Goal: Task Accomplishment & Management: Complete application form

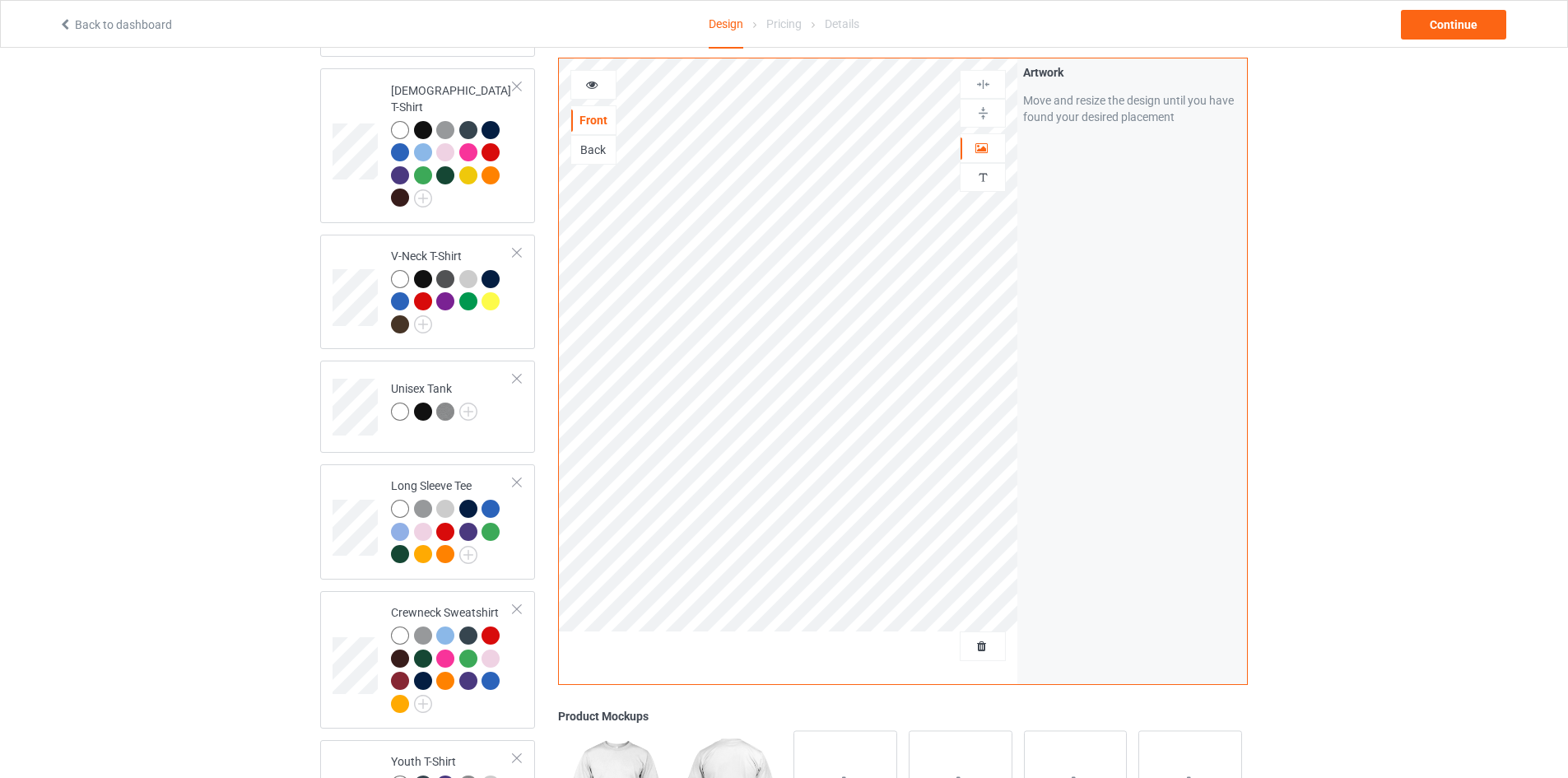
scroll to position [897, 0]
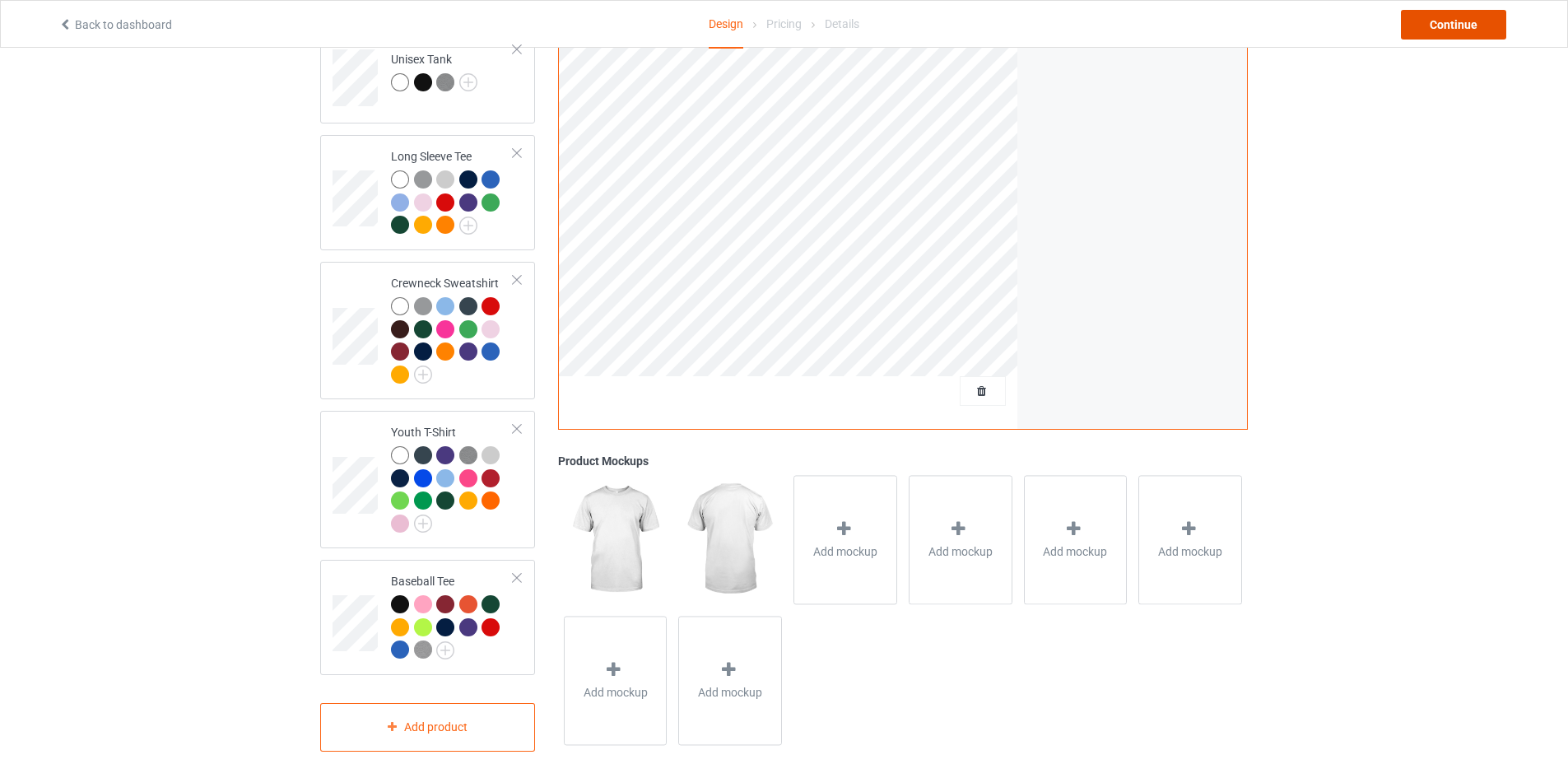
click at [1436, 24] on div "Continue" at bounding box center [1454, 24] width 106 height 30
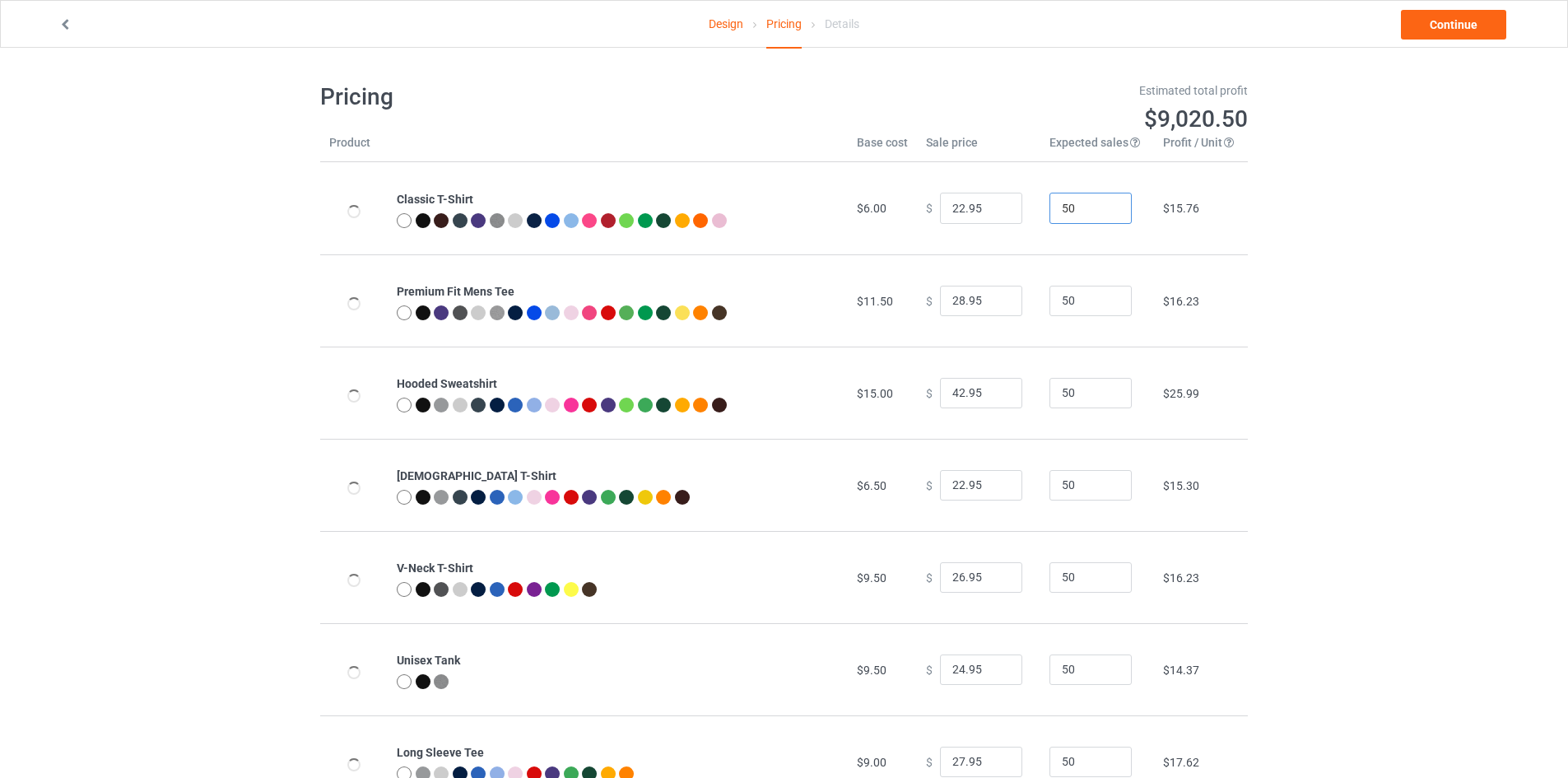
drag, startPoint x: 1069, startPoint y: 209, endPoint x: 1049, endPoint y: 211, distance: 20.1
click at [1050, 211] on input "50" at bounding box center [1091, 208] width 82 height 31
type input "1"
drag, startPoint x: 1066, startPoint y: 306, endPoint x: 994, endPoint y: 301, distance: 72.2
click at [996, 301] on tr "Premium Fit Mens Tee $11.50 $ 28.95 50 $16.23" at bounding box center [784, 300] width 928 height 92
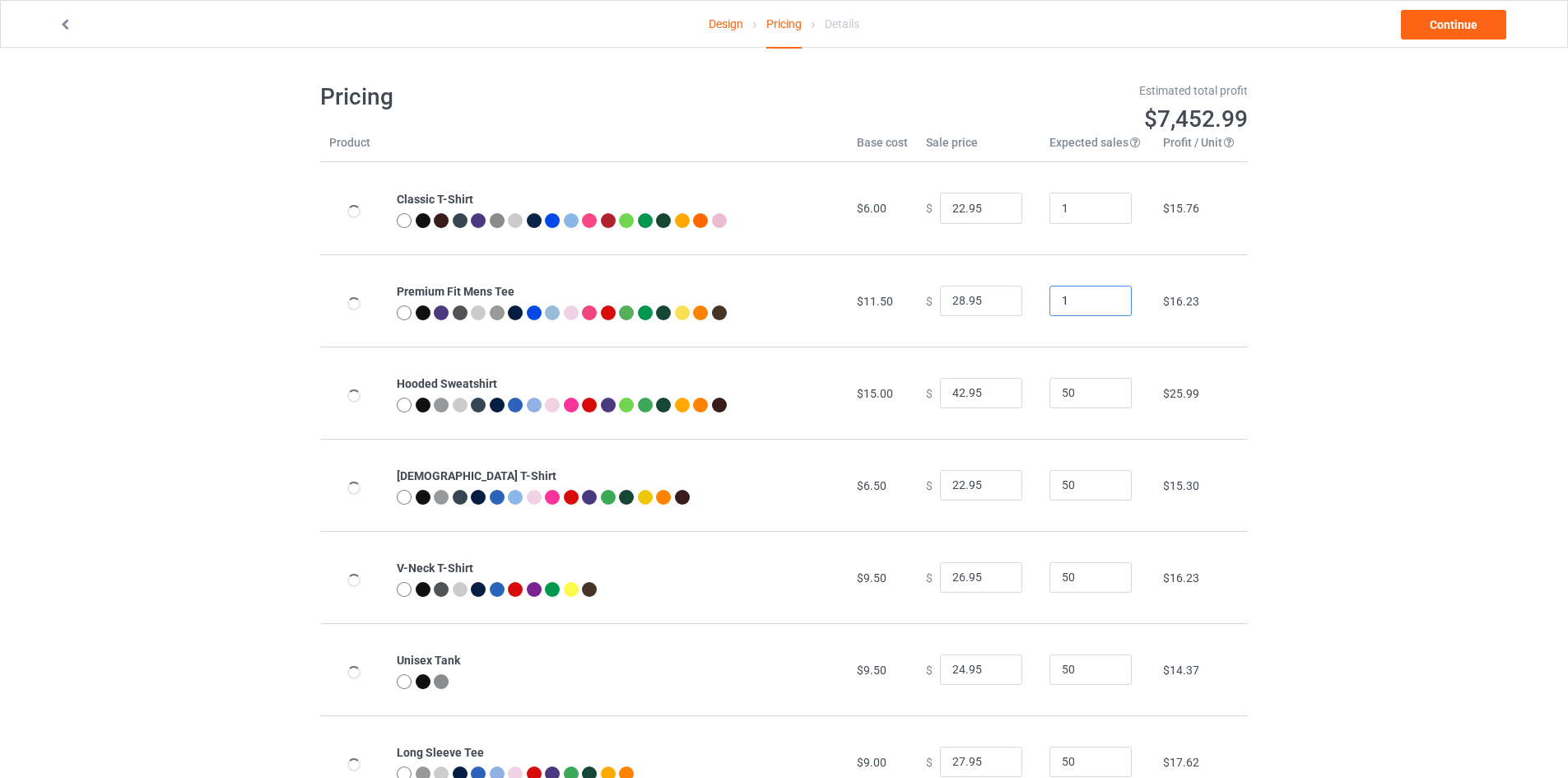
type input "1"
drag, startPoint x: 1080, startPoint y: 396, endPoint x: 974, endPoint y: 405, distance: 106.4
click at [986, 397] on tr "Hooded Sweatshirt $15.00 $ 42.95 50 $25.99" at bounding box center [784, 392] width 928 height 92
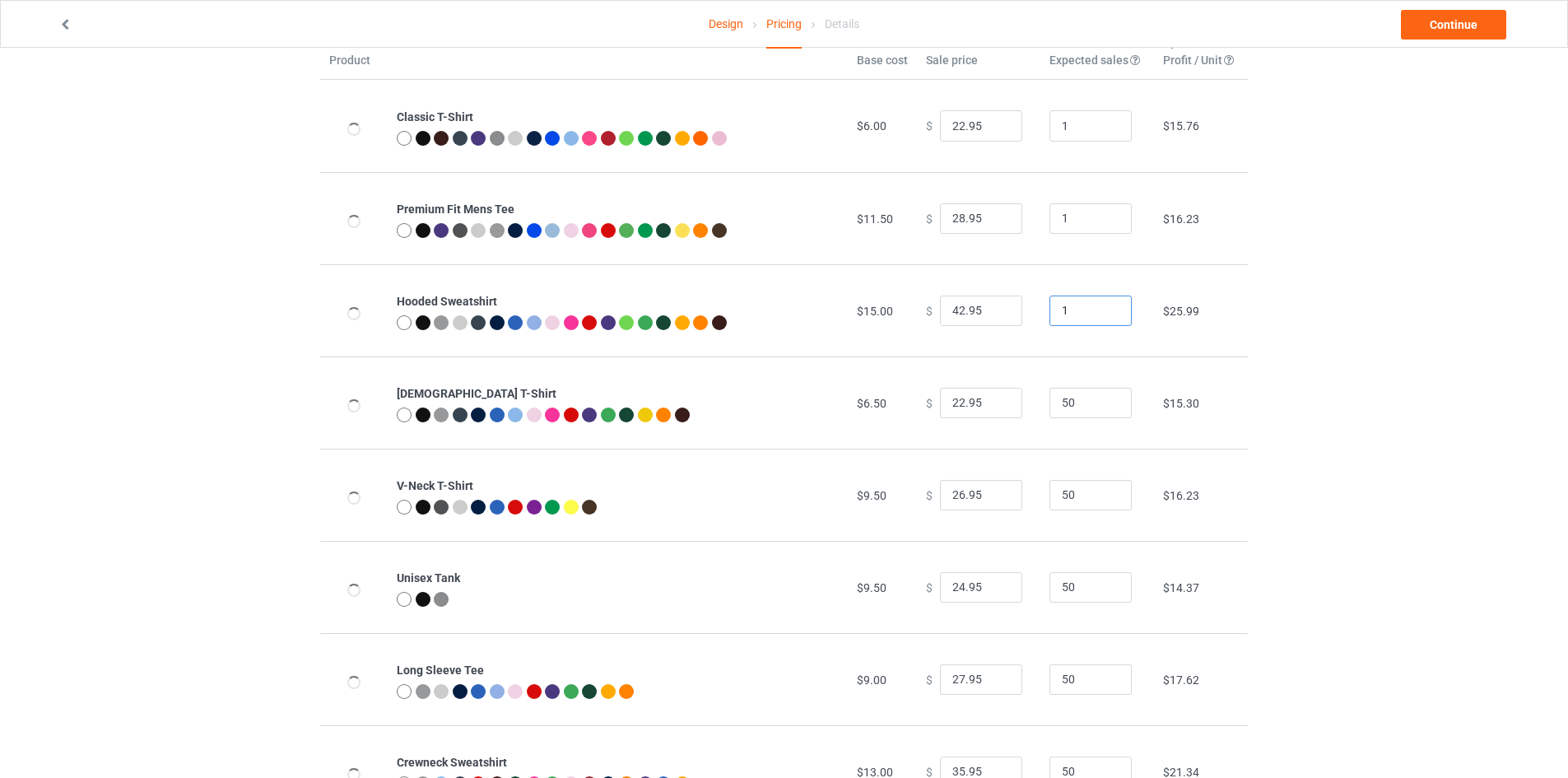
type input "1"
drag, startPoint x: 1073, startPoint y: 408, endPoint x: 903, endPoint y: 419, distance: 170.4
click at [915, 398] on tr "[DEMOGRAPHIC_DATA] T-Shirt $6.50 $ 22.95 50 $15.30" at bounding box center [784, 402] width 928 height 92
type input "1"
drag, startPoint x: 1071, startPoint y: 491, endPoint x: 1022, endPoint y: 496, distance: 49.3
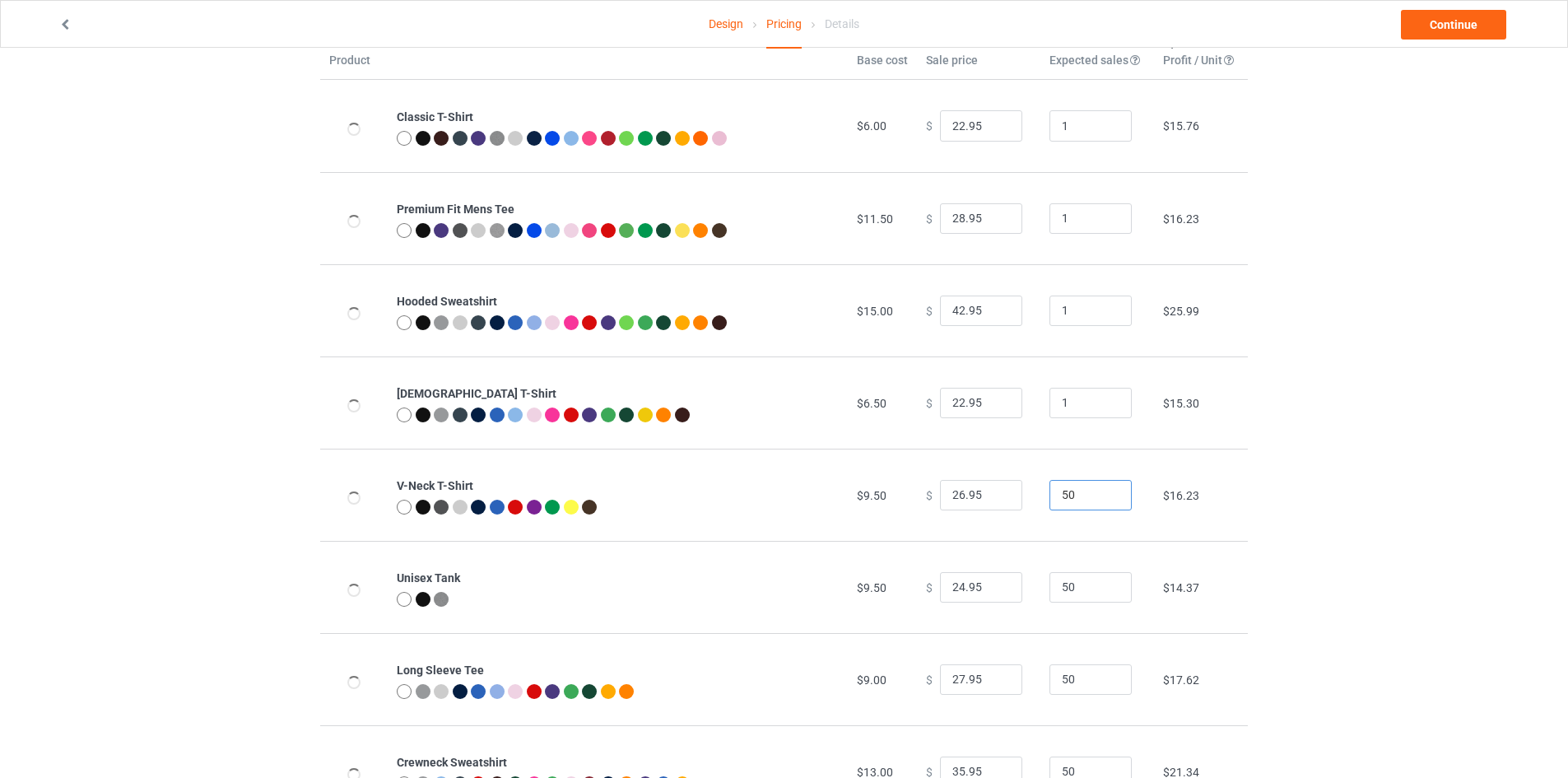
click at [1022, 496] on tr "V-Neck T-Shirt $9.50 $ 26.95 50 $16.23" at bounding box center [784, 494] width 928 height 92
type input "1"
drag, startPoint x: 1075, startPoint y: 591, endPoint x: 1012, endPoint y: 603, distance: 64.1
click at [1012, 603] on tr "Unisex Tank $9.50 $ 24.95 50 $14.37" at bounding box center [784, 586] width 928 height 92
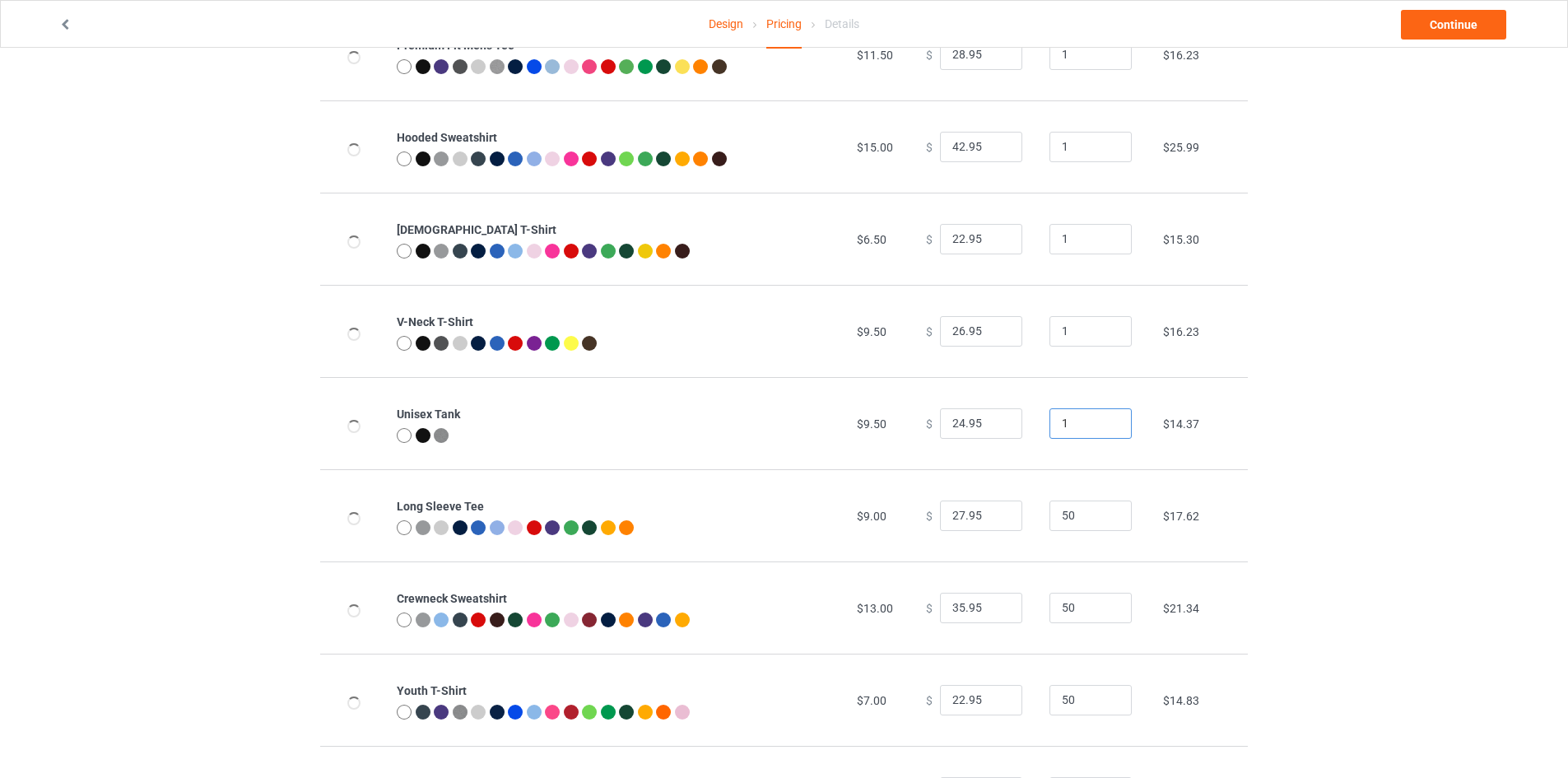
scroll to position [246, 0]
type input "1"
drag, startPoint x: 1070, startPoint y: 515, endPoint x: 989, endPoint y: 542, distance: 85.4
click at [1003, 521] on tr "Long Sleeve Tee $9.00 $ 27.95 50 $17.62" at bounding box center [784, 514] width 928 height 92
type input "1"
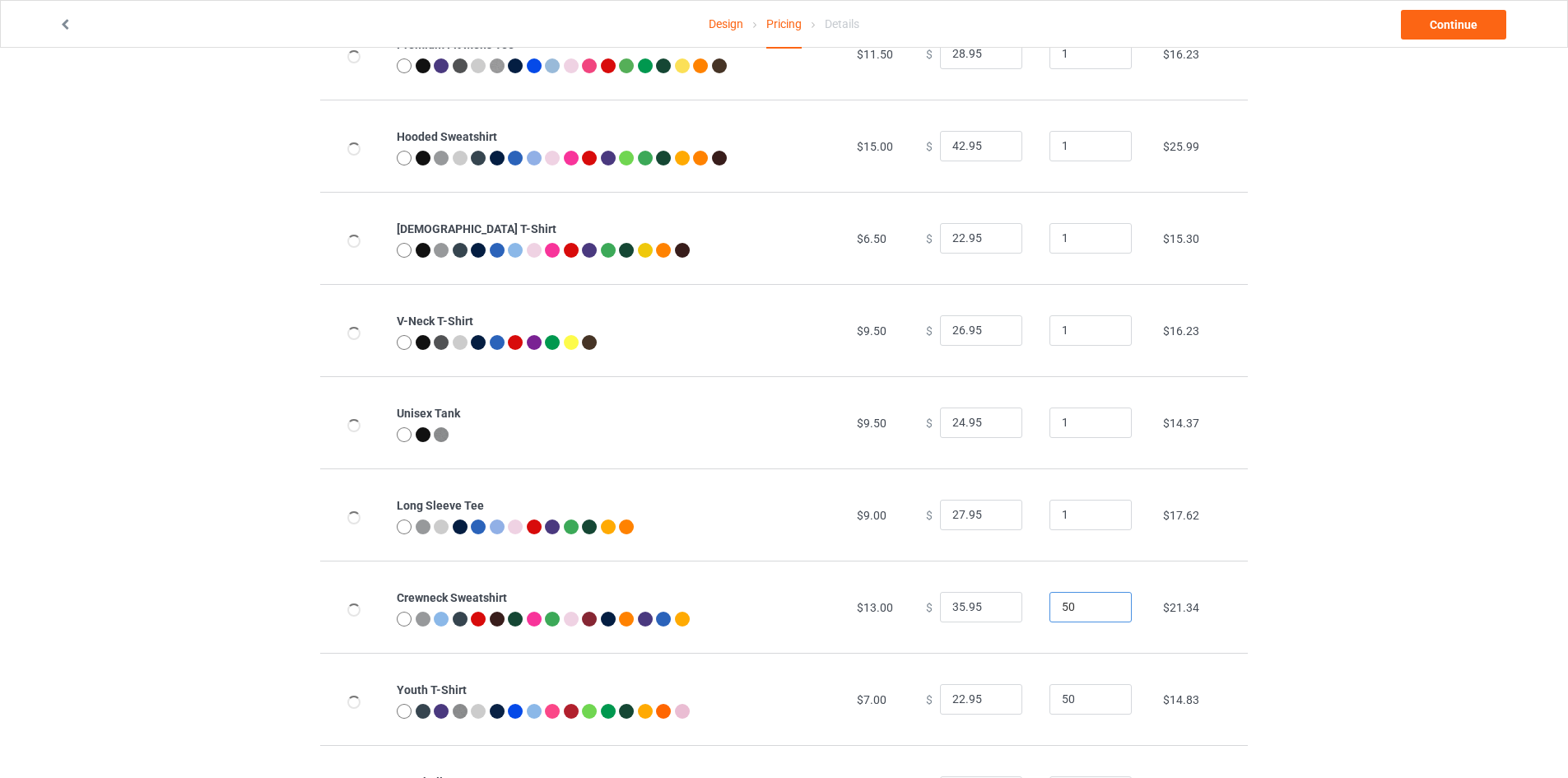
drag, startPoint x: 1079, startPoint y: 611, endPoint x: 986, endPoint y: 645, distance: 99.0
click at [988, 643] on tr "Crewneck Sweatshirt $13.00 $ 35.95 50 $21.34" at bounding box center [784, 606] width 928 height 92
type input "1"
drag, startPoint x: 1062, startPoint y: 696, endPoint x: 1011, endPoint y: 699, distance: 51.1
click at [1011, 699] on tr "Youth T-Shirt $7.00 $ 22.95 50 $14.83" at bounding box center [784, 698] width 928 height 92
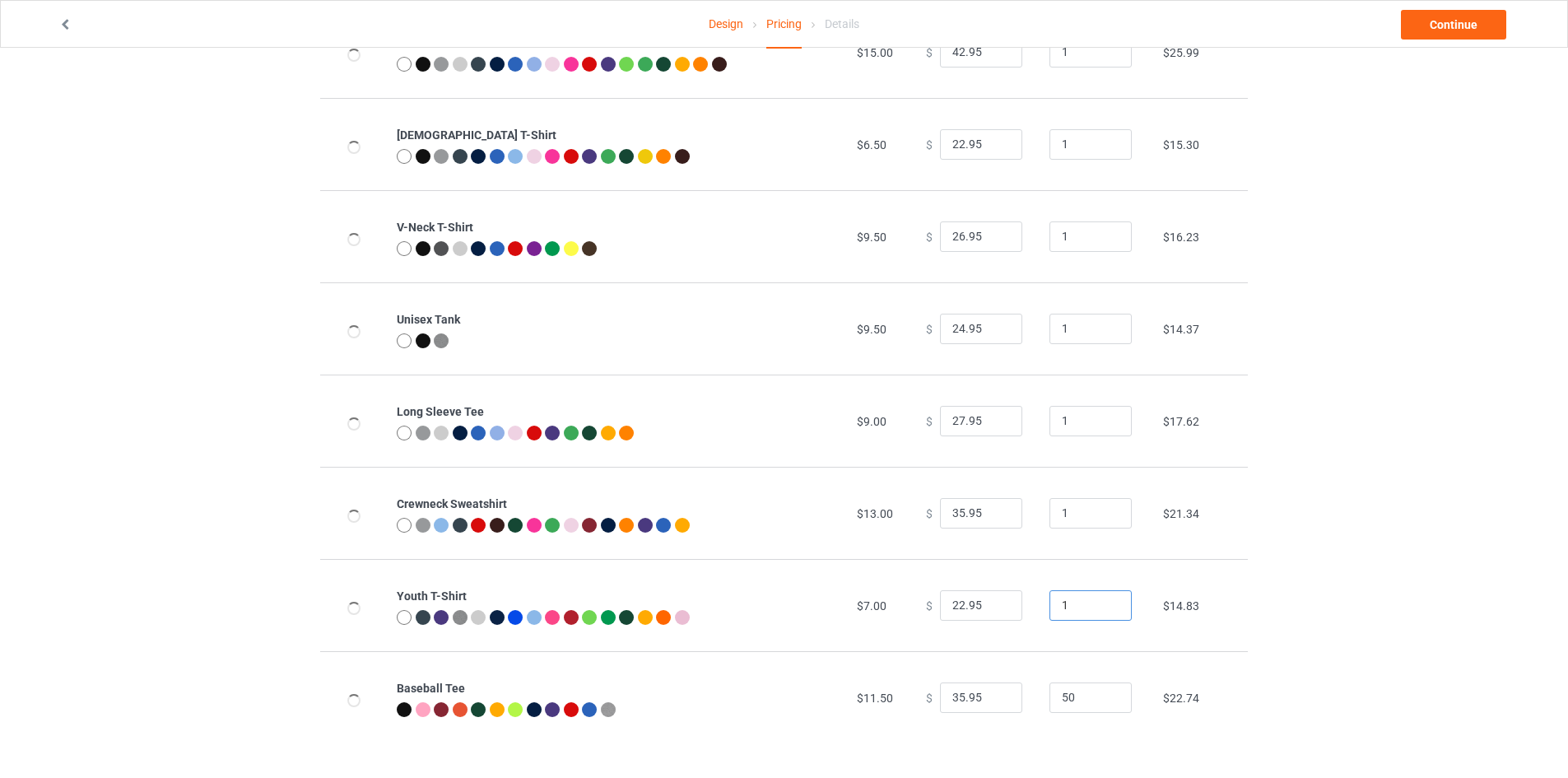
scroll to position [341, 0]
type input "1"
drag, startPoint x: 1064, startPoint y: 692, endPoint x: 1043, endPoint y: 697, distance: 21.6
click at [1050, 697] on input "50" at bounding box center [1091, 697] width 82 height 31
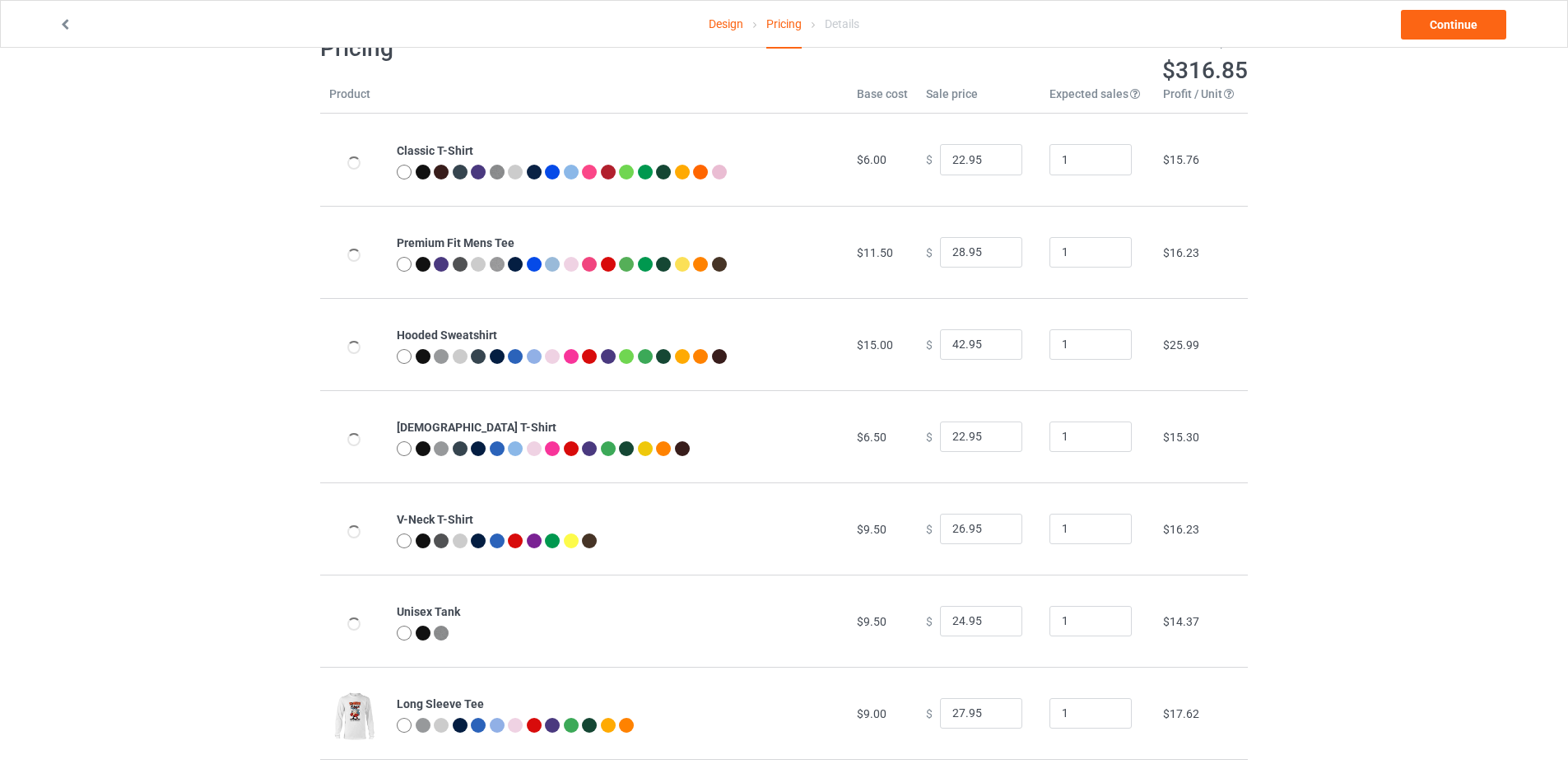
scroll to position [0, 0]
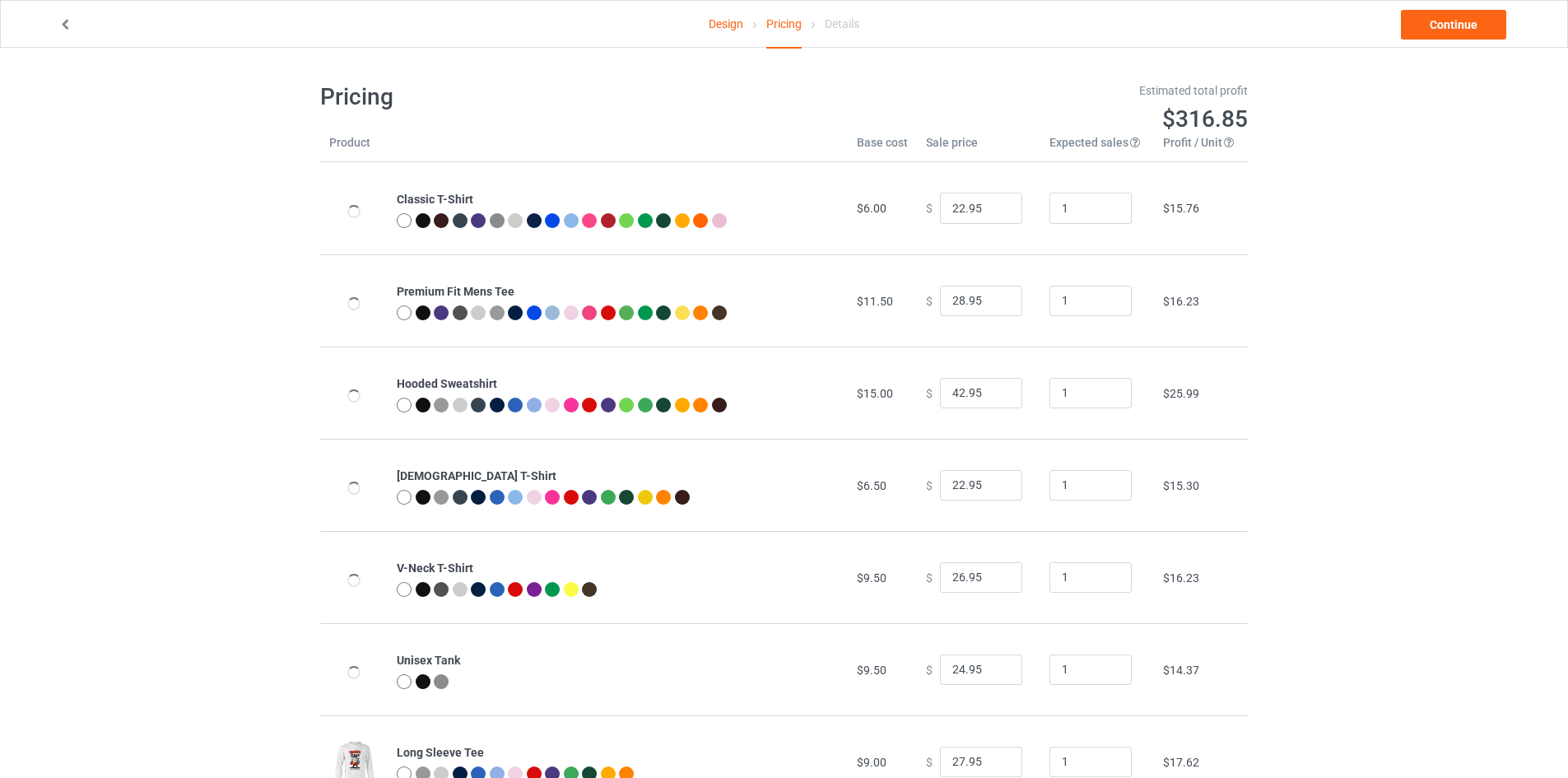
type input "7"
click at [999, 214] on input "21.95" at bounding box center [981, 208] width 82 height 31
click at [999, 214] on input "20.95" at bounding box center [981, 208] width 82 height 31
click at [999, 214] on input "19.95" at bounding box center [981, 208] width 82 height 31
click at [999, 214] on input "18.95" at bounding box center [981, 208] width 82 height 31
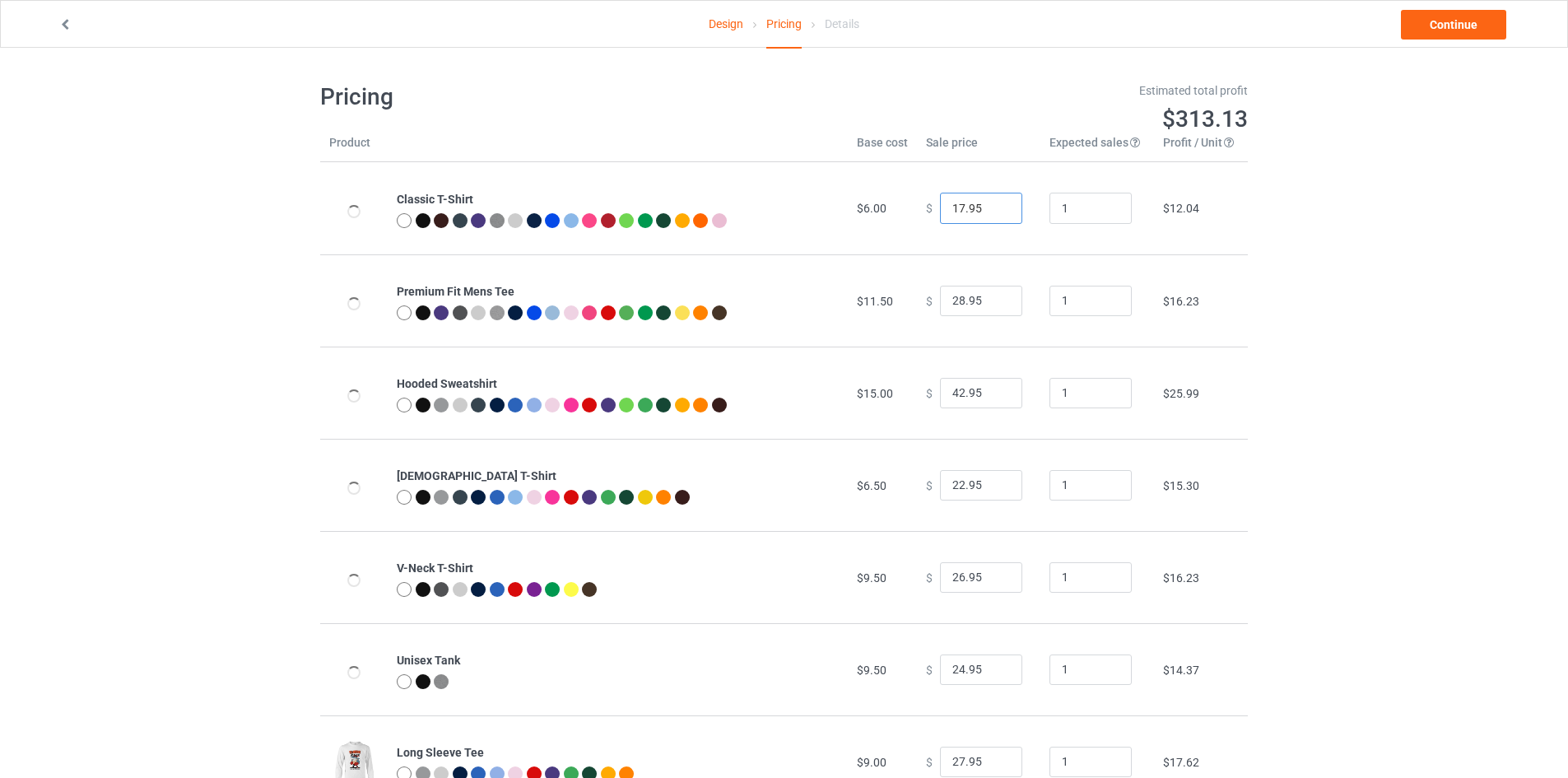
click at [999, 214] on input "17.95" at bounding box center [981, 208] width 82 height 31
click at [999, 214] on input "16.95" at bounding box center [981, 208] width 82 height 31
click at [999, 214] on input "15.95" at bounding box center [981, 208] width 82 height 31
click at [999, 214] on input "14.95" at bounding box center [981, 208] width 82 height 31
click at [999, 212] on input "13.95" at bounding box center [981, 208] width 82 height 31
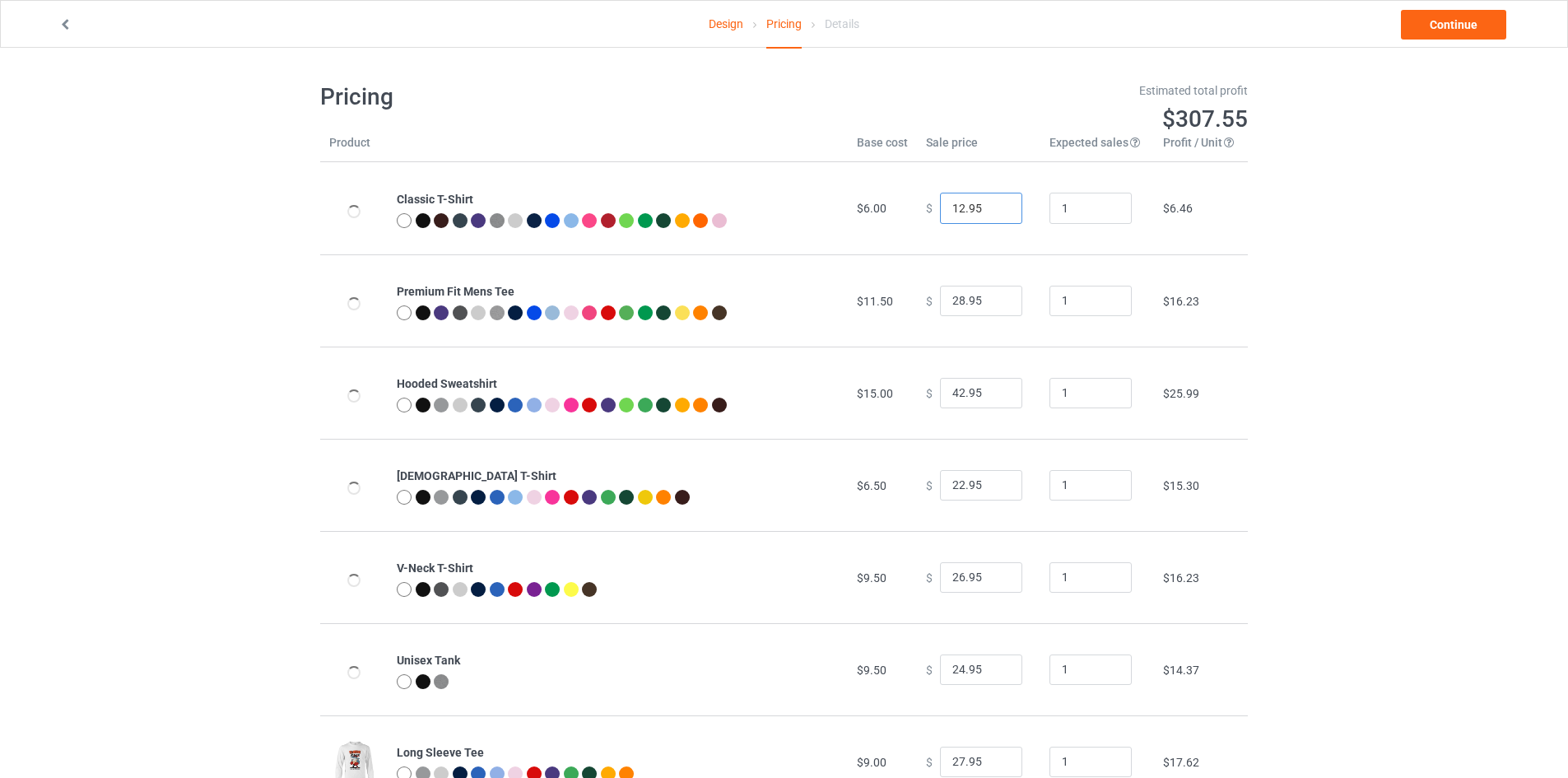
click at [997, 210] on input "12.95" at bounding box center [981, 208] width 82 height 31
type input "11.95"
click at [996, 214] on input "11.95" at bounding box center [981, 208] width 82 height 31
click at [993, 306] on input "27.95" at bounding box center [981, 301] width 82 height 31
click at [993, 306] on input "26.95" at bounding box center [981, 301] width 82 height 31
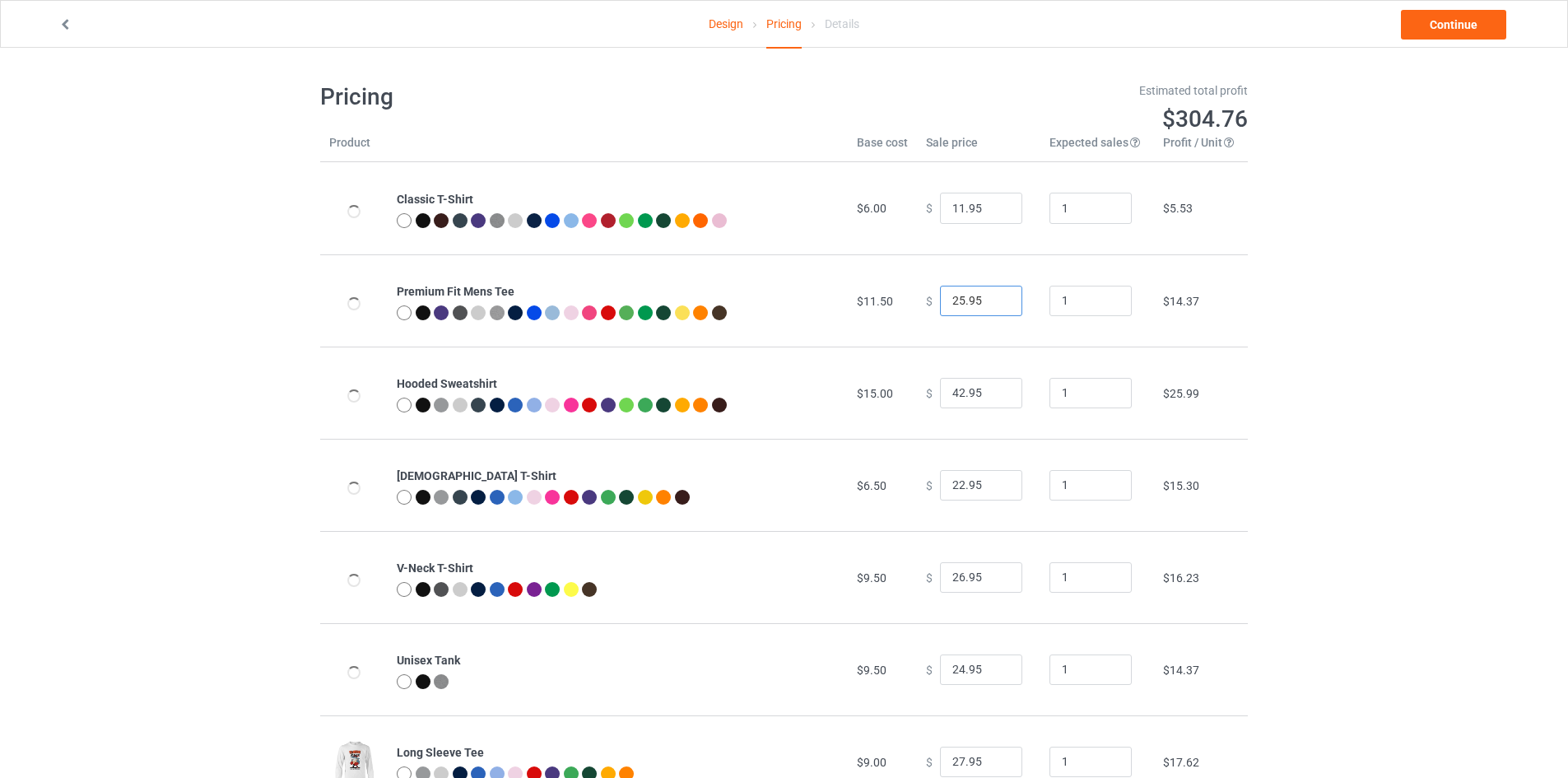
click at [993, 304] on input "25.95" at bounding box center [981, 301] width 82 height 31
click at [993, 303] on input "24.95" at bounding box center [981, 301] width 82 height 31
click at [993, 303] on input "23.95" at bounding box center [981, 301] width 82 height 31
click at [994, 302] on input "22.95" at bounding box center [981, 301] width 82 height 31
click at [994, 302] on input "21.95" at bounding box center [981, 301] width 82 height 31
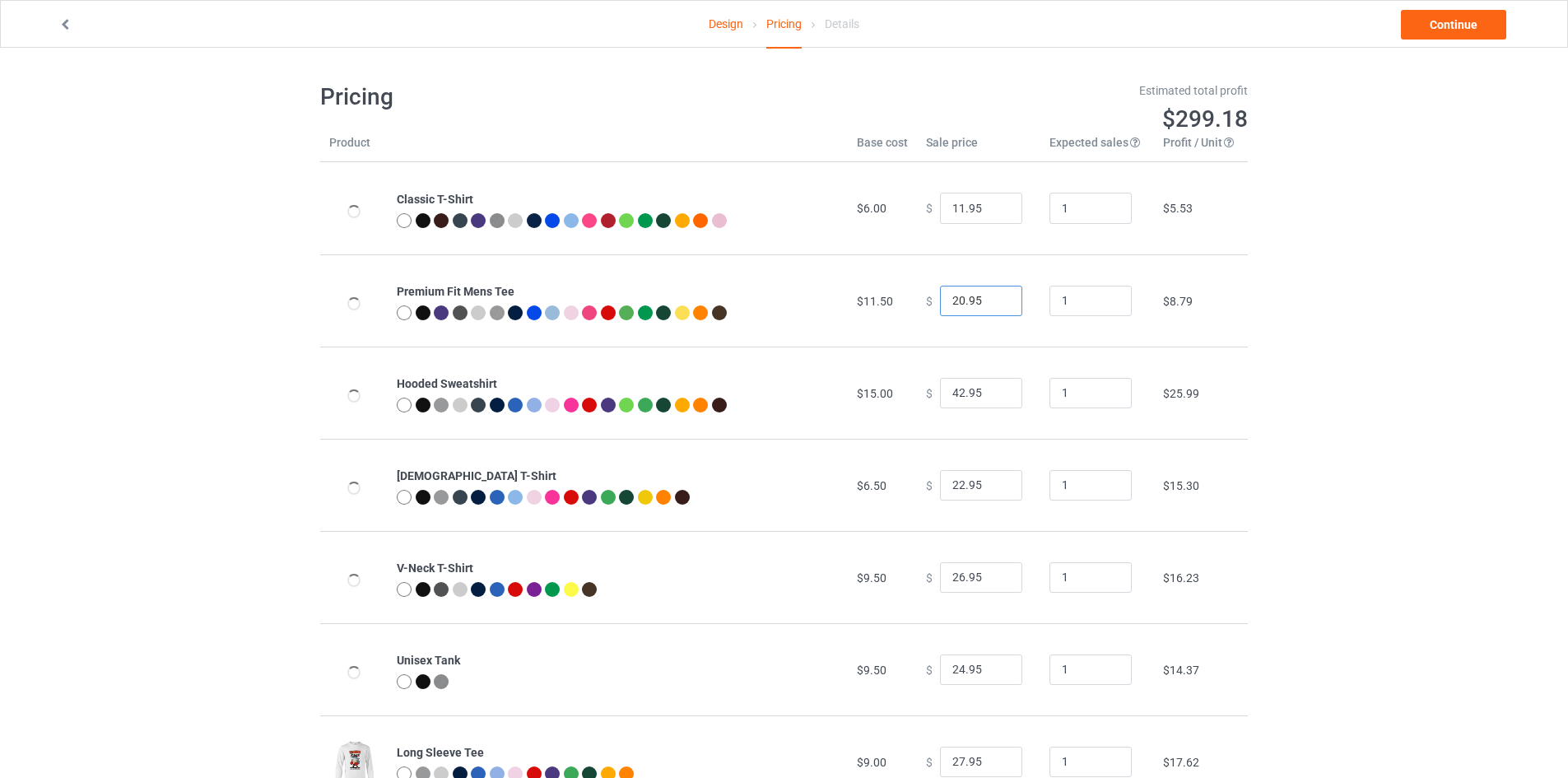
click at [994, 302] on input "20.95" at bounding box center [981, 301] width 82 height 31
click at [992, 301] on input "21.95" at bounding box center [981, 301] width 82 height 31
type input "22.95"
click at [996, 295] on input "22.95" at bounding box center [981, 301] width 82 height 31
click at [995, 399] on input "41.95" at bounding box center [981, 393] width 82 height 31
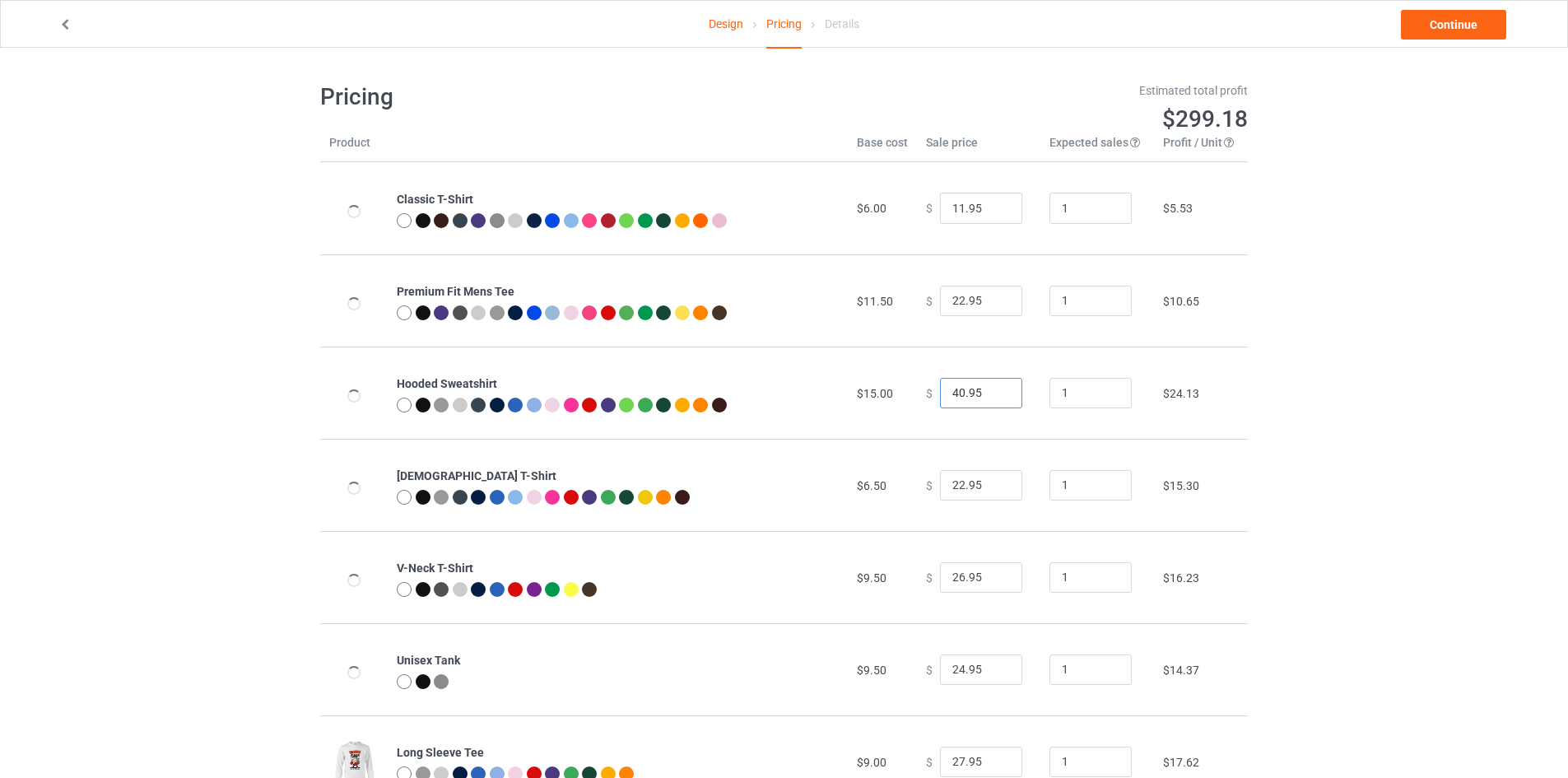
click at [995, 395] on input "40.95" at bounding box center [981, 393] width 82 height 31
click at [995, 395] on input "39.95" at bounding box center [981, 393] width 82 height 31
click at [995, 395] on input "38.95" at bounding box center [981, 393] width 82 height 31
click at [995, 394] on input "37.95" at bounding box center [981, 393] width 82 height 31
click at [996, 394] on input "36.95" at bounding box center [981, 393] width 82 height 31
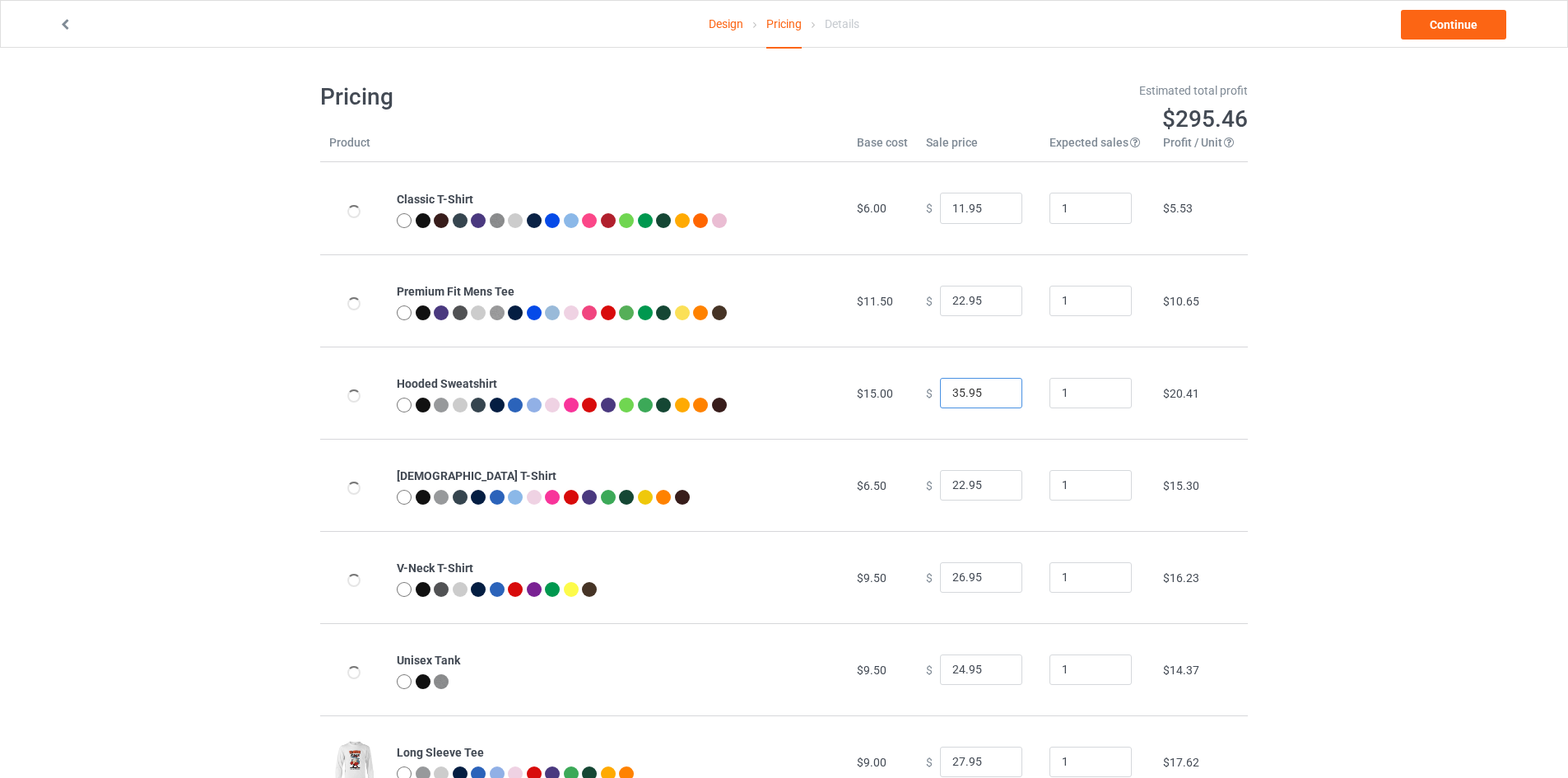
click at [996, 394] on input "35.95" at bounding box center [981, 393] width 82 height 31
click at [999, 387] on input "36.95" at bounding box center [981, 393] width 82 height 31
click at [992, 399] on input "35.95" at bounding box center [981, 393] width 82 height 31
click at [992, 399] on input "34.95" at bounding box center [981, 393] width 82 height 31
click at [992, 397] on input "33.95" at bounding box center [981, 393] width 82 height 31
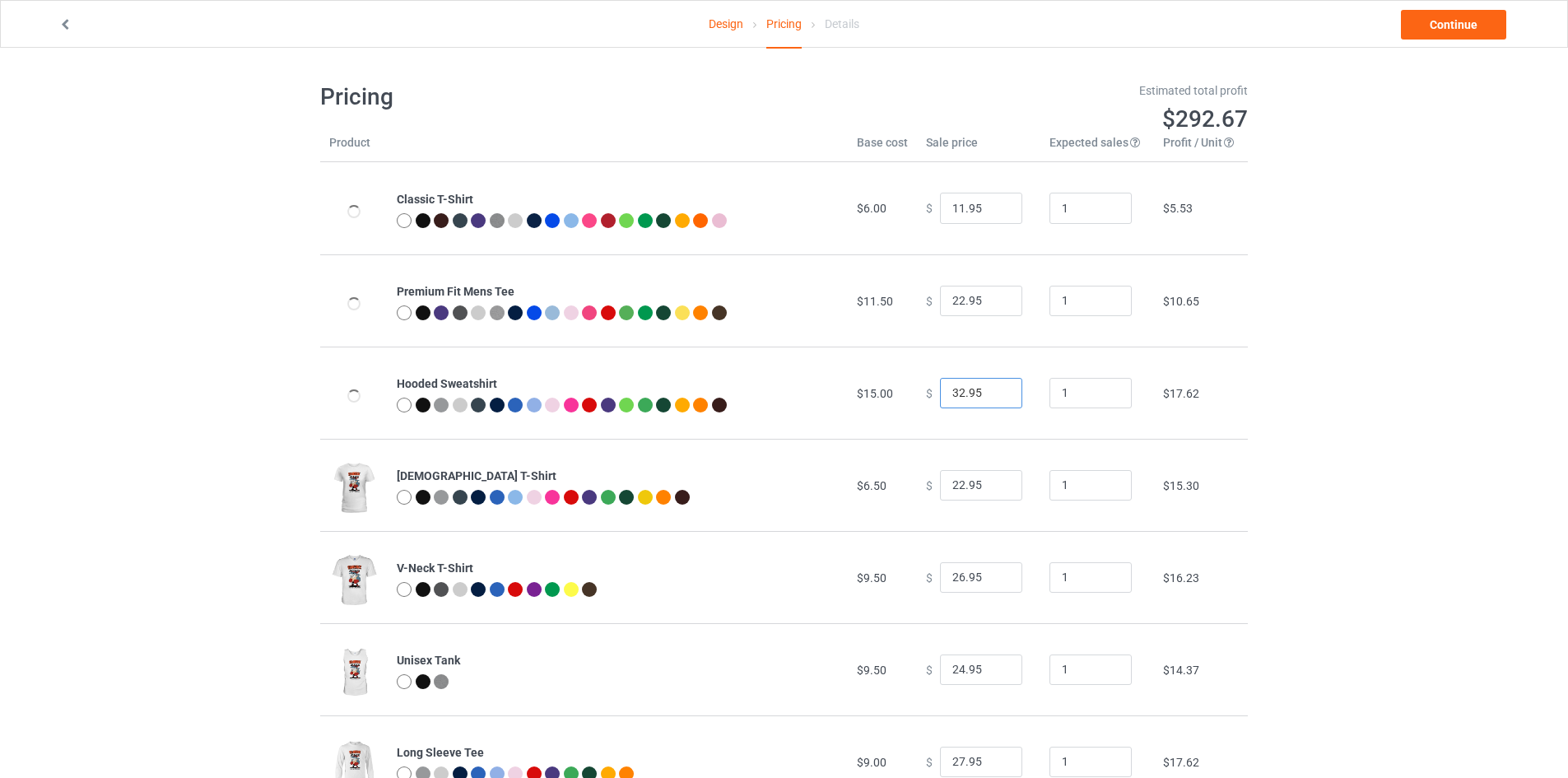
click at [992, 397] on input "32.95" at bounding box center [981, 393] width 82 height 31
type input "31.95"
click at [992, 397] on input "31.95" at bounding box center [981, 393] width 82 height 31
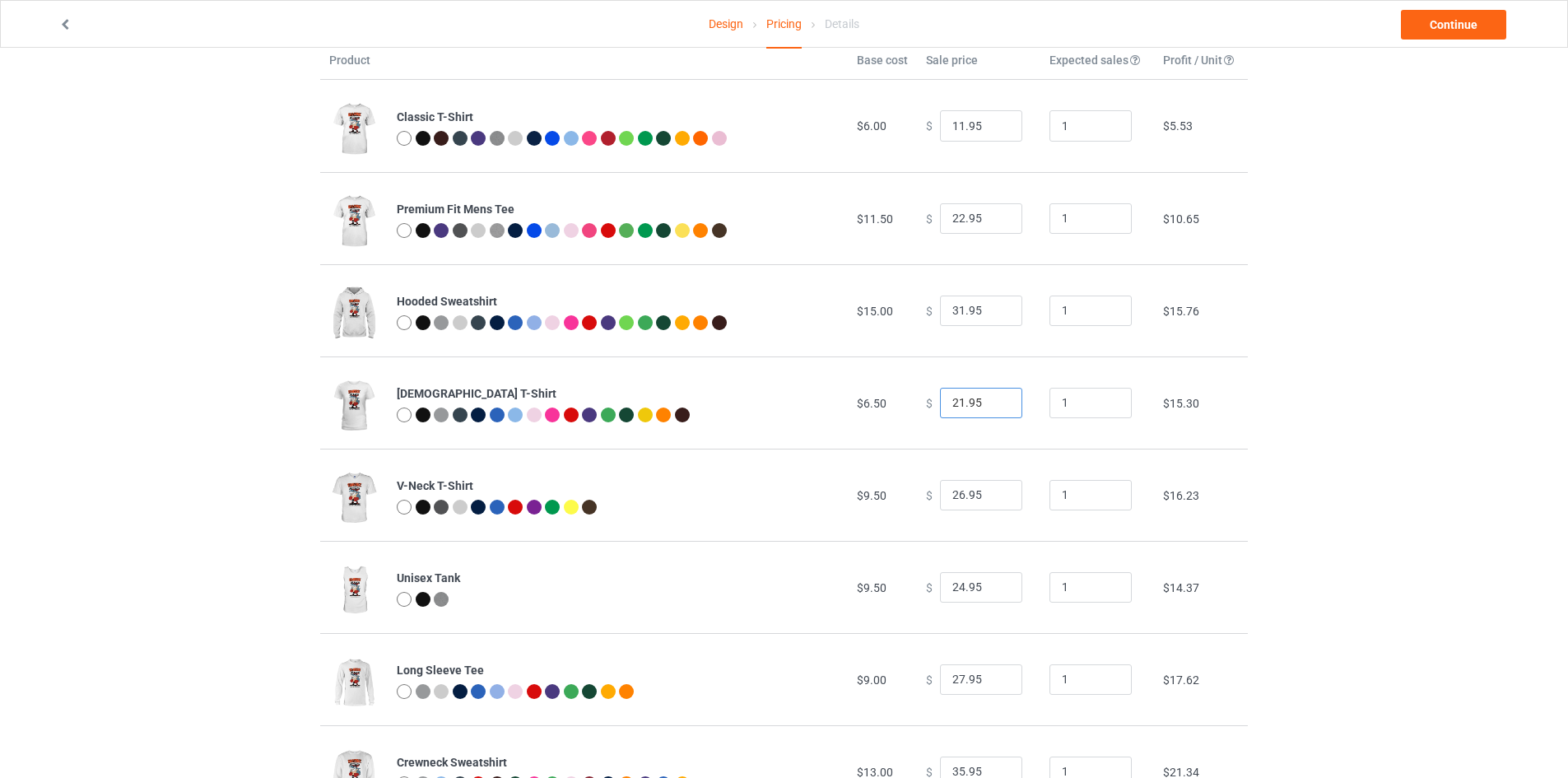
click at [996, 406] on input "21.95" at bounding box center [981, 404] width 82 height 31
type input "22.95"
click at [996, 398] on input "22.95" at bounding box center [981, 404] width 82 height 31
click at [996, 499] on input "25.95" at bounding box center [981, 496] width 82 height 31
click at [996, 499] on input "24.95" at bounding box center [981, 496] width 82 height 31
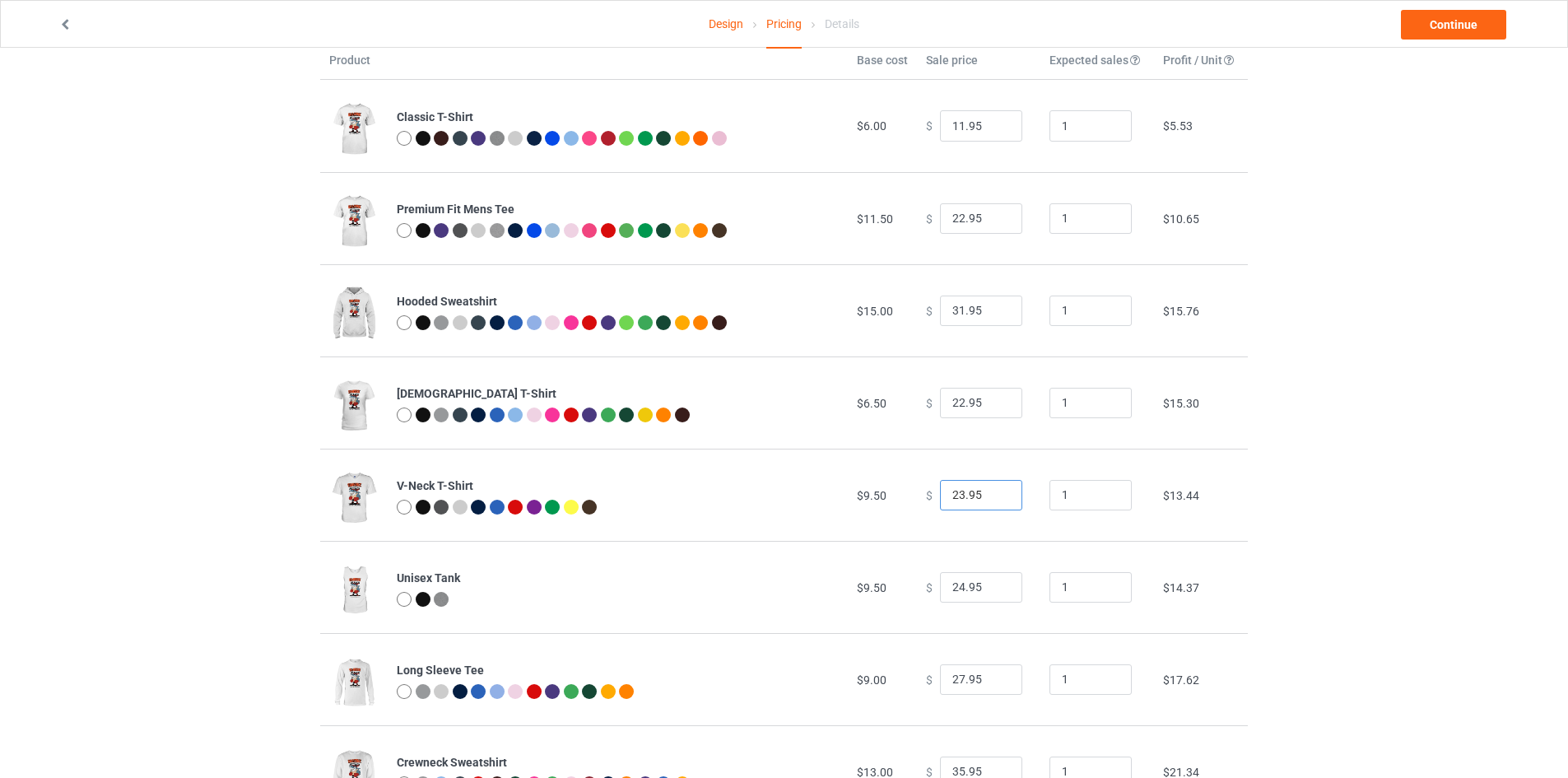
click at [996, 499] on input "23.95" at bounding box center [981, 496] width 82 height 31
click at [996, 499] on input "22.95" at bounding box center [981, 496] width 82 height 31
click at [996, 499] on input "21.95" at bounding box center [981, 496] width 82 height 31
click at [996, 499] on input "20.95" at bounding box center [981, 496] width 82 height 31
click at [996, 499] on input "19.95" at bounding box center [981, 496] width 82 height 31
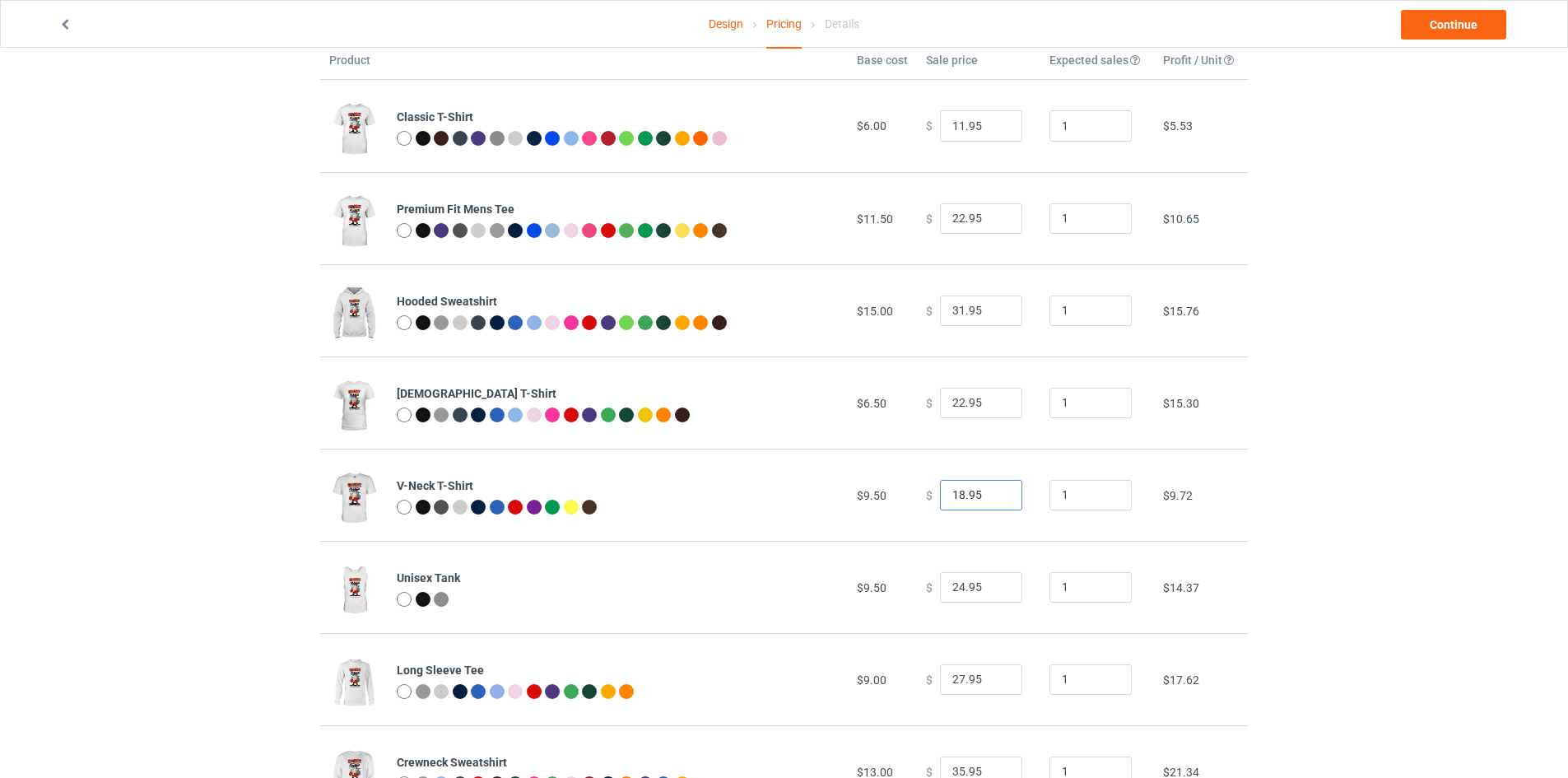
click at [996, 499] on input "18.95" at bounding box center [981, 496] width 82 height 31
click at [996, 499] on input "17.95" at bounding box center [981, 496] width 82 height 31
click at [996, 499] on input "16.95" at bounding box center [981, 496] width 82 height 31
click at [996, 499] on input "15.95" at bounding box center [981, 496] width 82 height 31
type input "14.95"
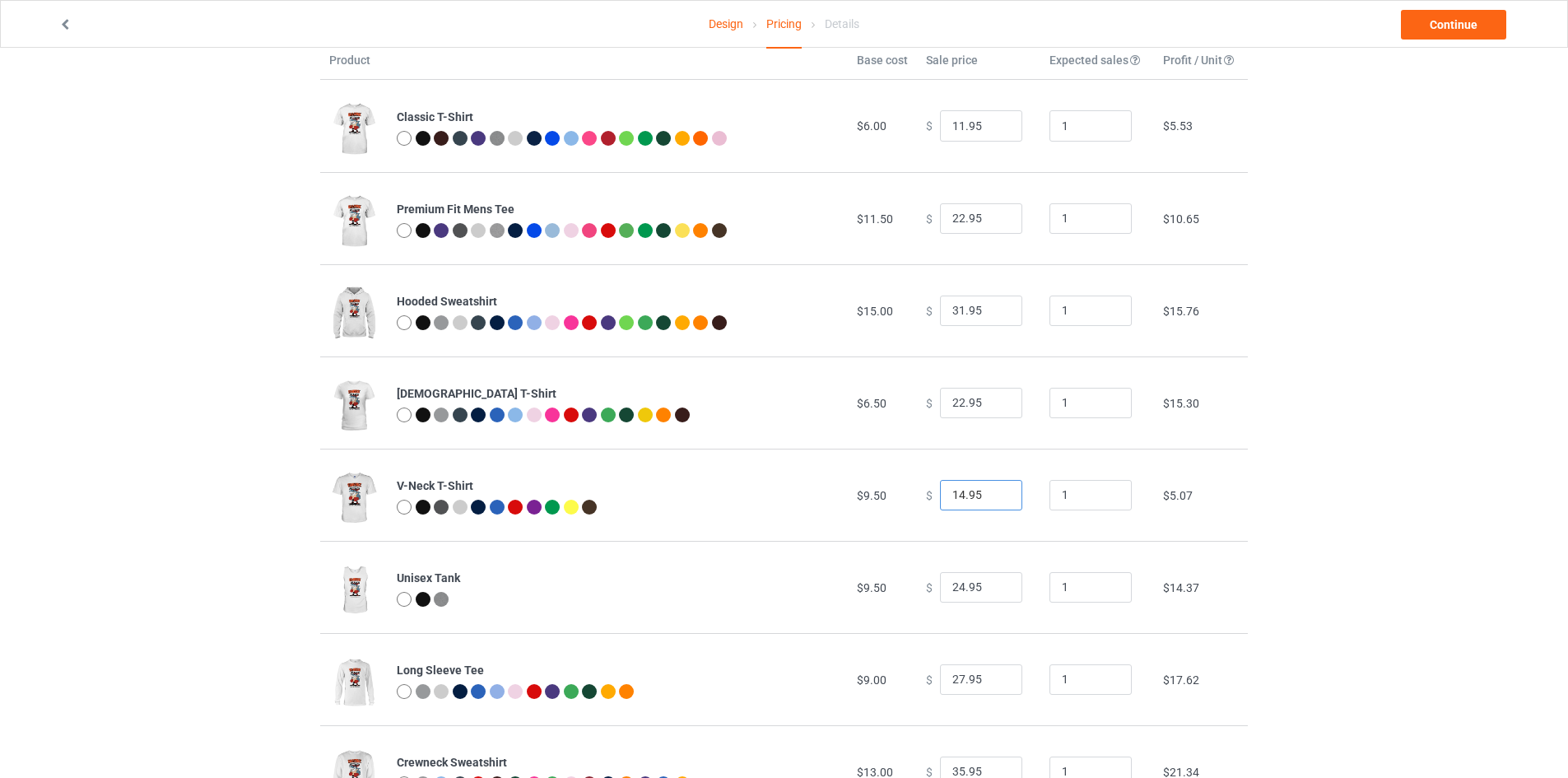
click at [996, 499] on input "14.95" at bounding box center [981, 496] width 82 height 31
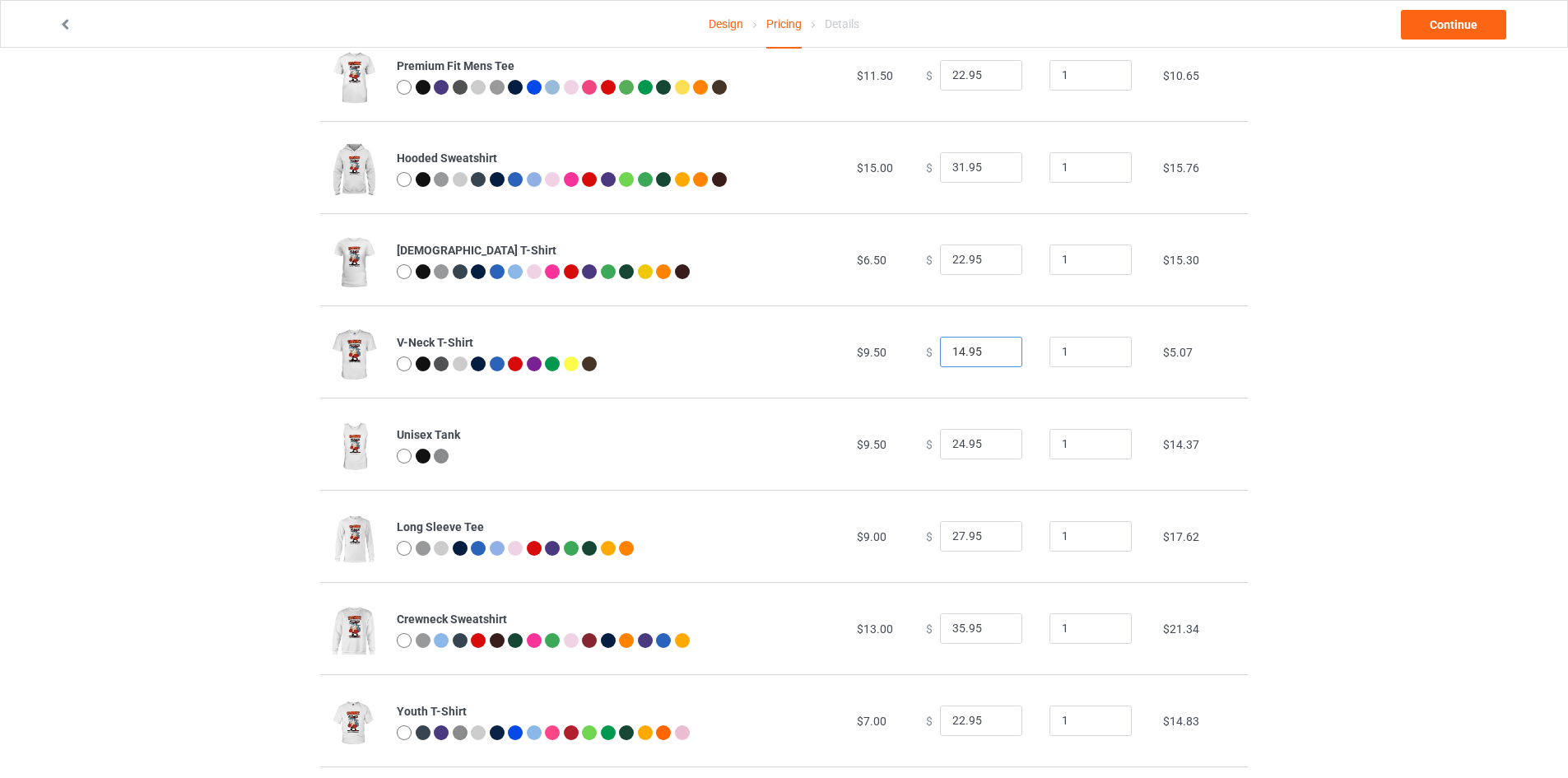
scroll to position [246, 0]
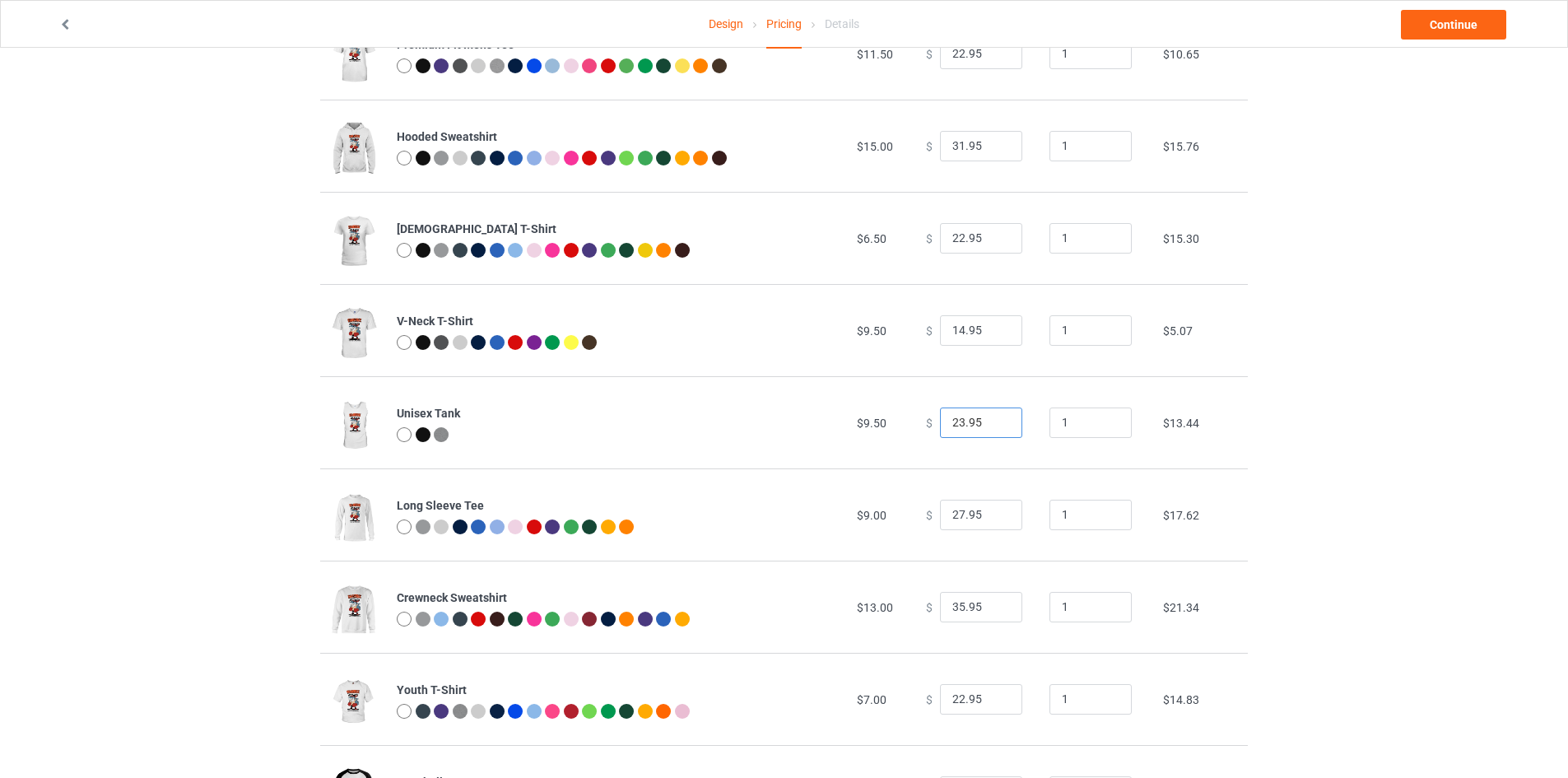
click at [995, 426] on input "23.95" at bounding box center [981, 423] width 82 height 31
click at [995, 427] on input "22.95" at bounding box center [981, 423] width 82 height 31
click at [993, 428] on input "21.95" at bounding box center [981, 423] width 82 height 31
click at [993, 428] on input "20.95" at bounding box center [981, 423] width 82 height 31
click at [993, 428] on input "19.95" at bounding box center [981, 423] width 82 height 31
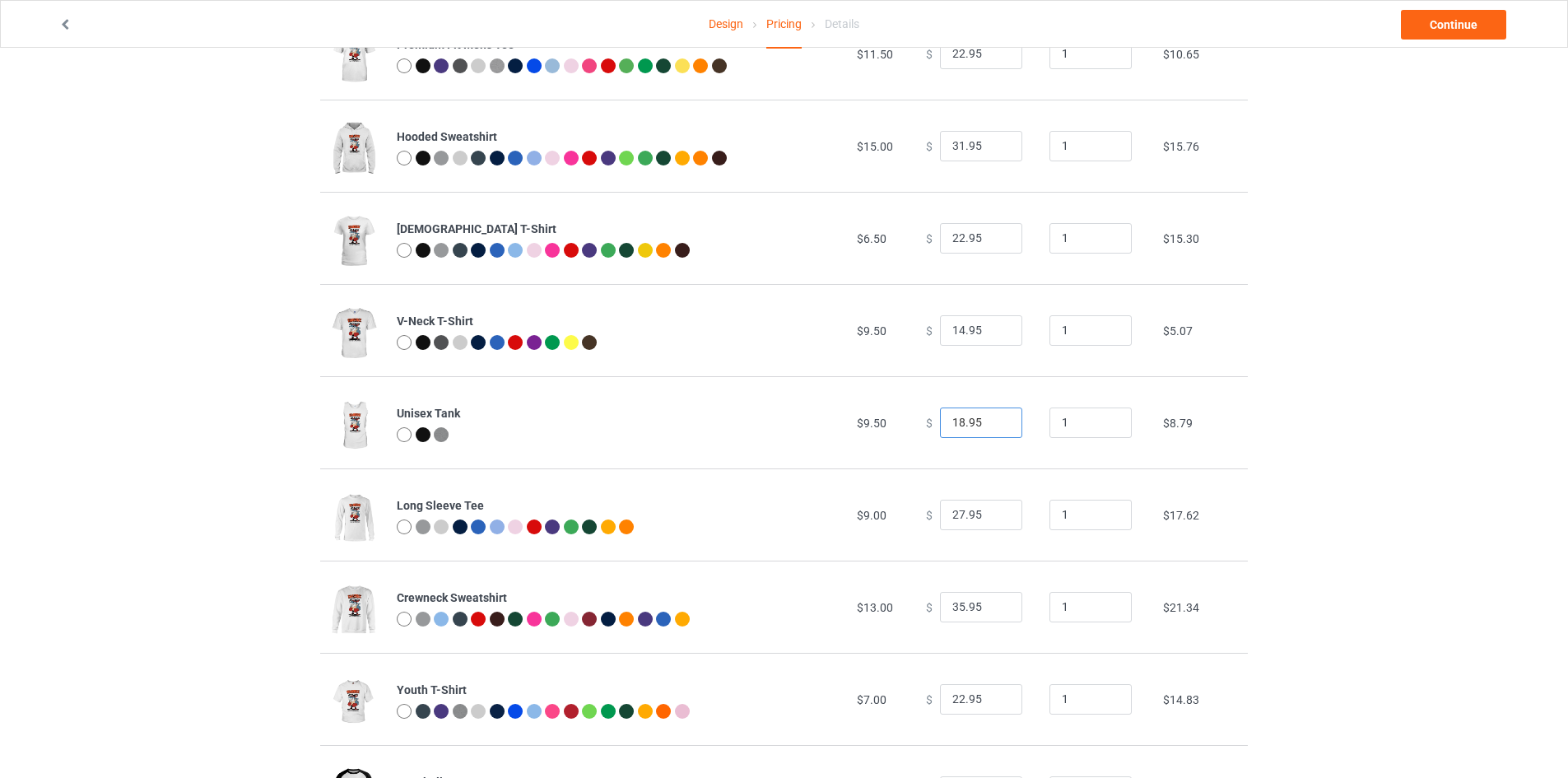
click at [993, 428] on input "18.95" at bounding box center [981, 423] width 82 height 31
click at [993, 428] on input "17.95" at bounding box center [981, 423] width 82 height 31
click at [993, 428] on input "16.95" at bounding box center [981, 423] width 82 height 31
type input "15.95"
click at [993, 428] on input "15.95" at bounding box center [981, 423] width 82 height 31
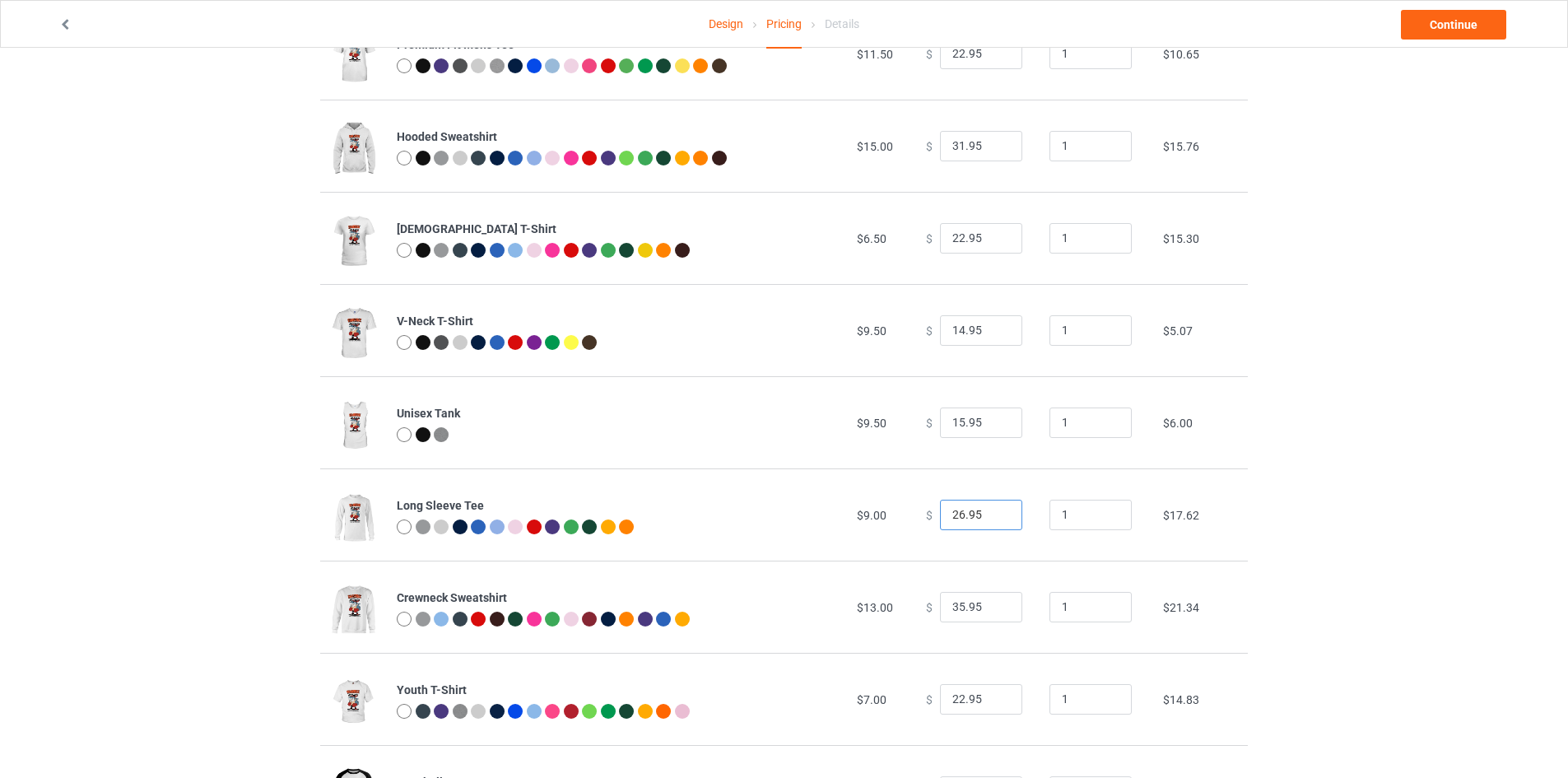
click at [996, 520] on input "26.95" at bounding box center [981, 515] width 82 height 31
click at [996, 519] on input "25.95" at bounding box center [981, 515] width 82 height 31
click at [996, 519] on input "24.95" at bounding box center [981, 515] width 82 height 31
click at [996, 518] on input "23.95" at bounding box center [981, 515] width 82 height 31
click at [996, 518] on input "22.95" at bounding box center [981, 515] width 82 height 31
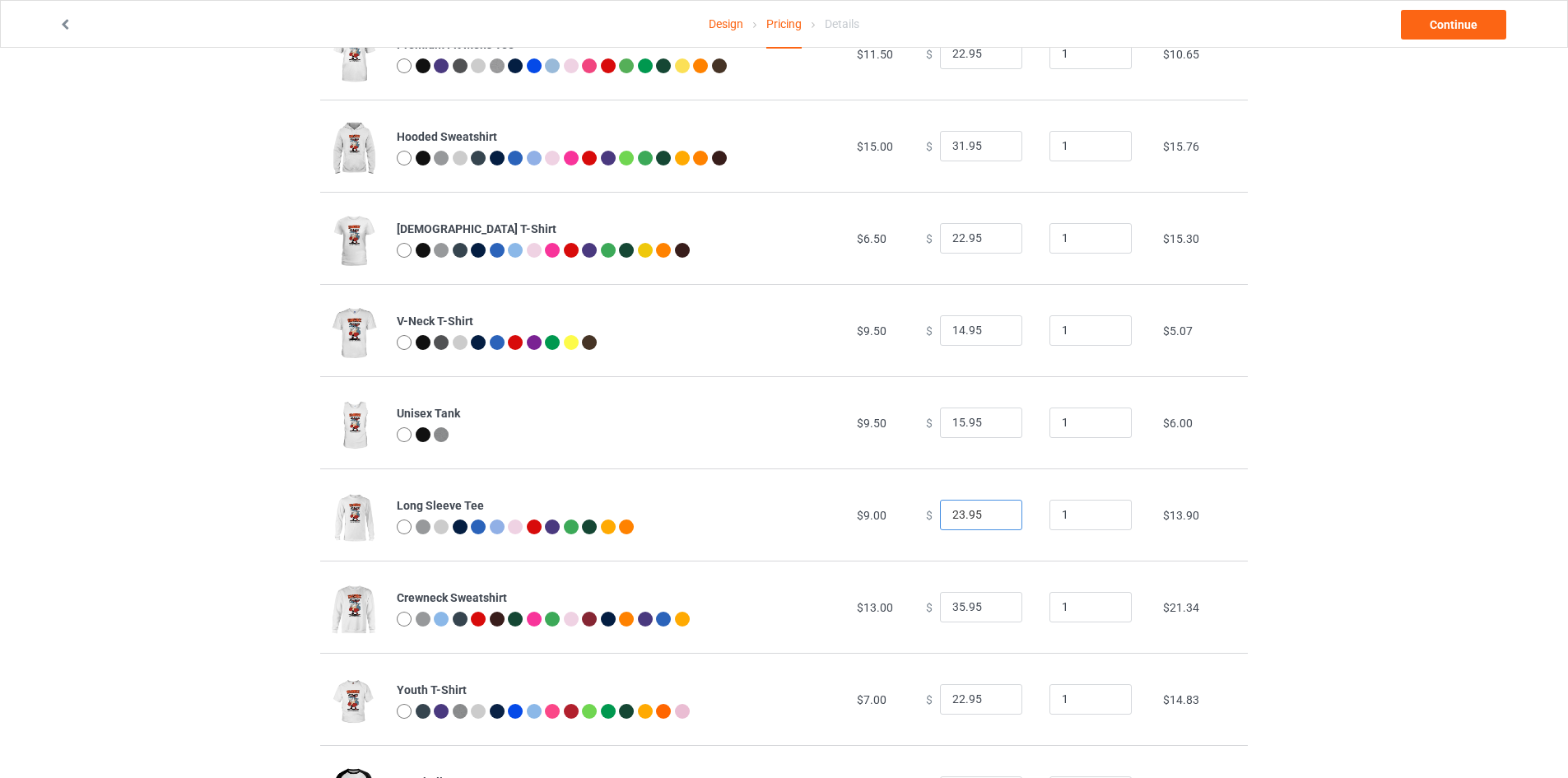
click at [996, 515] on input "23.95" at bounding box center [981, 515] width 82 height 31
click at [996, 515] on input "24.95" at bounding box center [981, 515] width 82 height 31
click at [996, 515] on input "25.95" at bounding box center [981, 515] width 82 height 31
click at [996, 515] on input "26.95" at bounding box center [981, 515] width 82 height 31
click at [996, 515] on input "27.95" at bounding box center [981, 515] width 82 height 31
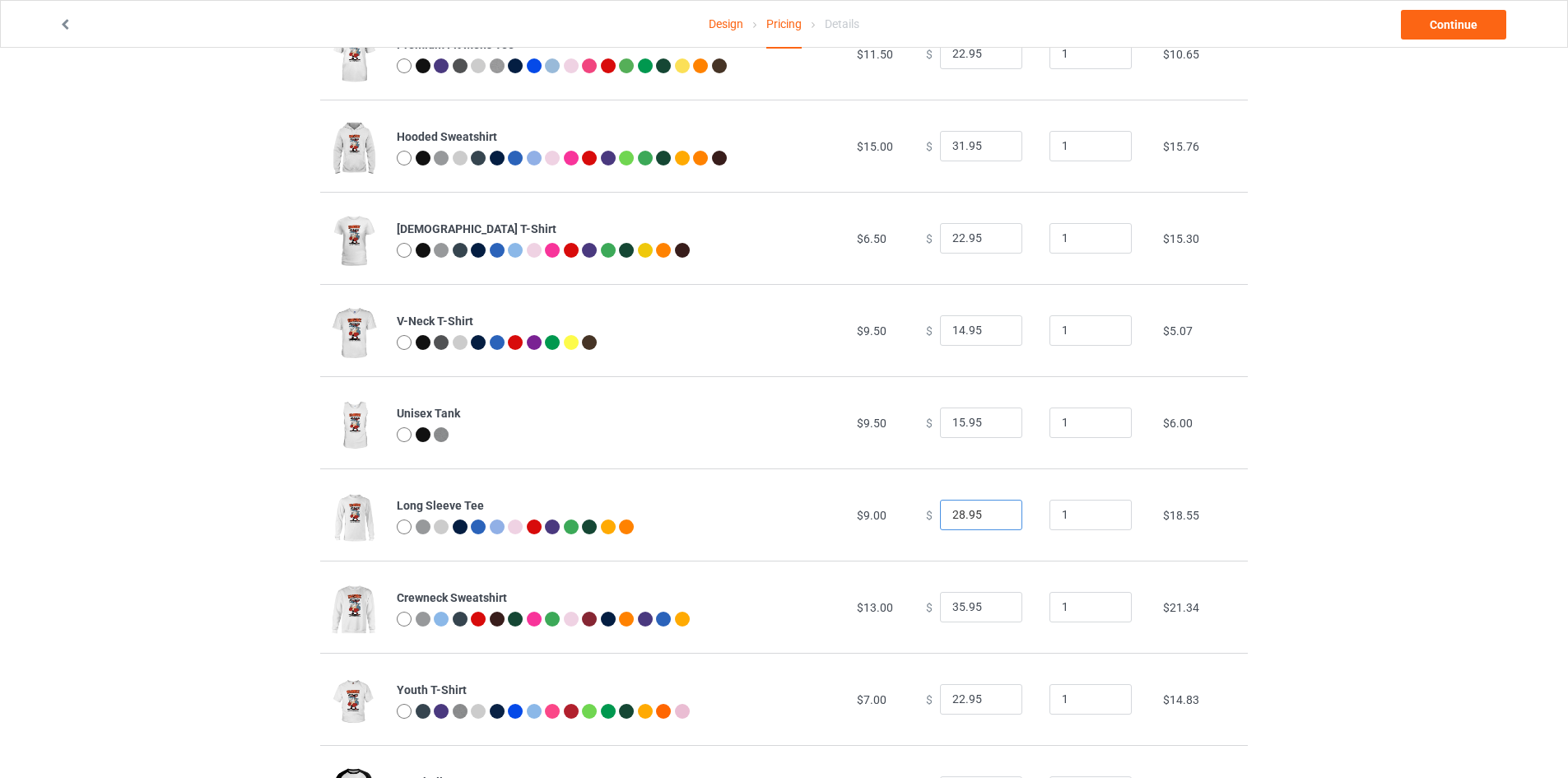
click at [996, 514] on input "28.95" at bounding box center [981, 515] width 82 height 31
click at [996, 514] on input "29.95" at bounding box center [981, 515] width 82 height 31
type input "30.95"
click at [996, 513] on input "30.95" at bounding box center [981, 515] width 82 height 31
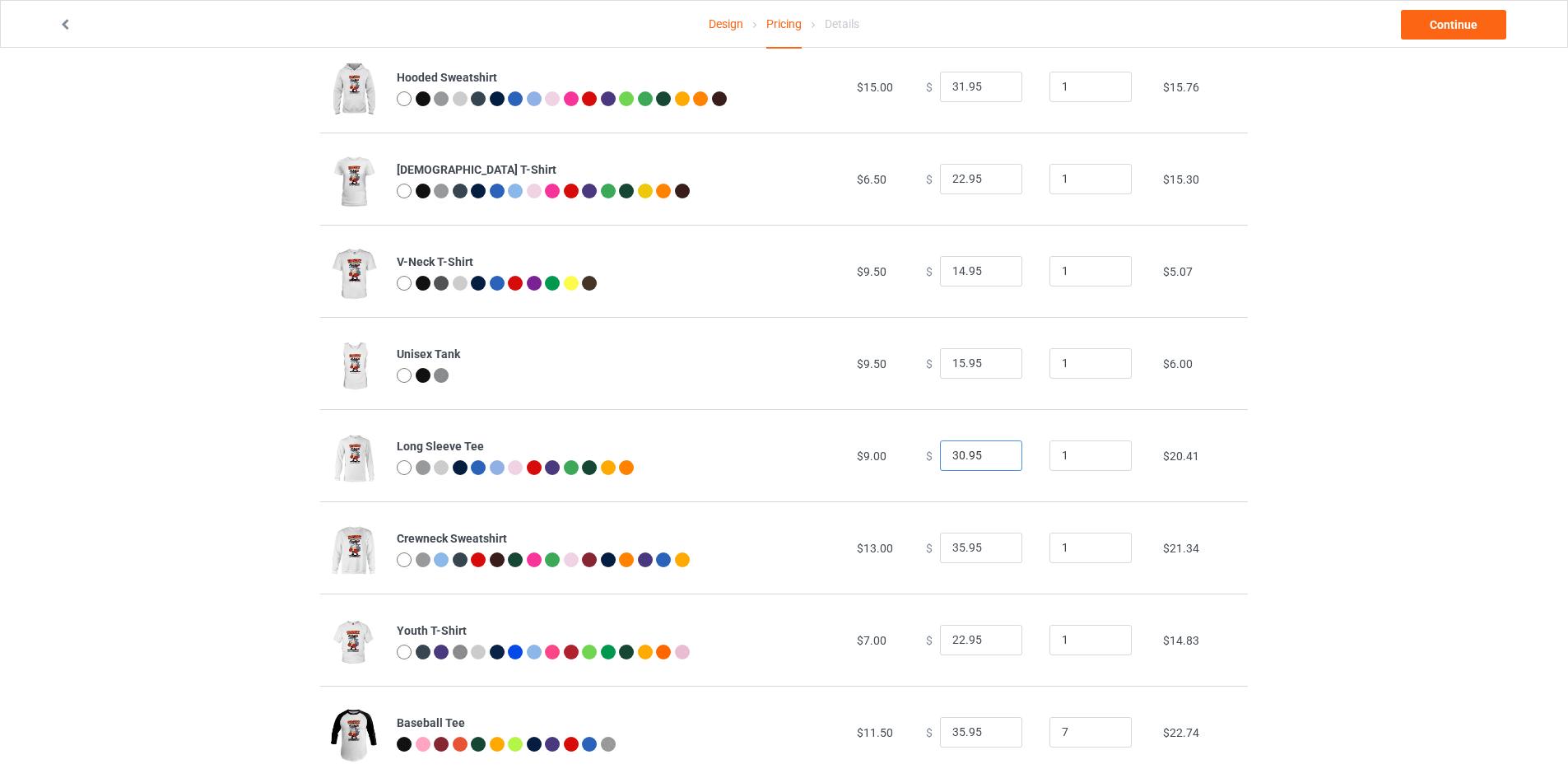
scroll to position [329, 0]
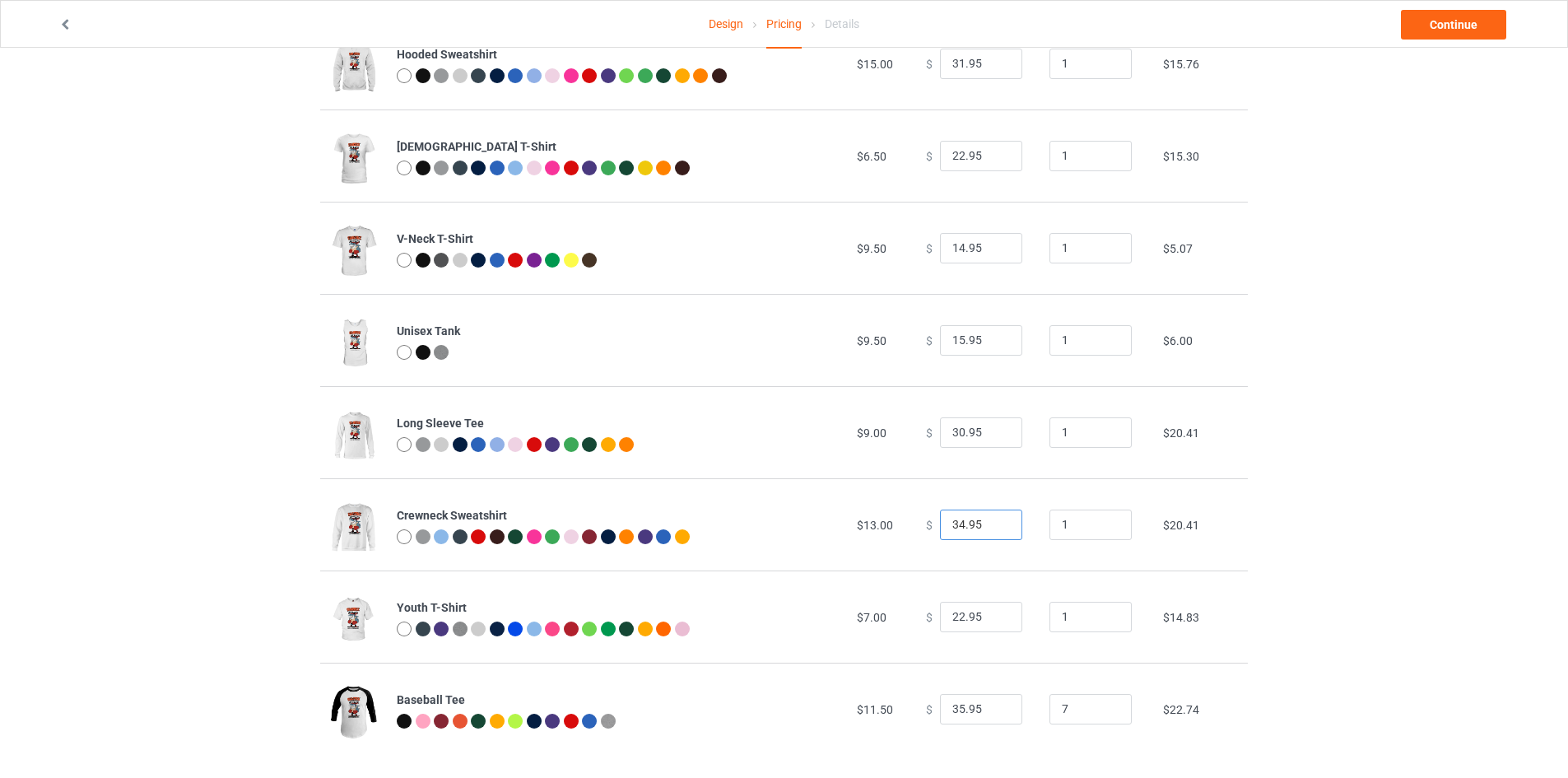
click at [995, 529] on input "34.95" at bounding box center [981, 525] width 82 height 31
click at [995, 529] on input "33.95" at bounding box center [981, 525] width 82 height 31
click at [995, 529] on input "32.95" at bounding box center [981, 525] width 82 height 31
click at [995, 529] on input "31.95" at bounding box center [981, 525] width 82 height 31
click at [995, 529] on input "30.95" at bounding box center [981, 525] width 82 height 31
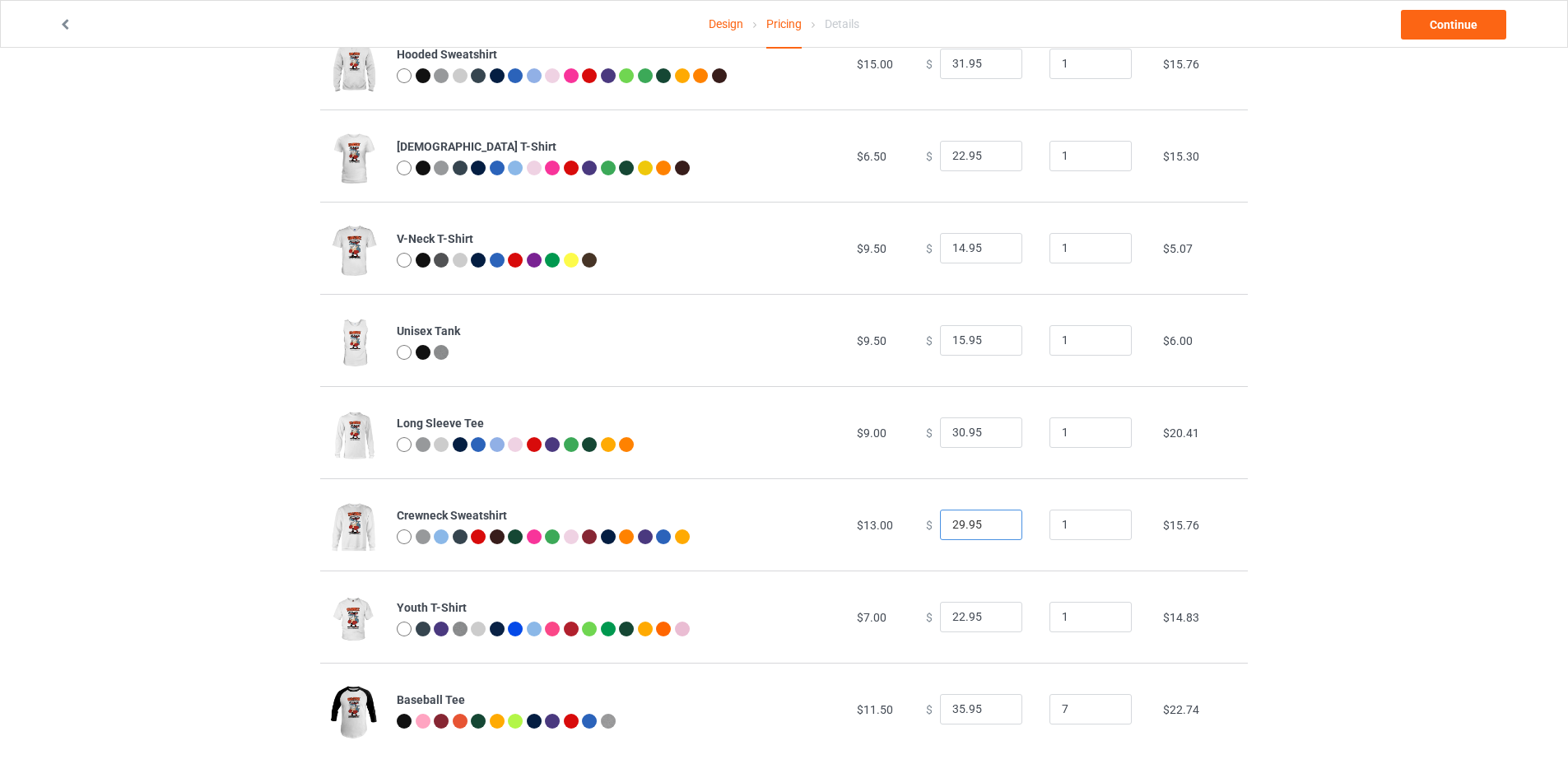
click at [995, 529] on input "29.95" at bounding box center [981, 525] width 82 height 31
click at [995, 529] on input "28.95" at bounding box center [981, 525] width 82 height 31
click at [995, 529] on input "27.95" at bounding box center [981, 525] width 82 height 31
click at [995, 529] on input "26.95" at bounding box center [981, 525] width 82 height 31
click at [995, 529] on input "25.95" at bounding box center [981, 525] width 82 height 31
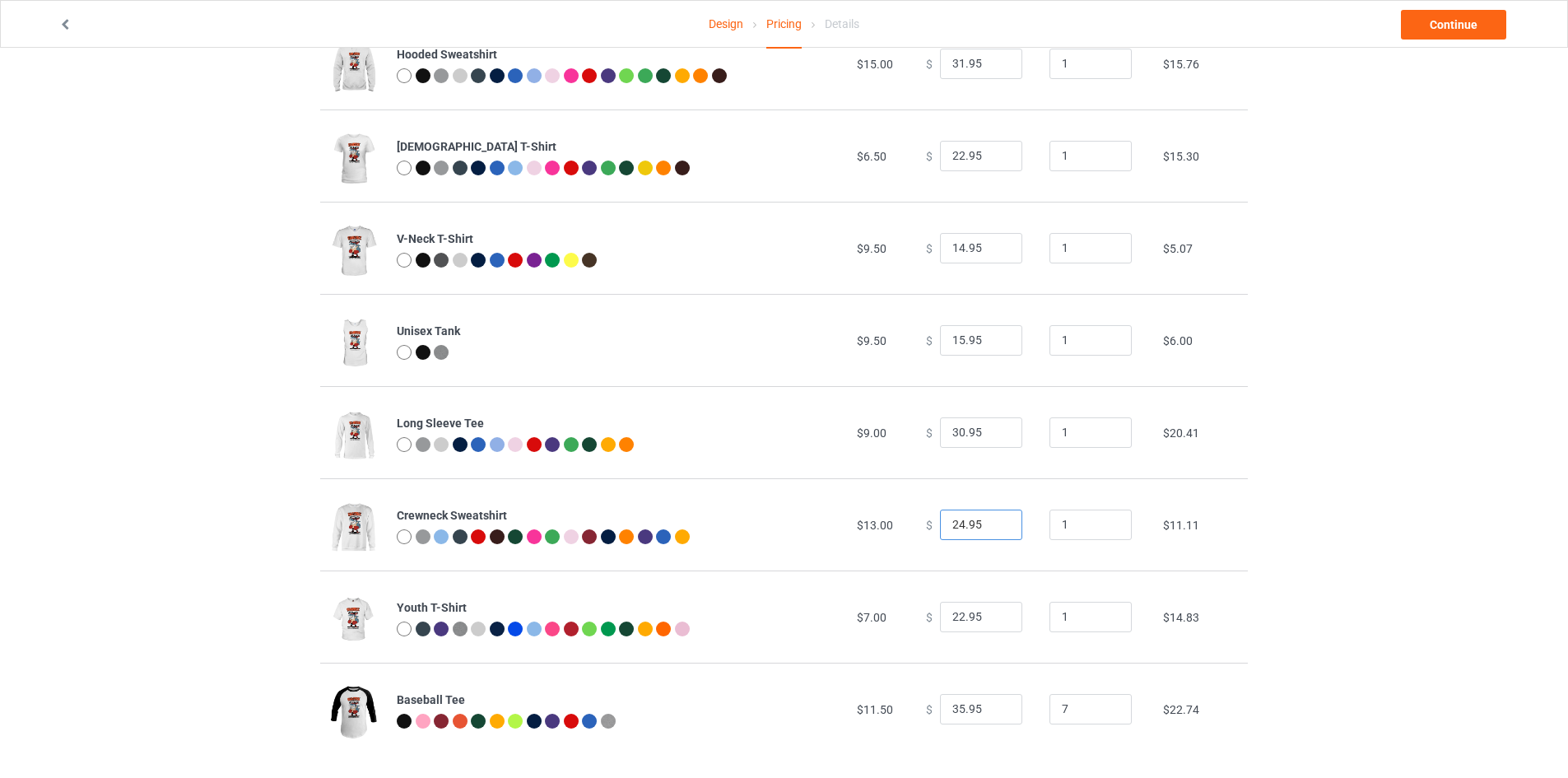
click at [995, 529] on input "24.95" at bounding box center [981, 525] width 82 height 31
click at [995, 529] on input "23.95" at bounding box center [981, 525] width 82 height 31
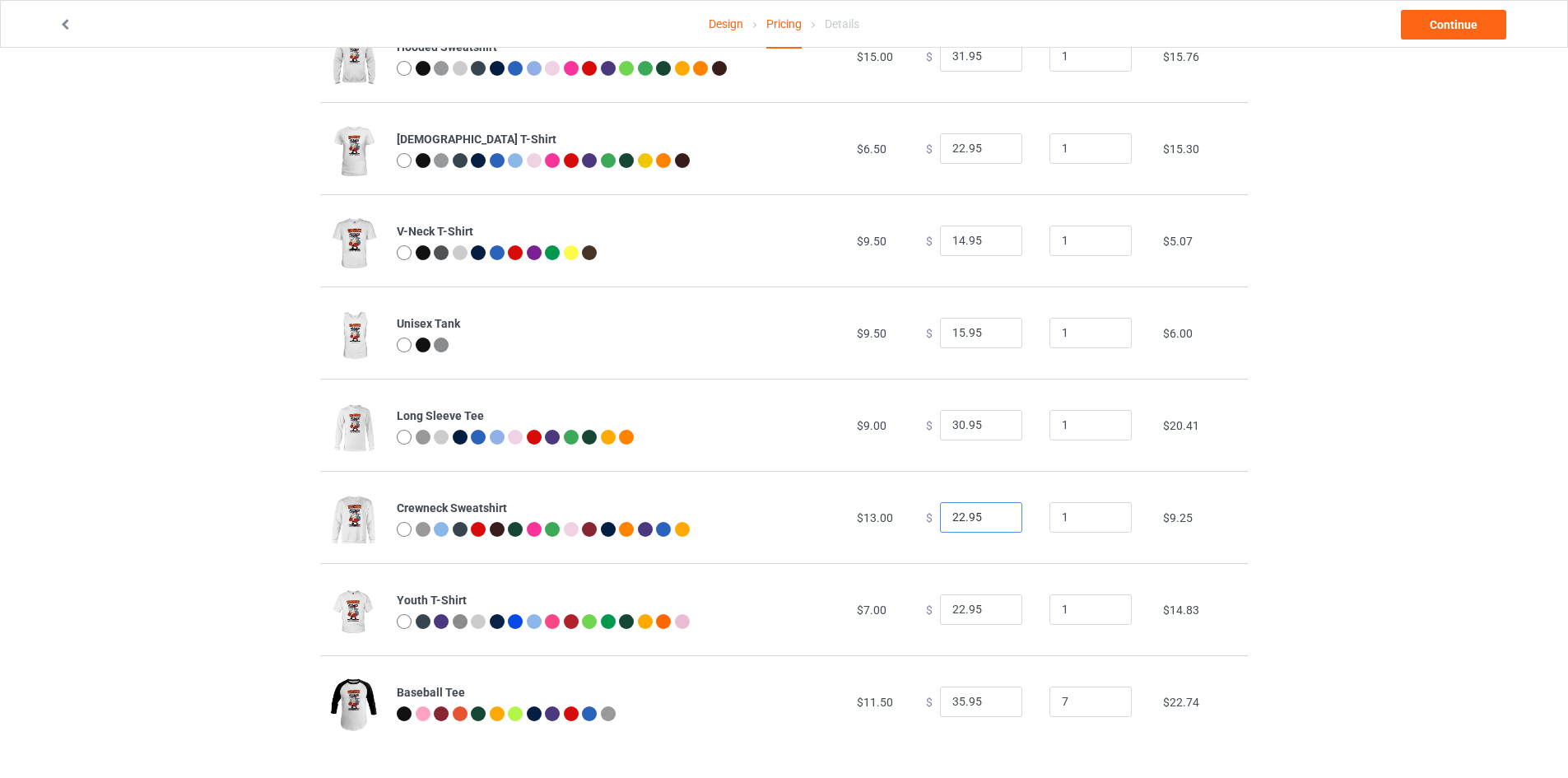
scroll to position [341, 0]
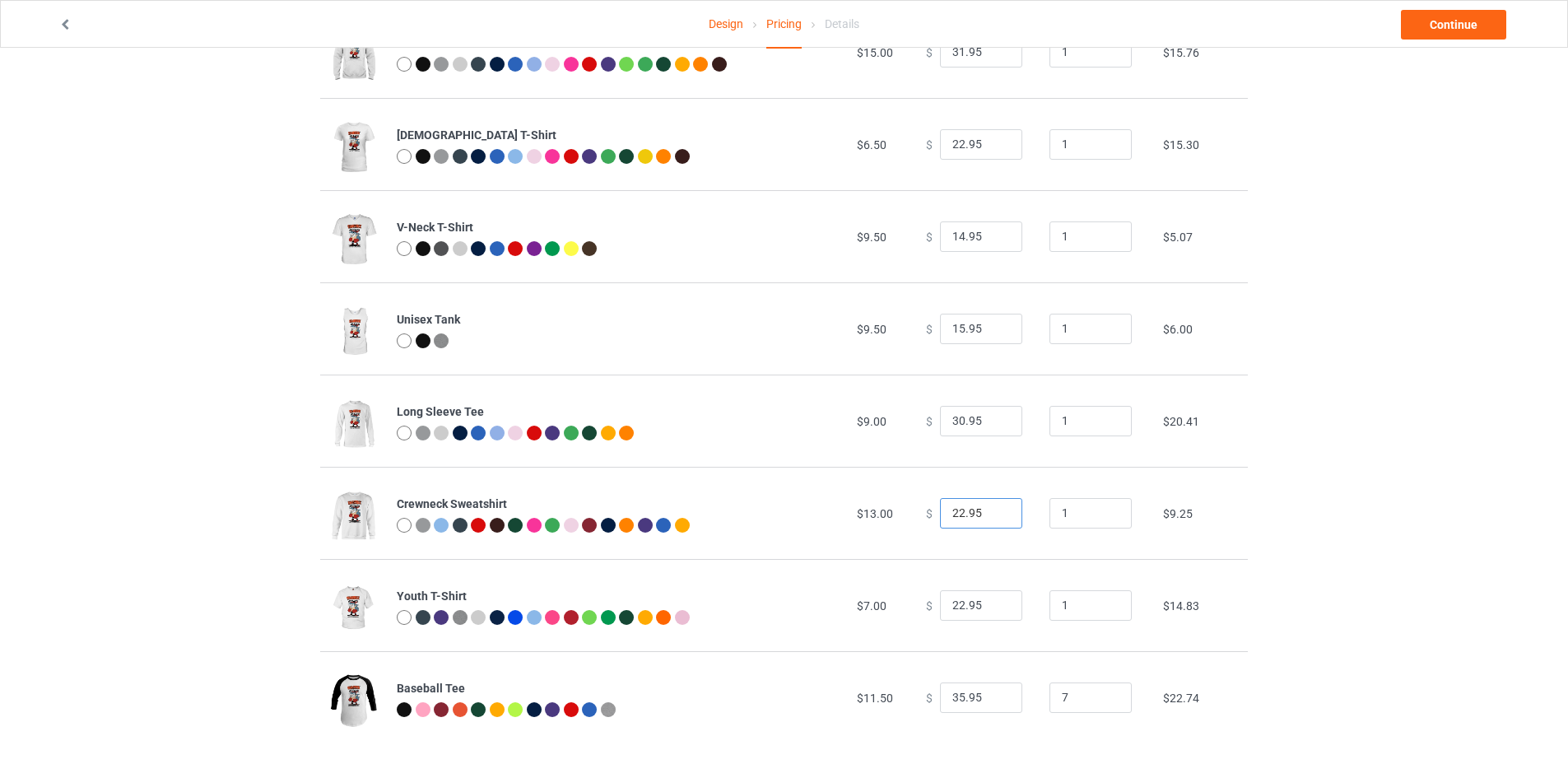
type input "22.95"
click at [995, 606] on input "21.95" at bounding box center [981, 605] width 82 height 31
click at [995, 606] on input "20.95" at bounding box center [981, 605] width 82 height 31
click at [995, 606] on input "19.95" at bounding box center [981, 605] width 82 height 31
click at [995, 606] on input "18.95" at bounding box center [981, 605] width 82 height 31
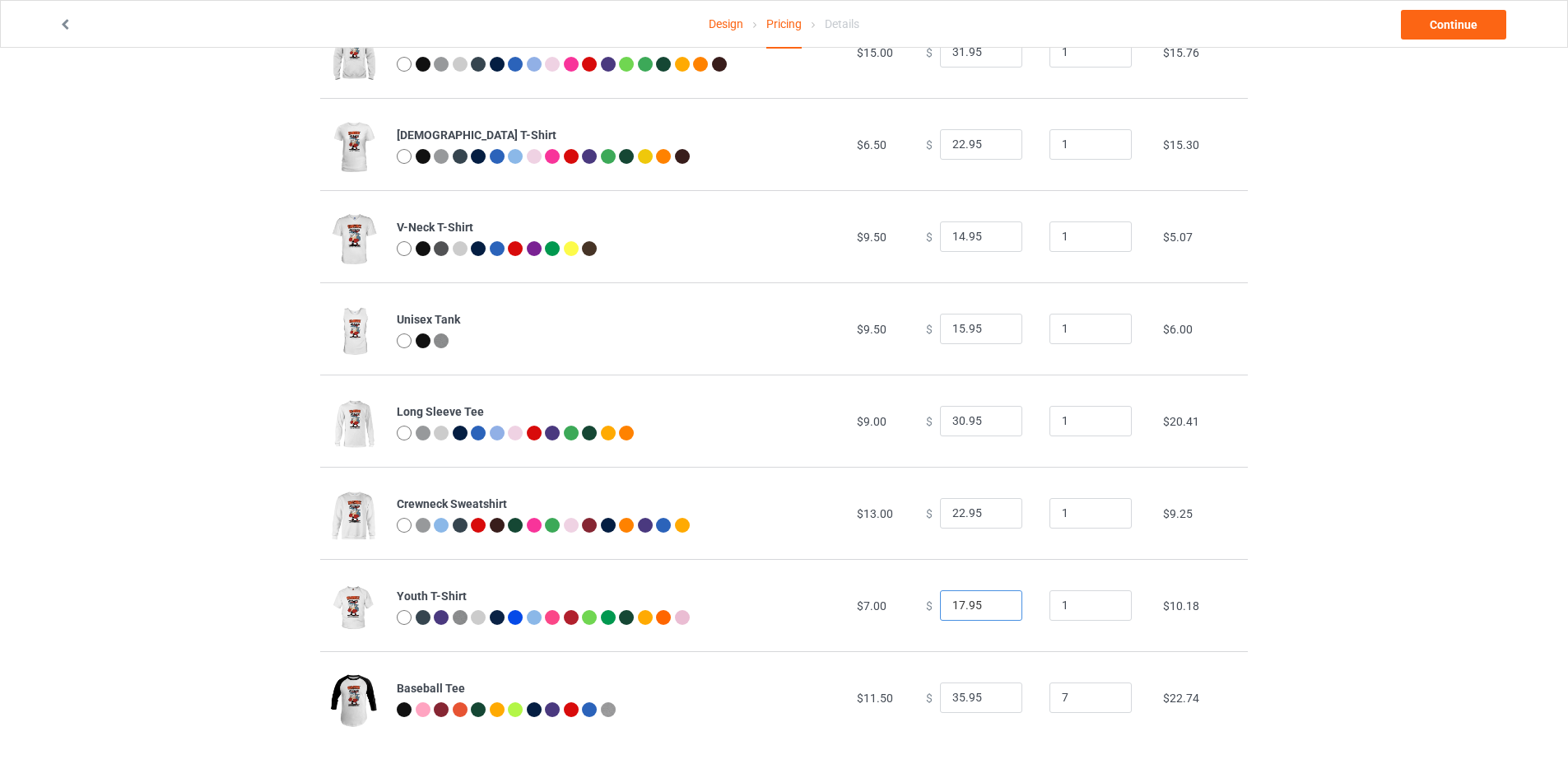
type input "17.95"
click at [995, 606] on input "17.95" at bounding box center [981, 605] width 82 height 31
click at [995, 698] on input "34.95" at bounding box center [981, 697] width 82 height 31
click at [995, 698] on input "33.95" at bounding box center [981, 697] width 82 height 31
click at [995, 698] on input "32.95" at bounding box center [981, 697] width 82 height 31
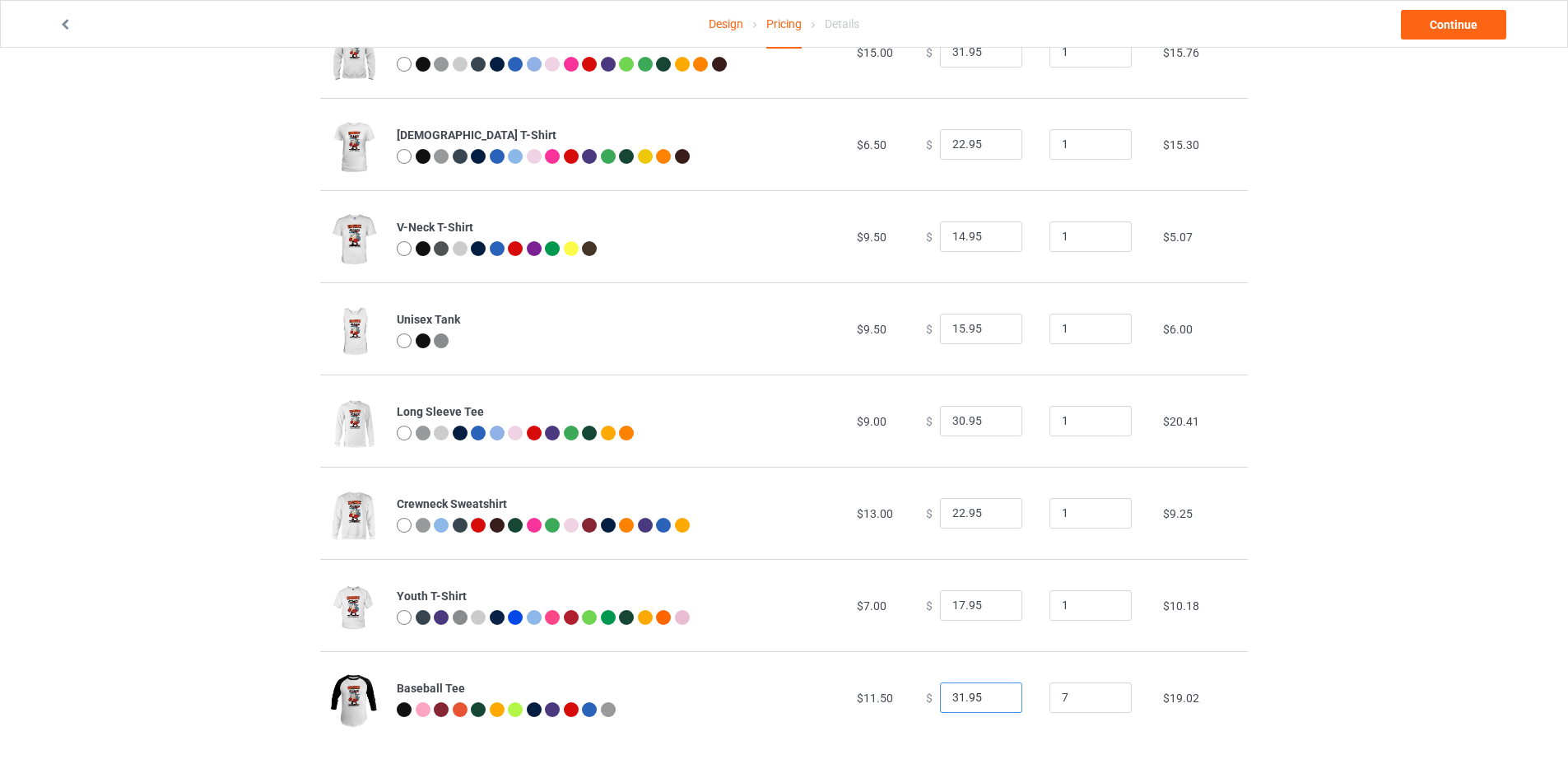
click at [995, 698] on input "31.95" at bounding box center [981, 697] width 82 height 31
click at [995, 698] on input "30.95" at bounding box center [981, 697] width 82 height 31
click at [995, 698] on input "29.95" at bounding box center [981, 697] width 82 height 31
click at [995, 698] on input "28.95" at bounding box center [981, 697] width 82 height 31
click at [995, 698] on input "27.95" at bounding box center [981, 697] width 82 height 31
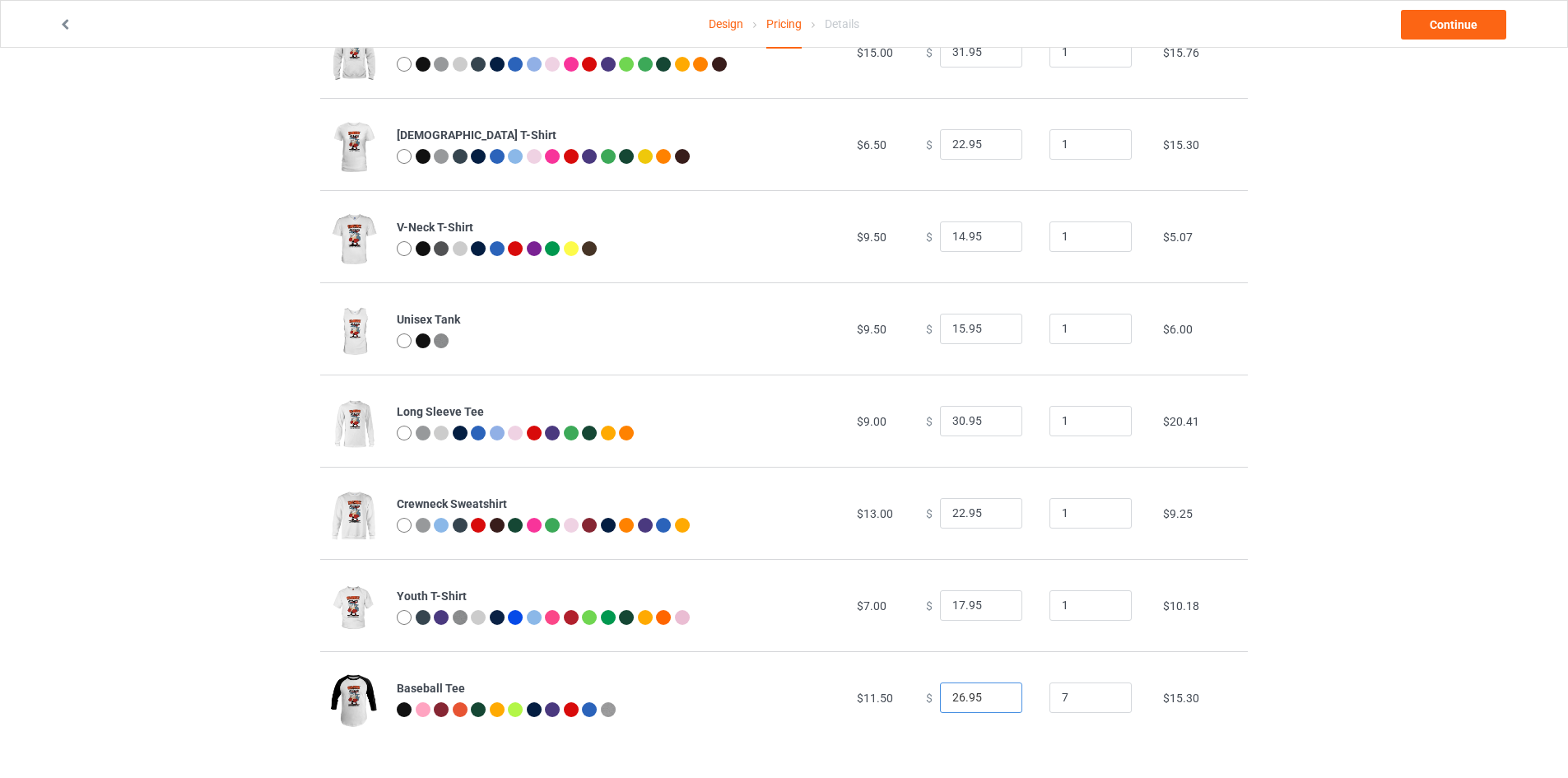
click at [995, 698] on input "26.95" at bounding box center [981, 697] width 82 height 31
click at [995, 698] on input "25.95" at bounding box center [981, 697] width 82 height 31
click at [995, 698] on input "24.95" at bounding box center [981, 697] width 82 height 31
click at [995, 698] on input "23.95" at bounding box center [981, 697] width 82 height 31
type input "22.95"
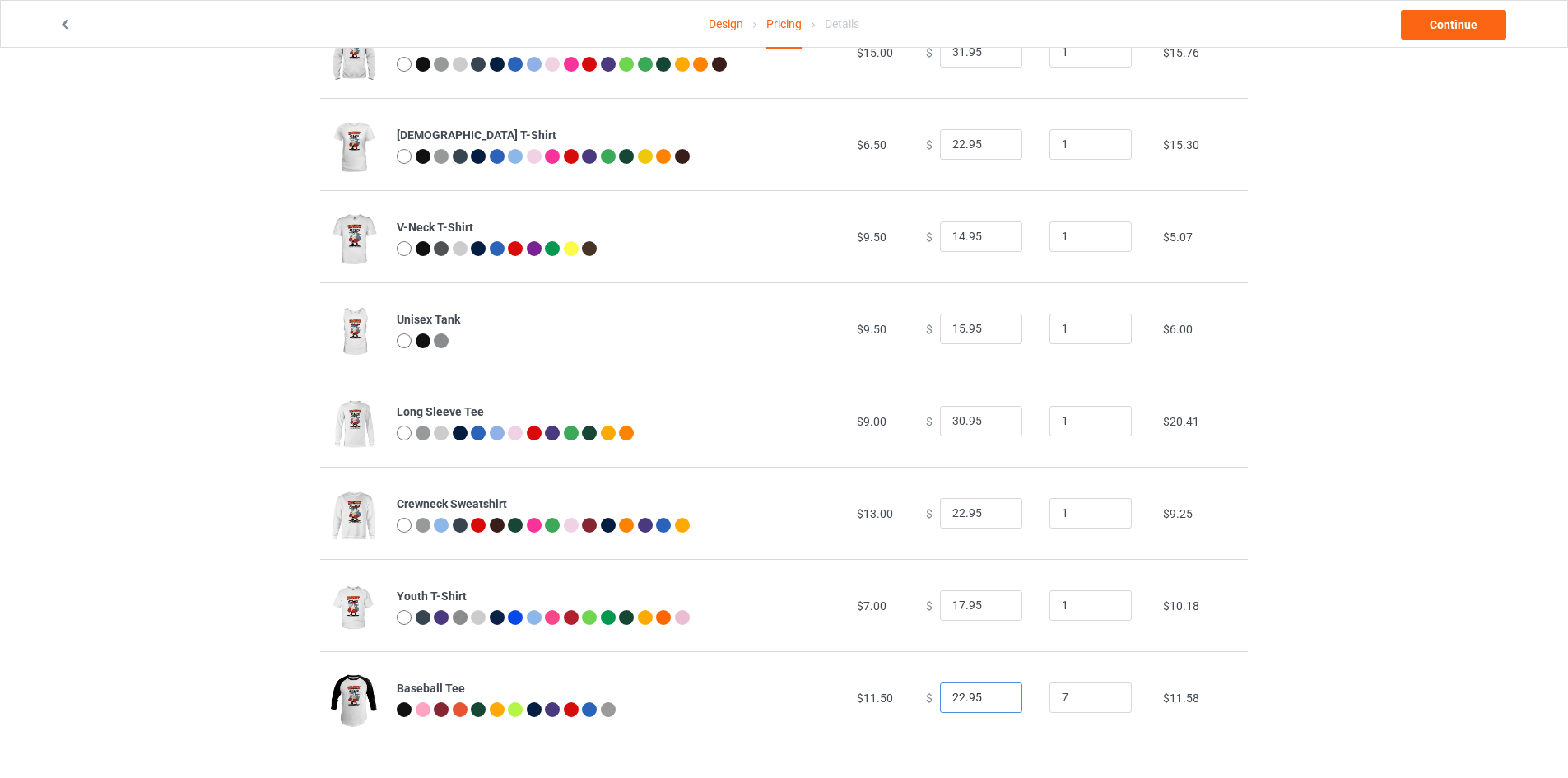
click at [995, 698] on input "22.95" at bounding box center [981, 697] width 82 height 31
click at [1053, 691] on input "7" at bounding box center [1091, 697] width 82 height 31
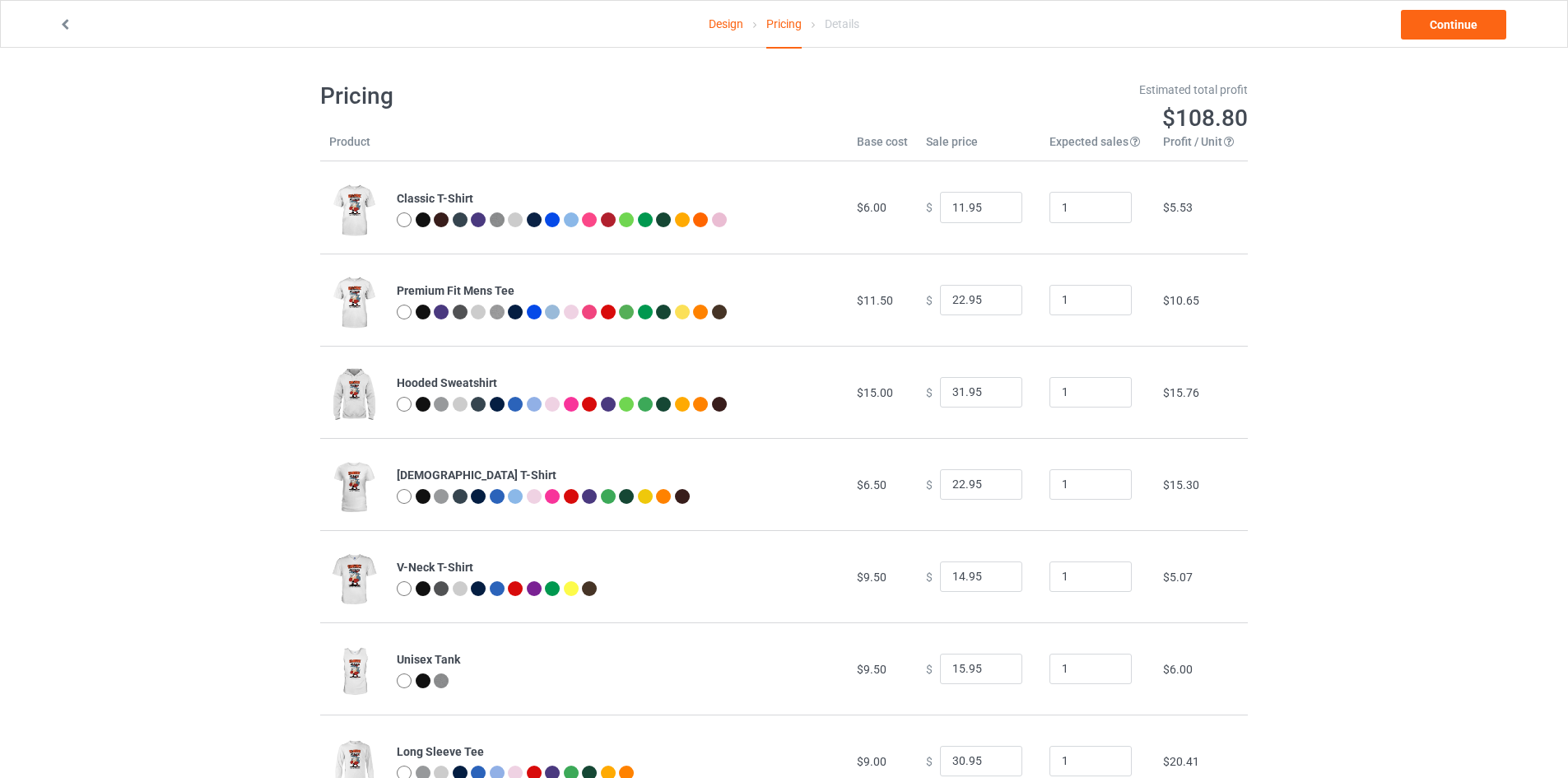
scroll to position [0, 0]
type input "1"
click at [1448, 27] on link "Continue" at bounding box center [1454, 24] width 106 height 30
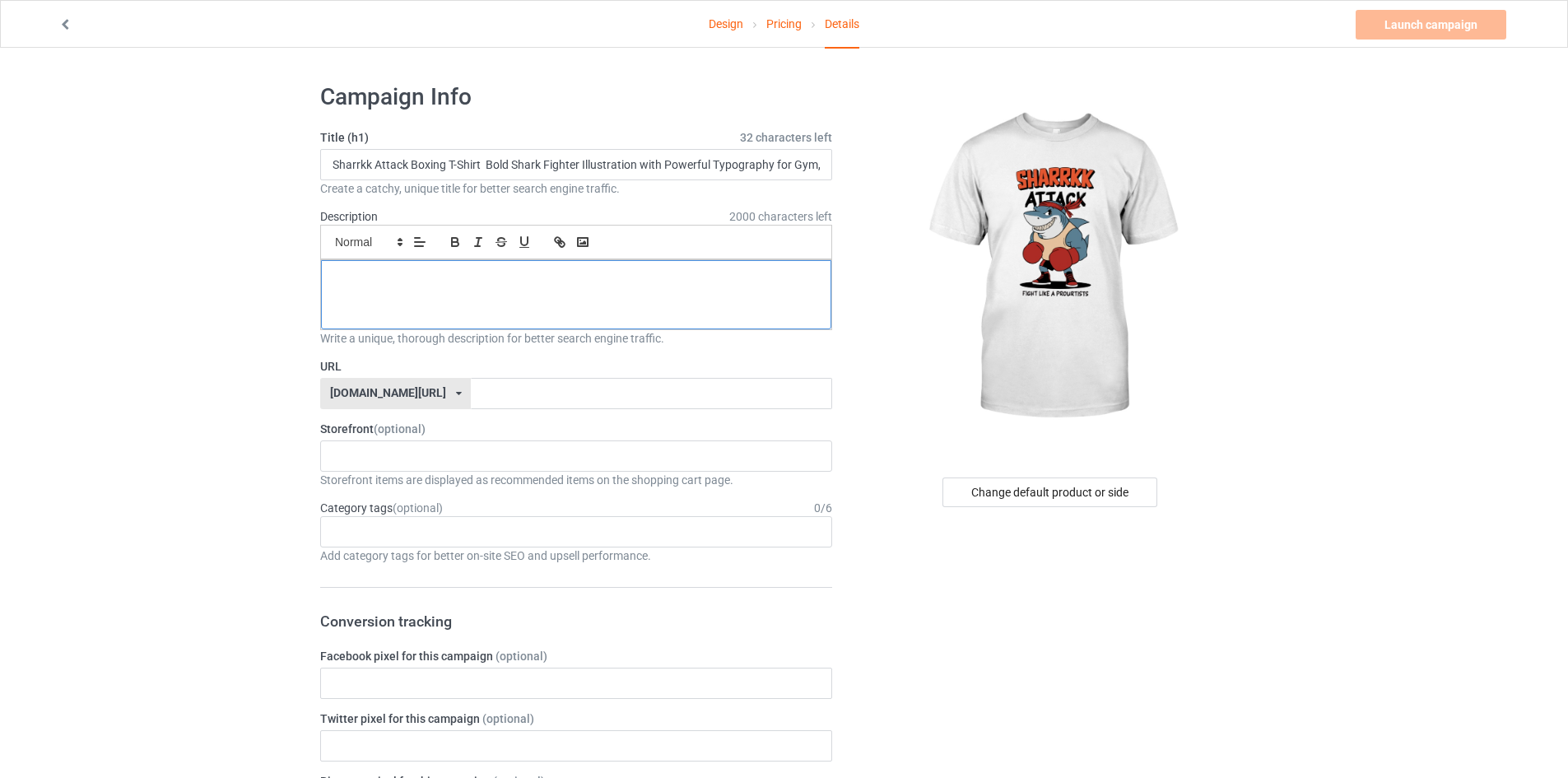
click at [437, 290] on div at bounding box center [576, 294] width 510 height 69
click at [424, 171] on input "Sharrkk Attack Boxing T-Shirt Bold Shark Fighter Illustration with Powerful Typ…" at bounding box center [576, 165] width 512 height 31
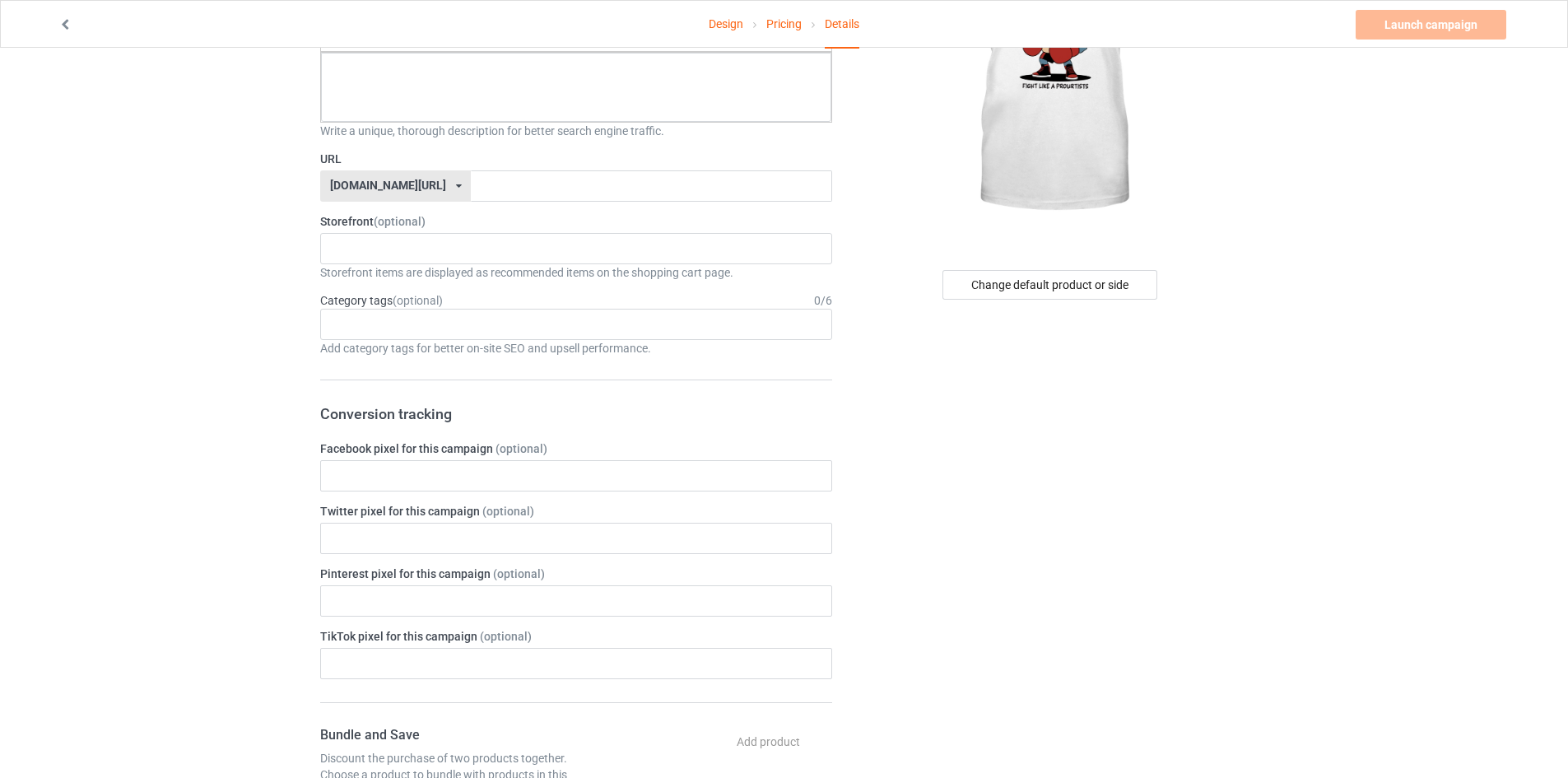
scroll to position [71, 0]
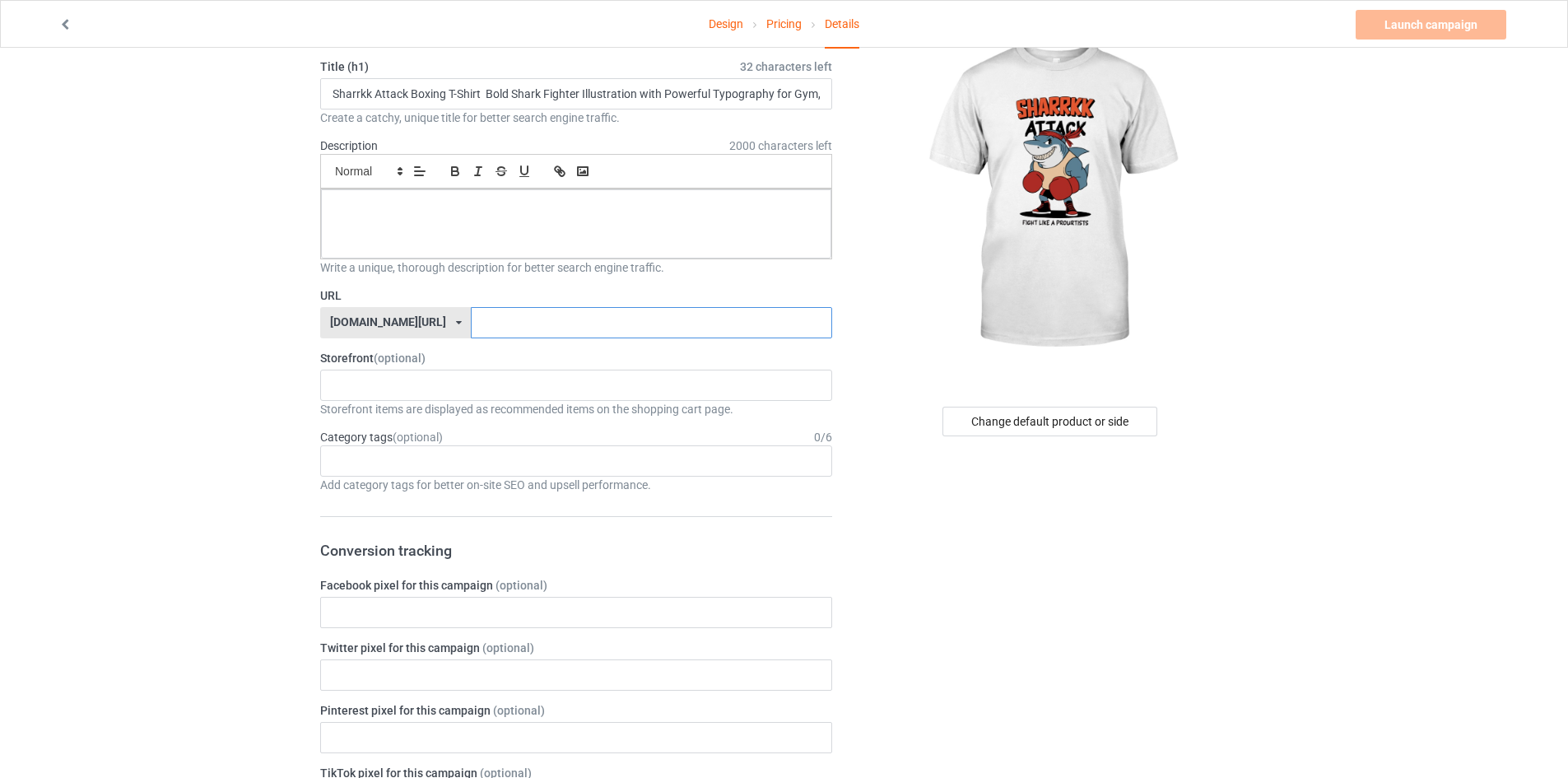
click at [471, 326] on input "text" at bounding box center [651, 322] width 361 height 31
click at [472, 240] on div at bounding box center [576, 223] width 510 height 69
click at [627, 221] on div at bounding box center [576, 223] width 510 height 69
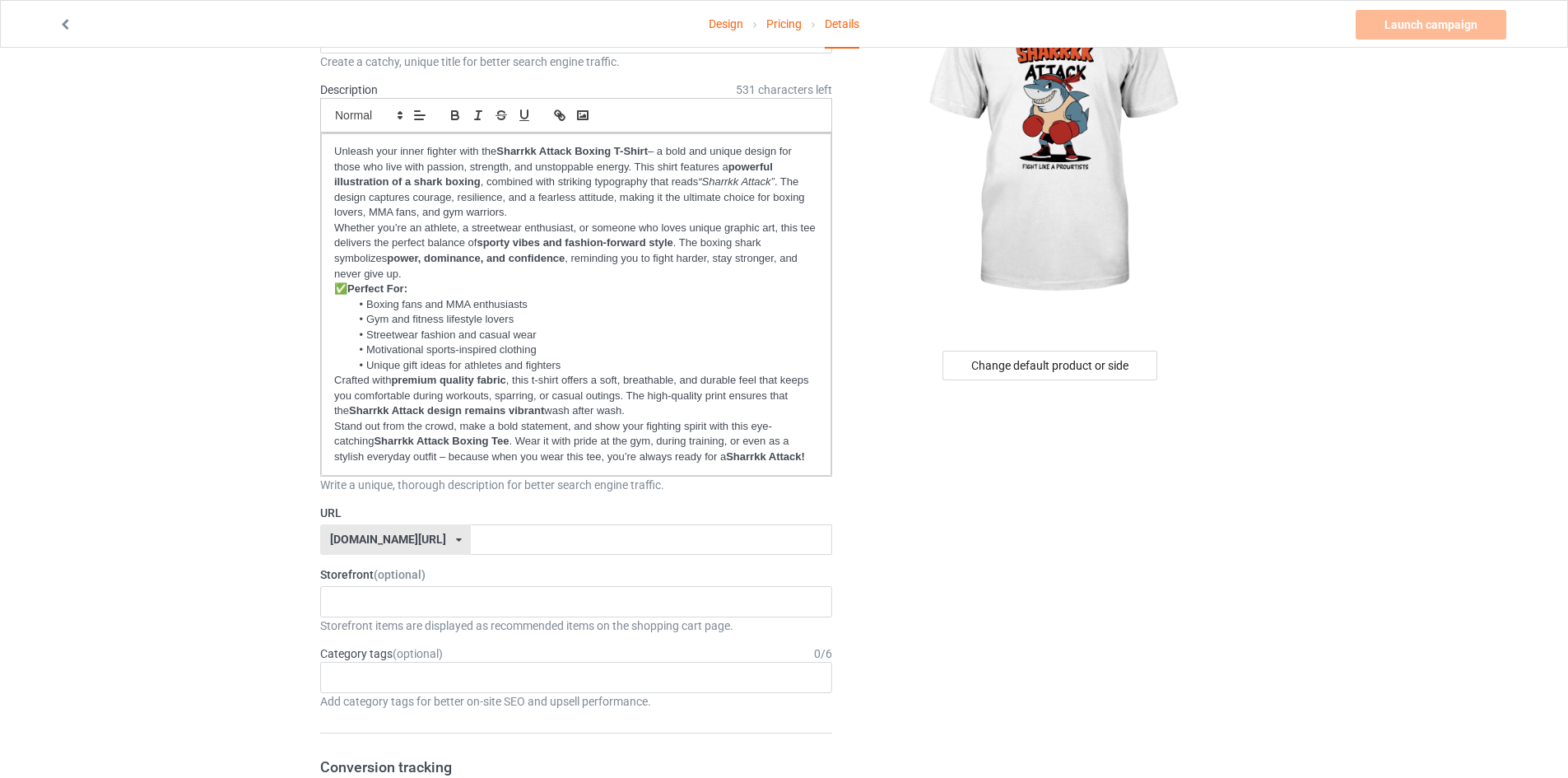
scroll to position [153, 0]
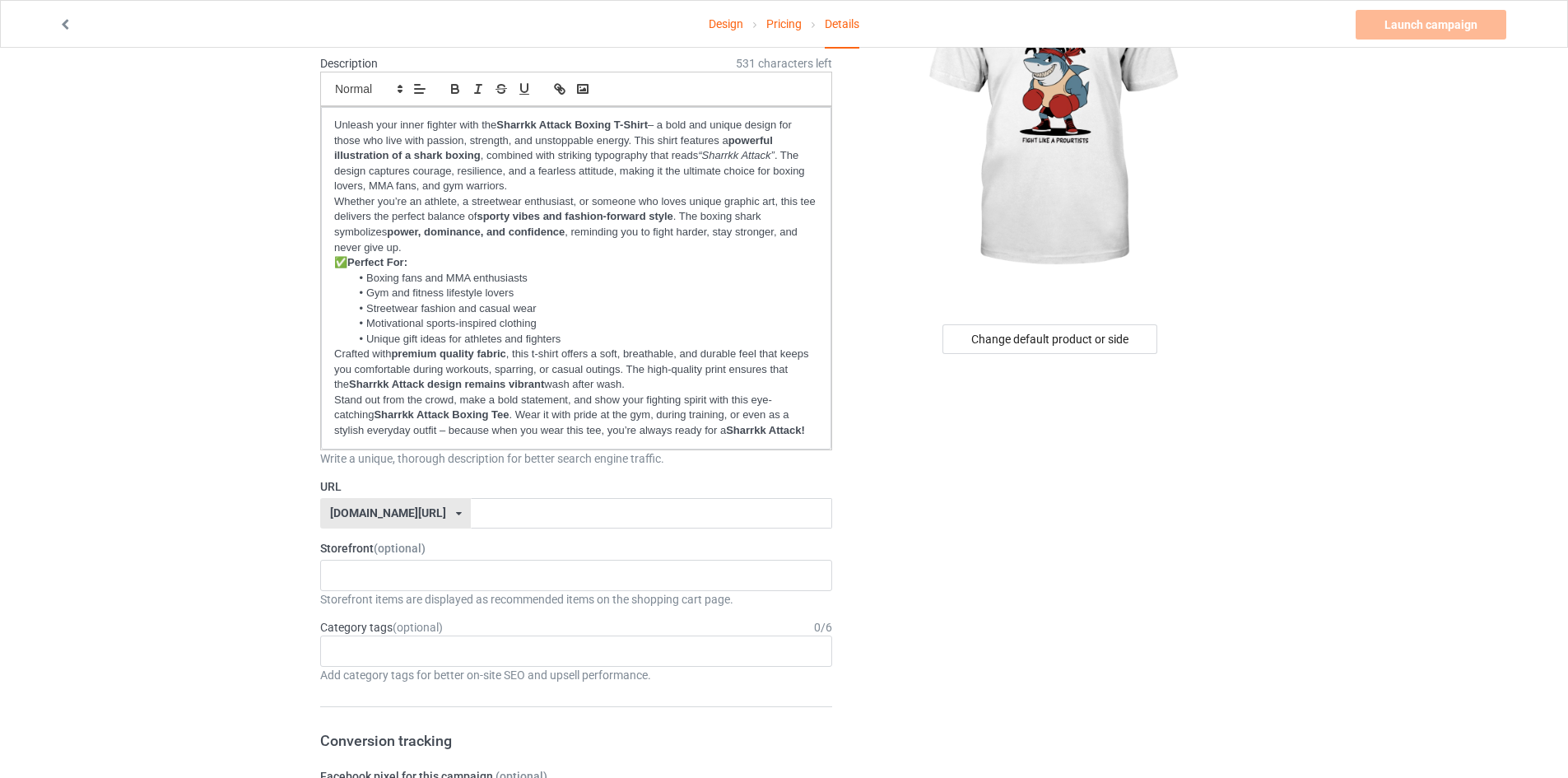
click at [0, 0] on span "symbolises" at bounding box center [0, 0] width 0 height 0
click at [0, 0] on span "boxing shark," at bounding box center [0, 0] width 0 height 0
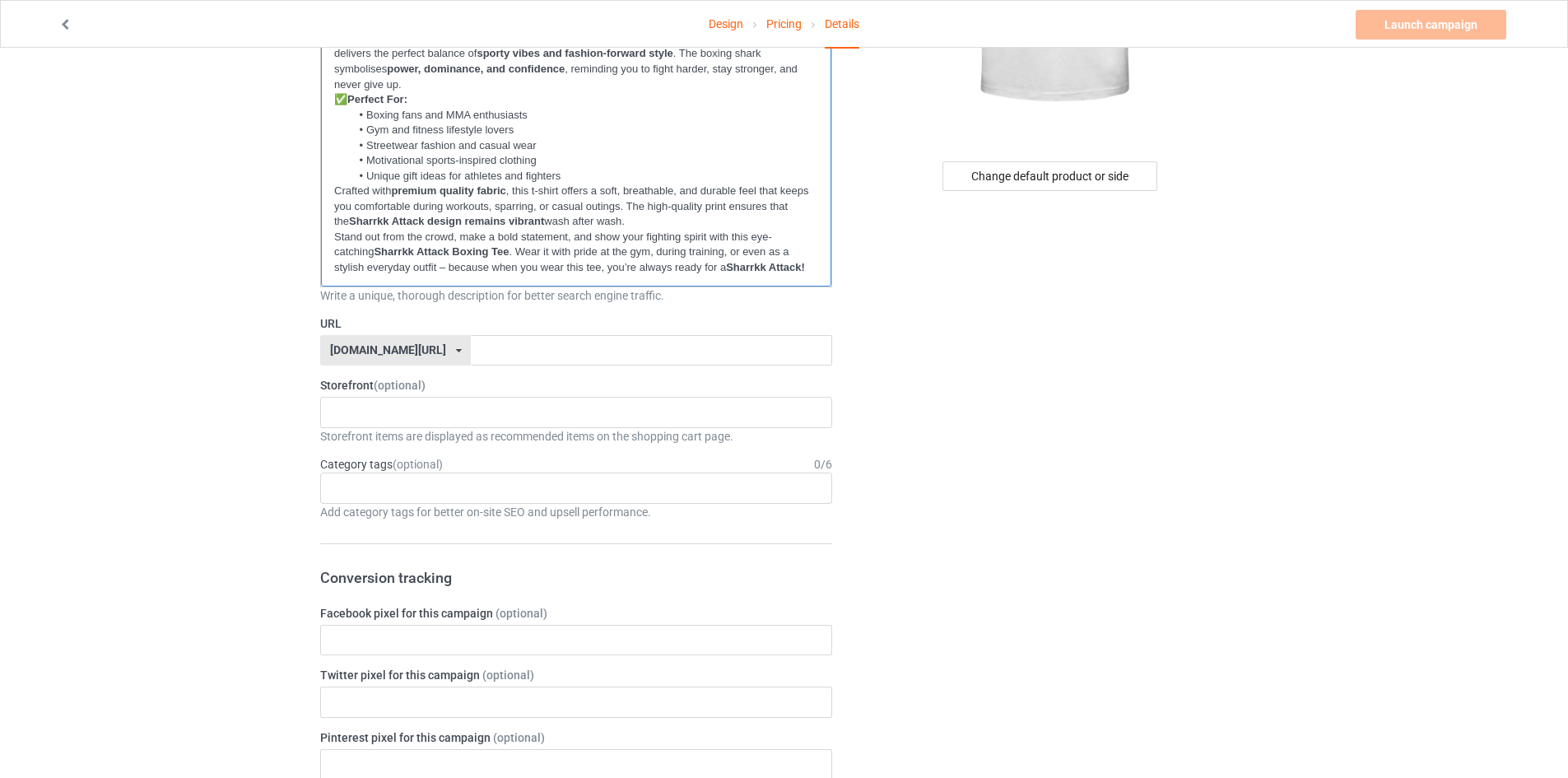
scroll to position [482, 0]
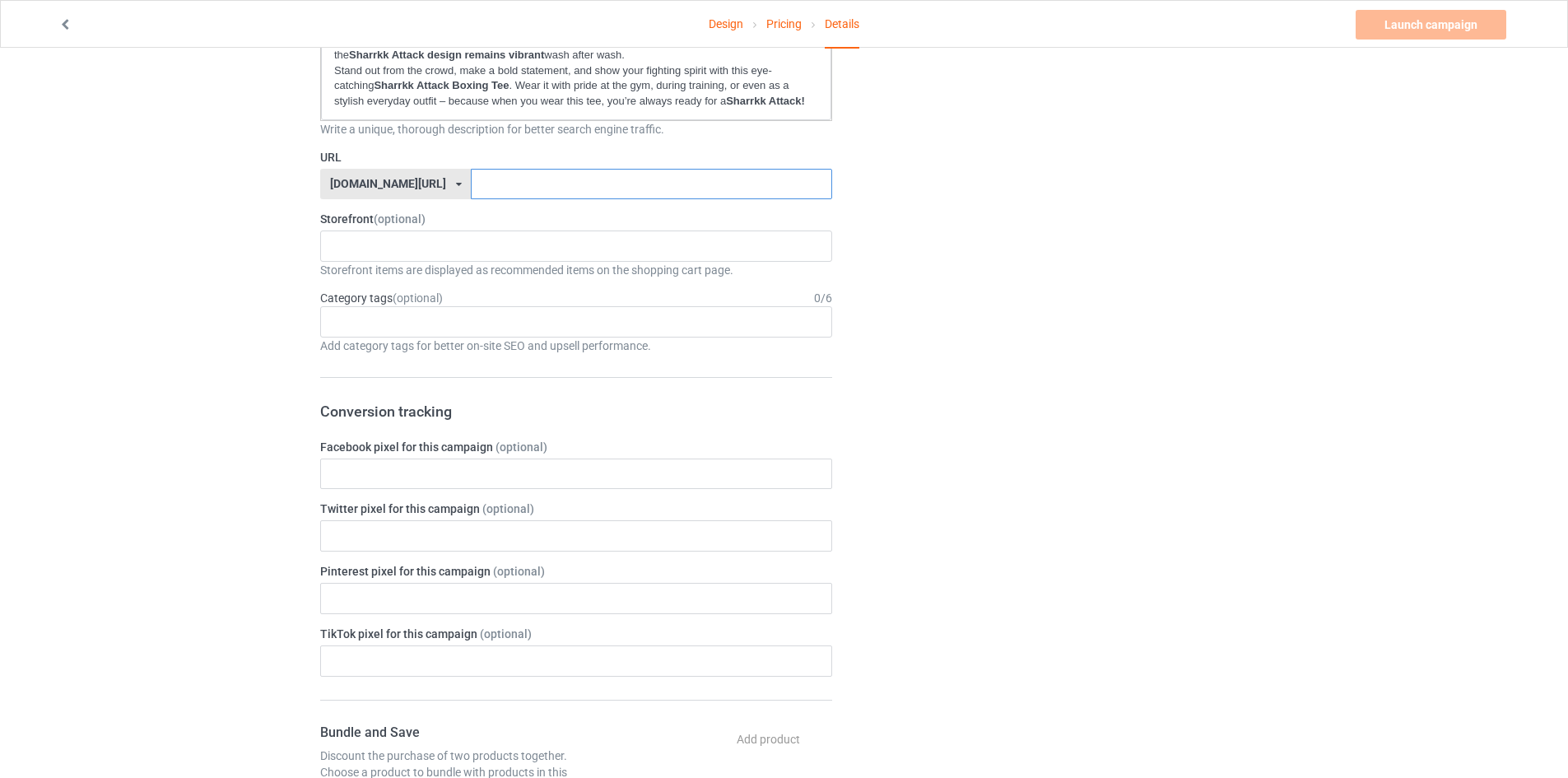
click at [552, 183] on input "text" at bounding box center [651, 184] width 361 height 31
click at [506, 248] on div "No result found" at bounding box center [576, 246] width 512 height 31
click at [947, 262] on div "Change default product or side" at bounding box center [1051, 555] width 415 height 1932
click at [474, 180] on input "text" at bounding box center [651, 184] width 361 height 31
drag, startPoint x: 286, startPoint y: 204, endPoint x: 468, endPoint y: 261, distance: 190.7
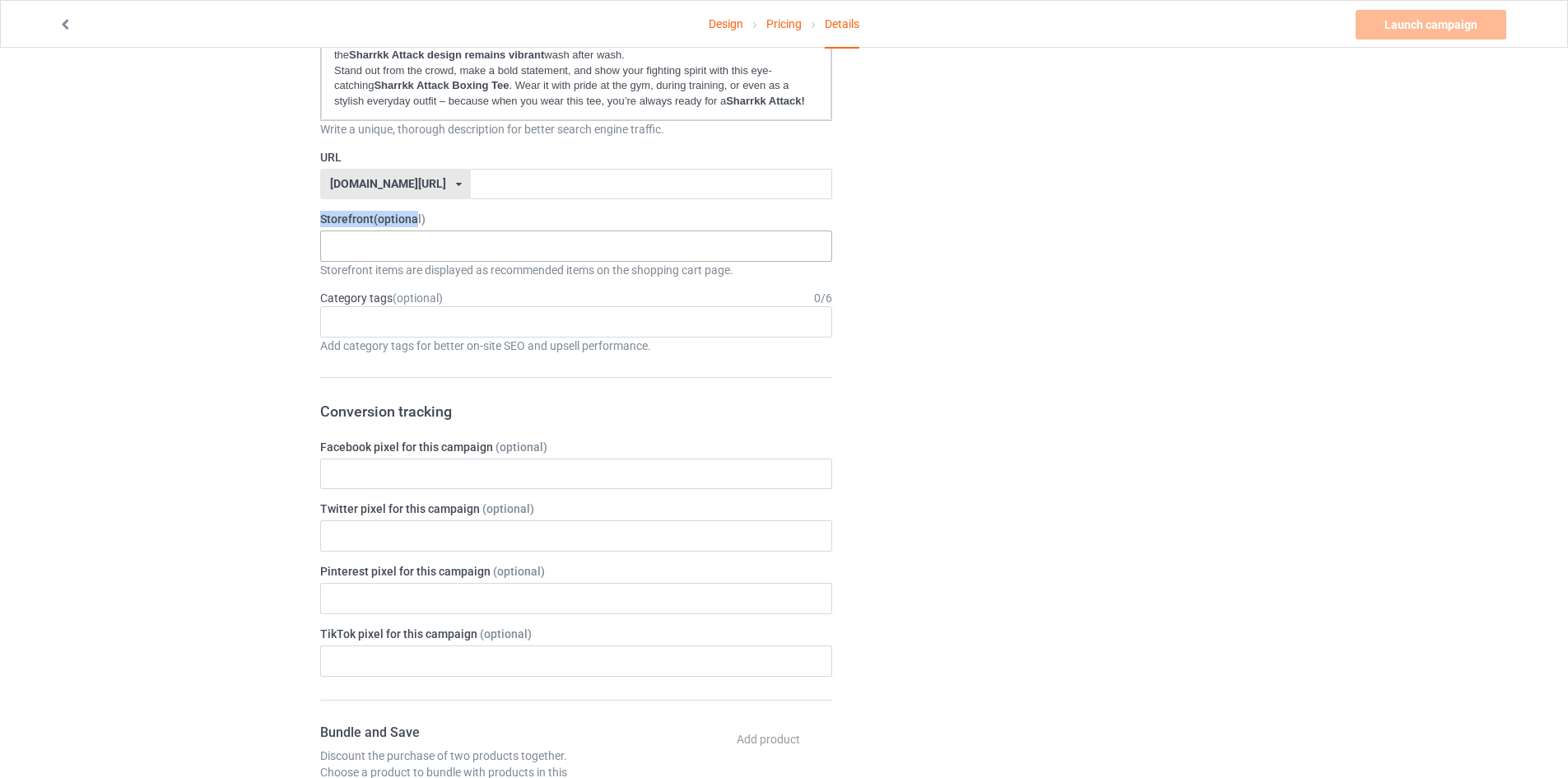
click at [414, 225] on div "Design Pricing Details Launch campaign Please enter campaign URL Campaign Info …" at bounding box center [784, 554] width 1568 height 1978
drag, startPoint x: 591, startPoint y: 323, endPoint x: 741, endPoint y: 343, distance: 151.3
click at [592, 325] on div "Age > [DEMOGRAPHIC_DATA] > 1 Age > [DEMOGRAPHIC_DATA] Months > 1 Month Age > [D…" at bounding box center [576, 322] width 512 height 31
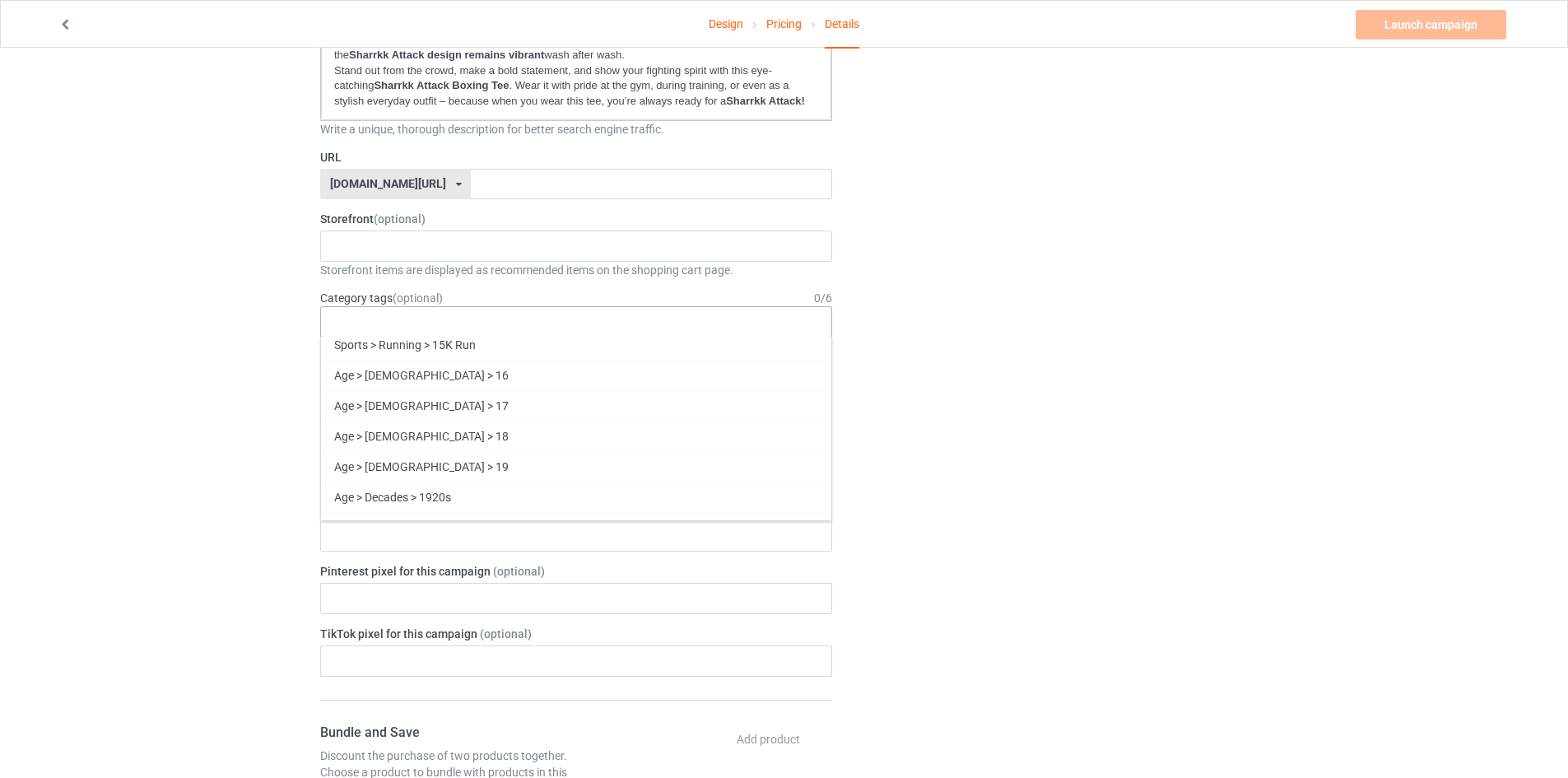
scroll to position [494, 0]
click at [382, 345] on div "Age > [DEMOGRAPHIC_DATA] > 16" at bounding box center [576, 344] width 510 height 30
click at [437, 504] on div "Age > Decades > 1930s" at bounding box center [576, 497] width 510 height 30
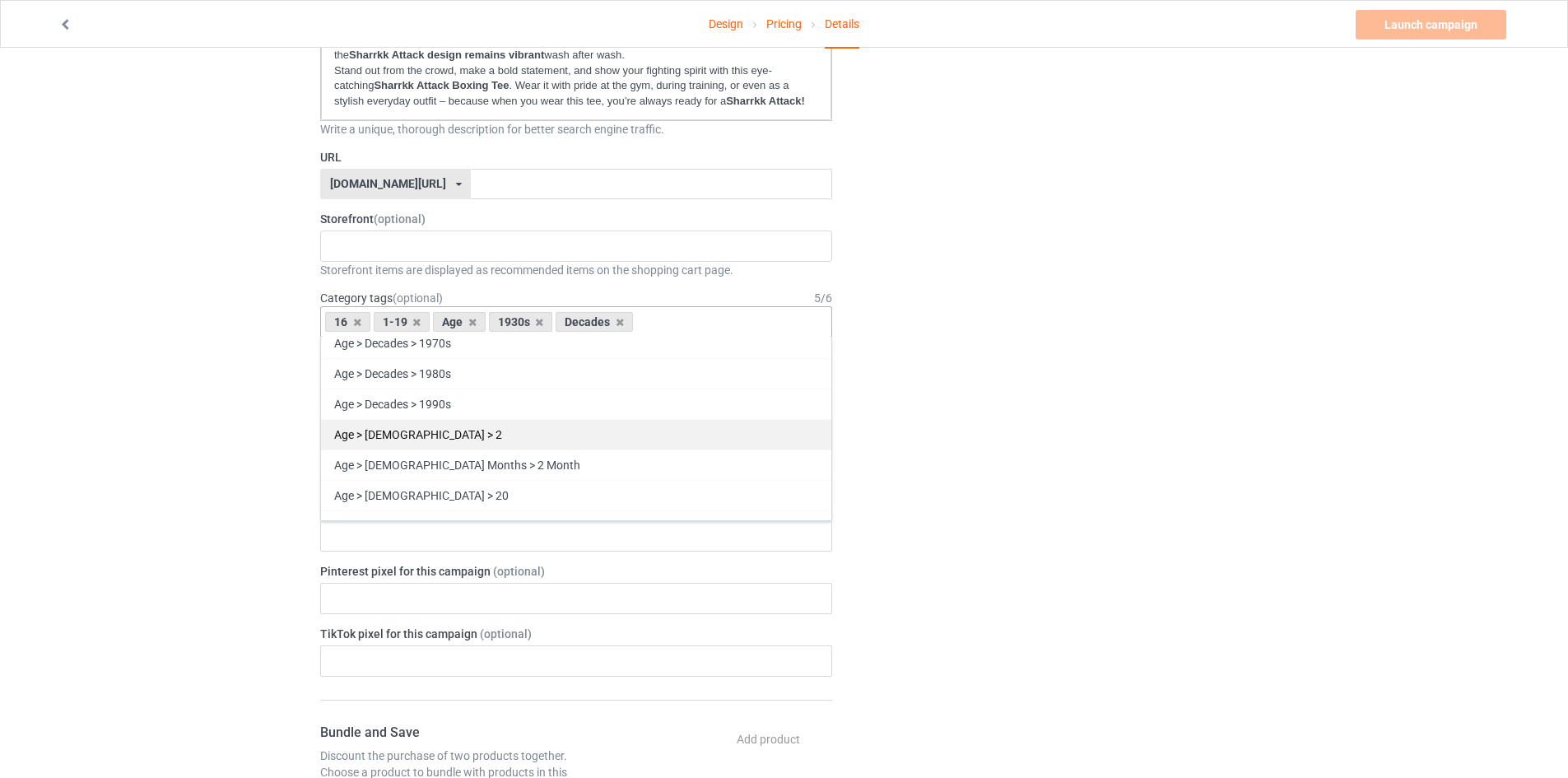
scroll to position [762, 0]
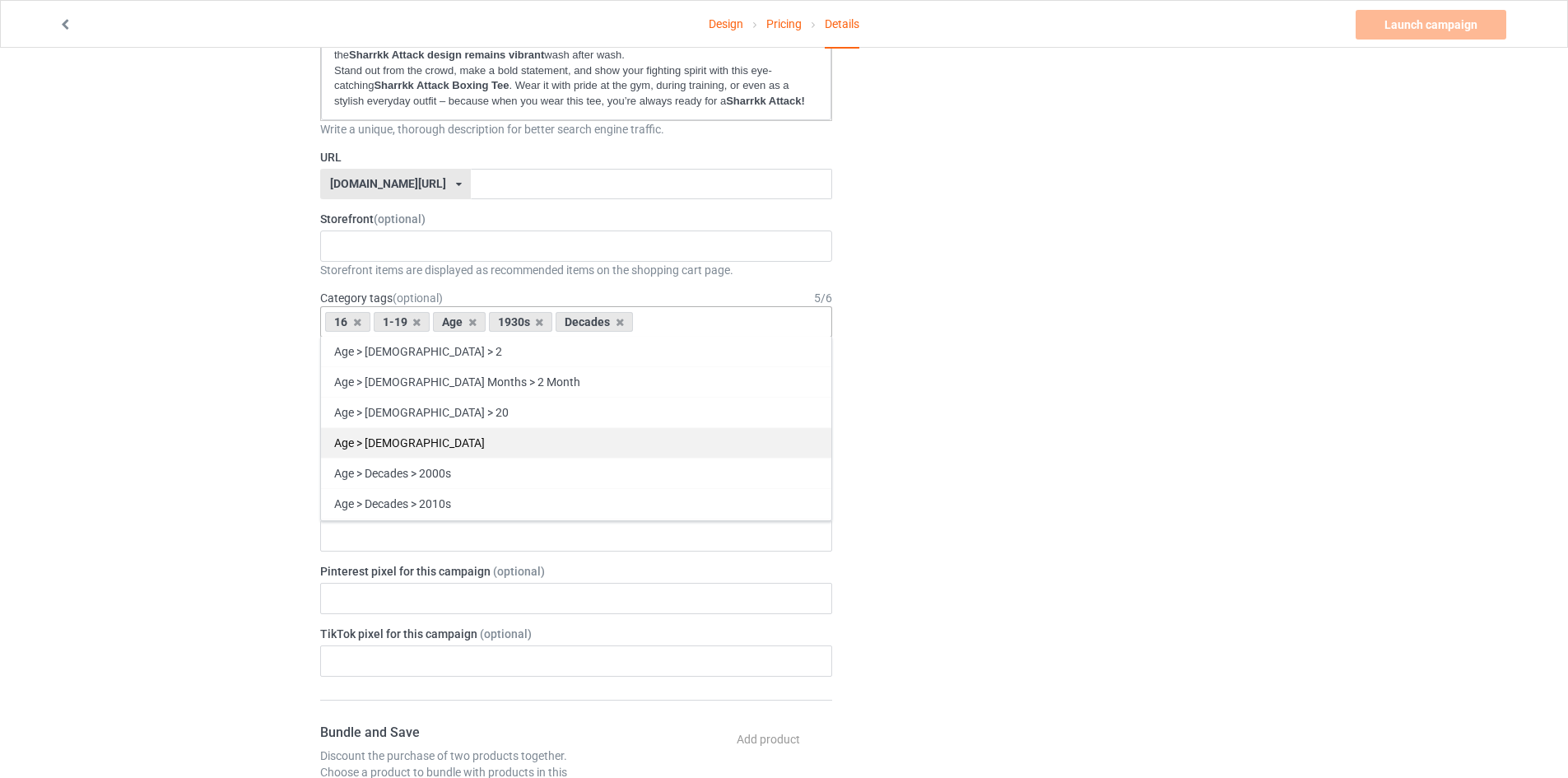
click at [420, 430] on div "Age > [DEMOGRAPHIC_DATA]" at bounding box center [576, 441] width 510 height 30
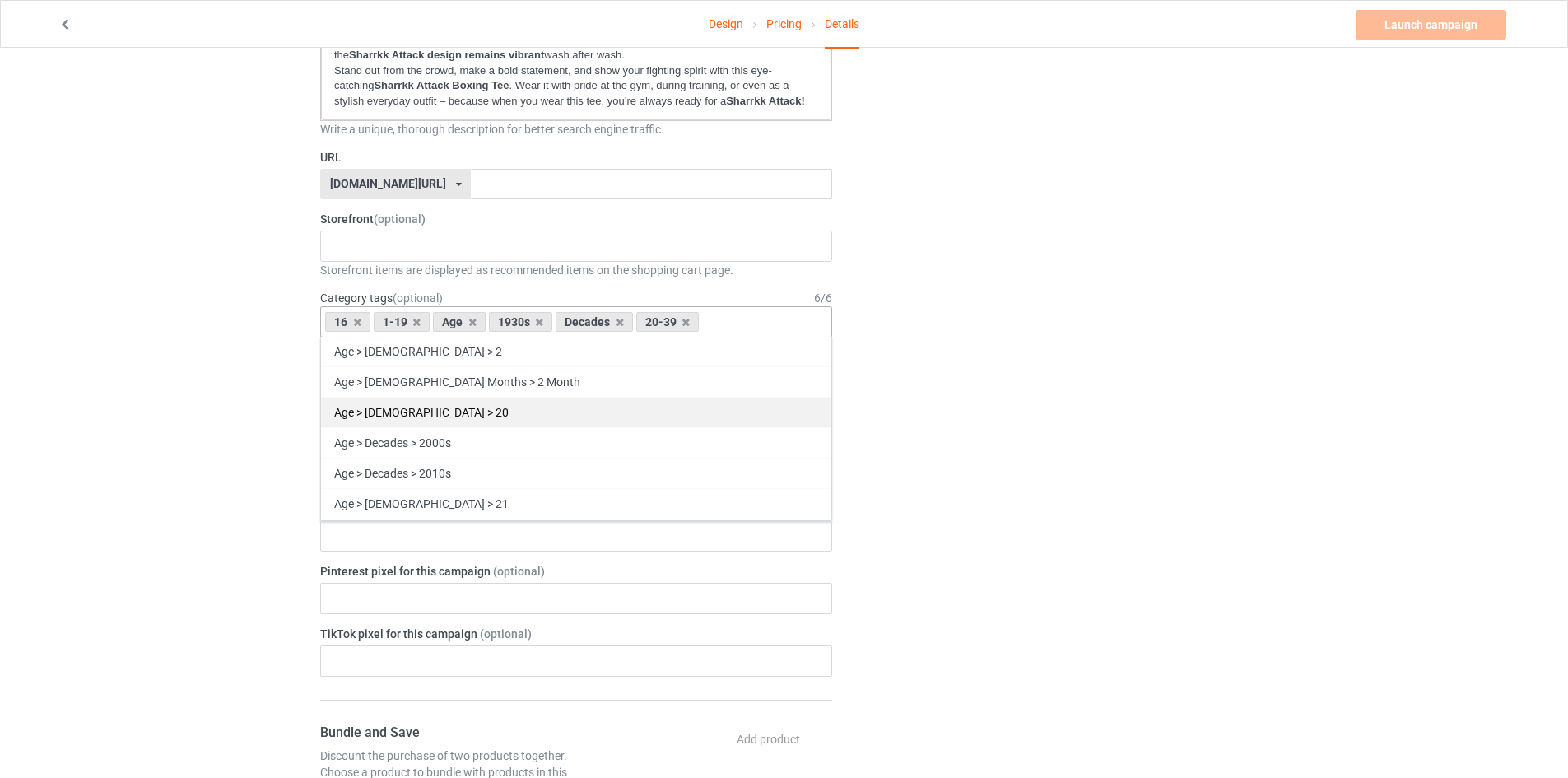
click at [416, 403] on div "Age > [DEMOGRAPHIC_DATA] > 20" at bounding box center [576, 411] width 510 height 30
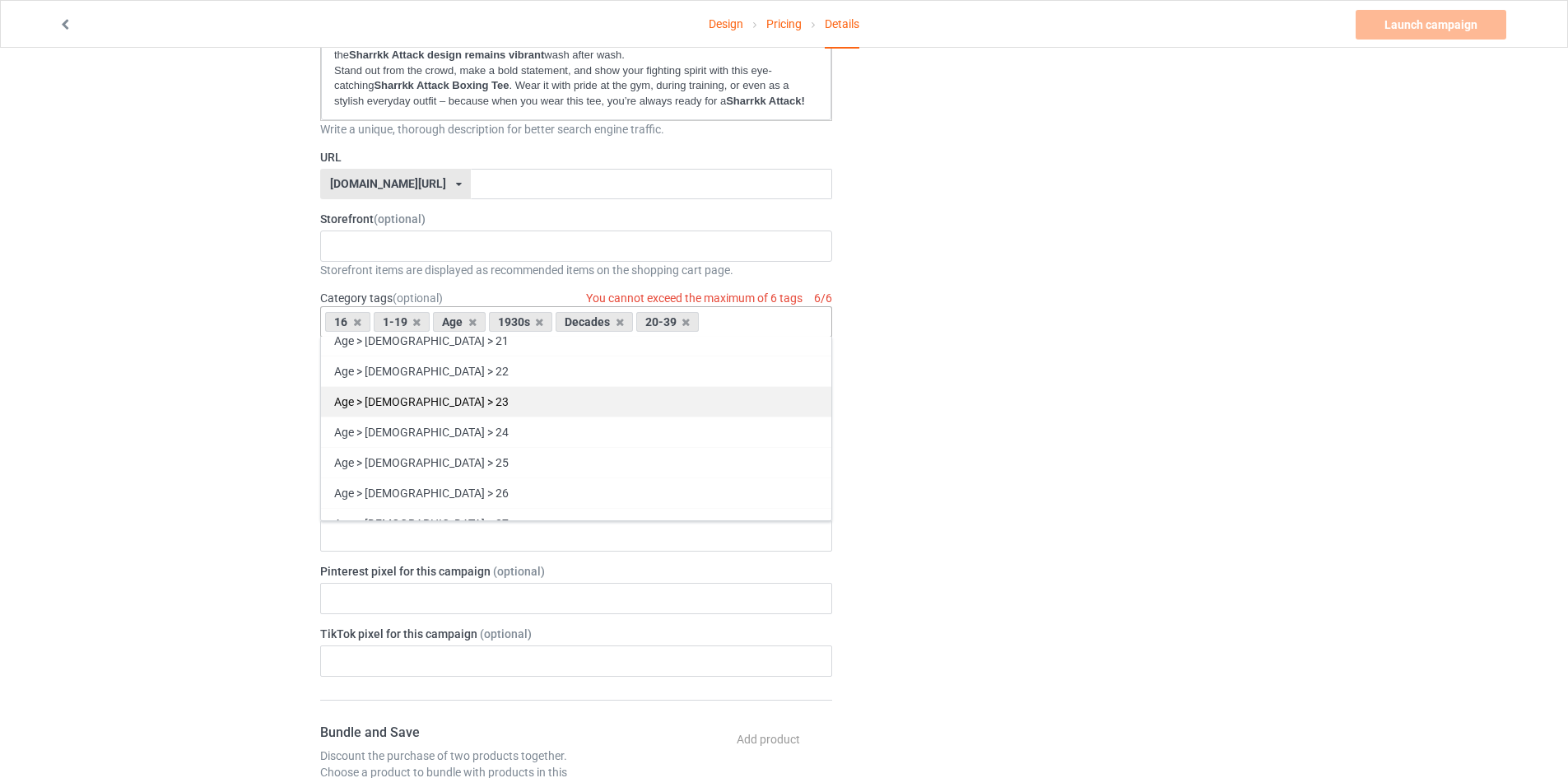
scroll to position [926, 0]
click at [688, 327] on div "20-39" at bounding box center [668, 321] width 63 height 19
click at [687, 318] on icon at bounding box center [685, 322] width 8 height 11
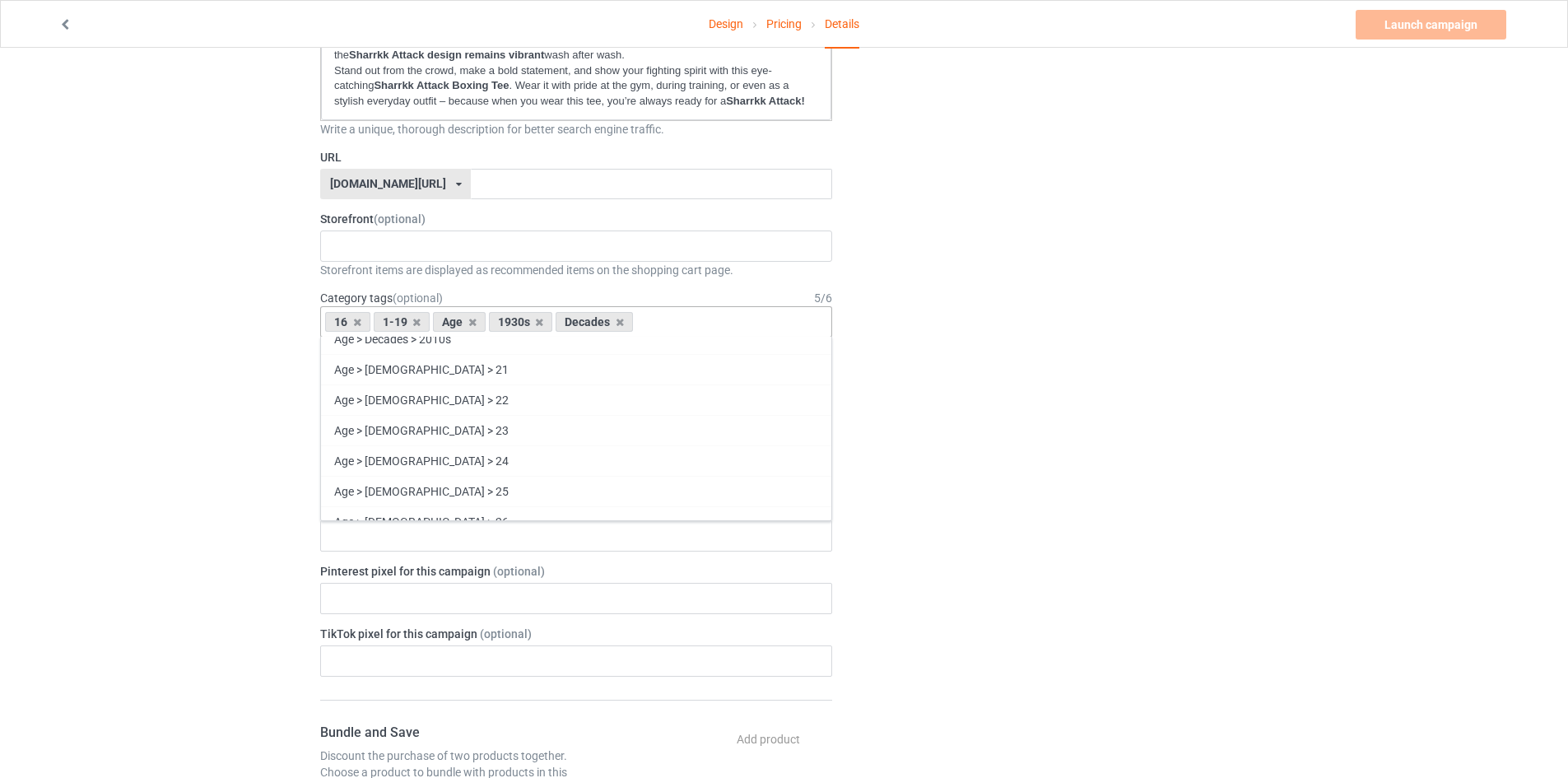
scroll to position [957, 0]
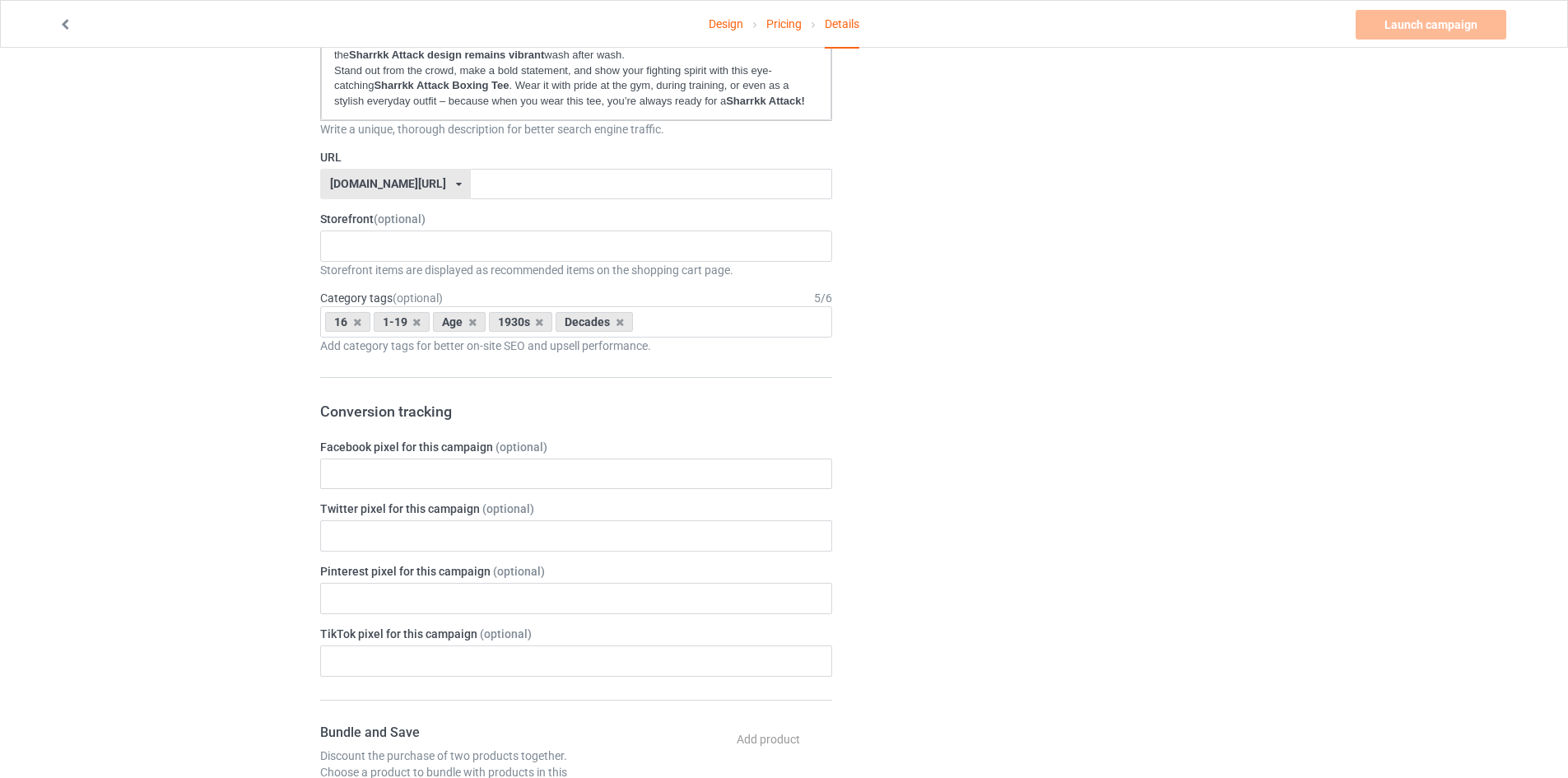
click at [931, 323] on div "Change default product or side" at bounding box center [1051, 555] width 415 height 1932
click at [393, 460] on input "text" at bounding box center [576, 473] width 512 height 31
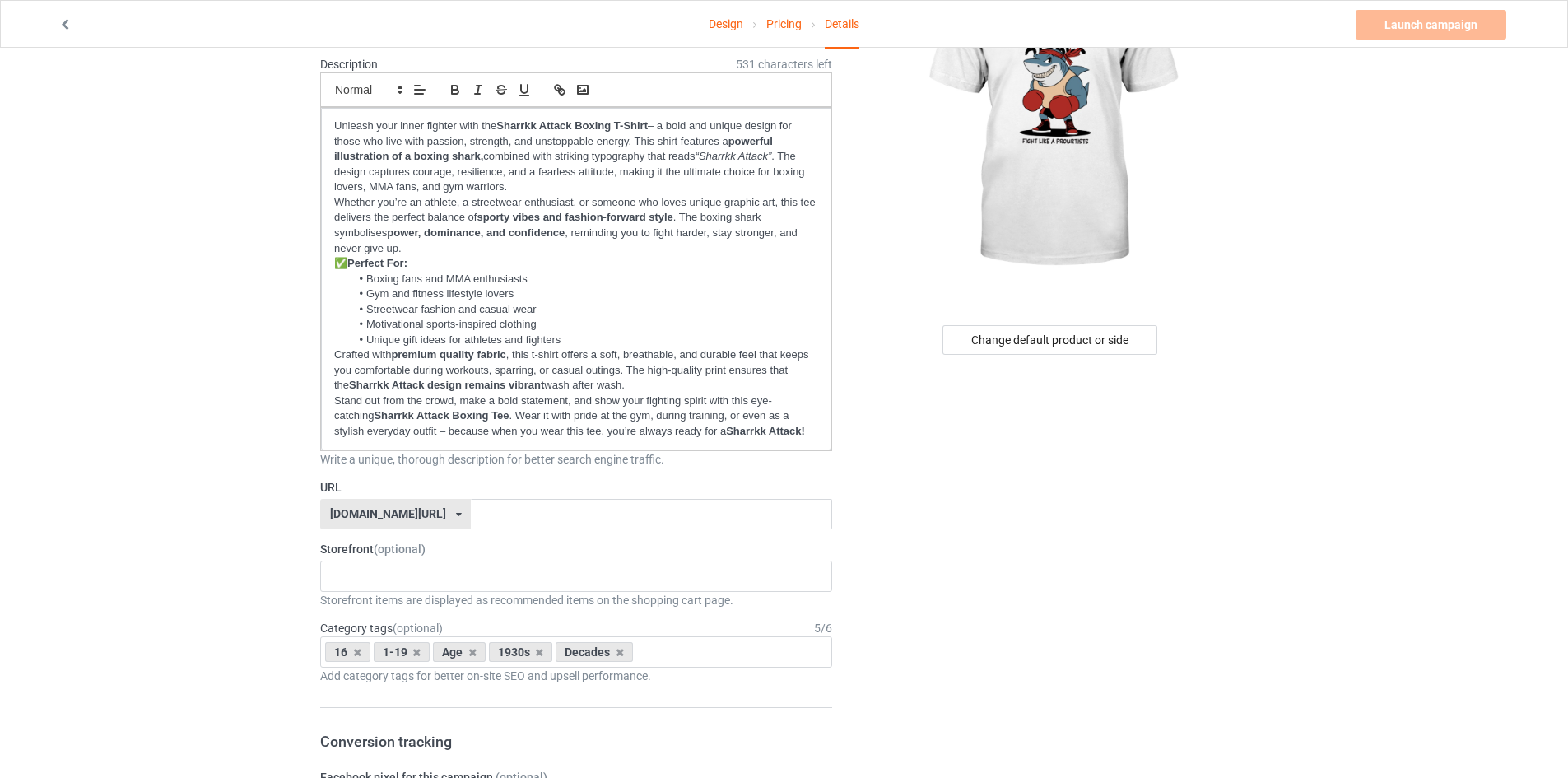
scroll to position [0, 0]
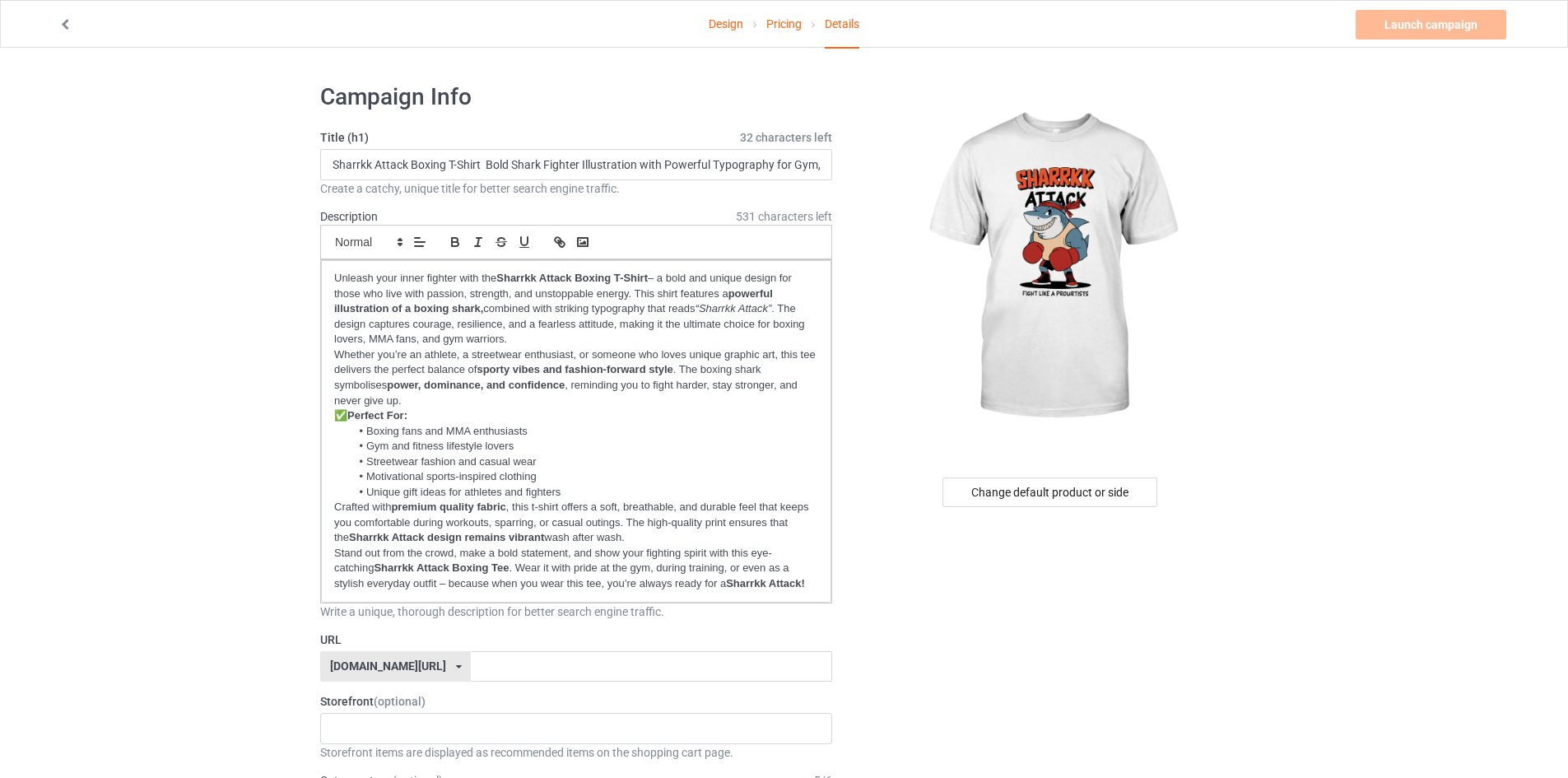
click at [941, 420] on img at bounding box center [1051, 268] width 296 height 371
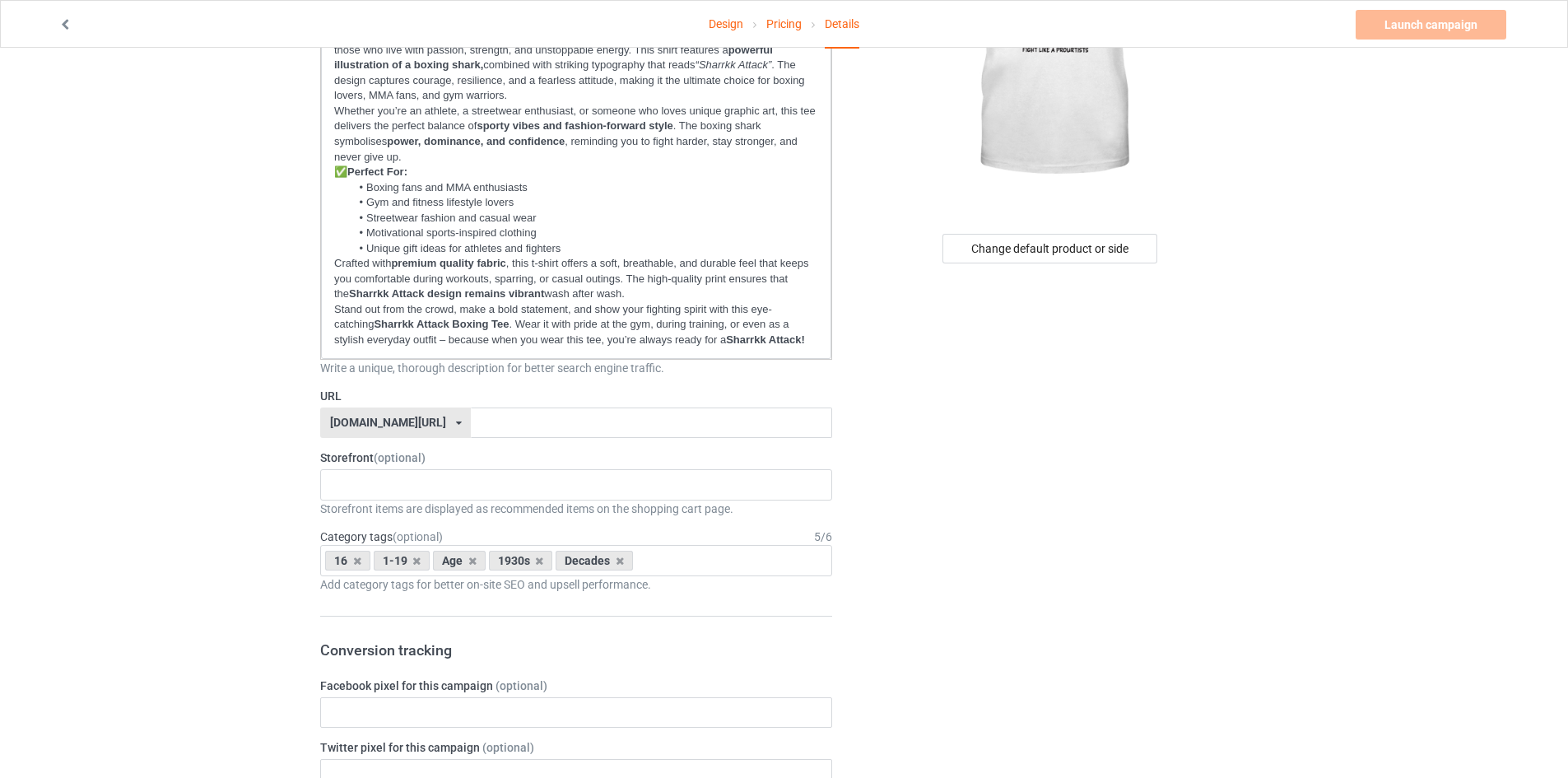
scroll to position [246, 0]
drag, startPoint x: 344, startPoint y: 169, endPoint x: 329, endPoint y: 170, distance: 15.0
click at [329, 170] on div "Unleash your inner fighter with the Sharrkk Attack Boxing T-Shirt – a bold and …" at bounding box center [576, 184] width 510 height 342
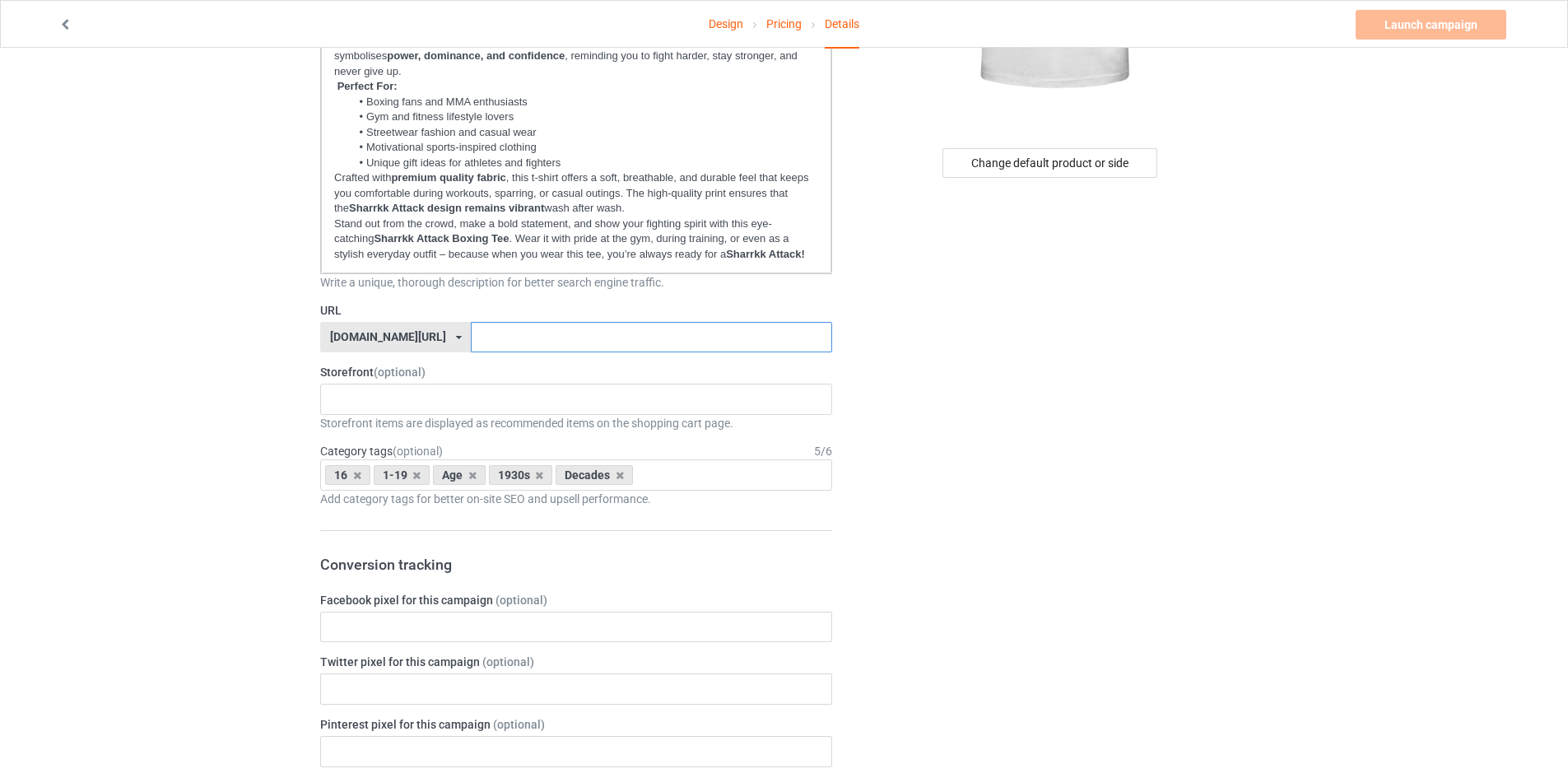
click at [489, 335] on input "text" at bounding box center [651, 338] width 361 height 31
click at [436, 401] on div "No result found" at bounding box center [576, 399] width 512 height 31
drag, startPoint x: 311, startPoint y: 373, endPoint x: 410, endPoint y: 377, distance: 99.1
click at [420, 377] on div "Campaign Info Title (h1) 32 characters left Sharrkk Attack Boxing T-Shirt Bold …" at bounding box center [575, 708] width 535 height 1932
click at [558, 339] on input "text" at bounding box center [651, 338] width 361 height 31
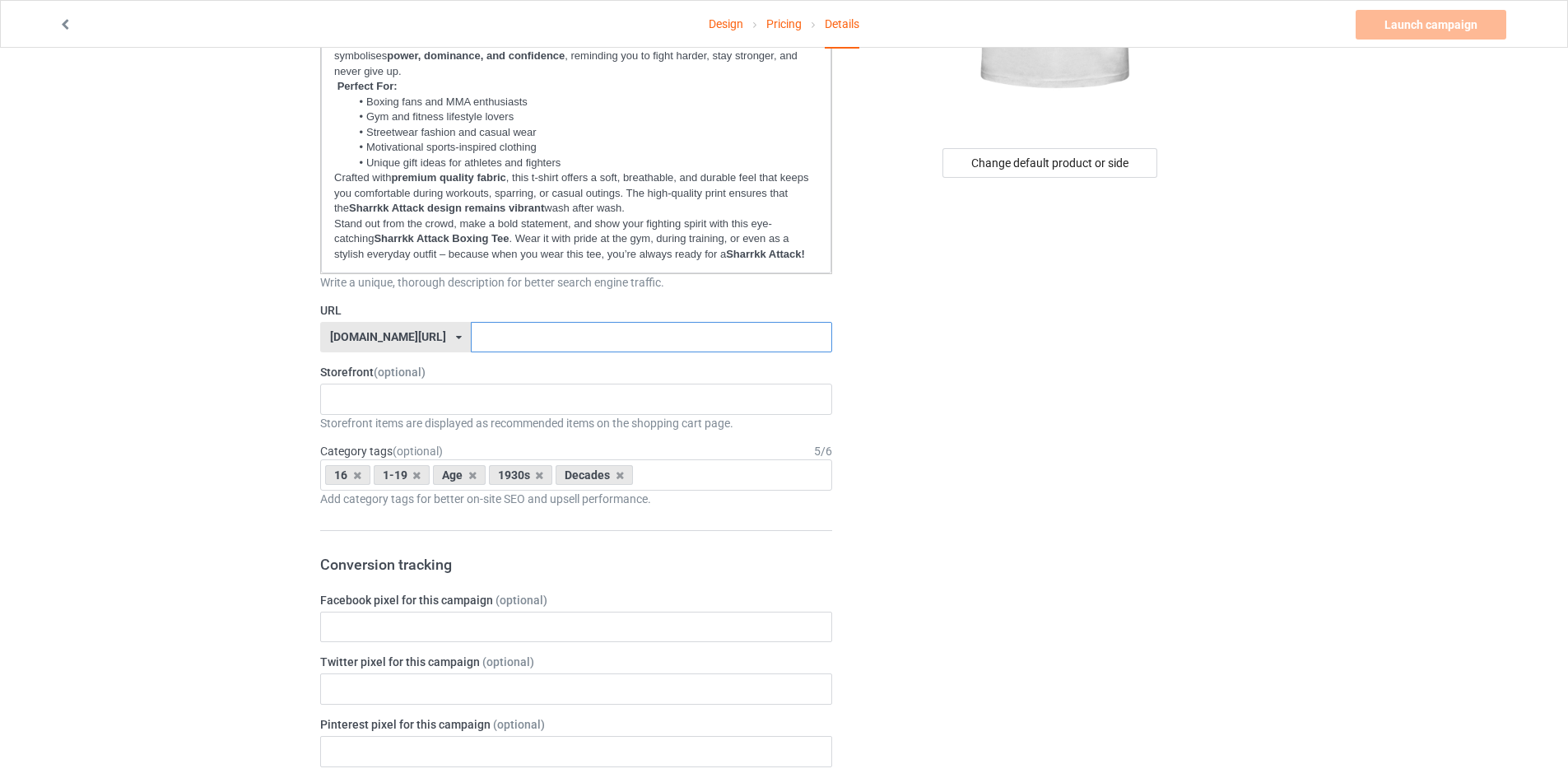
paste input "/sharrkk-attack-boxing"
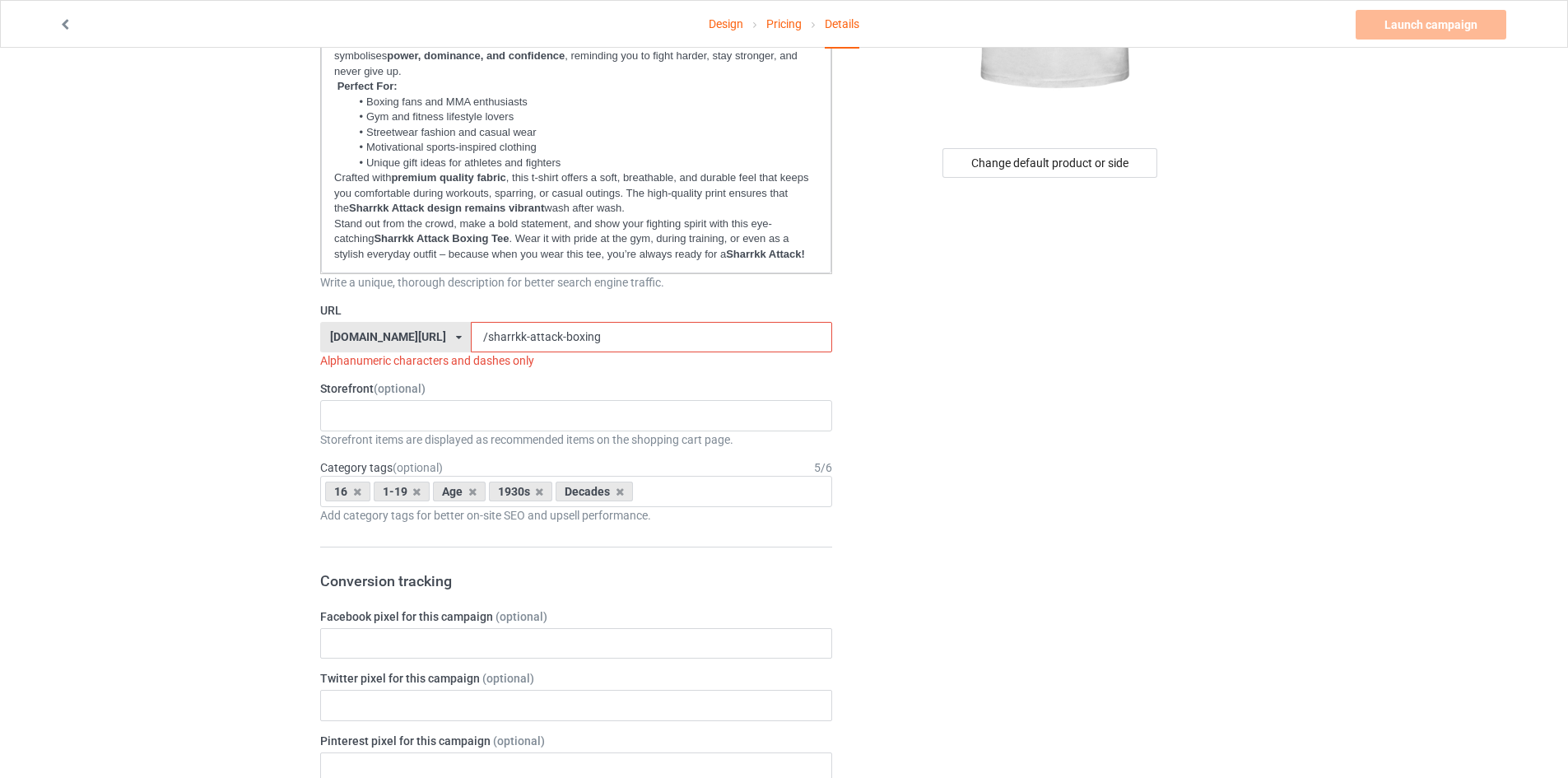
click at [471, 340] on input "/sharrkk-attack-boxing" at bounding box center [651, 338] width 361 height 31
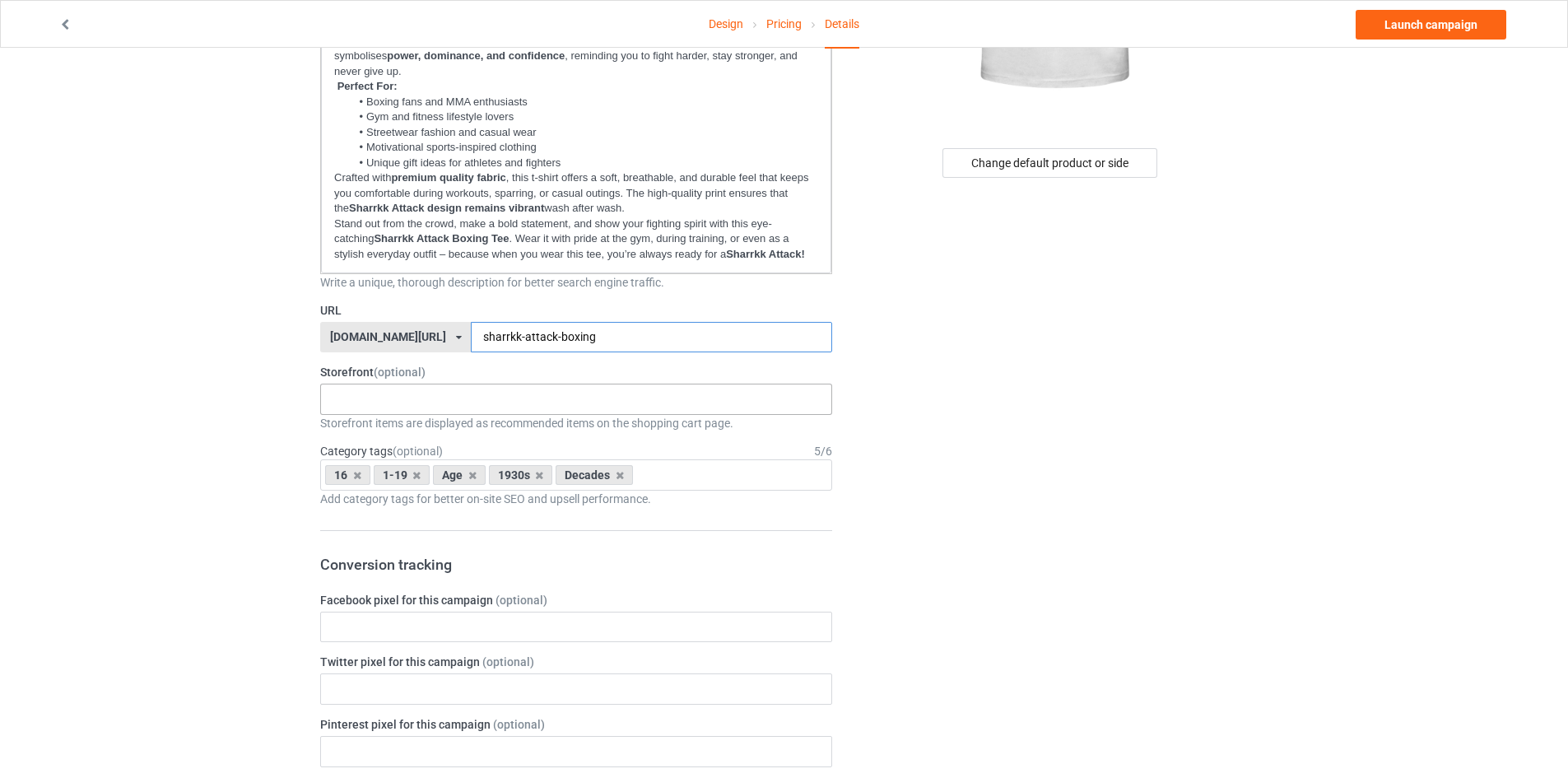
type input "sharrkk-attack-boxing"
click at [497, 395] on div "No result found" at bounding box center [576, 399] width 512 height 31
click at [189, 437] on div "Design Pricing Details Launch campaign Campaign Info Title (h1) 32 characters l…" at bounding box center [784, 707] width 1568 height 1978
drag, startPoint x: 312, startPoint y: 379, endPoint x: 435, endPoint y: 370, distance: 123.3
click at [435, 370] on div "Campaign Info Title (h1) 32 characters left Sharrkk Attack Boxing T-Shirt Bold …" at bounding box center [575, 708] width 535 height 1932
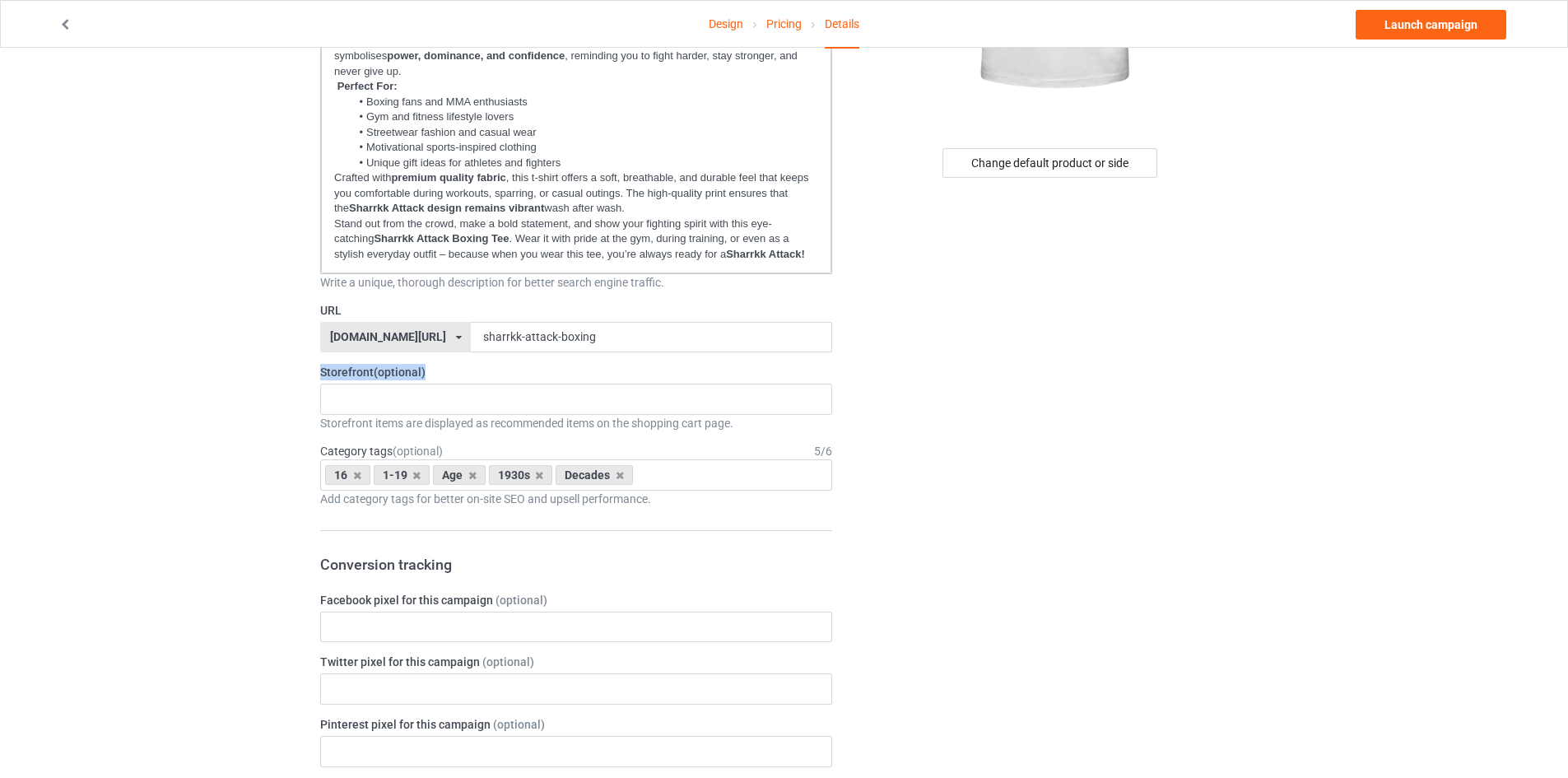
copy label "Storefront (optional)"
click at [498, 408] on div "No result found" at bounding box center [576, 399] width 512 height 31
paste input "Sharrkk Apparel Fight Spirit Tees Boxing Shark Streetwear Attack Mode Clothing …"
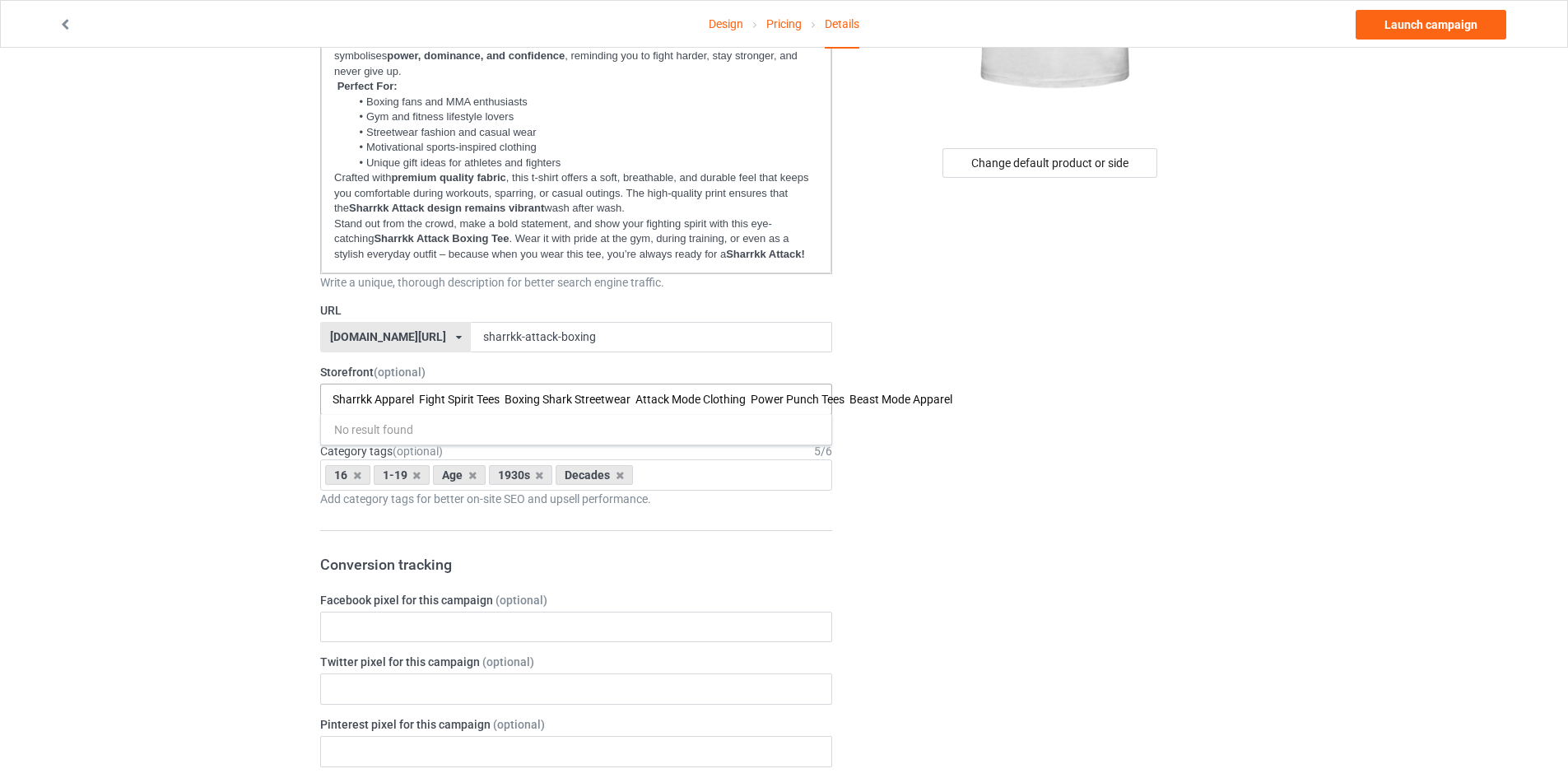
type input "Sharrkk Apparel Fight Spirit Tees Boxing Shark Streetwear Attack Mode Clothing …"
paste input "Sharrkk Apparel, Fight Spirit Tees, Boxing Shark Streetwear, Attack Mode Clothi…"
click at [974, 396] on input "Sharrkk Apparel, Fight Spirit Tees, Boxing Shark Streetwear, Attack Mode Clothi…" at bounding box center [751, 400] width 836 height 14
drag, startPoint x: 976, startPoint y: 396, endPoint x: 508, endPoint y: 417, distance: 468.5
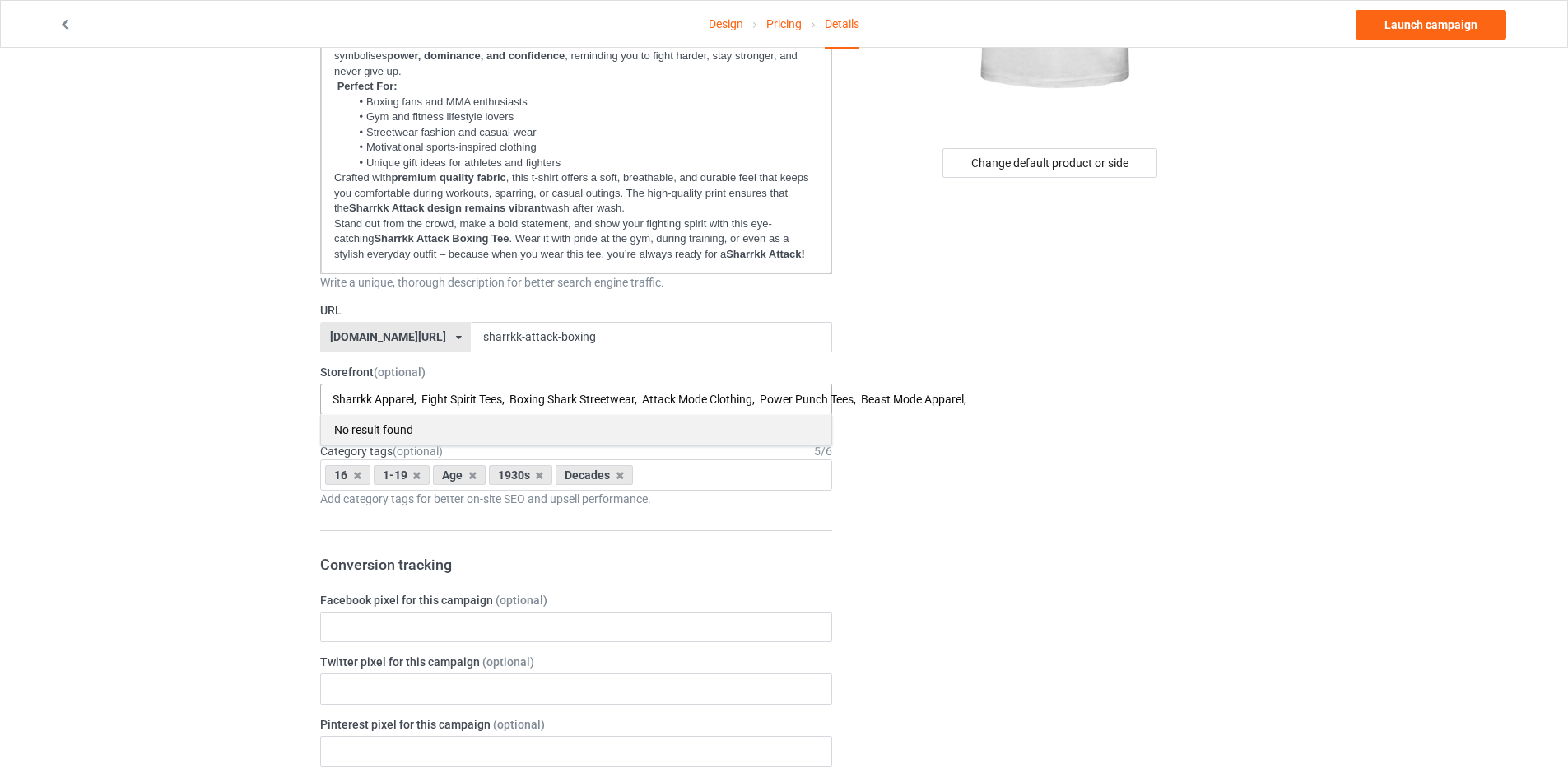
click at [508, 415] on div "Sharrkk Apparel, Fight Spirit Tees, Boxing Shark Streetwear, Attack Mode Clothi…" at bounding box center [576, 399] width 512 height 31
click at [646, 400] on input "Sharrkk Apparel, Fight Spirit Tees, Boxing Shark Streetwear, Attack Mode Clothi…" at bounding box center [751, 400] width 836 height 14
drag, startPoint x: 864, startPoint y: 398, endPoint x: 1232, endPoint y: 412, distance: 368.3
click at [1232, 412] on div "Campaign Info Title (h1) 32 characters left Sharrkk Attack Boxing T-Shirt Bold …" at bounding box center [784, 708] width 951 height 1932
click at [416, 396] on input "Sharrkk Apparel, Fight Spirit Tees, Boxing Shark Streetwear, Attack Mode Clothi…" at bounding box center [751, 400] width 836 height 14
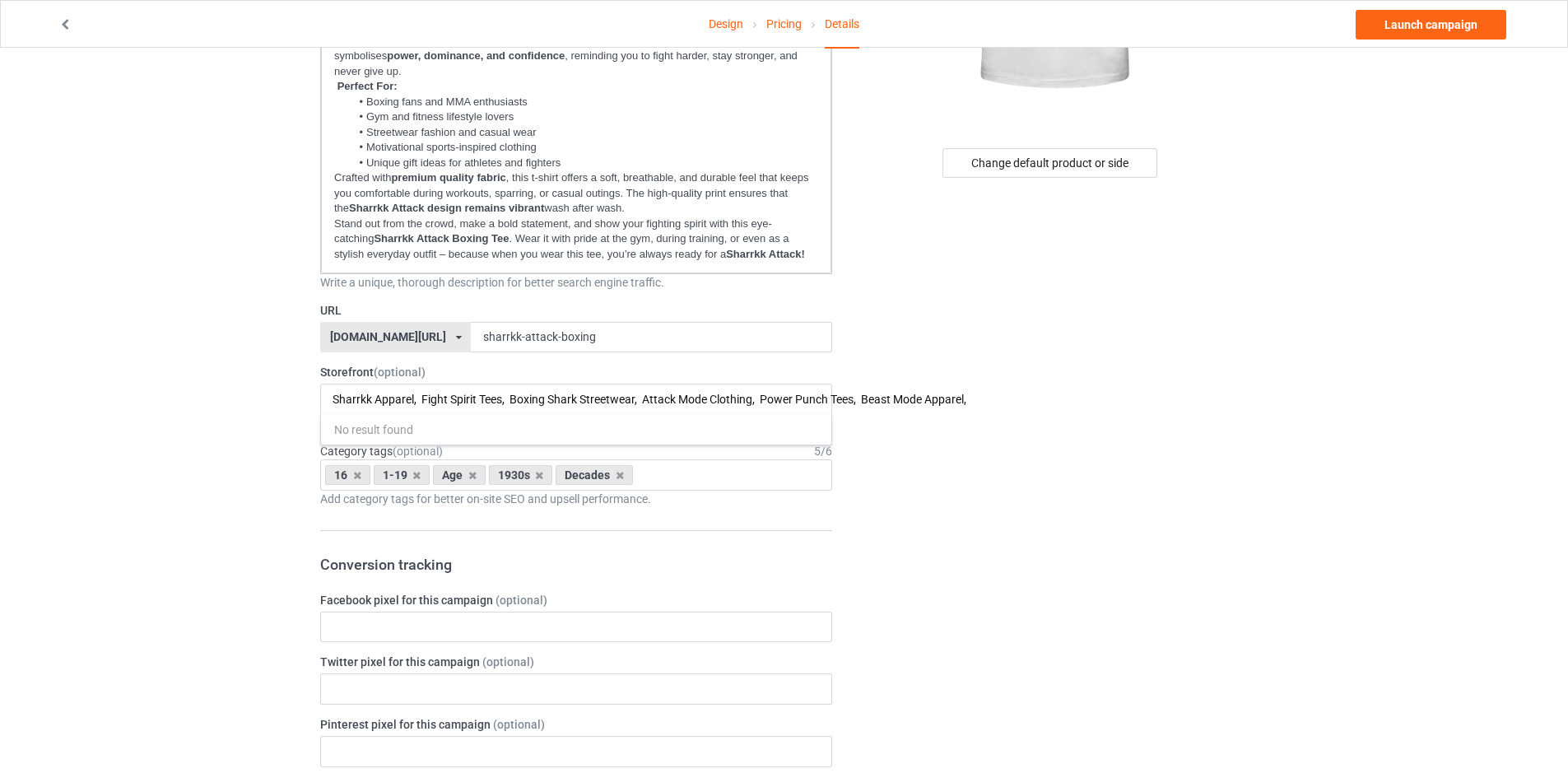
drag, startPoint x: 421, startPoint y: 397, endPoint x: 1084, endPoint y: 416, distance: 663.3
click at [1084, 416] on div "Campaign Info Title (h1) 32 characters left Sharrkk Attack Boxing T-Shirt Bold …" at bounding box center [784, 708] width 951 height 1932
type input "S"
click at [352, 381] on div "Storefront (optional) No result found Storefront items are displayed as recomme…" at bounding box center [576, 398] width 512 height 68
click at [208, 398] on div "Design Pricing Details Launch campaign Campaign Info Title (h1) 32 characters l…" at bounding box center [784, 707] width 1568 height 1978
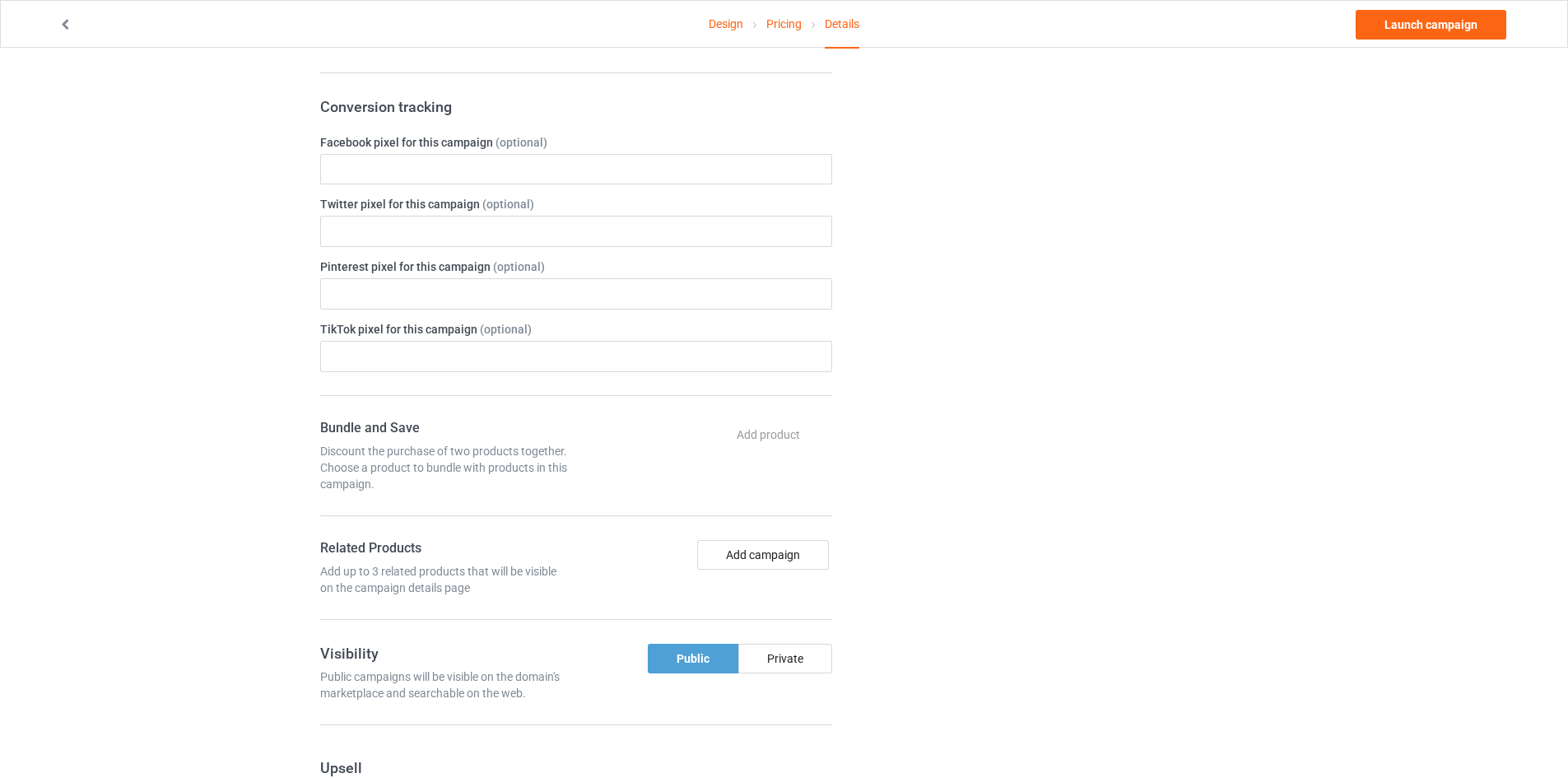
scroll to position [988, 0]
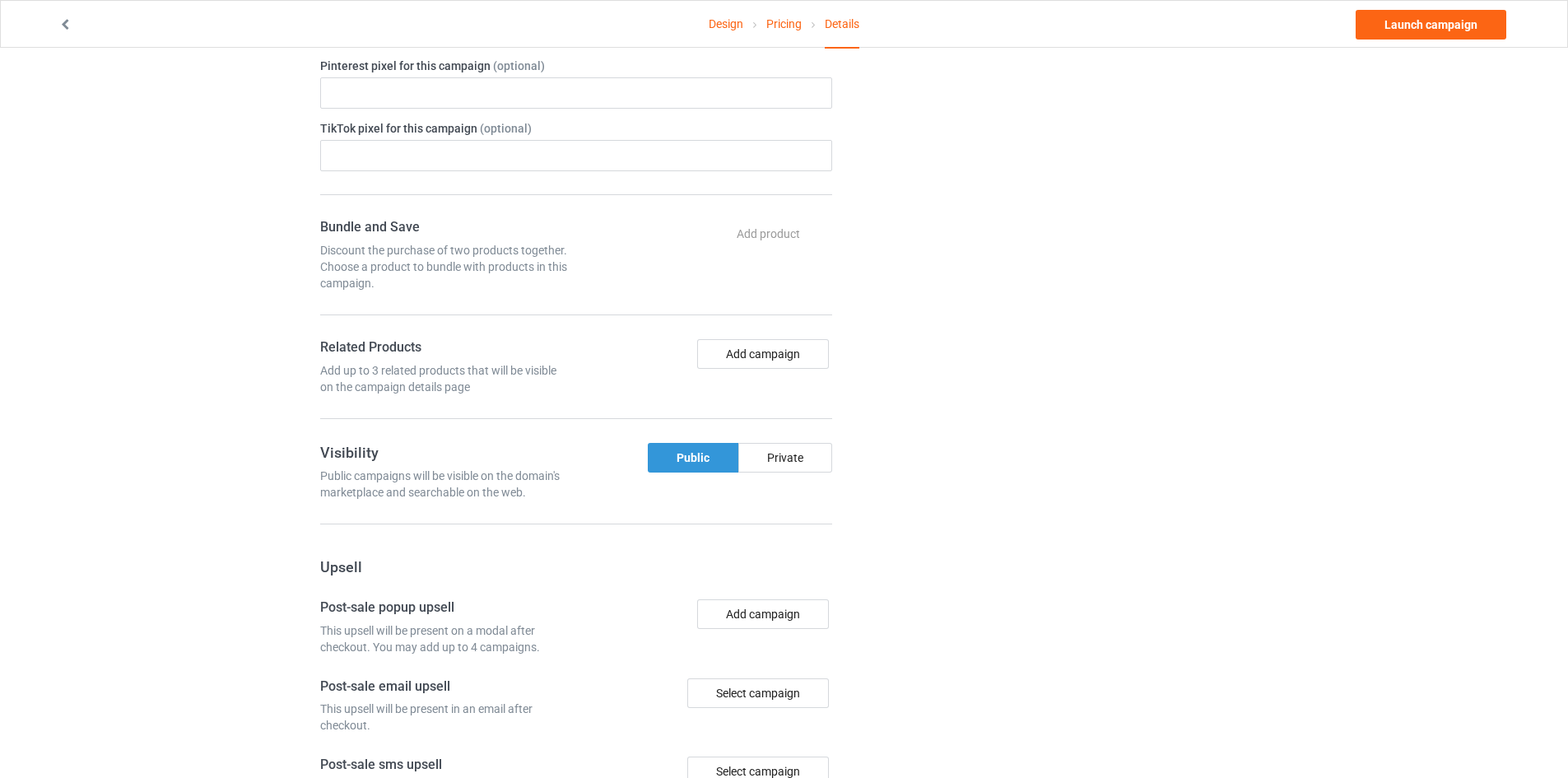
click at [689, 462] on div "Public" at bounding box center [693, 457] width 90 height 30
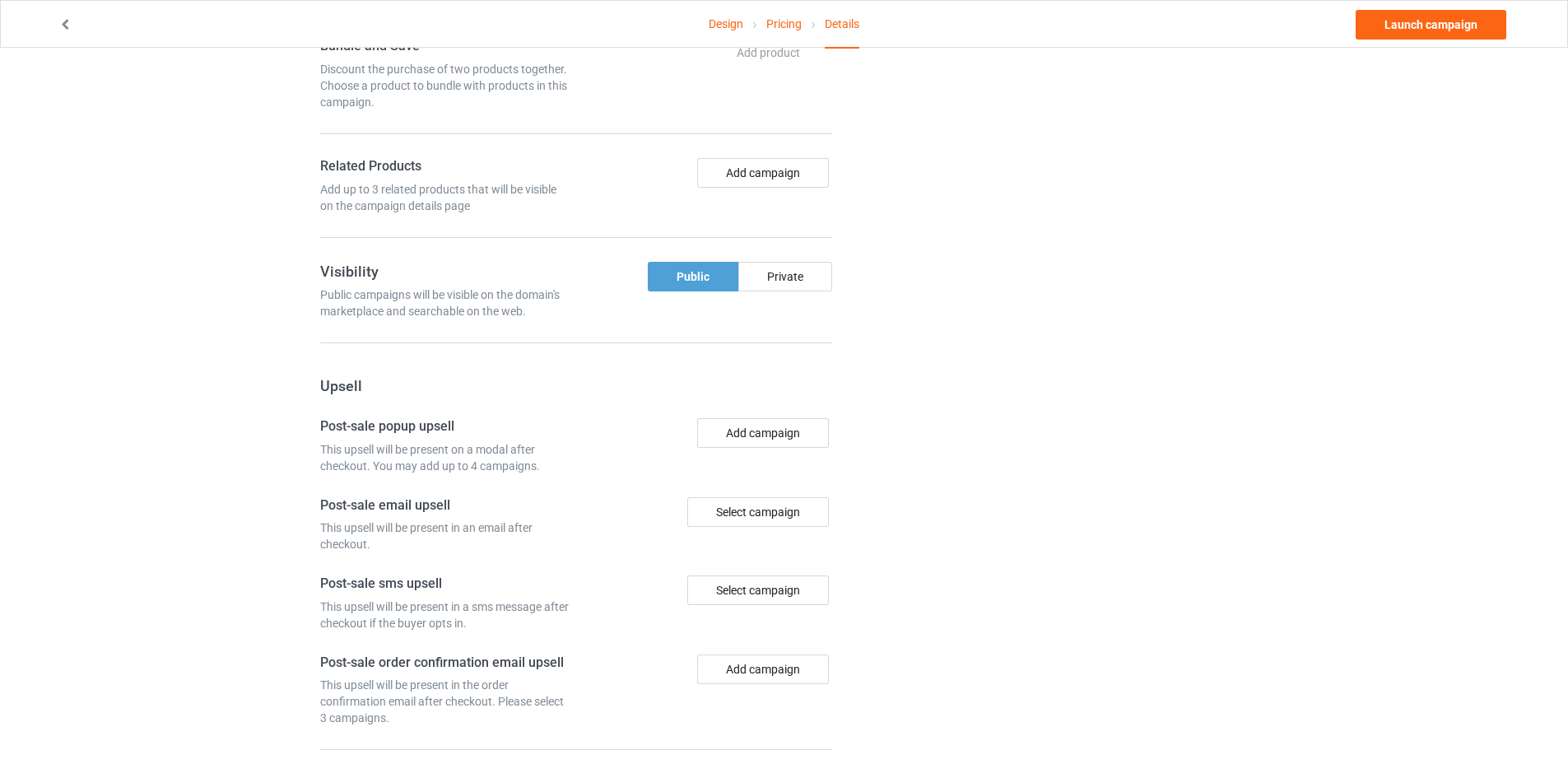
scroll to position [1248, 0]
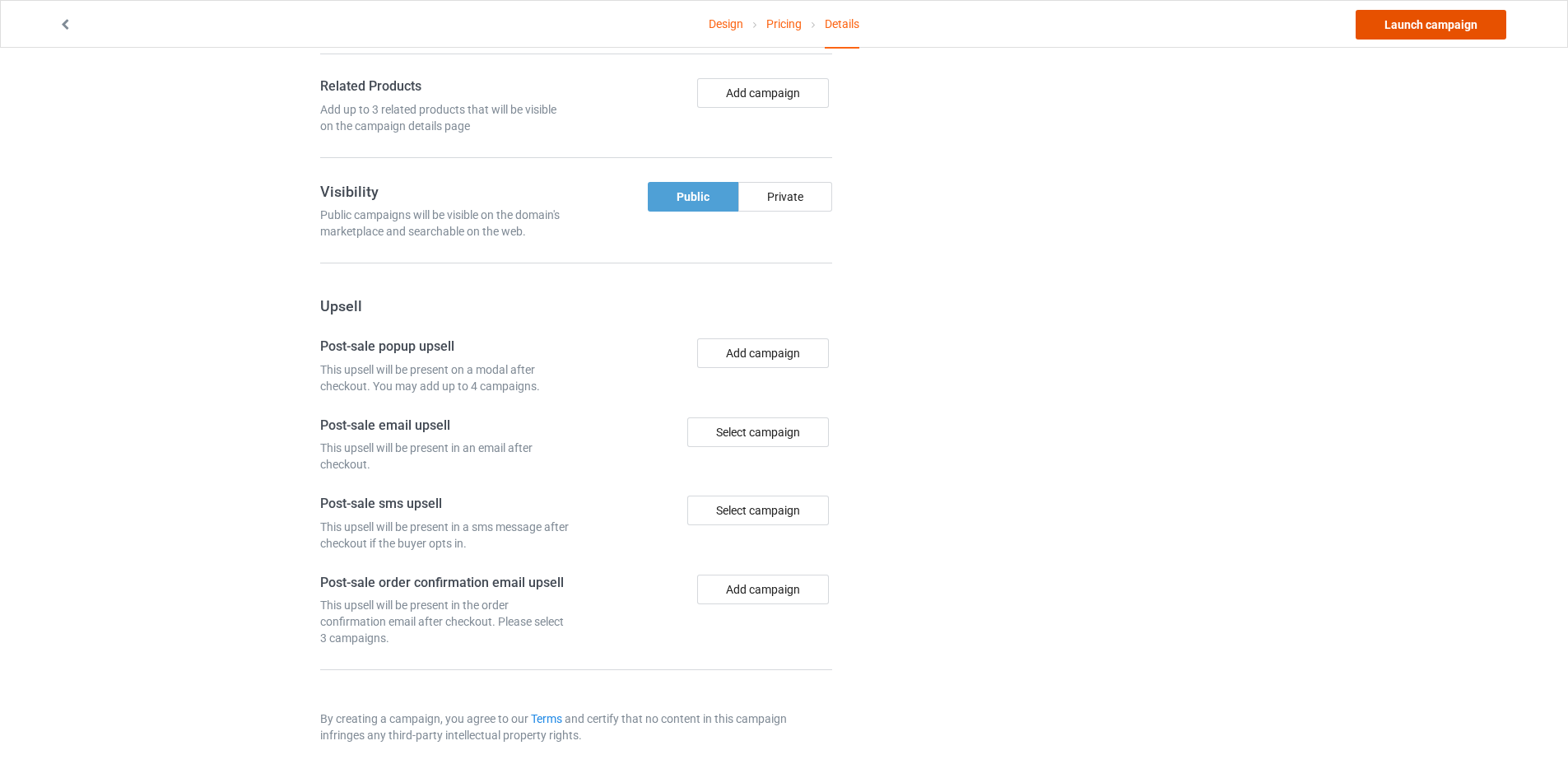
click at [1417, 21] on link "Launch campaign" at bounding box center [1430, 24] width 150 height 30
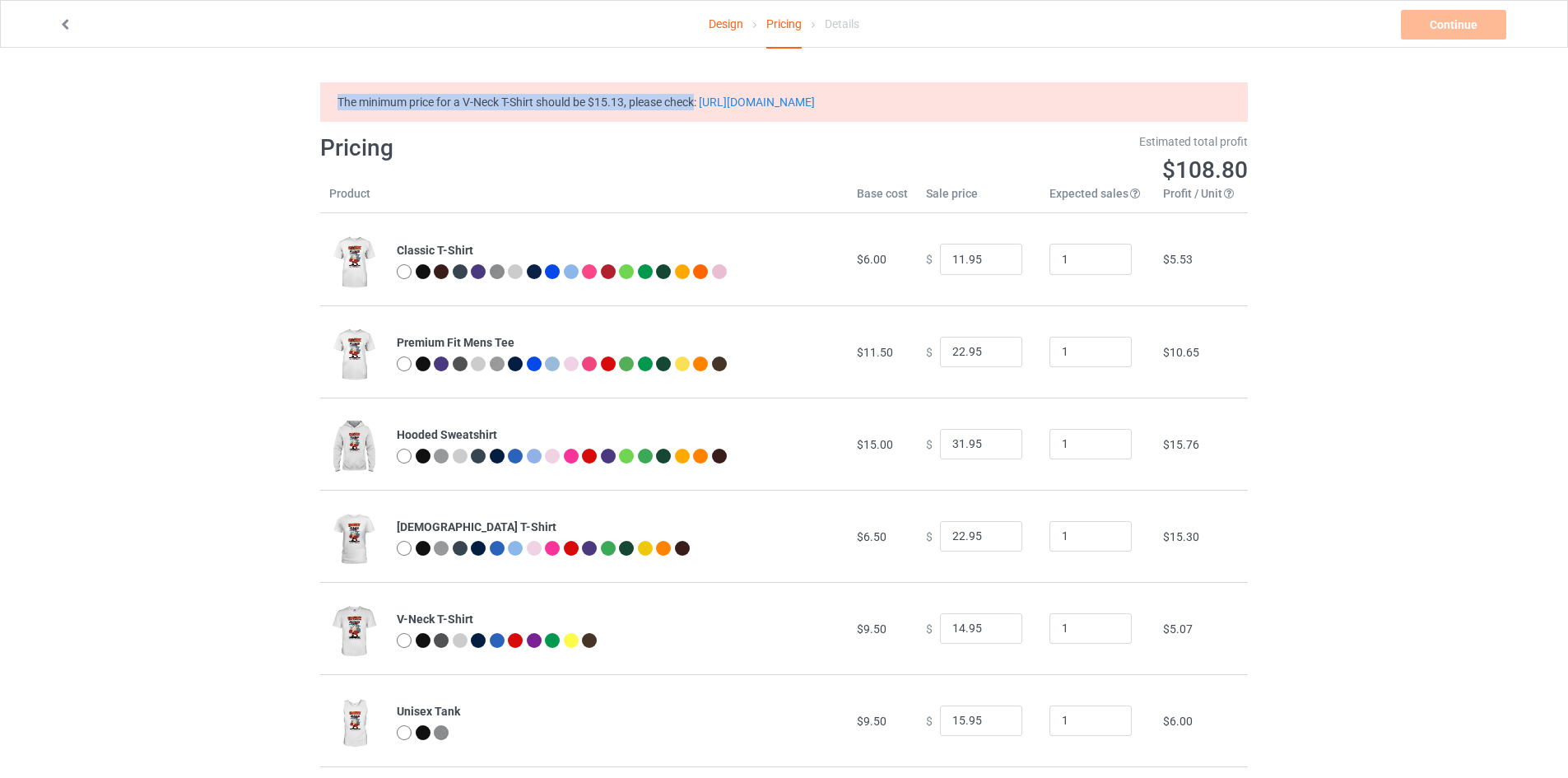
drag, startPoint x: 331, startPoint y: 101, endPoint x: 698, endPoint y: 102, distance: 367.0
click at [698, 102] on div "The minimum price for a V-Neck T-Shirt should be $15.13, please check: https://…" at bounding box center [784, 102] width 928 height 40
copy div "The minimum price for a V-Neck T-Shirt should be $15.13, please check"
click at [995, 254] on input "12.95" at bounding box center [981, 259] width 82 height 31
click at [995, 254] on input "13.95" at bounding box center [981, 259] width 82 height 31
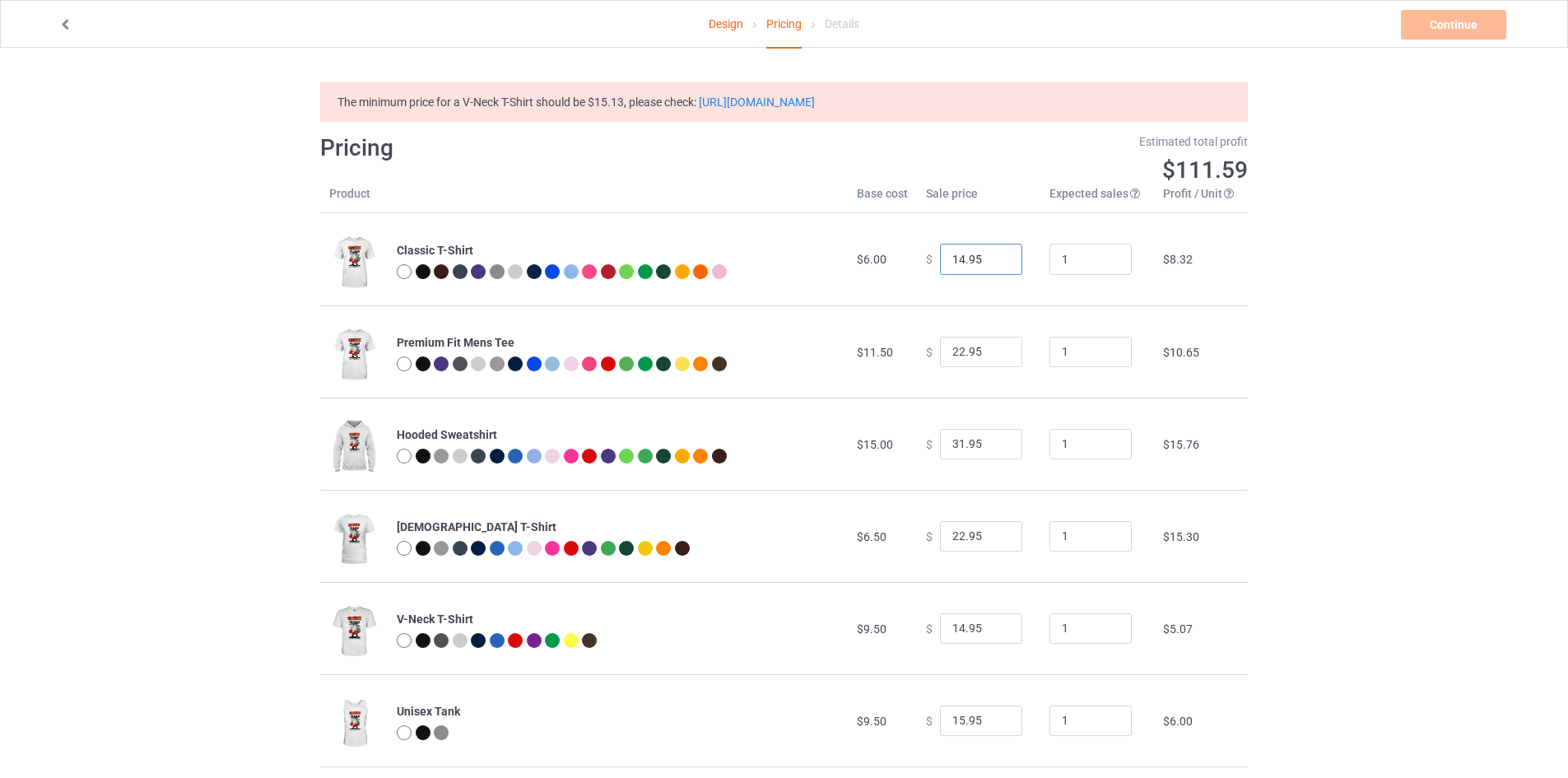
click at [995, 254] on input "14.95" at bounding box center [981, 259] width 82 height 31
click at [995, 254] on input "15.95" at bounding box center [981, 259] width 82 height 31
click at [995, 254] on input "16.95" at bounding box center [981, 259] width 82 height 31
type input "15.95"
click at [995, 263] on input "15.95" at bounding box center [981, 259] width 82 height 31
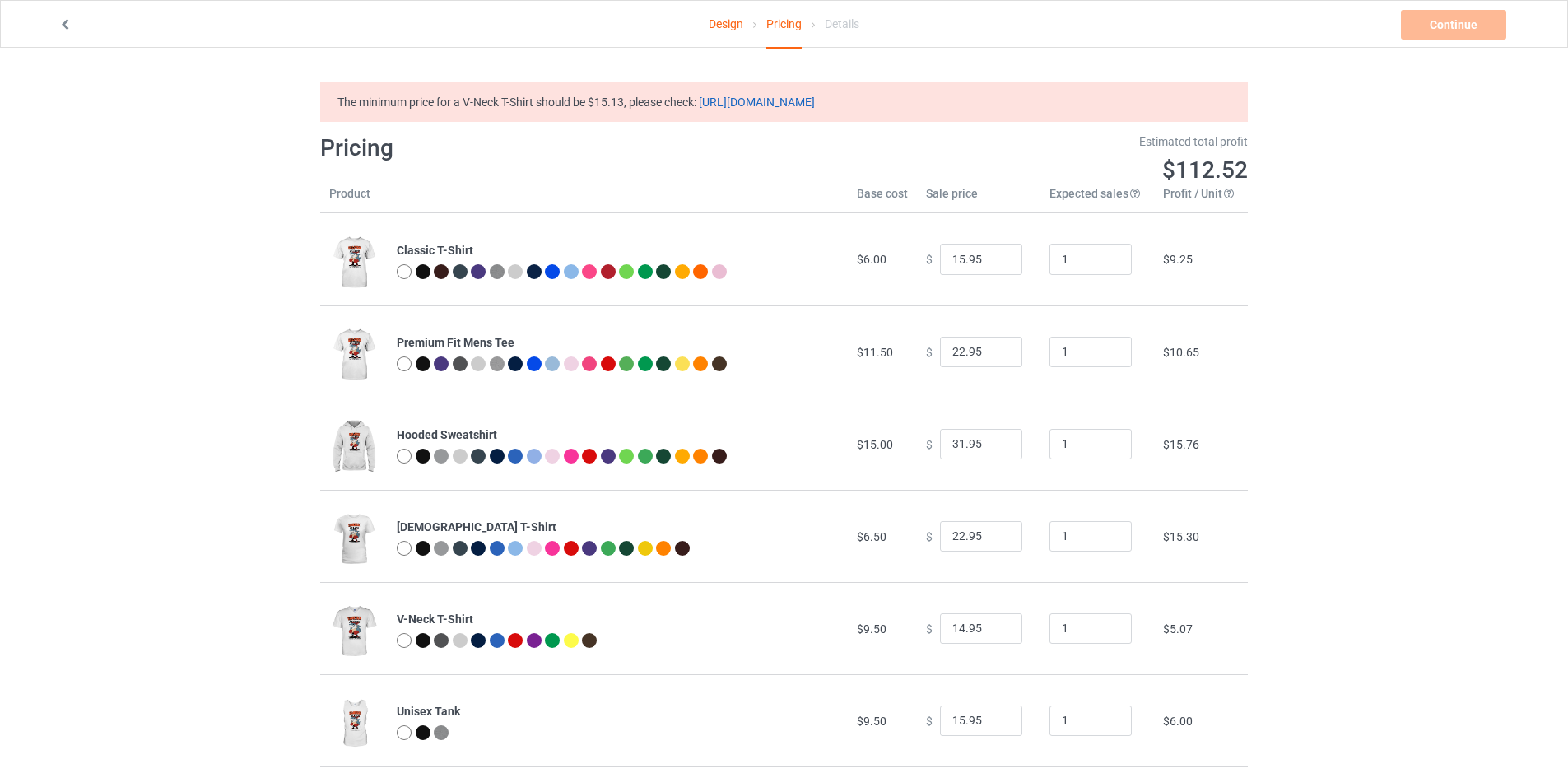
click at [794, 104] on link "https://blog.teechip.com/retail-price-minimums/" at bounding box center [757, 102] width 116 height 14
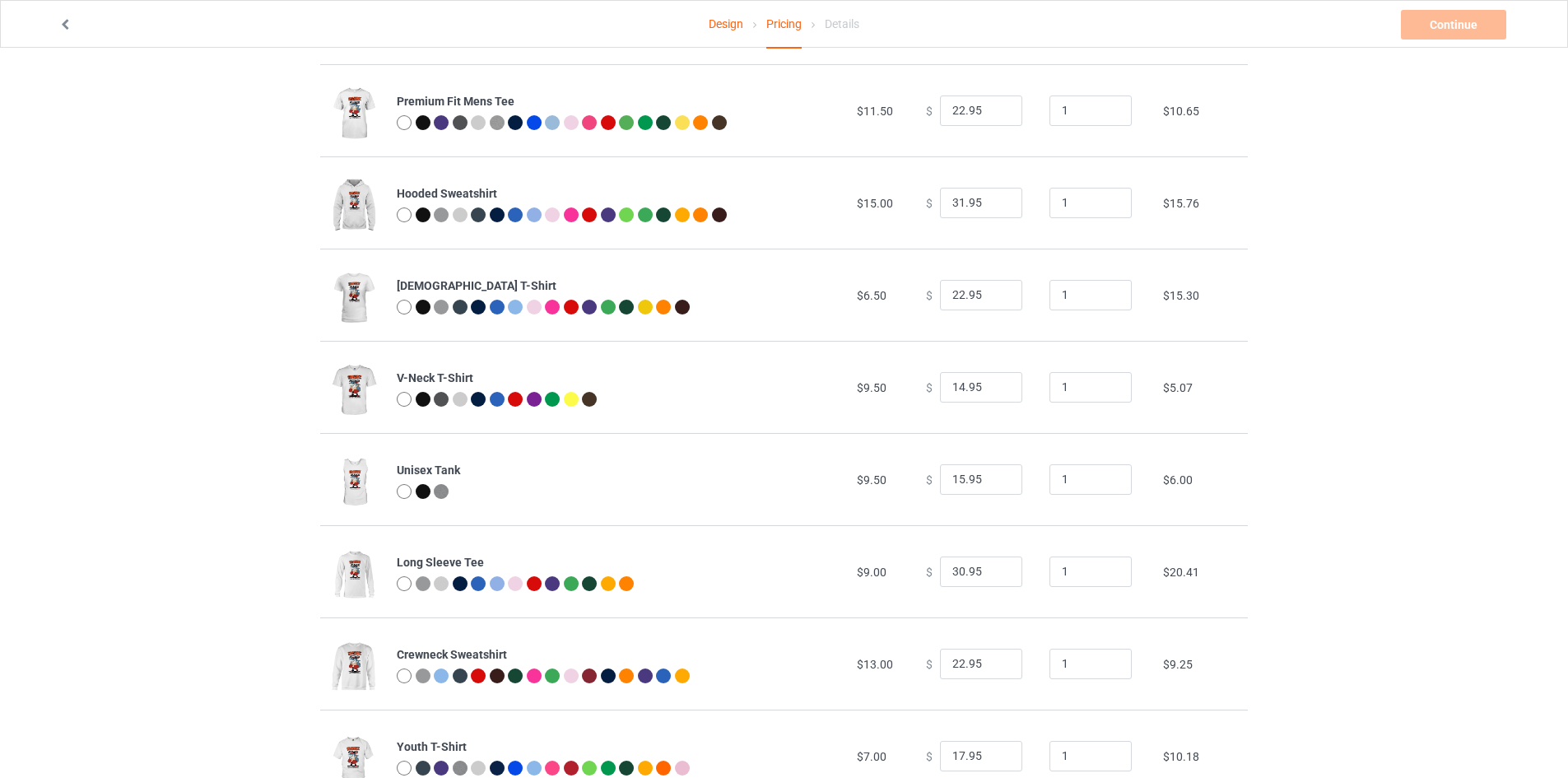
scroll to position [246, 0]
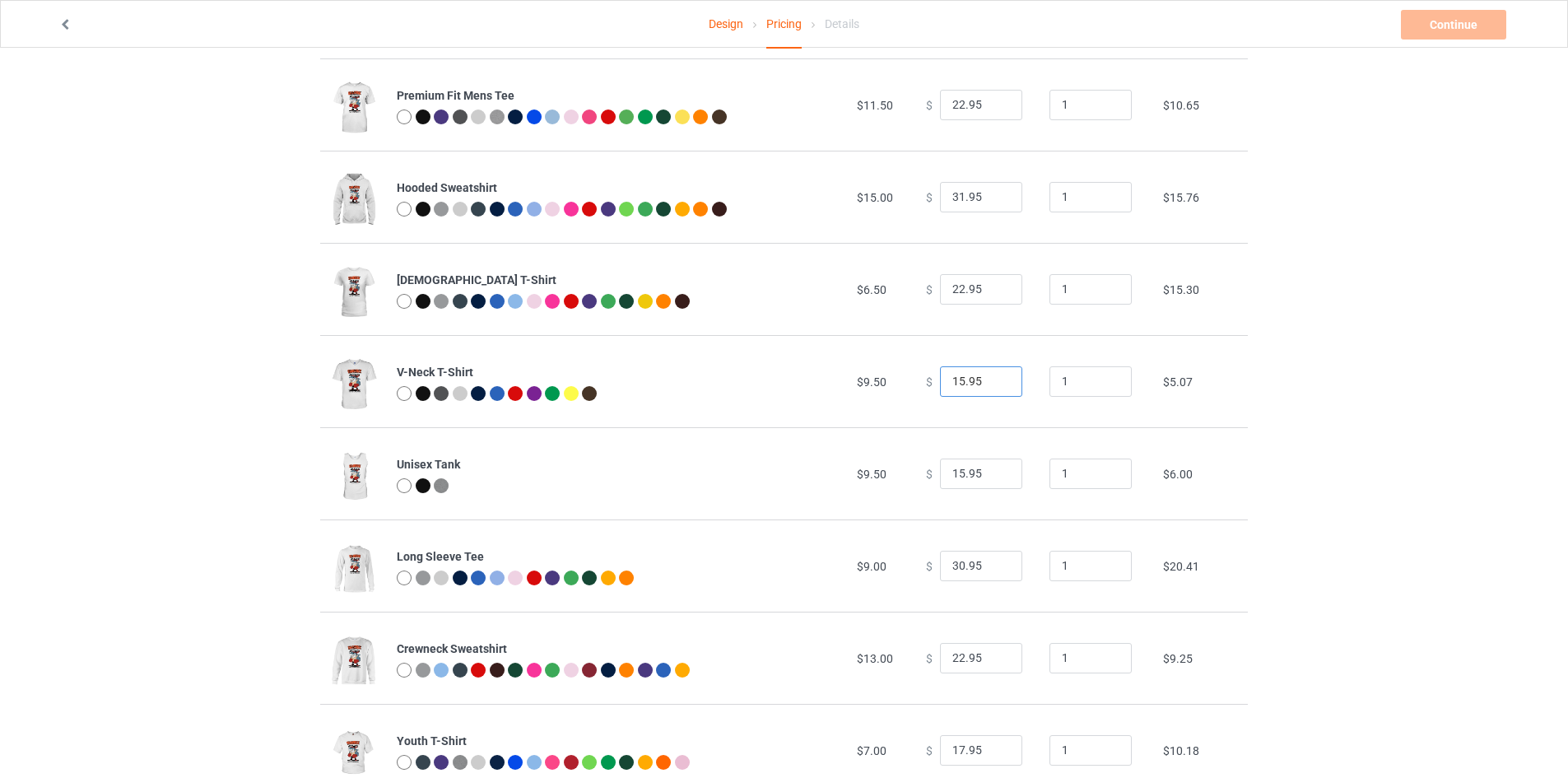
type input "15.95"
click at [995, 376] on input "15.95" at bounding box center [981, 381] width 82 height 31
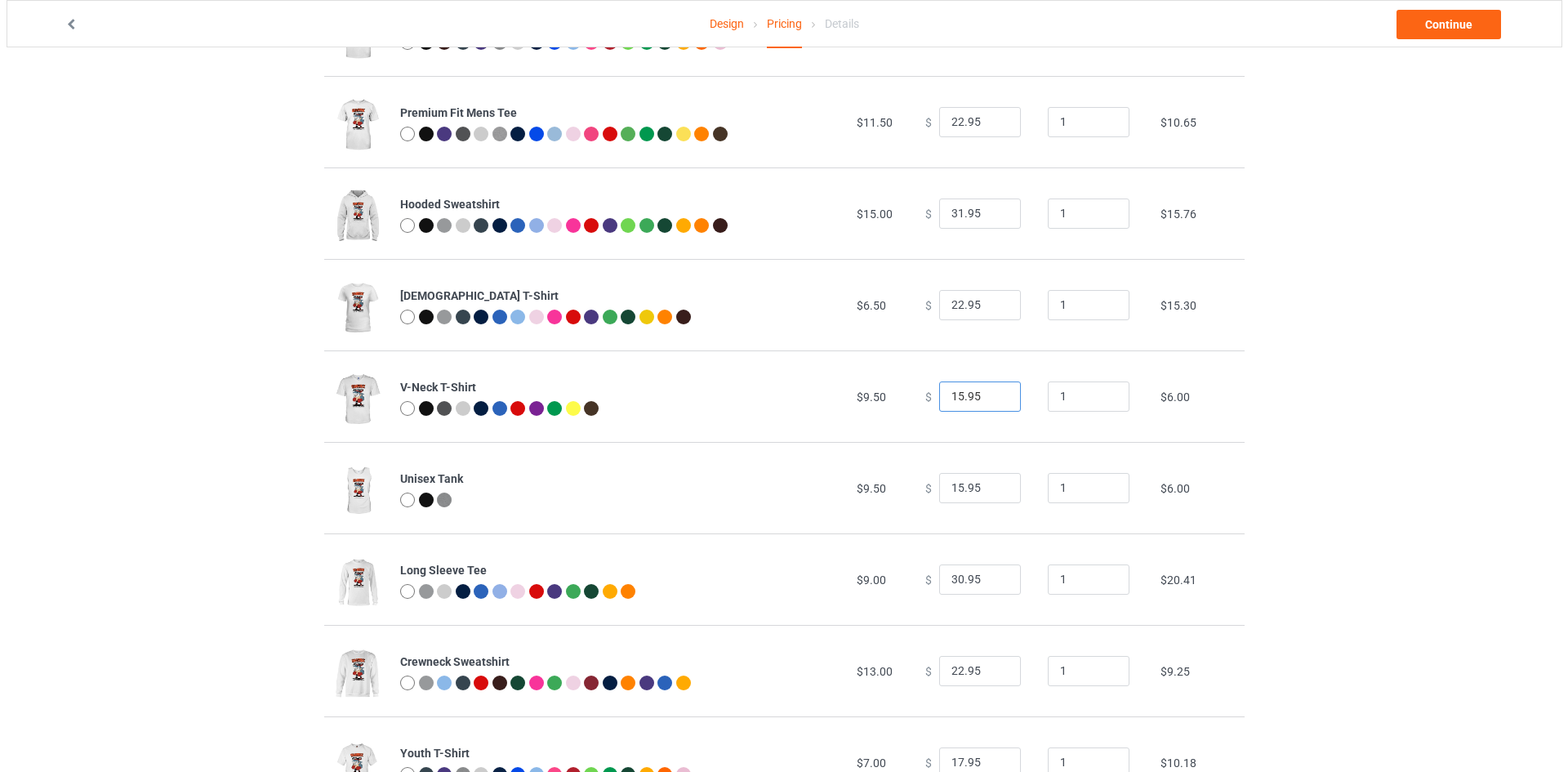
scroll to position [0, 0]
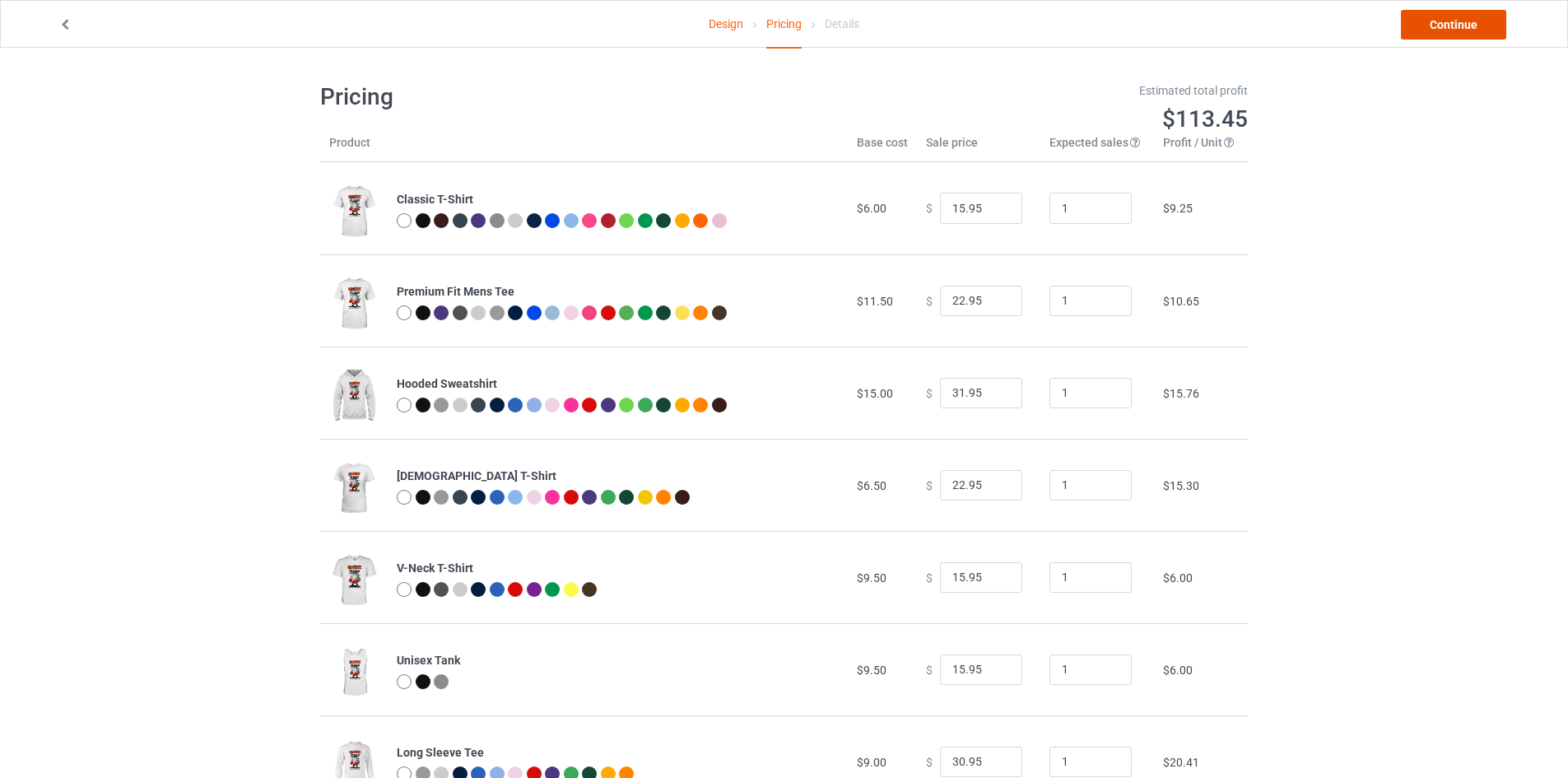
click at [1436, 26] on link "Continue" at bounding box center [1454, 24] width 106 height 30
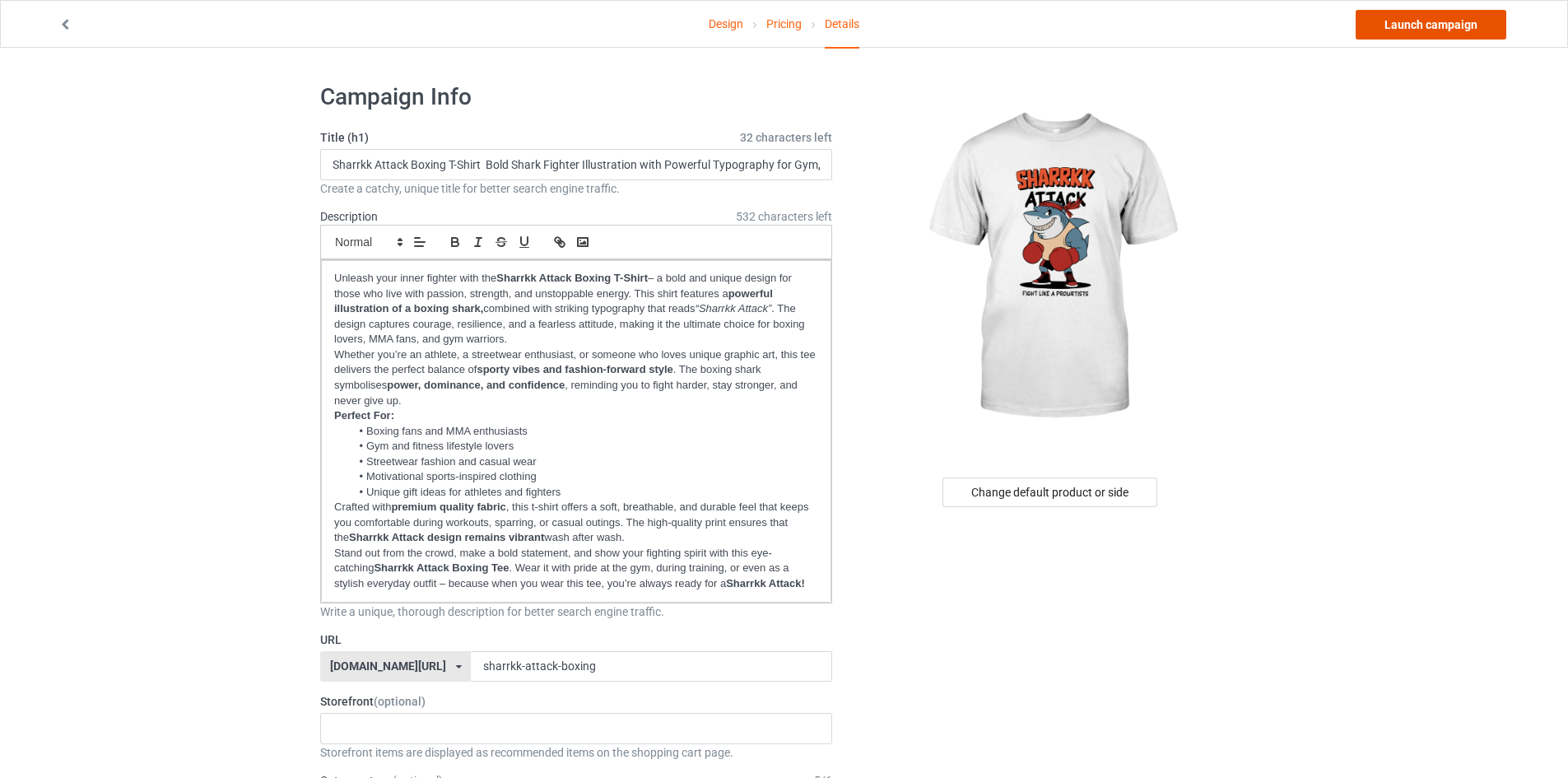
click at [1432, 20] on link "Launch campaign" at bounding box center [1430, 24] width 150 height 30
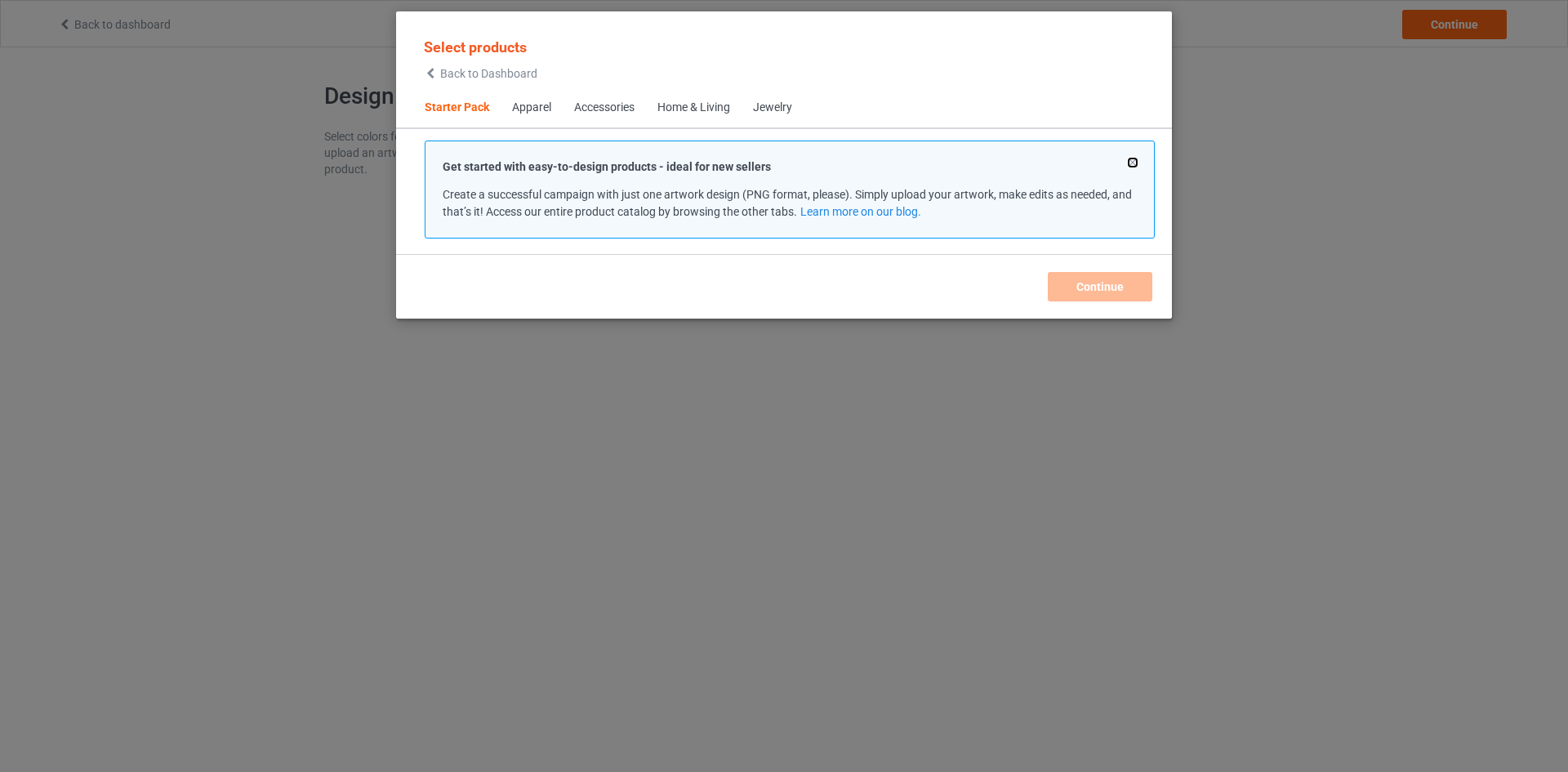
click at [1133, 162] on button at bounding box center [1132, 163] width 8 height 8
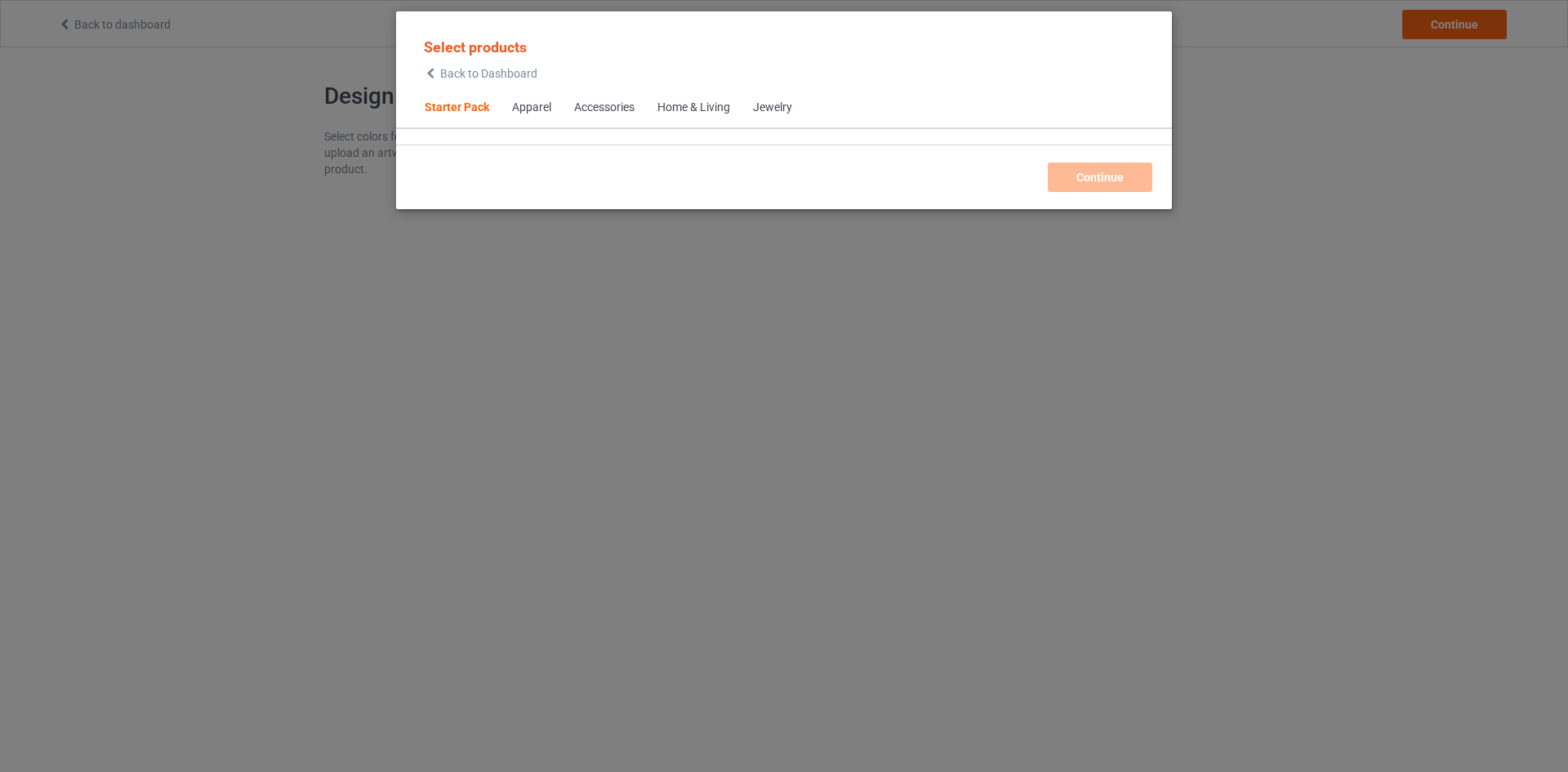
click at [1127, 184] on div "Select products Back to Dashboard Starter Pack Apparel Accessories Home & Livin…" at bounding box center [784, 111] width 776 height 164
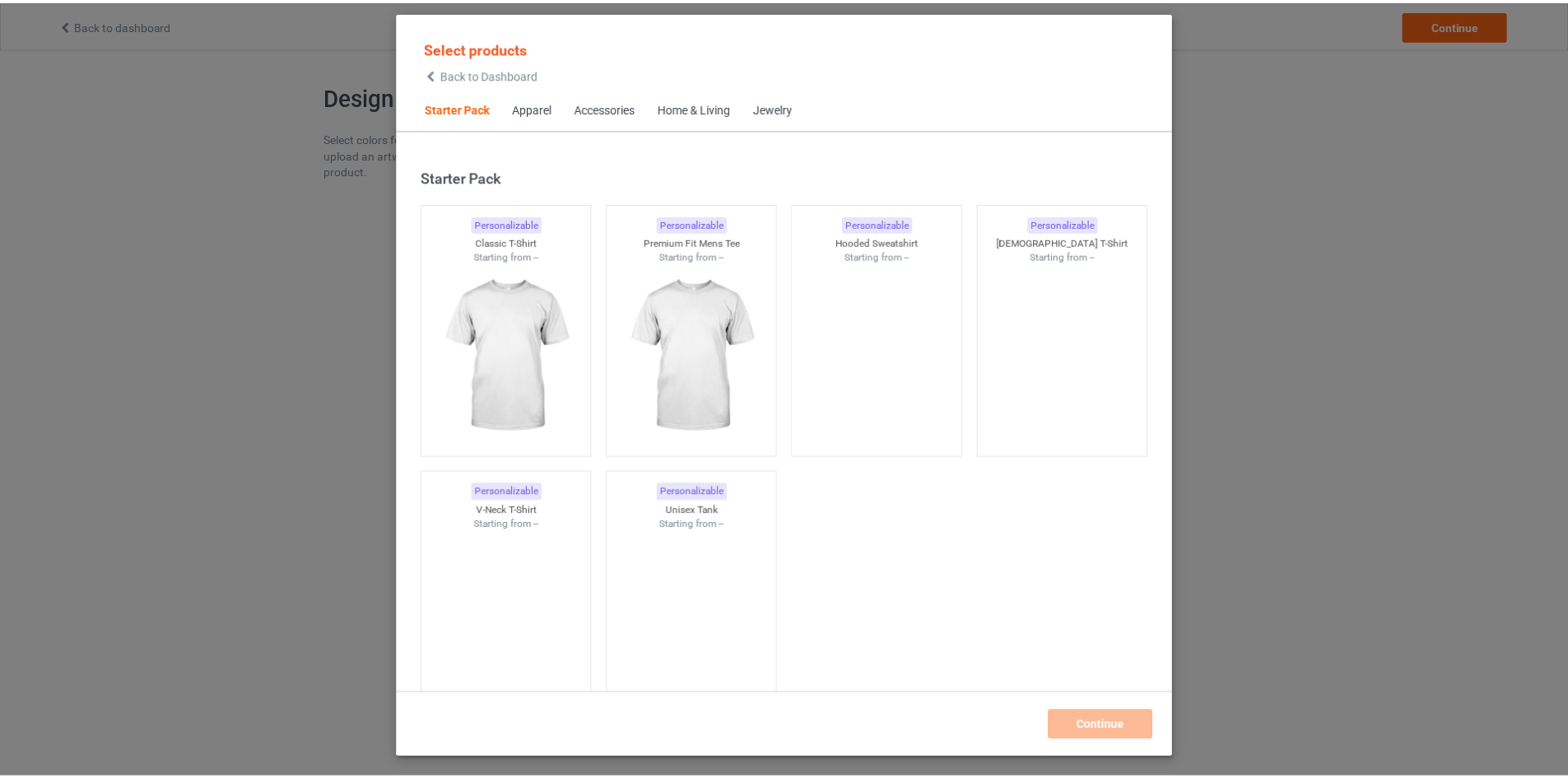
scroll to position [21, 0]
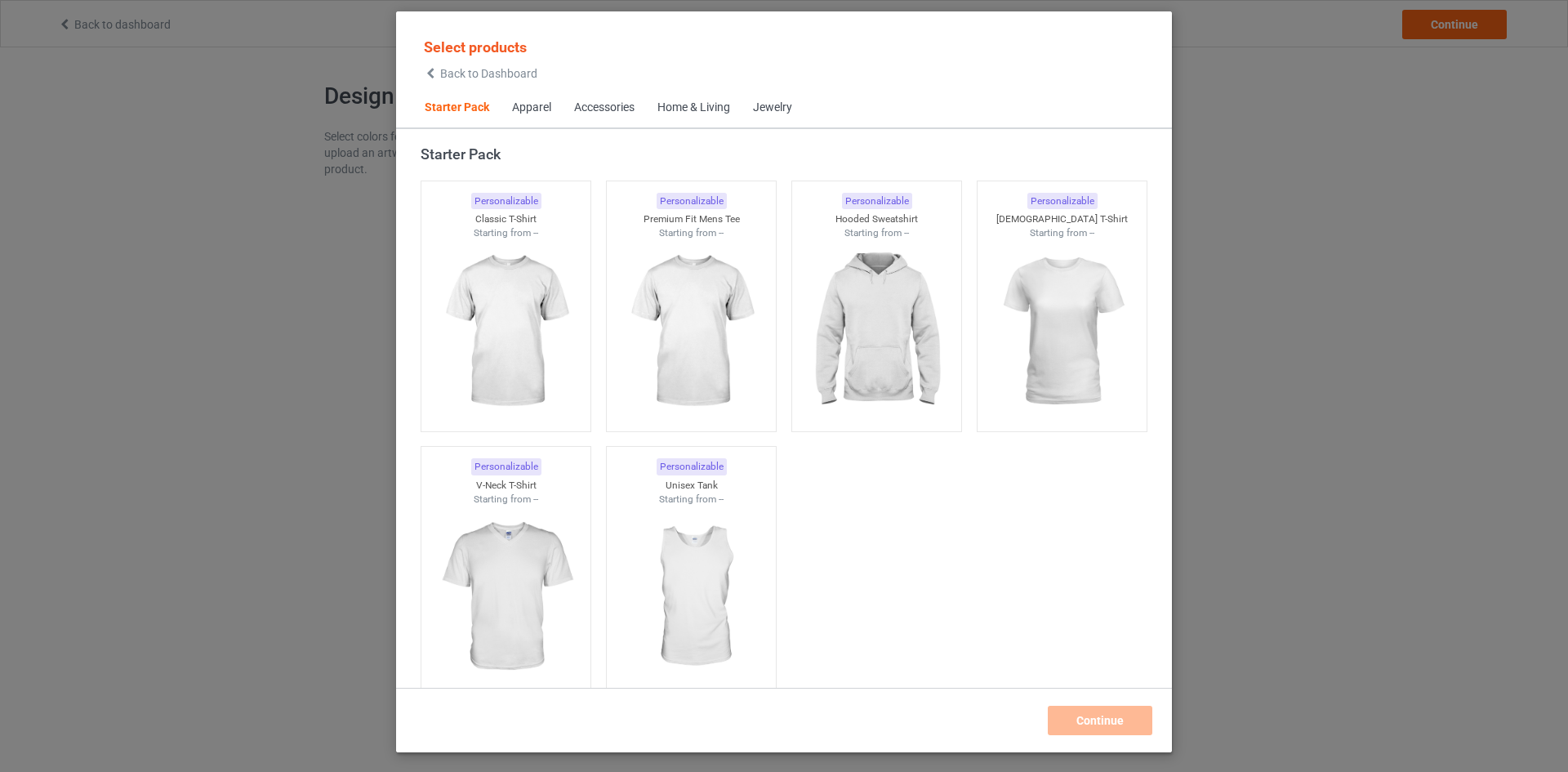
click at [1241, 105] on div "Select products Back to Dashboard Starter Pack Apparel Accessories Home & Livin…" at bounding box center [784, 386] width 1568 height 772
click at [492, 323] on img at bounding box center [504, 332] width 153 height 192
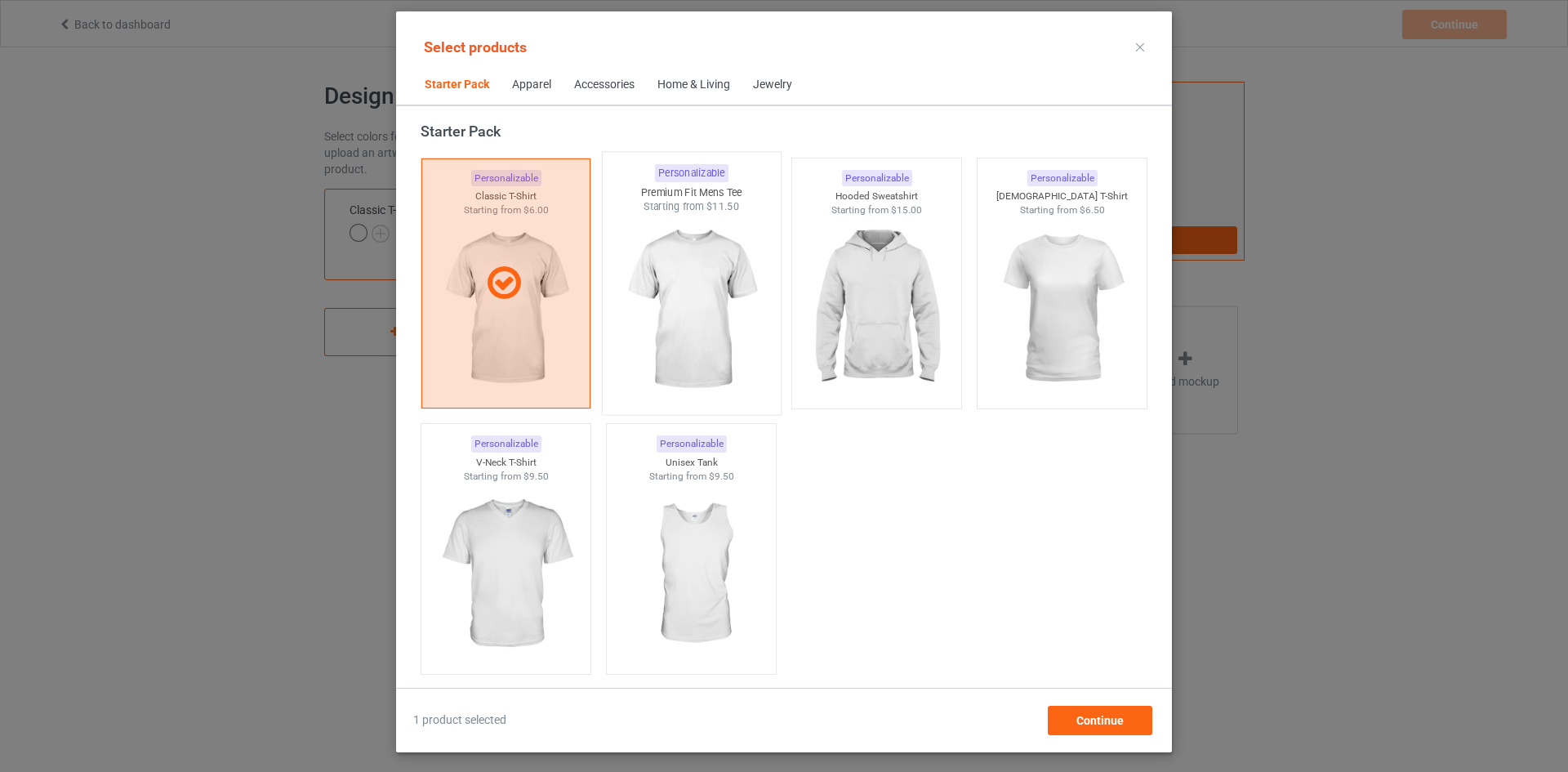
click at [710, 352] on img at bounding box center [690, 309] width 153 height 192
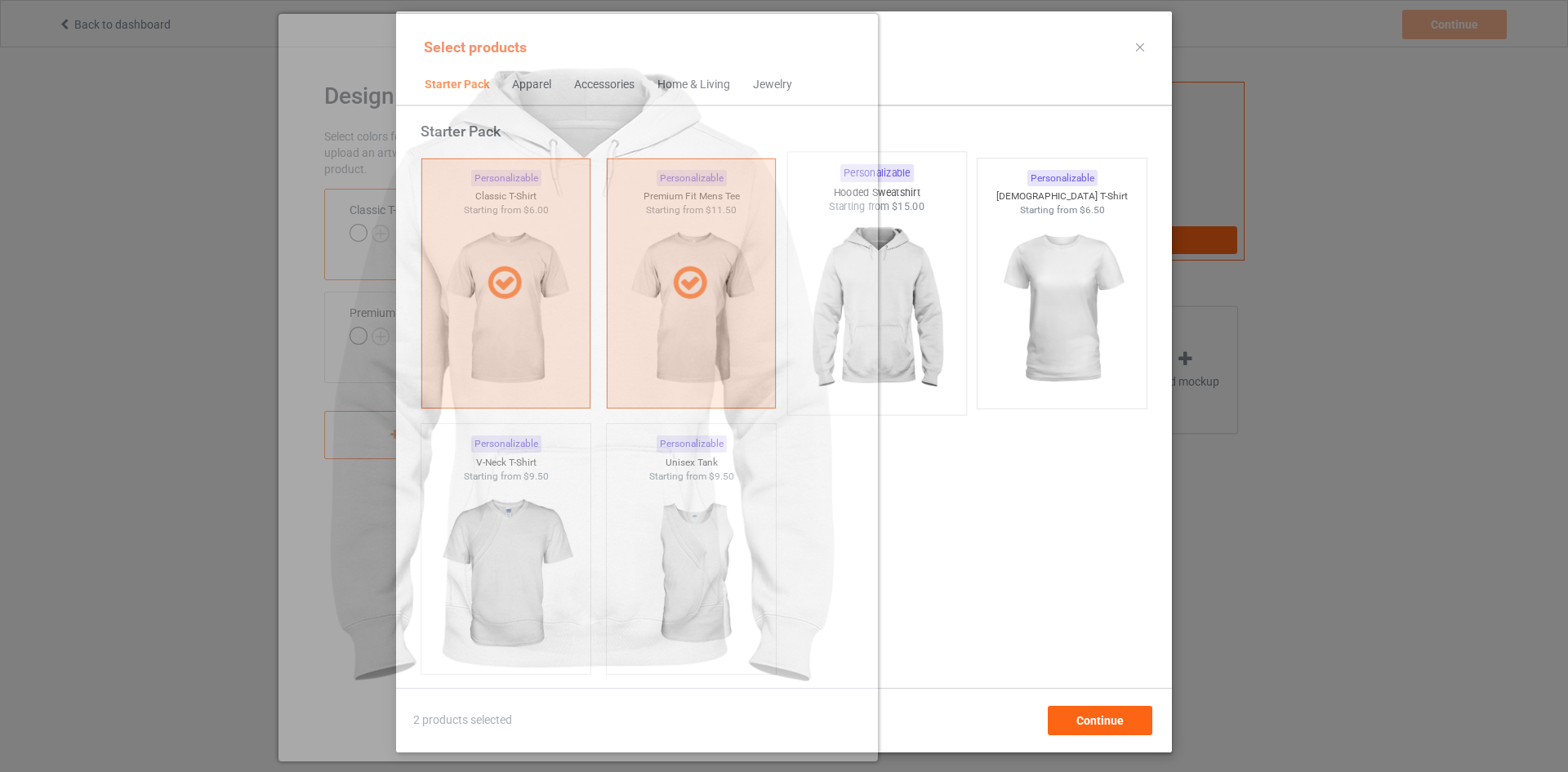
click at [882, 322] on img at bounding box center [875, 309] width 153 height 192
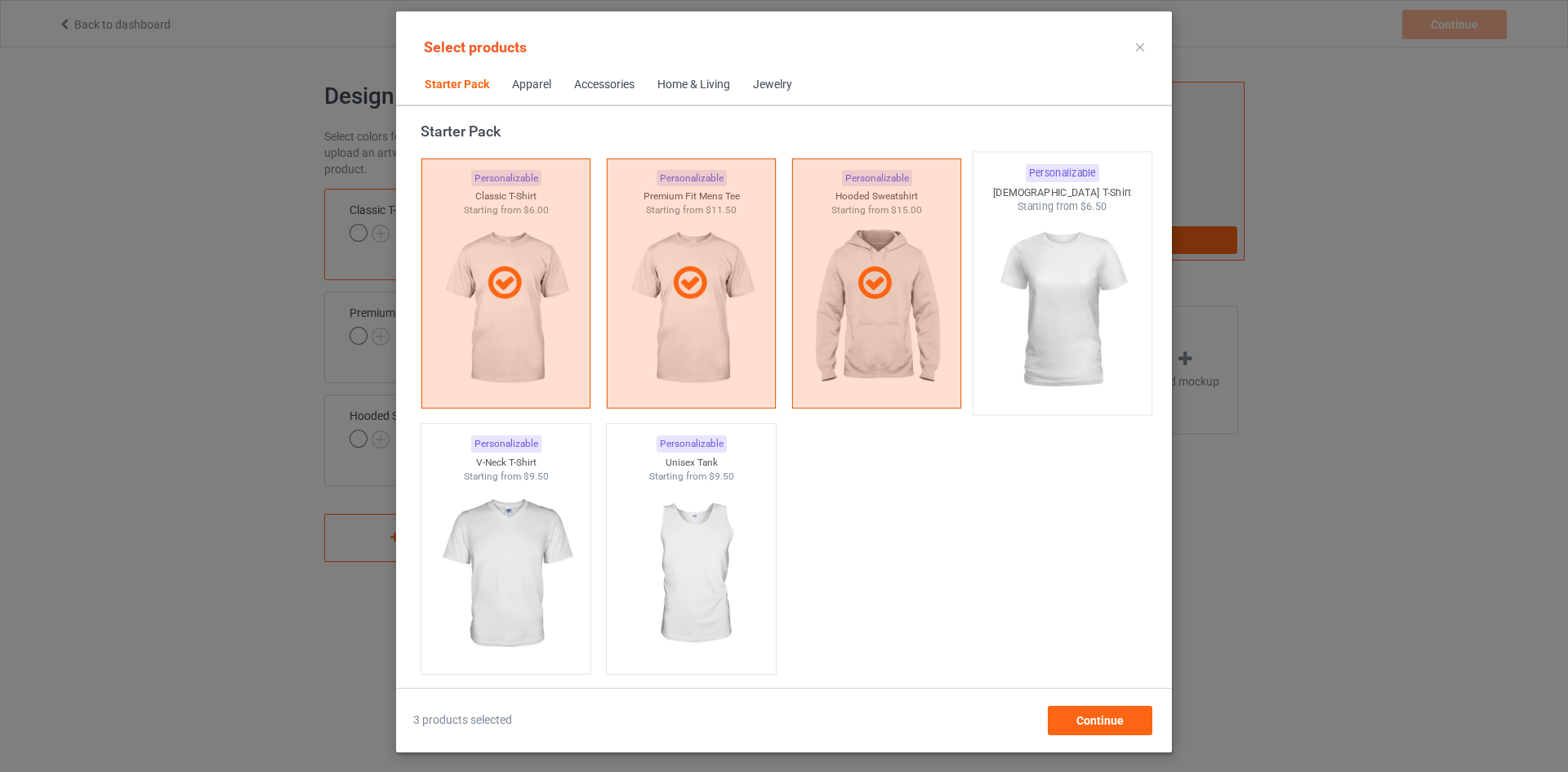
click at [1031, 303] on img at bounding box center [1061, 309] width 153 height 192
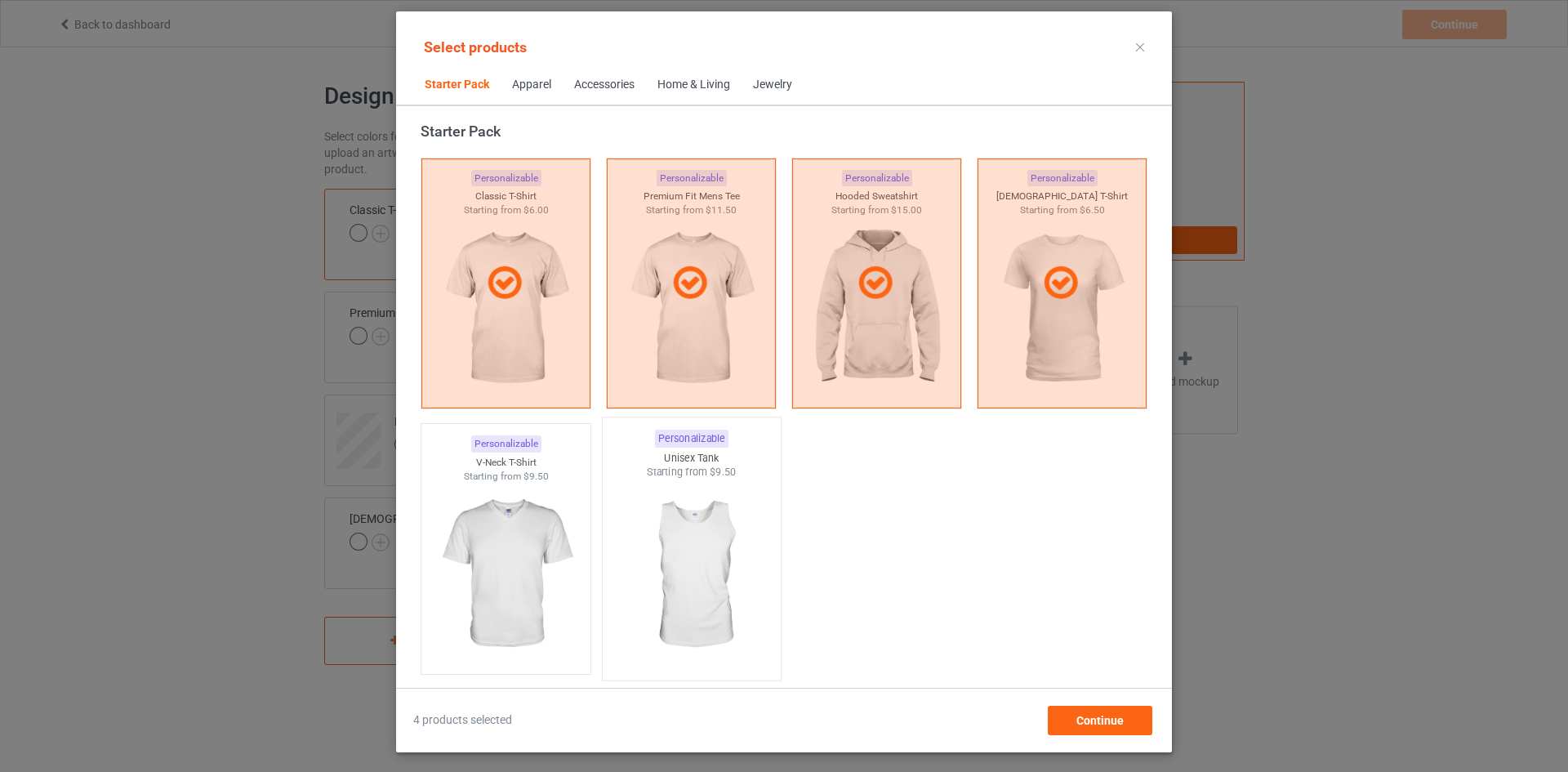
click at [683, 552] on img at bounding box center [690, 575] width 153 height 192
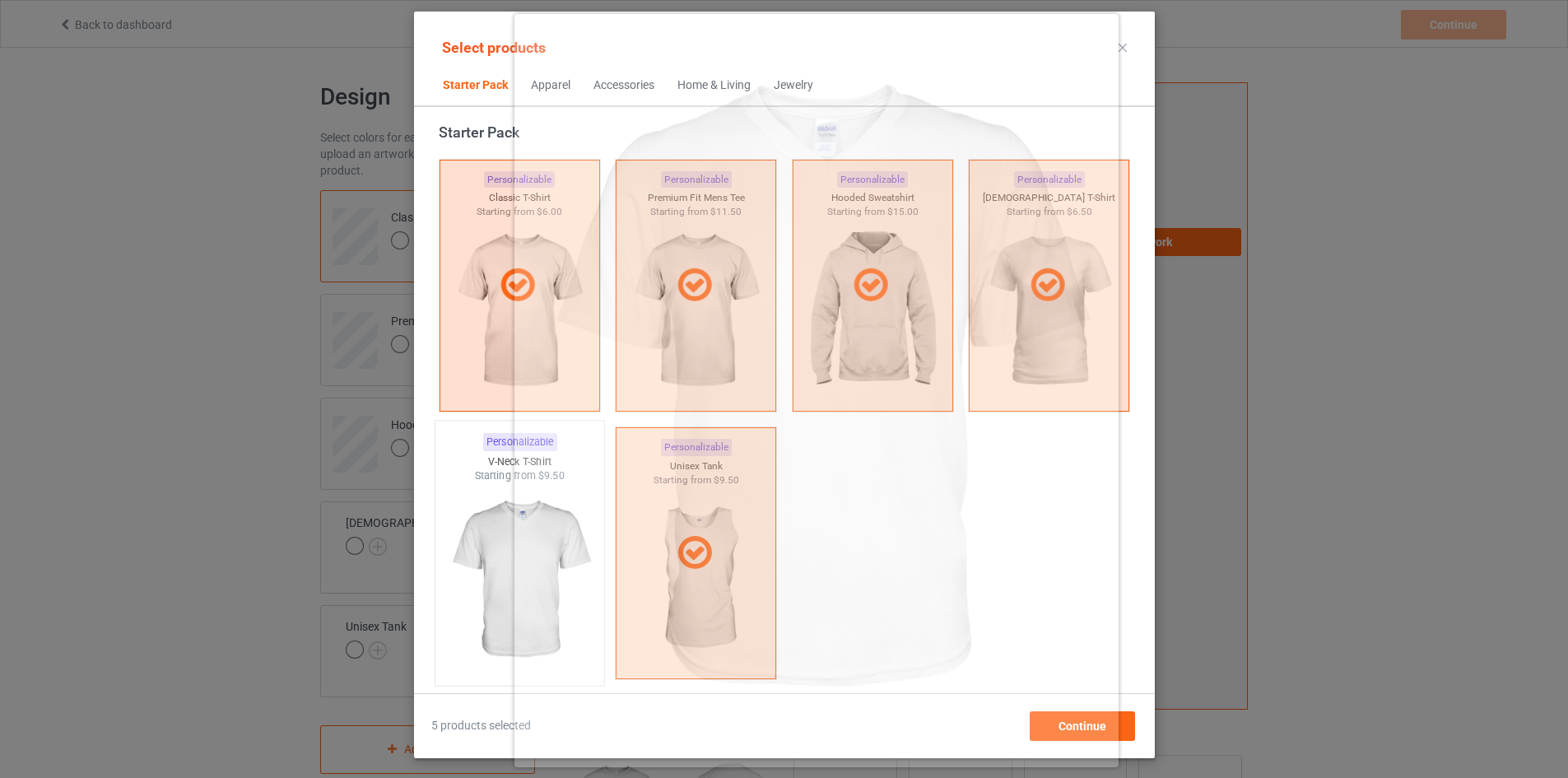
click at [500, 586] on img at bounding box center [519, 579] width 154 height 193
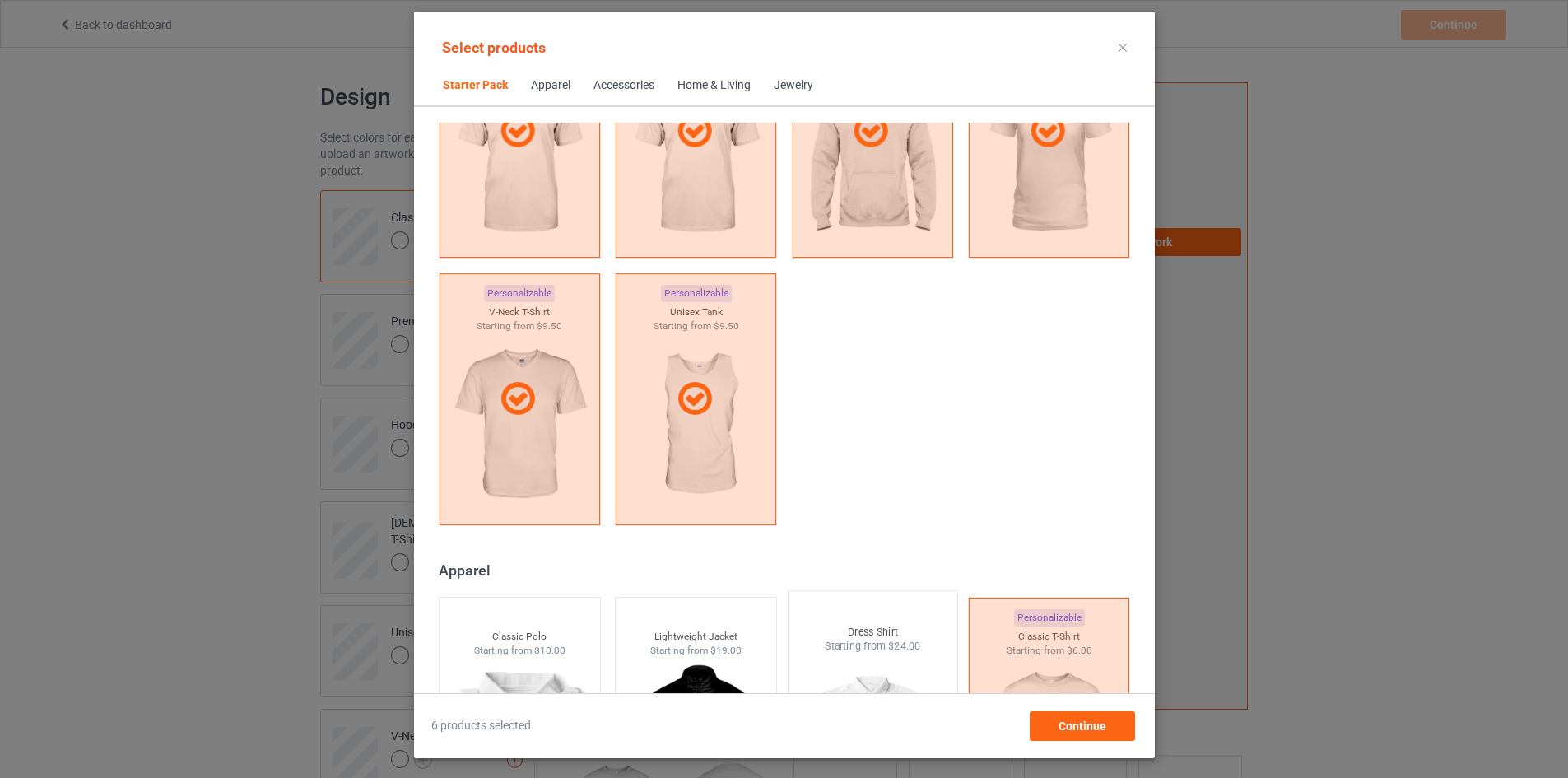
scroll to position [433, 0]
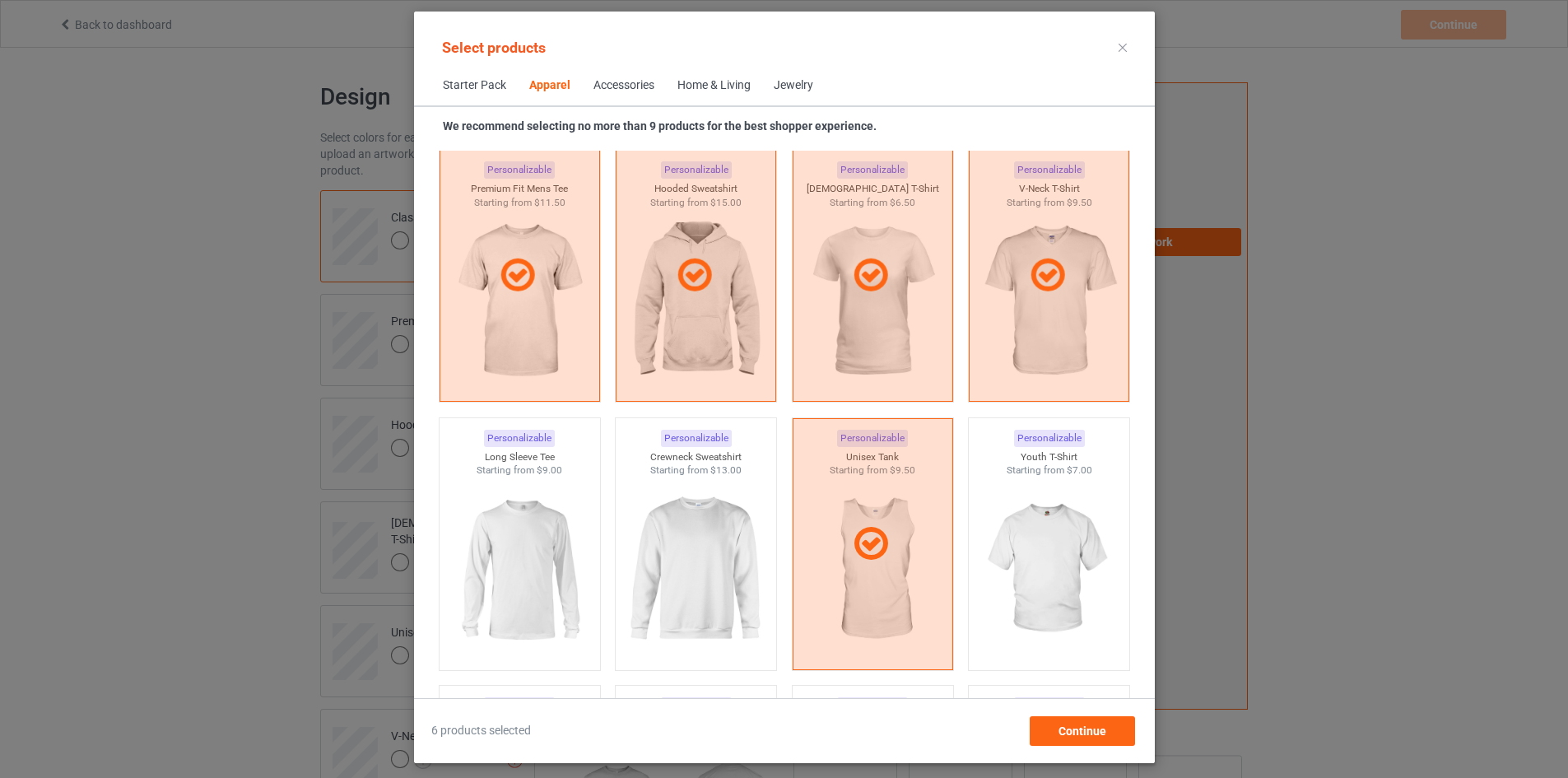
scroll to position [1174, 0]
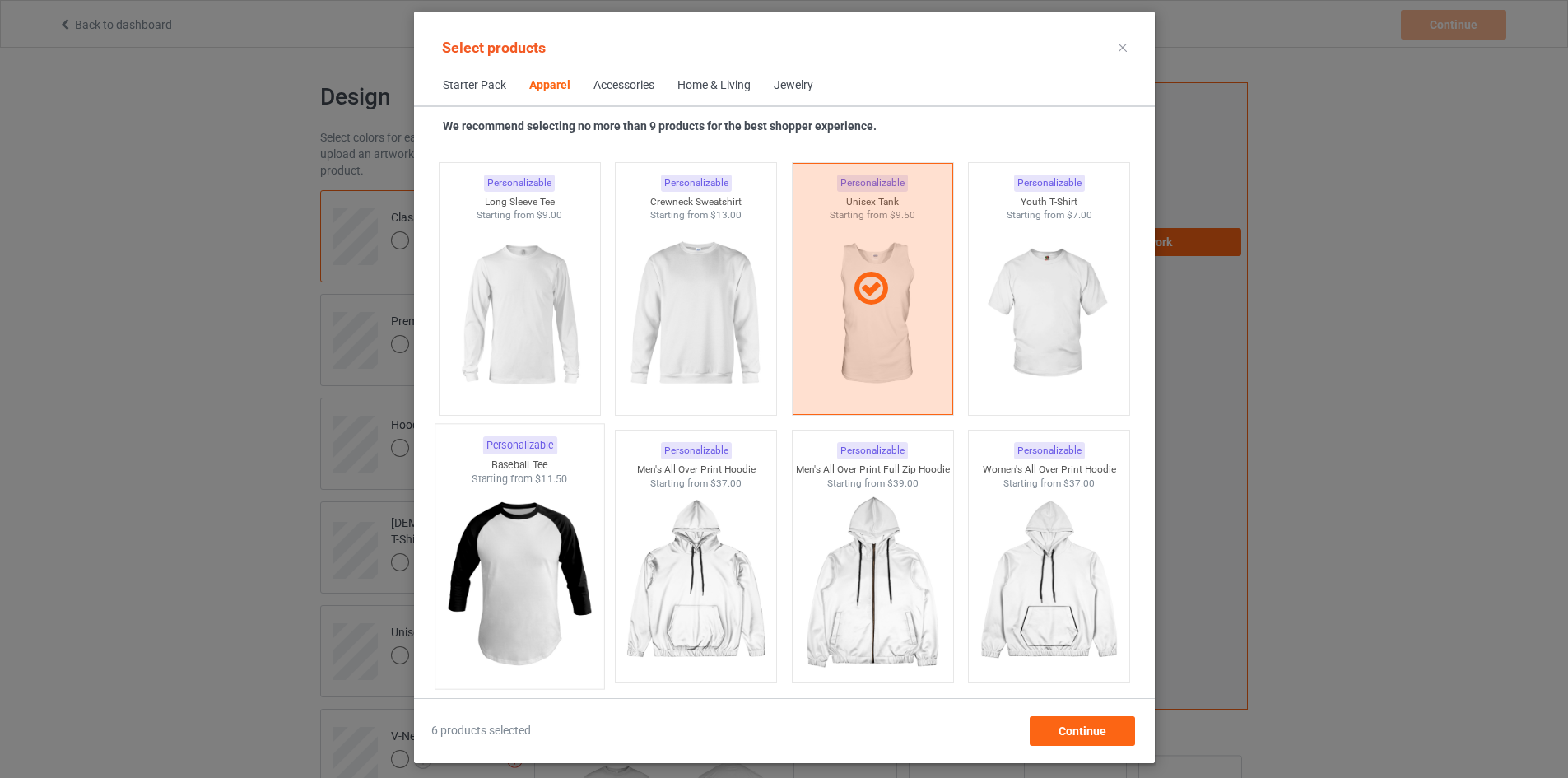
click at [492, 567] on img at bounding box center [519, 582] width 154 height 193
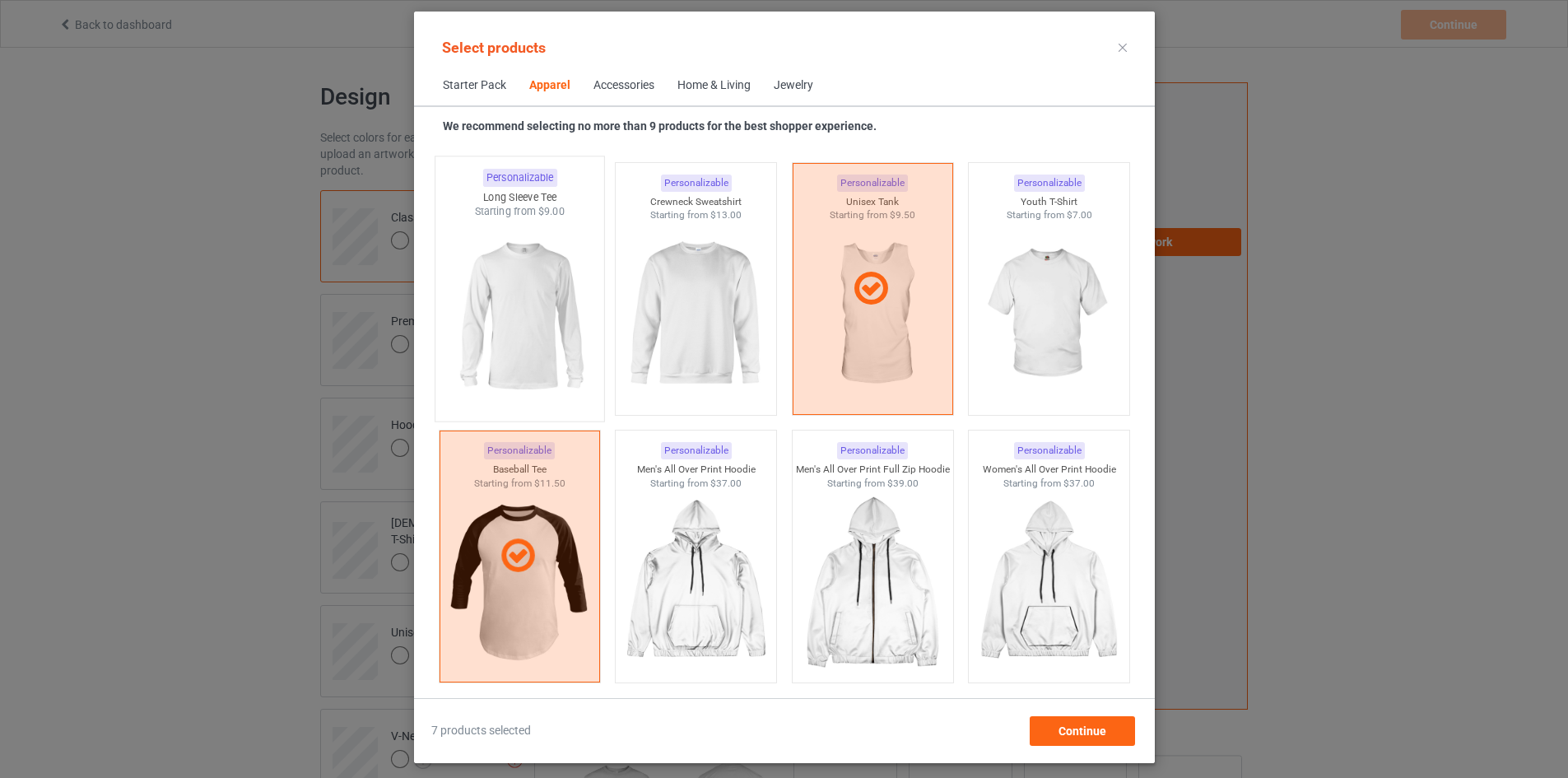
click at [544, 352] on img at bounding box center [519, 315] width 154 height 193
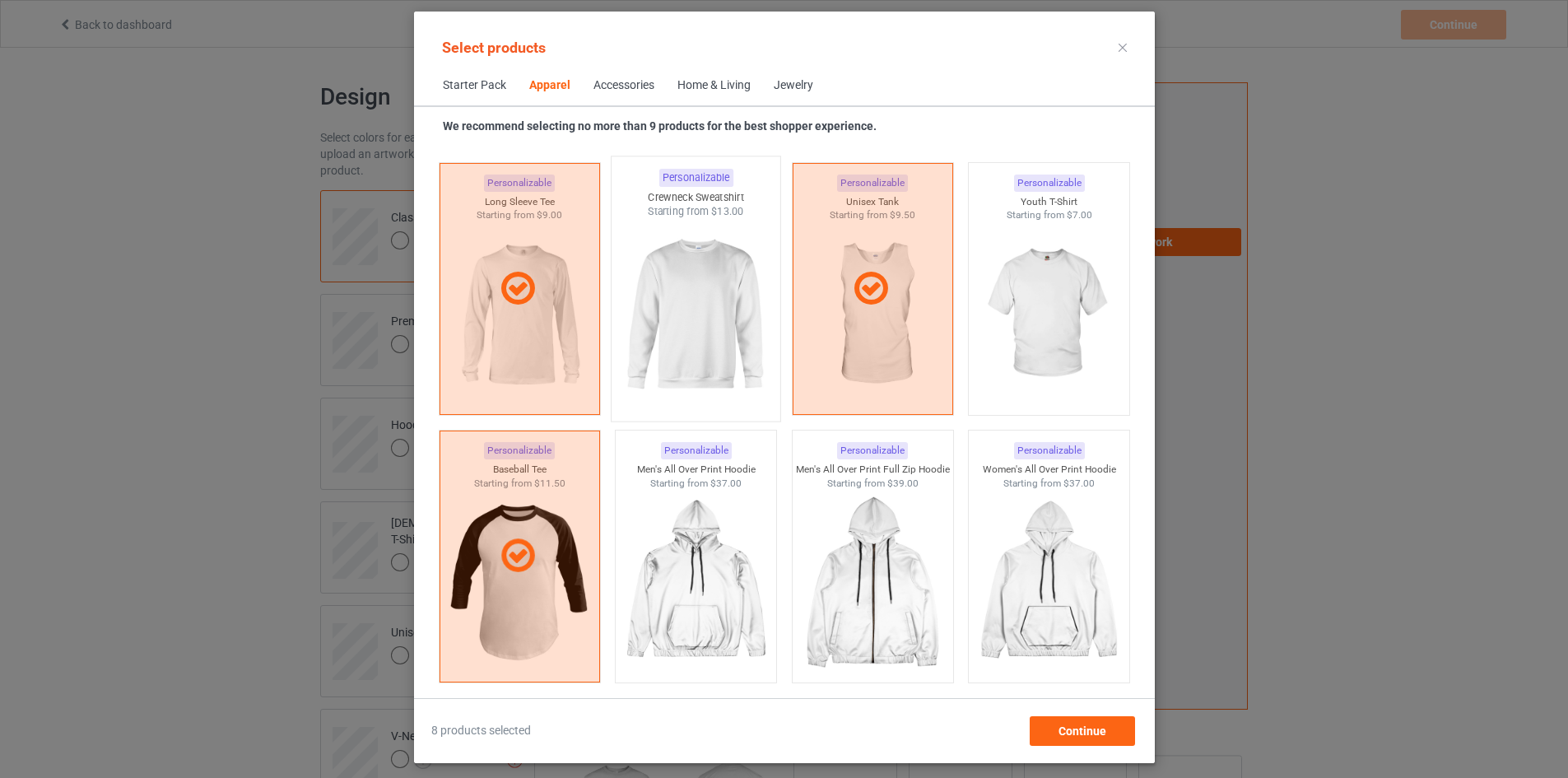
click at [665, 347] on img at bounding box center [695, 315] width 154 height 193
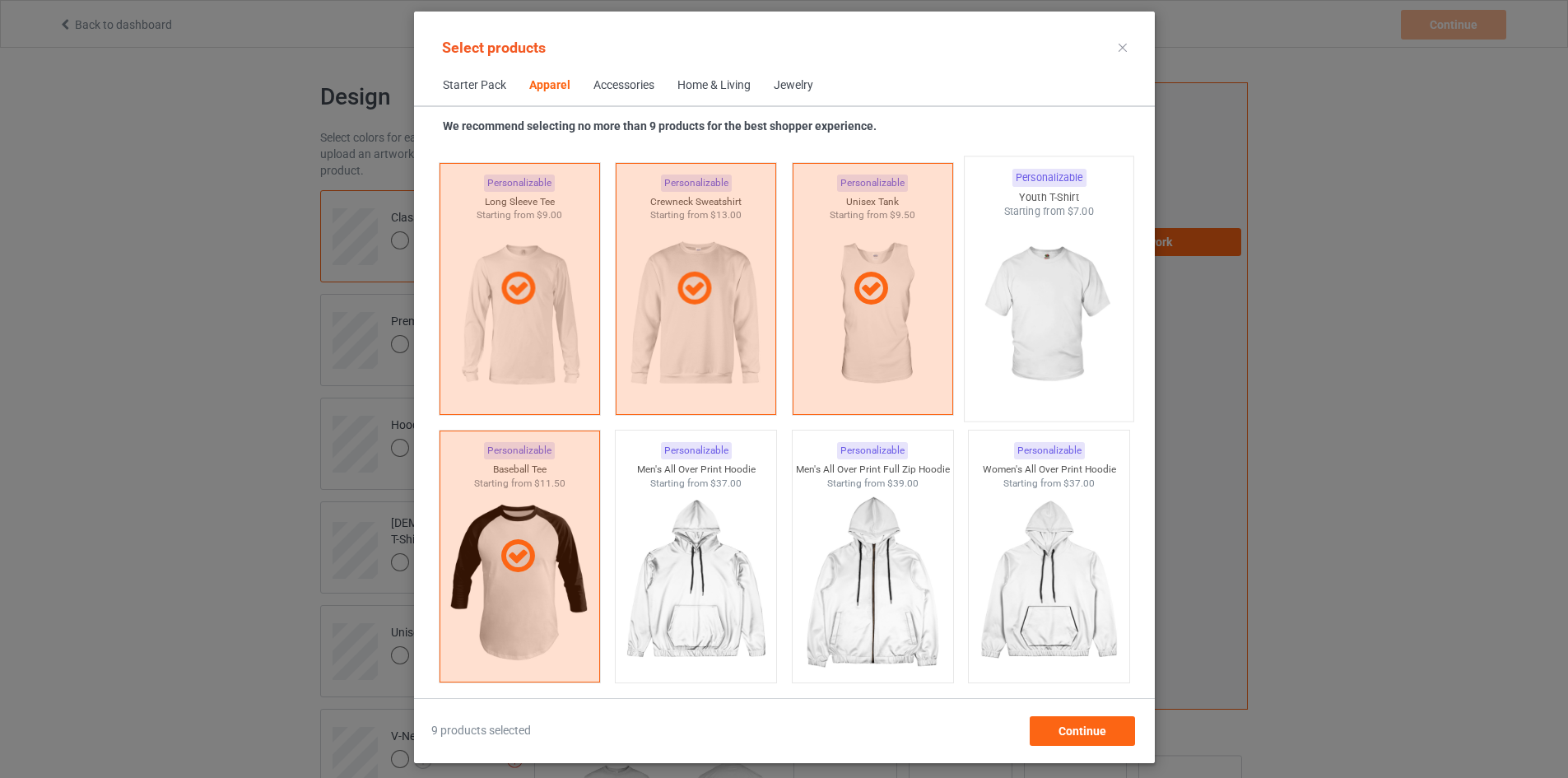
click at [1043, 275] on img at bounding box center [1048, 315] width 154 height 193
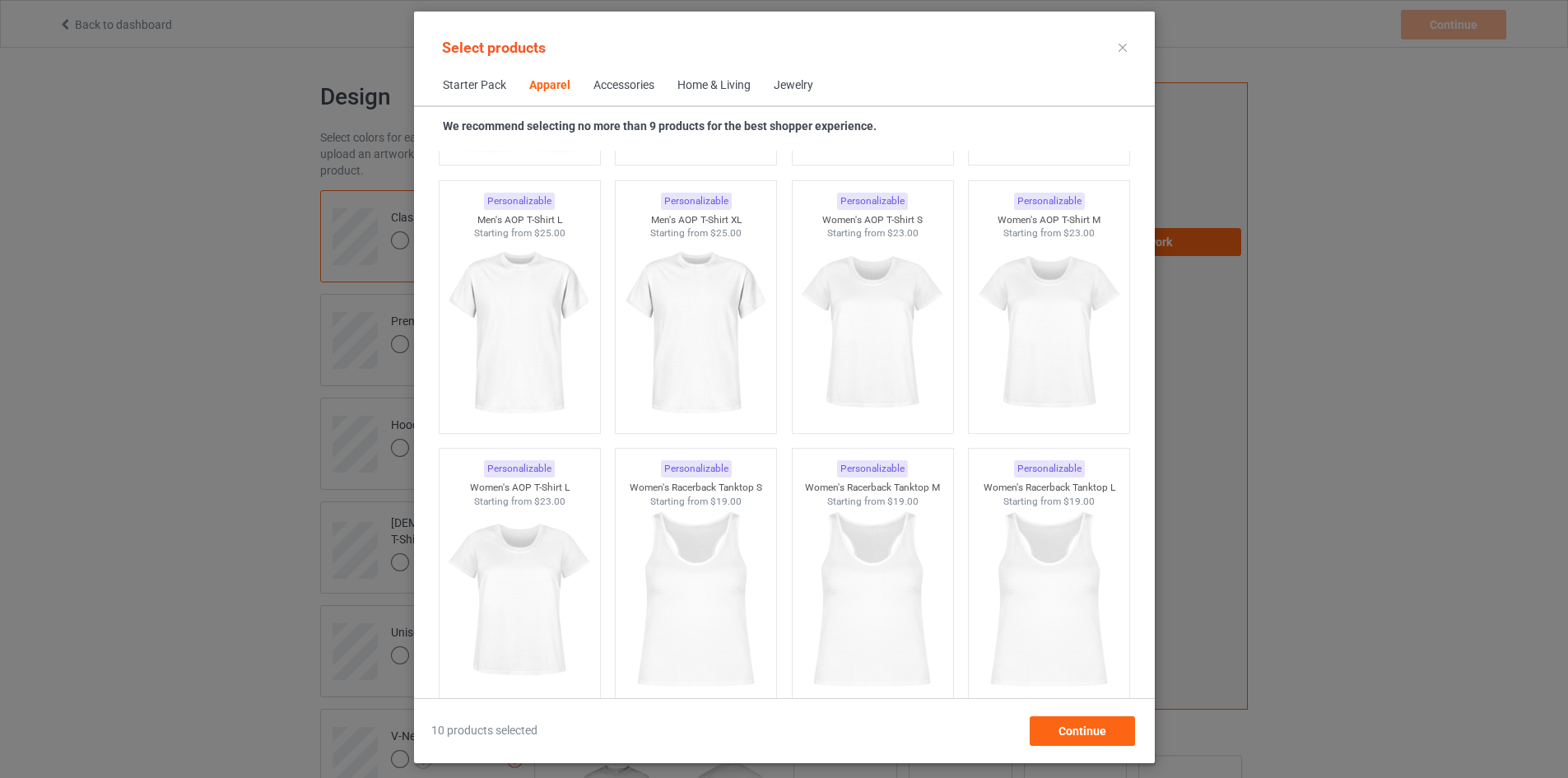
scroll to position [2819, 0]
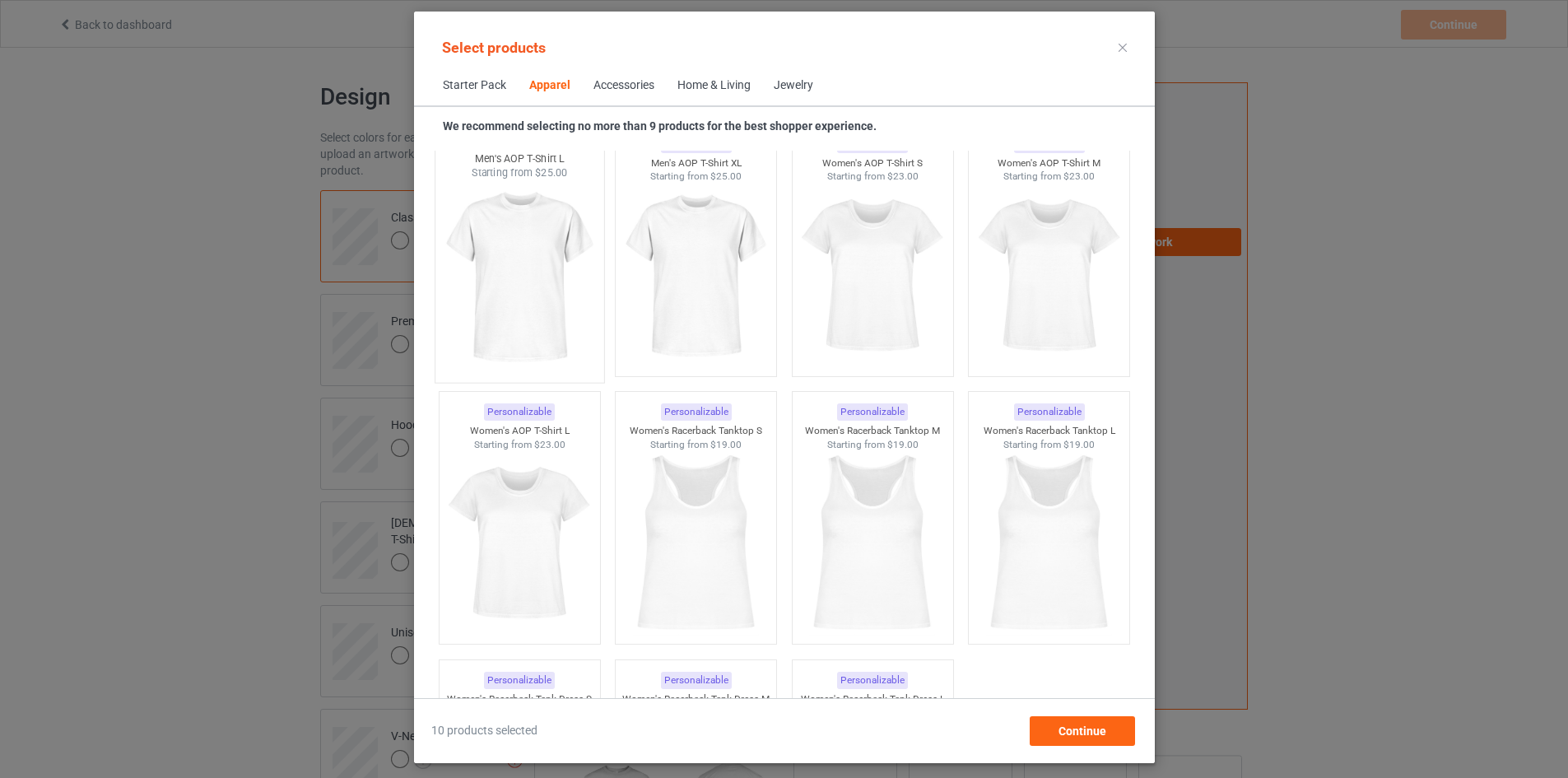
click at [539, 292] on img at bounding box center [519, 276] width 154 height 193
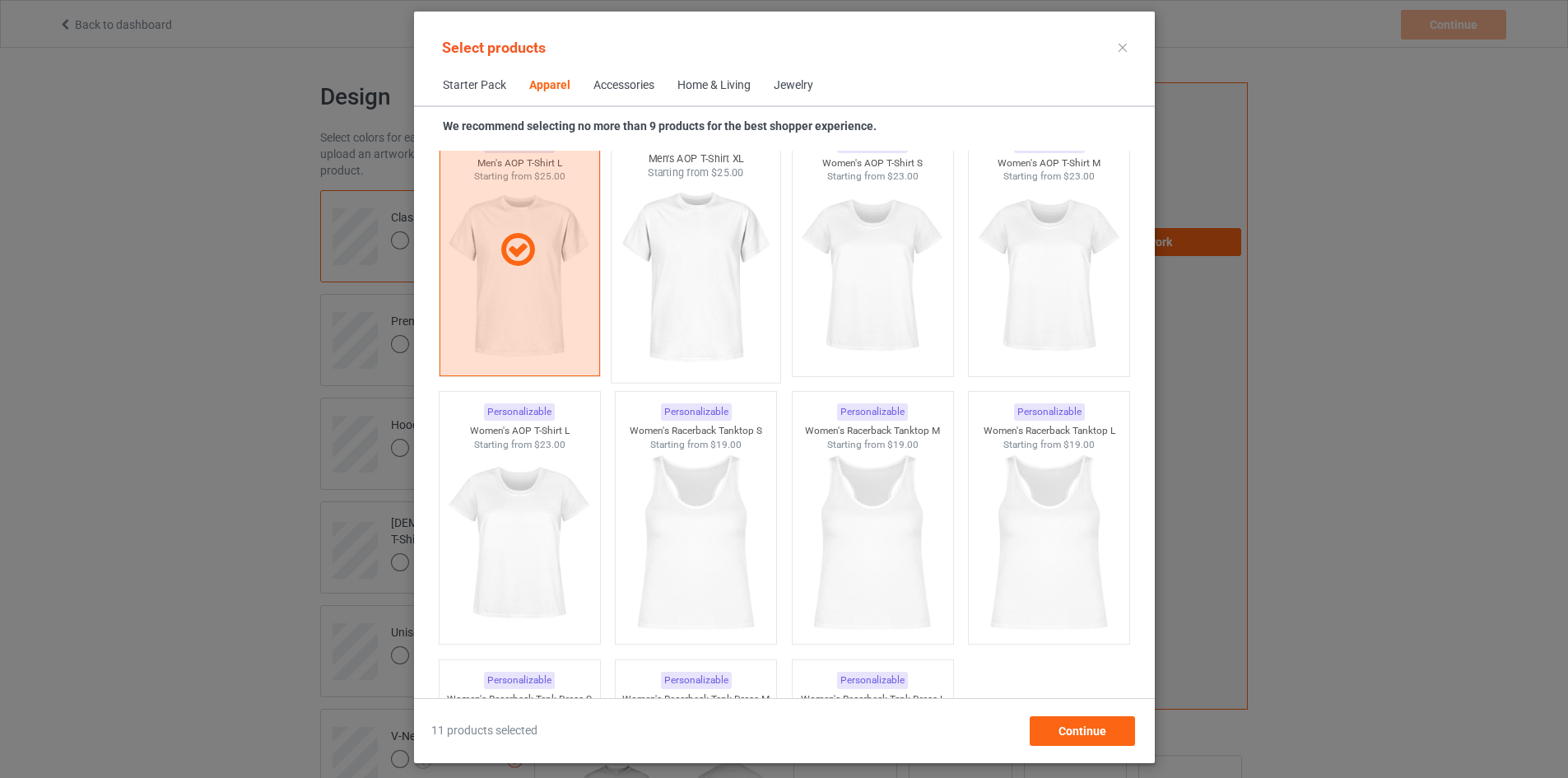
click at [676, 298] on img at bounding box center [695, 276] width 154 height 193
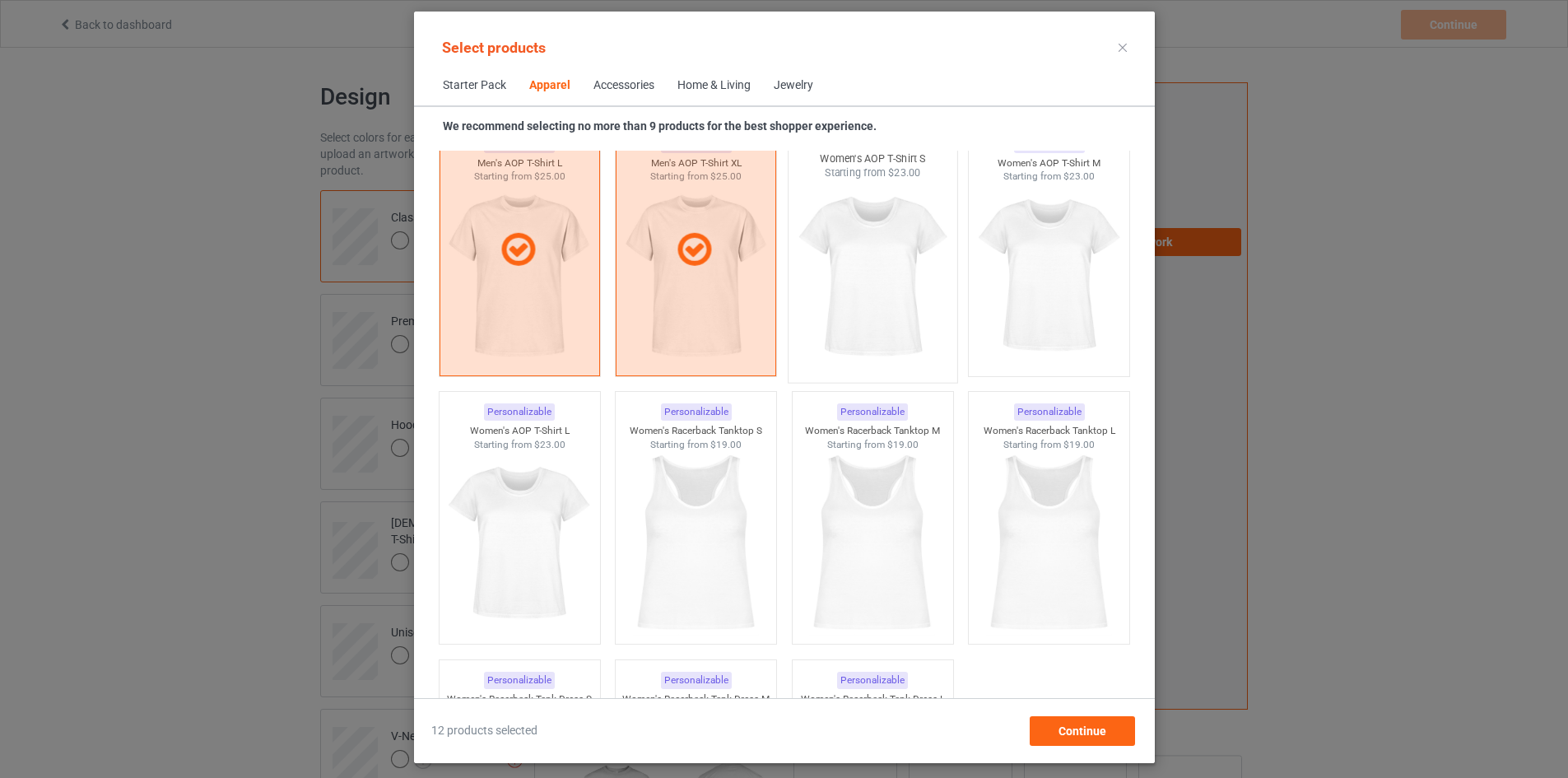
click at [840, 290] on img at bounding box center [871, 276] width 154 height 193
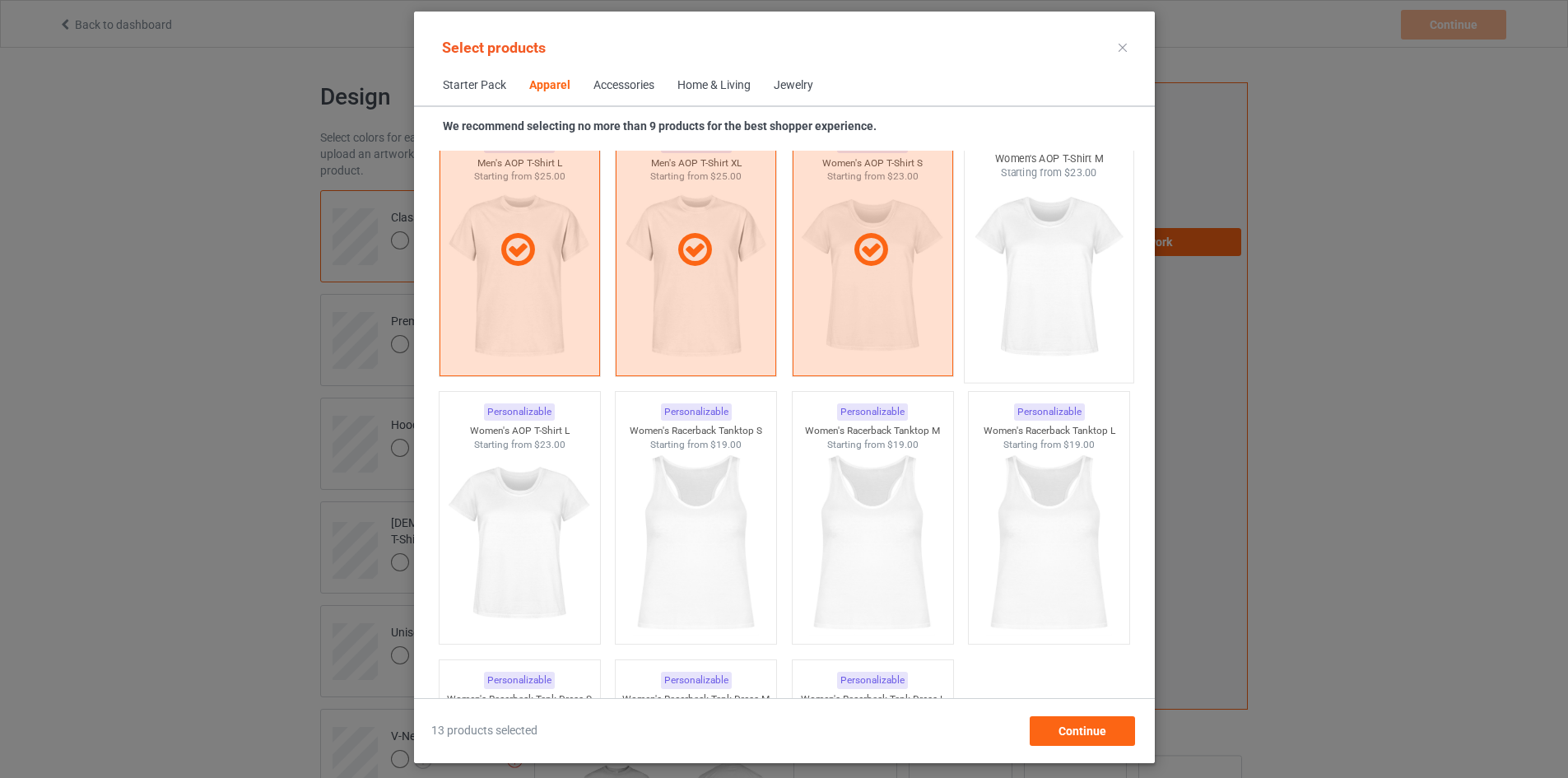
click at [1018, 299] on img at bounding box center [1048, 276] width 154 height 193
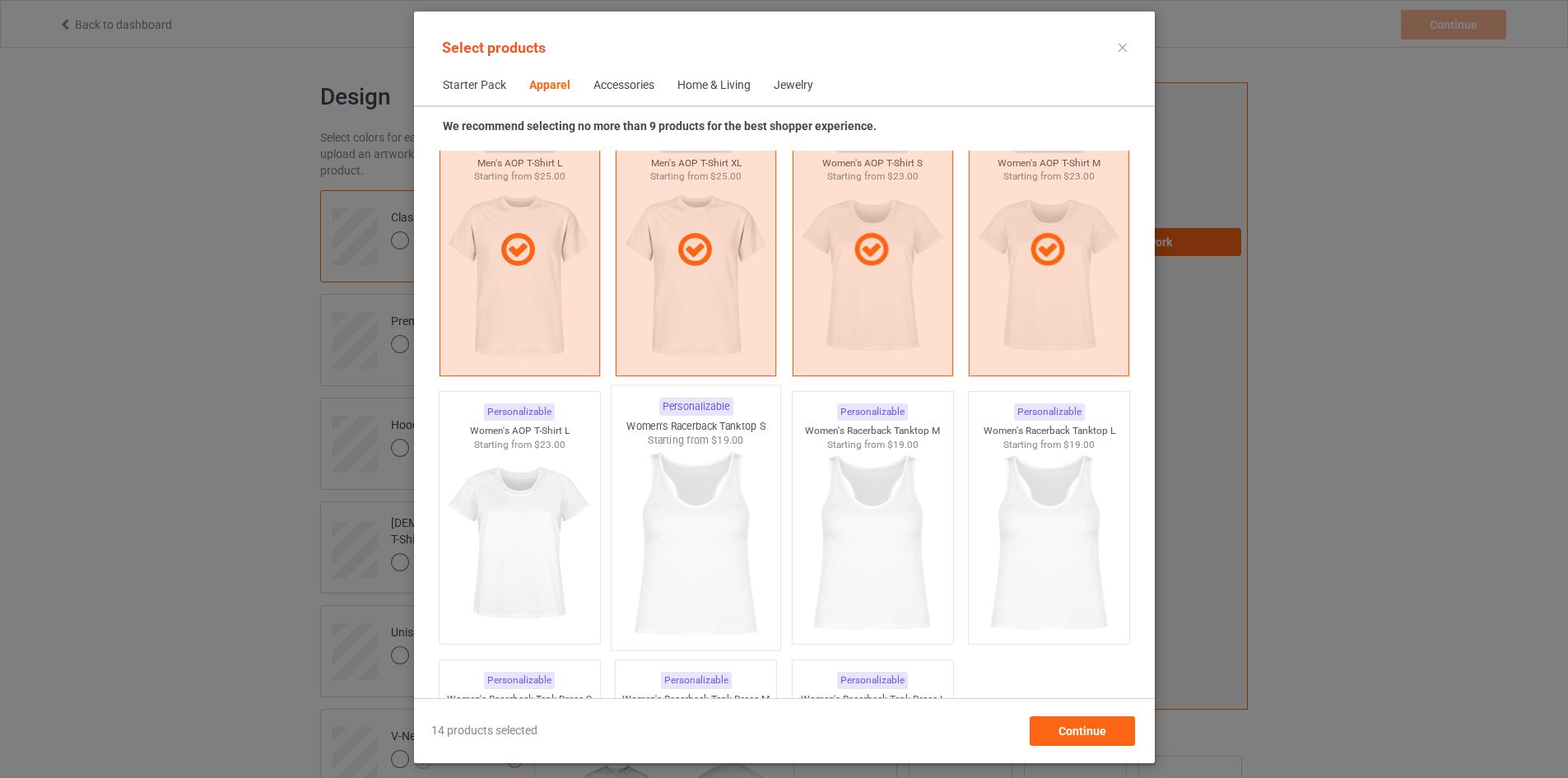
click at [672, 551] on img at bounding box center [695, 543] width 154 height 193
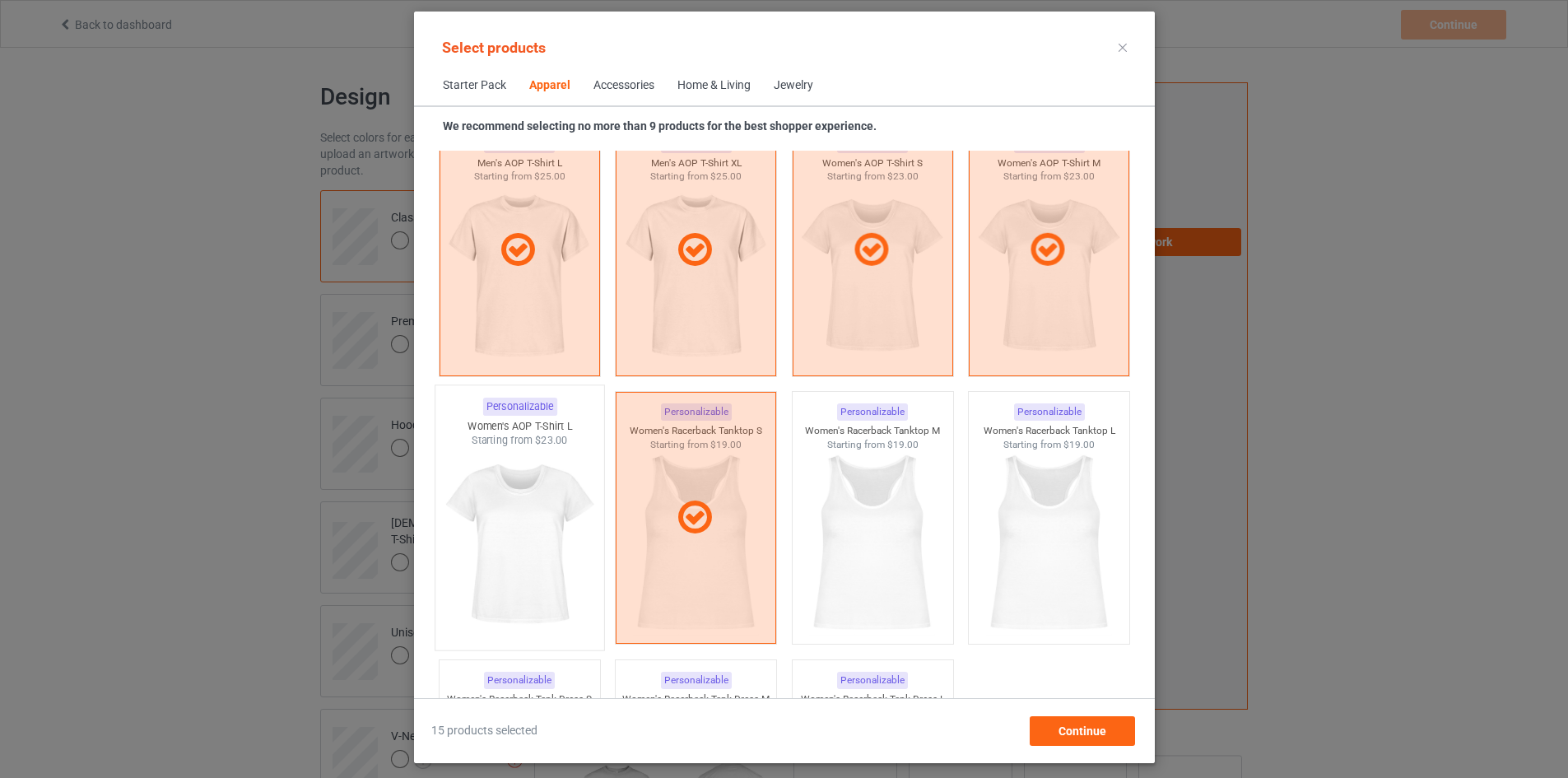
click at [529, 551] on img at bounding box center [519, 543] width 154 height 193
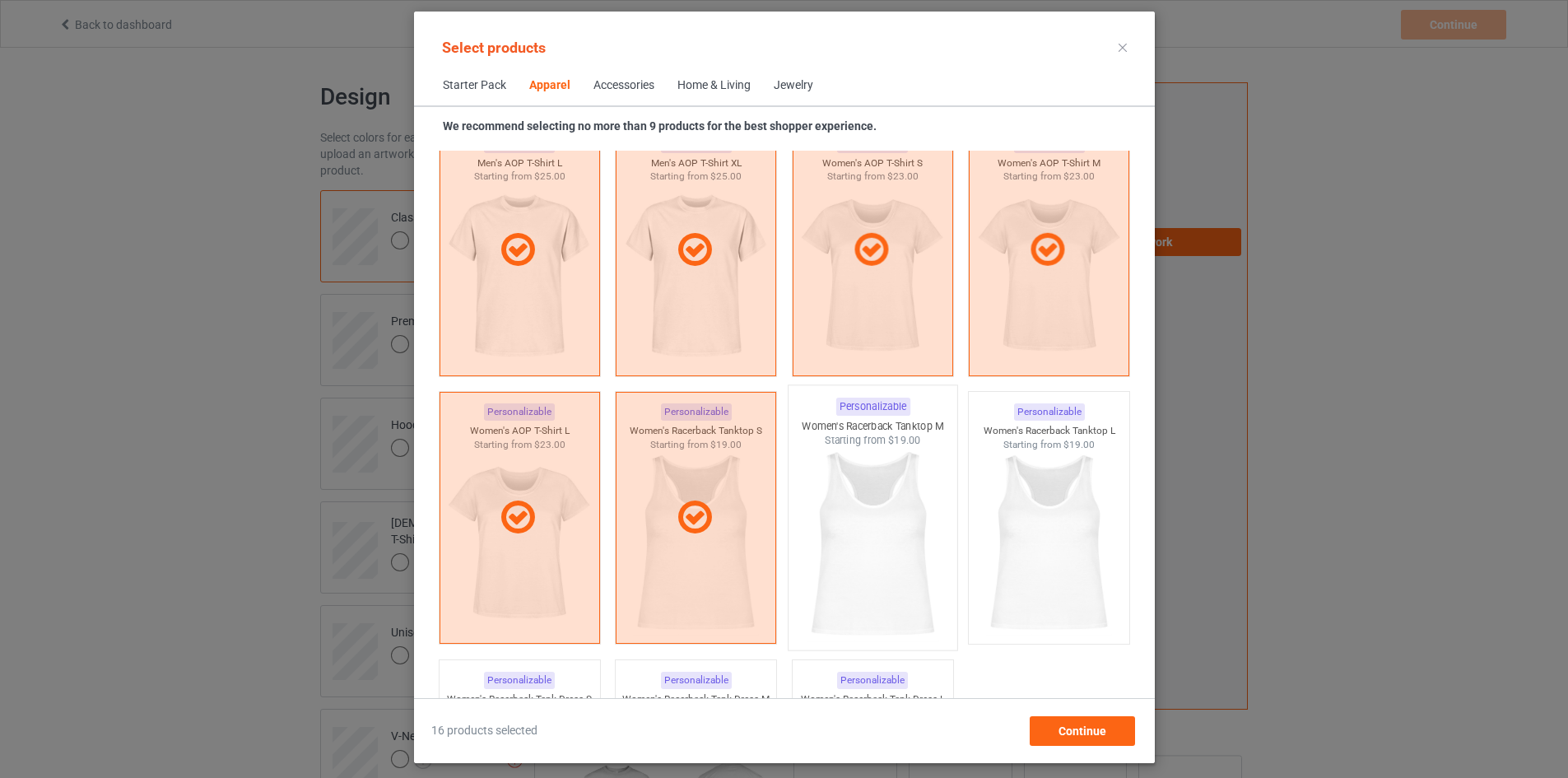
click at [871, 551] on img at bounding box center [871, 543] width 154 height 193
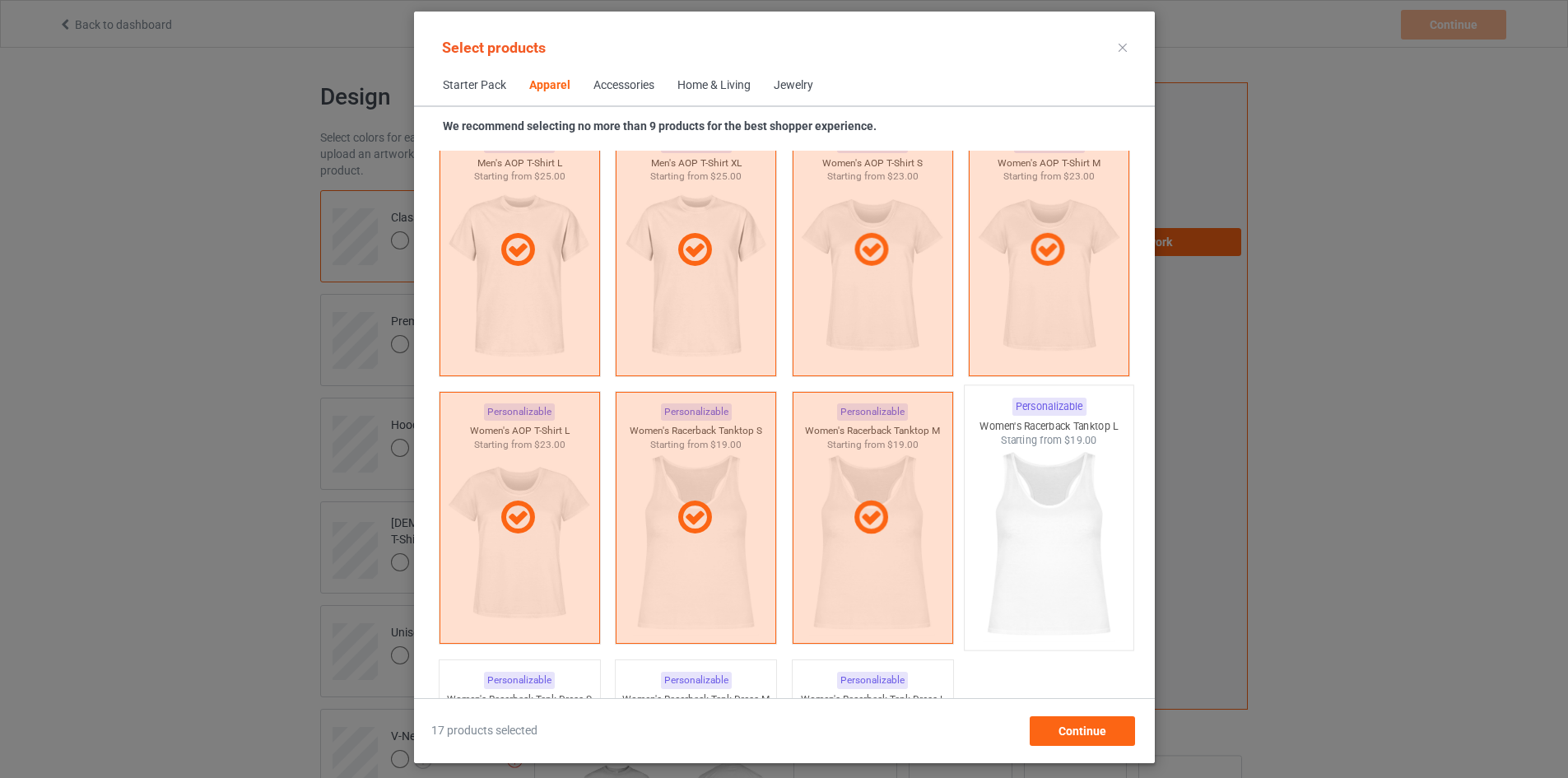
click at [1079, 552] on img at bounding box center [1048, 543] width 154 height 193
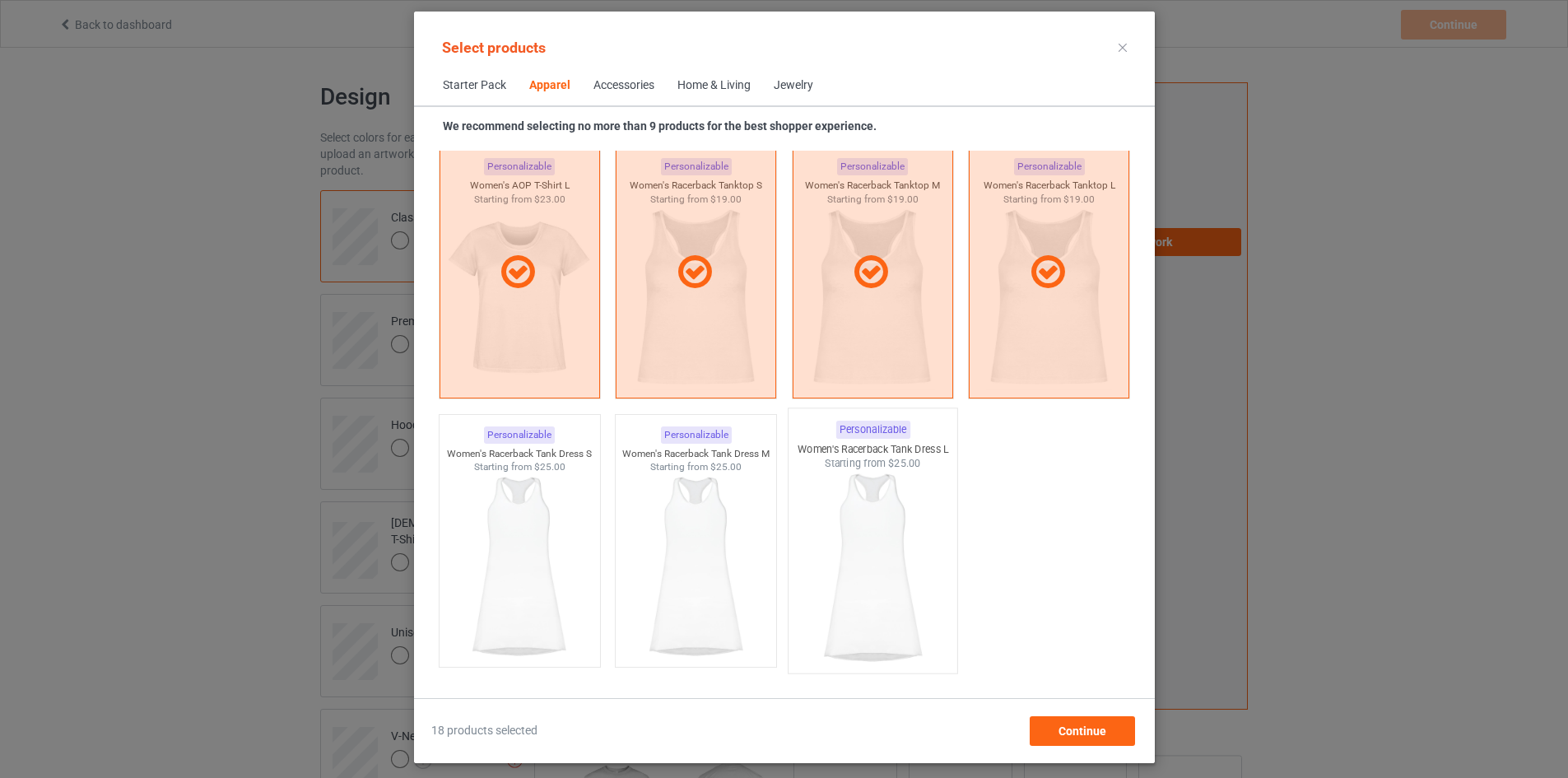
scroll to position [3066, 0]
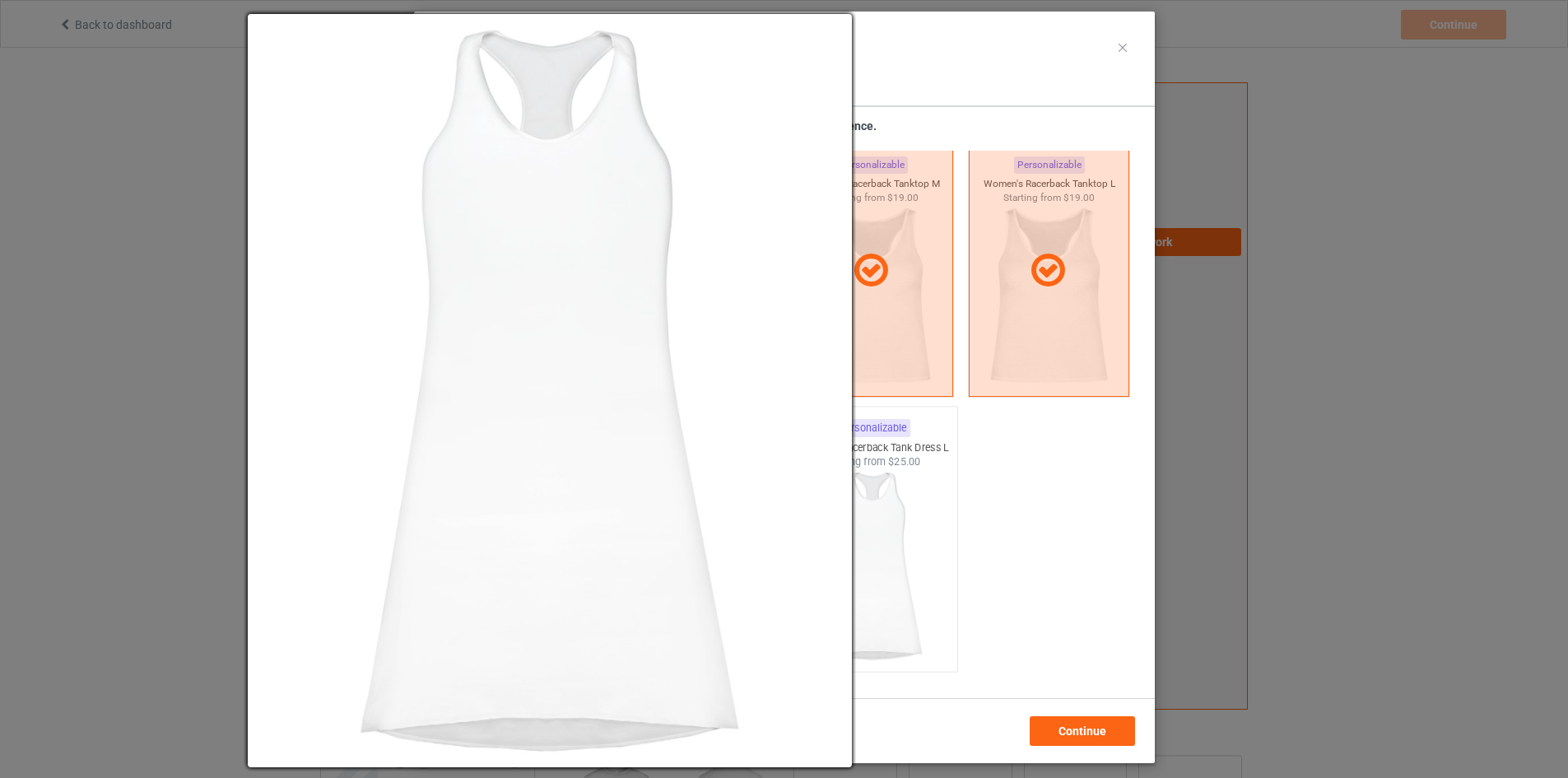
click at [861, 522] on img at bounding box center [871, 566] width 154 height 193
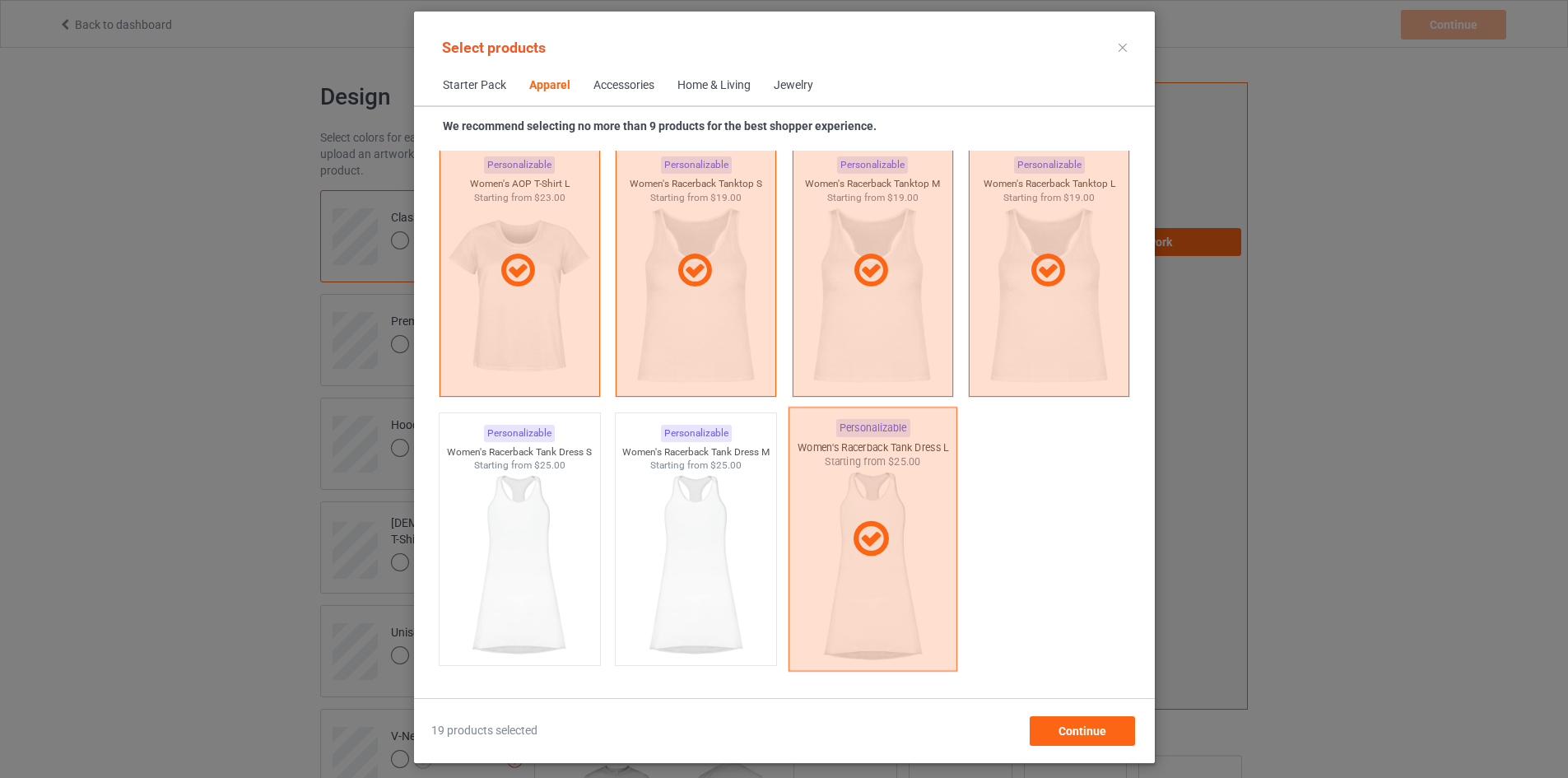
click at [892, 540] on icon at bounding box center [870, 538] width 49 height 41
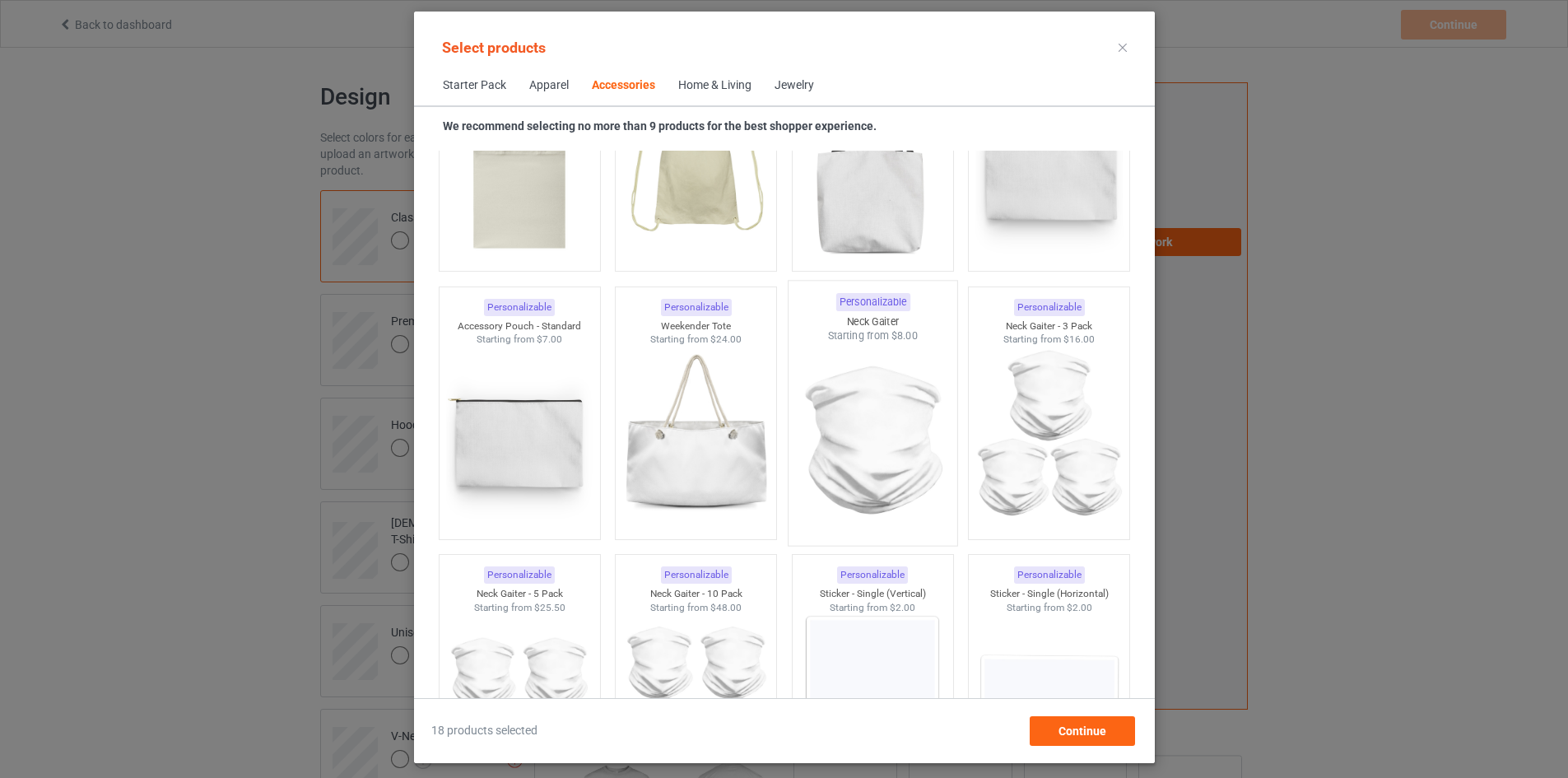
scroll to position [4959, 0]
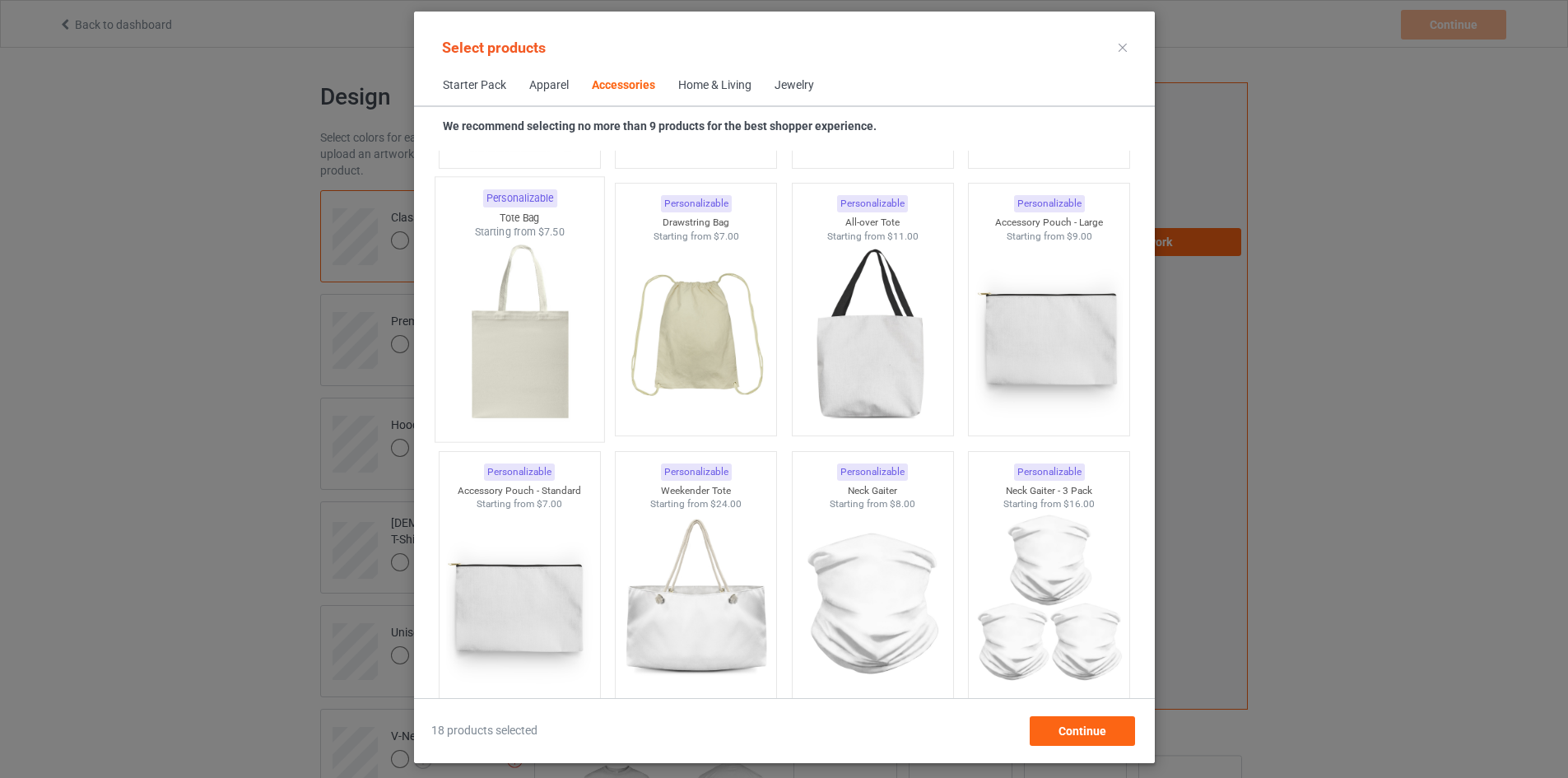
click at [504, 340] on img at bounding box center [519, 336] width 154 height 193
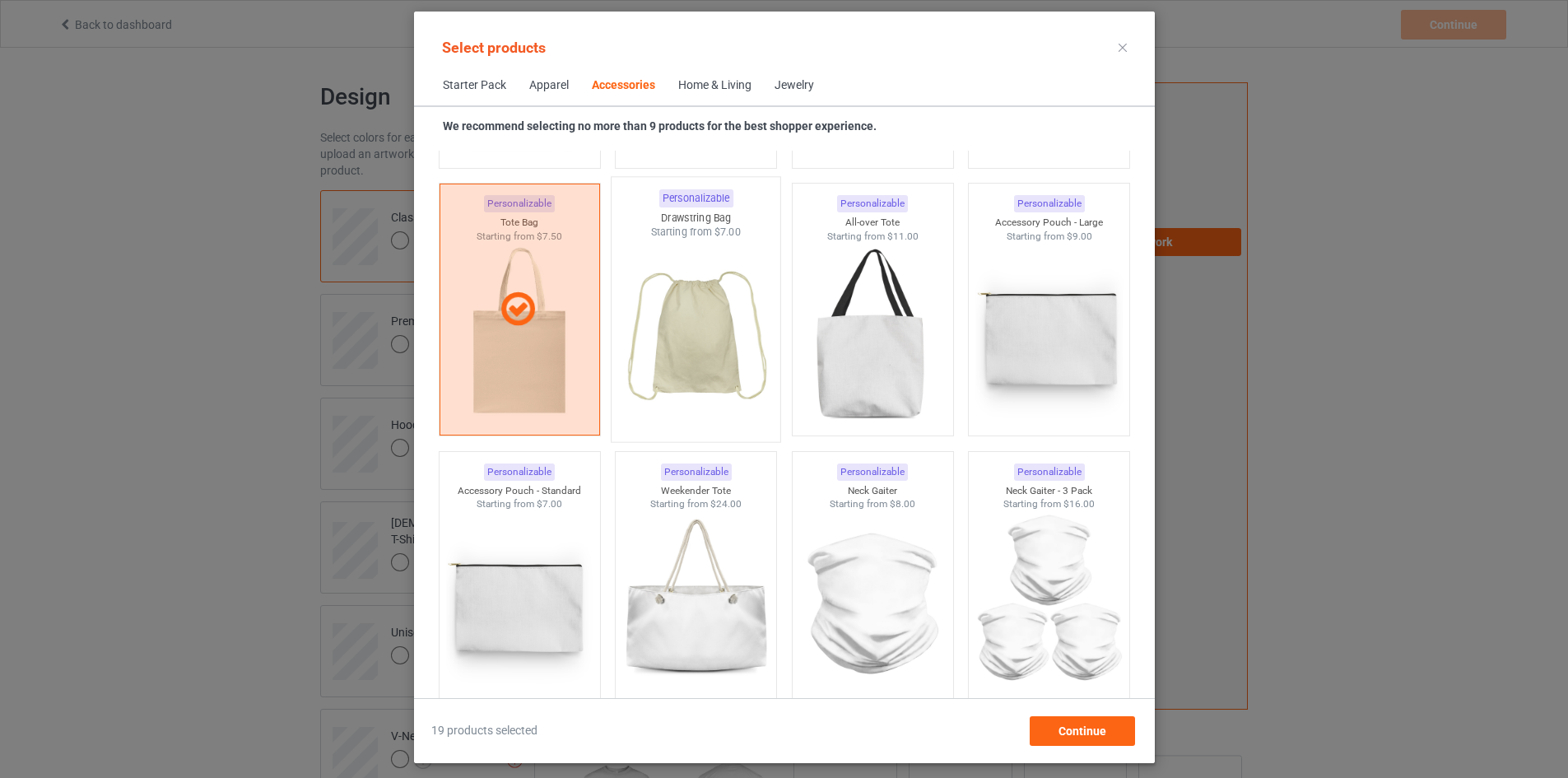
click at [681, 353] on img at bounding box center [695, 336] width 154 height 193
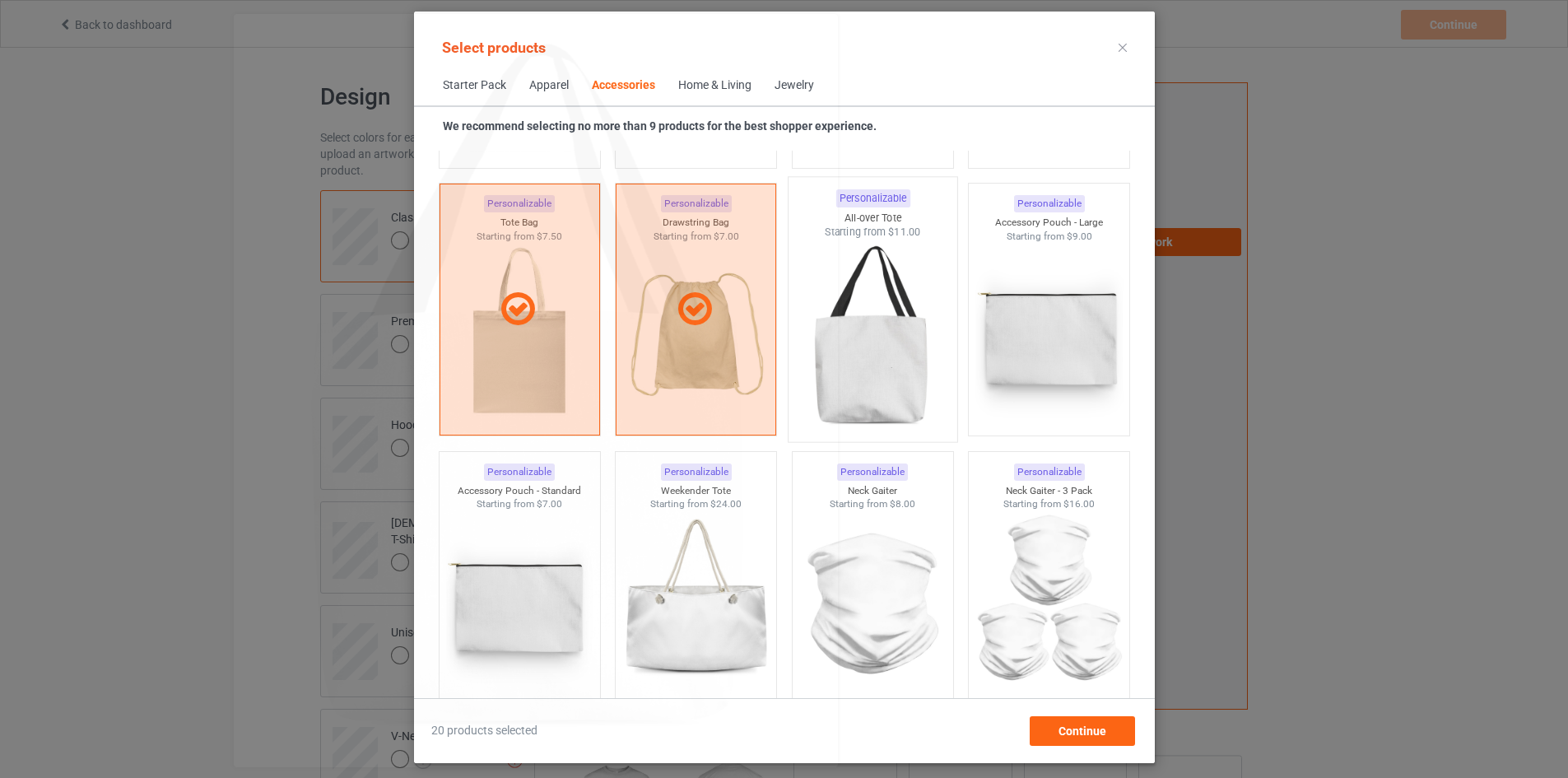
click at [848, 350] on img at bounding box center [871, 336] width 154 height 193
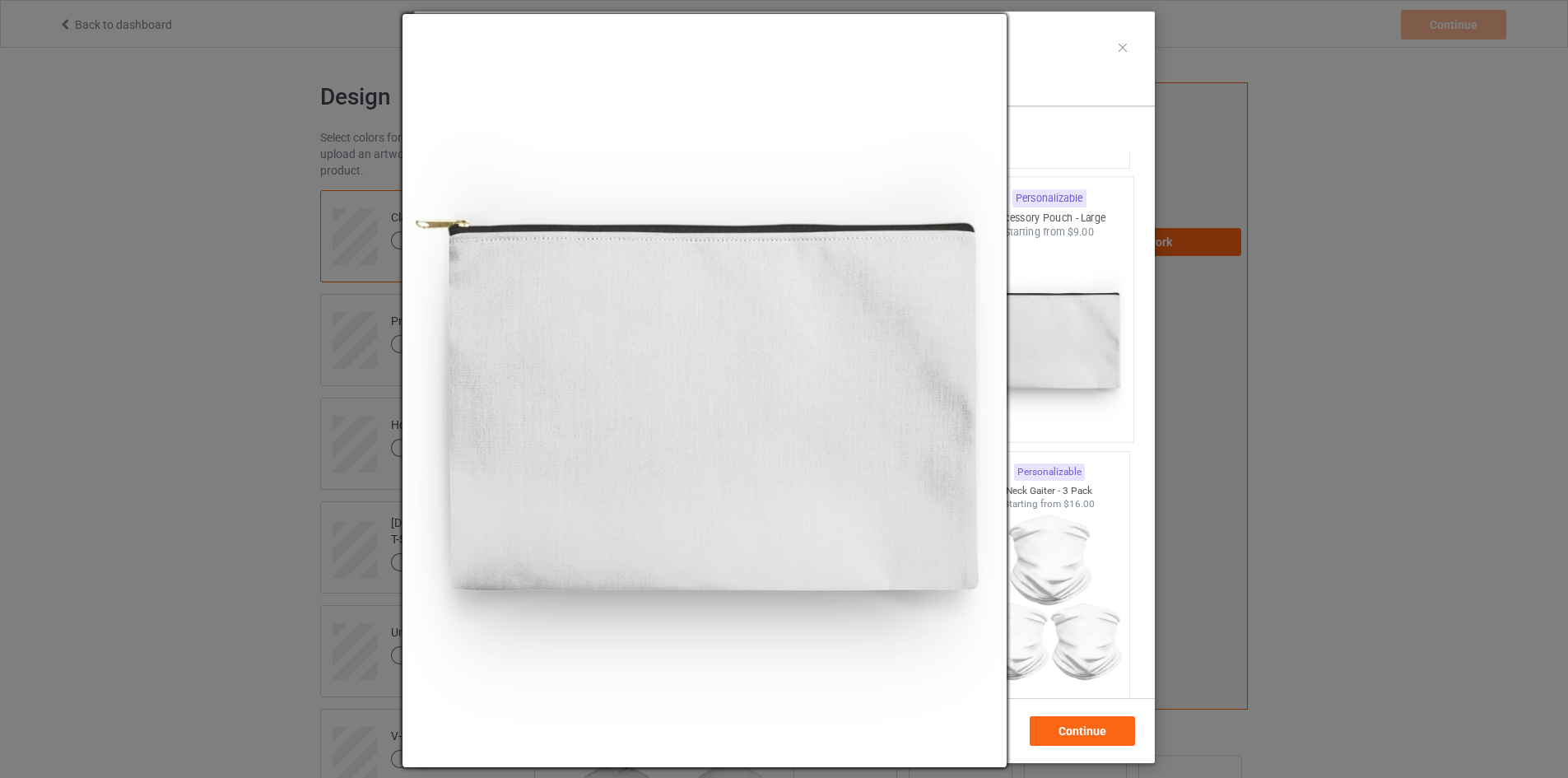
click at [1017, 350] on img at bounding box center [1048, 336] width 154 height 193
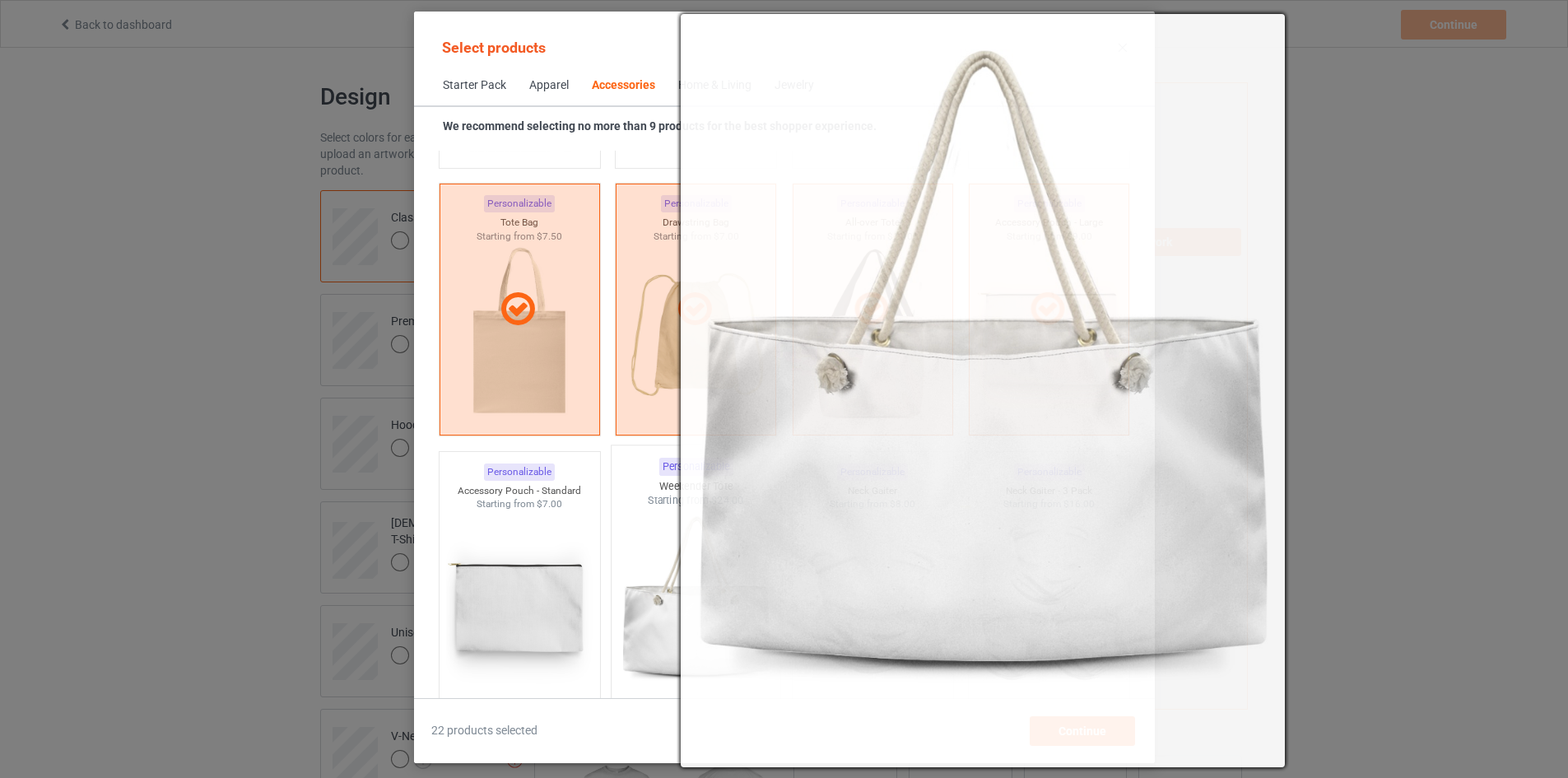
click at [667, 572] on img at bounding box center [695, 603] width 154 height 193
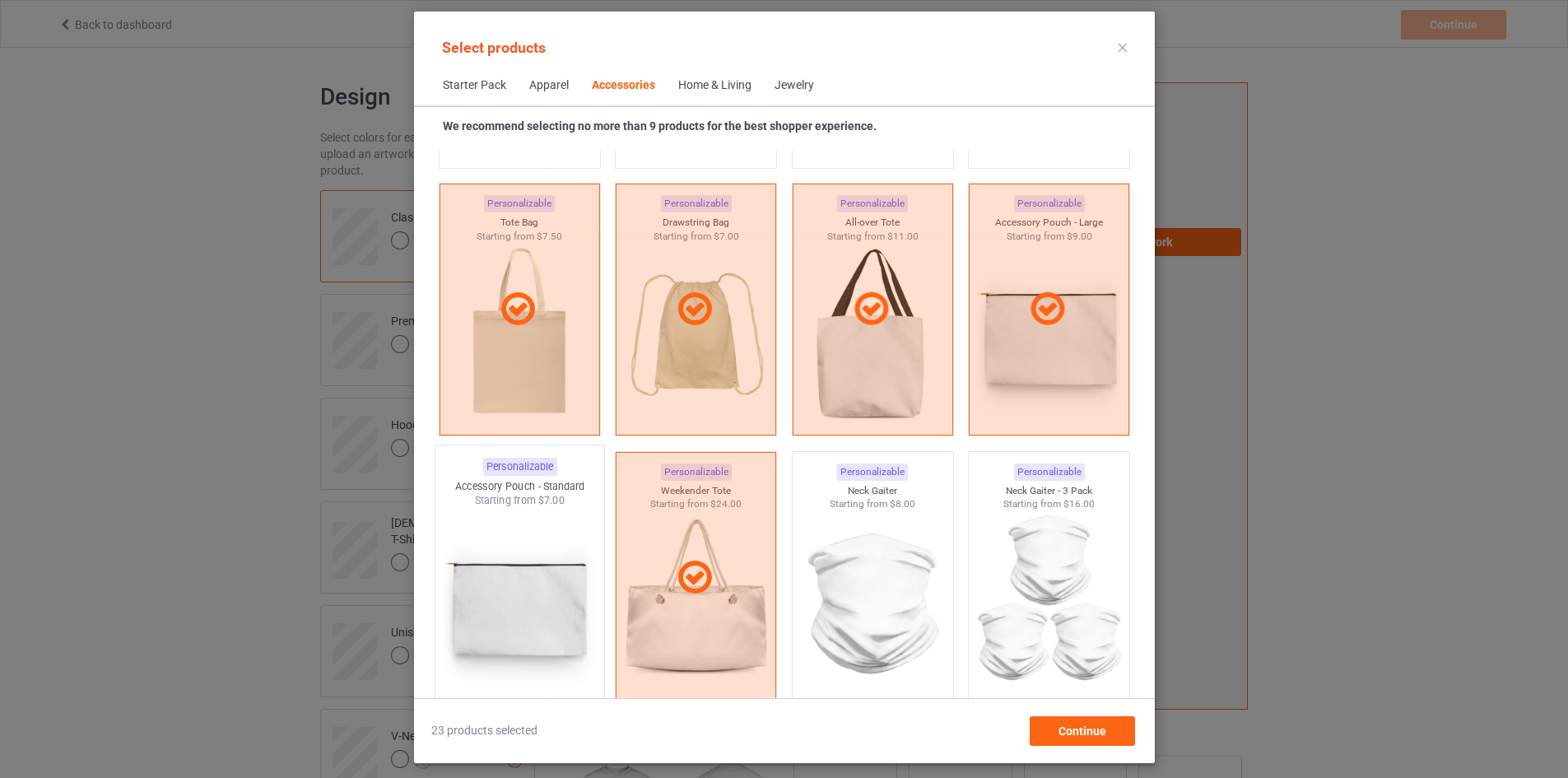
click at [531, 562] on img at bounding box center [519, 603] width 154 height 193
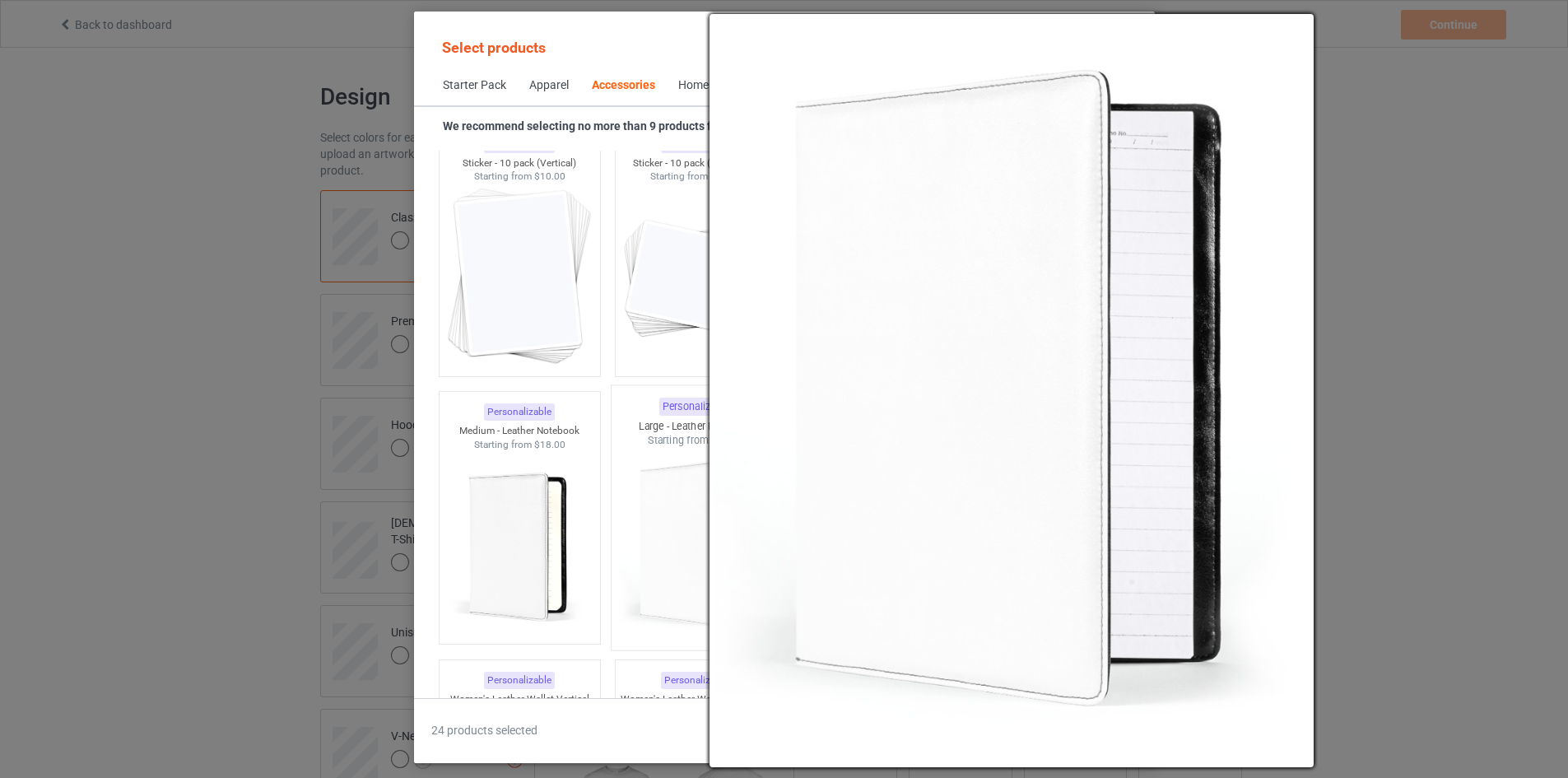
scroll to position [6522, 0]
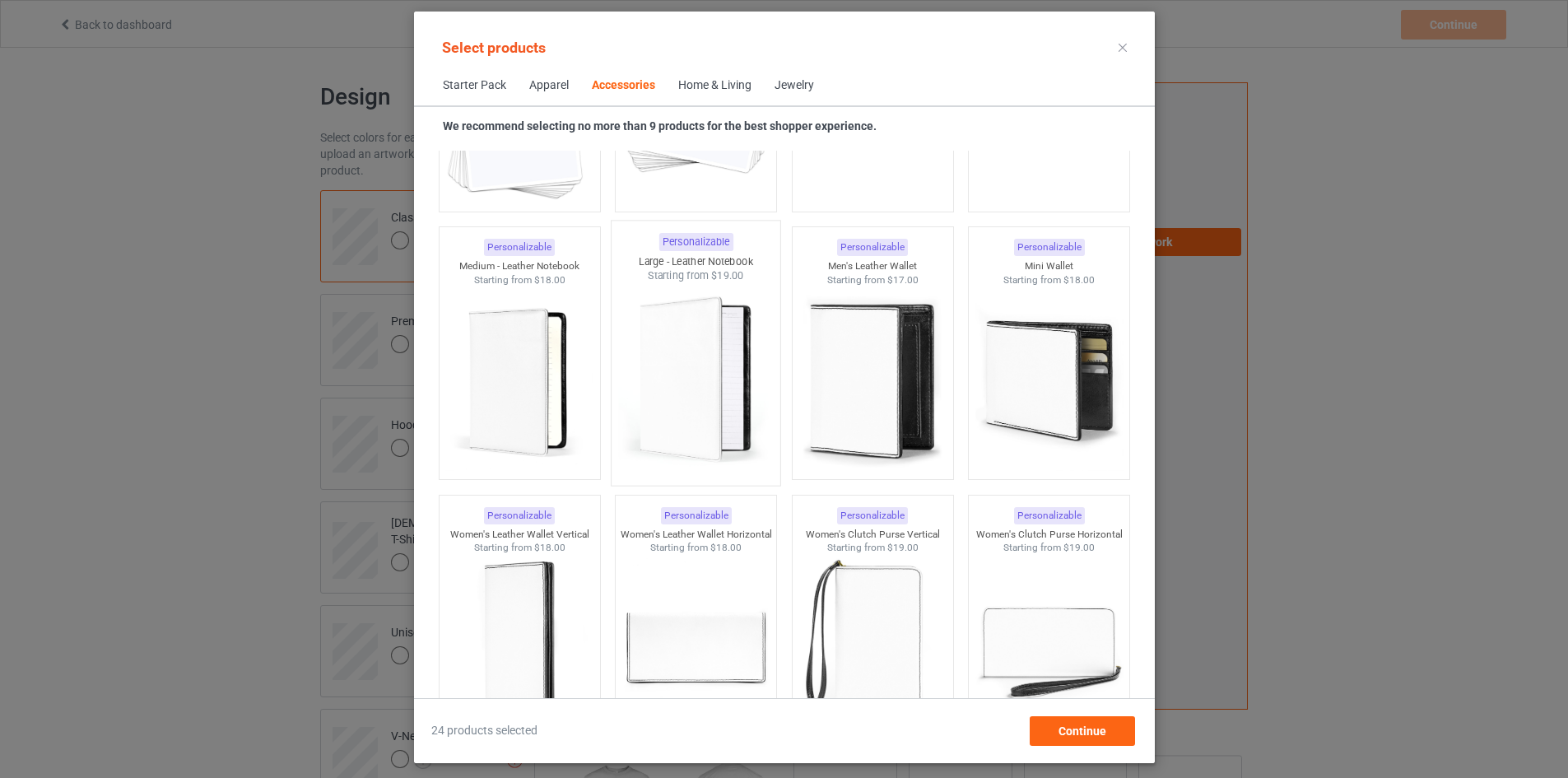
click at [730, 418] on img at bounding box center [695, 379] width 154 height 193
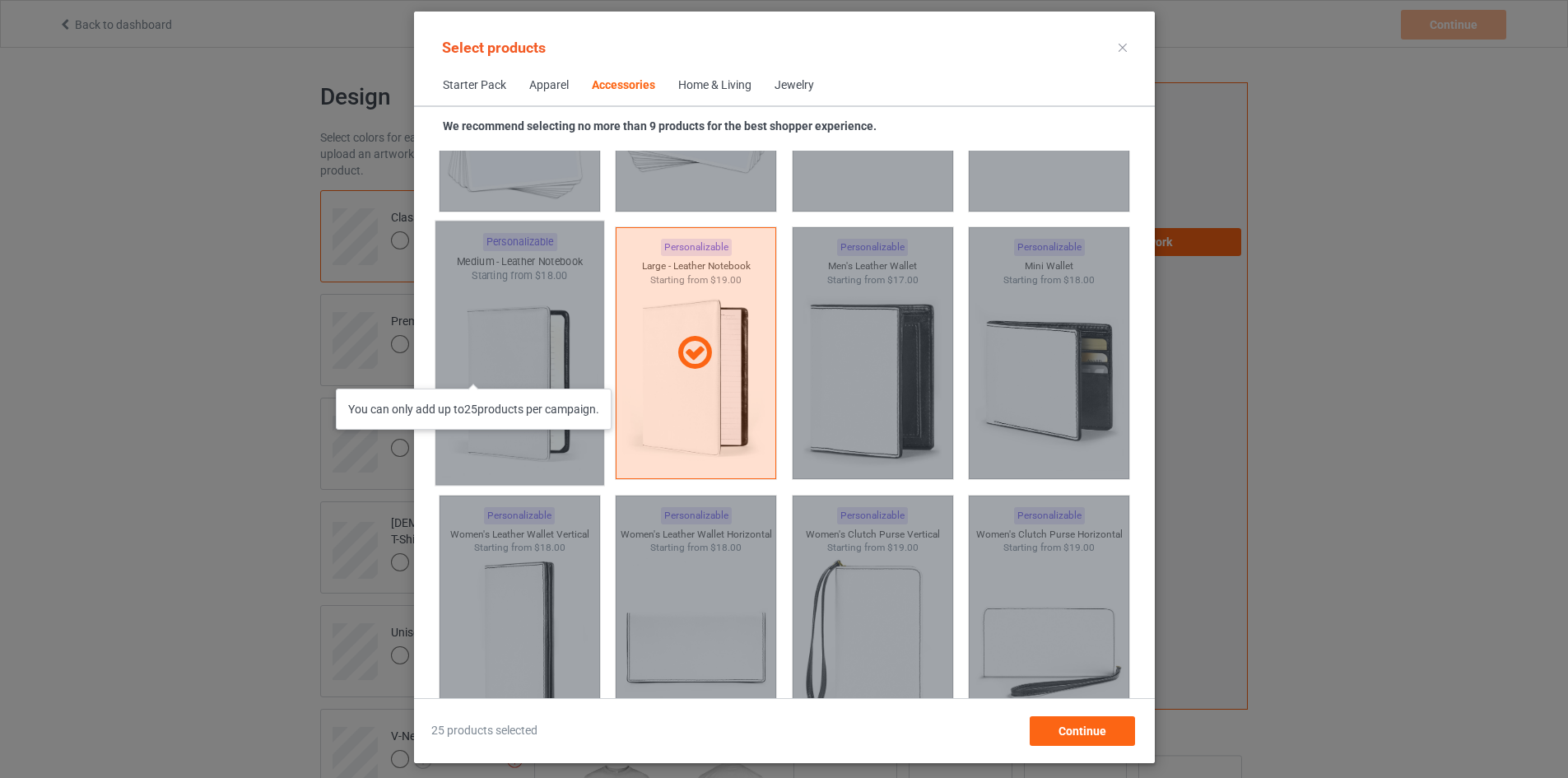
click at [481, 372] on div "You can only add up to 25 products per campaign." at bounding box center [519, 353] width 169 height 264
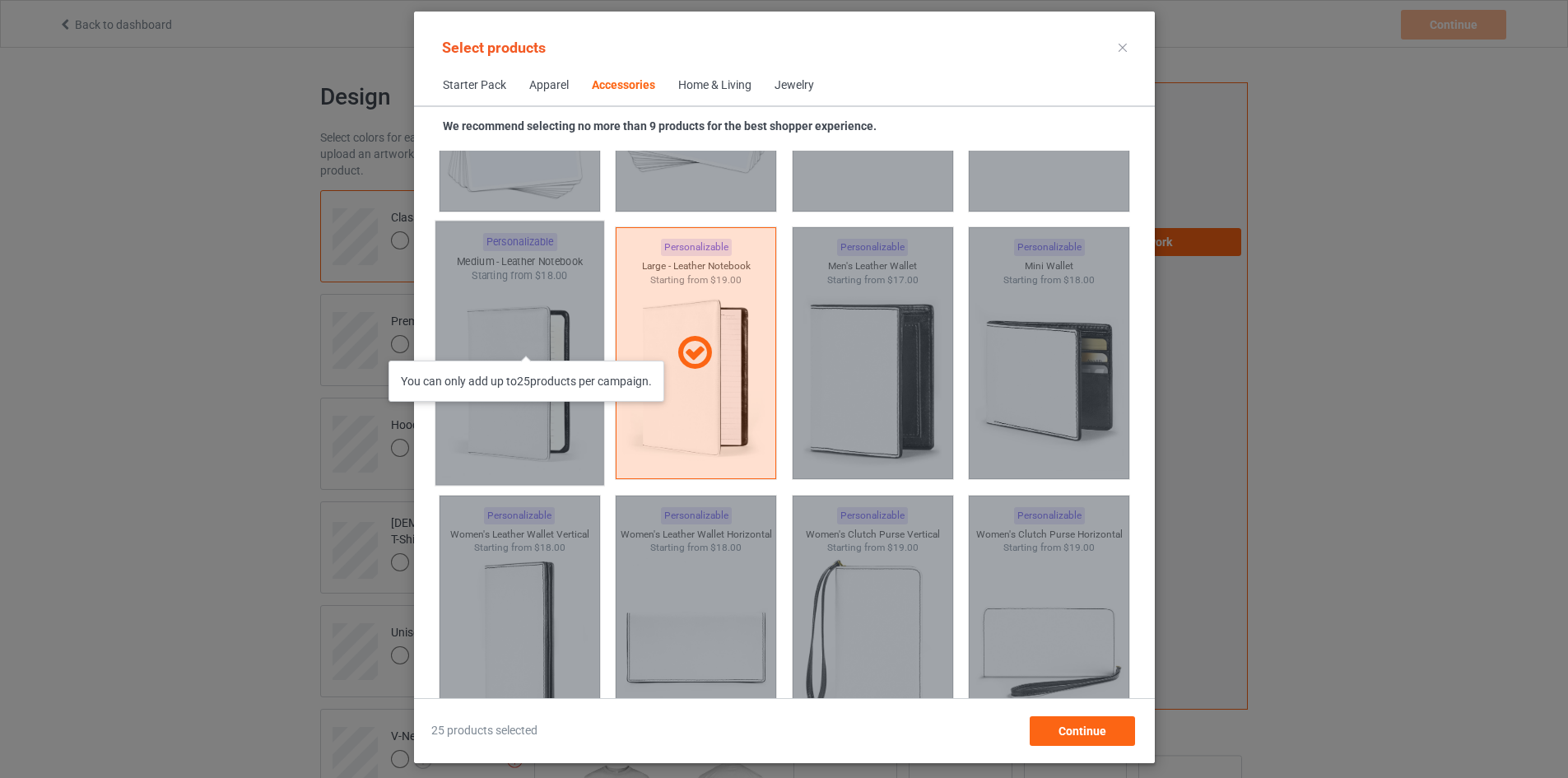
click at [536, 344] on div "You can only add up to 25 products per campaign." at bounding box center [519, 353] width 169 height 264
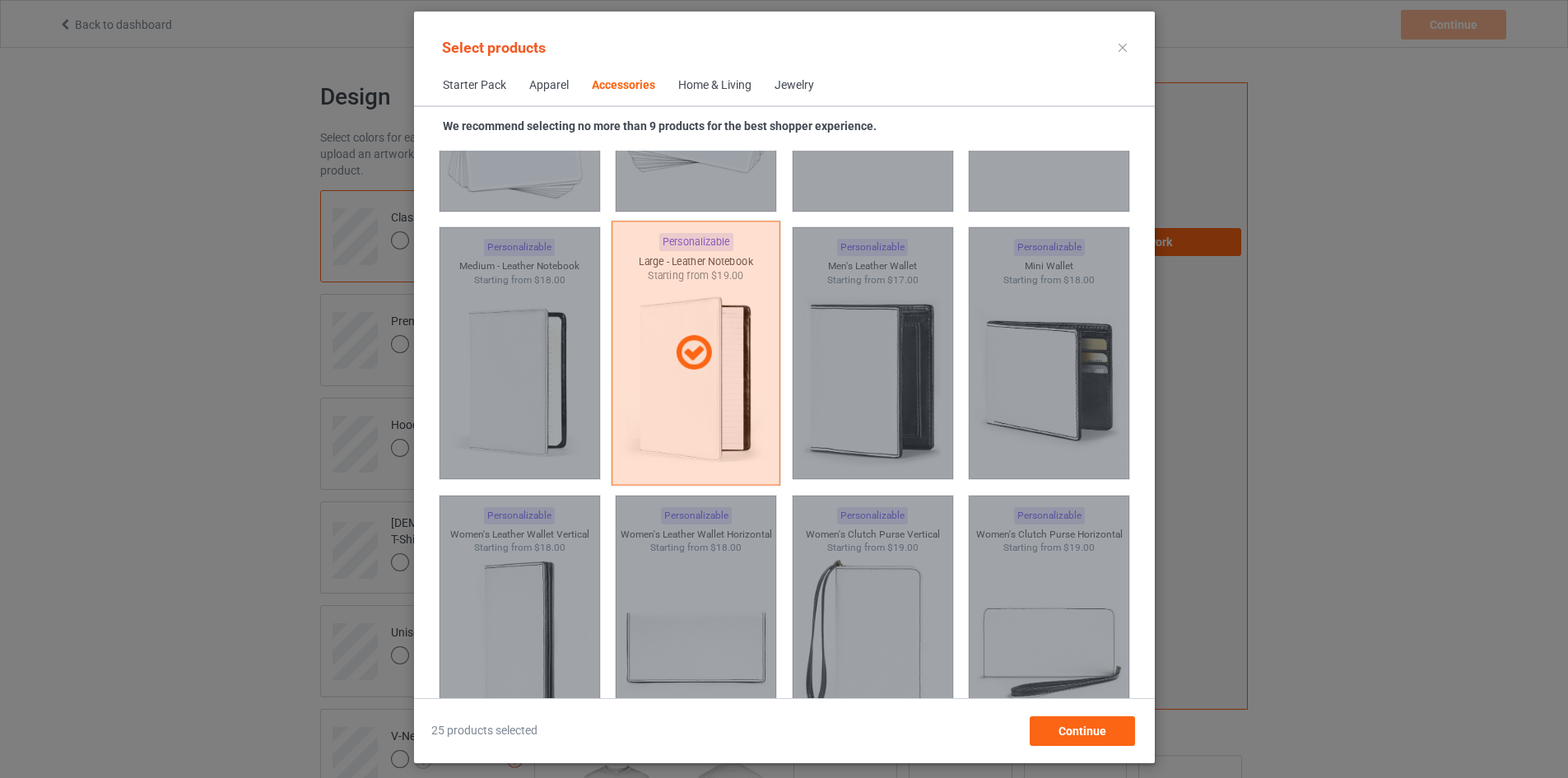
click at [700, 385] on div at bounding box center [696, 353] width 169 height 264
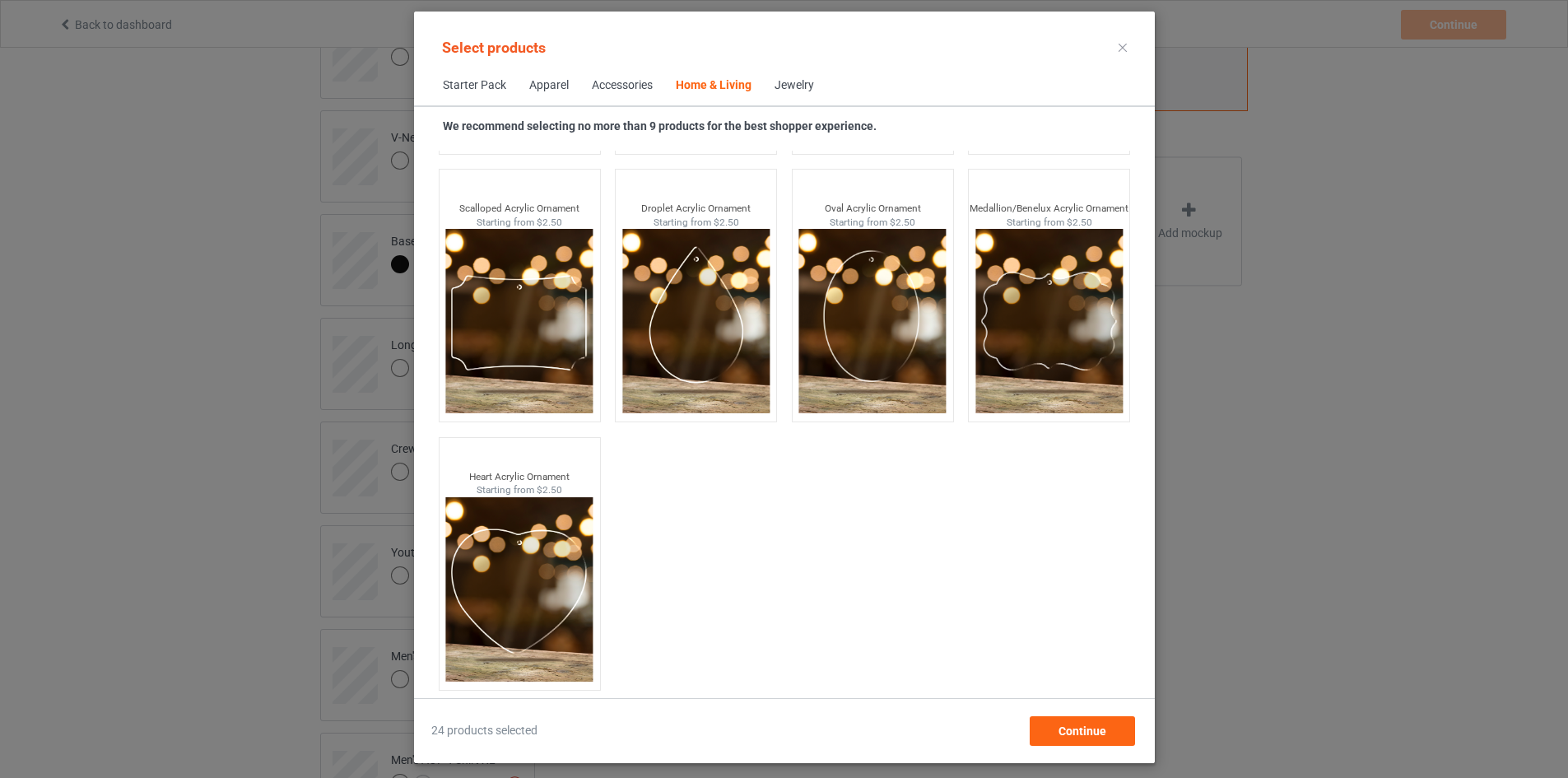
scroll to position [659, 0]
click at [1087, 729] on span "Continue" at bounding box center [1081, 730] width 48 height 14
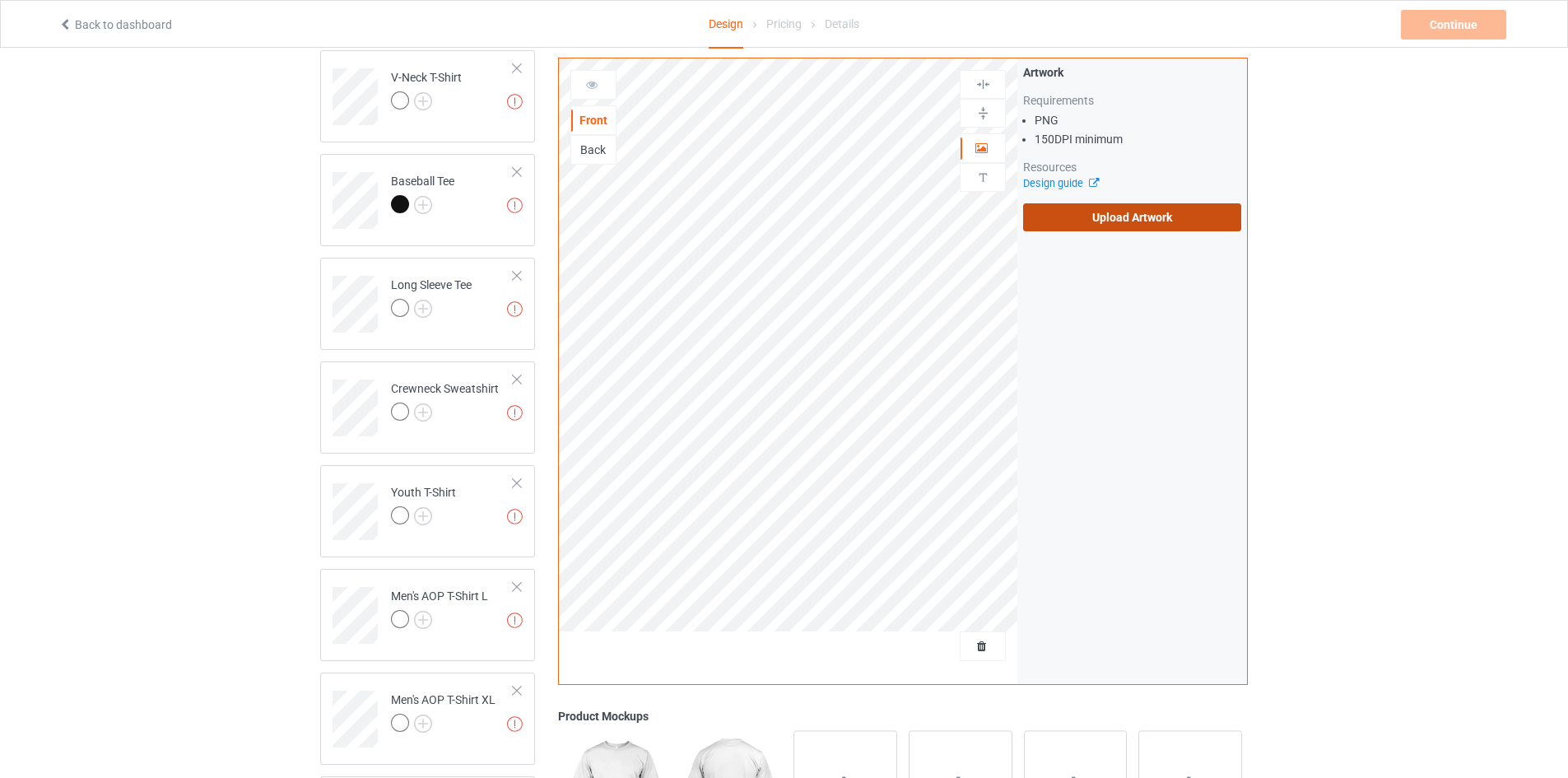
click at [1138, 214] on label "Upload Artwork" at bounding box center [1131, 217] width 218 height 28
click at [0, 0] on input "Upload Artwork" at bounding box center [0, 0] width 0 height 0
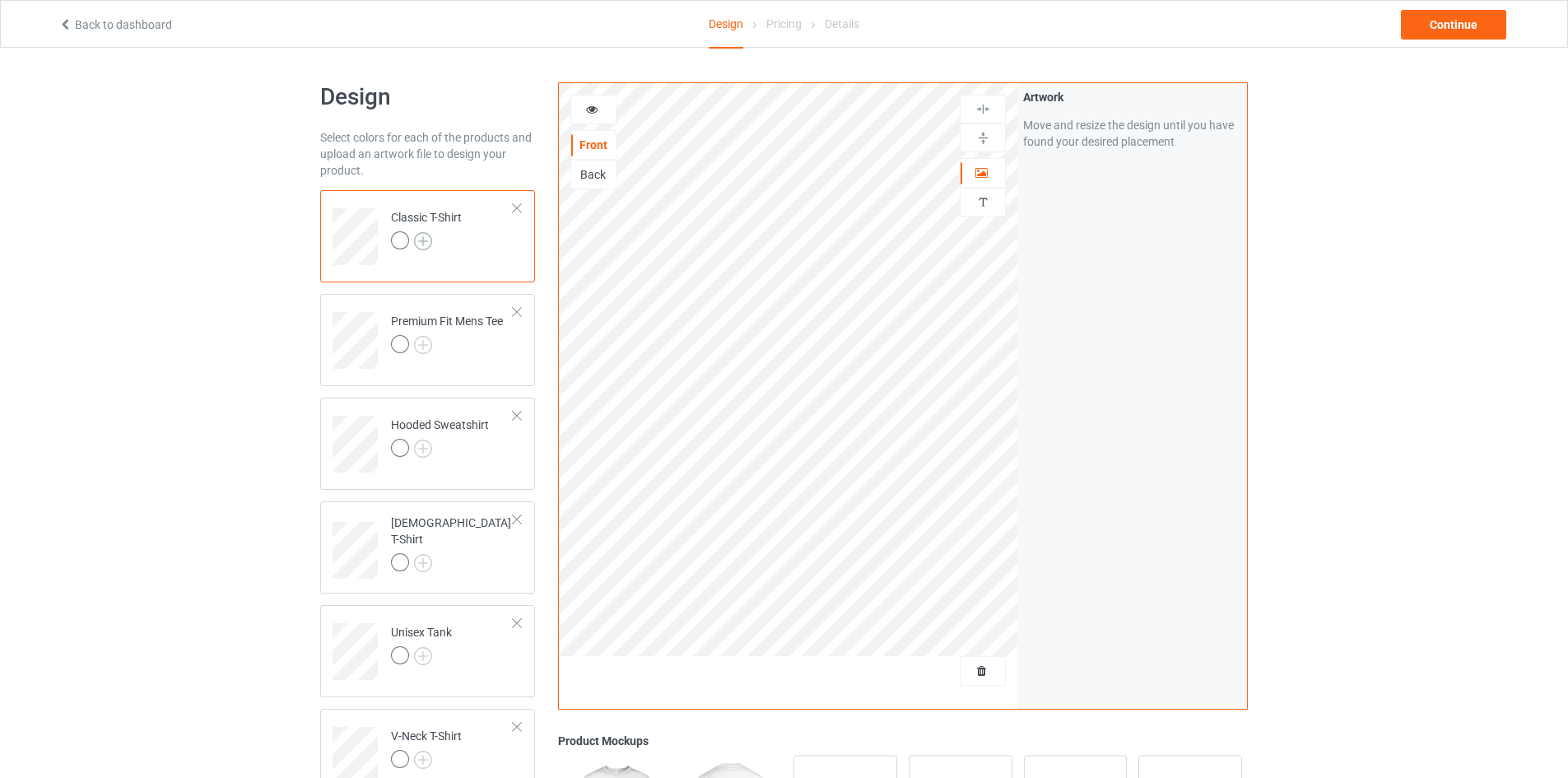
click at [414, 237] on img at bounding box center [423, 241] width 18 height 18
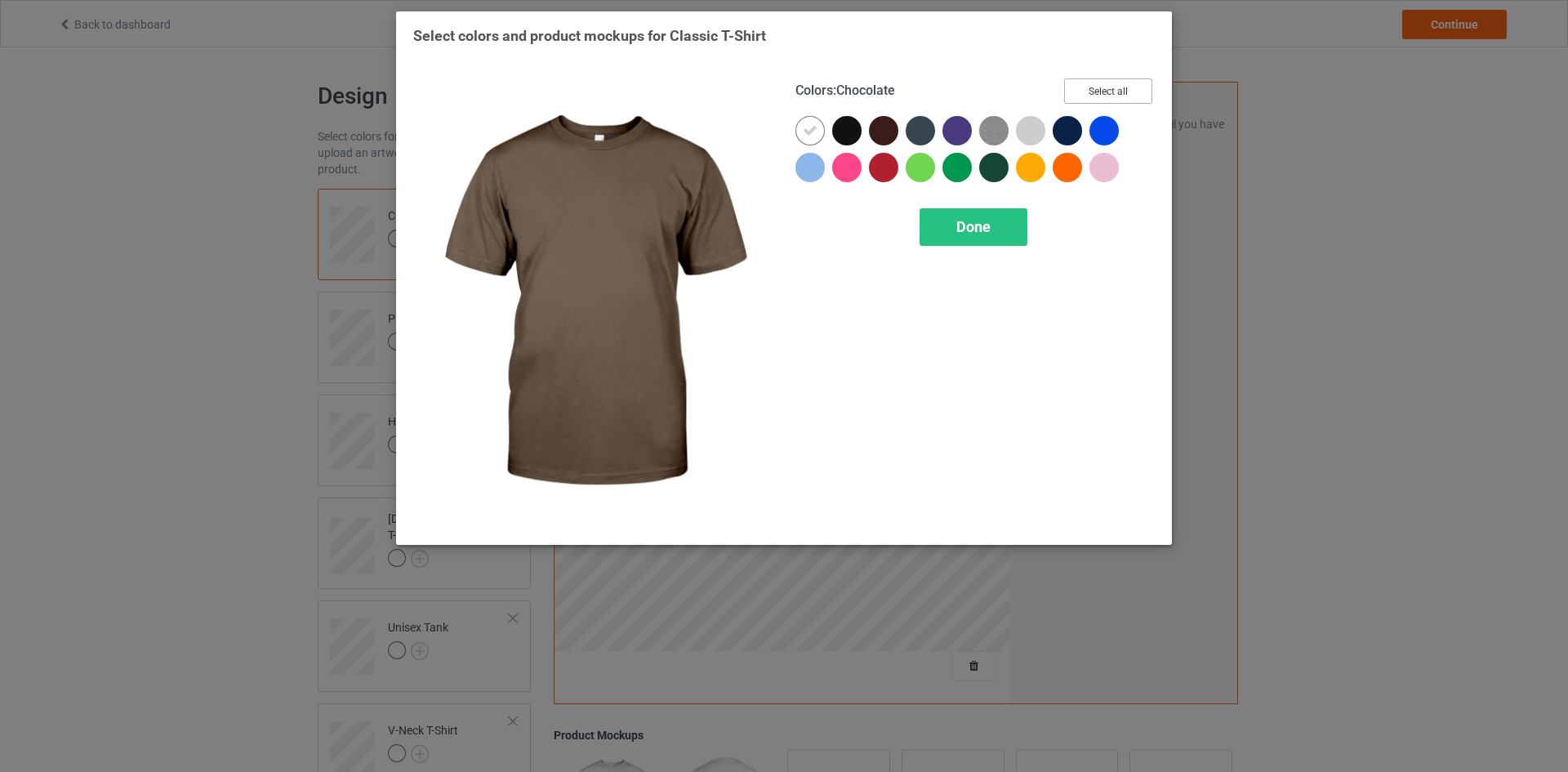
click at [1112, 94] on button "Select all" at bounding box center [1108, 90] width 89 height 25
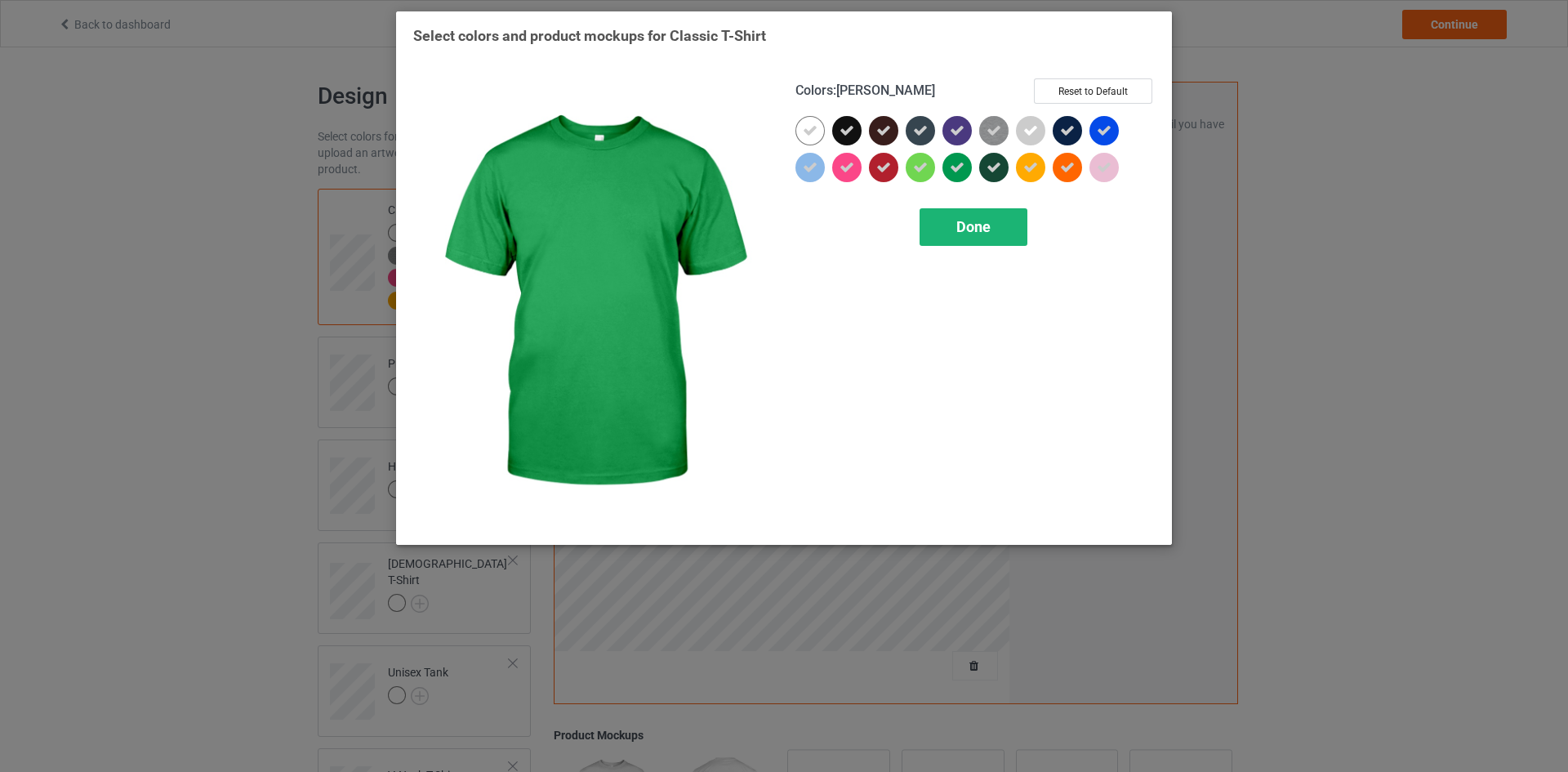
click at [970, 223] on span "Done" at bounding box center [973, 226] width 35 height 17
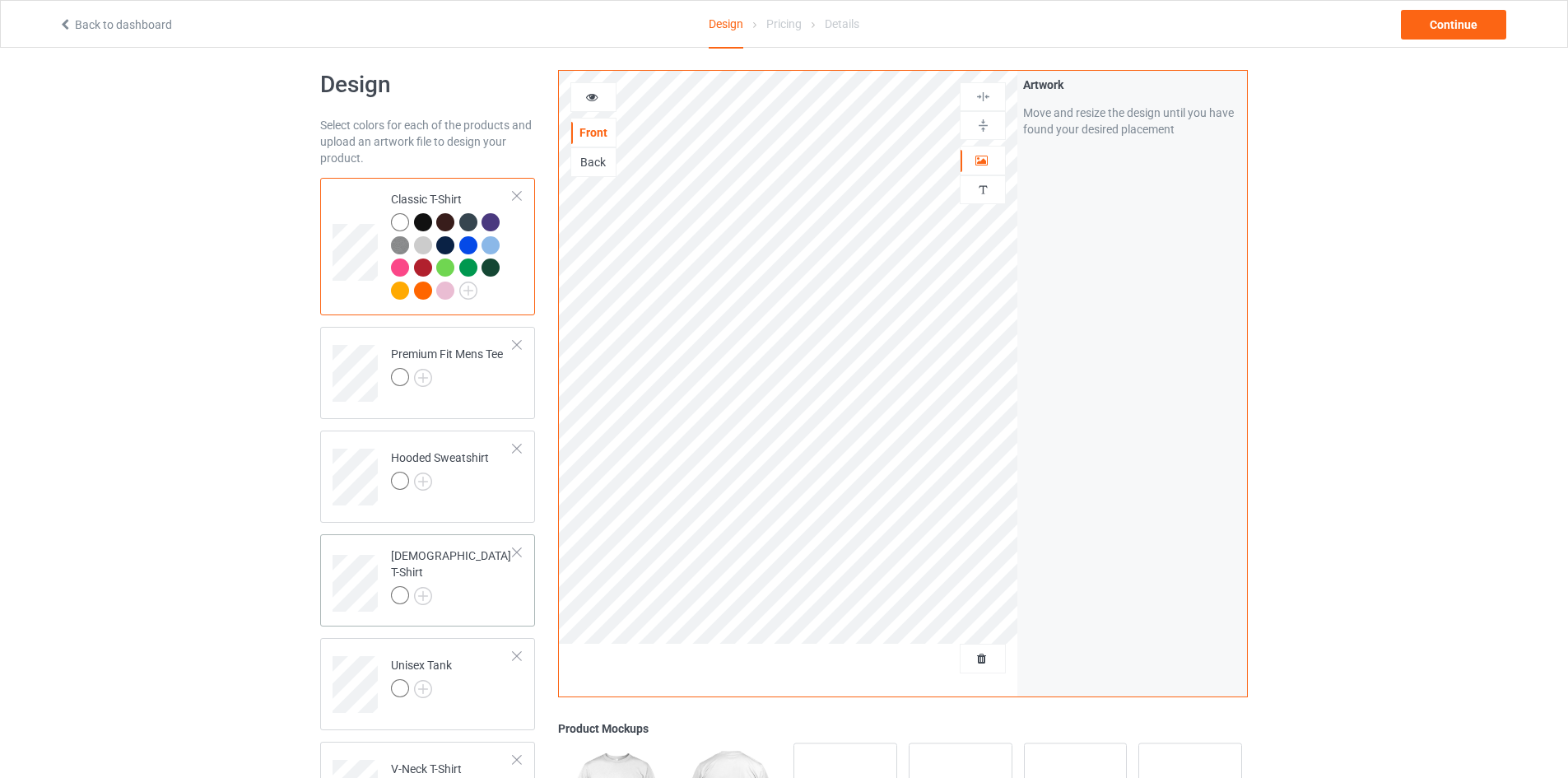
scroll to position [165, 0]
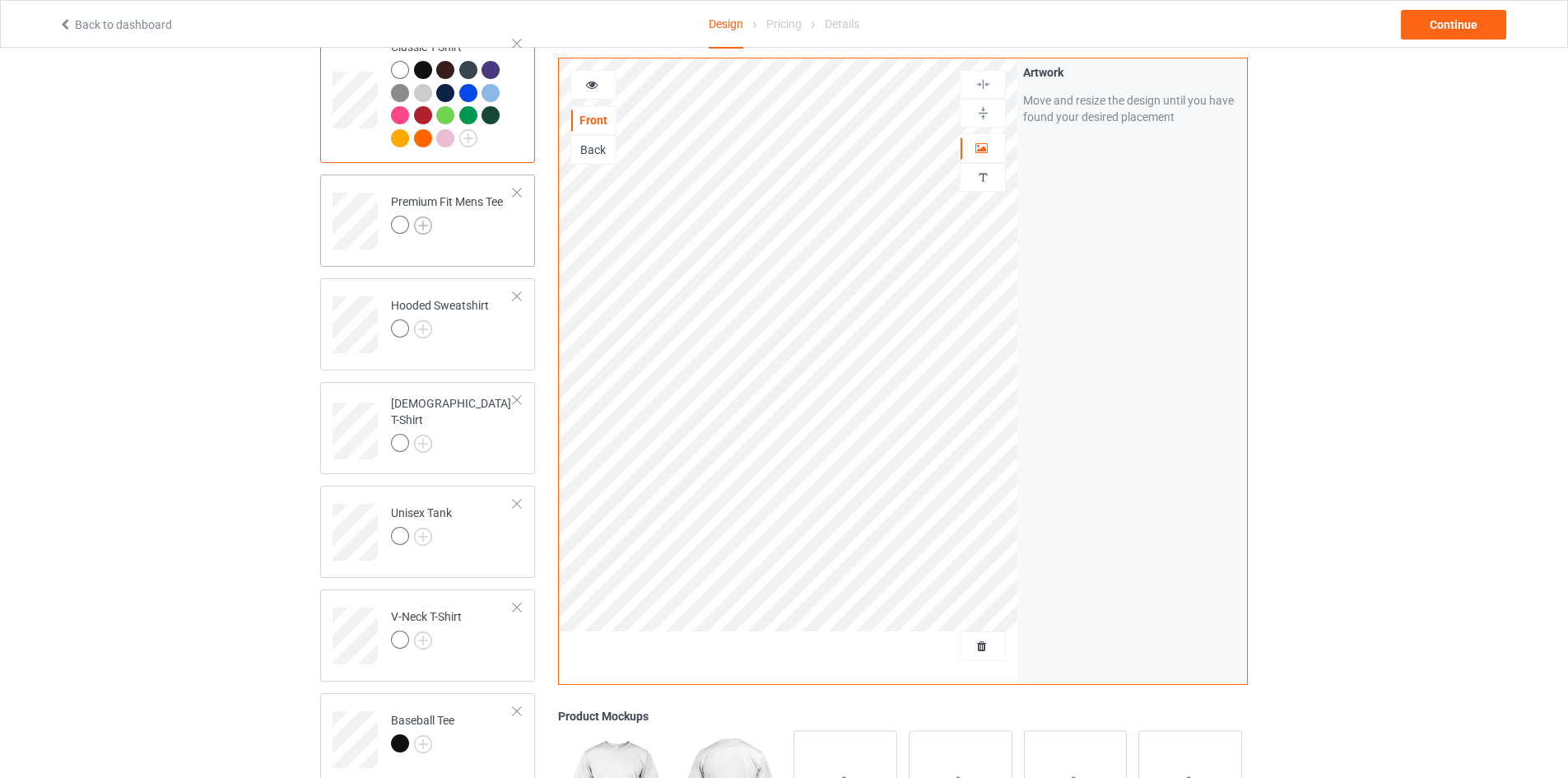
click at [420, 220] on img at bounding box center [423, 225] width 18 height 18
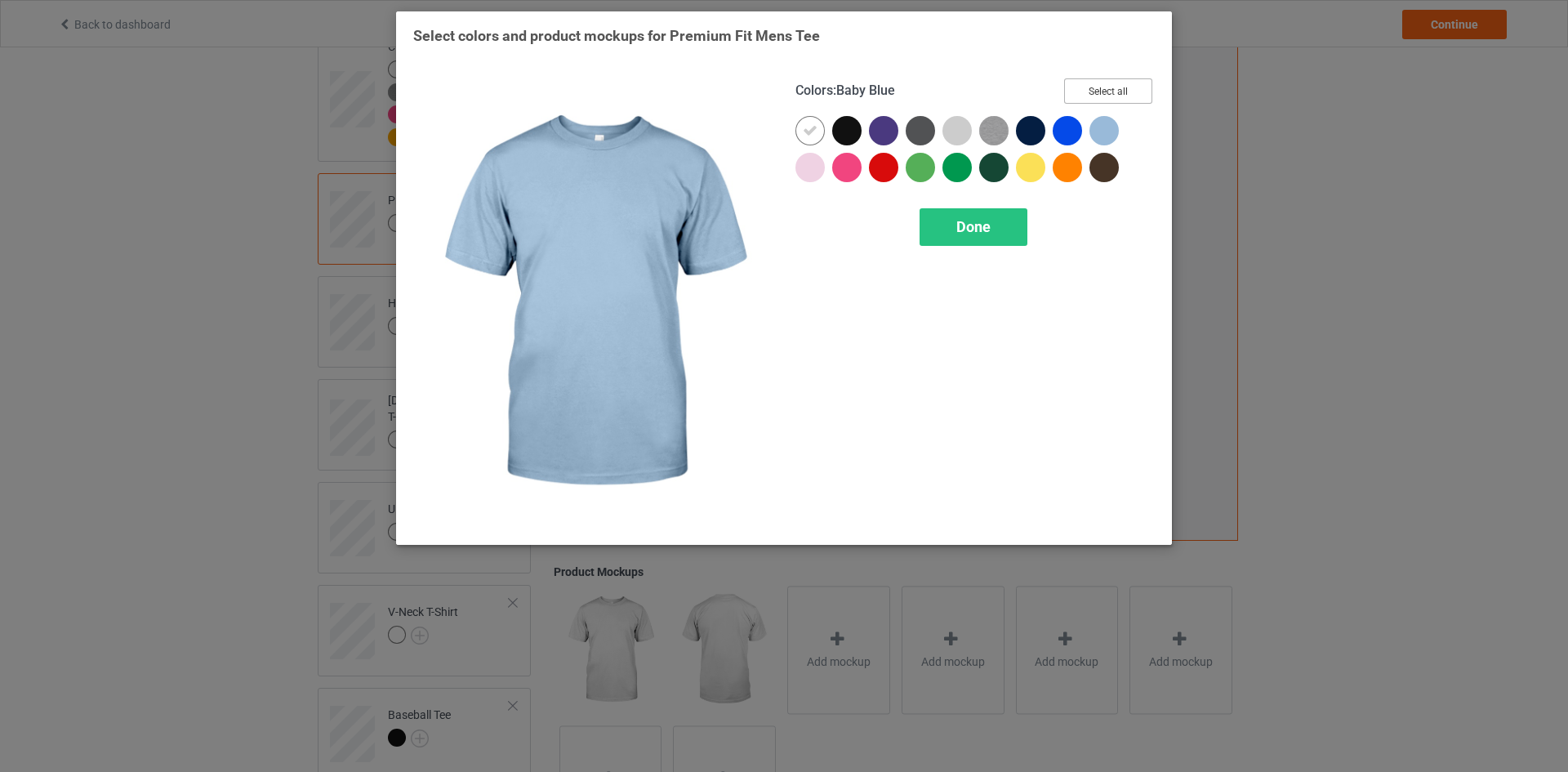
click at [1111, 89] on button "Select all" at bounding box center [1108, 90] width 89 height 25
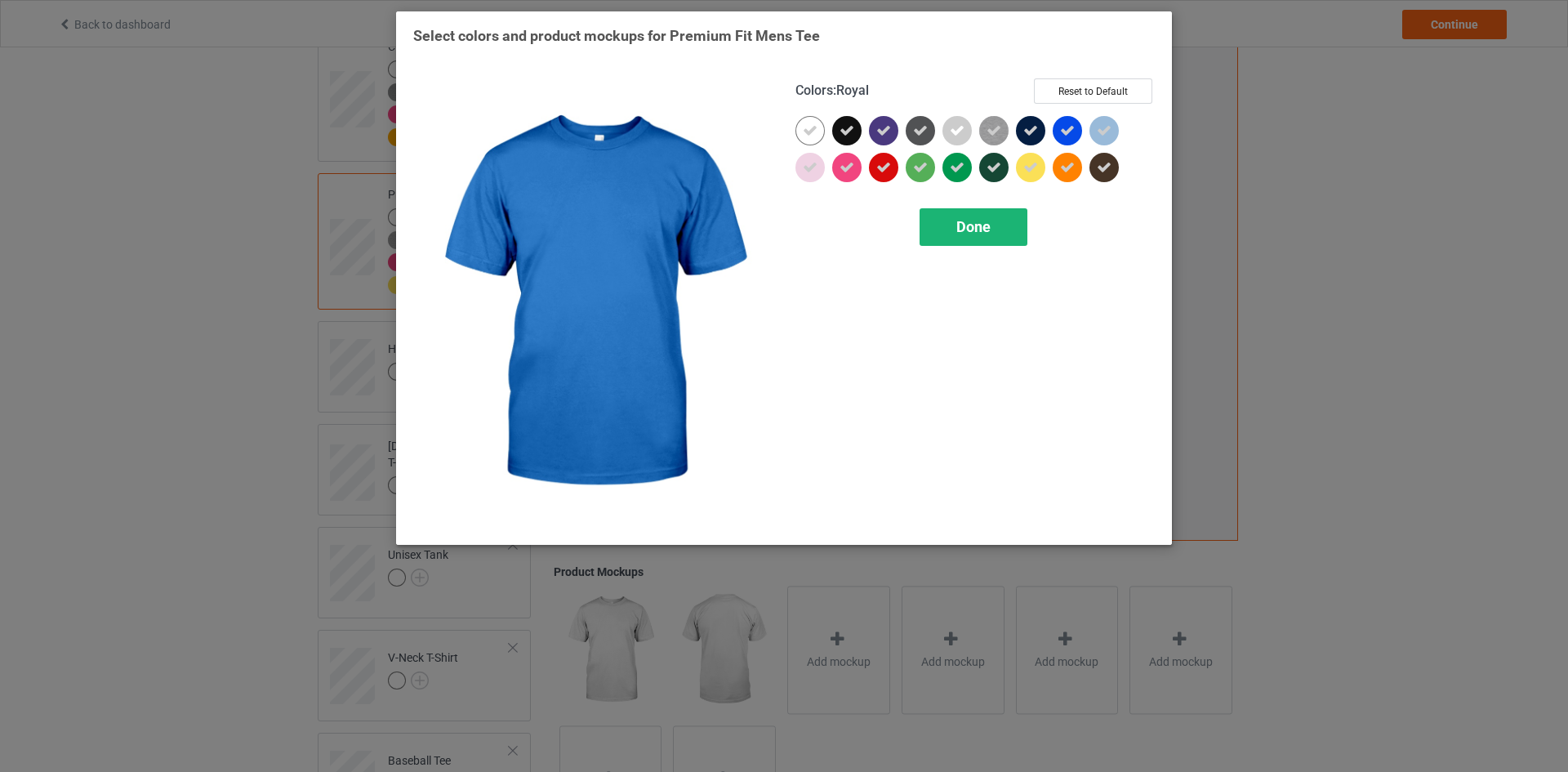
click at [980, 213] on div "Done" at bounding box center [973, 226] width 108 height 38
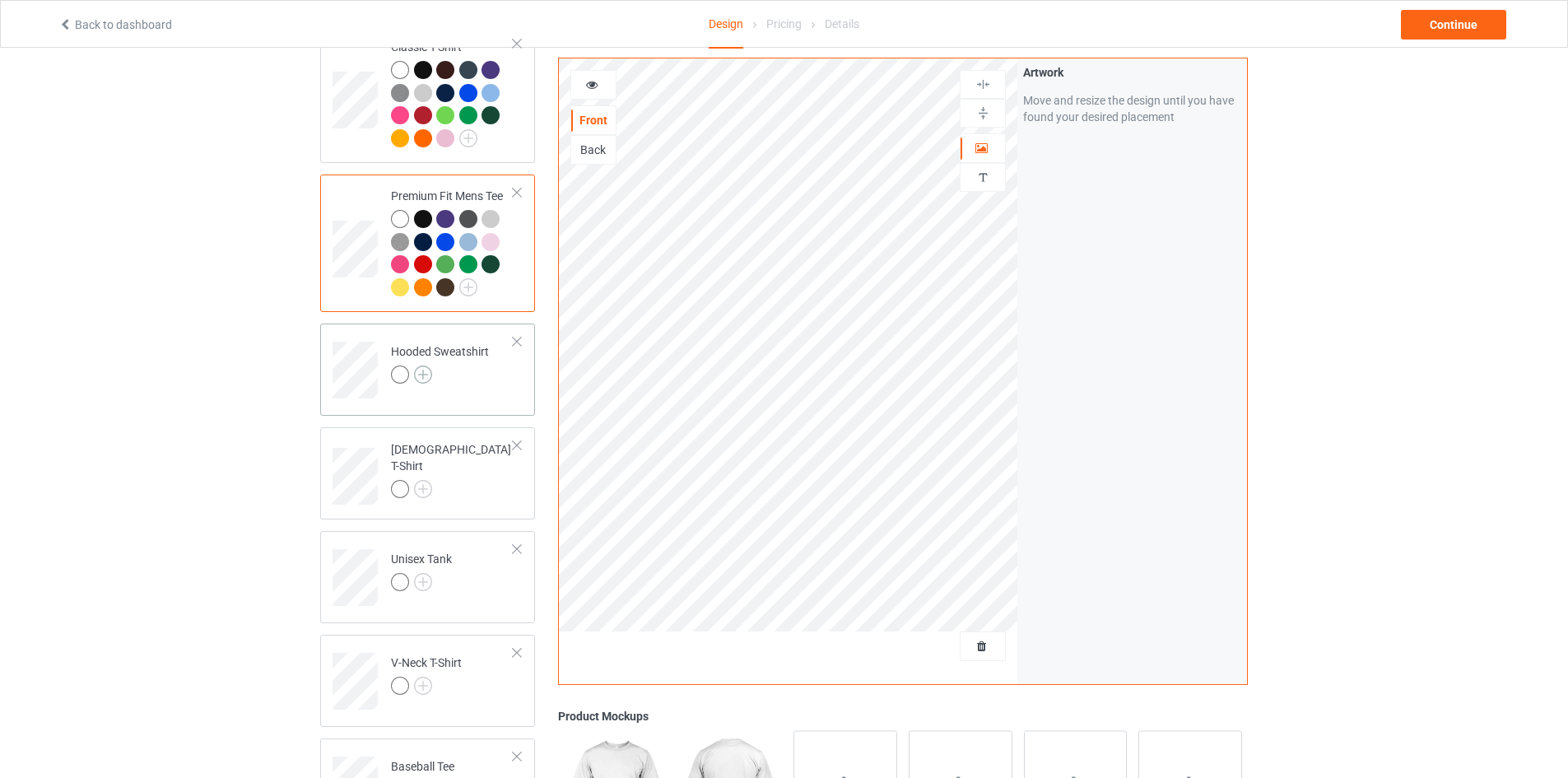
click at [426, 377] on img at bounding box center [423, 374] width 18 height 18
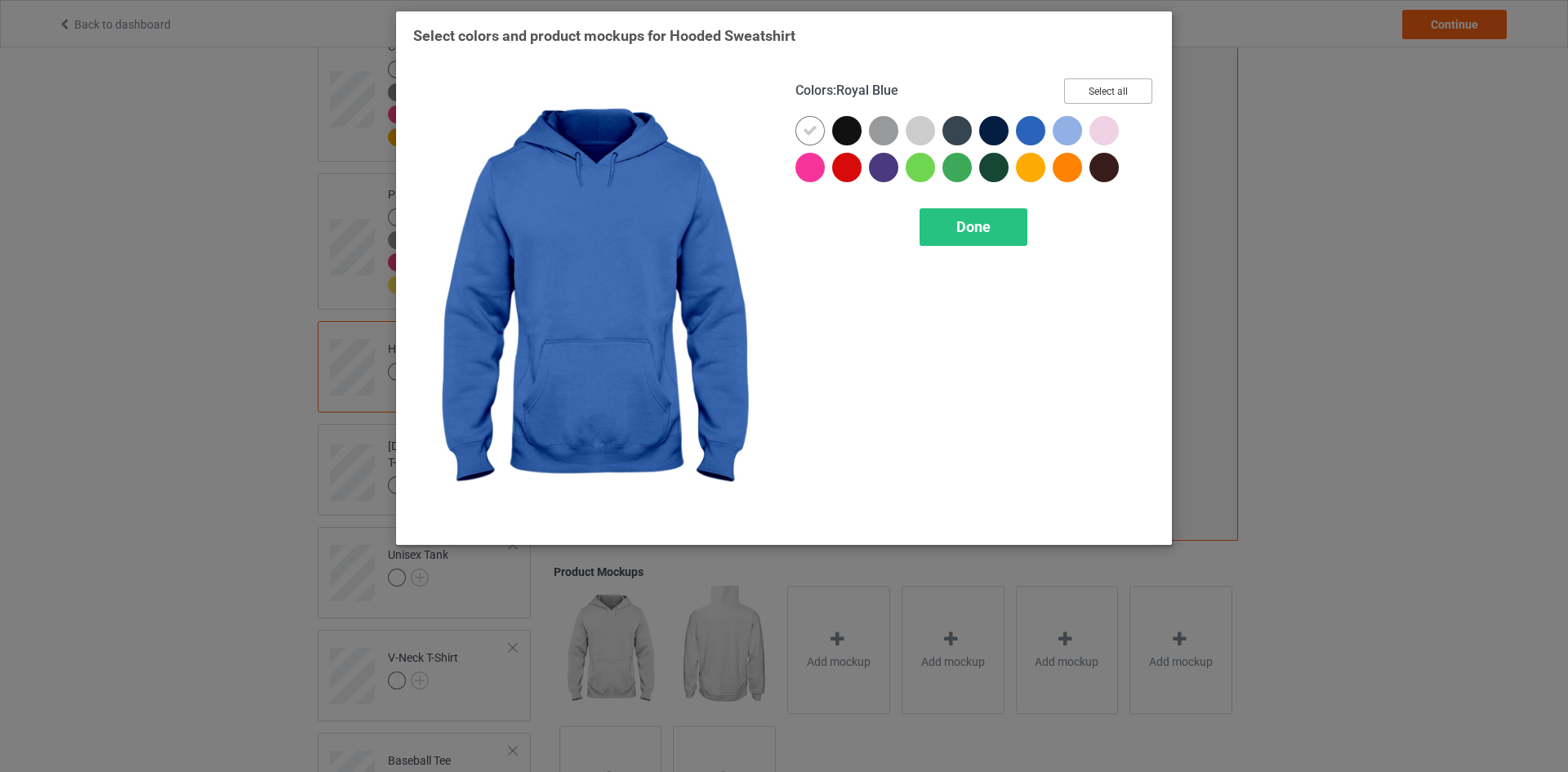
click at [1099, 98] on button "Select all" at bounding box center [1108, 90] width 89 height 25
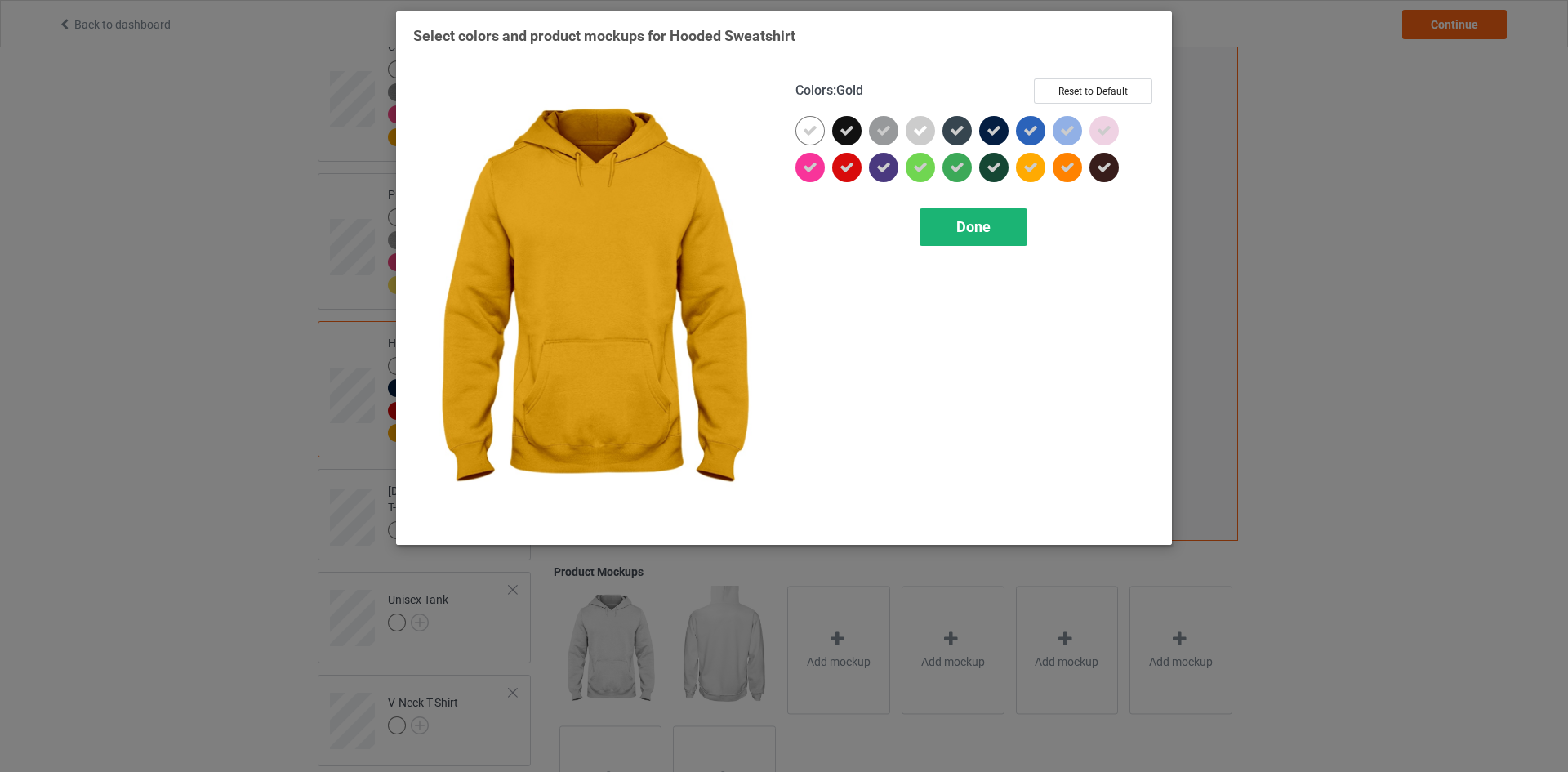
click at [961, 240] on div "Done" at bounding box center [973, 226] width 108 height 38
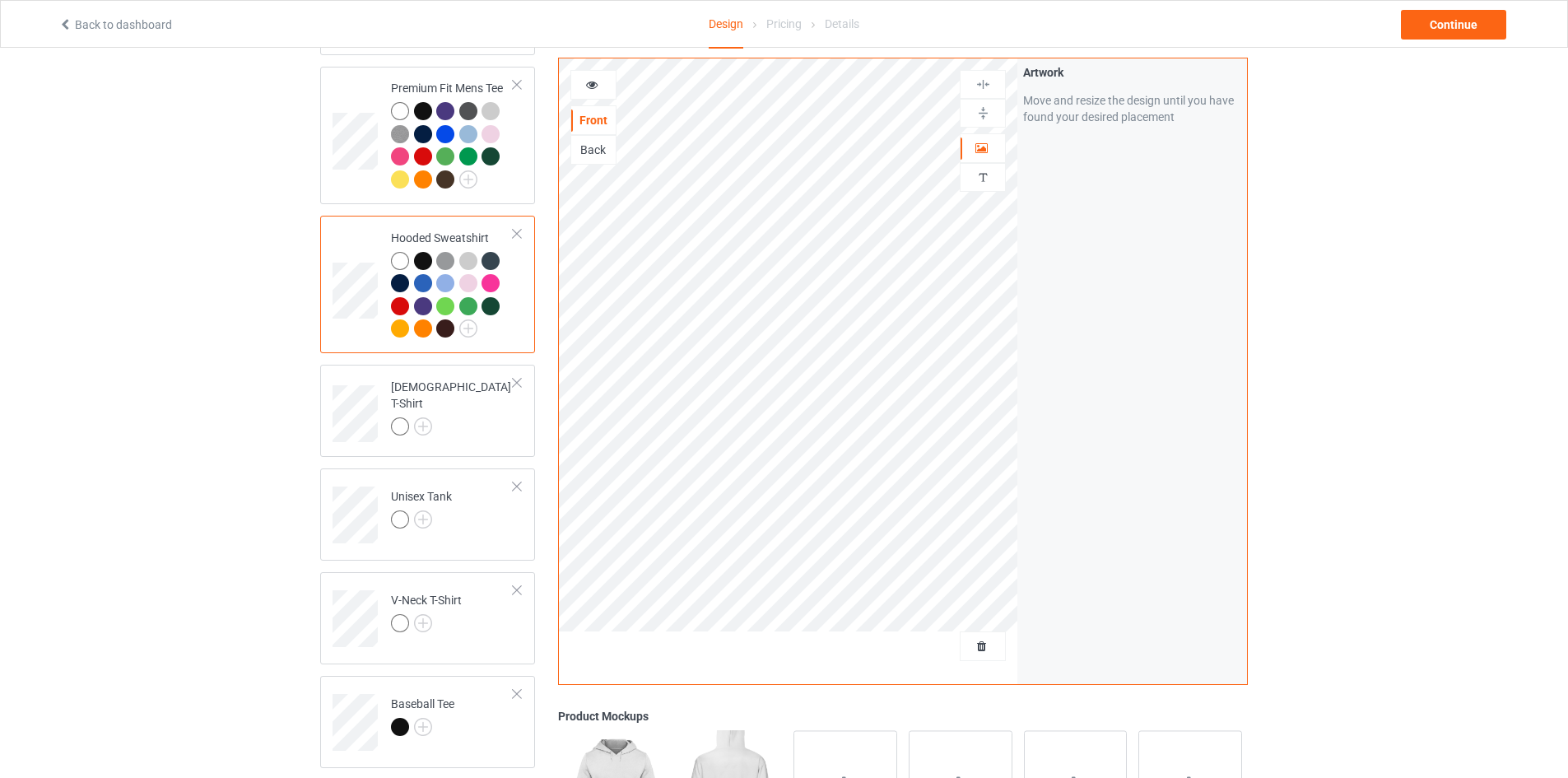
scroll to position [411, 0]
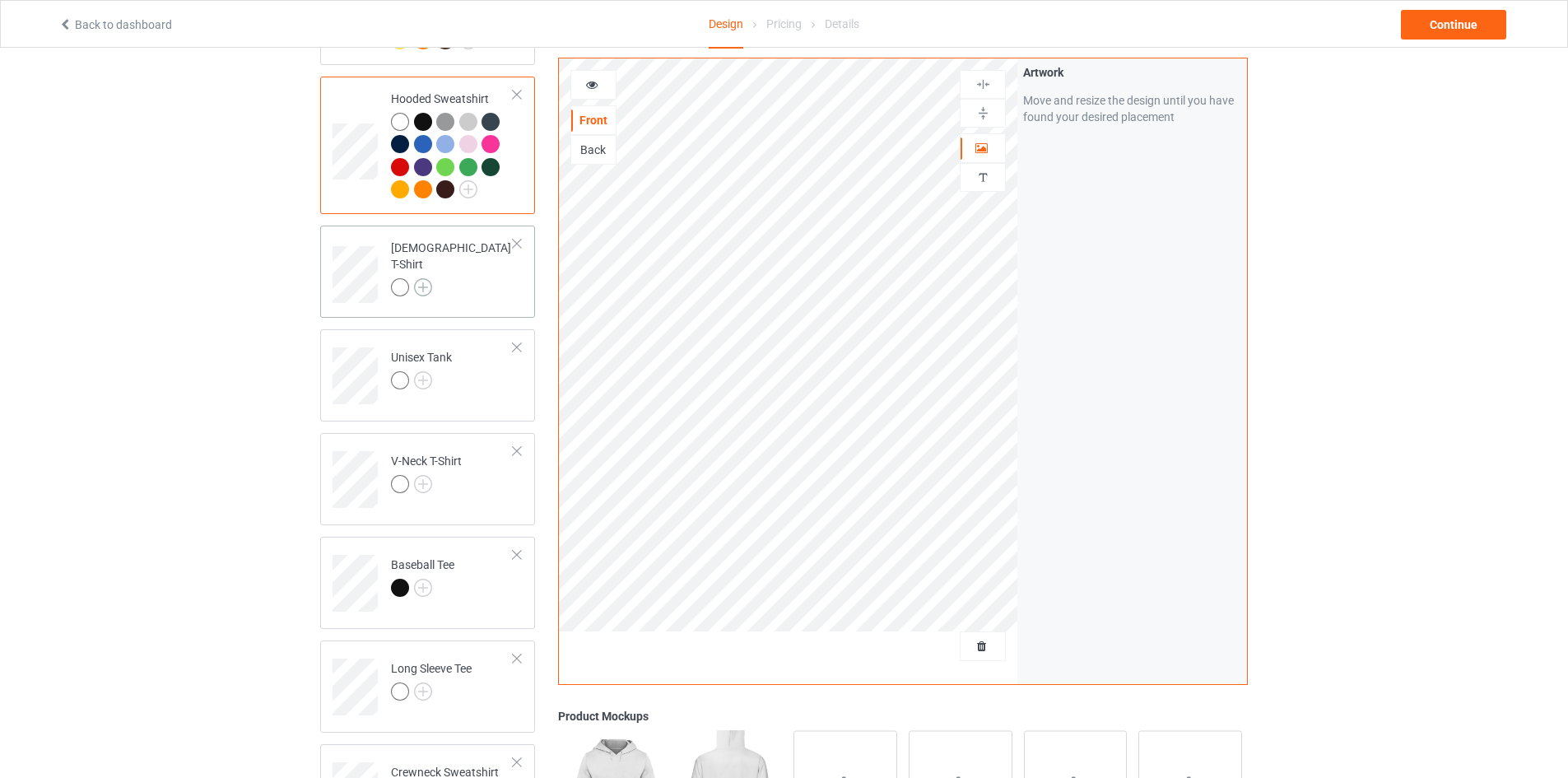
click at [425, 278] on img at bounding box center [423, 287] width 18 height 18
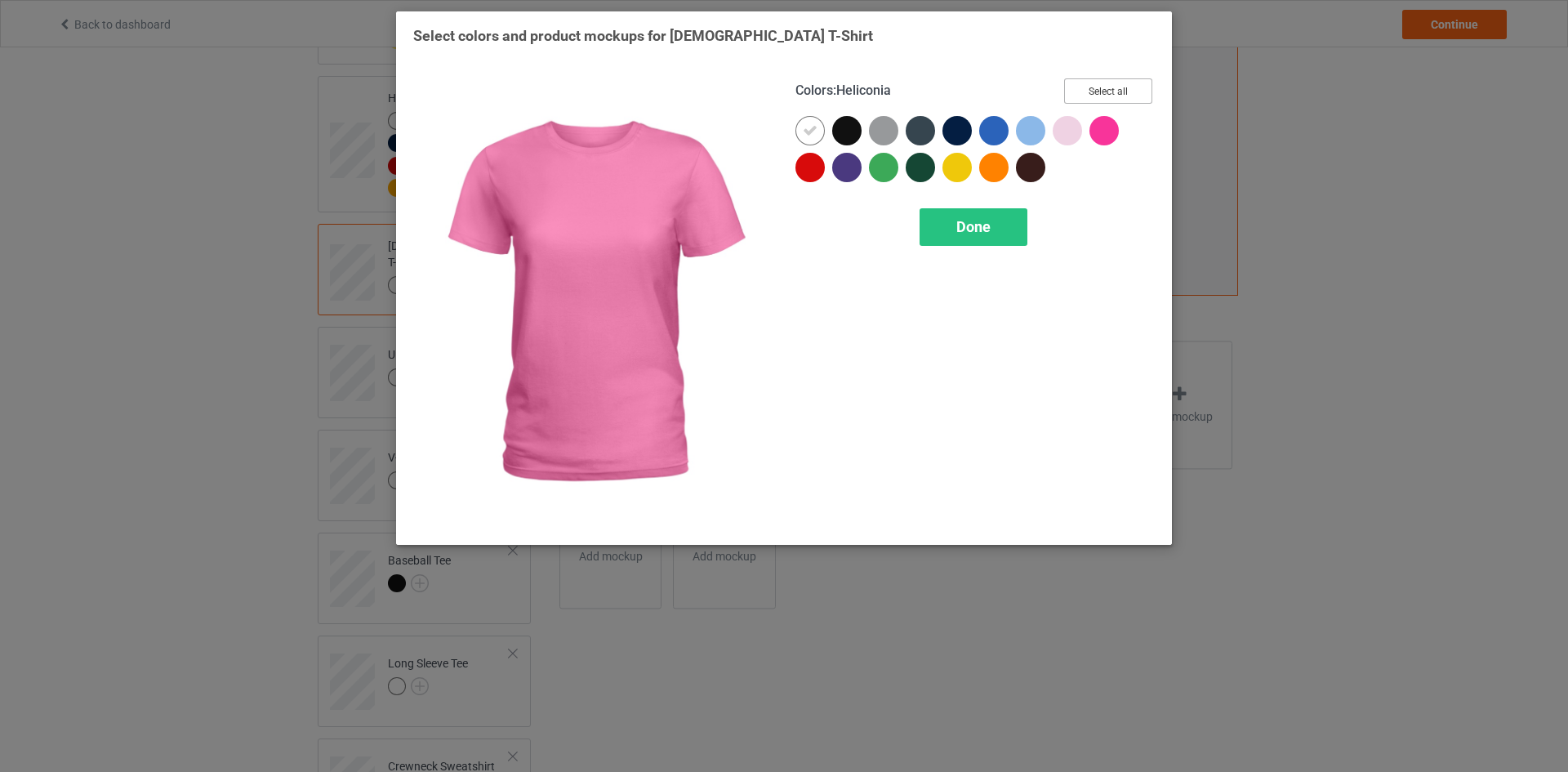
drag, startPoint x: 1120, startPoint y: 88, endPoint x: 995, endPoint y: 196, distance: 165.2
click at [1120, 89] on button "Select all" at bounding box center [1108, 90] width 89 height 25
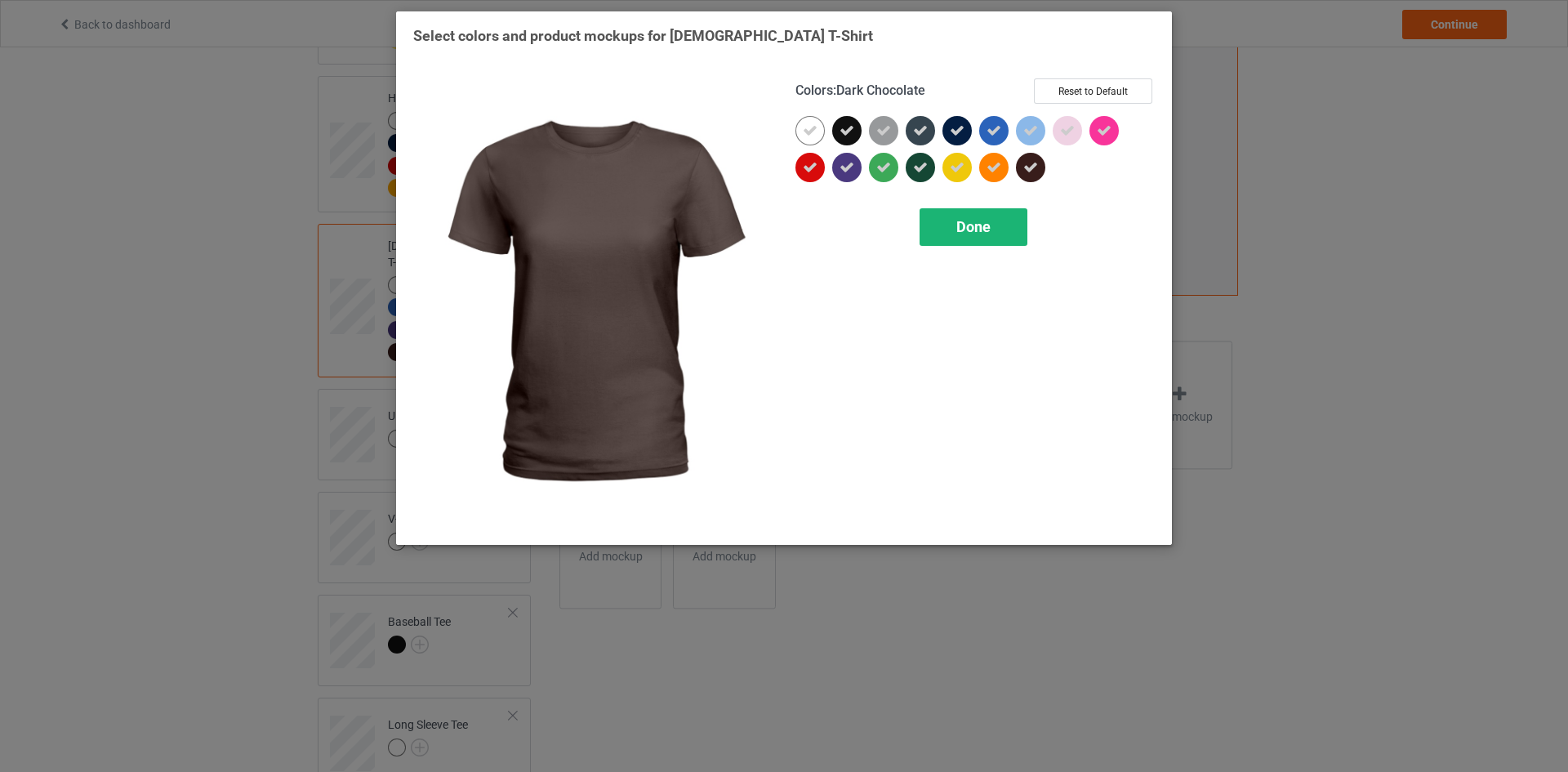
click at [972, 227] on span "Done" at bounding box center [973, 226] width 35 height 17
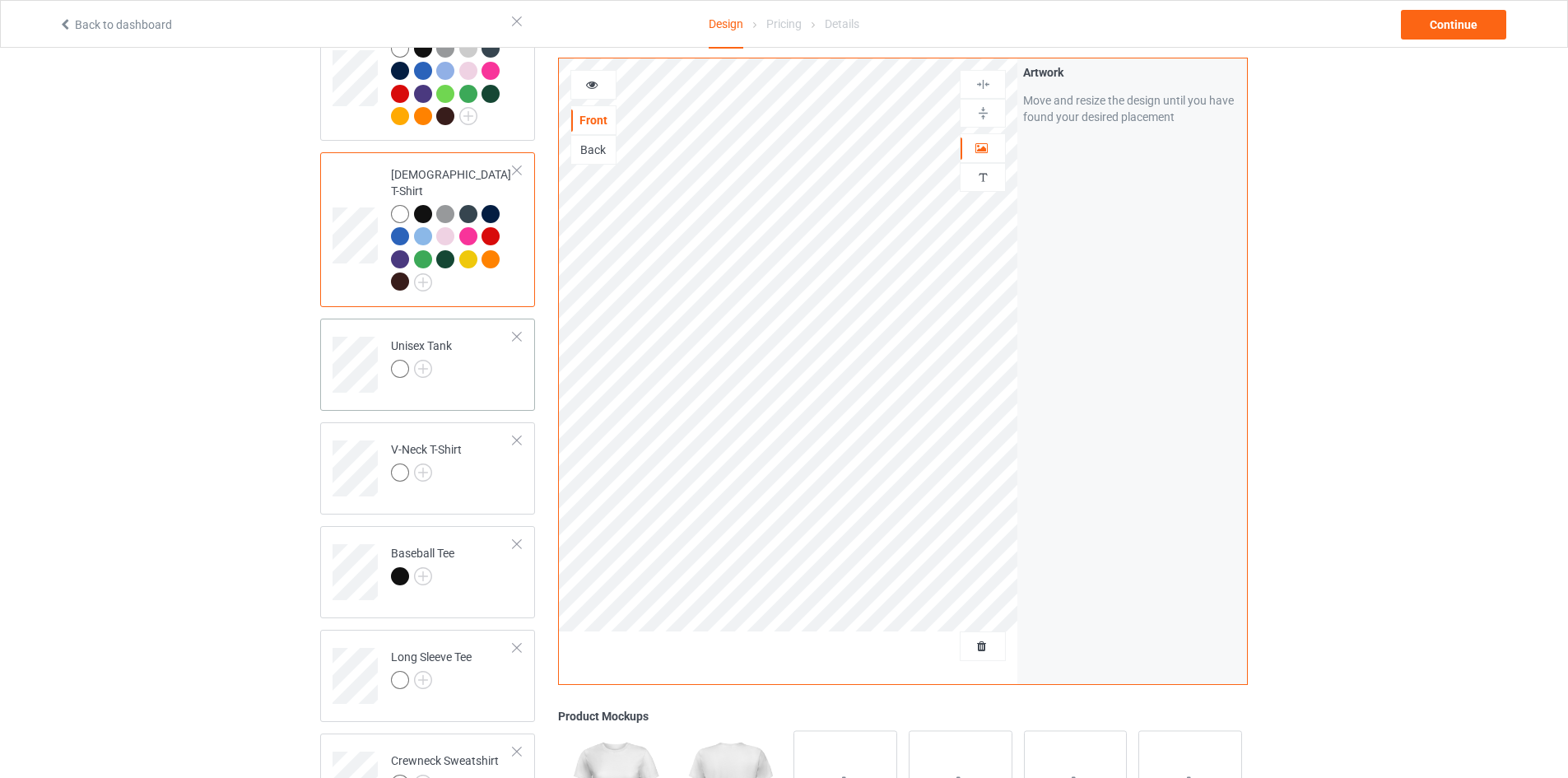
scroll to position [576, 0]
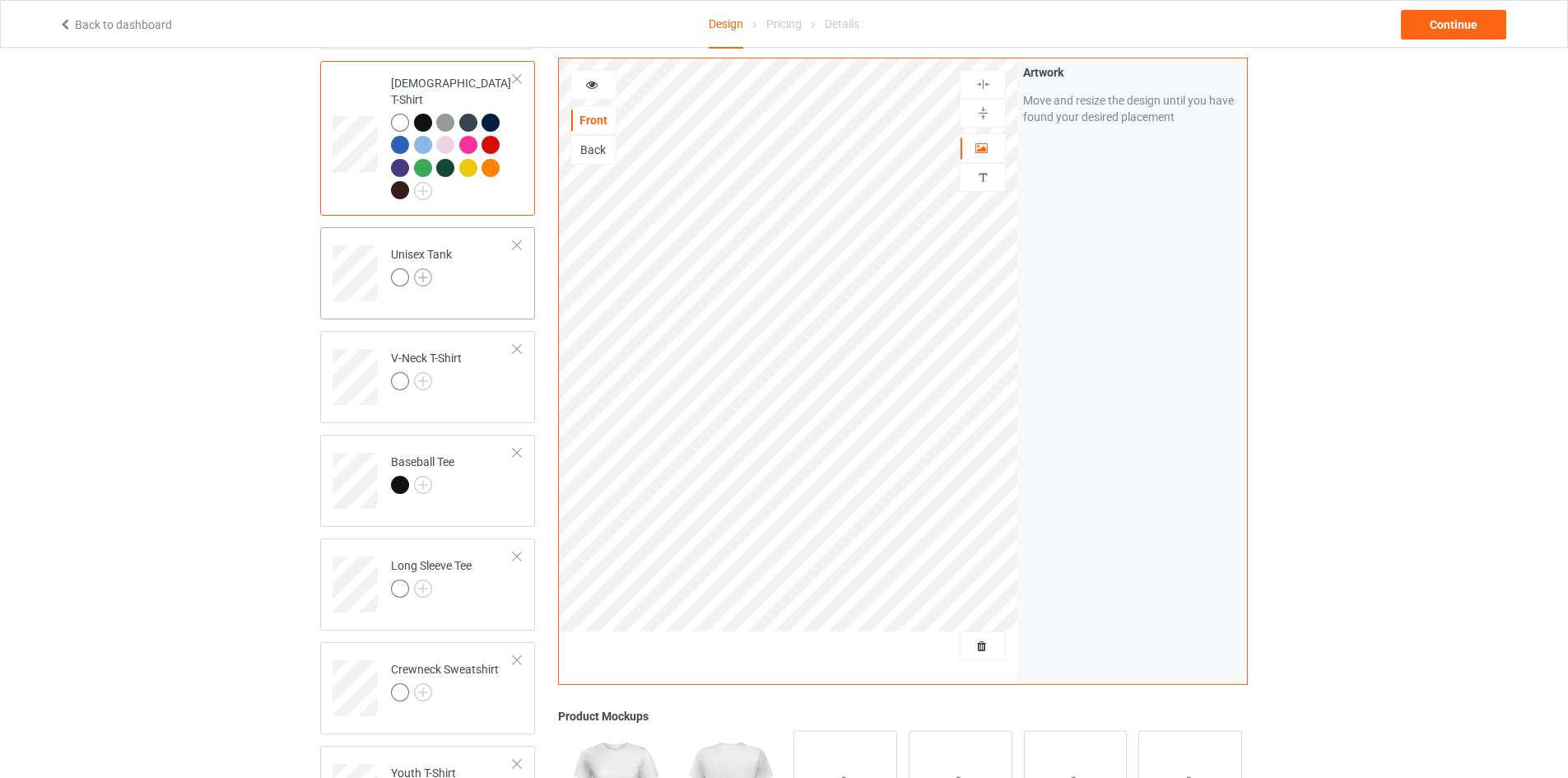
click at [419, 269] on img at bounding box center [423, 277] width 18 height 18
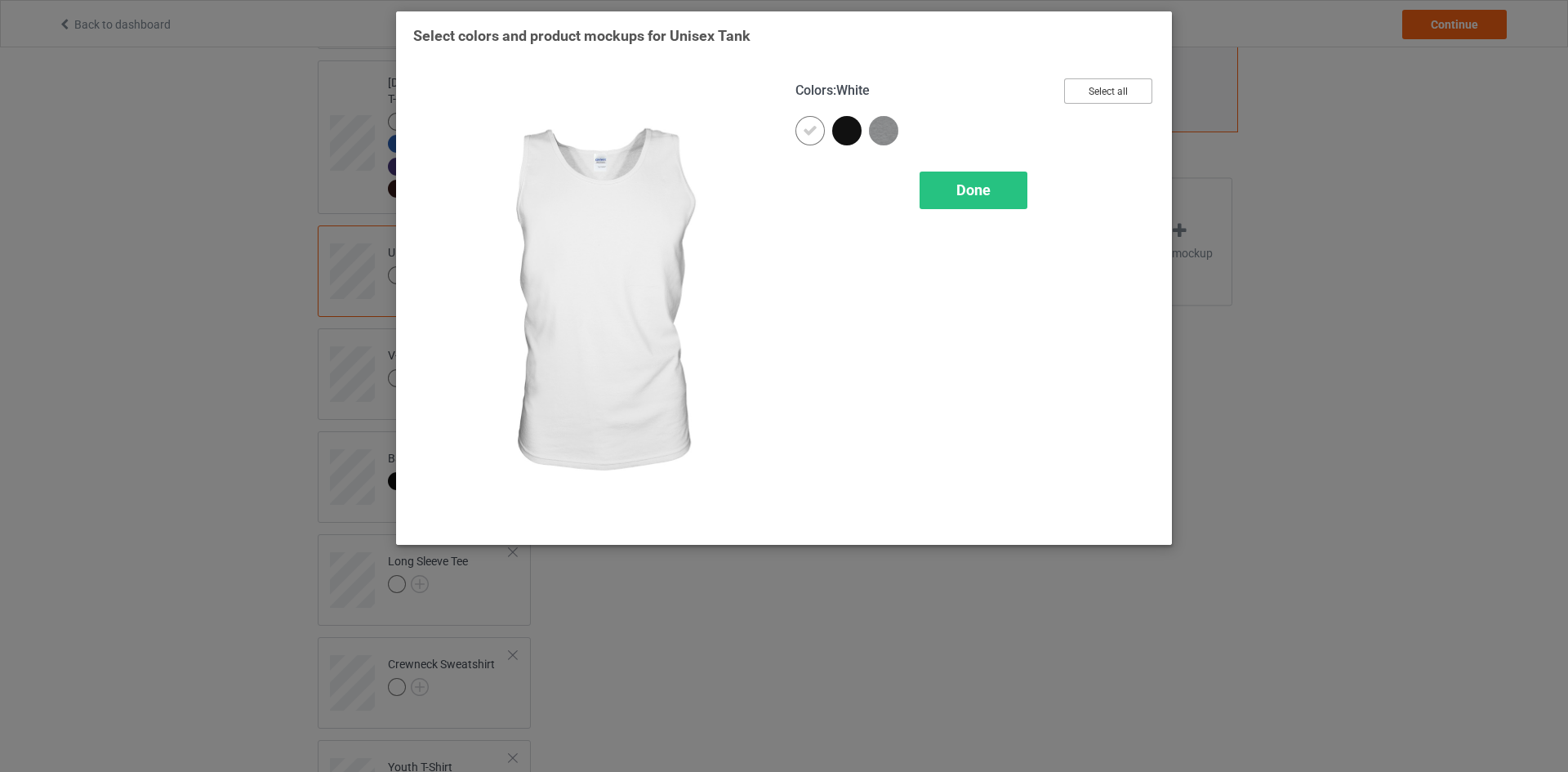
drag, startPoint x: 1111, startPoint y: 94, endPoint x: 1102, endPoint y: 99, distance: 10.3
click at [1112, 93] on button "Select all" at bounding box center [1108, 90] width 89 height 25
click at [971, 192] on span "Done" at bounding box center [973, 190] width 35 height 17
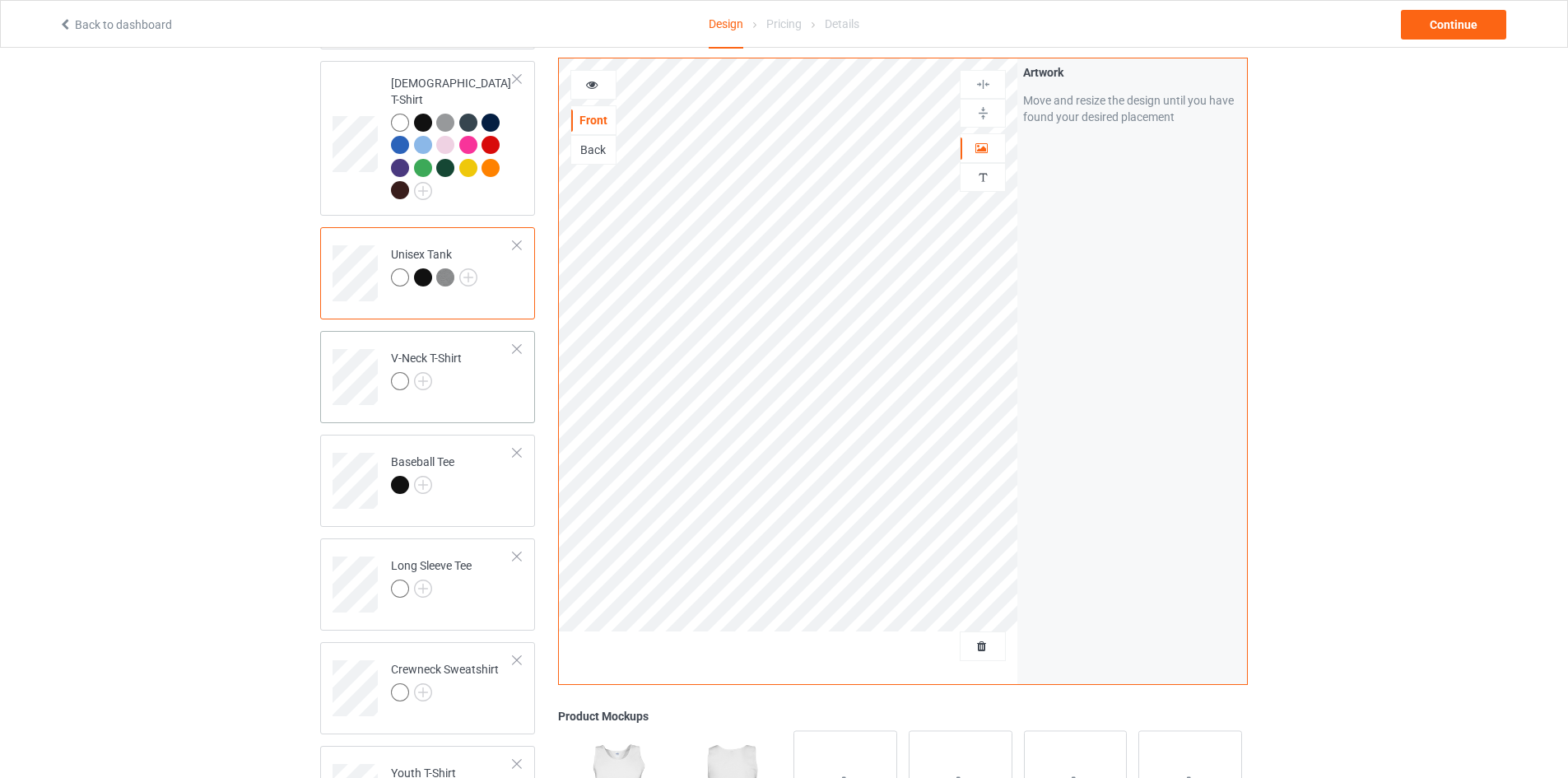
click at [432, 372] on div at bounding box center [426, 383] width 71 height 23
click at [423, 372] on img at bounding box center [423, 380] width 18 height 18
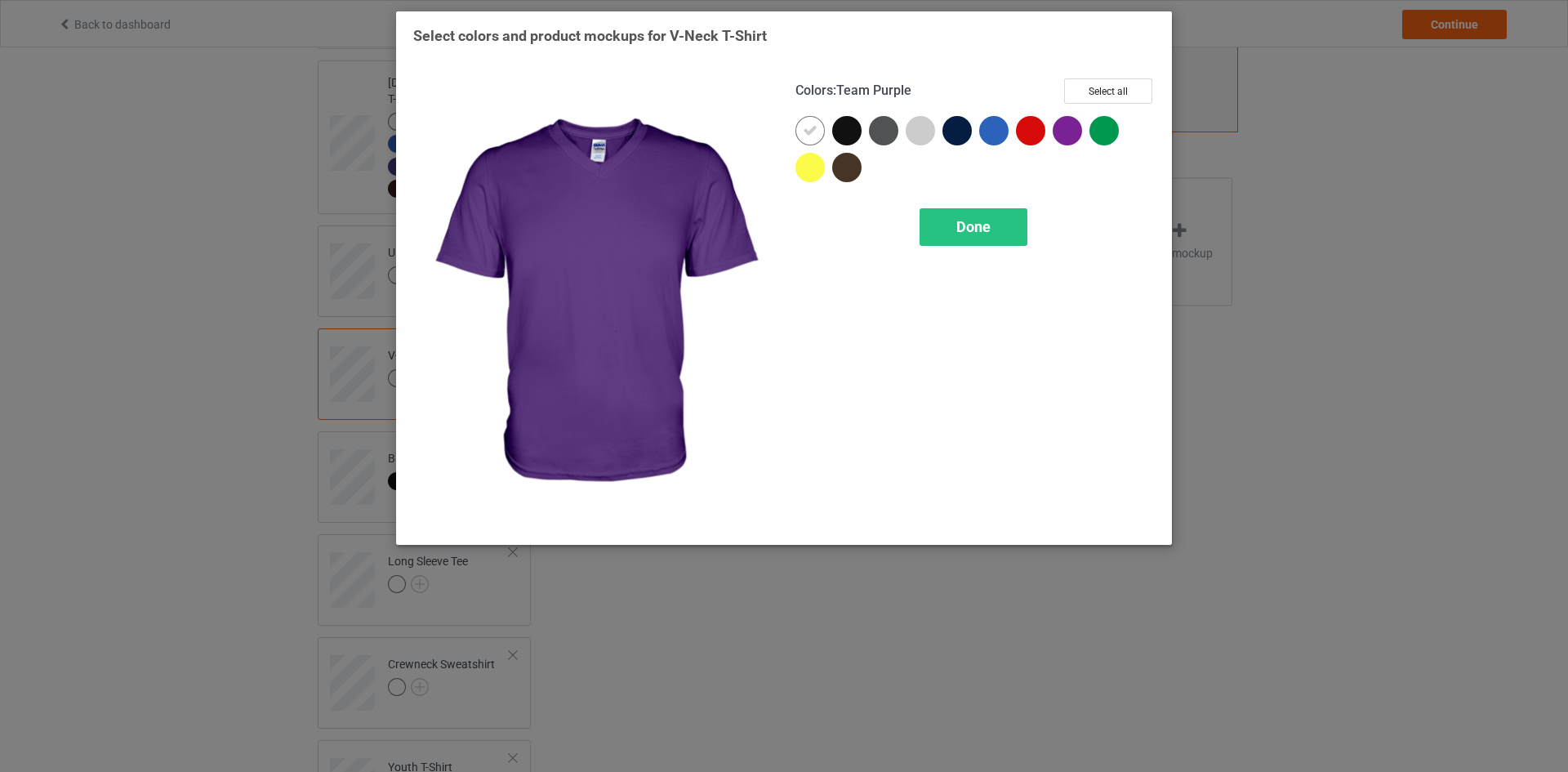
click at [1113, 77] on div "Colors : Team Purple Select all Done" at bounding box center [974, 303] width 382 height 472
click at [1098, 94] on button "Select all" at bounding box center [1108, 90] width 89 height 25
click at [973, 225] on span "Done" at bounding box center [973, 226] width 35 height 17
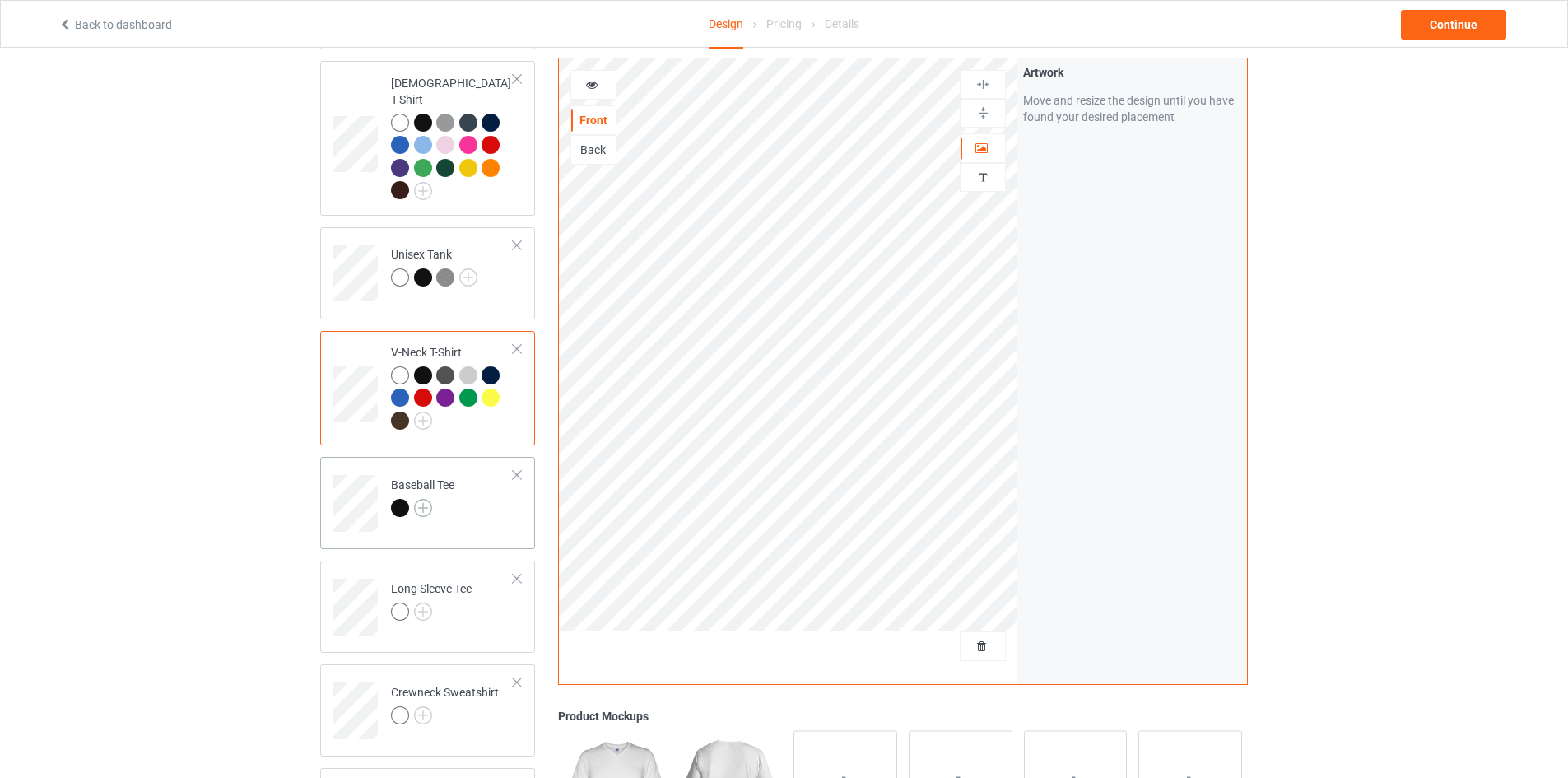
click at [428, 499] on img at bounding box center [423, 507] width 18 height 18
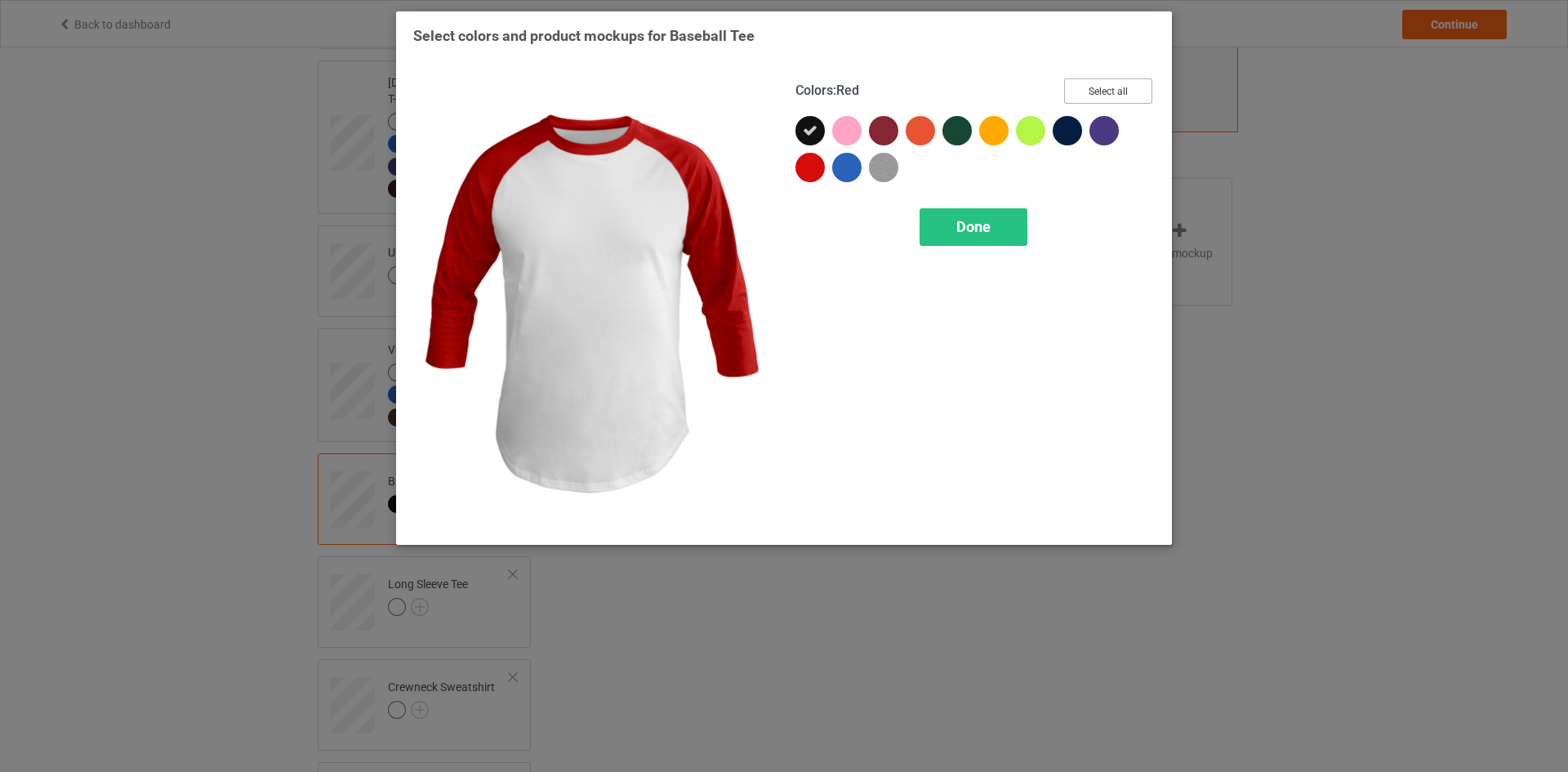
click at [1112, 86] on button "Select all" at bounding box center [1108, 90] width 89 height 25
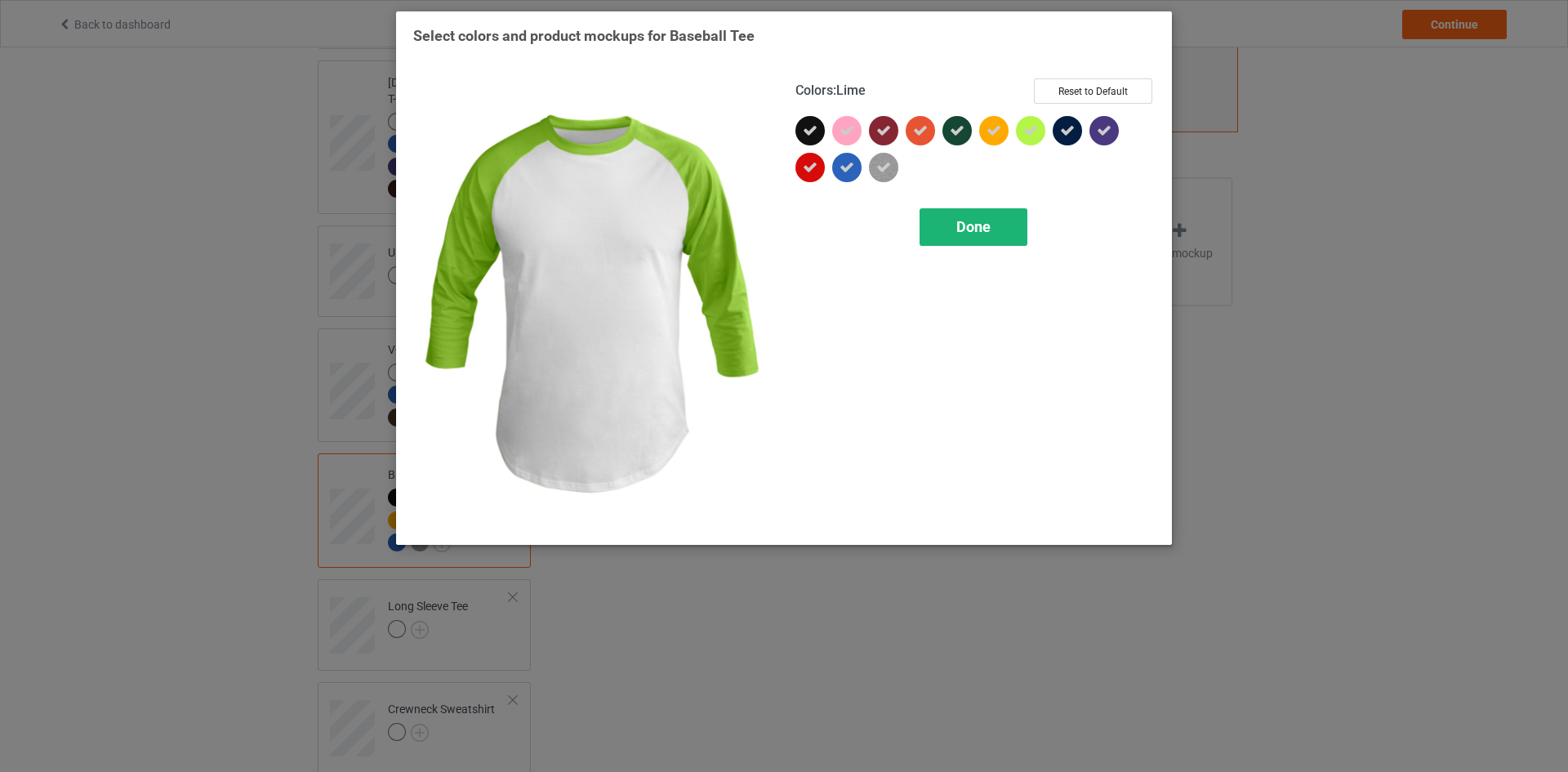
click at [971, 228] on span "Done" at bounding box center [973, 226] width 35 height 17
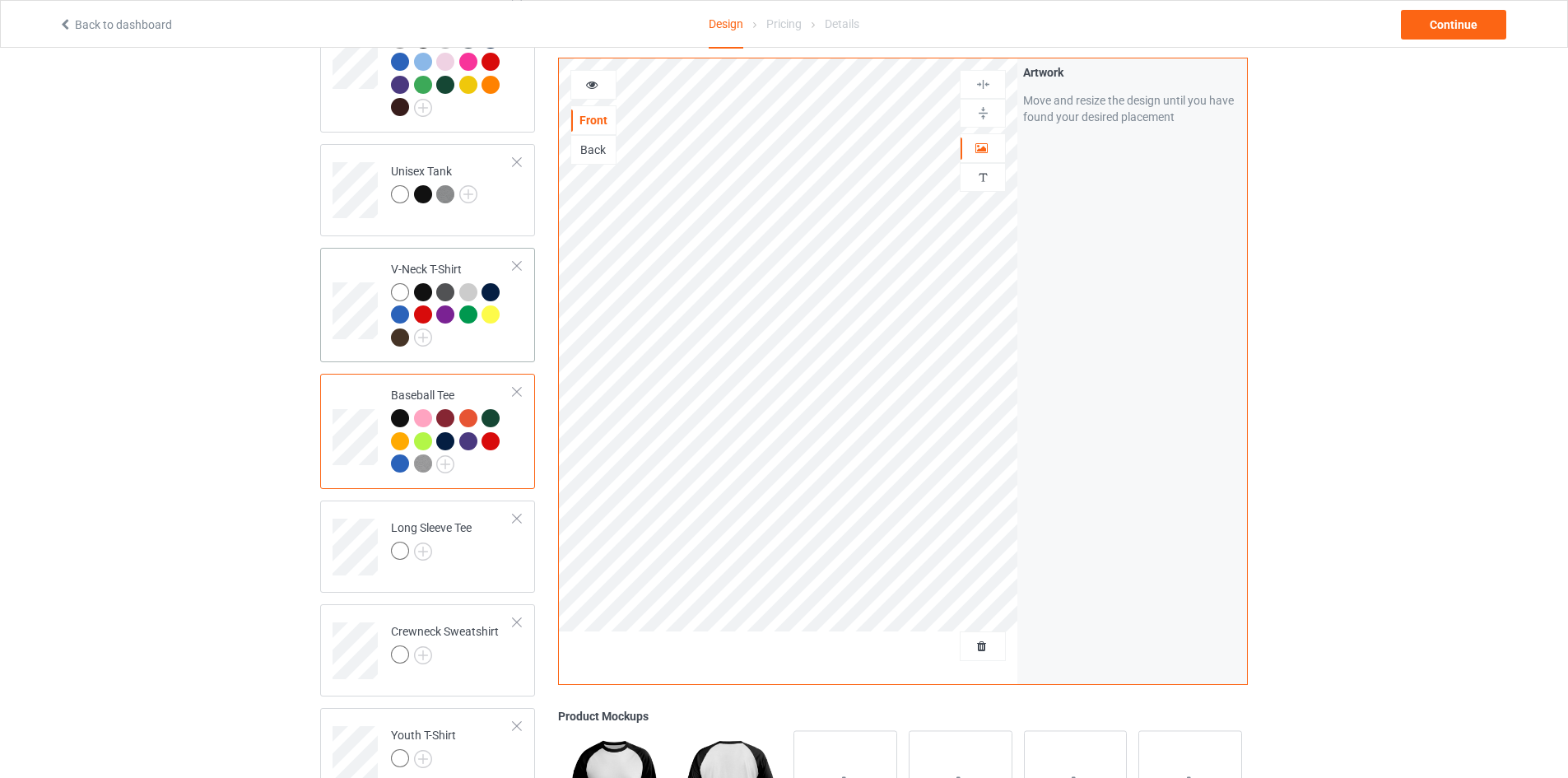
scroll to position [740, 0]
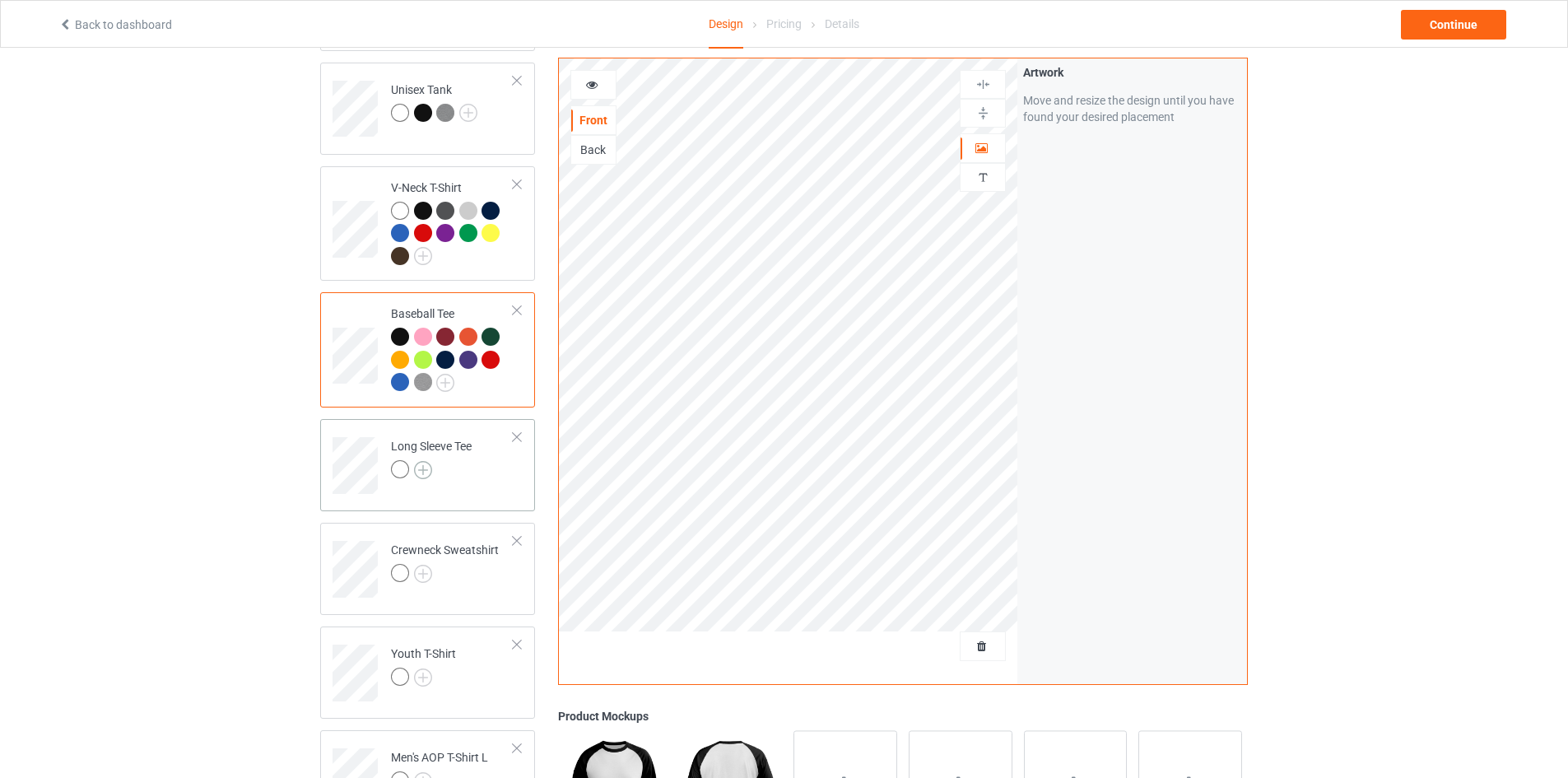
click at [421, 461] on img at bounding box center [423, 470] width 18 height 18
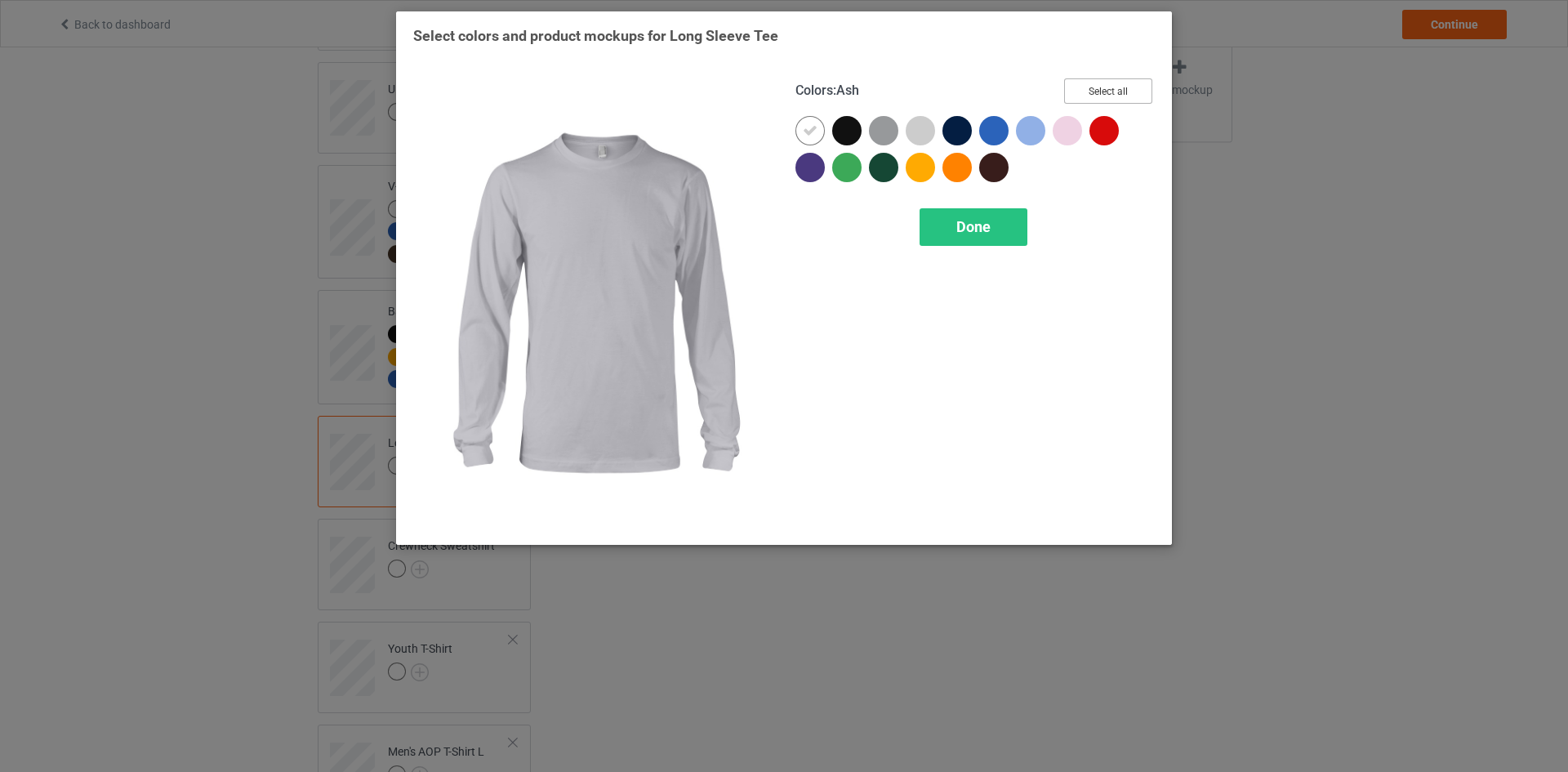
drag, startPoint x: 1114, startPoint y: 88, endPoint x: 1093, endPoint y: 103, distance: 25.8
click at [1115, 88] on button "Select all" at bounding box center [1108, 90] width 89 height 25
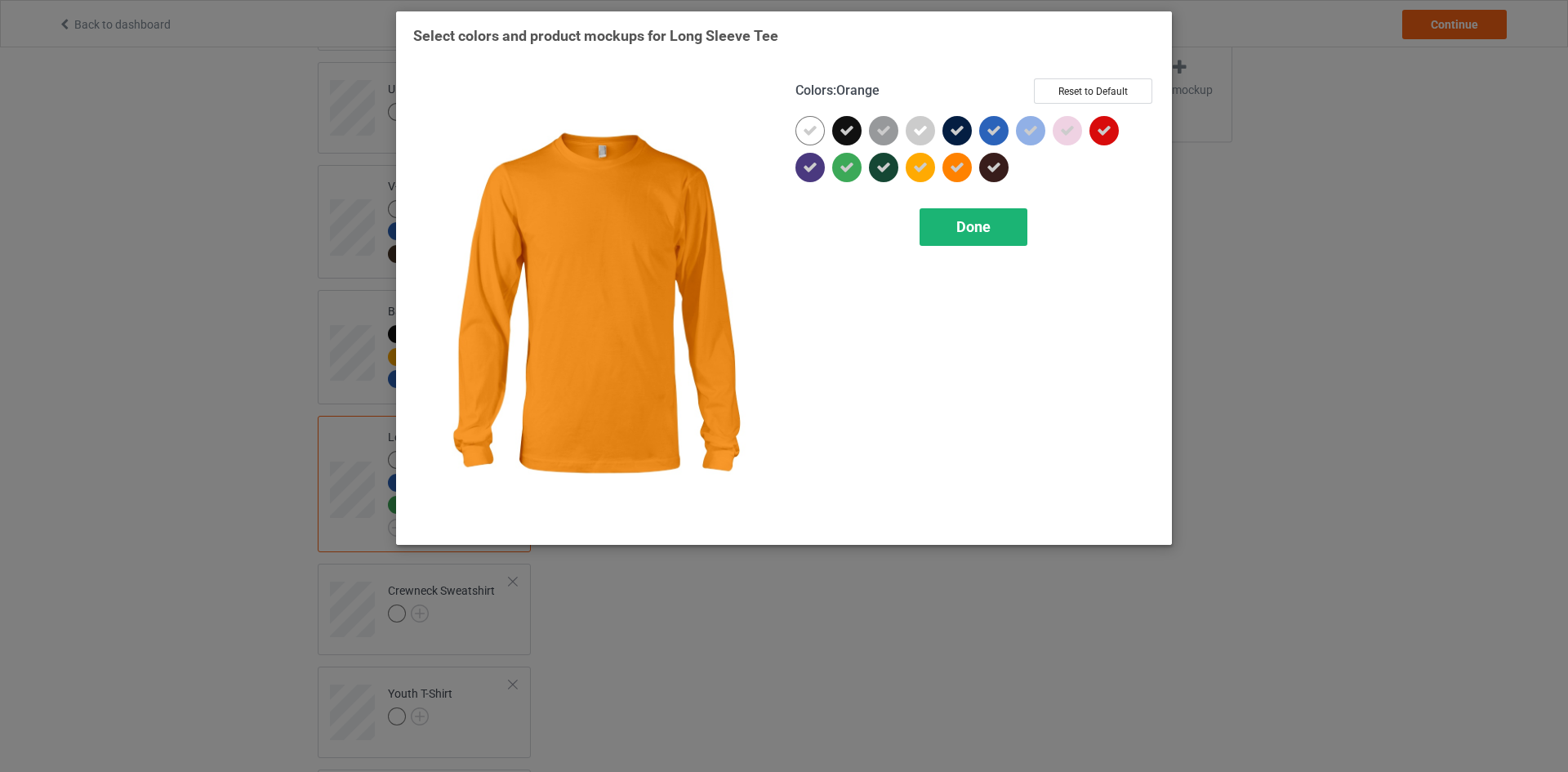
click at [975, 227] on span "Done" at bounding box center [973, 226] width 35 height 17
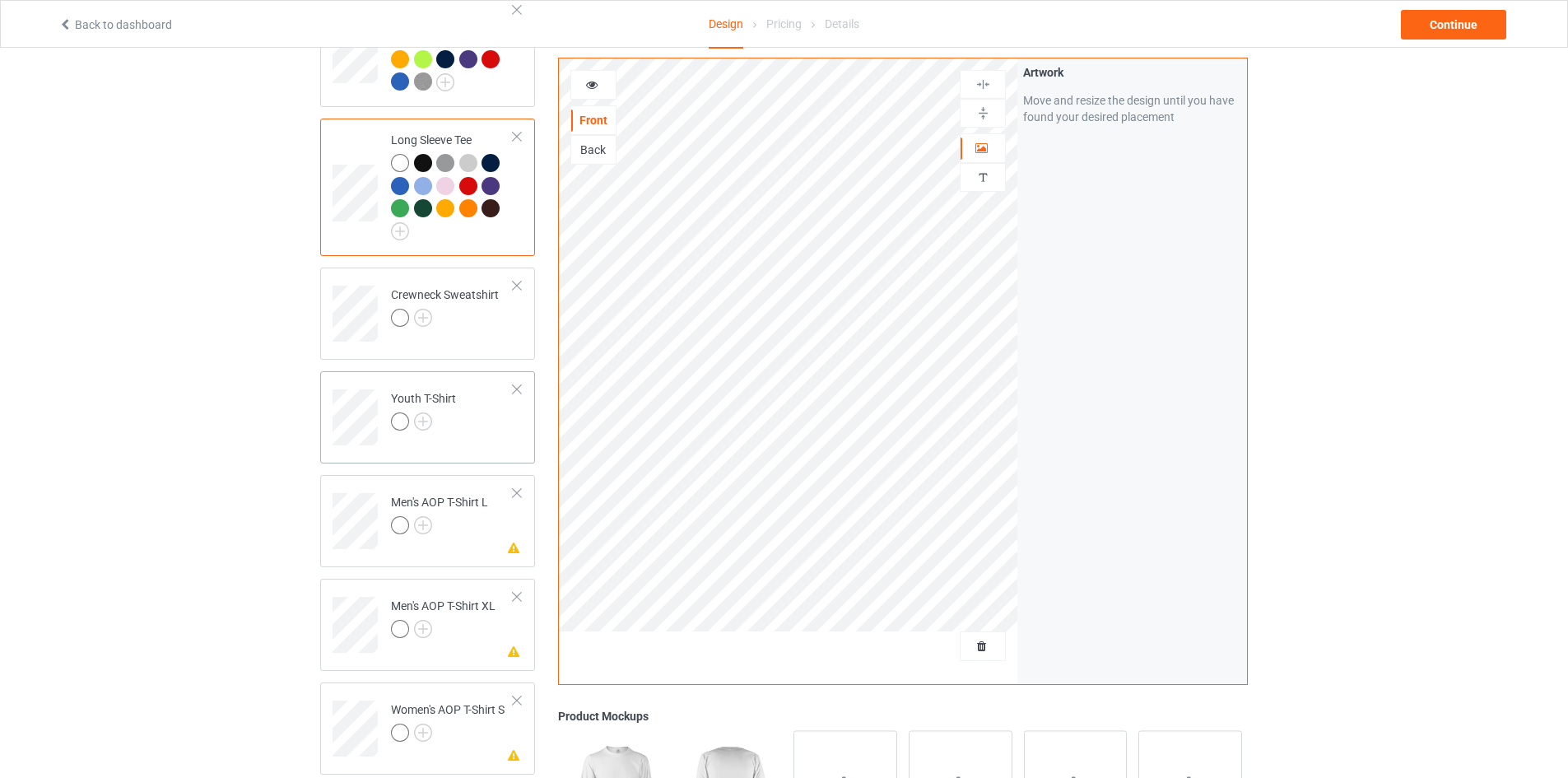
scroll to position [1070, 0]
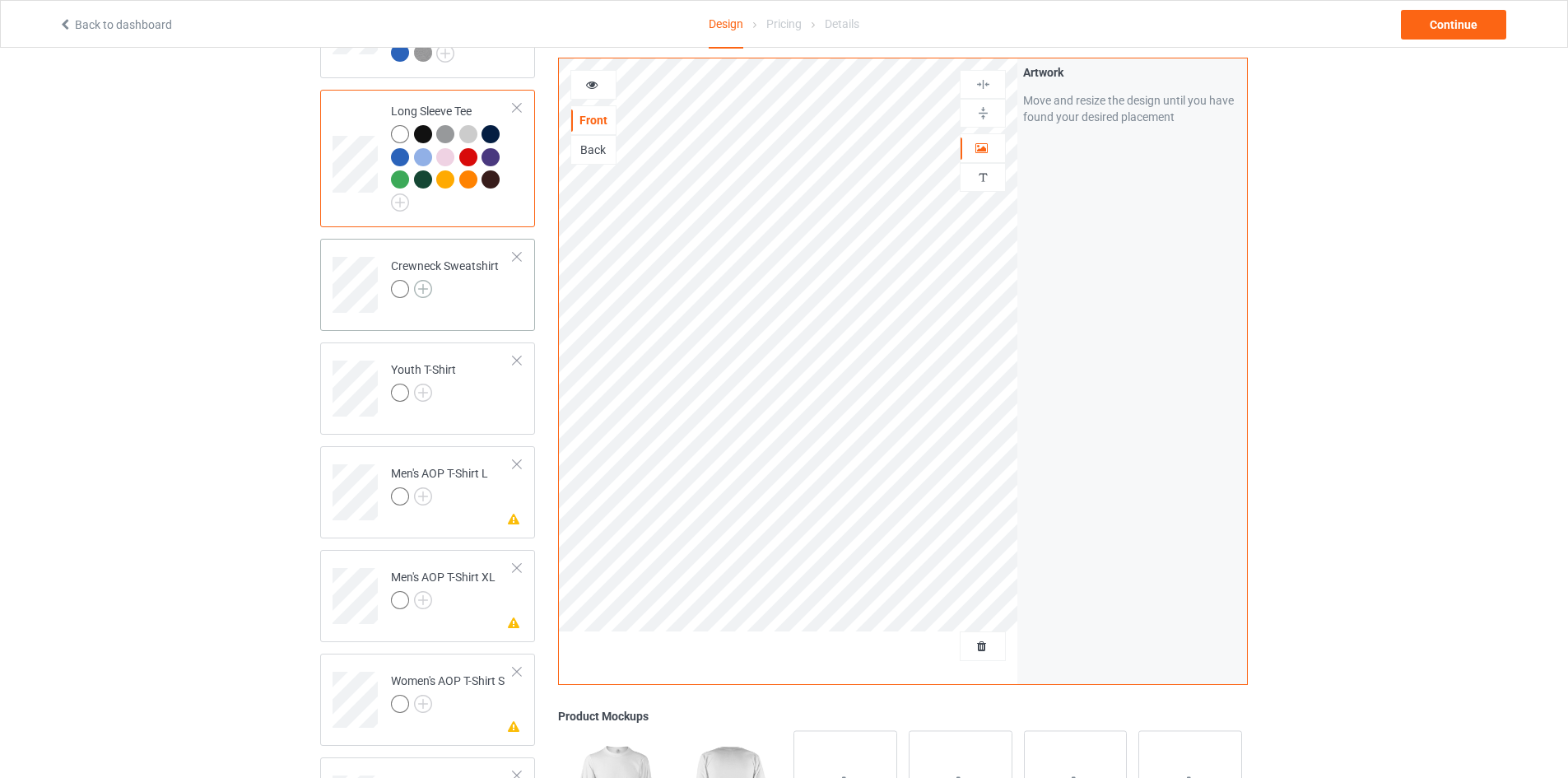
click at [424, 279] on img at bounding box center [423, 288] width 18 height 18
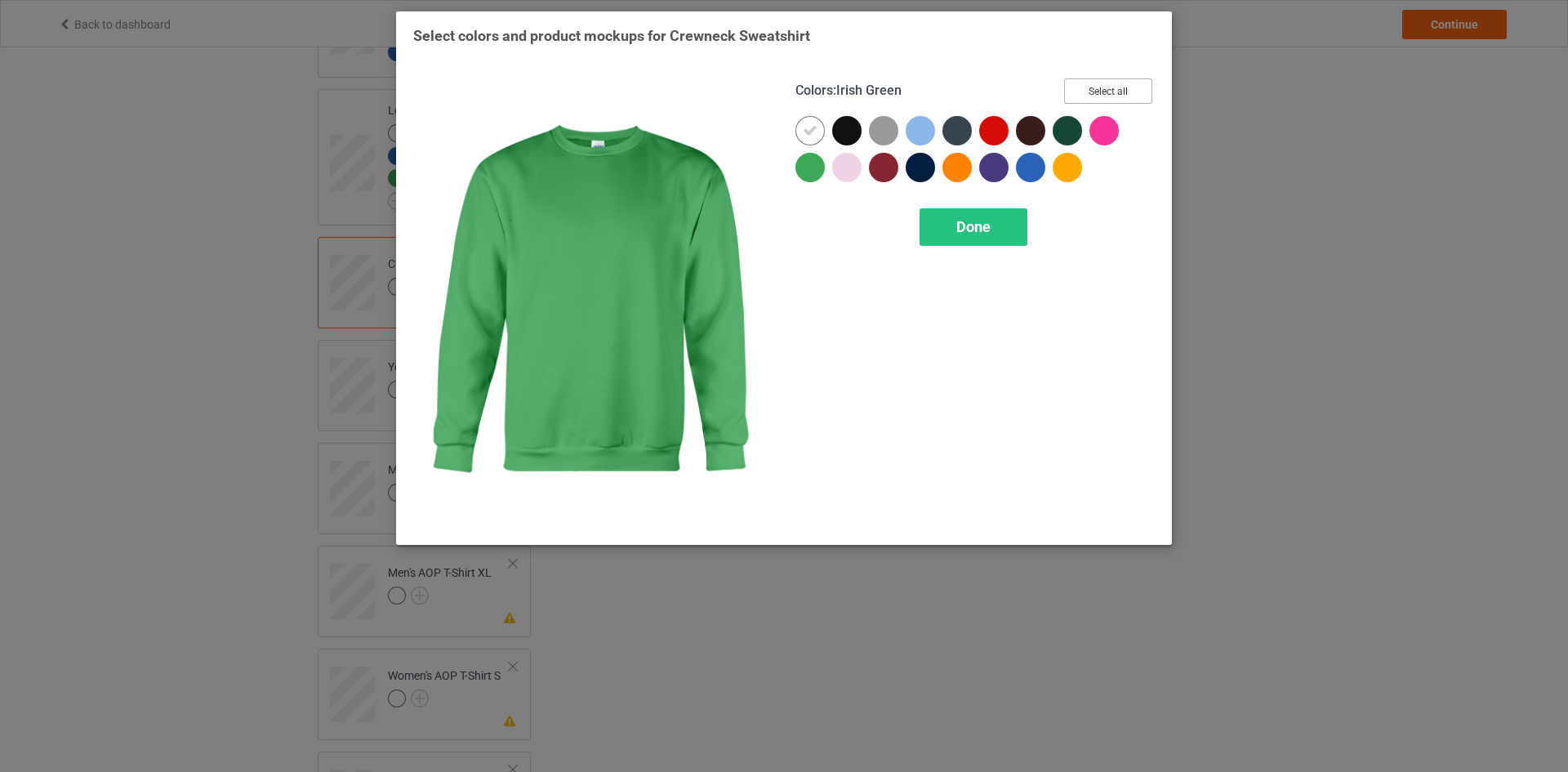
click at [1129, 79] on button "Select all" at bounding box center [1108, 90] width 89 height 25
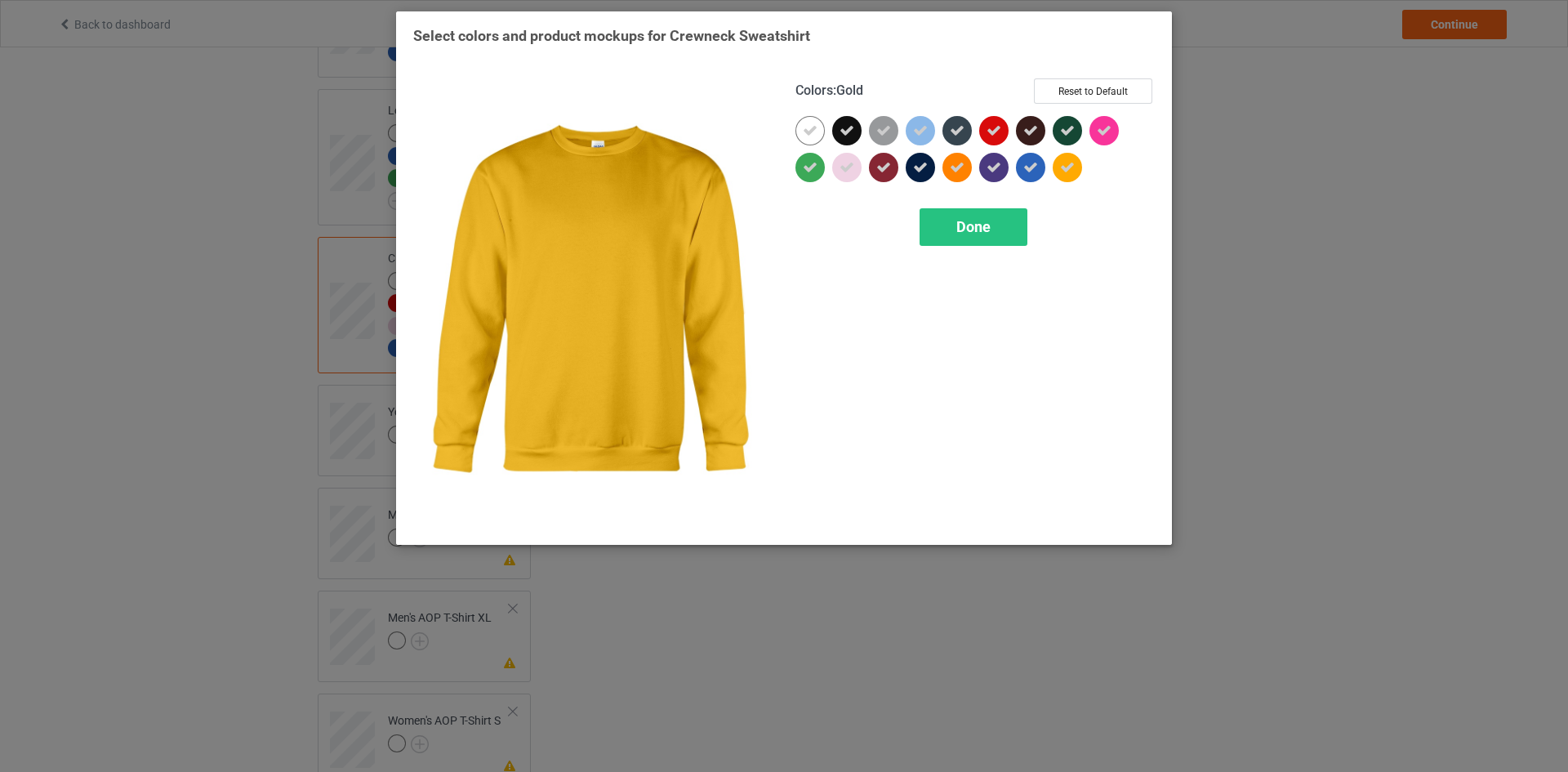
drag, startPoint x: 995, startPoint y: 228, endPoint x: 1026, endPoint y: 234, distance: 31.6
click at [1005, 234] on div "Done" at bounding box center [973, 226] width 108 height 38
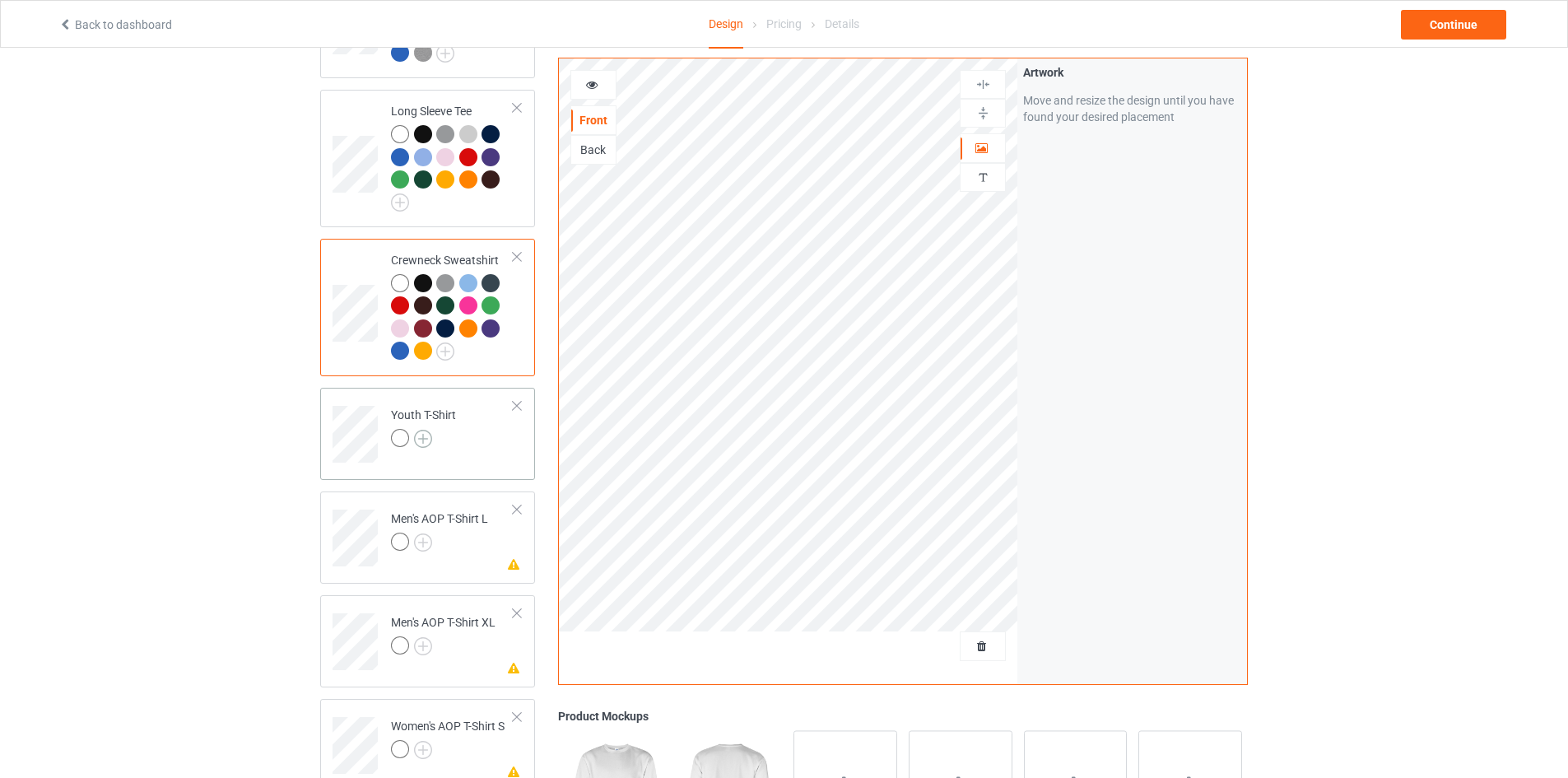
click at [425, 430] on img at bounding box center [423, 438] width 18 height 18
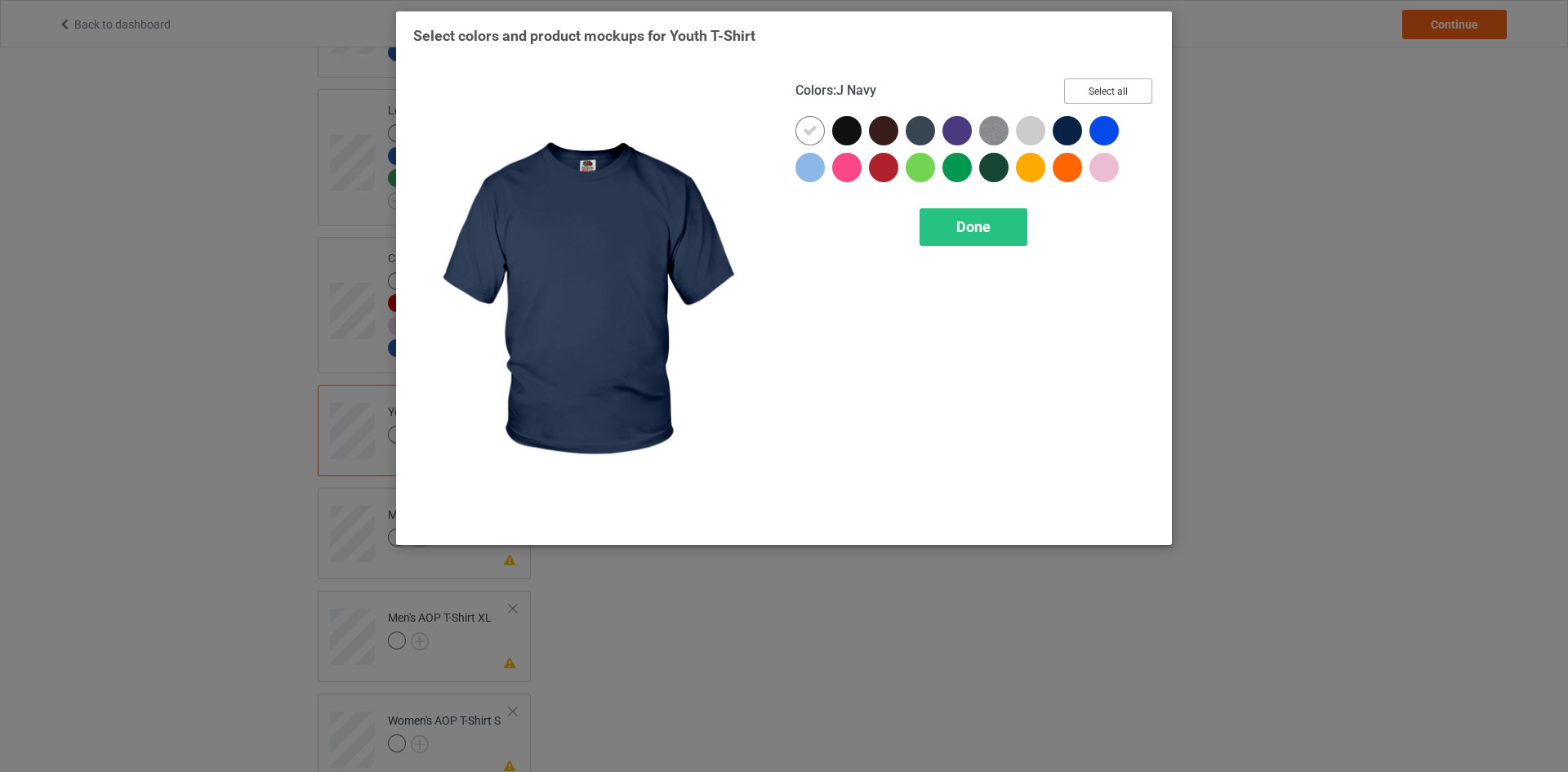
click at [1099, 92] on button "Select all" at bounding box center [1108, 90] width 89 height 25
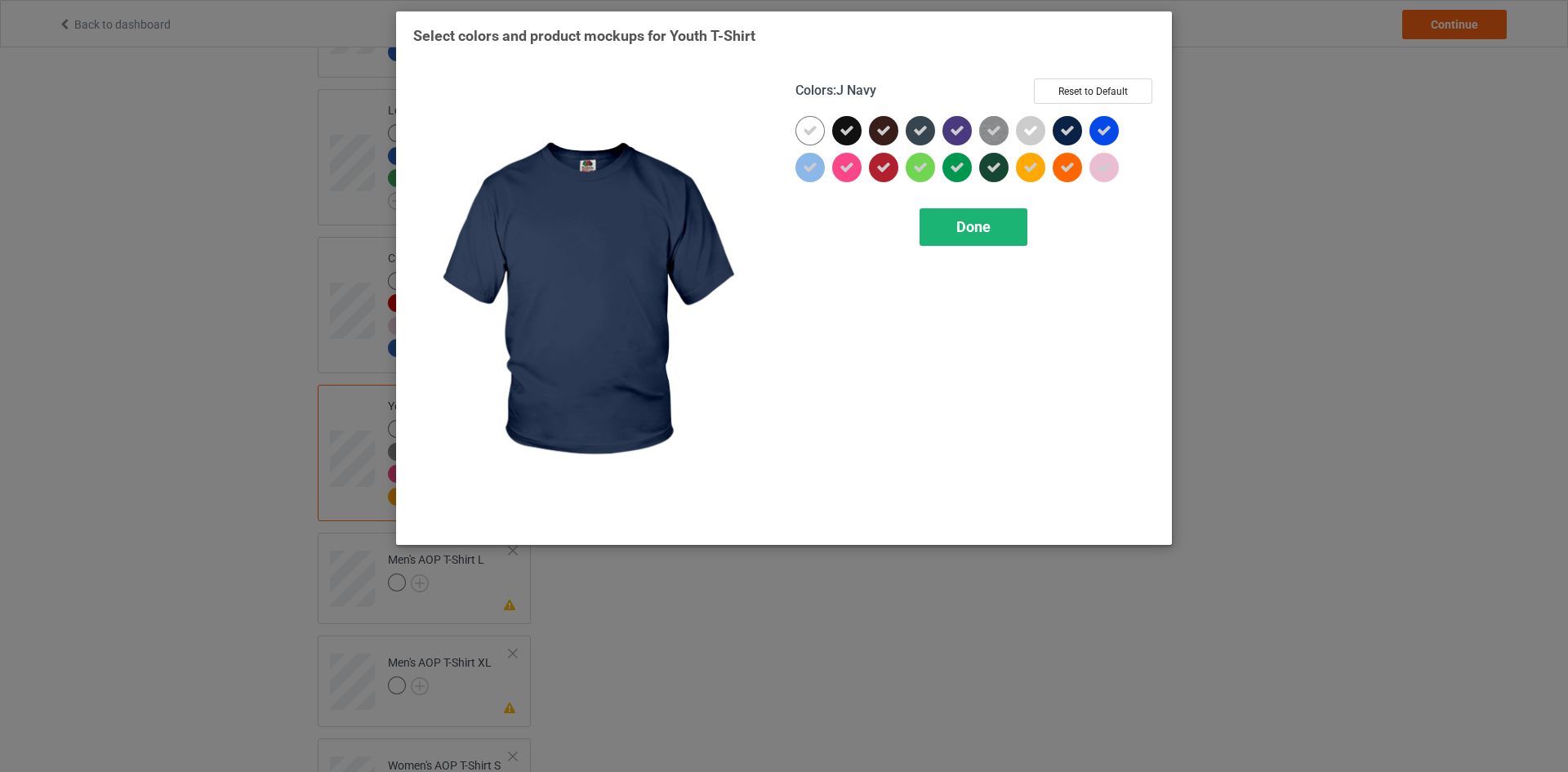
click at [959, 231] on span "Done" at bounding box center [973, 226] width 35 height 17
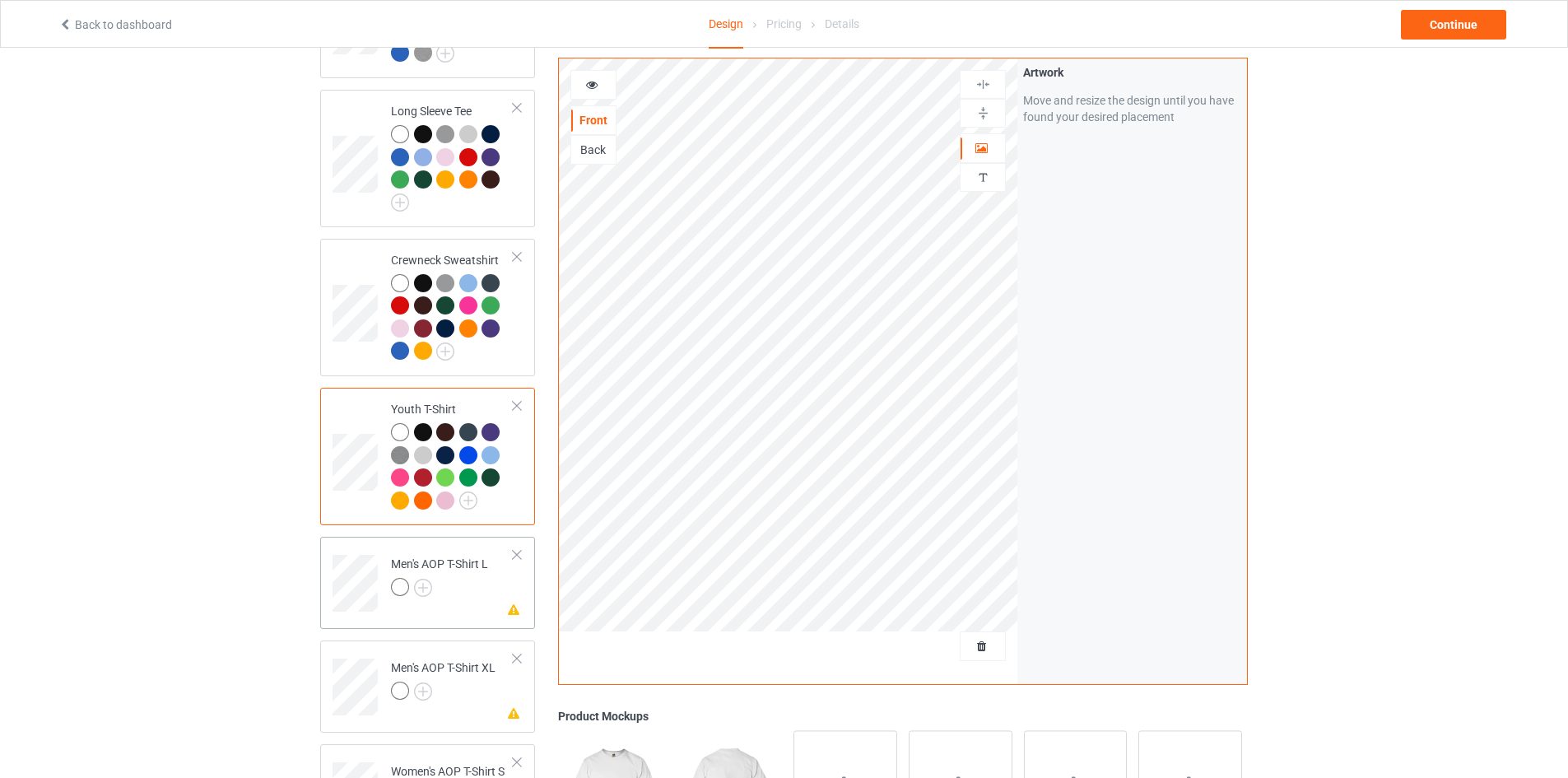
scroll to position [1152, 0]
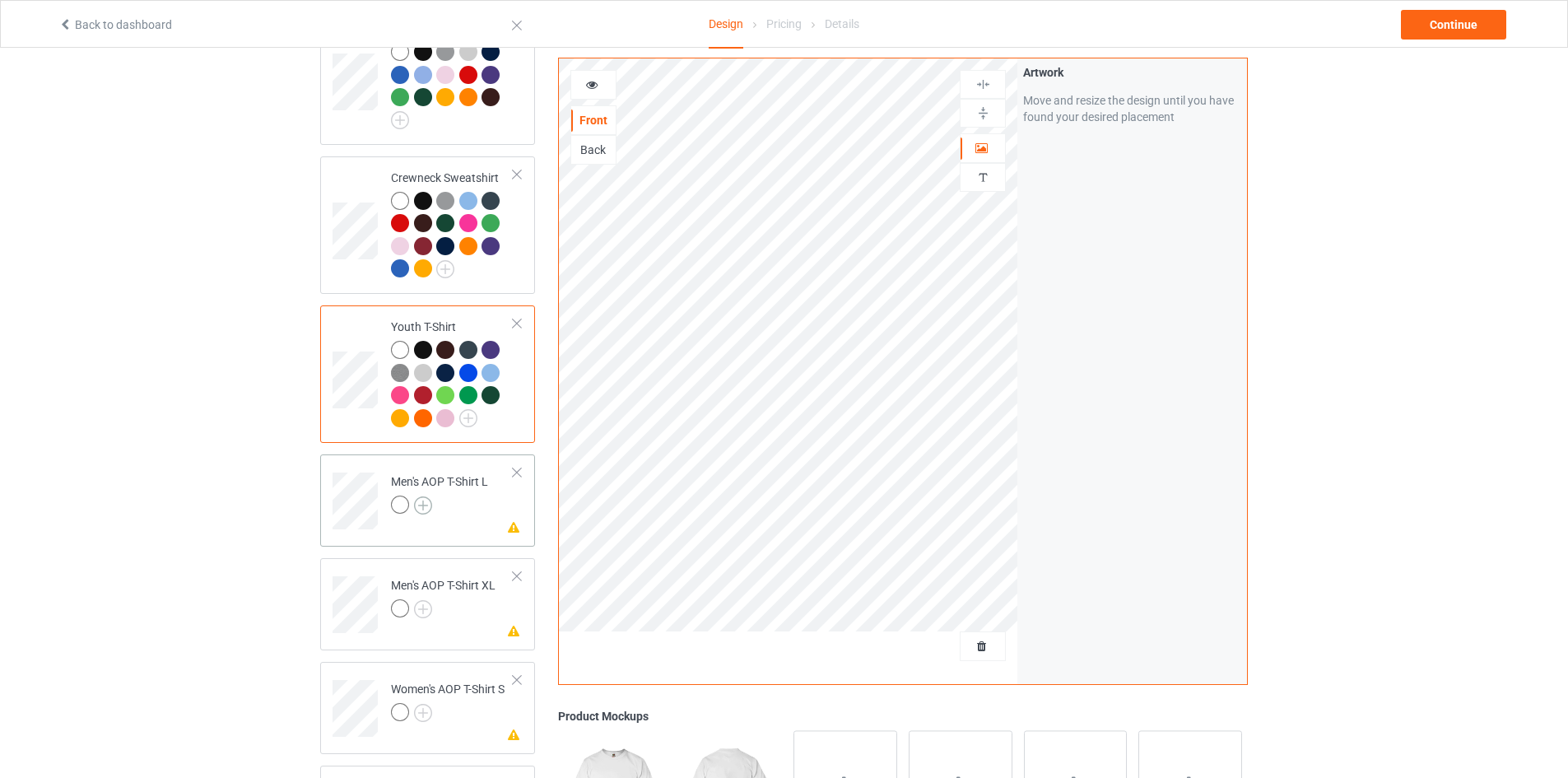
click at [425, 497] on img at bounding box center [423, 505] width 18 height 18
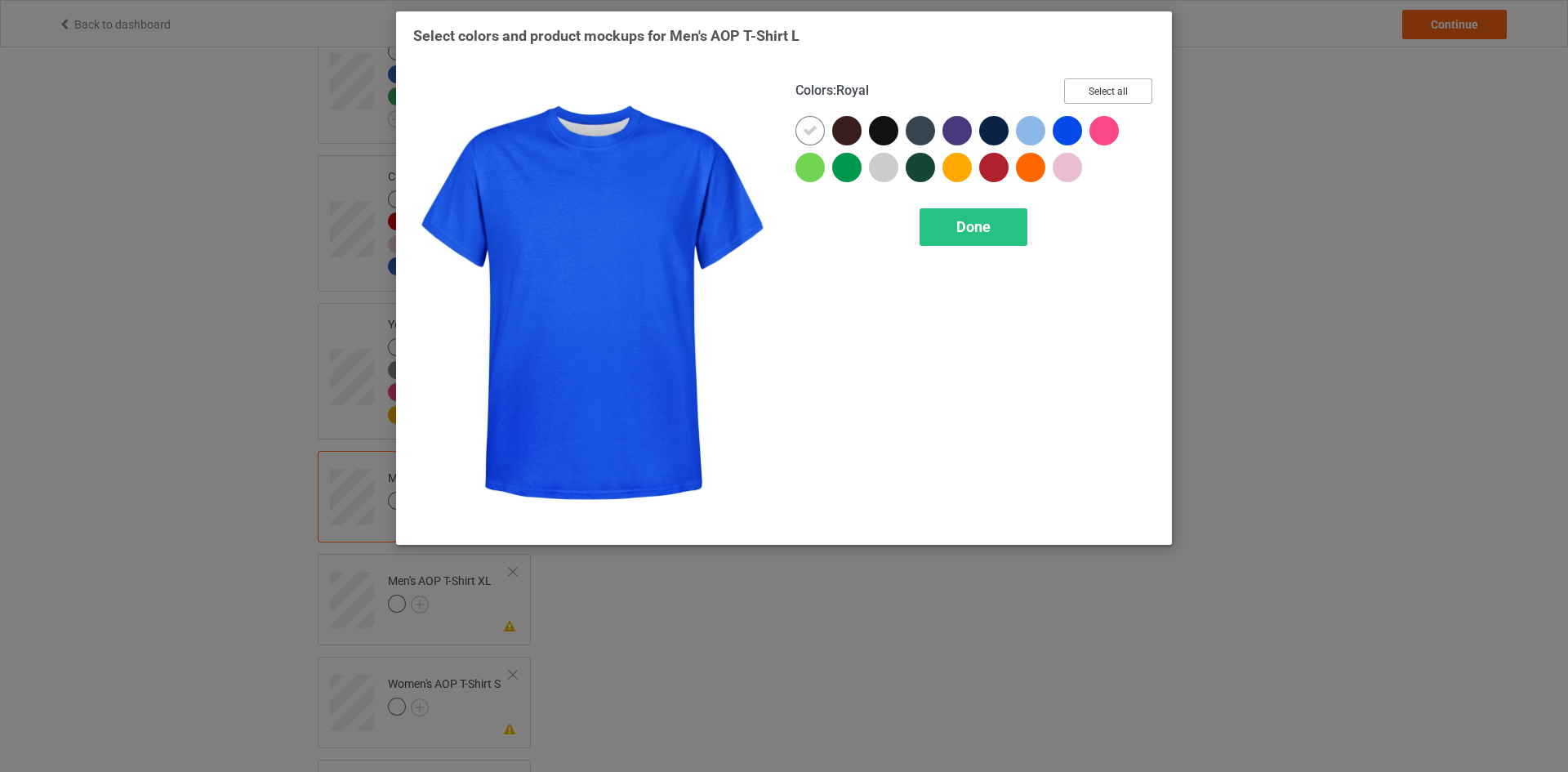
drag, startPoint x: 1100, startPoint y: 88, endPoint x: 1025, endPoint y: 181, distance: 119.5
click at [1100, 89] on button "Select all" at bounding box center [1108, 90] width 89 height 25
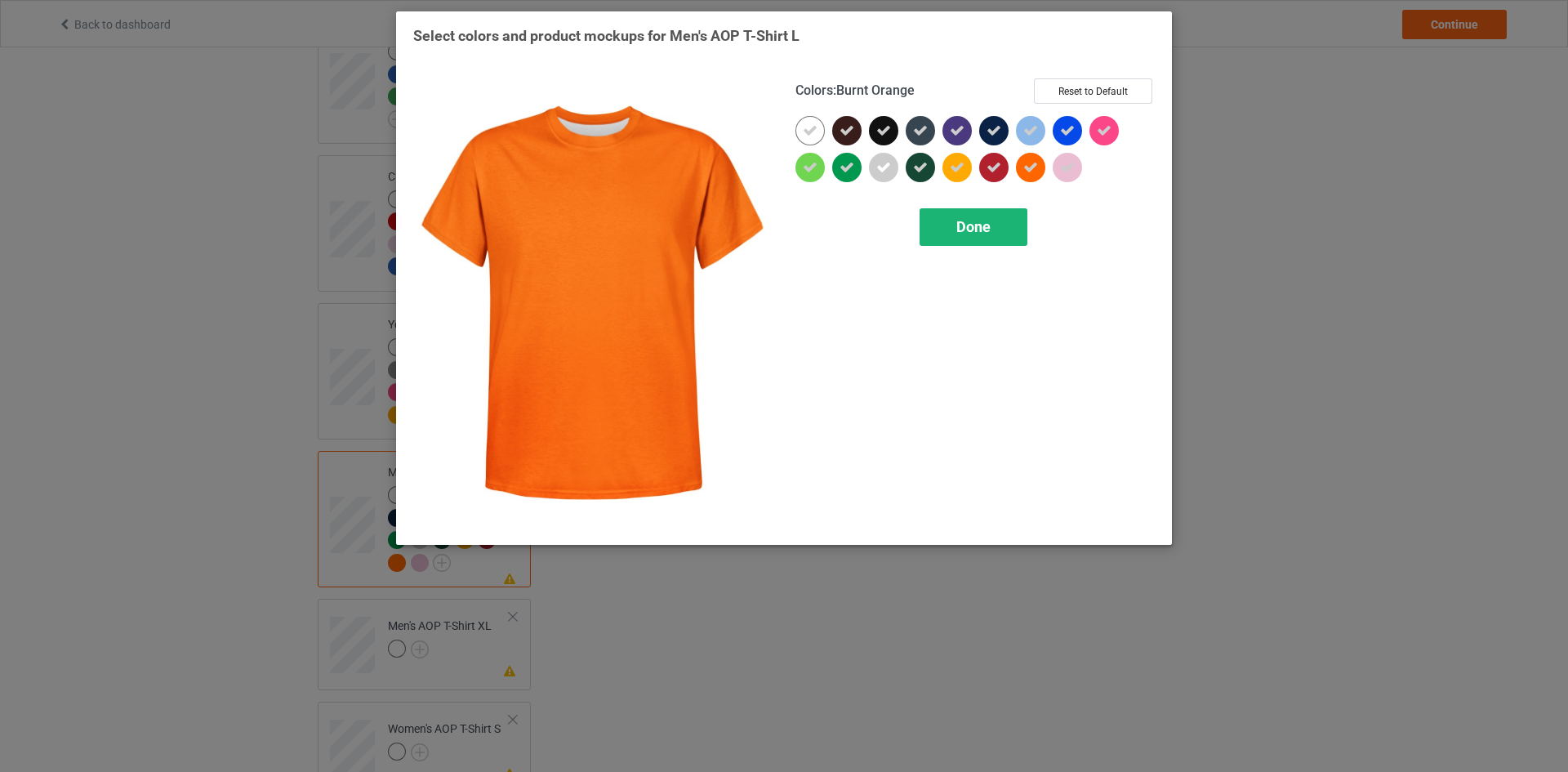
click at [956, 220] on span "Done" at bounding box center [973, 226] width 35 height 17
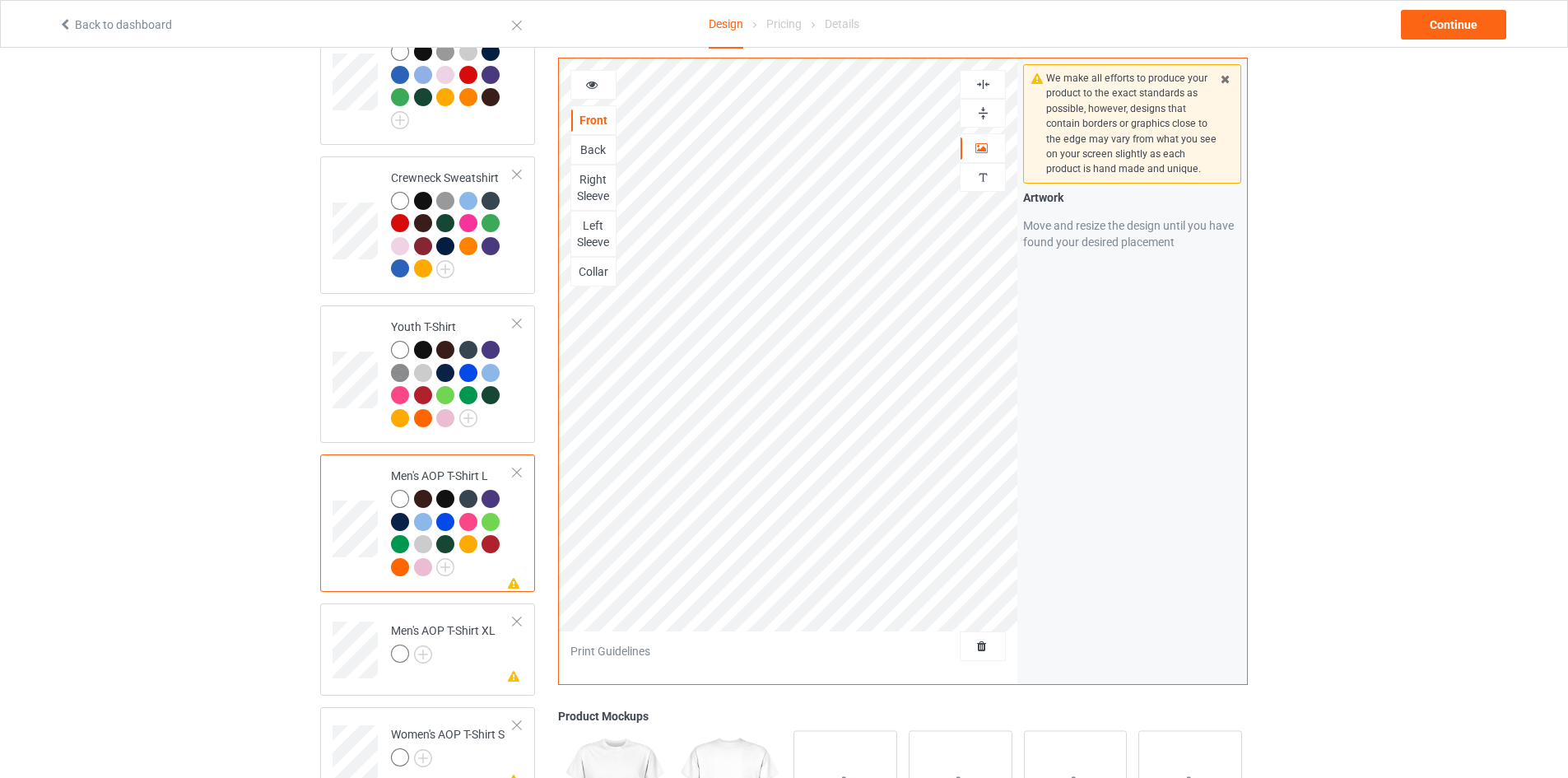
click at [517, 467] on div at bounding box center [517, 472] width 12 height 12
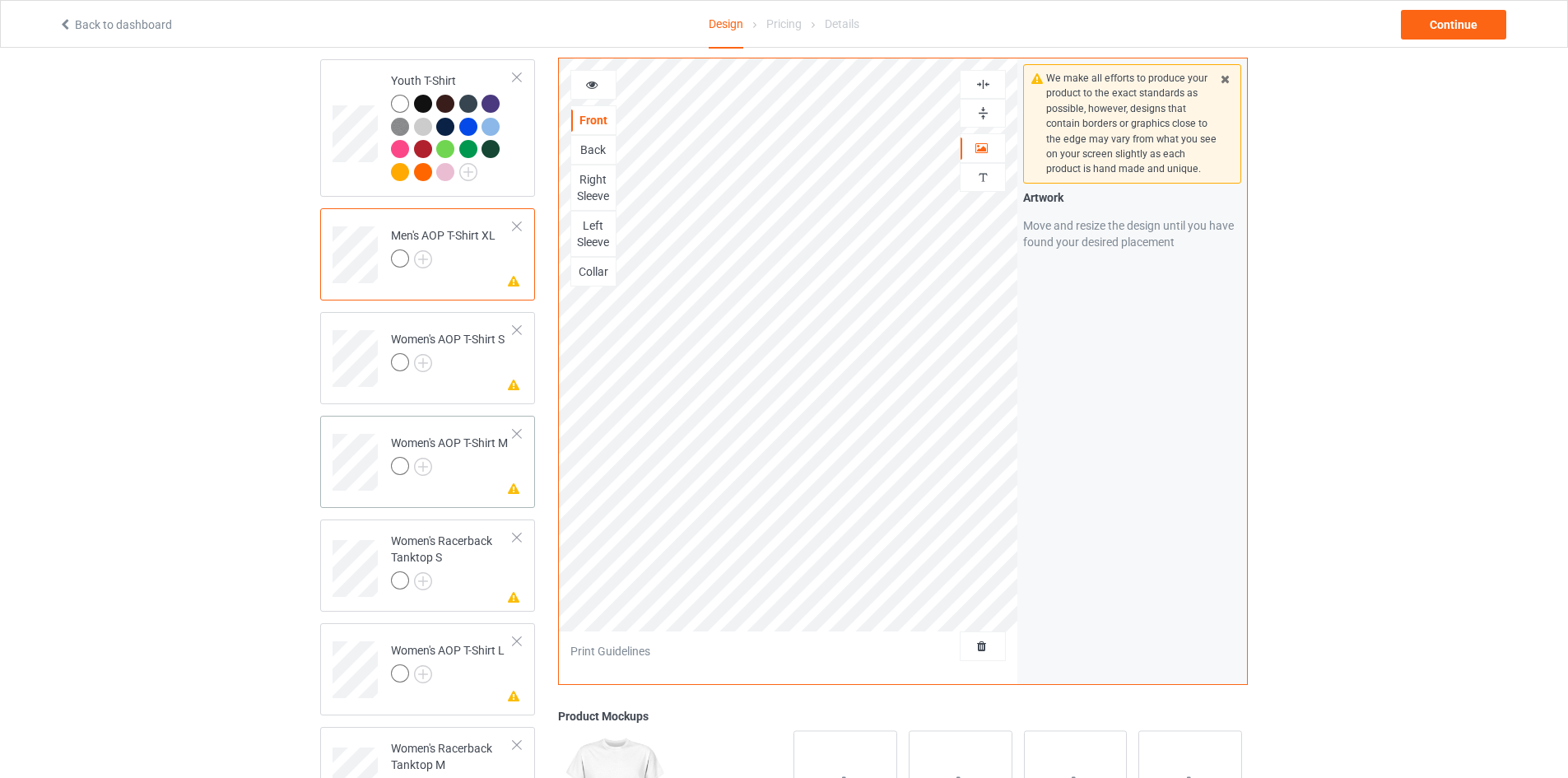
scroll to position [1399, 0]
click at [522, 214] on td "Missing artwork on 4 side(s) Men's AOP T-Shirt XL" at bounding box center [452, 248] width 141 height 68
click at [517, 219] on div at bounding box center [517, 225] width 12 height 12
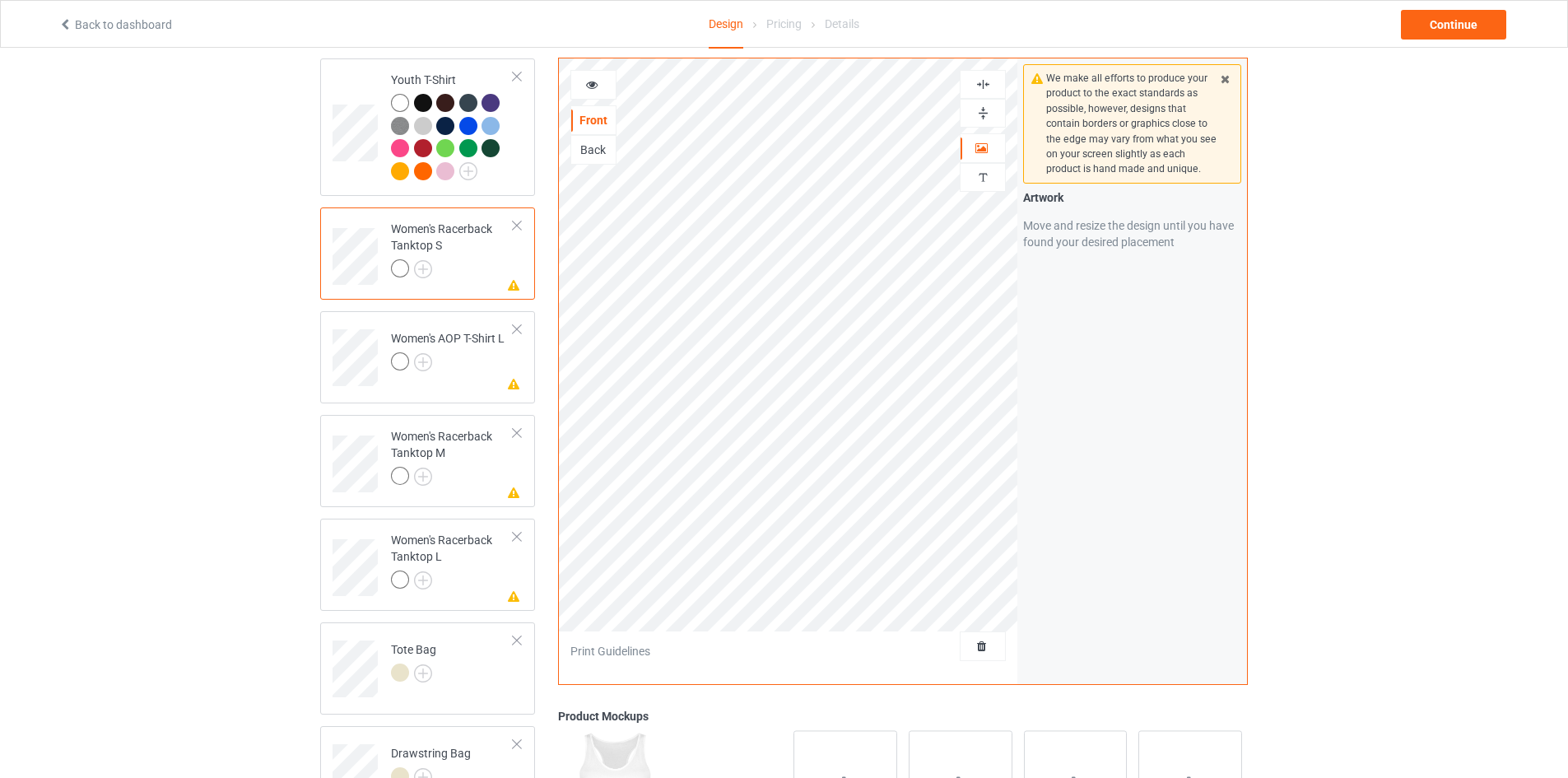
click at [517, 219] on div at bounding box center [517, 225] width 12 height 12
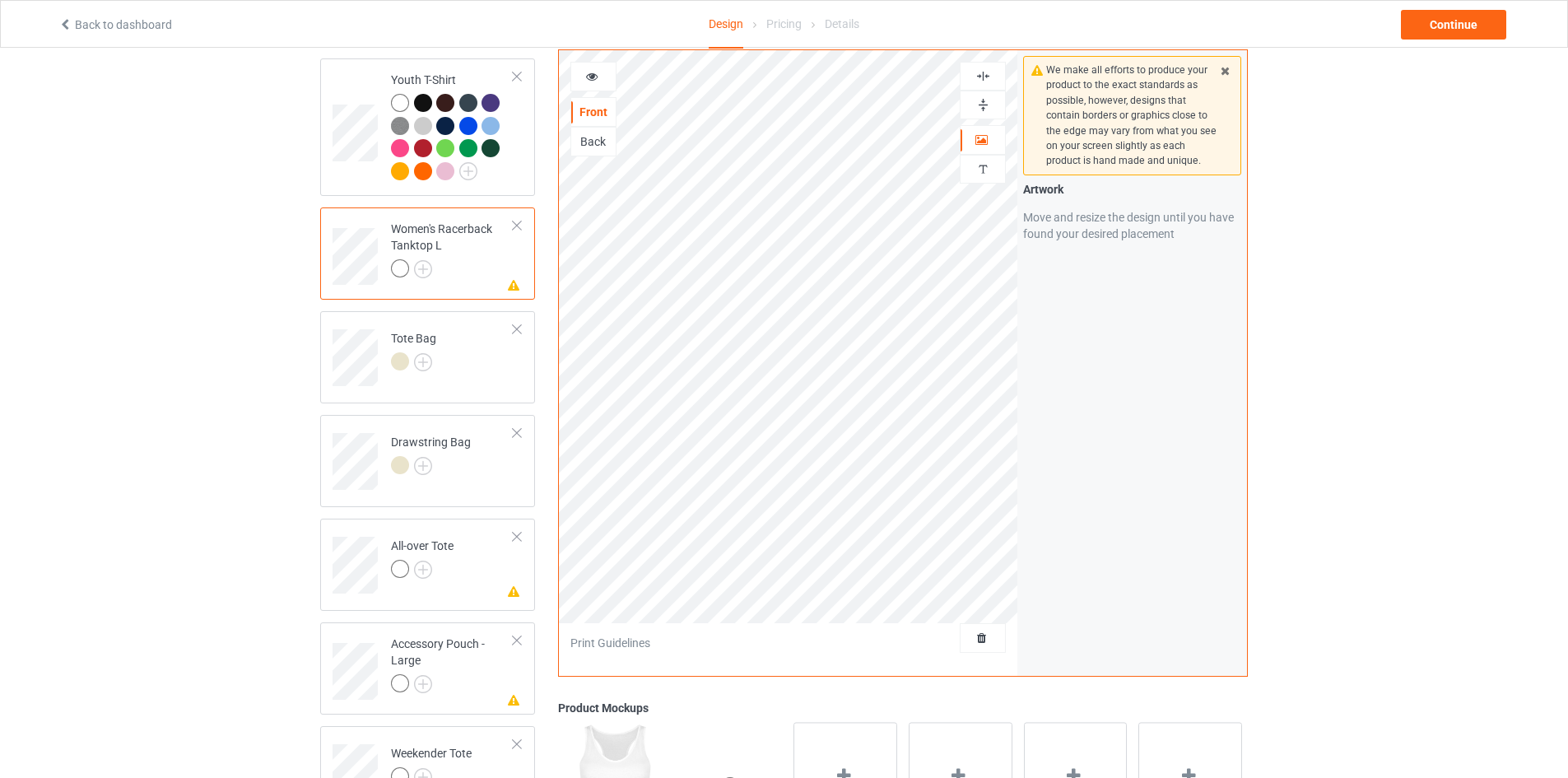
click at [517, 219] on div at bounding box center [517, 225] width 12 height 12
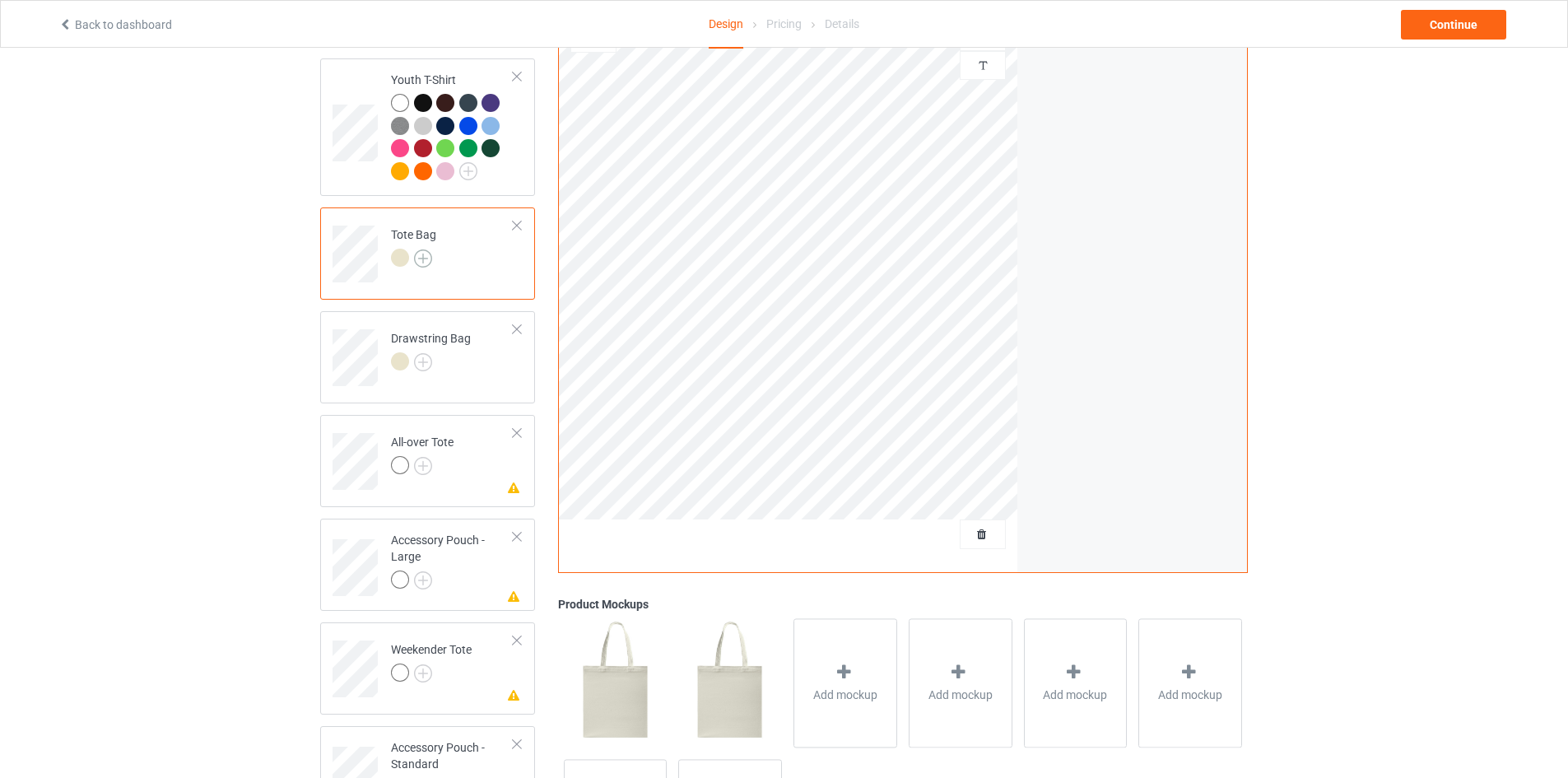
click at [420, 251] on img at bounding box center [423, 258] width 18 height 18
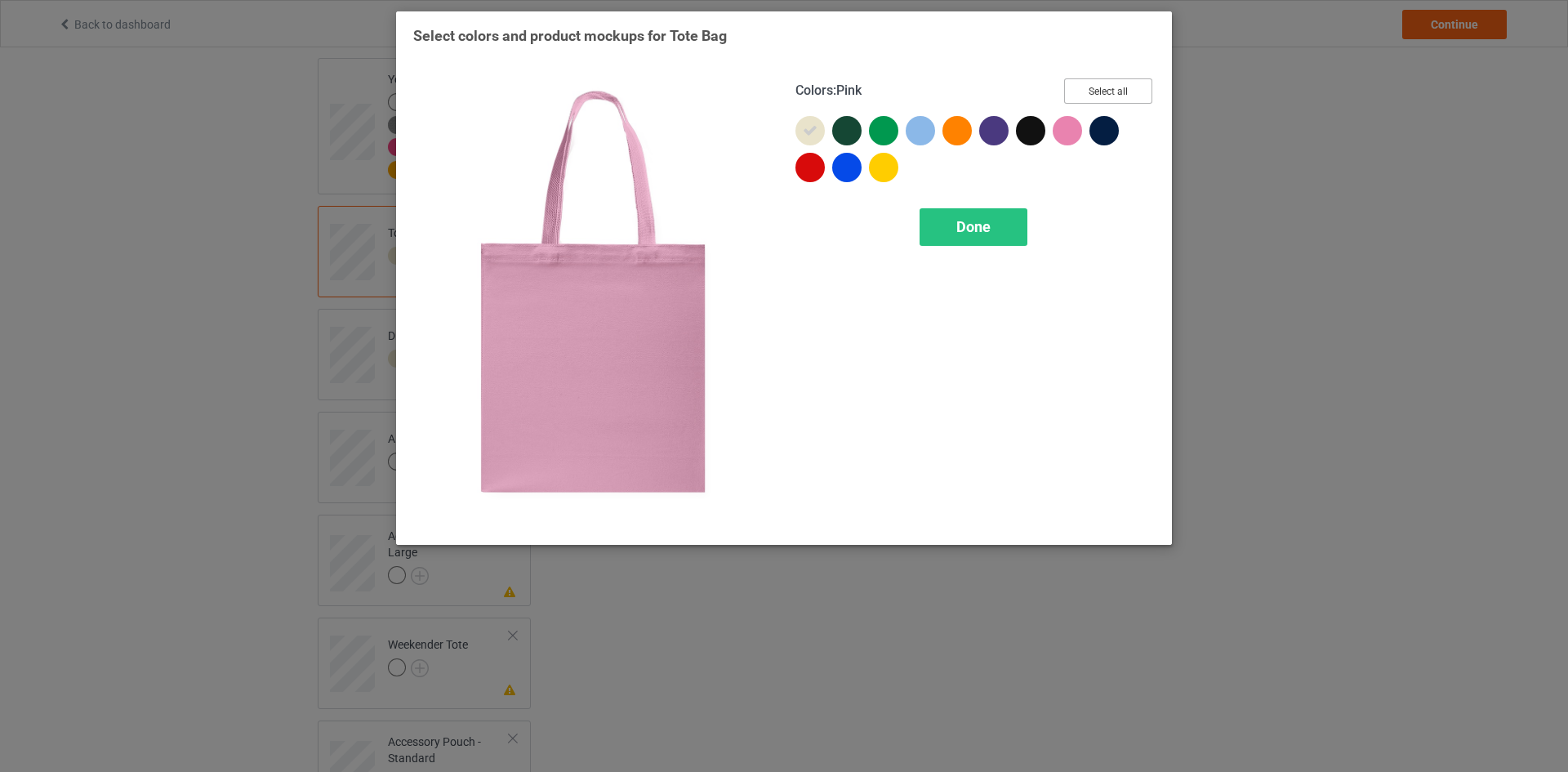
click at [1096, 94] on button "Select all" at bounding box center [1108, 90] width 89 height 25
click at [1006, 218] on div "Done" at bounding box center [973, 226] width 108 height 38
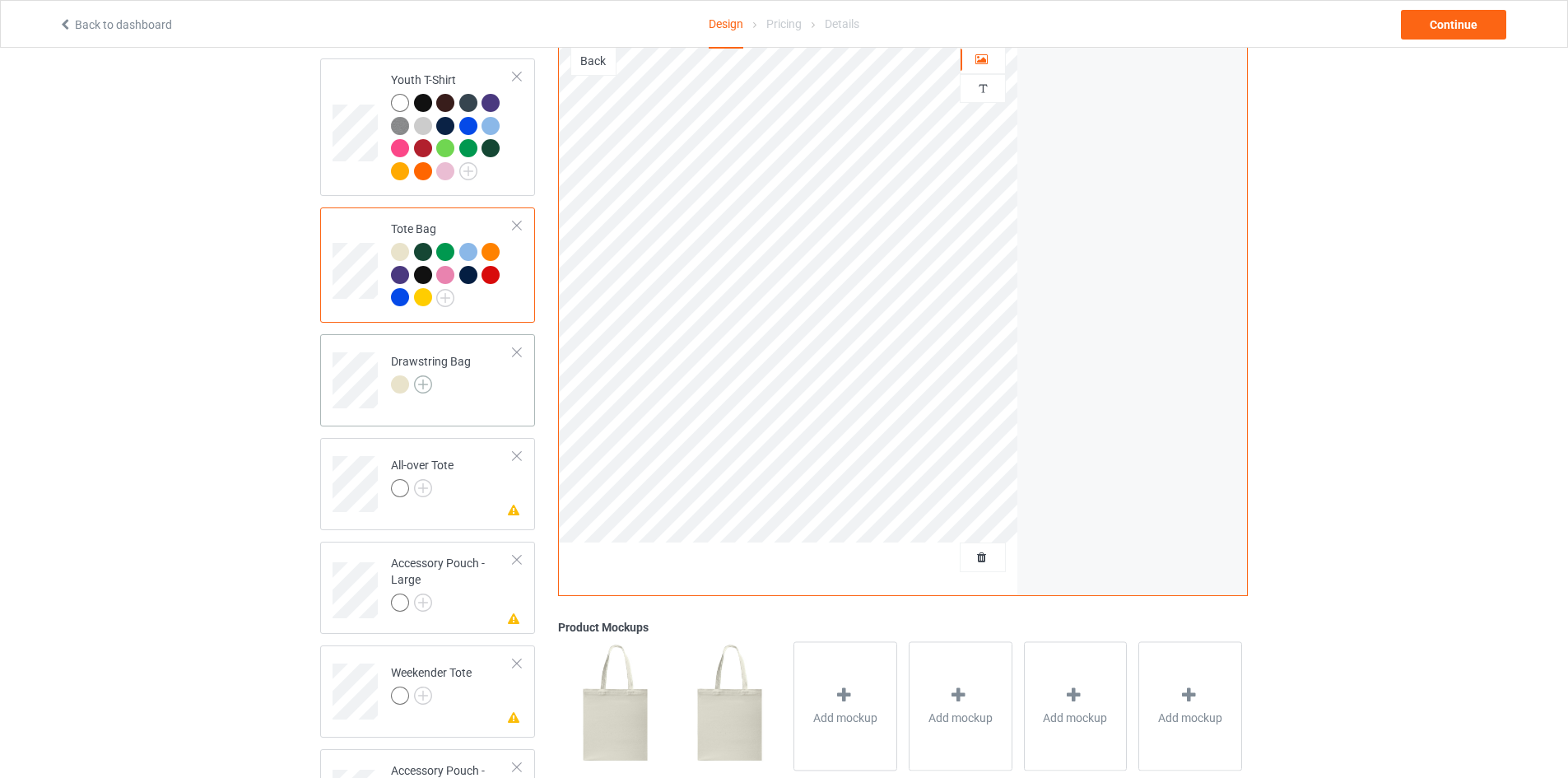
click at [418, 379] on img at bounding box center [423, 384] width 18 height 18
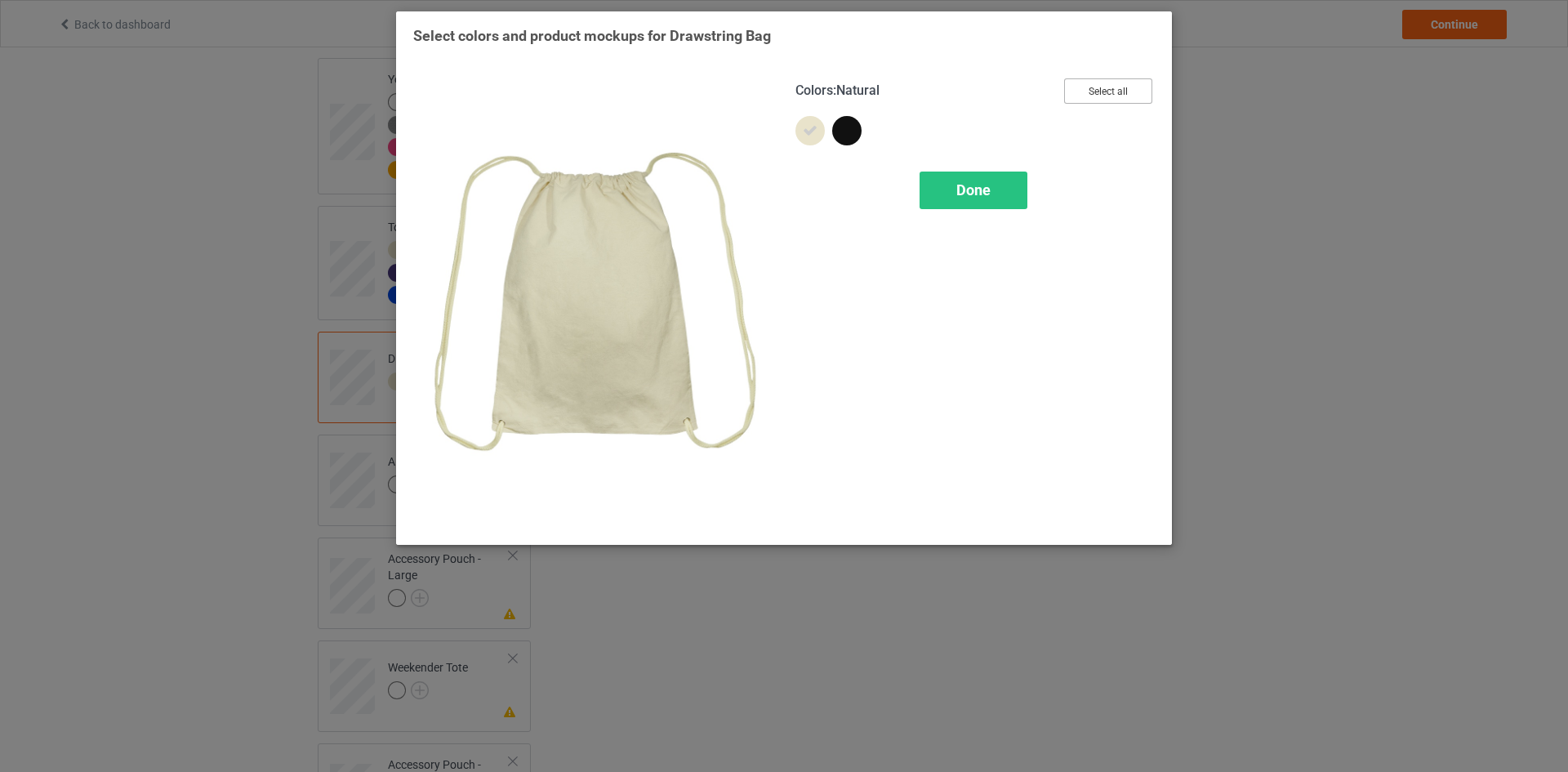
click at [1095, 88] on button "Select all" at bounding box center [1108, 90] width 89 height 25
click at [990, 190] on span "Done" at bounding box center [973, 190] width 35 height 17
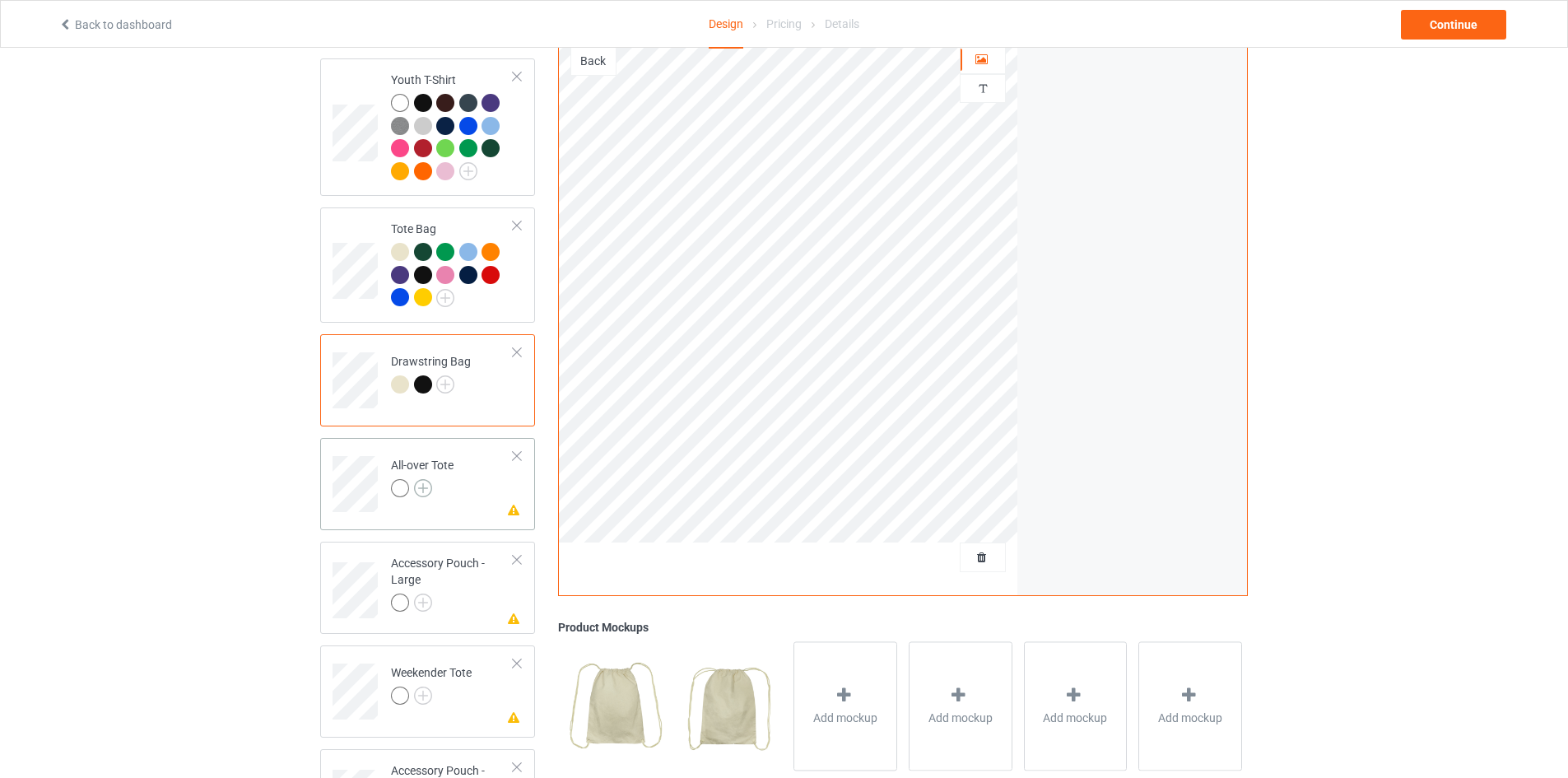
click at [431, 479] on img at bounding box center [423, 488] width 18 height 18
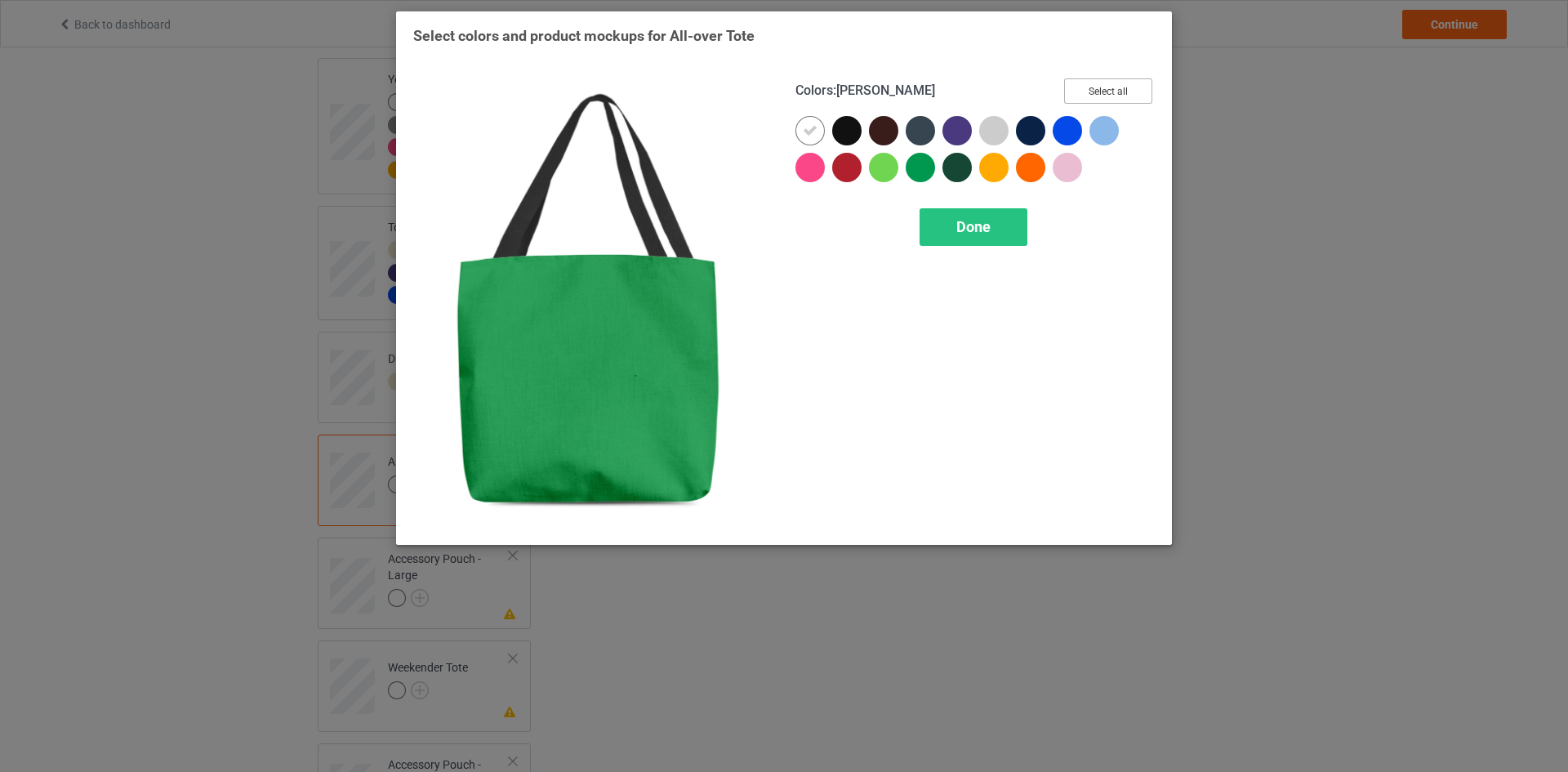
drag, startPoint x: 1105, startPoint y: 88, endPoint x: 1087, endPoint y: 99, distance: 21.1
click at [1105, 89] on button "Select all" at bounding box center [1108, 90] width 89 height 25
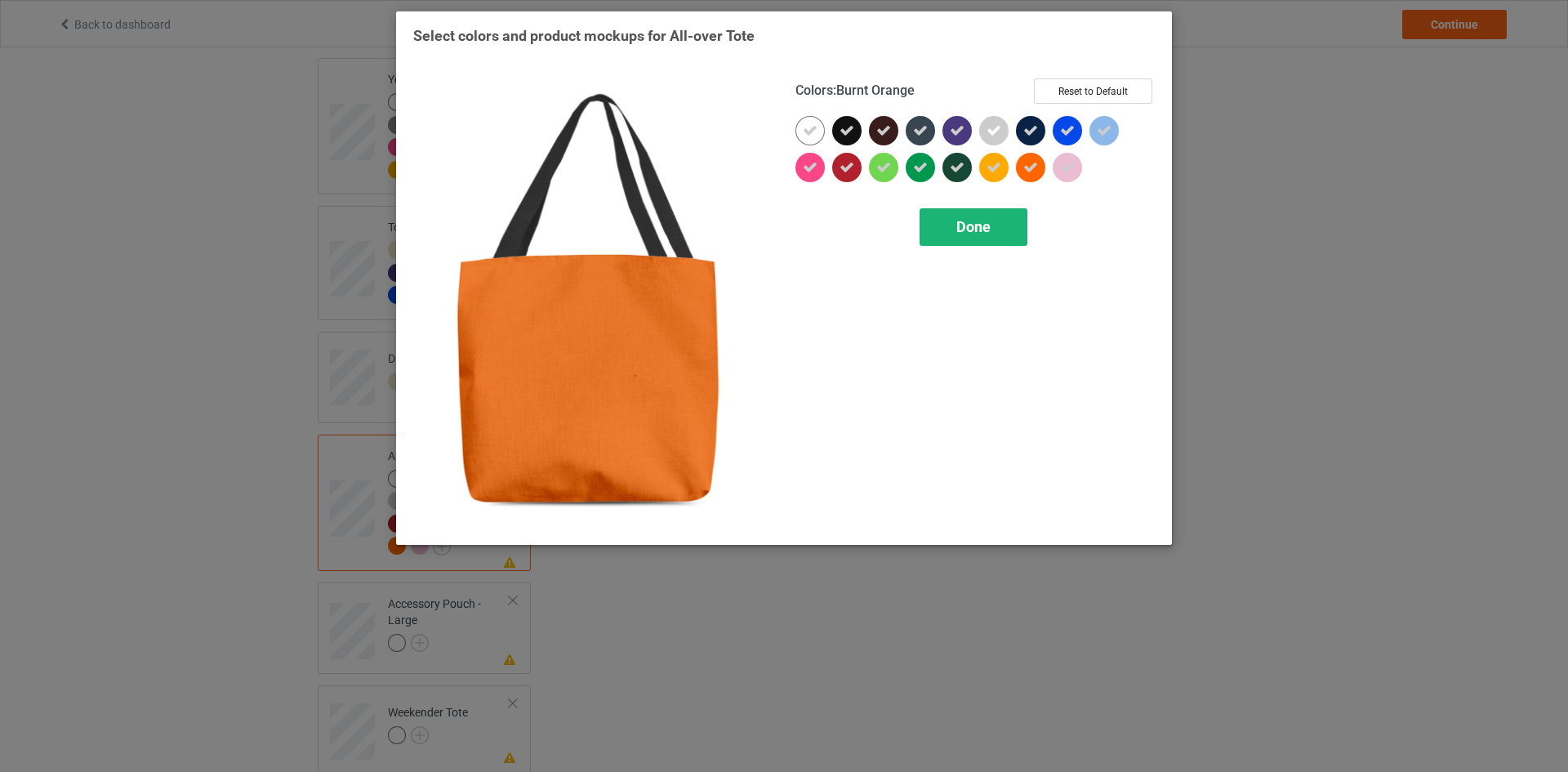
click at [1001, 226] on div "Done" at bounding box center [973, 226] width 108 height 38
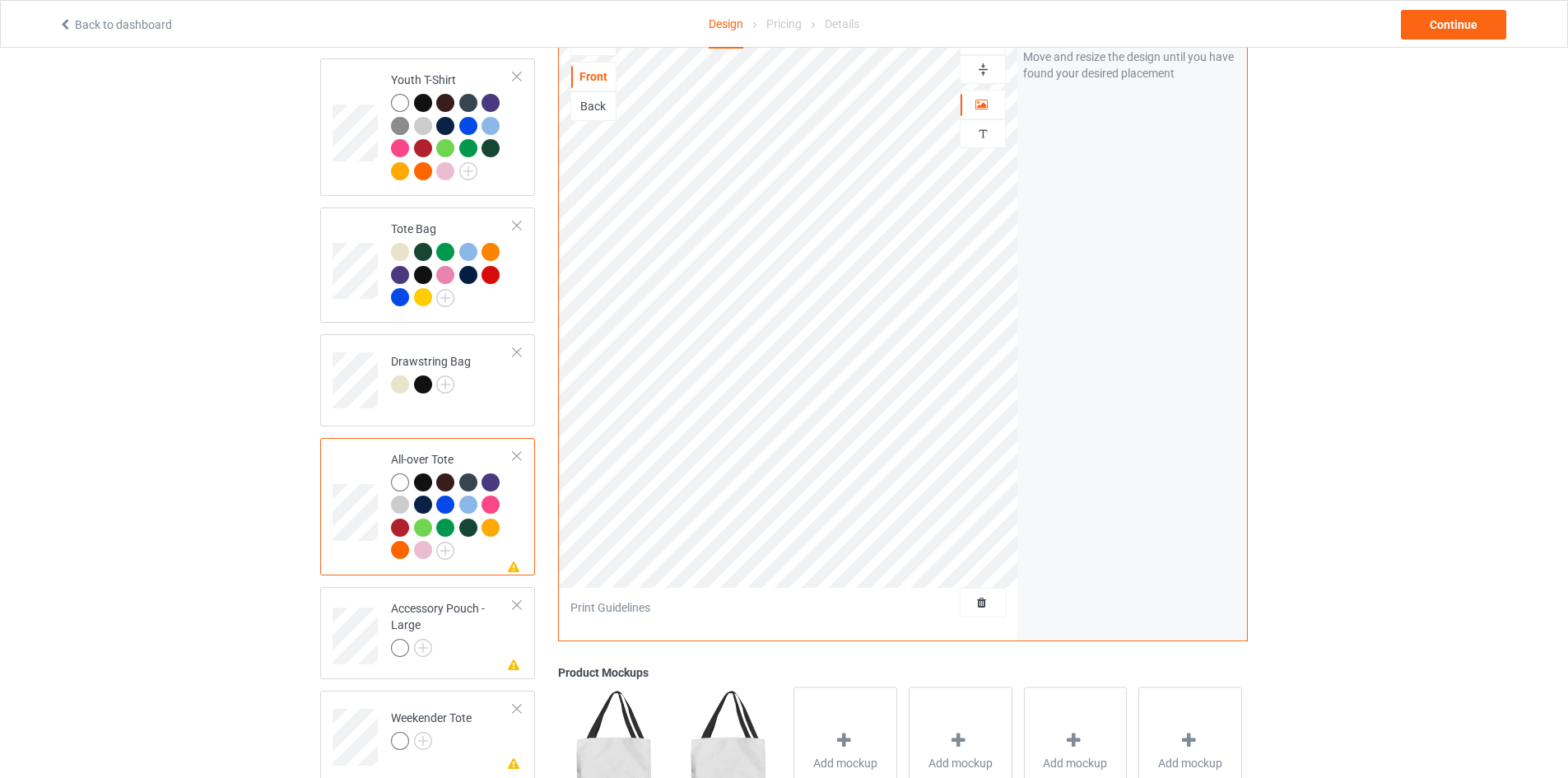
click at [515, 450] on div at bounding box center [517, 456] width 12 height 12
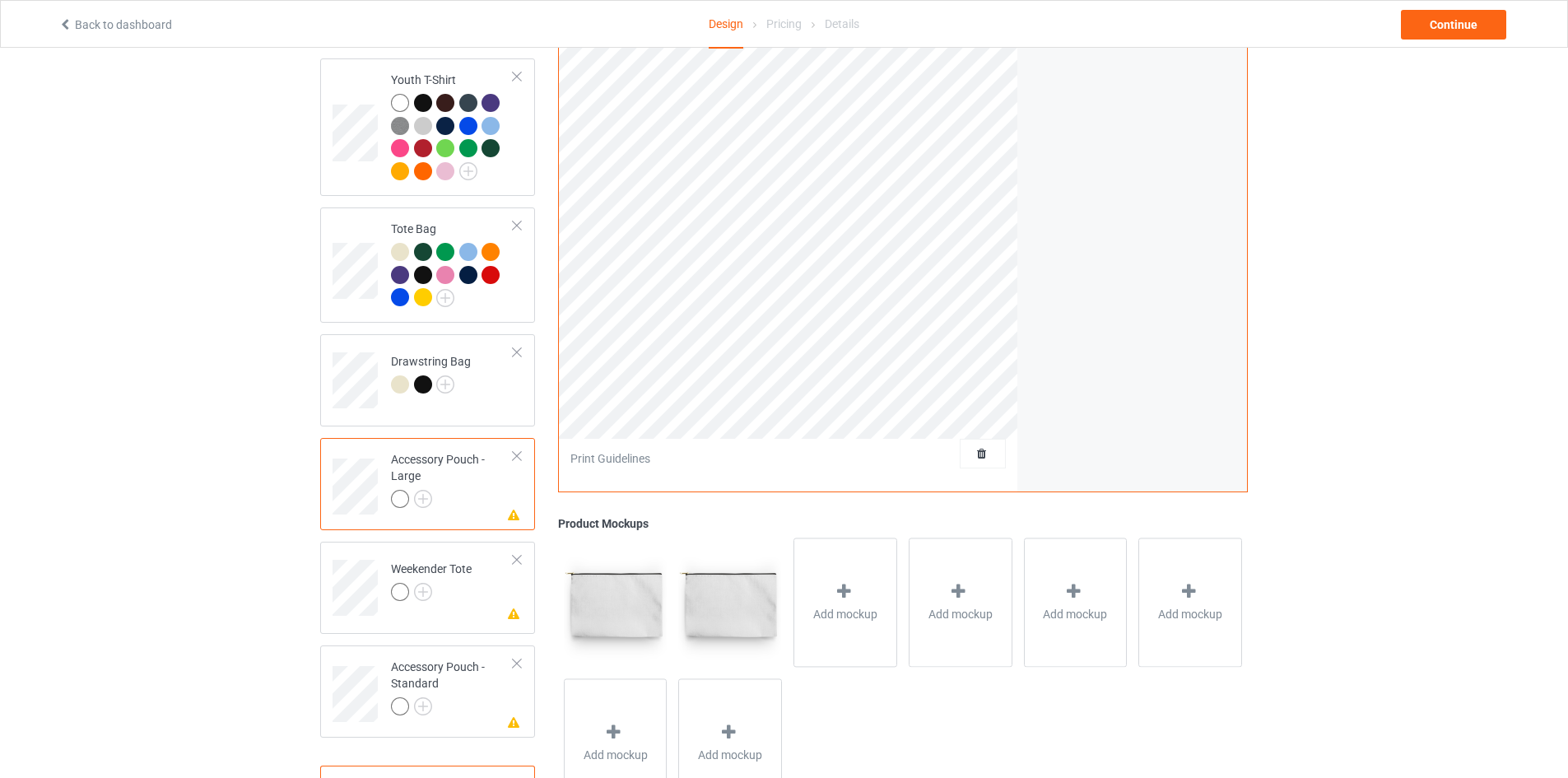
click at [522, 450] on div at bounding box center [517, 456] width 12 height 12
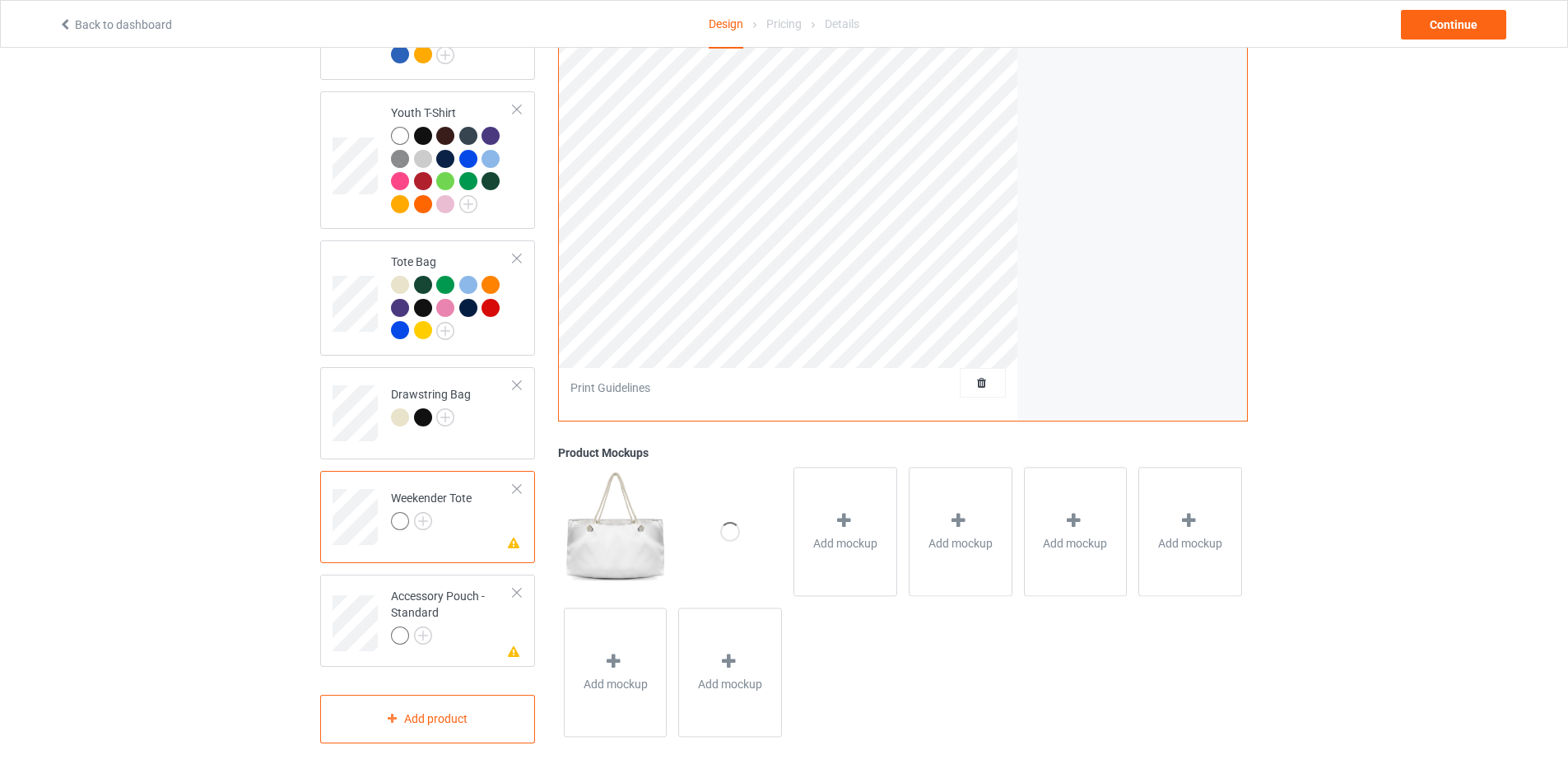
scroll to position [1359, 0]
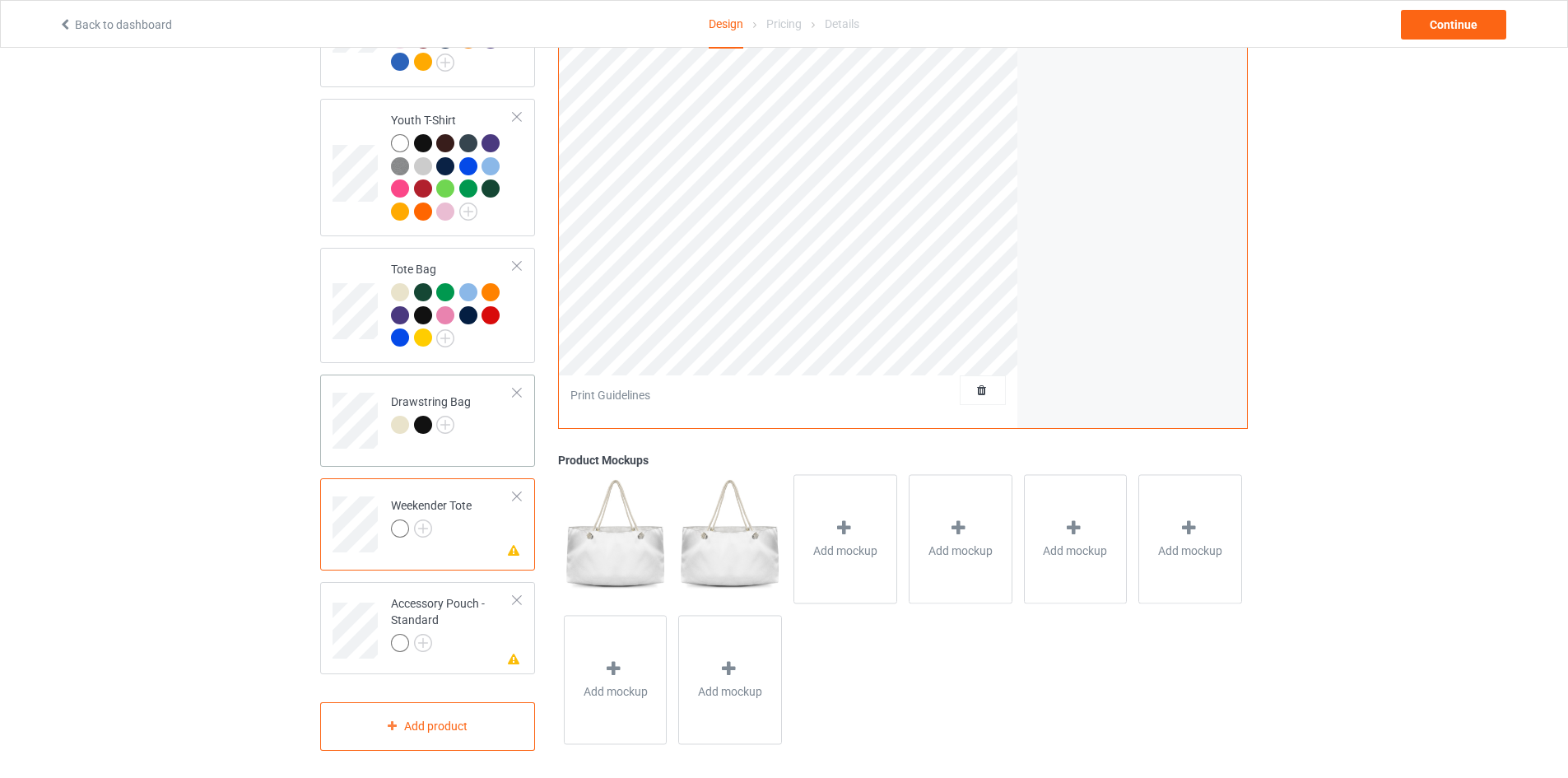
click at [432, 415] on div at bounding box center [426, 427] width 23 height 23
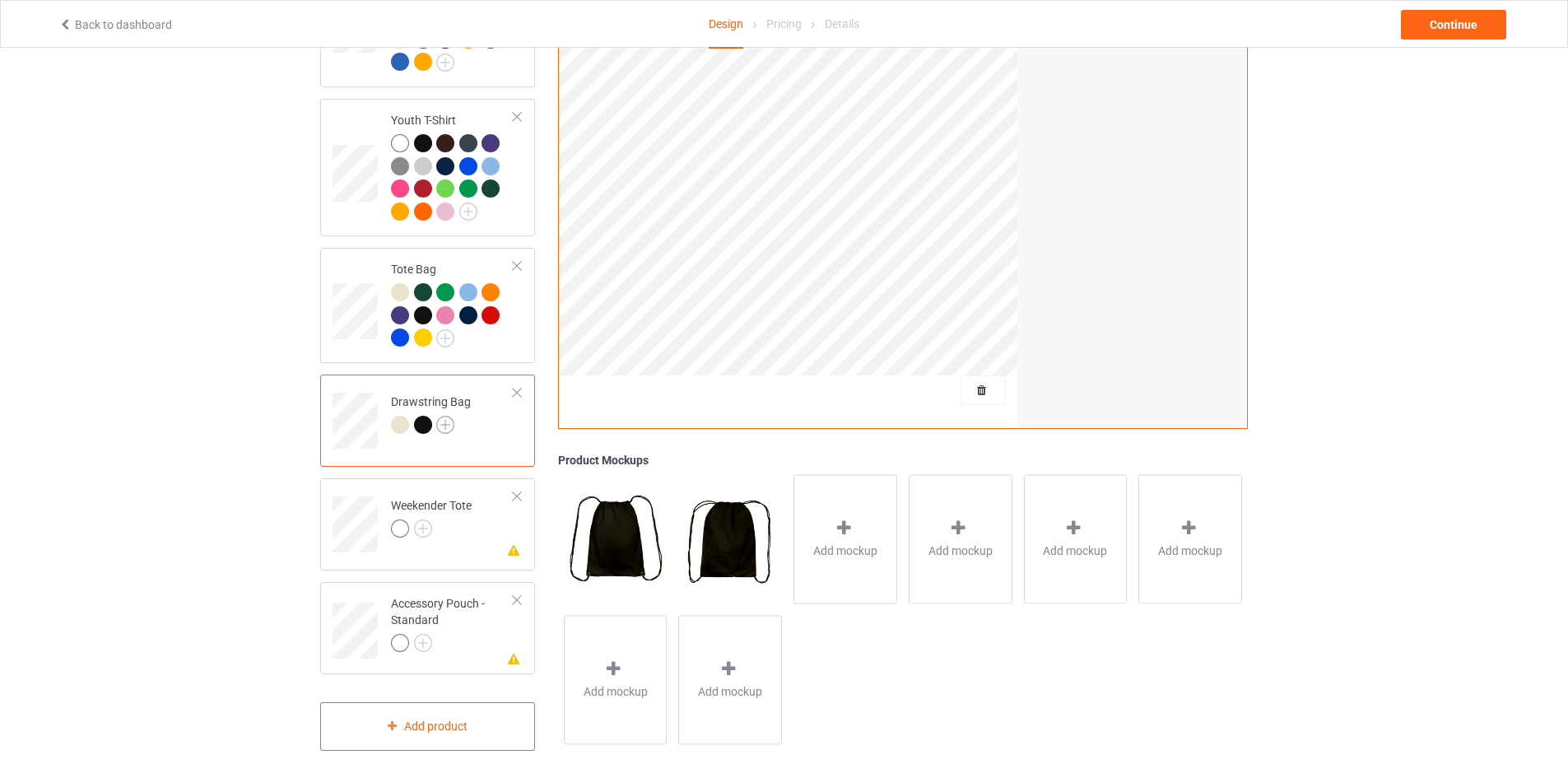
click at [447, 418] on img at bounding box center [445, 424] width 18 height 18
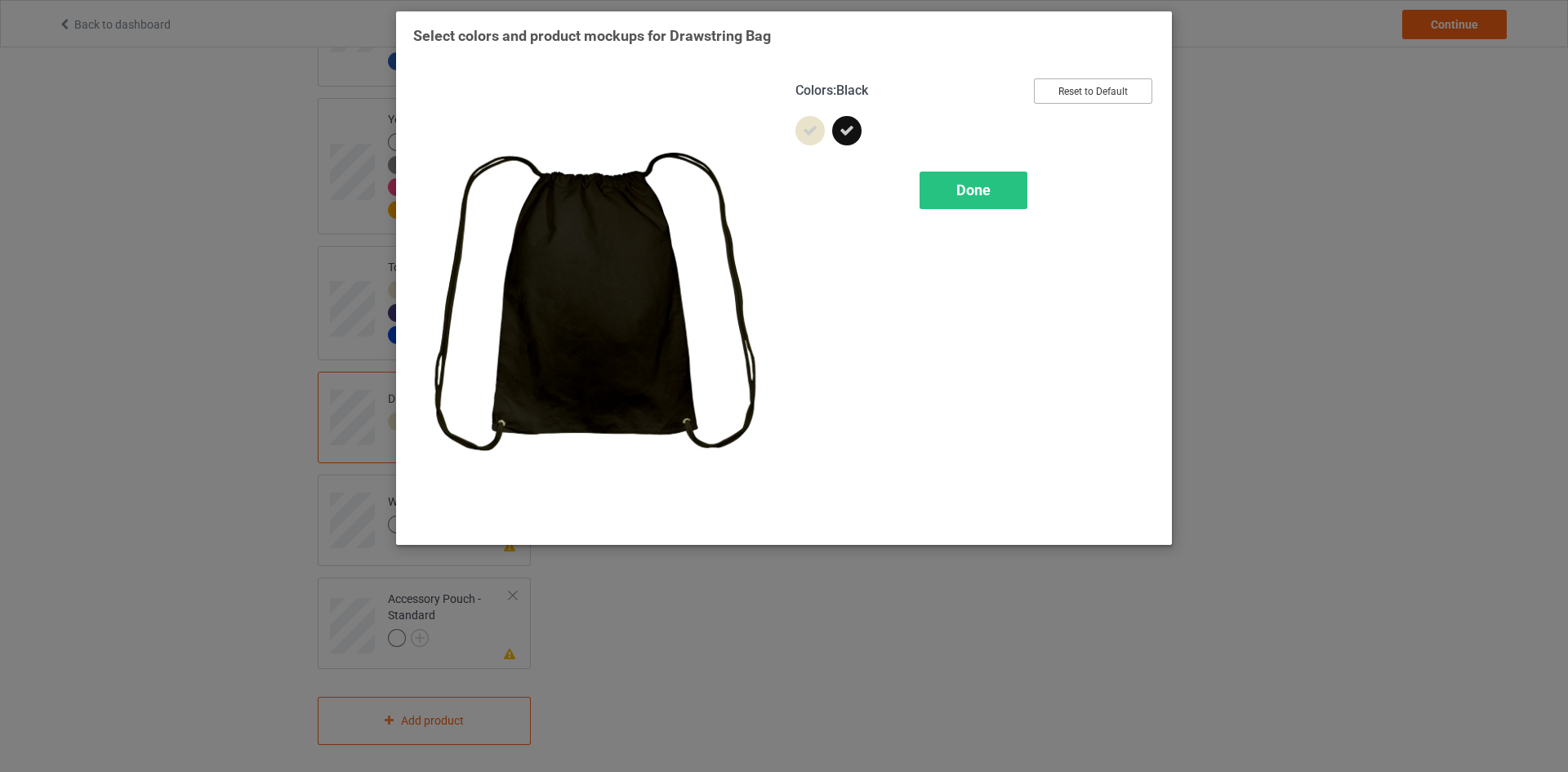
click at [1091, 91] on button "Reset to Default" at bounding box center [1092, 90] width 118 height 25
click at [988, 181] on span "Done" at bounding box center [973, 190] width 35 height 17
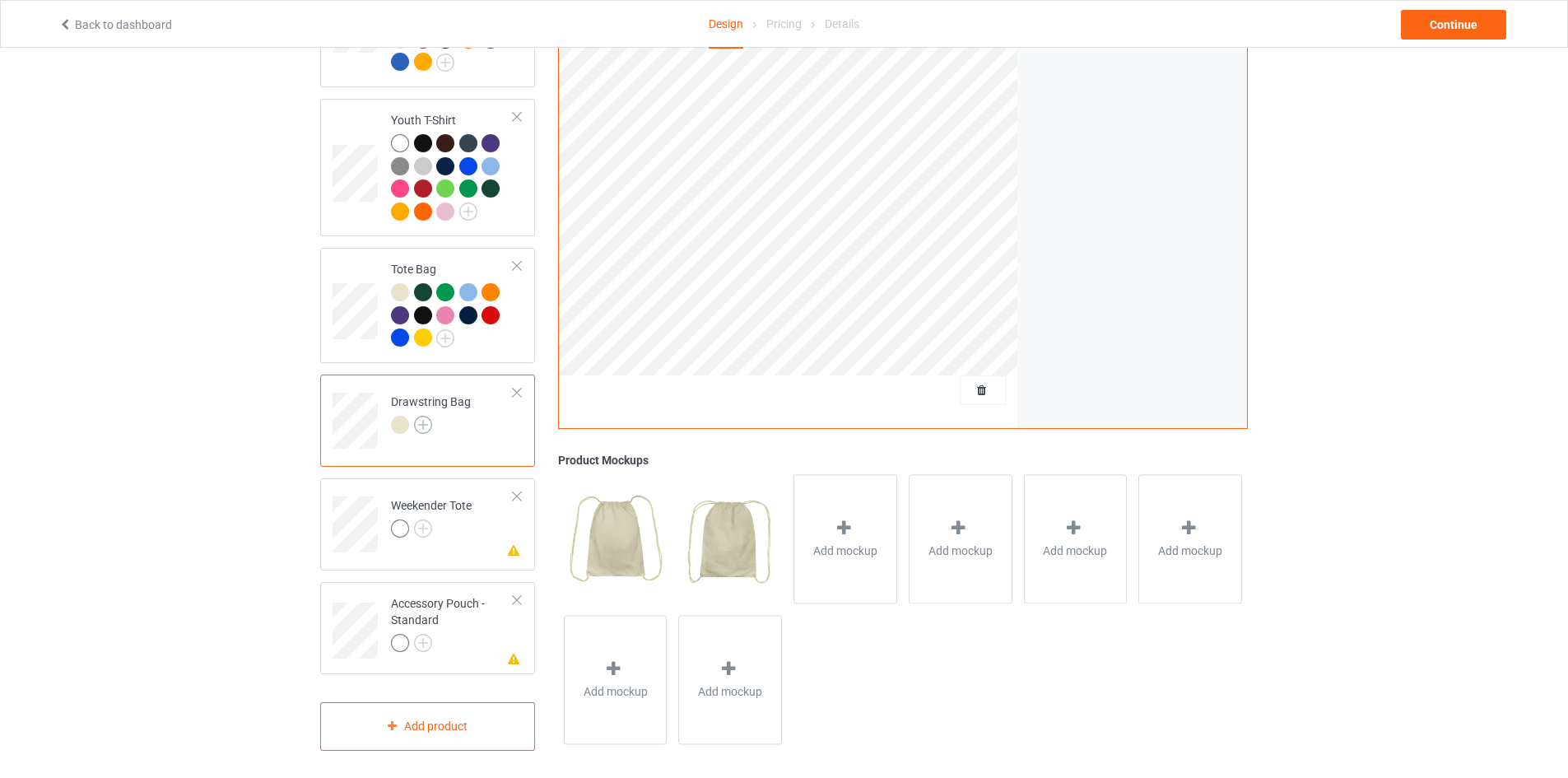
click at [424, 415] on img at bounding box center [423, 424] width 18 height 18
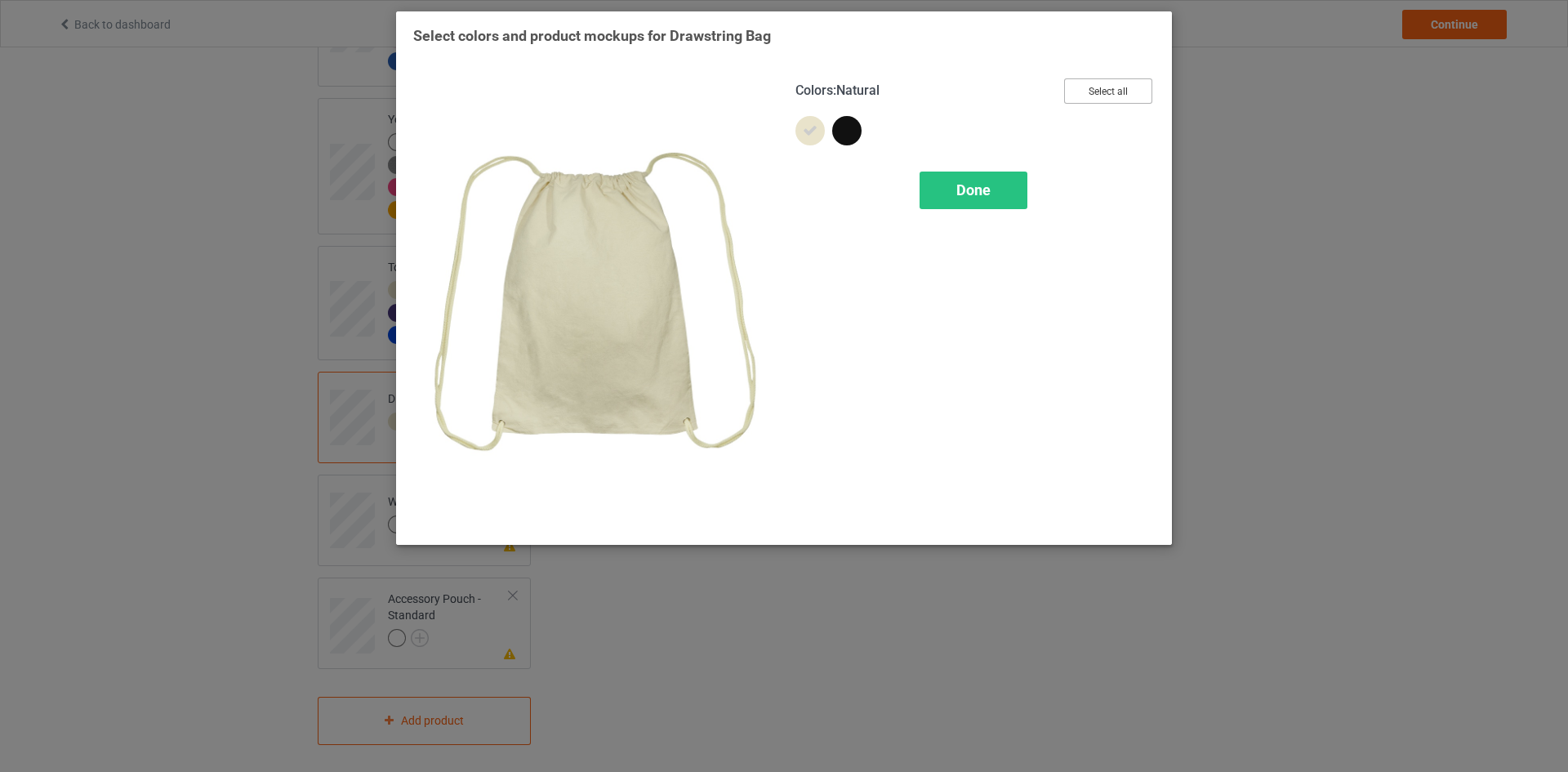
click at [1089, 94] on button "Select all" at bounding box center [1108, 90] width 89 height 25
click at [963, 207] on div "Done" at bounding box center [973, 190] width 108 height 38
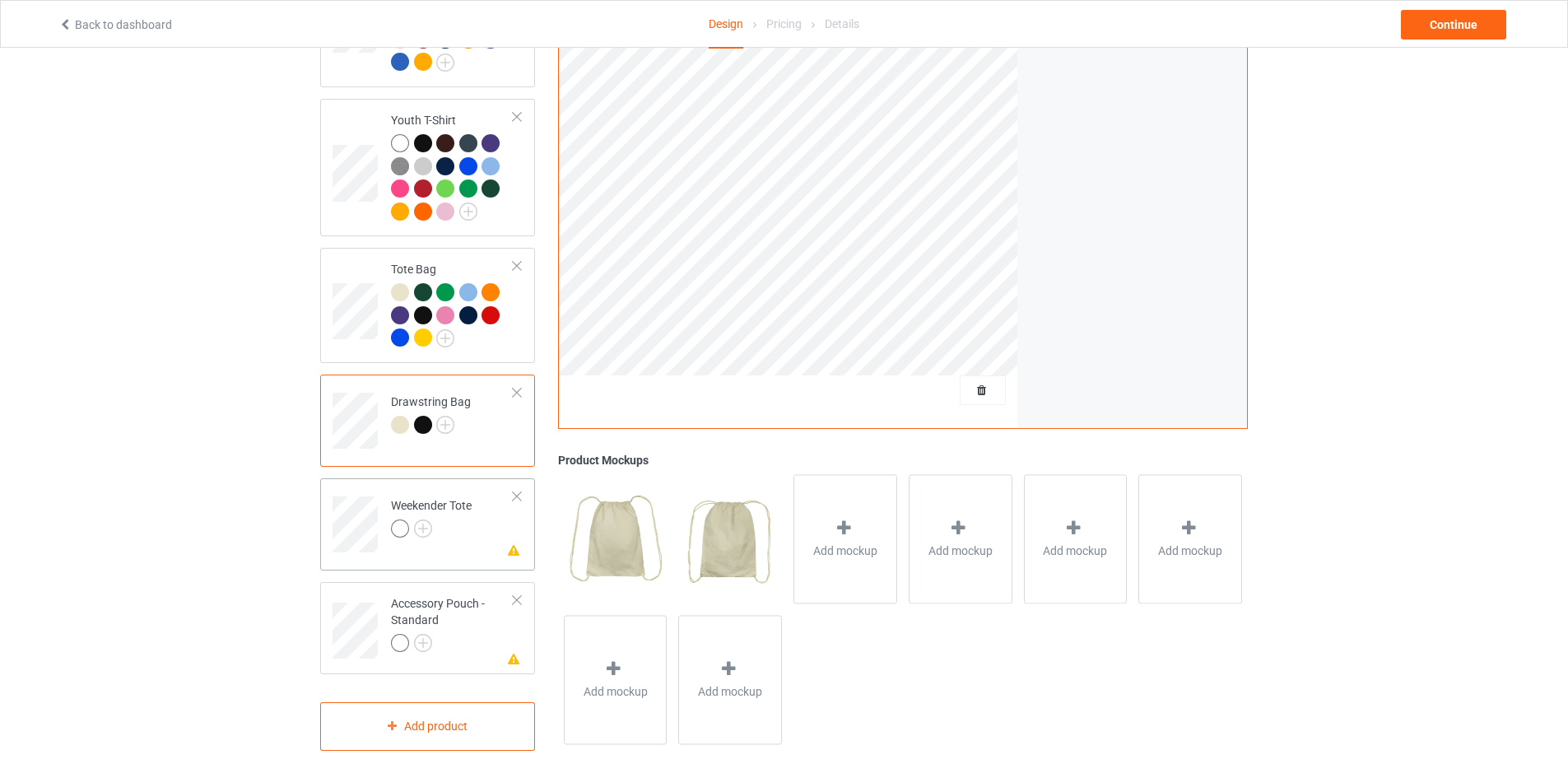
click at [434, 519] on div at bounding box center [431, 531] width 81 height 23
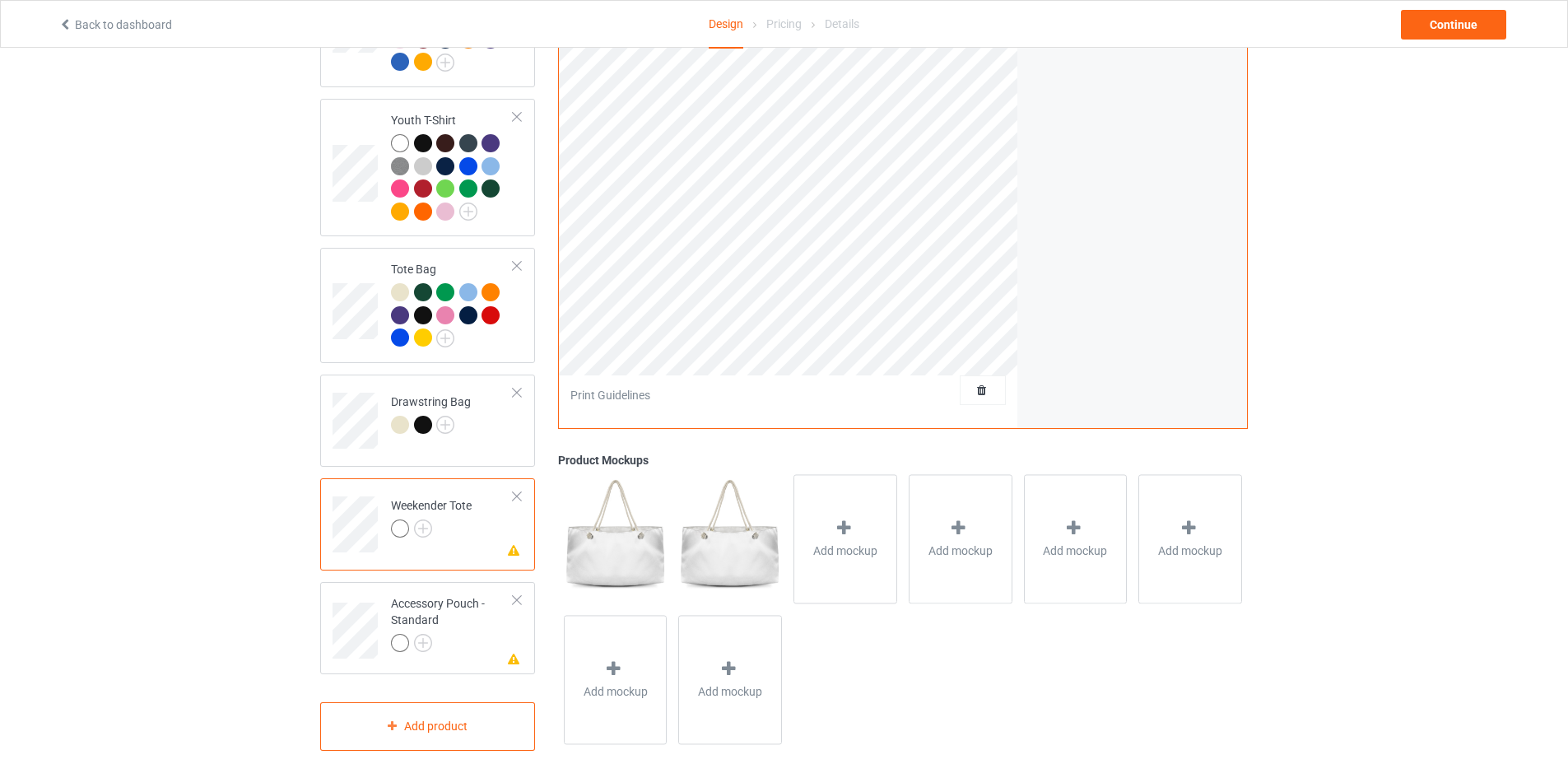
click at [513, 491] on div at bounding box center [517, 497] width 12 height 12
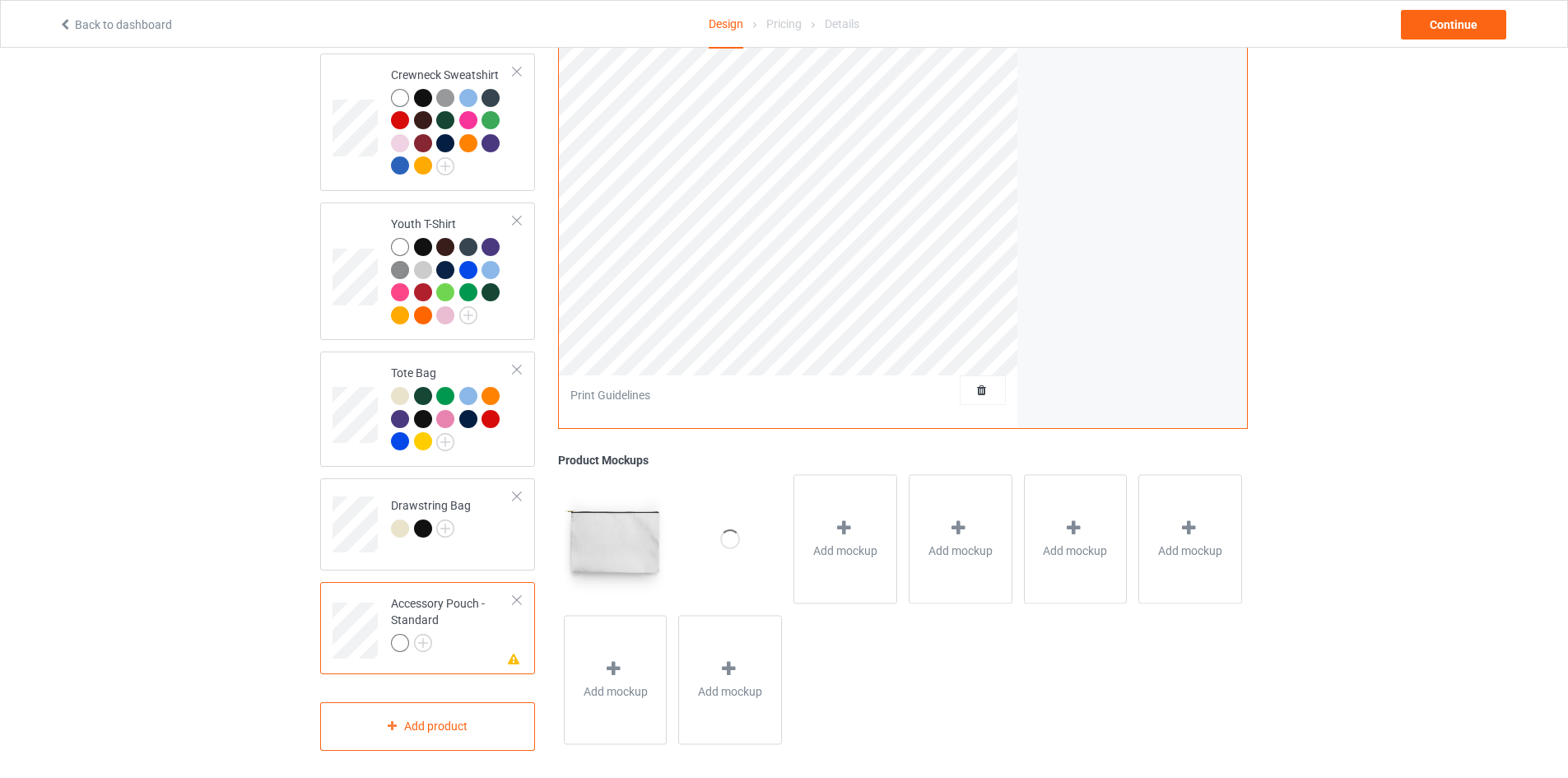
click at [513, 491] on div at bounding box center [517, 497] width 12 height 12
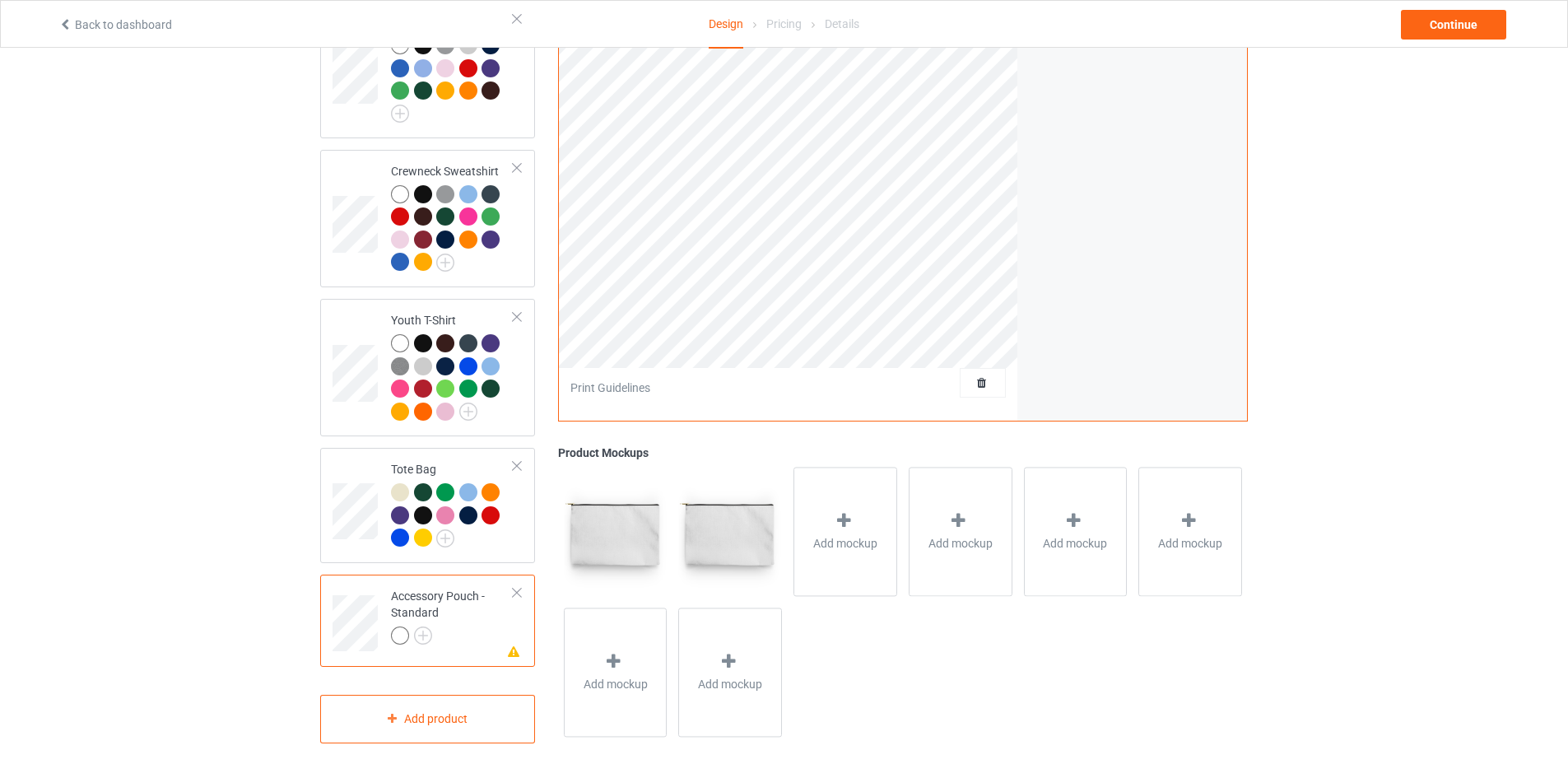
scroll to position [1151, 0]
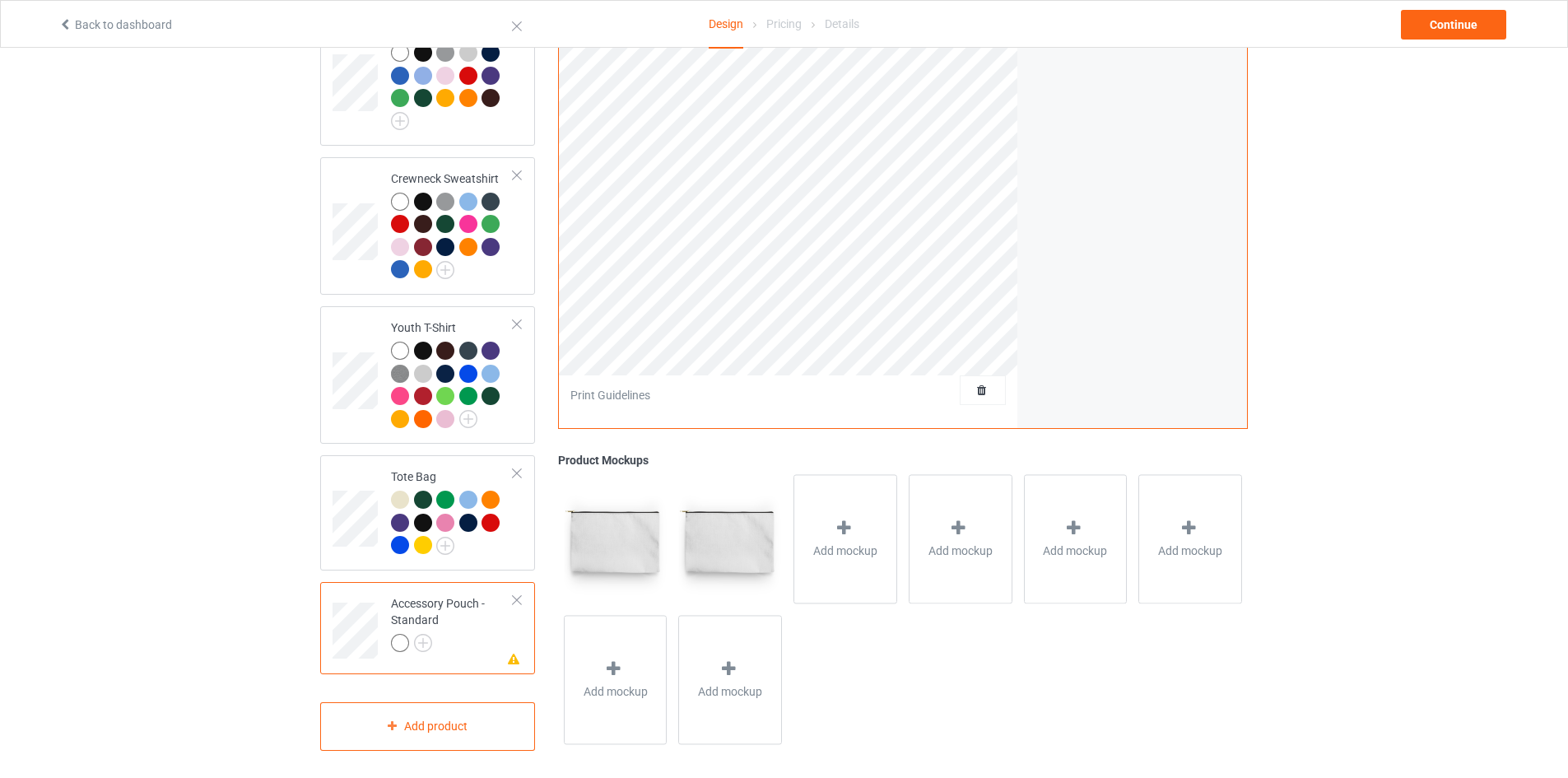
click at [515, 594] on div at bounding box center [517, 600] width 12 height 12
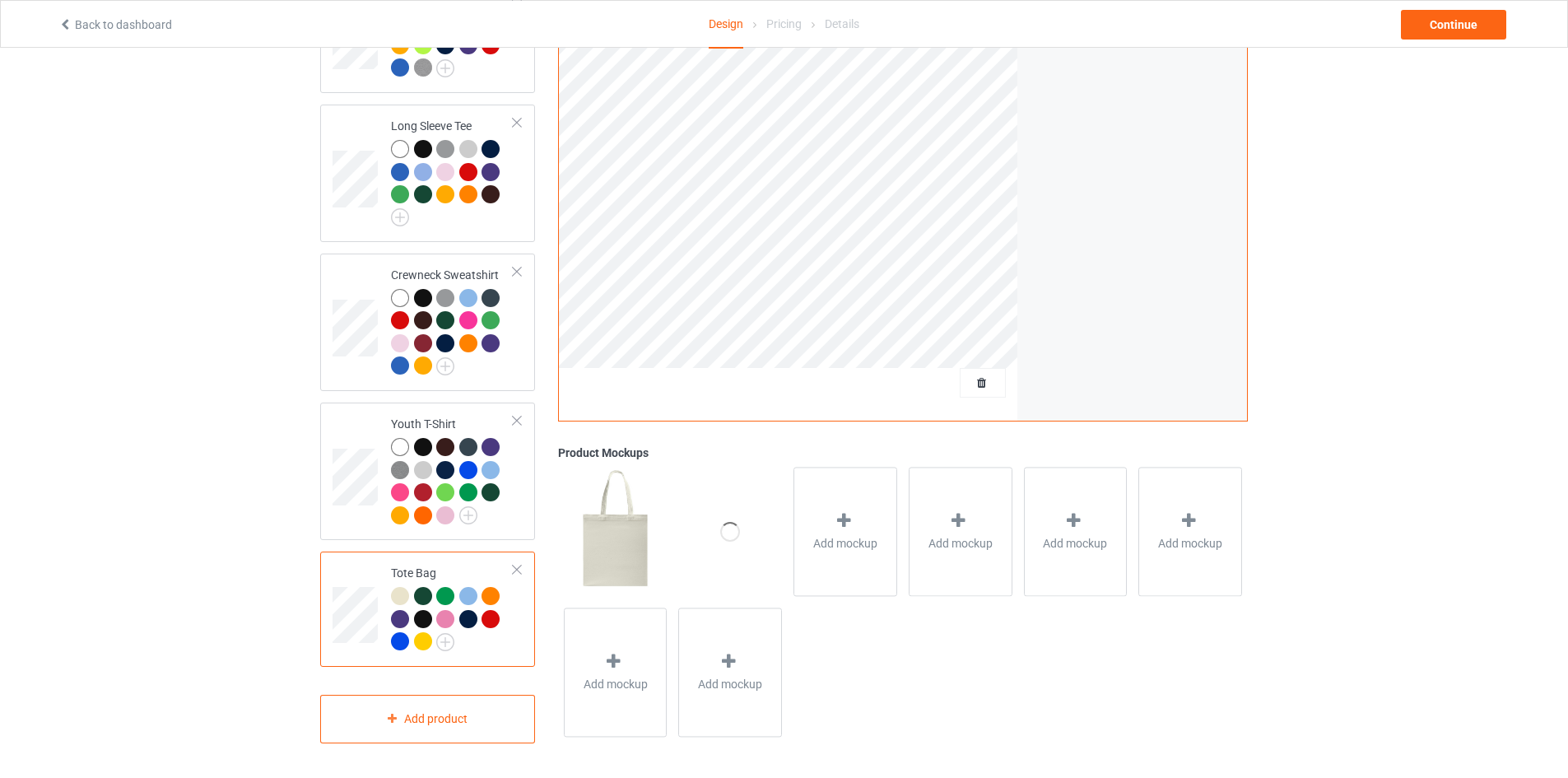
scroll to position [1048, 0]
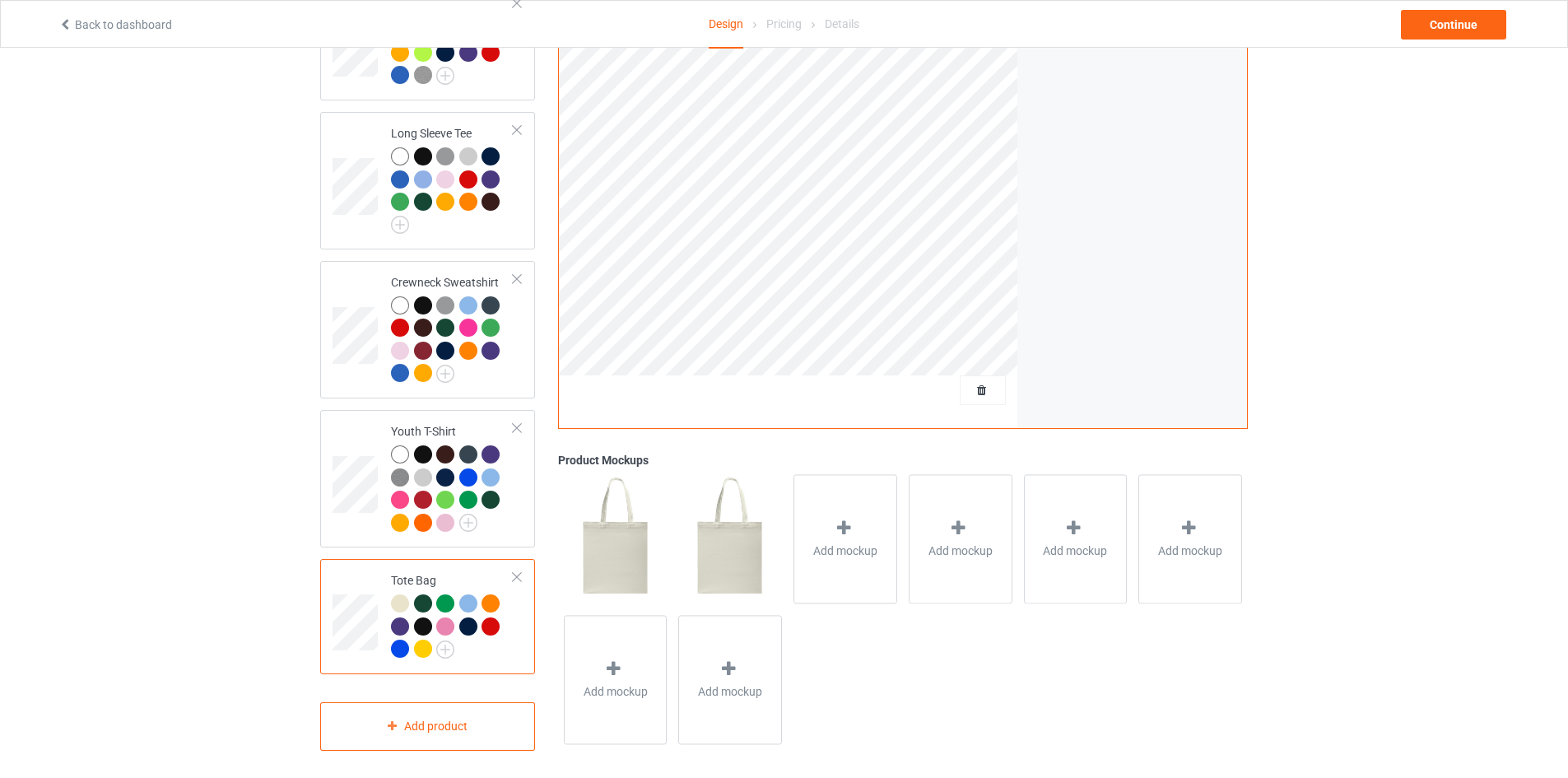
click at [616, 547] on img at bounding box center [615, 538] width 103 height 128
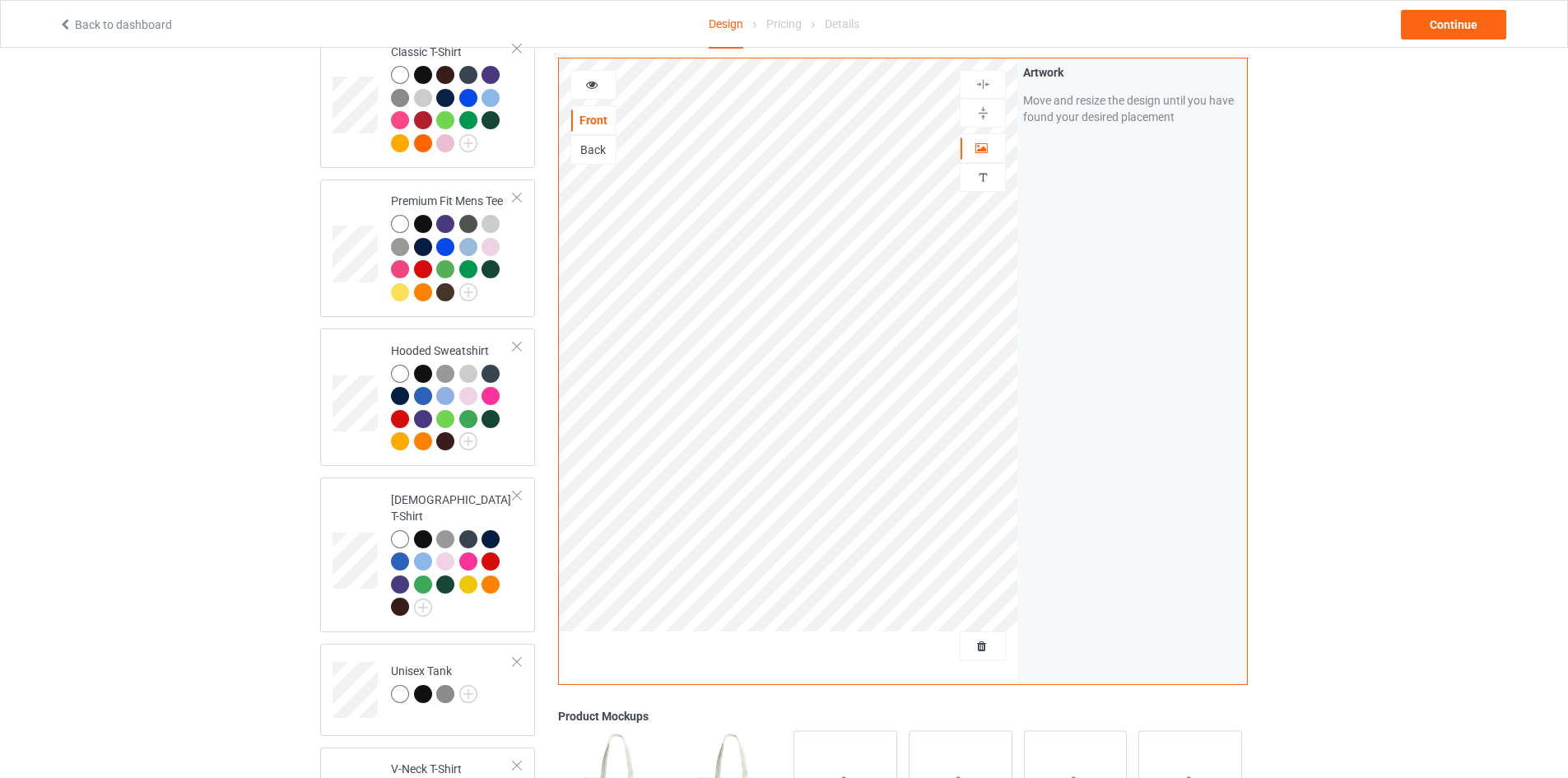
scroll to position [0, 0]
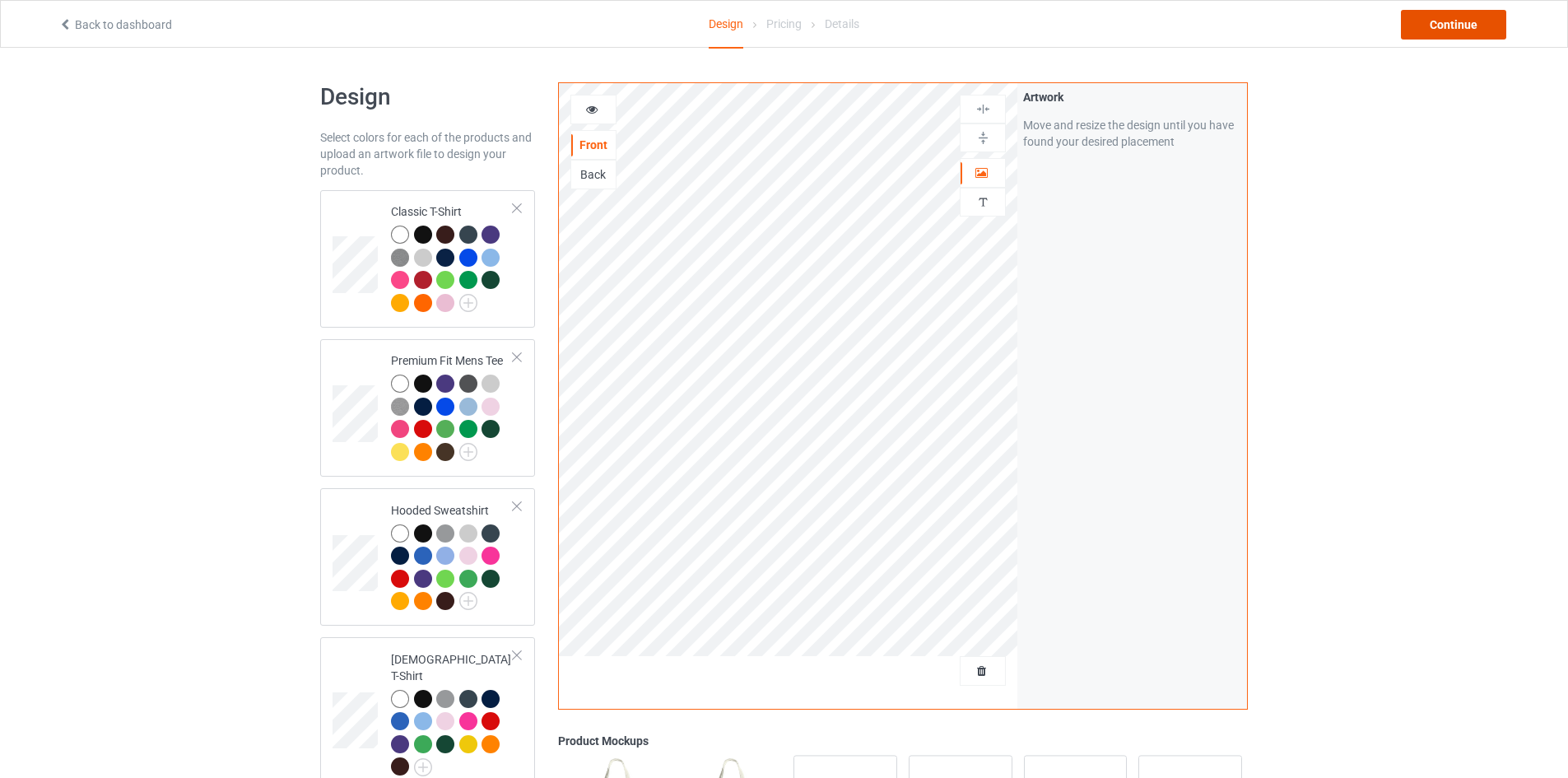
click at [1444, 28] on div "Continue" at bounding box center [1454, 24] width 106 height 30
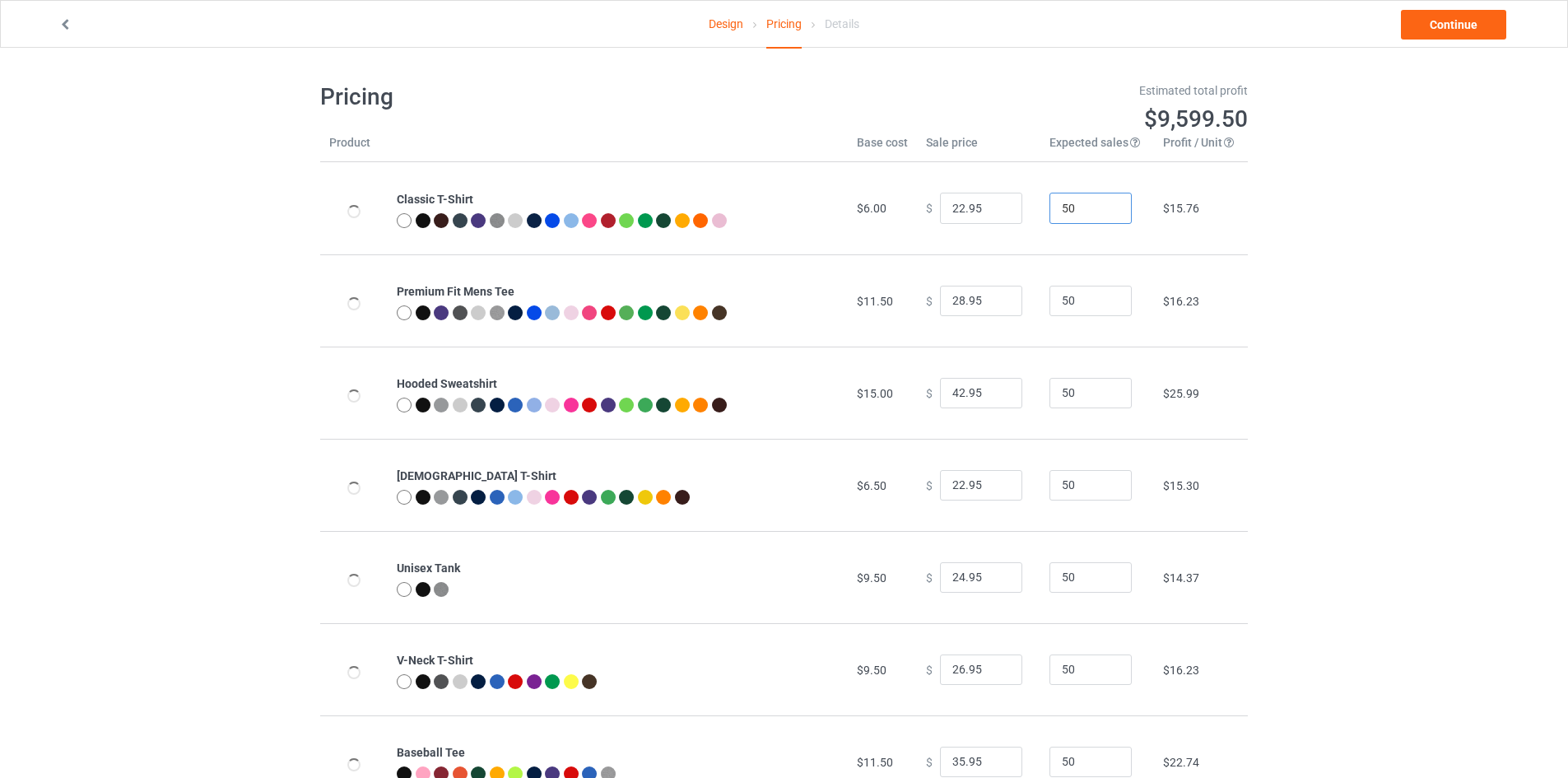
drag, startPoint x: 1063, startPoint y: 210, endPoint x: 1023, endPoint y: 214, distance: 40.2
click at [1025, 214] on tr "Classic T-Shirt $6.00 $ 22.95 50 $15.76" at bounding box center [784, 208] width 928 height 92
type input "1"
drag, startPoint x: 1082, startPoint y: 300, endPoint x: 1018, endPoint y: 283, distance: 66.2
click at [1024, 298] on tr "Premium Fit Mens Tee $11.50 $ 28.95 50 $16.23" at bounding box center [784, 300] width 928 height 92
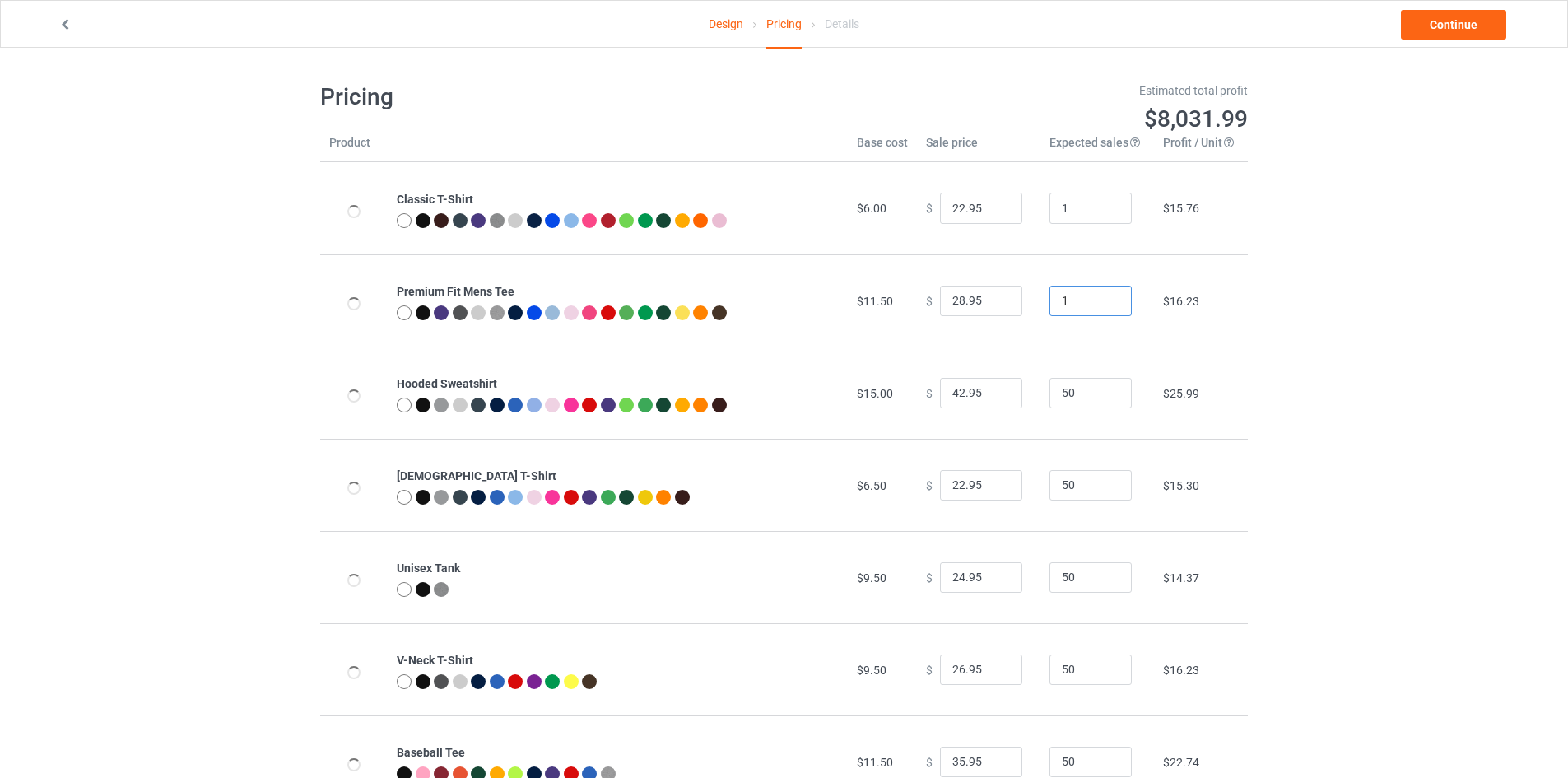
type input "1"
drag, startPoint x: 1088, startPoint y: 393, endPoint x: 925, endPoint y: 382, distance: 163.4
click at [939, 399] on tr "Hooded Sweatshirt $15.00 $ 42.95 50 $25.99" at bounding box center [784, 392] width 928 height 92
type input "1"
drag, startPoint x: 1078, startPoint y: 477, endPoint x: 1016, endPoint y: 478, distance: 62.0
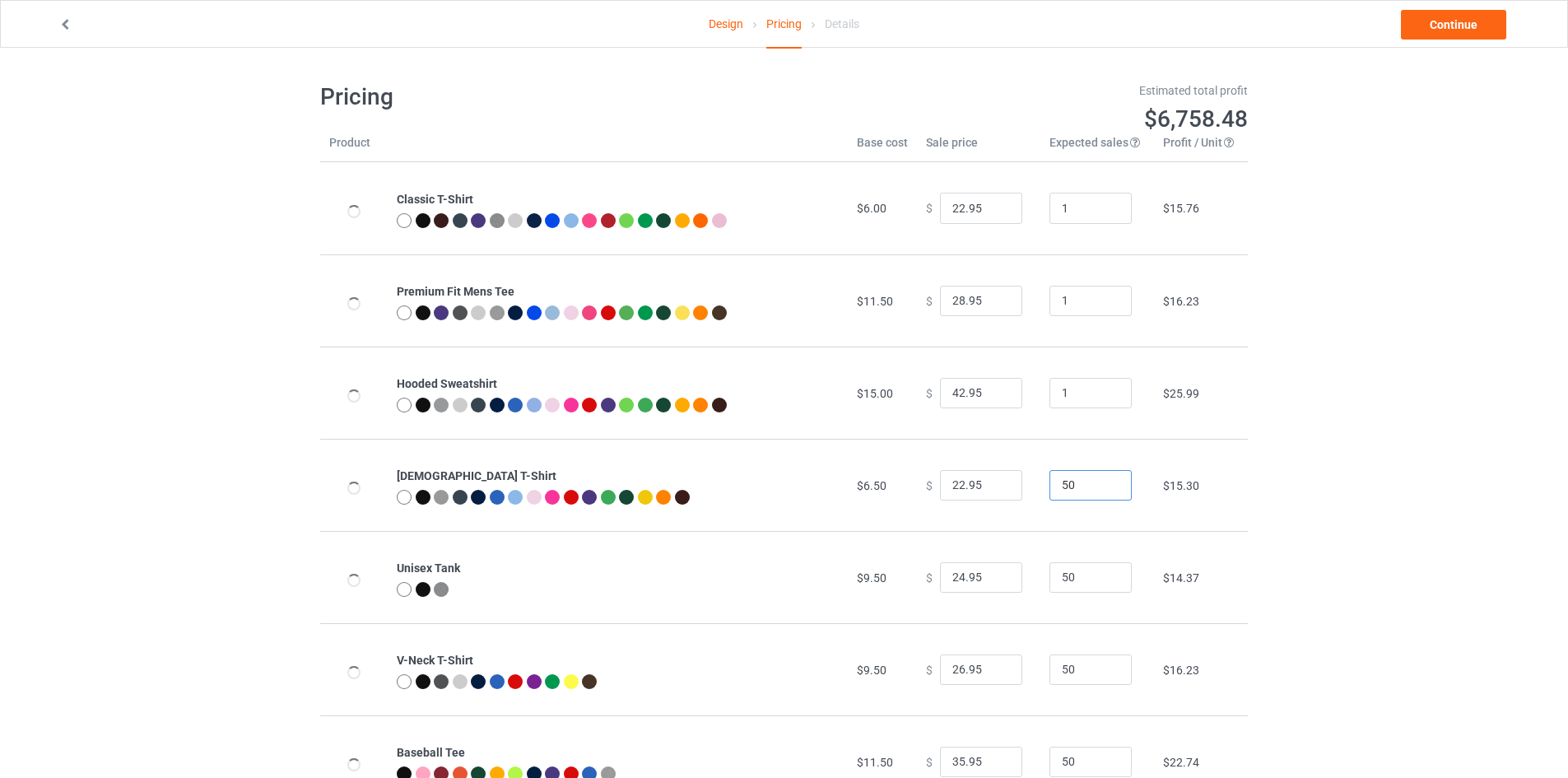
click at [1017, 477] on tr "Ladies T-Shirt $6.50 $ 22.95 50 $15.30" at bounding box center [784, 484] width 928 height 92
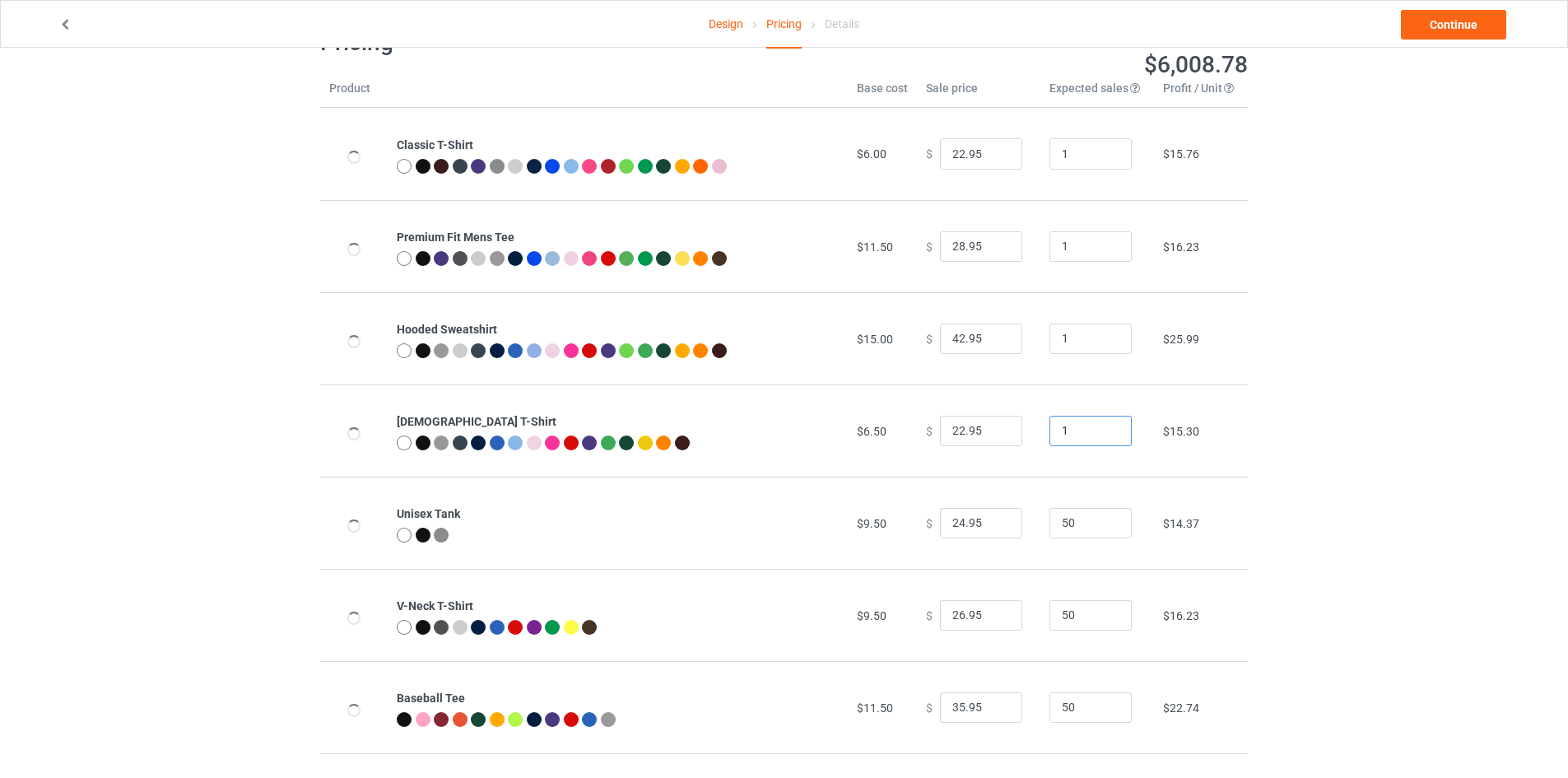
scroll to position [82, 0]
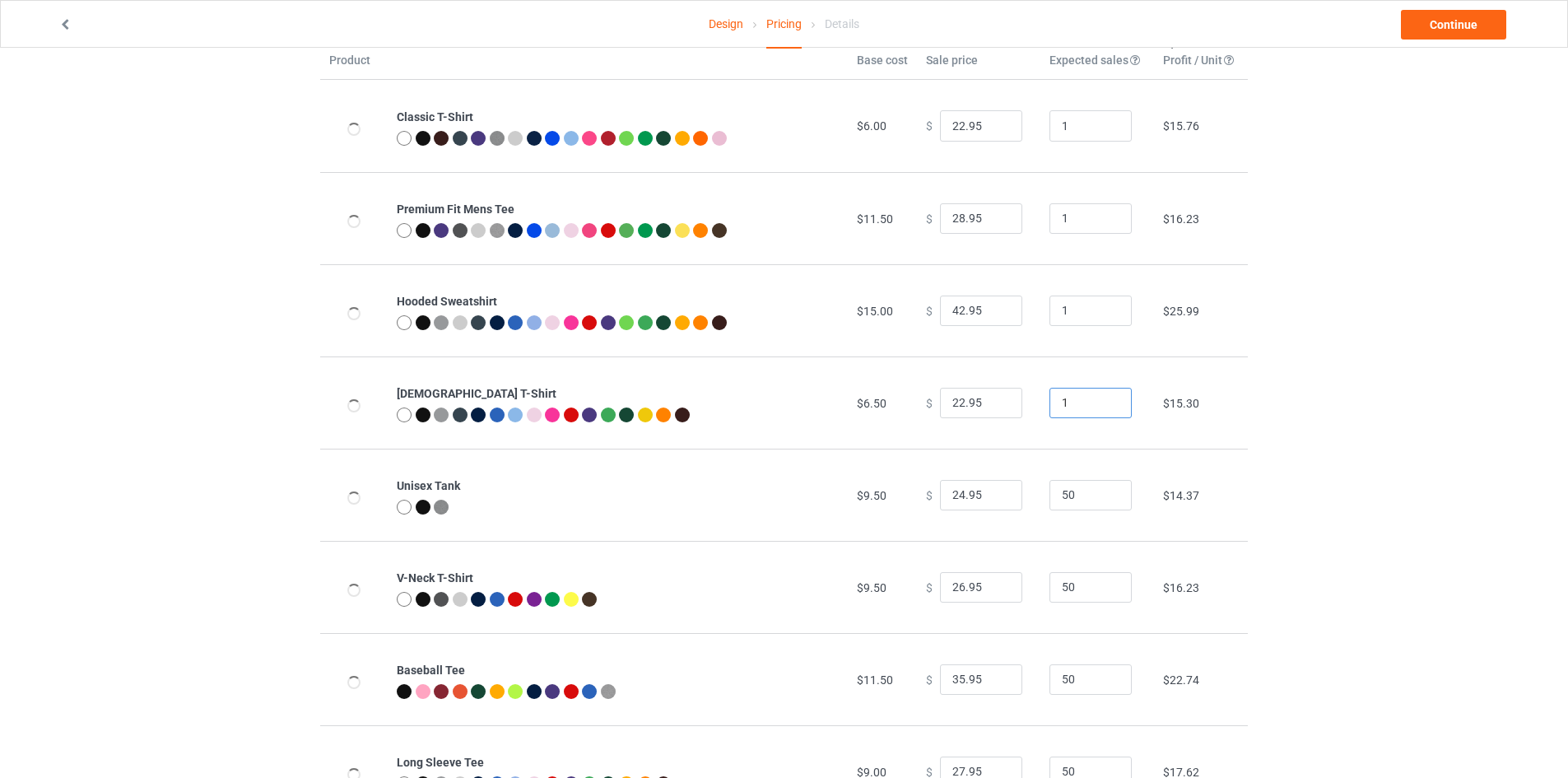
type input "1"
drag, startPoint x: 1069, startPoint y: 492, endPoint x: 1008, endPoint y: 501, distance: 61.7
click at [1008, 501] on tr "Unisex Tank $9.50 $ 24.95 50 $14.37" at bounding box center [784, 494] width 928 height 92
type input "1"
drag, startPoint x: 984, startPoint y: 590, endPoint x: 963, endPoint y: 593, distance: 21.2
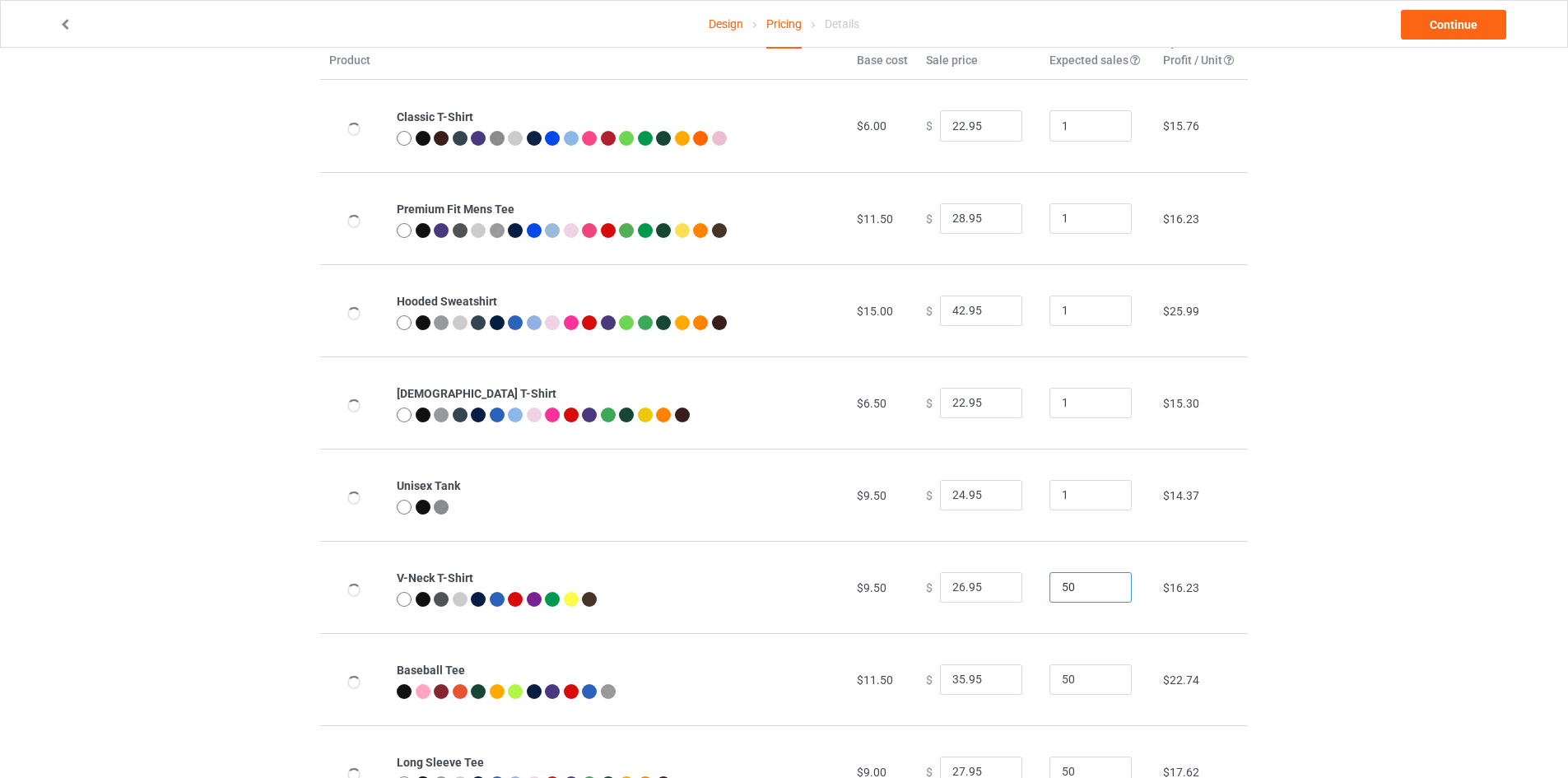
click at [964, 593] on tr "V-Neck T-Shirt $9.50 $ 26.95 50 $16.23" at bounding box center [784, 586] width 928 height 92
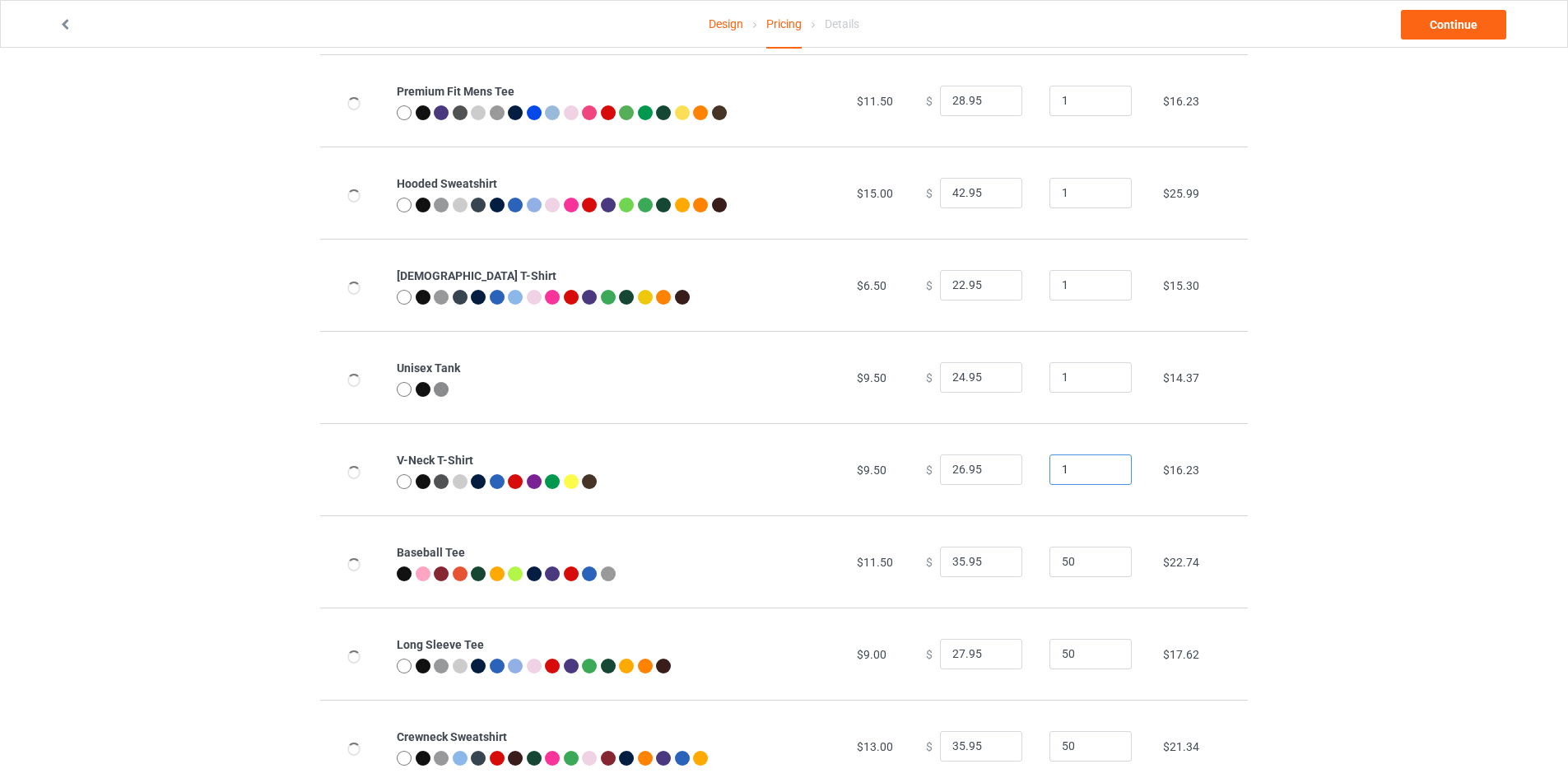
scroll to position [246, 0]
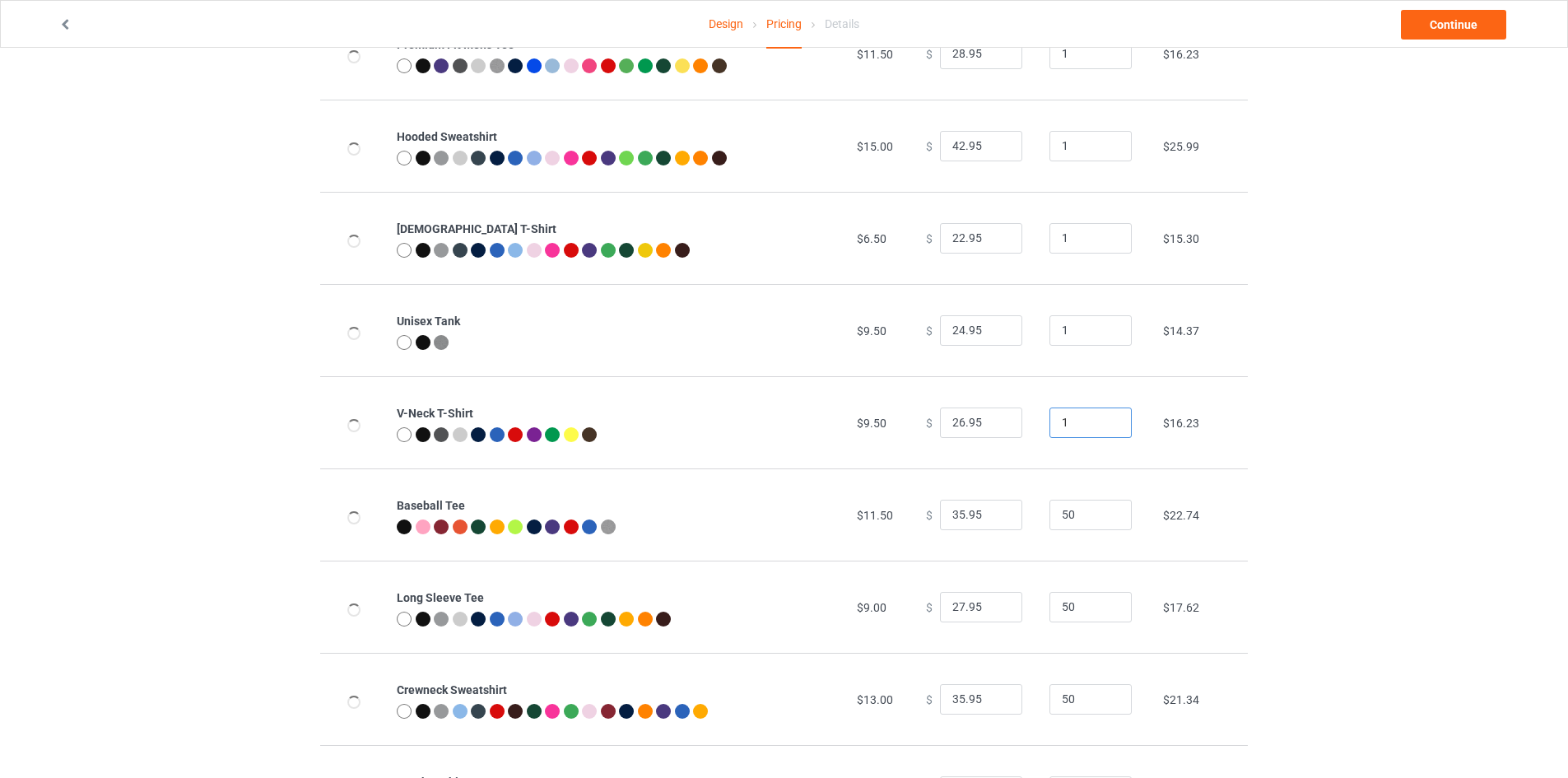
type input "1"
drag, startPoint x: 1066, startPoint y: 519, endPoint x: 1014, endPoint y: 519, distance: 52.0
click at [1017, 518] on tr "Baseball Tee $11.50 $ 35.95 50 $22.74" at bounding box center [784, 514] width 928 height 92
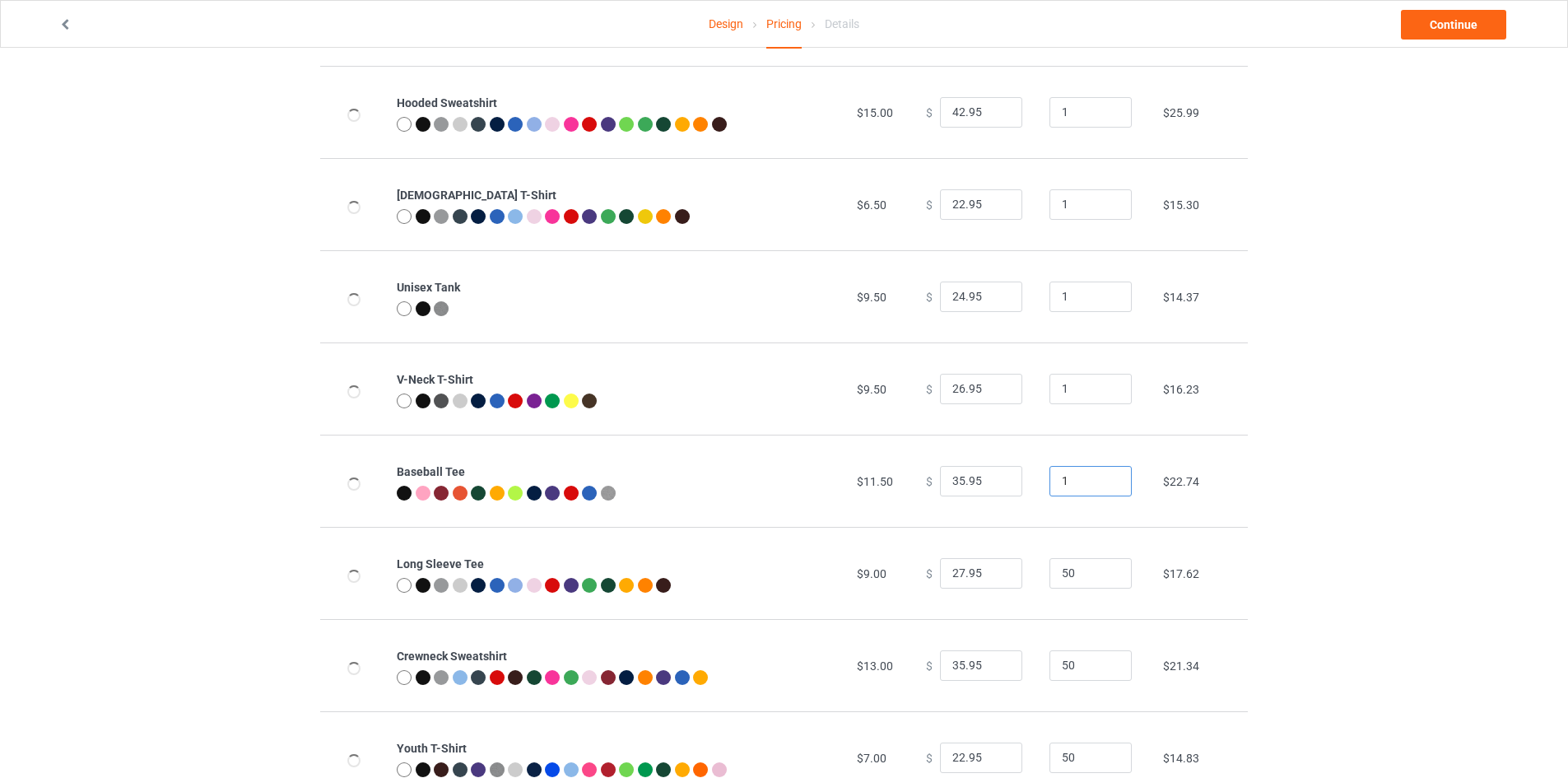
scroll to position [329, 0]
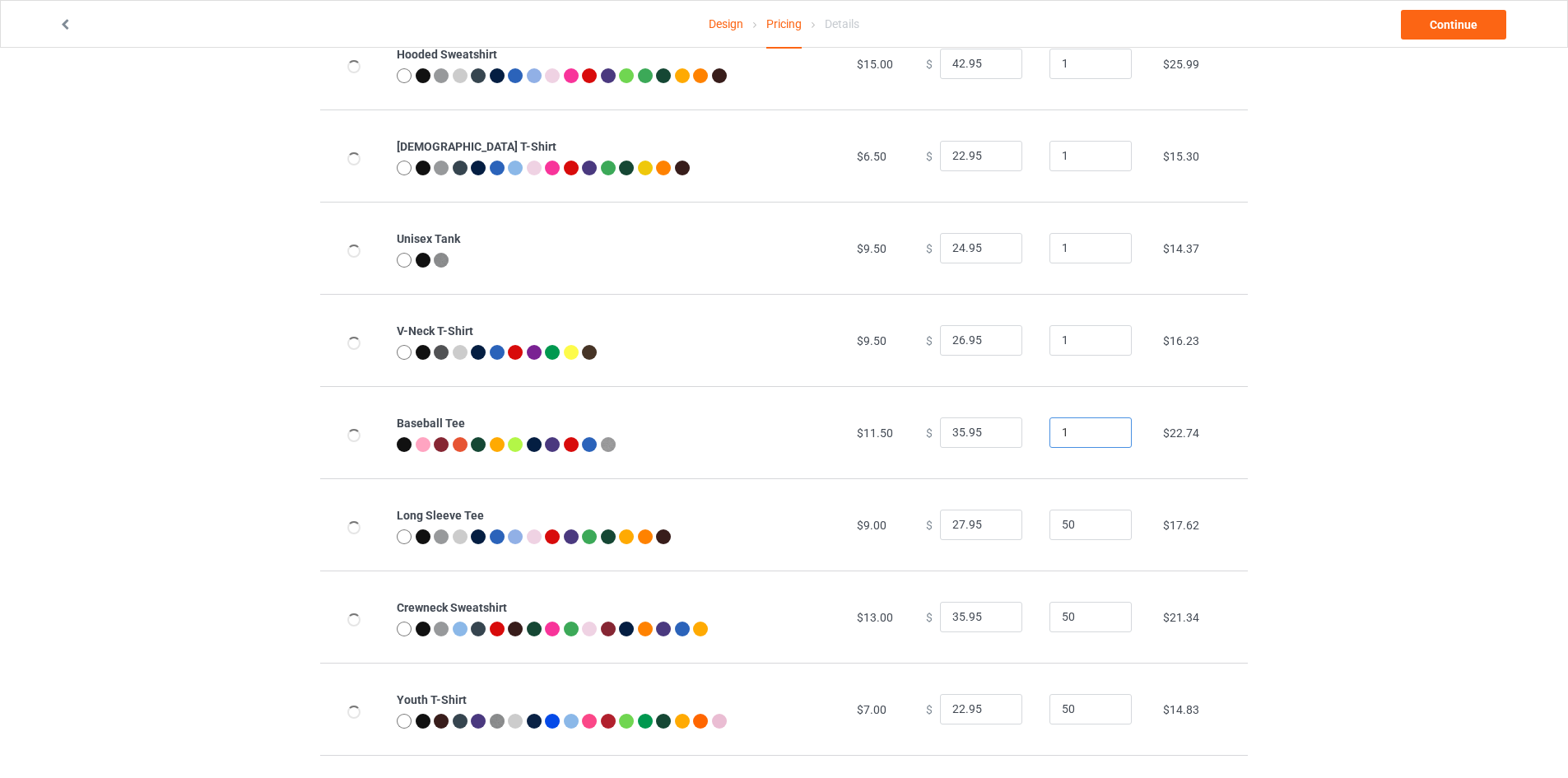
type input "1"
drag, startPoint x: 1042, startPoint y: 524, endPoint x: 1012, endPoint y: 522, distance: 30.1
click at [1017, 522] on tr "Long Sleeve Tee $9.00 $ 27.95 50 $17.62" at bounding box center [784, 524] width 928 height 92
type input "1"
drag, startPoint x: 1069, startPoint y: 622, endPoint x: 929, endPoint y: 619, distance: 140.0
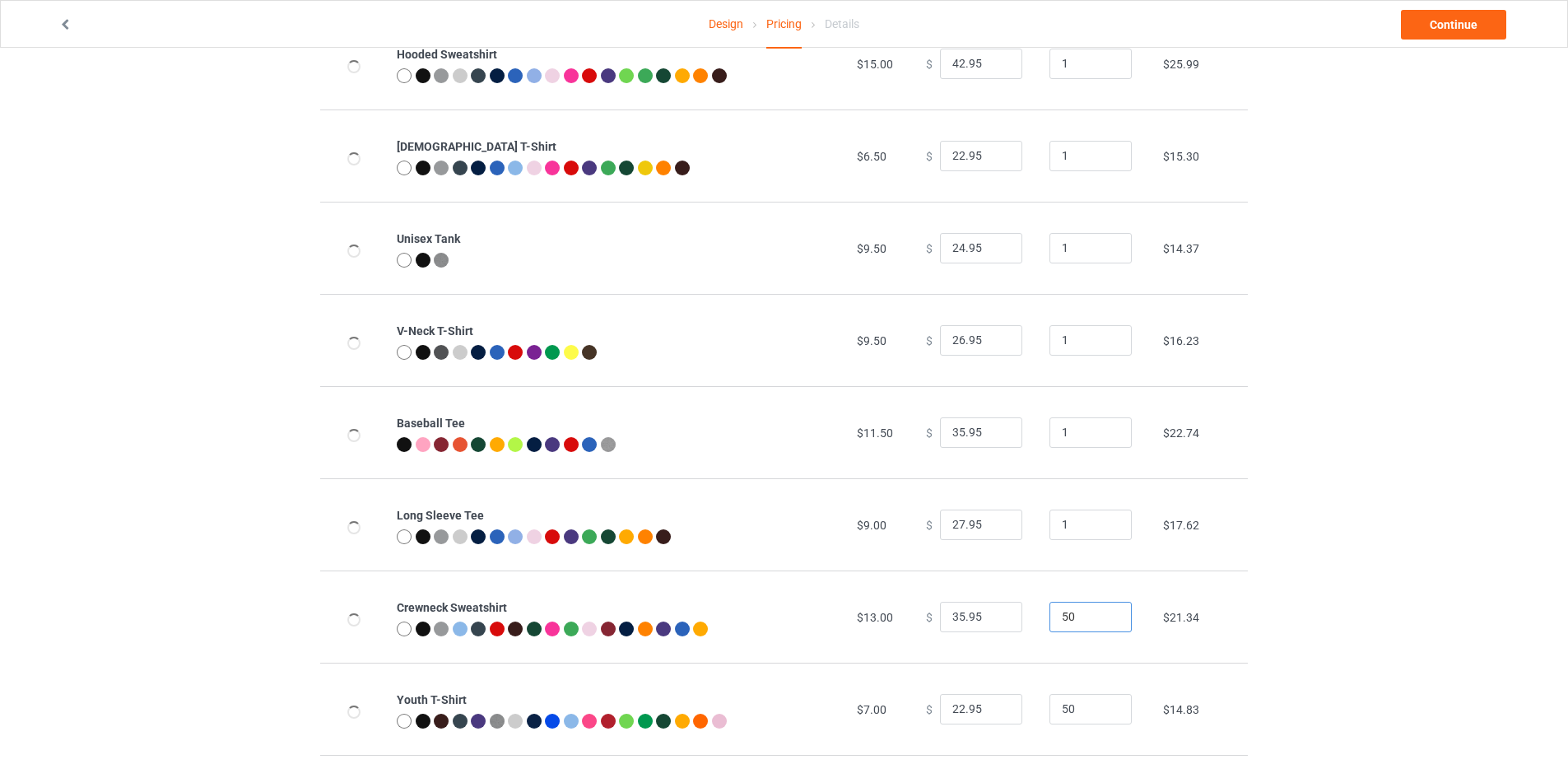
click at [933, 619] on tr "Crewneck Sweatshirt $13.00 $ 35.95 50 $21.34" at bounding box center [784, 616] width 928 height 92
type input "1"
drag, startPoint x: 1064, startPoint y: 706, endPoint x: 1005, endPoint y: 720, distance: 60.6
click at [1006, 719] on tr "Youth T-Shirt $7.00 $ 22.95 50 $14.83" at bounding box center [784, 708] width 928 height 92
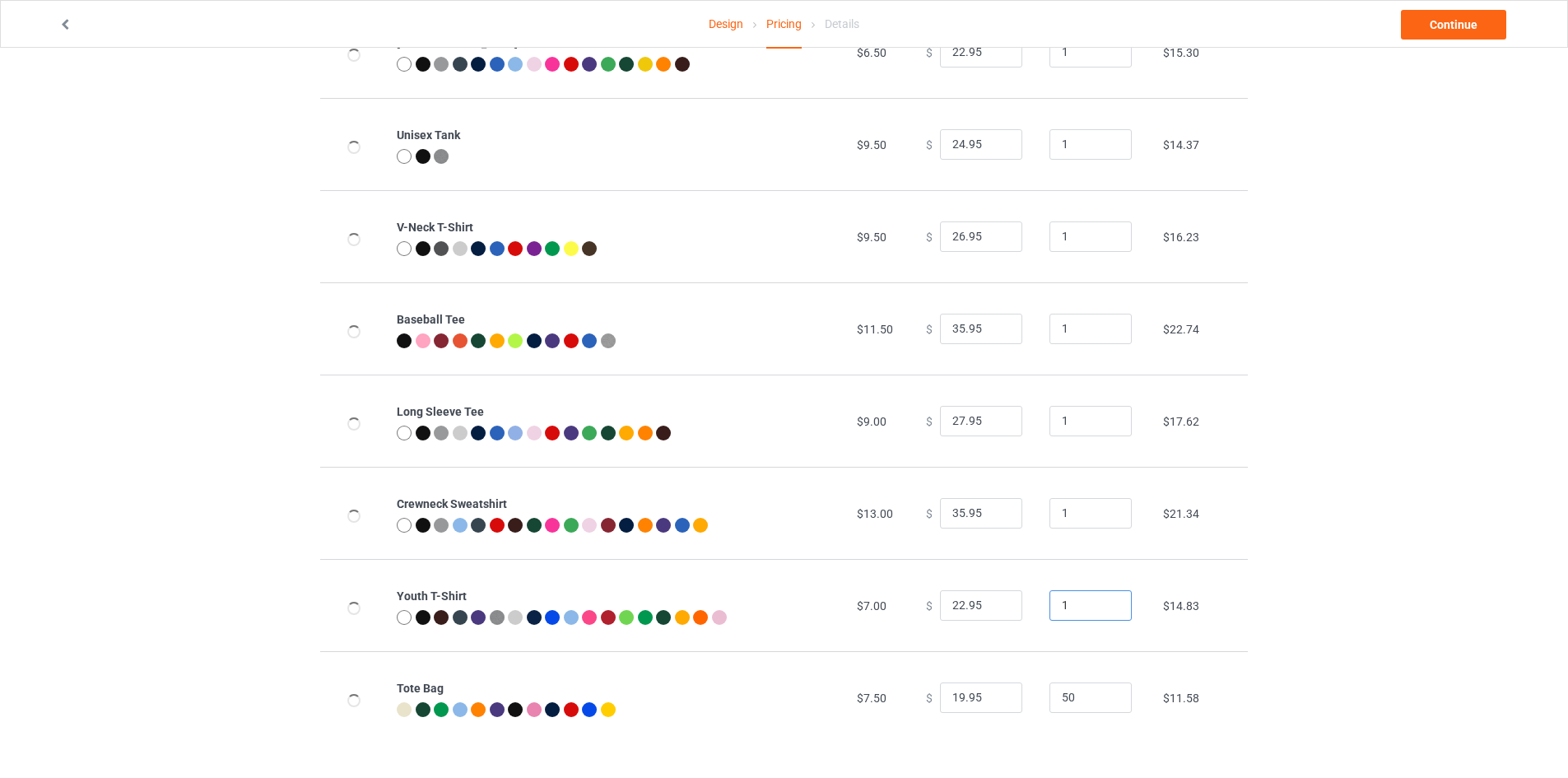
scroll to position [434, 0]
type input "1"
drag, startPoint x: 979, startPoint y: 694, endPoint x: 955, endPoint y: 693, distance: 24.0
click at [961, 694] on tr "Tote Bag $7.50 $ 19.95 50 $11.58" at bounding box center [784, 697] width 928 height 92
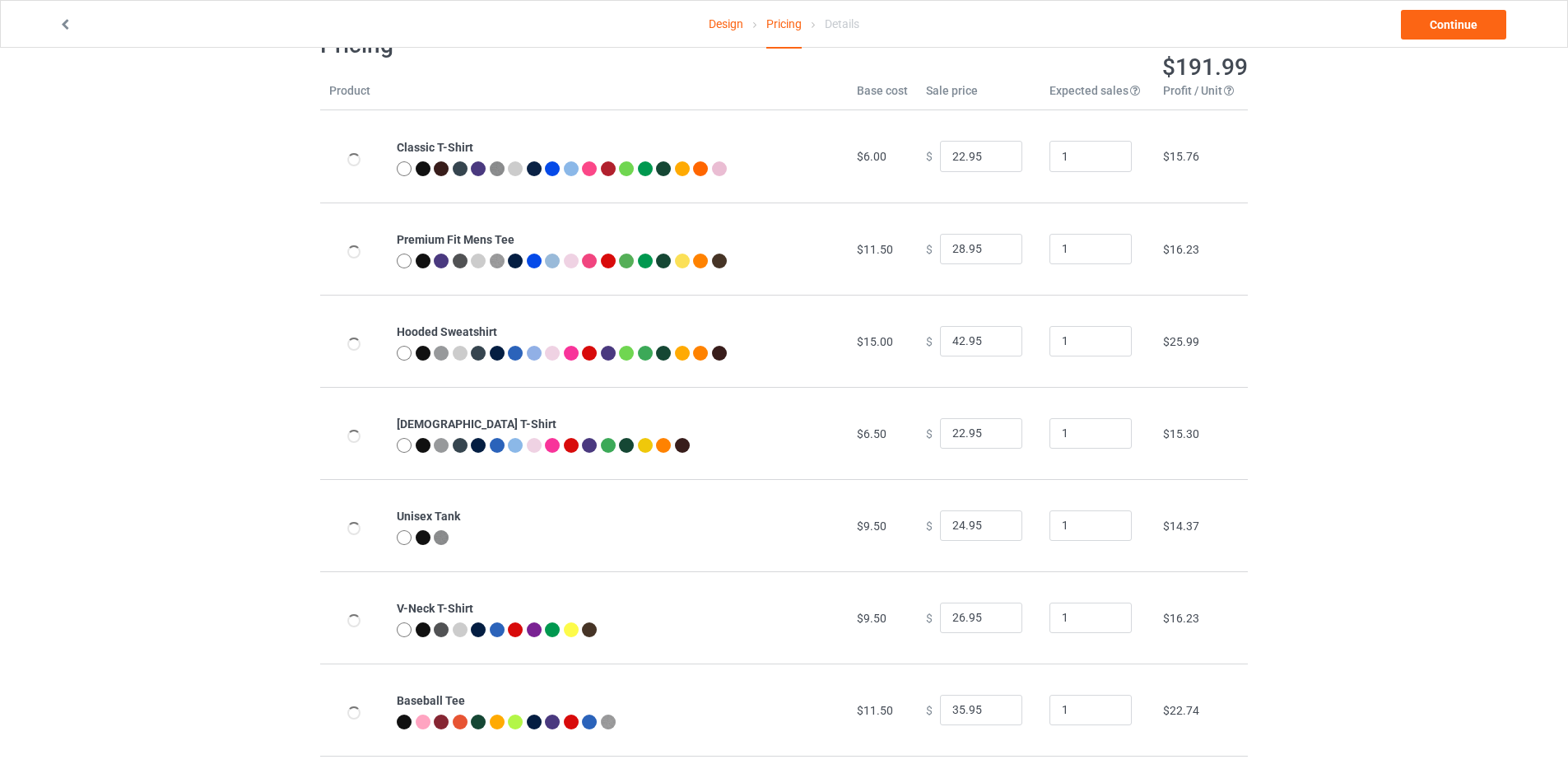
scroll to position [0, 0]
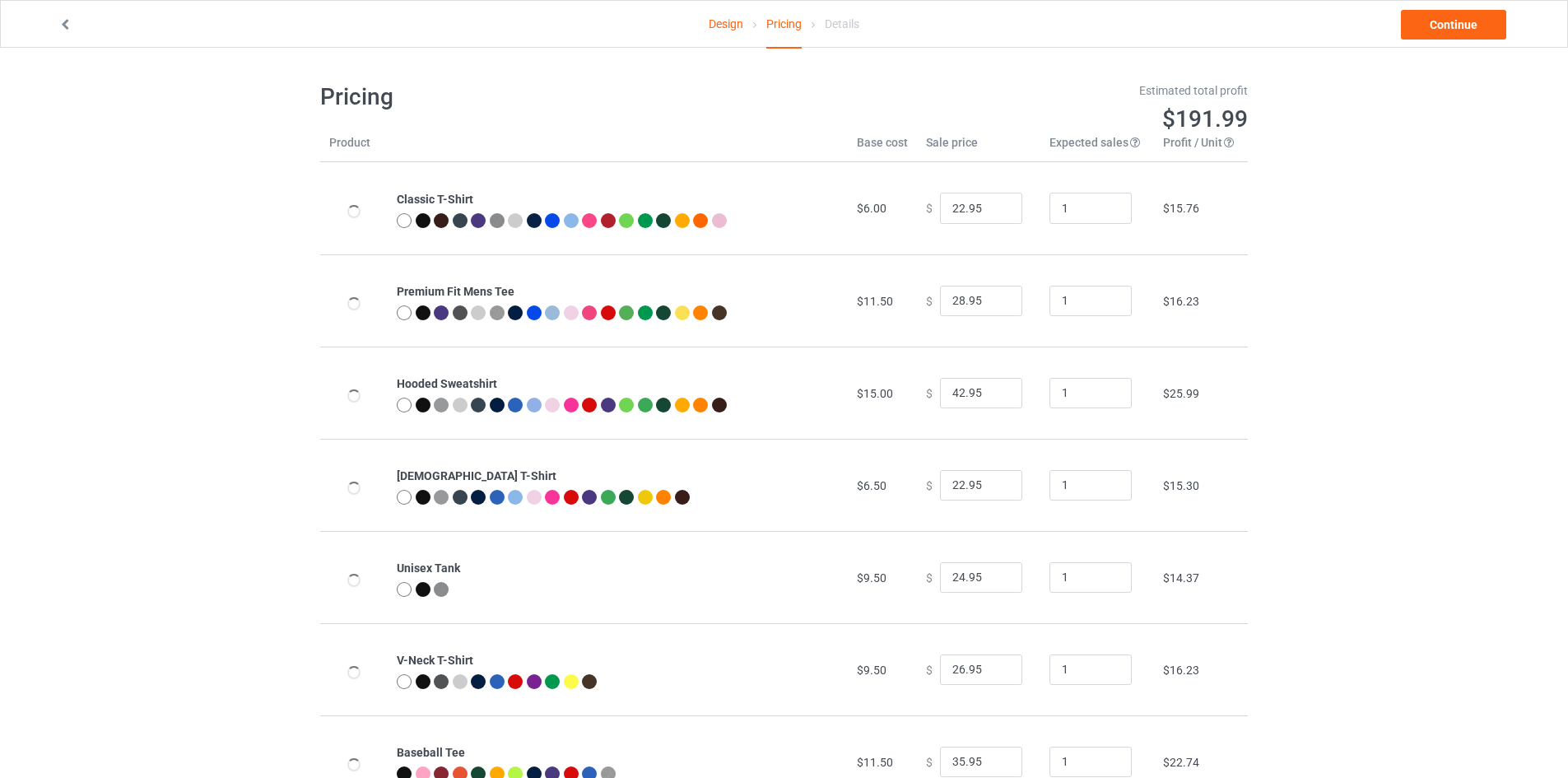
type input "1"
click at [996, 212] on input "21.95" at bounding box center [981, 208] width 82 height 31
click at [996, 212] on input "20.95" at bounding box center [981, 208] width 82 height 31
click at [996, 212] on input "19.95" at bounding box center [981, 208] width 82 height 31
click at [996, 212] on input "18.95" at bounding box center [981, 208] width 82 height 31
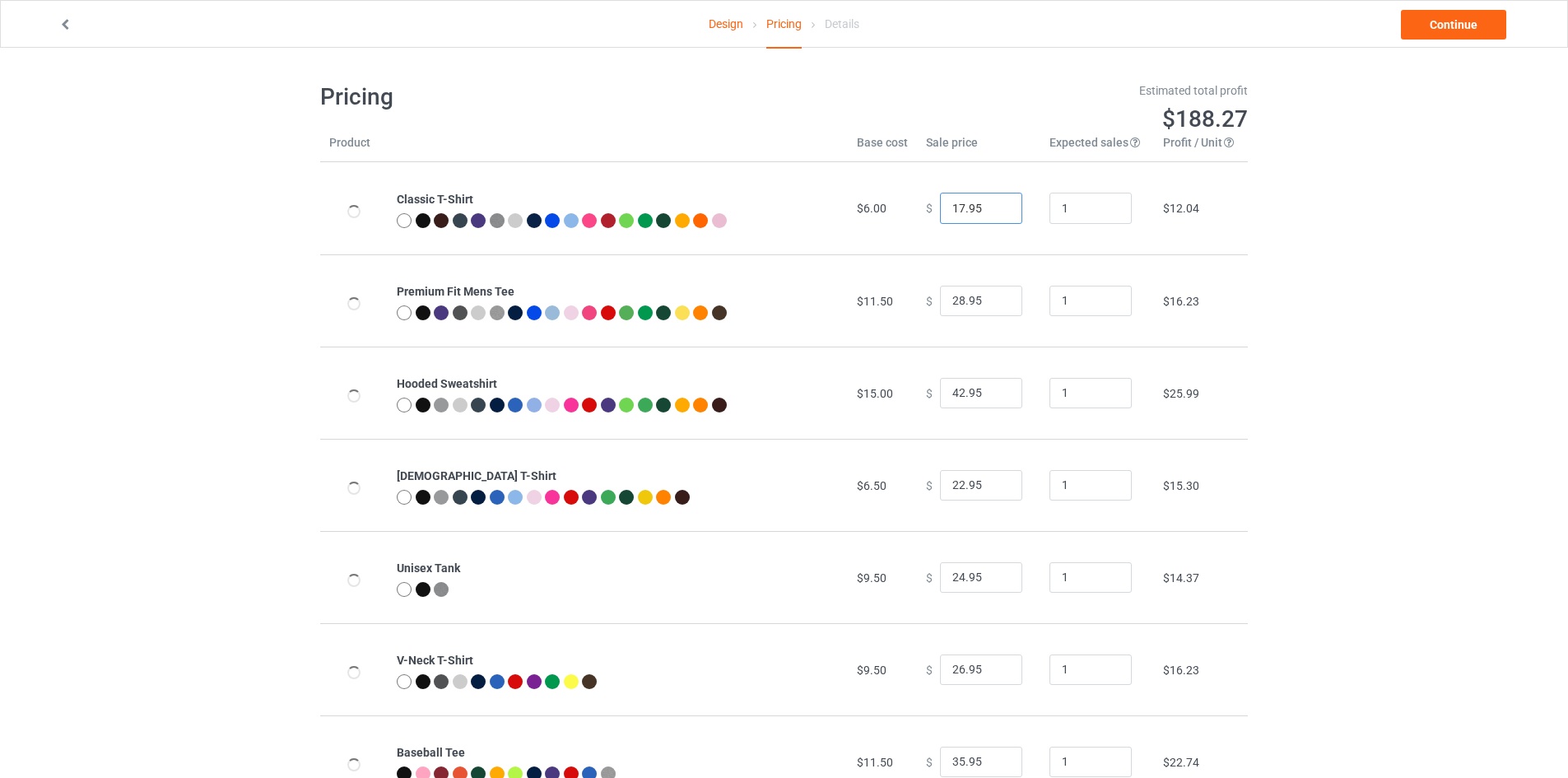
click at [996, 212] on input "17.95" at bounding box center [981, 208] width 82 height 31
click at [996, 212] on input "16.95" at bounding box center [981, 208] width 82 height 31
click at [996, 214] on input "15.95" at bounding box center [981, 208] width 82 height 31
click at [996, 214] on input "14.95" at bounding box center [981, 208] width 82 height 31
click at [996, 214] on input "13.95" at bounding box center [981, 208] width 82 height 31
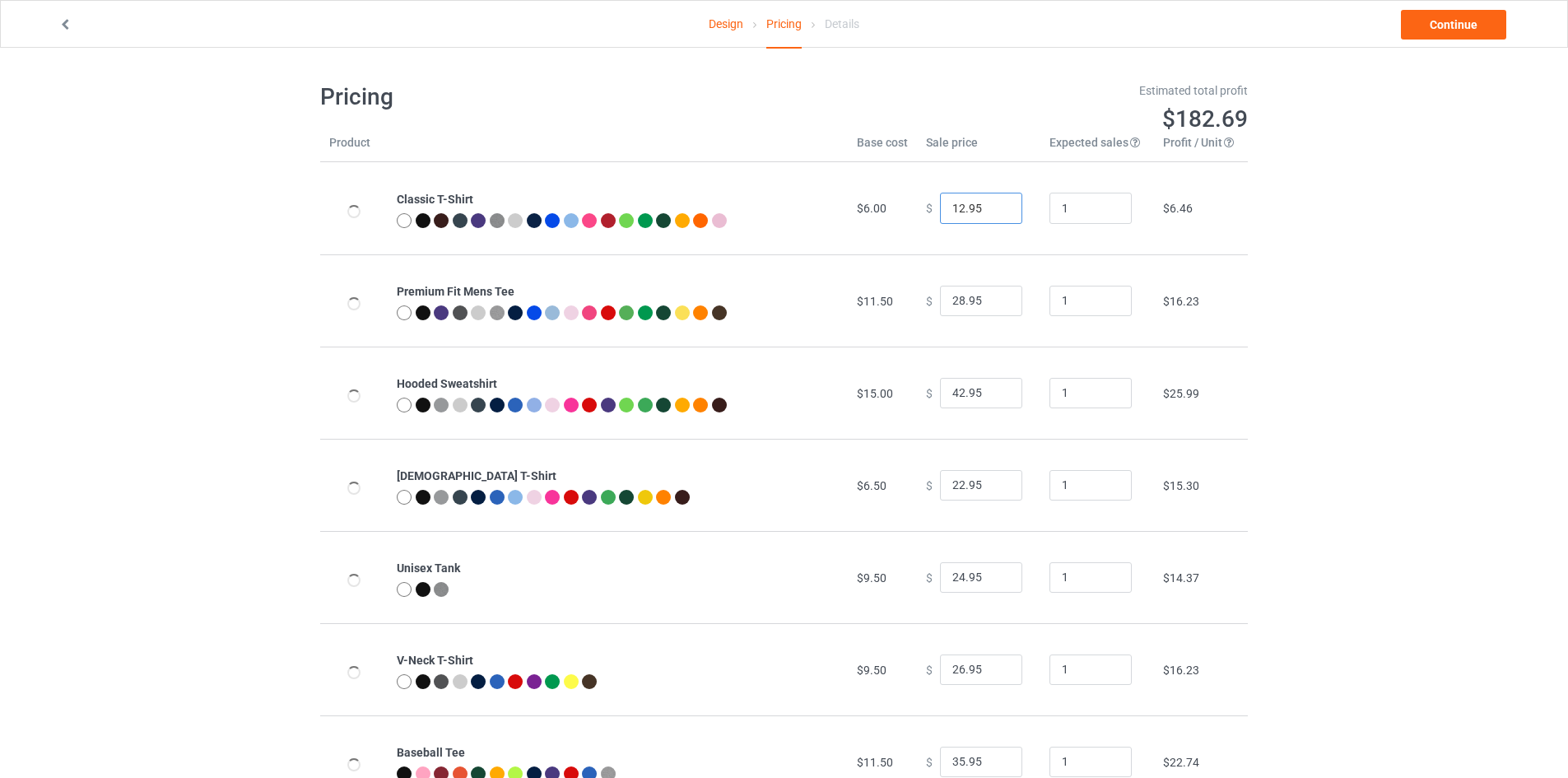
type input "12.95"
click at [996, 213] on input "12.95" at bounding box center [981, 208] width 82 height 31
click at [996, 305] on input "27.95" at bounding box center [981, 301] width 82 height 31
click at [996, 305] on input "26.95" at bounding box center [981, 301] width 82 height 31
click at [996, 305] on input "25.95" at bounding box center [981, 301] width 82 height 31
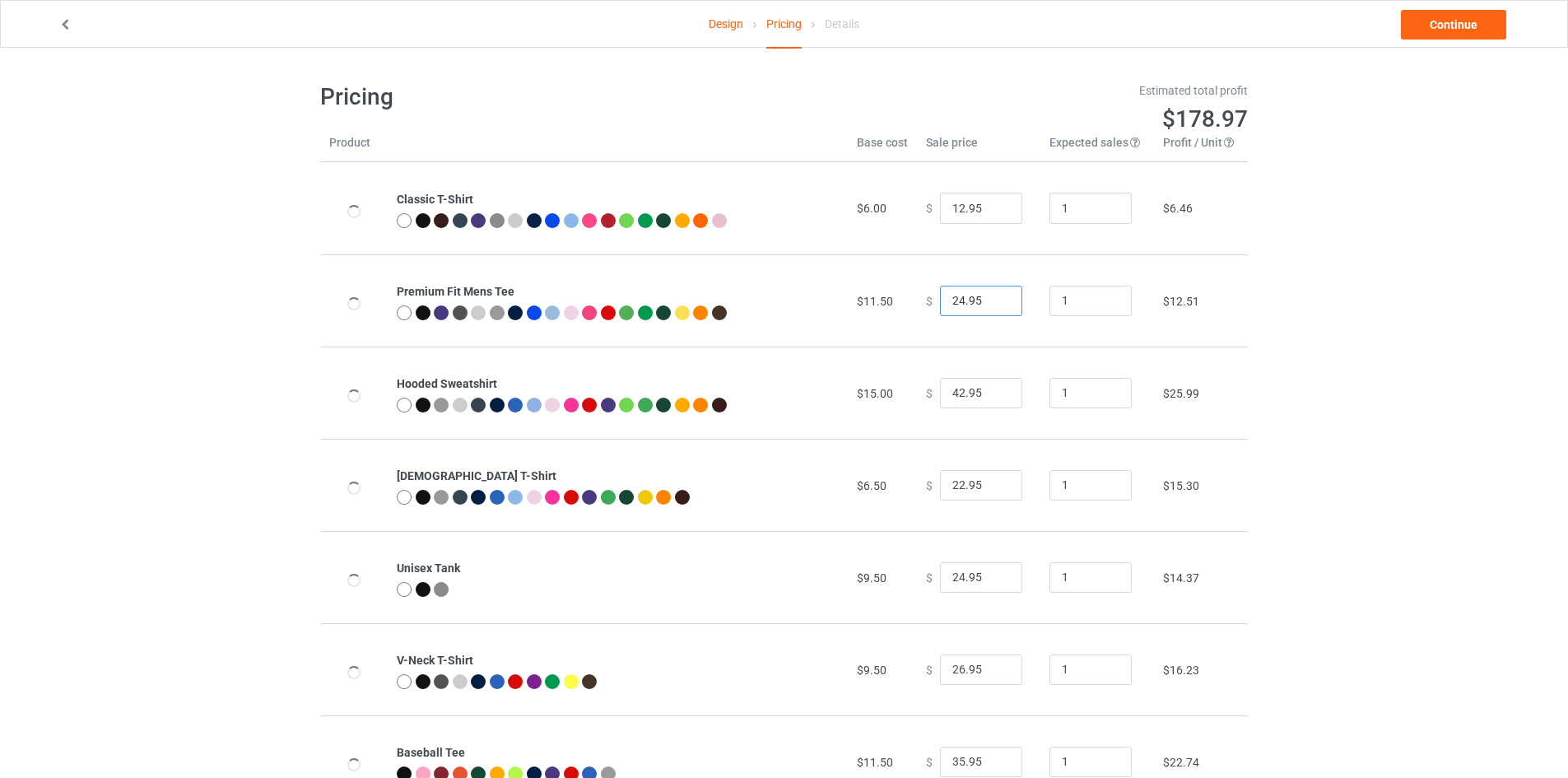
click at [996, 305] on input "24.95" at bounding box center [981, 301] width 82 height 31
click at [996, 305] on input "23.95" at bounding box center [981, 301] width 82 height 31
type input "22.95"
click at [996, 305] on input "22.95" at bounding box center [981, 301] width 82 height 31
click at [991, 397] on input "41.95" at bounding box center [981, 393] width 82 height 31
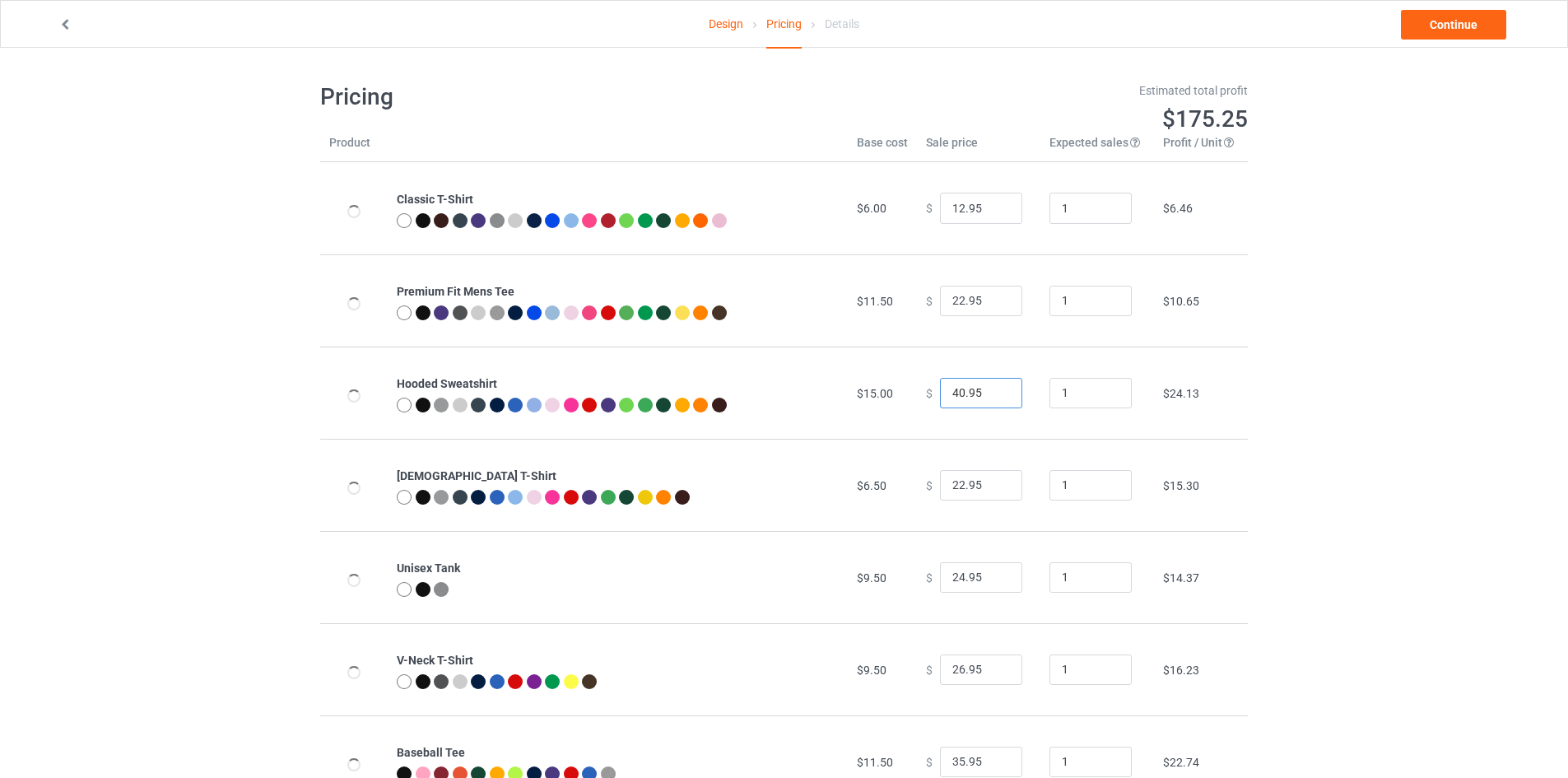
click at [991, 397] on input "40.95" at bounding box center [981, 393] width 82 height 31
click at [991, 397] on input "39.95" at bounding box center [981, 393] width 82 height 31
click at [991, 398] on input "38.95" at bounding box center [981, 393] width 82 height 31
click at [990, 396] on input "37.95" at bounding box center [981, 393] width 82 height 31
type input "36.95"
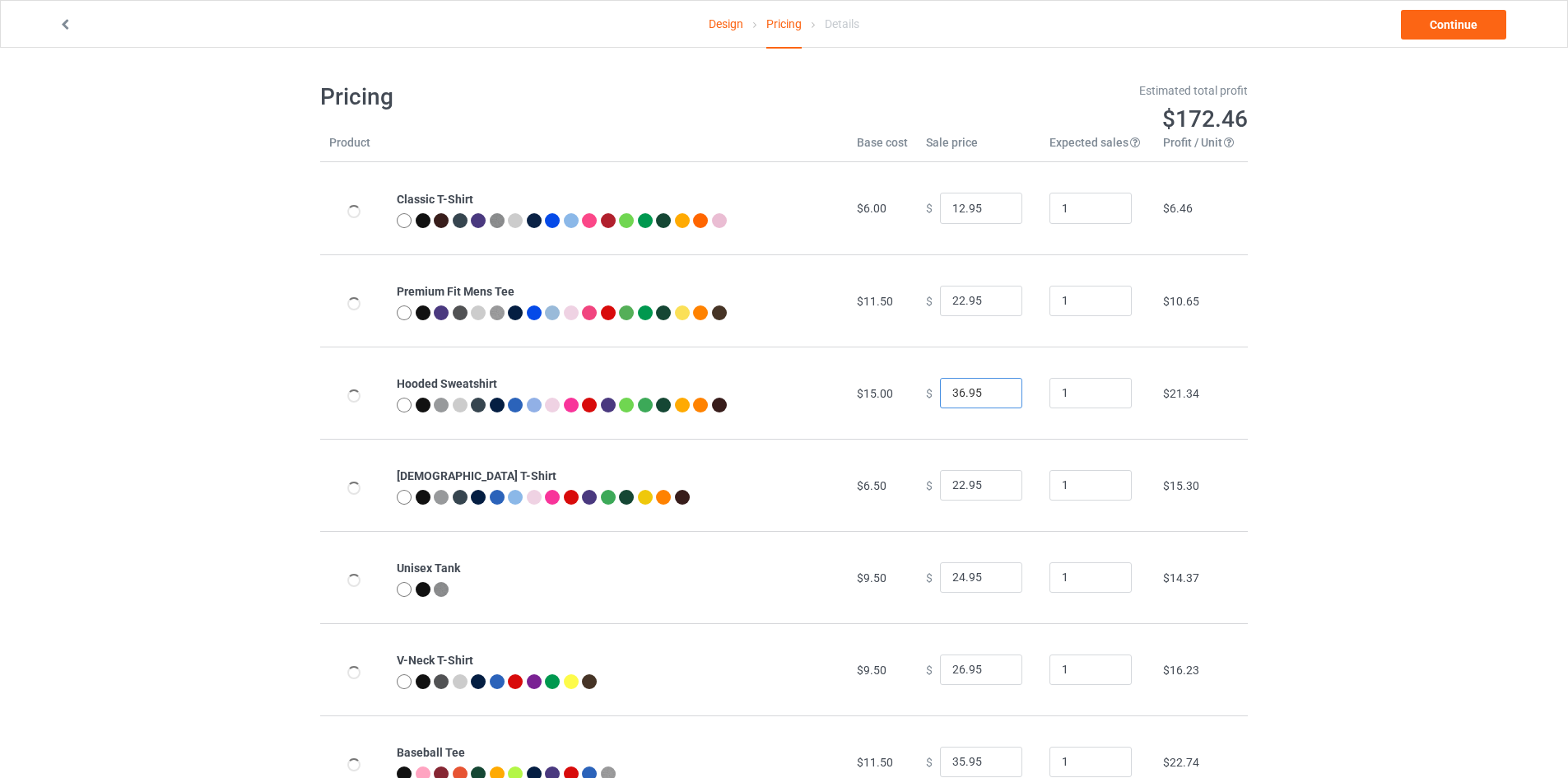
click at [990, 394] on input "36.95" at bounding box center [981, 393] width 82 height 31
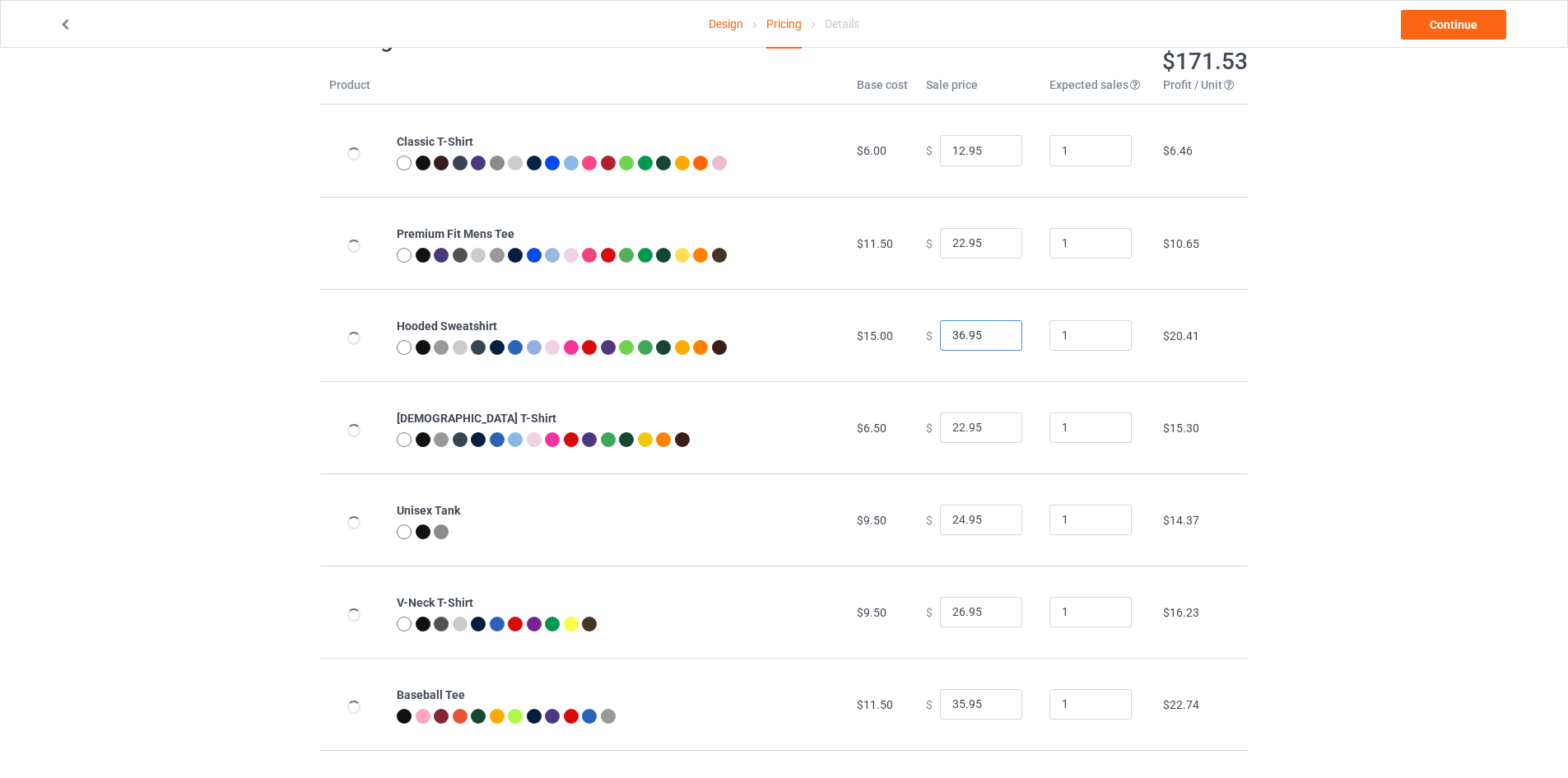
scroll to position [82, 0]
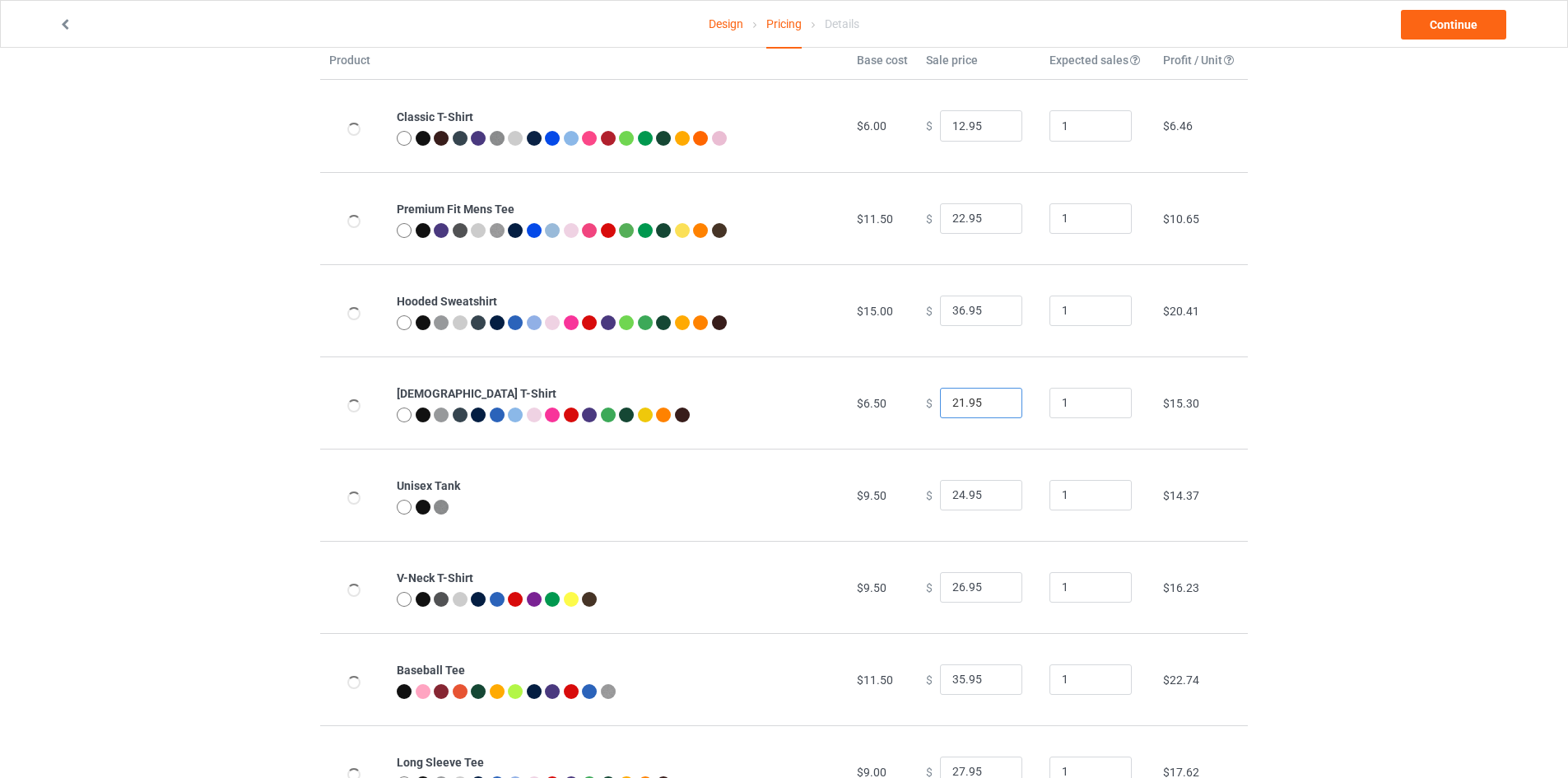
click at [994, 409] on input "21.95" at bounding box center [981, 404] width 82 height 31
click at [994, 409] on input "20.95" at bounding box center [981, 404] width 82 height 31
click at [994, 409] on input "19.95" at bounding box center [981, 404] width 82 height 31
click at [994, 409] on input "18.95" at bounding box center [981, 404] width 82 height 31
type input "17.95"
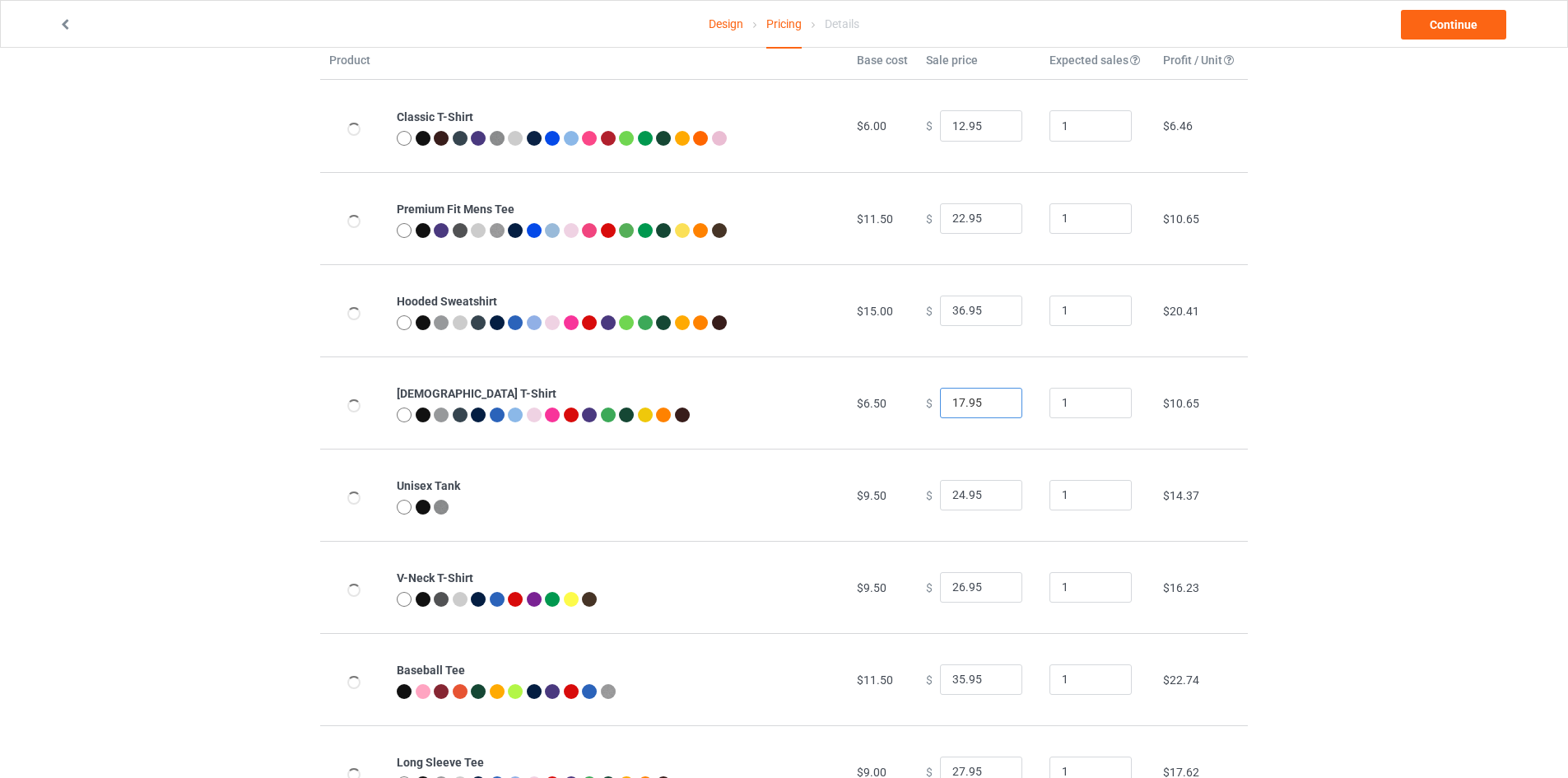
click at [993, 409] on input "17.95" at bounding box center [981, 404] width 82 height 31
click at [998, 497] on input "23.95" at bounding box center [981, 496] width 82 height 31
click at [998, 497] on input "22.95" at bounding box center [981, 496] width 82 height 31
click at [998, 496] on input "23.95" at bounding box center [981, 496] width 82 height 31
click at [998, 496] on input "24.95" at bounding box center [981, 496] width 82 height 31
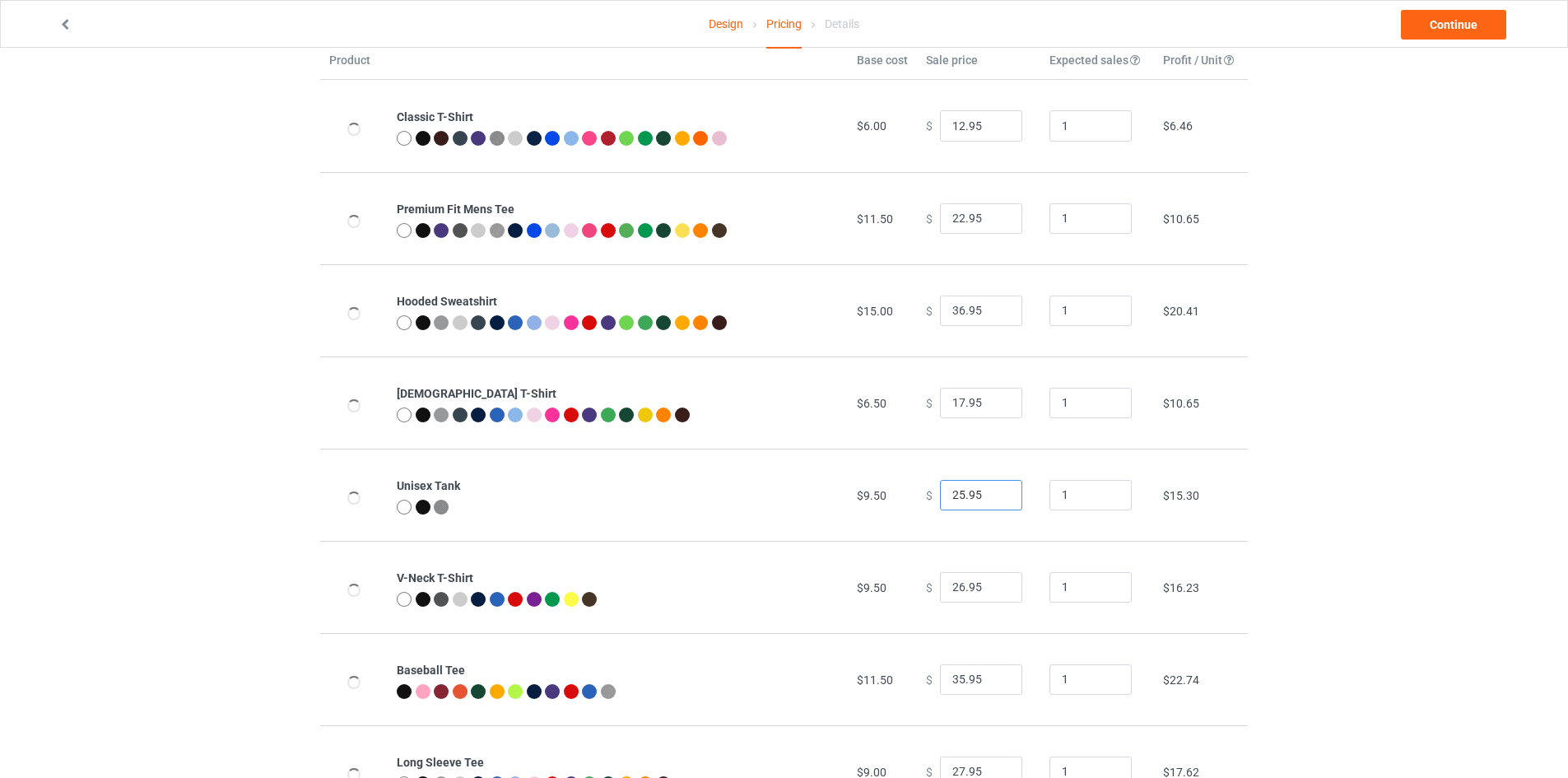
click at [998, 496] on input "25.95" at bounding box center [981, 496] width 82 height 31
click at [998, 496] on input "26.95" at bounding box center [981, 496] width 82 height 31
click at [996, 497] on input "25.95" at bounding box center [981, 496] width 82 height 31
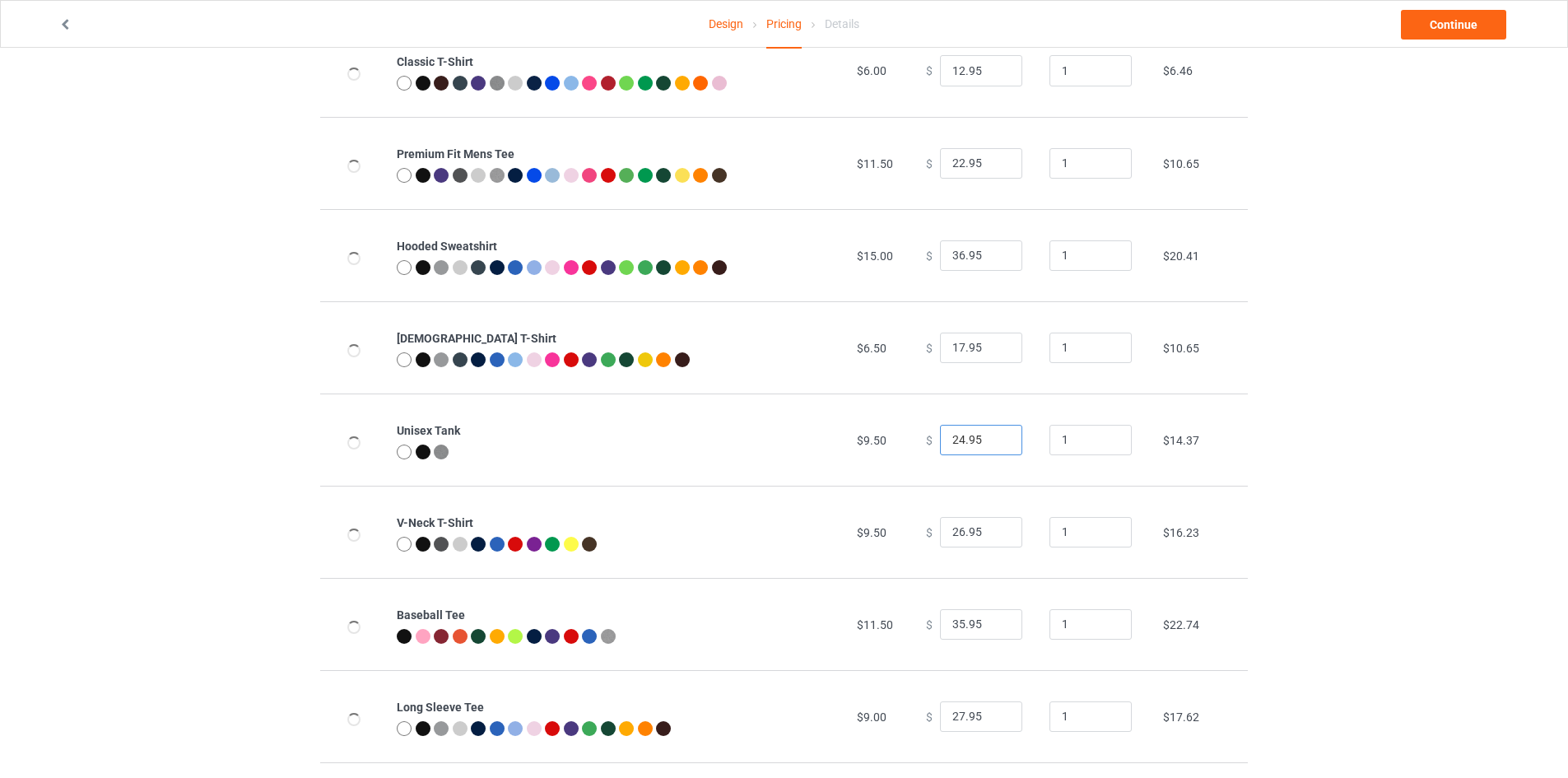
scroll to position [165, 0]
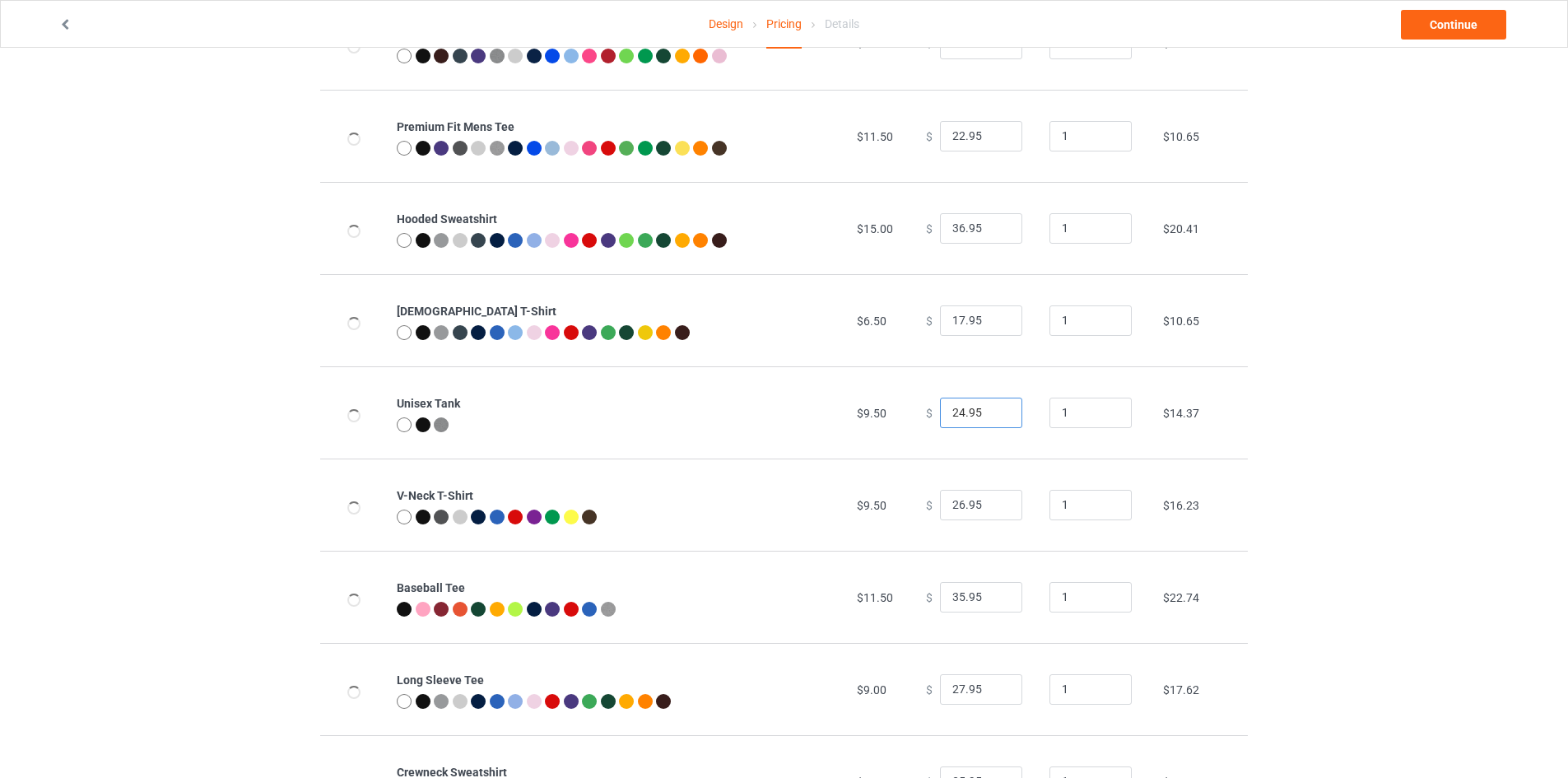
type input "24.95"
click at [994, 512] on input "25.95" at bounding box center [981, 505] width 82 height 31
click at [994, 512] on input "24.95" at bounding box center [981, 505] width 82 height 31
click at [994, 512] on input "23.95" at bounding box center [981, 505] width 82 height 31
click at [993, 512] on input "22.95" at bounding box center [981, 505] width 82 height 31
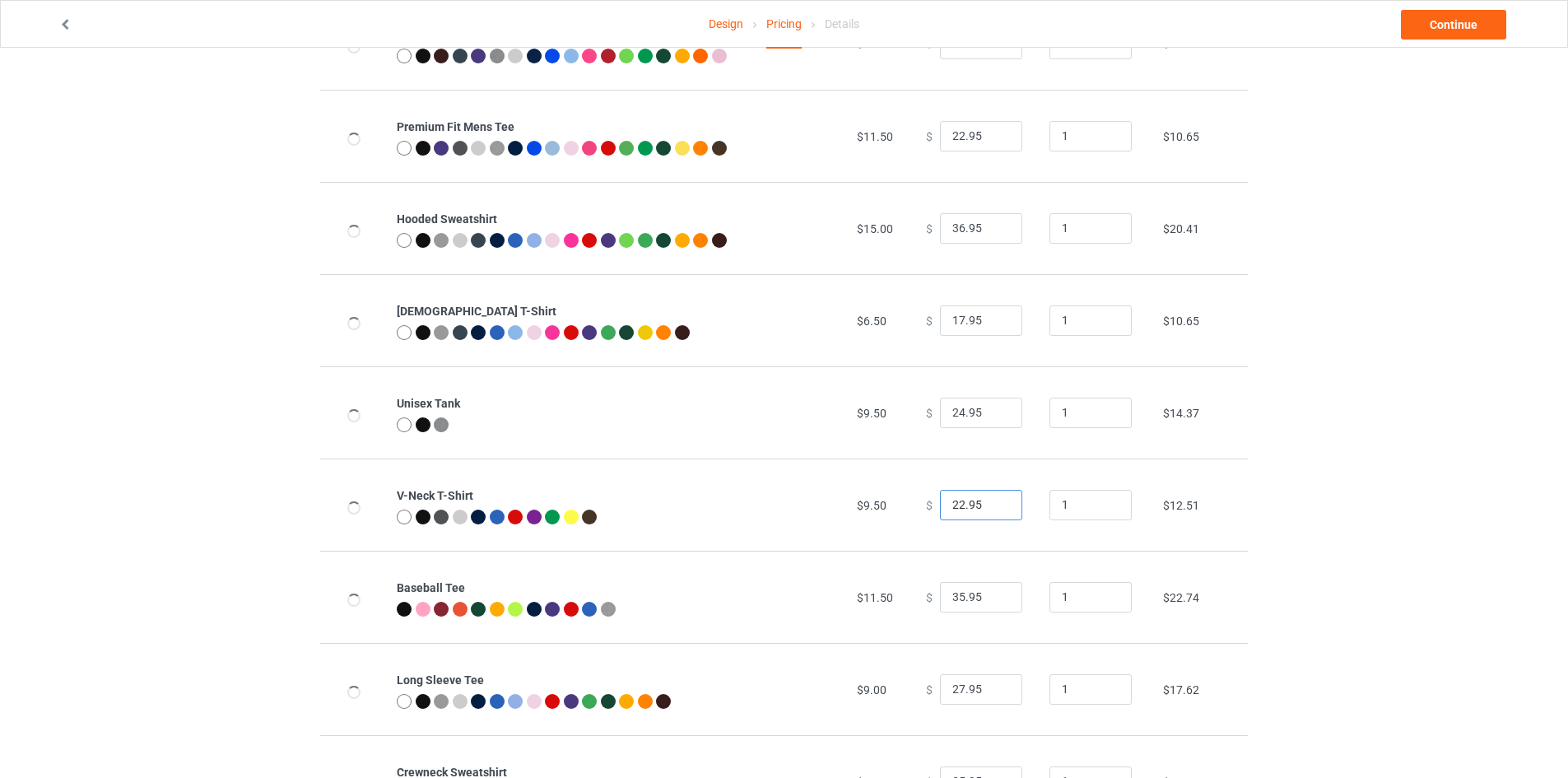
click at [992, 512] on input "22.95" at bounding box center [981, 505] width 82 height 31
click at [998, 506] on input "21.95" at bounding box center [981, 505] width 82 height 31
type input "20.95"
click at [996, 507] on input "20.95" at bounding box center [981, 505] width 82 height 31
click at [892, 516] on td "$9.50" at bounding box center [882, 503] width 69 height 92
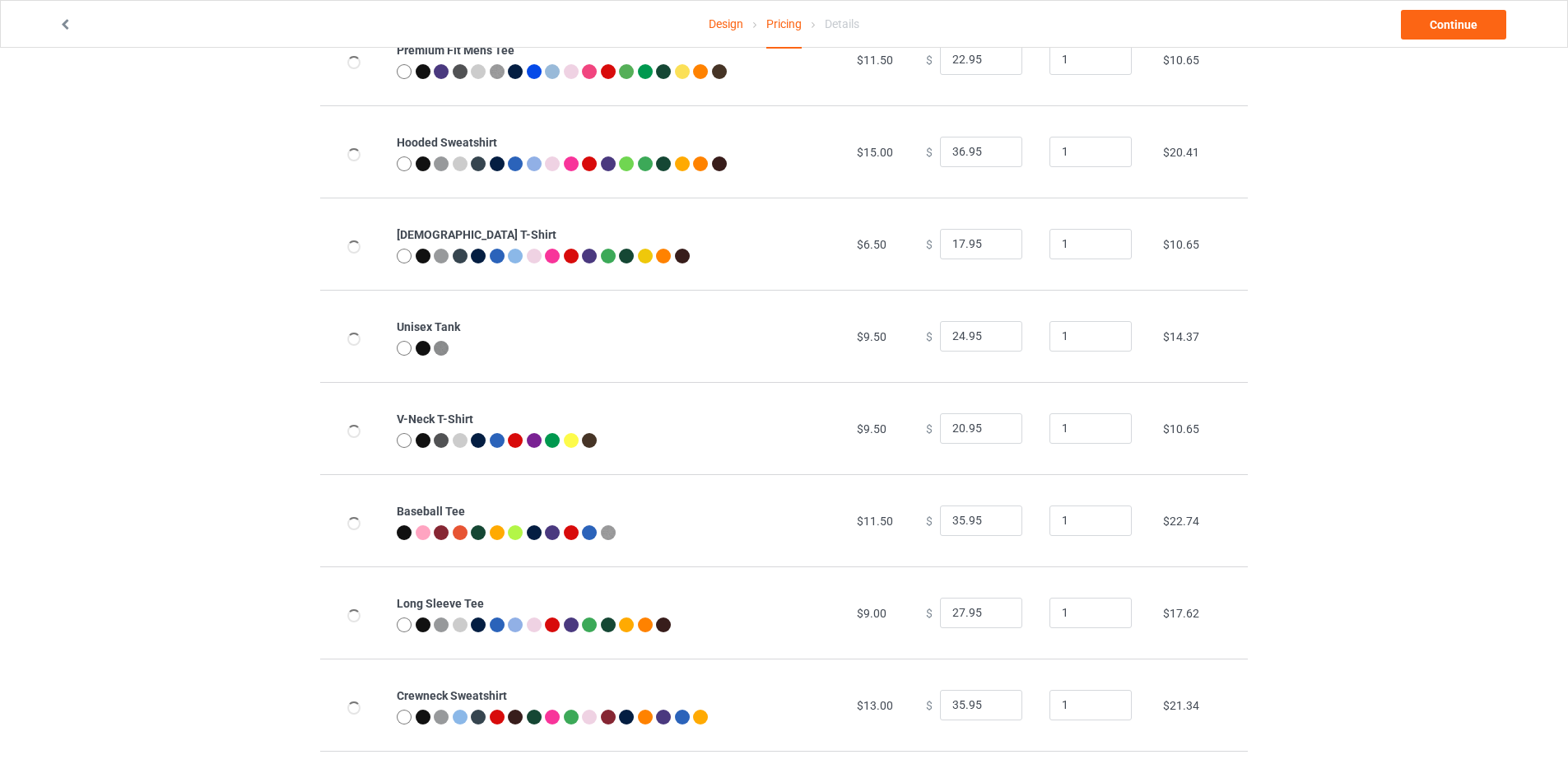
scroll to position [329, 0]
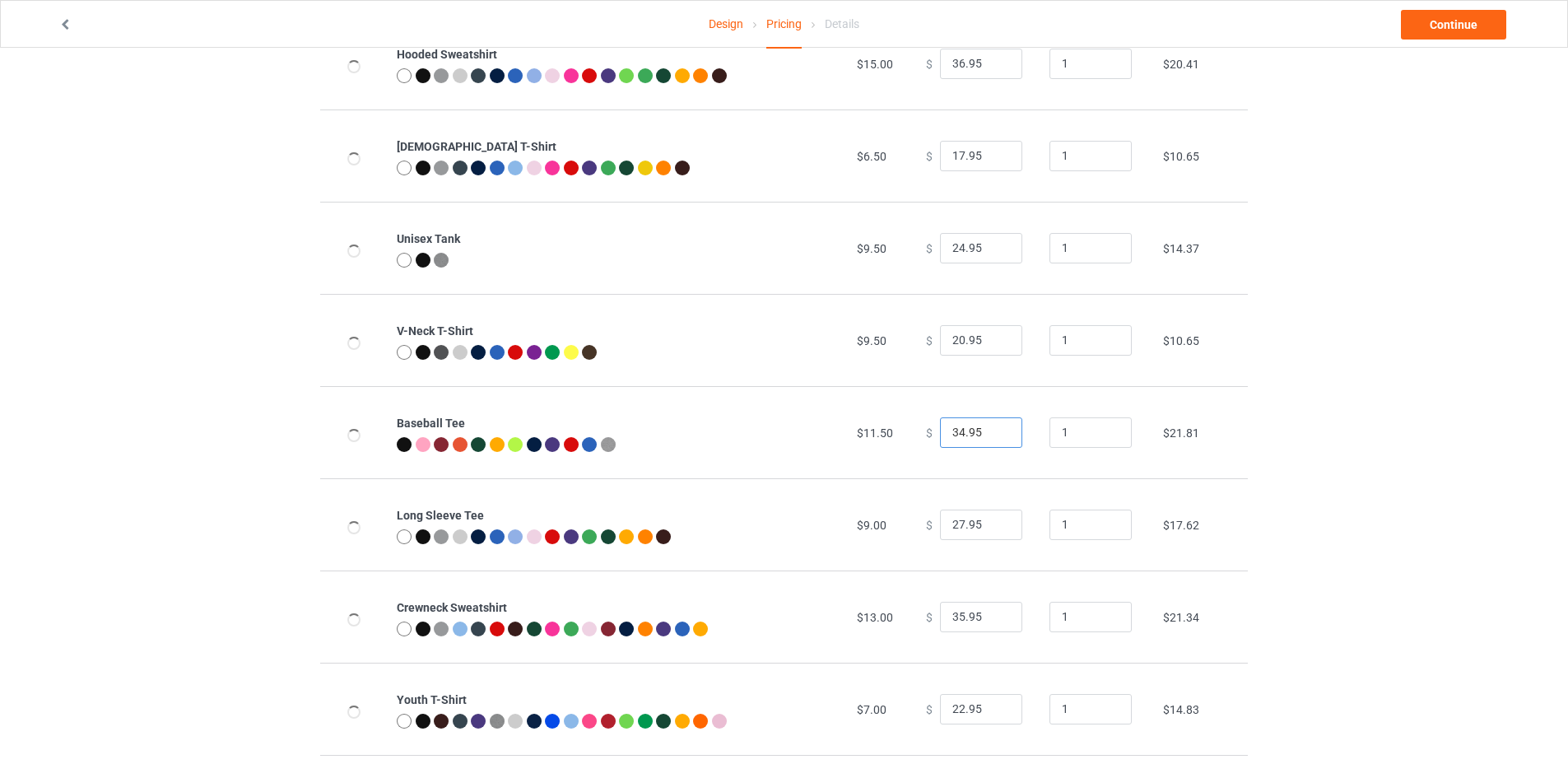
click at [996, 437] on input "34.95" at bounding box center [981, 433] width 82 height 31
click at [996, 437] on input "33.95" at bounding box center [981, 433] width 82 height 31
click at [996, 437] on input "32.95" at bounding box center [981, 433] width 82 height 31
click at [996, 437] on input "31.95" at bounding box center [981, 433] width 82 height 31
type input "30.95"
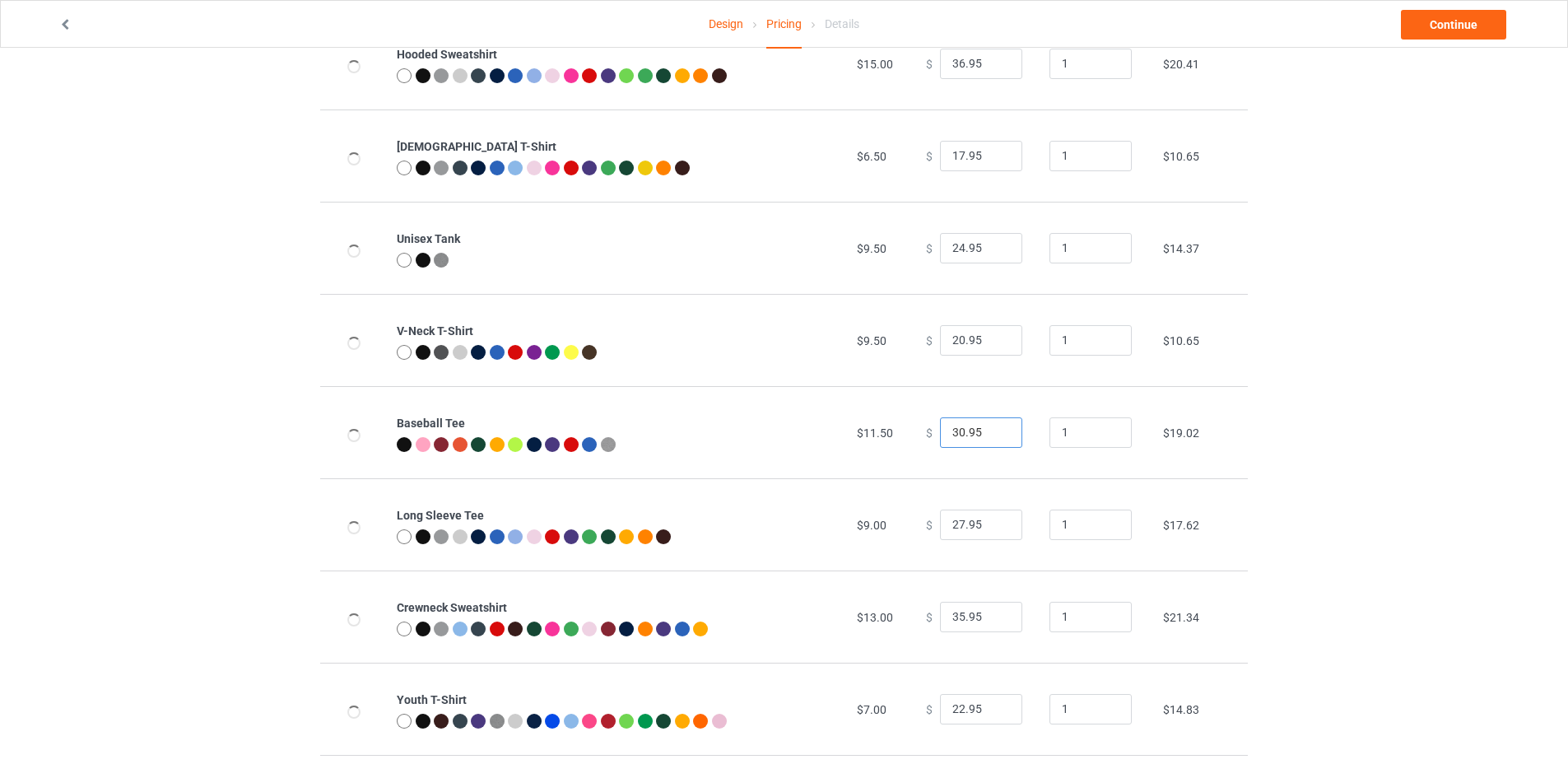
click at [996, 437] on input "30.95" at bounding box center [981, 433] width 82 height 31
click at [996, 534] on input "27.95" at bounding box center [981, 525] width 82 height 31
click at [996, 530] on input "26.95" at bounding box center [981, 525] width 82 height 31
click at [996, 530] on input "25.95" at bounding box center [981, 525] width 82 height 31
click at [996, 530] on input "24.95" at bounding box center [981, 525] width 82 height 31
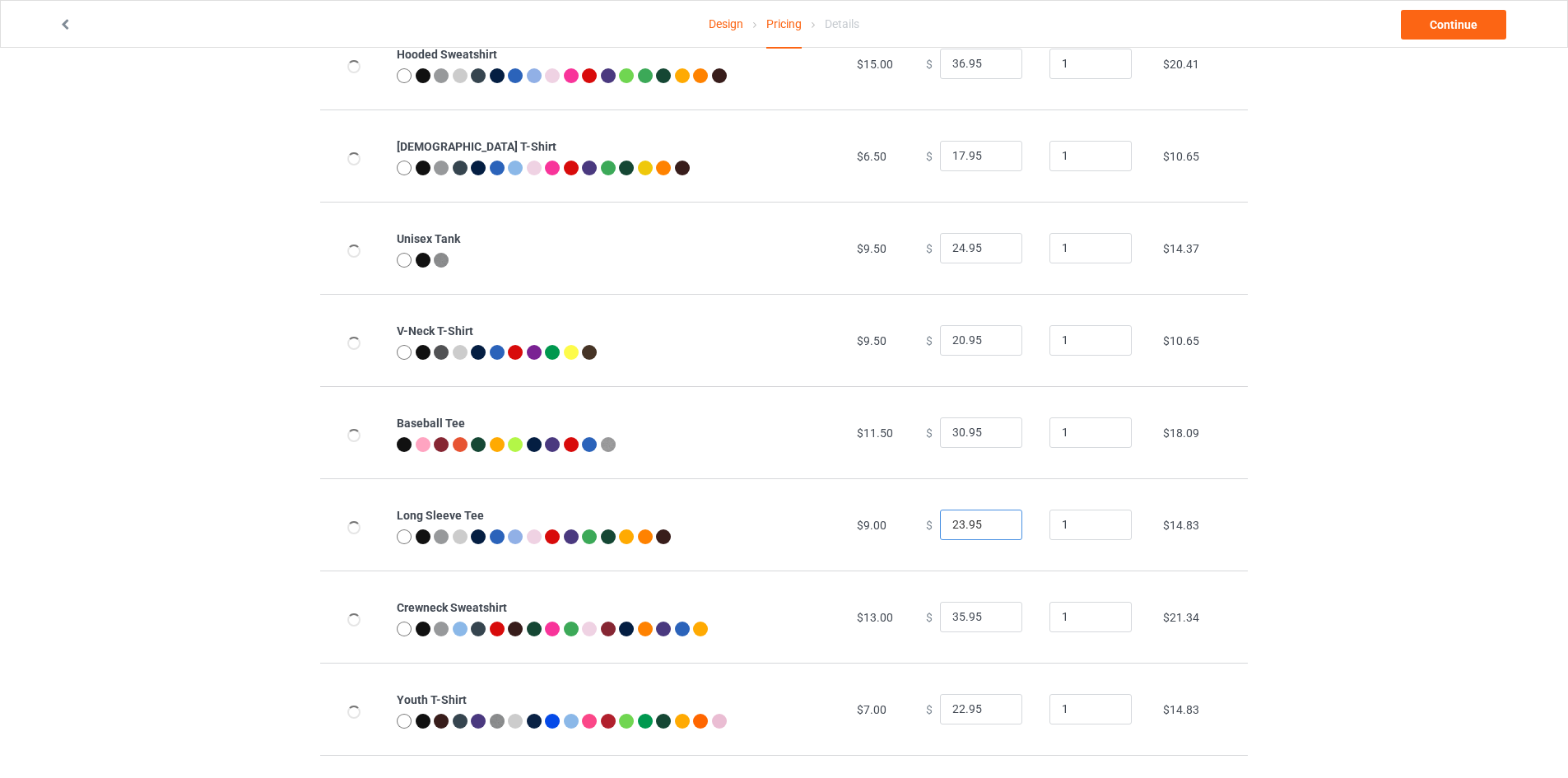
type input "23.95"
click at [996, 530] on input "23.95" at bounding box center [981, 525] width 82 height 31
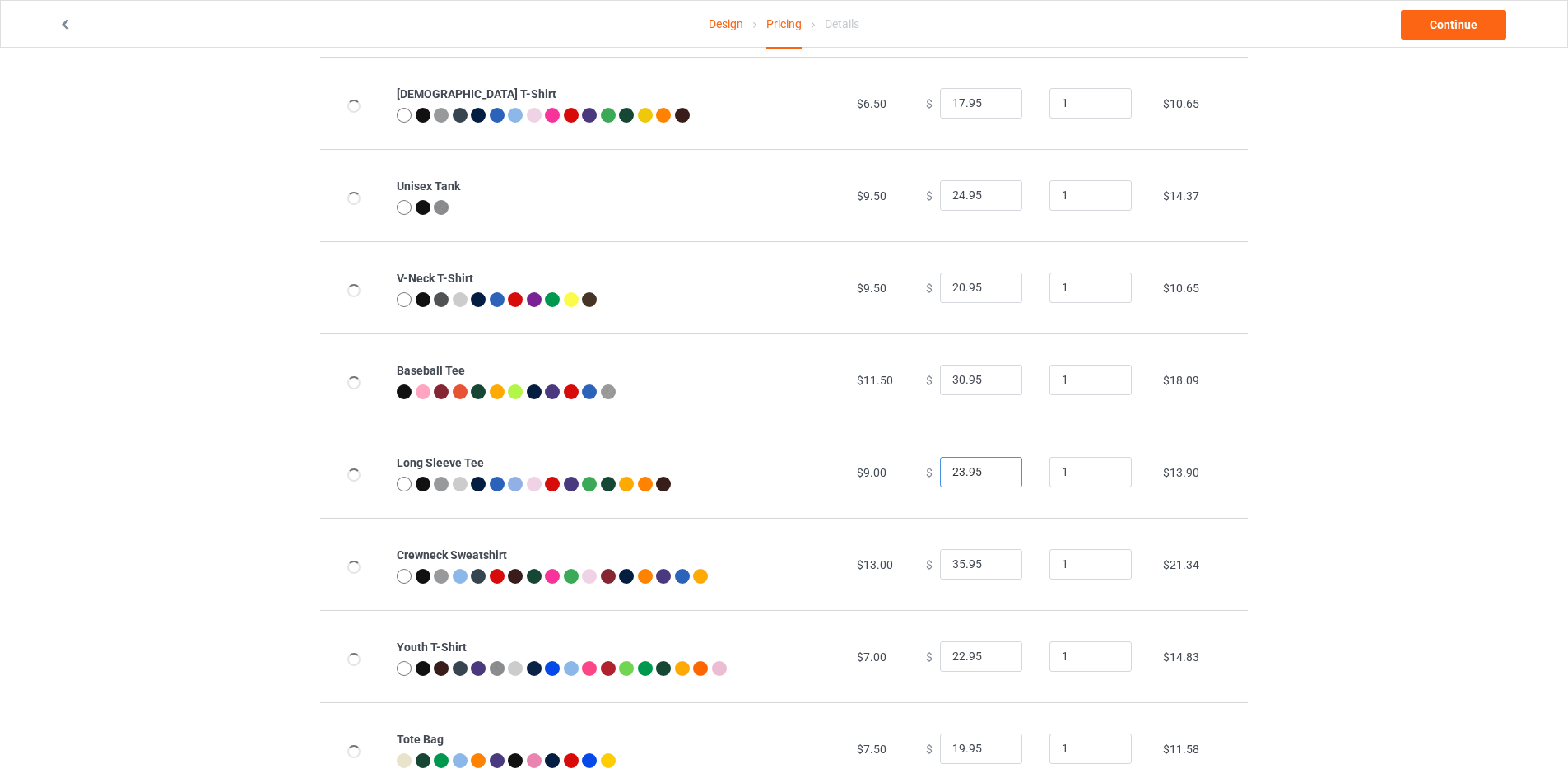
scroll to position [434, 0]
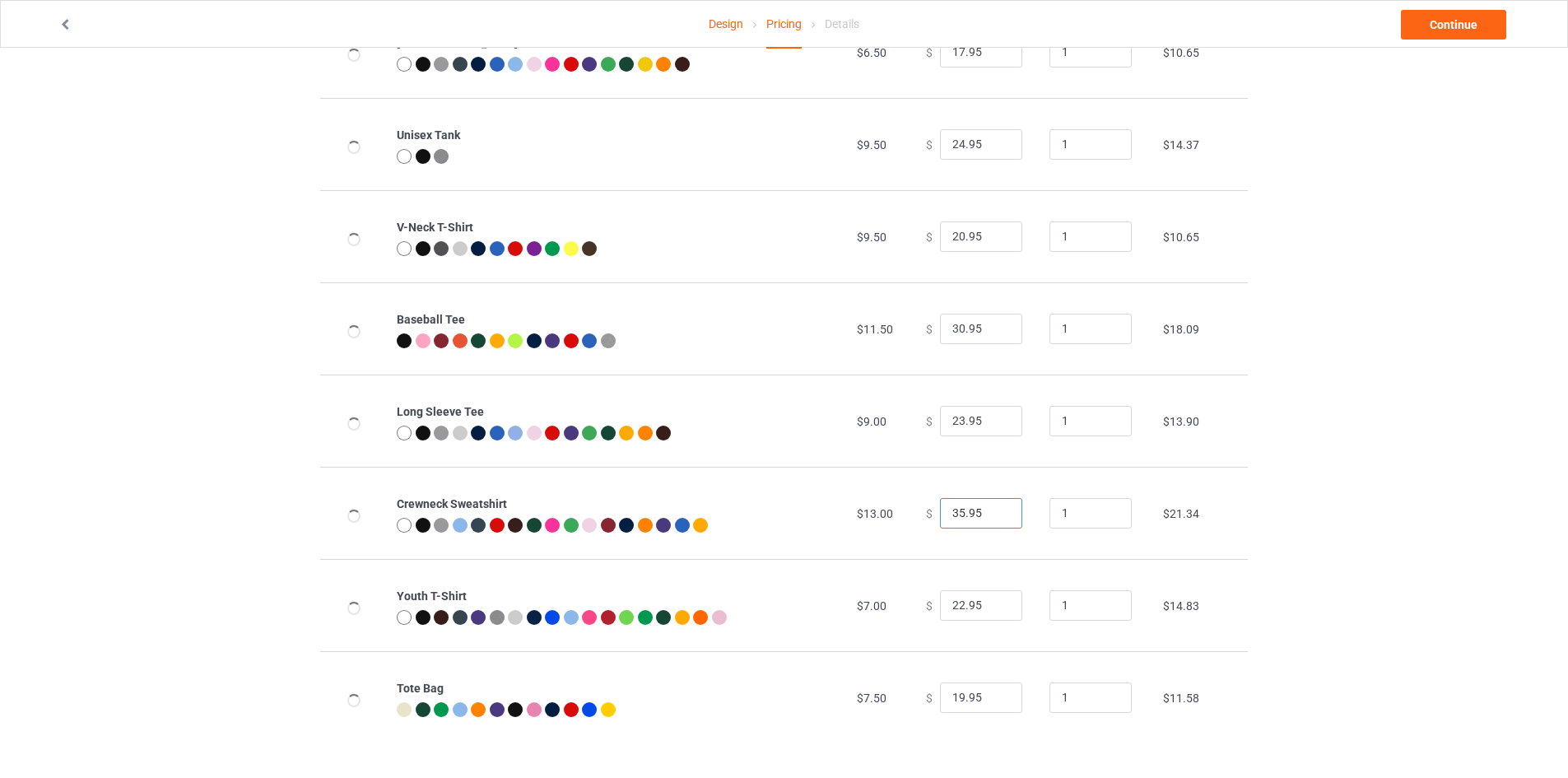
click at [993, 520] on input "35.95" at bounding box center [981, 513] width 82 height 31
click at [992, 516] on input "34.95" at bounding box center [981, 513] width 82 height 31
click at [992, 516] on input "33.95" at bounding box center [981, 513] width 82 height 31
click at [992, 516] on input "32.95" at bounding box center [981, 513] width 82 height 31
click at [992, 516] on input "31.95" at bounding box center [981, 513] width 82 height 31
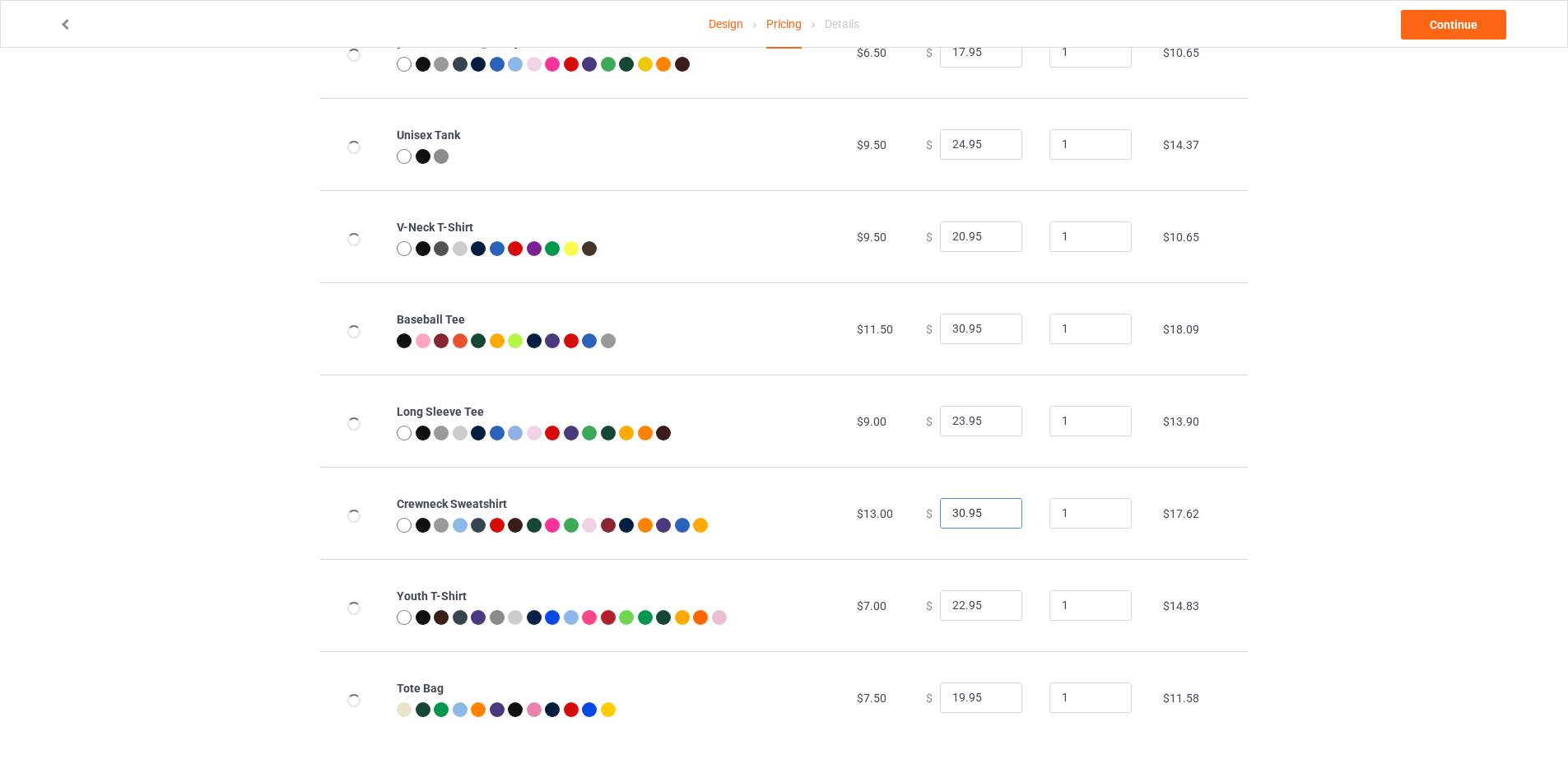
type input "30.95"
click at [992, 516] on input "30.95" at bounding box center [981, 513] width 82 height 31
click at [996, 605] on input "21.95" at bounding box center [981, 605] width 82 height 31
click at [996, 605] on input "20.95" at bounding box center [981, 605] width 82 height 31
click at [995, 605] on input "19.95" at bounding box center [981, 605] width 82 height 31
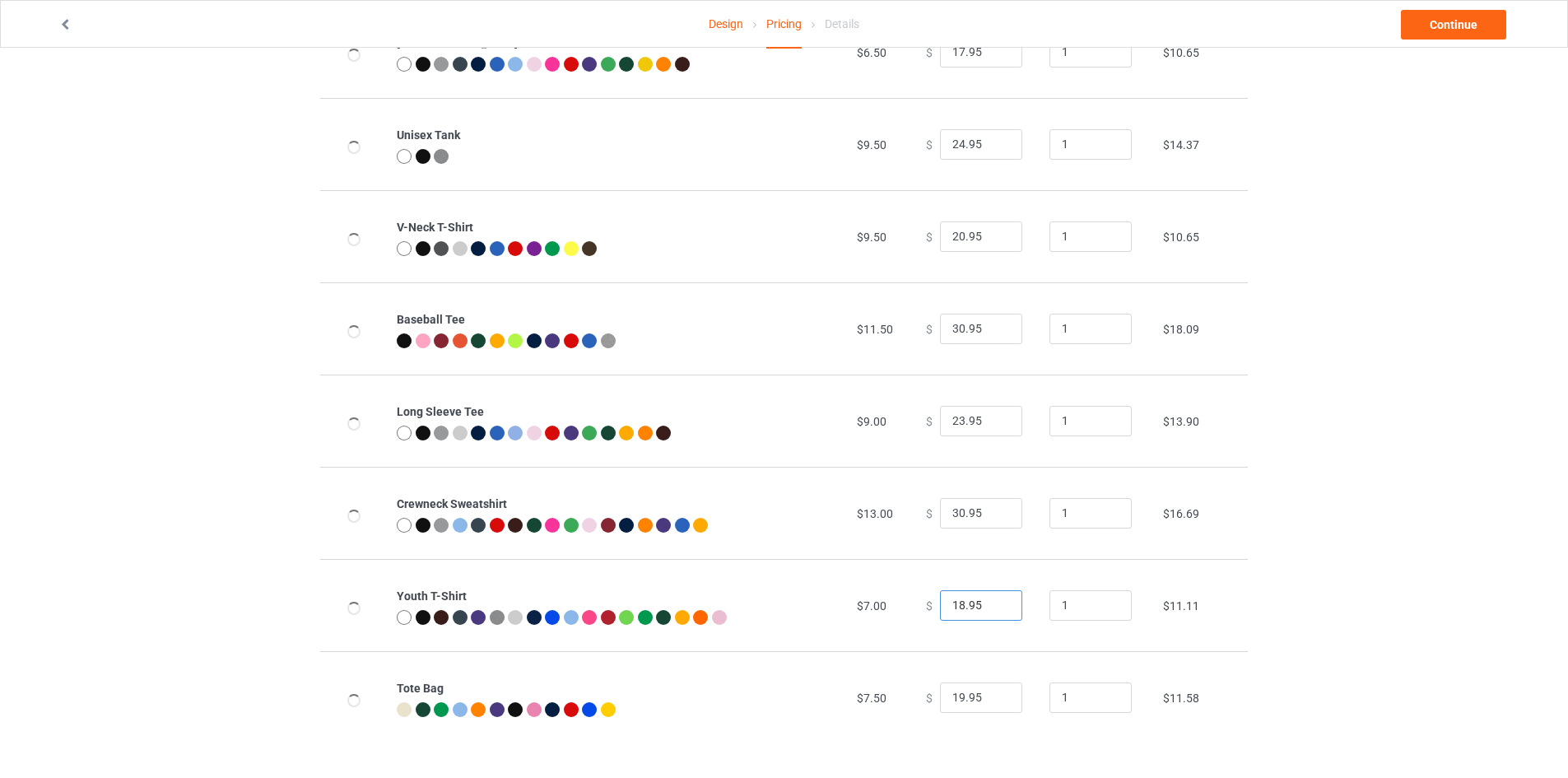
click at [995, 605] on input "18.95" at bounding box center [981, 605] width 82 height 31
type input "17.95"
click at [995, 605] on input "17.95" at bounding box center [981, 605] width 82 height 31
click at [999, 708] on input "19.95" at bounding box center [981, 697] width 82 height 31
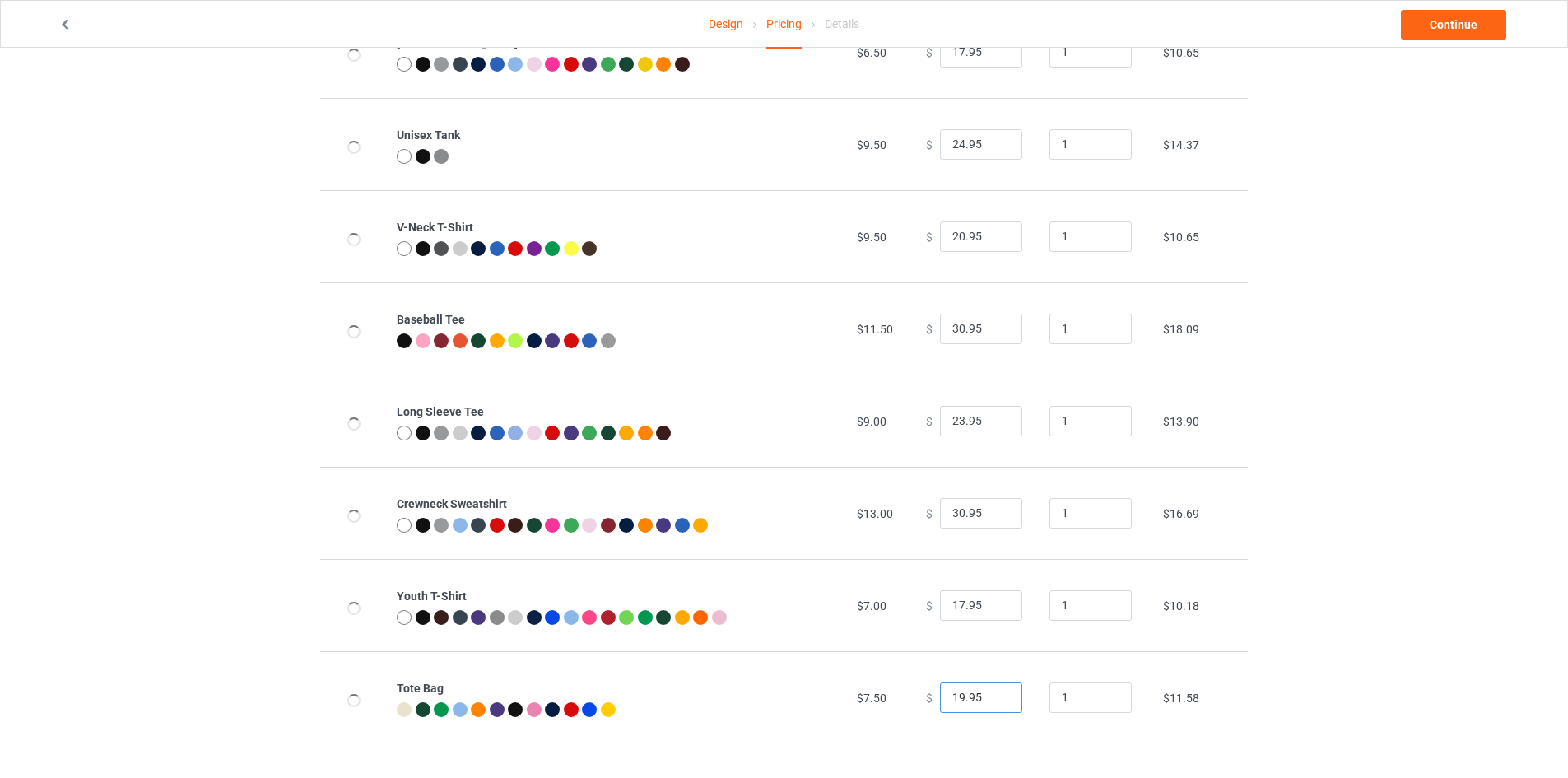
click at [999, 708] on input "19.95" at bounding box center [981, 697] width 82 height 31
click at [994, 701] on input "18.95" at bounding box center [981, 697] width 82 height 31
click at [994, 702] on input "17.95" at bounding box center [981, 697] width 82 height 31
click at [994, 702] on input "16.95" at bounding box center [981, 697] width 82 height 31
click at [994, 702] on input "15.95" at bounding box center [981, 697] width 82 height 31
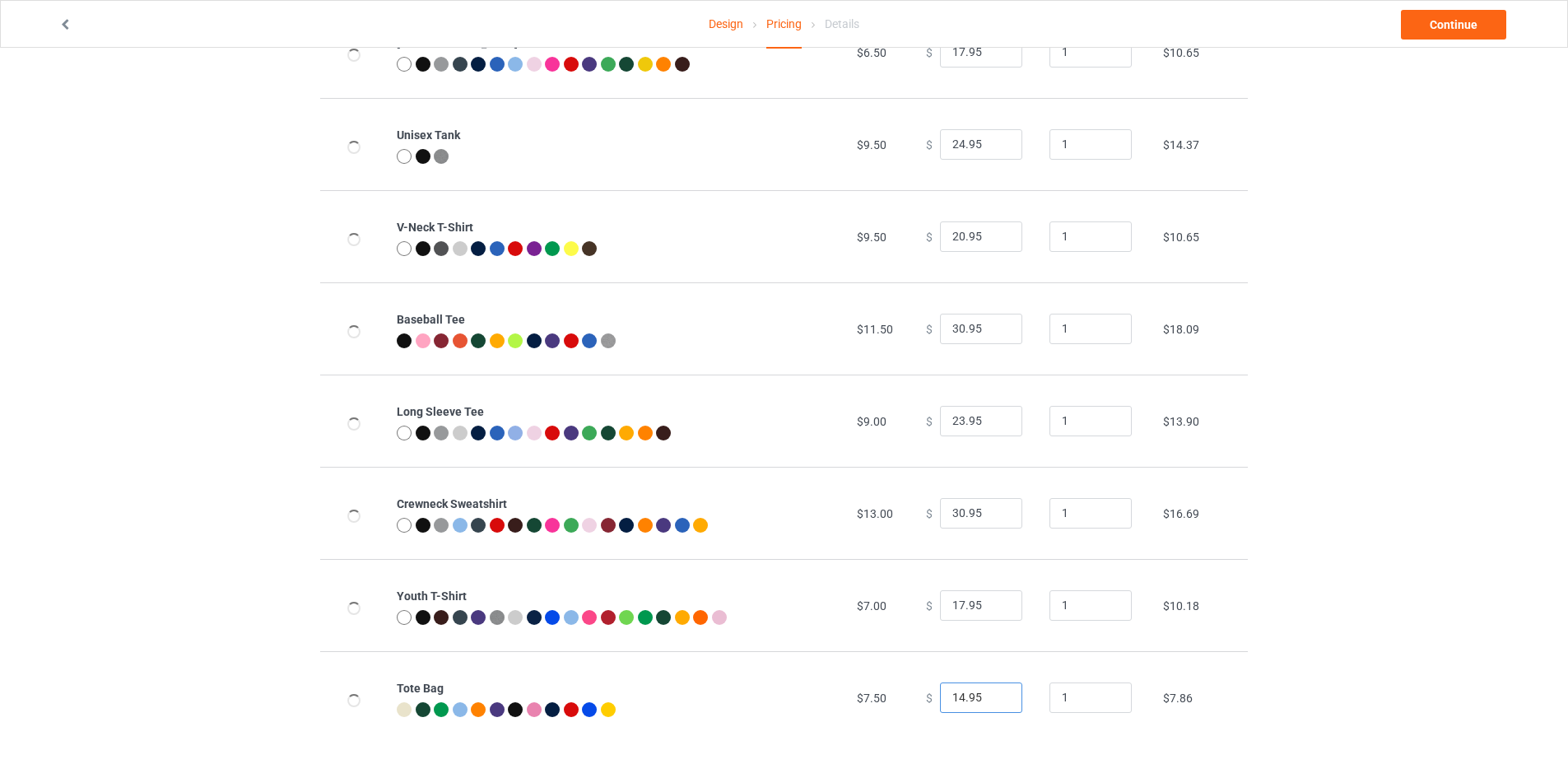
type input "14.95"
click at [993, 702] on input "14.95" at bounding box center [981, 697] width 82 height 31
click at [1372, 575] on div "Design Pricing Details Continue Pricing Estimated total profit $138.98 Product …" at bounding box center [784, 196] width 1568 height 1163
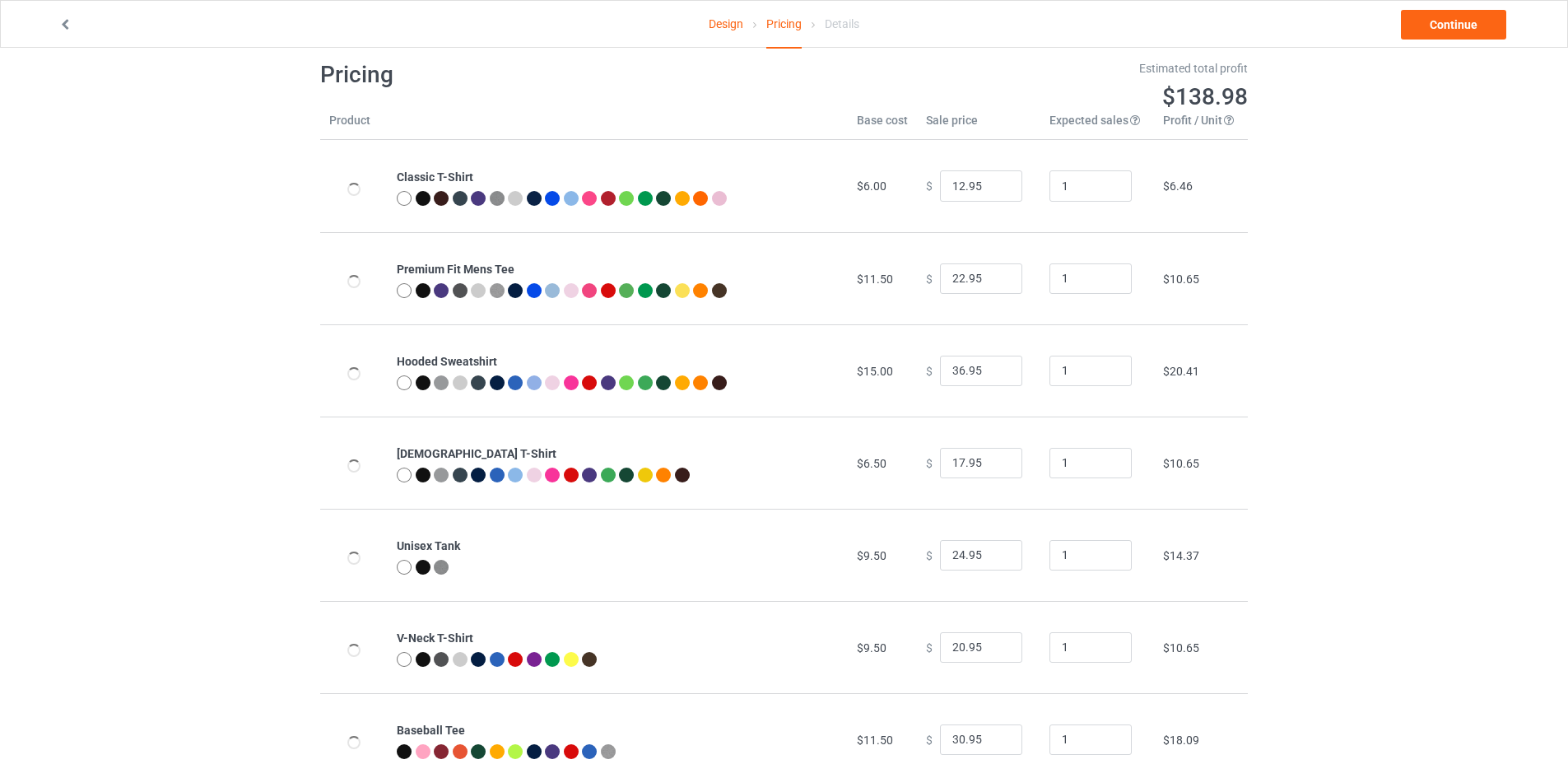
scroll to position [0, 0]
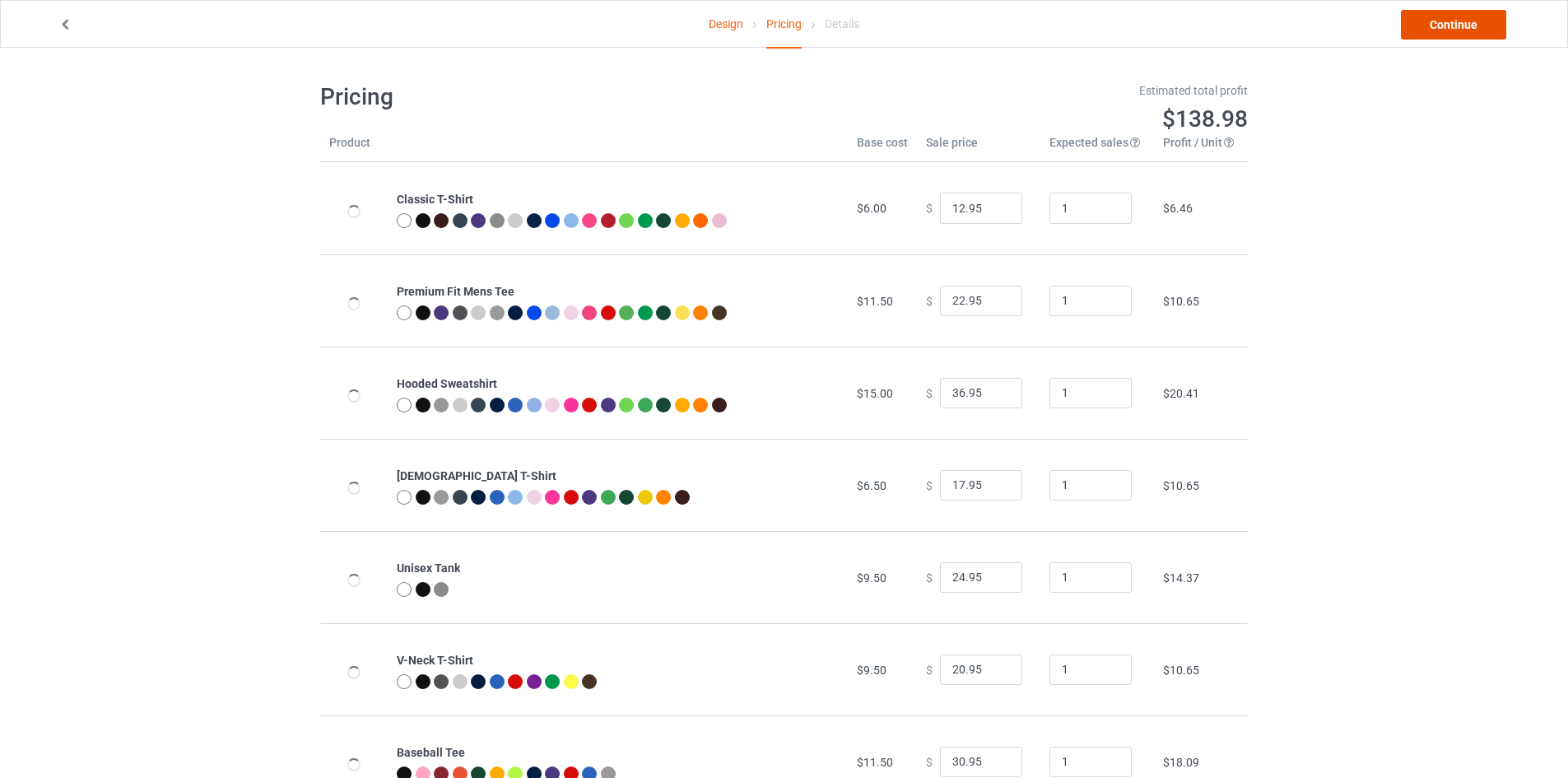
click at [1454, 25] on link "Continue" at bounding box center [1454, 24] width 106 height 30
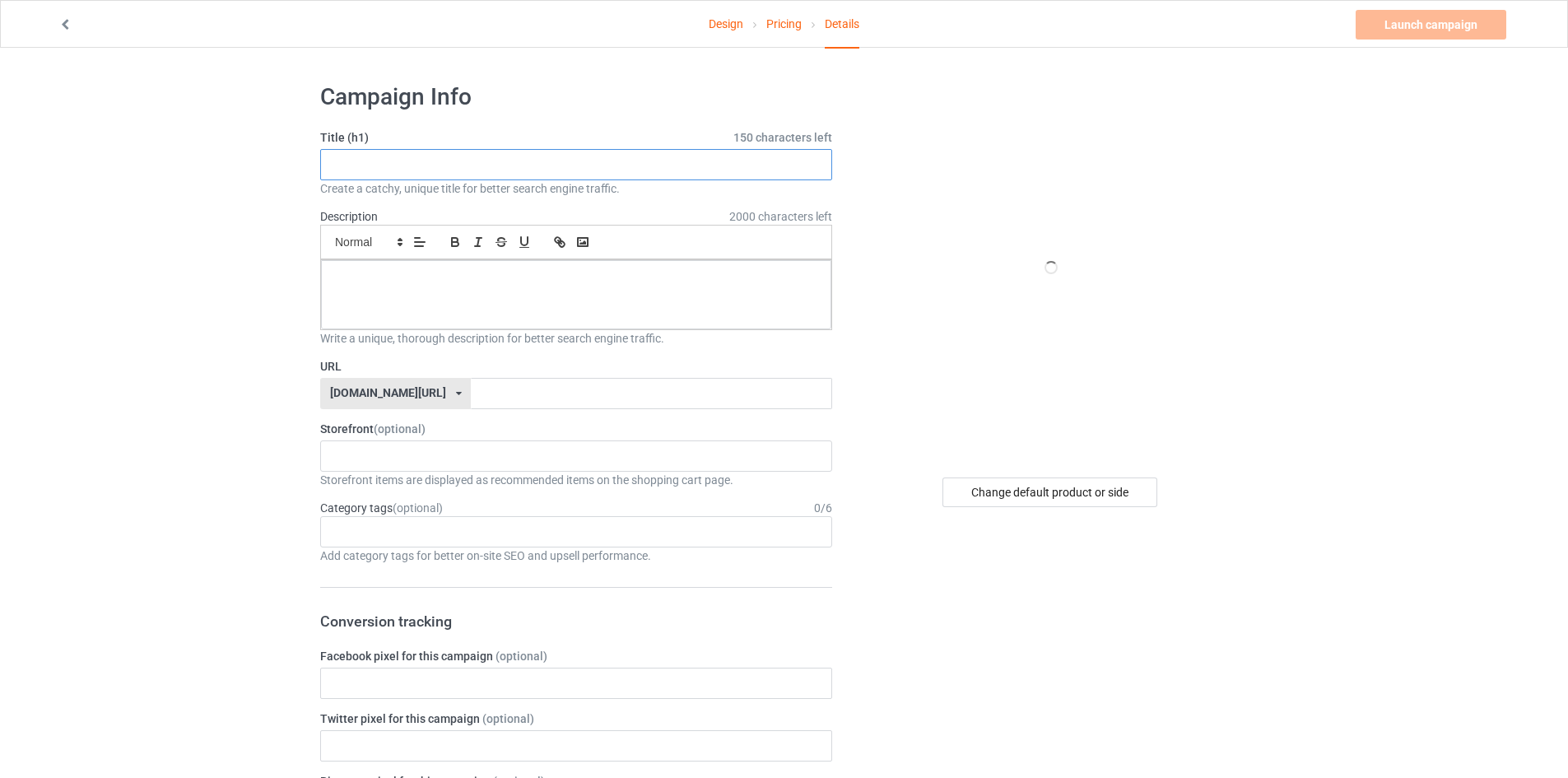
click at [388, 174] on input "text" at bounding box center [576, 165] width 512 height 31
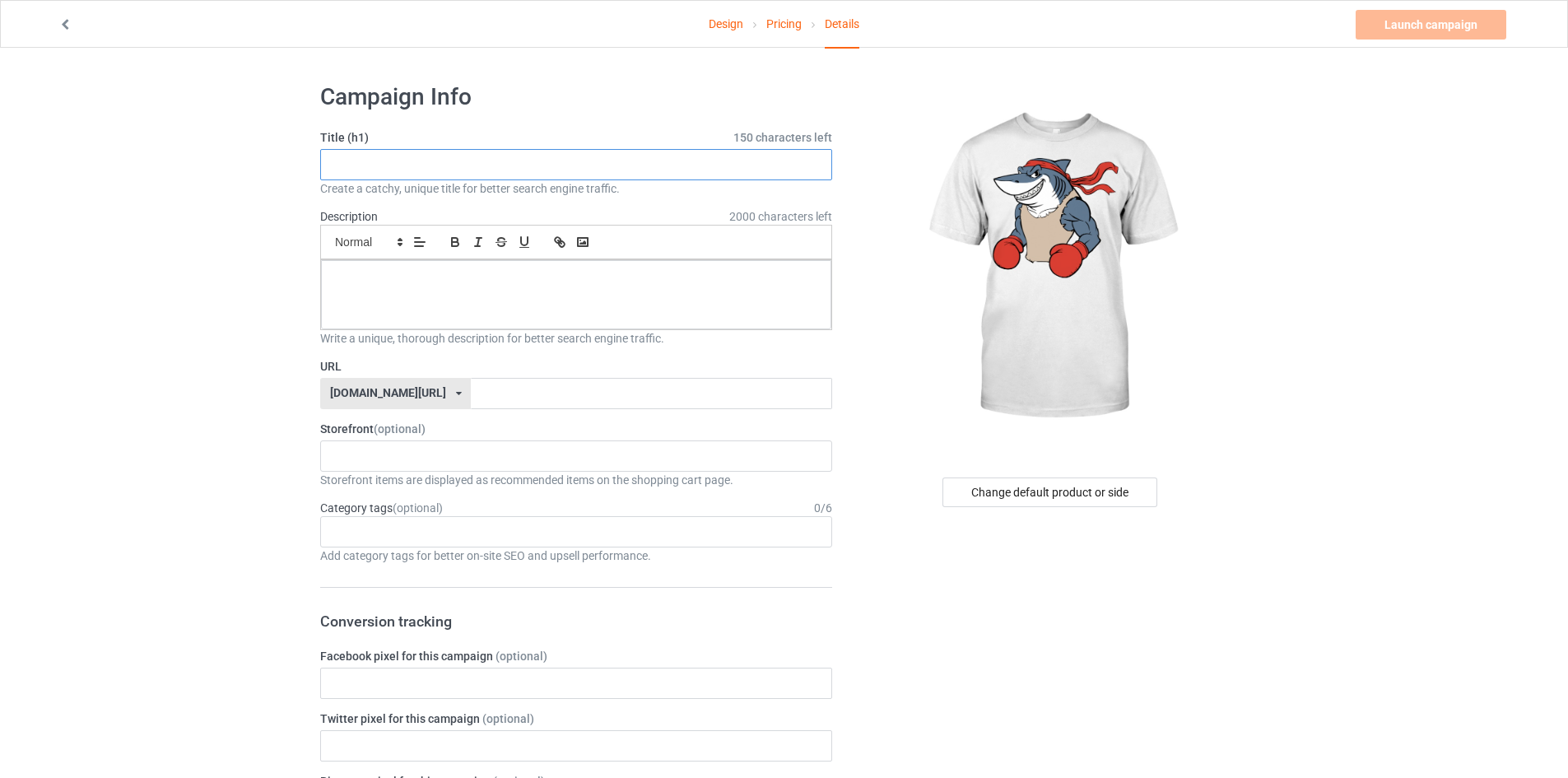
click at [653, 167] on input "text" at bounding box center [576, 165] width 512 height 31
paste input "Sharrkk Boxing Bold Shark Fighter Illustration for Sports & Streetwear Lovers"
type input "Shark Boxing Bold Shark Fighter Illustration for Sports & Streetwear Lovers"
click at [583, 292] on div at bounding box center [576, 294] width 510 height 69
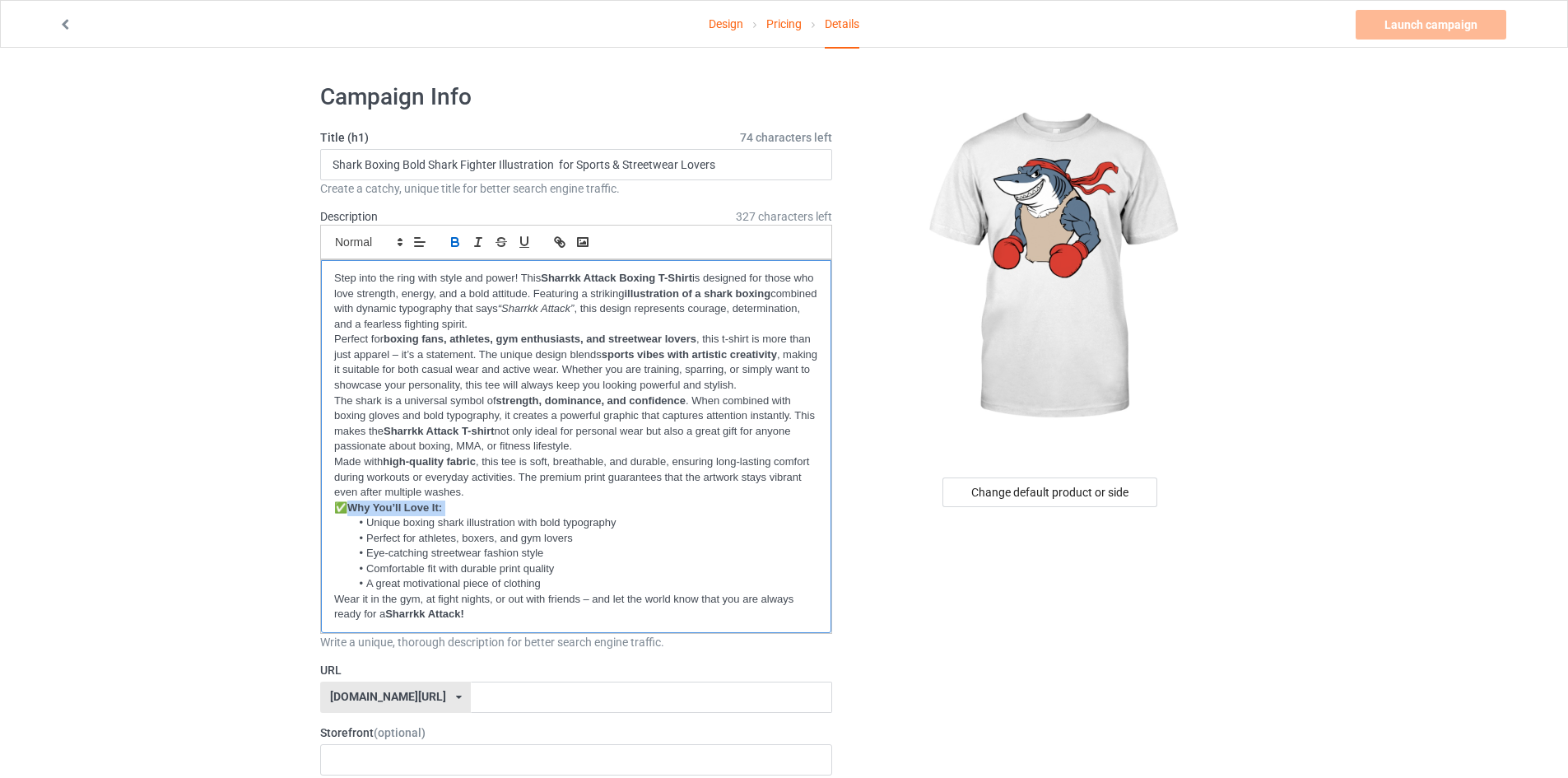
drag, startPoint x: 348, startPoint y: 512, endPoint x: 311, endPoint y: 519, distance: 37.7
click at [339, 536] on ul "Unique boxing shark illustration with bold typography Perfect for athletes, box…" at bounding box center [575, 553] width 484 height 76
drag, startPoint x: 343, startPoint y: 508, endPoint x: 322, endPoint y: 514, distance: 21.8
click at [322, 514] on div "Step into the ring with style and power! This Sharrkk Attack Boxing T-Shirt is …" at bounding box center [576, 446] width 510 height 373
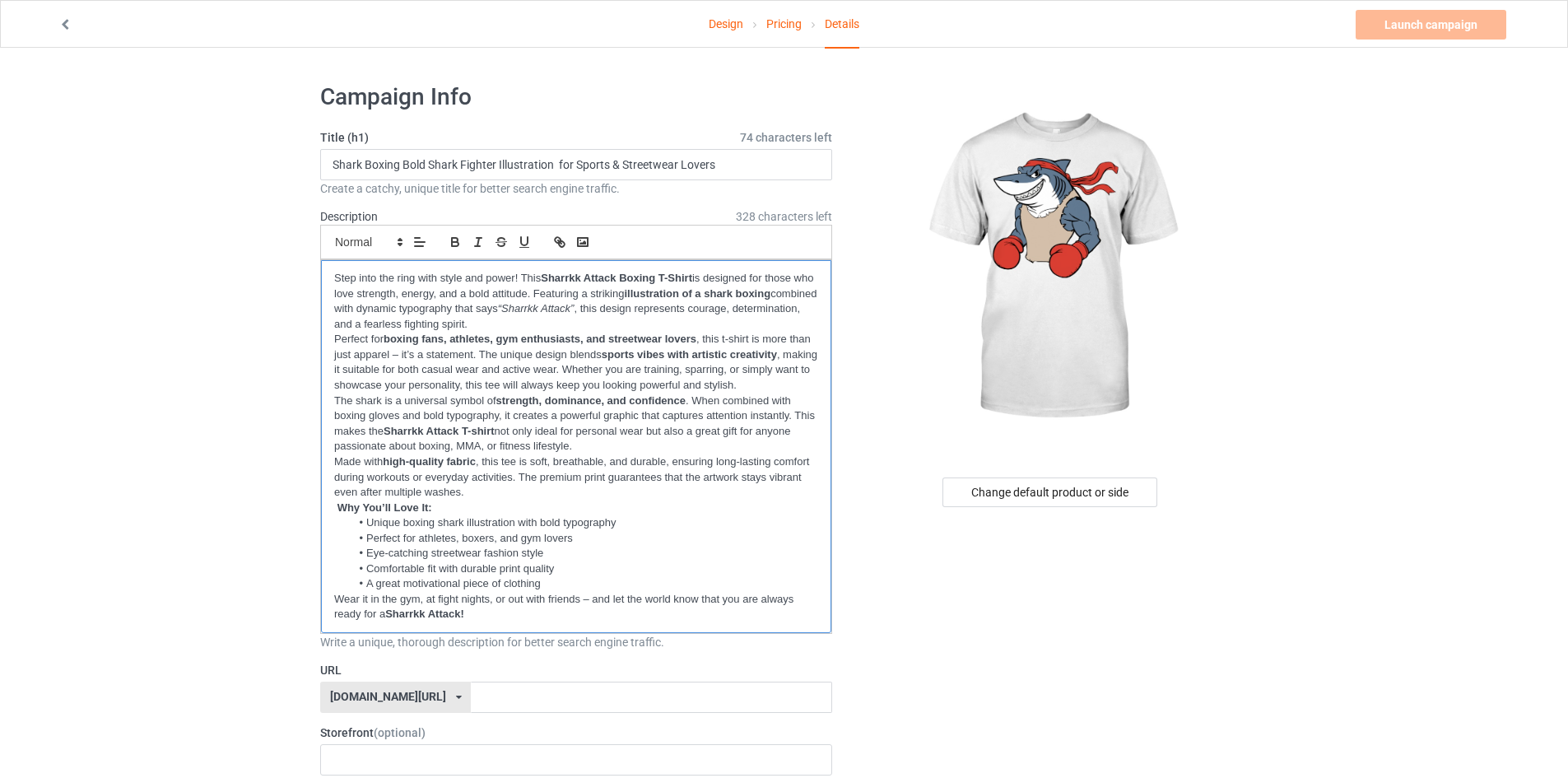
scroll to position [411, 0]
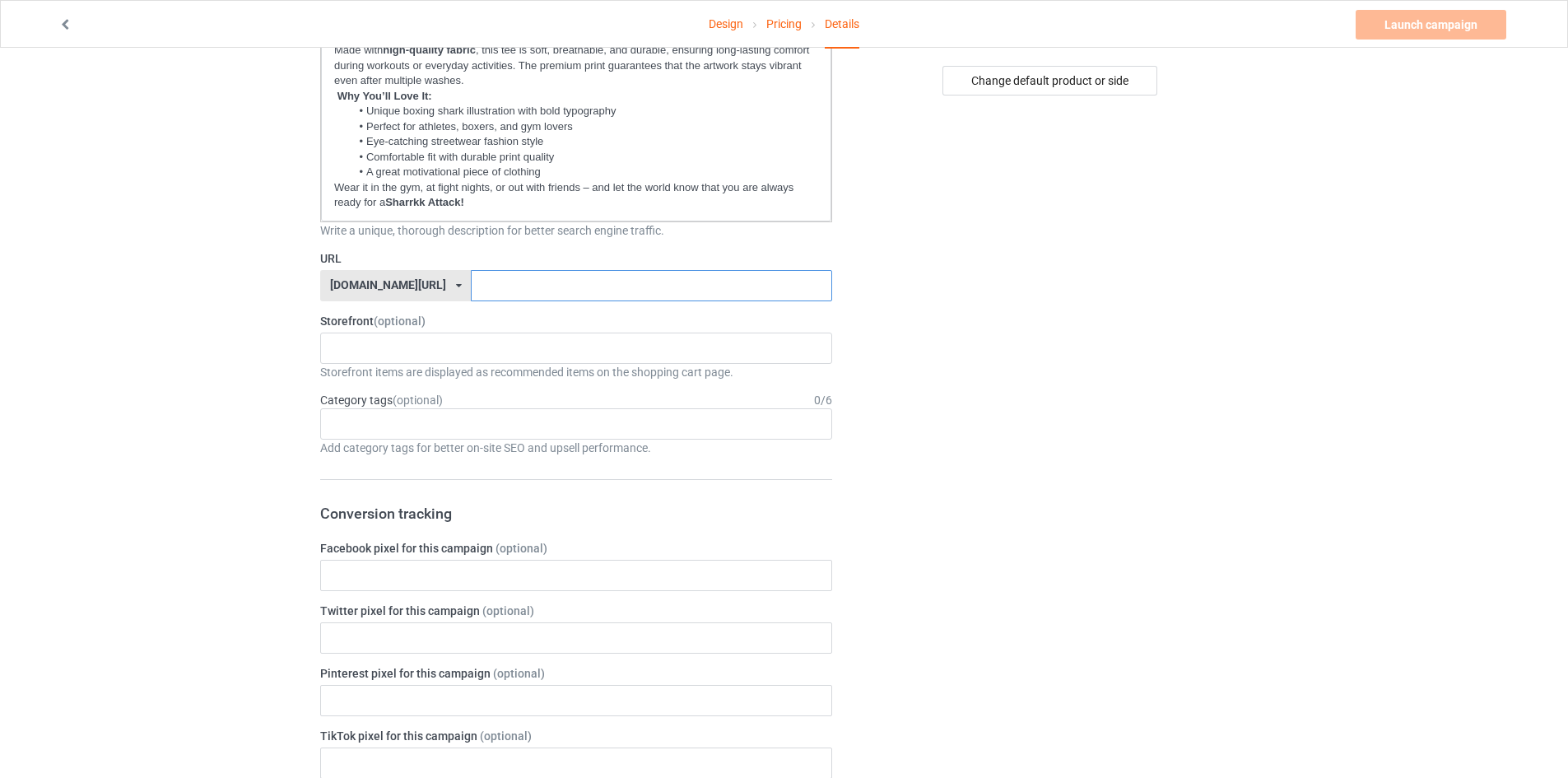
click at [473, 276] on input "text" at bounding box center [651, 285] width 361 height 31
click at [426, 354] on div "No result found" at bounding box center [576, 348] width 512 height 31
drag, startPoint x: 307, startPoint y: 319, endPoint x: 387, endPoint y: 327, distance: 80.4
click at [392, 323] on div "Design Pricing Details Launch campaign Please enter campaign URL Campaign Info …" at bounding box center [784, 641] width 1568 height 2010
click at [207, 379] on div "Design Pricing Details Launch campaign Please enter campaign URL Campaign Info …" at bounding box center [784, 641] width 1568 height 2010
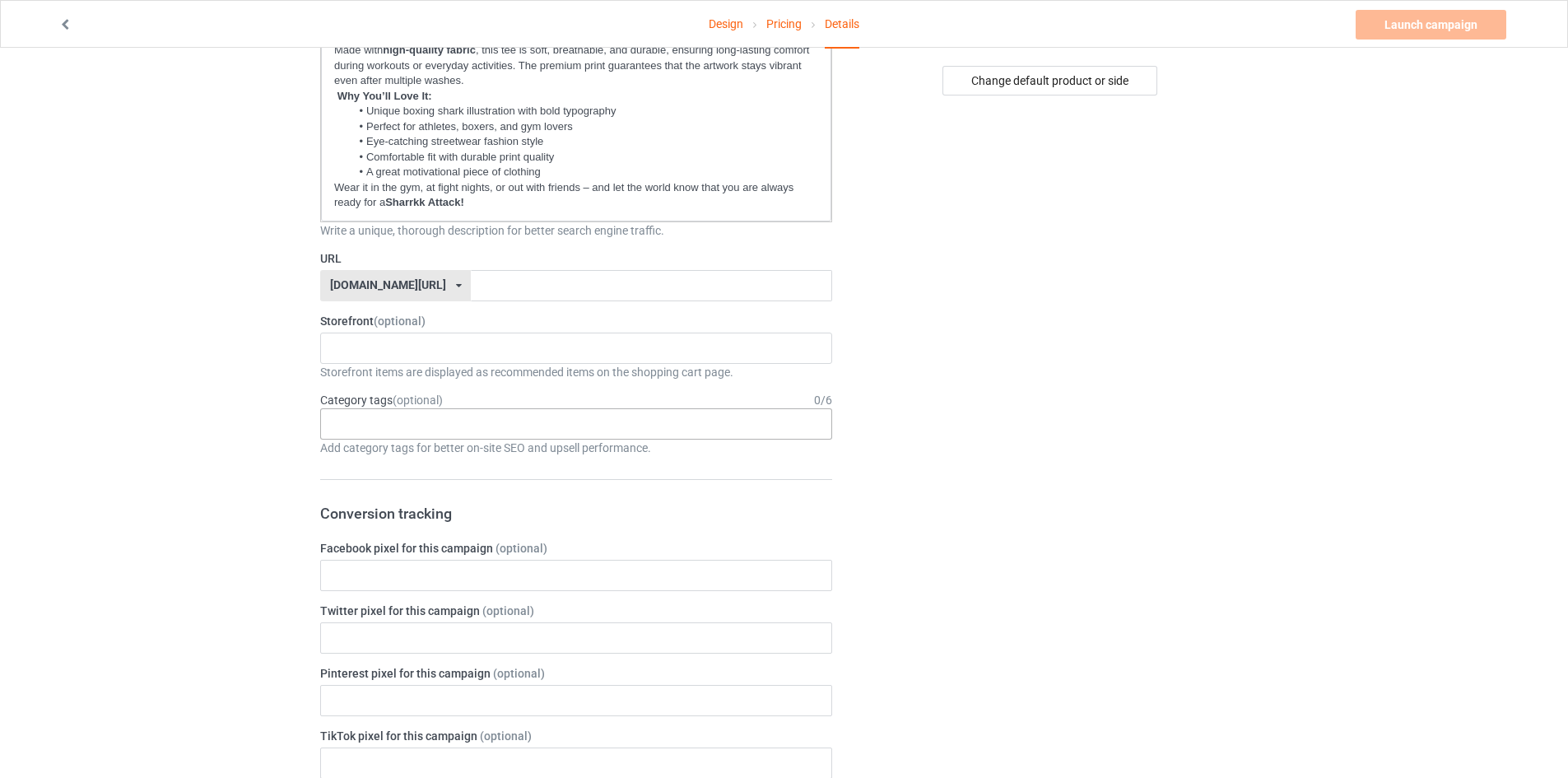
click at [442, 420] on div "Age > 1-19 > 1 Age > 1-12 Months > 1 Month Age > 1-12 Months Age > 1-19 Age > 1…" at bounding box center [576, 424] width 512 height 31
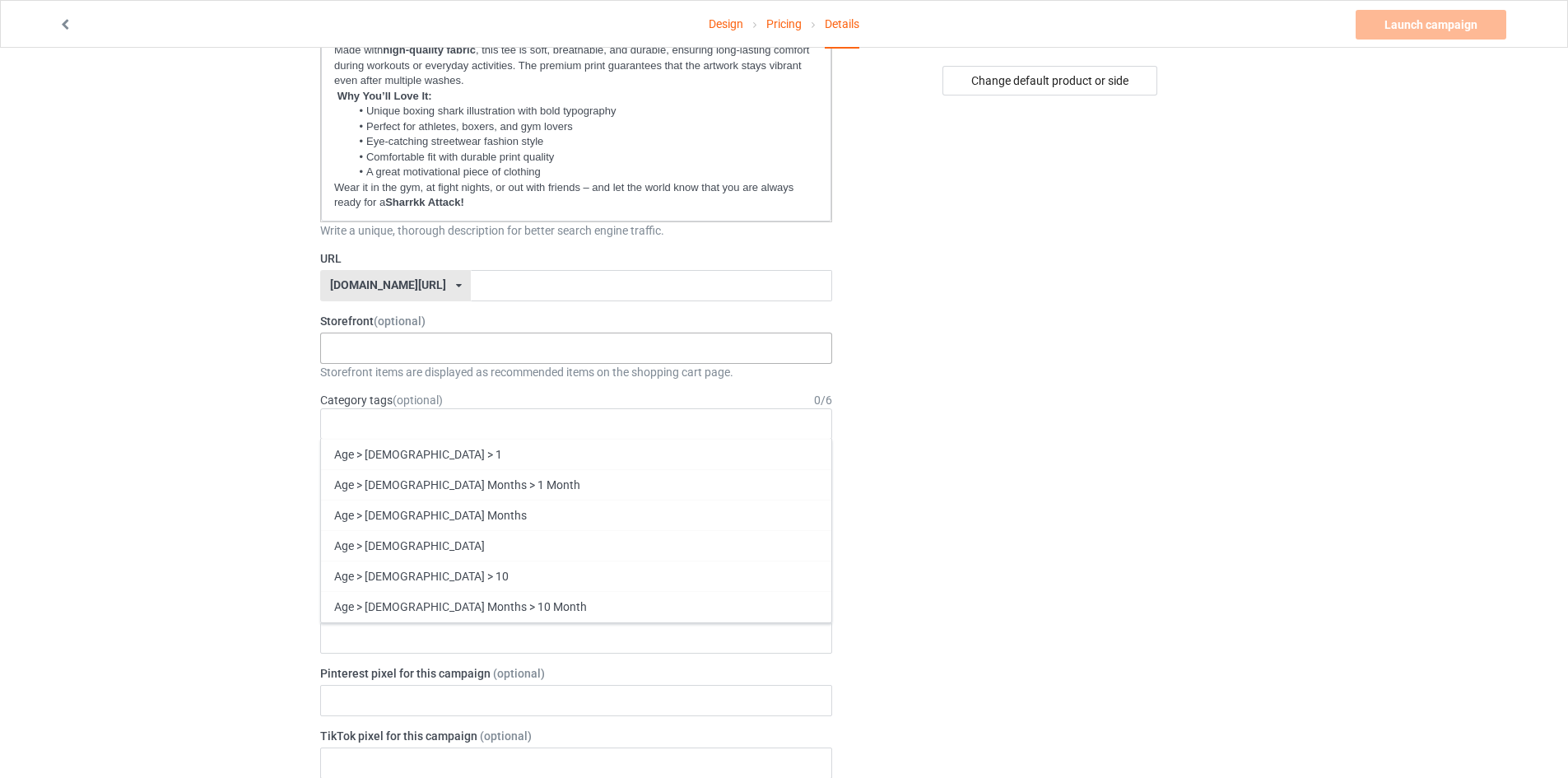
click at [415, 339] on div "No result found" at bounding box center [576, 348] width 512 height 31
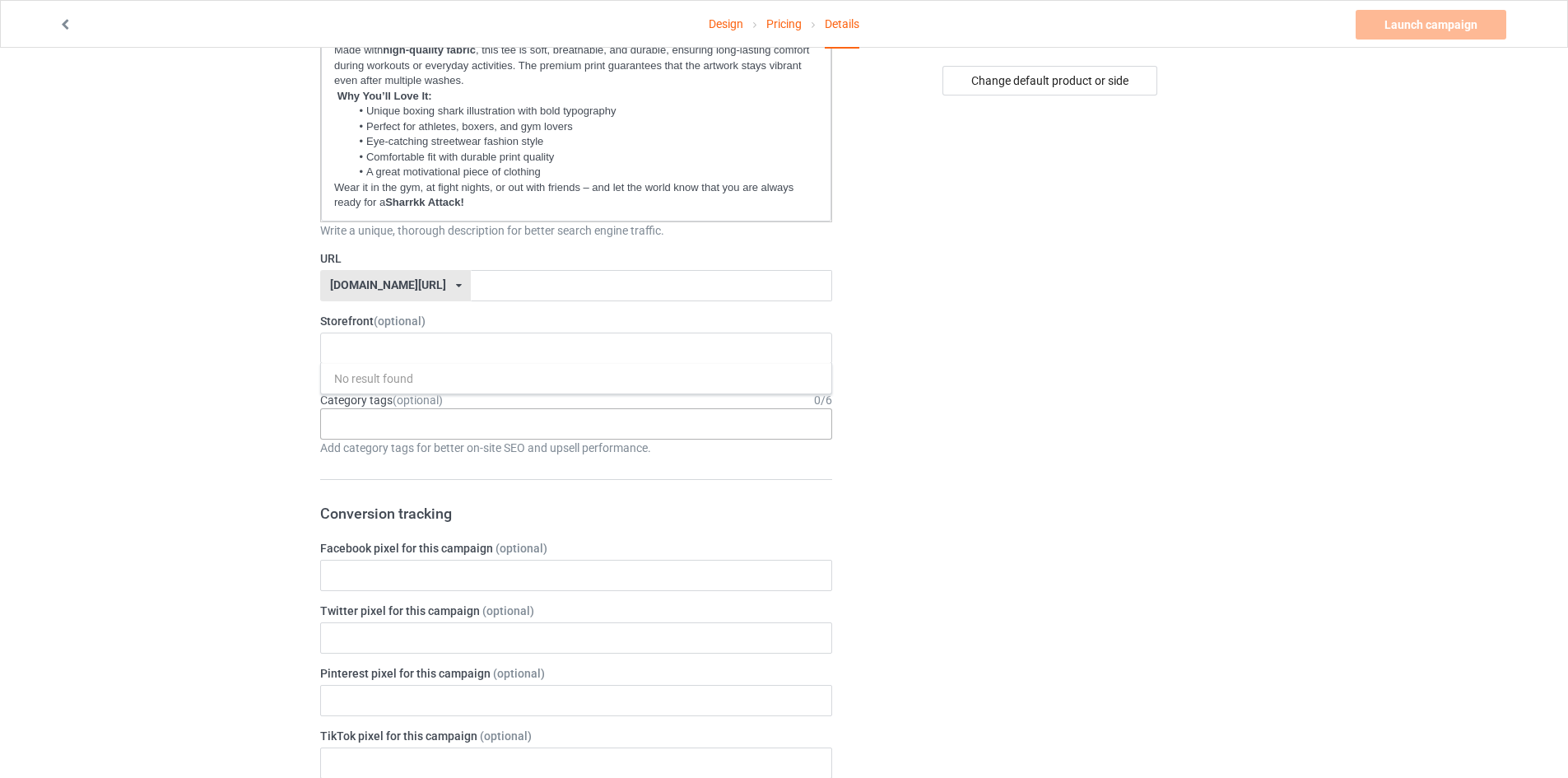
click at [442, 413] on div "Age > 1-19 > 1 Age > 1-12 Months > 1 Month Age > 1-12 Months Age > 1-19 Age > 1…" at bounding box center [576, 424] width 512 height 31
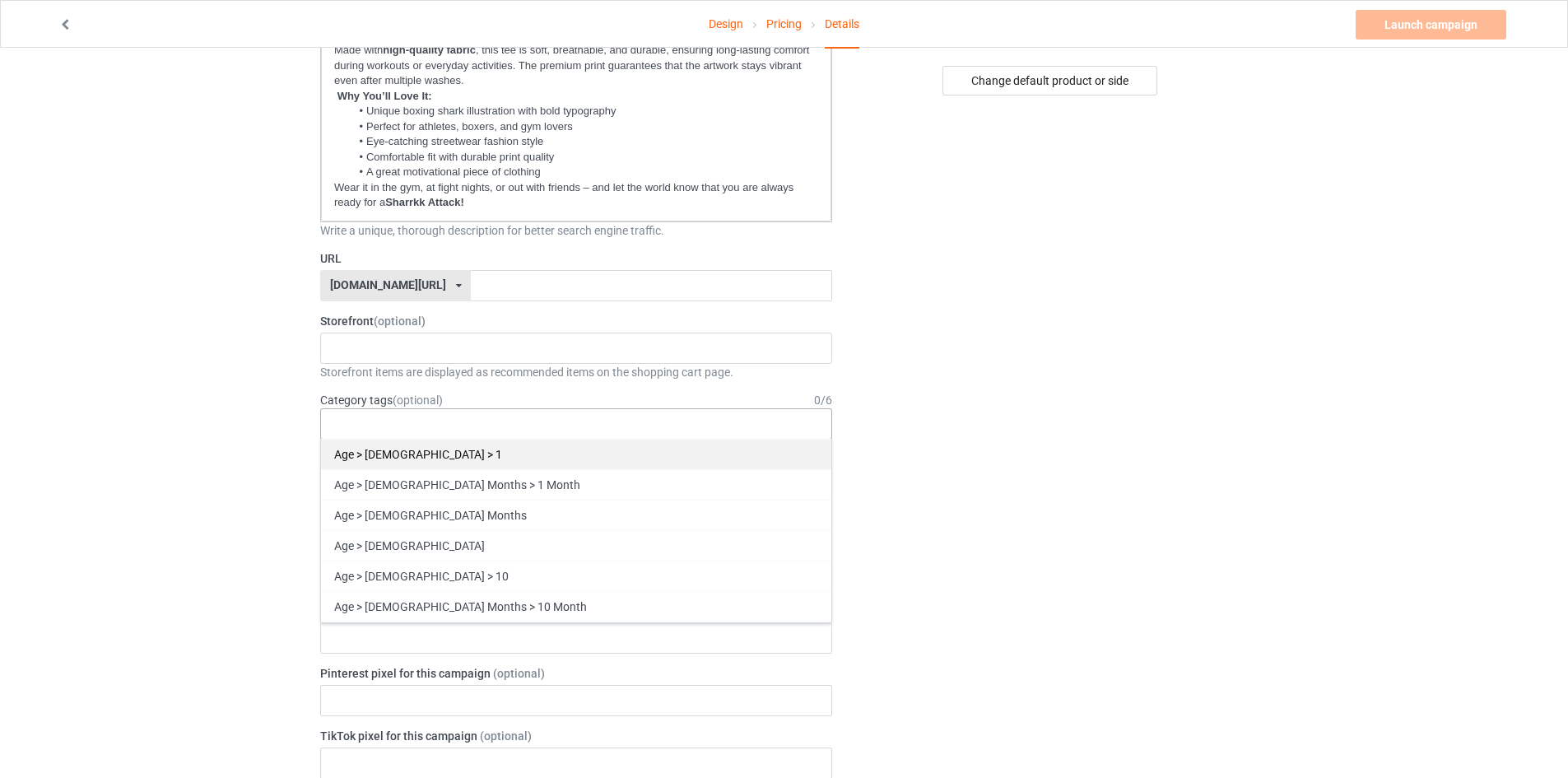
click at [416, 456] on div "Age > [DEMOGRAPHIC_DATA] > 1" at bounding box center [576, 453] width 510 height 30
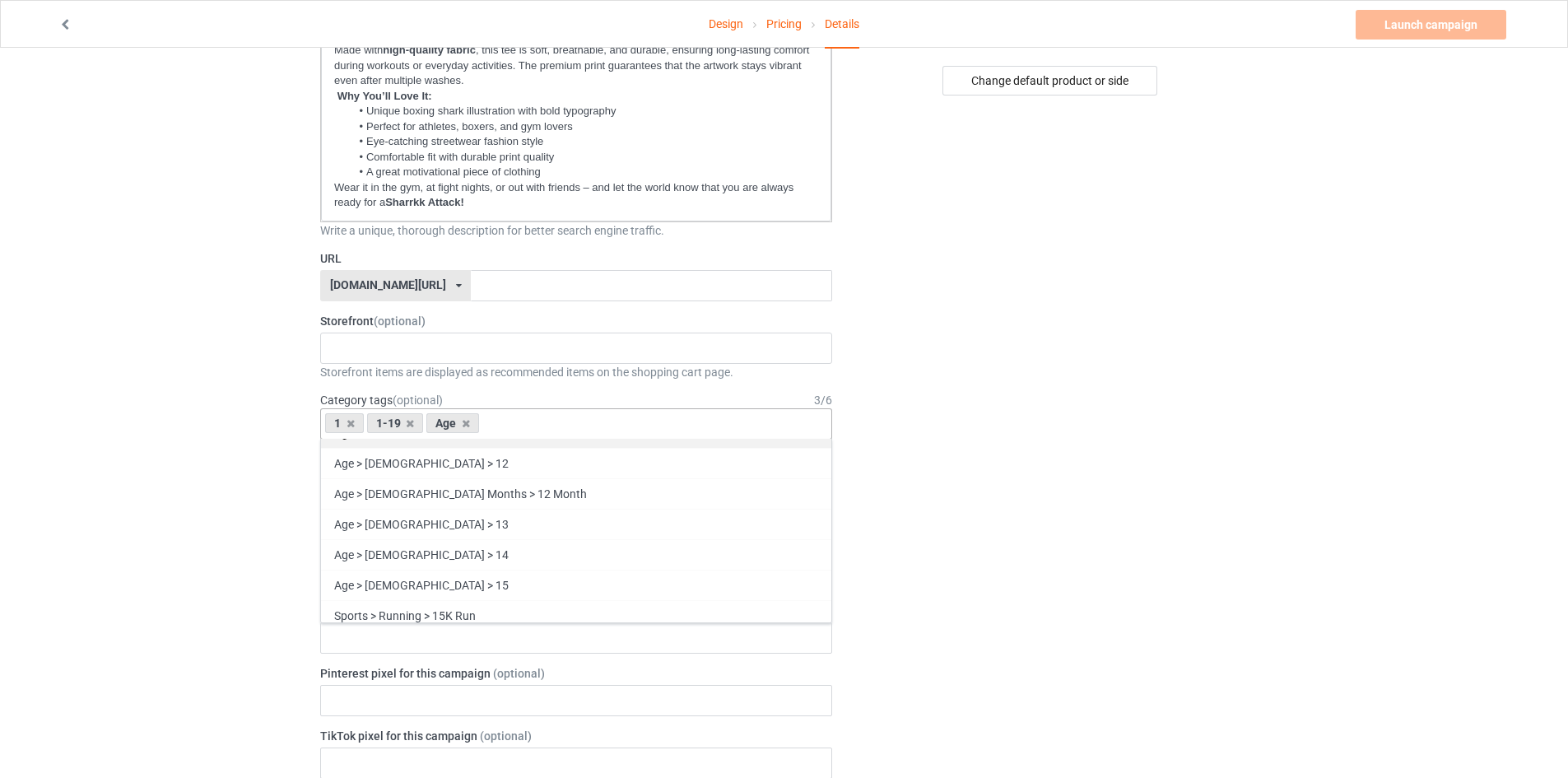
scroll to position [246, 0]
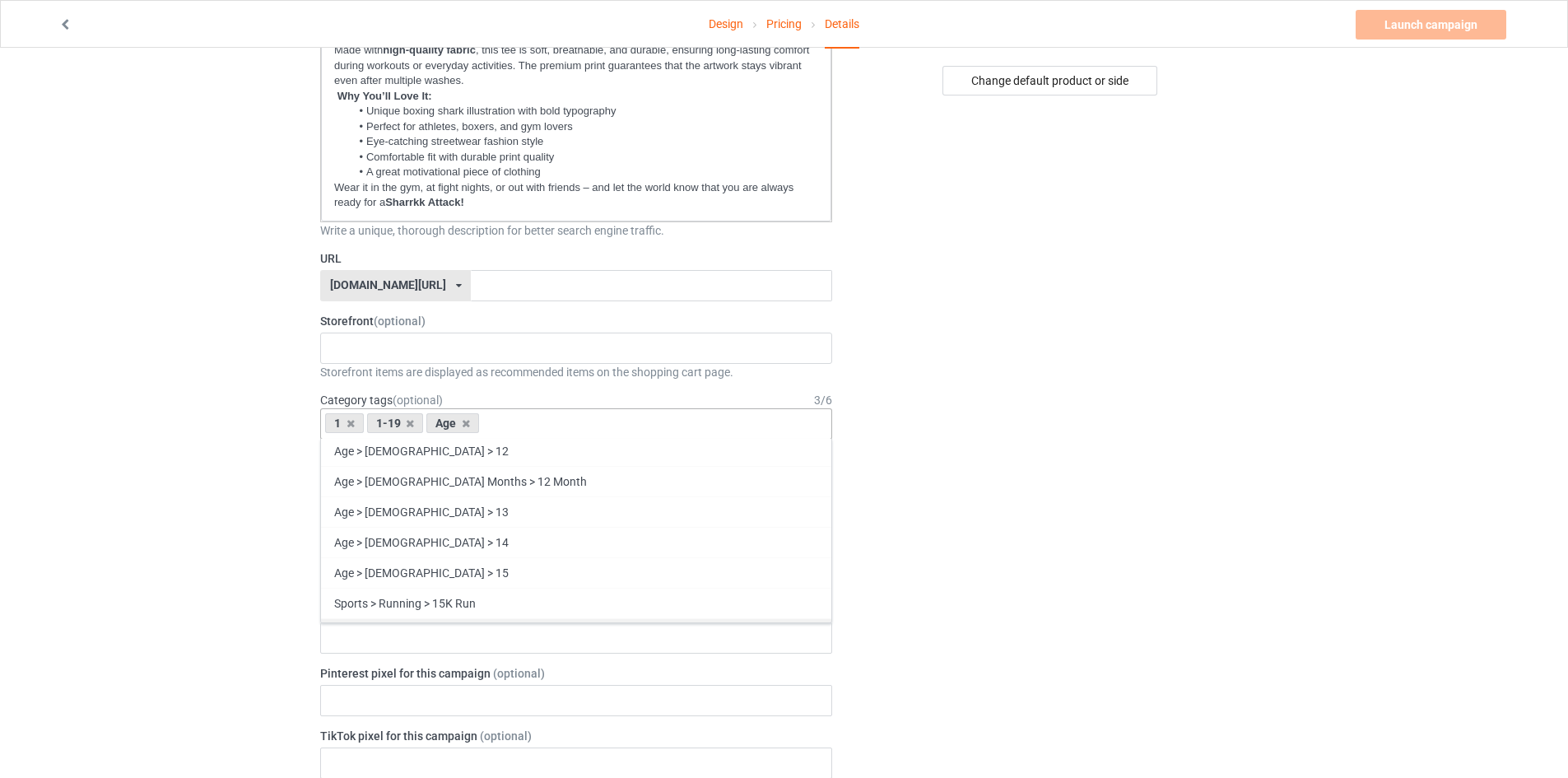
drag, startPoint x: 429, startPoint y: 526, endPoint x: 443, endPoint y: 599, distance: 74.3
click at [444, 600] on div "Sports > Running > 15K Run" at bounding box center [576, 602] width 510 height 30
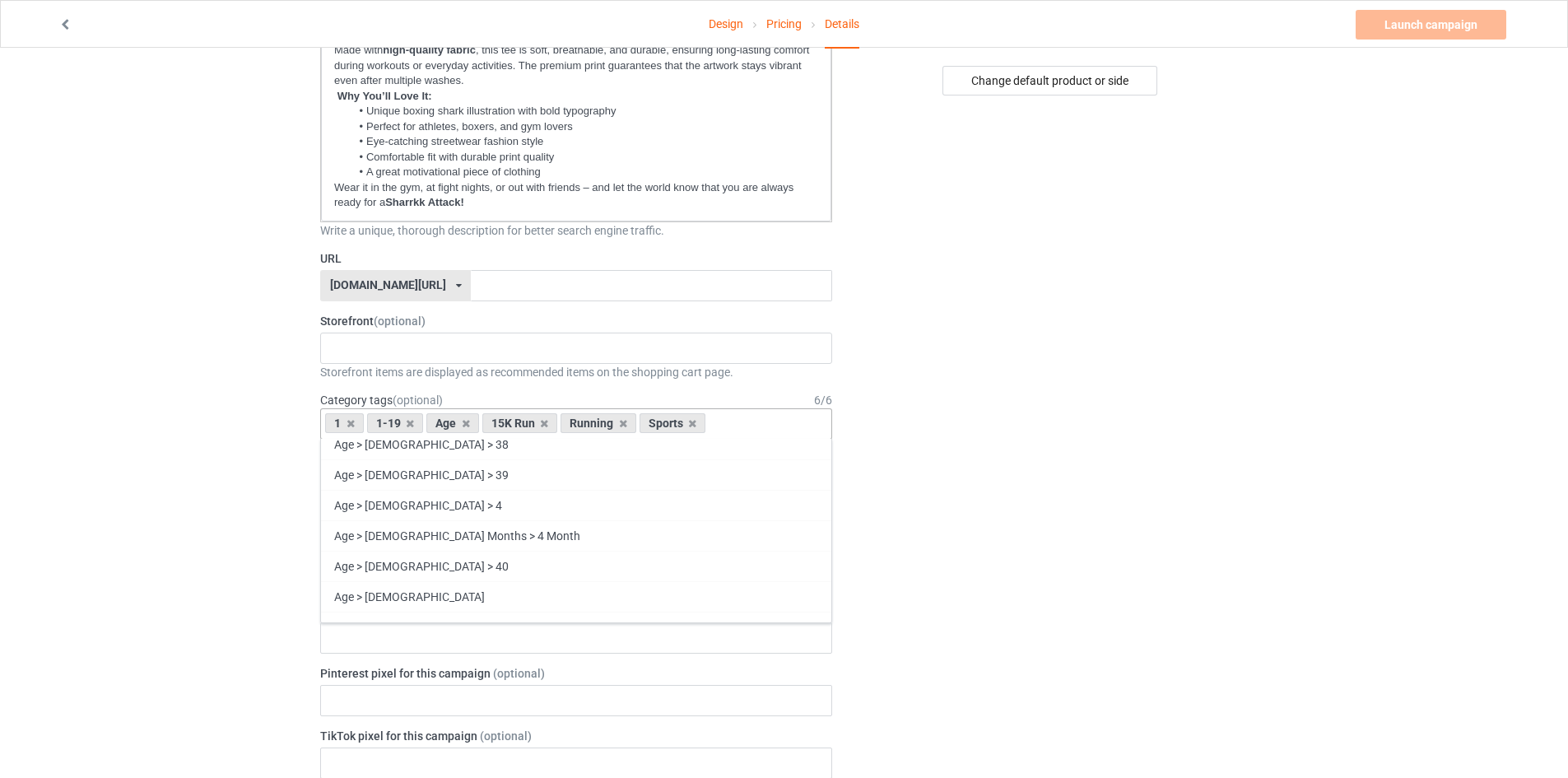
scroll to position [1564, 0]
click at [402, 617] on div "Age > [DEMOGRAPHIC_DATA] > 41" at bounding box center [576, 625] width 510 height 30
click at [692, 421] on icon at bounding box center [692, 423] width 8 height 11
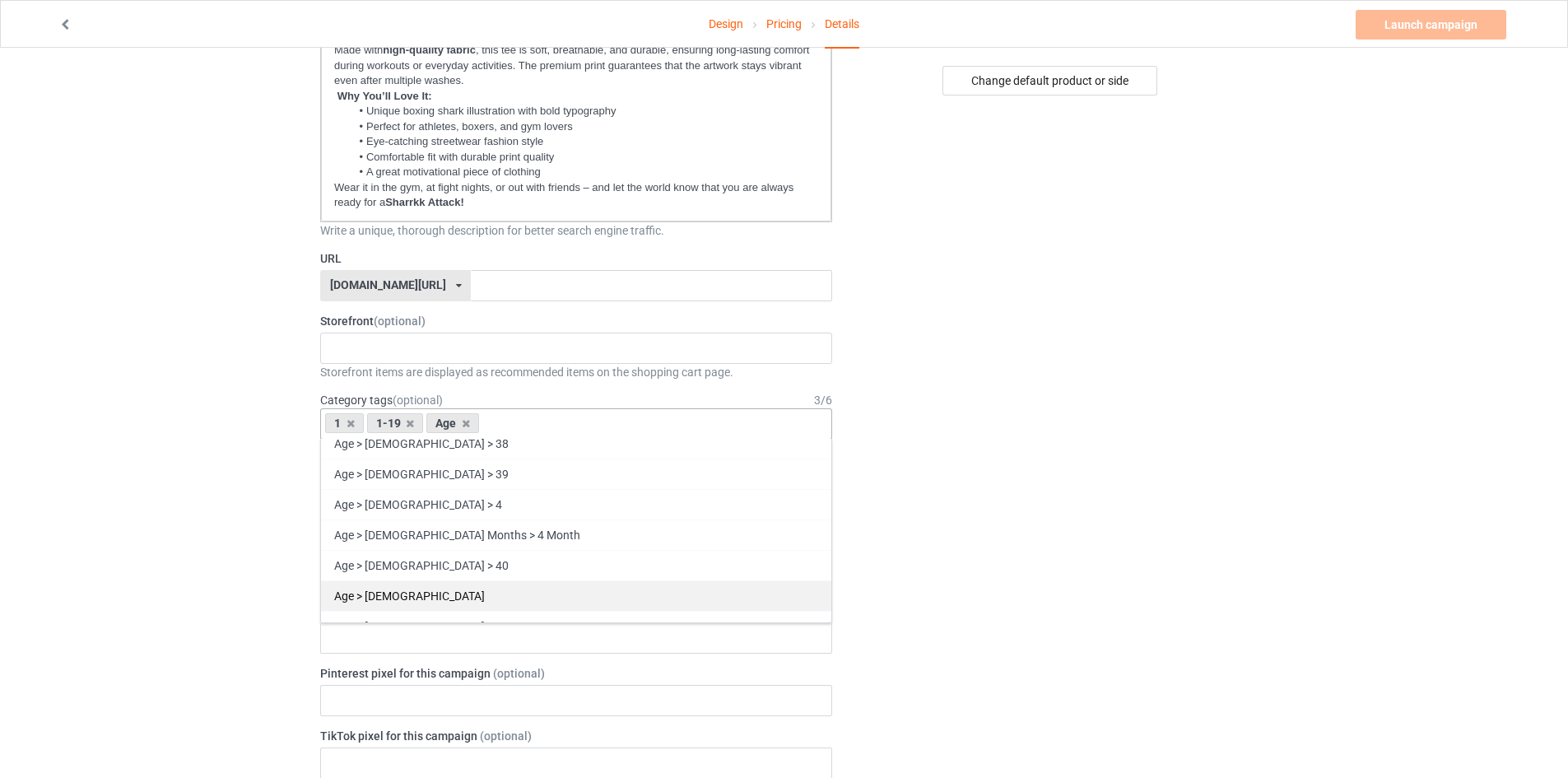
click at [374, 599] on div "Age > [DEMOGRAPHIC_DATA]" at bounding box center [576, 595] width 510 height 30
click at [399, 625] on div "Age > [DEMOGRAPHIC_DATA] > 42" at bounding box center [576, 625] width 510 height 30
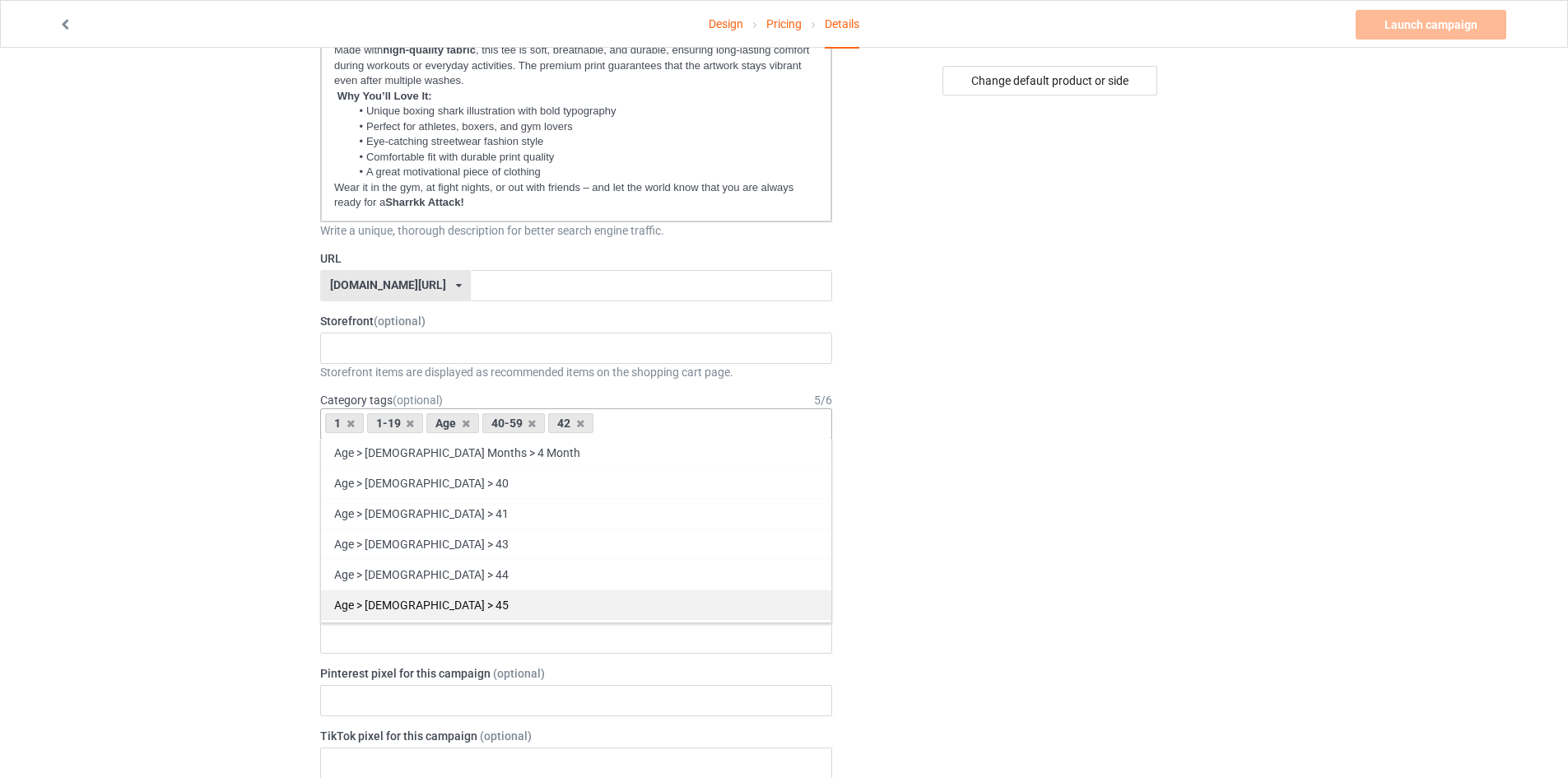
click at [383, 610] on div "Age > [DEMOGRAPHIC_DATA] > 45" at bounding box center [576, 603] width 510 height 30
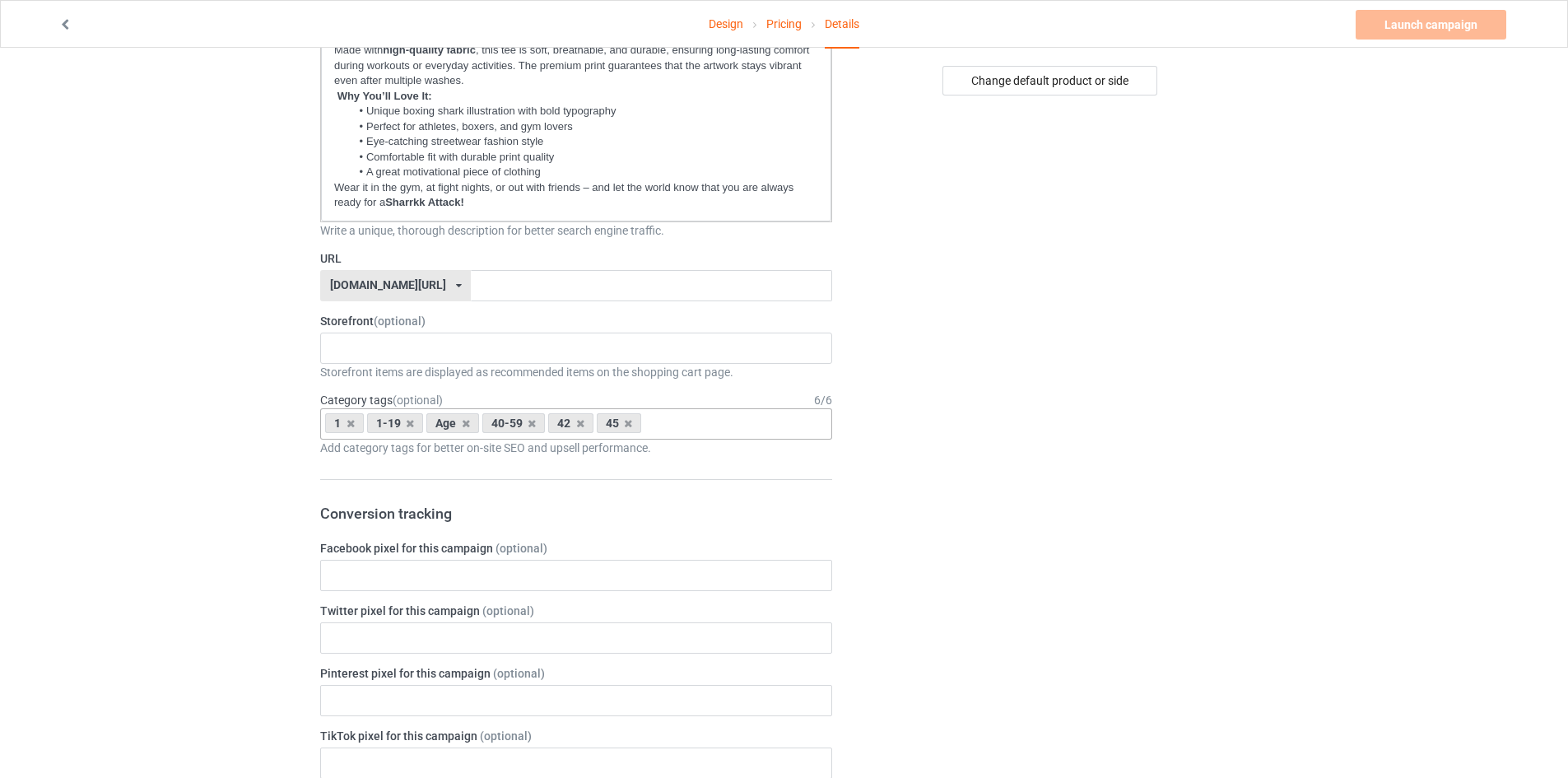
click at [978, 390] on div "Change default product or side" at bounding box center [1051, 641] width 415 height 1963
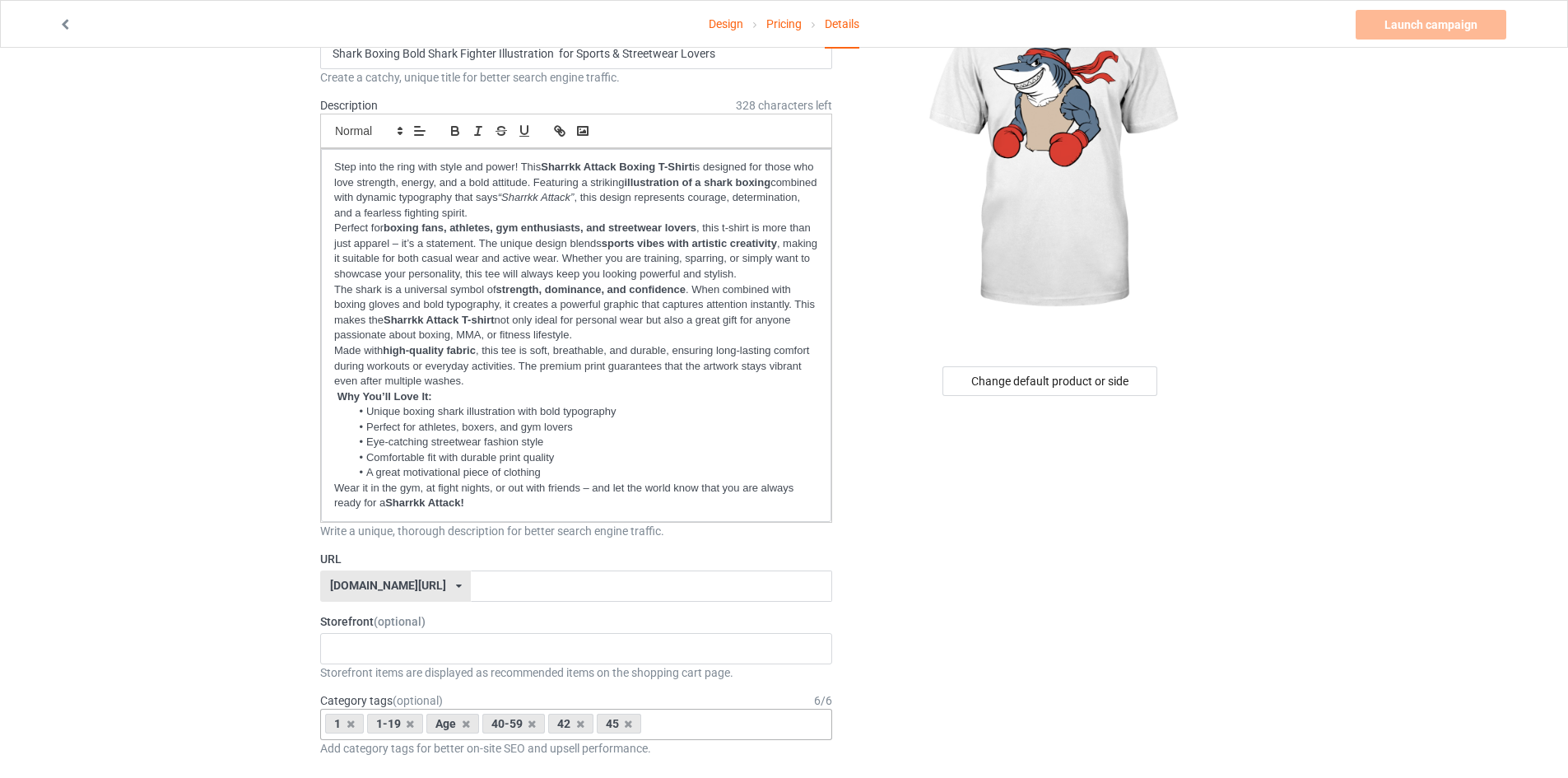
scroll to position [82, 0]
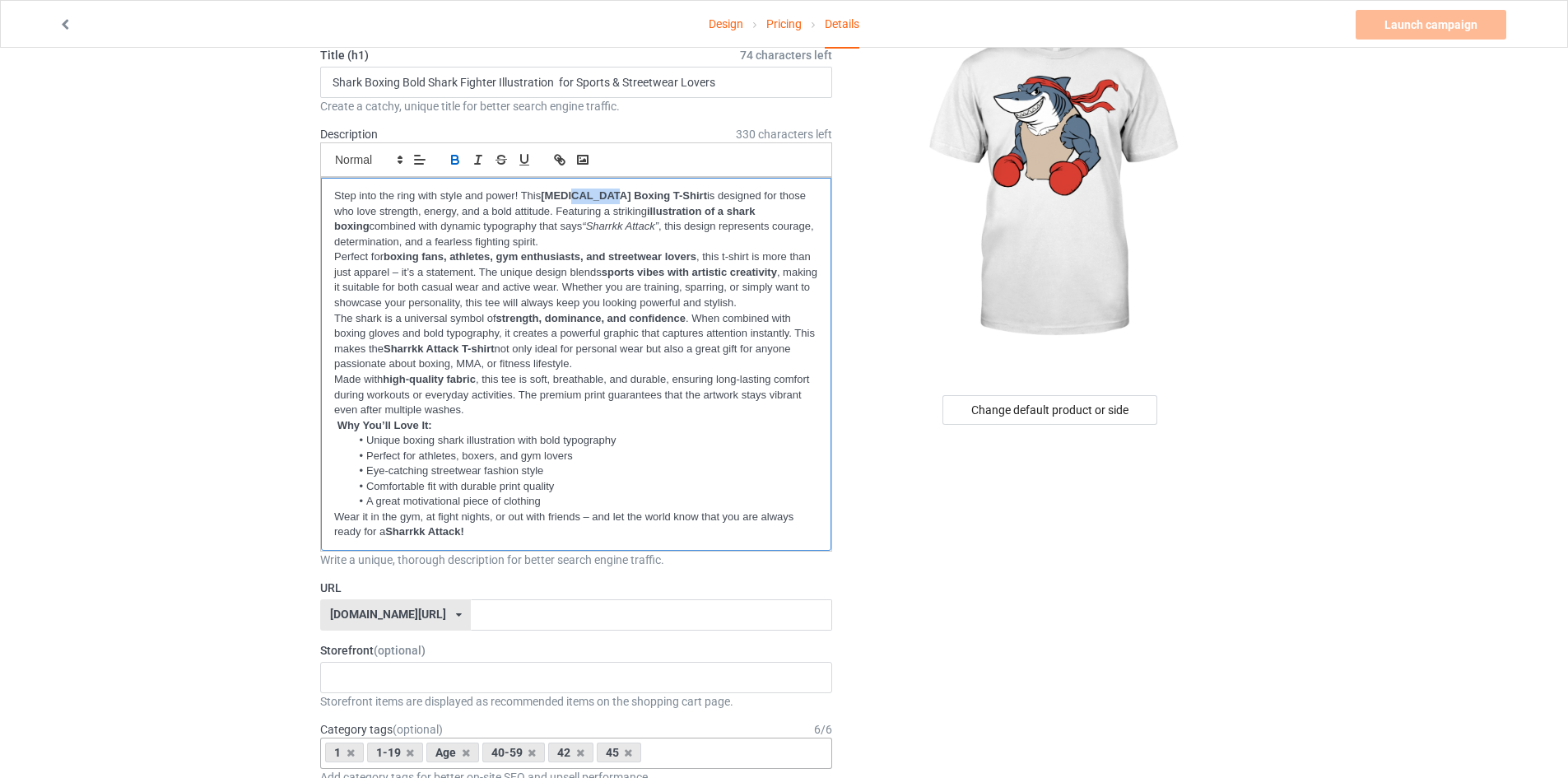
drag, startPoint x: 608, startPoint y: 194, endPoint x: 574, endPoint y: 201, distance: 34.7
click at [574, 201] on strong "Shark Attack Boxing T-Shirt" at bounding box center [623, 195] width 166 height 13
click at [0, 0] on span "boxing shark" at bounding box center [0, 0] width 0 height 0
click at [552, 222] on em "“Sharrkk Attack”" at bounding box center [513, 225] width 77 height 13
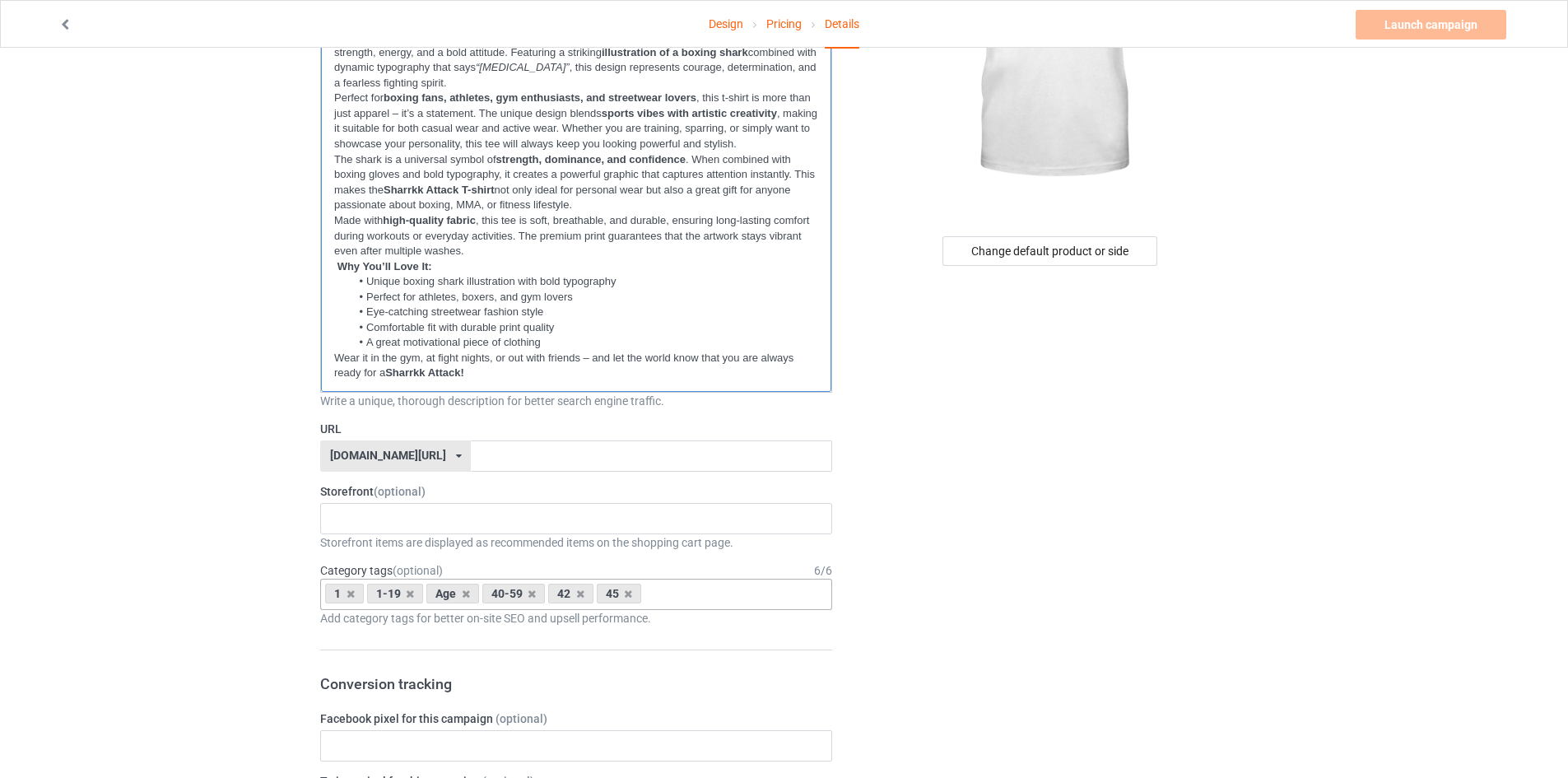
scroll to position [246, 0]
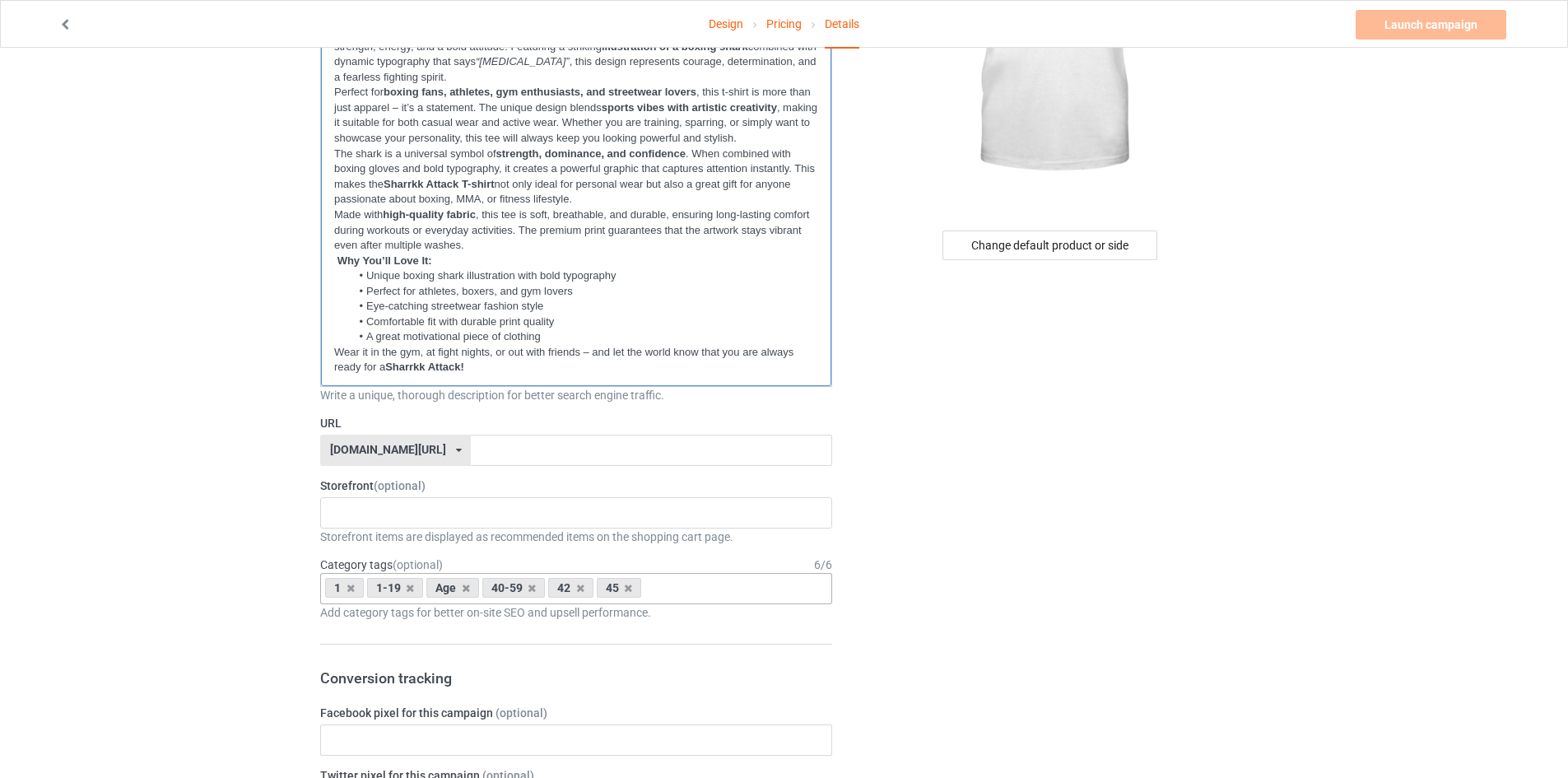
click at [0, 0] on span "lifestyles." at bounding box center [0, 0] width 0 height 0
click at [413, 188] on strong "Sharrkk Attack T-shirt" at bounding box center [439, 183] width 112 height 13
click at [389, 260] on strong "Why You’ll Love It:" at bounding box center [385, 260] width 95 height 13
click at [0, 0] on qb-div "Falsche Großschreibung you'll love it" at bounding box center [0, 0] width 0 height 0
click at [415, 373] on strong "Sharrkk Attack!" at bounding box center [424, 367] width 79 height 13
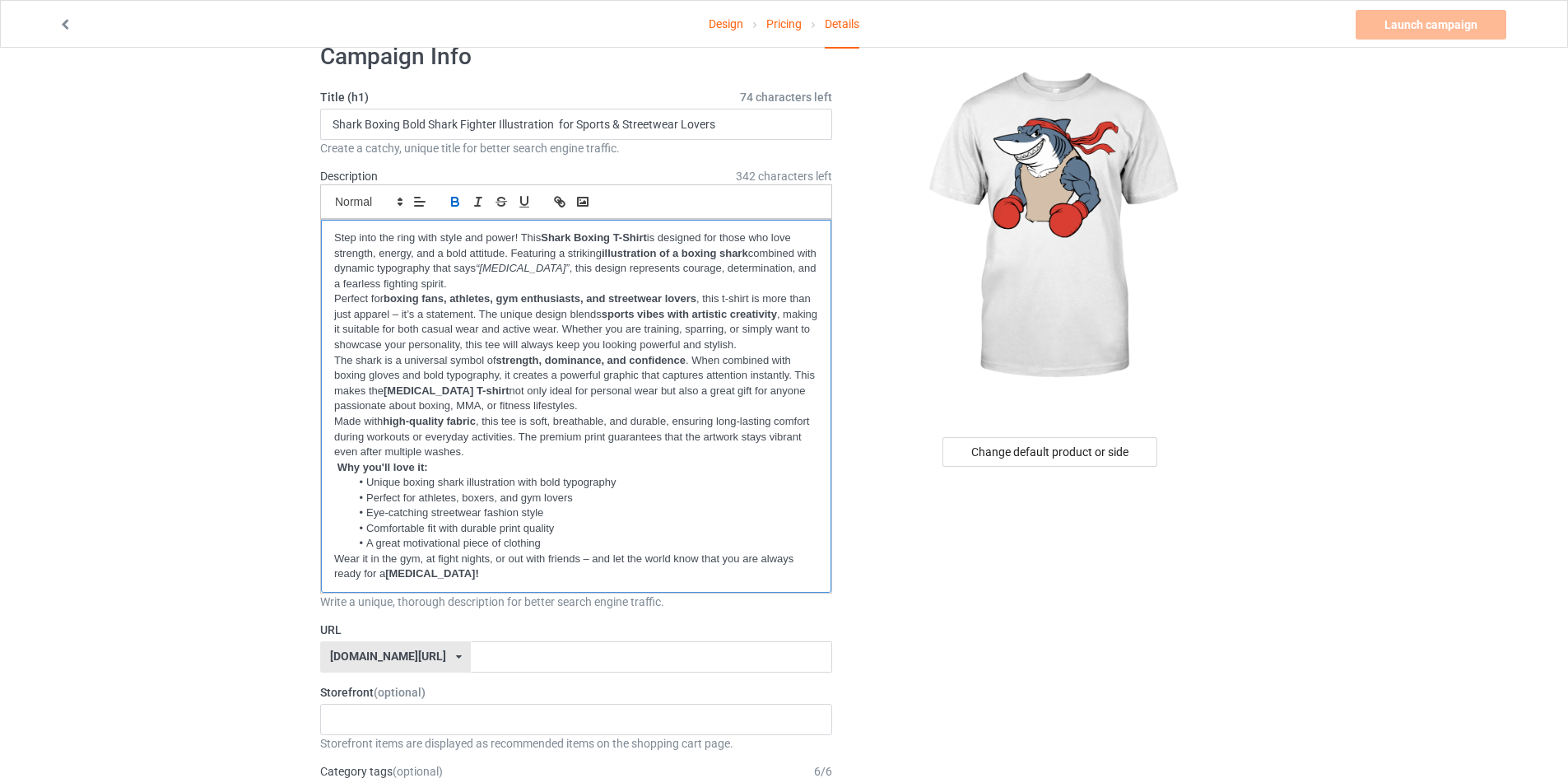
scroll to position [0, 0]
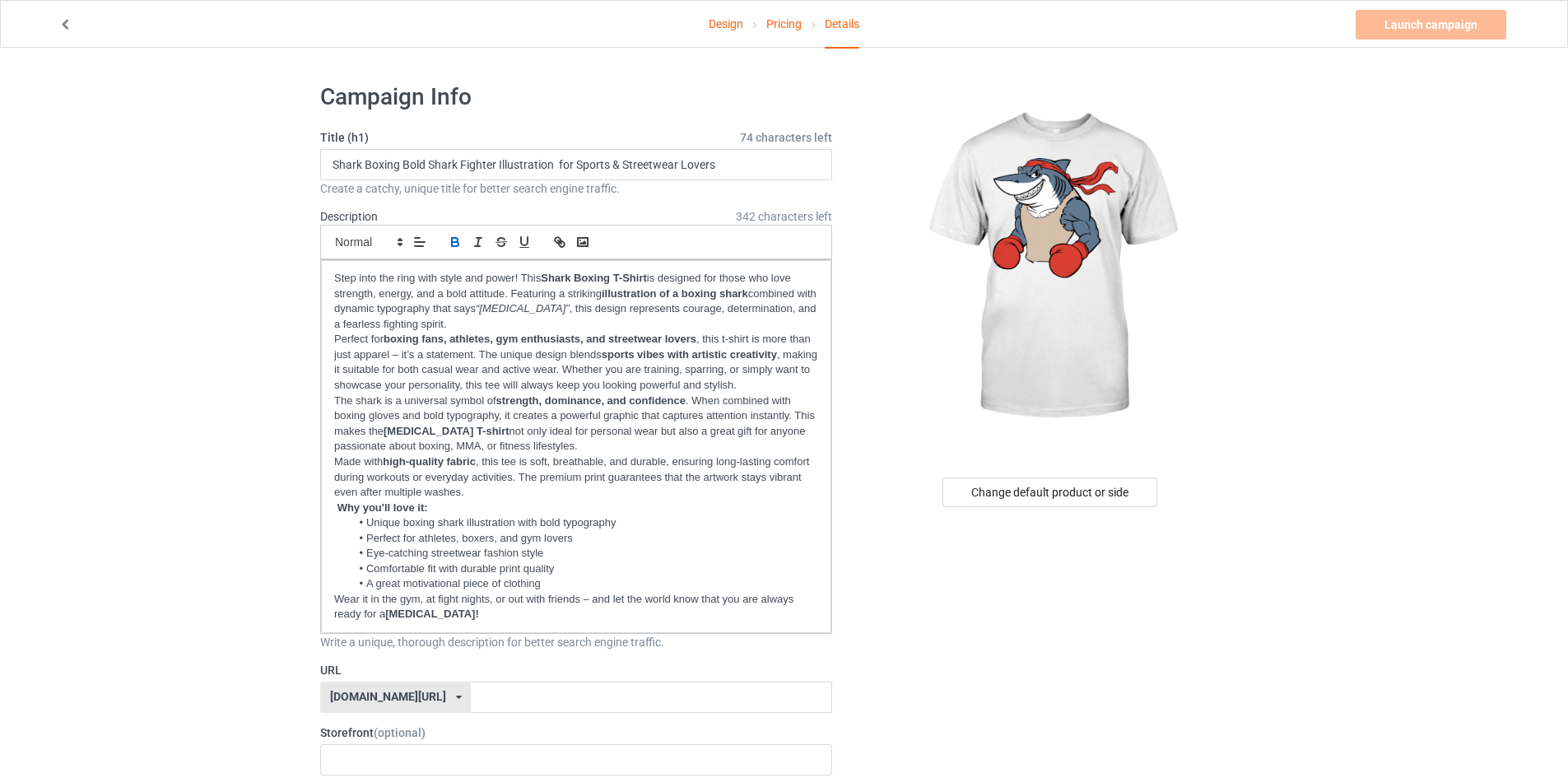
click at [1217, 248] on div at bounding box center [1051, 268] width 393 height 371
click at [1004, 221] on img at bounding box center [1051, 268] width 296 height 371
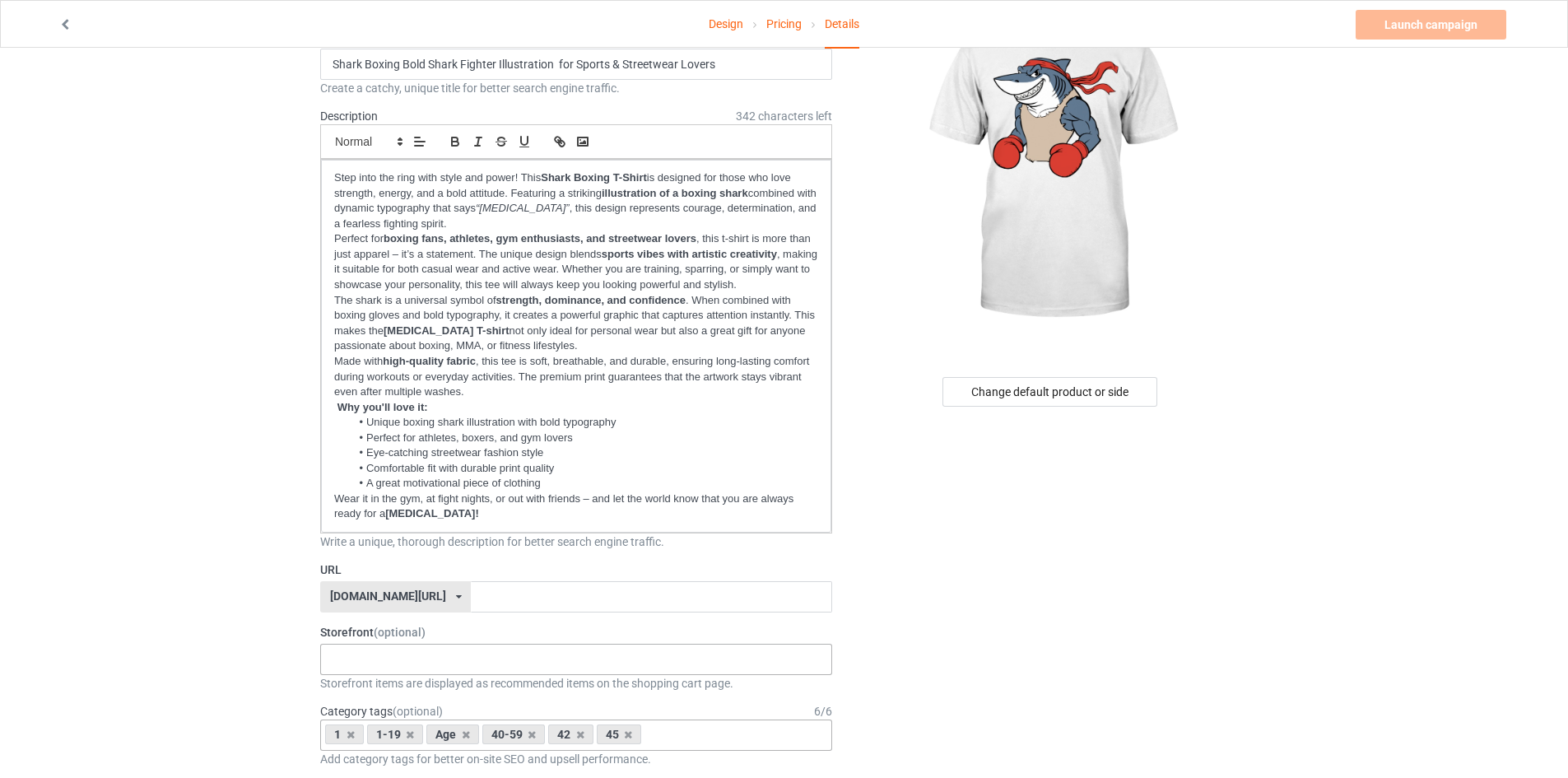
scroll to position [246, 0]
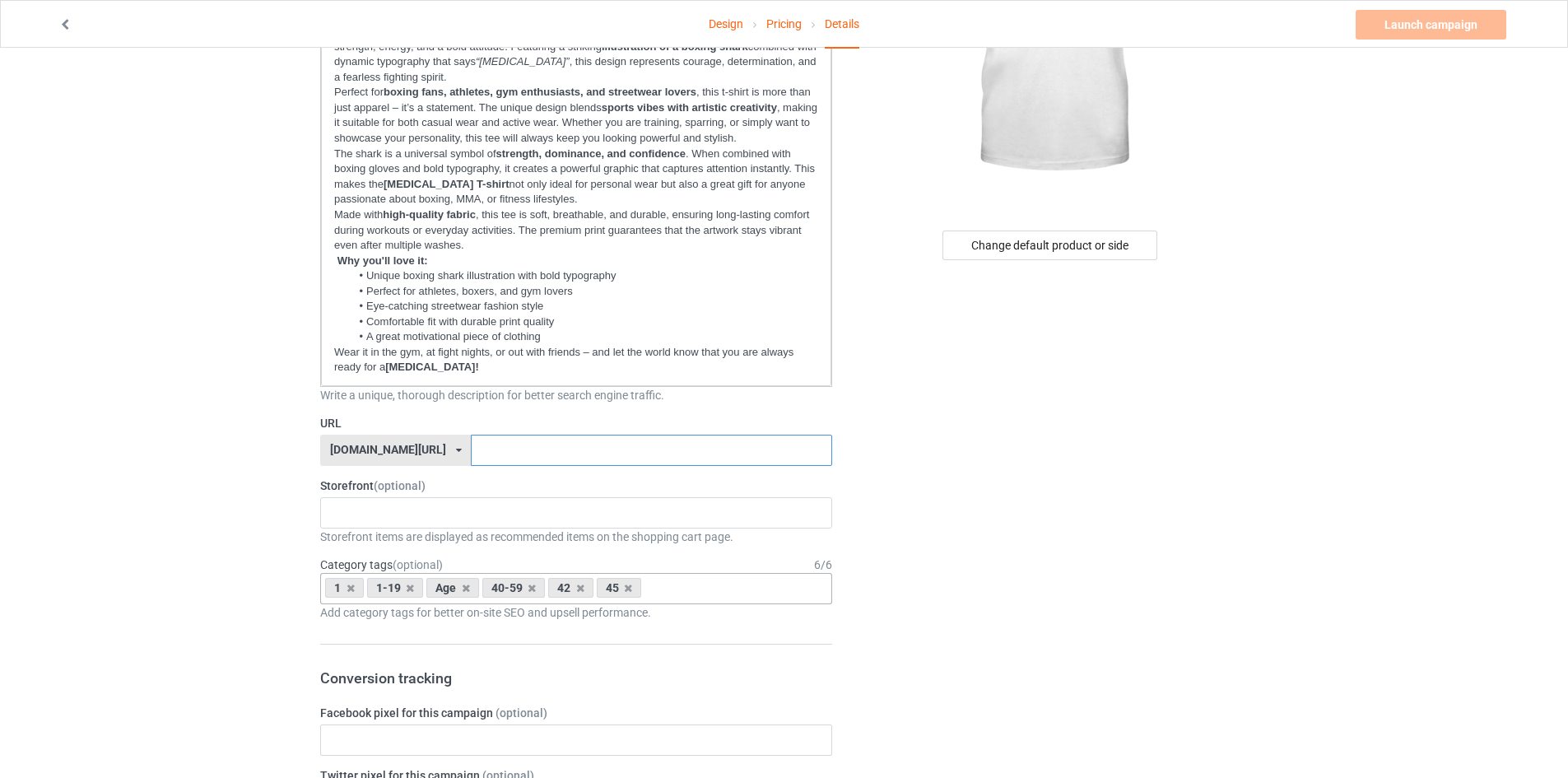
click at [471, 440] on input "text" at bounding box center [651, 450] width 361 height 31
click at [448, 524] on div "No result found" at bounding box center [576, 512] width 512 height 31
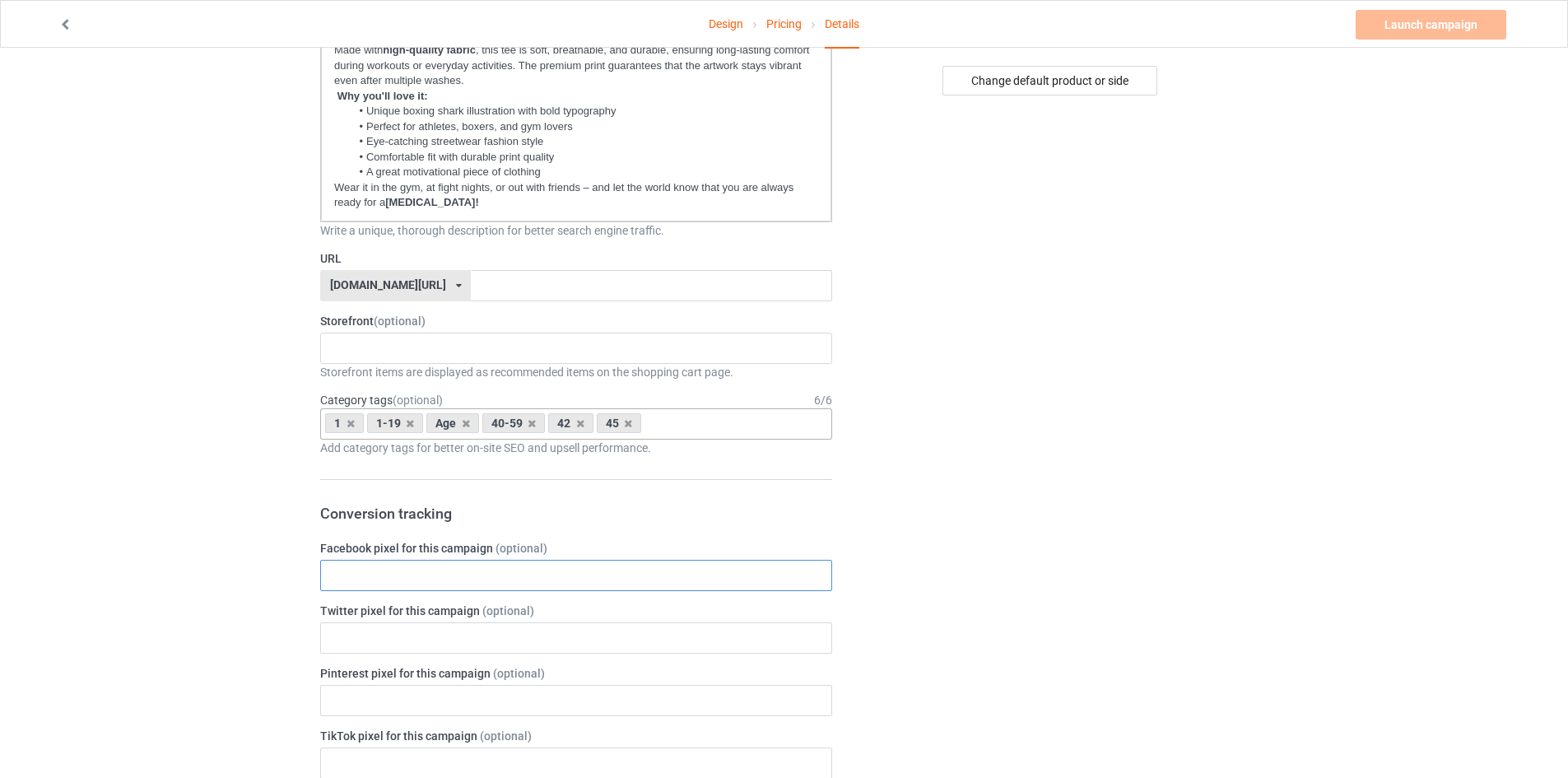
click at [475, 582] on input "text" at bounding box center [576, 575] width 512 height 31
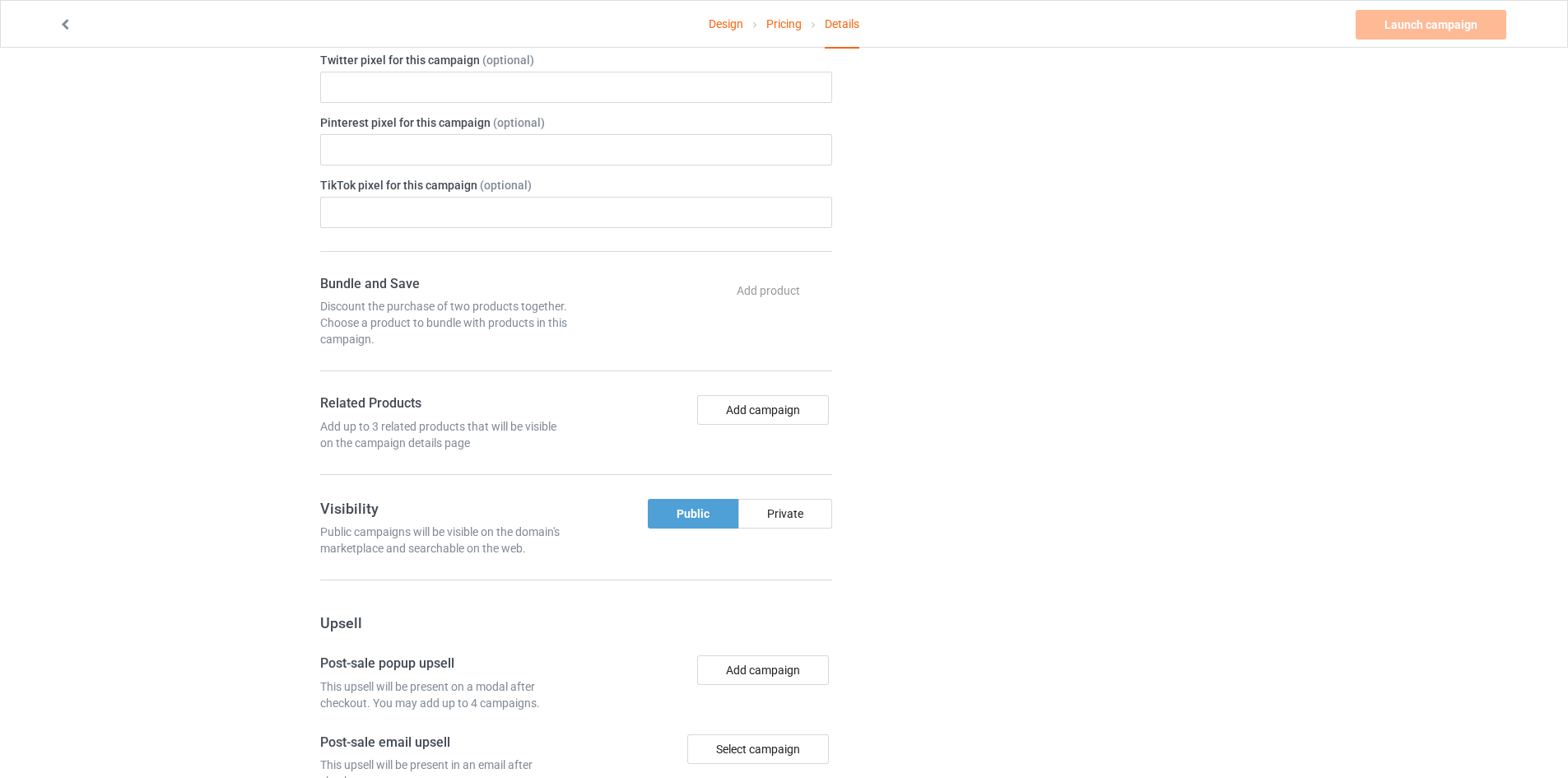
scroll to position [951, 0]
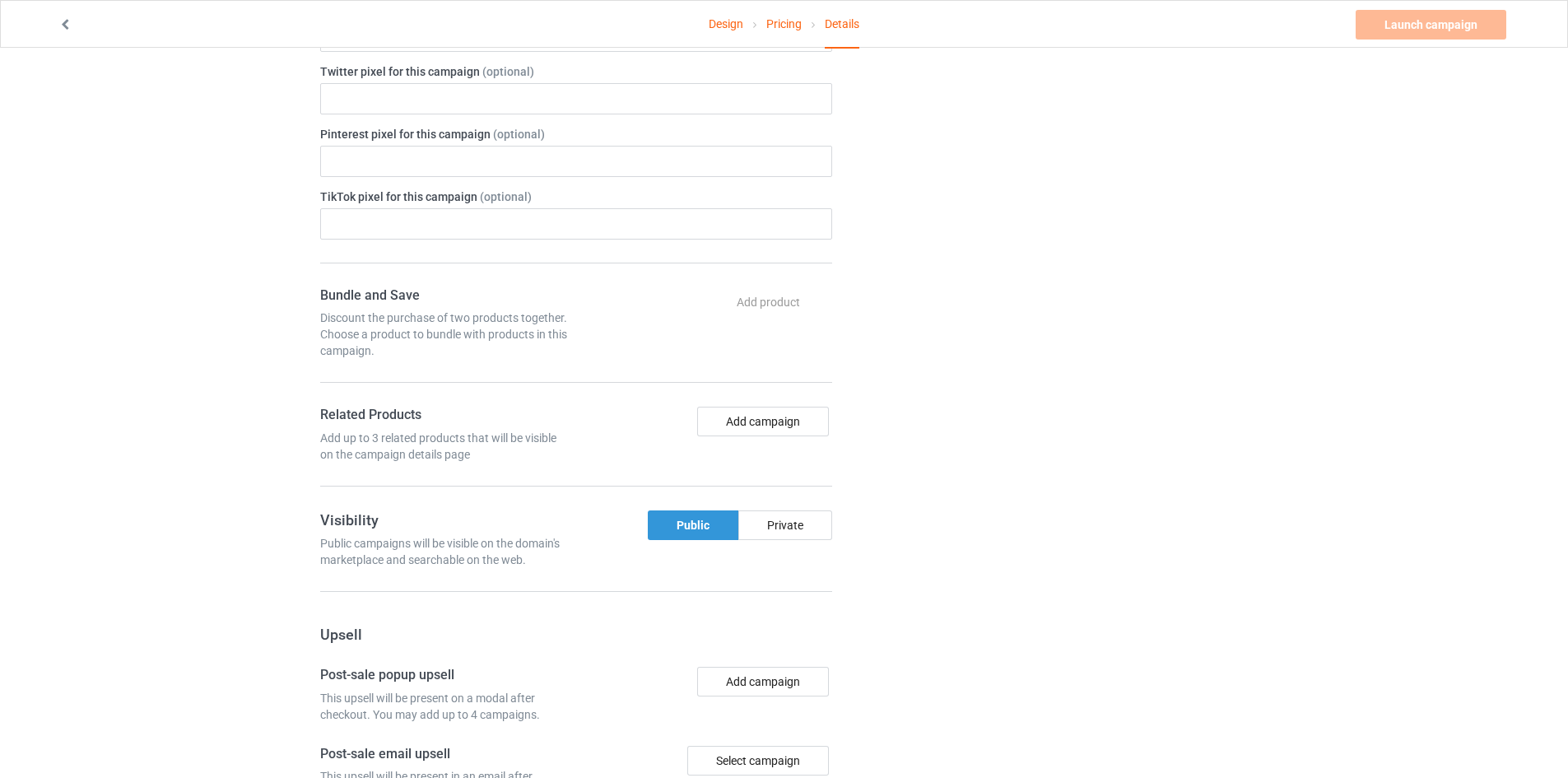
click at [663, 523] on div "Public" at bounding box center [693, 525] width 90 height 30
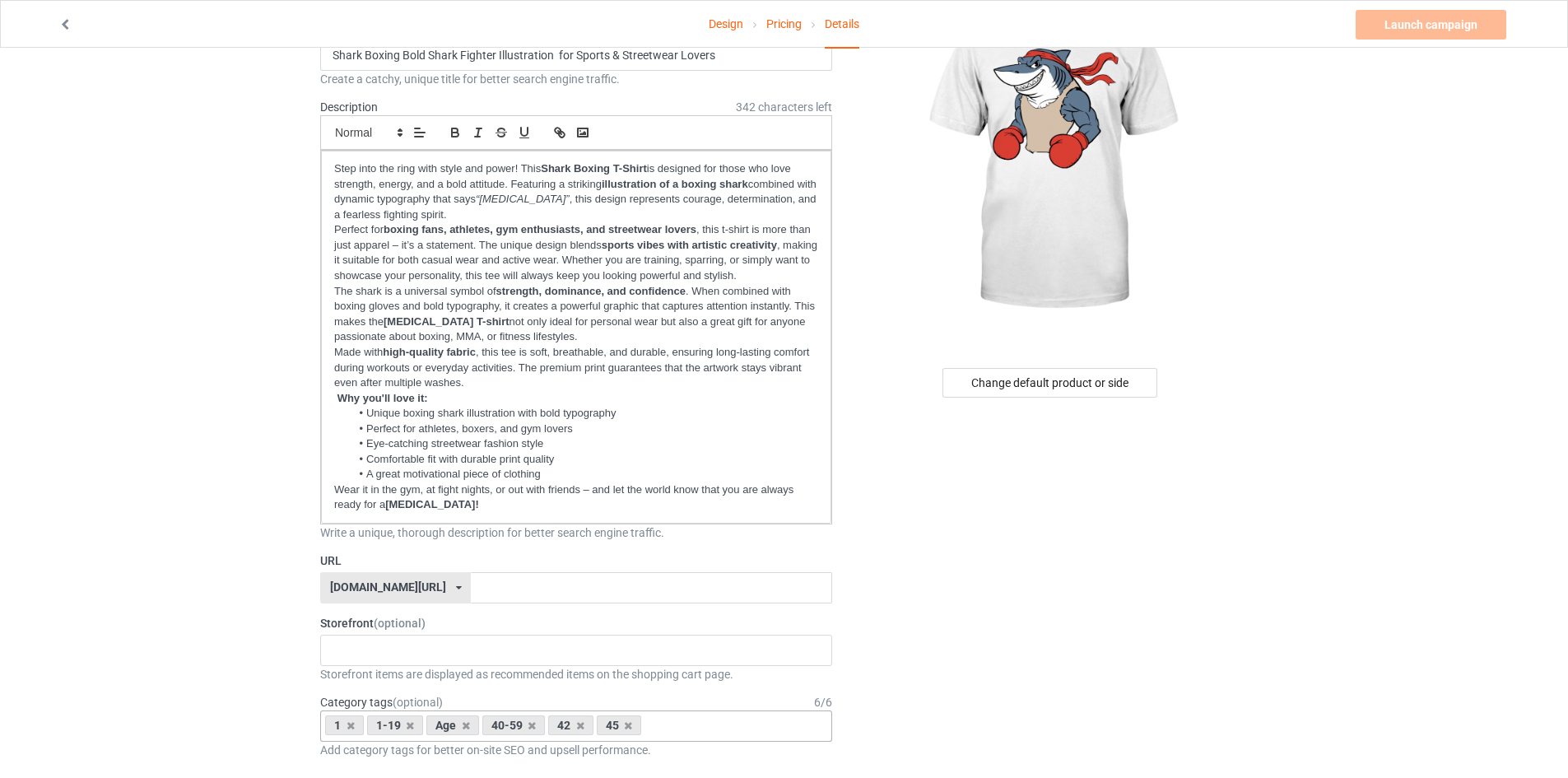
scroll to position [0, 0]
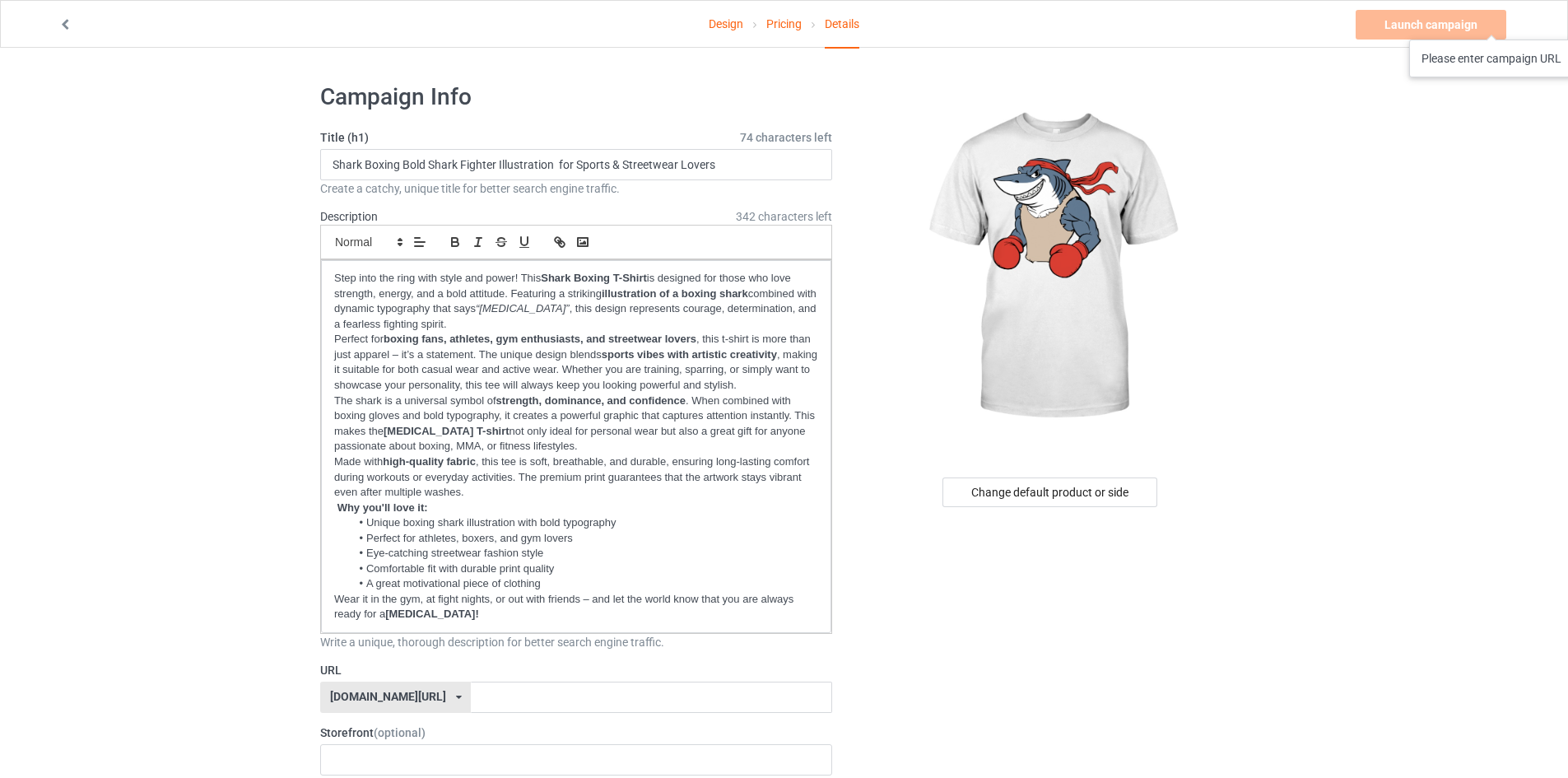
click at [1492, 23] on div "Launch campaign Please enter campaign URL" at bounding box center [1432, 24] width 154 height 30
click at [757, 144] on span "74 characters left" at bounding box center [786, 137] width 92 height 16
click at [749, 235] on div "Small Normal Large Big Huge" at bounding box center [576, 243] width 512 height 35
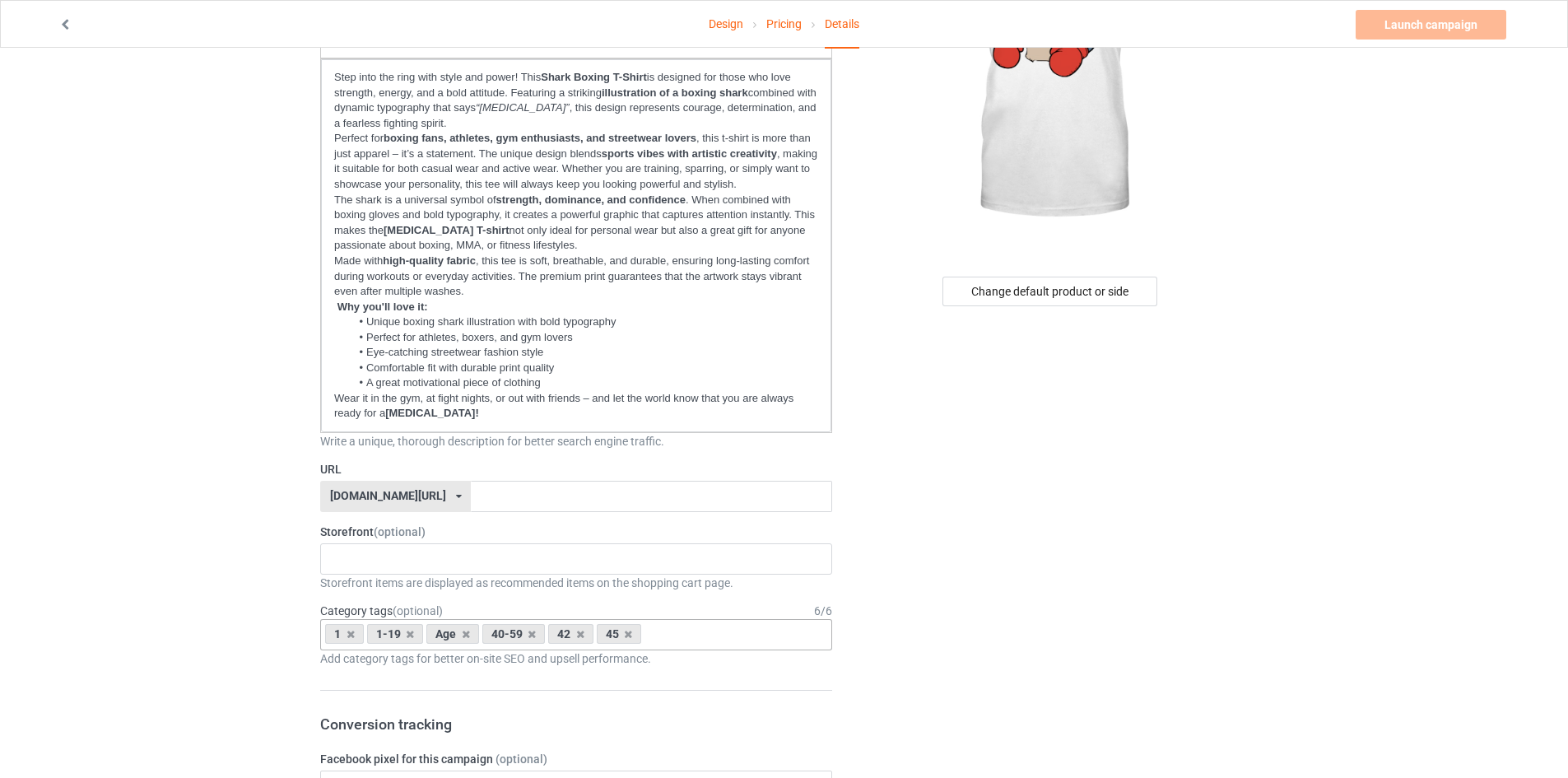
scroll to position [165, 0]
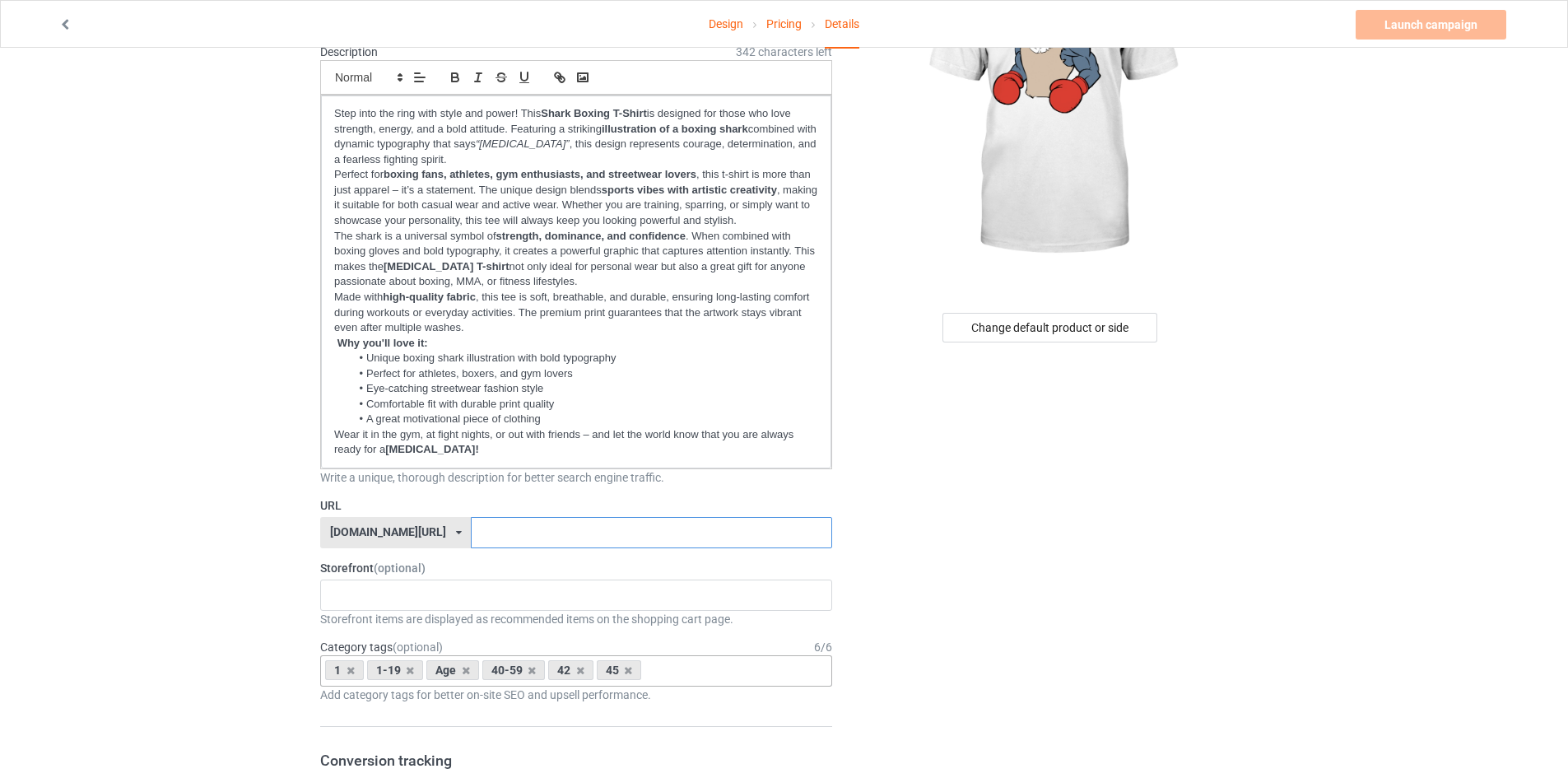
click at [471, 526] on input "text" at bounding box center [651, 533] width 361 height 31
paste input "sharrkk-attack-boxing"
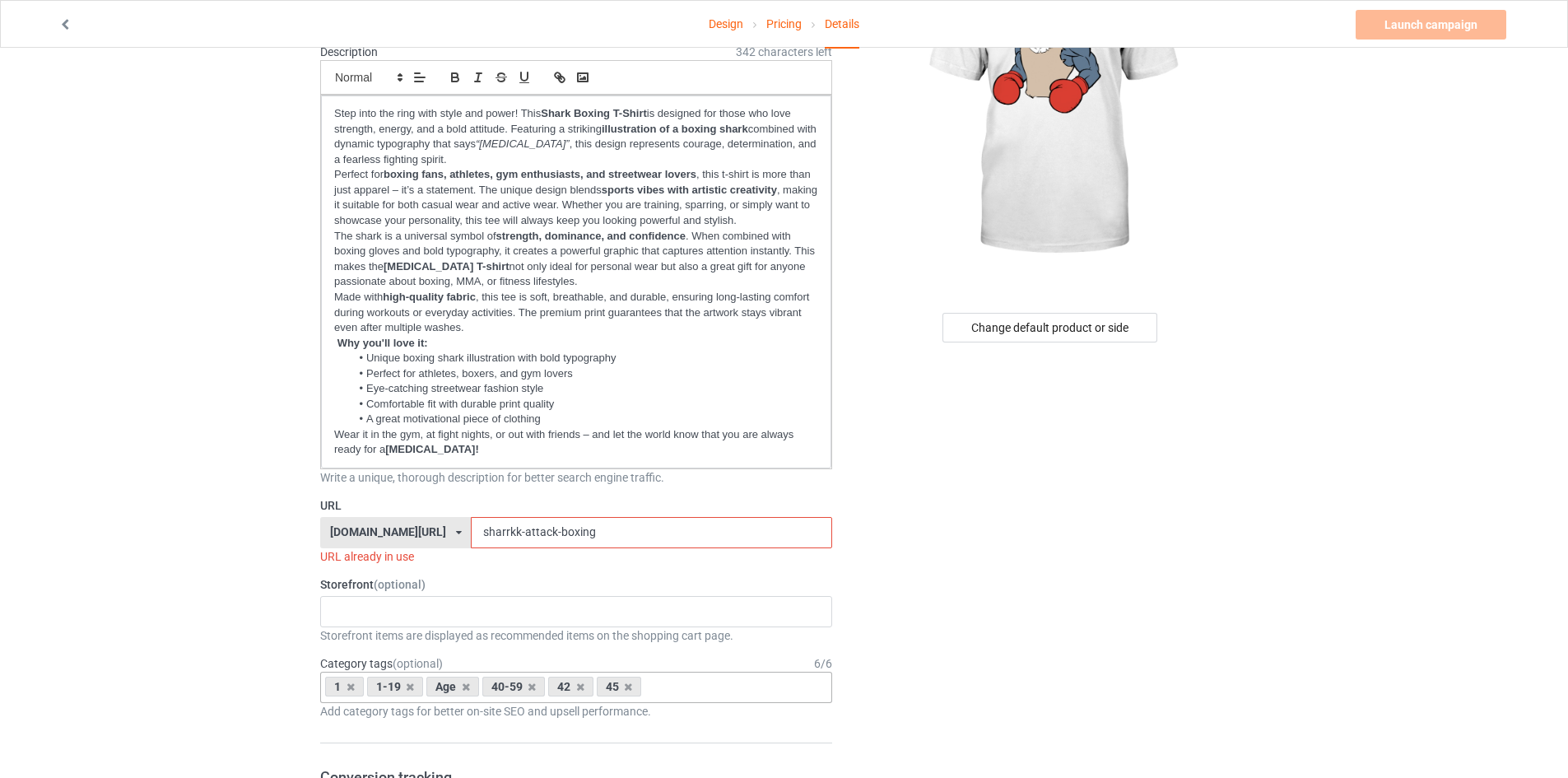
click at [512, 532] on input "sharrkk-attack-boxing" at bounding box center [651, 533] width 361 height 31
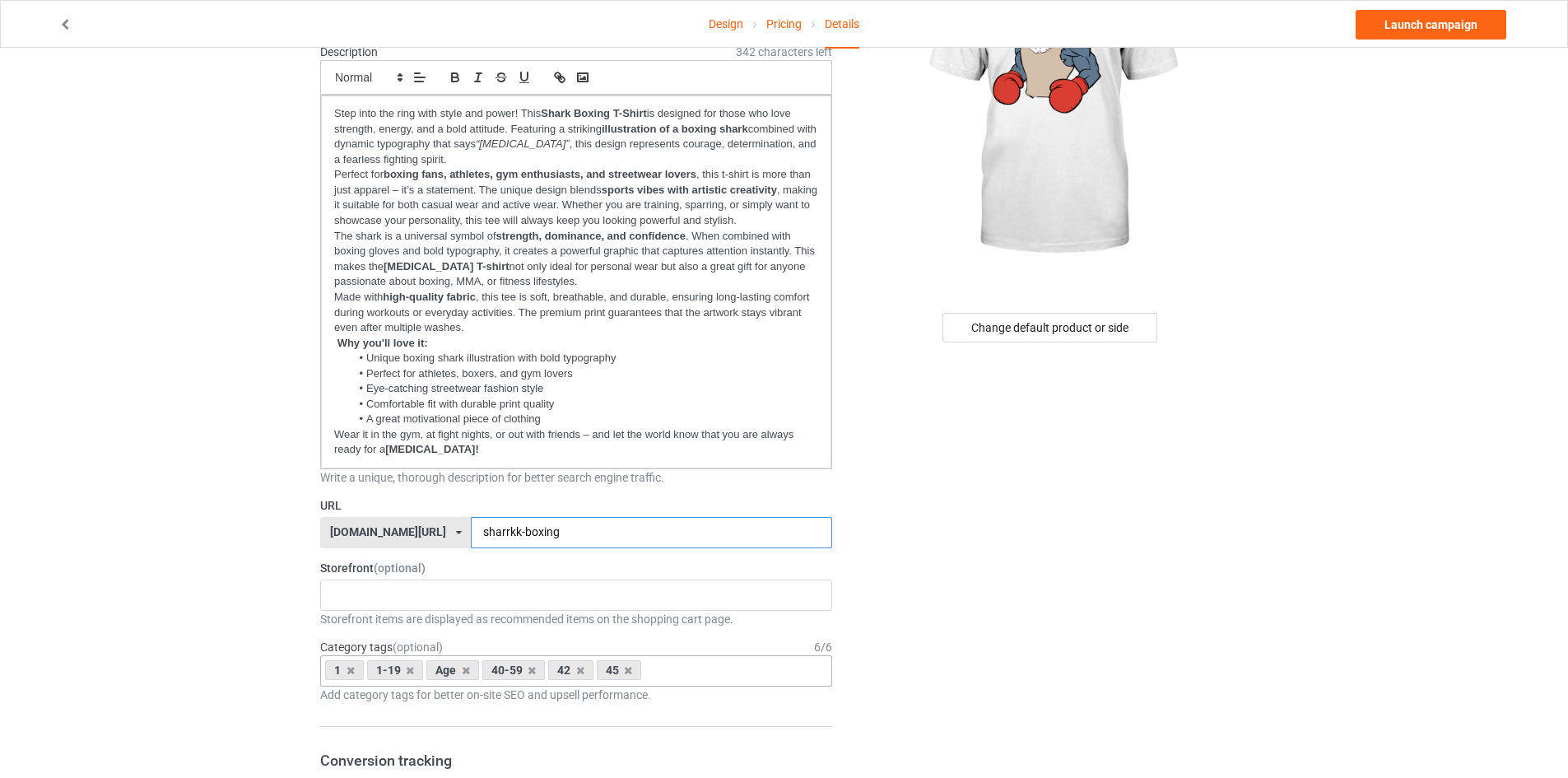
type input "sharrkk-boxing"
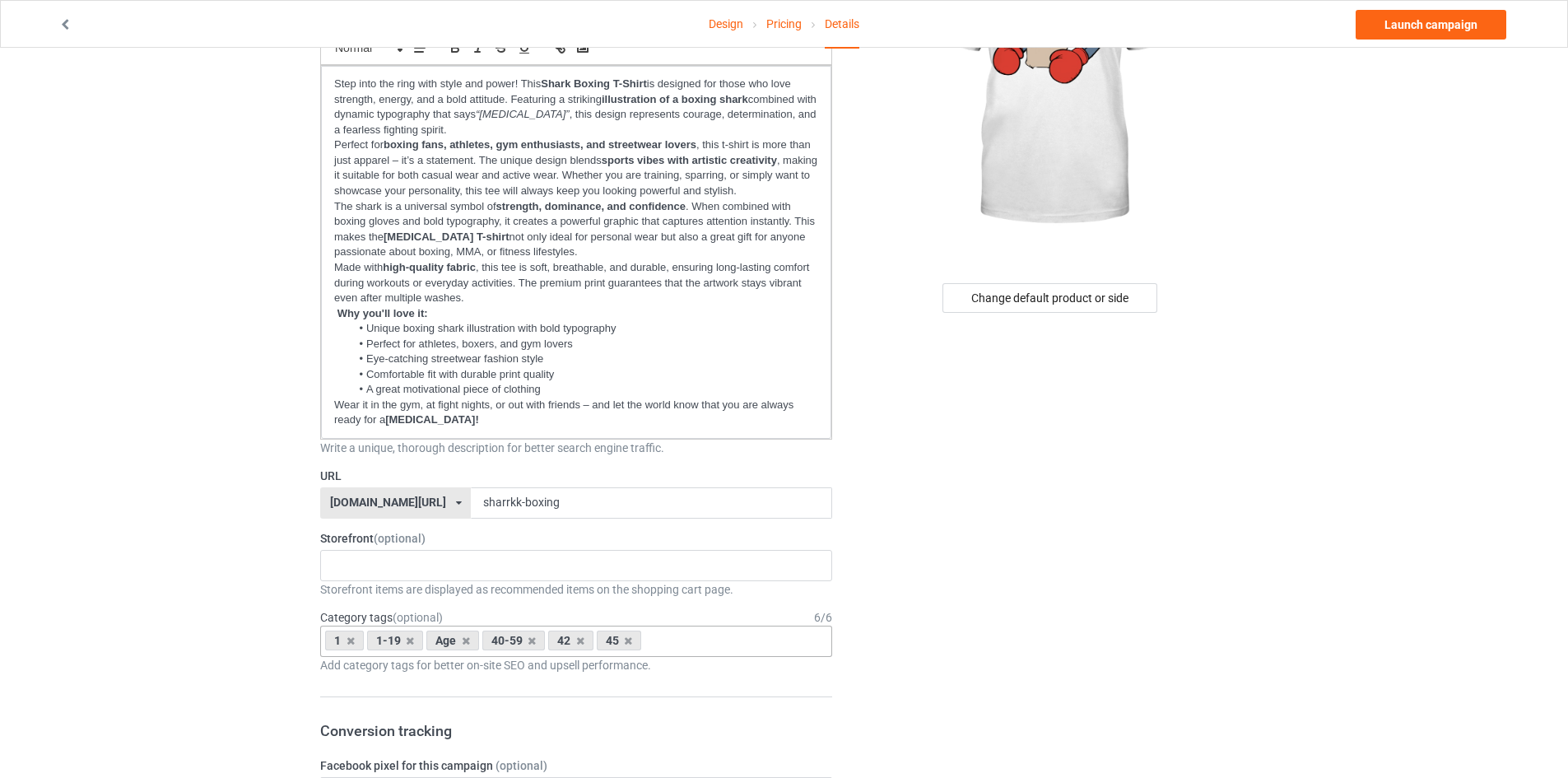
scroll to position [82, 0]
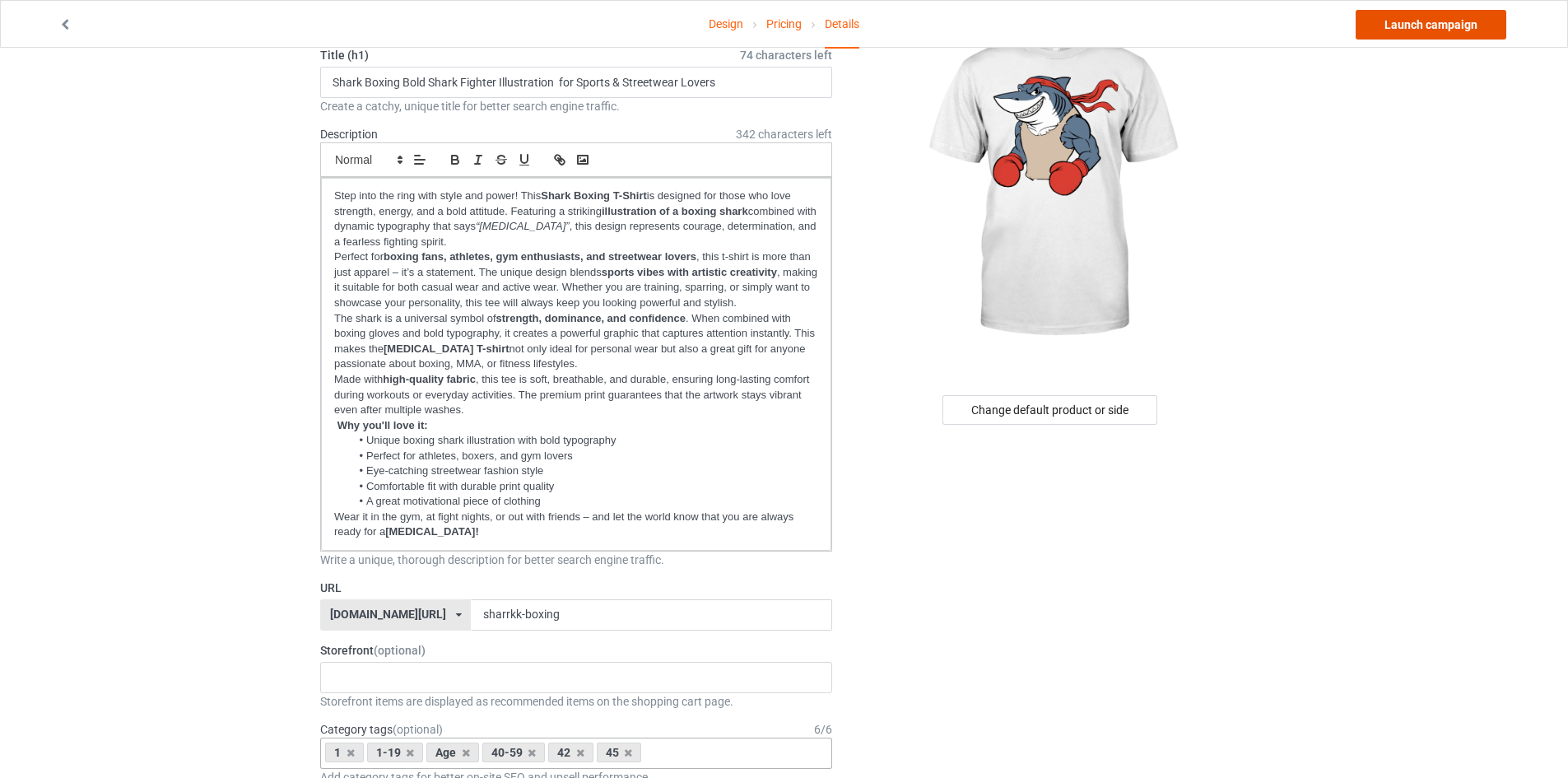
click at [1426, 29] on link "Launch campaign" at bounding box center [1430, 24] width 150 height 30
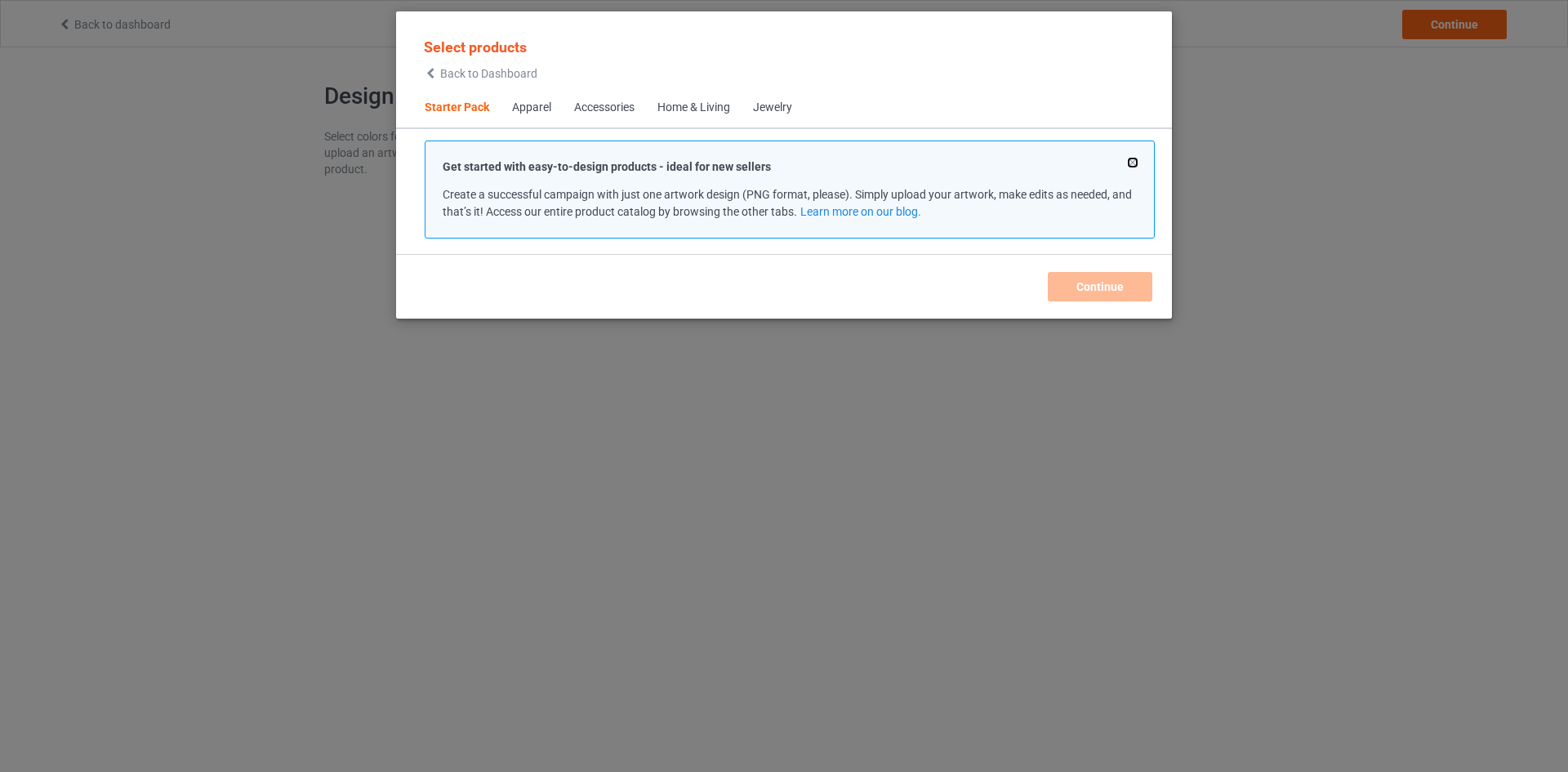
drag, startPoint x: 1132, startPoint y: 163, endPoint x: 1173, endPoint y: 168, distance: 41.3
click at [1132, 163] on button at bounding box center [1132, 163] width 8 height 8
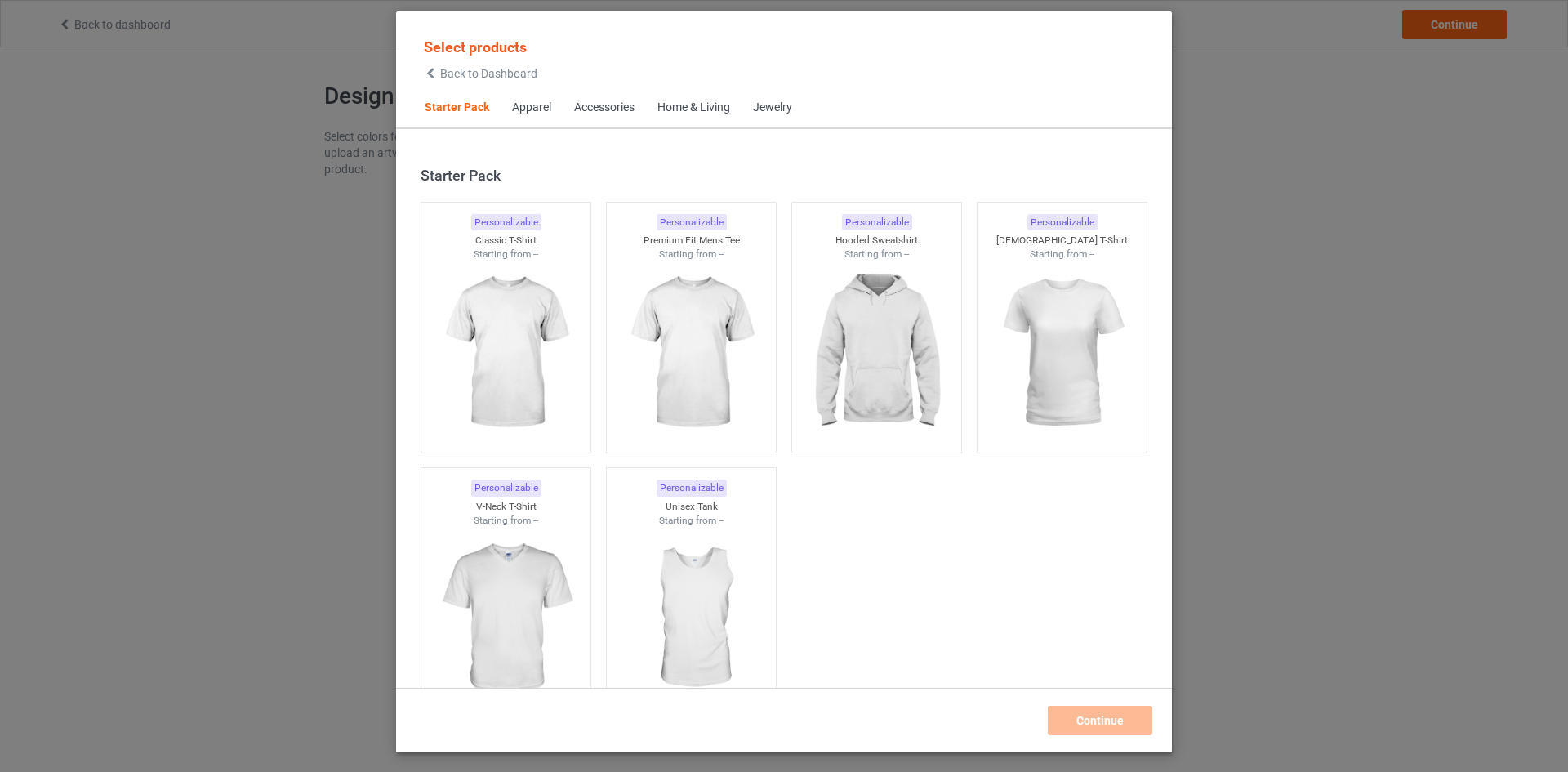
scroll to position [21, 0]
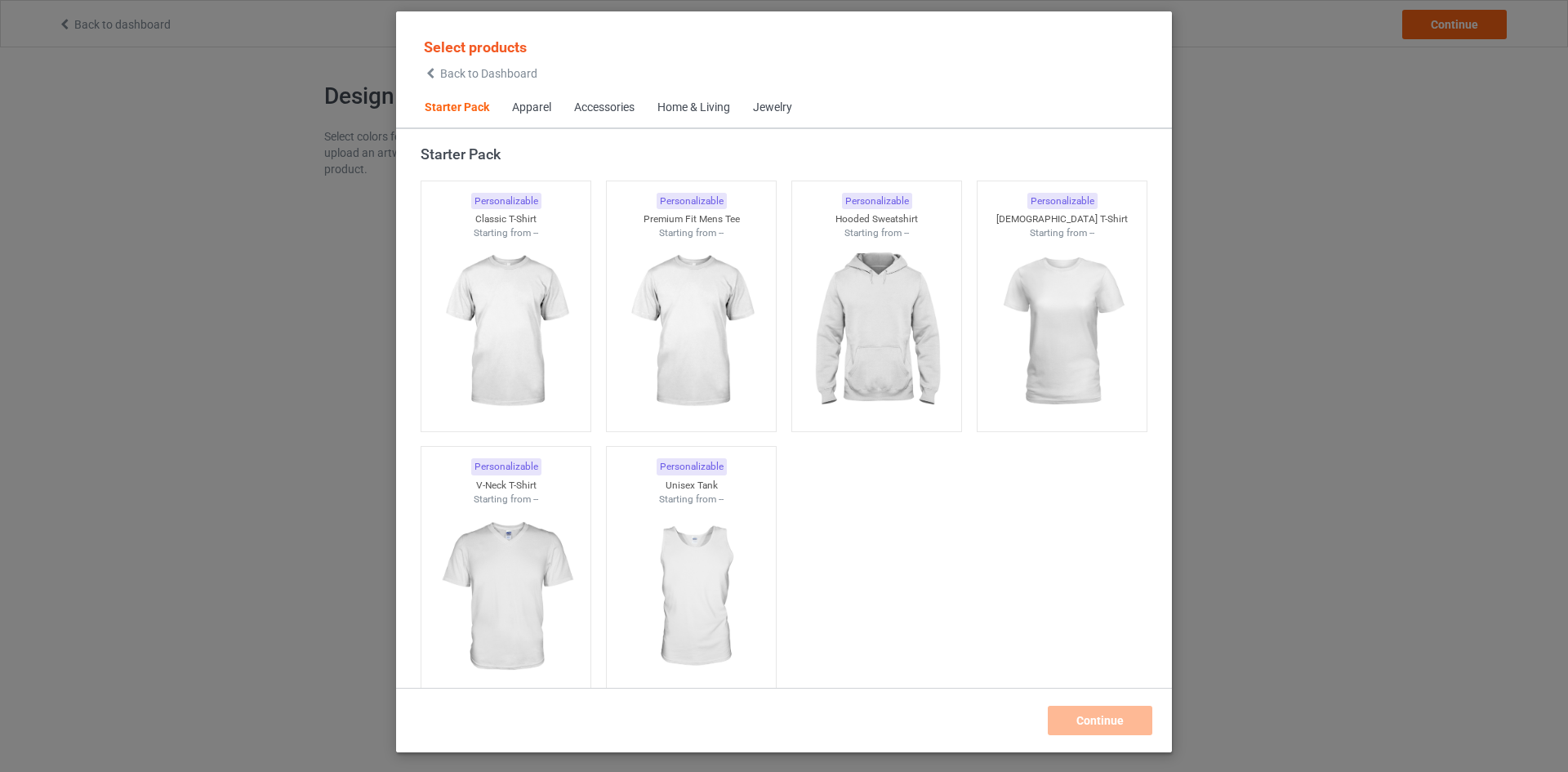
click at [1261, 191] on div "Select products Back to Dashboard Starter Pack Apparel Accessories Home & Livin…" at bounding box center [784, 386] width 1568 height 772
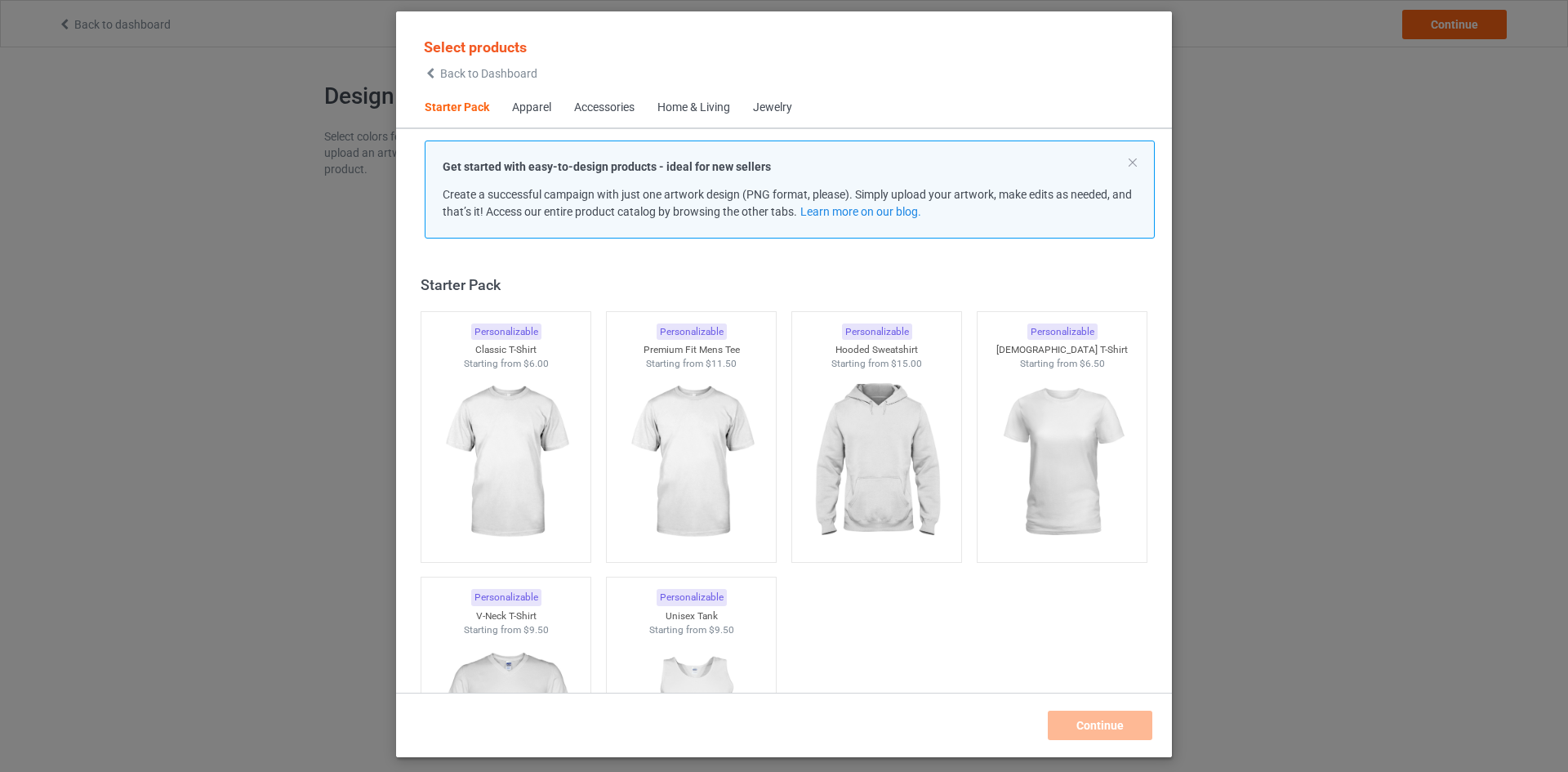
scroll to position [21, 0]
drag, startPoint x: 530, startPoint y: 400, endPoint x: 627, endPoint y: 444, distance: 106.5
click at [530, 401] on img at bounding box center [506, 462] width 146 height 183
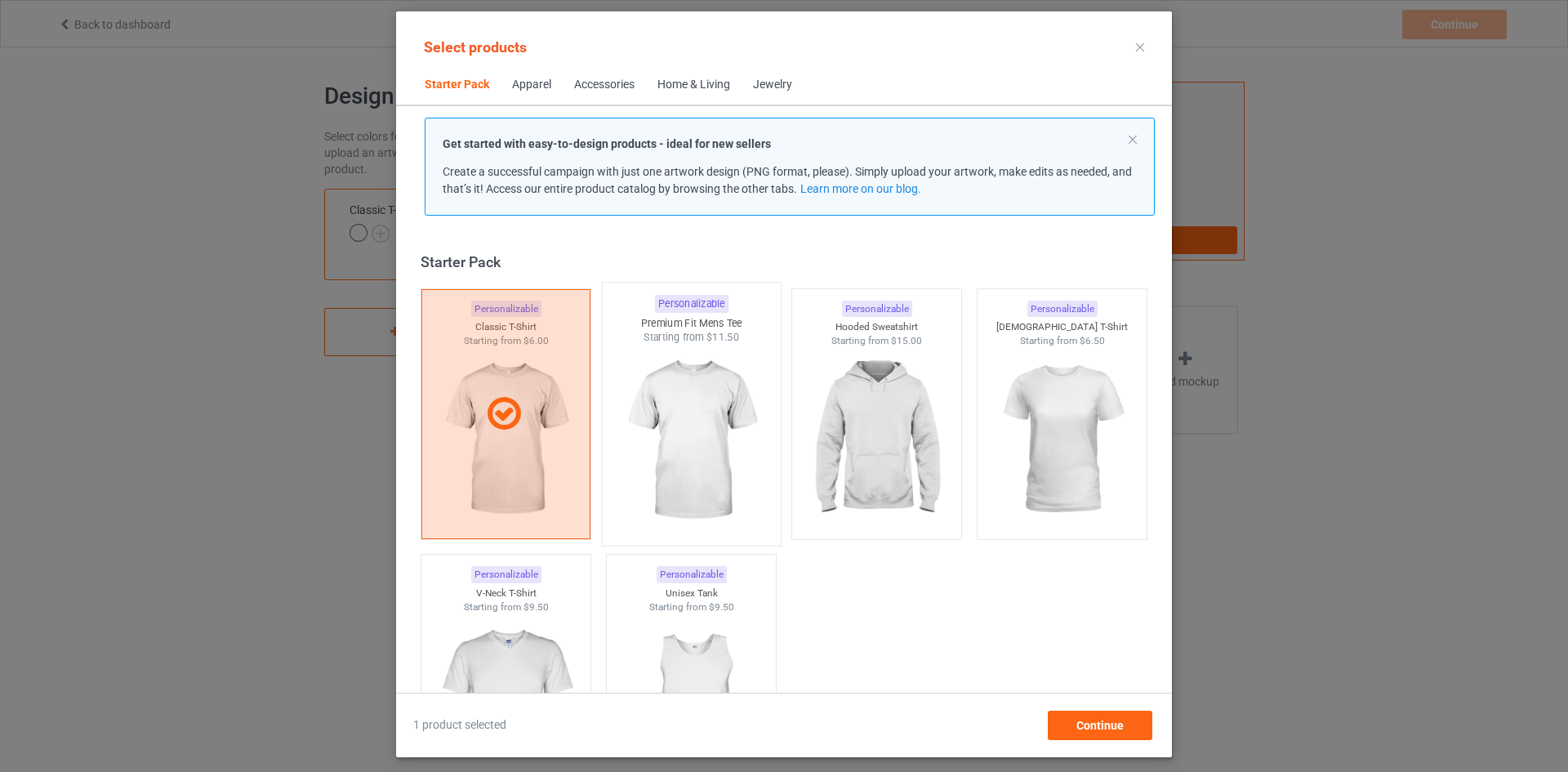
click at [679, 440] on img at bounding box center [690, 440] width 153 height 192
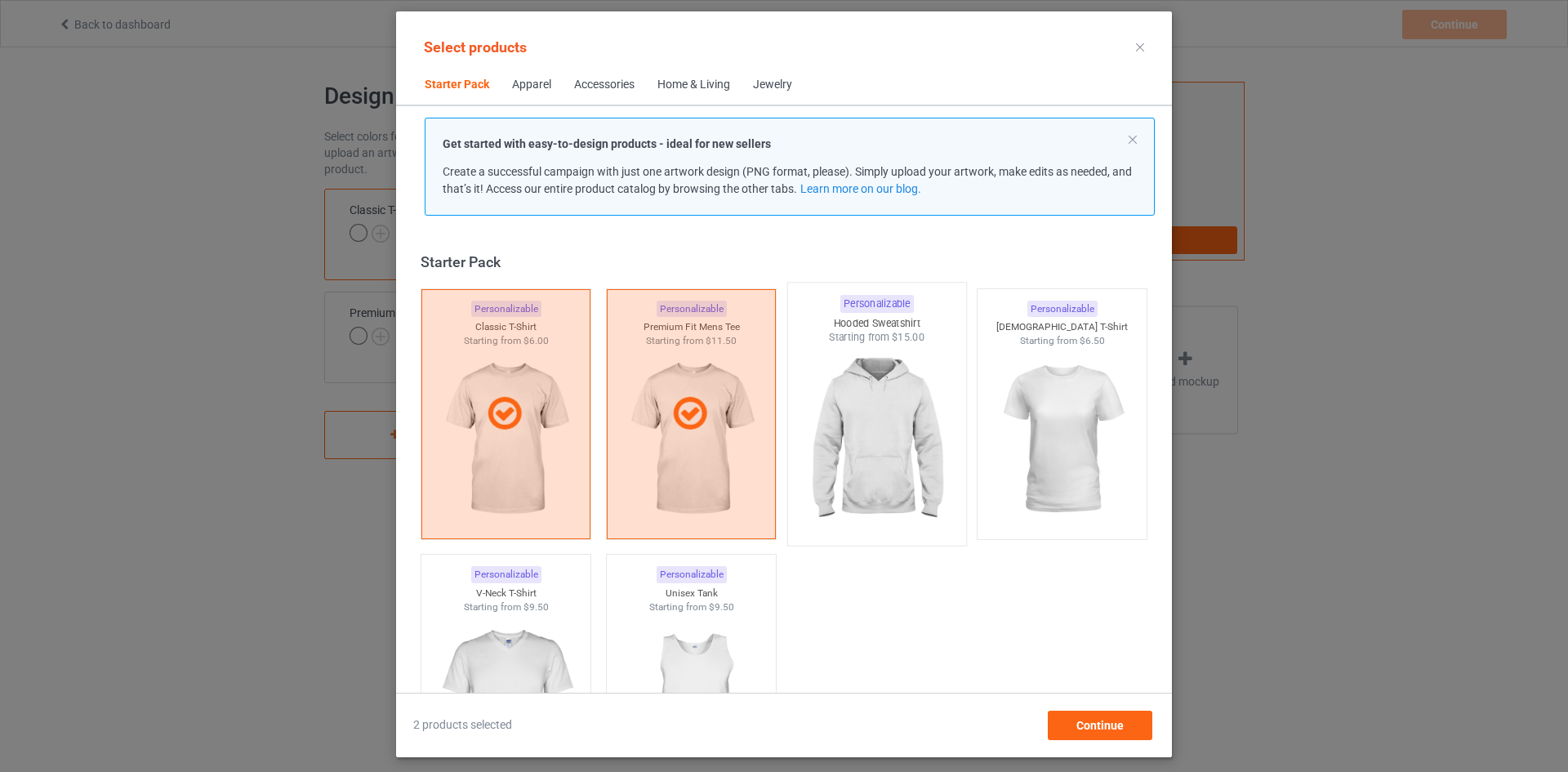
click at [809, 433] on img at bounding box center [875, 440] width 153 height 192
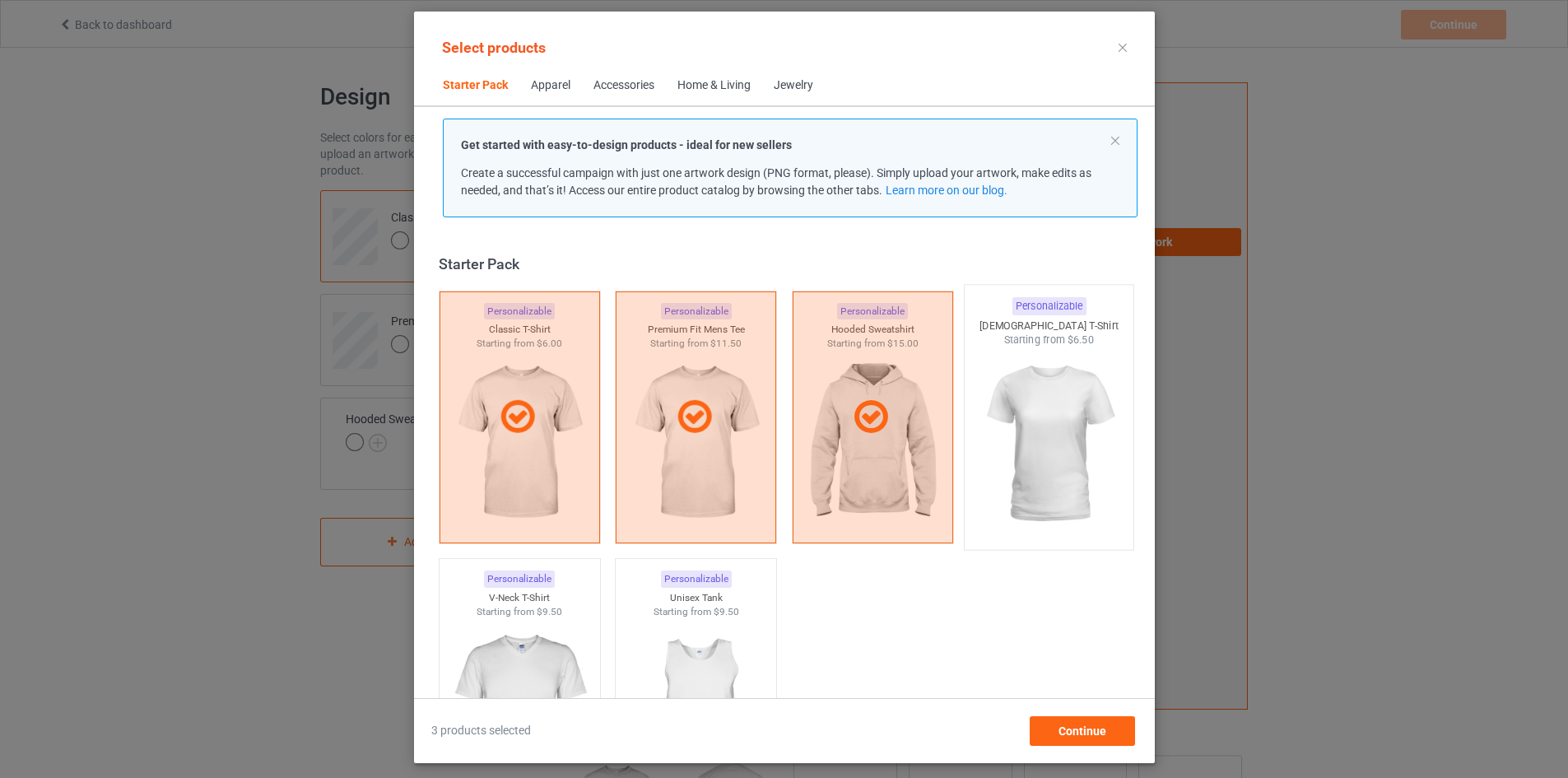
click at [1011, 449] on img at bounding box center [1048, 443] width 154 height 193
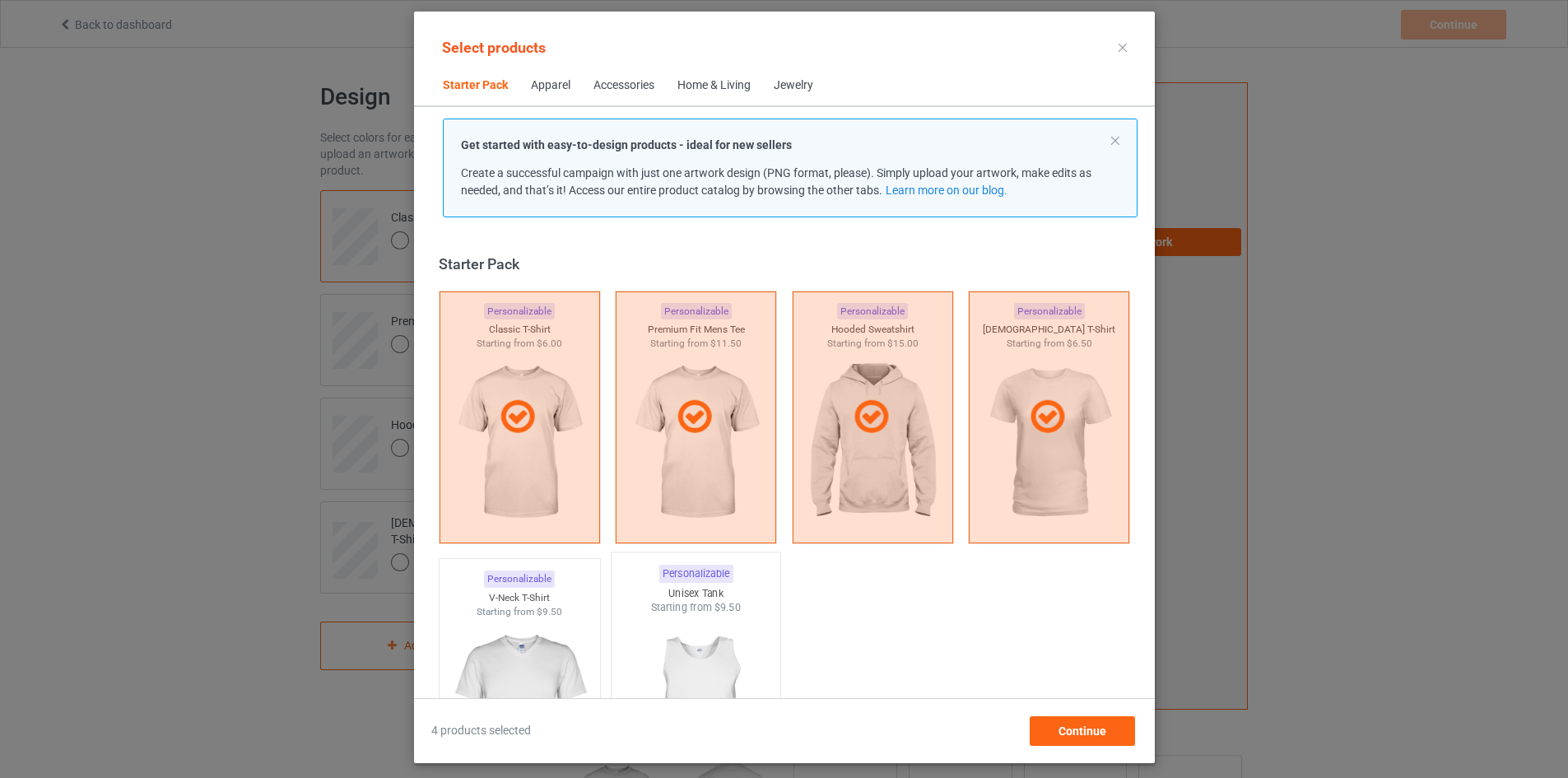
click at [724, 654] on img at bounding box center [695, 711] width 154 height 193
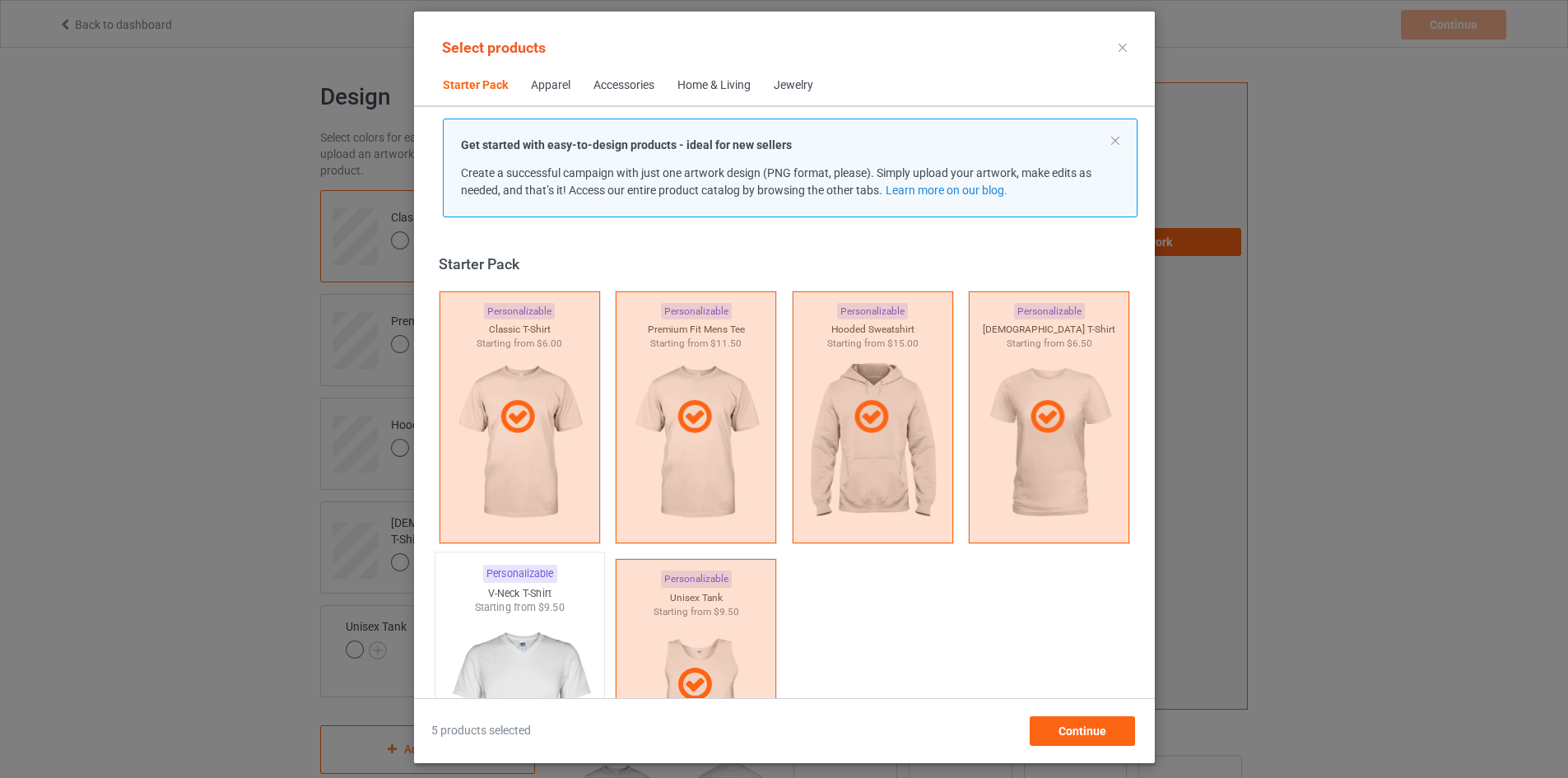
click at [549, 664] on img at bounding box center [519, 711] width 154 height 193
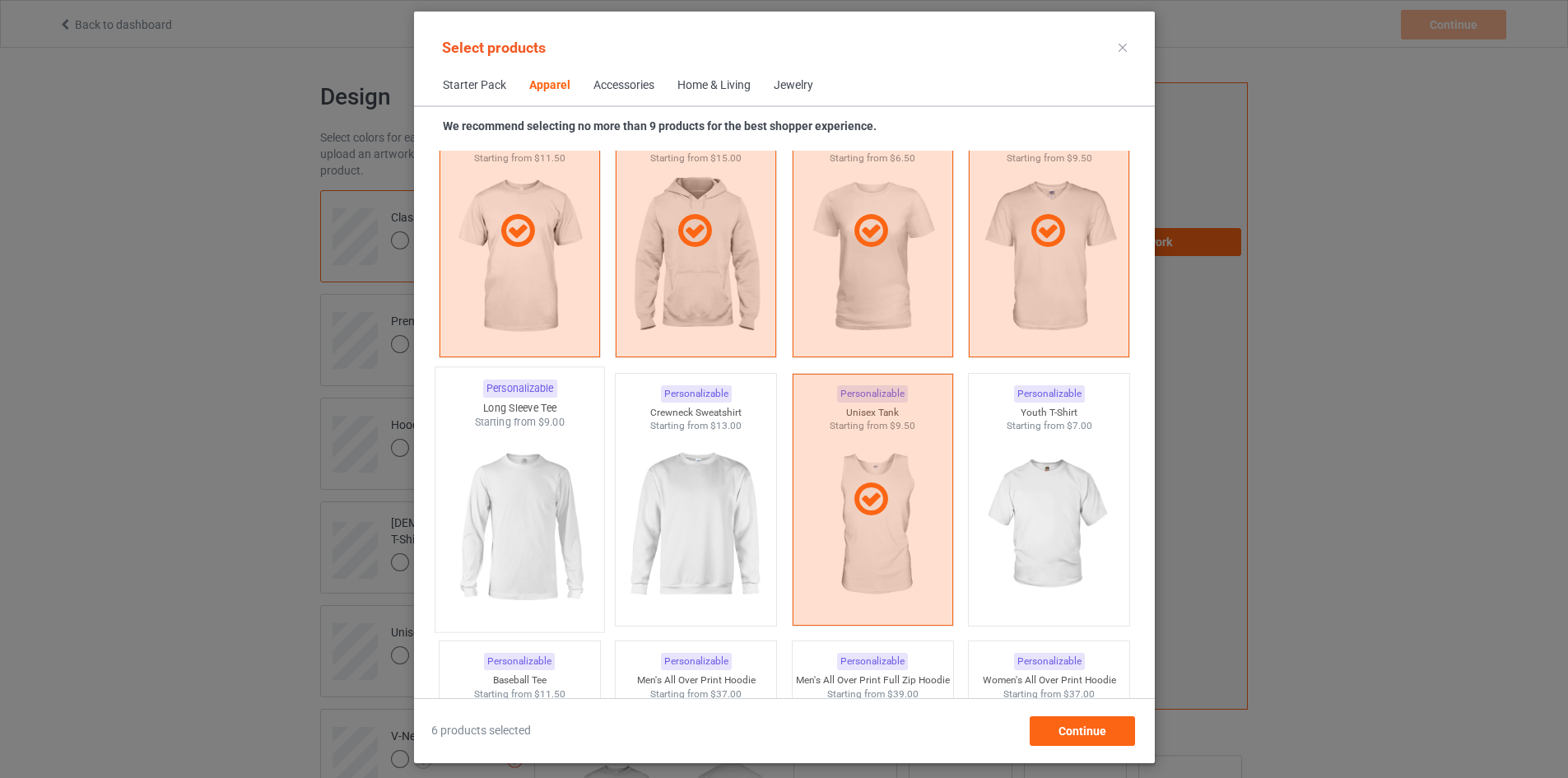
scroll to position [988, 0]
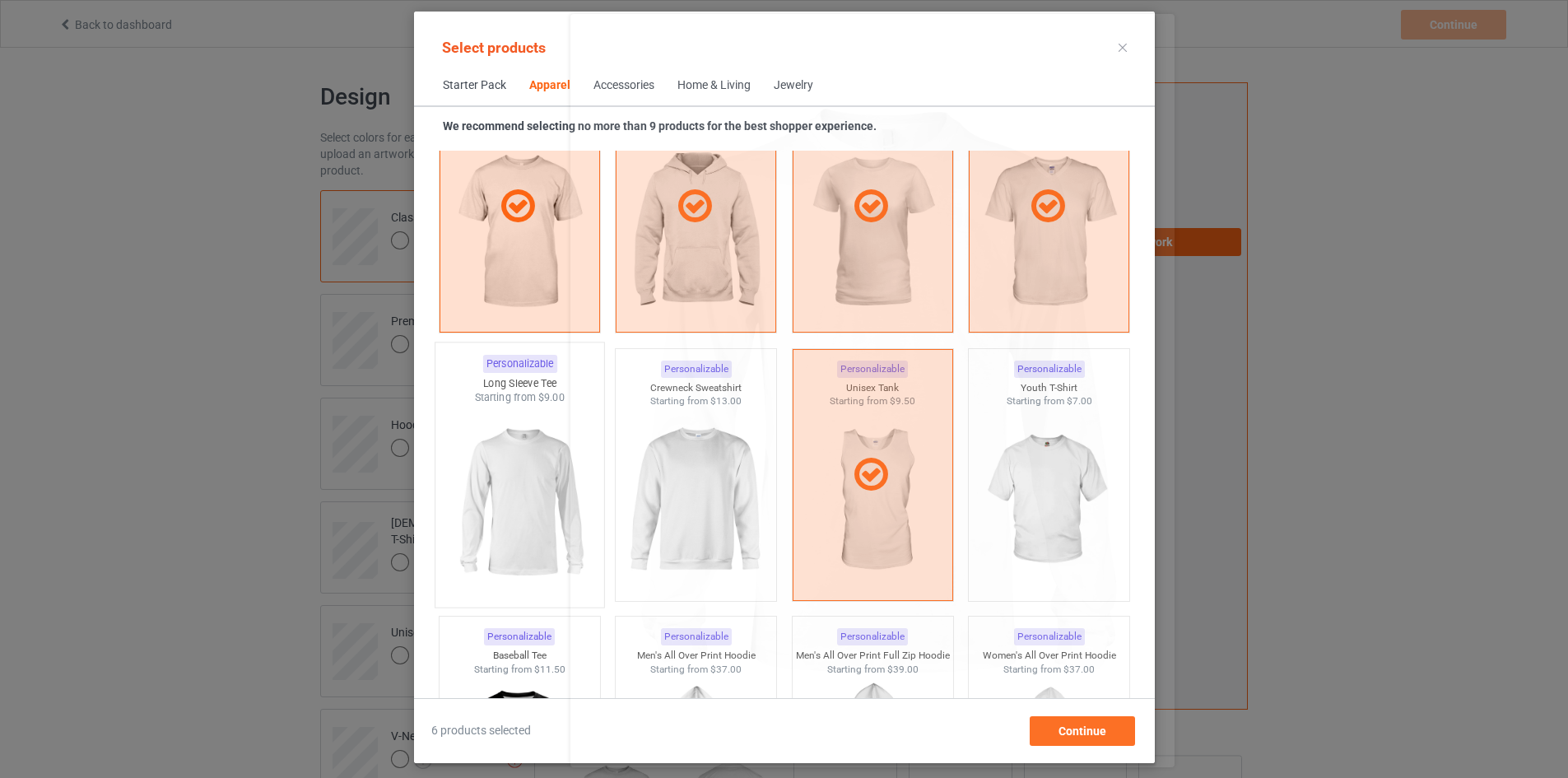
click at [556, 508] on img at bounding box center [519, 501] width 154 height 193
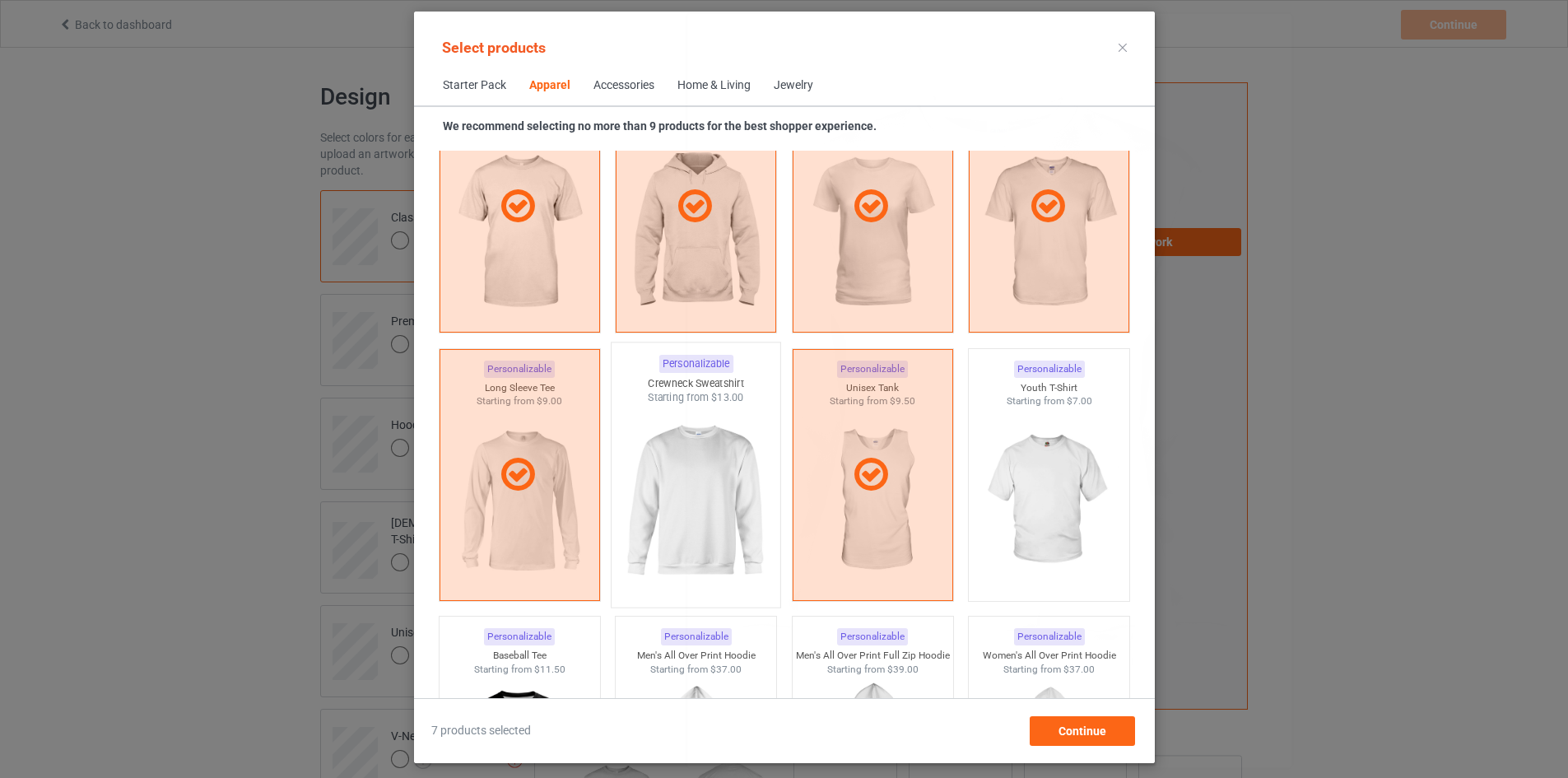
click at [672, 507] on img at bounding box center [695, 501] width 154 height 193
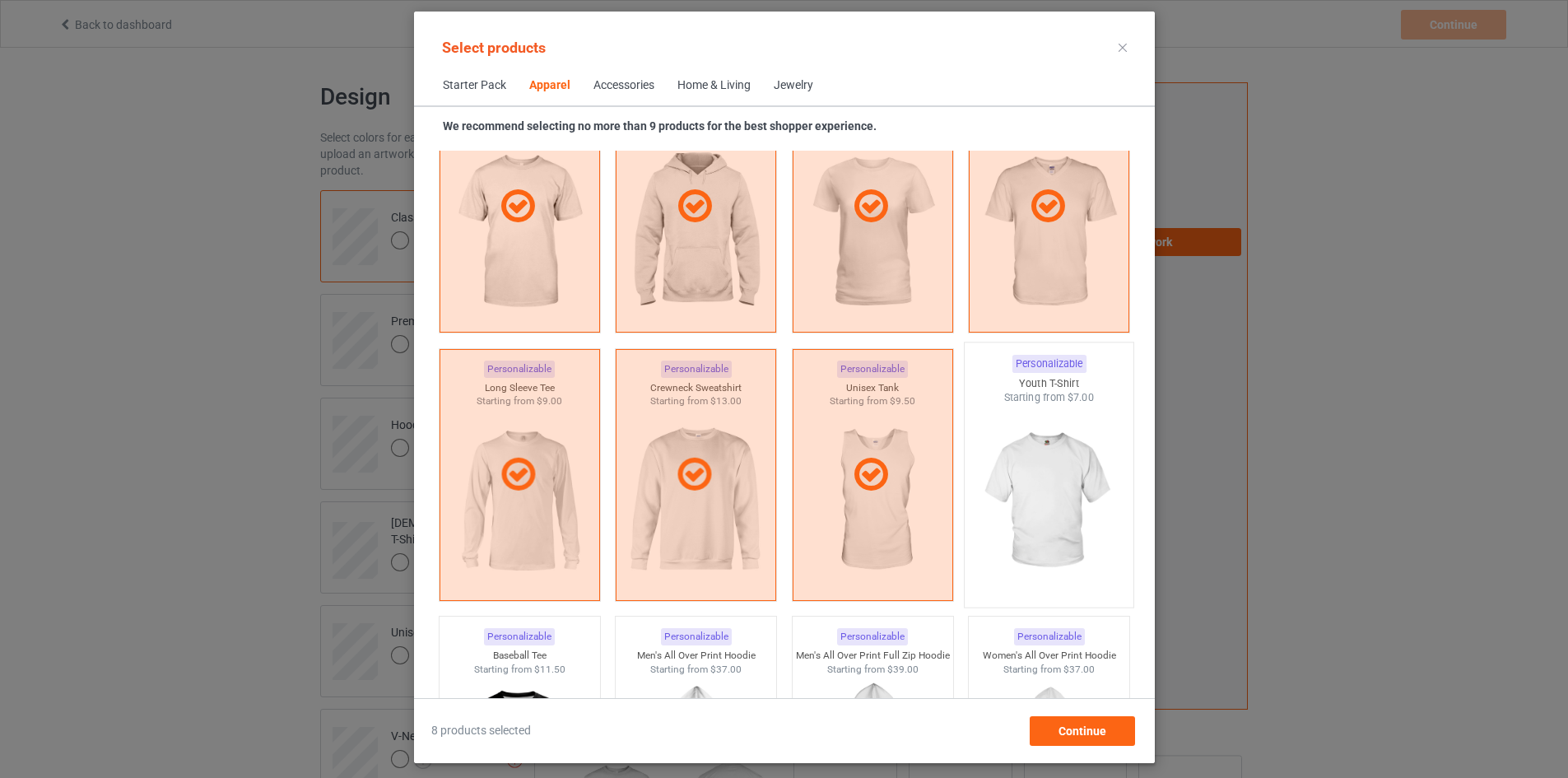
click at [988, 483] on img at bounding box center [1048, 501] width 154 height 193
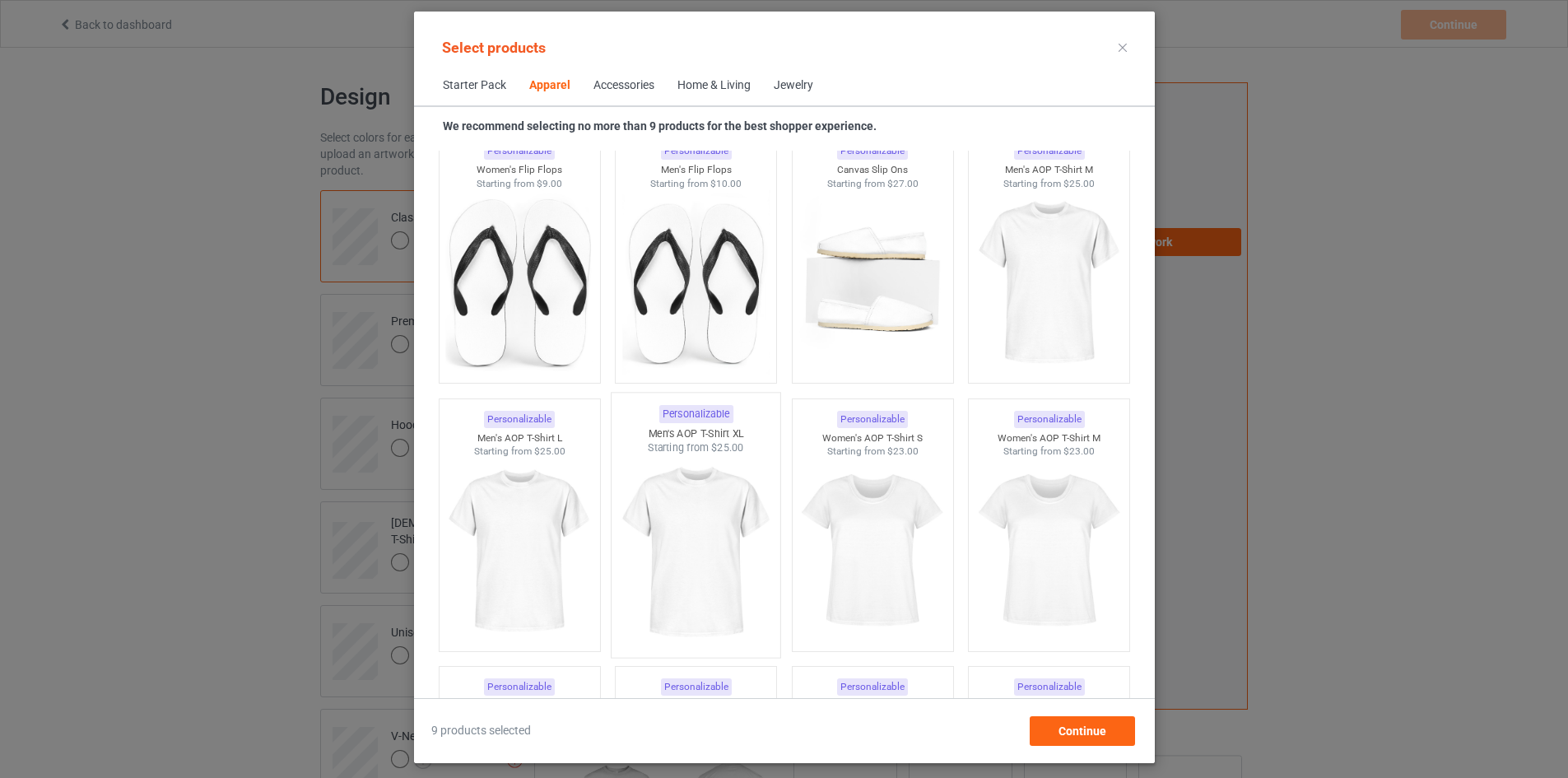
scroll to position [2386, 0]
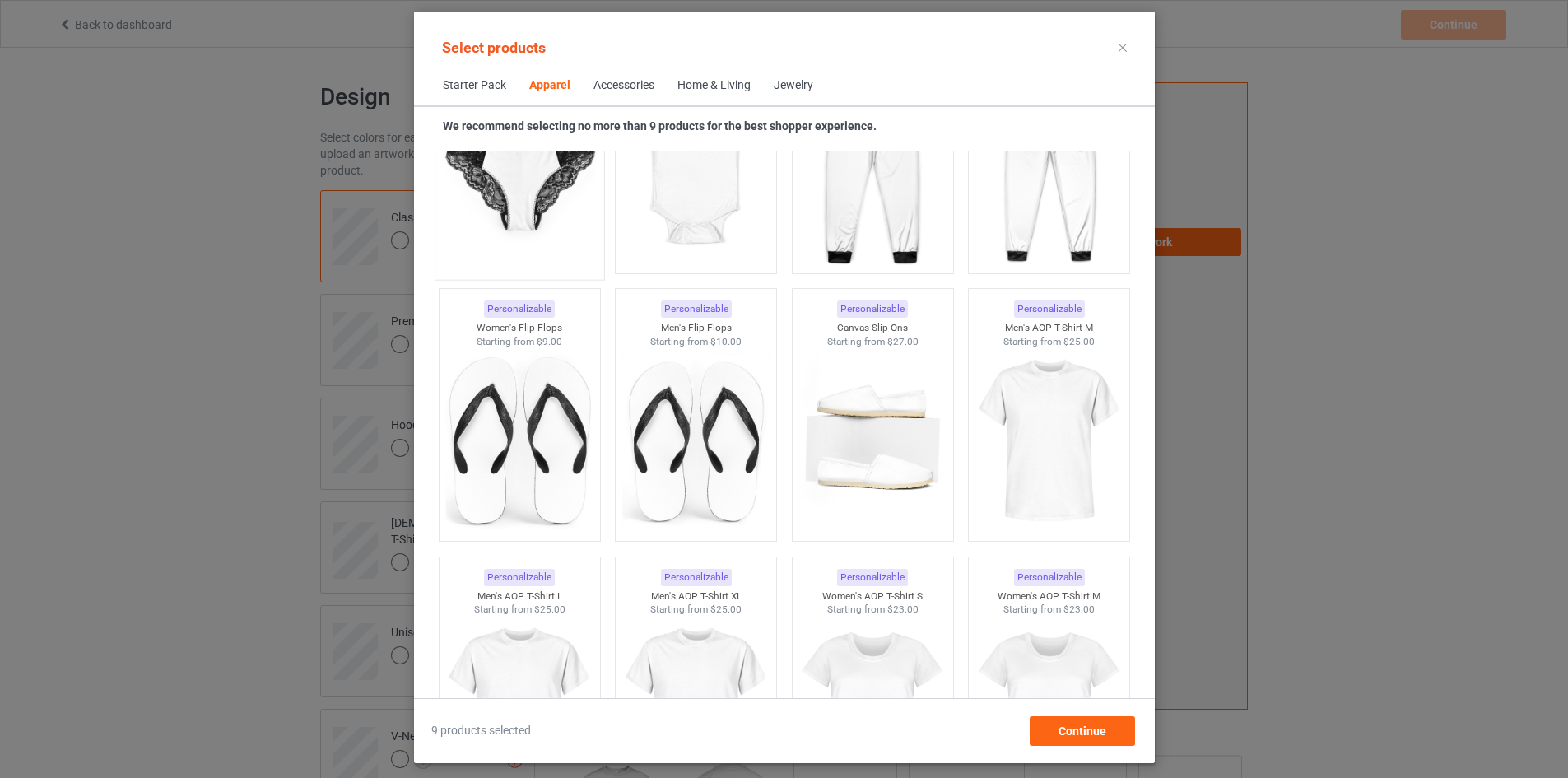
click at [495, 217] on img at bounding box center [519, 174] width 154 height 193
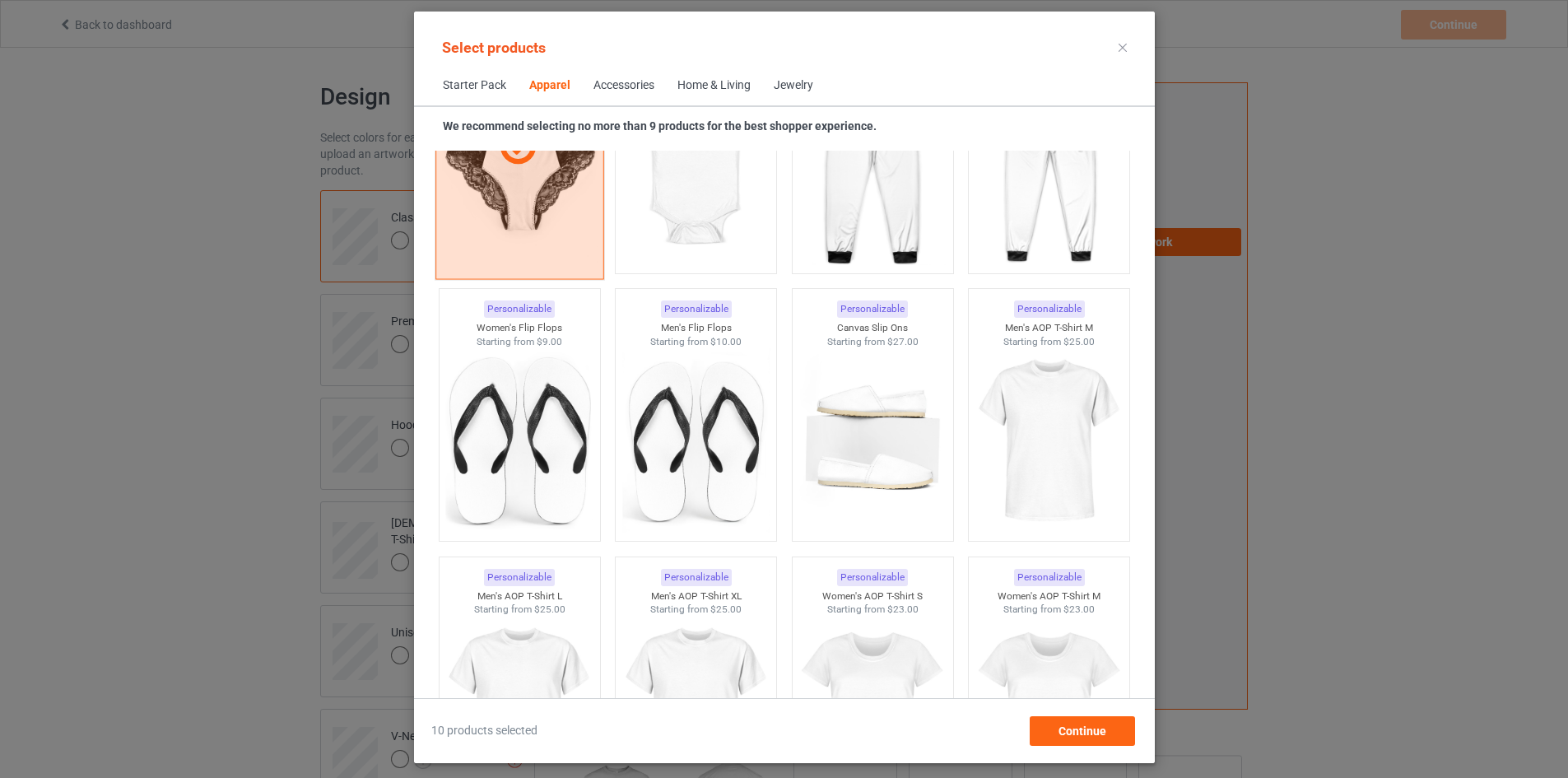
click at [495, 217] on div at bounding box center [519, 146] width 169 height 264
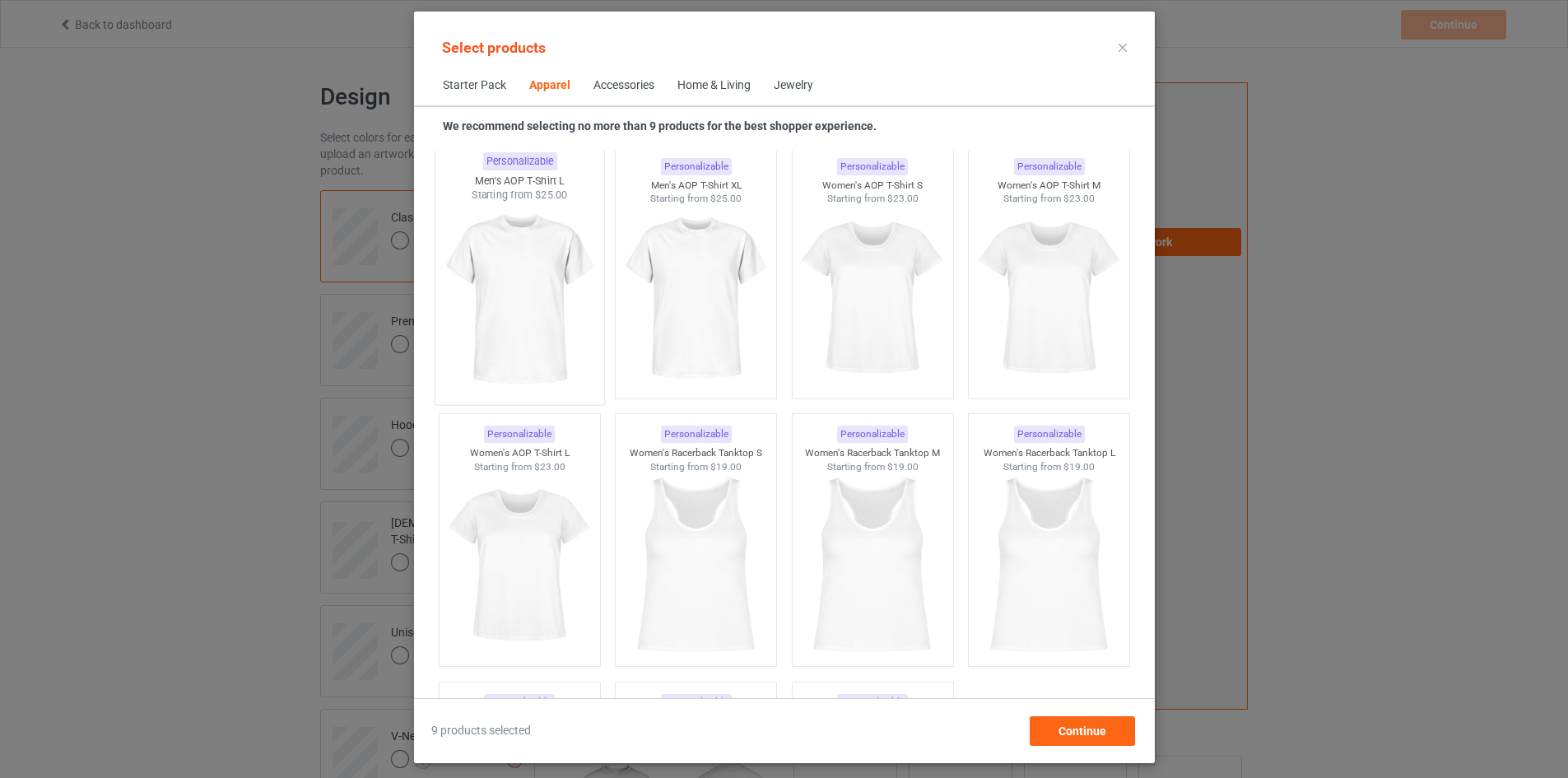
scroll to position [2798, 0]
click at [516, 314] on img at bounding box center [519, 298] width 154 height 193
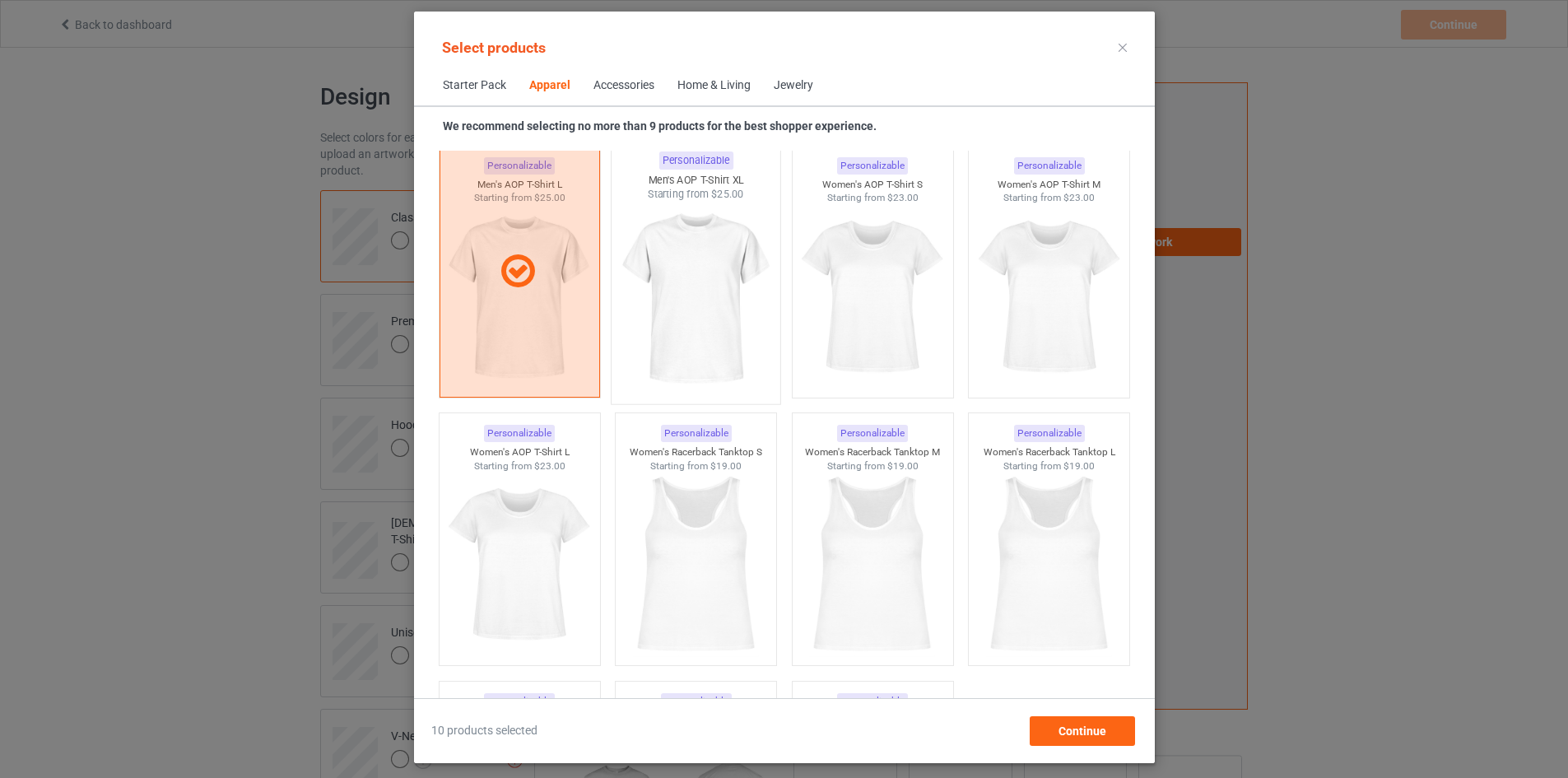
click at [711, 284] on img at bounding box center [695, 298] width 154 height 193
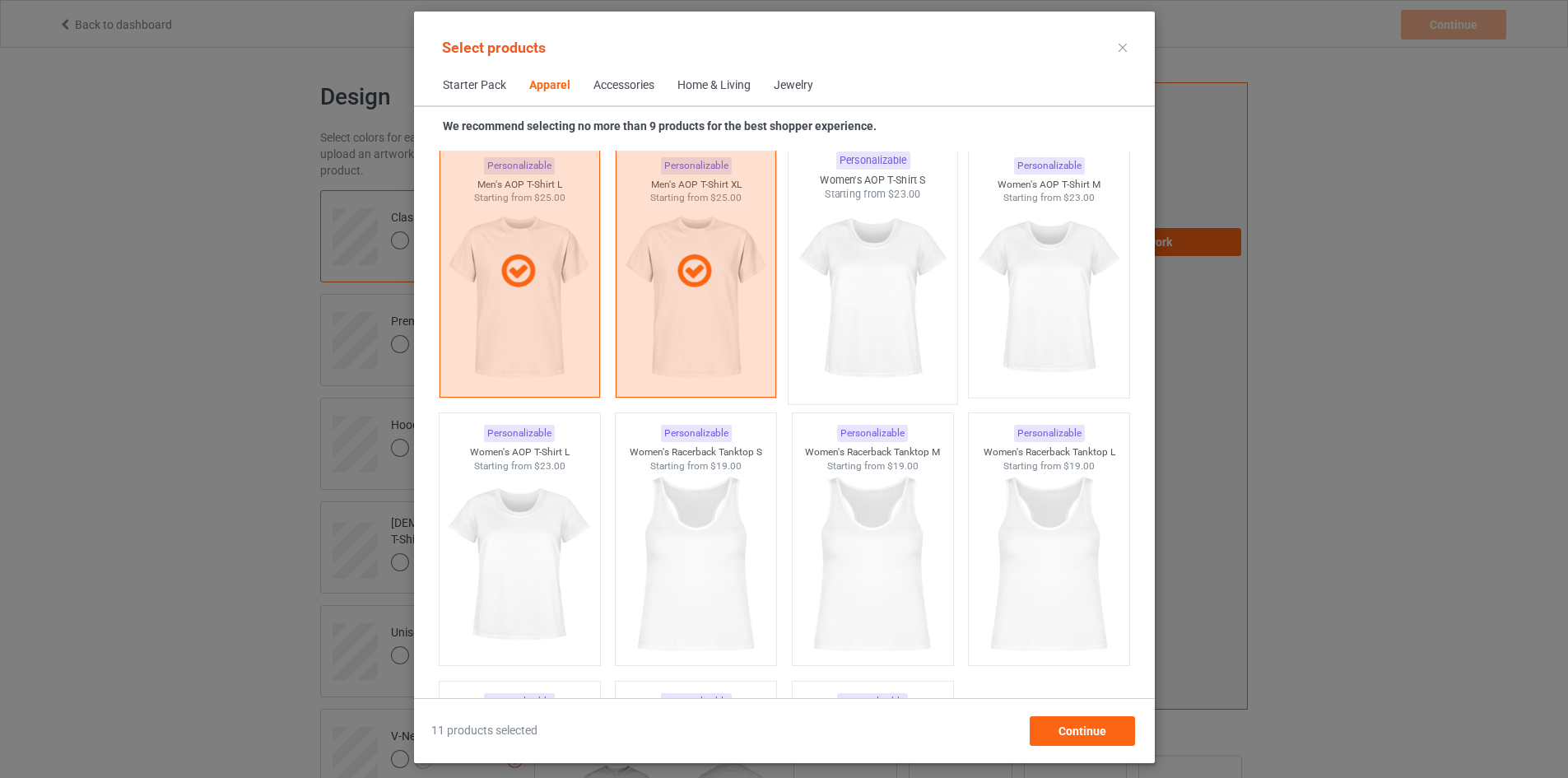
click at [817, 289] on img at bounding box center [871, 298] width 154 height 193
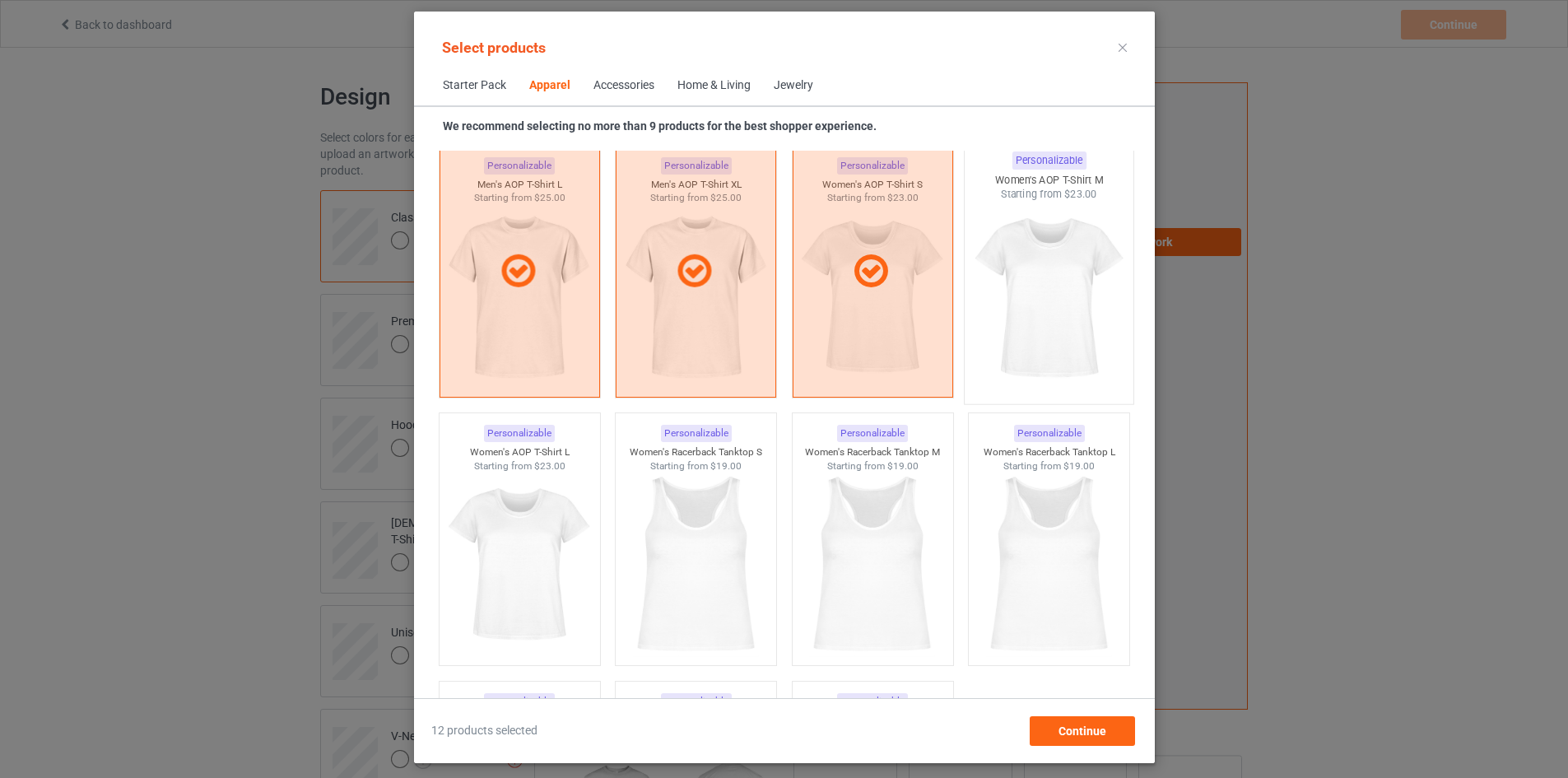
click at [1050, 312] on img at bounding box center [1048, 298] width 154 height 193
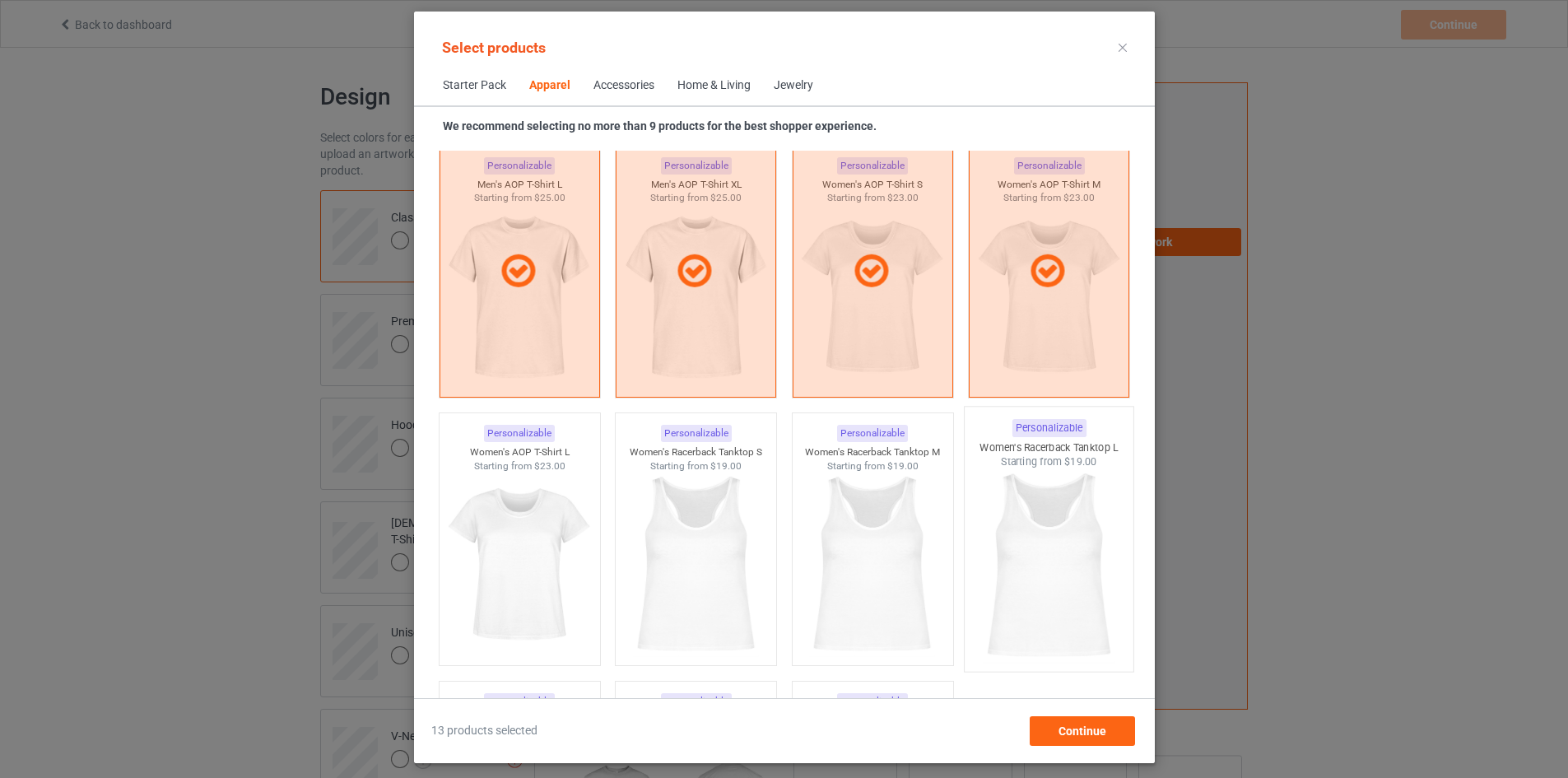
click at [1029, 552] on img at bounding box center [1048, 566] width 154 height 193
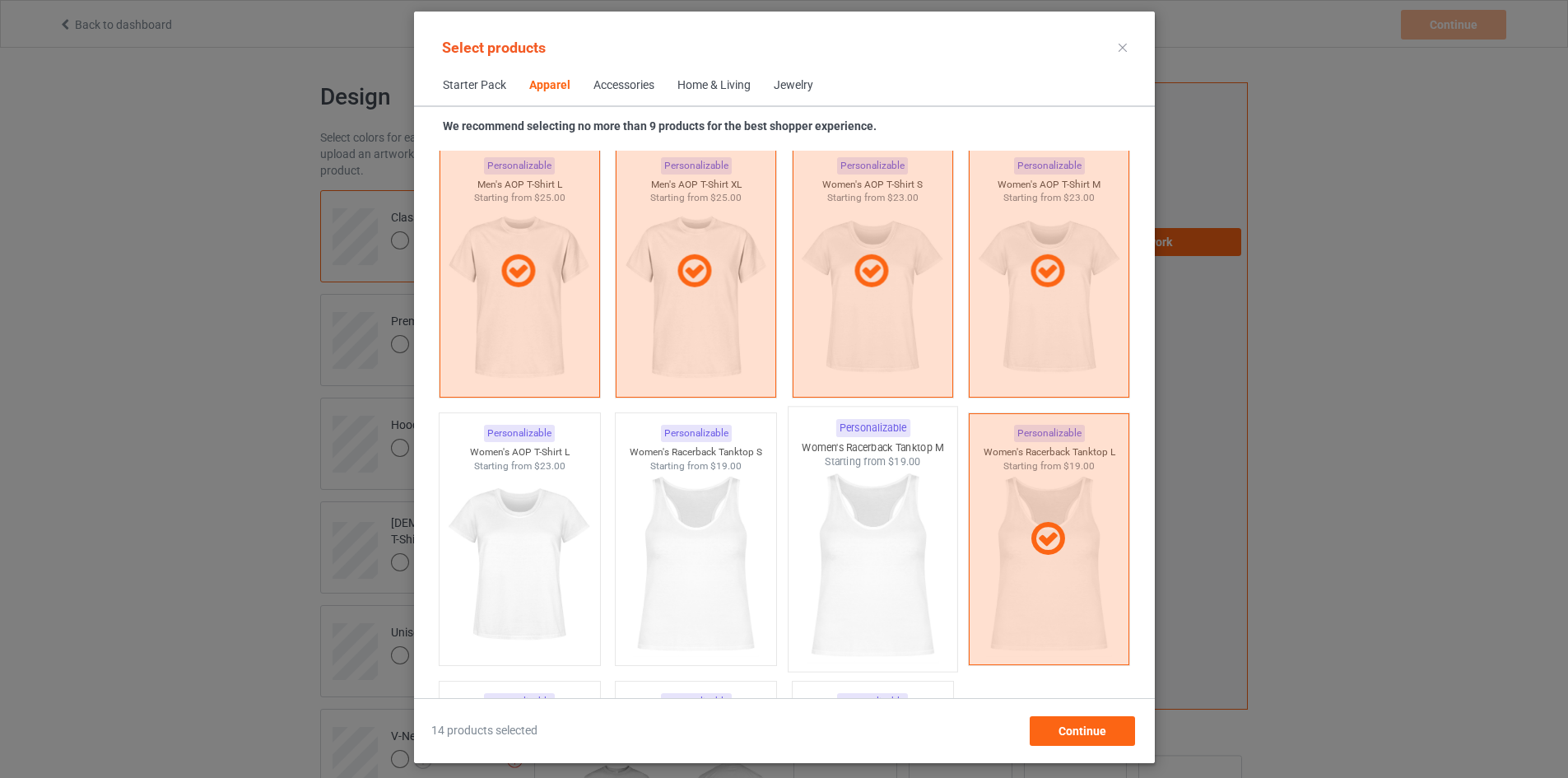
click at [890, 566] on img at bounding box center [871, 566] width 154 height 193
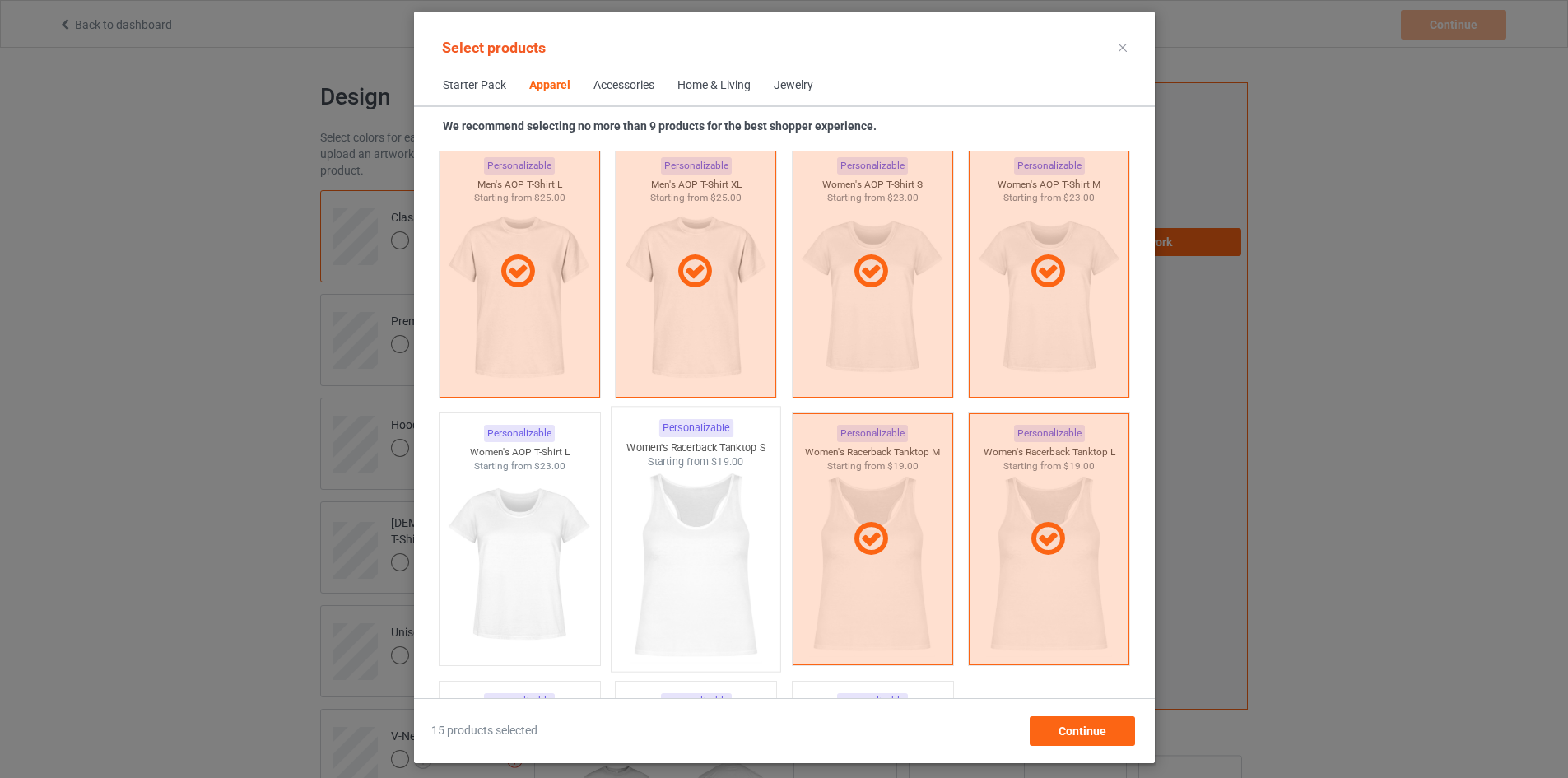
click at [735, 564] on img at bounding box center [695, 566] width 154 height 193
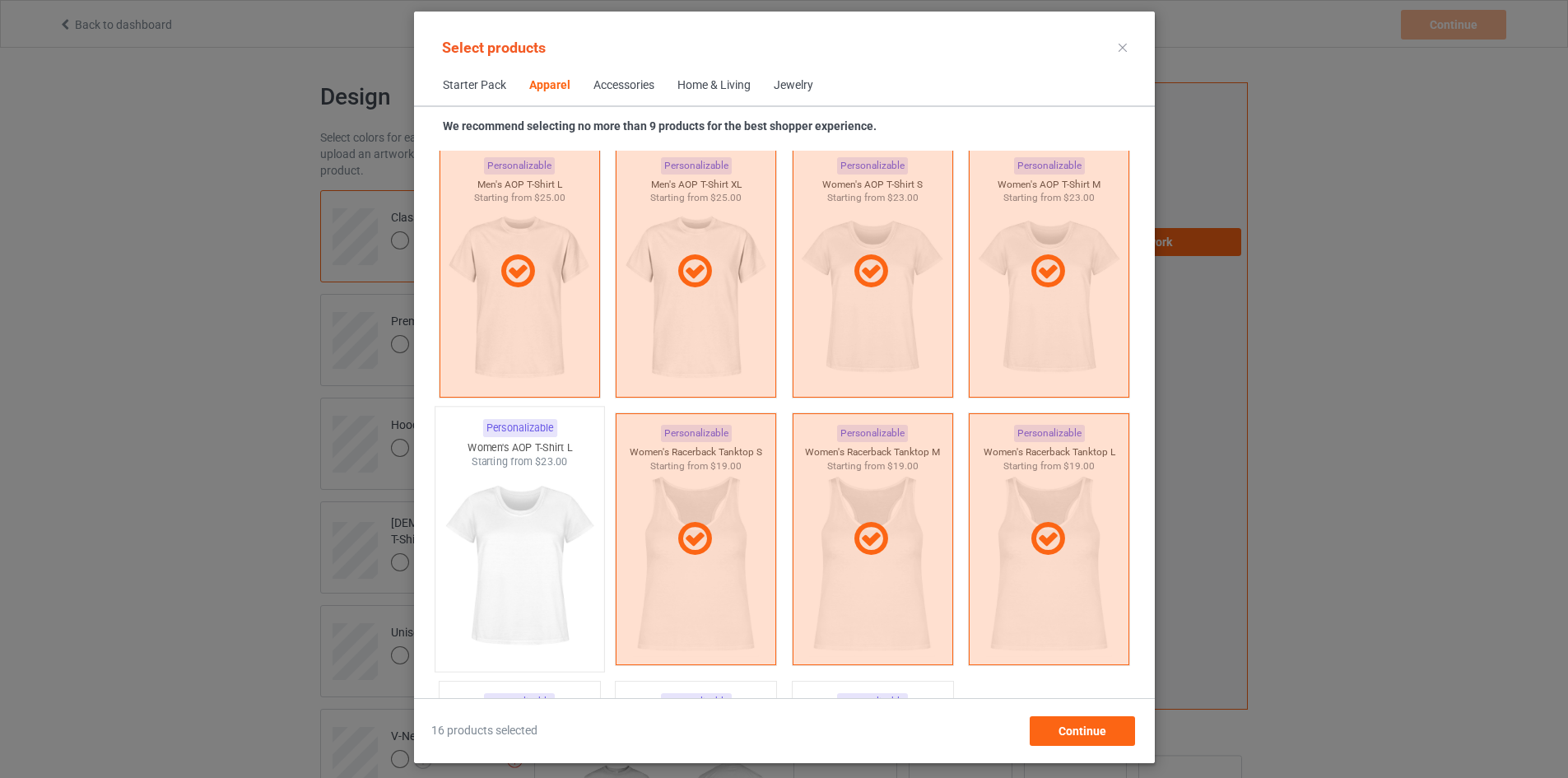
click at [560, 570] on img at bounding box center [519, 566] width 154 height 193
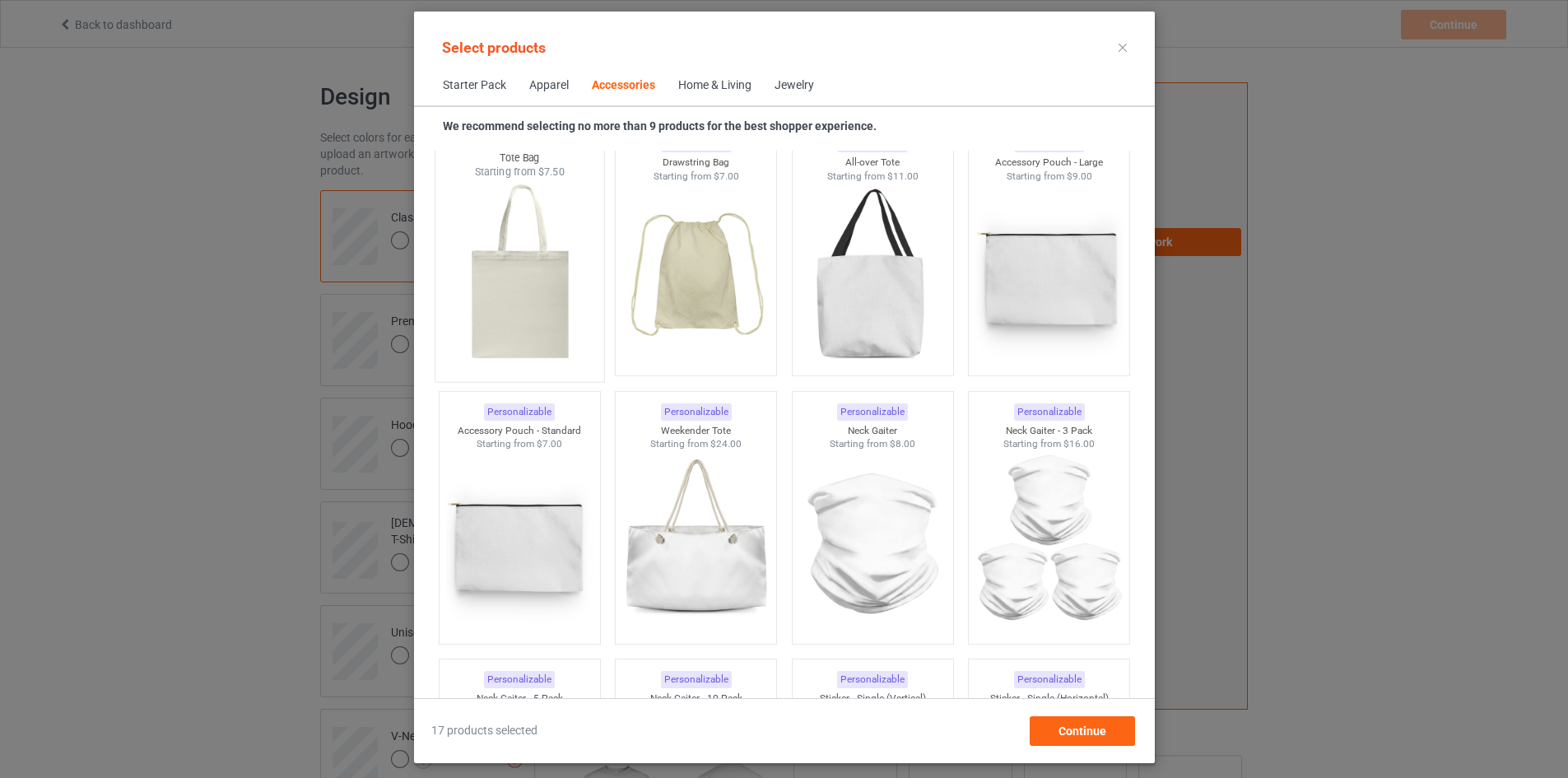
scroll to position [4938, 0]
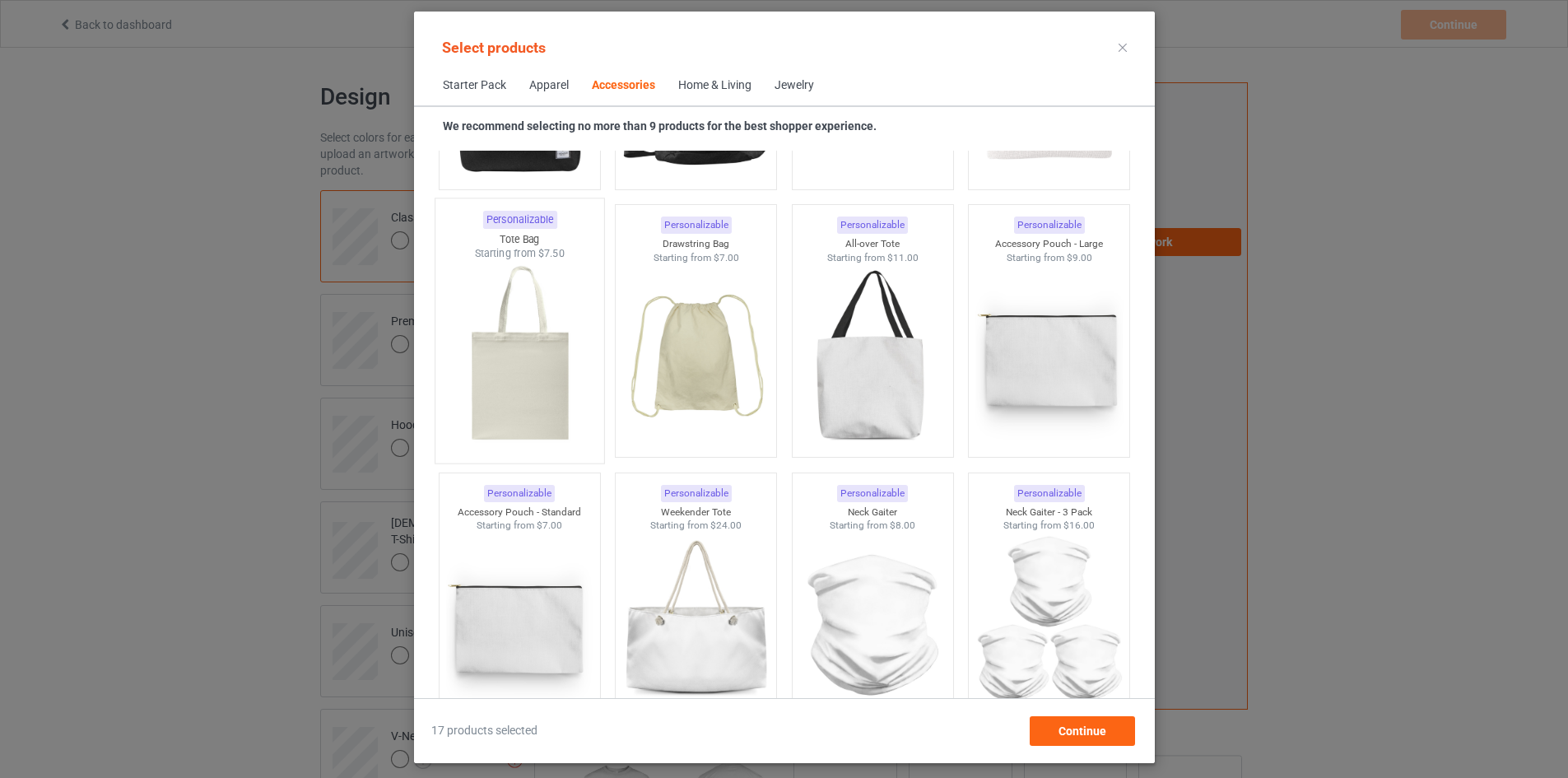
click at [519, 312] on img at bounding box center [519, 357] width 154 height 193
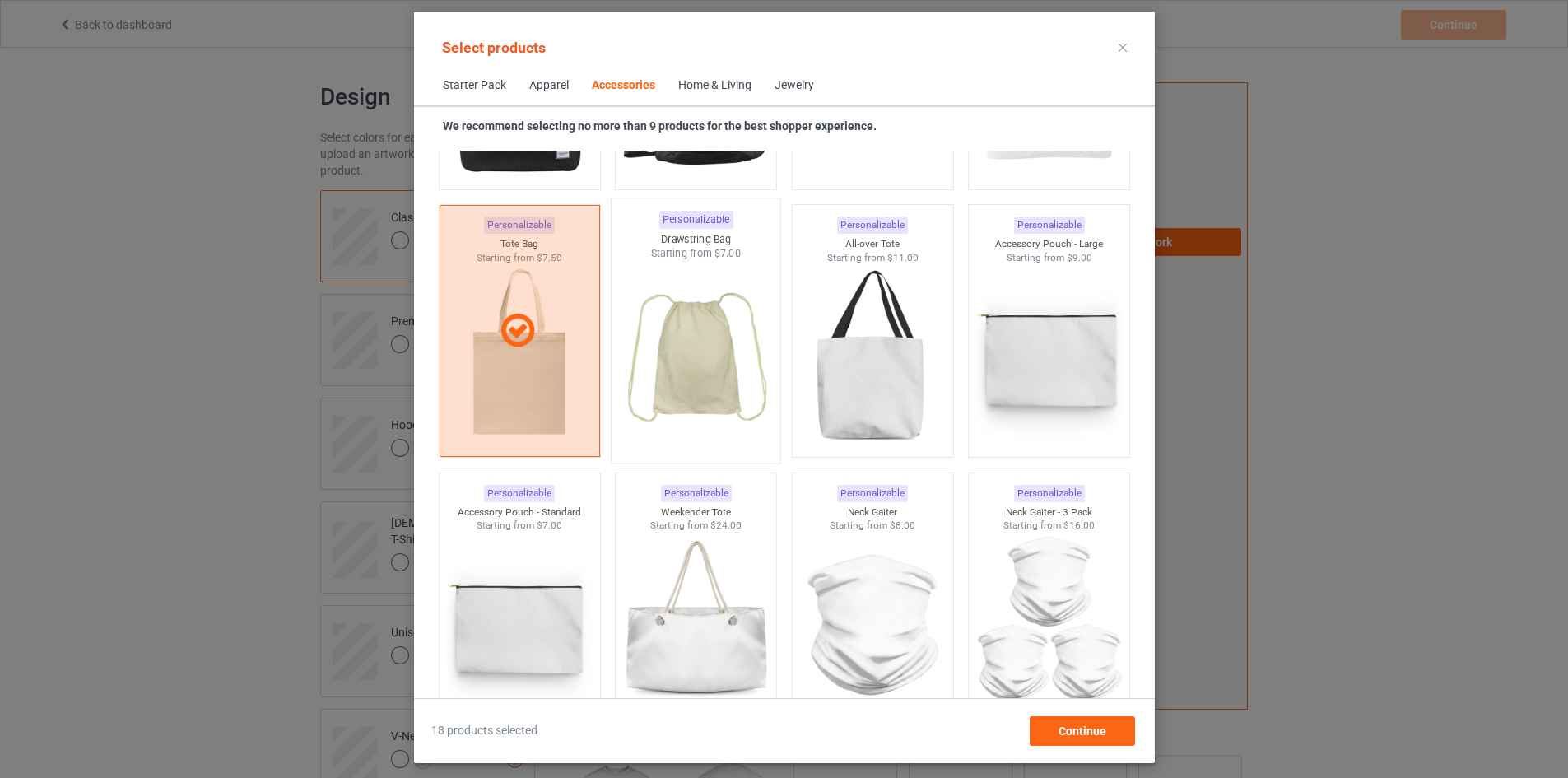
click at [731, 379] on img at bounding box center [695, 357] width 154 height 193
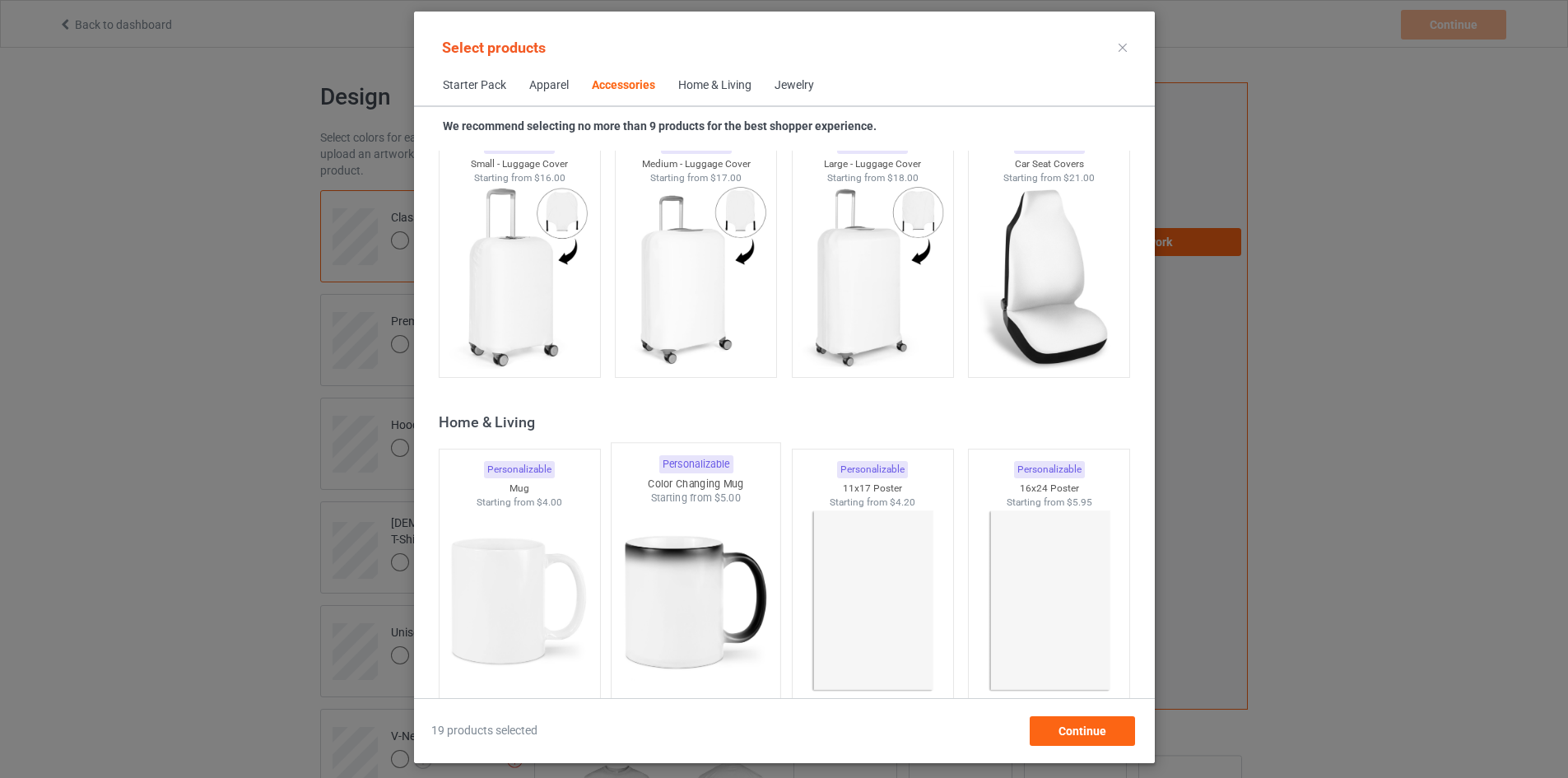
scroll to position [7159, 0]
click at [511, 603] on img at bounding box center [519, 602] width 154 height 193
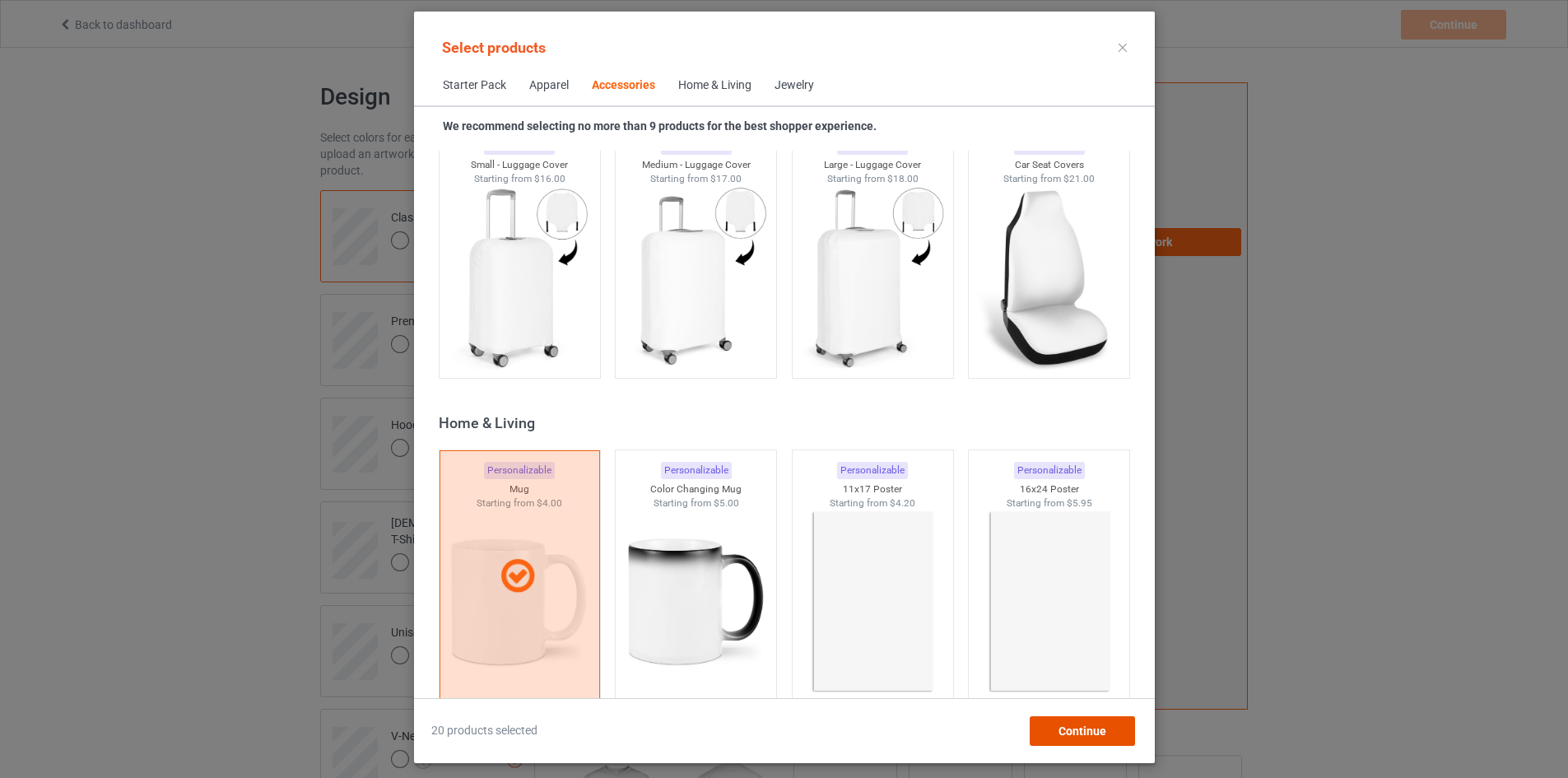
click at [1080, 727] on span "Continue" at bounding box center [1081, 730] width 48 height 14
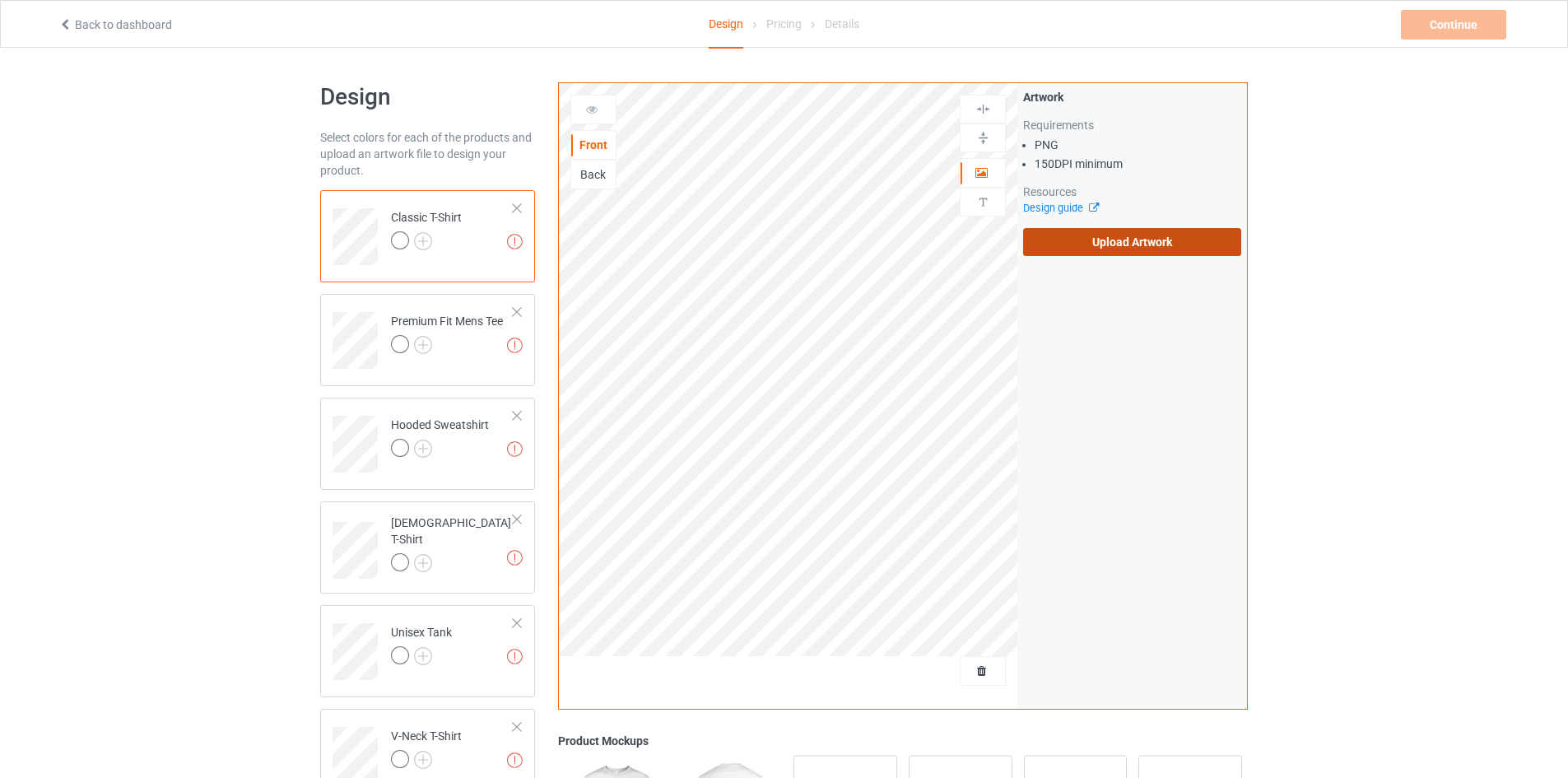
click at [1163, 240] on label "Upload Artwork" at bounding box center [1131, 242] width 218 height 28
click at [0, 0] on input "Upload Artwork" at bounding box center [0, 0] width 0 height 0
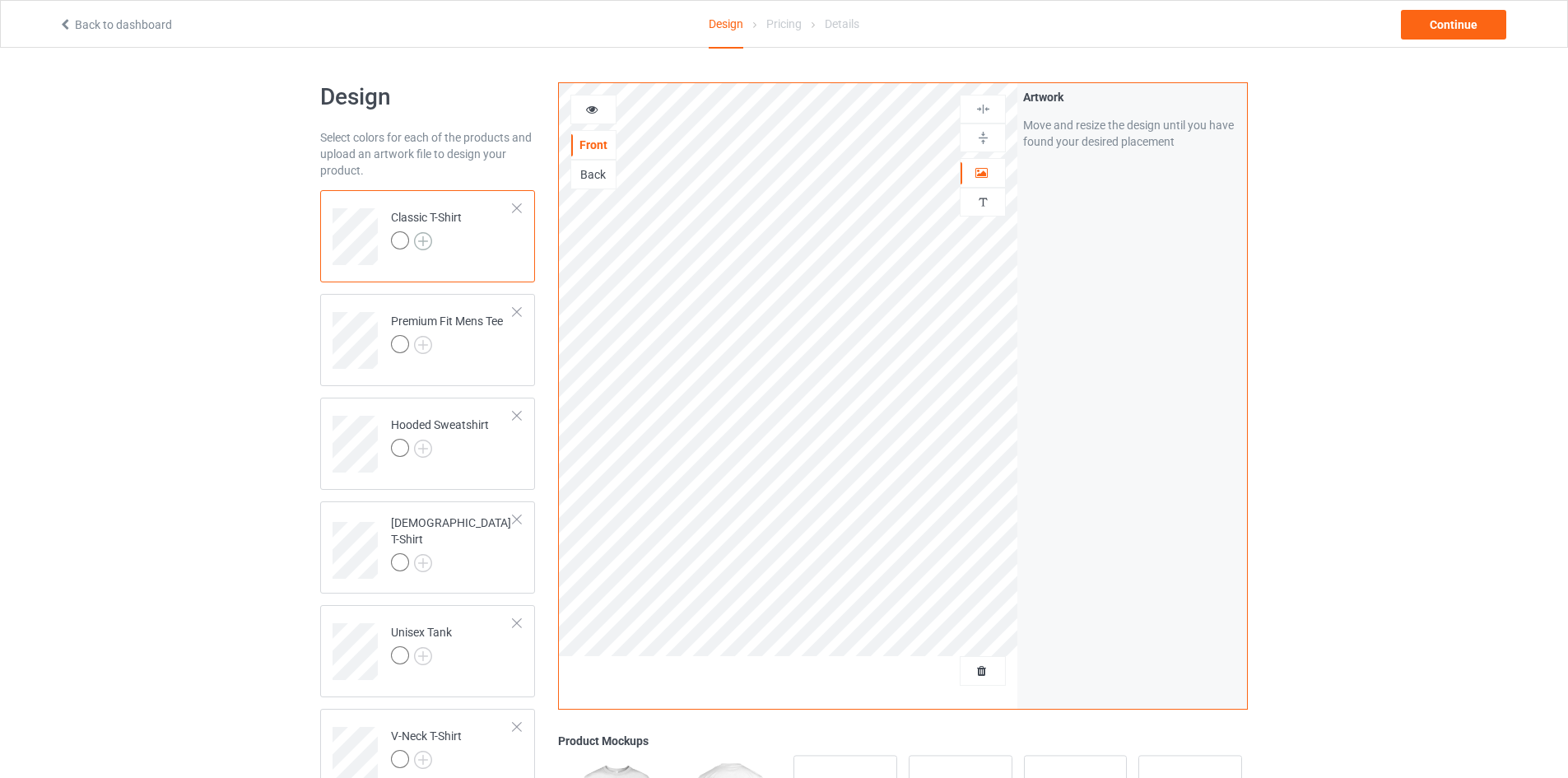
click at [420, 242] on img at bounding box center [423, 241] width 18 height 18
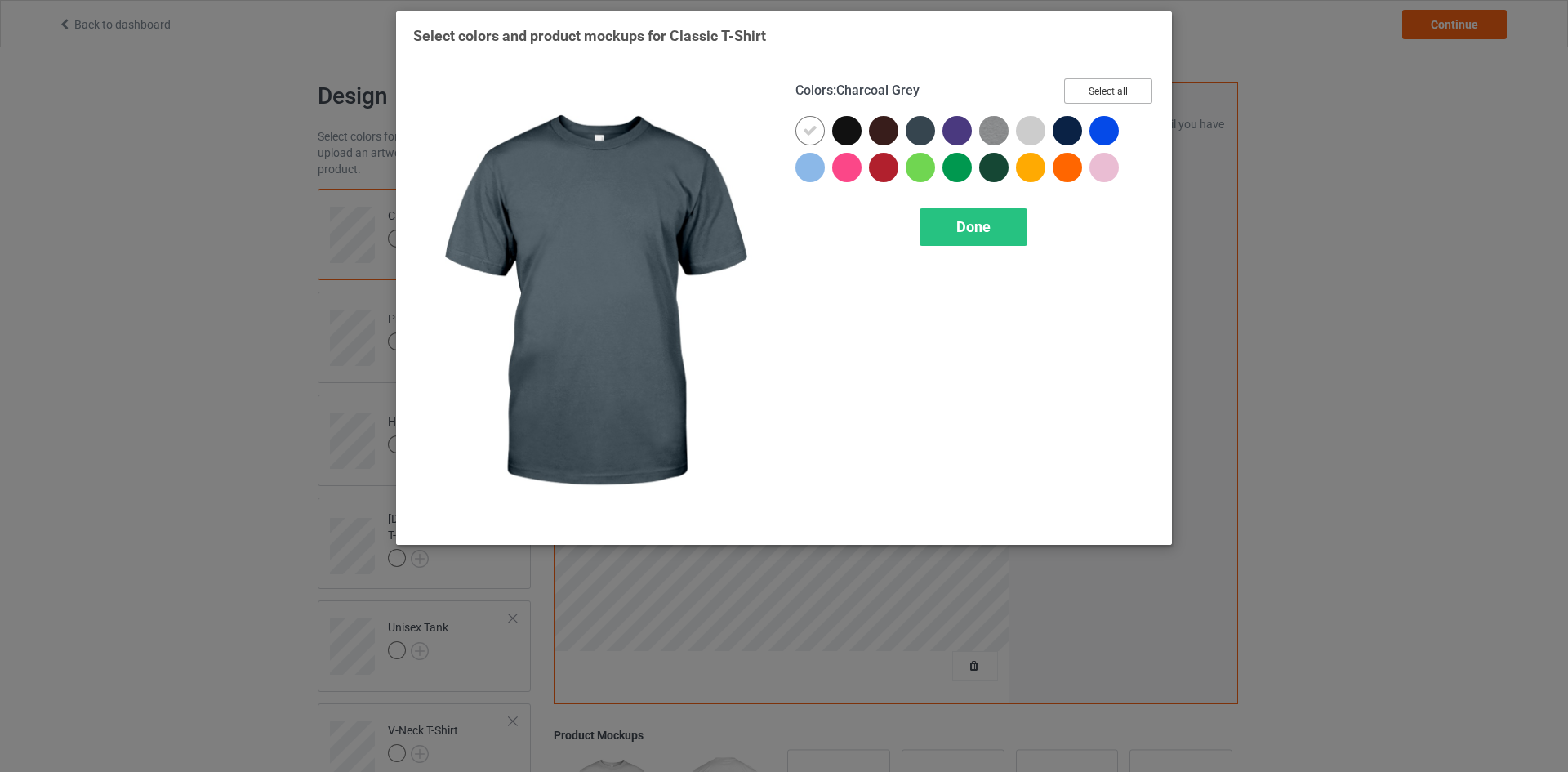
click at [1102, 84] on button "Select all" at bounding box center [1108, 90] width 89 height 25
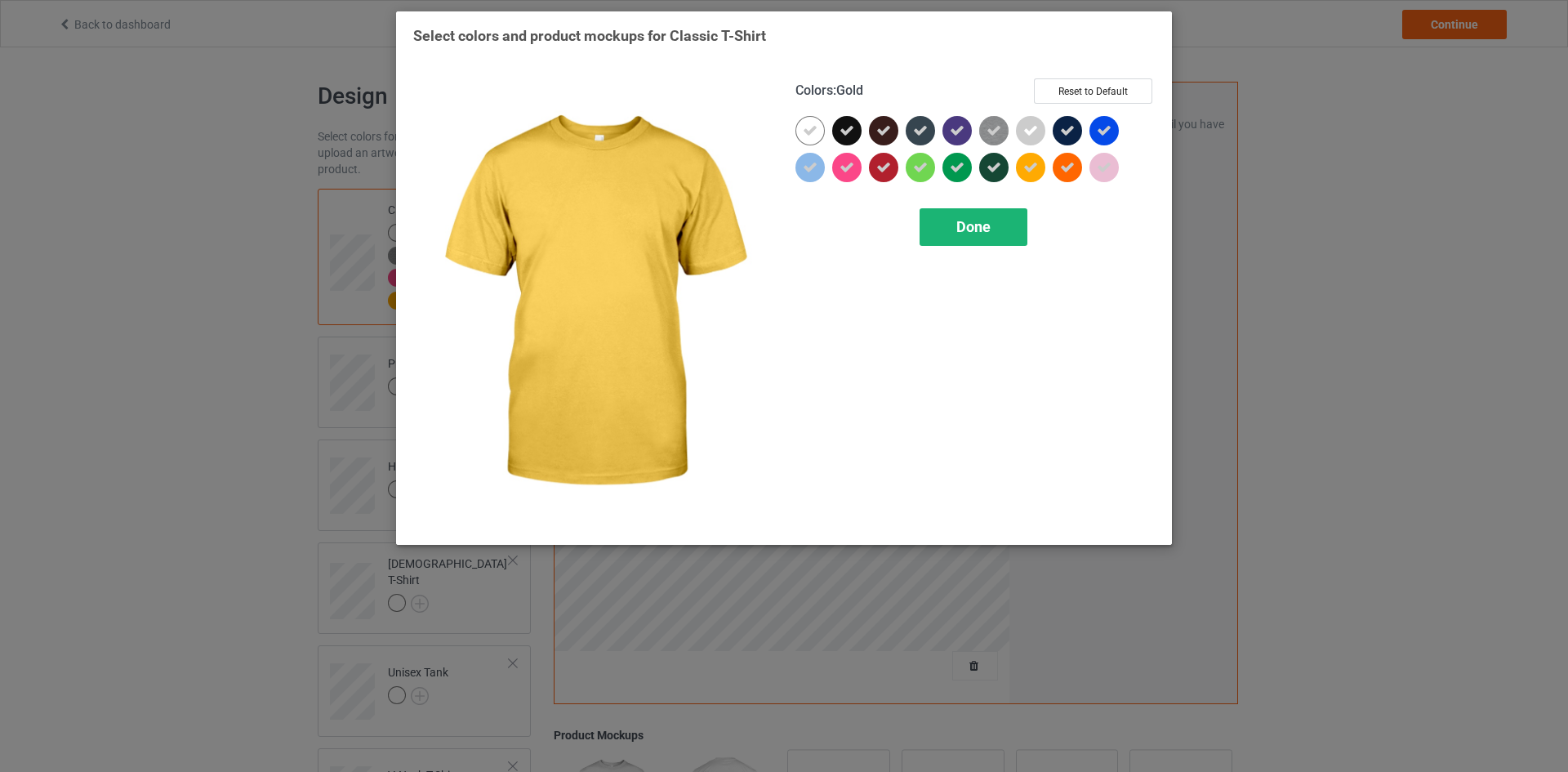
click at [977, 233] on span "Done" at bounding box center [973, 226] width 35 height 17
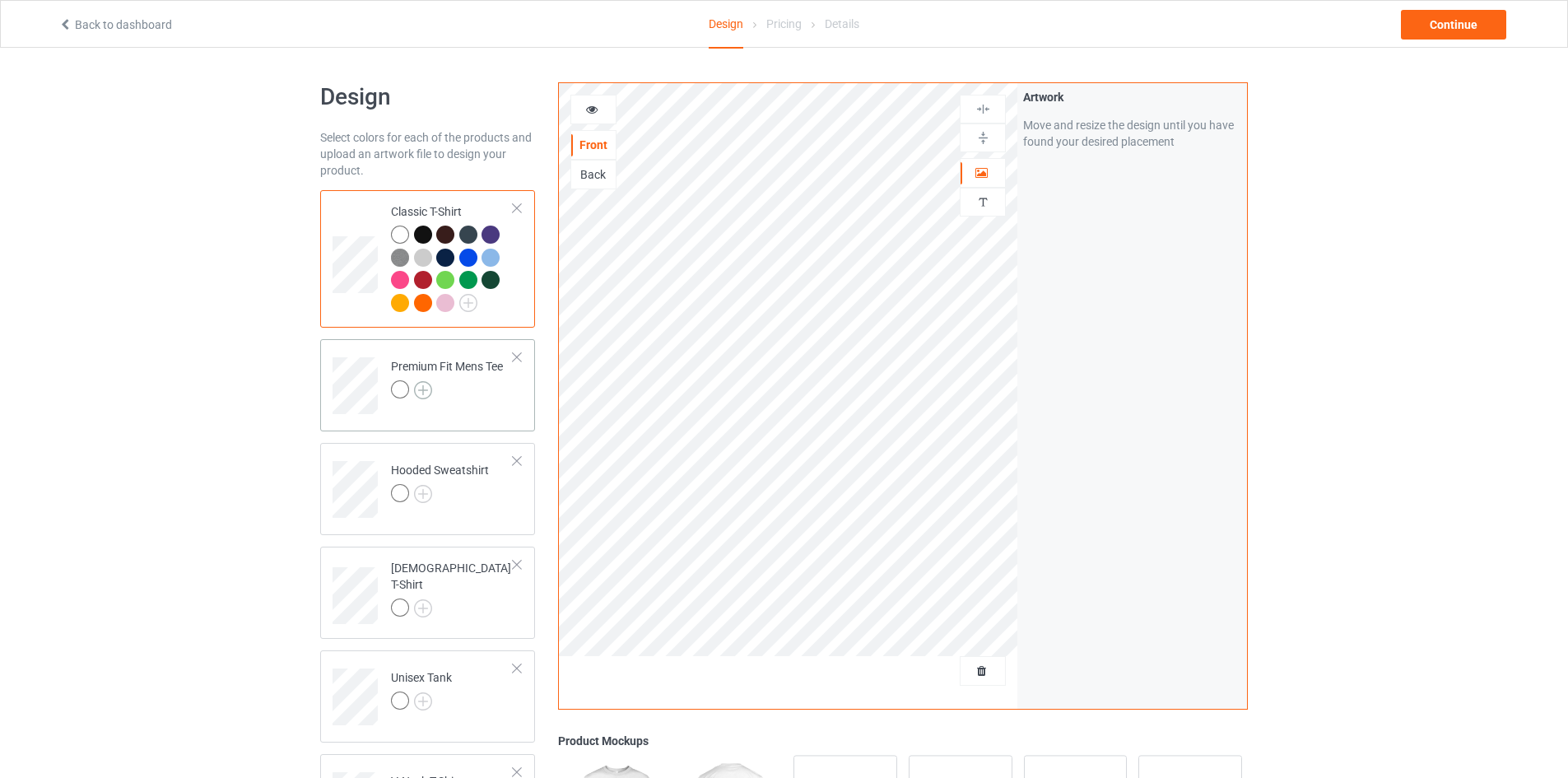
click at [427, 391] on img at bounding box center [423, 390] width 18 height 18
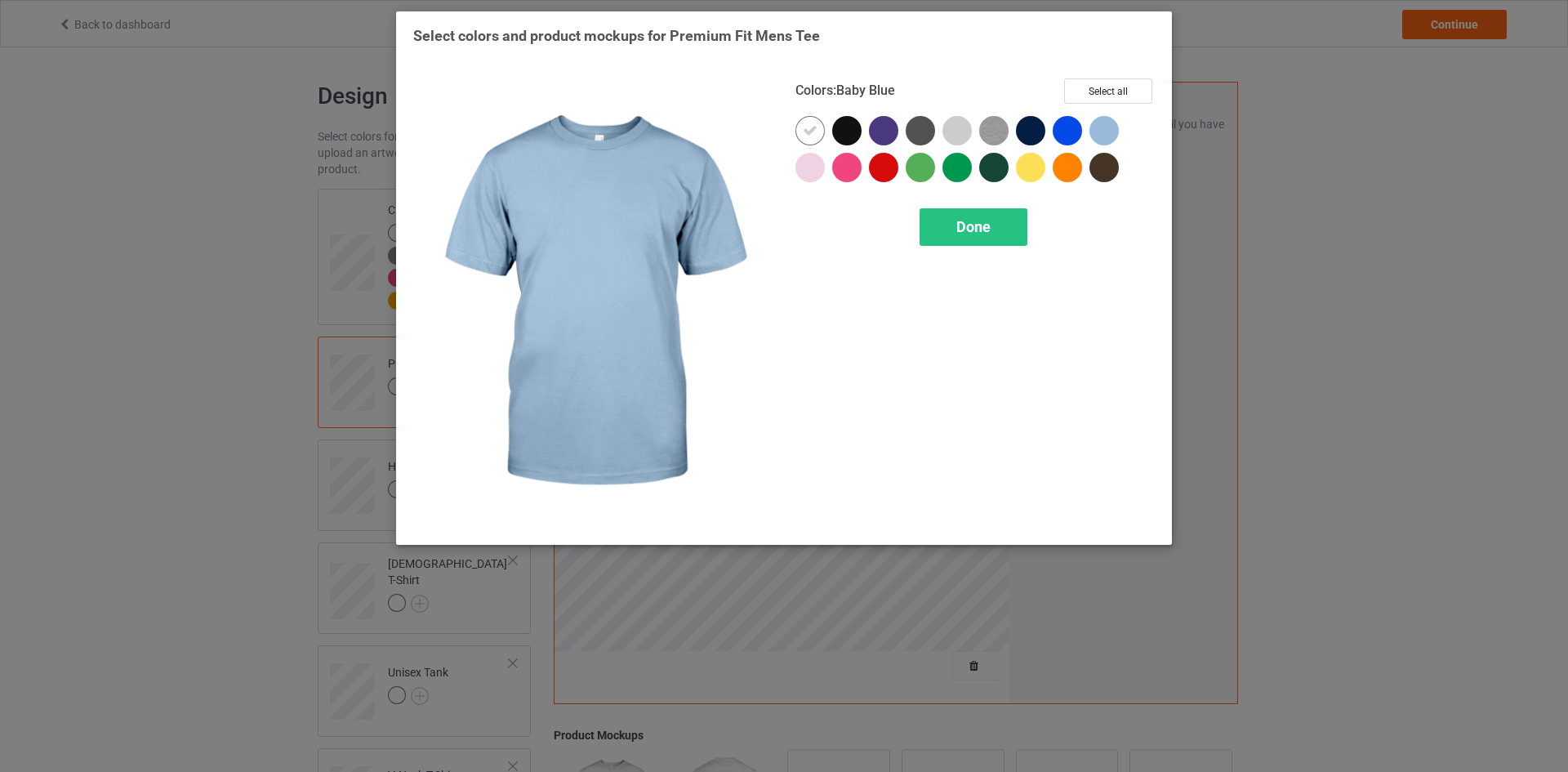
click at [1127, 72] on div "Colors : Baby Blue Select all Done" at bounding box center [974, 303] width 382 height 472
click at [1122, 94] on button "Select all" at bounding box center [1108, 90] width 89 height 25
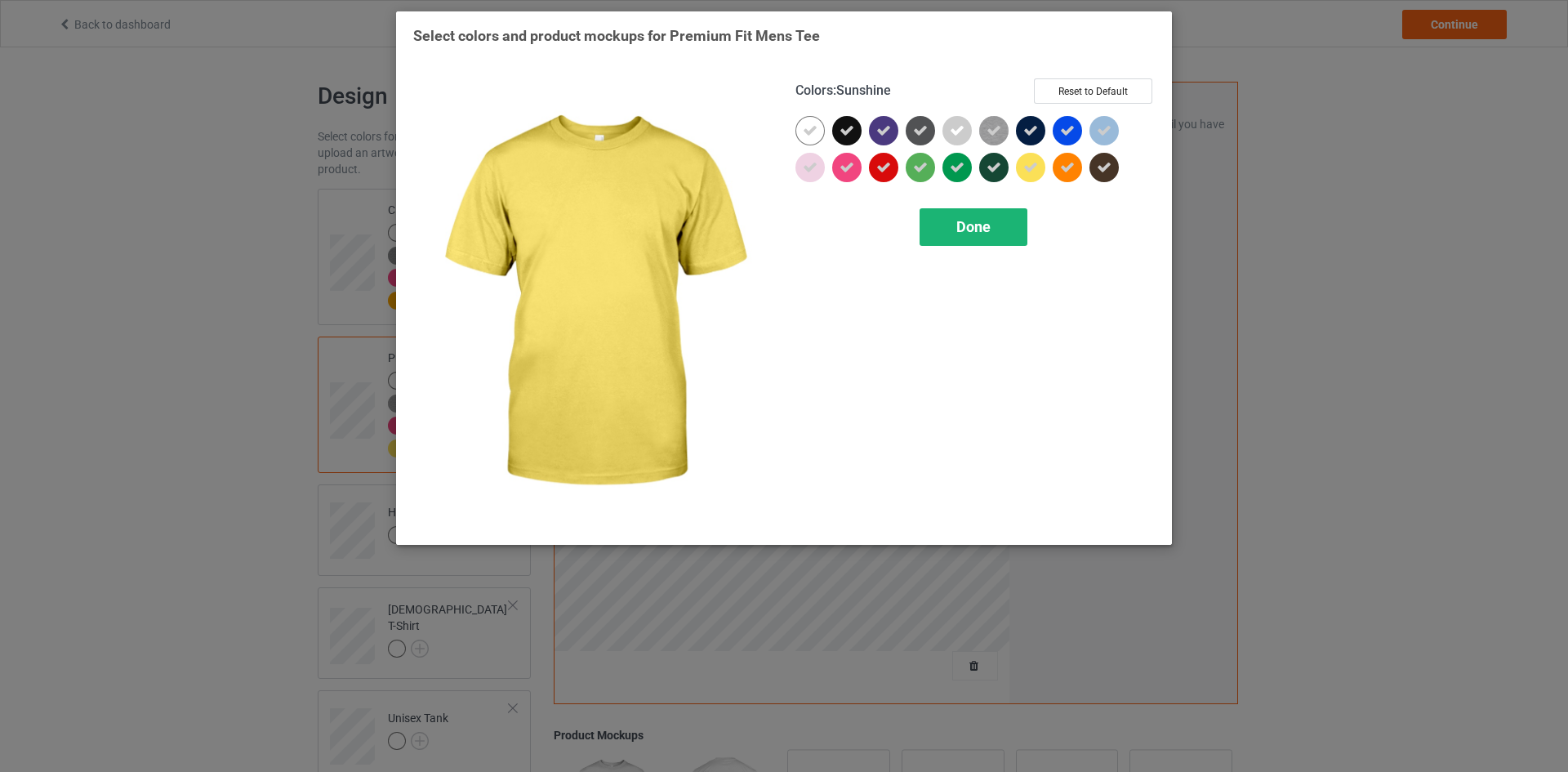
click at [999, 225] on div "Done" at bounding box center [973, 226] width 108 height 38
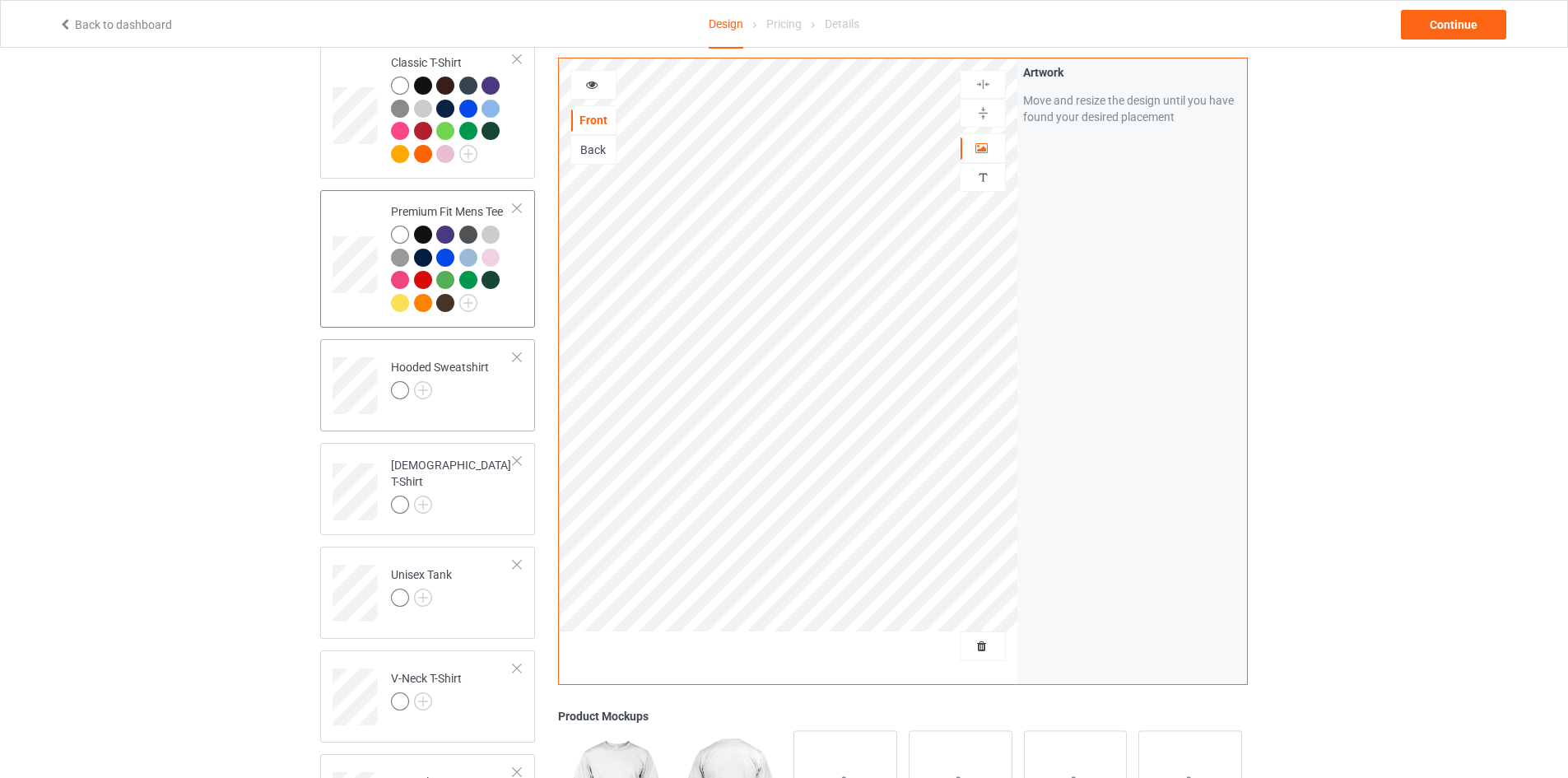
scroll to position [165, 0]
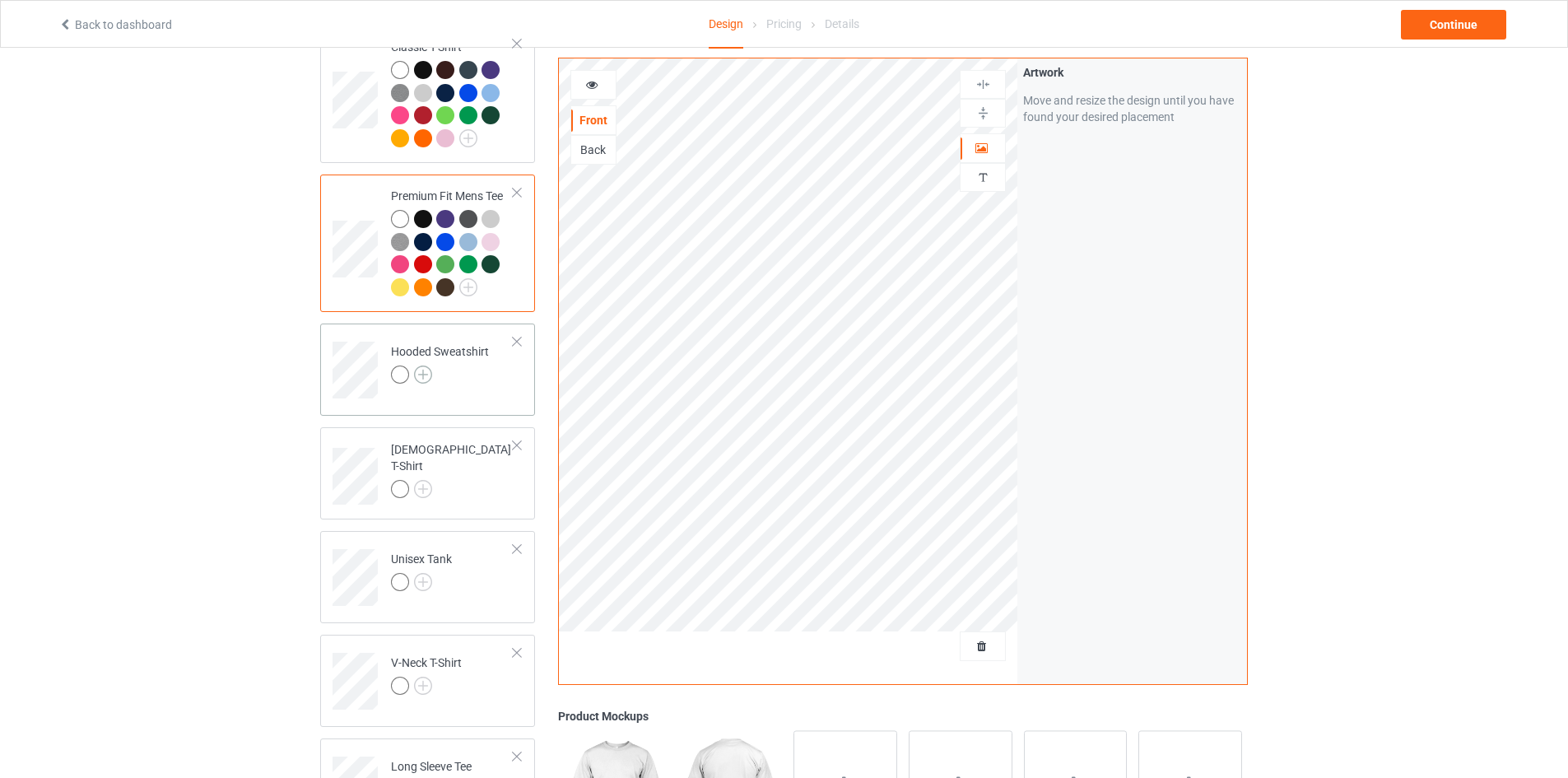
click at [424, 379] on img at bounding box center [423, 374] width 18 height 18
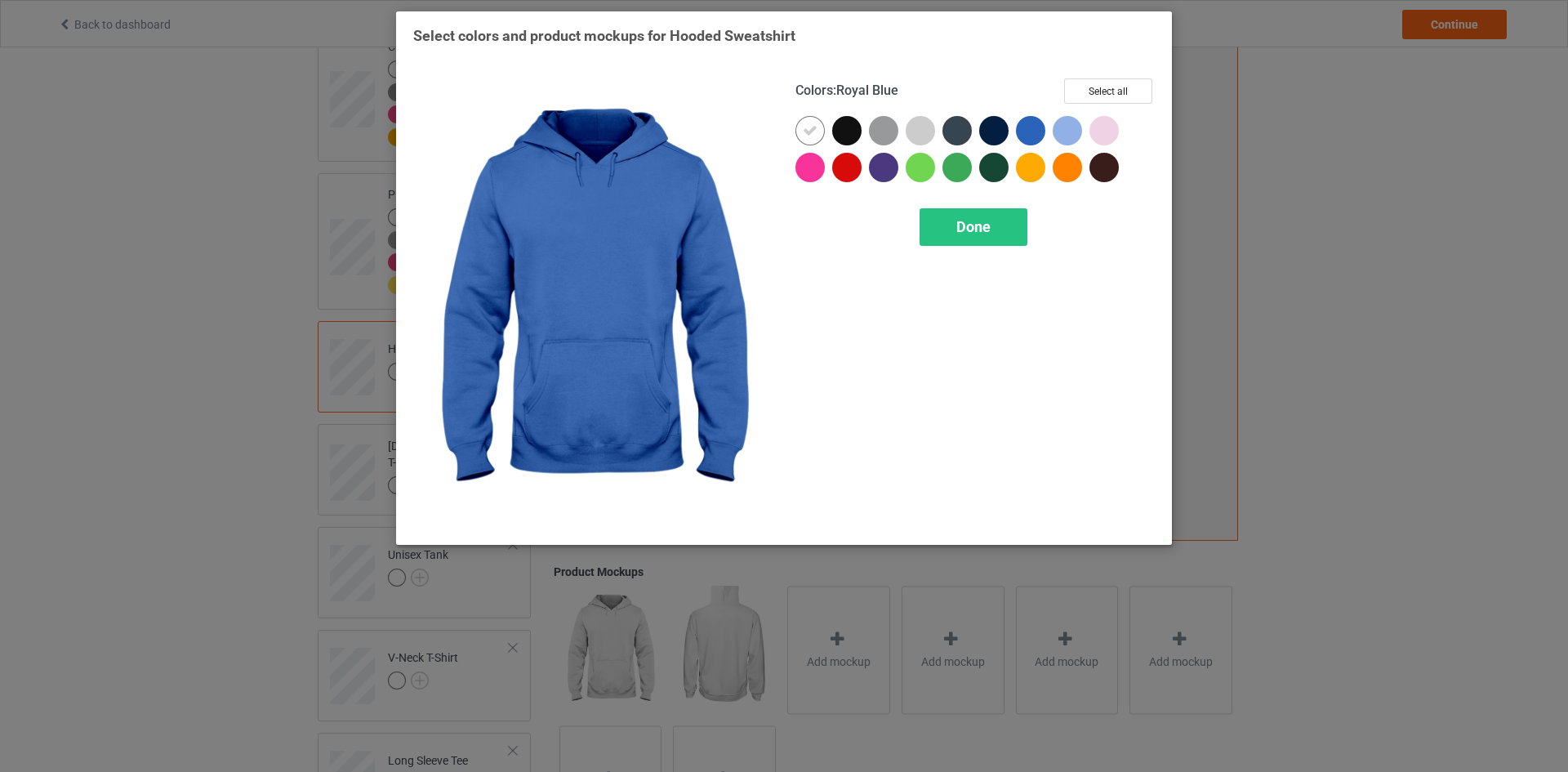
click at [1092, 77] on div "Colors : Royal Blue Select all Done" at bounding box center [974, 303] width 382 height 472
click at [1108, 94] on button "Select all" at bounding box center [1108, 90] width 89 height 25
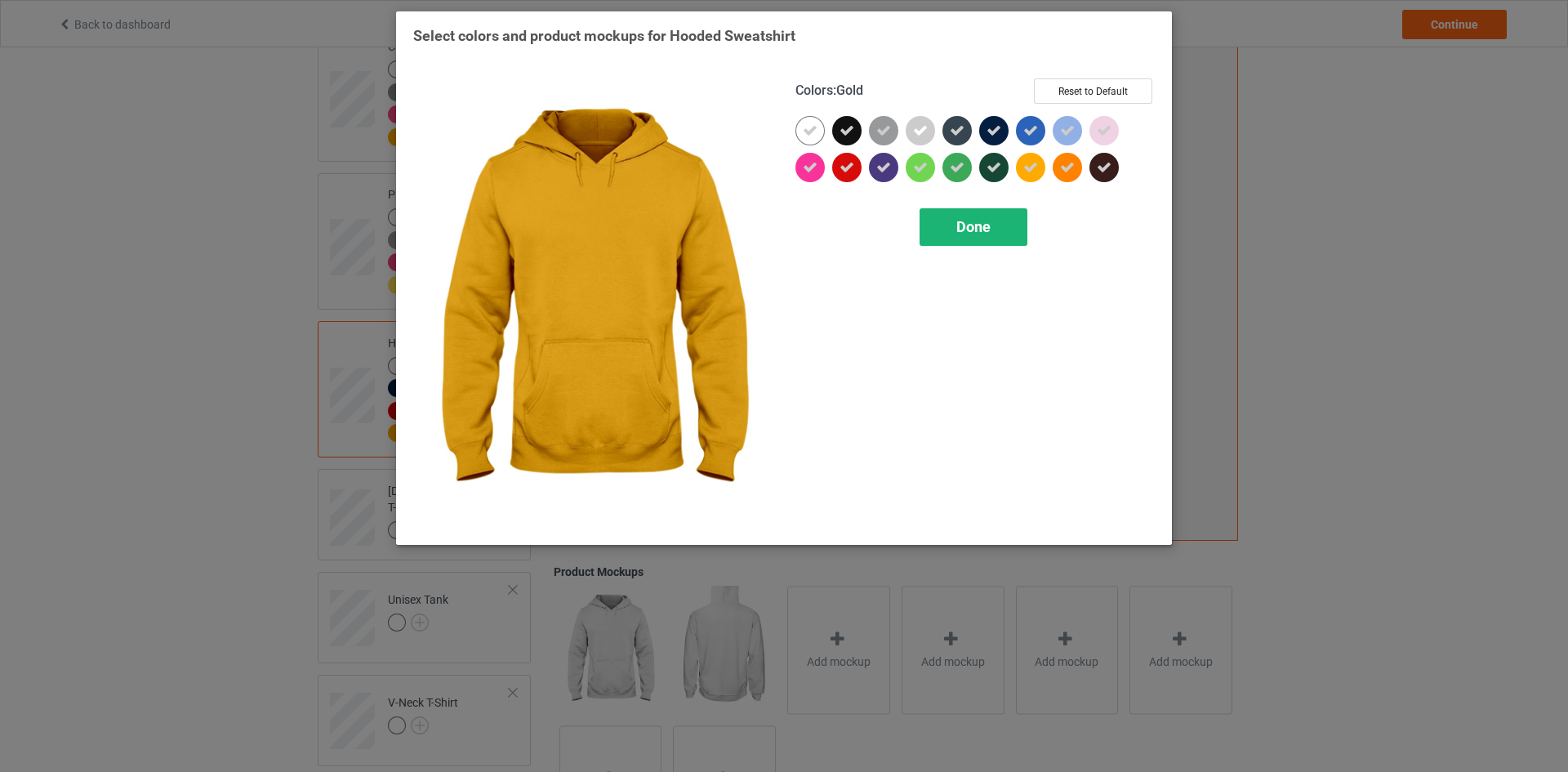
click at [990, 231] on div "Done" at bounding box center [973, 226] width 108 height 38
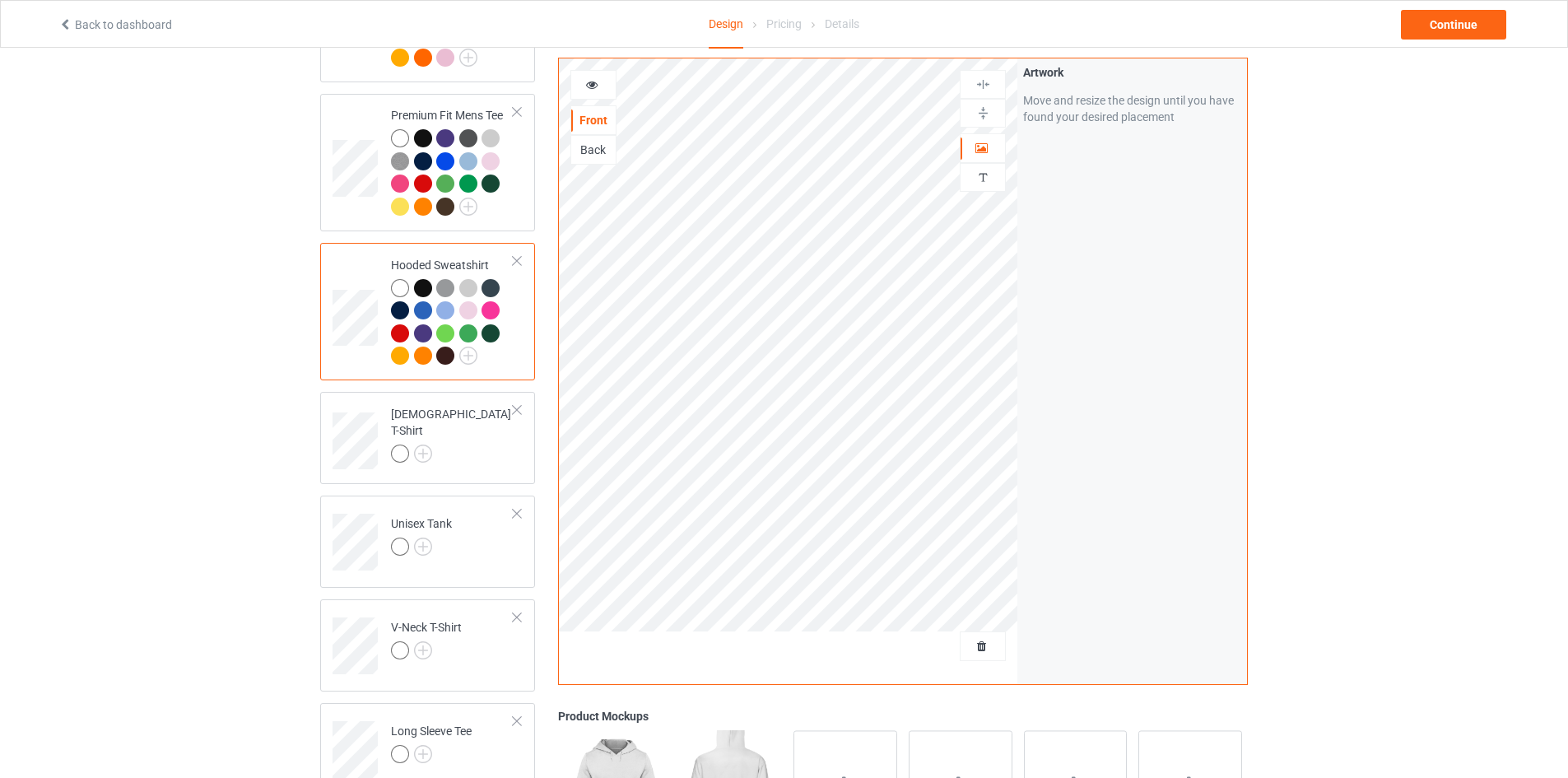
scroll to position [329, 0]
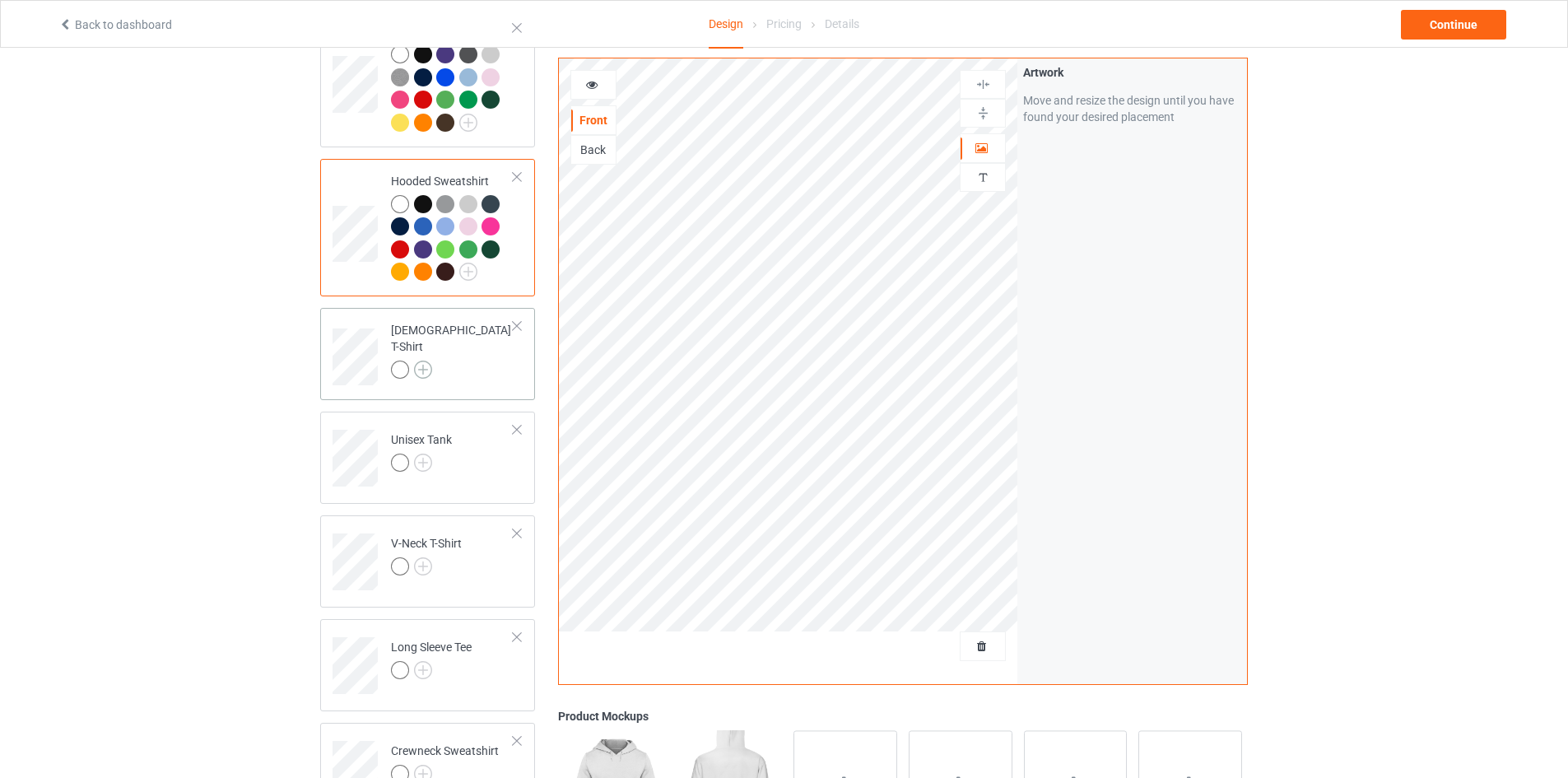
click at [426, 361] on img at bounding box center [423, 370] width 18 height 18
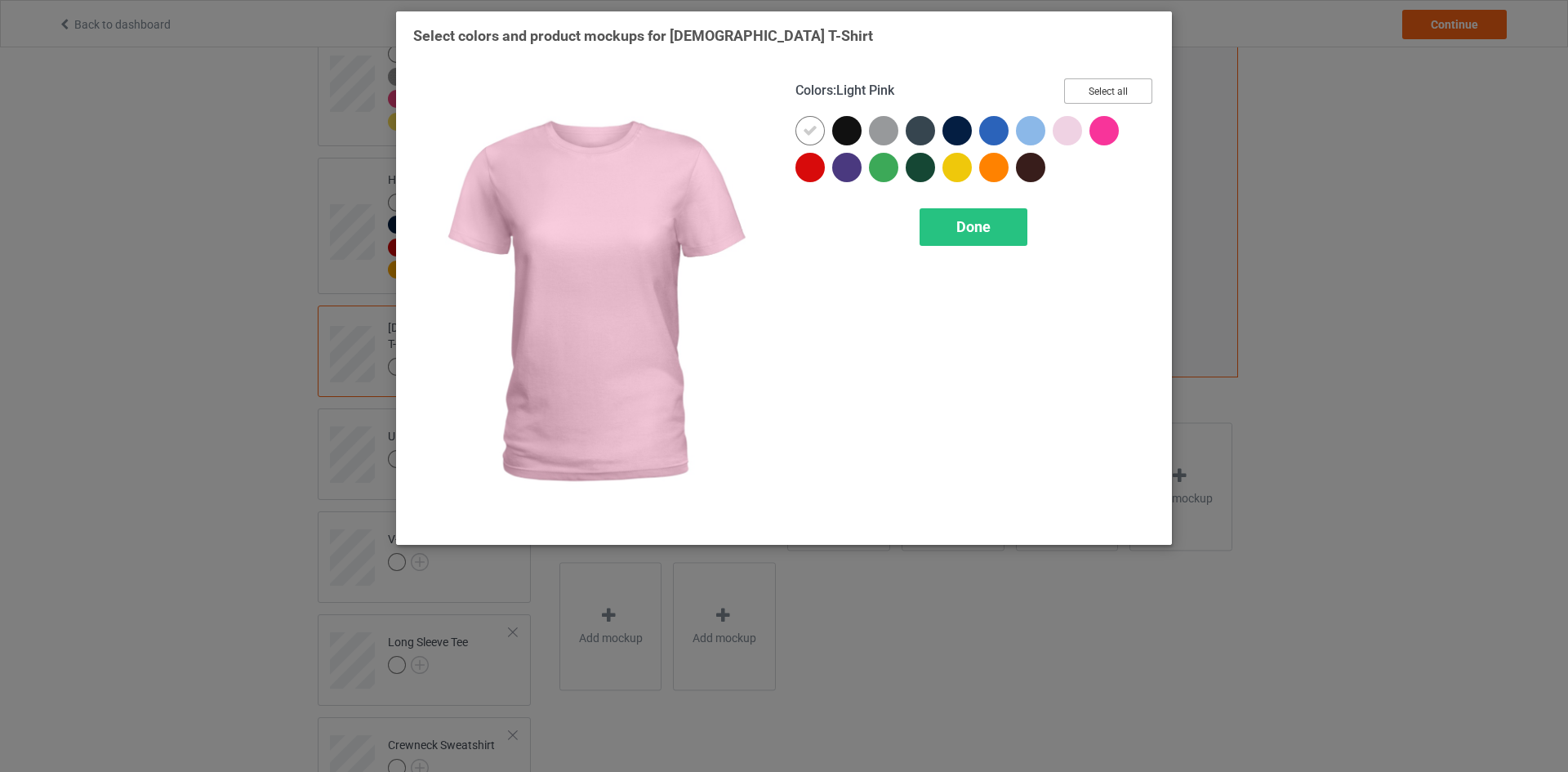
click at [1112, 90] on button "Select all" at bounding box center [1108, 90] width 89 height 25
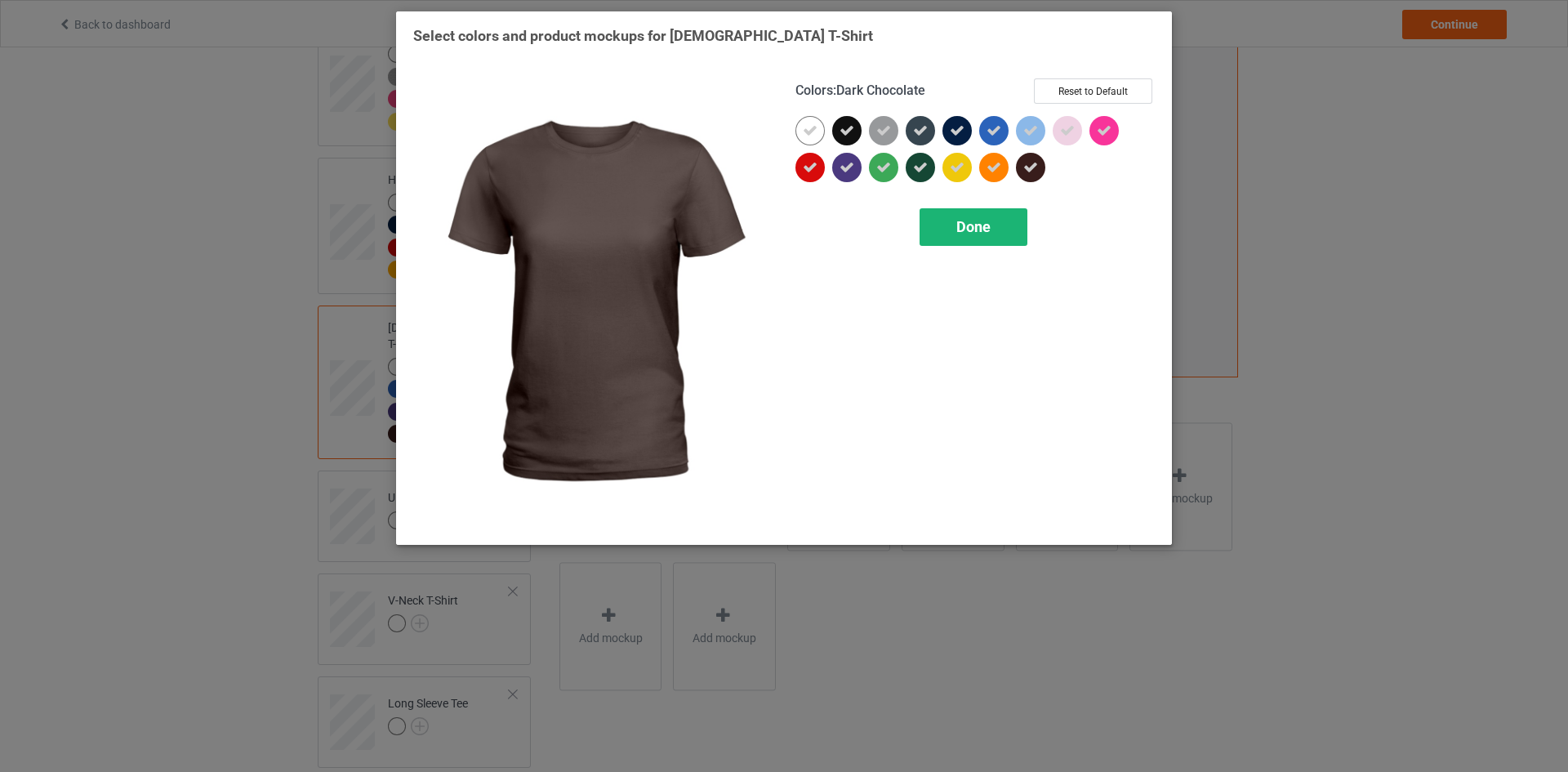
click at [961, 231] on span "Done" at bounding box center [973, 226] width 35 height 17
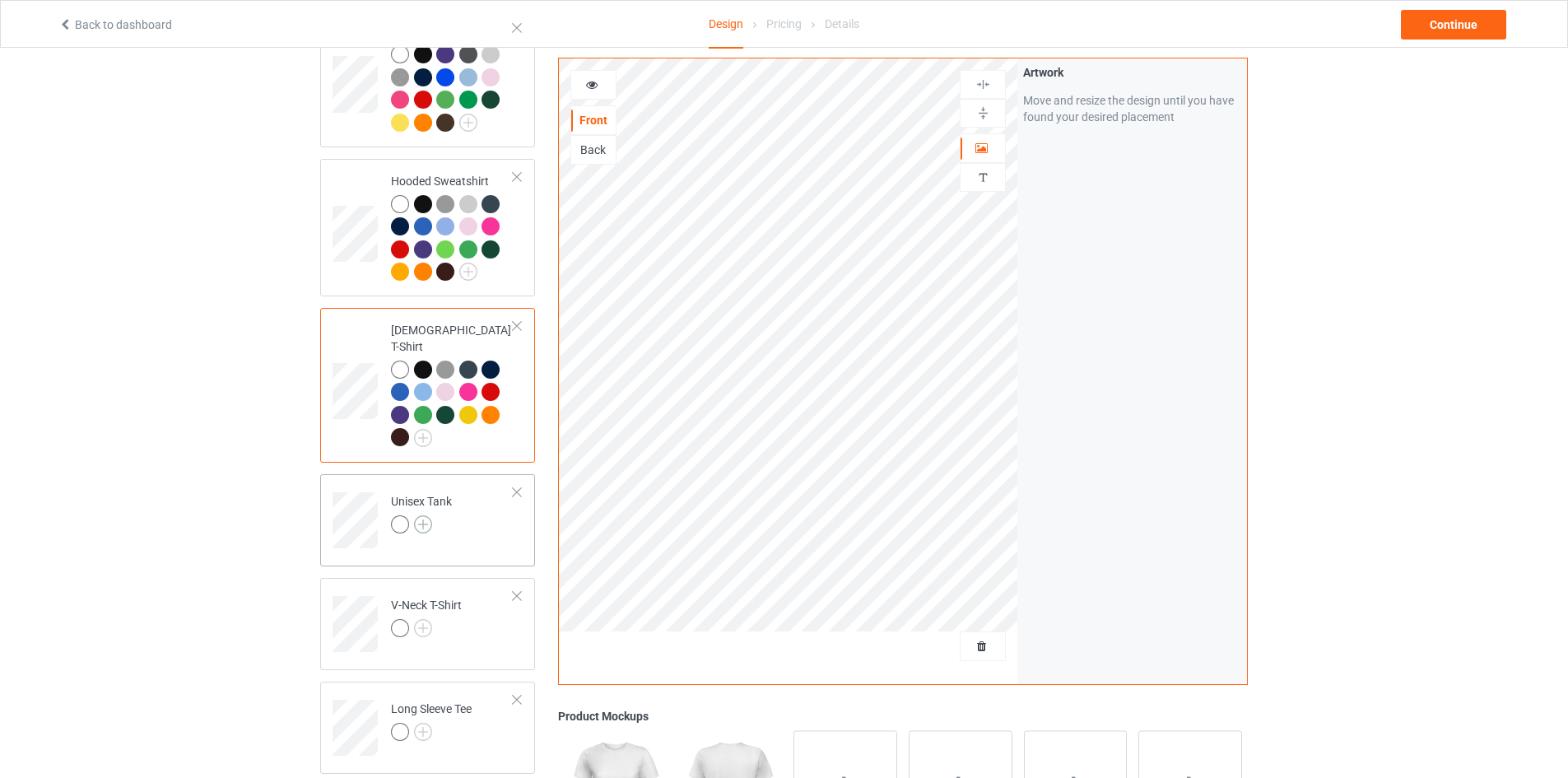
click at [432, 515] on img at bounding box center [423, 524] width 18 height 18
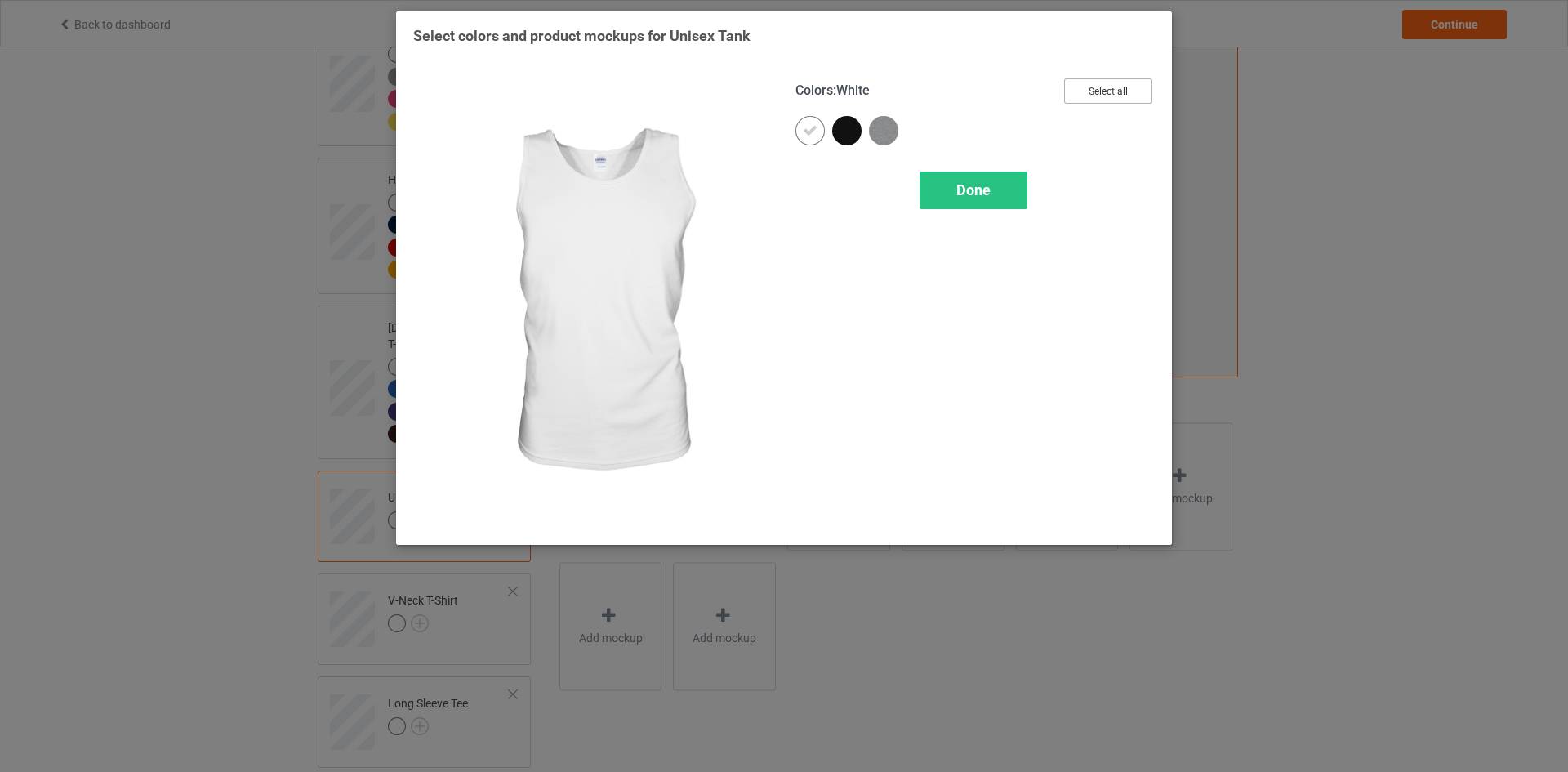
click at [1103, 88] on button "Select all" at bounding box center [1108, 90] width 89 height 25
click at [967, 195] on span "Done" at bounding box center [973, 190] width 35 height 17
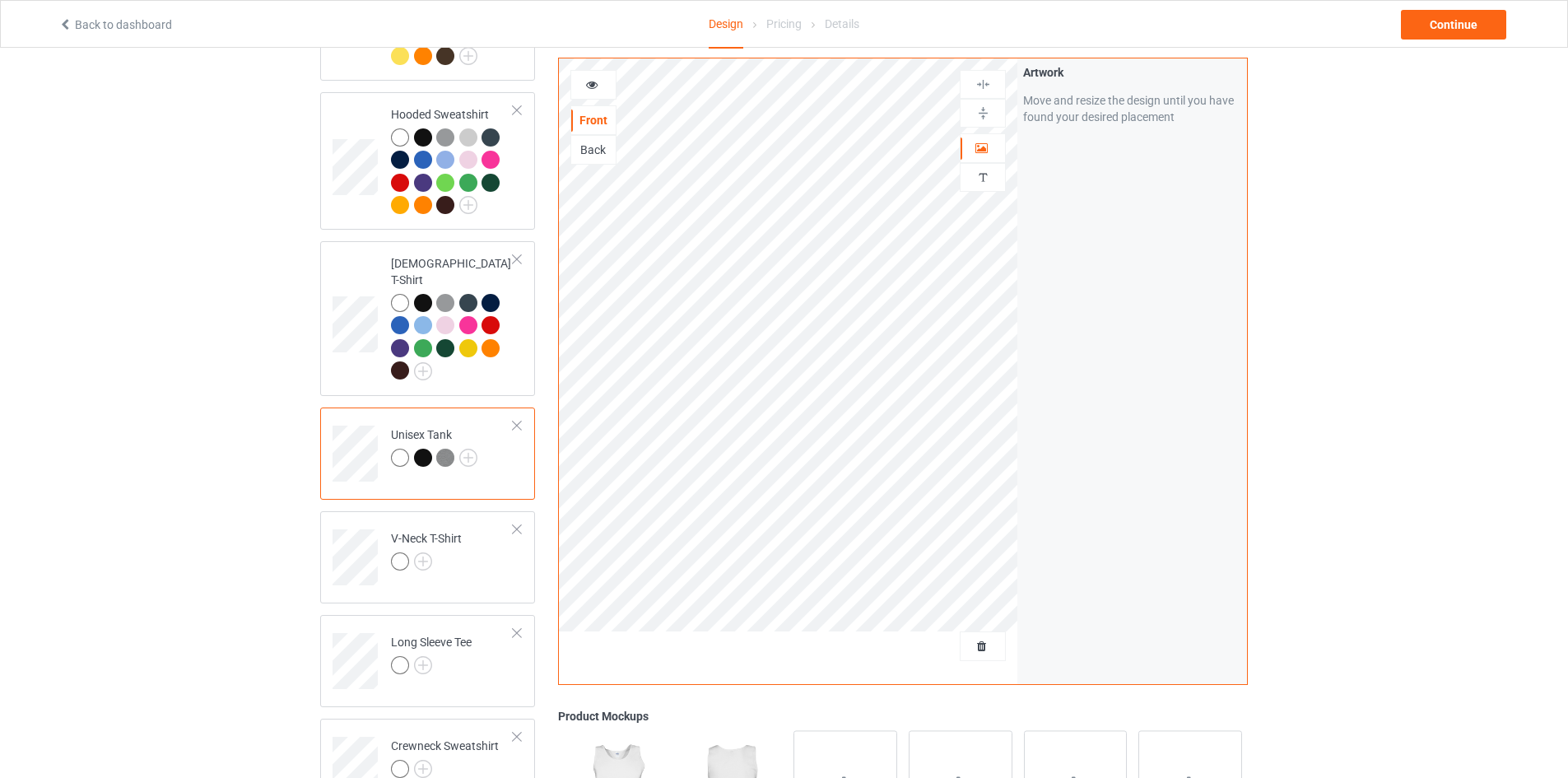
scroll to position [411, 0]
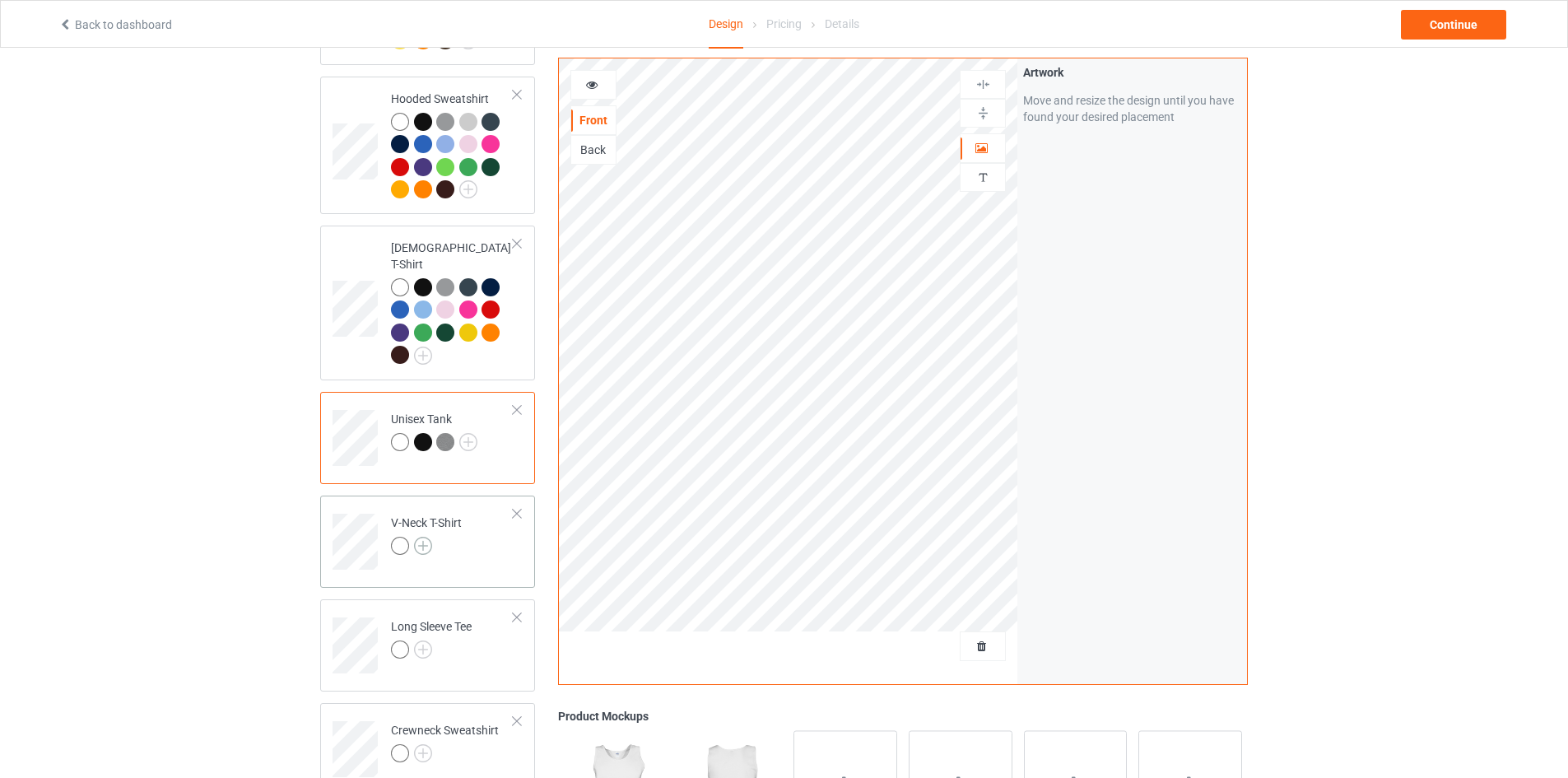
click at [425, 536] on img at bounding box center [423, 545] width 18 height 18
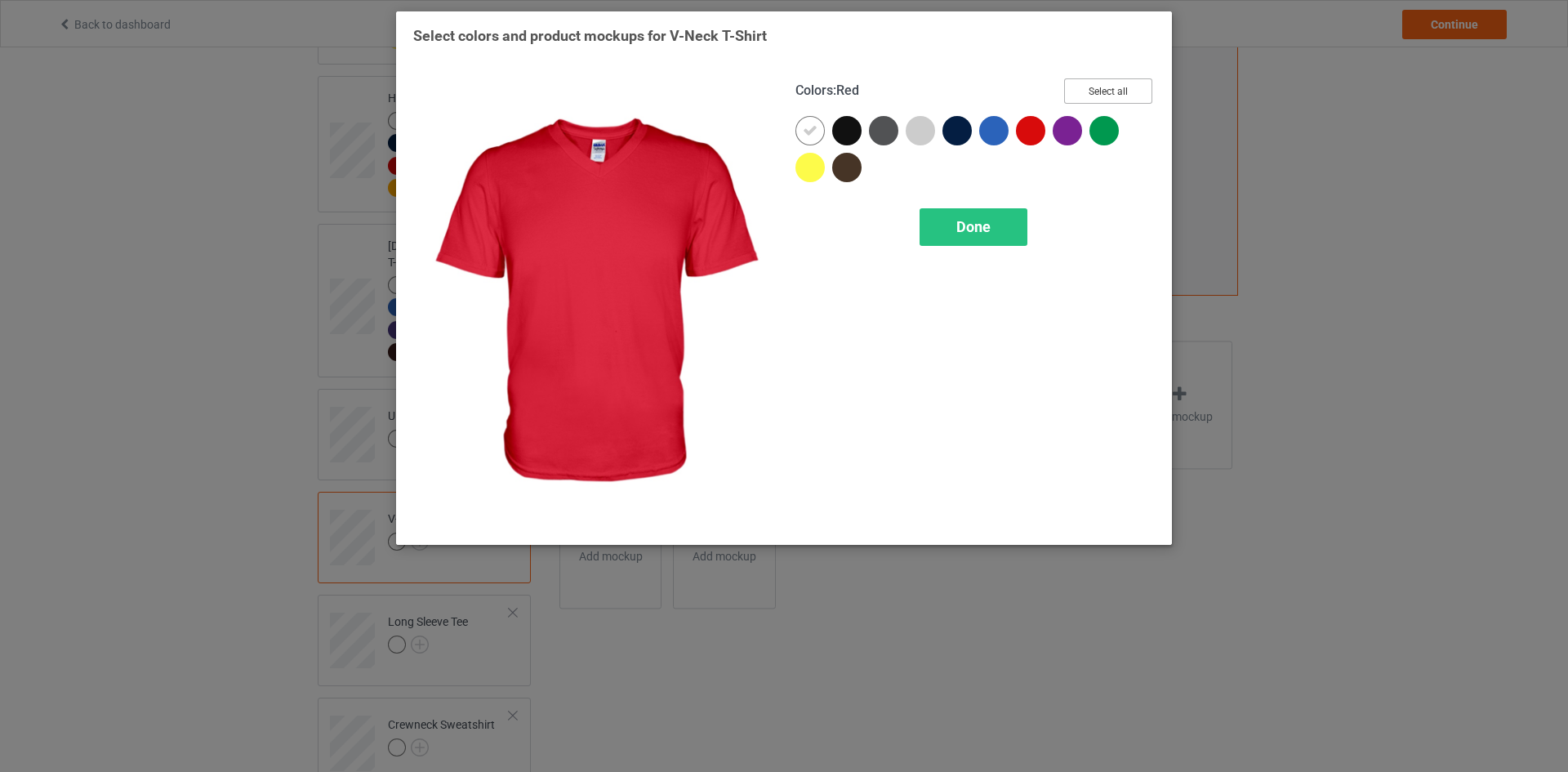
drag, startPoint x: 1089, startPoint y: 89, endPoint x: 1025, endPoint y: 187, distance: 117.0
click at [1090, 89] on button "Select all" at bounding box center [1108, 90] width 89 height 25
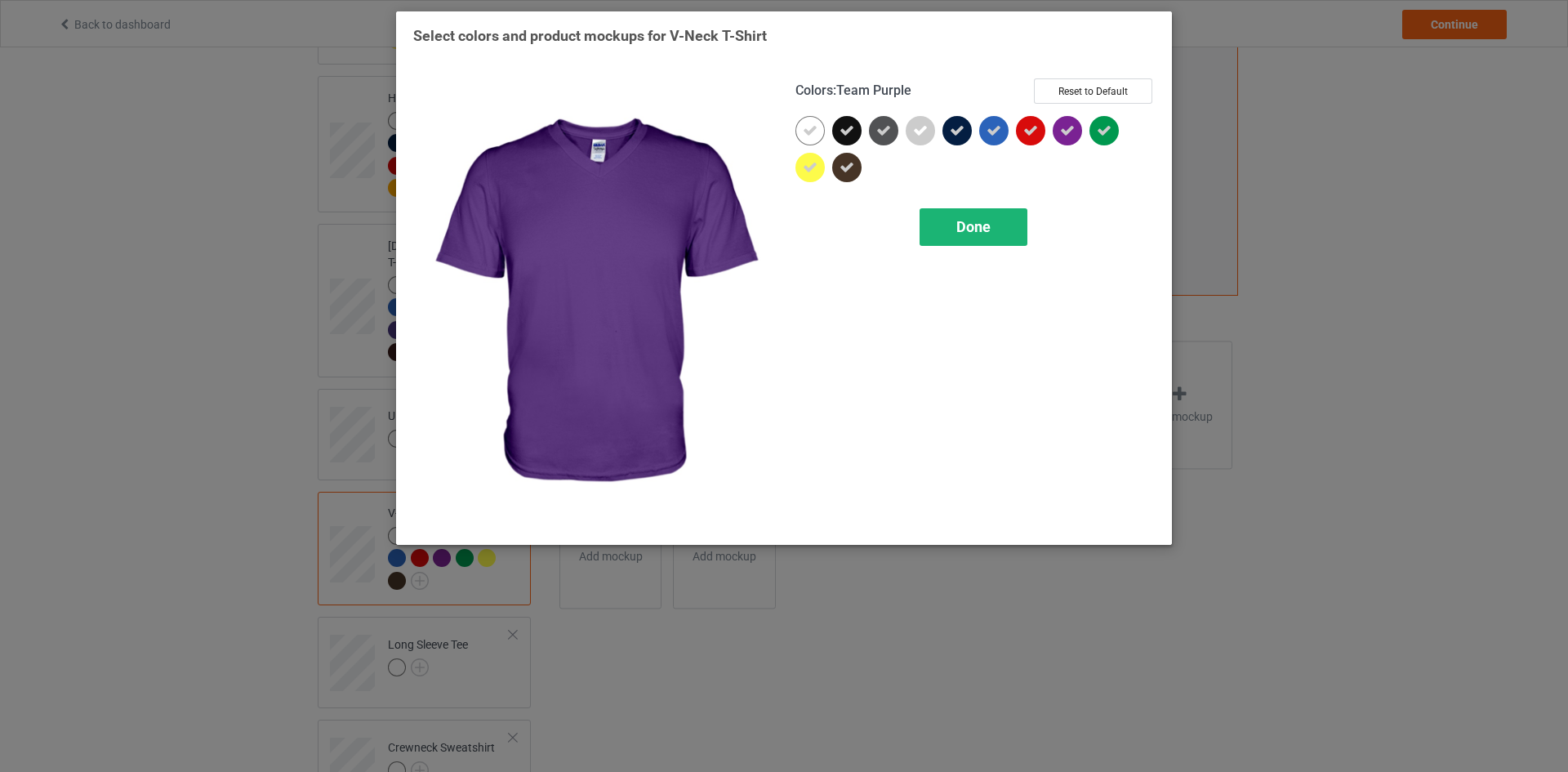
click at [971, 229] on span "Done" at bounding box center [973, 226] width 35 height 17
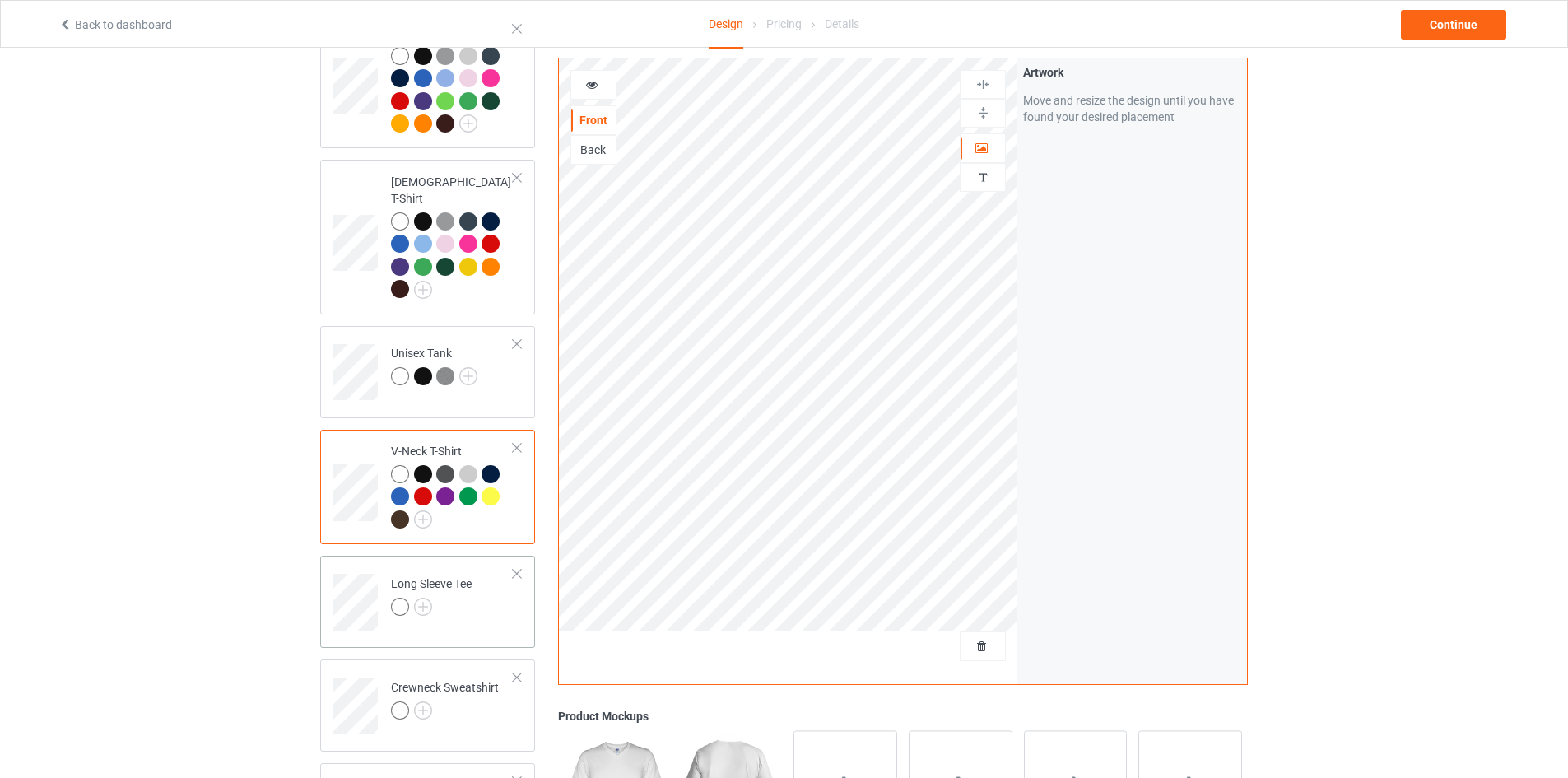
scroll to position [576, 0]
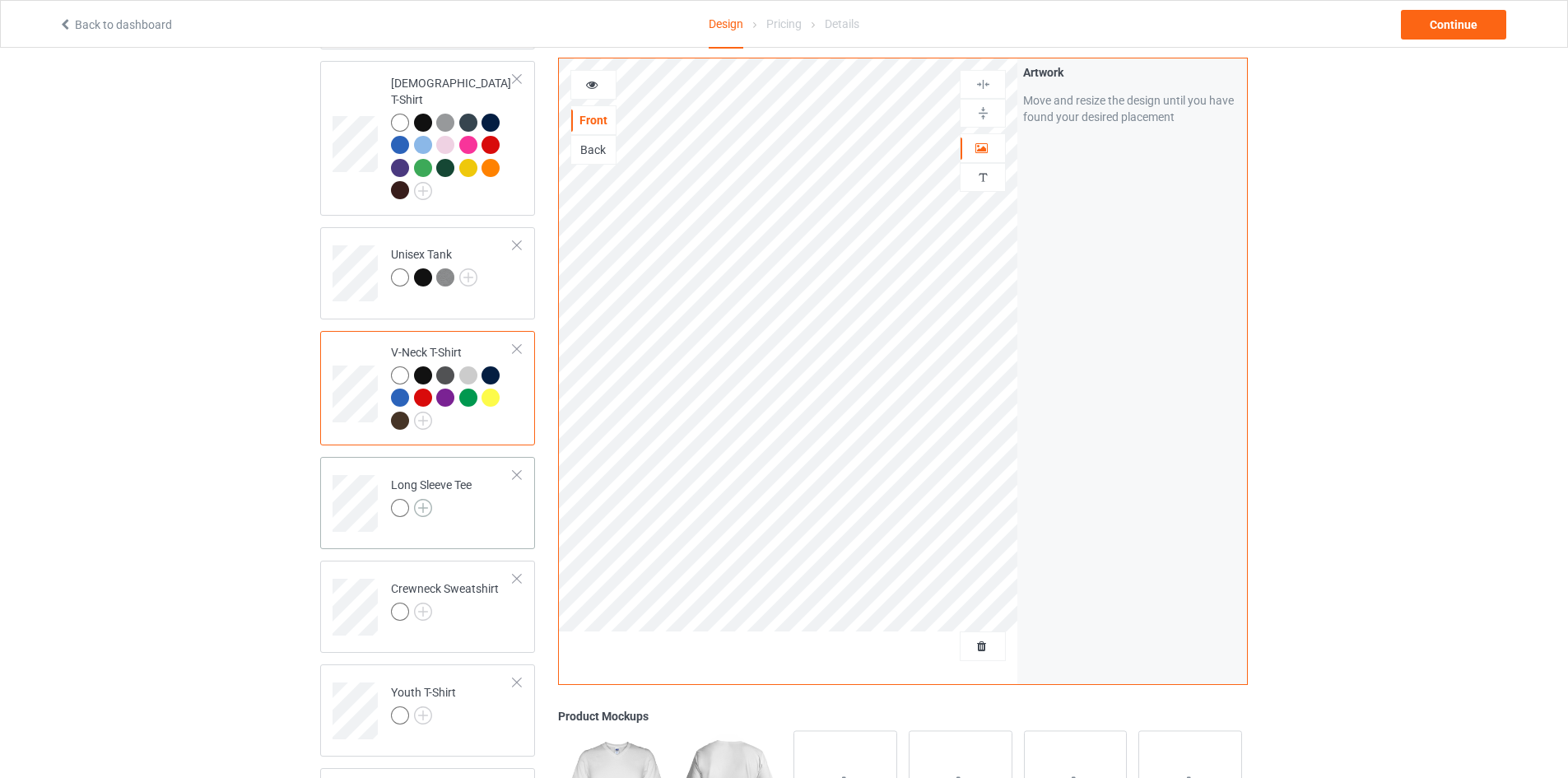
click at [421, 500] on img at bounding box center [423, 507] width 18 height 18
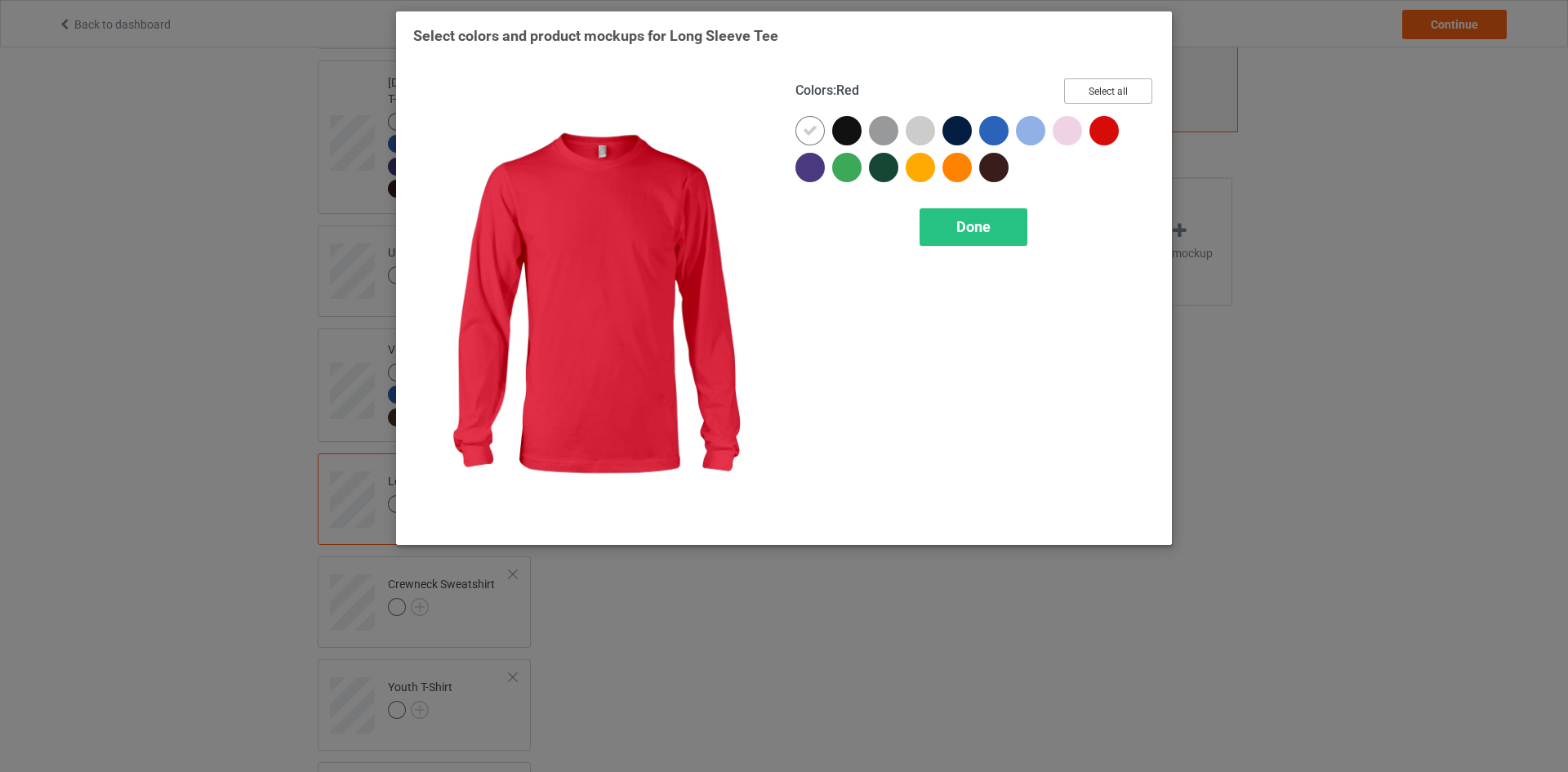
click at [1118, 95] on button "Select all" at bounding box center [1108, 90] width 89 height 25
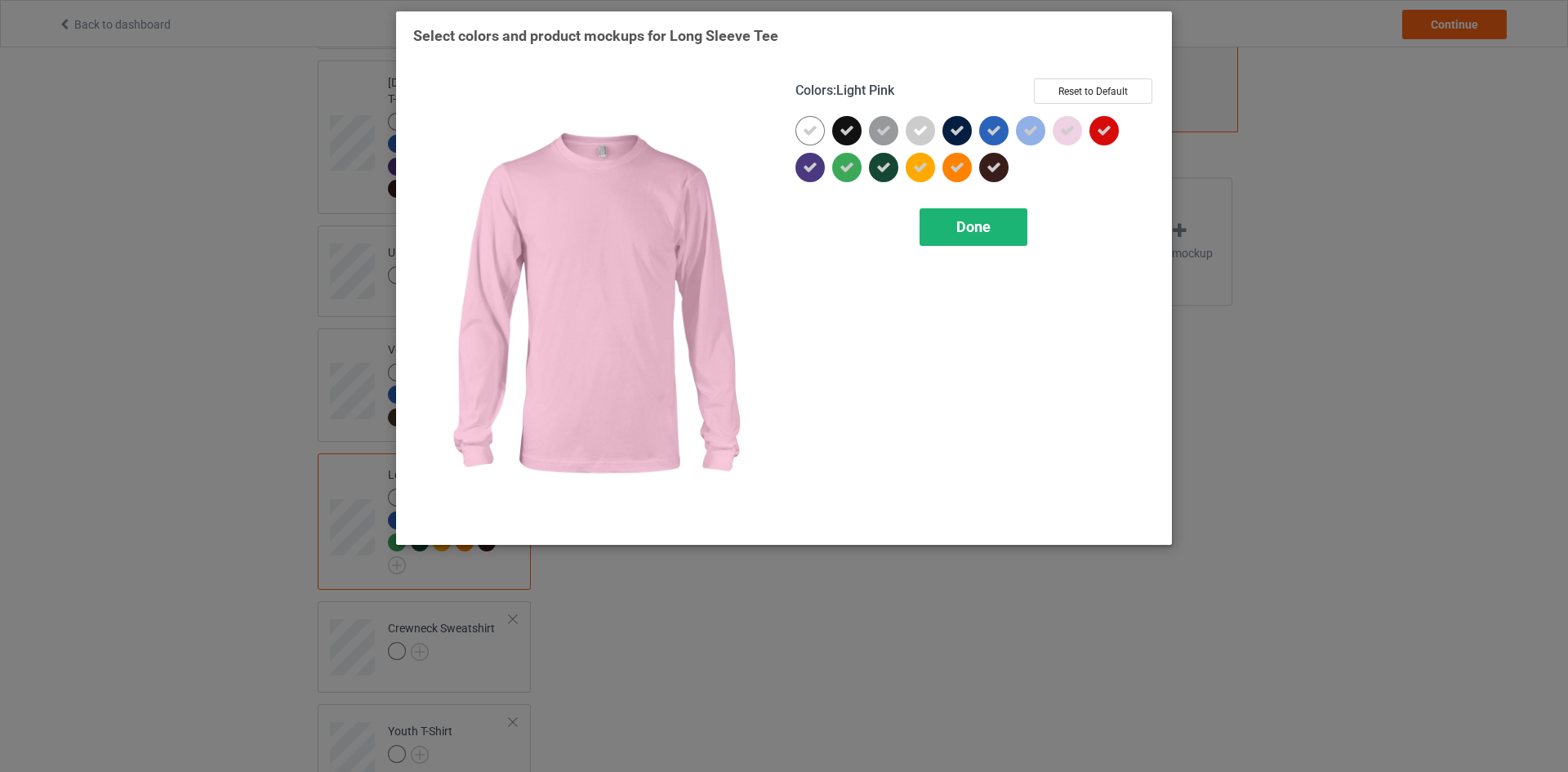
click at [982, 219] on span "Done" at bounding box center [973, 226] width 35 height 17
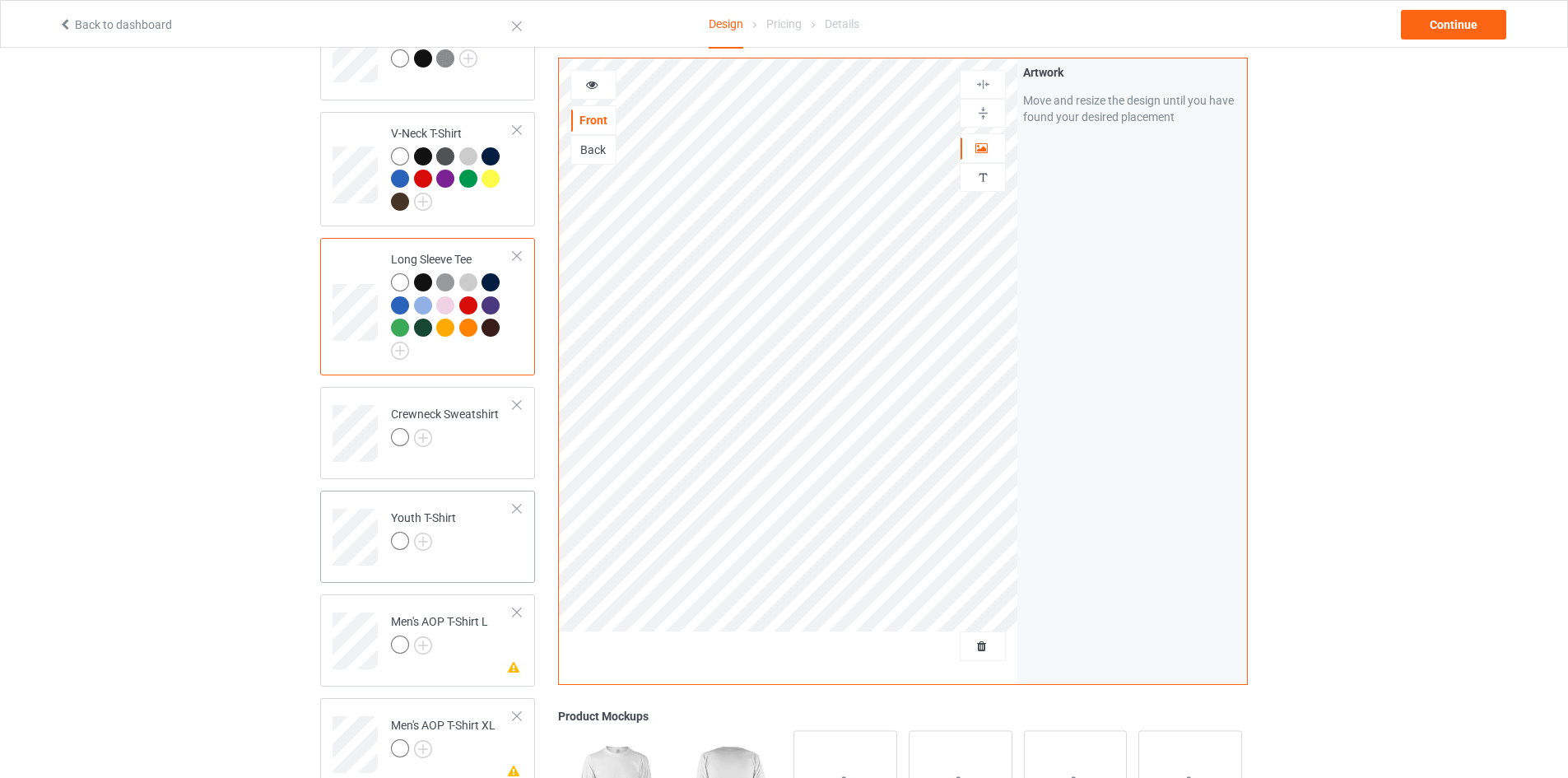
scroll to position [823, 0]
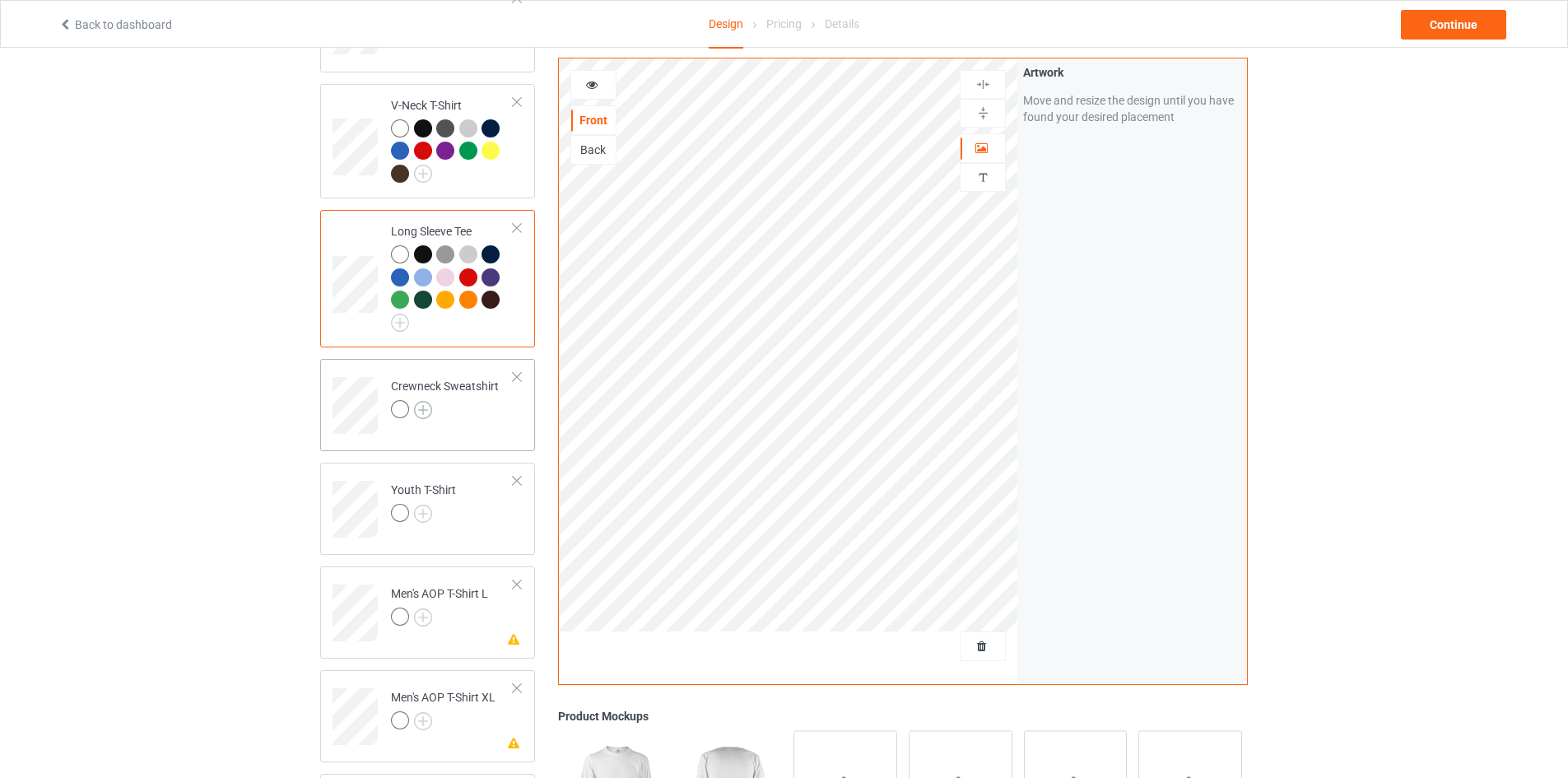
click at [430, 401] on img at bounding box center [423, 409] width 18 height 18
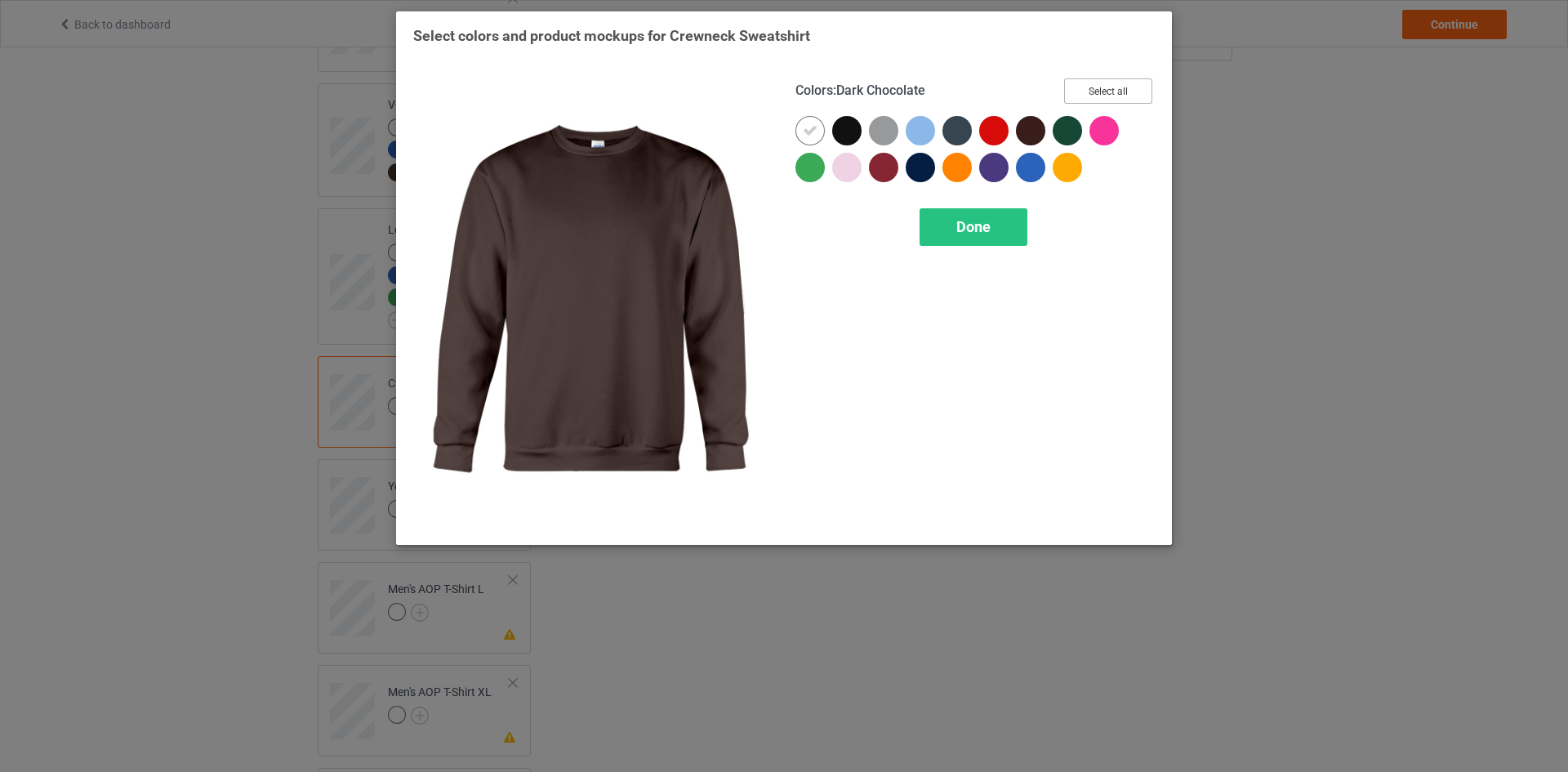
click at [1083, 89] on button "Select all" at bounding box center [1108, 90] width 89 height 25
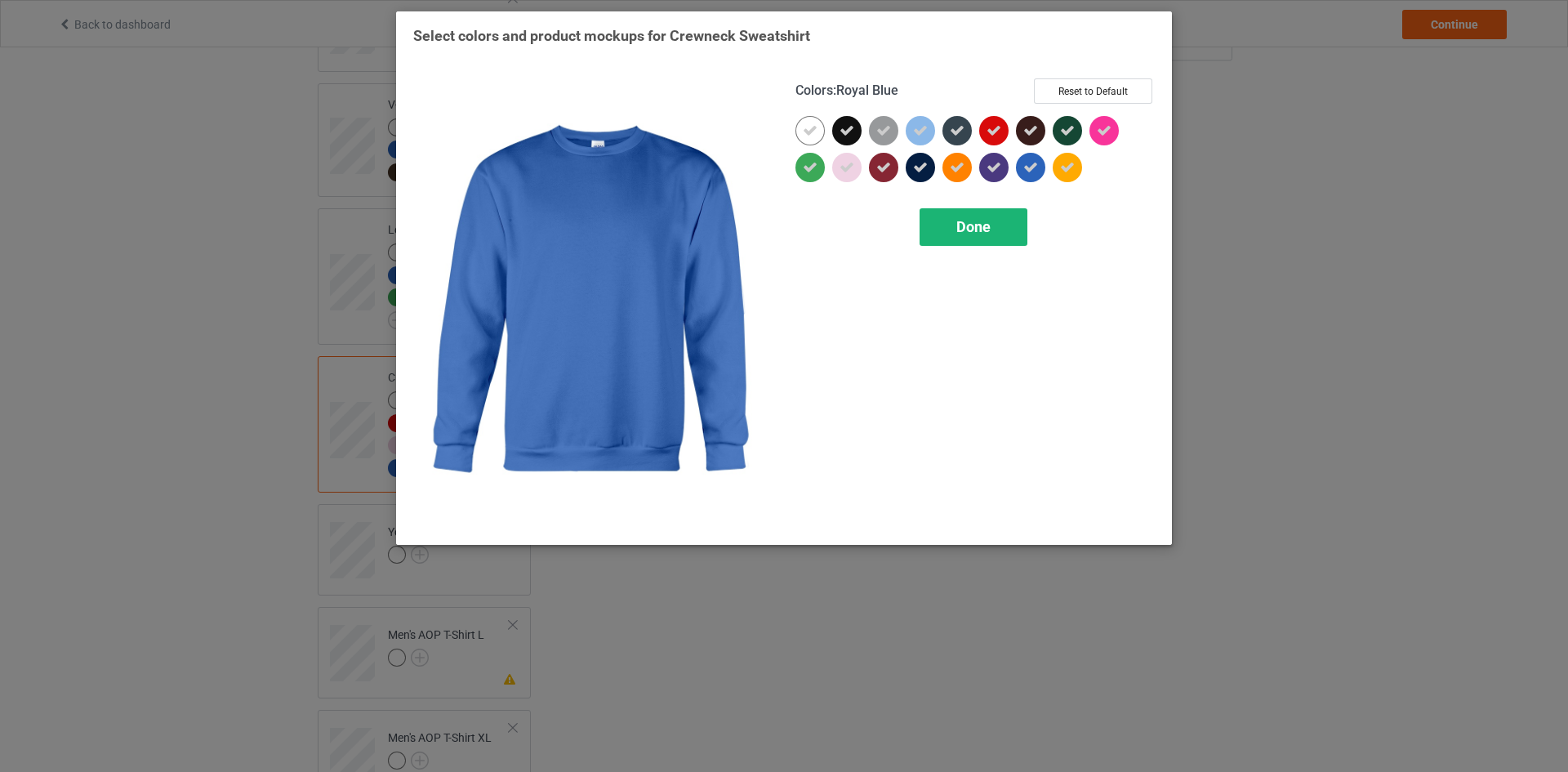
click at [977, 229] on span "Done" at bounding box center [973, 226] width 35 height 17
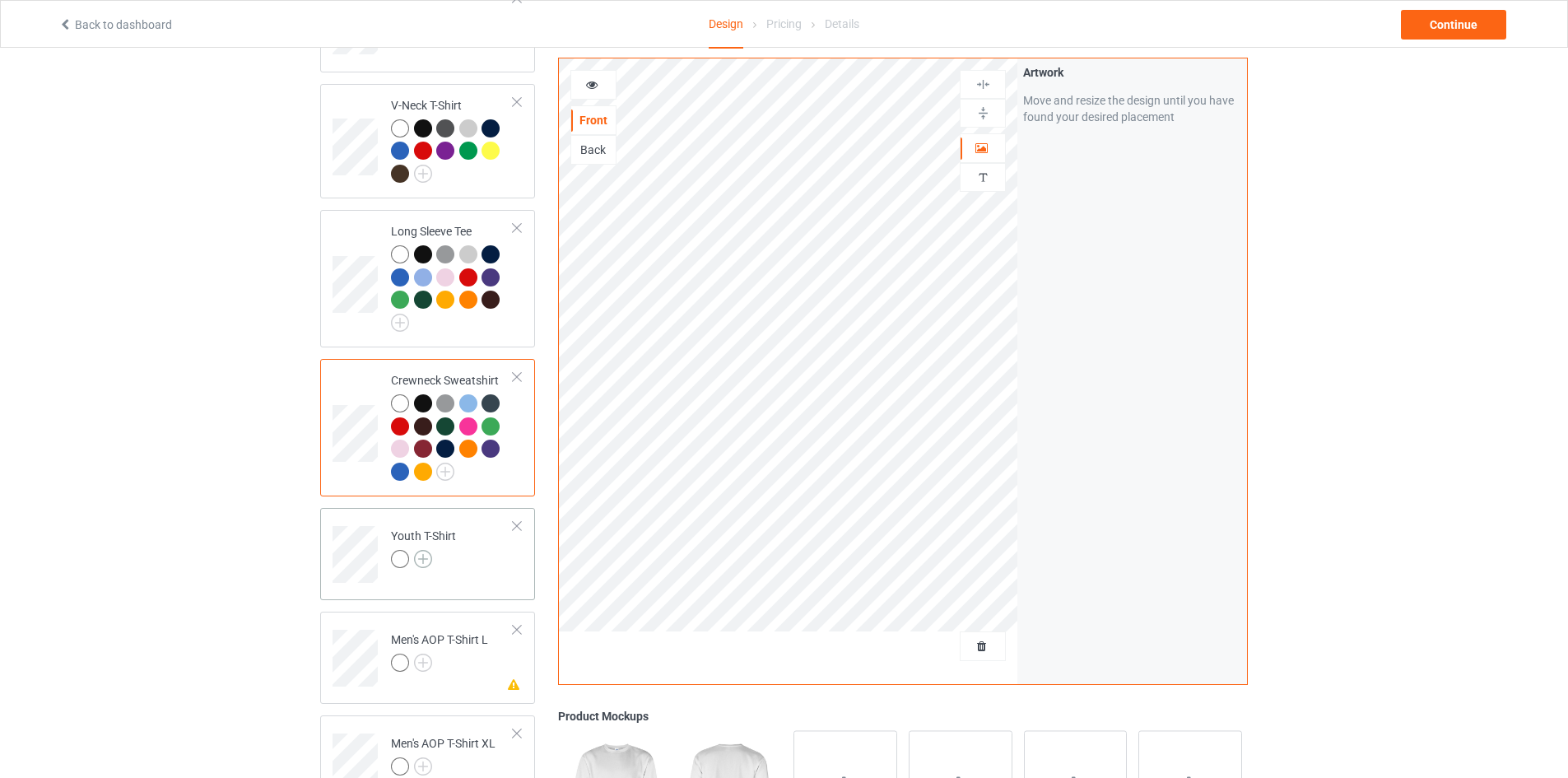
click at [427, 550] on img at bounding box center [423, 559] width 18 height 18
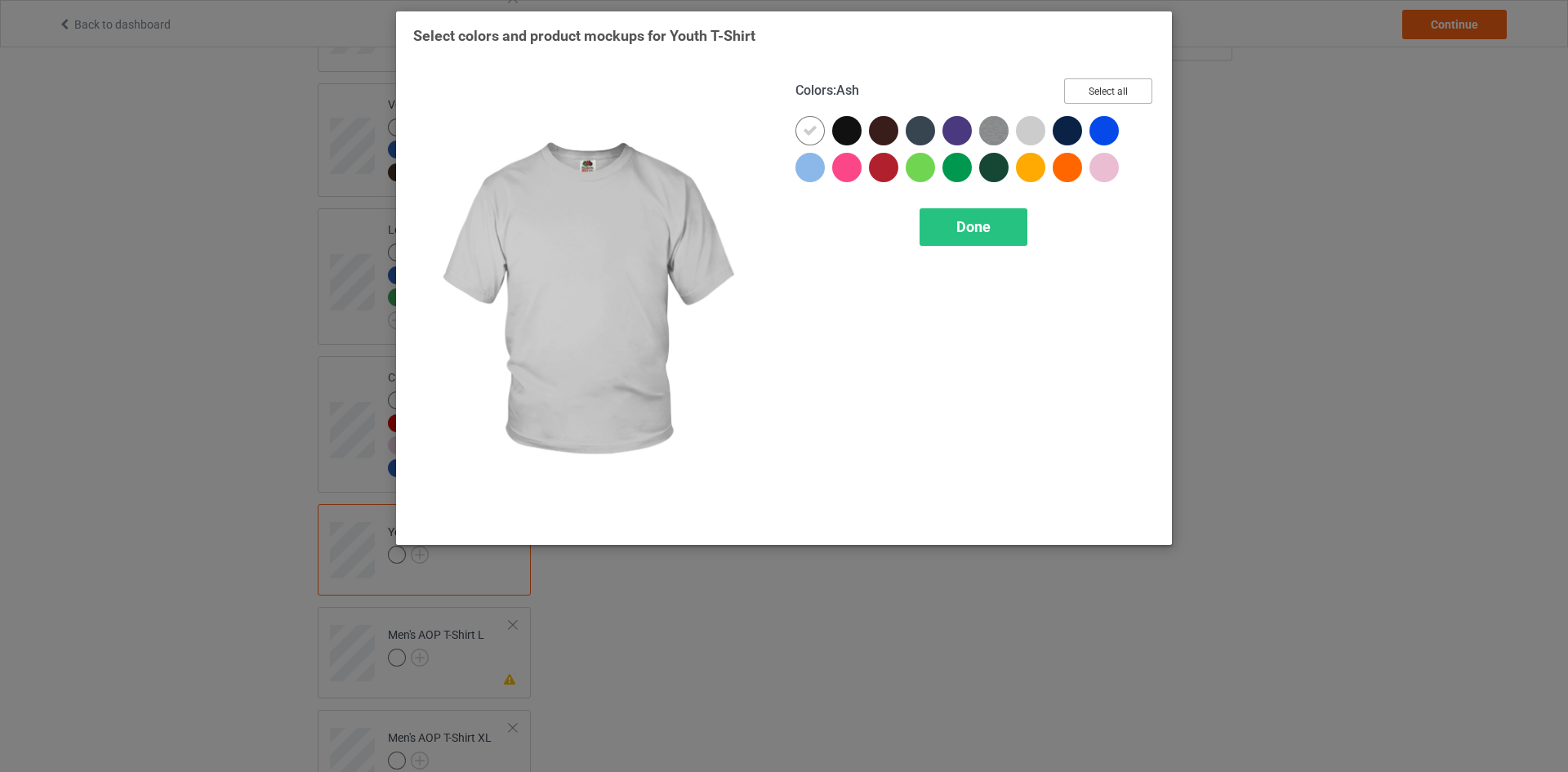
drag, startPoint x: 1123, startPoint y: 89, endPoint x: 1080, endPoint y: 161, distance: 83.9
click at [1123, 90] on button "Select all" at bounding box center [1108, 90] width 89 height 25
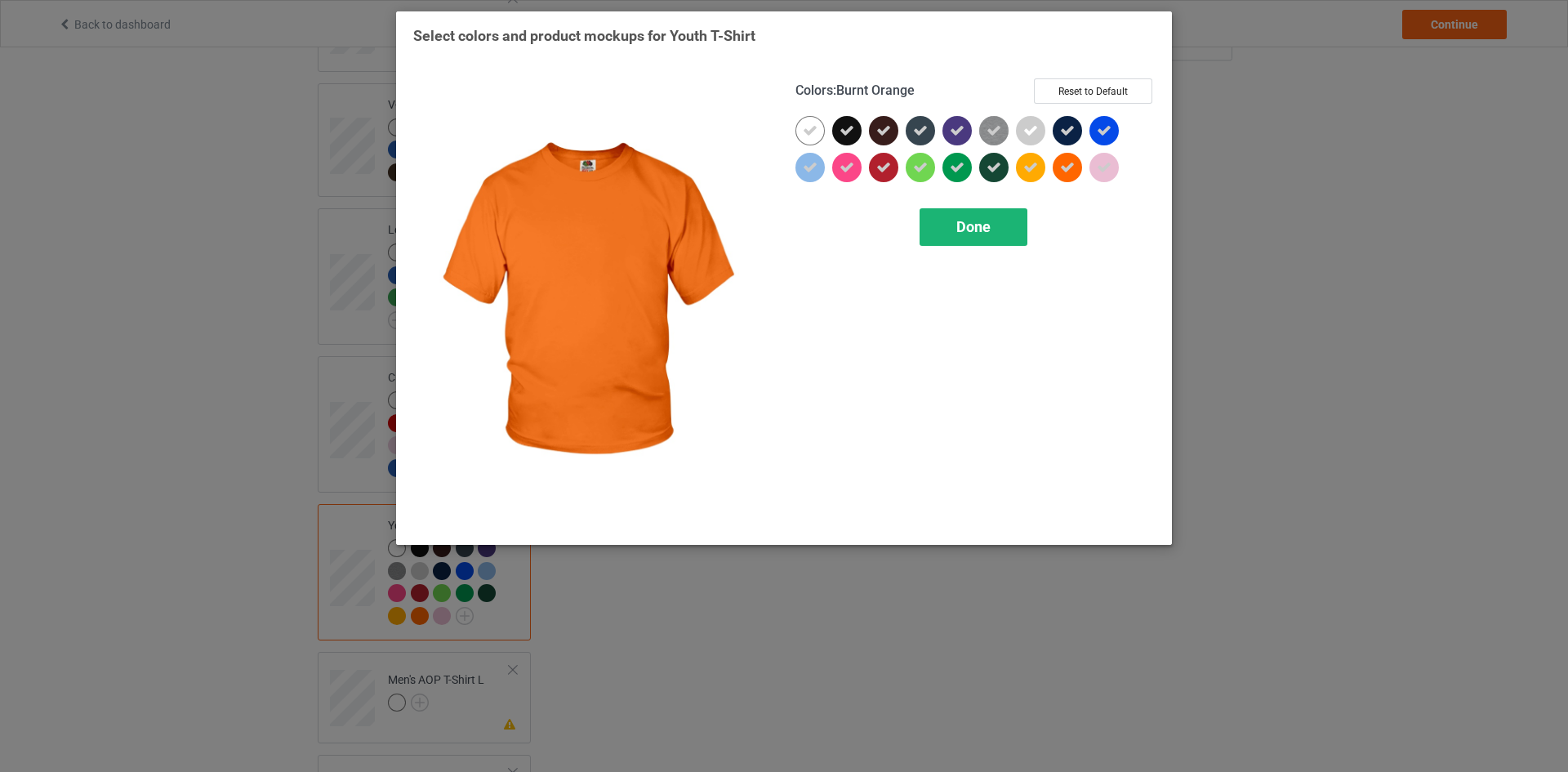
click at [983, 231] on span "Done" at bounding box center [973, 226] width 35 height 17
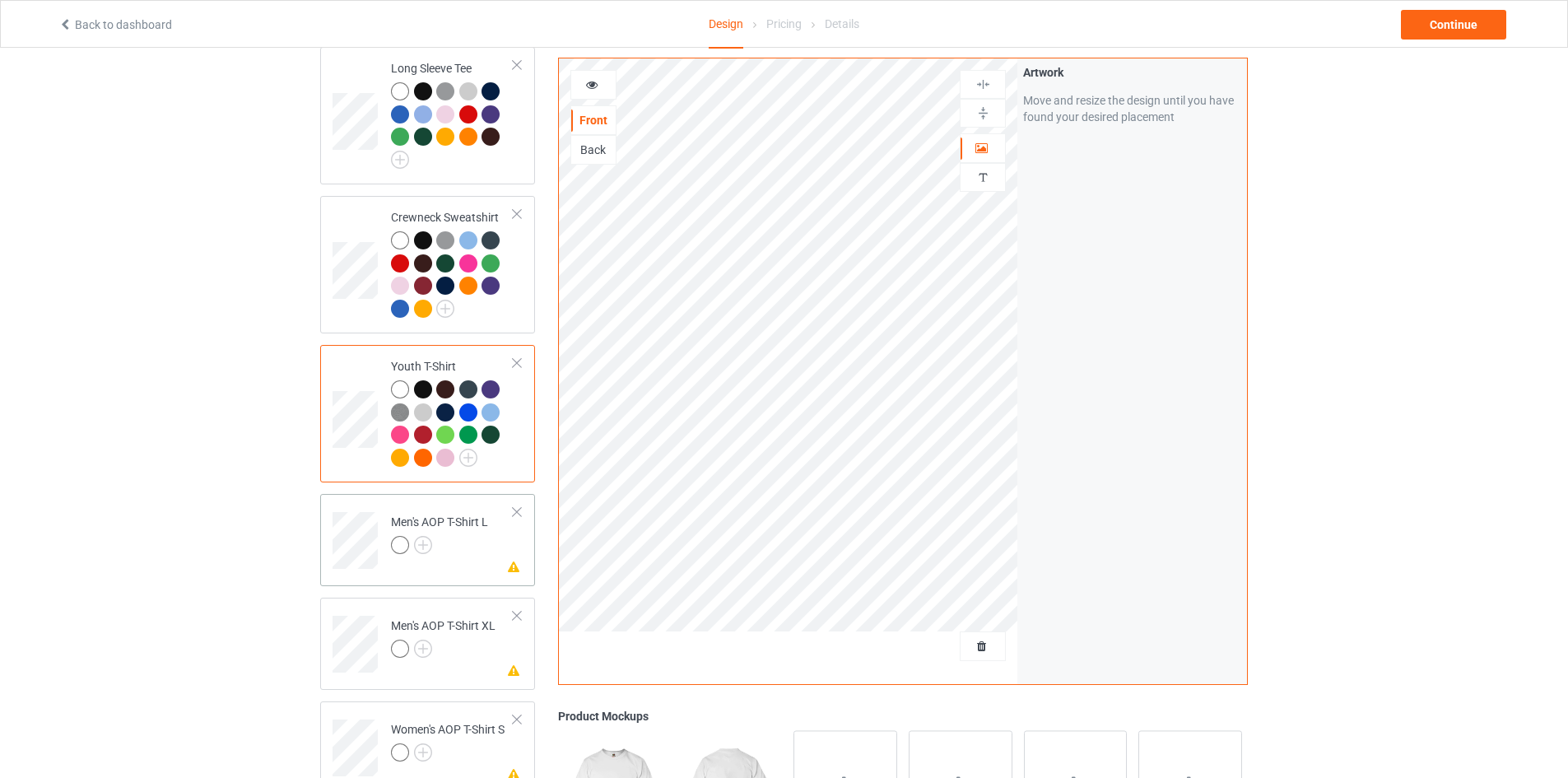
scroll to position [988, 0]
click at [522, 504] on div at bounding box center [517, 510] width 12 height 12
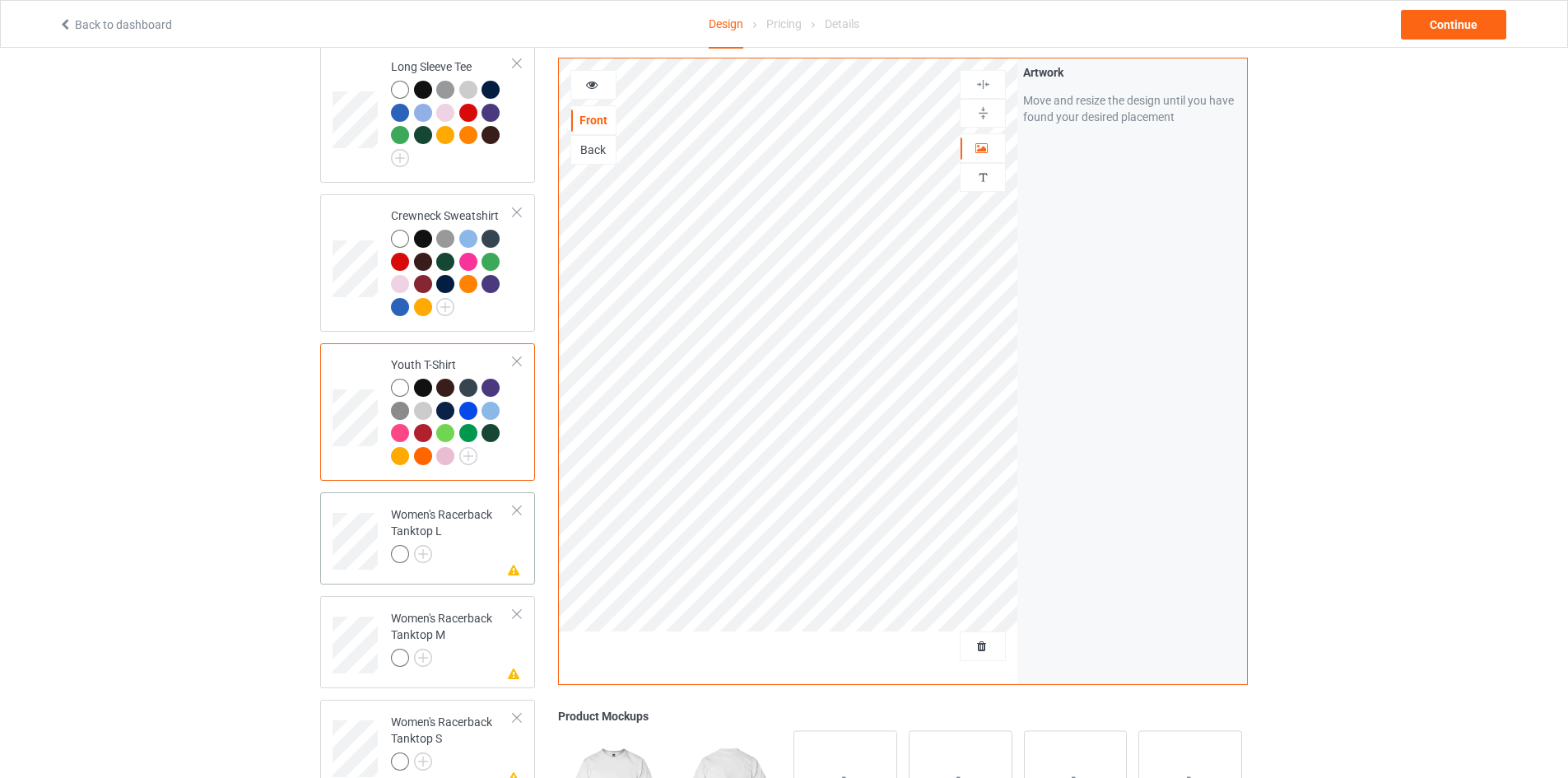
click at [521, 504] on div at bounding box center [517, 510] width 12 height 12
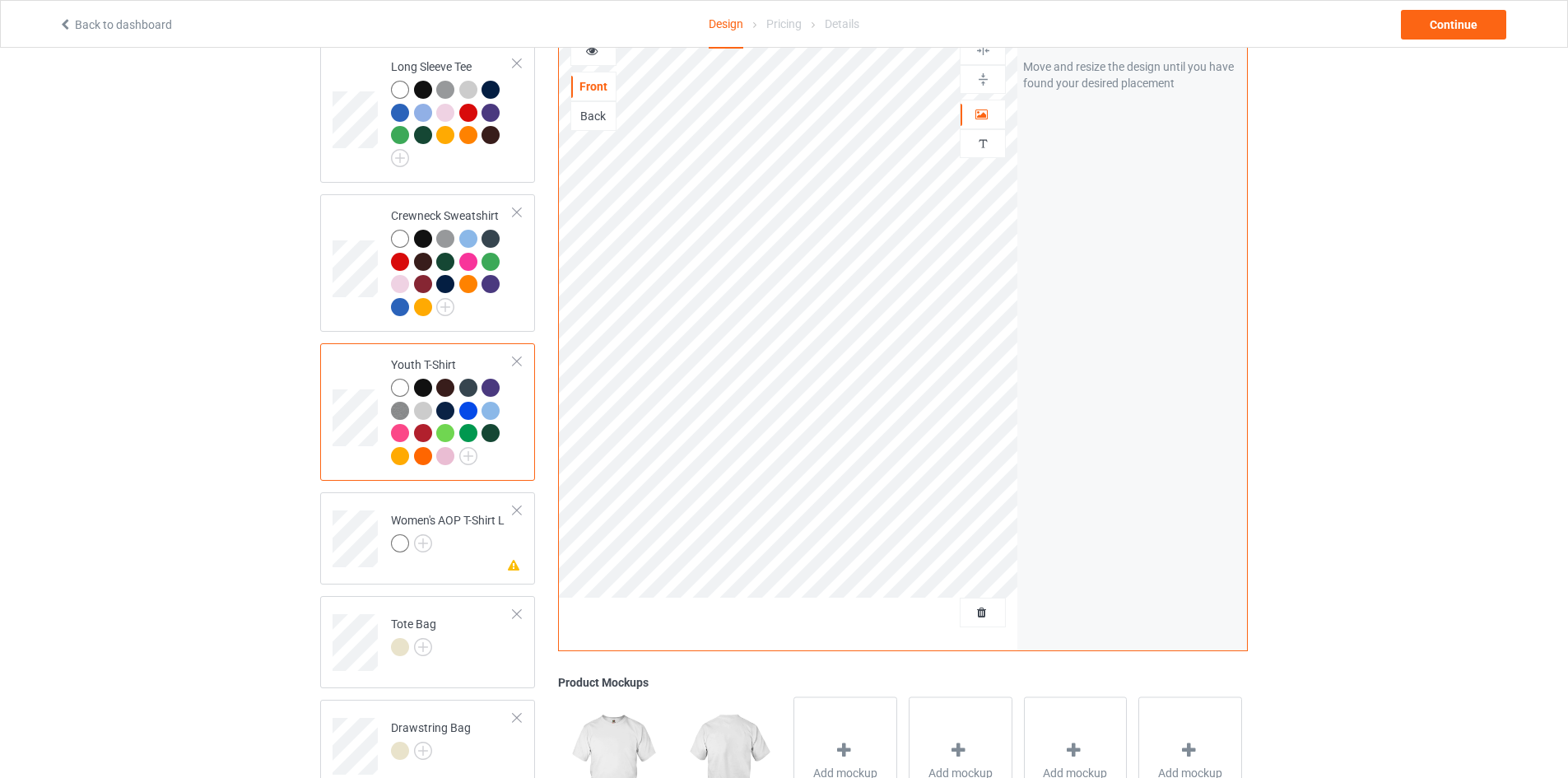
click at [521, 504] on div at bounding box center [517, 510] width 12 height 12
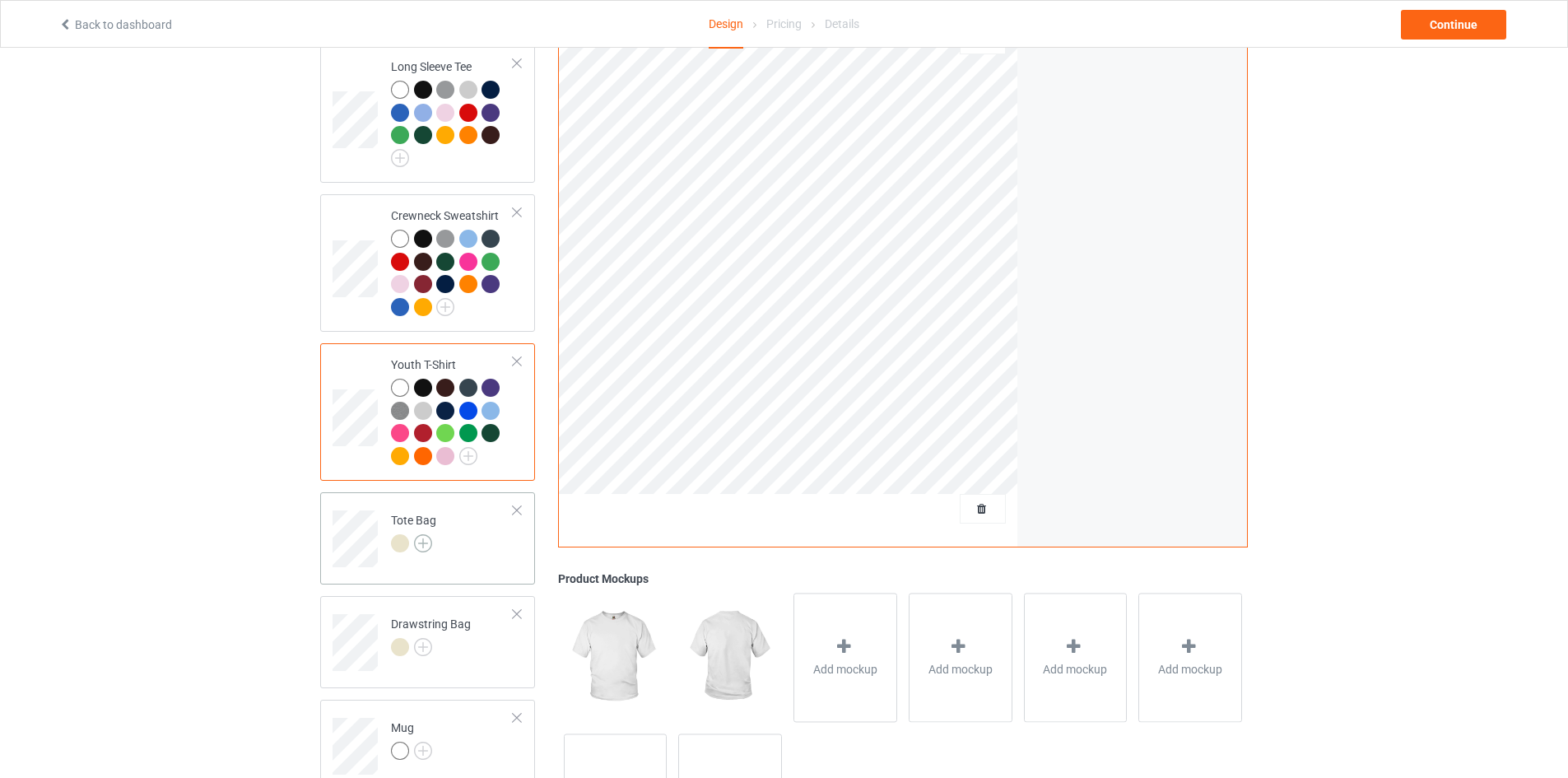
click at [425, 539] on img at bounding box center [423, 543] width 18 height 18
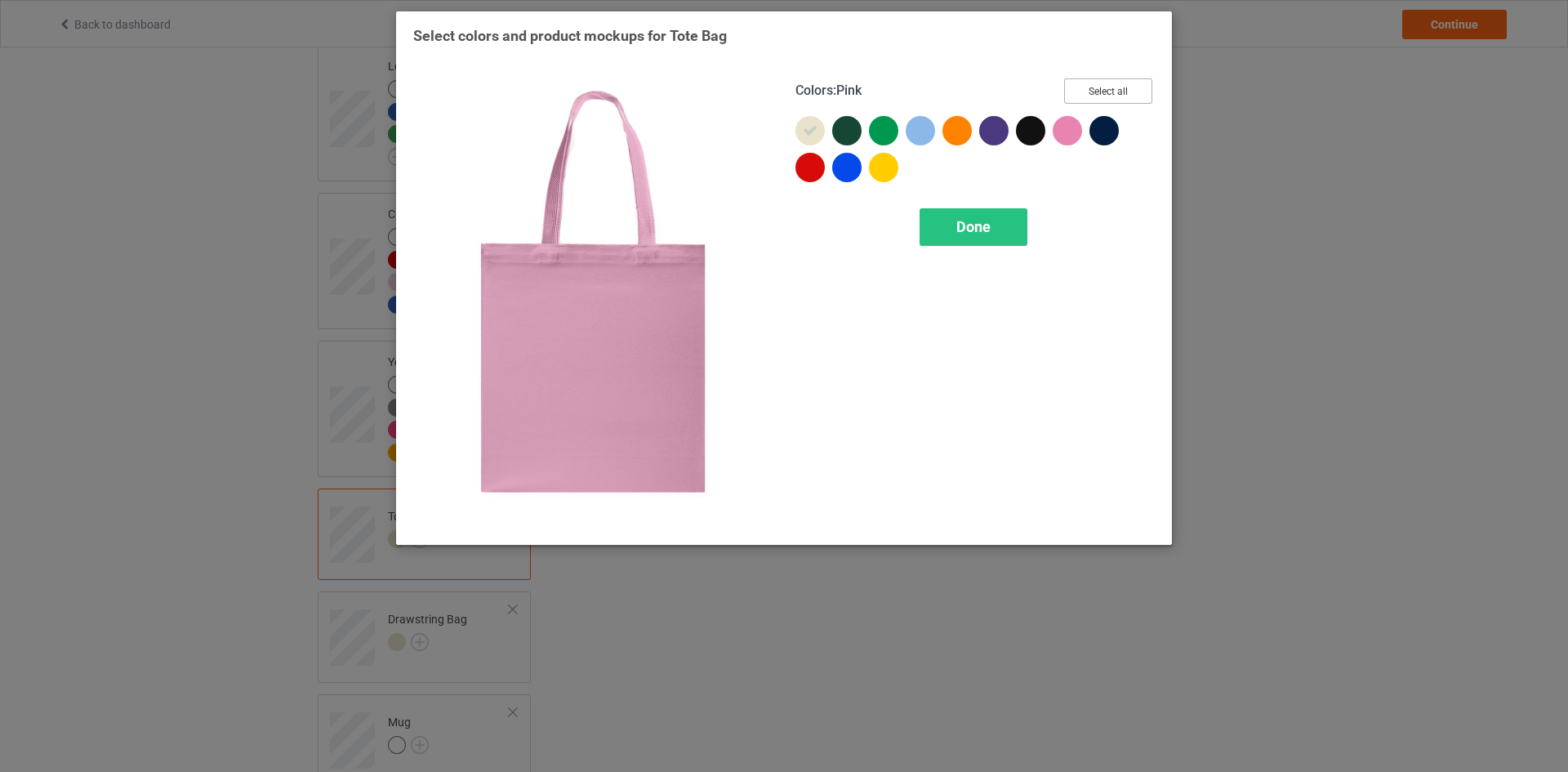
drag, startPoint x: 1126, startPoint y: 90, endPoint x: 1121, endPoint y: 99, distance: 10.3
click at [1126, 91] on button "Select all" at bounding box center [1108, 90] width 89 height 25
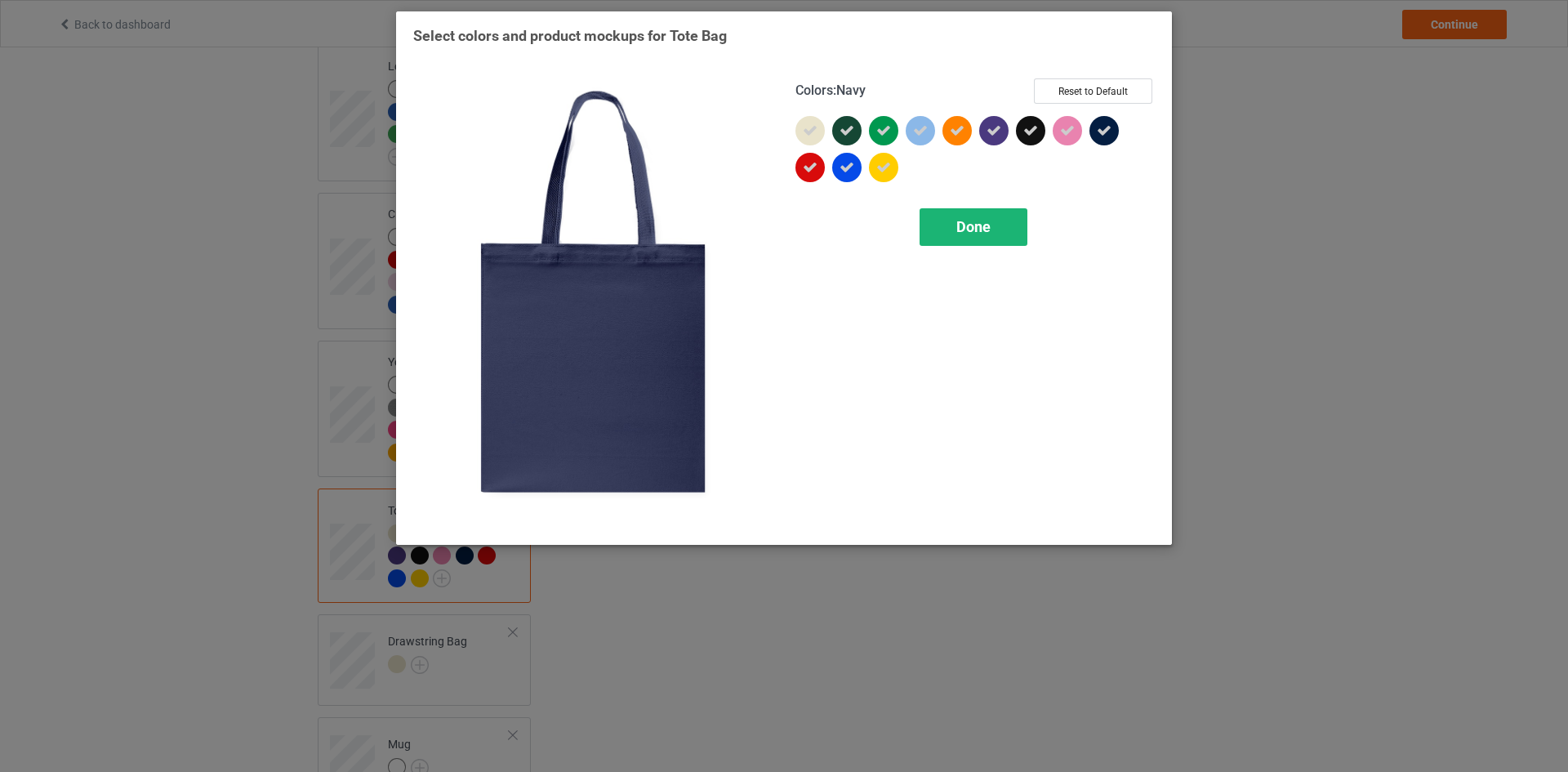
click at [971, 219] on span "Done" at bounding box center [973, 226] width 35 height 17
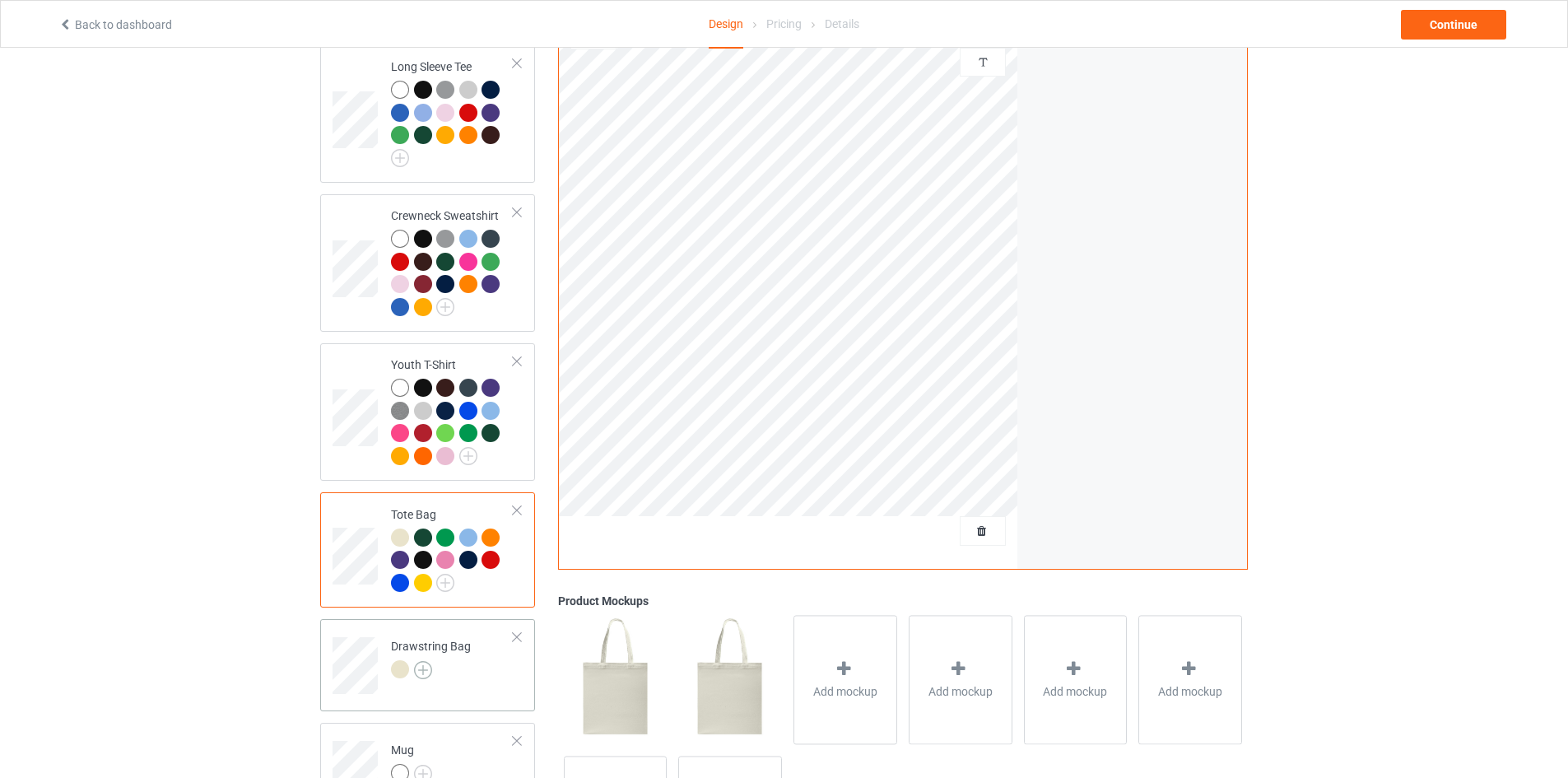
click at [426, 661] on img at bounding box center [423, 669] width 18 height 18
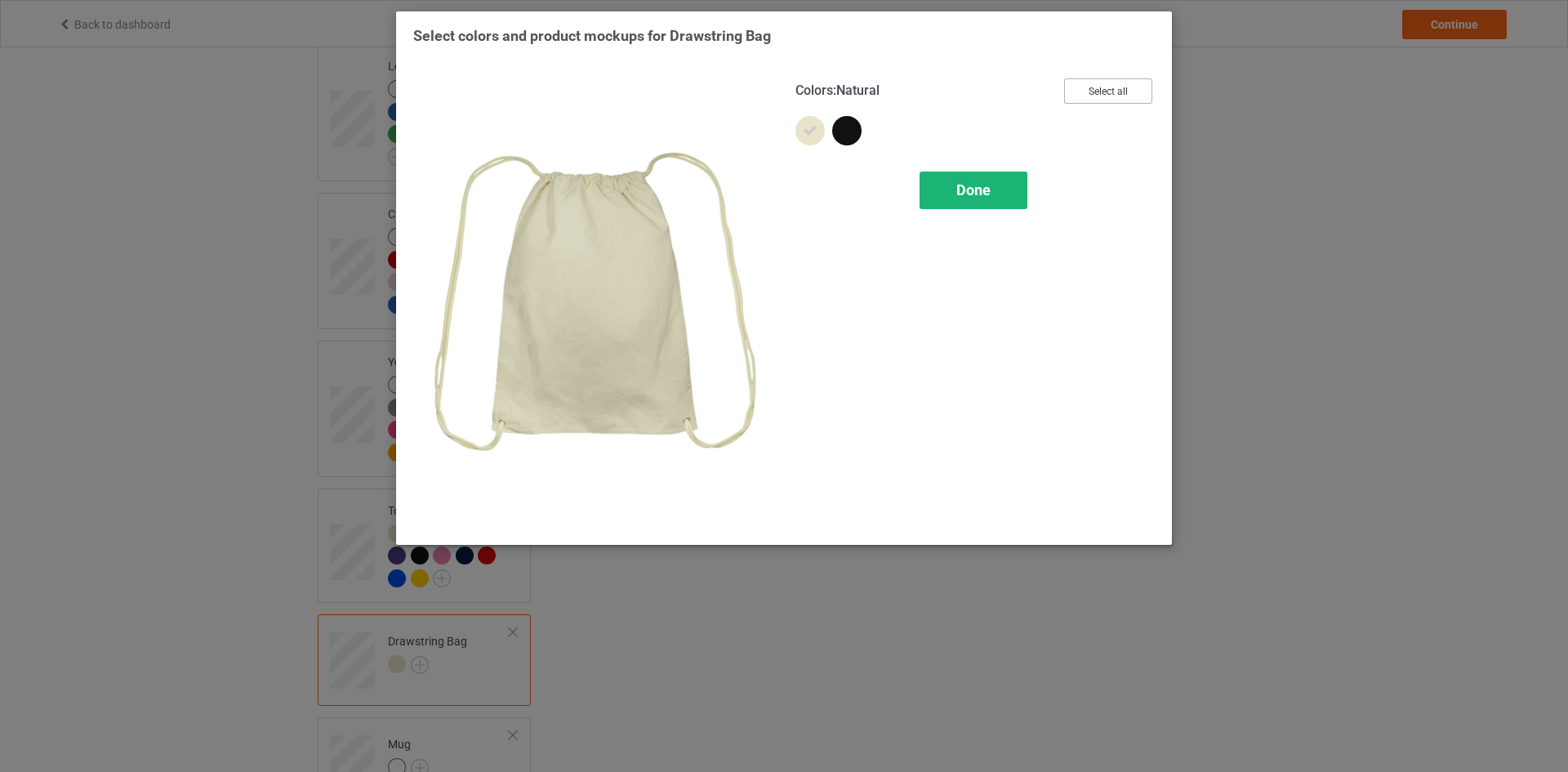
drag, startPoint x: 1125, startPoint y: 85, endPoint x: 1022, endPoint y: 187, distance: 145.0
click at [1126, 88] on button "Select all" at bounding box center [1108, 90] width 89 height 25
click at [988, 193] on span "Done" at bounding box center [973, 190] width 35 height 17
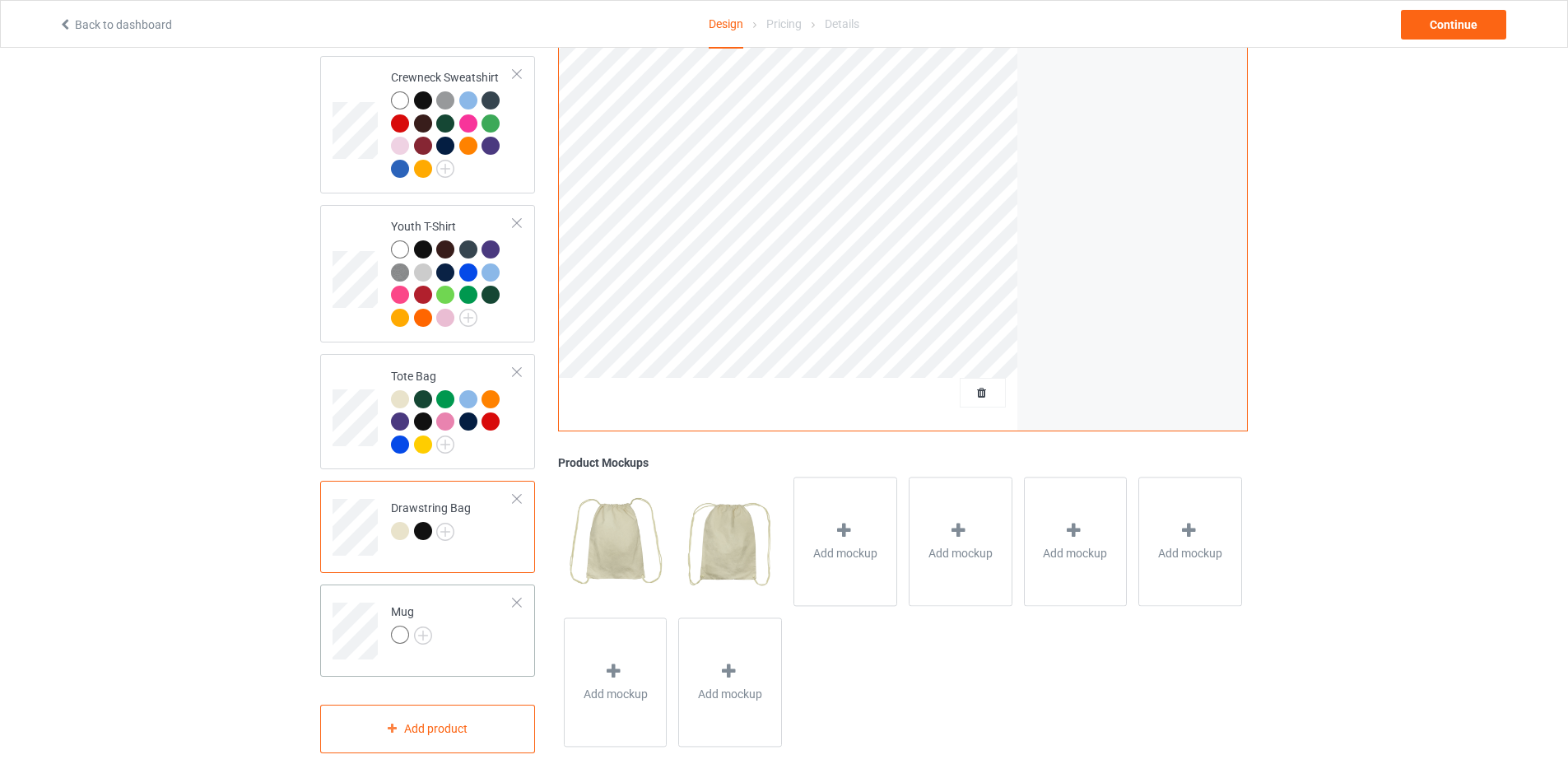
scroll to position [1127, 0]
click at [420, 627] on img at bounding box center [423, 633] width 18 height 18
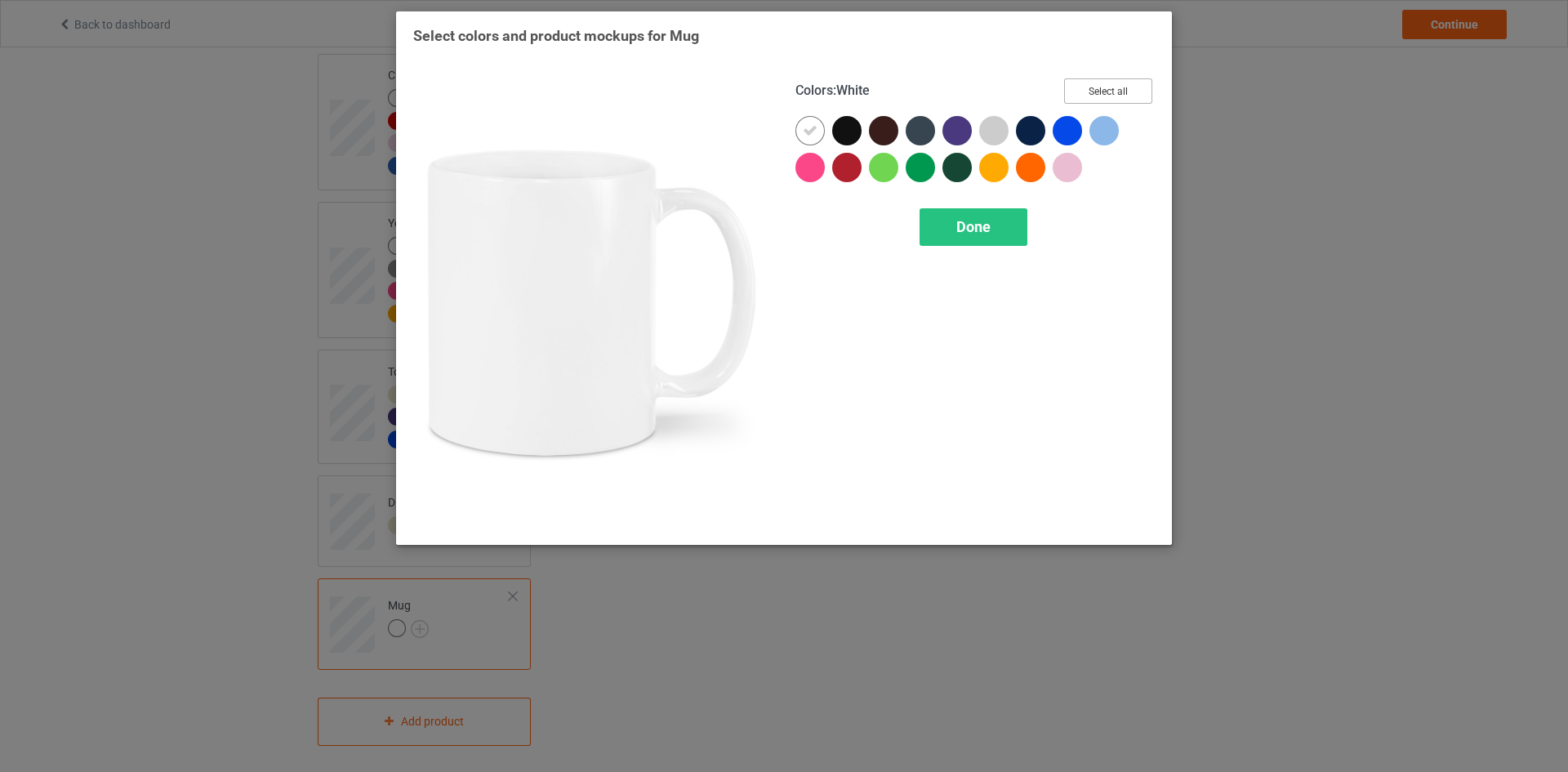
click at [1117, 94] on button "Select all" at bounding box center [1108, 90] width 89 height 25
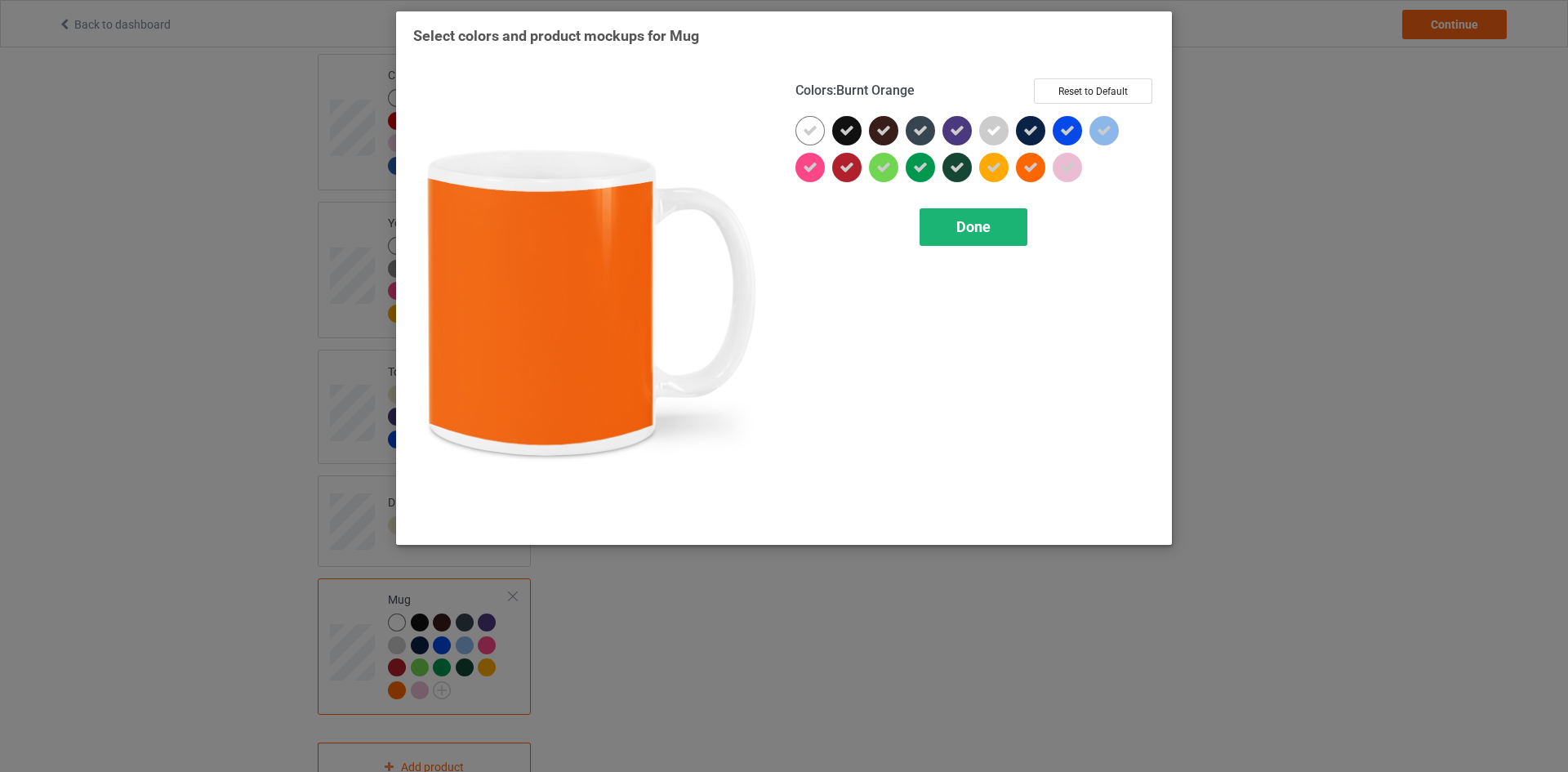
click at [987, 225] on span "Done" at bounding box center [973, 226] width 35 height 17
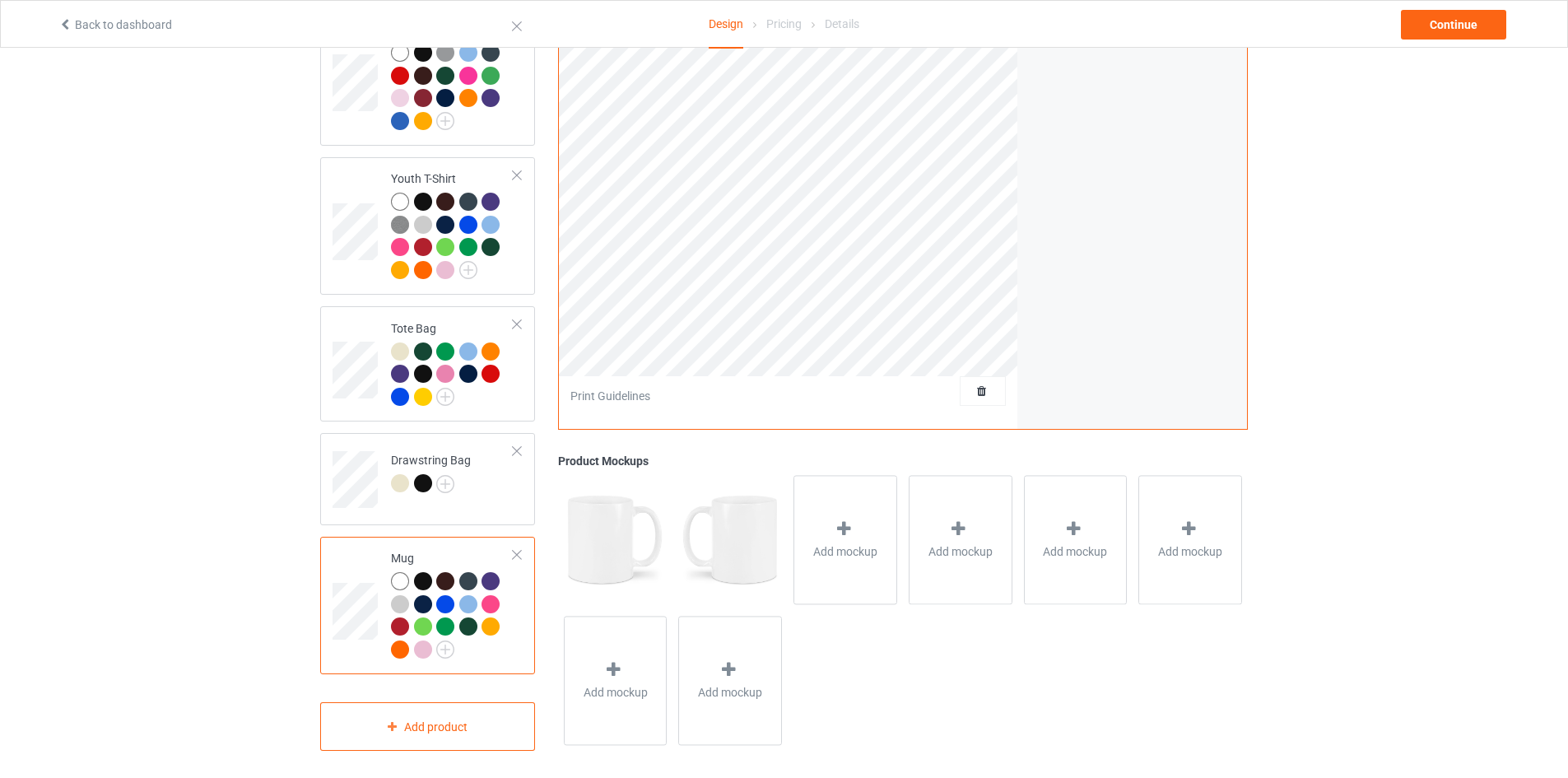
scroll to position [762, 0]
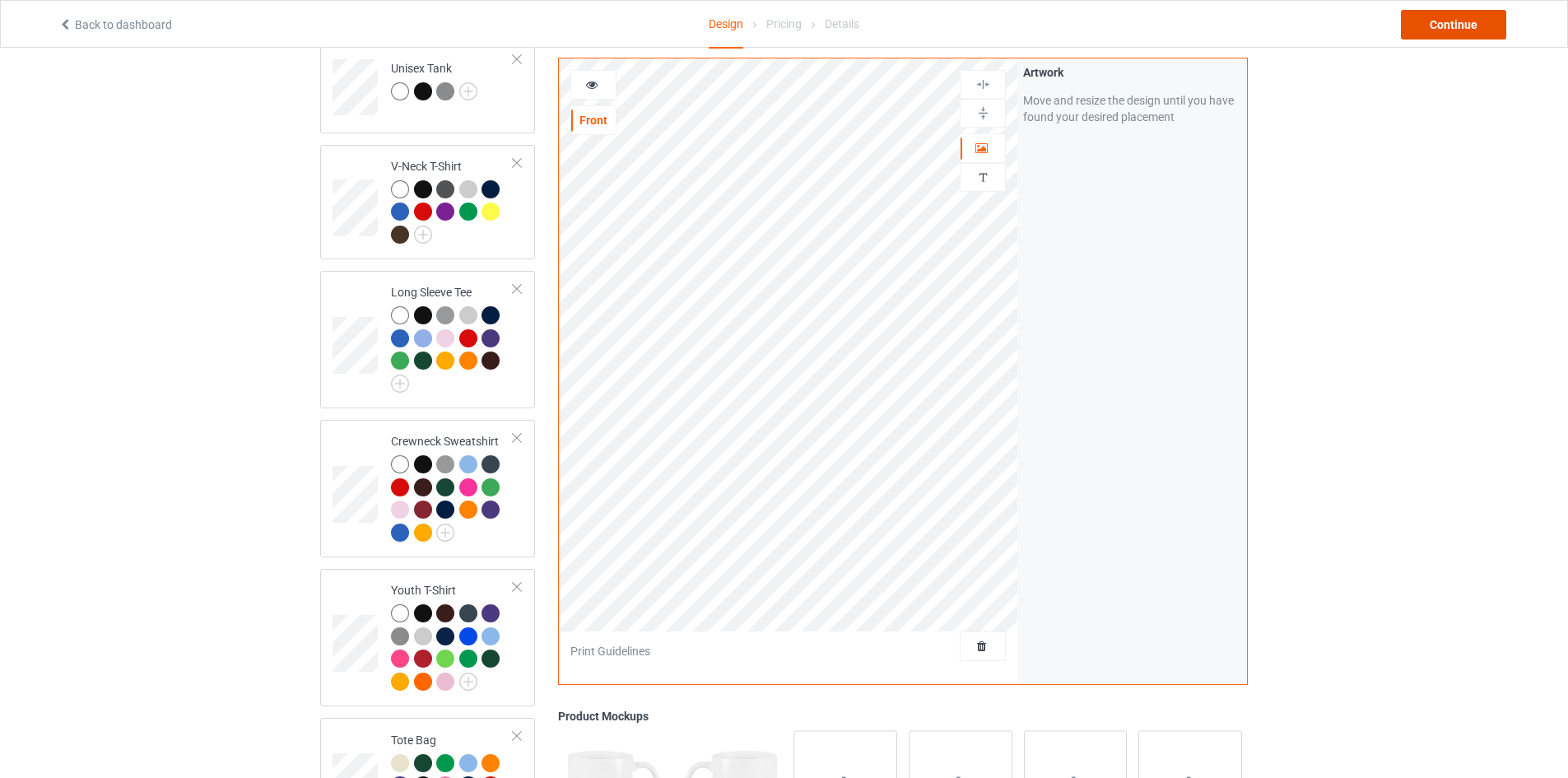
click at [1456, 19] on div "Continue" at bounding box center [1454, 24] width 106 height 30
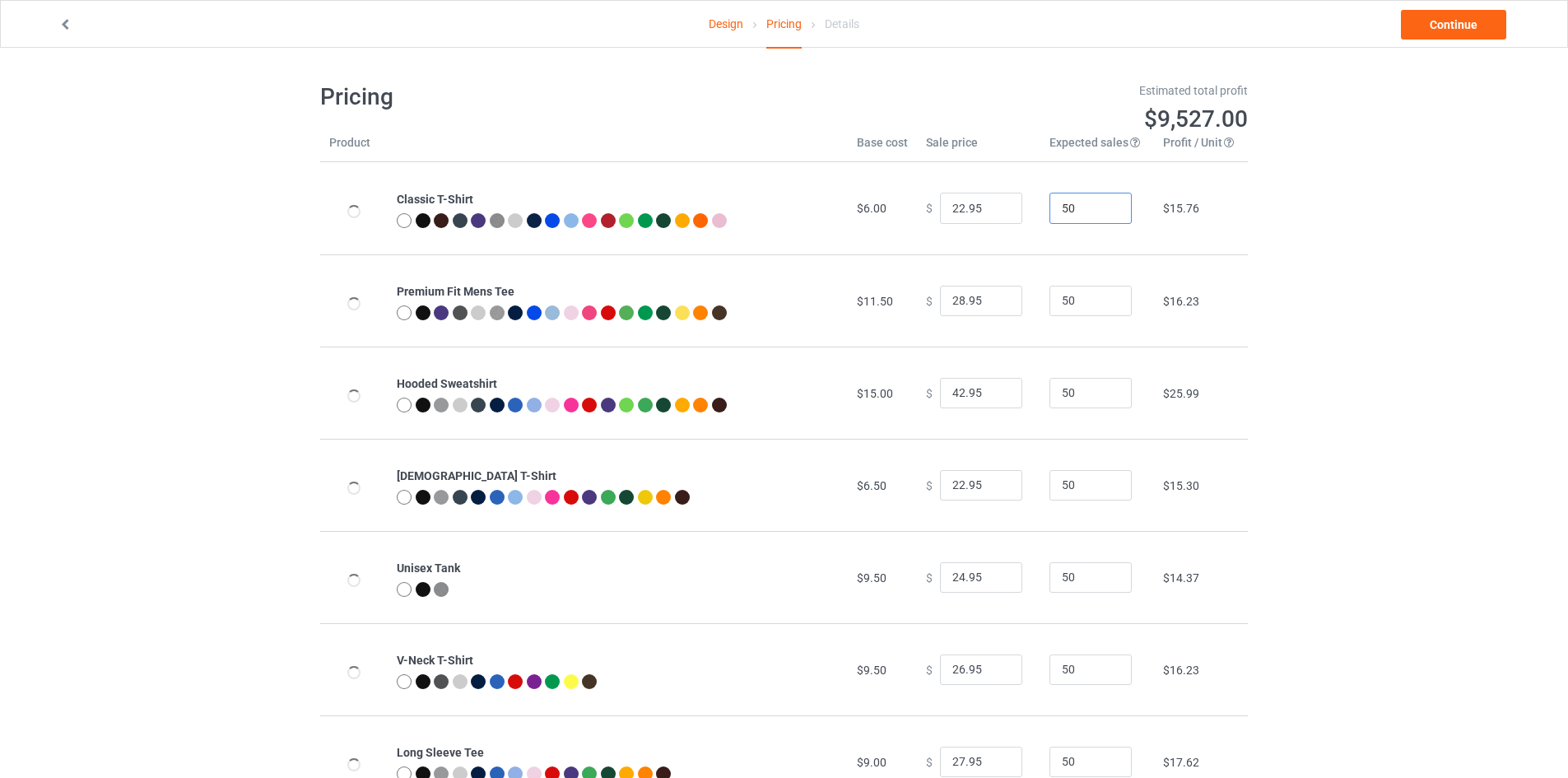
drag, startPoint x: 1079, startPoint y: 214, endPoint x: 1031, endPoint y: 233, distance: 51.6
click at [1040, 233] on td "50" at bounding box center [1096, 208] width 114 height 92
type input "1"
drag, startPoint x: 1069, startPoint y: 301, endPoint x: 1015, endPoint y: 315, distance: 55.8
click at [1022, 313] on tr "Premium Fit Mens Tee $11.50 $ 28.95 50 $16.23" at bounding box center [784, 300] width 928 height 92
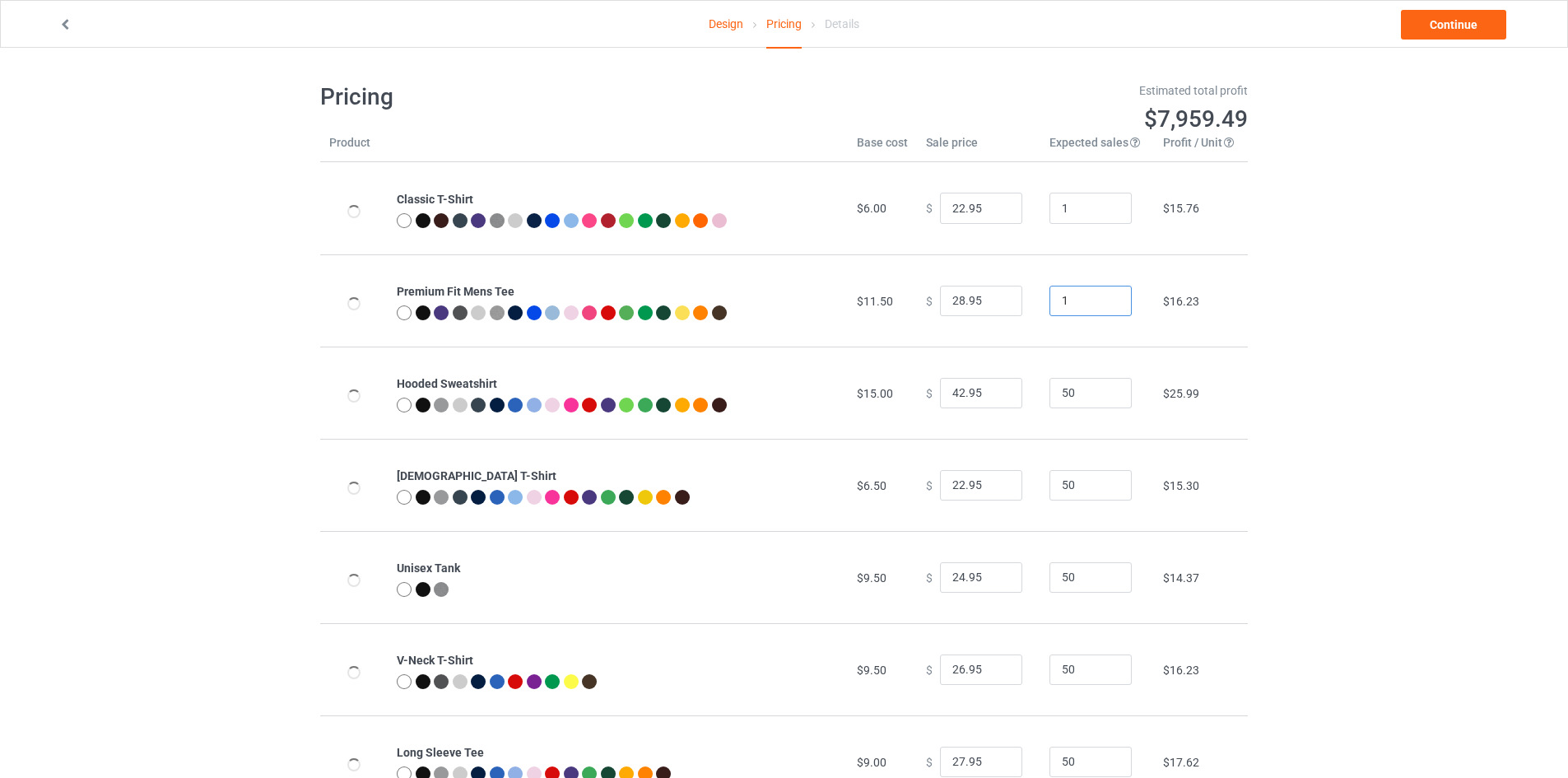
type input "1"
drag, startPoint x: 1063, startPoint y: 388, endPoint x: 990, endPoint y: 396, distance: 73.4
click at [994, 394] on tr "Hooded Sweatshirt $15.00 $ 42.95 50 $25.99" at bounding box center [784, 392] width 928 height 92
type input "1"
drag, startPoint x: 1062, startPoint y: 477, endPoint x: 1035, endPoint y: 482, distance: 27.5
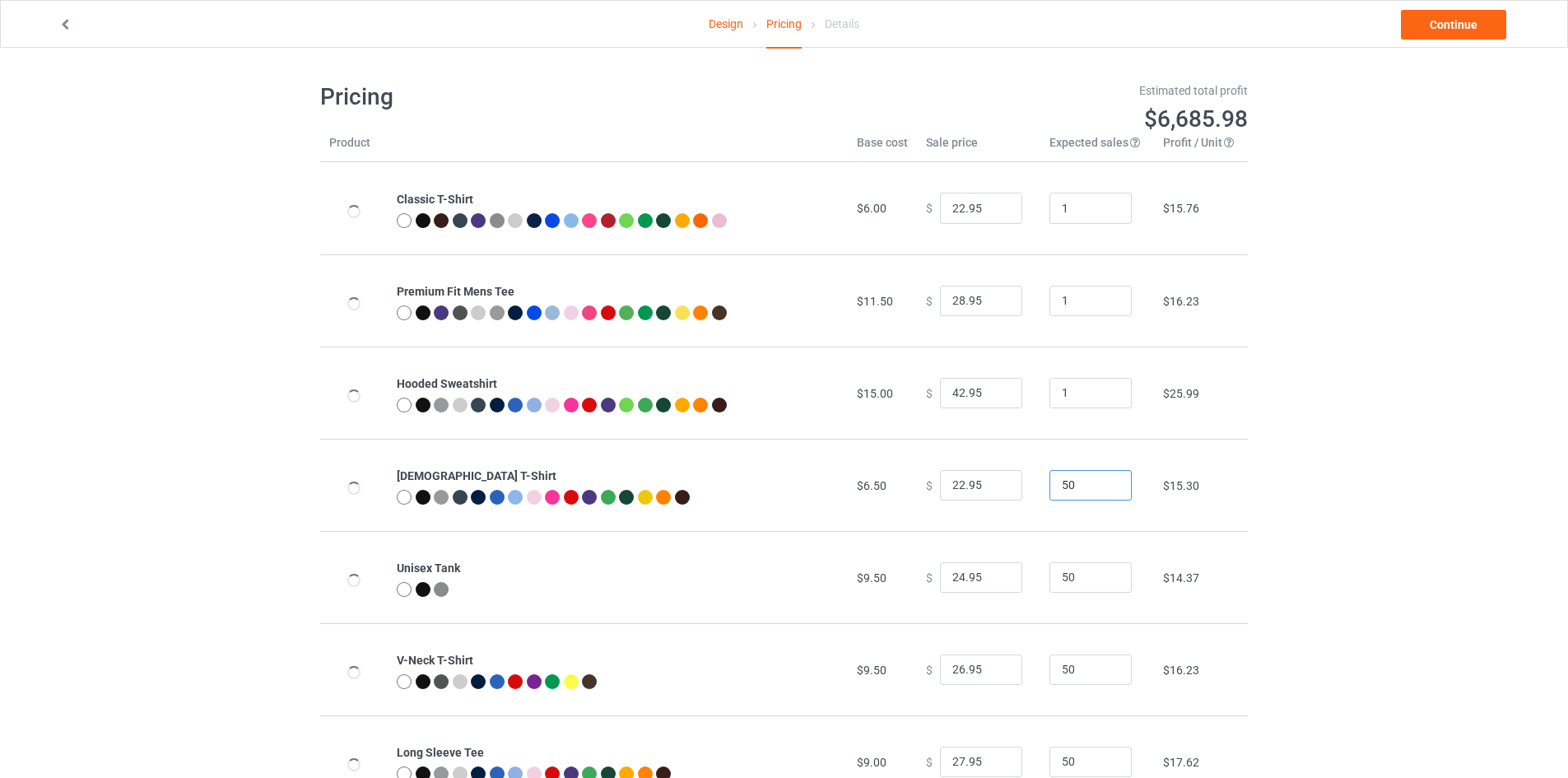
click at [1040, 482] on td "50" at bounding box center [1096, 484] width 114 height 92
type input "1"
drag, startPoint x: 1067, startPoint y: 577, endPoint x: 1026, endPoint y: 585, distance: 41.8
click at [1028, 584] on tr "Unisex Tank $9.50 $ 24.95 50 $14.37" at bounding box center [784, 576] width 928 height 92
type input "1"
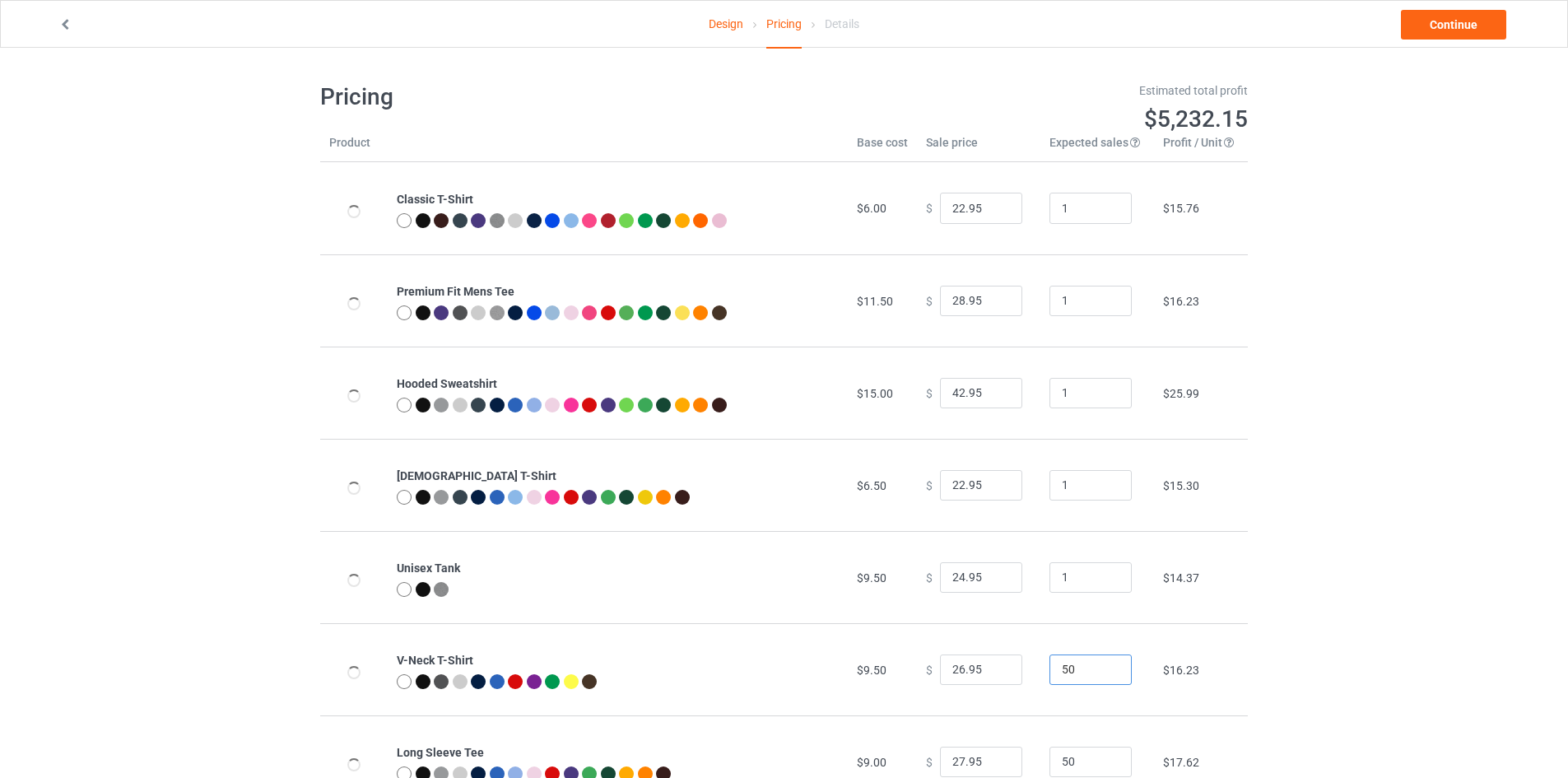
drag, startPoint x: 1068, startPoint y: 665, endPoint x: 981, endPoint y: 670, distance: 87.1
click at [992, 677] on tr "V-Neck T-Shirt $9.50 $ 26.95 50 $16.23" at bounding box center [784, 668] width 928 height 92
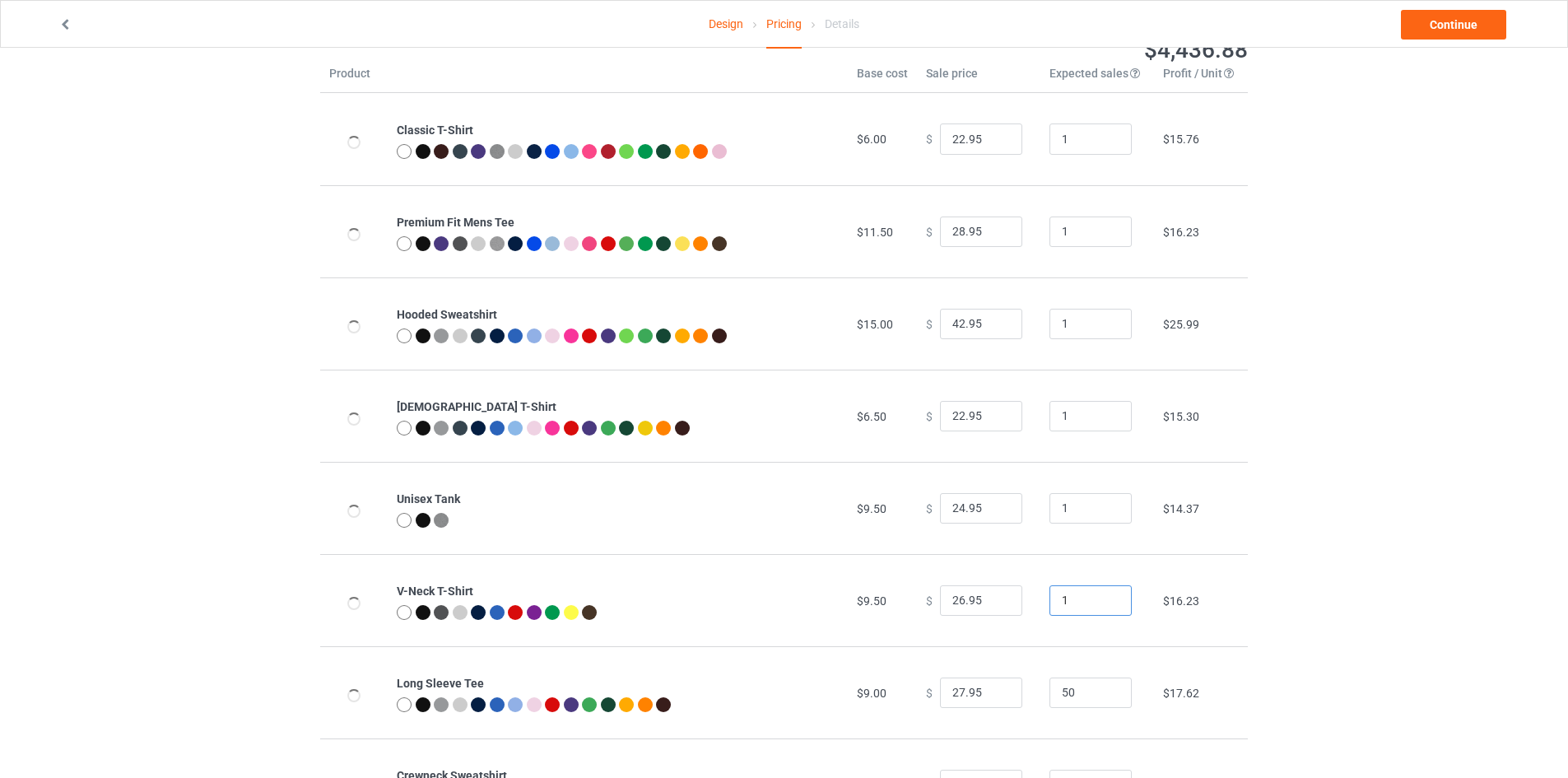
scroll to position [165, 0]
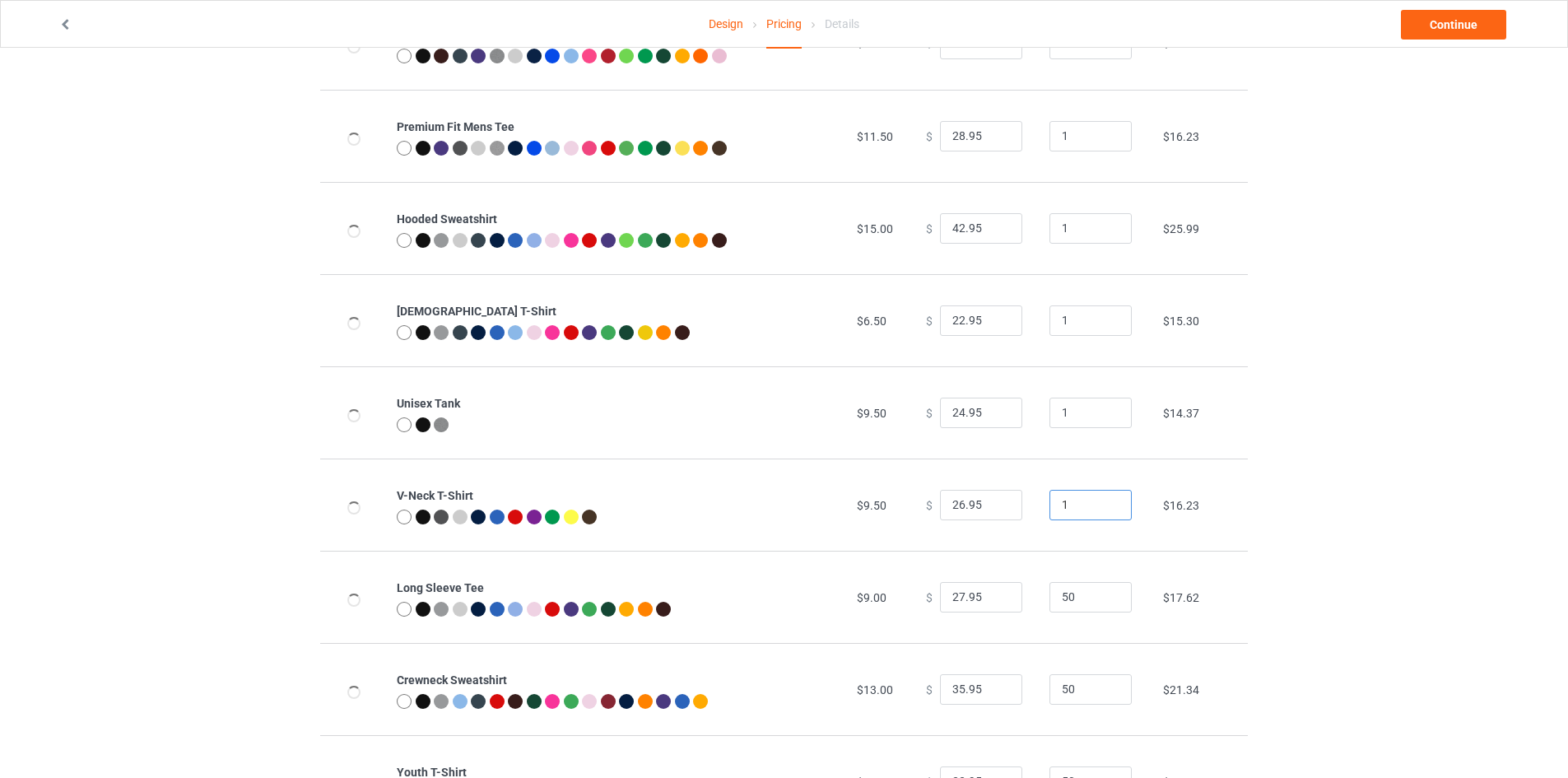
type input "1"
drag, startPoint x: 1077, startPoint y: 594, endPoint x: 1007, endPoint y: 608, distance: 71.4
click at [1007, 608] on tr "Long Sleeve Tee $9.00 $ 27.95 50 $17.62" at bounding box center [784, 597] width 928 height 92
type input "1"
drag, startPoint x: 1069, startPoint y: 680, endPoint x: 978, endPoint y: 674, distance: 91.2
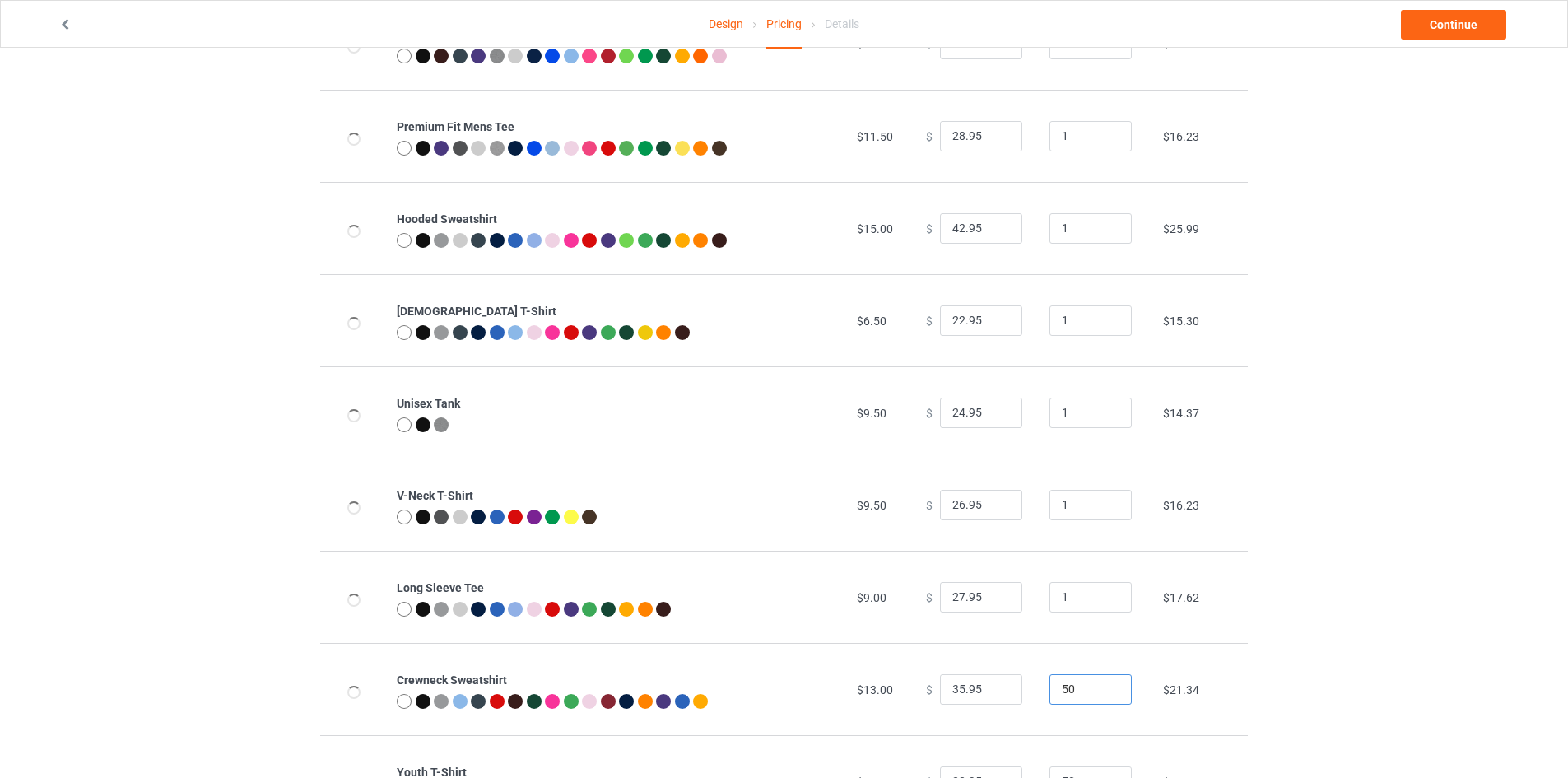
click at [980, 674] on tr "Crewneck Sweatshirt $13.00 $ 35.95 50 $21.34" at bounding box center [784, 689] width 928 height 92
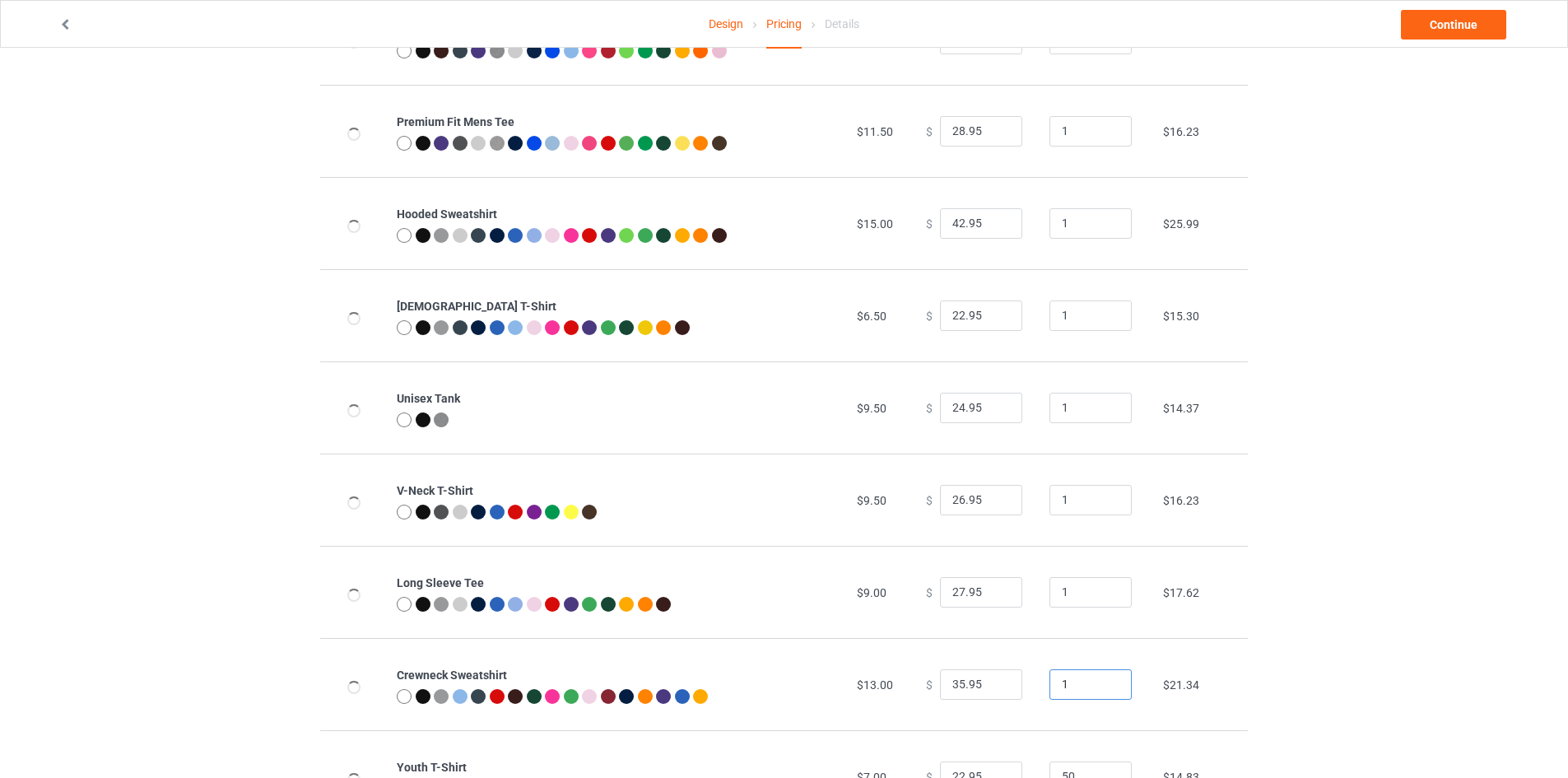
scroll to position [411, 0]
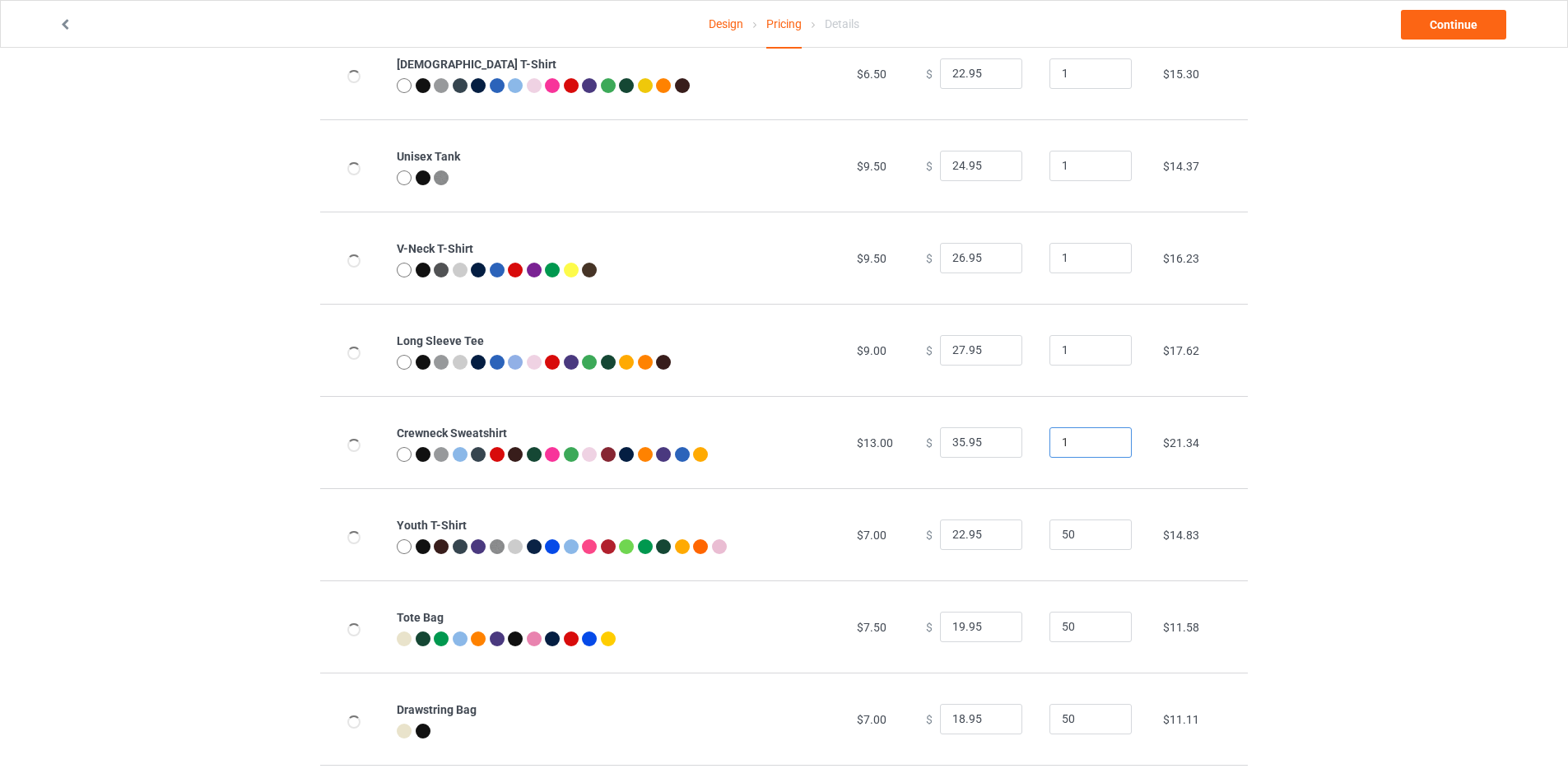
type input "1"
drag, startPoint x: 1073, startPoint y: 532, endPoint x: 960, endPoint y: 529, distance: 113.0
click at [978, 525] on tr "Youth T-Shirt $7.00 $ 22.95 50 $14.83" at bounding box center [784, 534] width 928 height 92
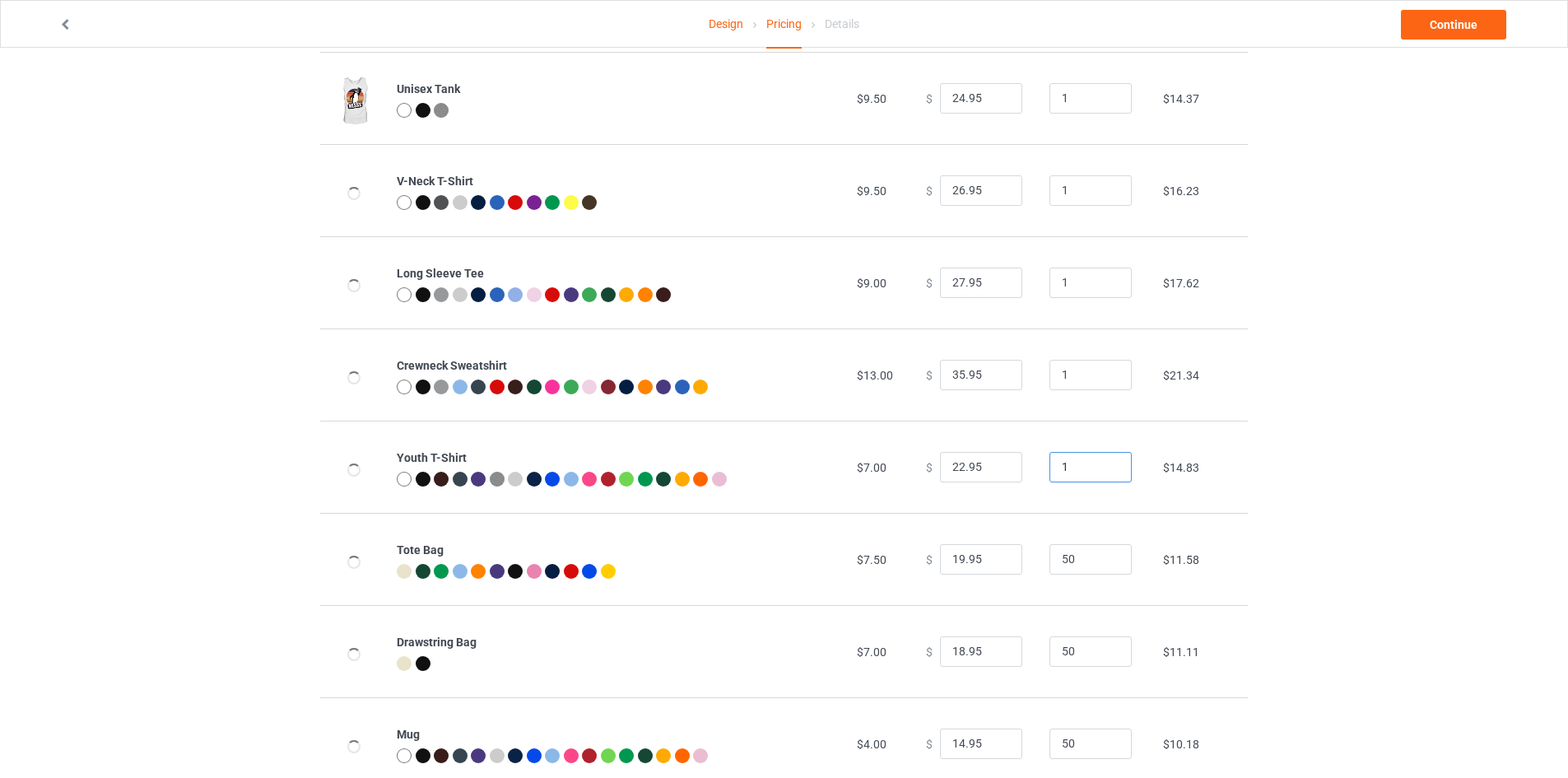
scroll to position [494, 0]
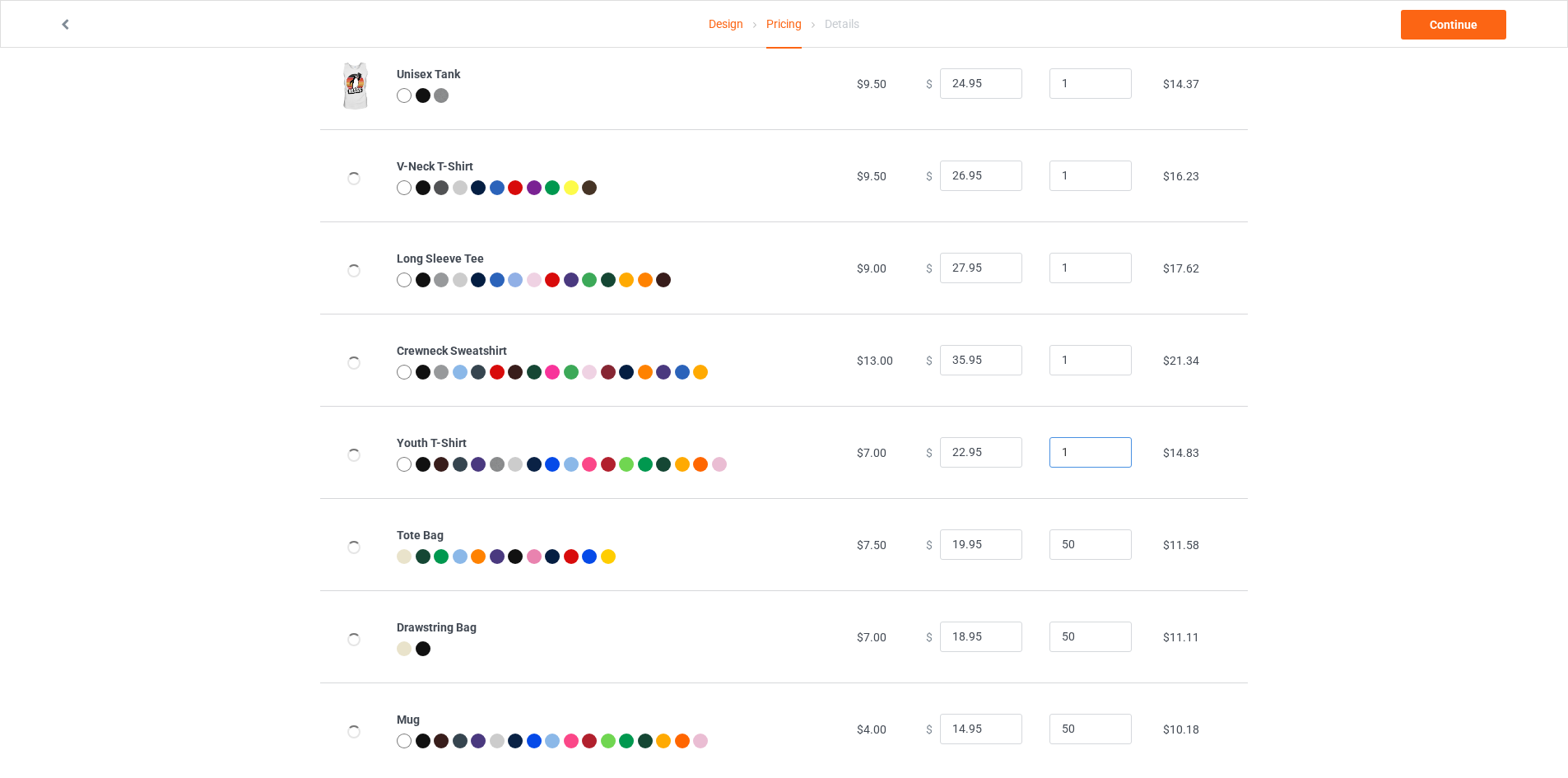
type input "1"
drag, startPoint x: 1077, startPoint y: 520, endPoint x: 952, endPoint y: 530, distance: 125.4
click at [952, 530] on tr "Tote Bag $7.50 $ 19.95 50 $11.58" at bounding box center [784, 543] width 928 height 92
drag, startPoint x: 1065, startPoint y: 549, endPoint x: 1033, endPoint y: 542, distance: 32.8
click at [1040, 541] on td "50" at bounding box center [1096, 543] width 114 height 92
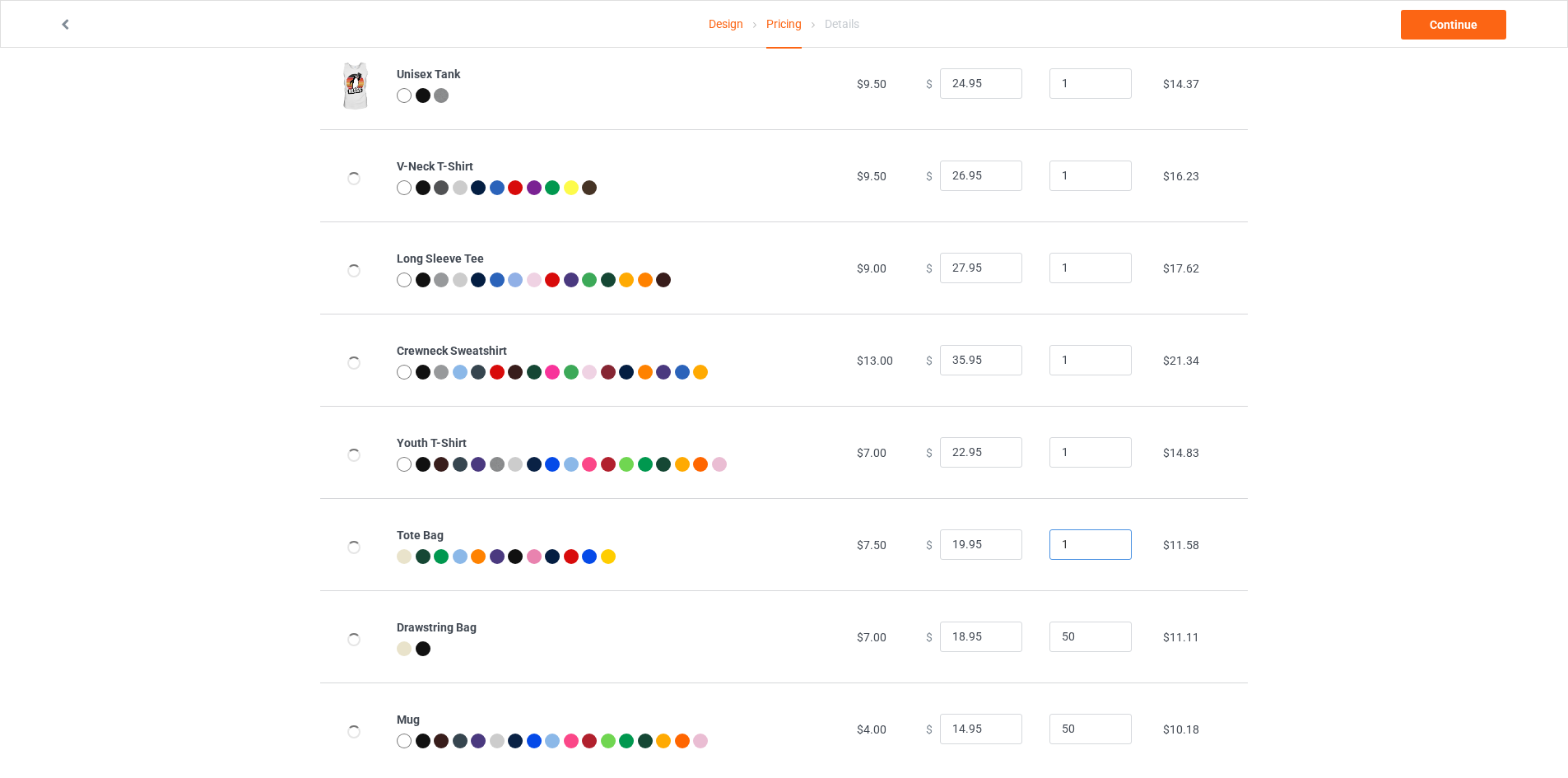
scroll to position [526, 0]
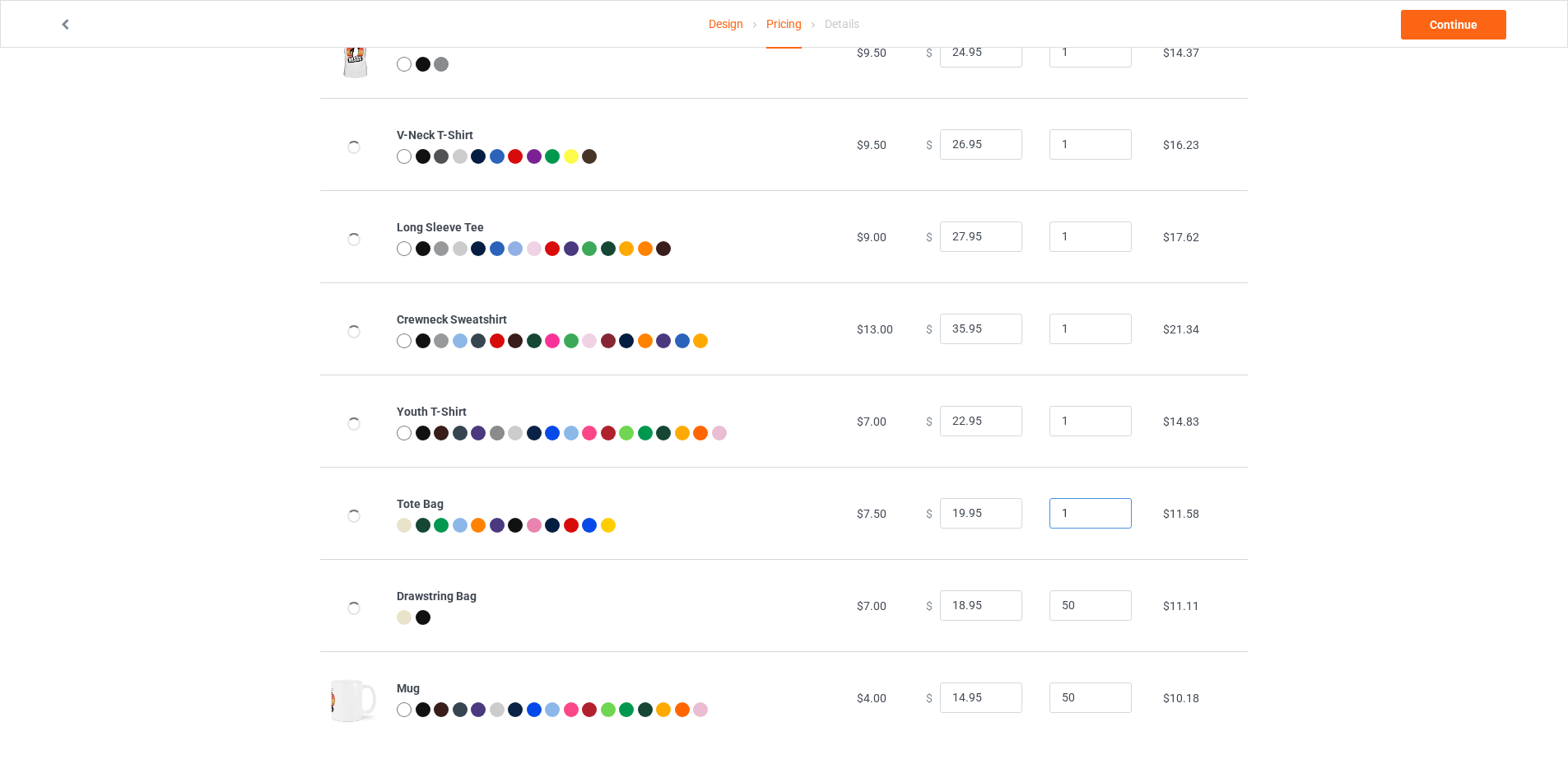
type input "1"
drag, startPoint x: 1075, startPoint y: 602, endPoint x: 1026, endPoint y: 603, distance: 49.0
click at [1050, 618] on input "50" at bounding box center [1091, 605] width 82 height 31
type input "1"
drag, startPoint x: 1077, startPoint y: 697, endPoint x: 1046, endPoint y: 702, distance: 31.4
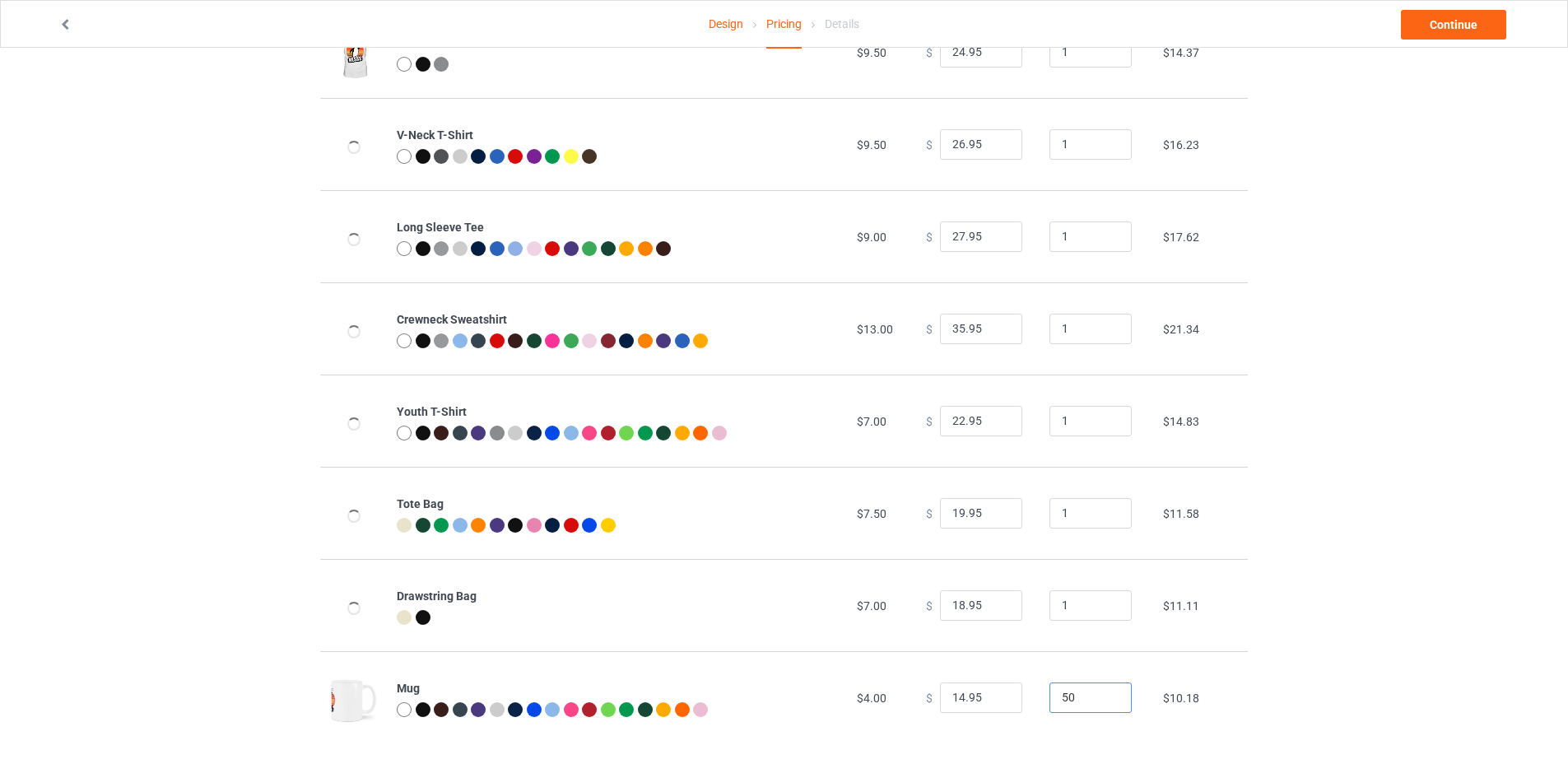
click at [1050, 702] on input "50" at bounding box center [1091, 697] width 82 height 31
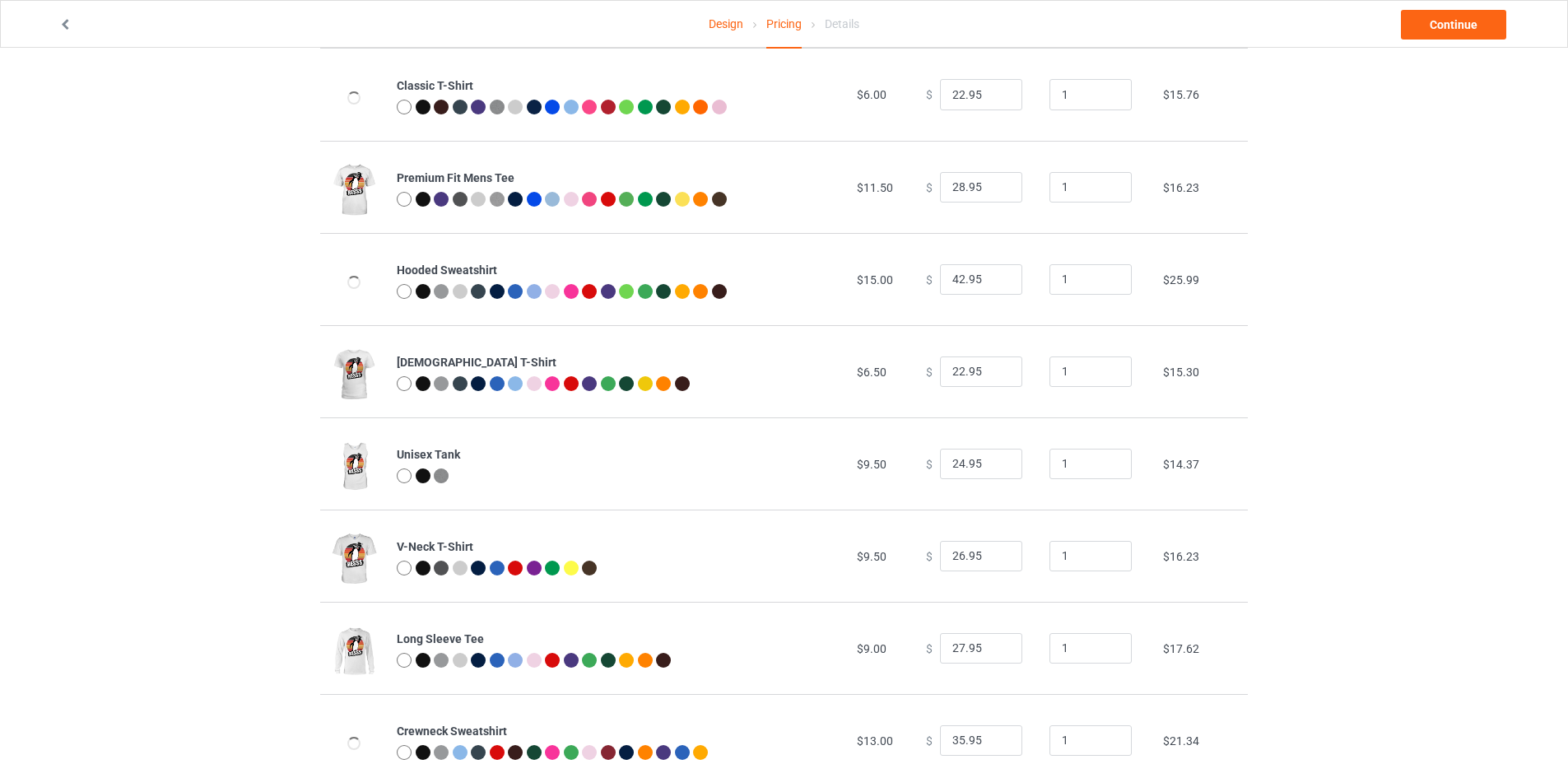
scroll to position [0, 0]
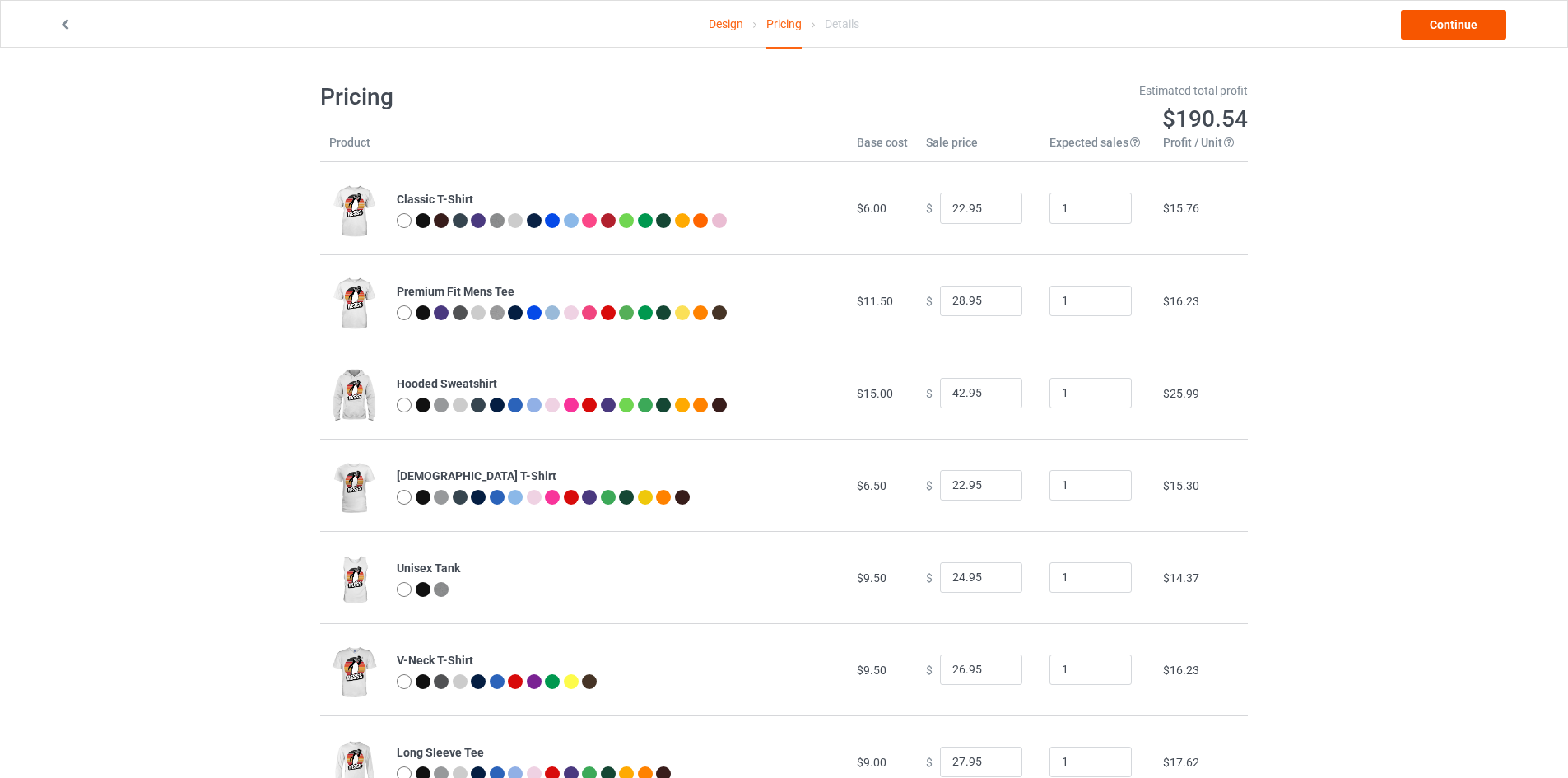
type input "1"
click at [1452, 25] on link "Continue" at bounding box center [1454, 24] width 106 height 30
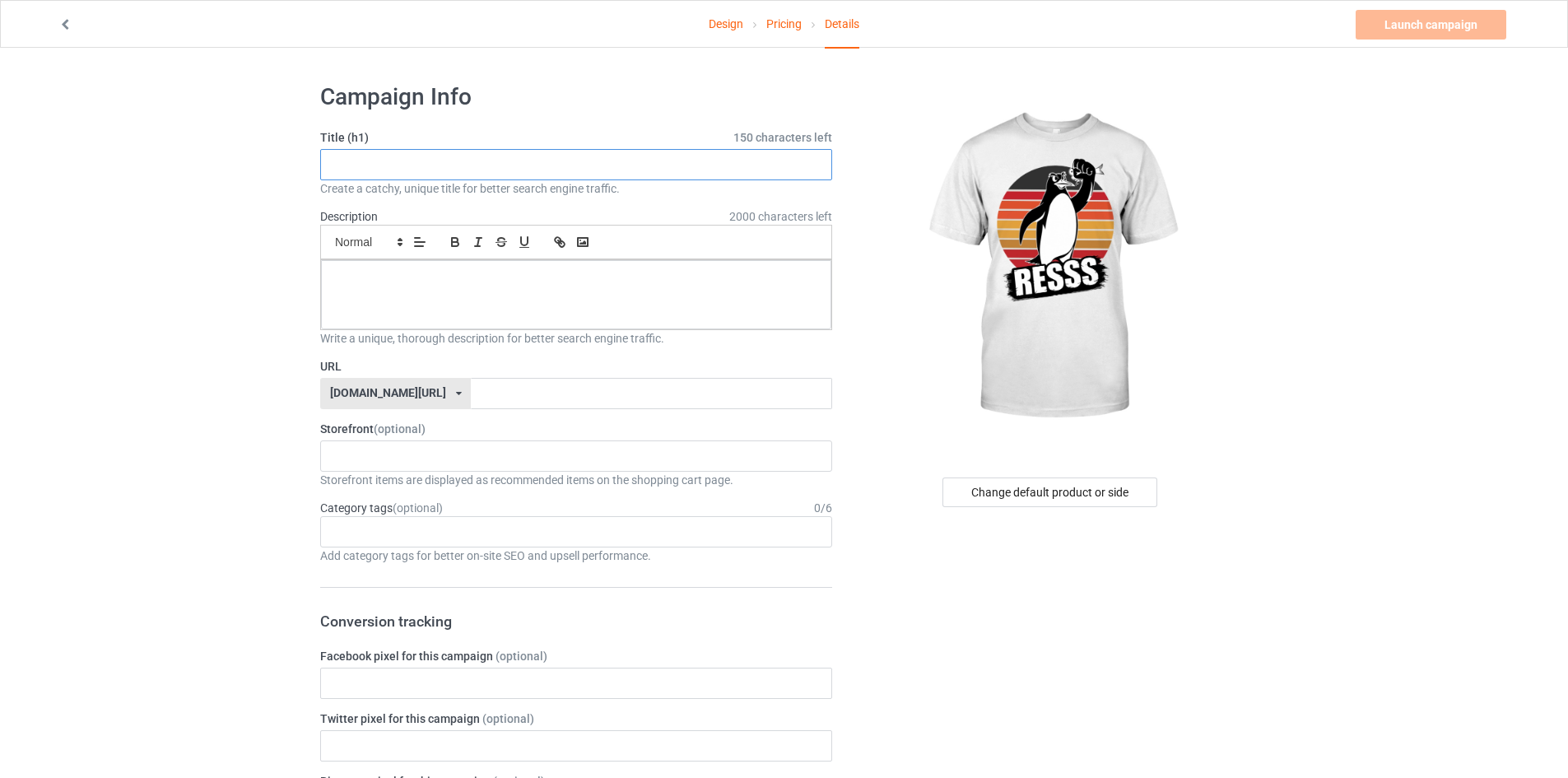
click at [547, 167] on input "text" at bounding box center [576, 165] width 512 height 31
paste input "RESSS Penguin T-Shirt – Cool Penguin Illustration Holding Fish Retro Style Grap…"
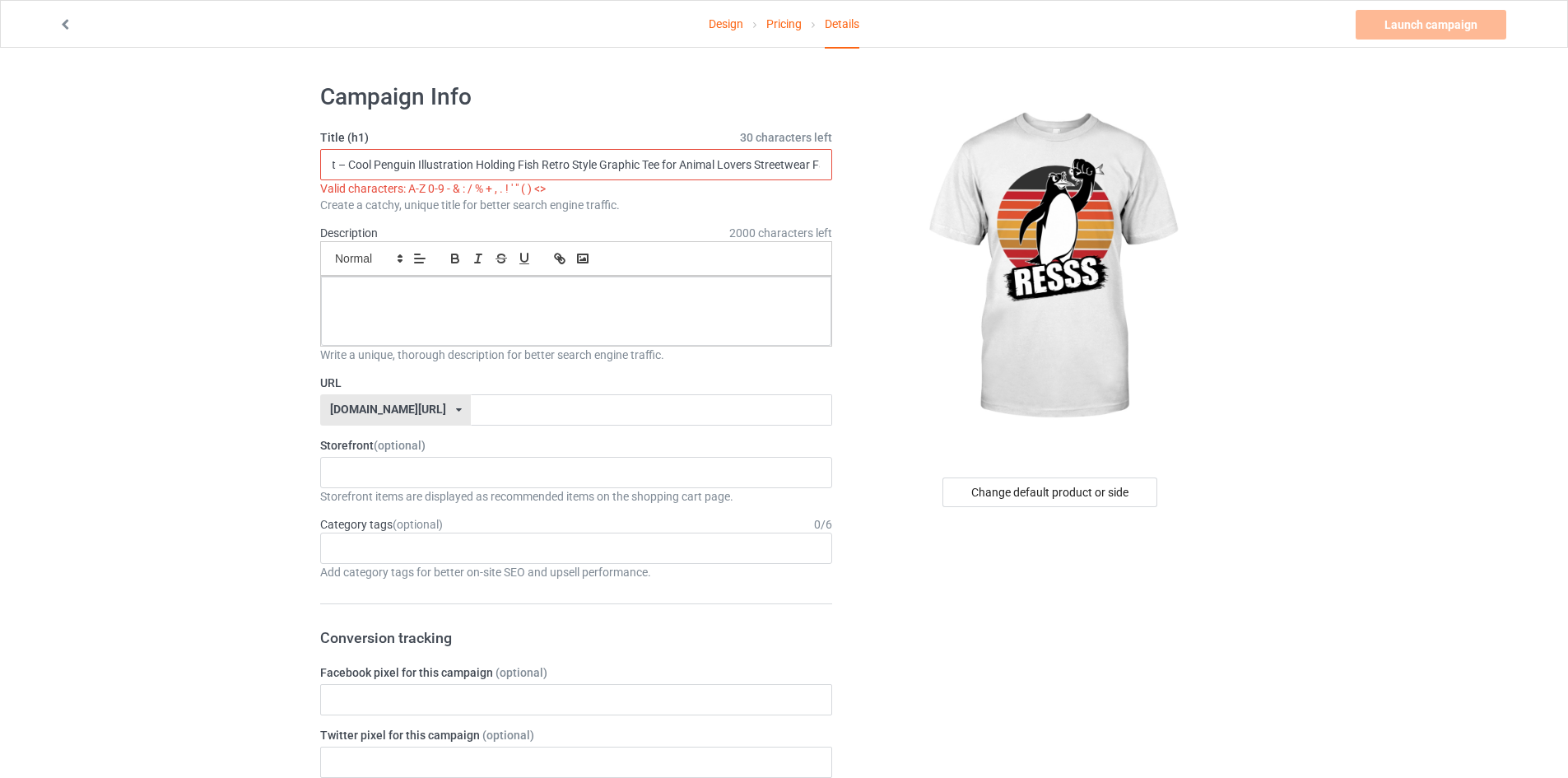
scroll to position [0, 106]
click at [350, 162] on input "RESSS Penguin T-Shirt – Cool Penguin Illustration Holding Fish Retro Style Grap…" at bounding box center [576, 165] width 512 height 31
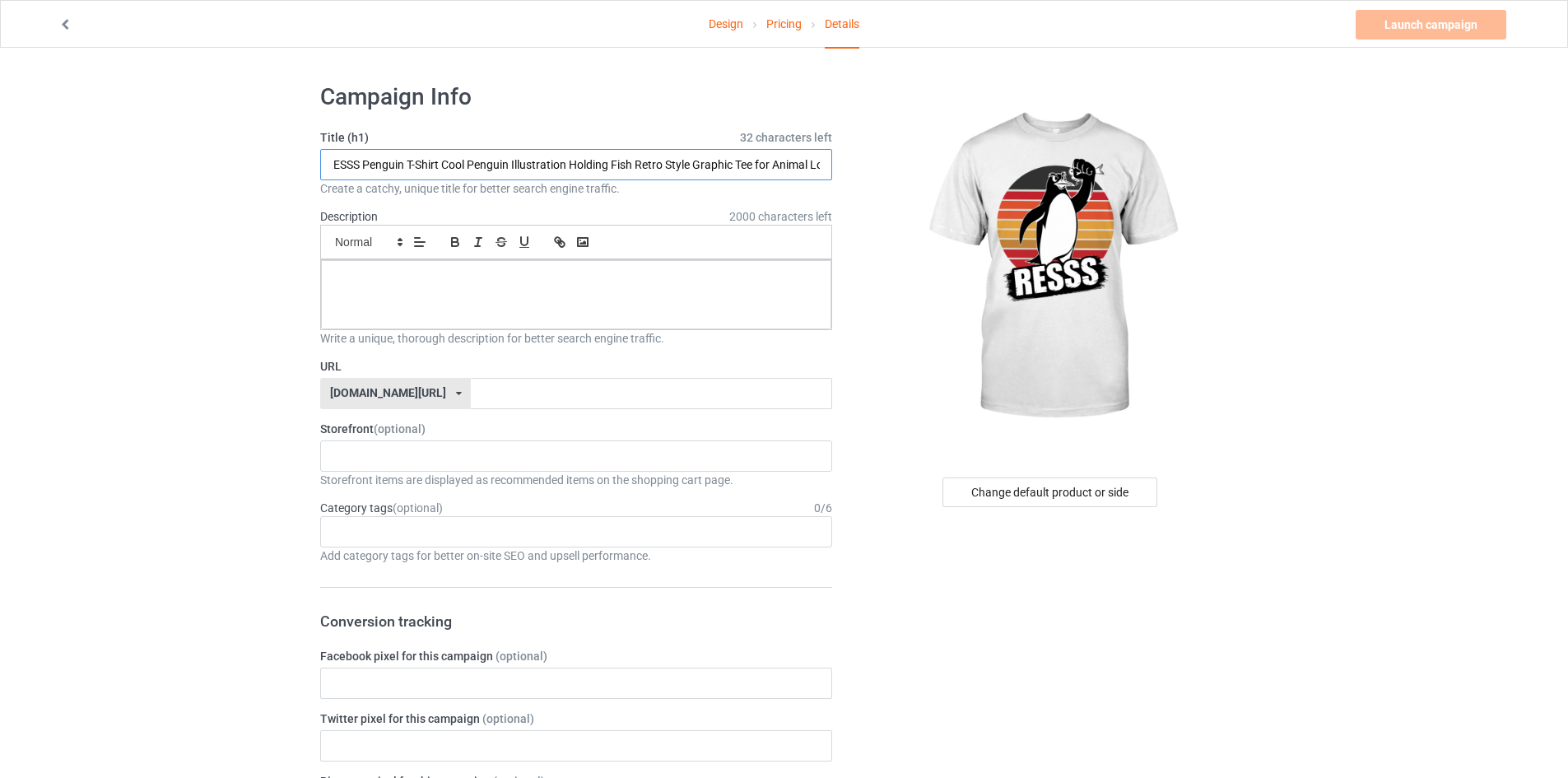
scroll to position [0, 0]
click at [424, 164] on input "RESSS Penguin T-Shirt Cool Penguin Illustration Holding Fish Retro Style Graphi…" at bounding box center [576, 165] width 512 height 31
type input "RESSS Penguin T Shirt Cool Penguin Illustration Holding Fish Retro Style Graphi…"
click at [536, 274] on p at bounding box center [575, 278] width 484 height 16
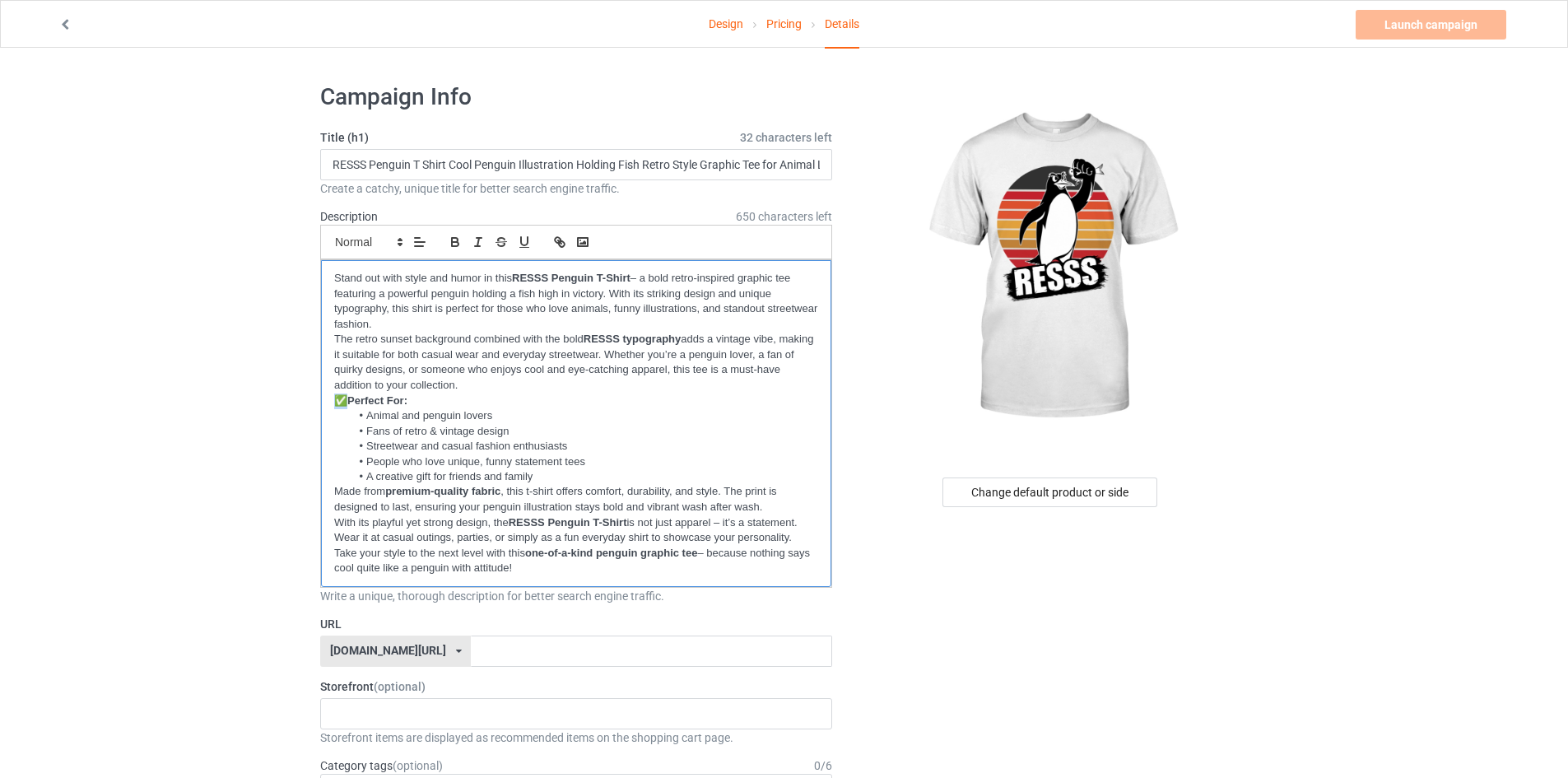
drag, startPoint x: 331, startPoint y: 398, endPoint x: 296, endPoint y: 406, distance: 35.9
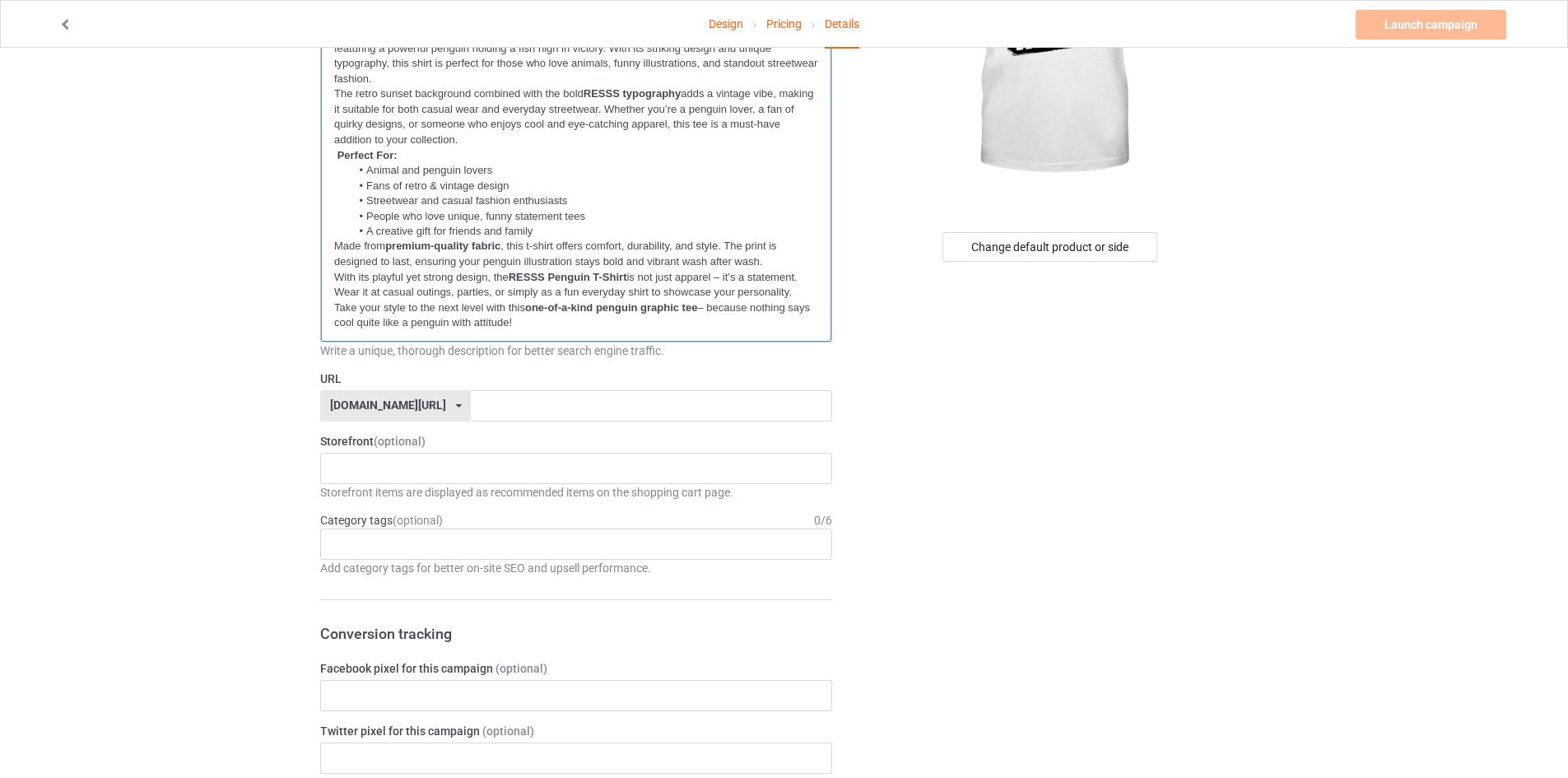
scroll to position [246, 0]
click at [471, 409] on input "text" at bounding box center [651, 404] width 361 height 31
paste input "resss-penguin-tee"
drag, startPoint x: 437, startPoint y: 405, endPoint x: 329, endPoint y: 427, distance: 110.2
click at [329, 427] on form "Title (h1) 32 characters left RESSS Penguin T Shirt Cool Penguin Illustration H…" at bounding box center [576, 758] width 512 height 1750
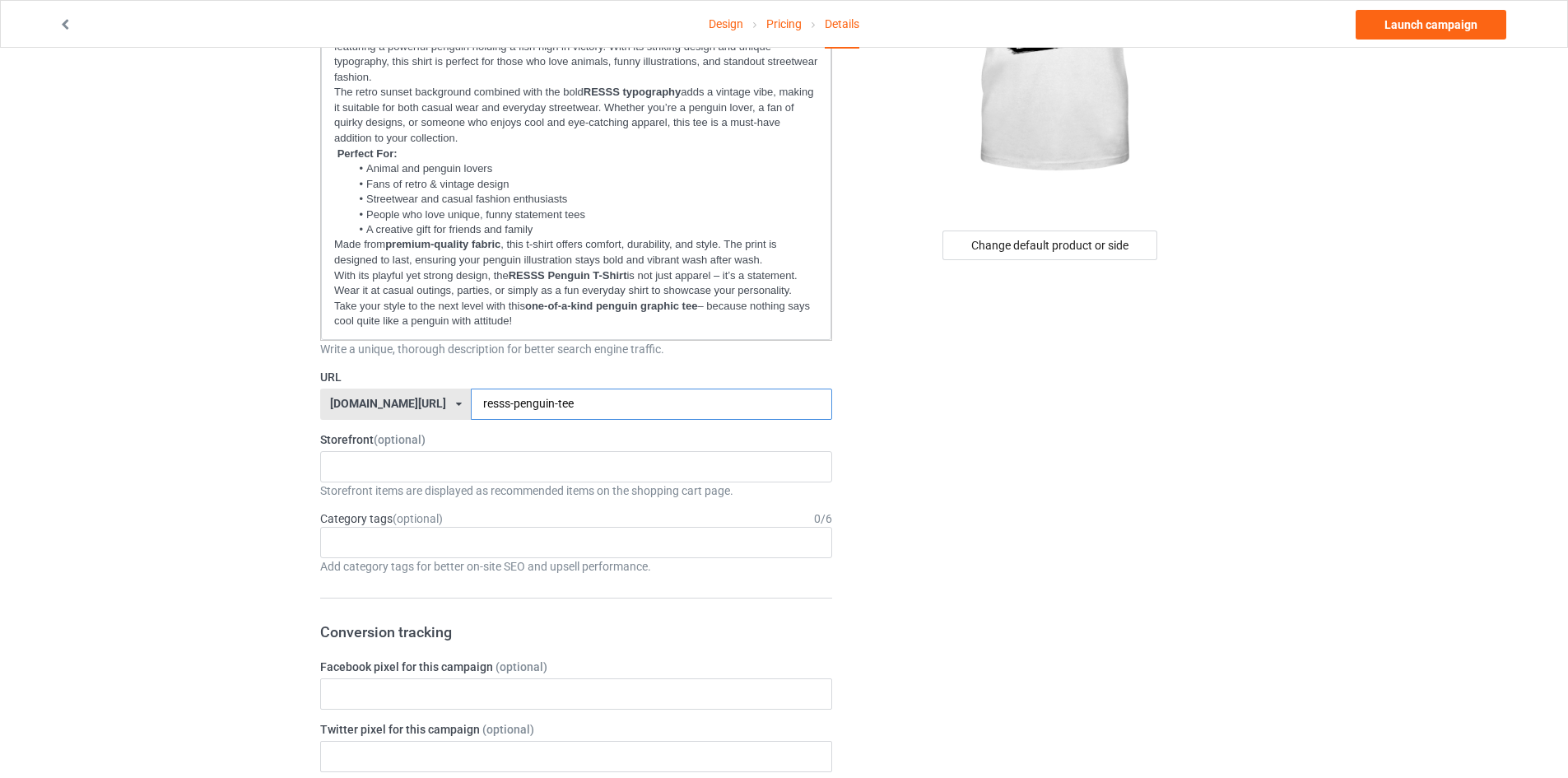
type input "resss-penguin-tee"
drag, startPoint x: 958, startPoint y: 512, endPoint x: 912, endPoint y: 518, distance: 46.4
click at [959, 512] on div "Change default product or side" at bounding box center [1051, 782] width 415 height 1918
click at [470, 540] on div "Age > [DEMOGRAPHIC_DATA] > 1 Age > [DEMOGRAPHIC_DATA] Months > 1 Month Age > [D…" at bounding box center [576, 542] width 512 height 31
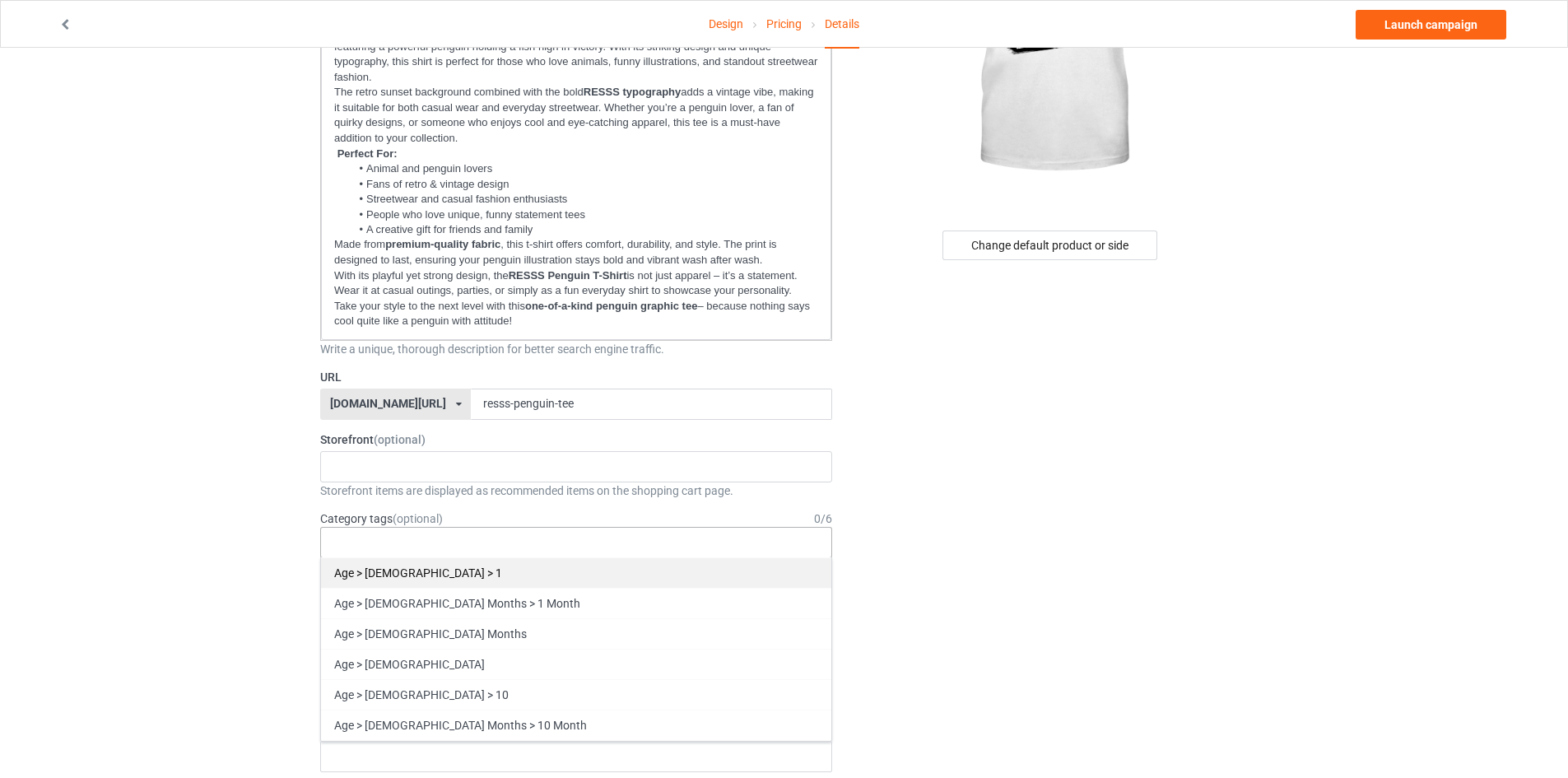
click at [463, 562] on div "Age > [DEMOGRAPHIC_DATA] > 1" at bounding box center [576, 571] width 510 height 30
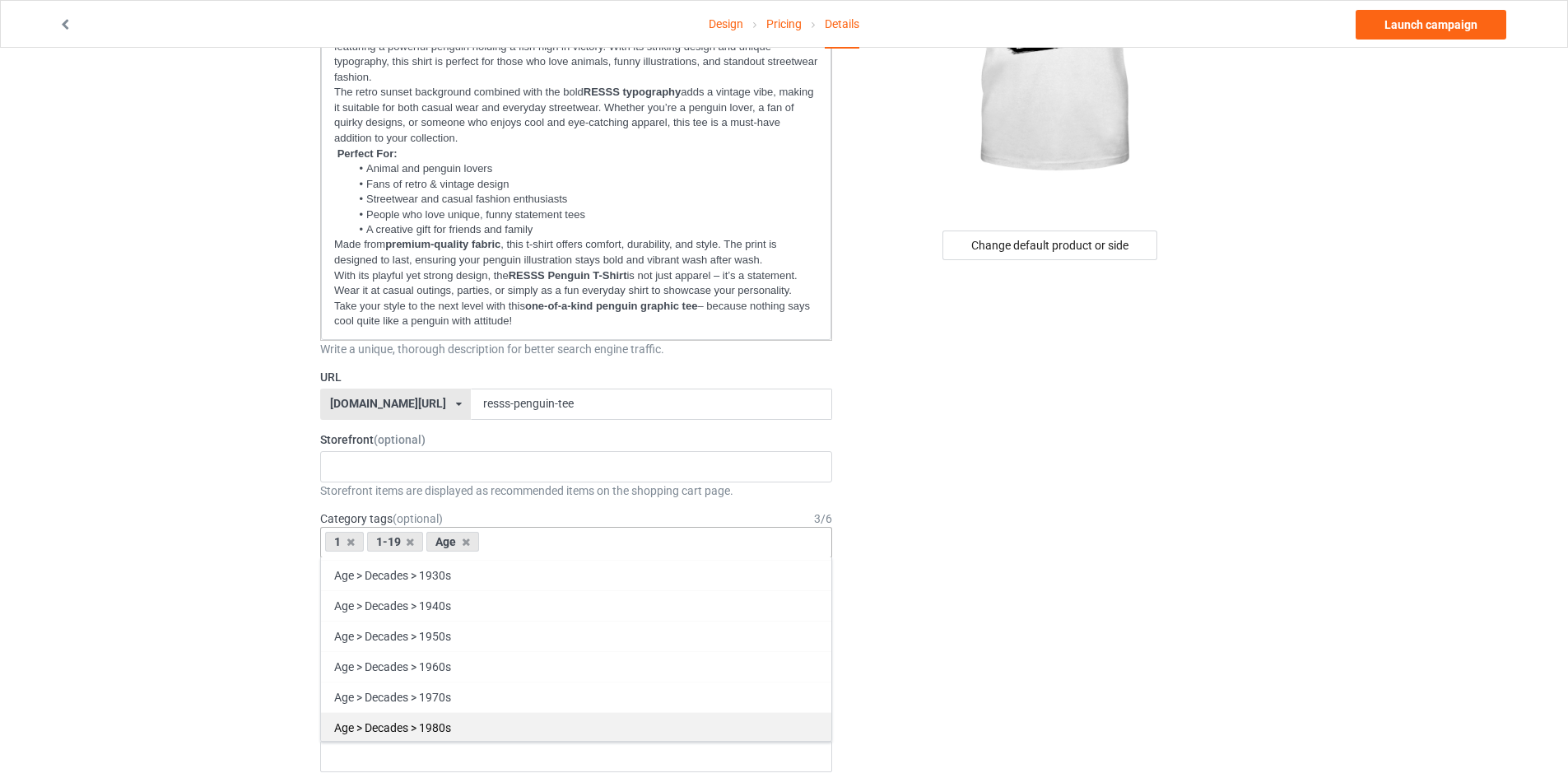
scroll to position [740, 0]
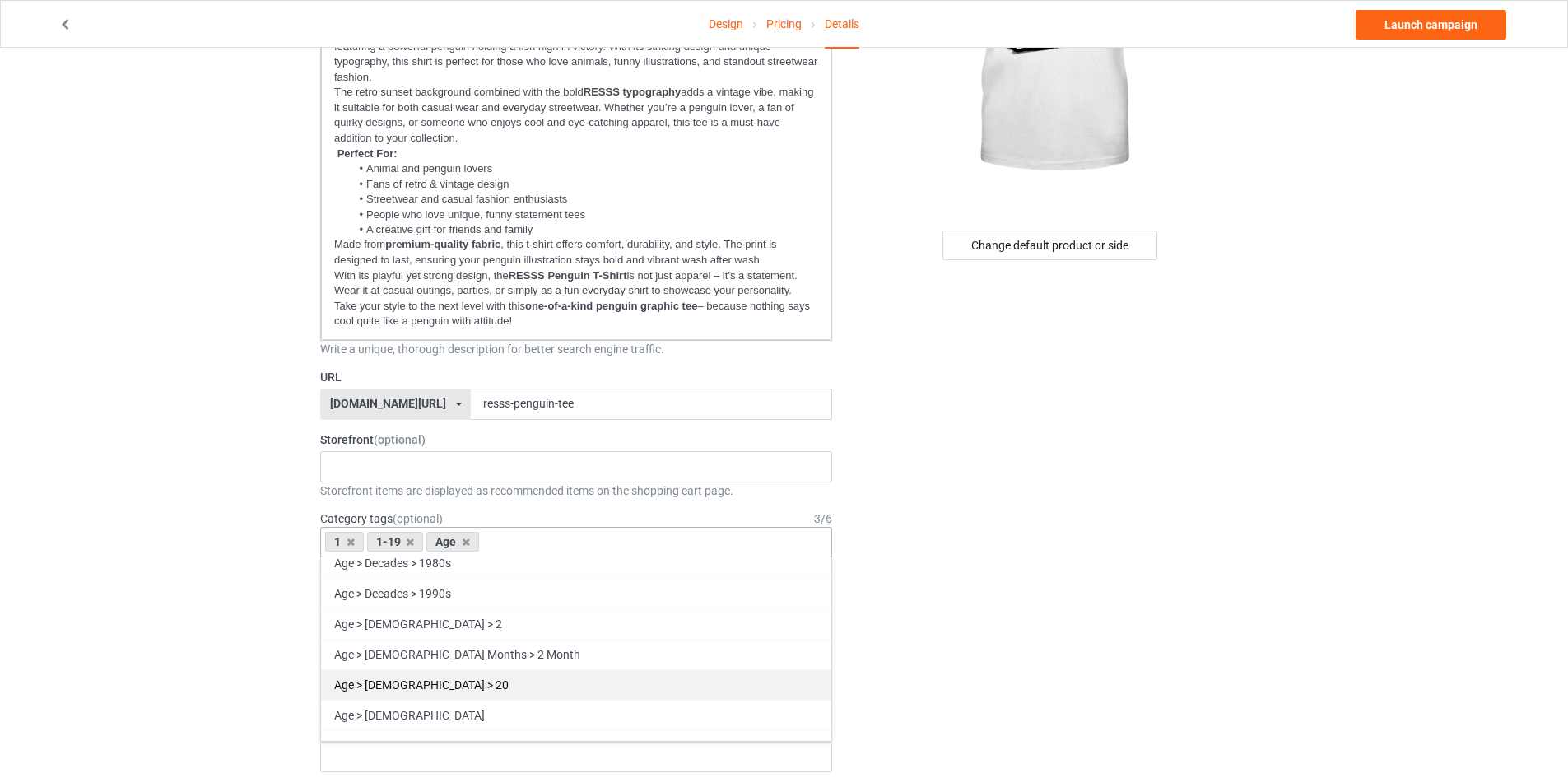
click at [437, 681] on div "Age > [DEMOGRAPHIC_DATA] > 20" at bounding box center [576, 684] width 510 height 30
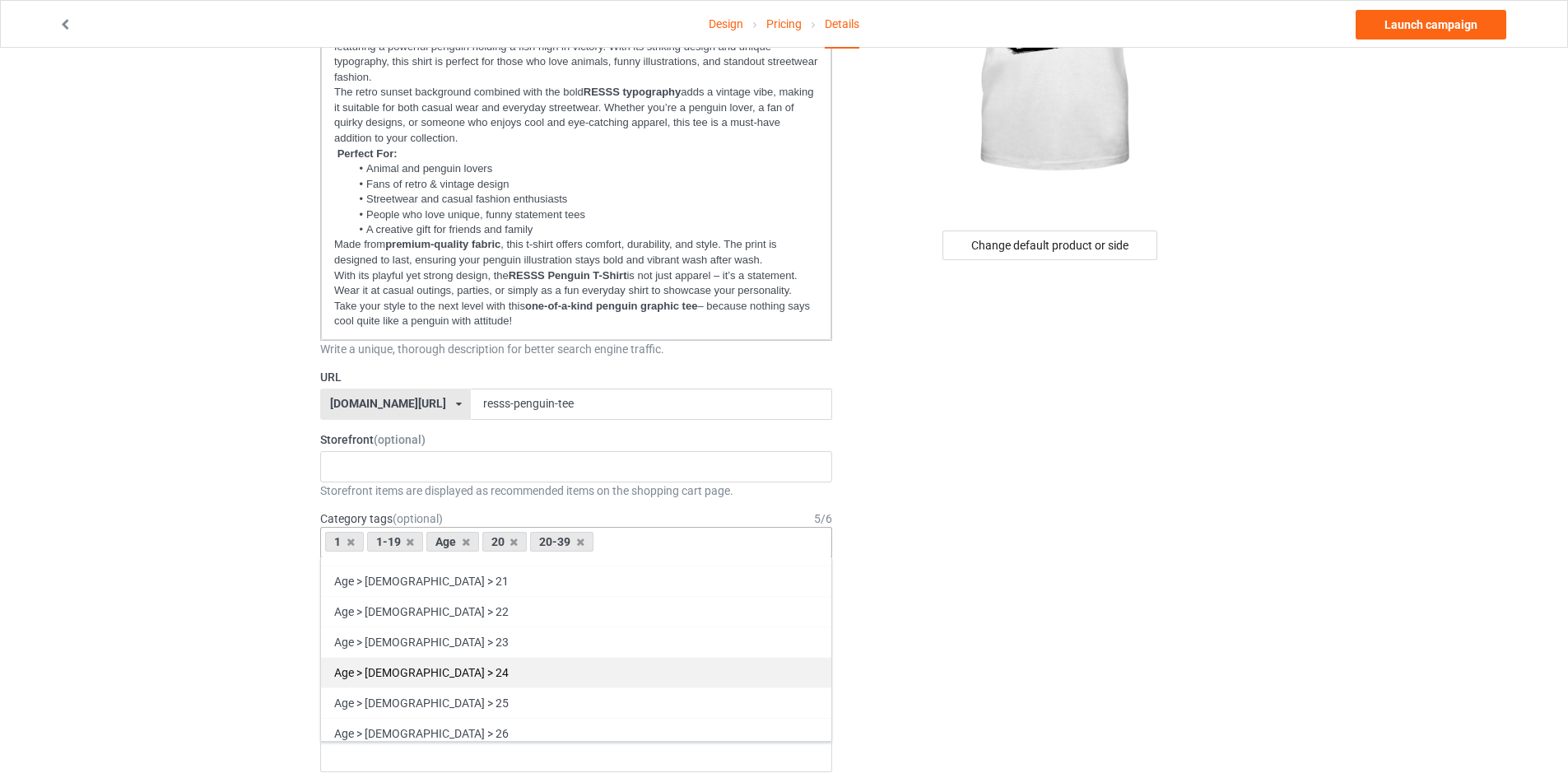
scroll to position [1399, 0]
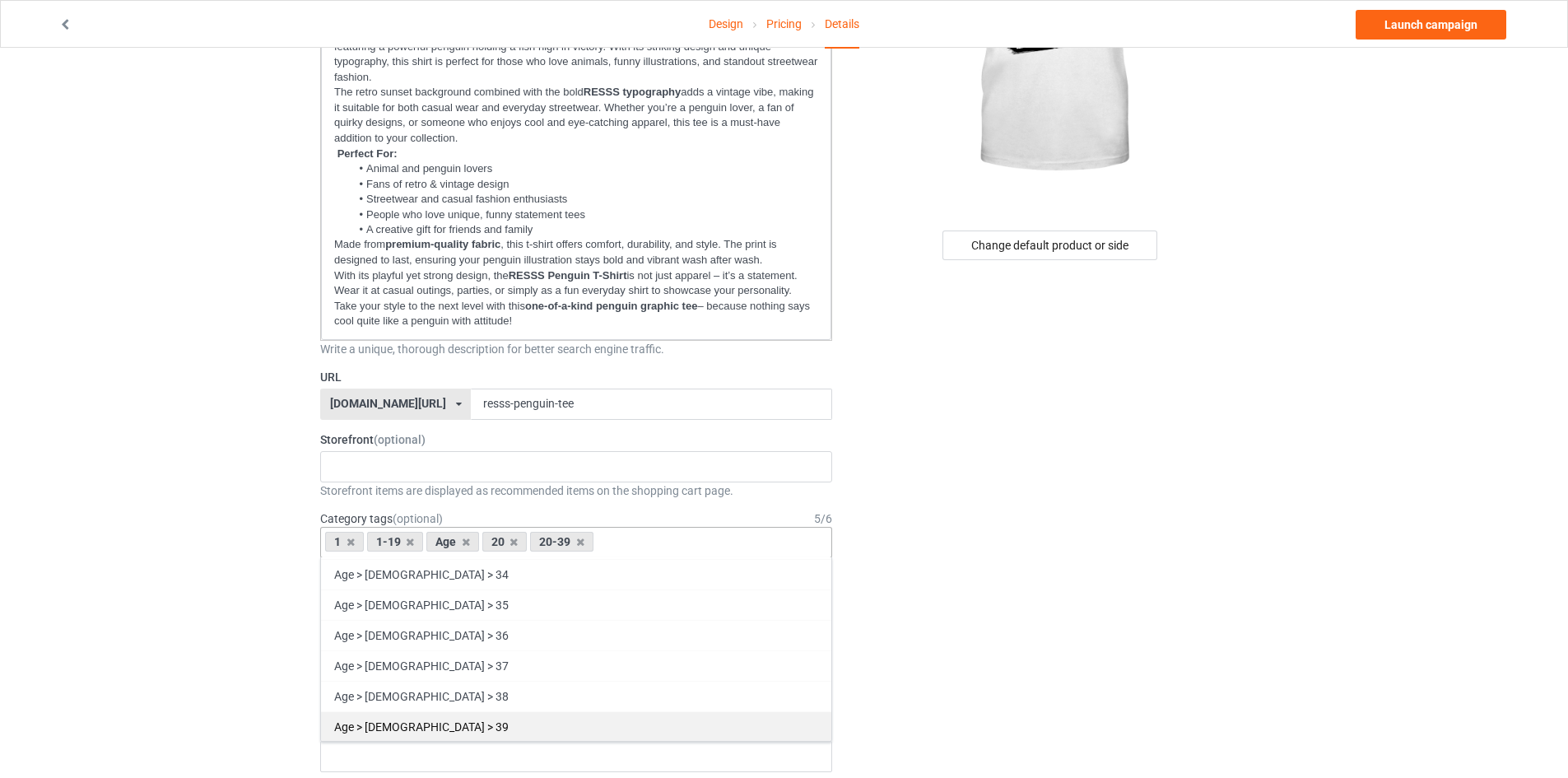
click at [428, 725] on div "Age > [DEMOGRAPHIC_DATA] > 39" at bounding box center [576, 726] width 510 height 30
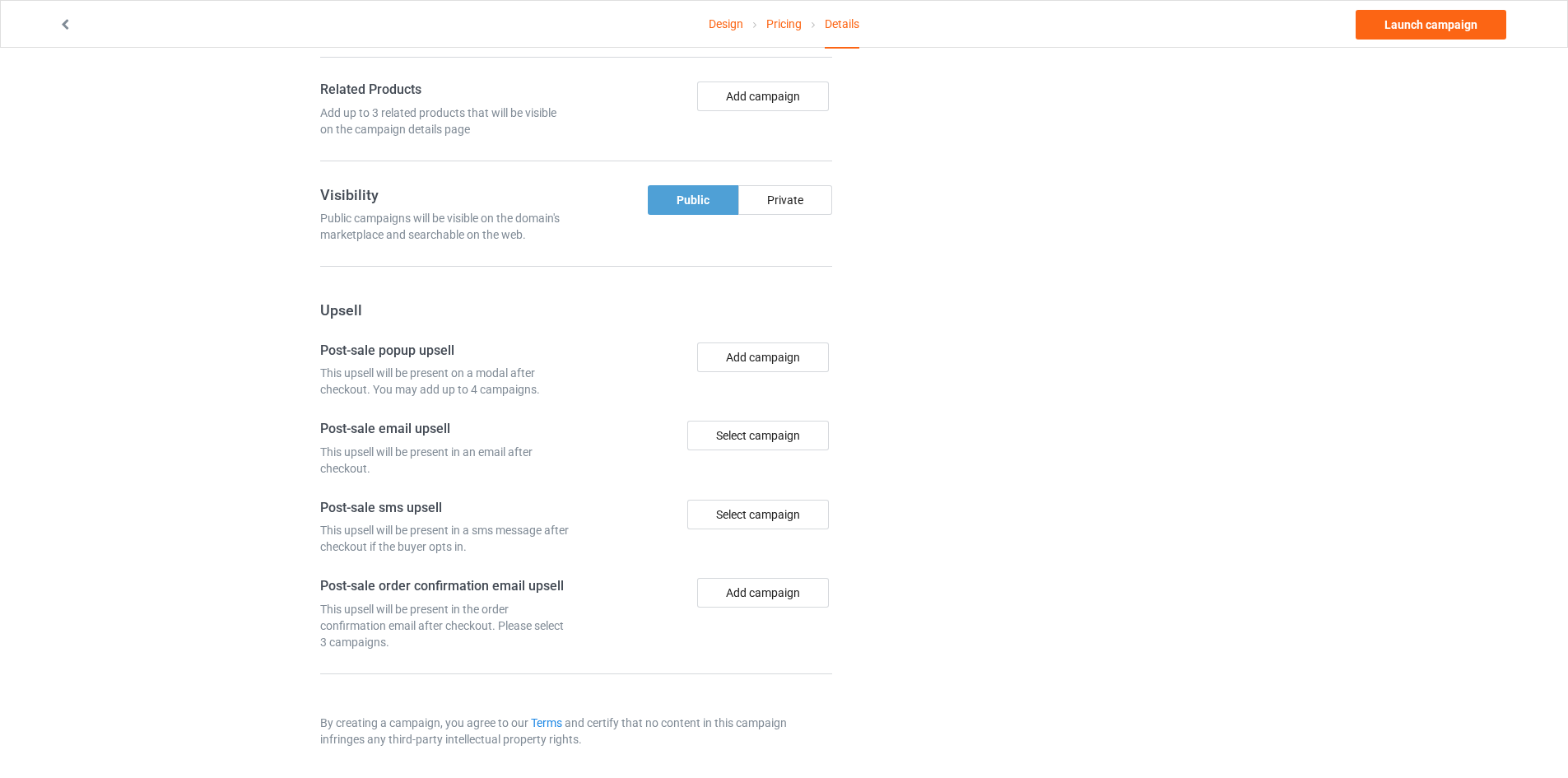
scroll to position [1234, 0]
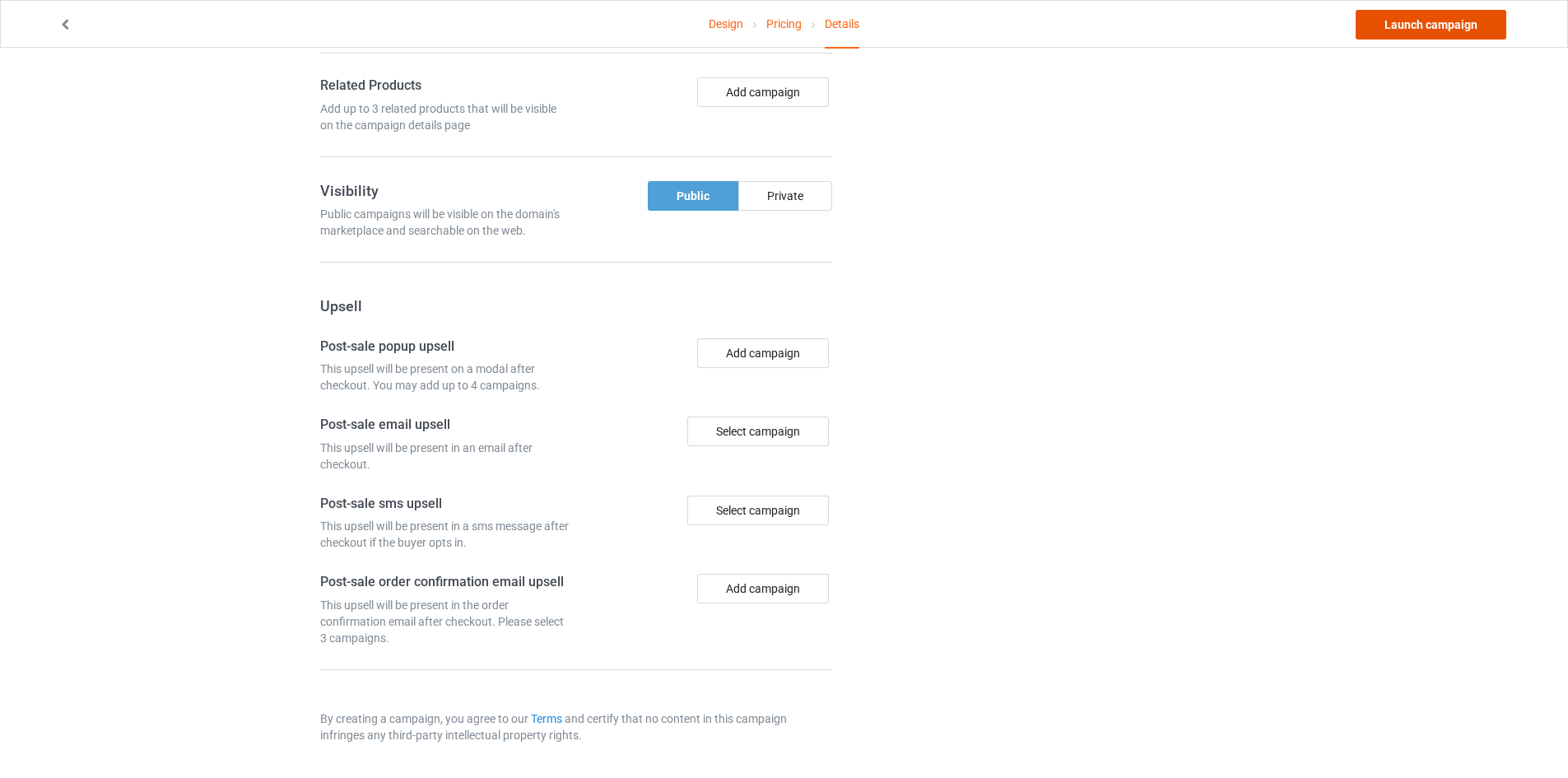
click at [1424, 27] on link "Launch campaign" at bounding box center [1430, 24] width 150 height 30
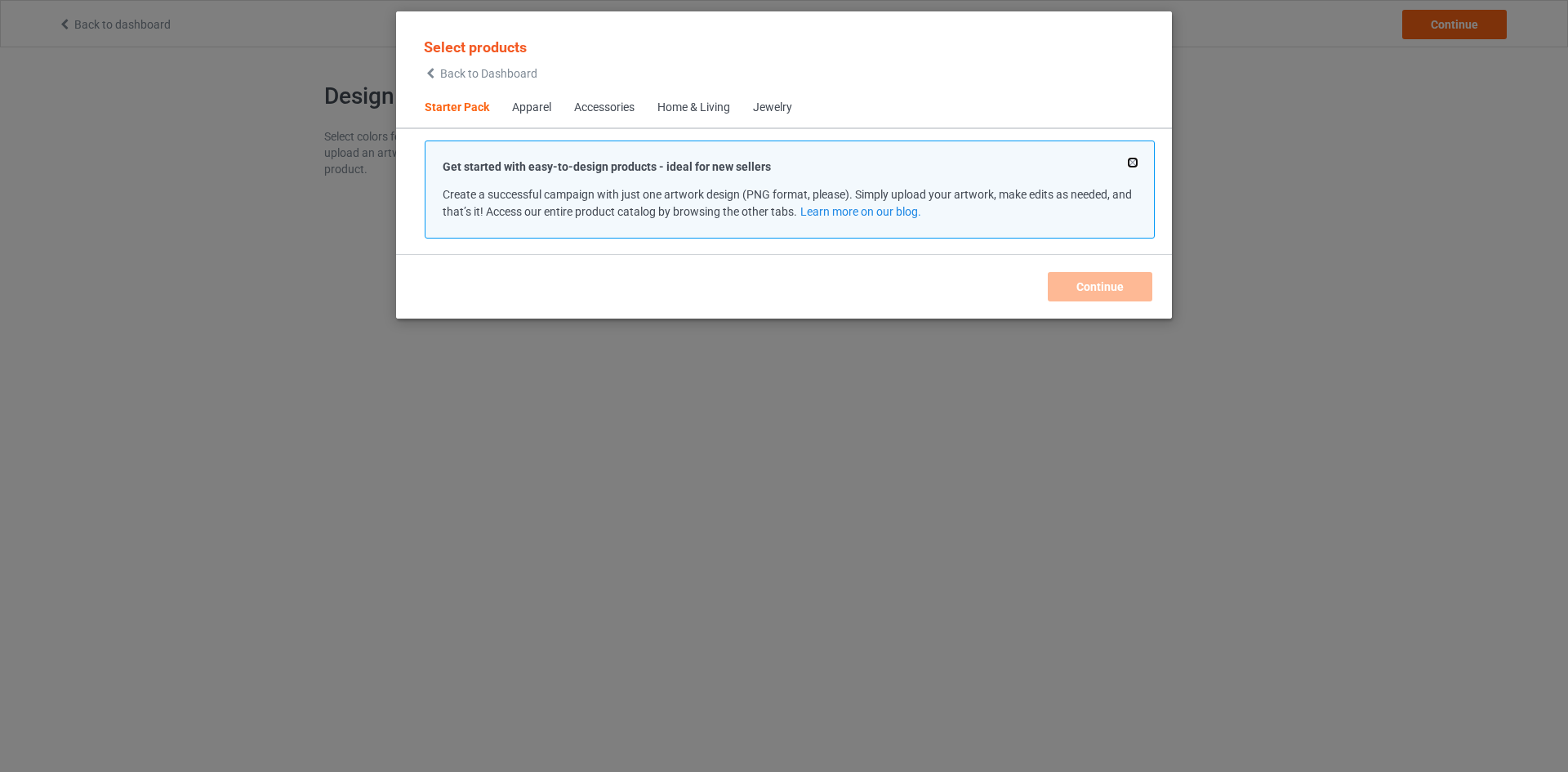
click at [1133, 164] on button at bounding box center [1132, 163] width 8 height 8
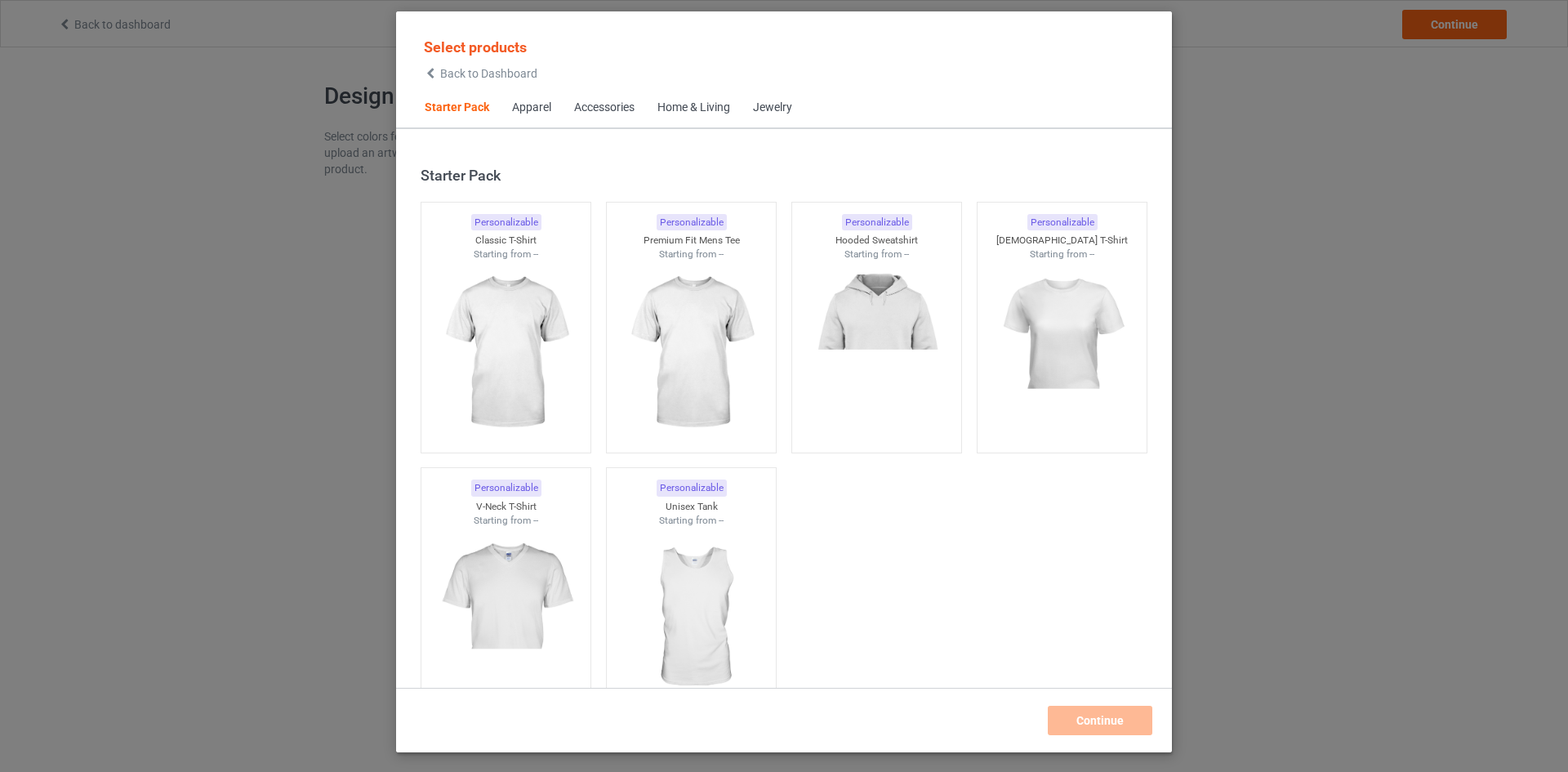
scroll to position [21, 0]
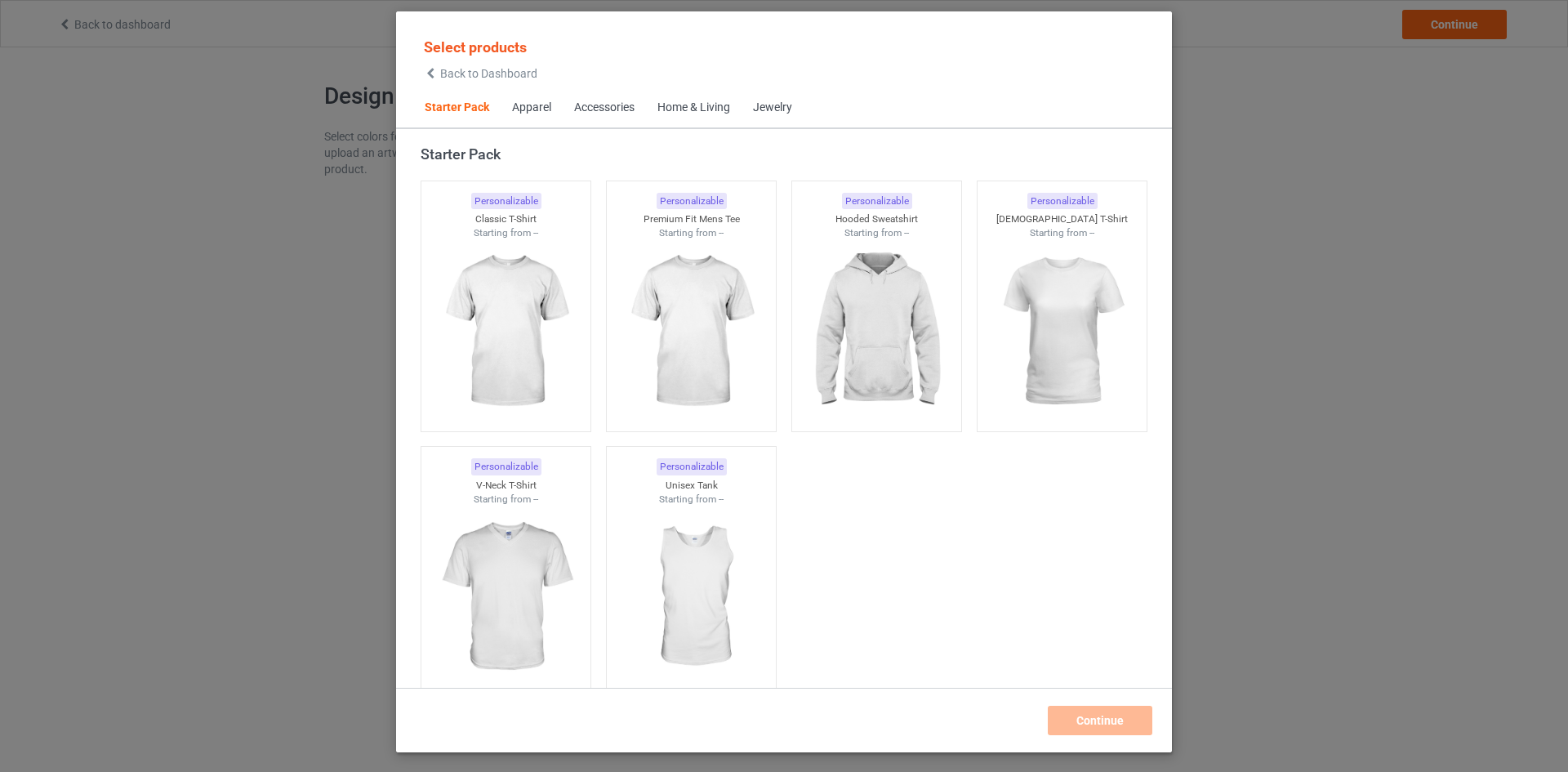
drag, startPoint x: 426, startPoint y: 72, endPoint x: 0, endPoint y: 49, distance: 426.6
click at [424, 73] on icon at bounding box center [430, 73] width 13 height 12
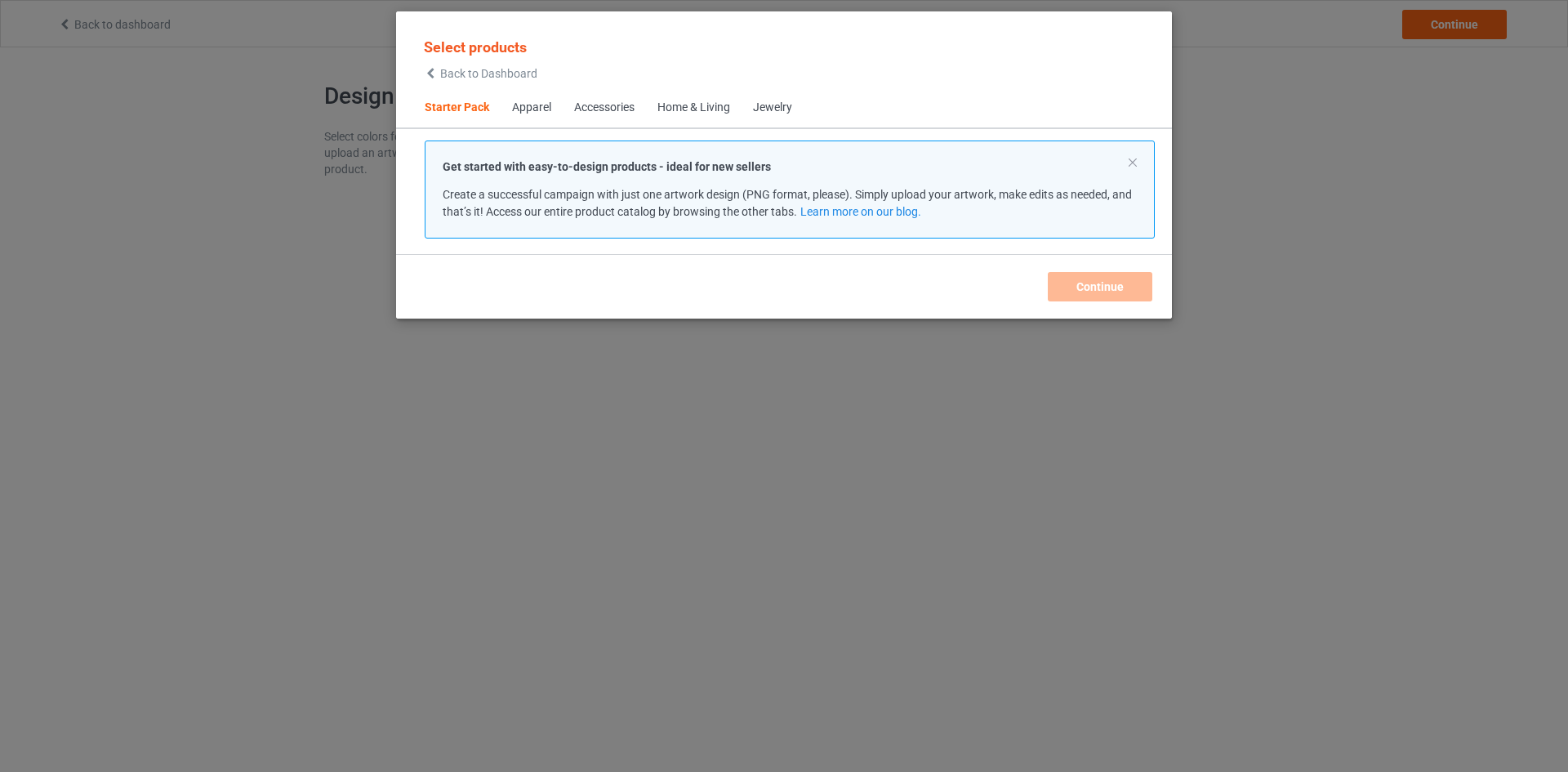
click at [1127, 165] on p "Get started with easy-to-design products - ideal for new sellers" at bounding box center [789, 167] width 694 height 16
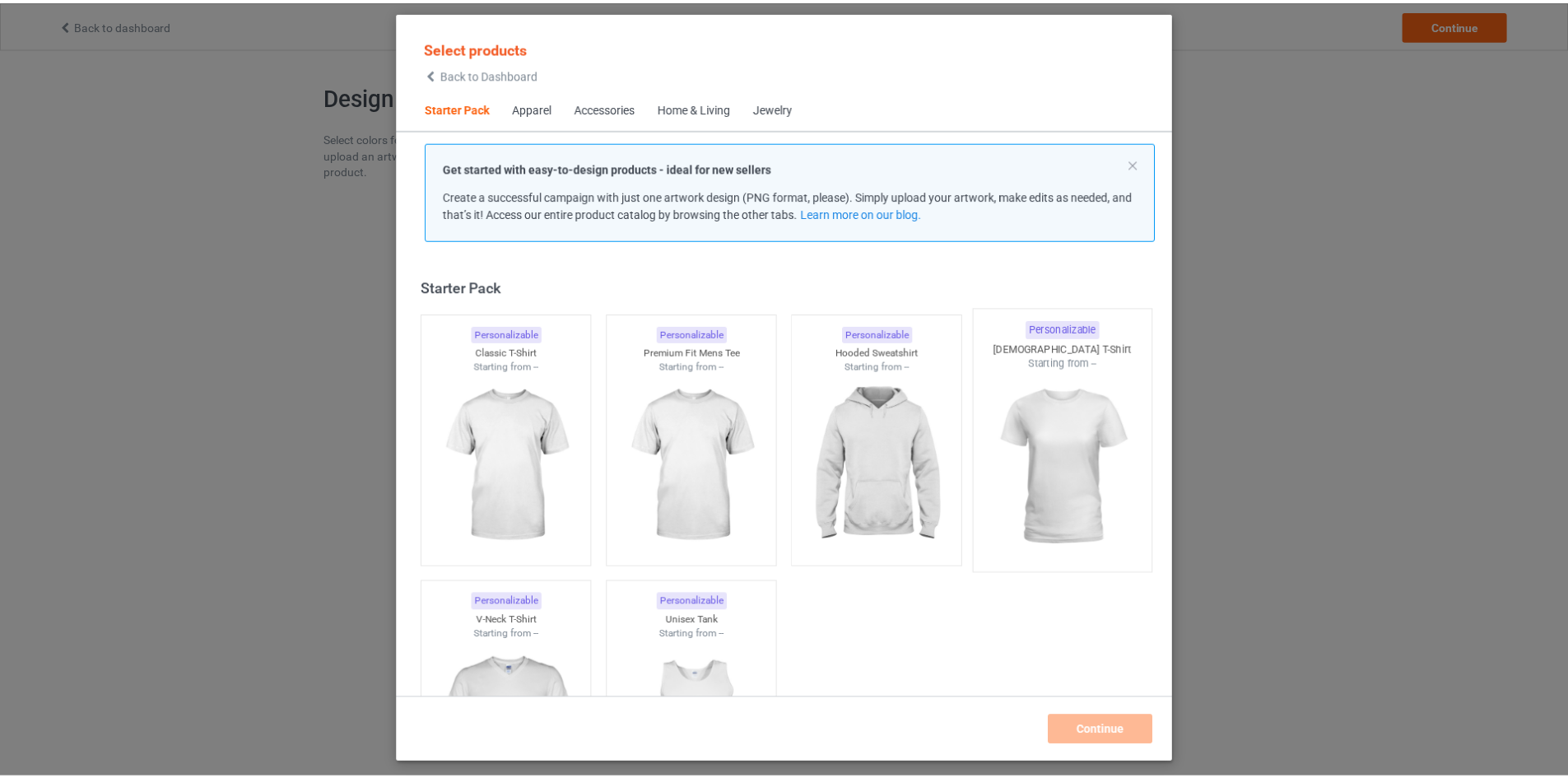
scroll to position [21, 0]
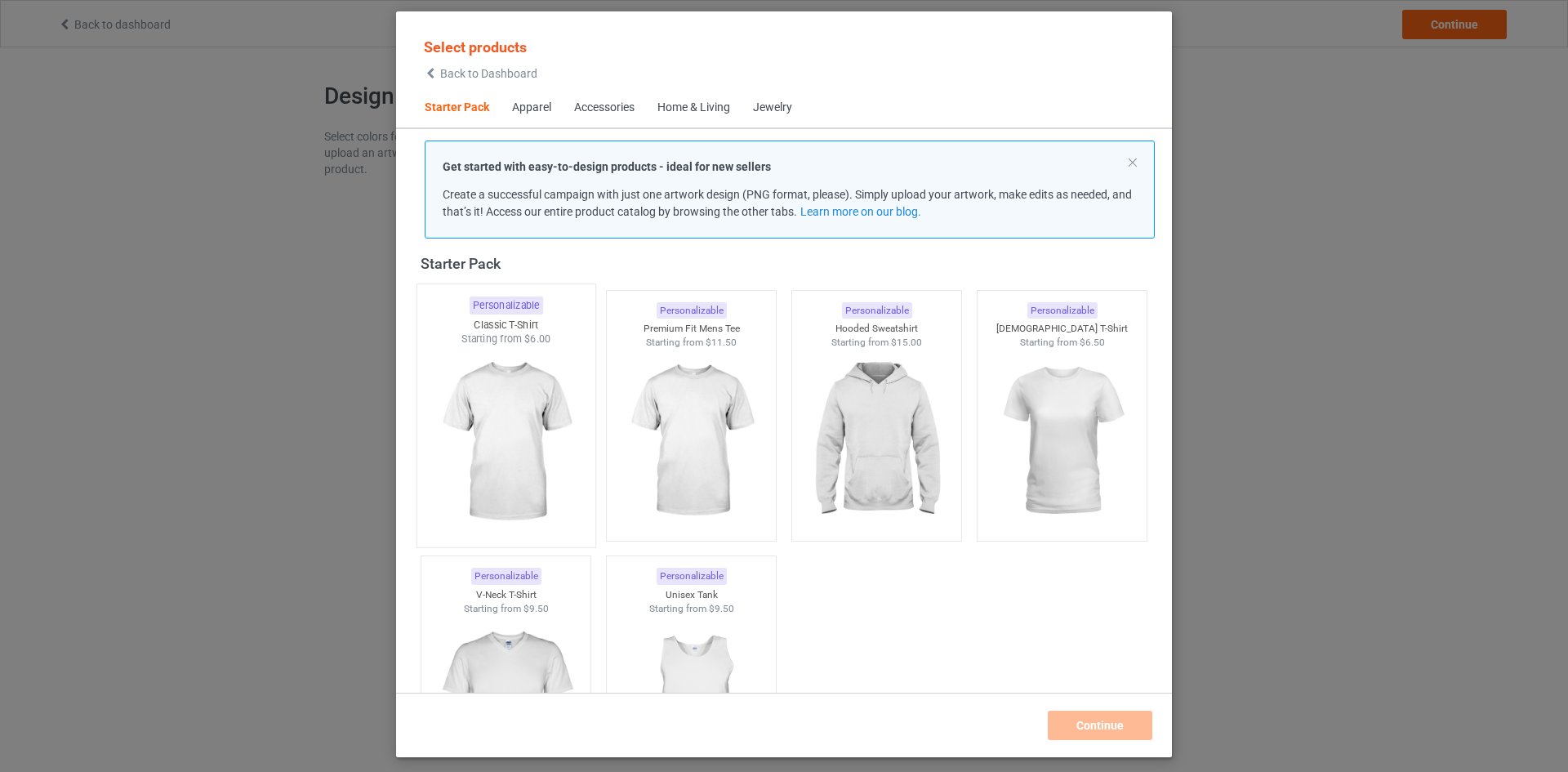
click at [508, 425] on img at bounding box center [504, 442] width 153 height 192
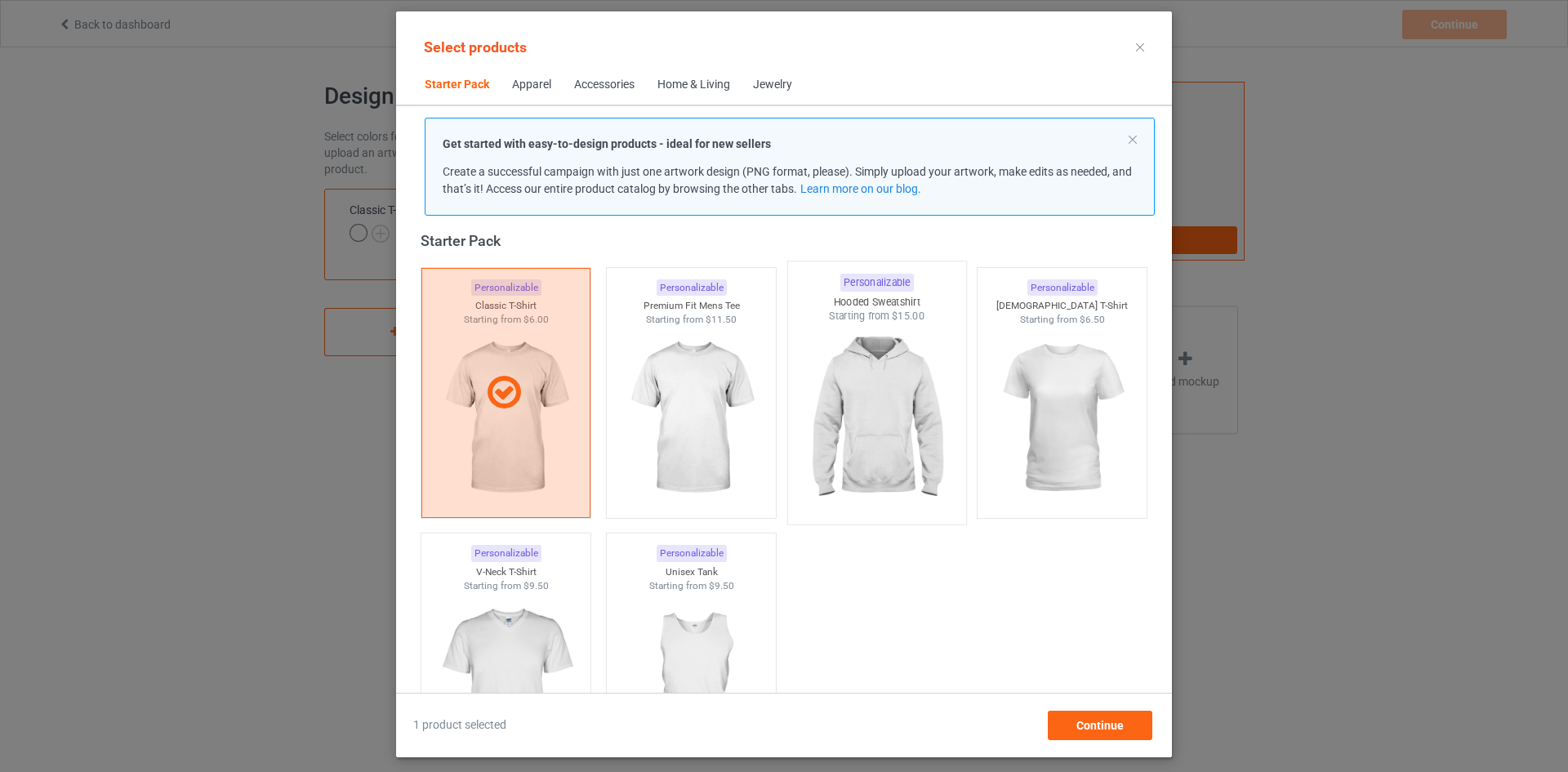
click at [851, 431] on img at bounding box center [875, 419] width 153 height 192
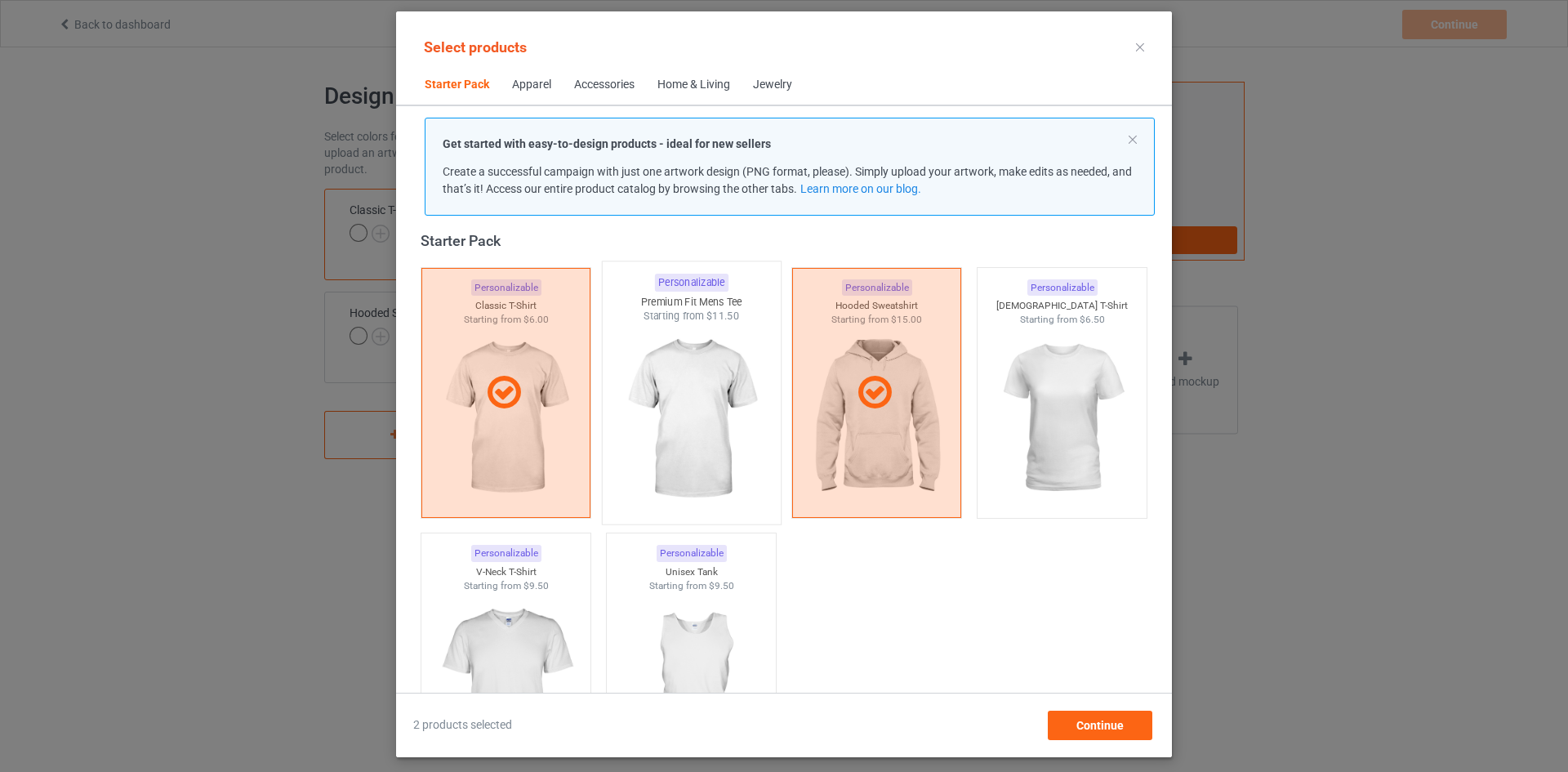
click at [759, 450] on div at bounding box center [691, 419] width 178 height 192
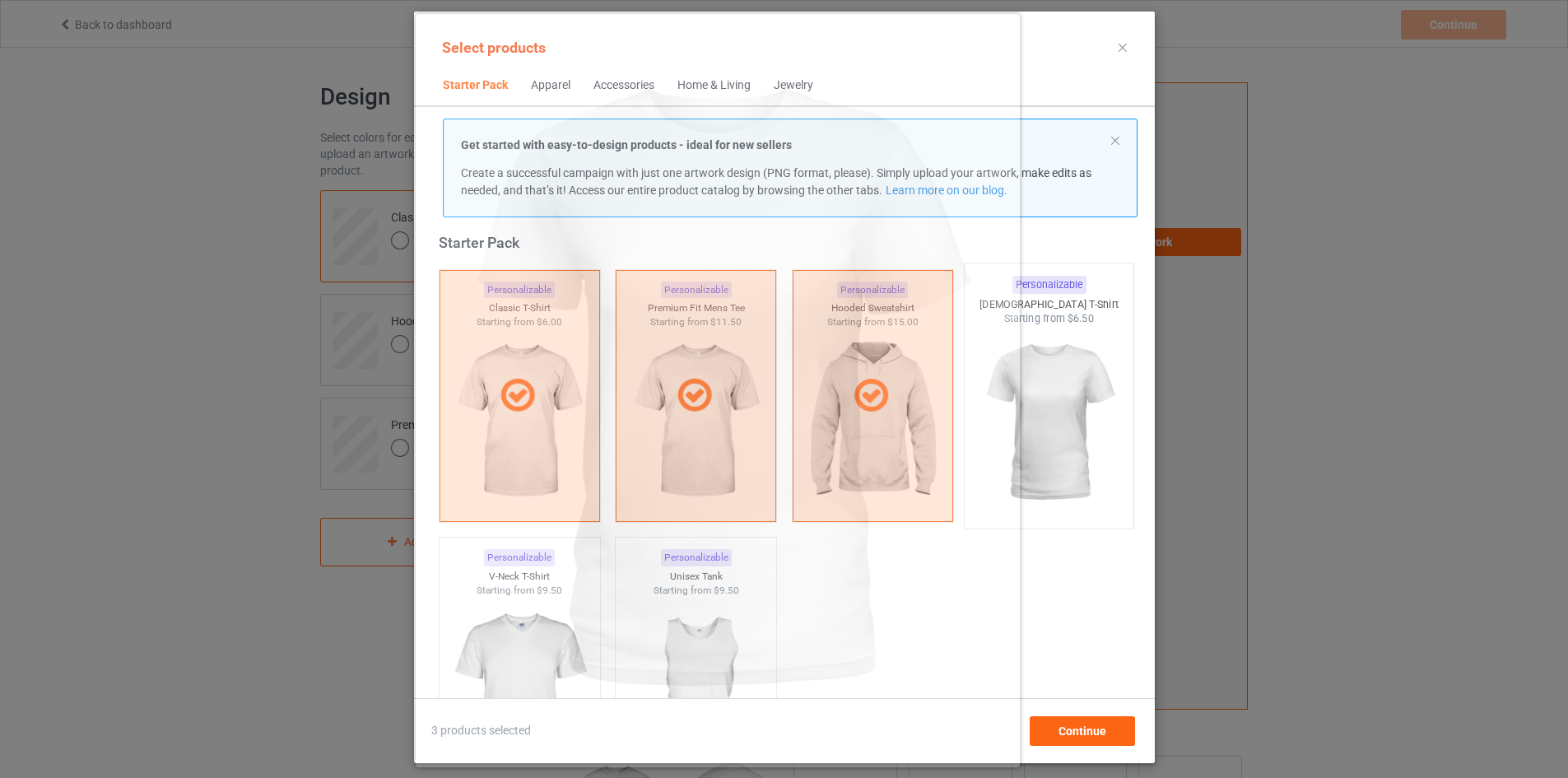
click at [1029, 438] on img at bounding box center [1048, 422] width 154 height 193
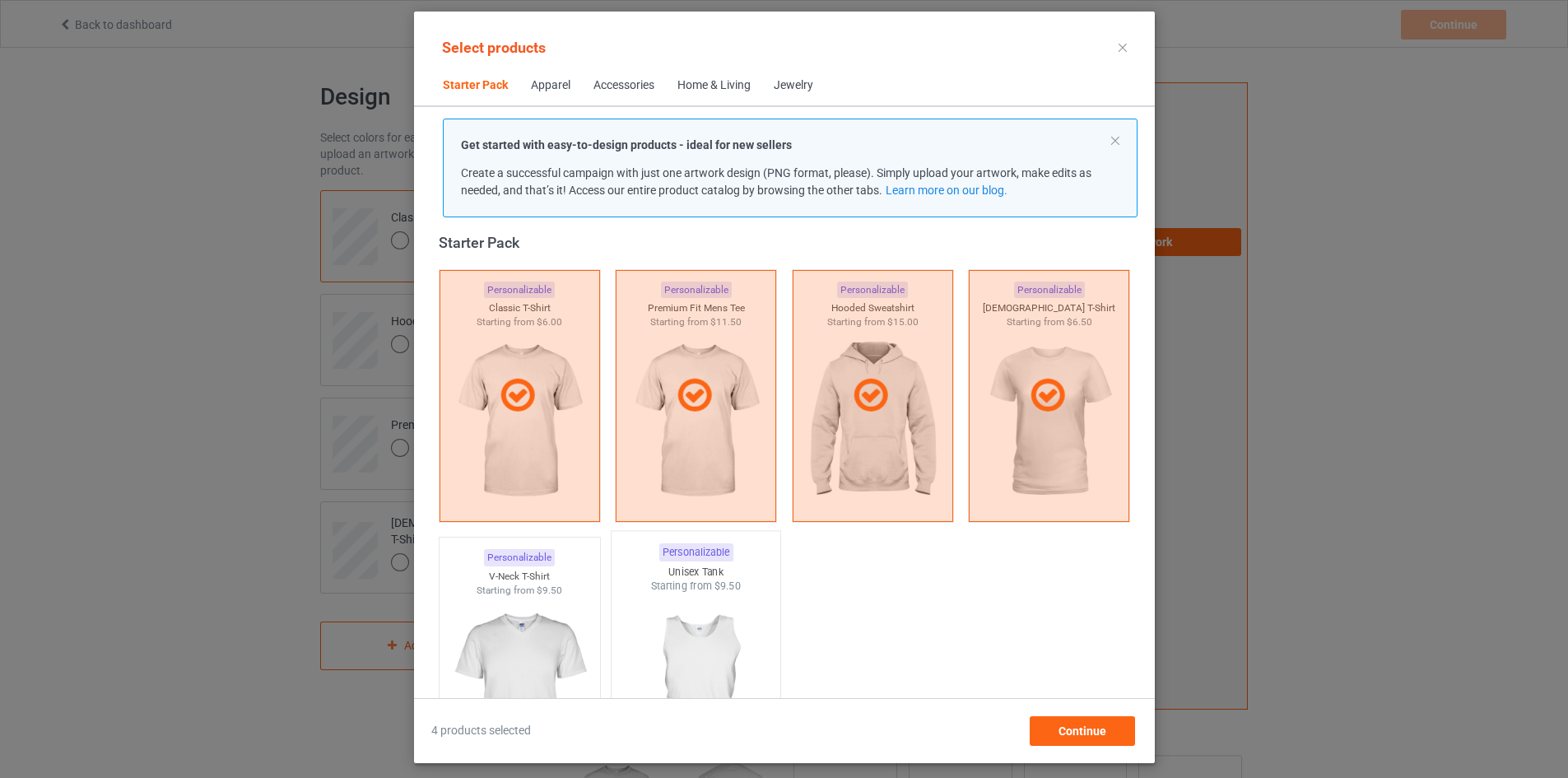
click at [650, 670] on img at bounding box center [695, 690] width 154 height 193
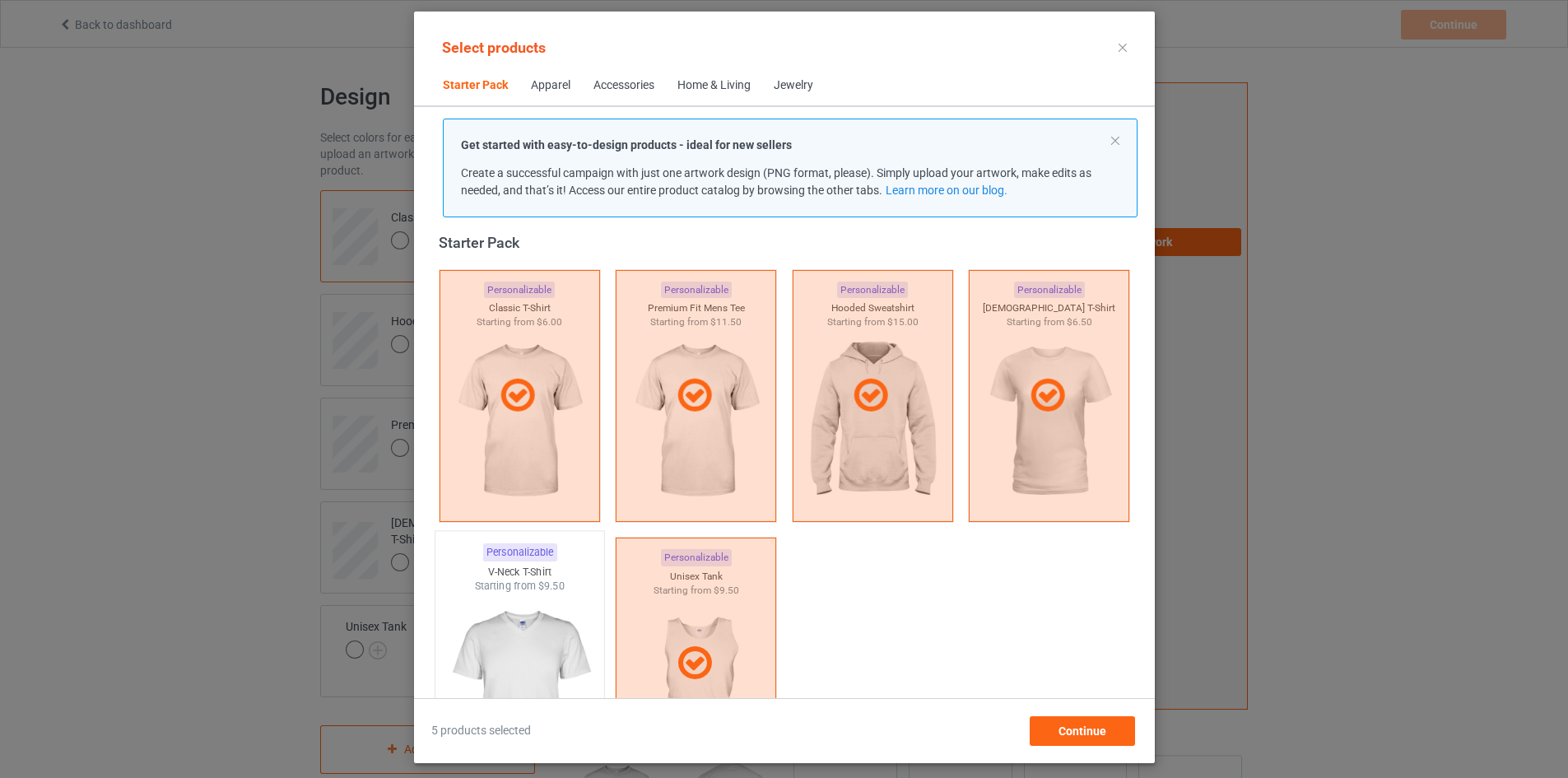
click at [495, 648] on img at bounding box center [519, 690] width 154 height 193
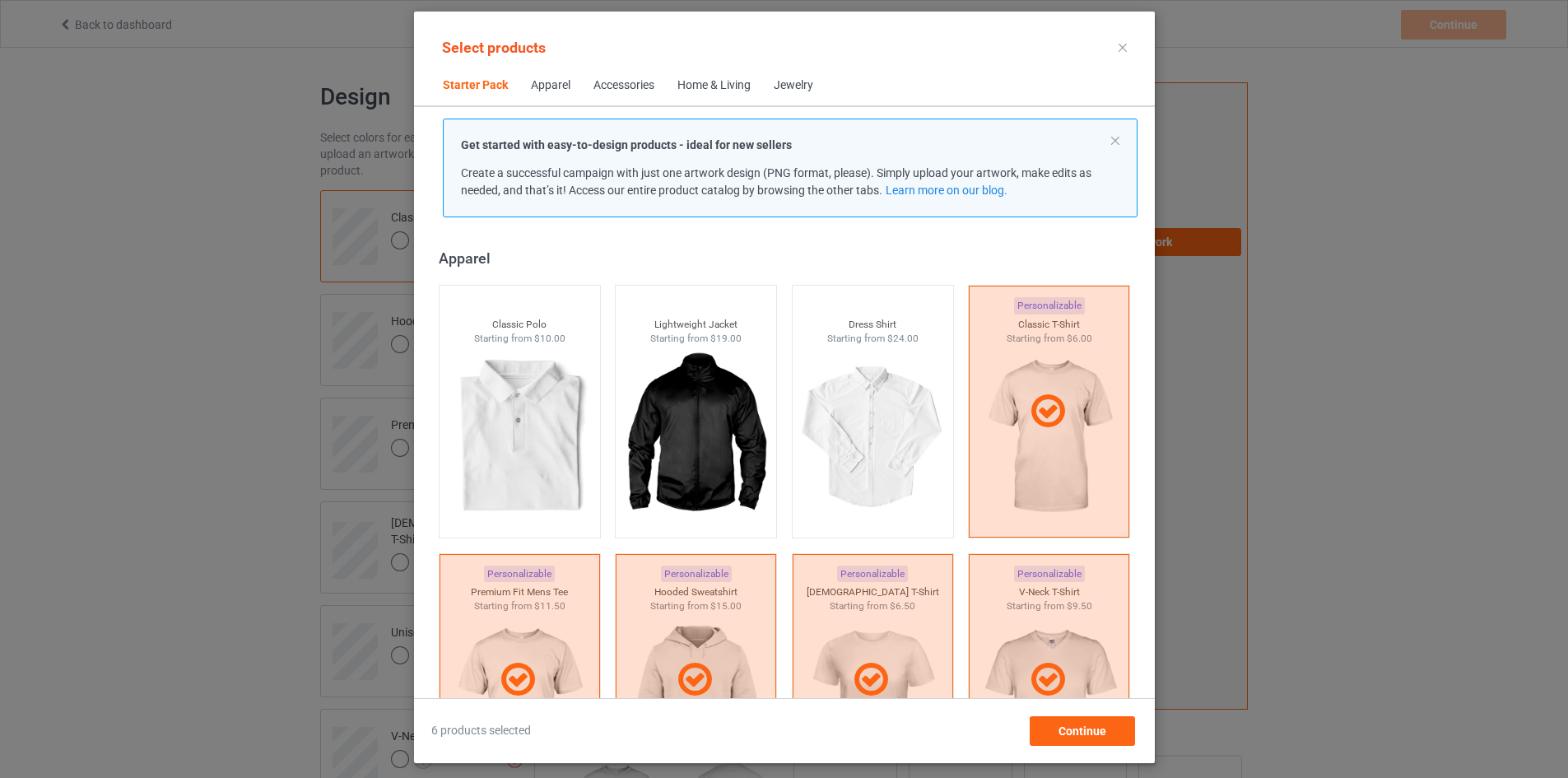
scroll to position [926, 0]
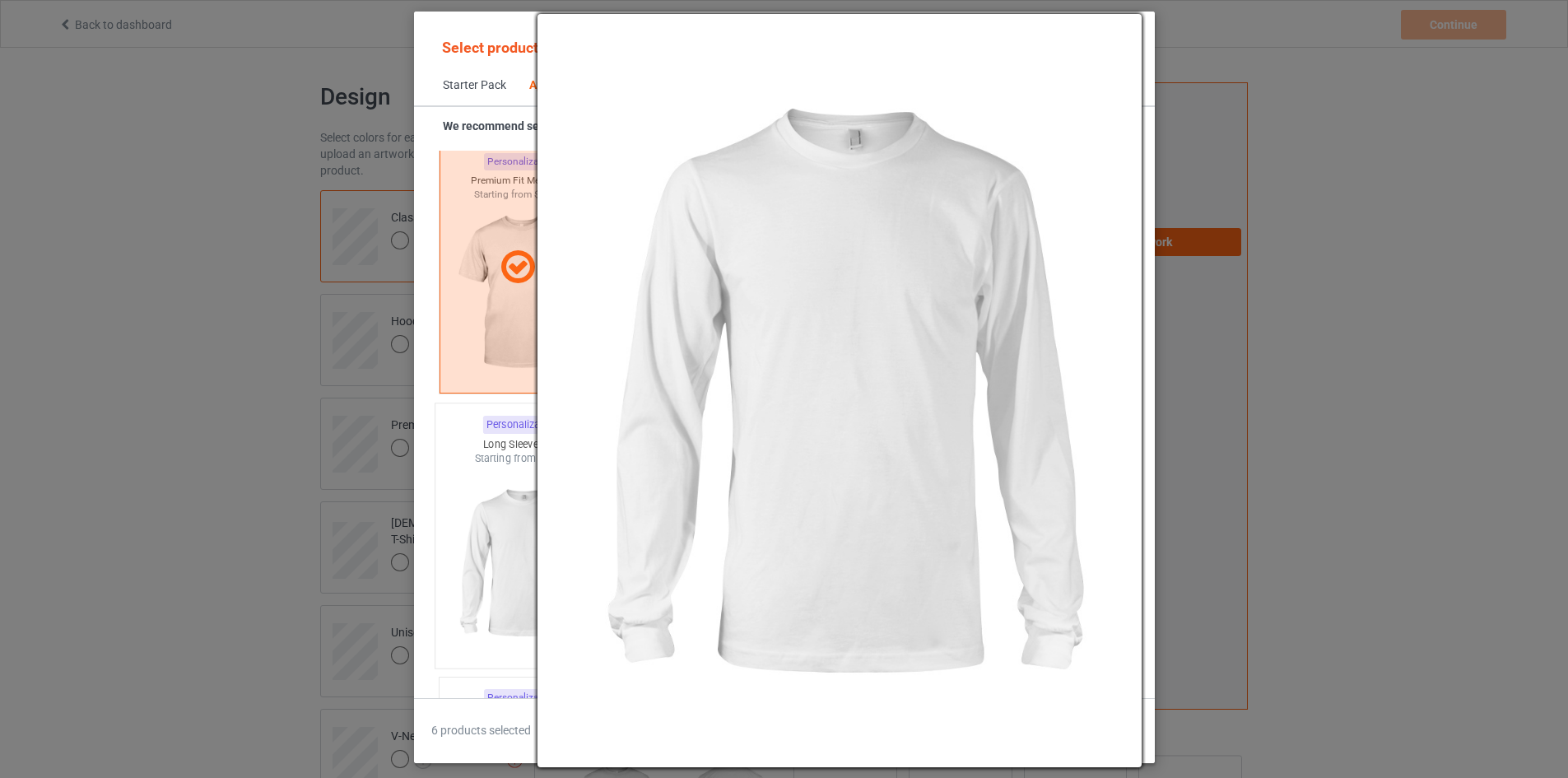
click at [523, 517] on img at bounding box center [519, 562] width 154 height 193
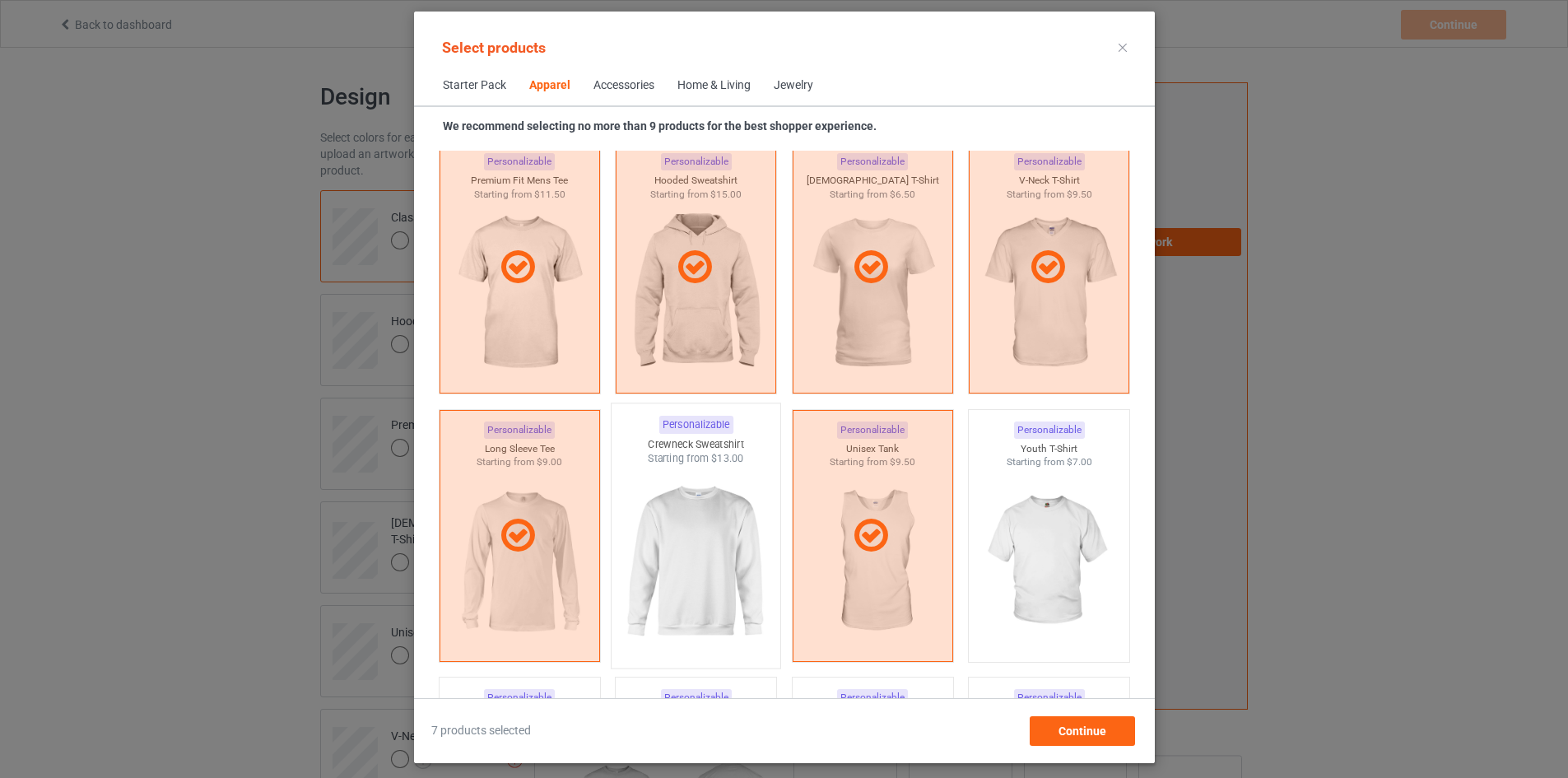
click at [670, 513] on img at bounding box center [695, 562] width 154 height 193
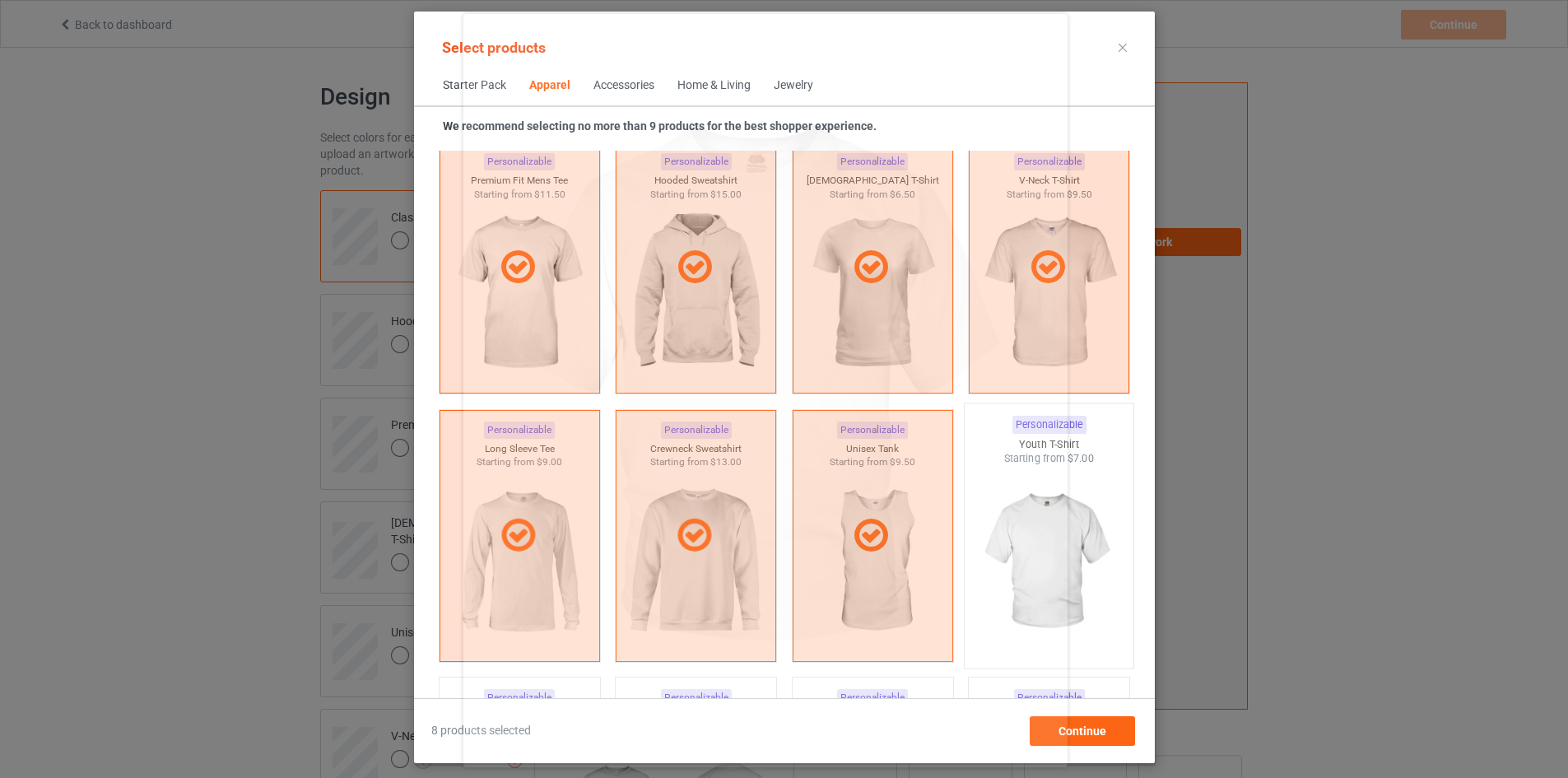
click at [1077, 540] on img at bounding box center [1048, 562] width 154 height 193
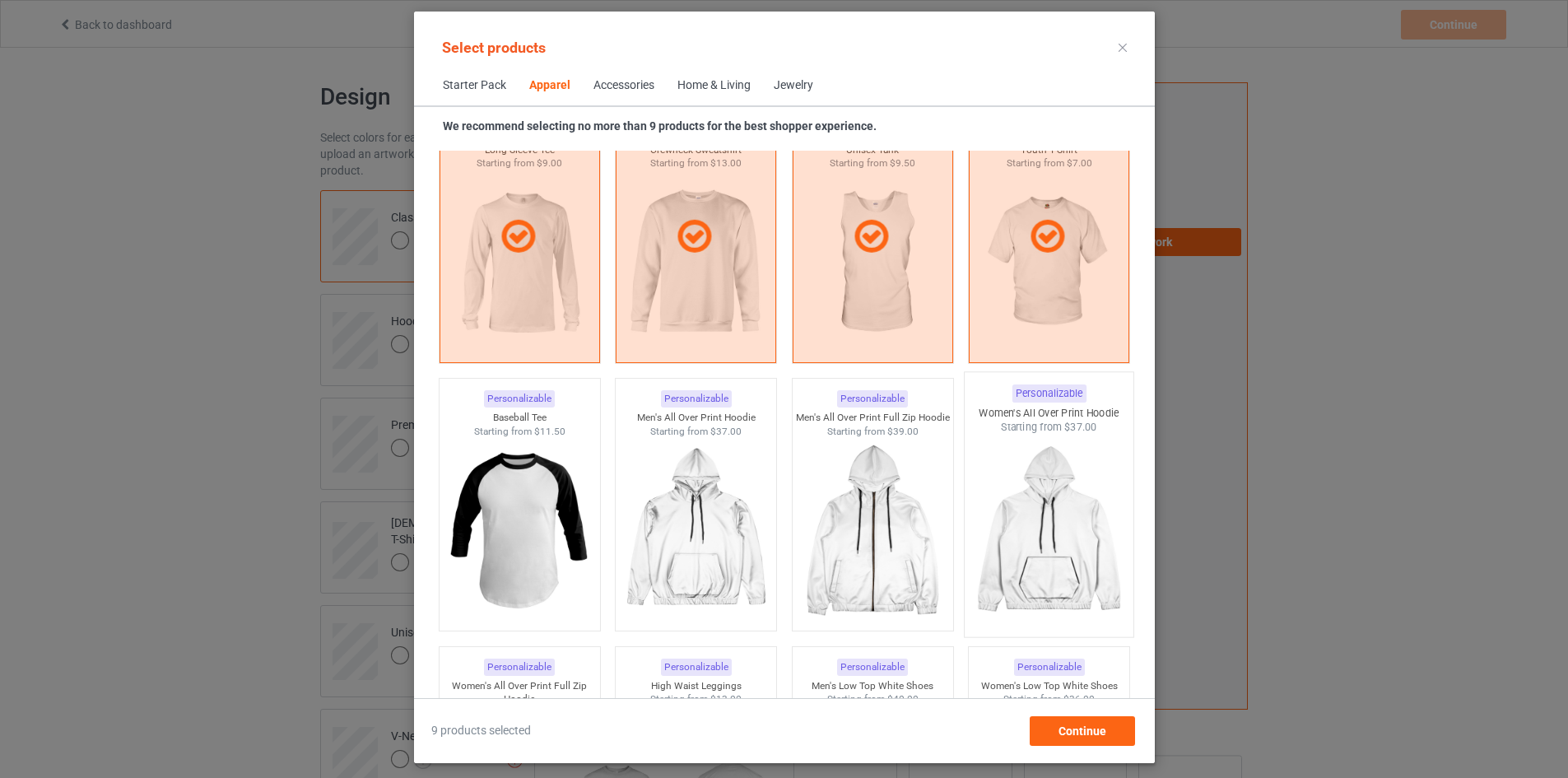
scroll to position [1503, 0]
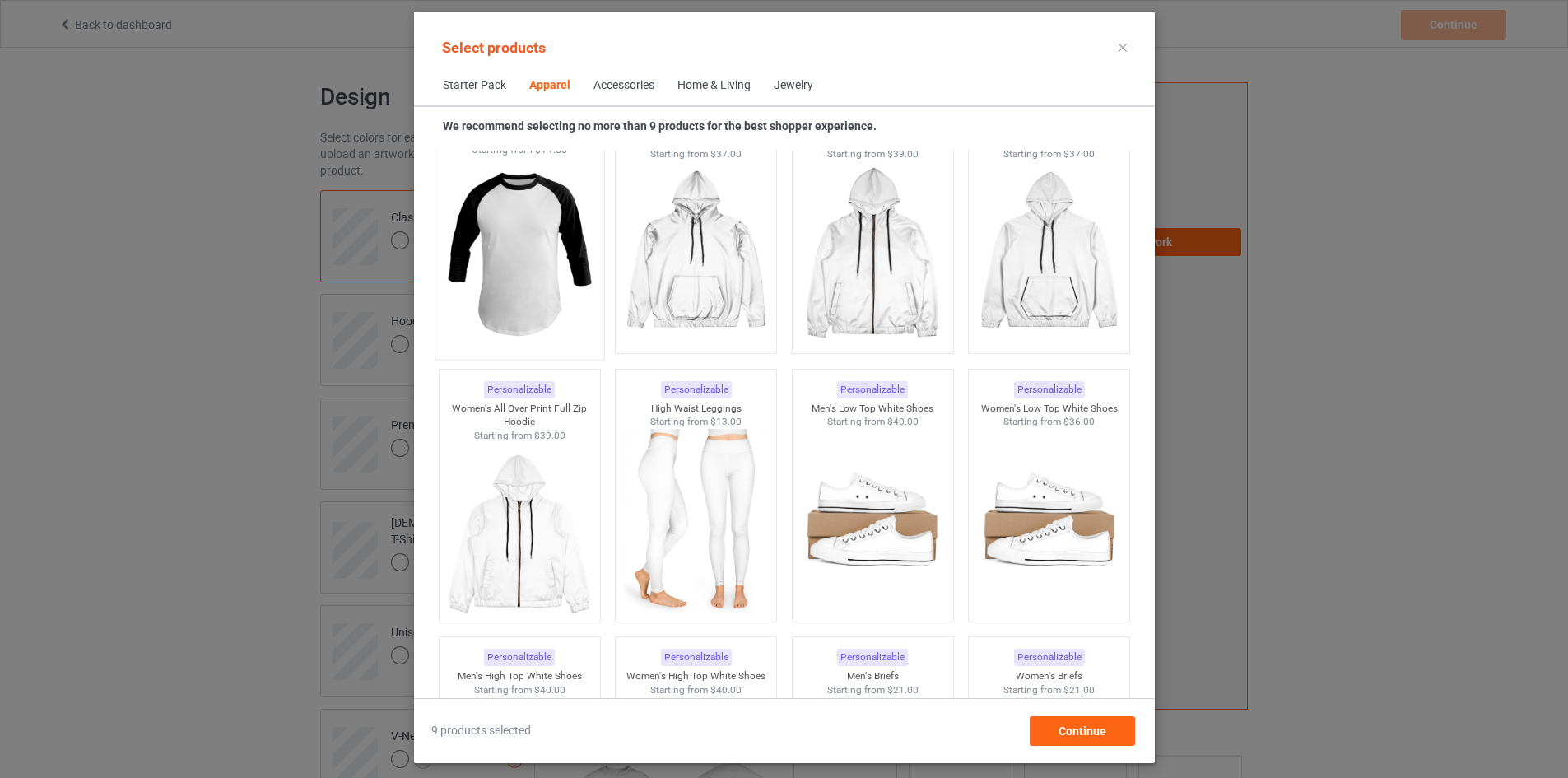
click at [470, 291] on img at bounding box center [519, 253] width 154 height 193
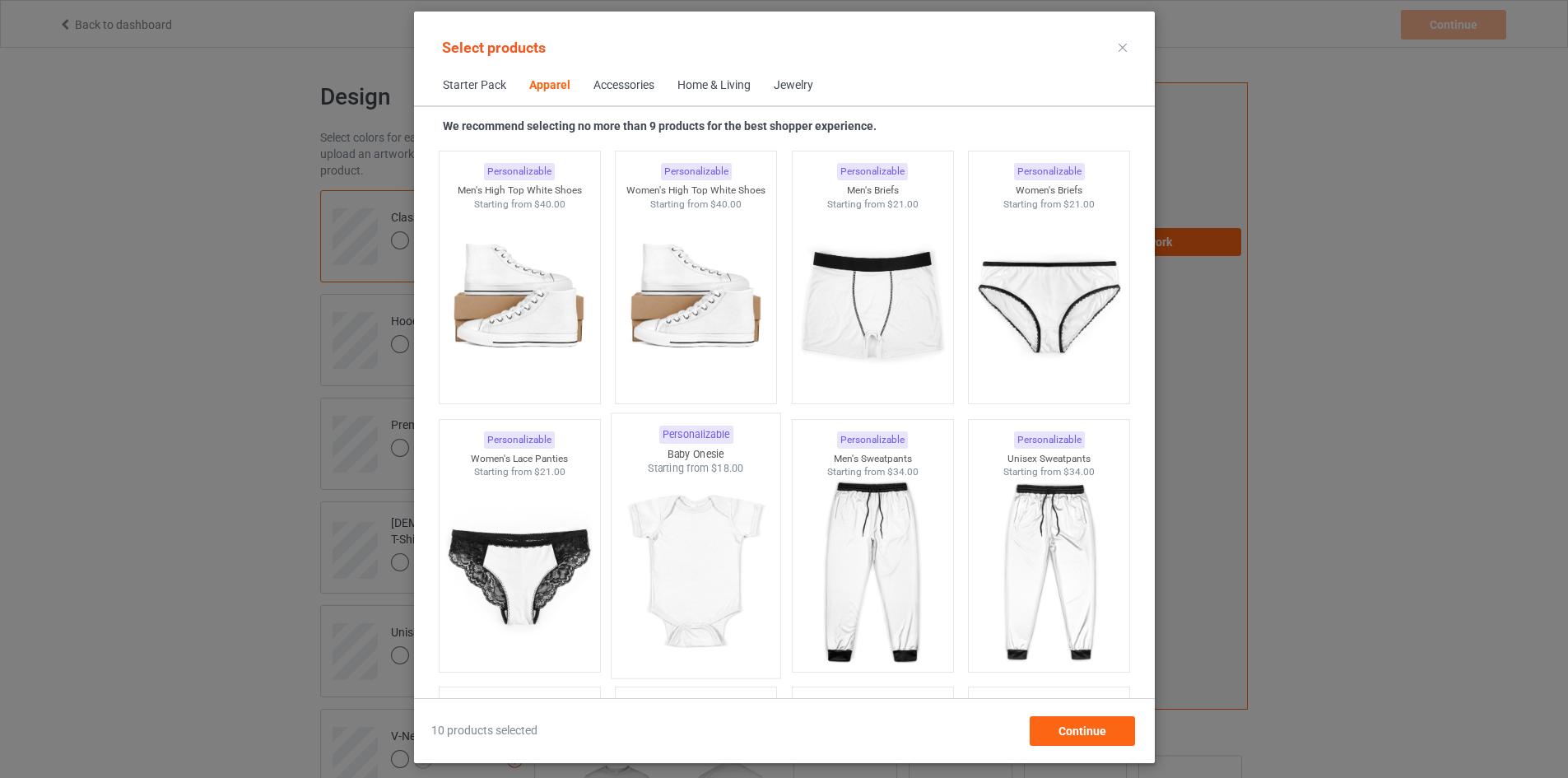
scroll to position [2161, 0]
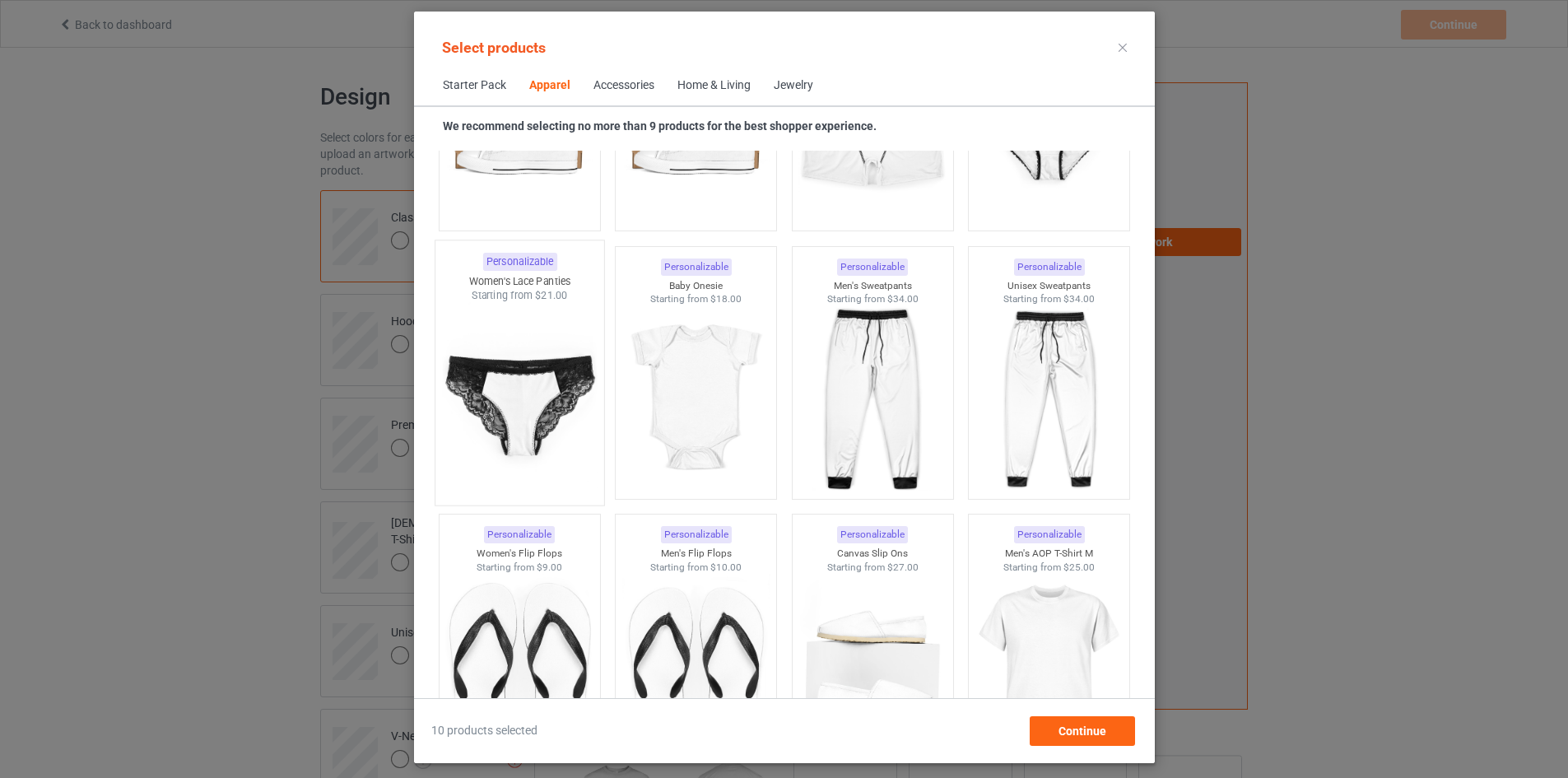
click at [497, 416] on img at bounding box center [519, 399] width 154 height 193
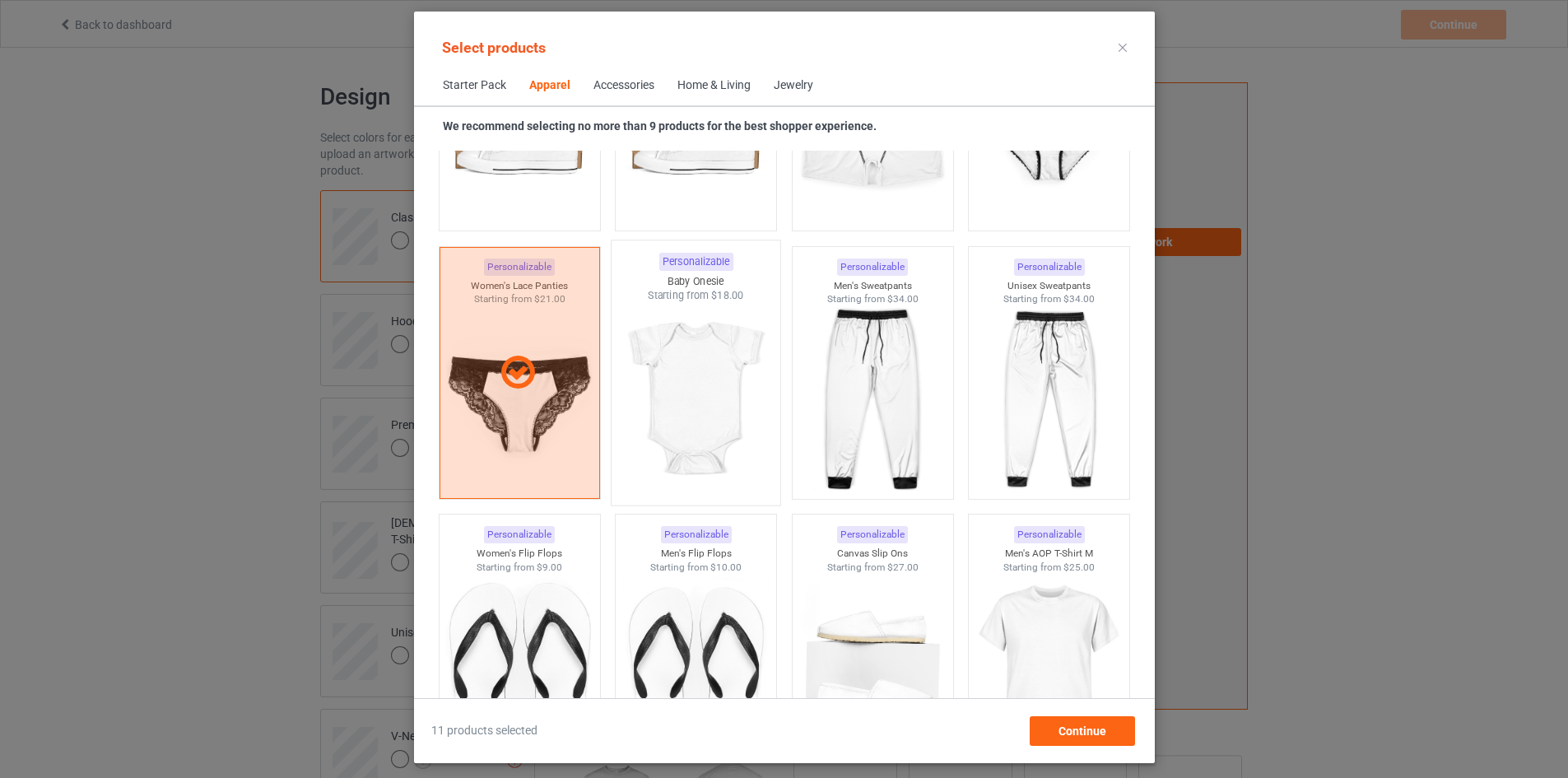
click at [675, 405] on img at bounding box center [695, 399] width 154 height 193
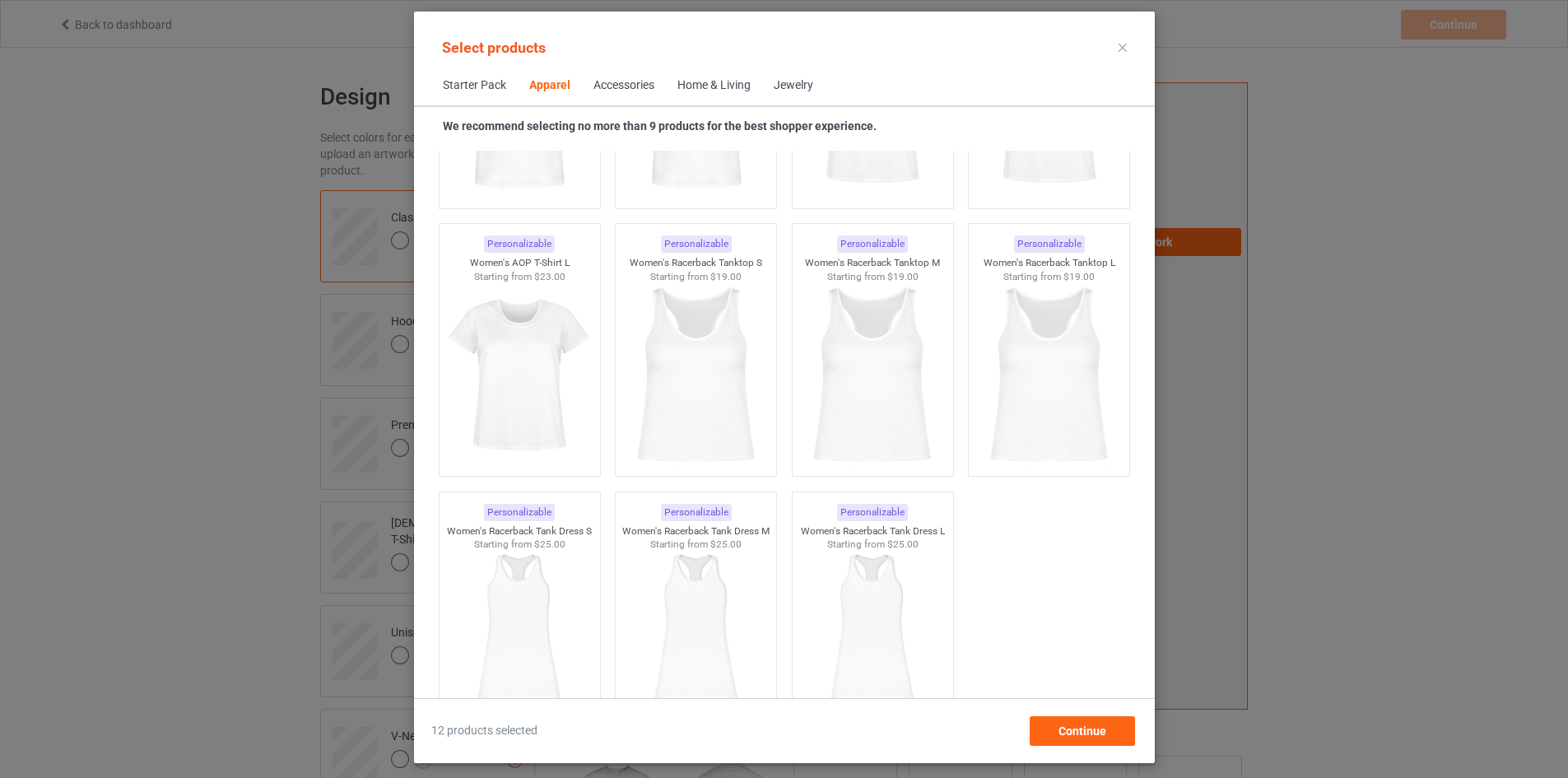
scroll to position [2819, 0]
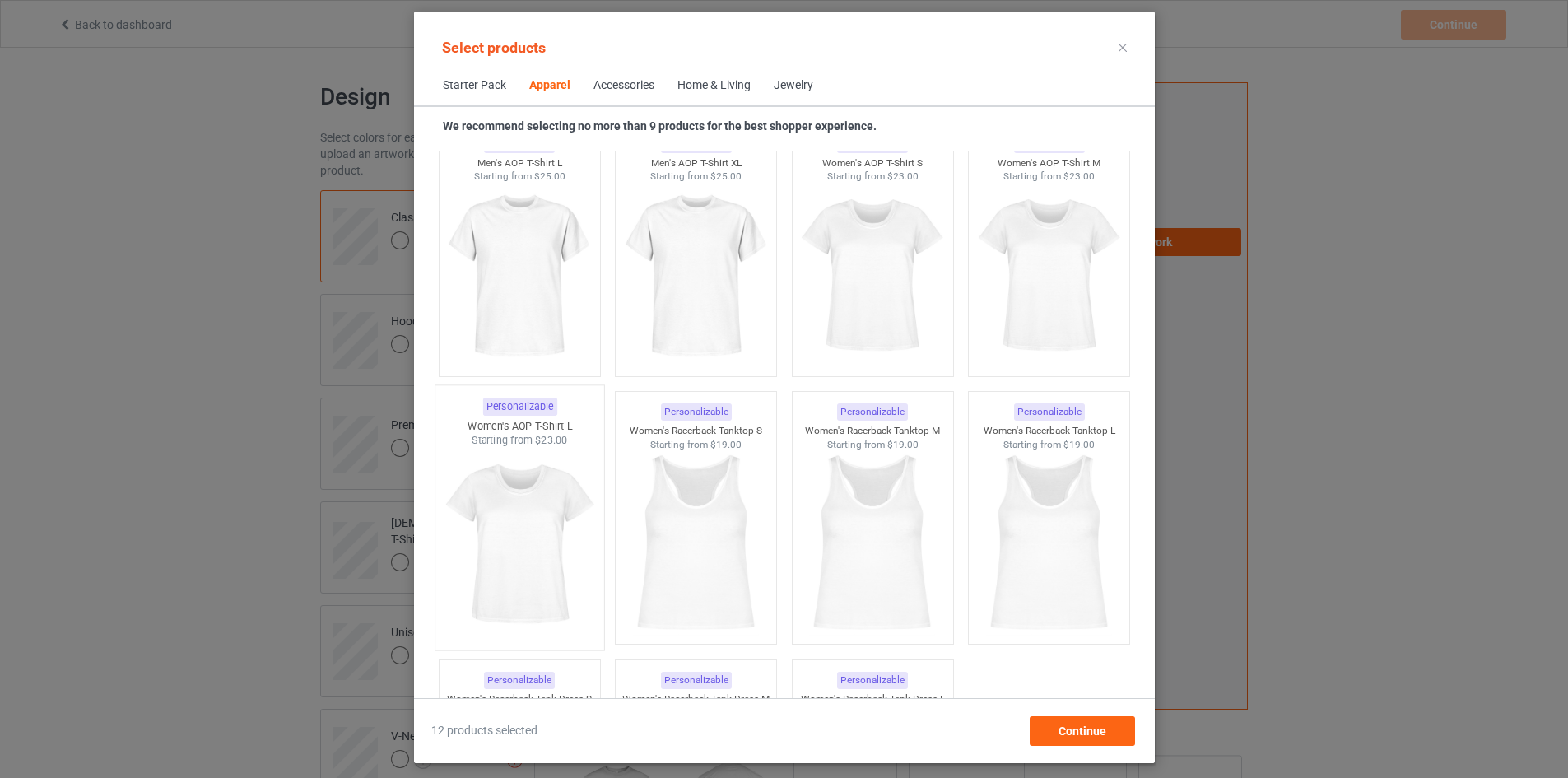
click at [513, 497] on img at bounding box center [519, 543] width 154 height 193
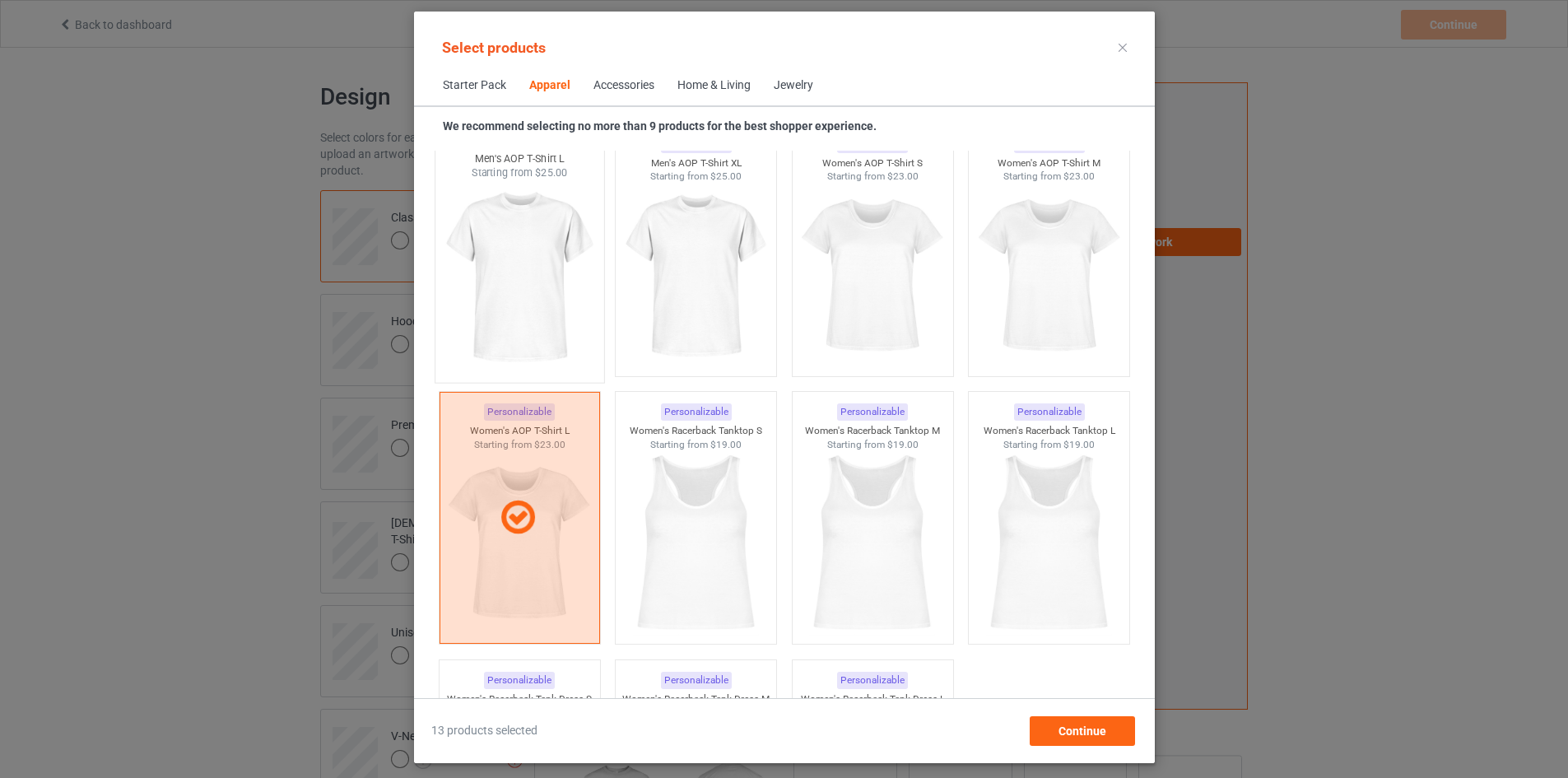
click at [518, 289] on img at bounding box center [519, 276] width 154 height 193
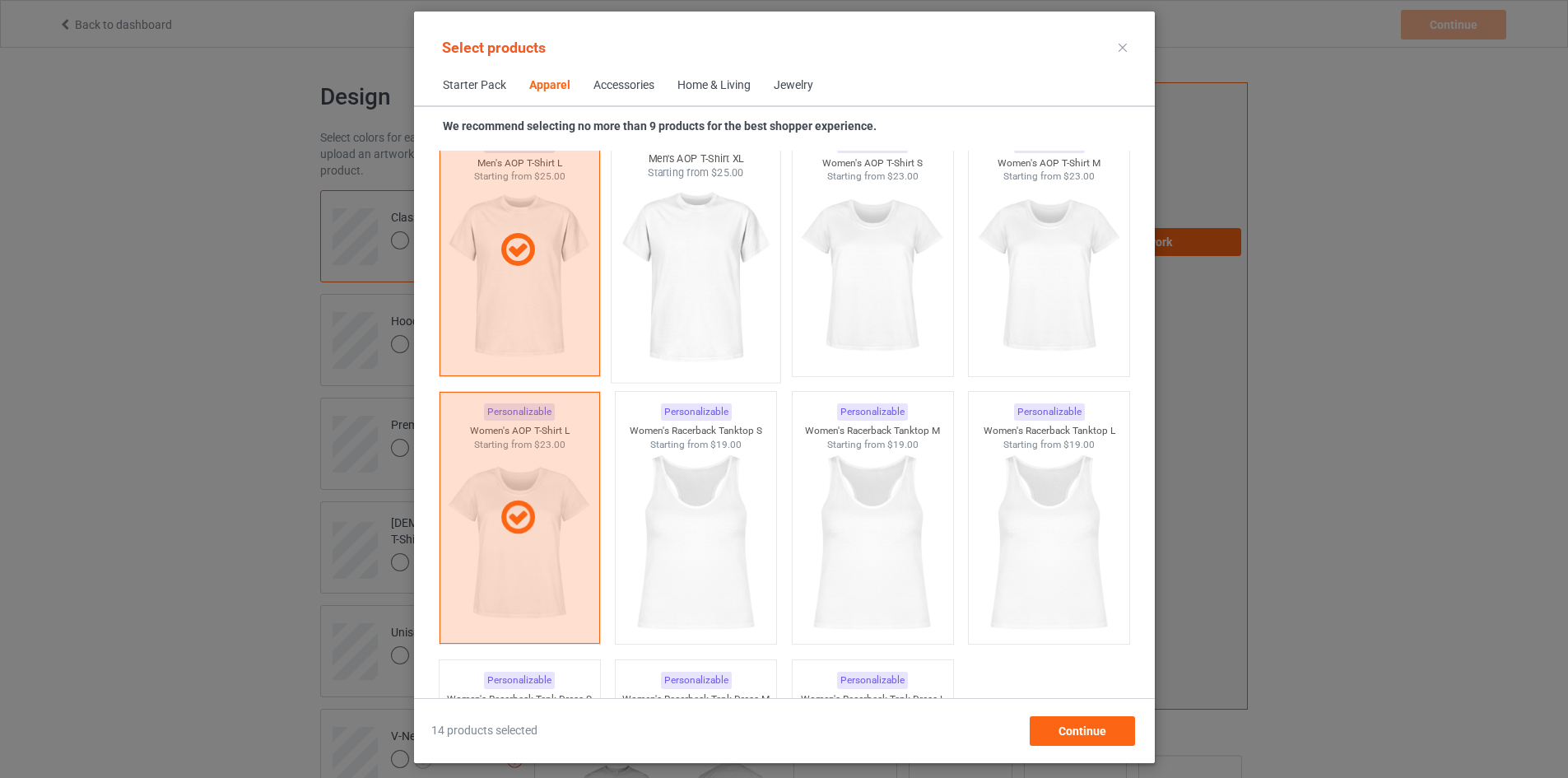
click at [724, 319] on img at bounding box center [695, 276] width 154 height 193
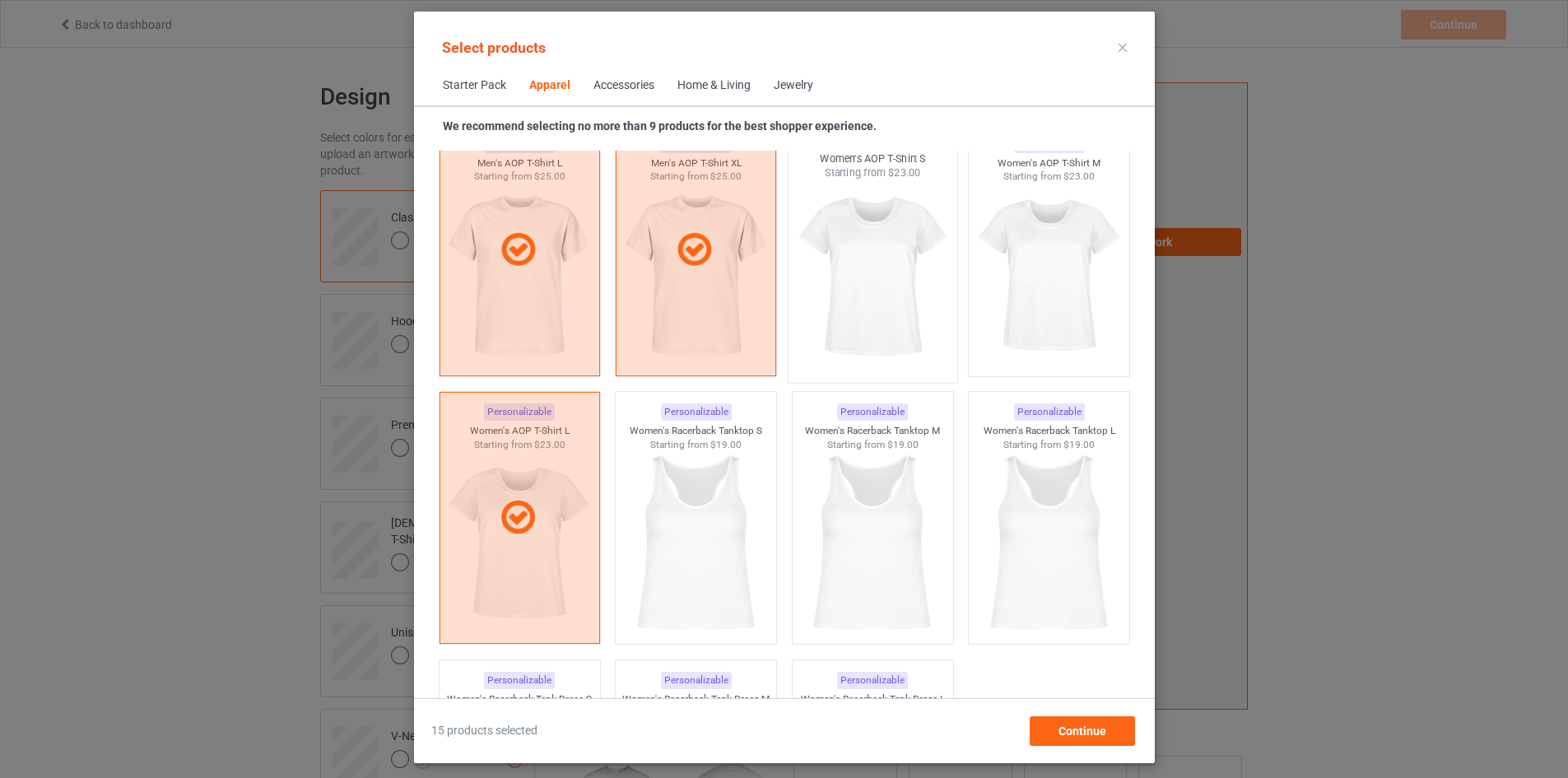
click at [849, 324] on img at bounding box center [871, 276] width 154 height 193
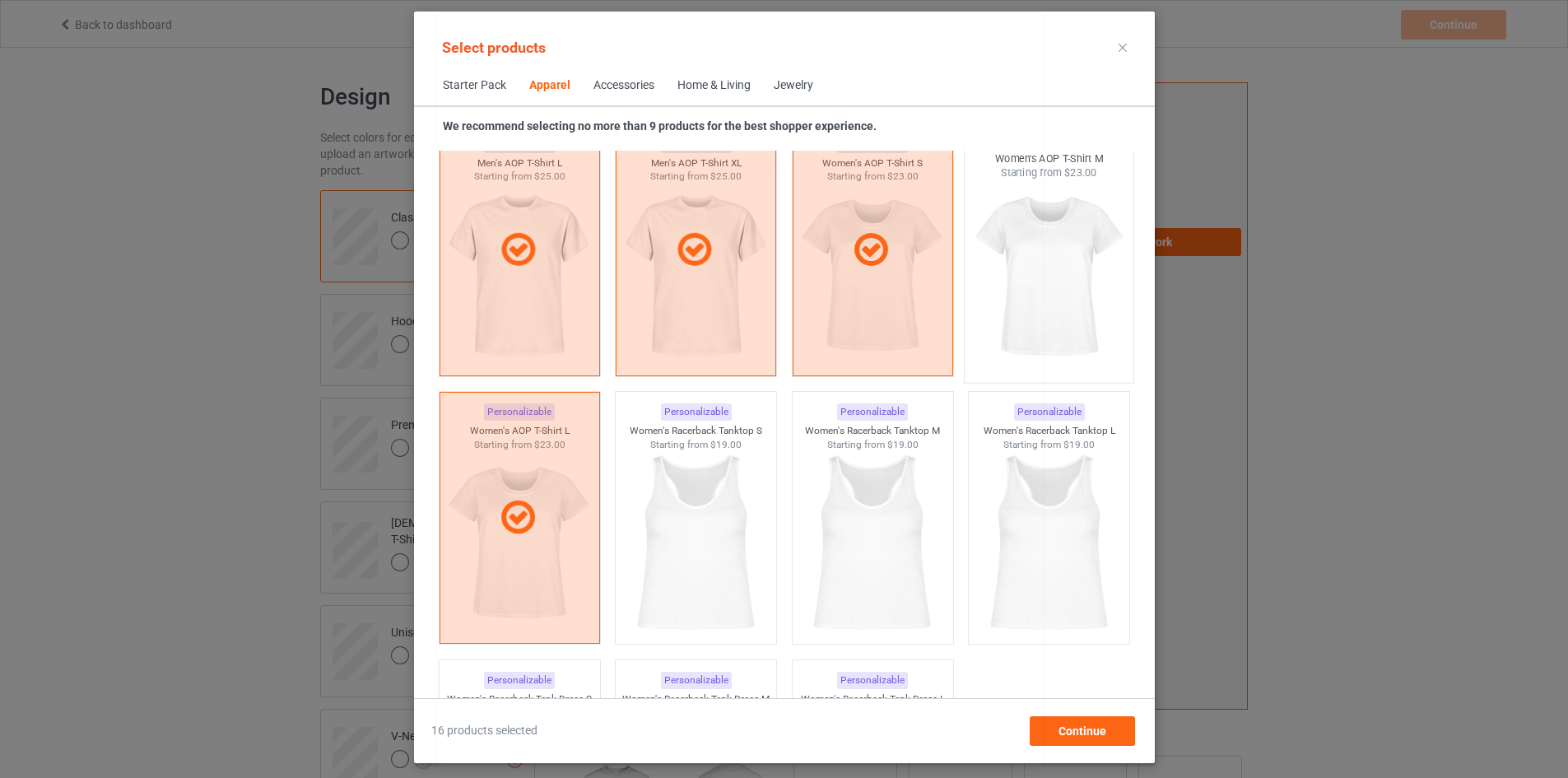
click at [1052, 309] on img at bounding box center [1048, 276] width 154 height 193
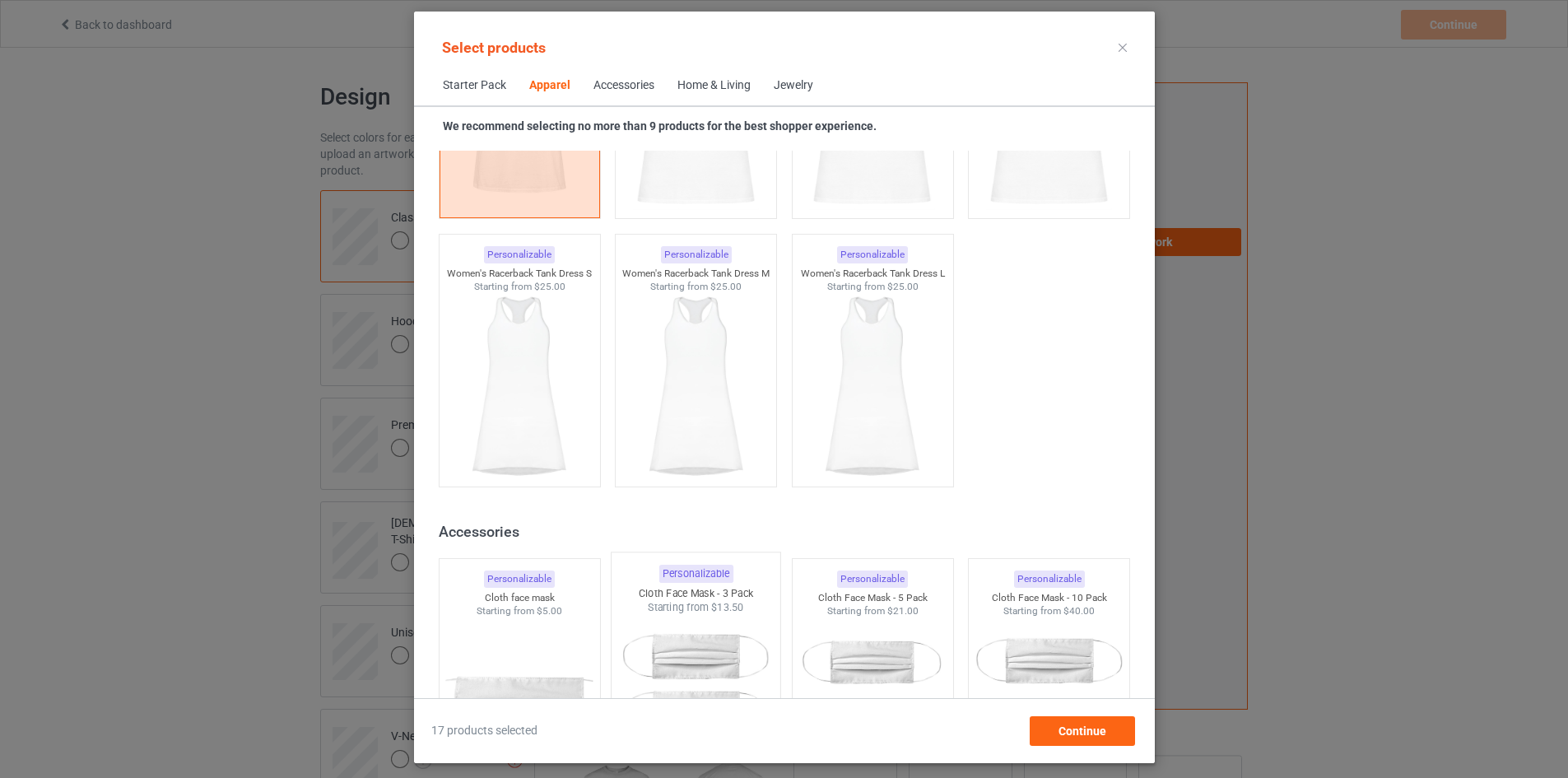
scroll to position [3313, 0]
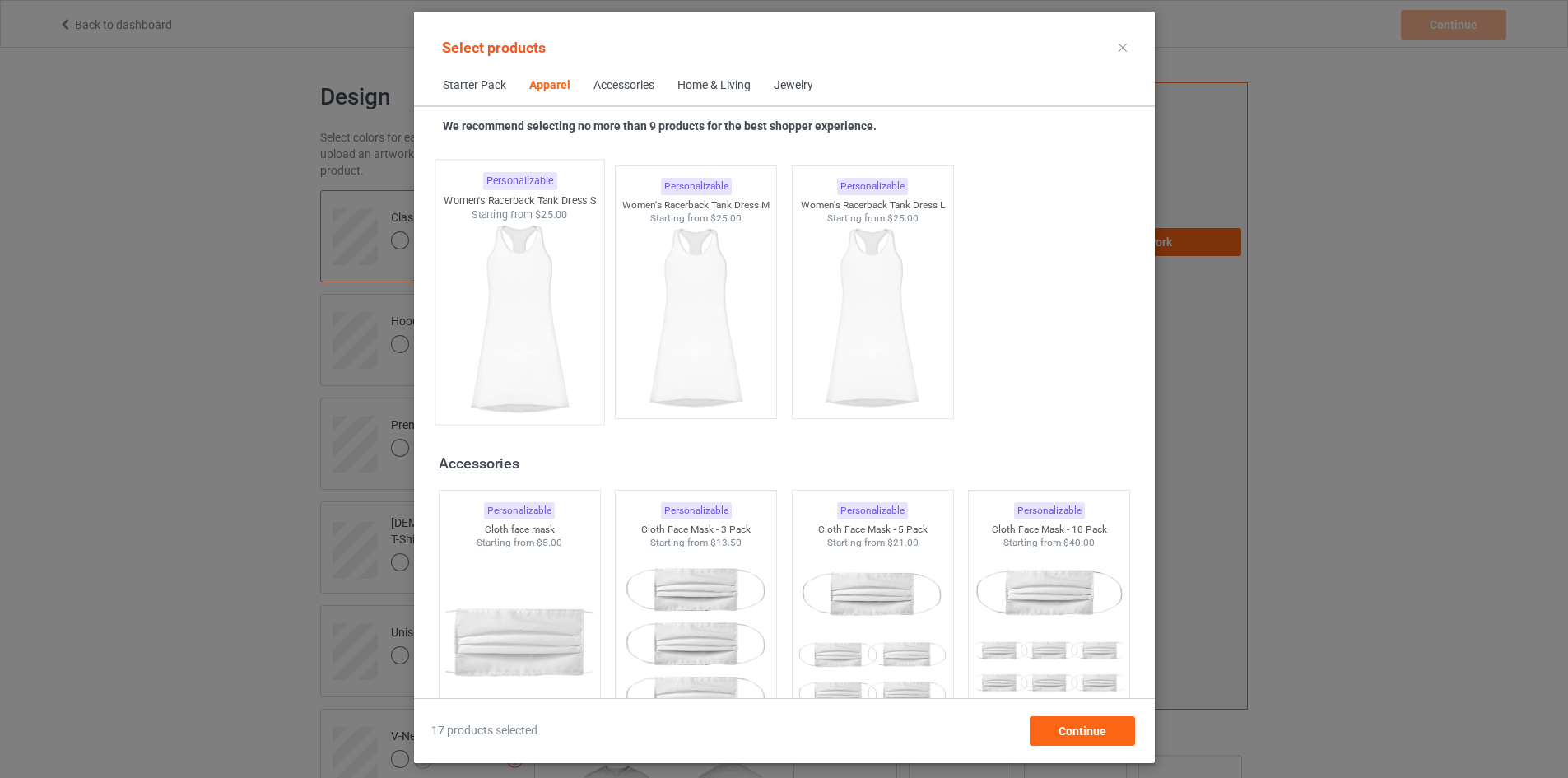
click at [511, 327] on img at bounding box center [519, 318] width 154 height 193
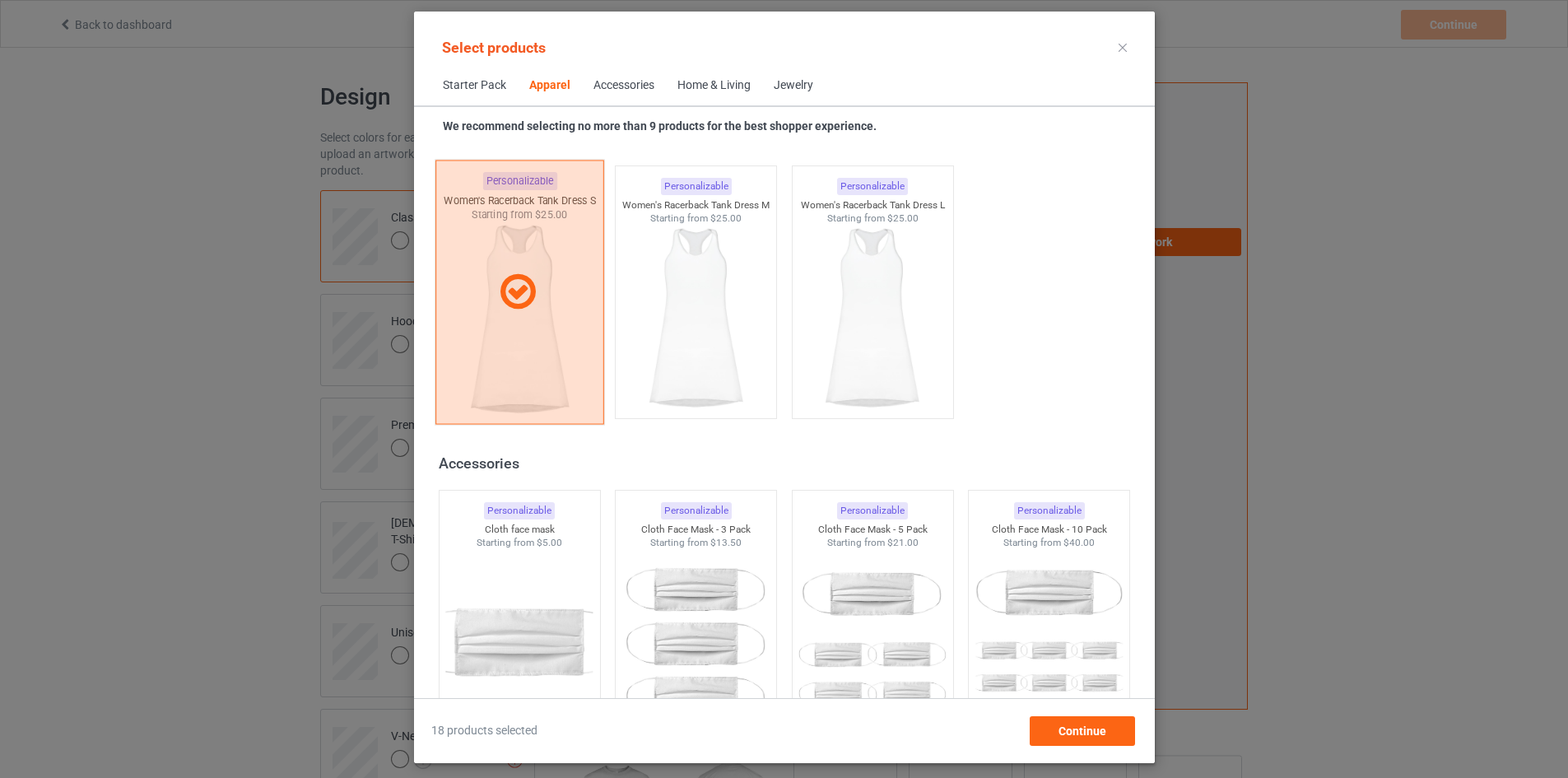
click at [512, 327] on div at bounding box center [519, 292] width 169 height 264
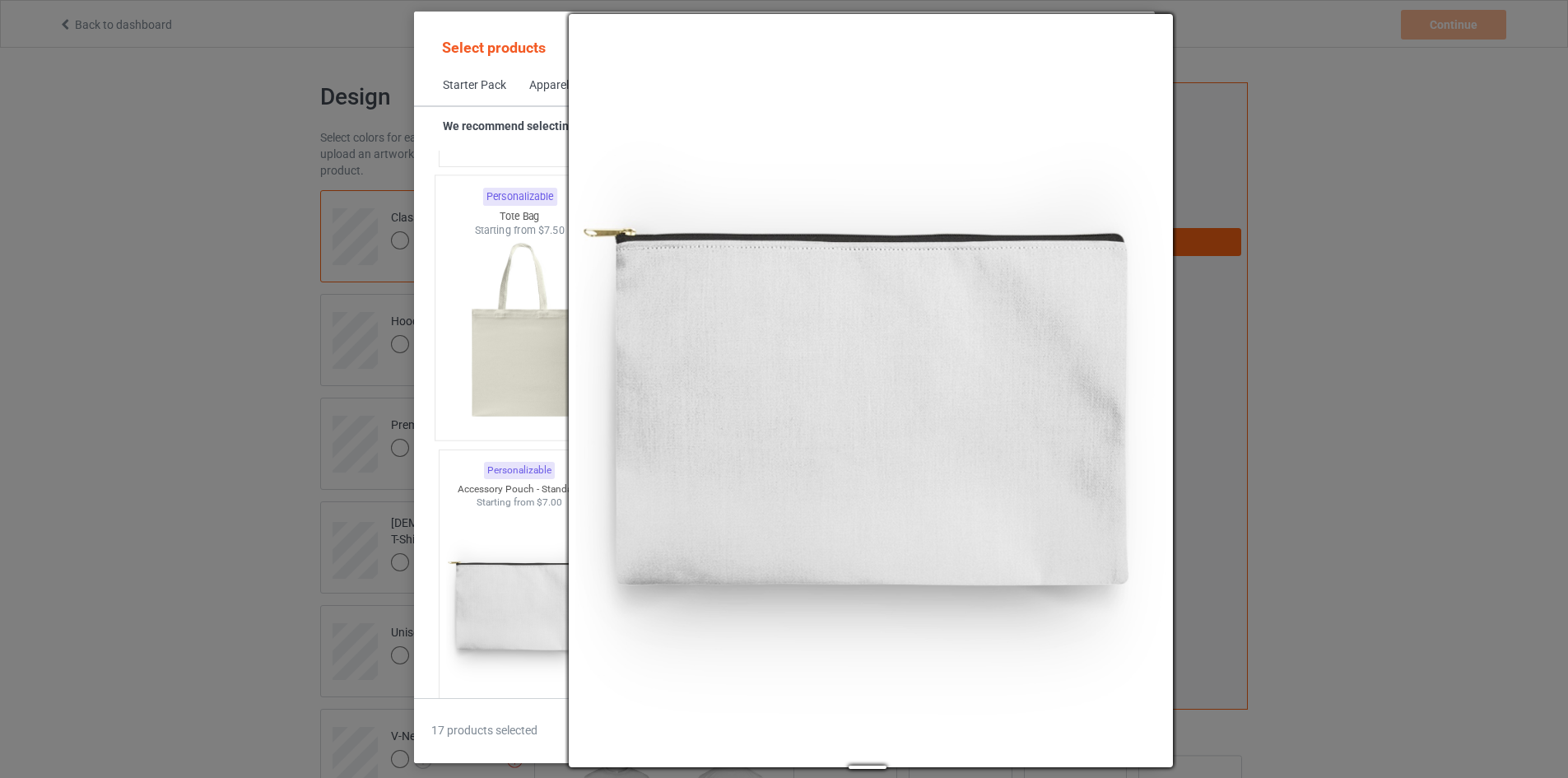
scroll to position [4959, 0]
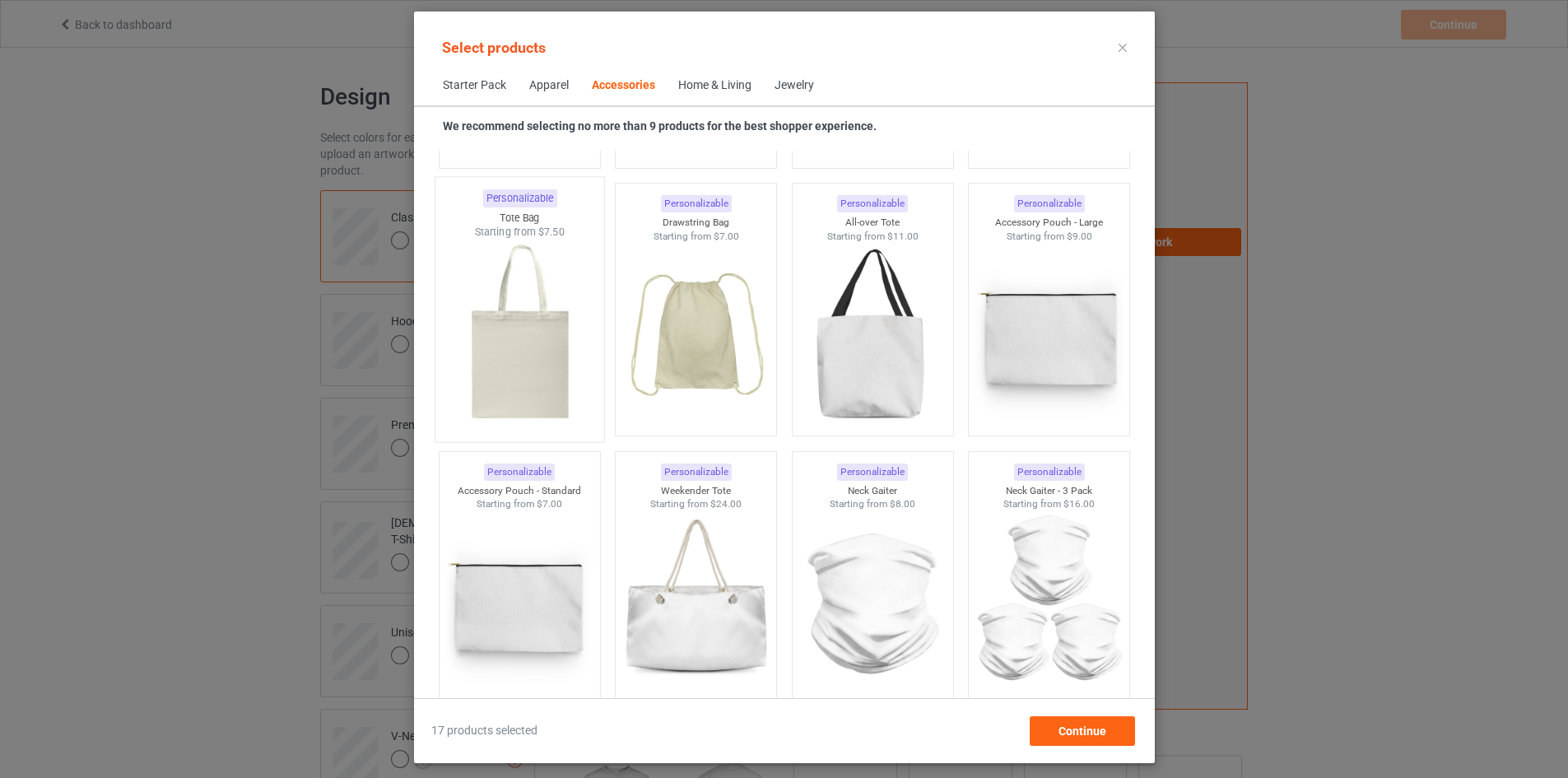
click at [476, 323] on img at bounding box center [519, 336] width 154 height 193
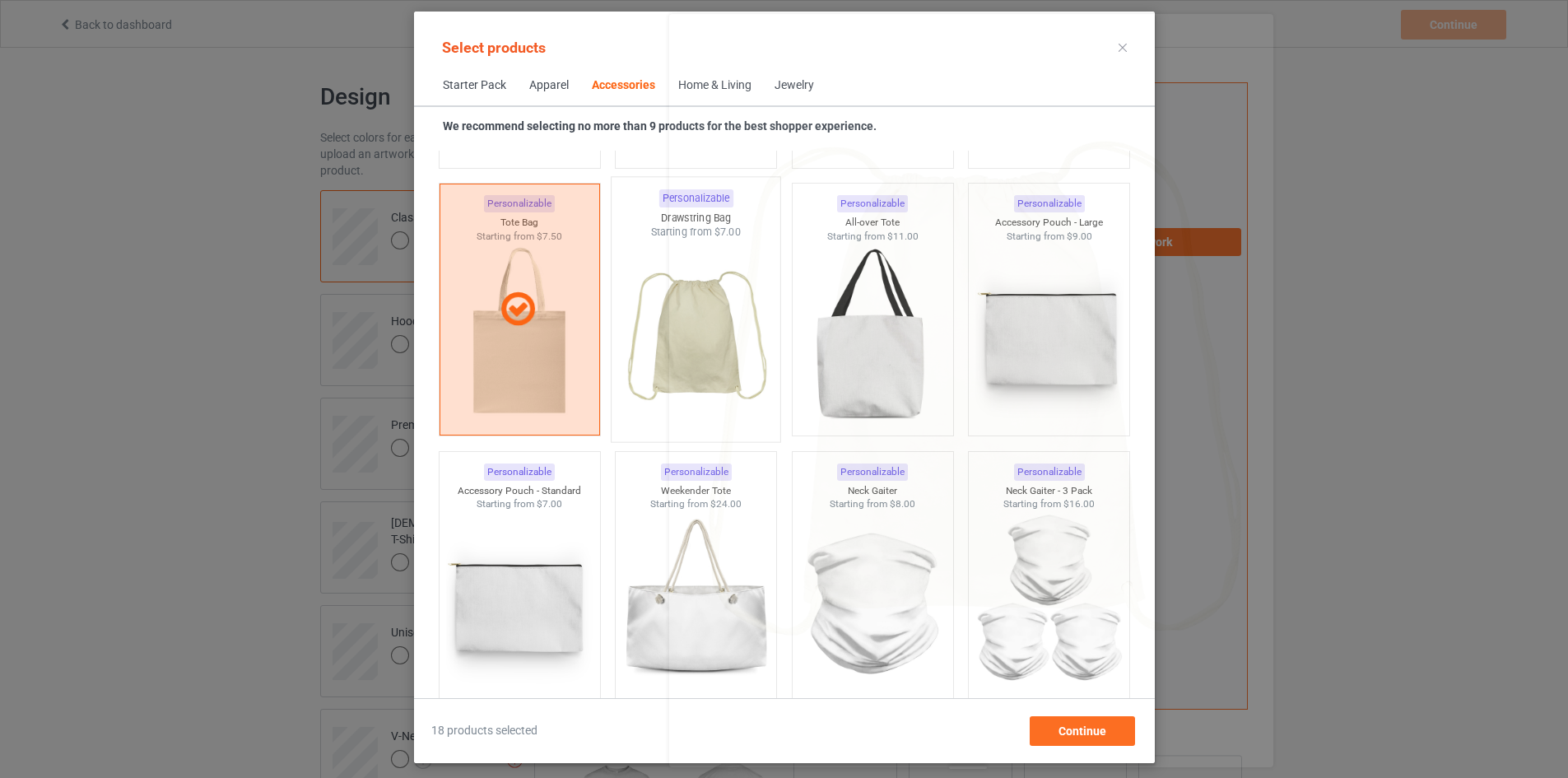
click at [654, 328] on img at bounding box center [695, 336] width 154 height 193
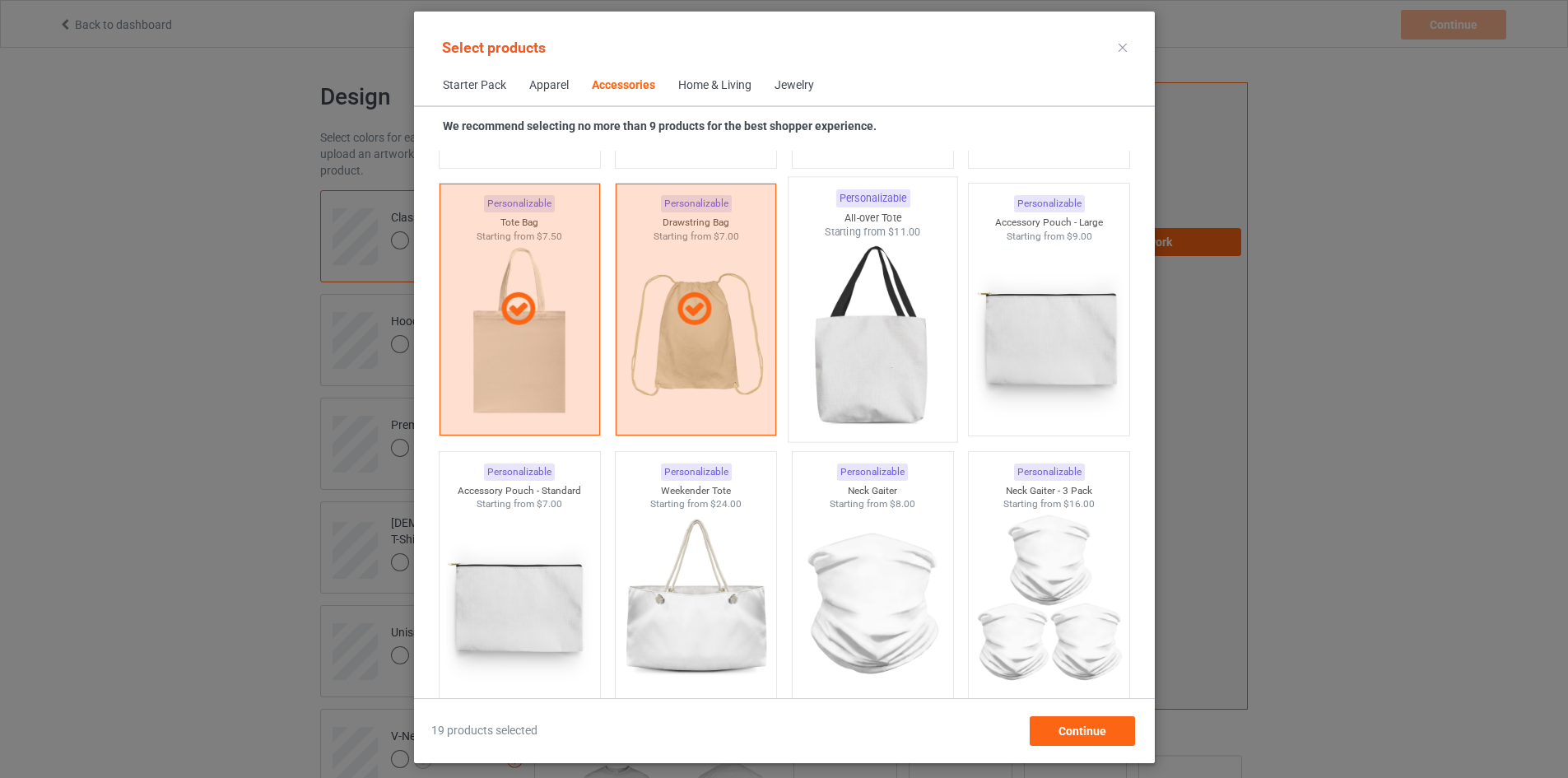
click at [903, 328] on img at bounding box center [871, 336] width 154 height 193
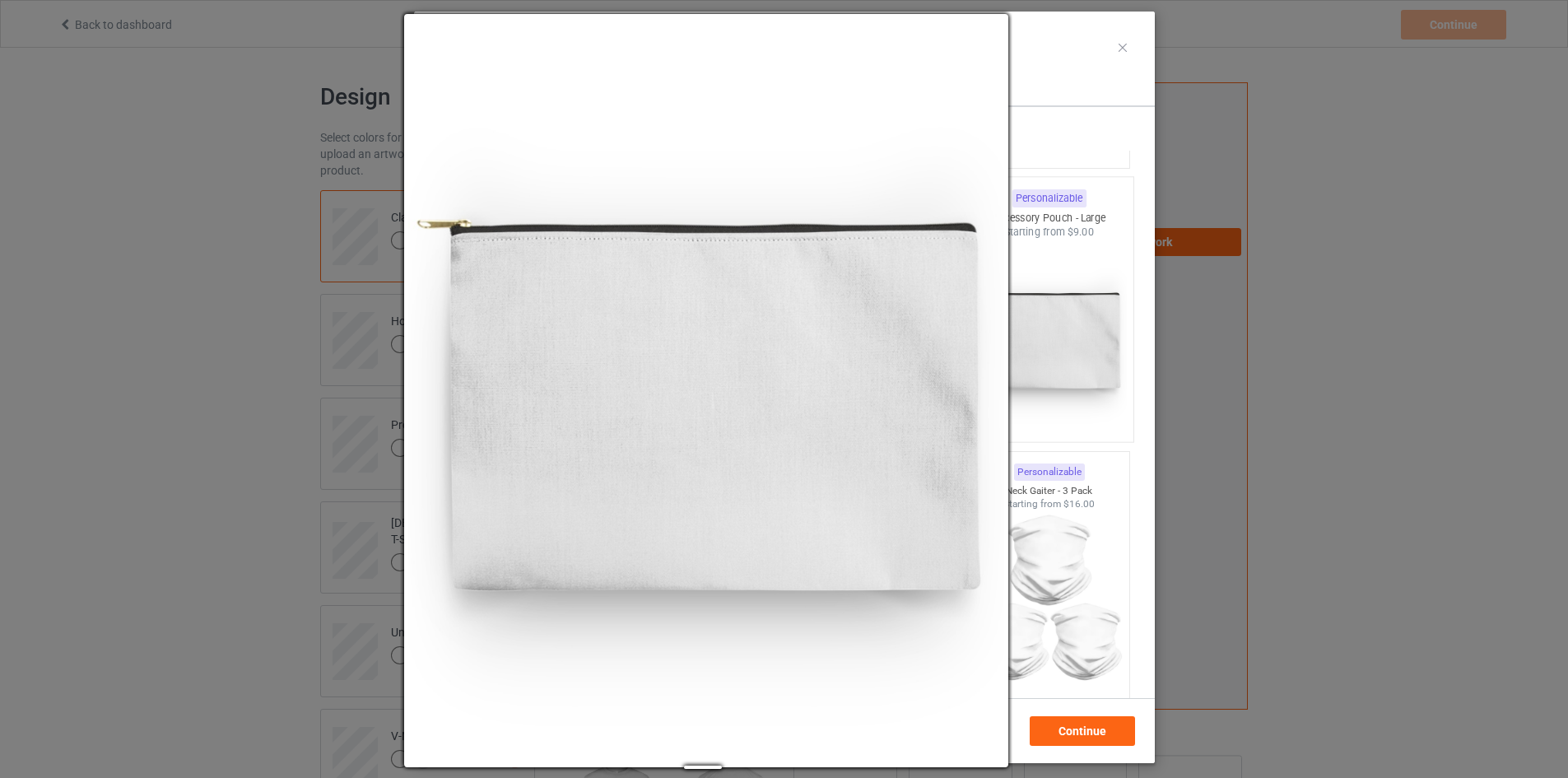
click at [1018, 335] on img at bounding box center [1048, 336] width 154 height 193
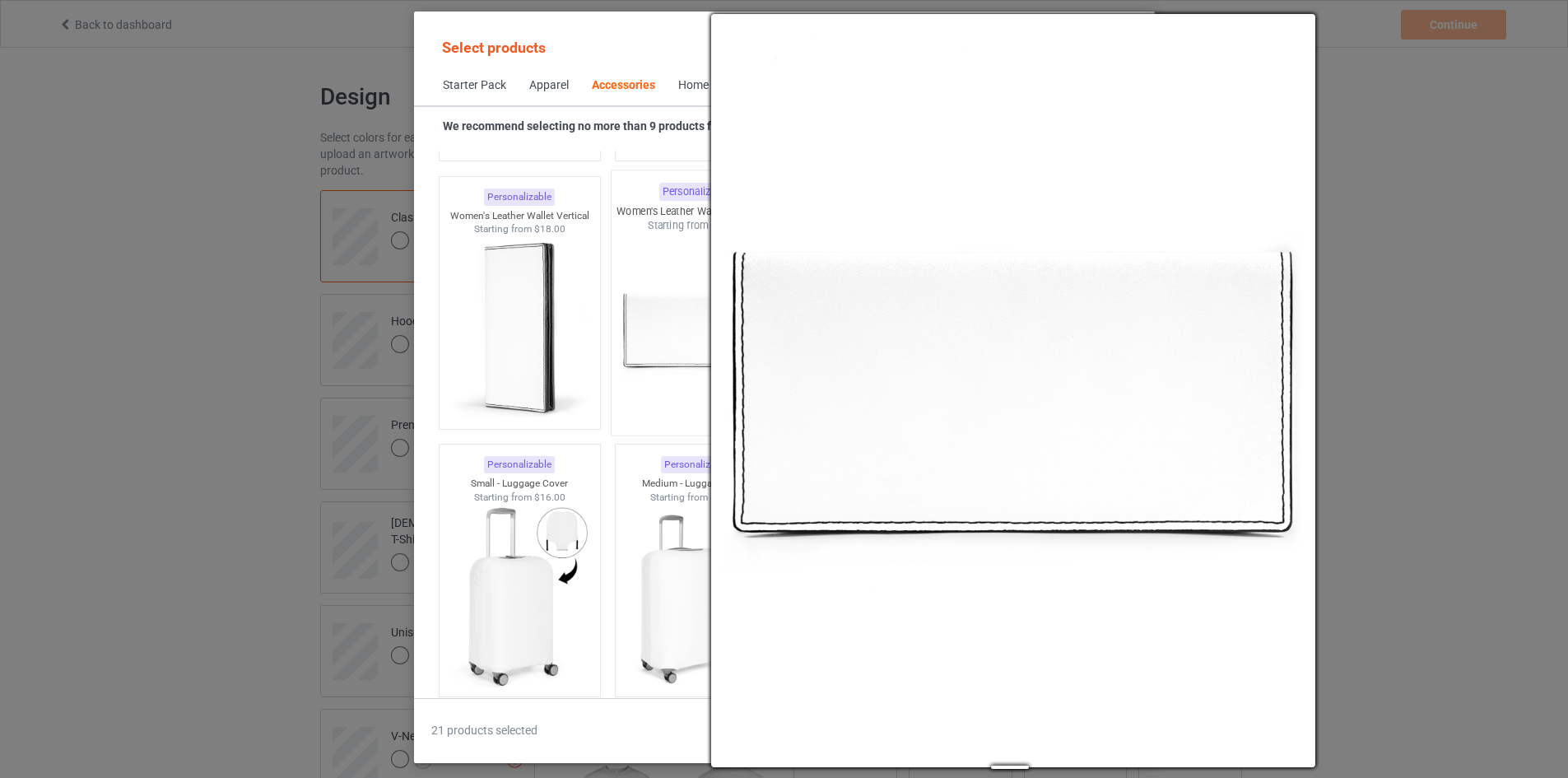
scroll to position [7098, 0]
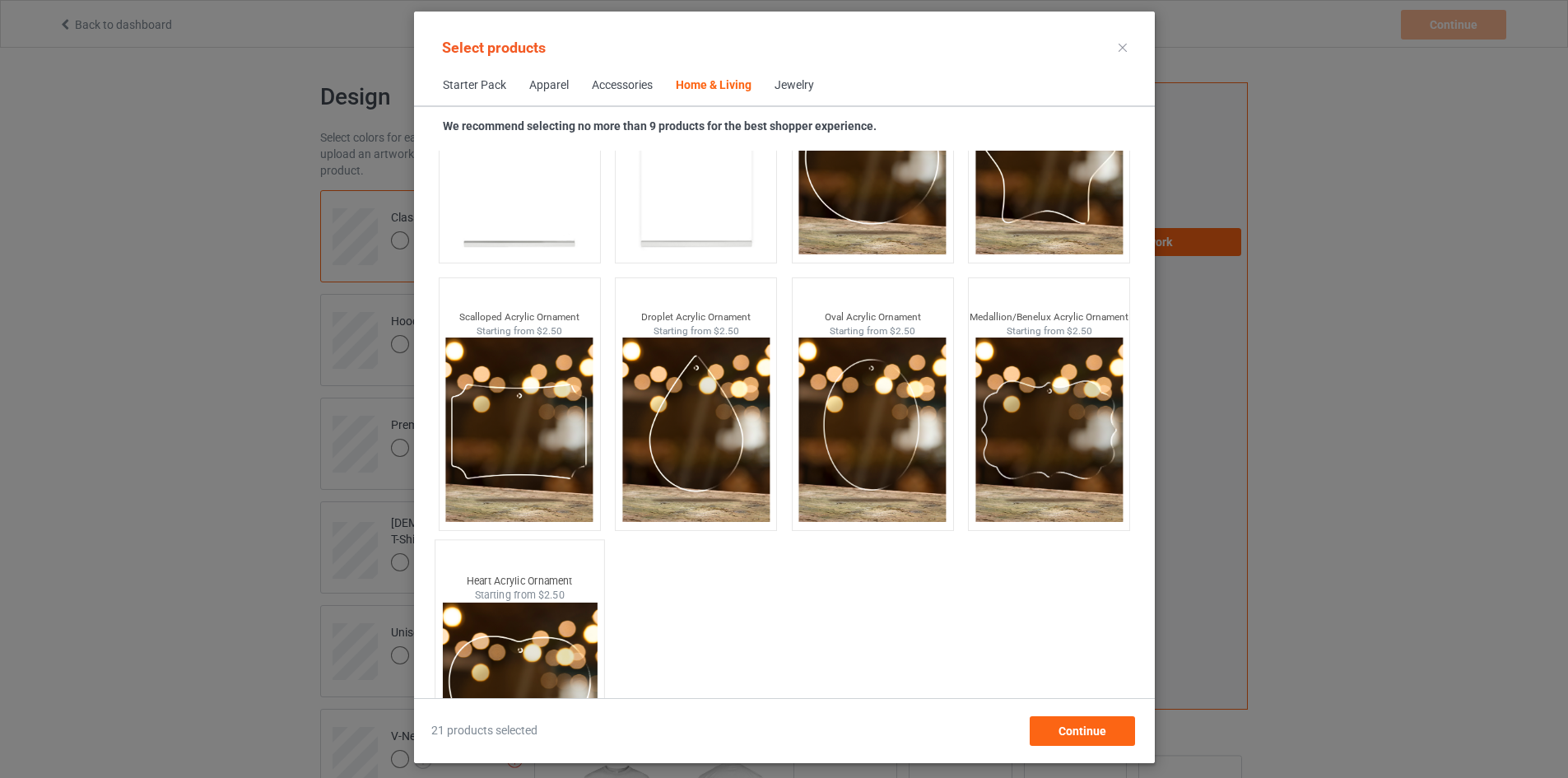
scroll to position [17618, 0]
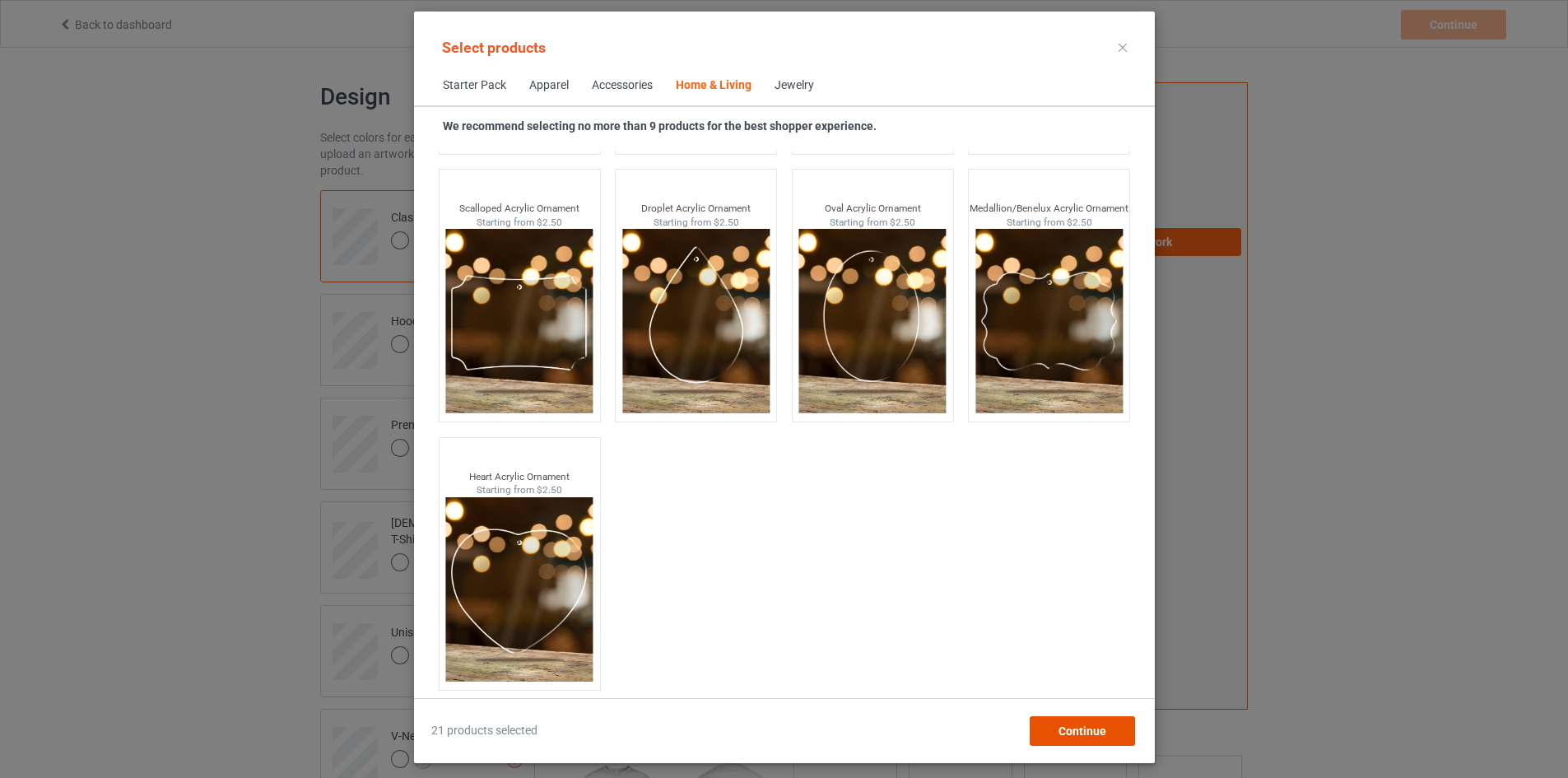
click at [1105, 729] on span "Continue" at bounding box center [1081, 730] width 48 height 14
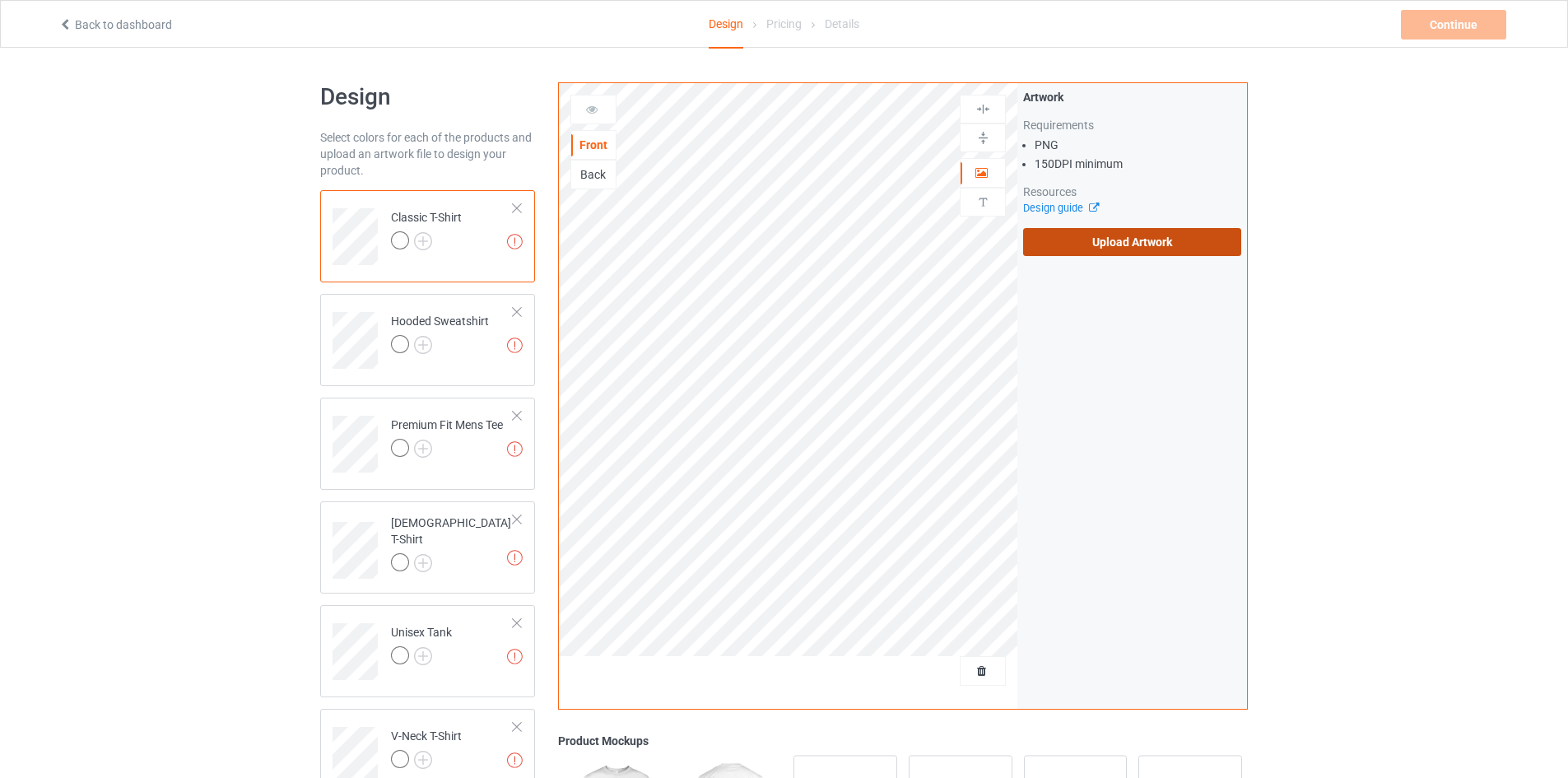
click at [1107, 247] on label "Upload Artwork" at bounding box center [1131, 242] width 218 height 28
click at [0, 0] on input "Upload Artwork" at bounding box center [0, 0] width 0 height 0
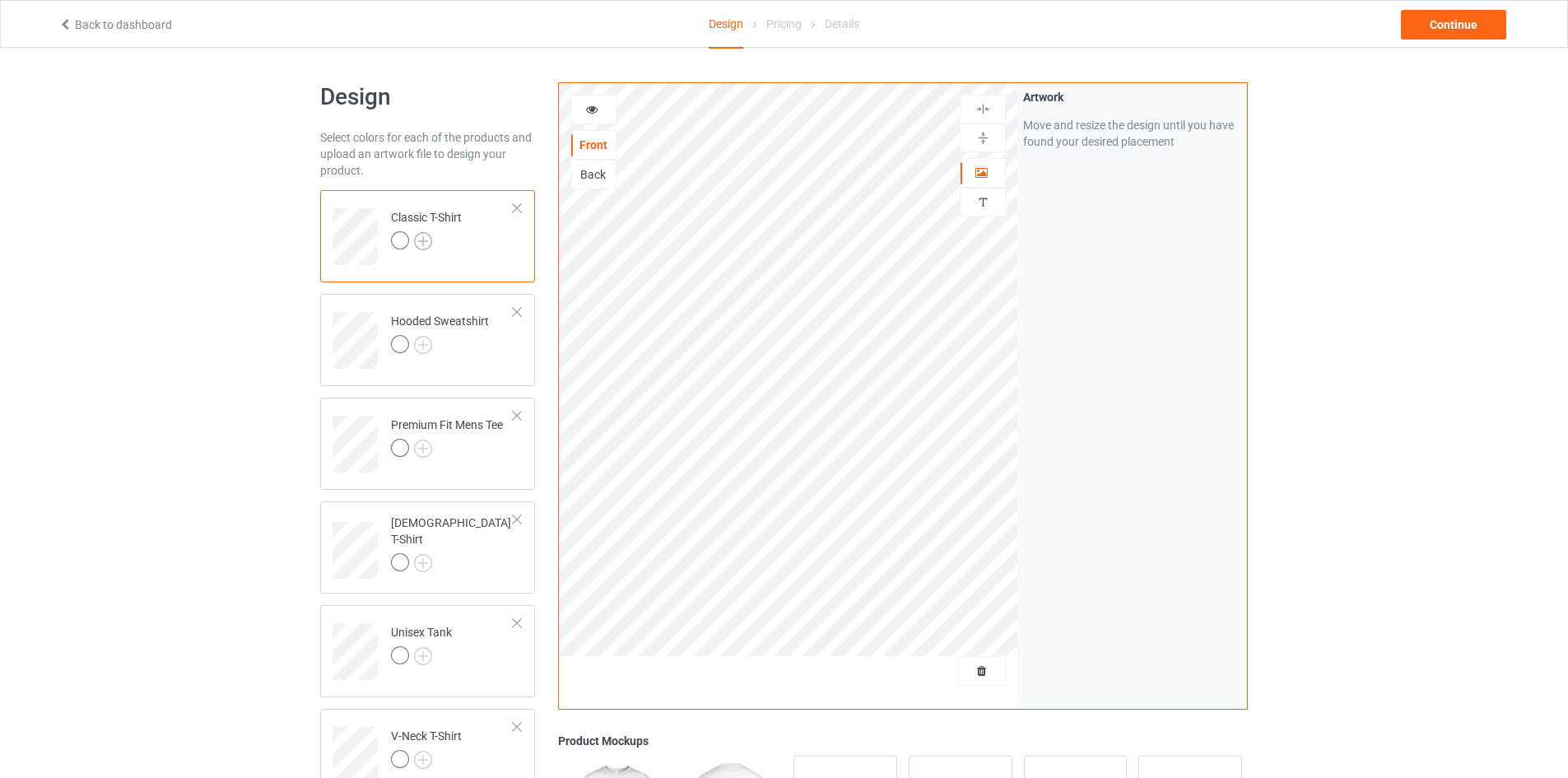
click at [424, 242] on img at bounding box center [423, 241] width 18 height 18
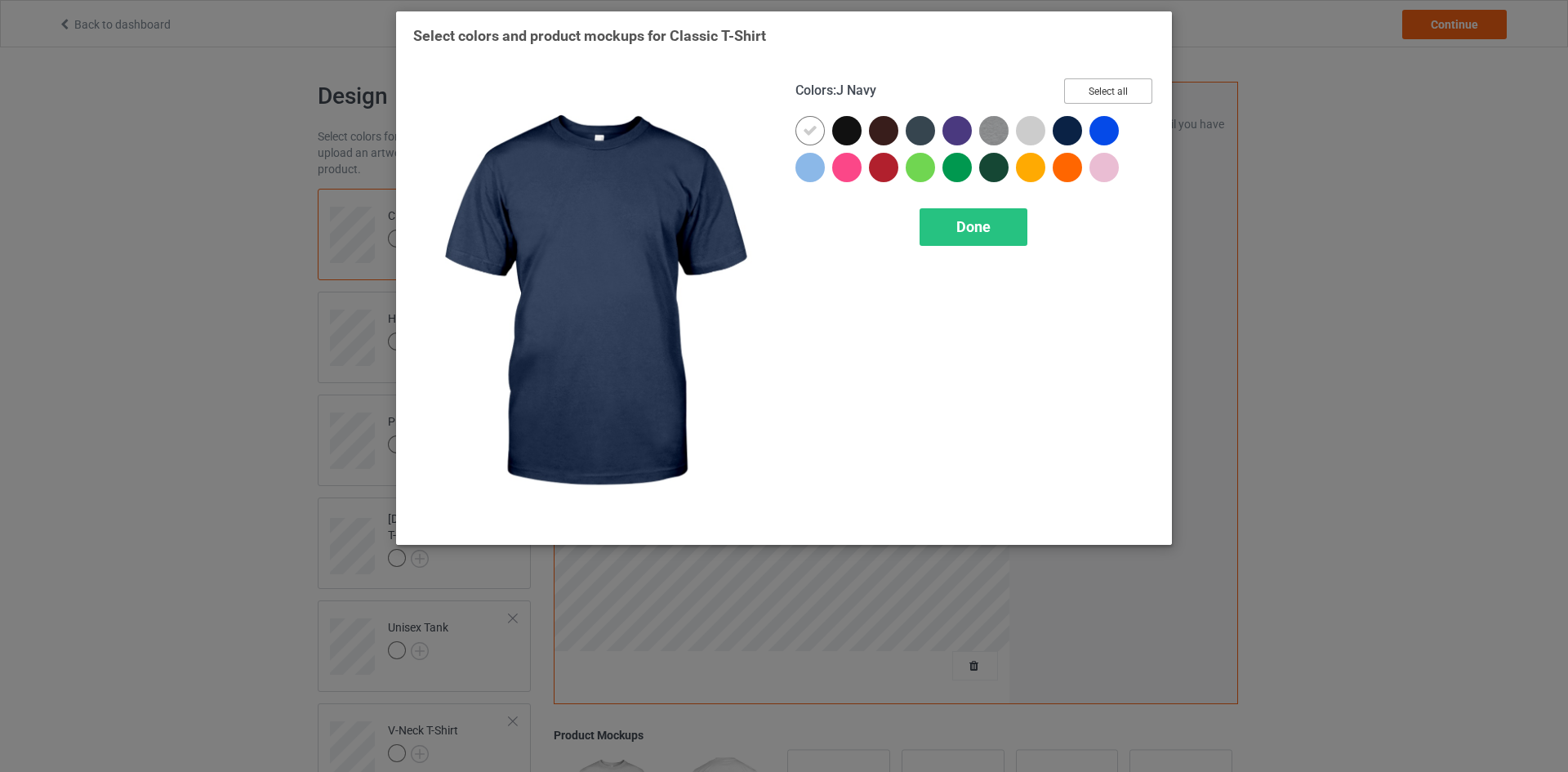
click at [1130, 90] on button "Select all" at bounding box center [1108, 90] width 89 height 25
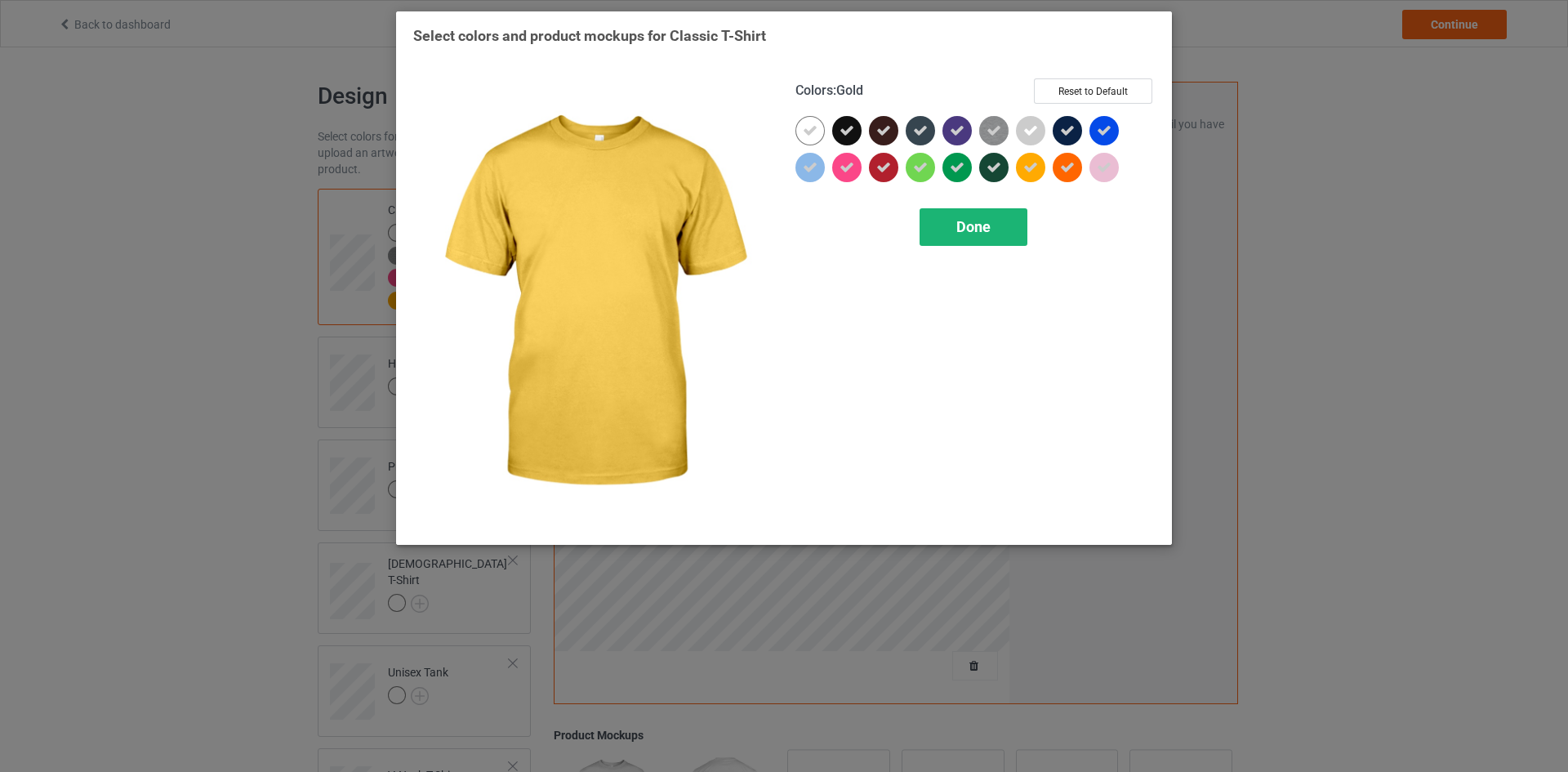
click at [999, 223] on div "Done" at bounding box center [973, 226] width 108 height 38
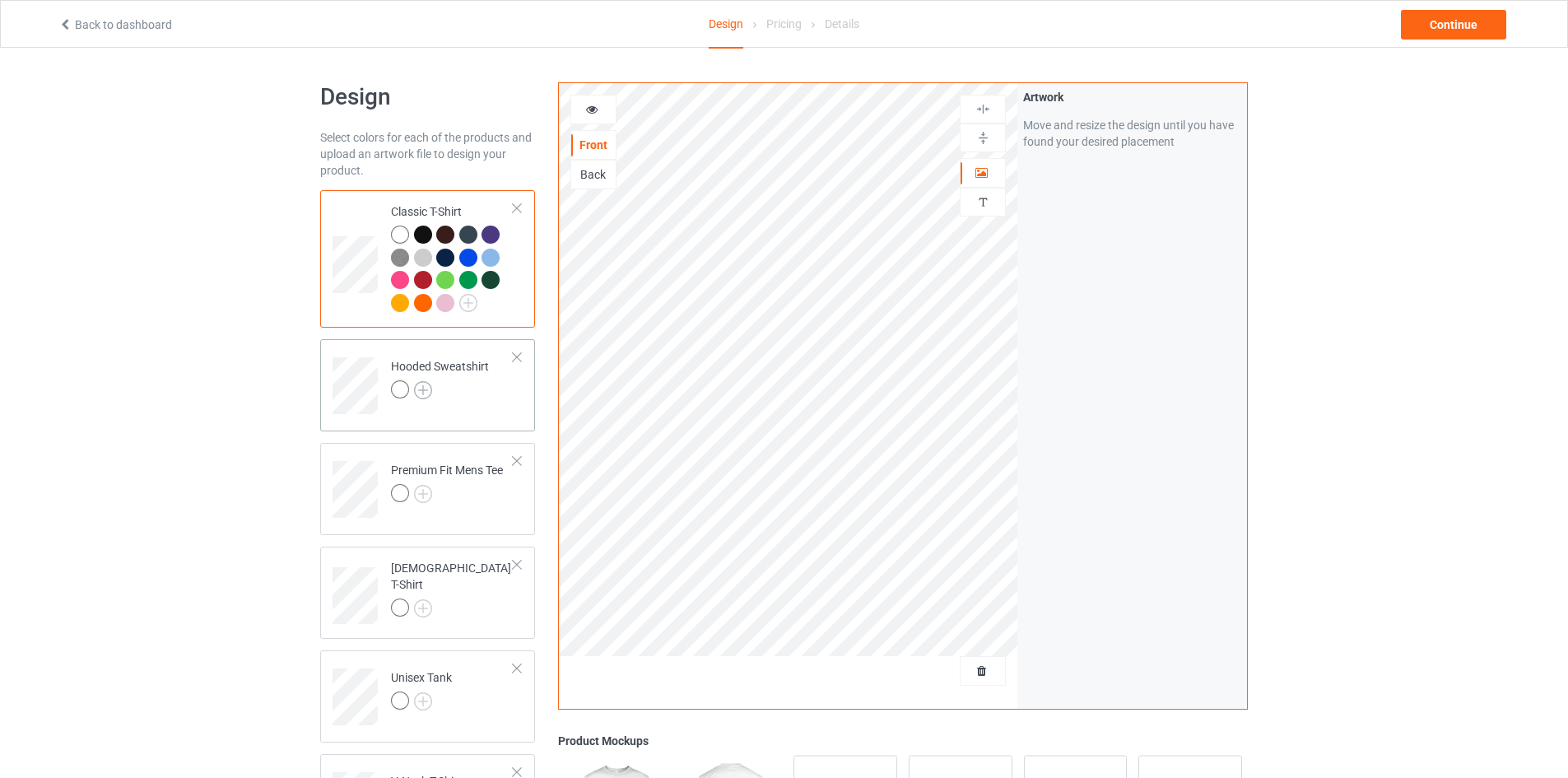
click at [427, 391] on img at bounding box center [423, 390] width 18 height 18
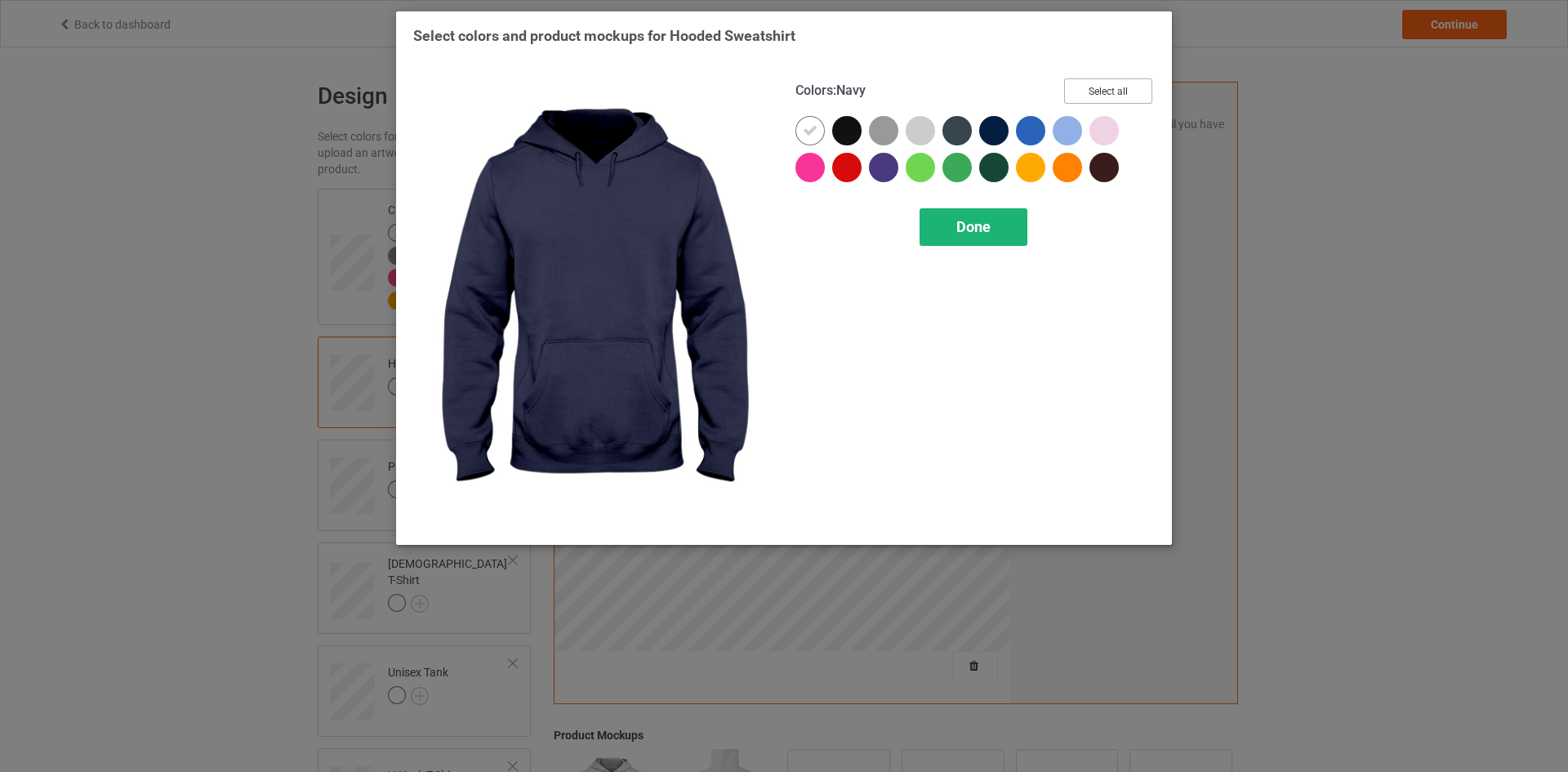
click at [1085, 91] on button "Select all" at bounding box center [1108, 90] width 89 height 25
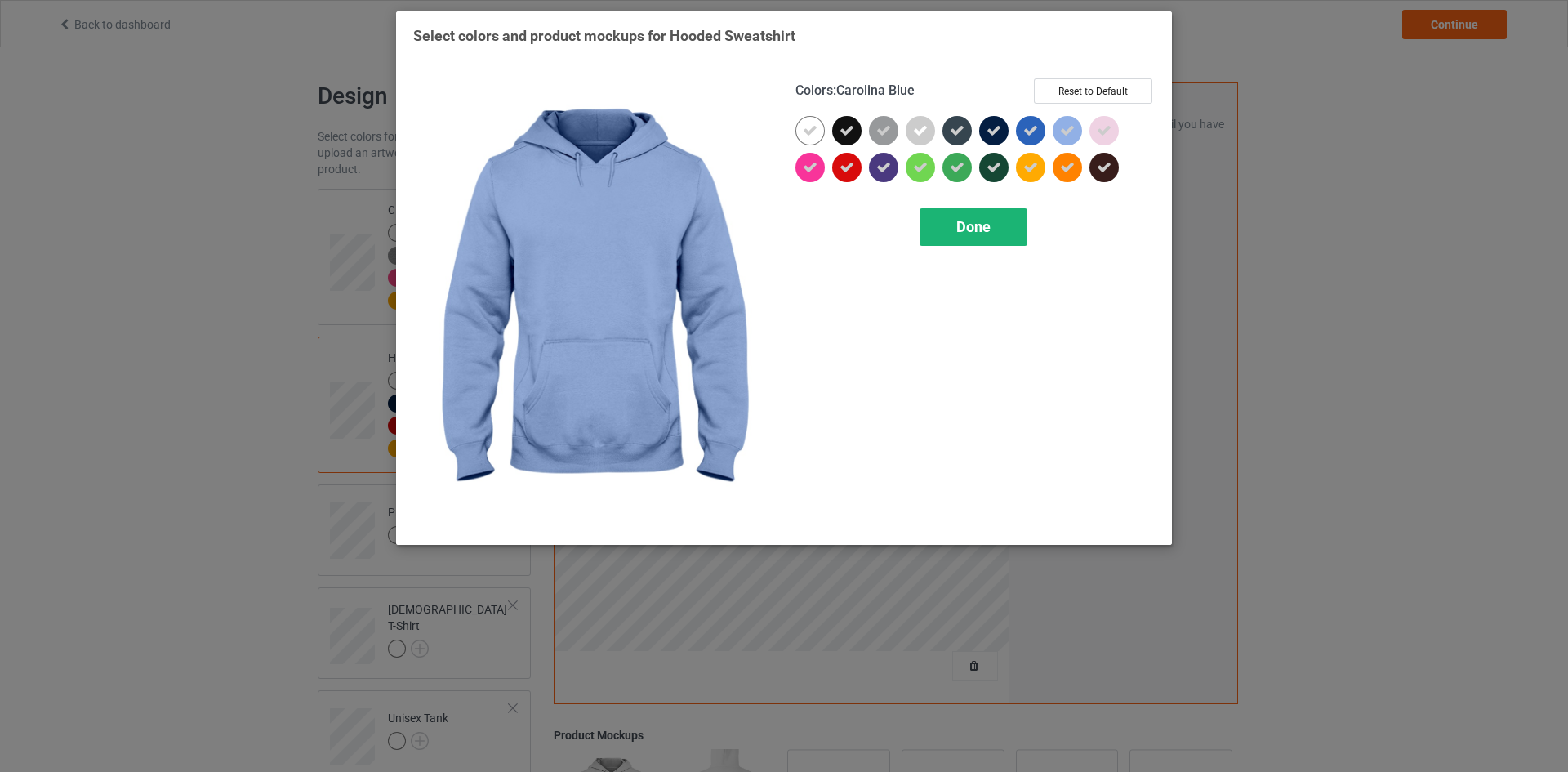
click at [987, 232] on span "Done" at bounding box center [973, 226] width 35 height 17
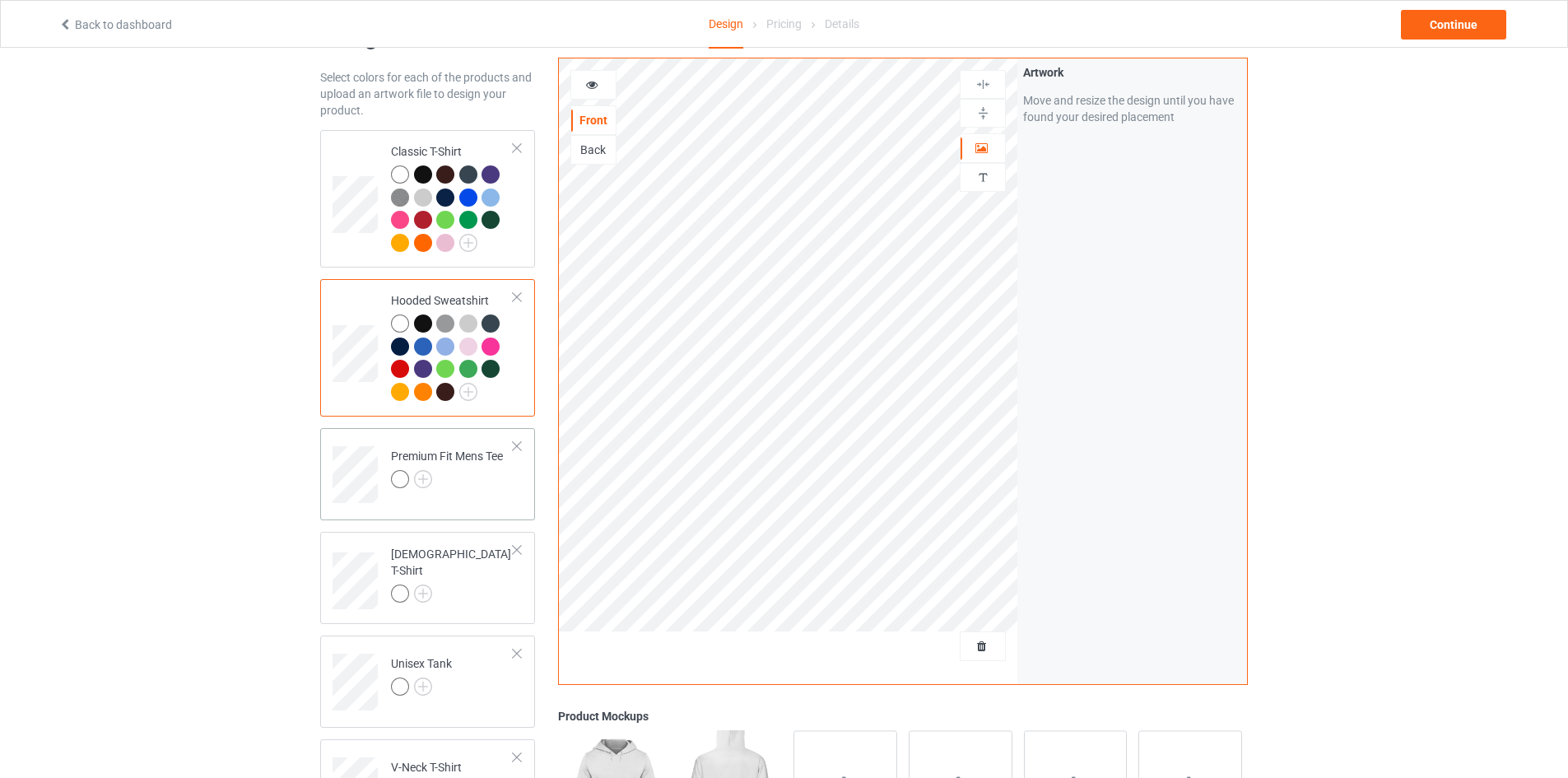
scroll to position [165, 0]
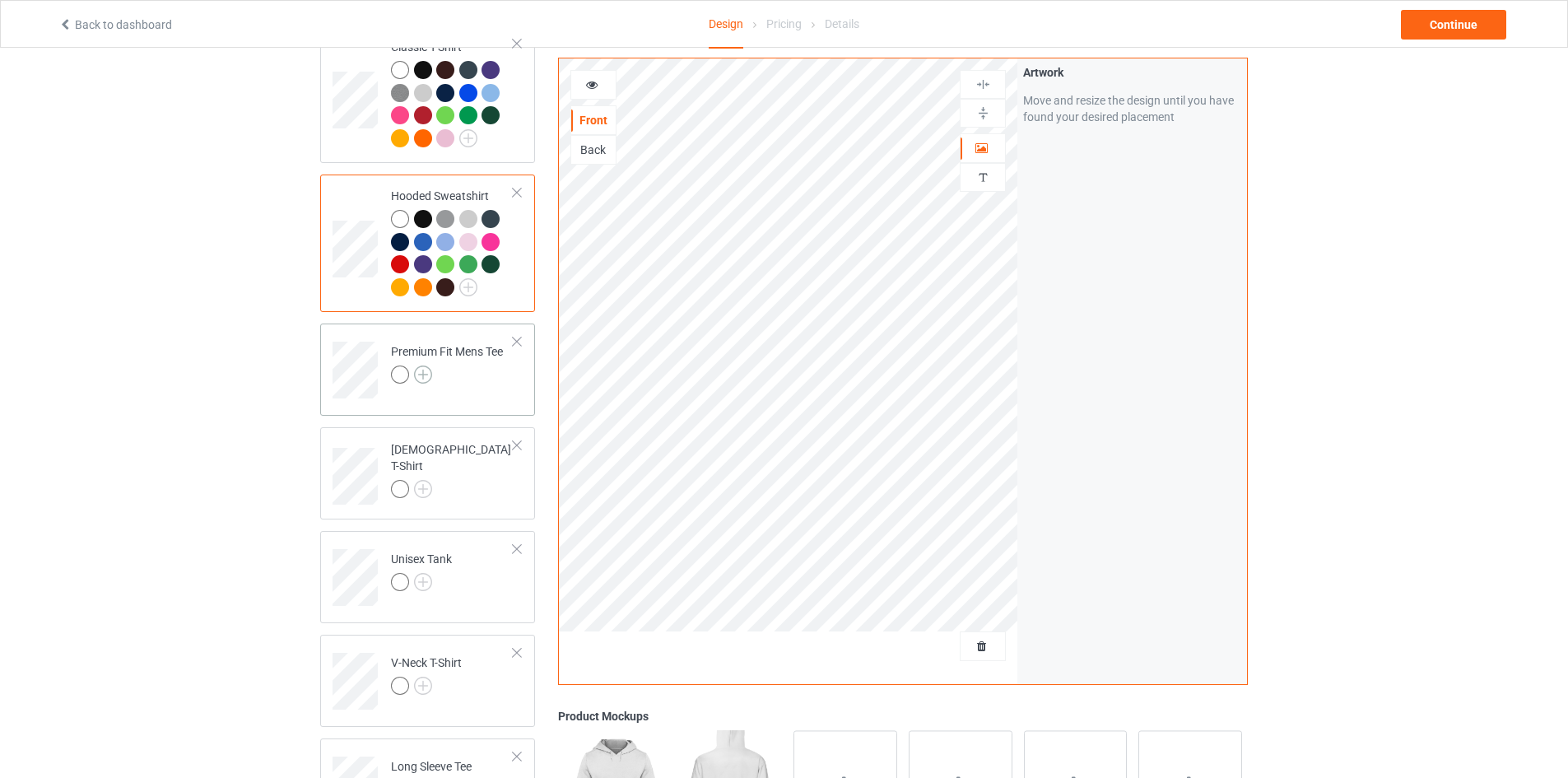
click at [417, 377] on img at bounding box center [423, 374] width 18 height 18
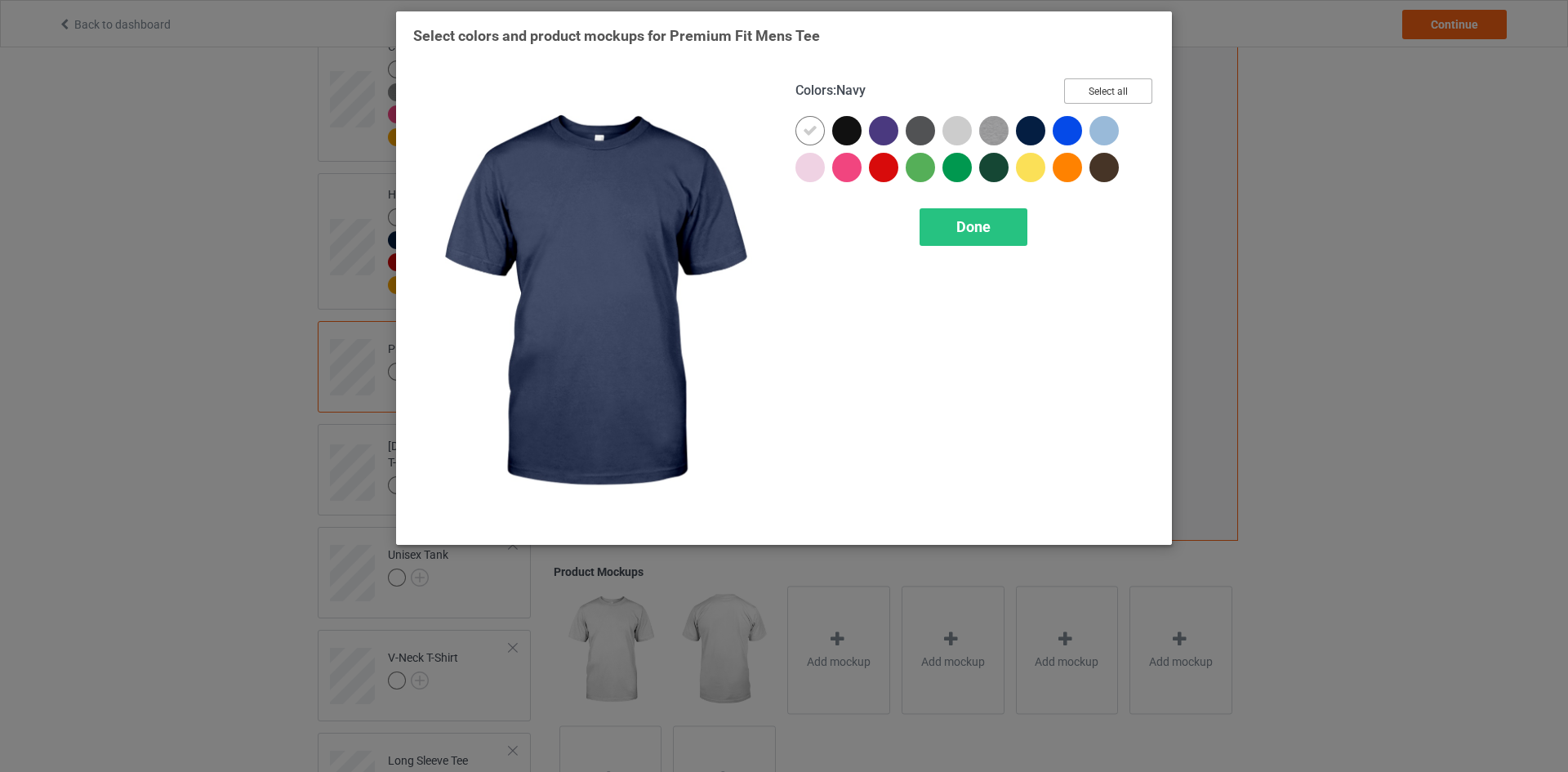
click at [1095, 87] on button "Select all" at bounding box center [1108, 90] width 89 height 25
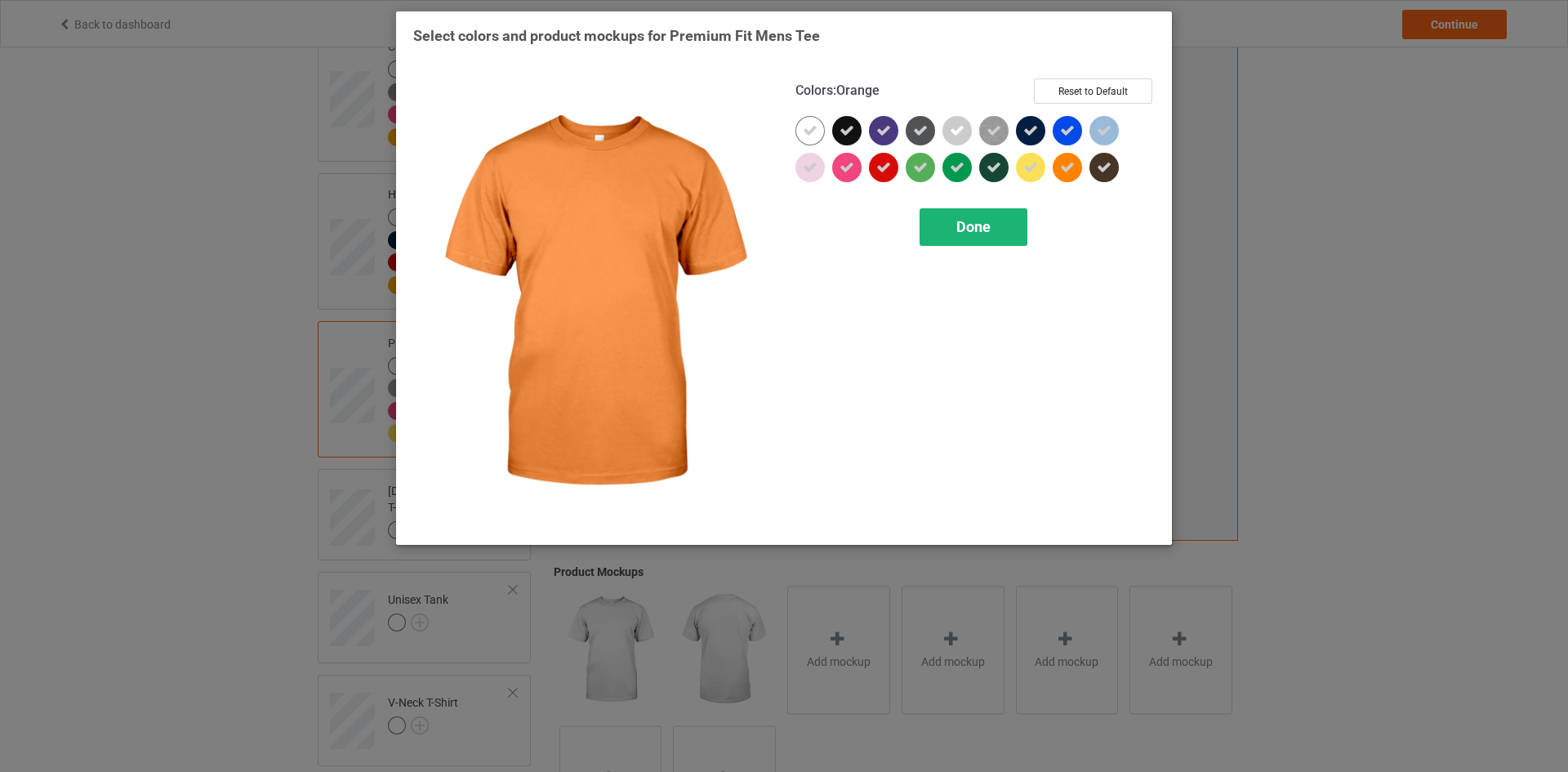
click at [962, 238] on div "Done" at bounding box center [973, 226] width 108 height 38
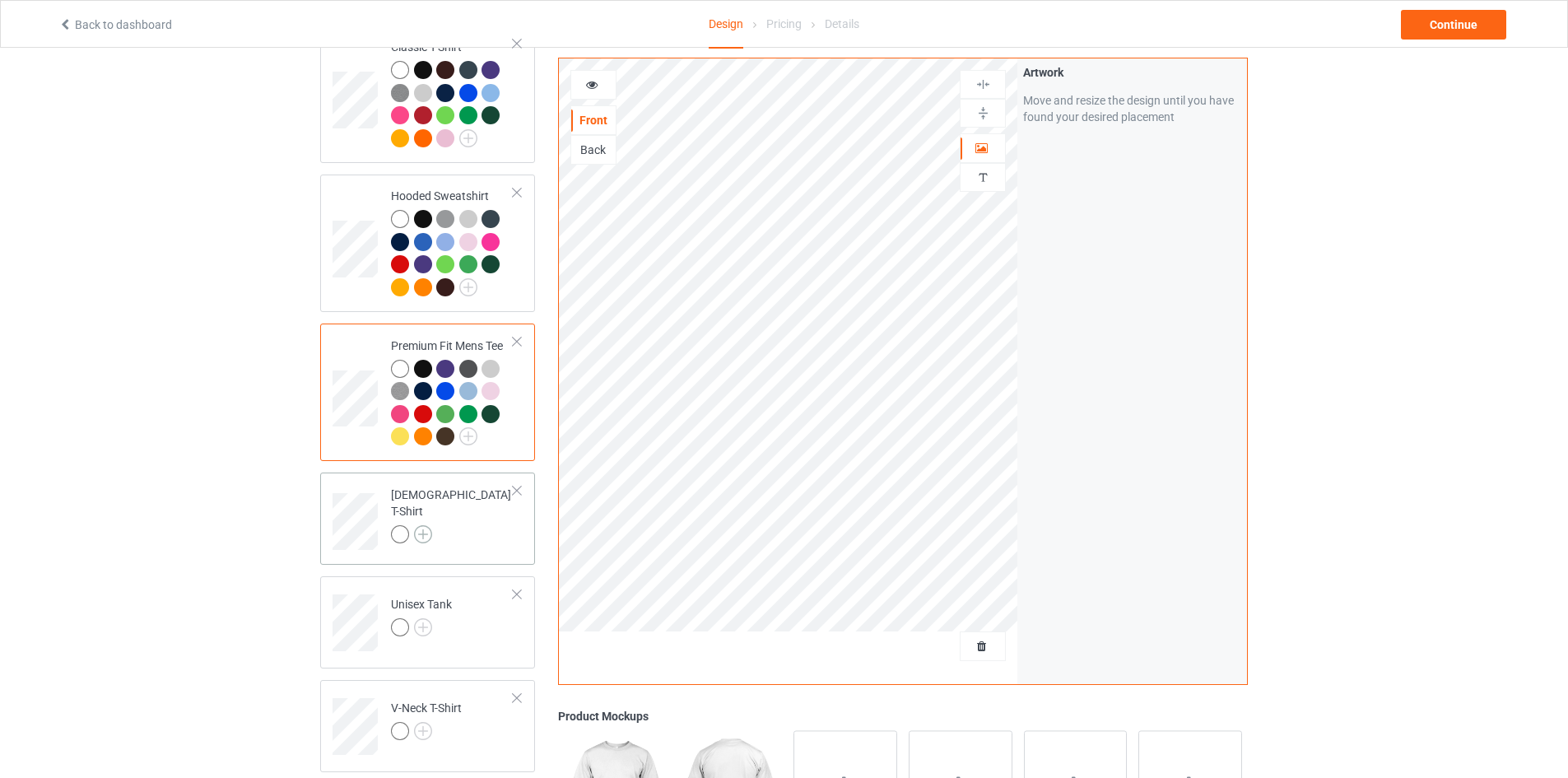
click at [427, 526] on img at bounding box center [423, 534] width 18 height 18
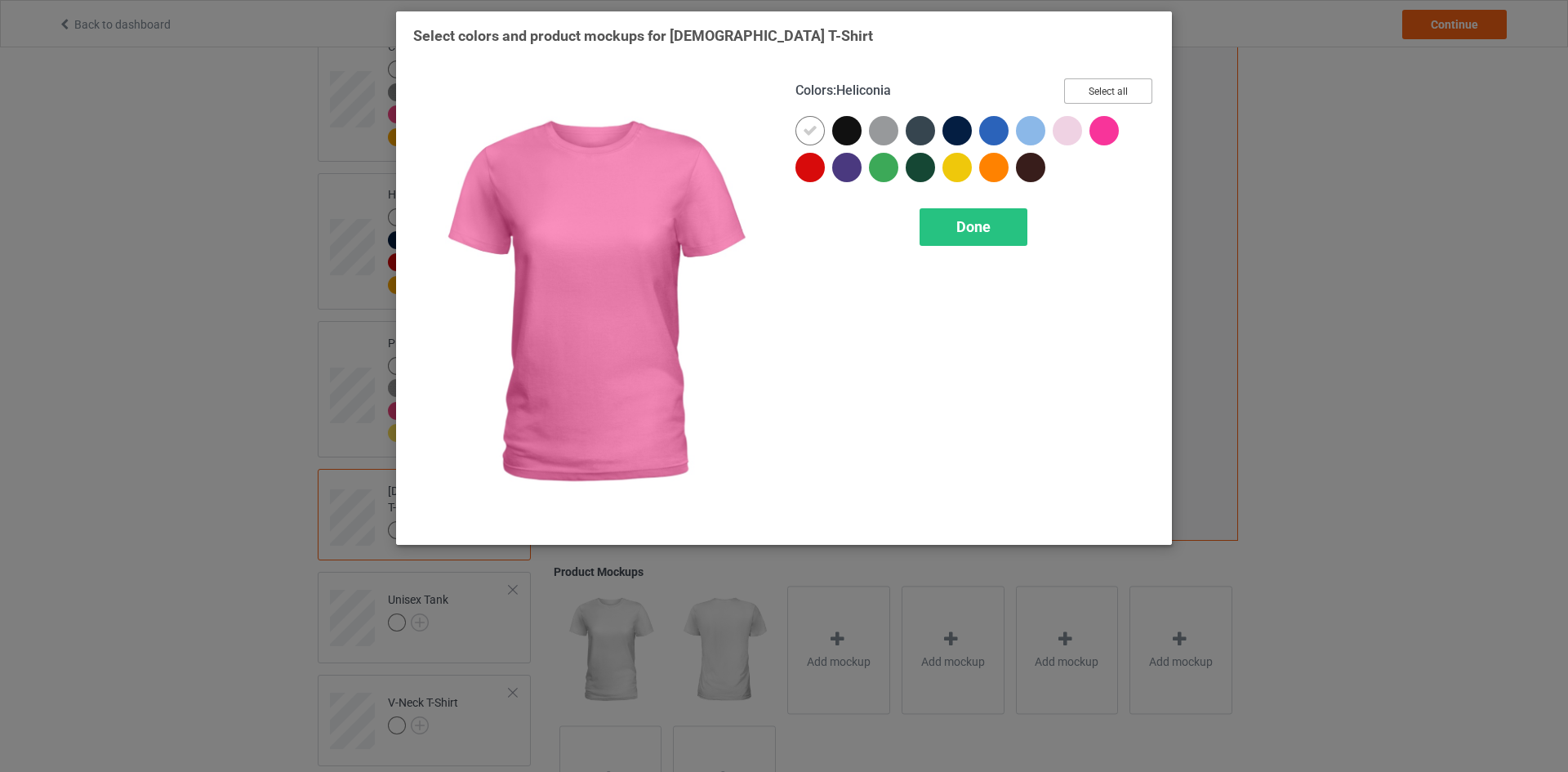
click at [1127, 85] on button "Select all" at bounding box center [1108, 90] width 89 height 25
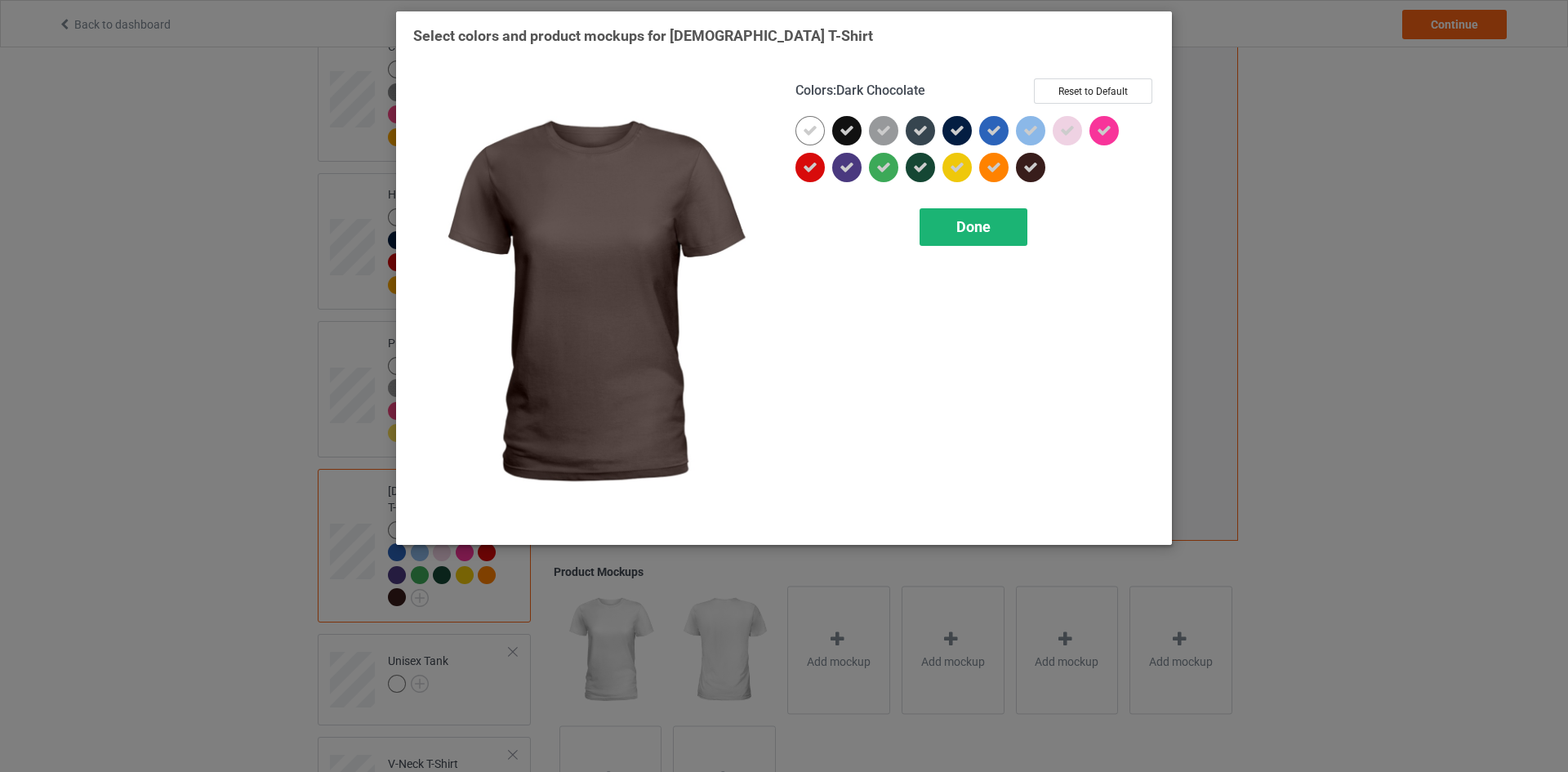
click at [991, 233] on div "Done" at bounding box center [973, 226] width 108 height 38
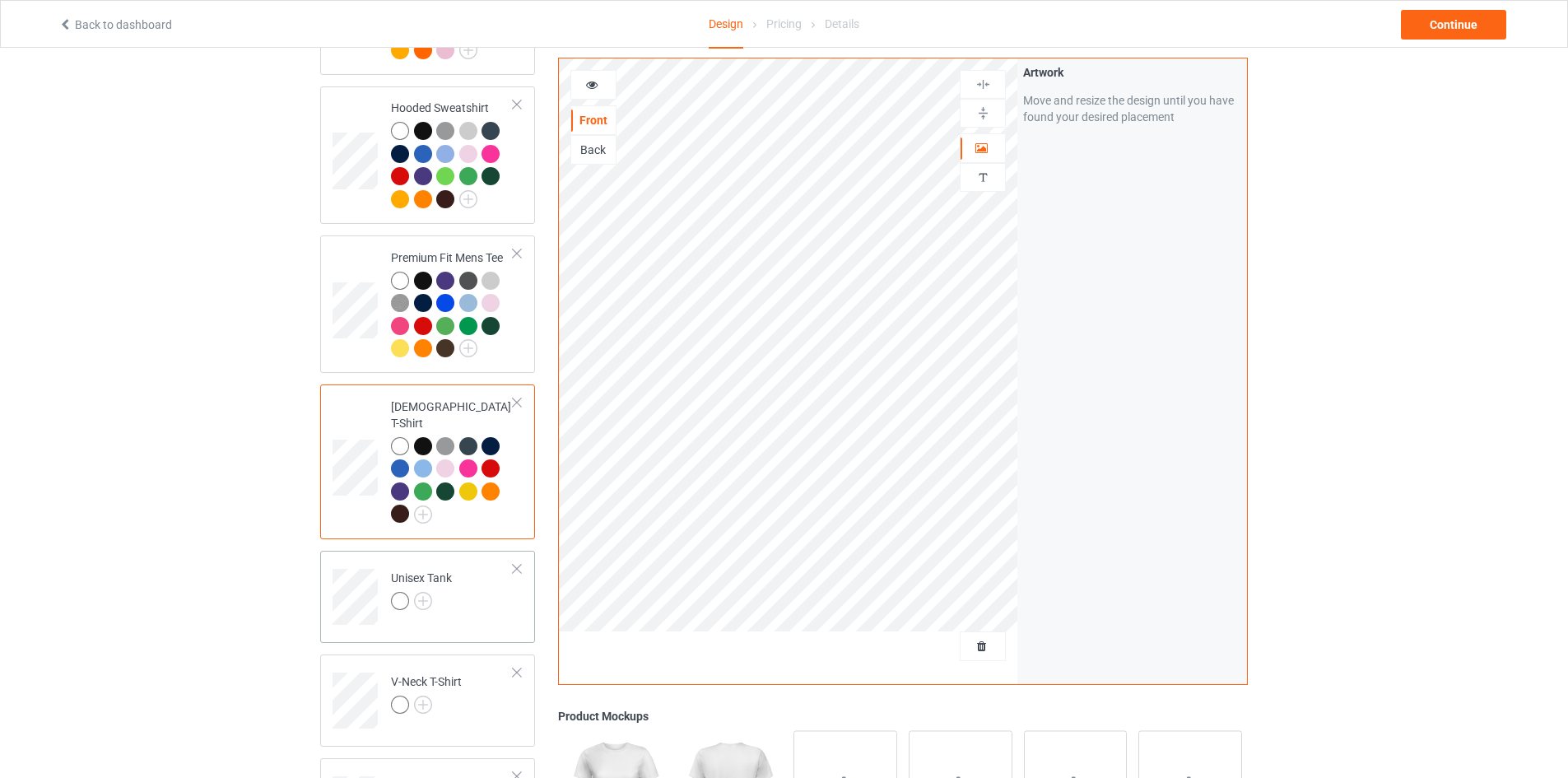
scroll to position [411, 0]
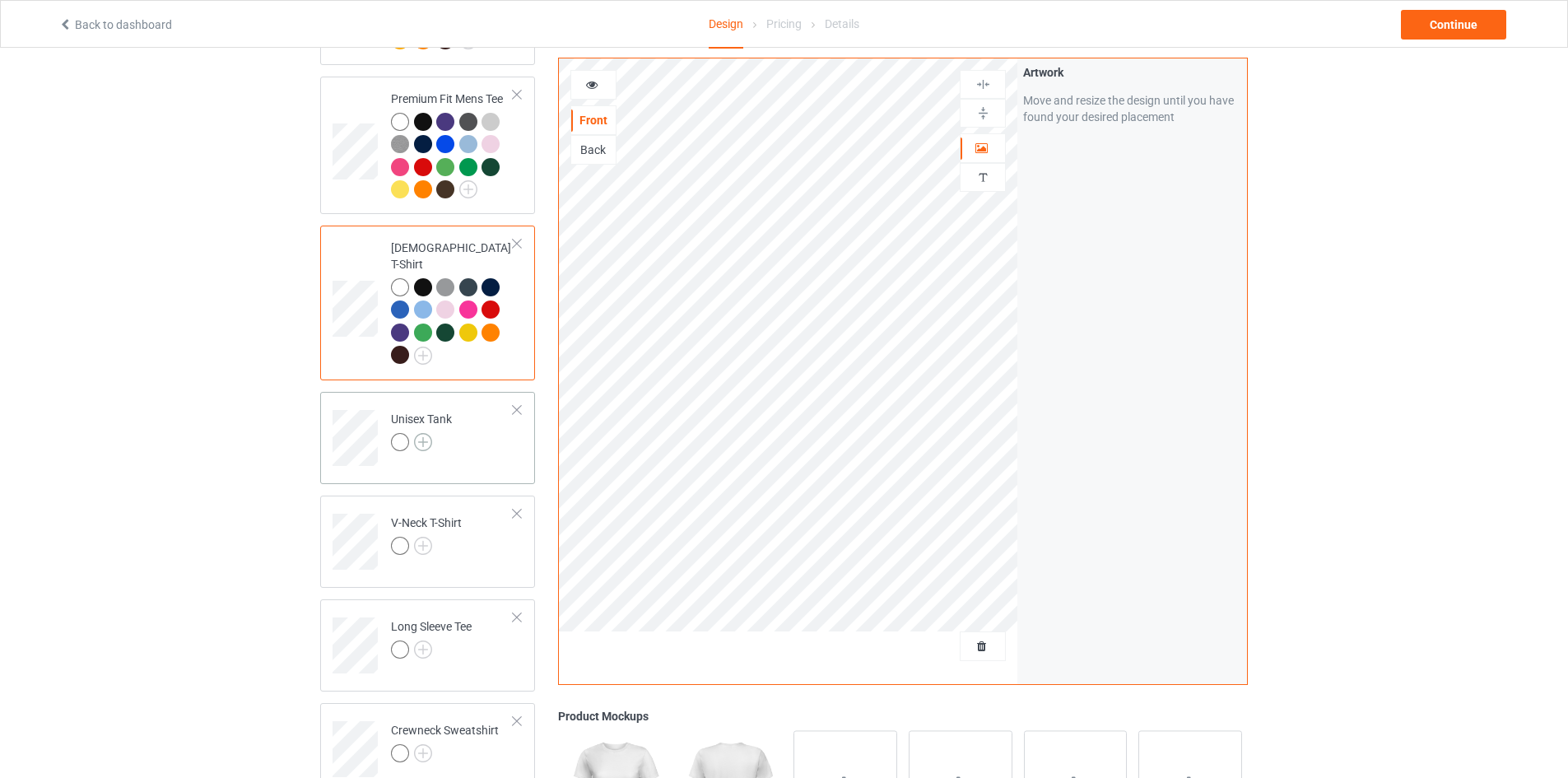
click at [420, 433] on img at bounding box center [423, 441] width 18 height 18
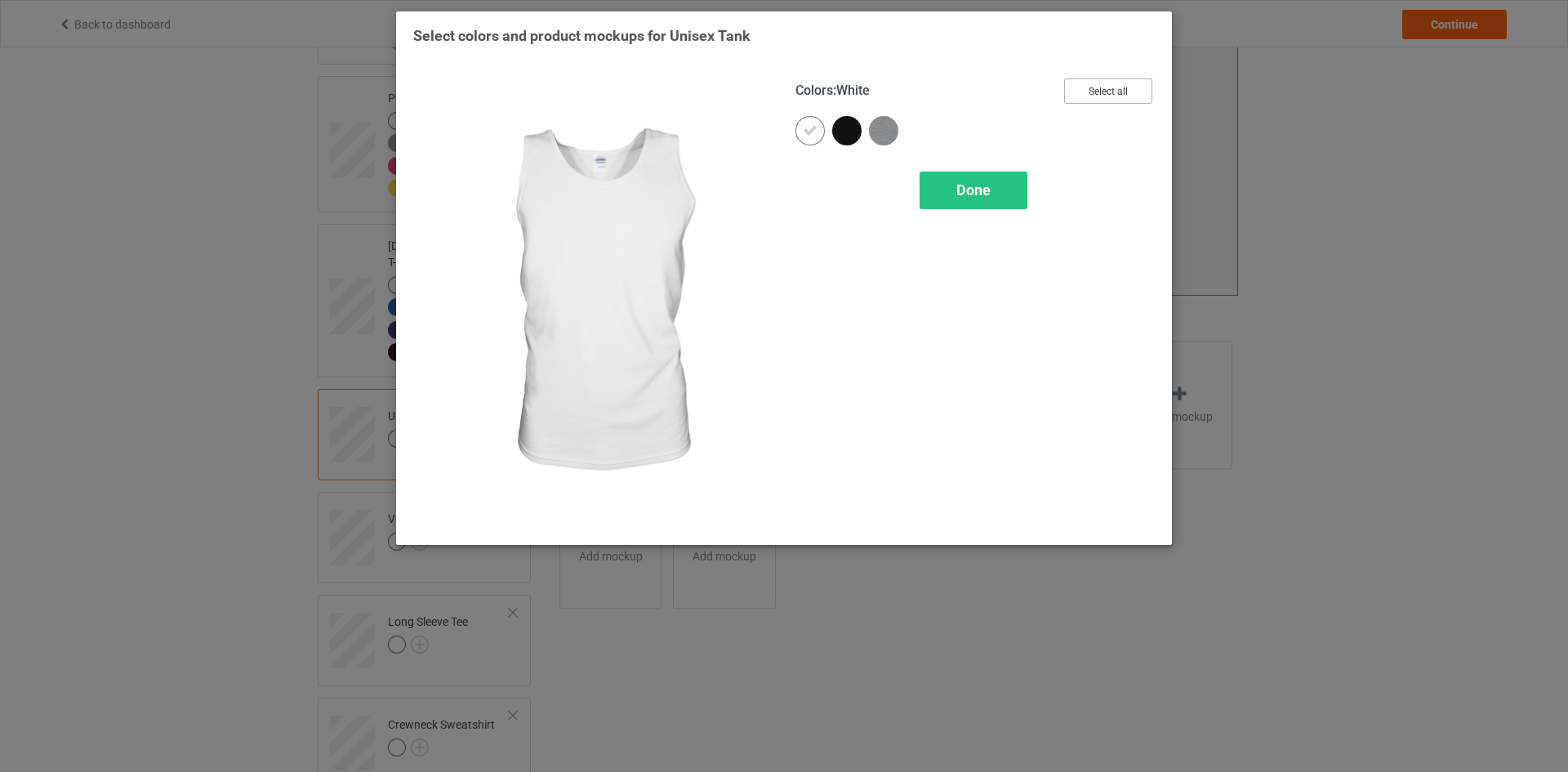
click at [1139, 89] on button "Select all" at bounding box center [1108, 90] width 89 height 25
click at [984, 191] on span "Done" at bounding box center [973, 190] width 35 height 17
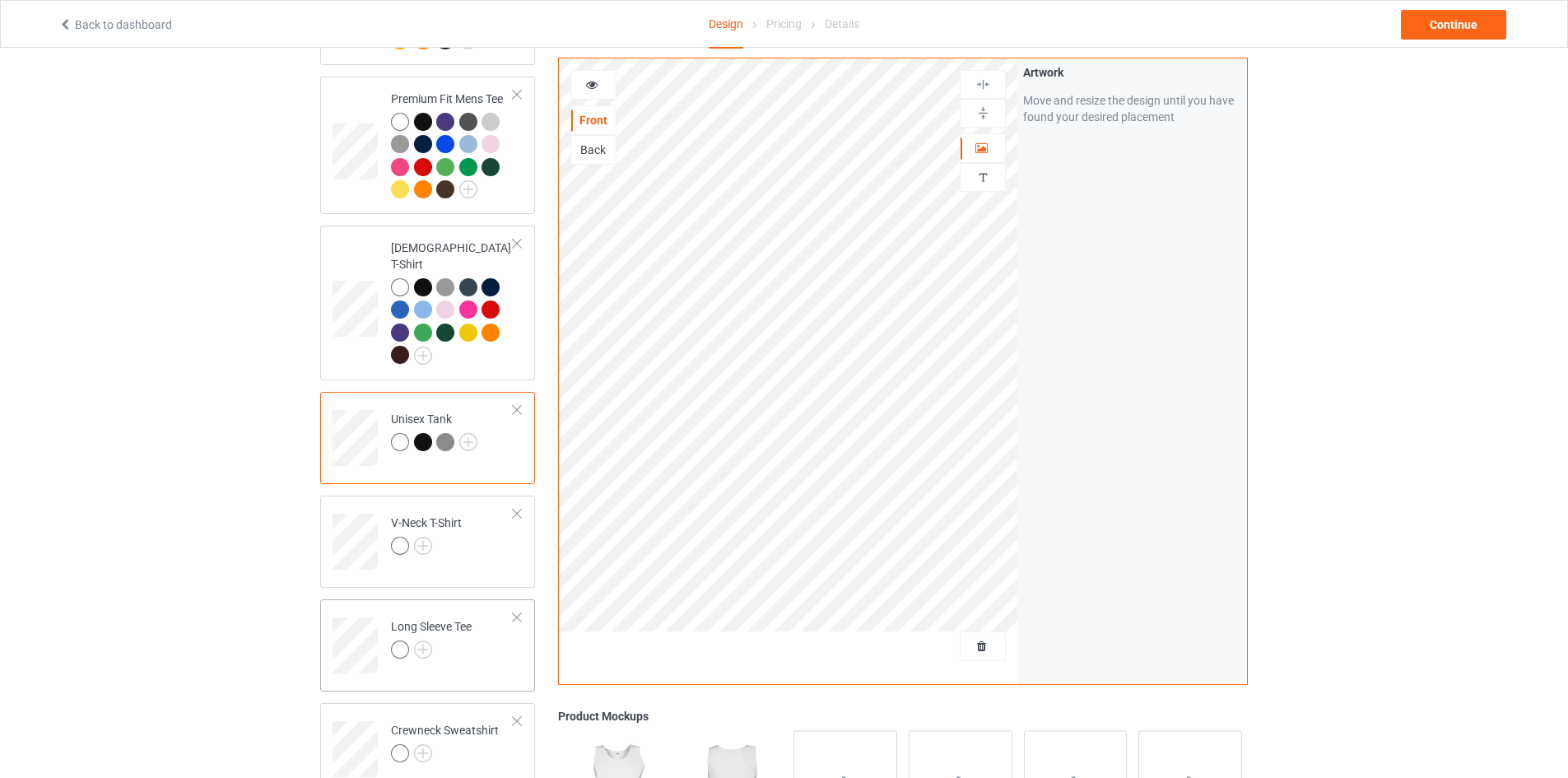
scroll to position [576, 0]
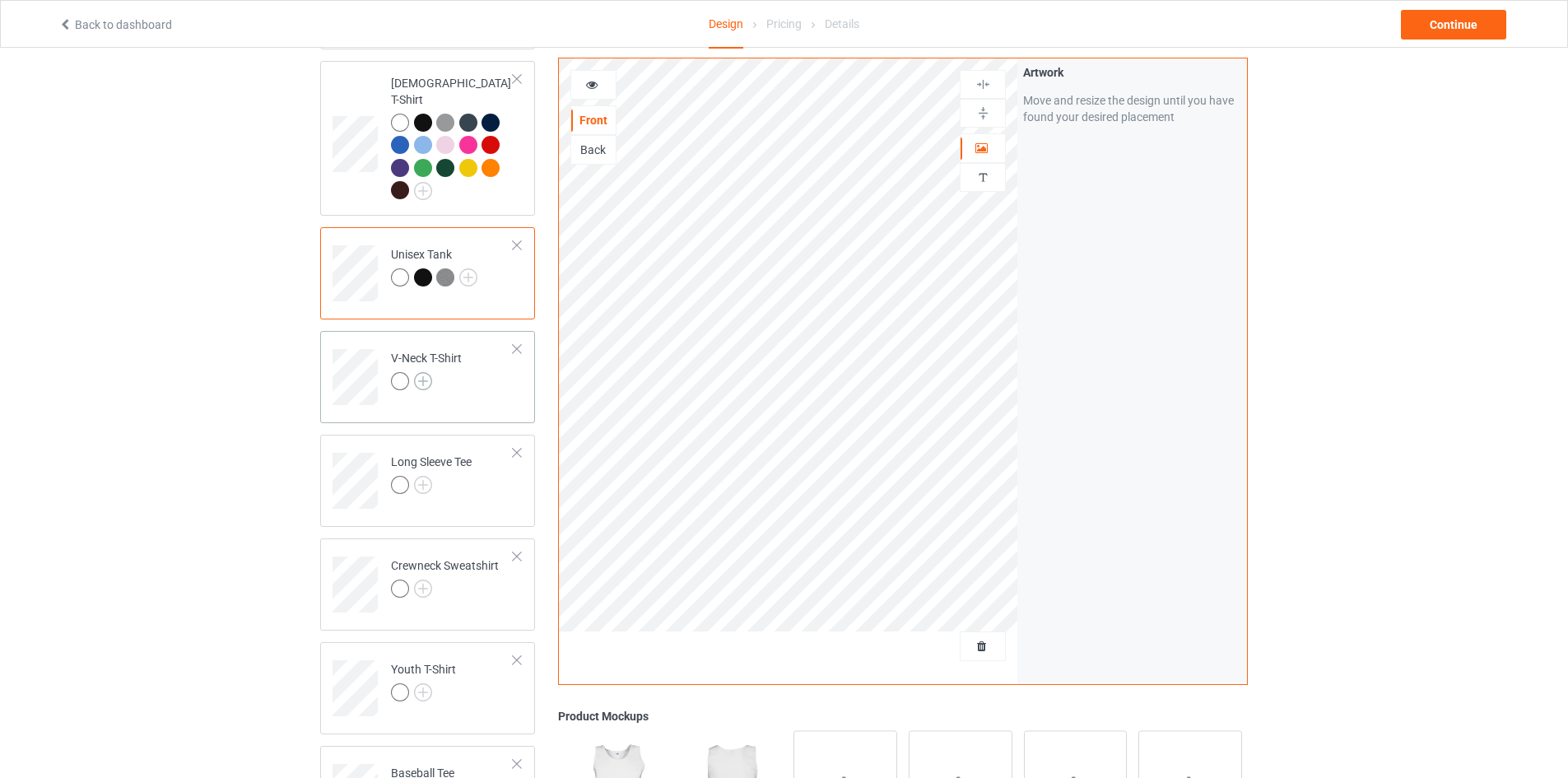
click at [426, 372] on img at bounding box center [423, 380] width 18 height 18
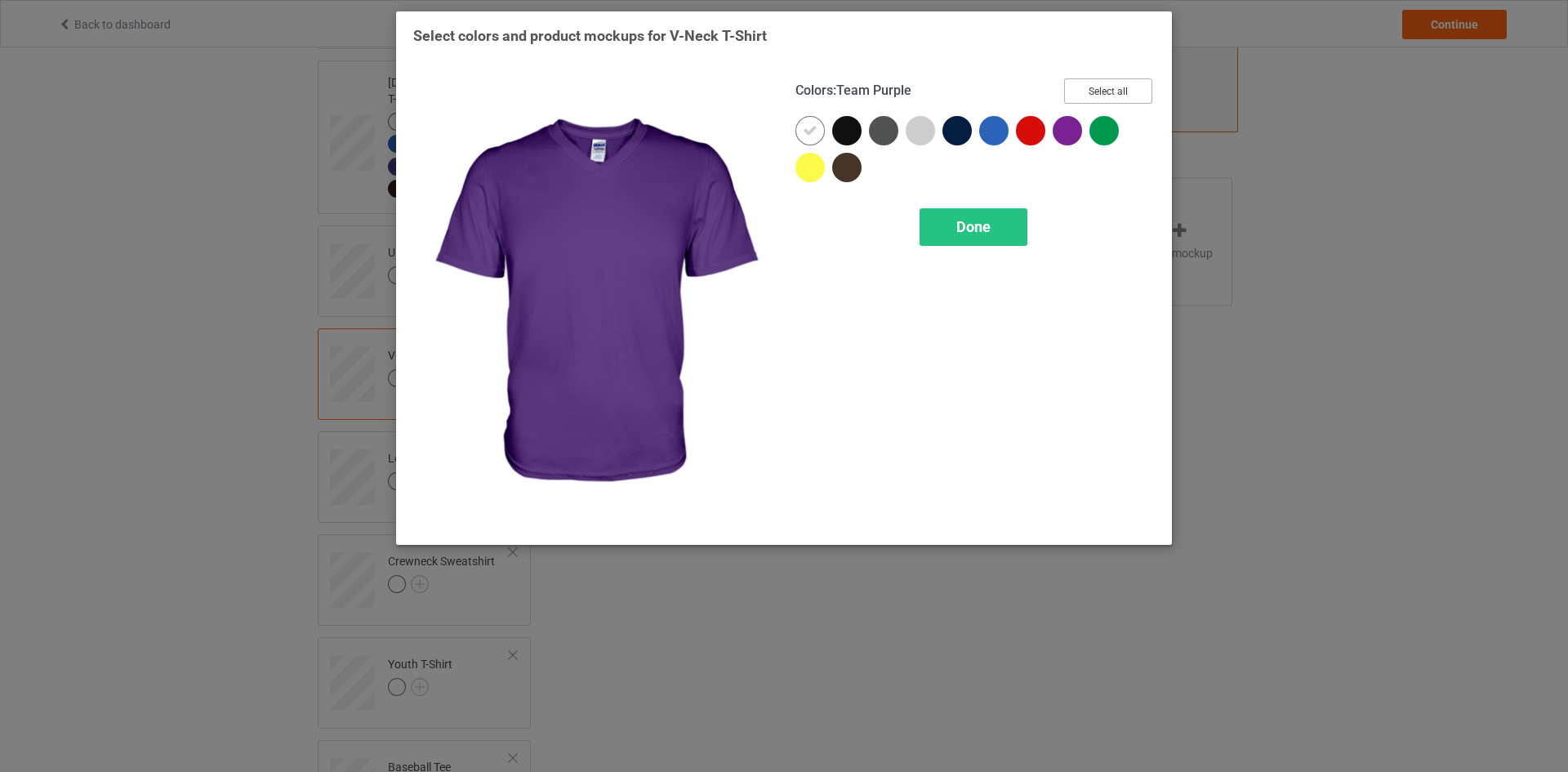
click at [1107, 90] on button "Select all" at bounding box center [1108, 90] width 89 height 25
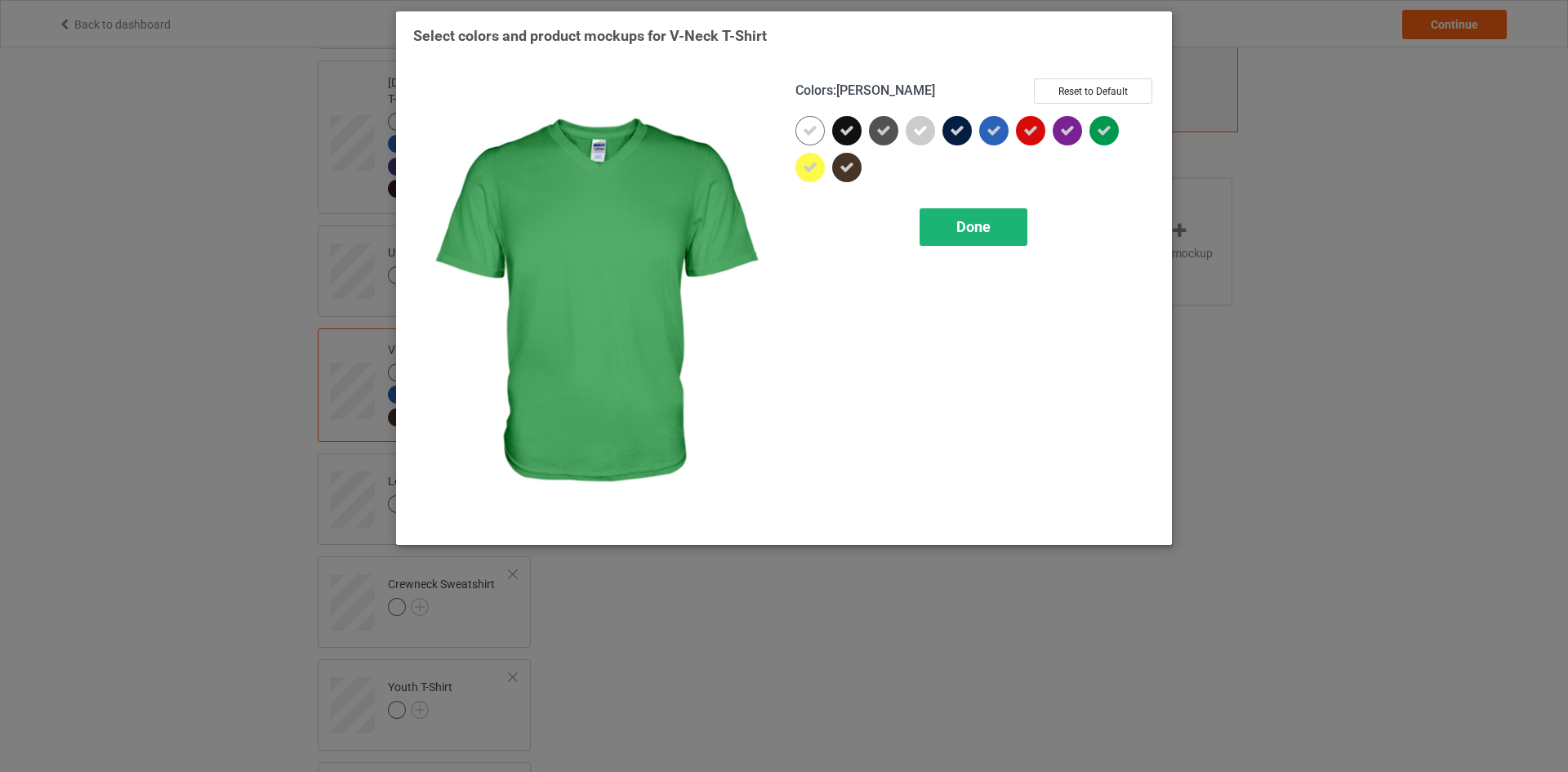
click at [1008, 215] on div "Done" at bounding box center [973, 226] width 108 height 38
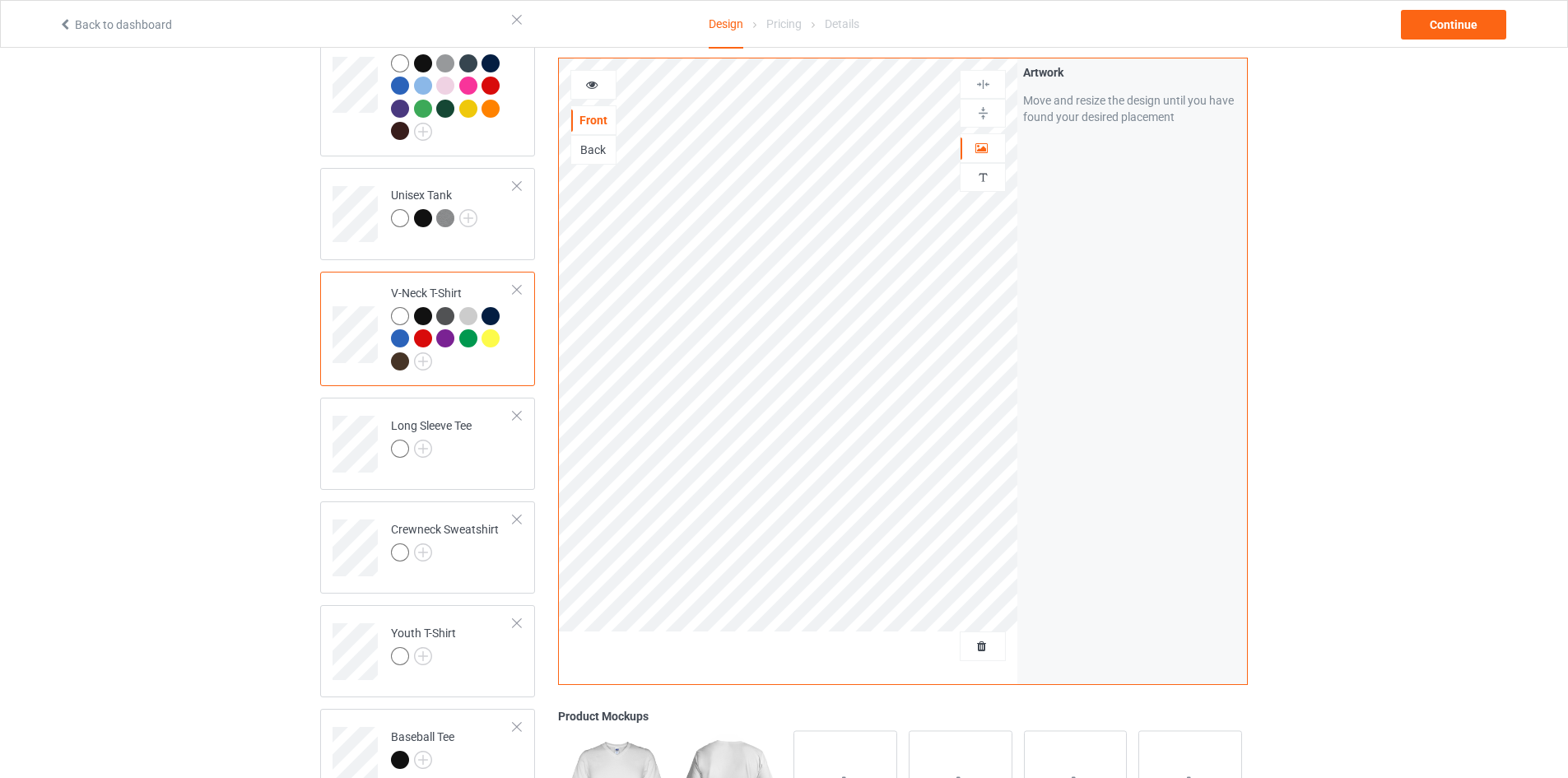
scroll to position [659, 0]
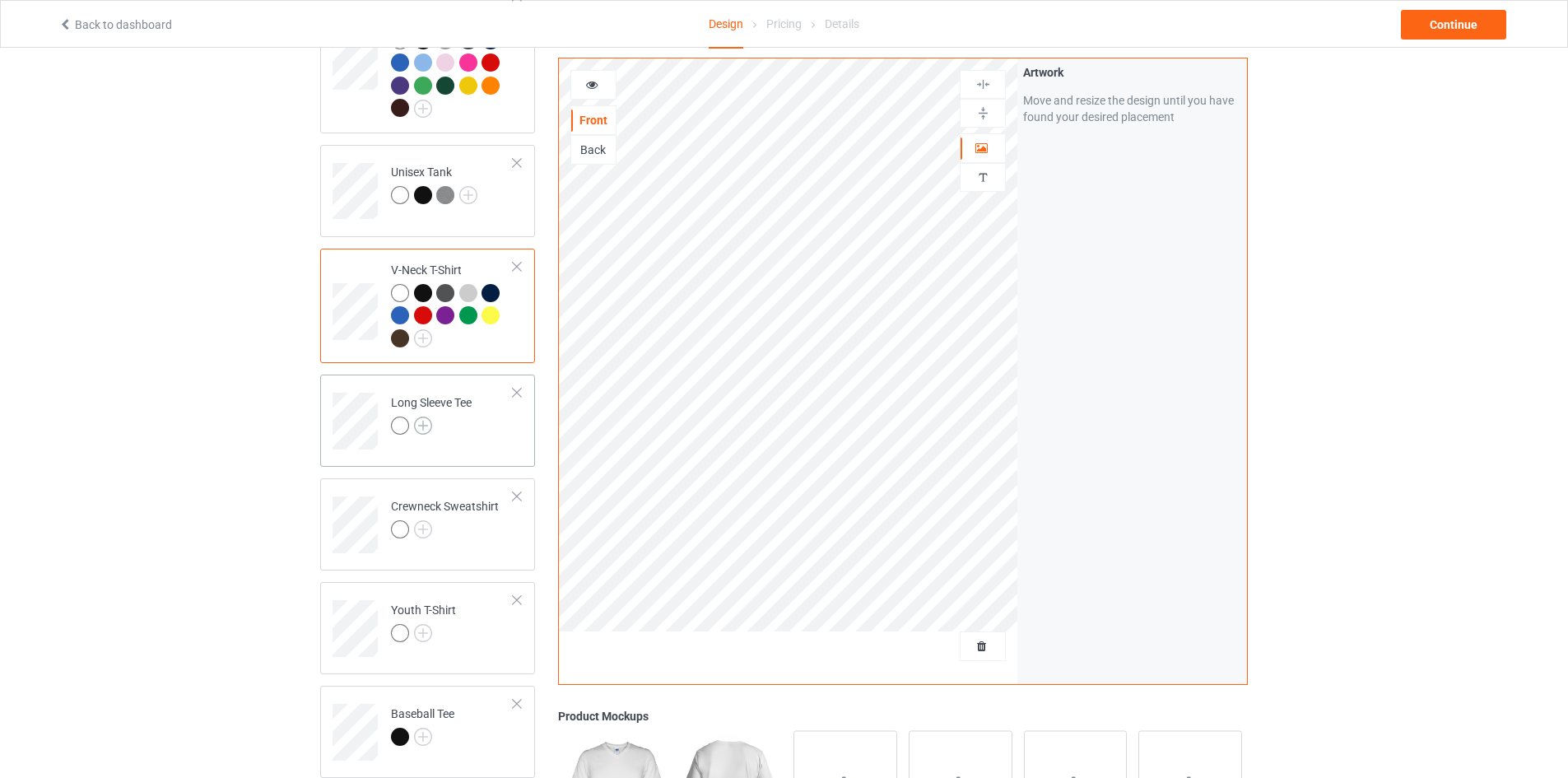
click at [420, 416] on img at bounding box center [423, 425] width 18 height 18
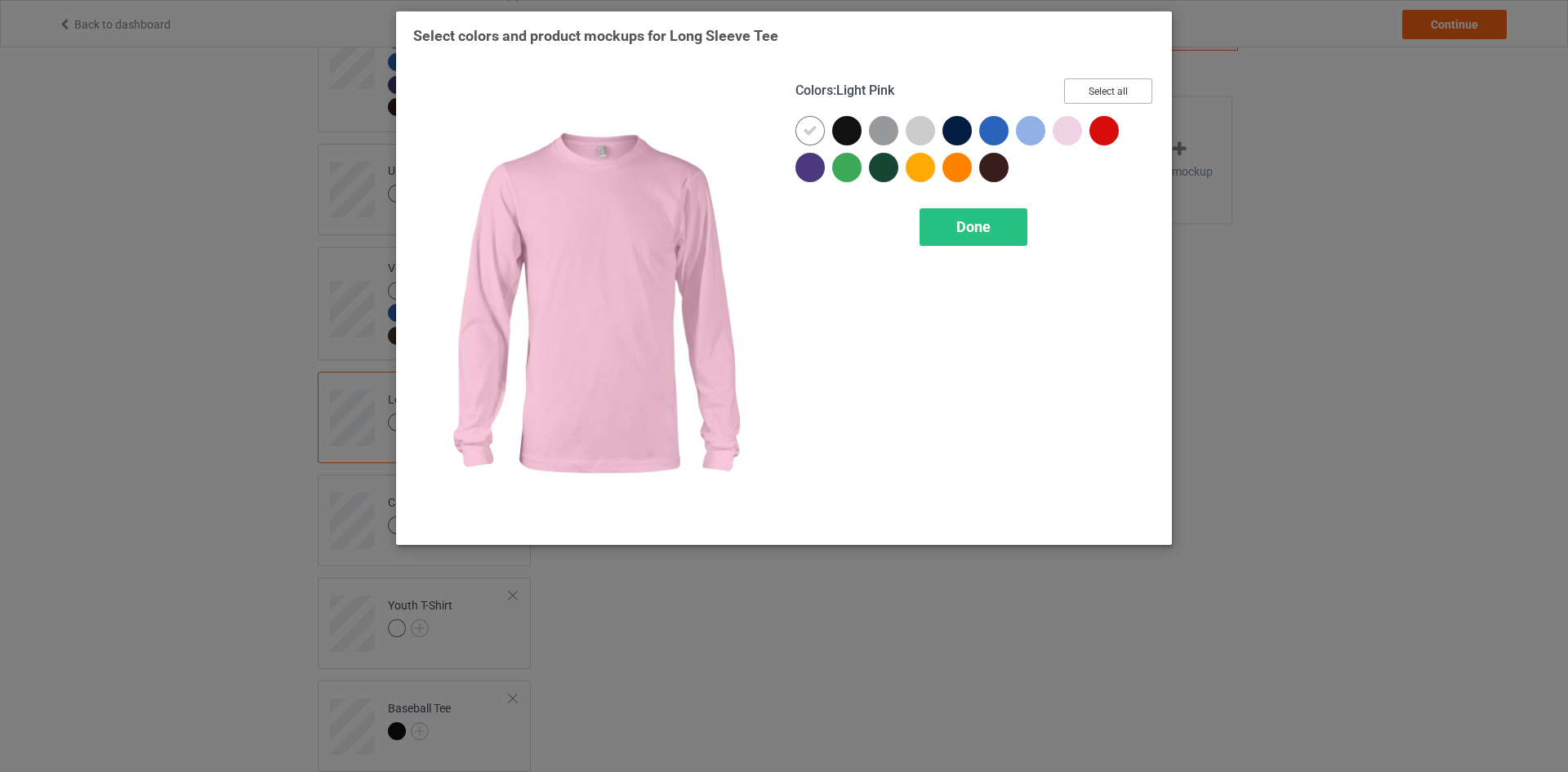
click at [1109, 88] on button "Select all" at bounding box center [1108, 90] width 89 height 25
click at [950, 234] on div "Done" at bounding box center [973, 226] width 108 height 38
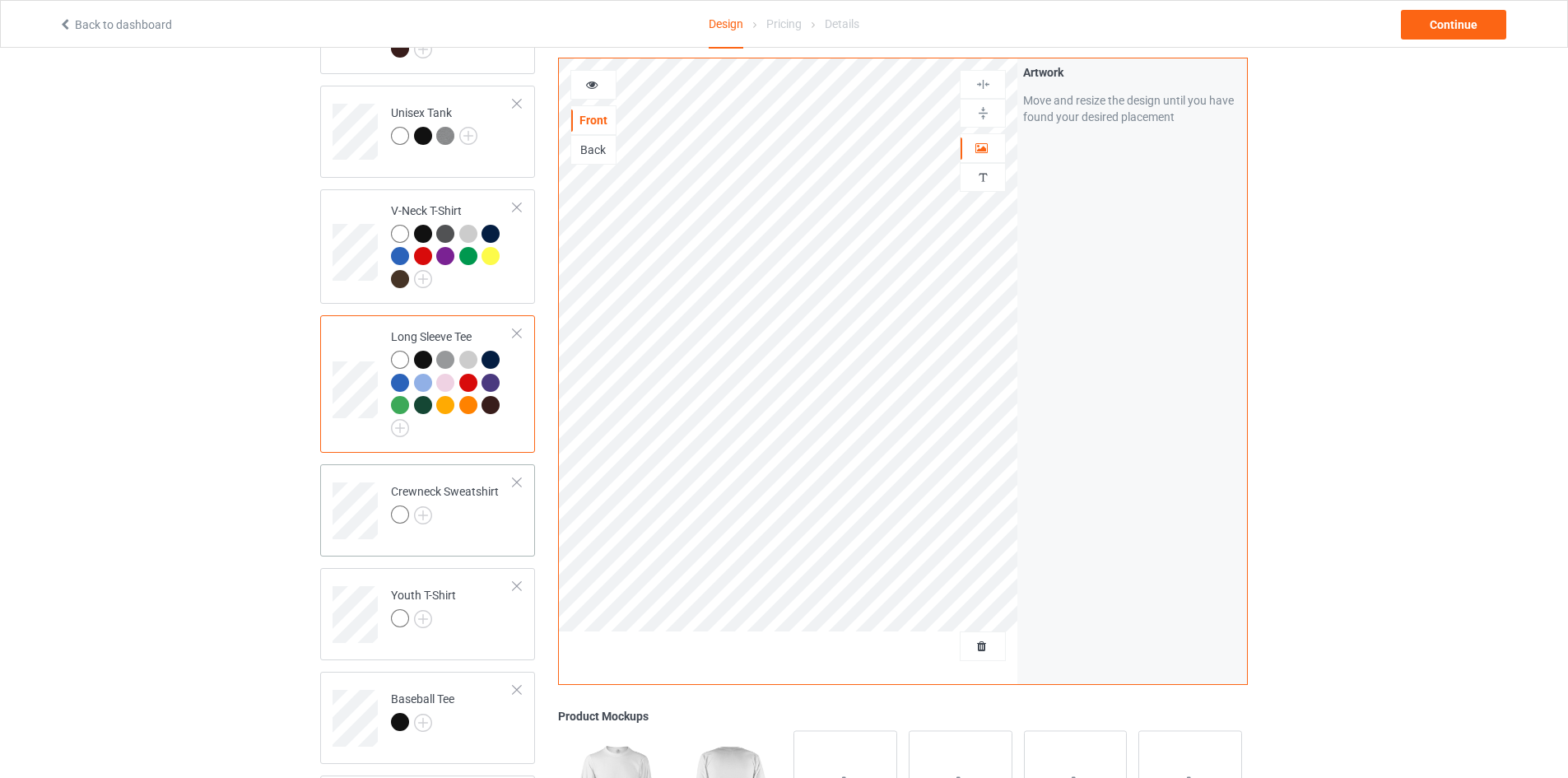
scroll to position [740, 0]
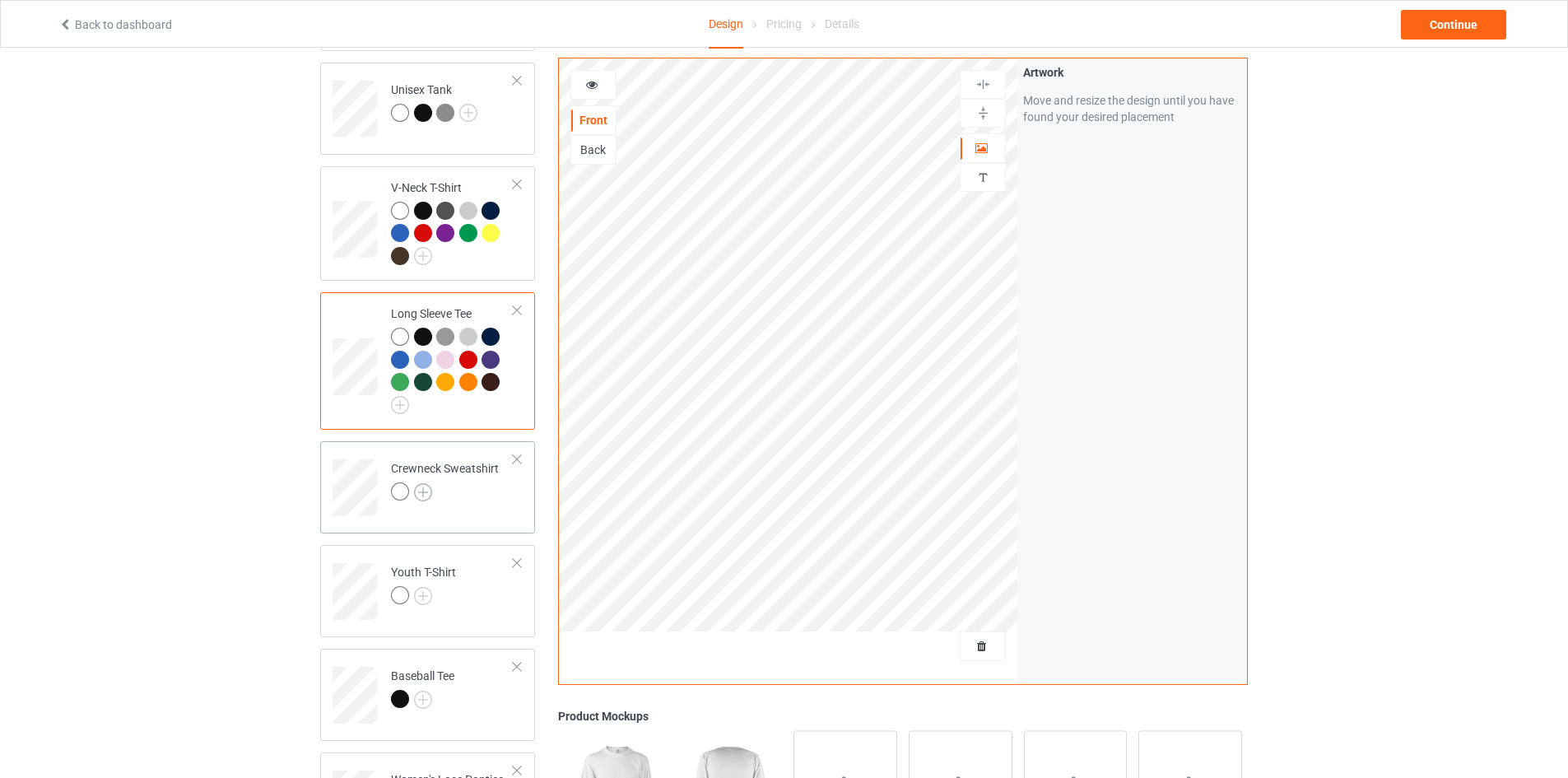
click at [425, 483] on img at bounding box center [423, 492] width 18 height 18
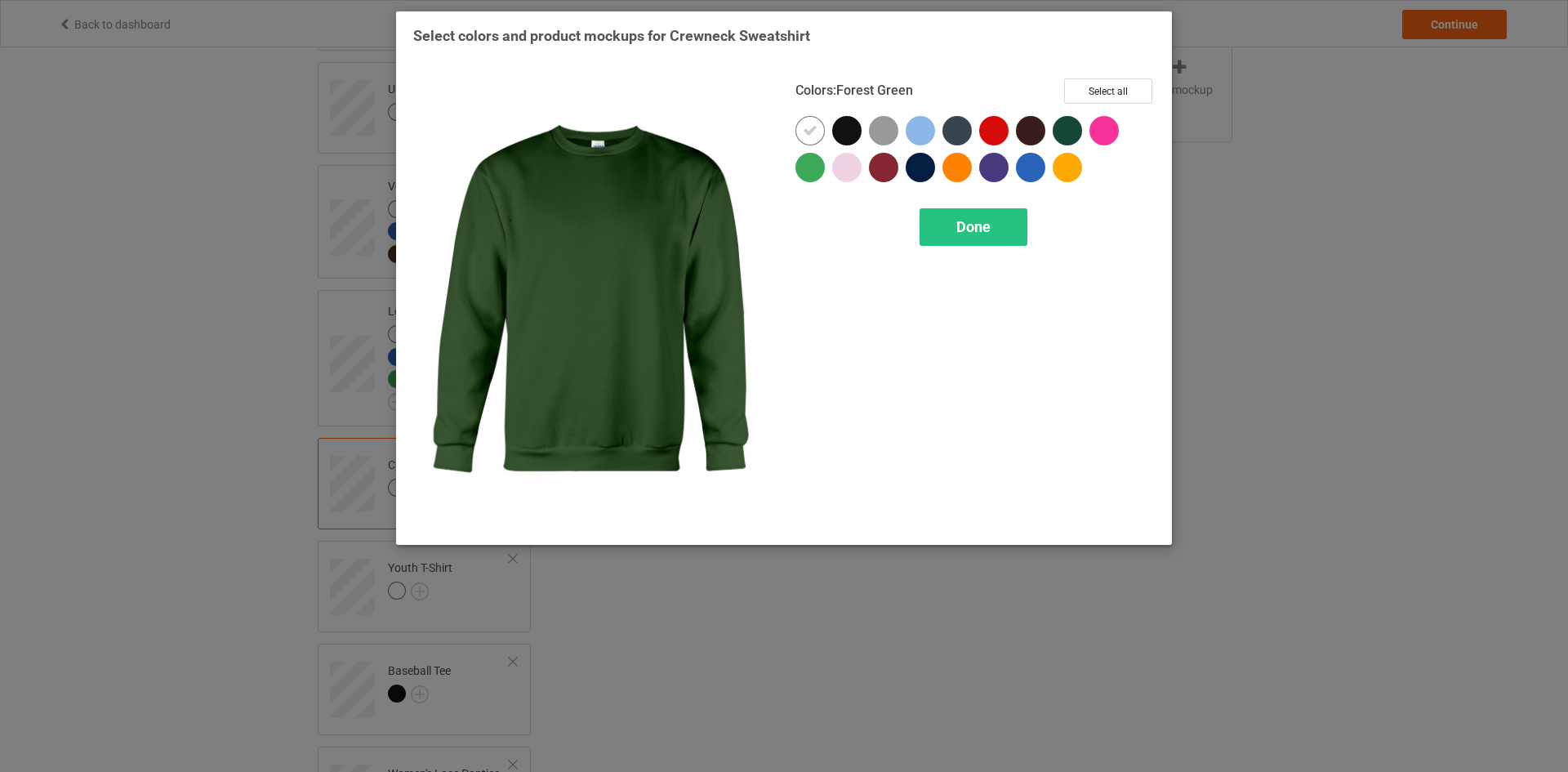
click at [1117, 105] on div "Colors : Forest Green Select all" at bounding box center [974, 96] width 359 height 38
click at [1110, 85] on button "Select all" at bounding box center [1108, 90] width 89 height 25
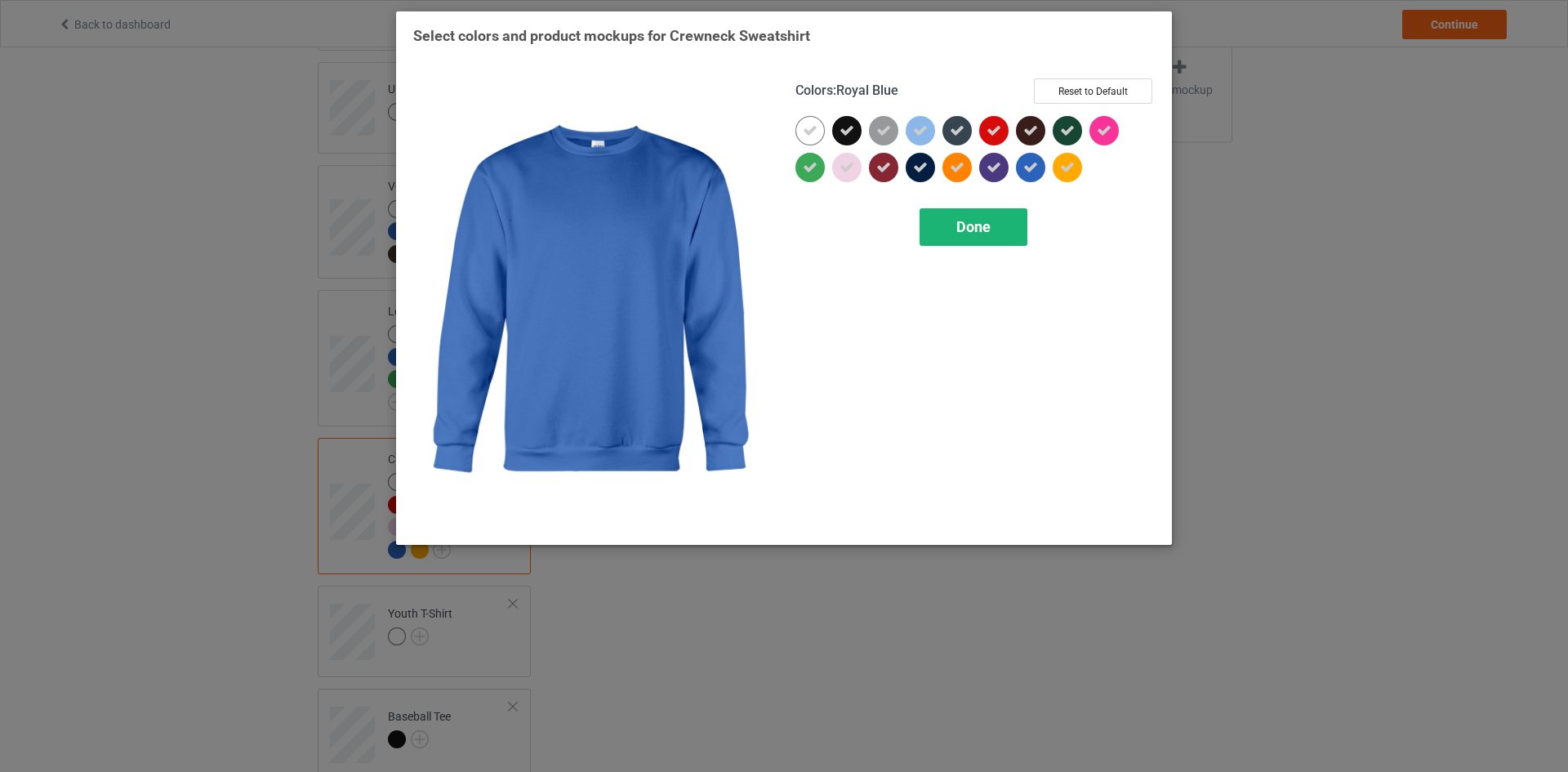
click at [988, 234] on span "Done" at bounding box center [973, 226] width 35 height 17
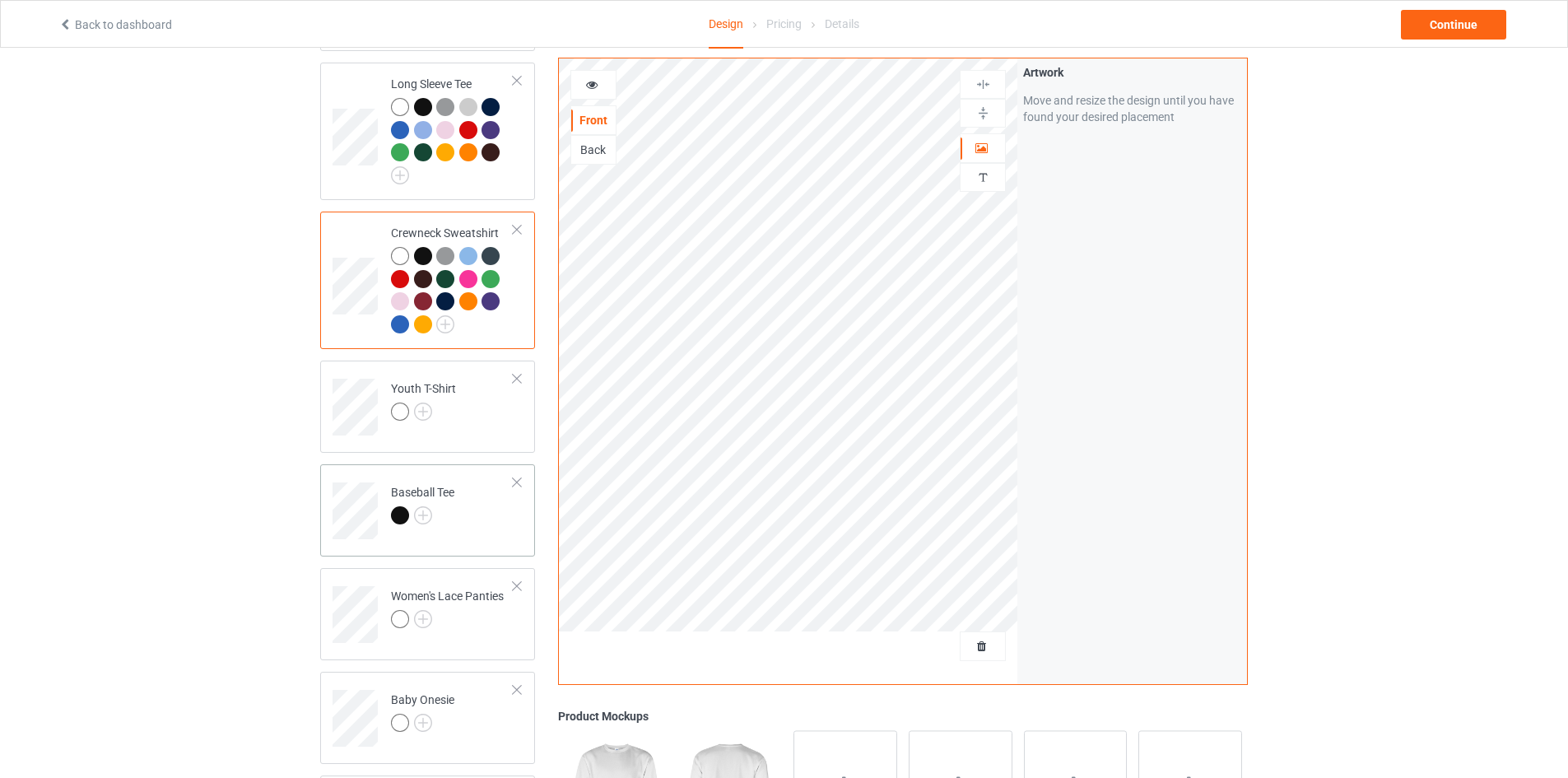
scroll to position [988, 0]
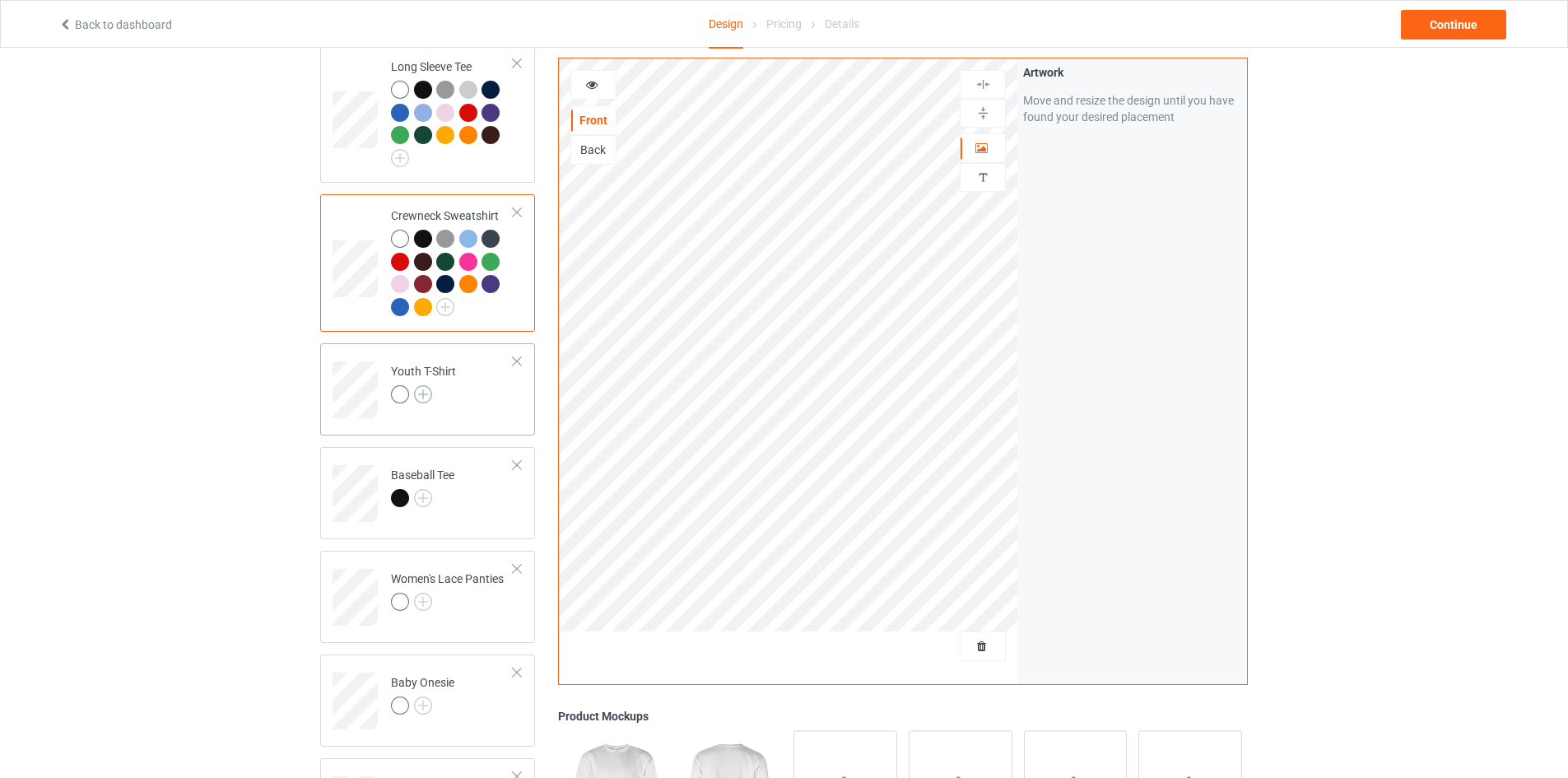
click at [424, 385] on img at bounding box center [423, 394] width 18 height 18
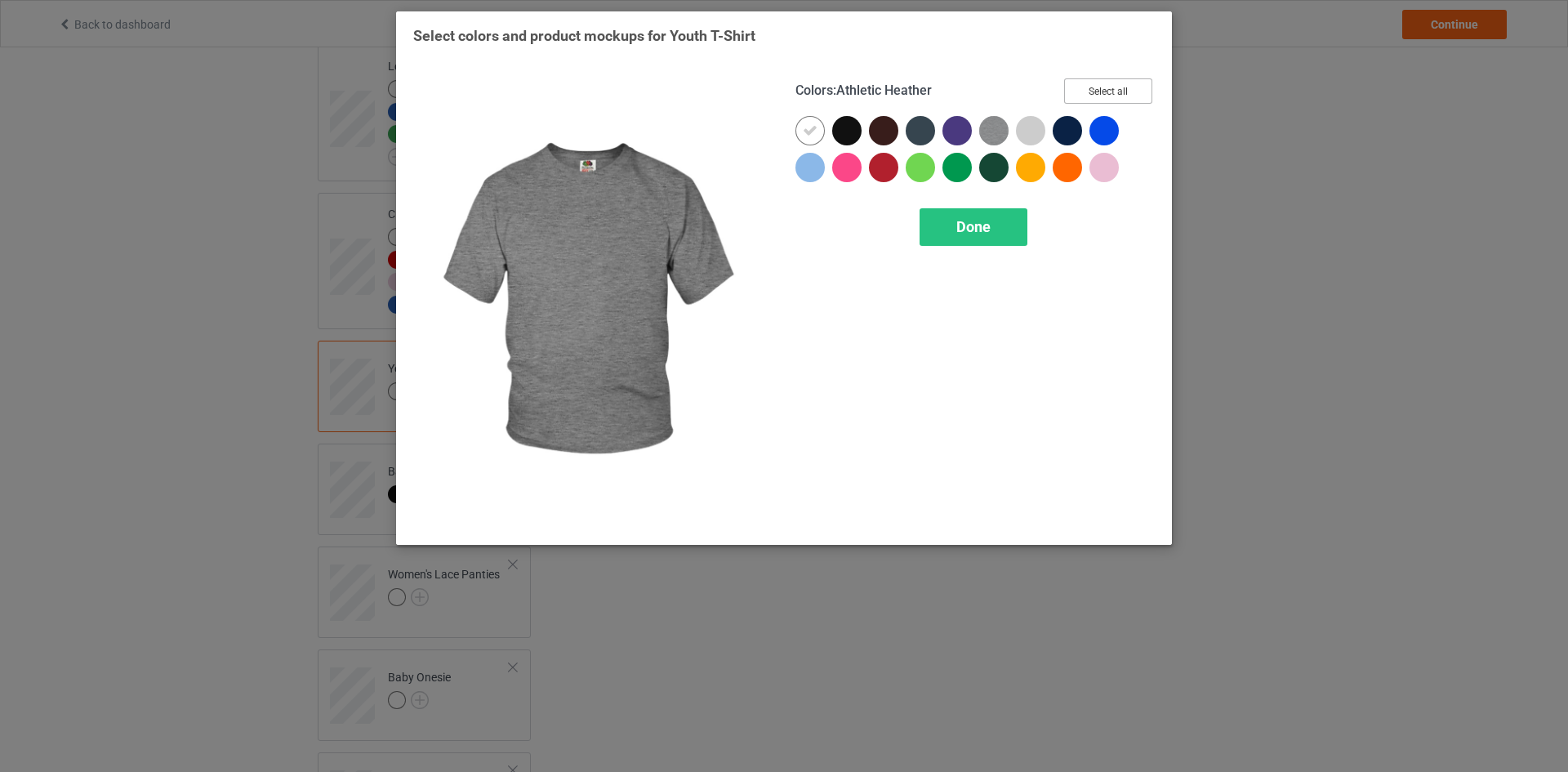
click at [1116, 99] on button "Select all" at bounding box center [1108, 90] width 89 height 25
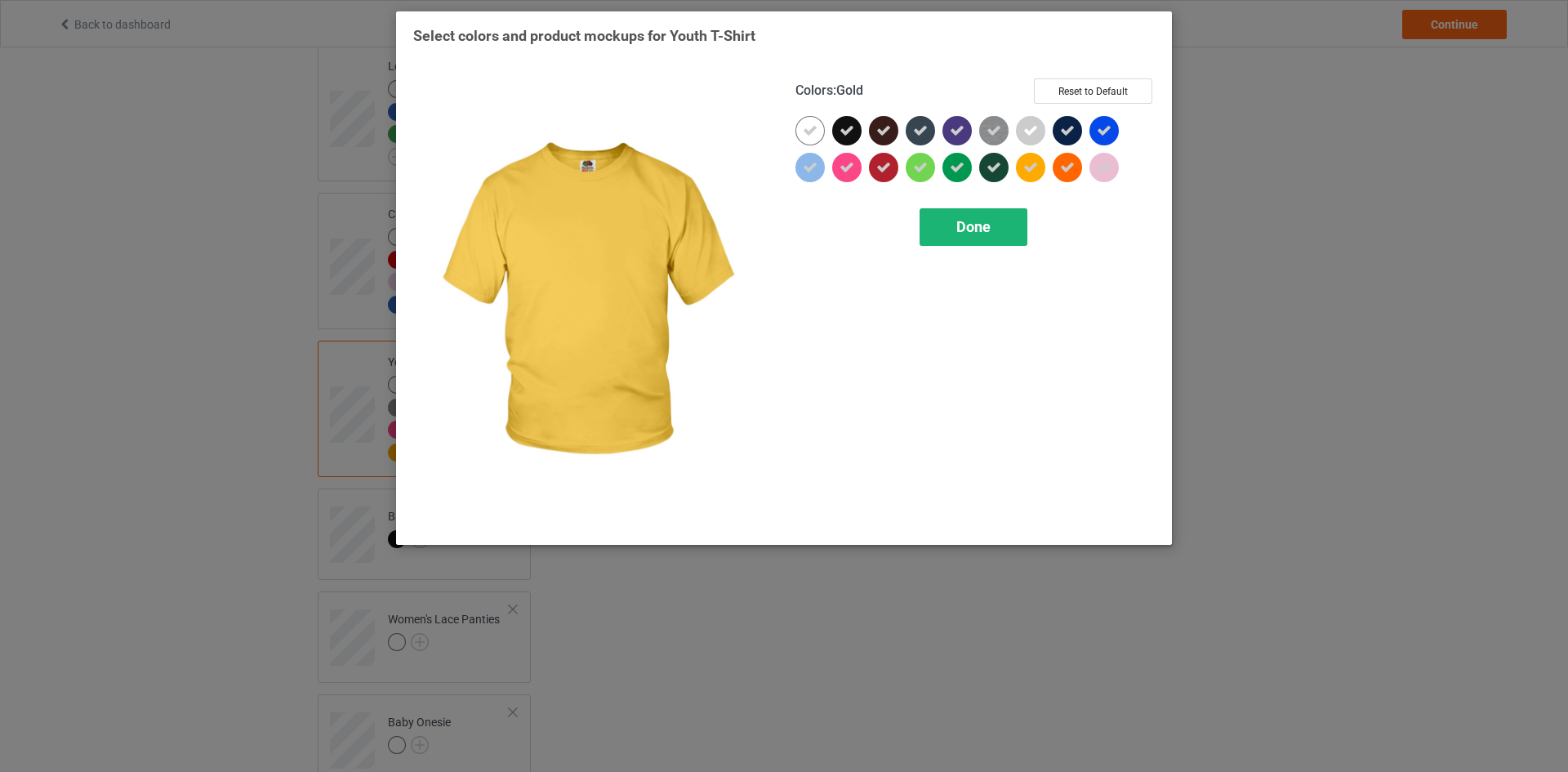
click at [973, 228] on span "Done" at bounding box center [973, 226] width 35 height 17
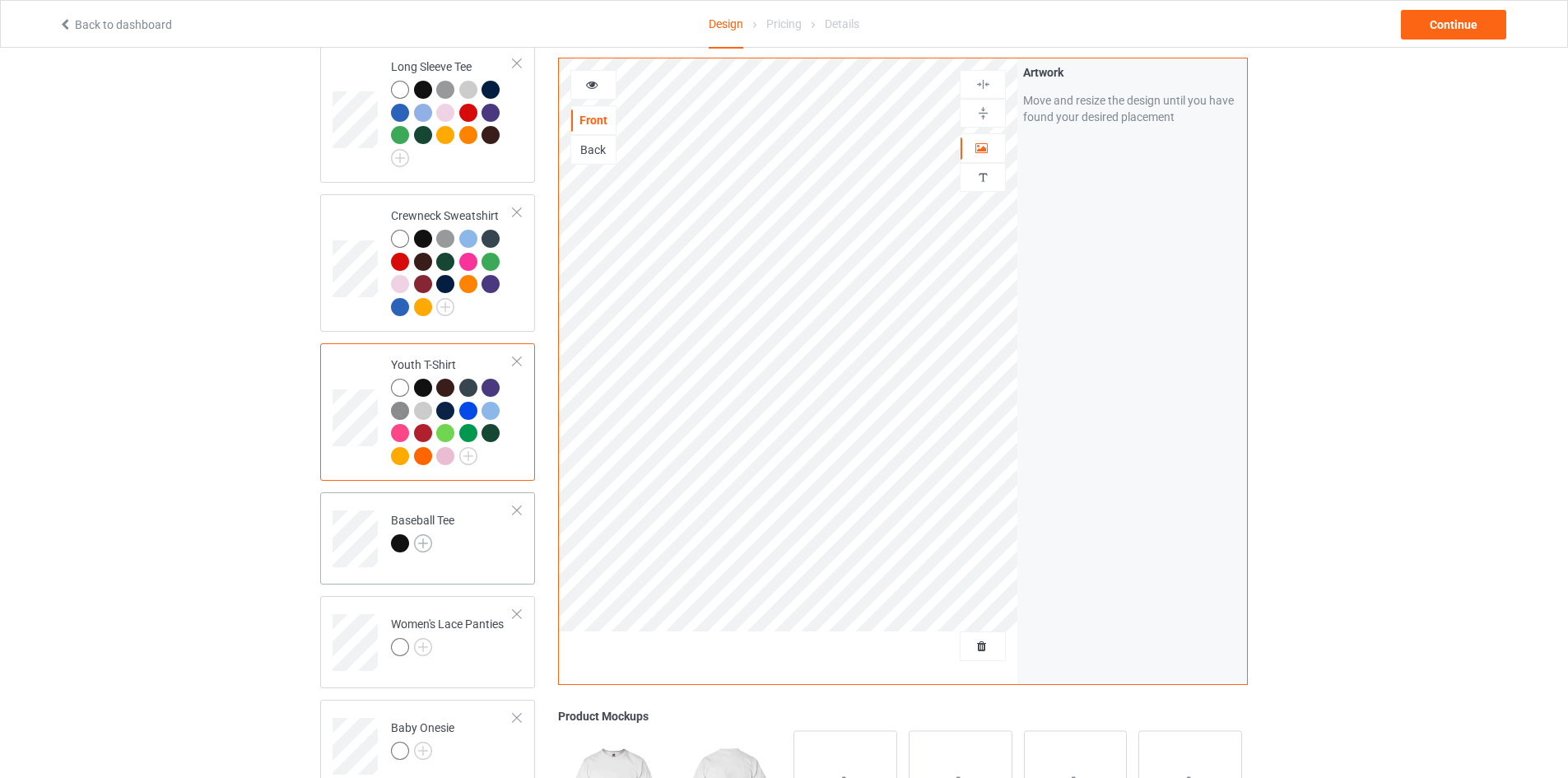
click at [423, 535] on img at bounding box center [423, 543] width 18 height 18
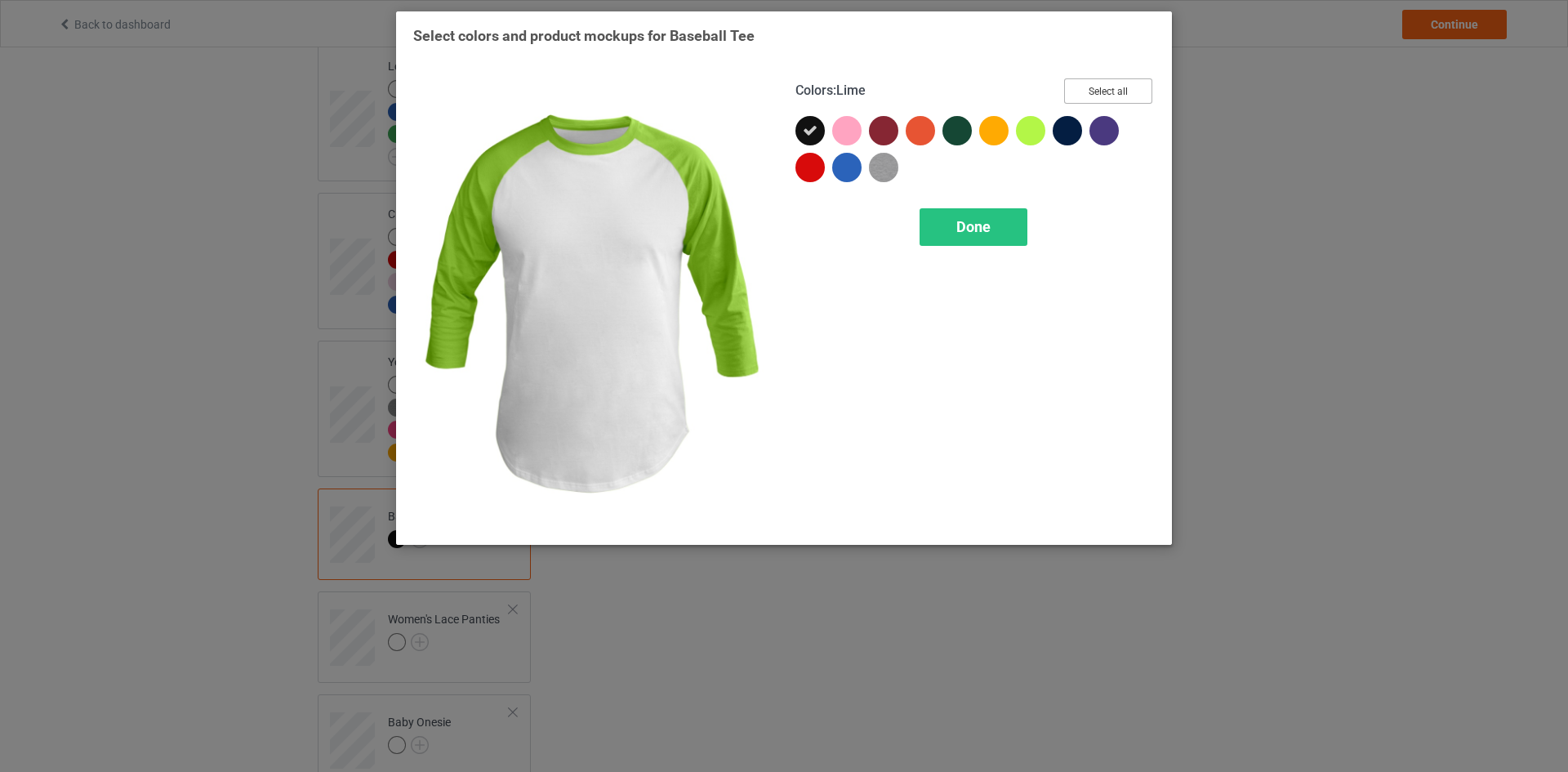
click at [1105, 78] on button "Select all" at bounding box center [1108, 90] width 89 height 25
click at [966, 225] on span "Done" at bounding box center [973, 226] width 35 height 17
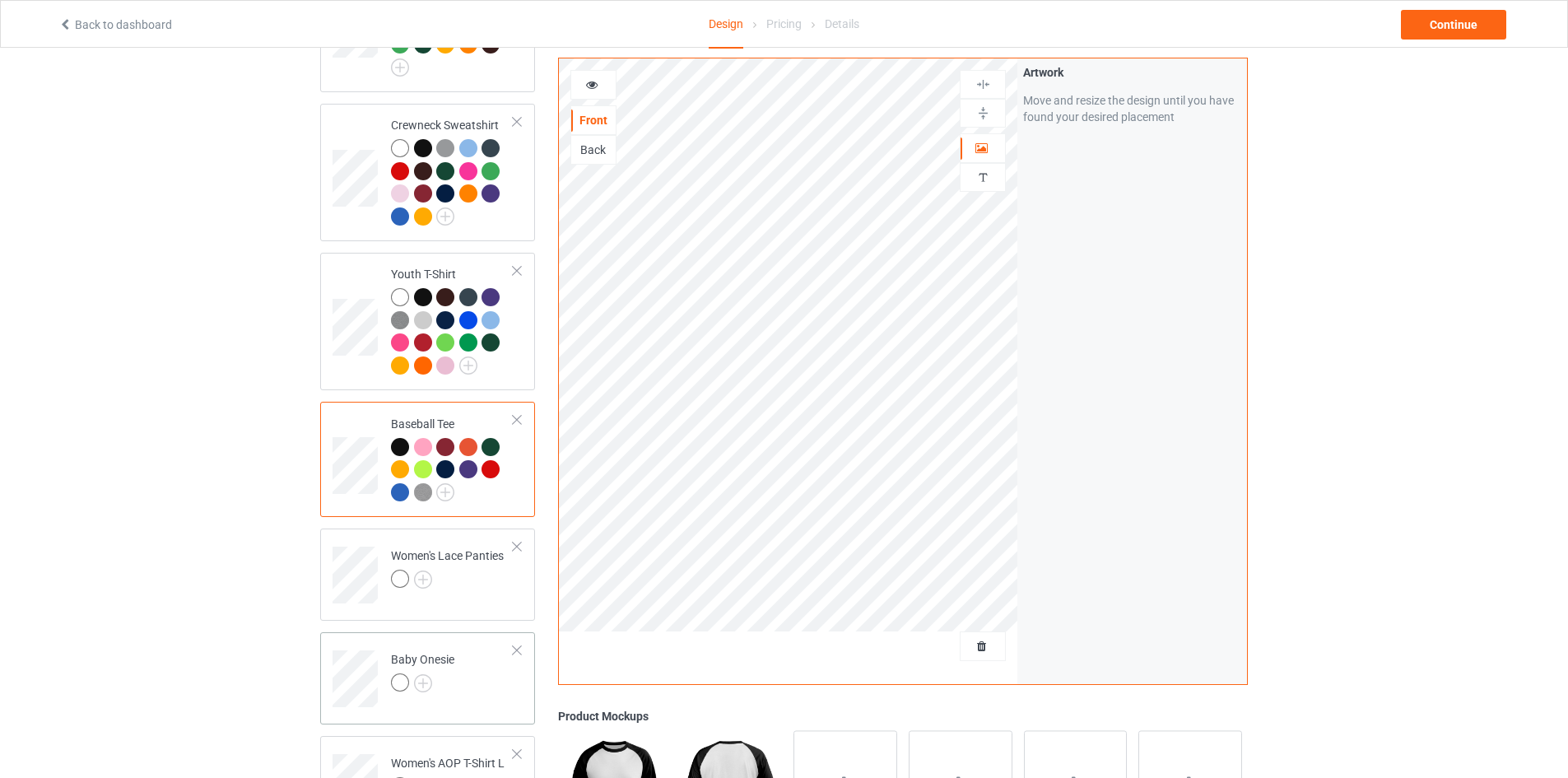
scroll to position [1152, 0]
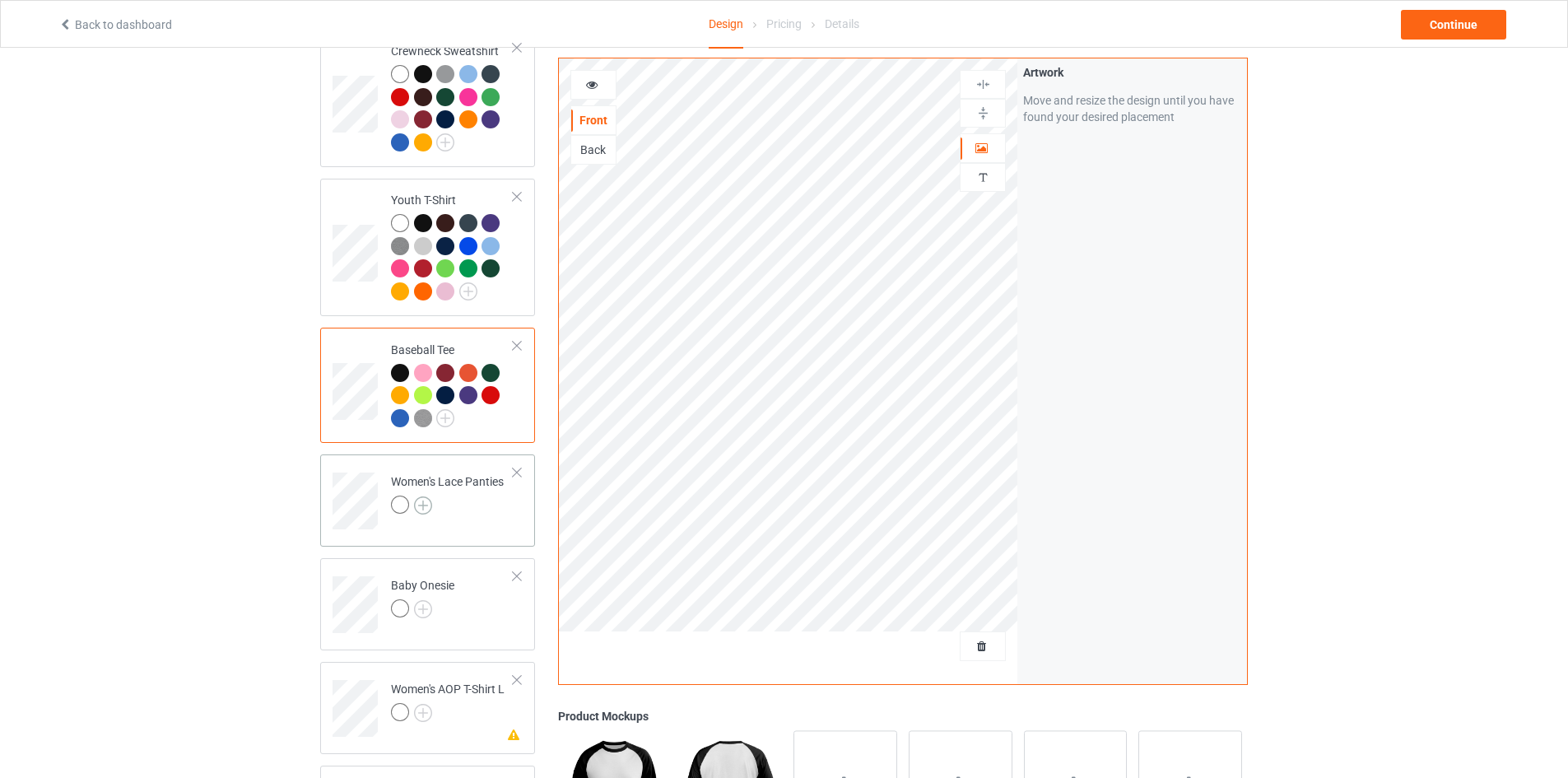
click at [419, 497] on img at bounding box center [423, 505] width 18 height 18
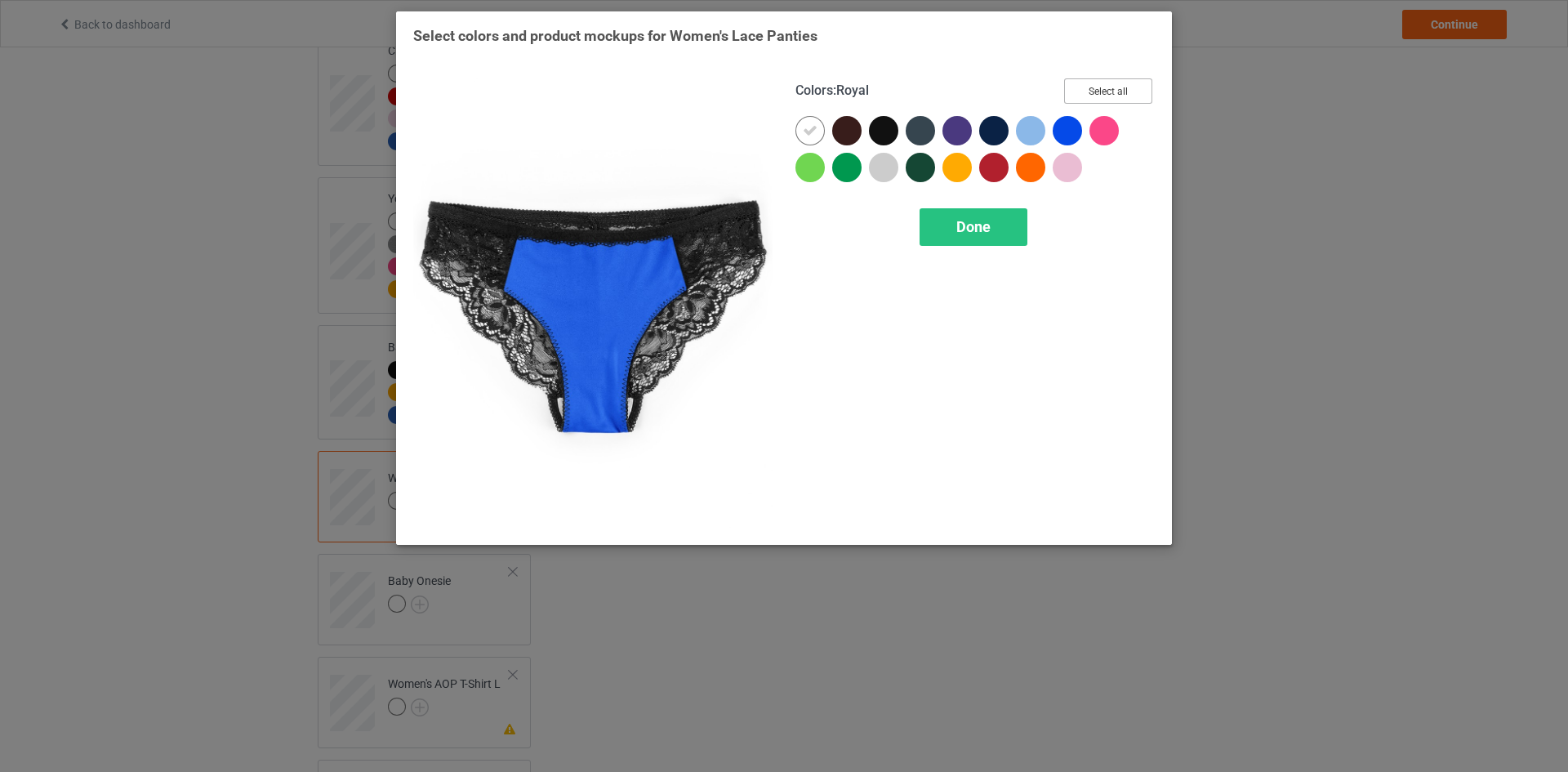
click at [1086, 90] on button "Select all" at bounding box center [1108, 90] width 89 height 25
click at [959, 229] on span "Done" at bounding box center [973, 226] width 35 height 17
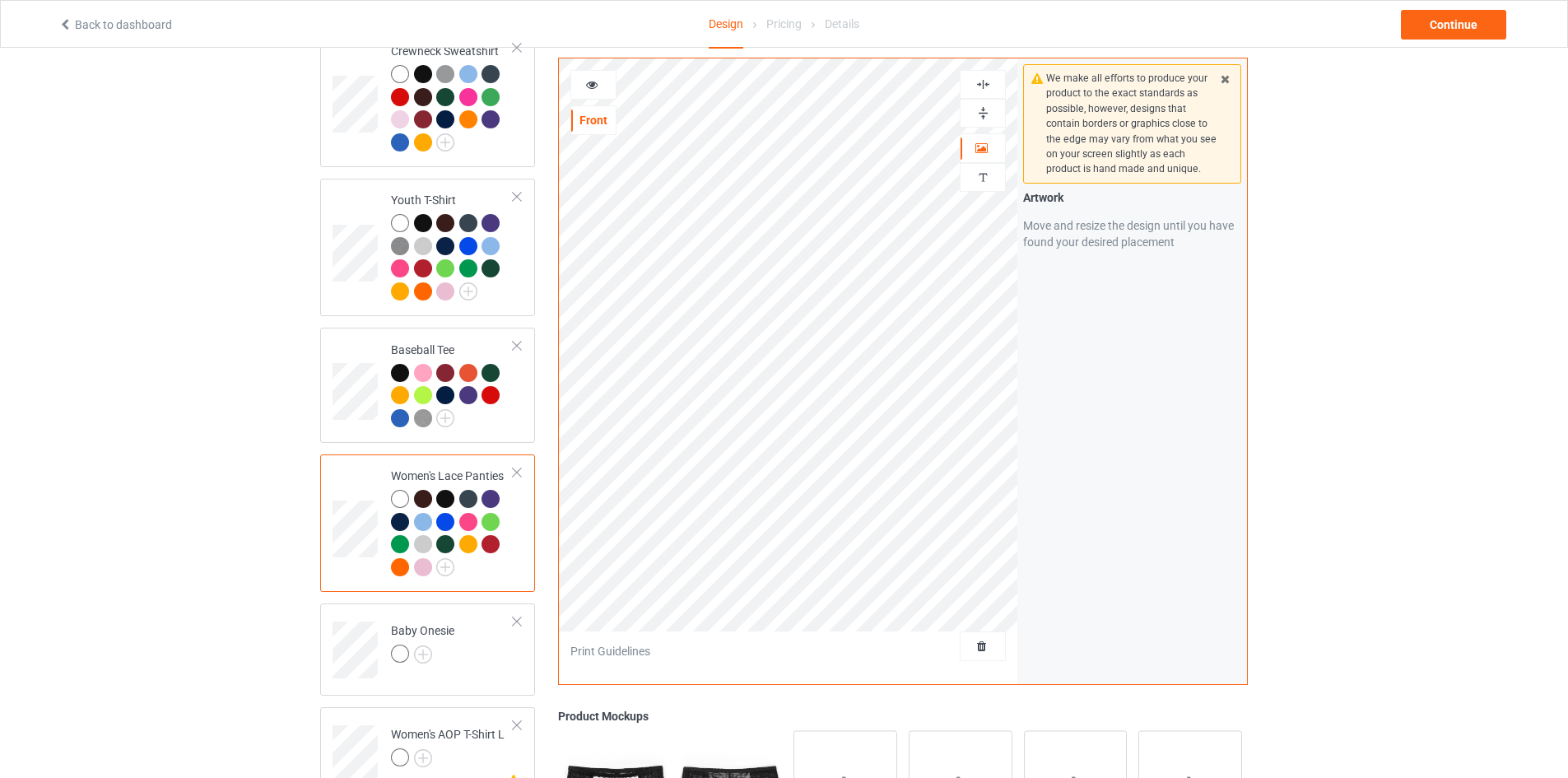
click at [192, 569] on div "Design Select colors for each of the products and upload an artwork file to des…" at bounding box center [784, 318] width 1568 height 2844
click at [1382, 236] on div "Design Select colors for each of the products and upload an artwork file to des…" at bounding box center [784, 318] width 1568 height 2844
click at [985, 144] on icon at bounding box center [981, 146] width 14 height 12
click at [985, 114] on img at bounding box center [983, 113] width 16 height 16
click at [987, 94] on div at bounding box center [983, 84] width 47 height 29
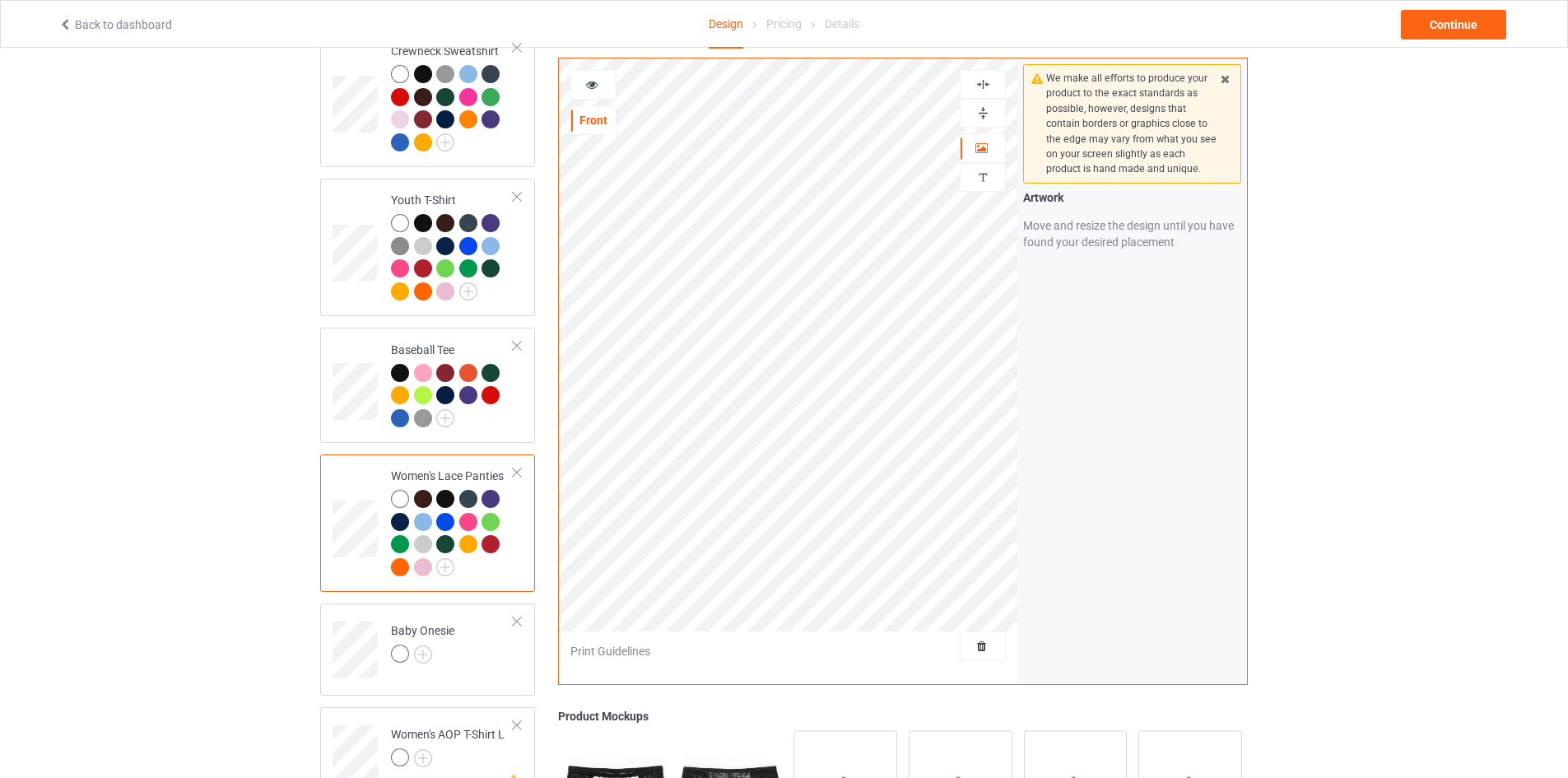
click at [980, 114] on img at bounding box center [983, 113] width 16 height 16
click at [980, 116] on img at bounding box center [983, 113] width 16 height 16
click at [990, 91] on img at bounding box center [983, 84] width 16 height 16
click at [517, 467] on div at bounding box center [517, 472] width 12 height 12
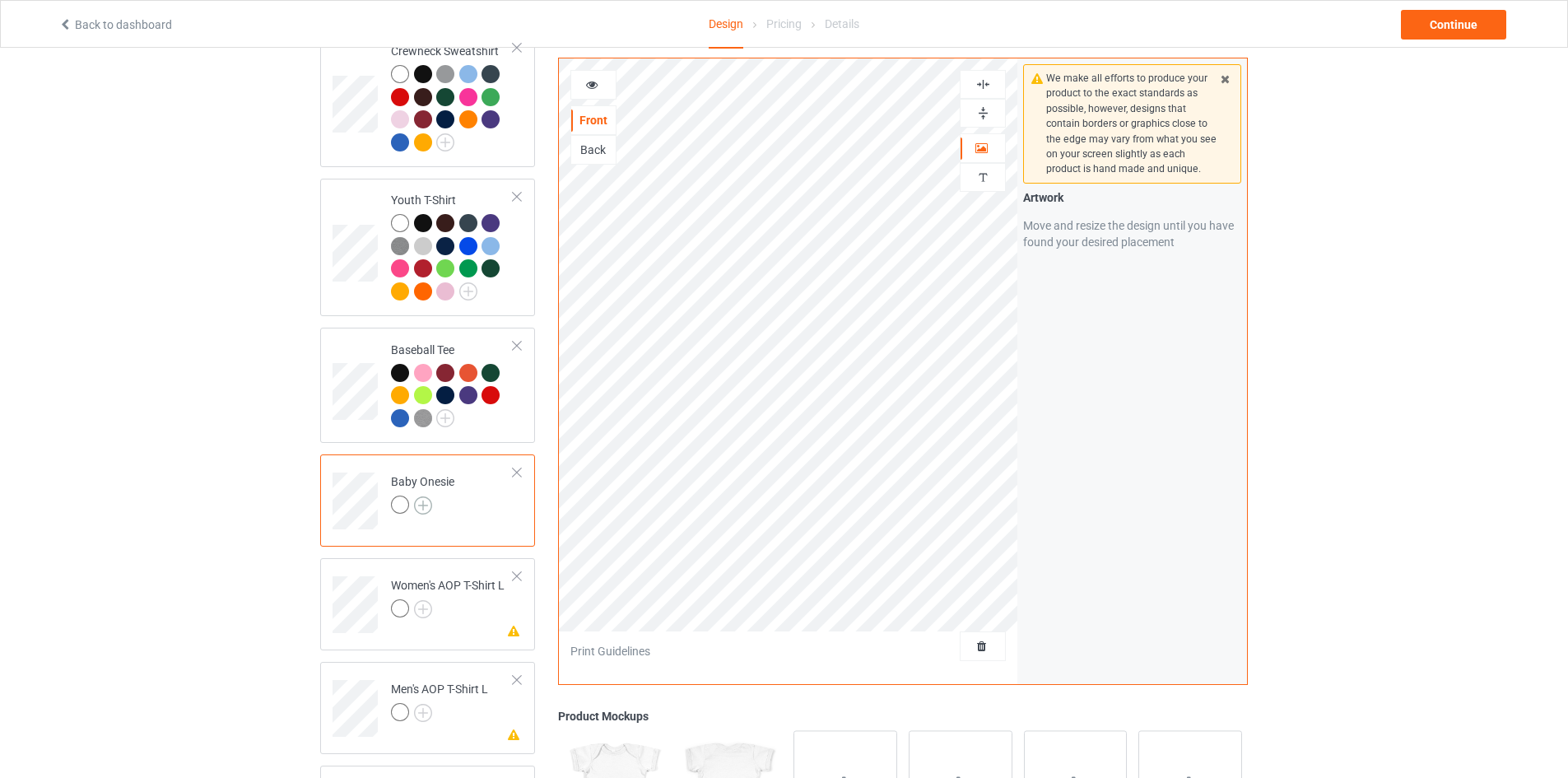
click at [414, 497] on img at bounding box center [423, 505] width 18 height 18
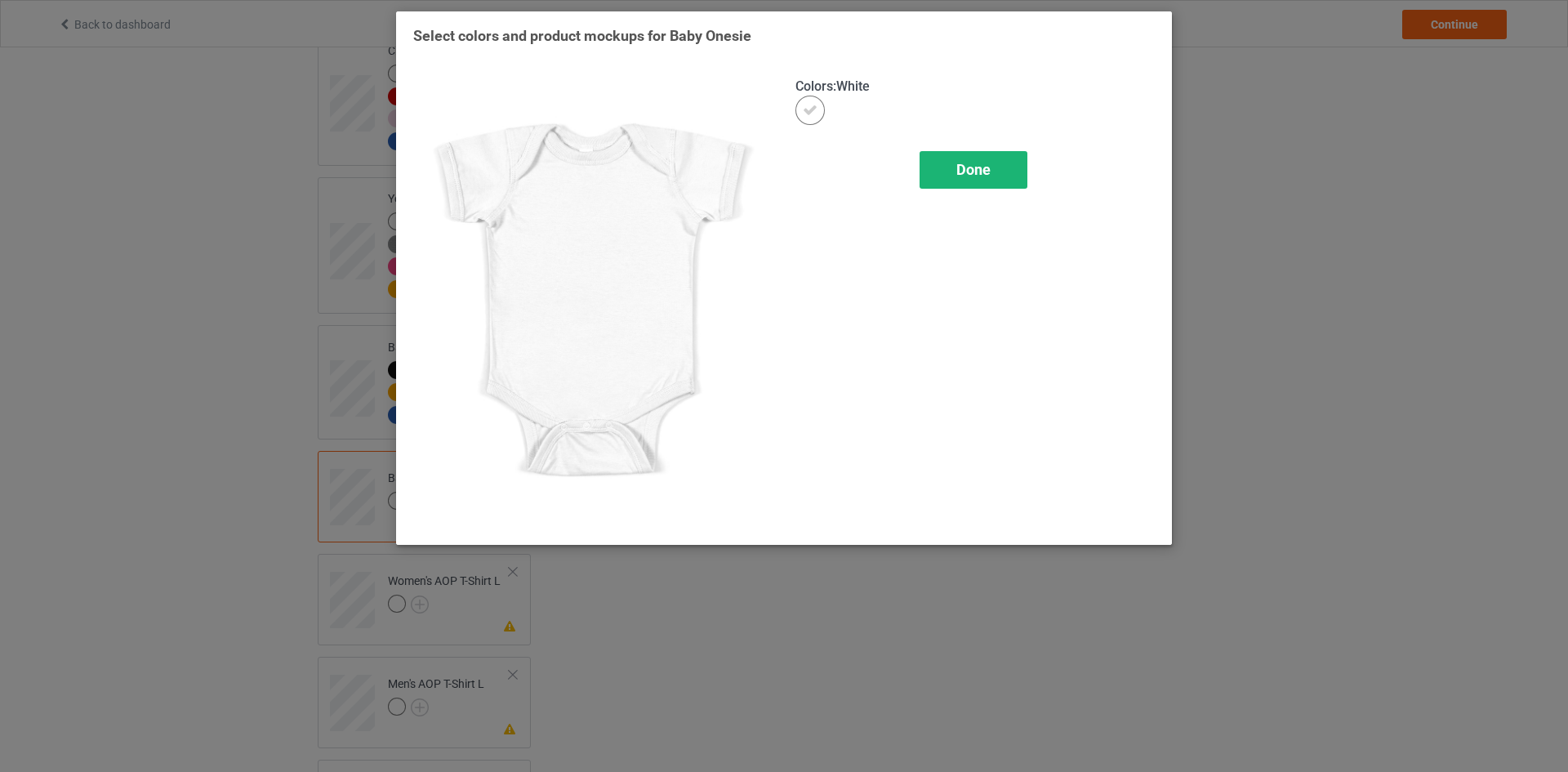
click at [964, 165] on span "Done" at bounding box center [973, 169] width 35 height 17
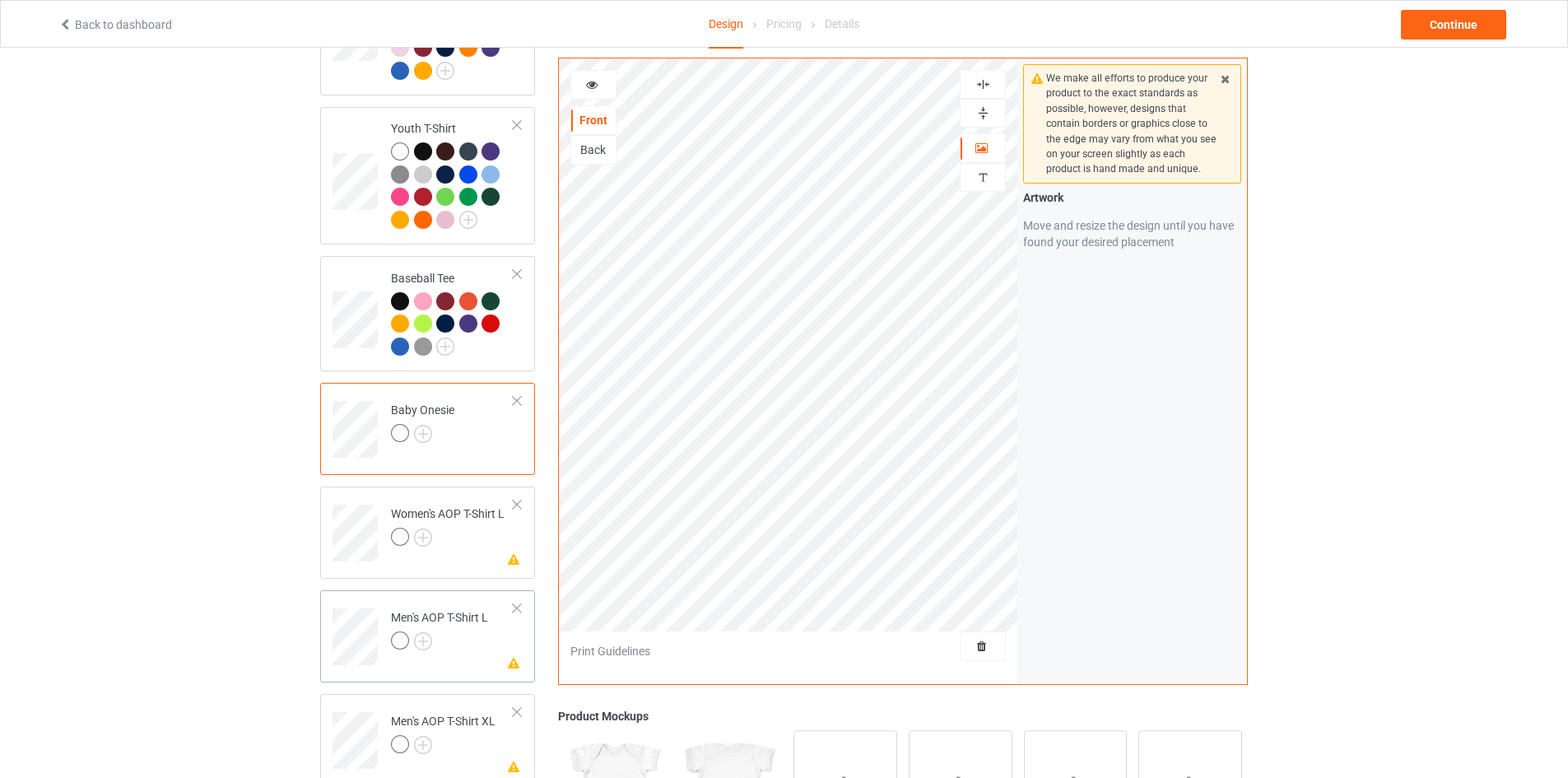
scroll to position [1316, 0]
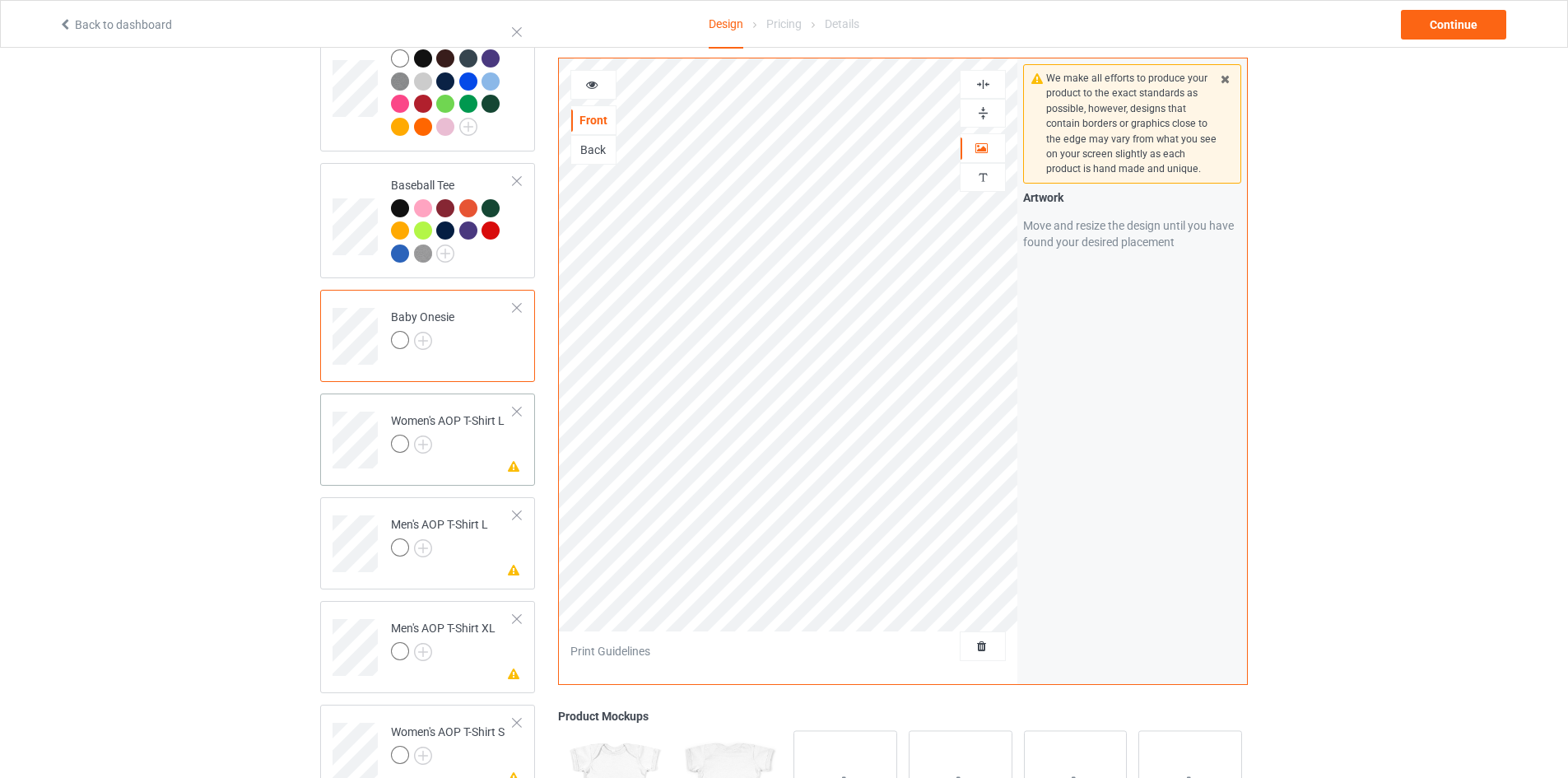
click at [522, 405] on div at bounding box center [517, 411] width 12 height 12
click at [521, 405] on div at bounding box center [517, 411] width 12 height 12
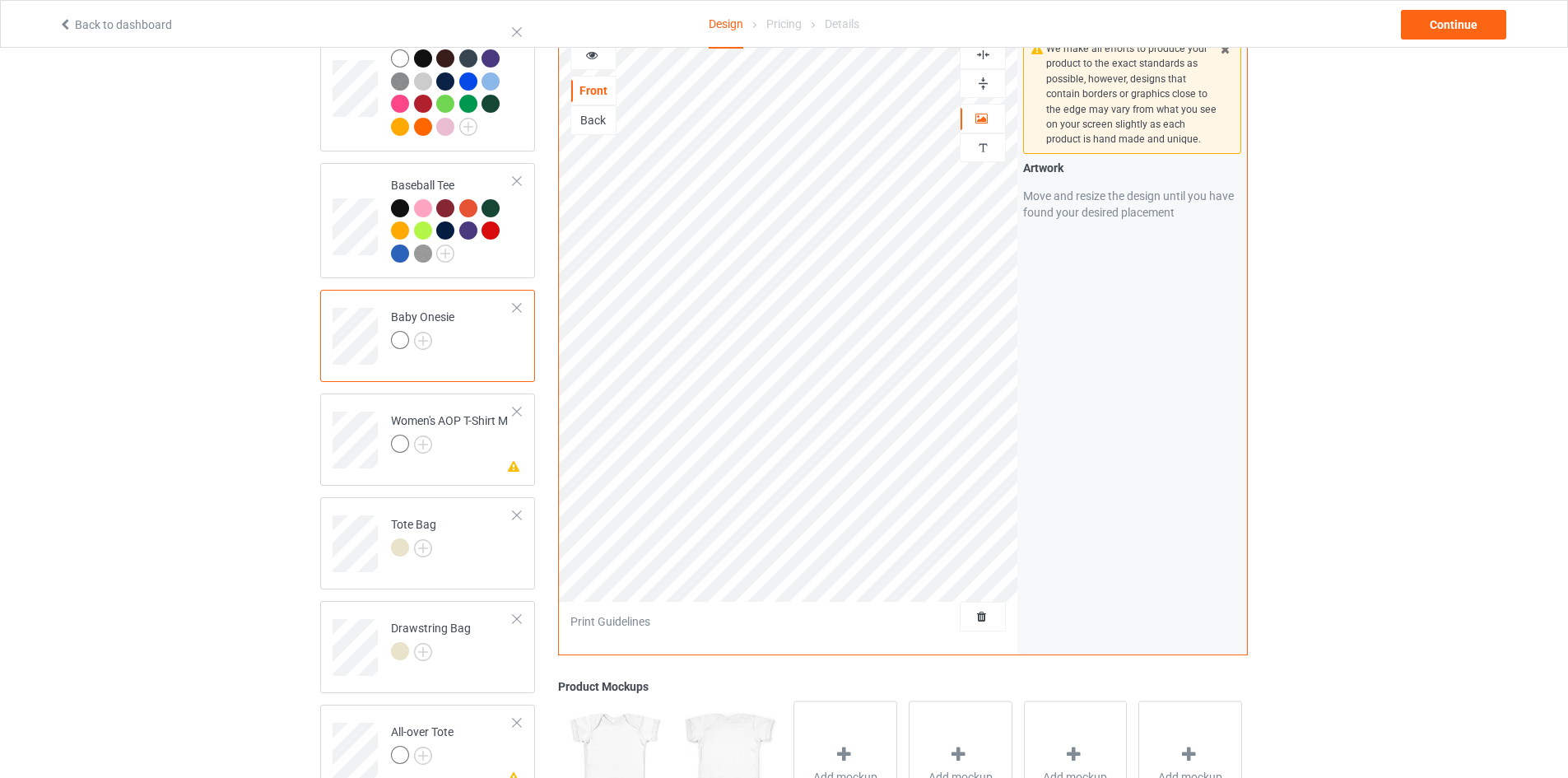
click at [521, 405] on div at bounding box center [517, 411] width 12 height 12
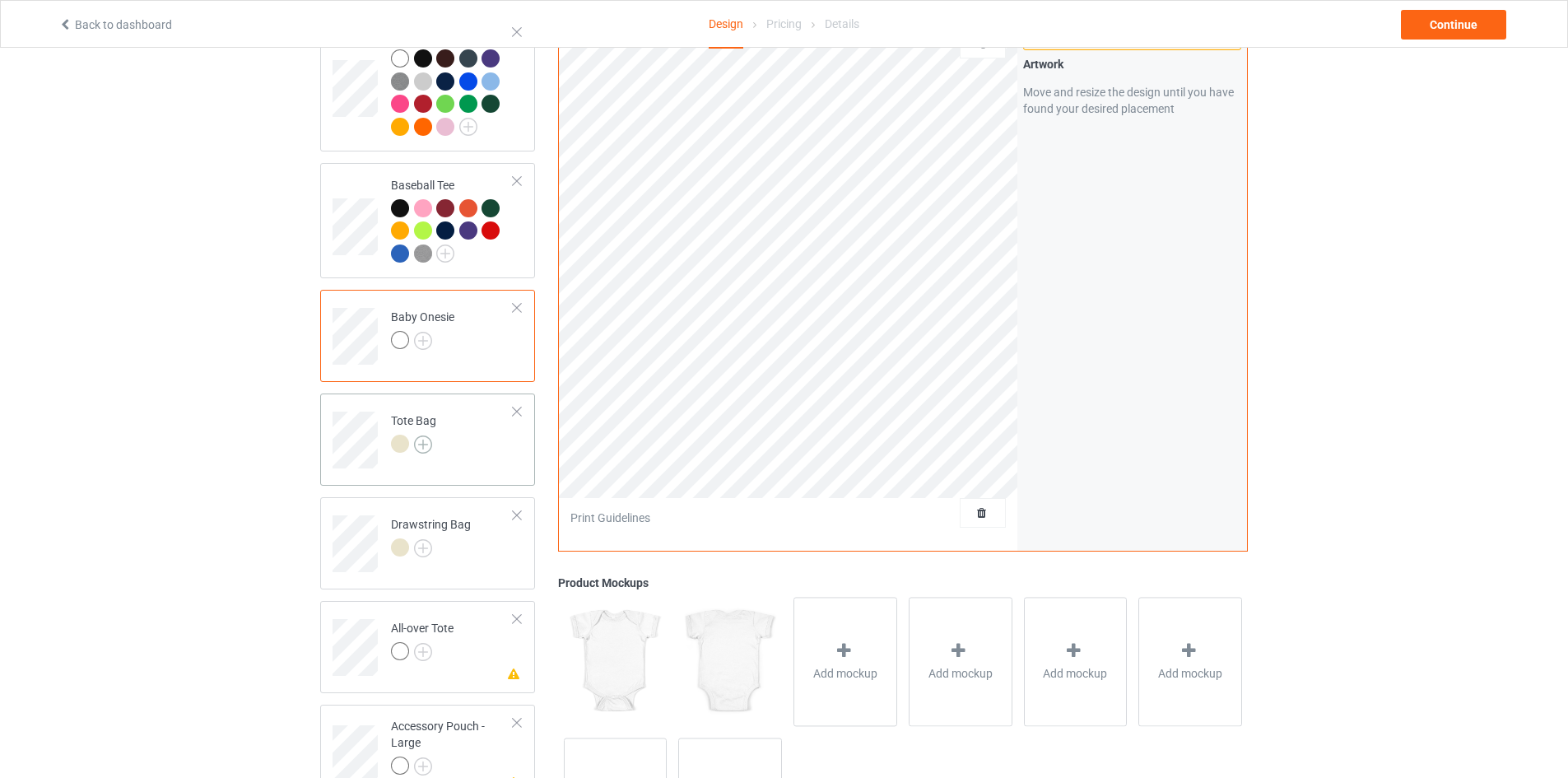
click at [420, 437] on img at bounding box center [423, 444] width 18 height 18
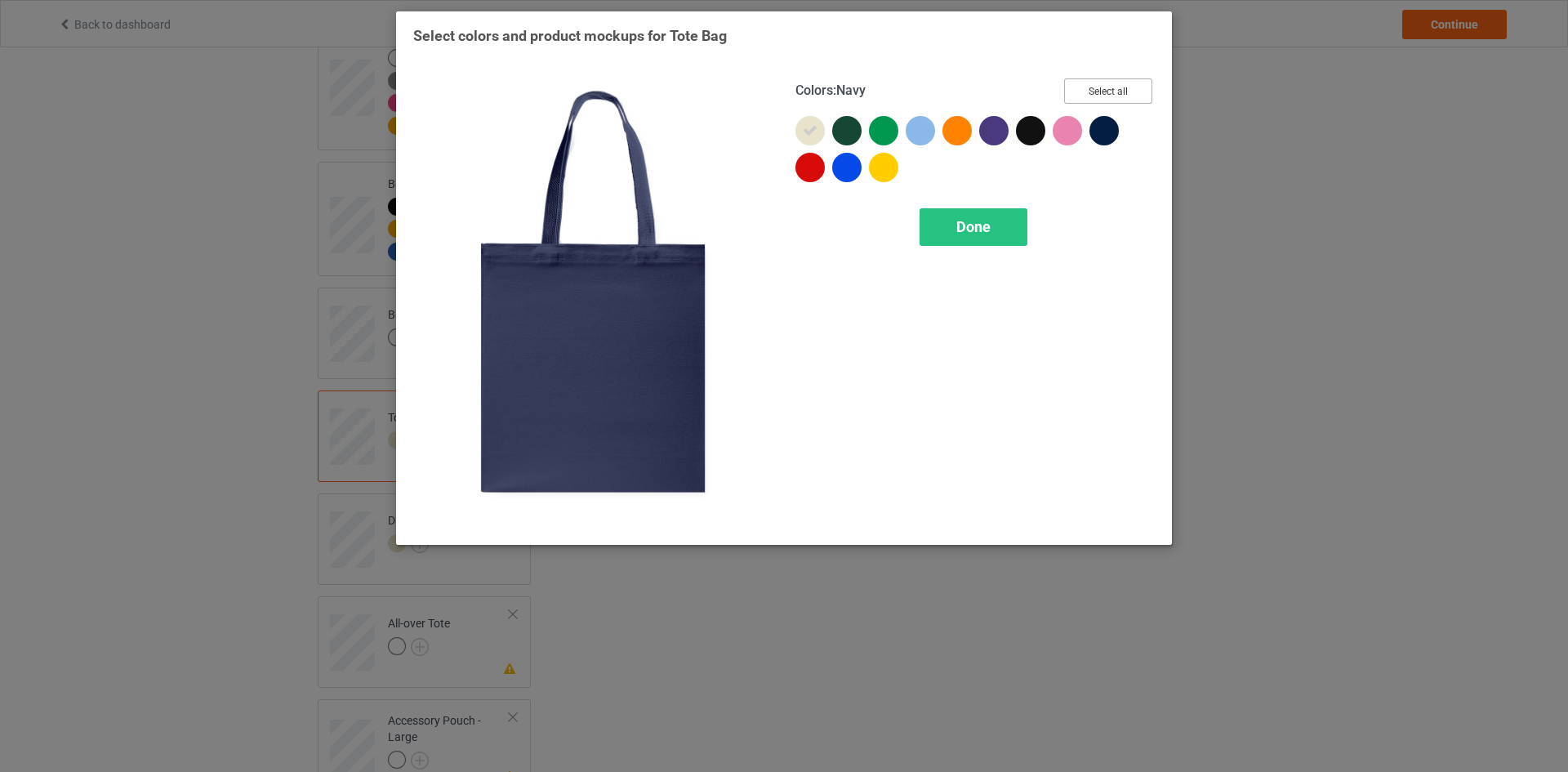
drag, startPoint x: 1131, startPoint y: 94, endPoint x: 1090, endPoint y: 149, distance: 68.6
click at [1129, 95] on button "Select all" at bounding box center [1108, 90] width 89 height 25
click at [978, 235] on span "Done" at bounding box center [973, 226] width 35 height 17
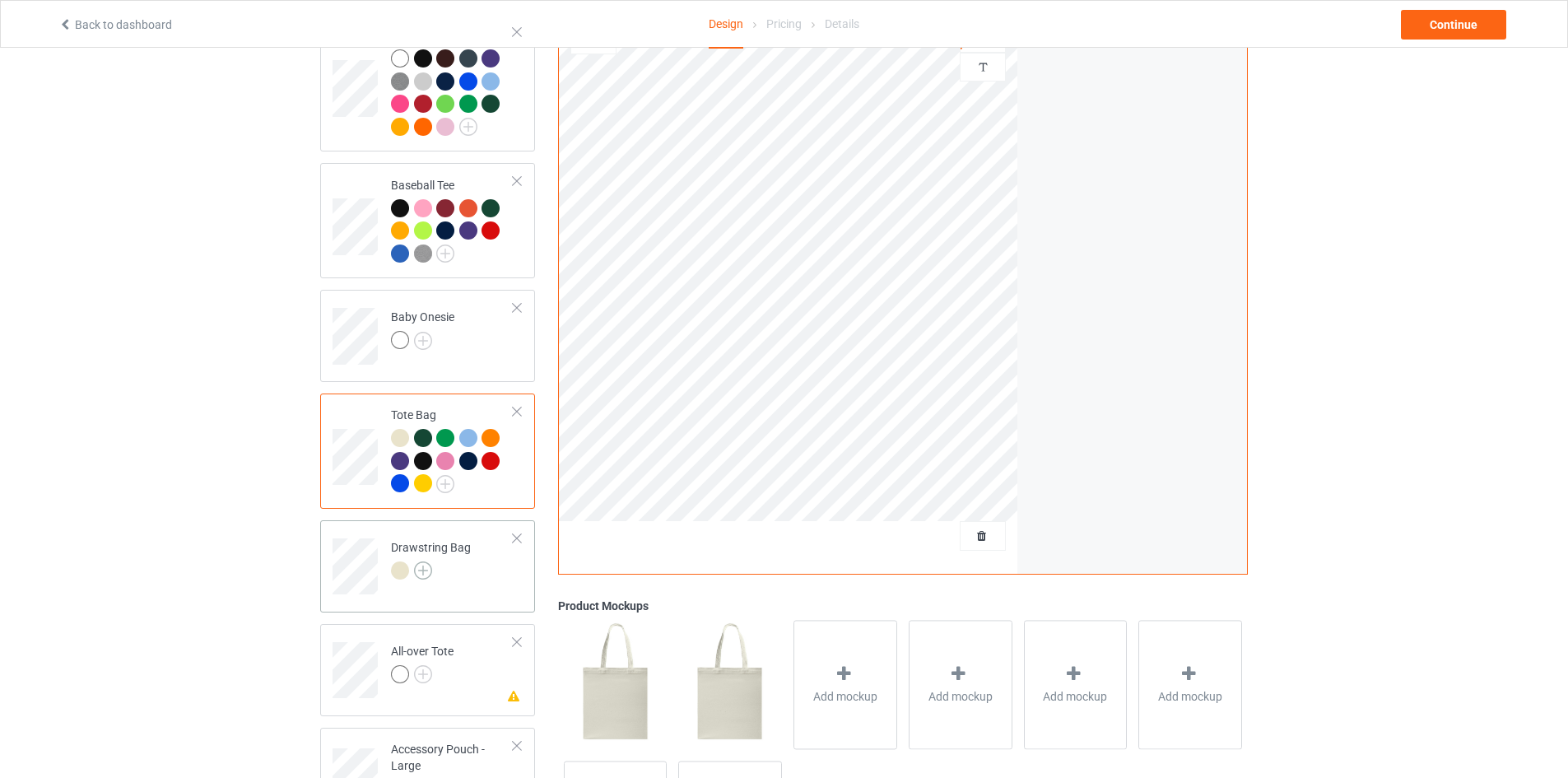
click at [424, 562] on img at bounding box center [423, 570] width 18 height 18
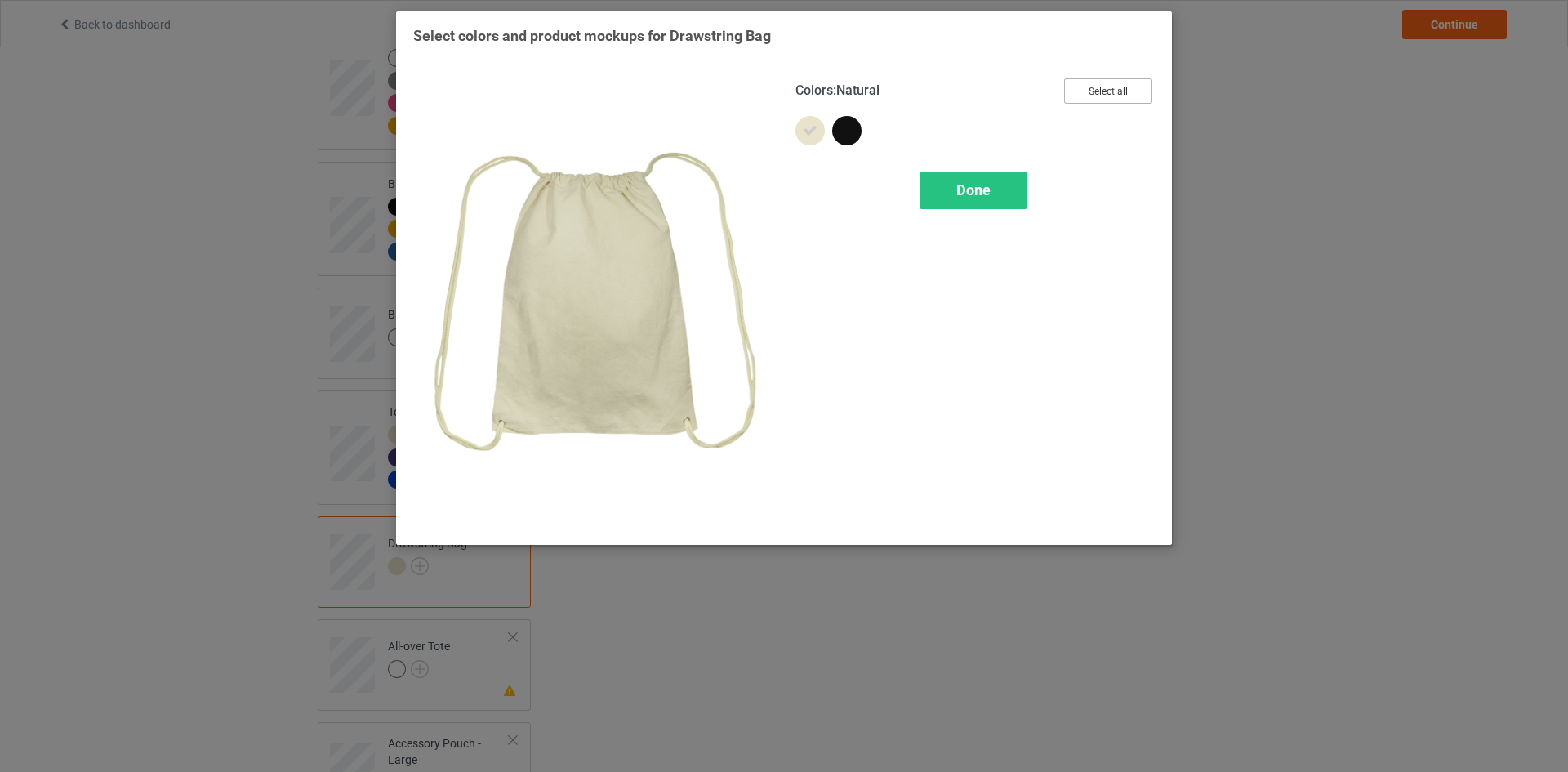
click at [1109, 95] on button "Select all" at bounding box center [1108, 90] width 89 height 25
click at [998, 190] on div "Done" at bounding box center [973, 190] width 108 height 38
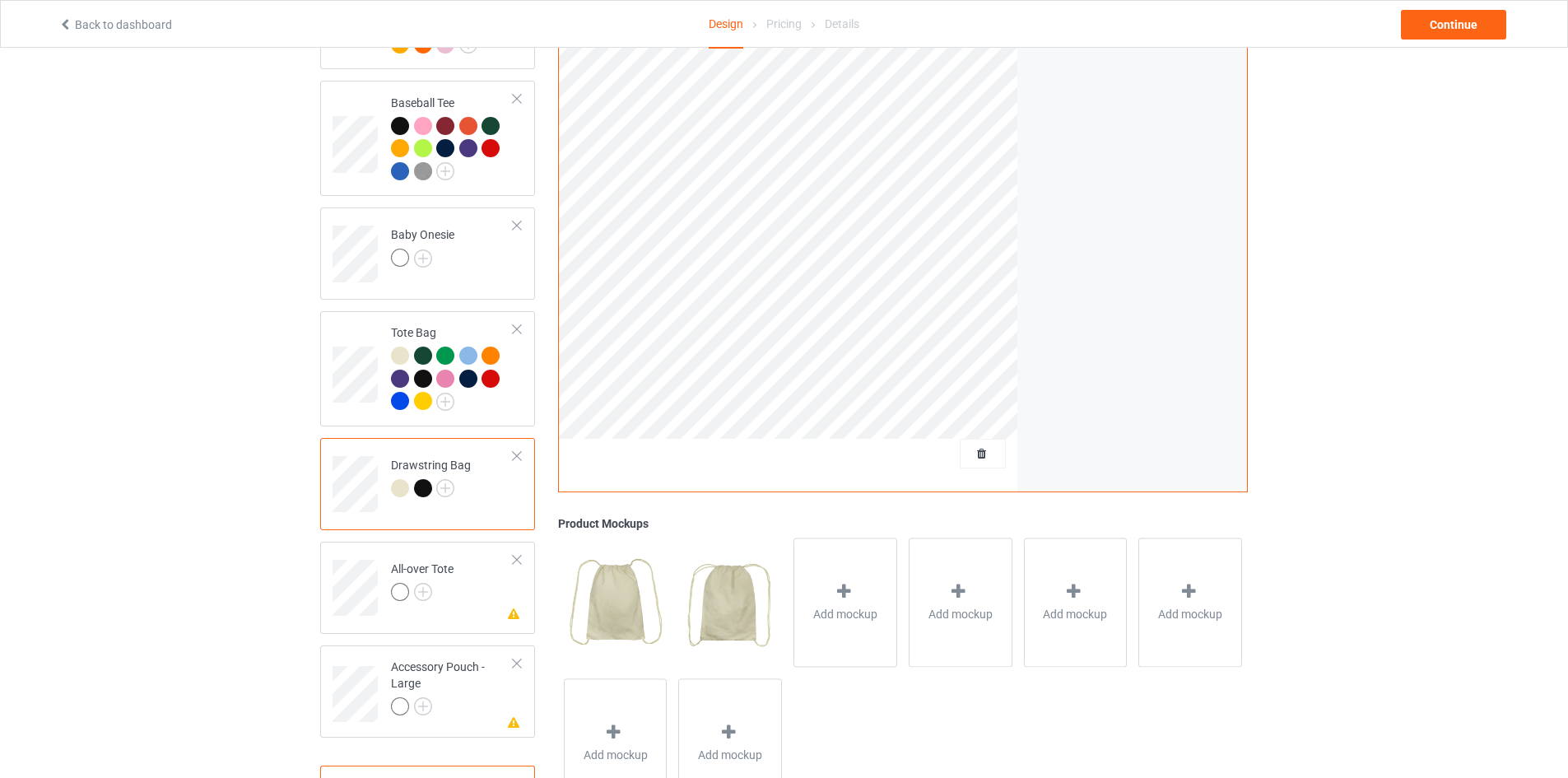
click at [518, 554] on div at bounding box center [517, 560] width 12 height 12
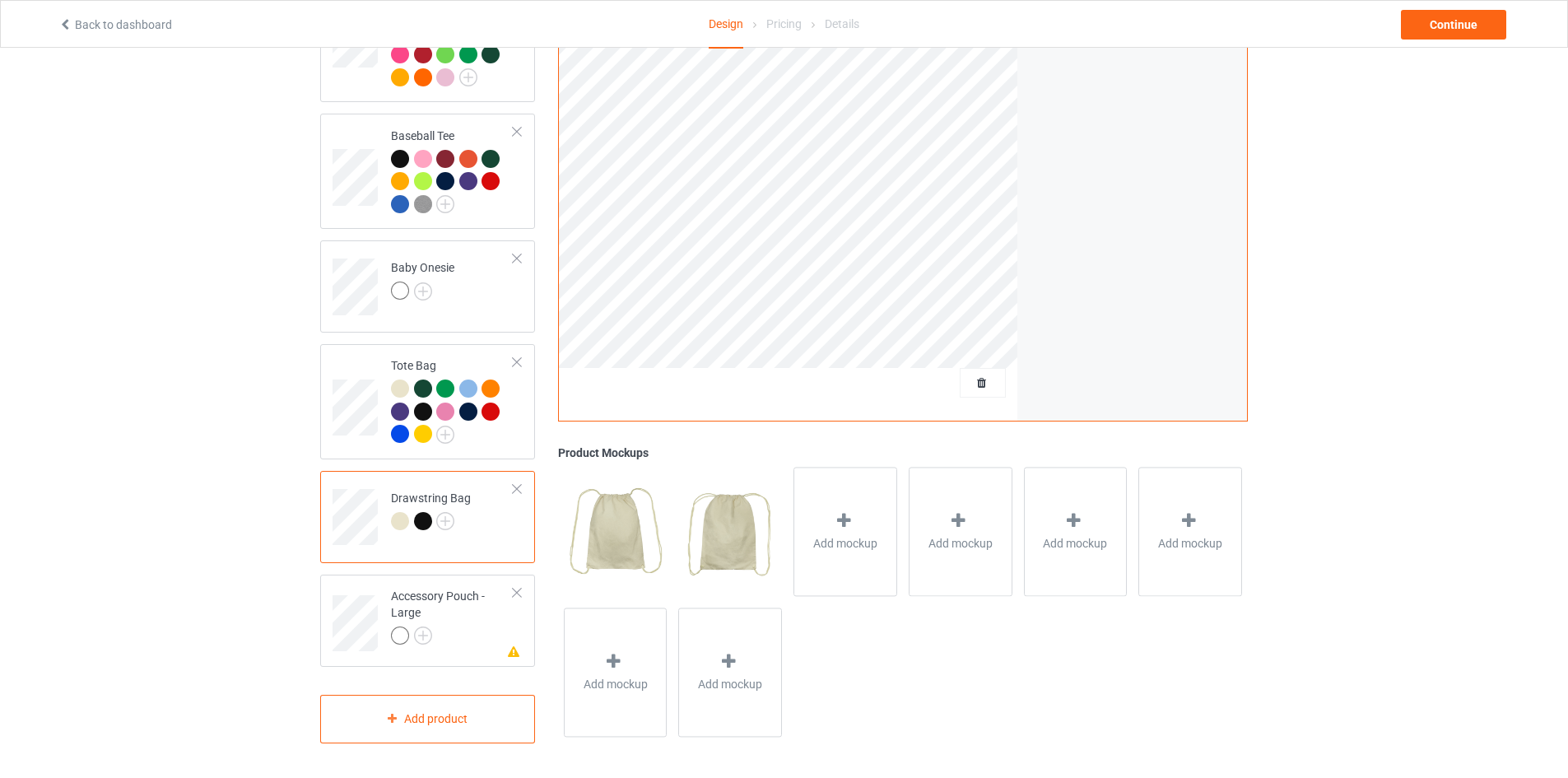
scroll to position [1359, 0]
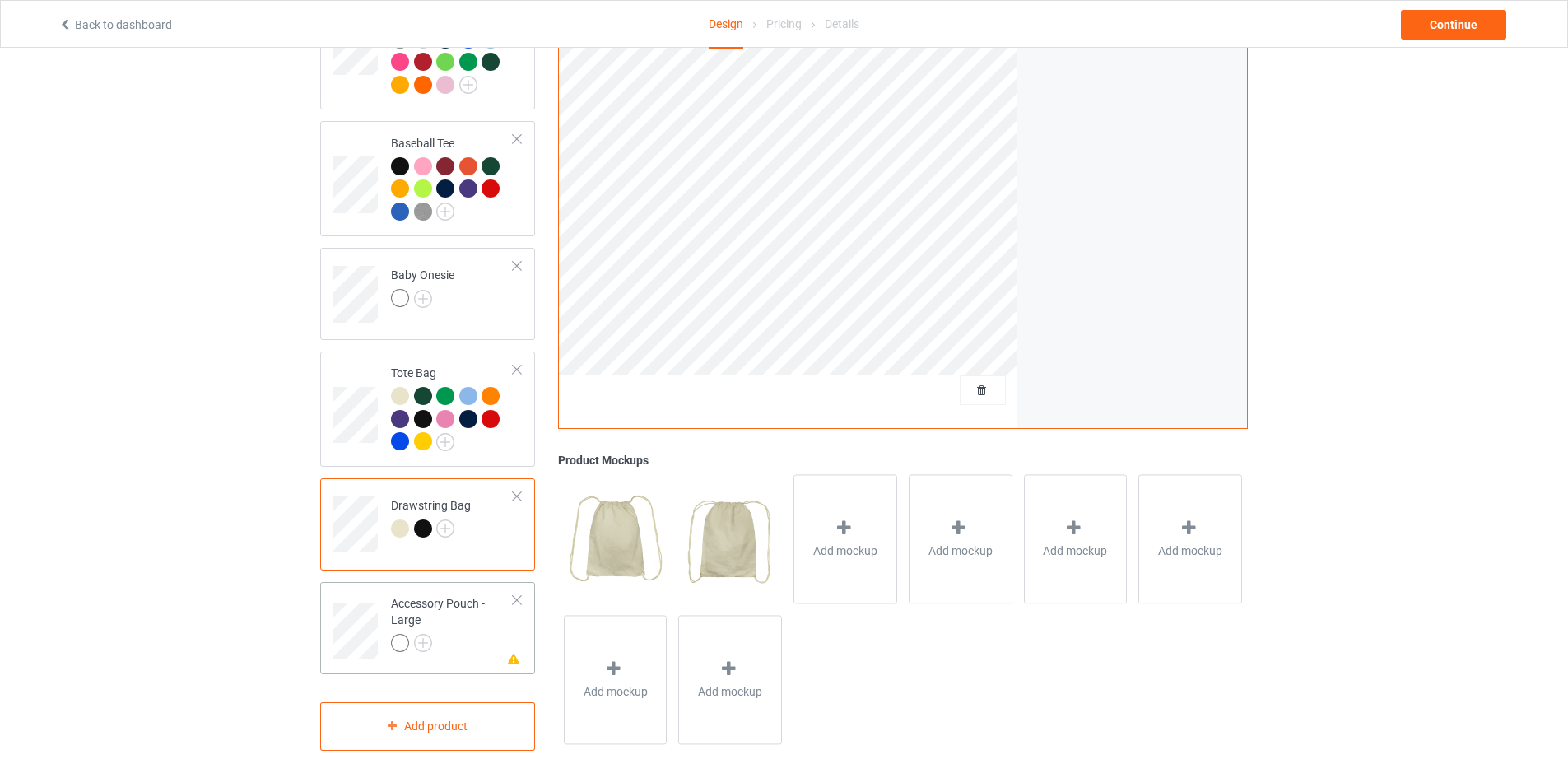
click at [518, 594] on div at bounding box center [517, 600] width 12 height 12
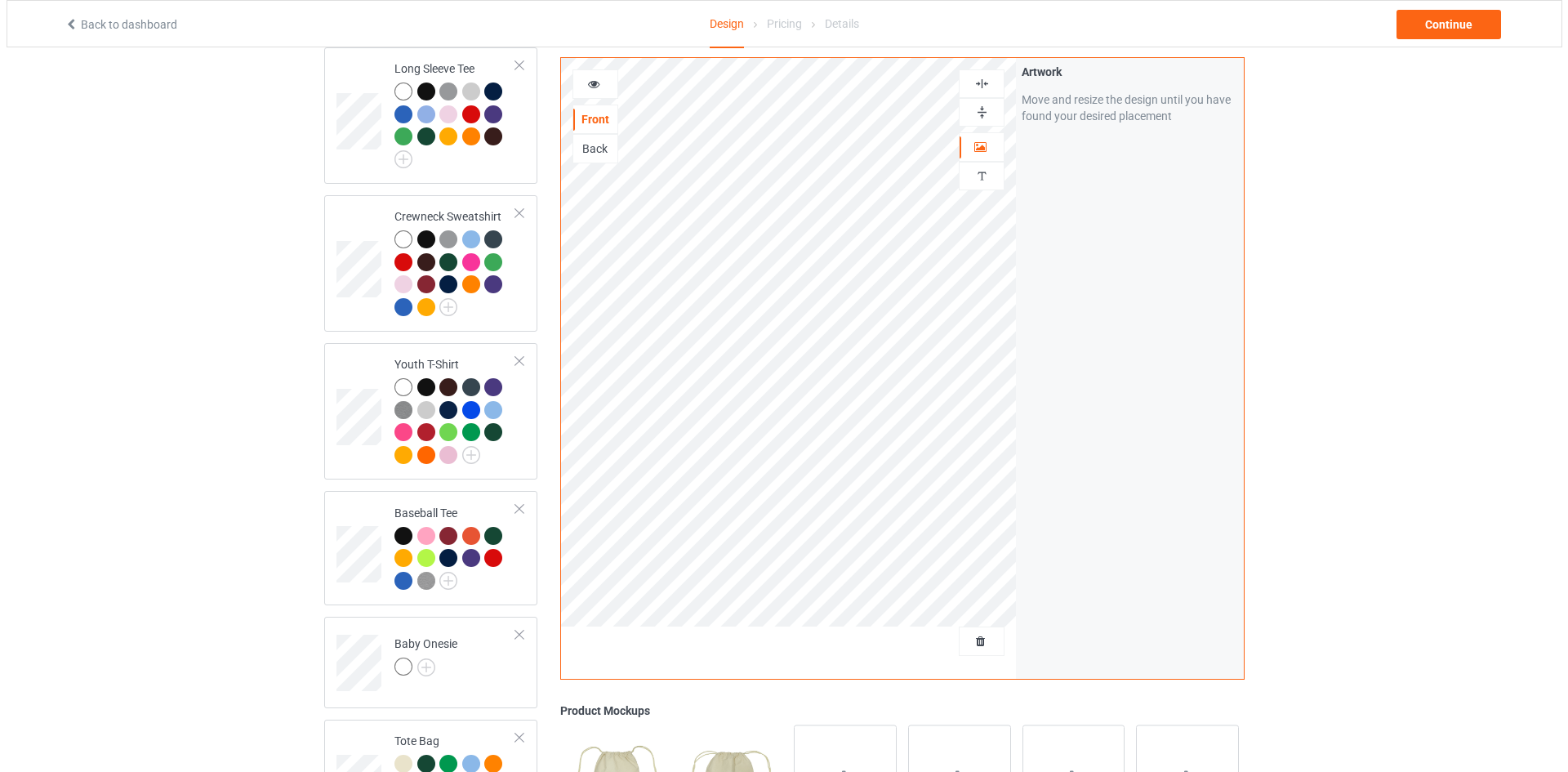
scroll to position [1246, 0]
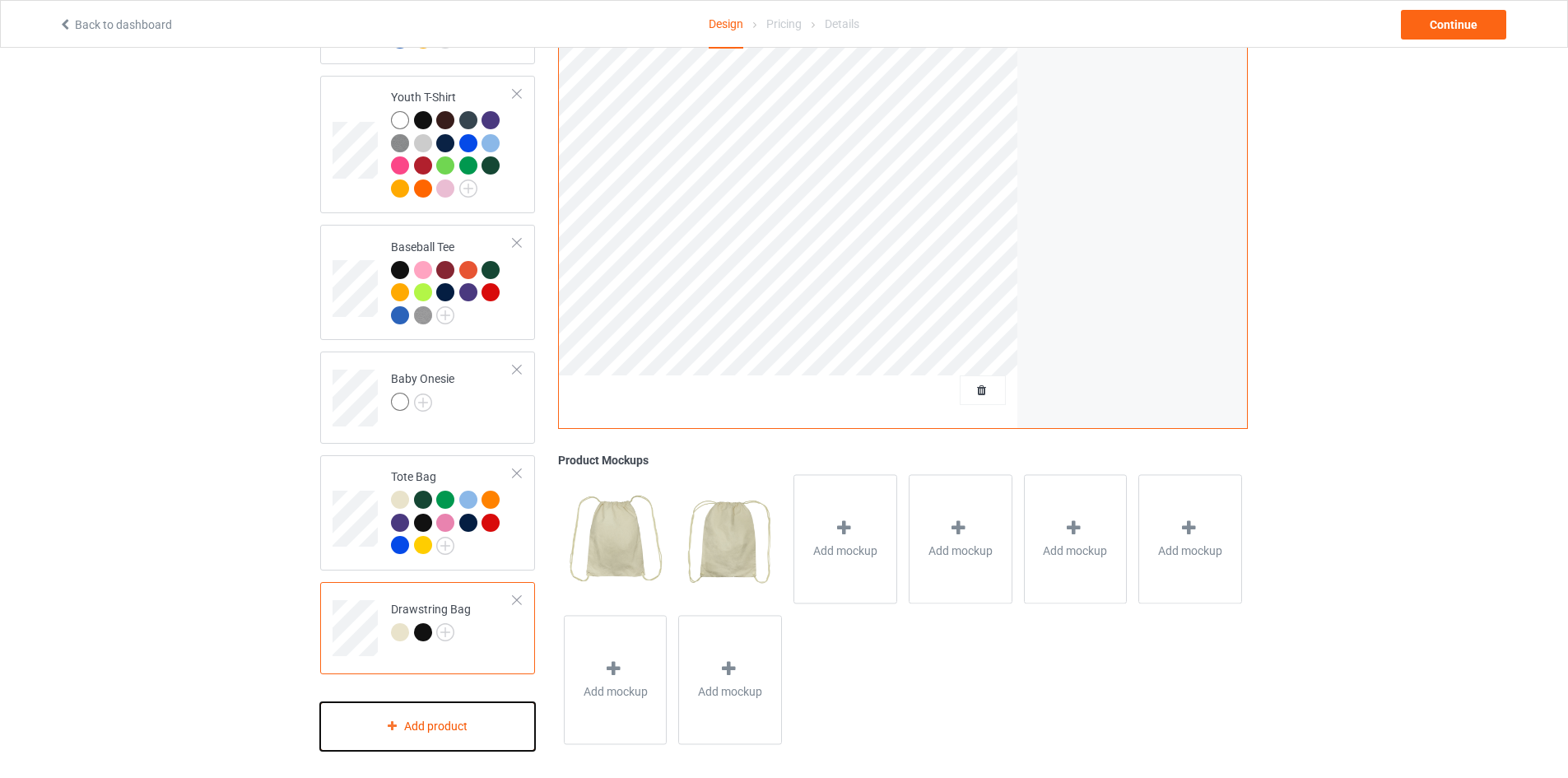
click at [425, 720] on div "Add product" at bounding box center [427, 727] width 214 height 49
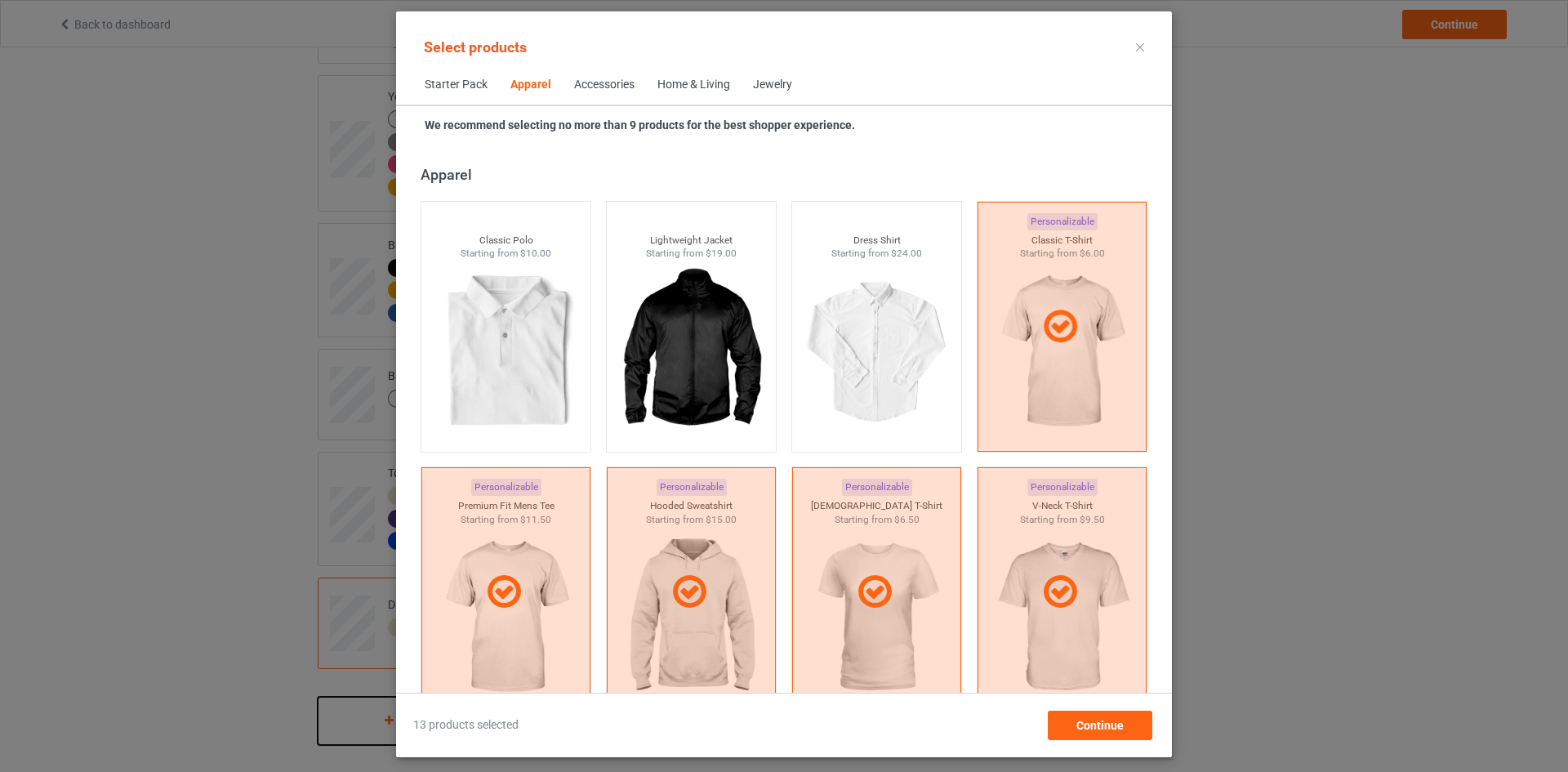
scroll to position [1246, 0]
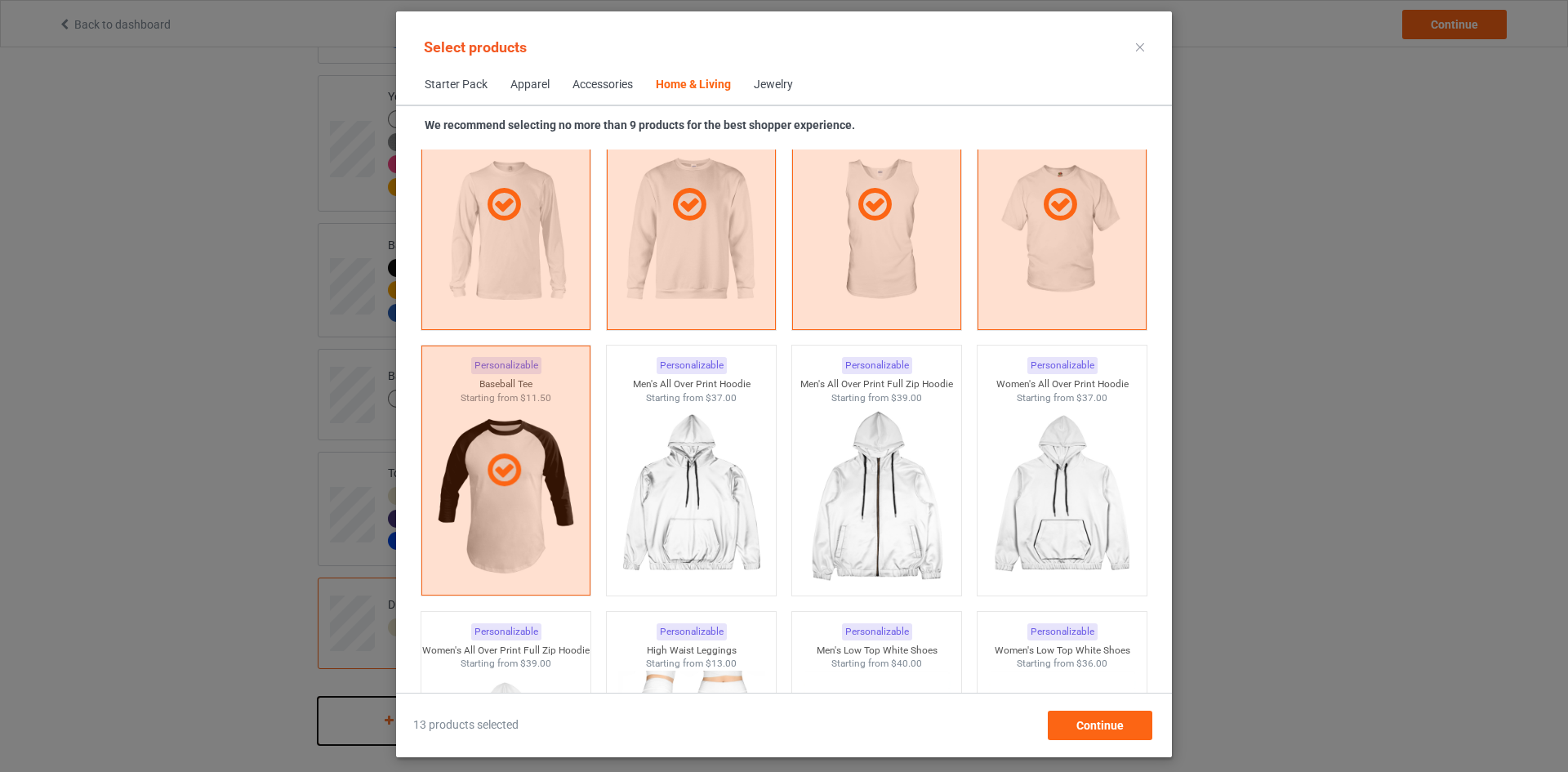
scroll to position [17483, 0]
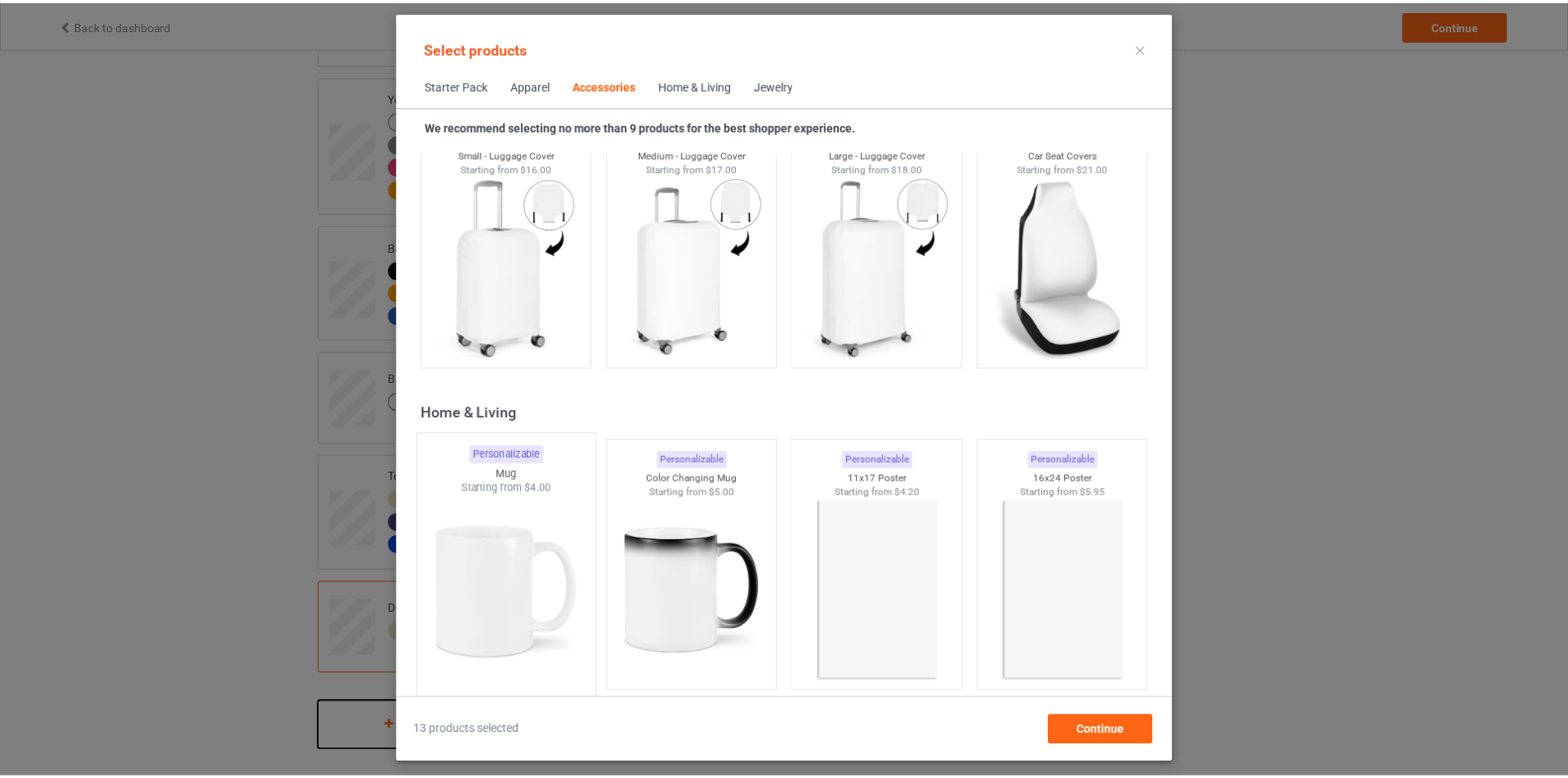
scroll to position [7249, 0]
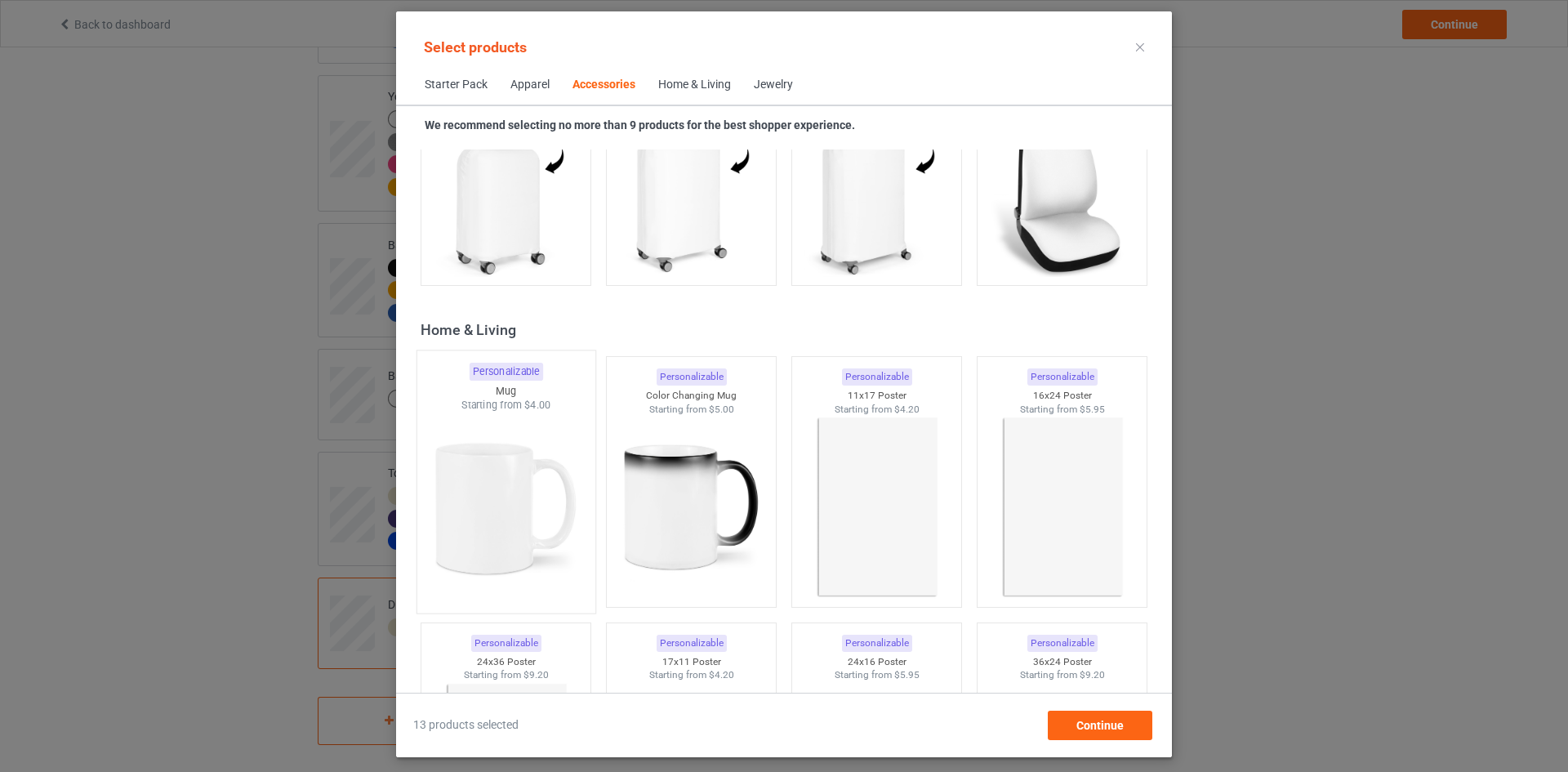
click at [518, 476] on img at bounding box center [504, 507] width 153 height 192
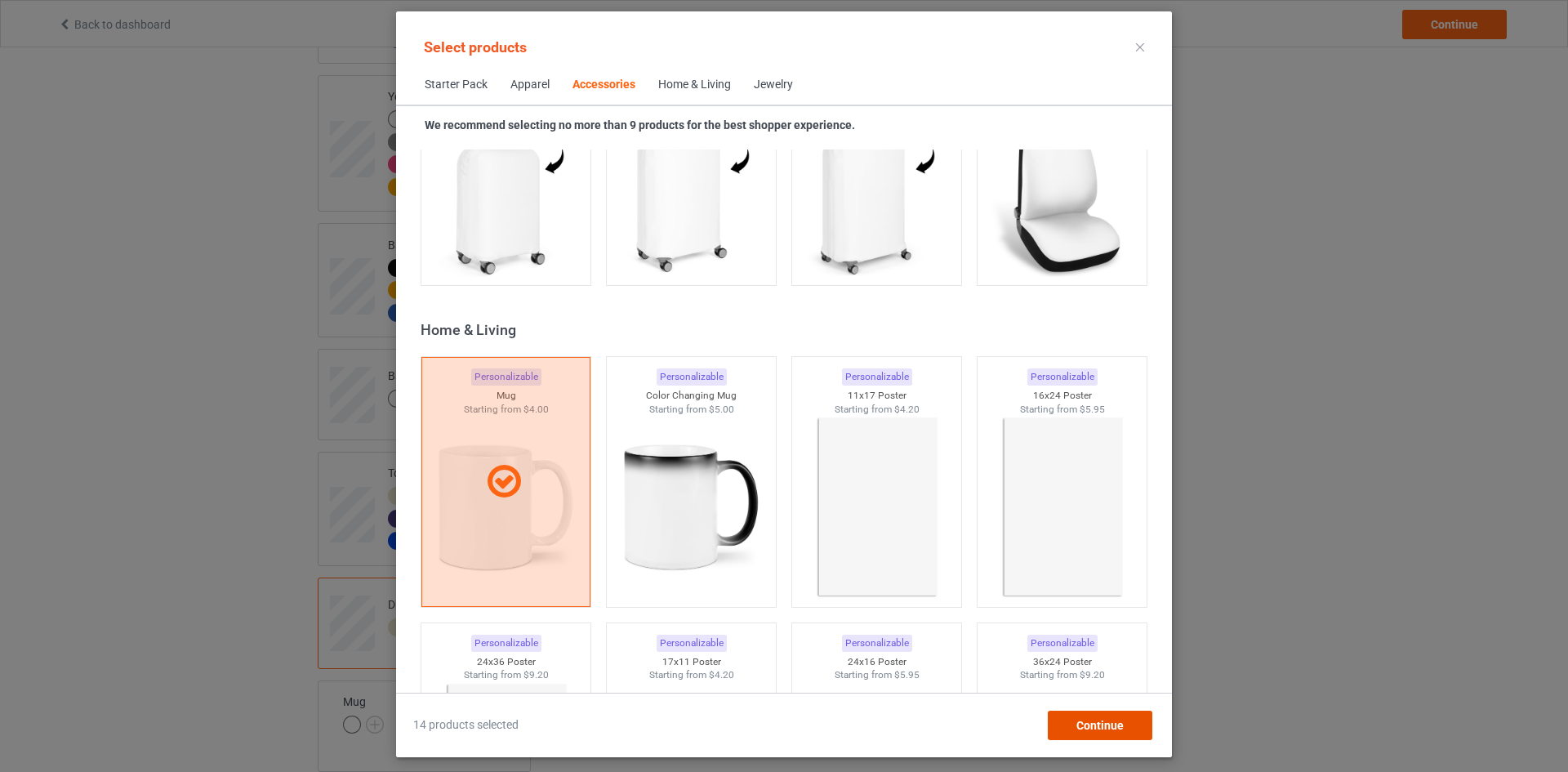
click at [1112, 720] on span "Continue" at bounding box center [1099, 725] width 47 height 13
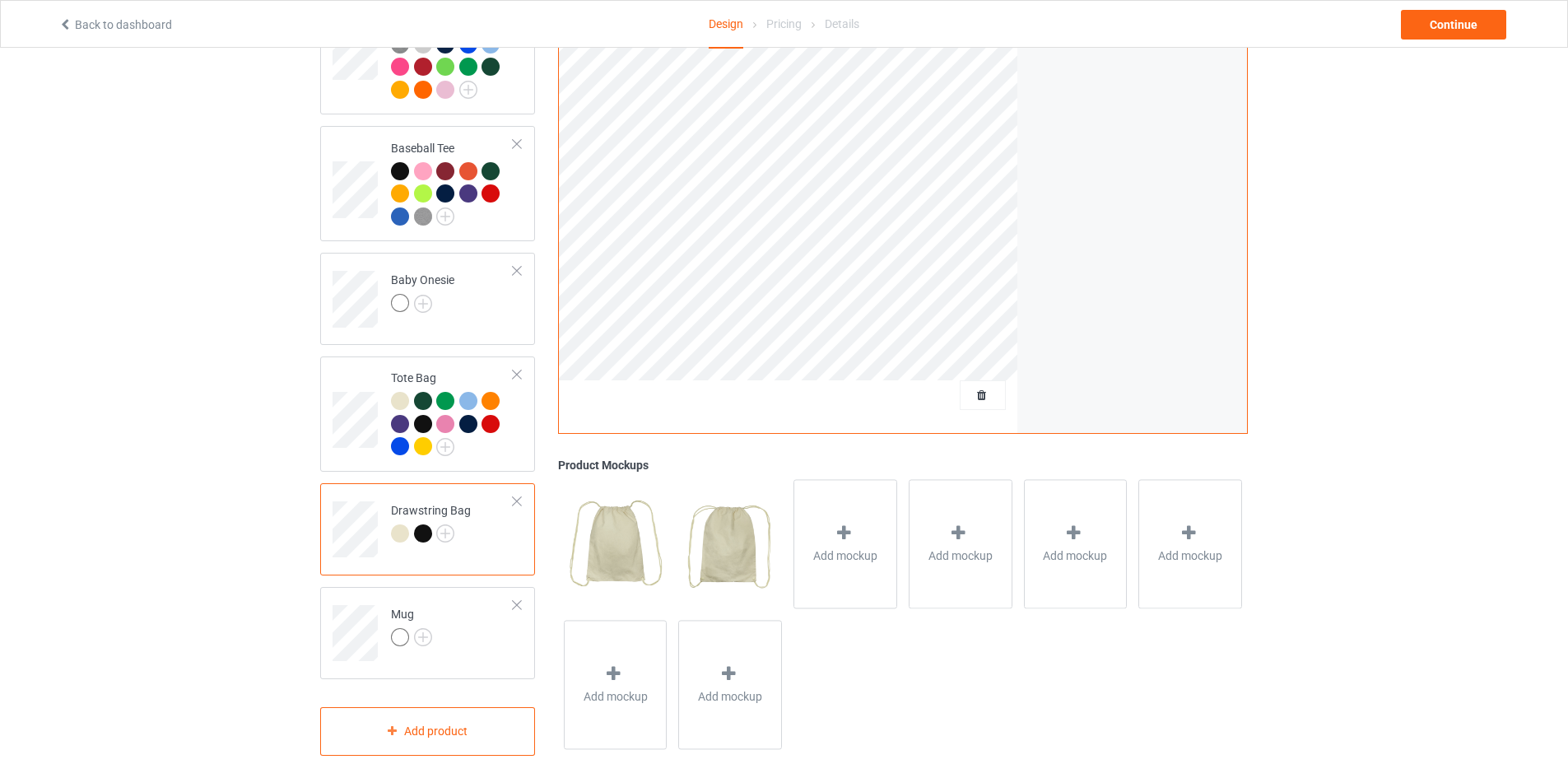
scroll to position [1359, 0]
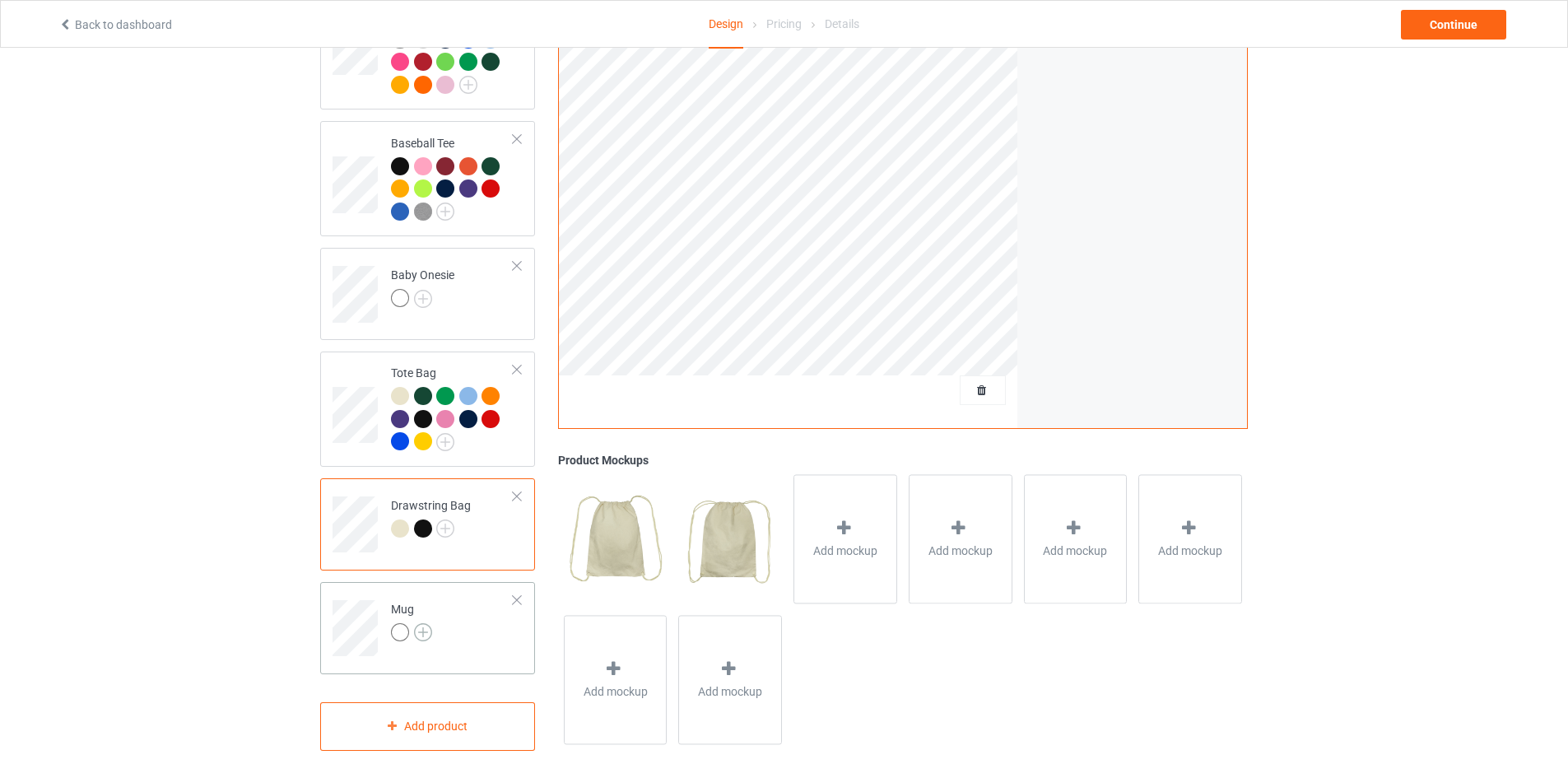
click at [431, 625] on img at bounding box center [423, 632] width 18 height 18
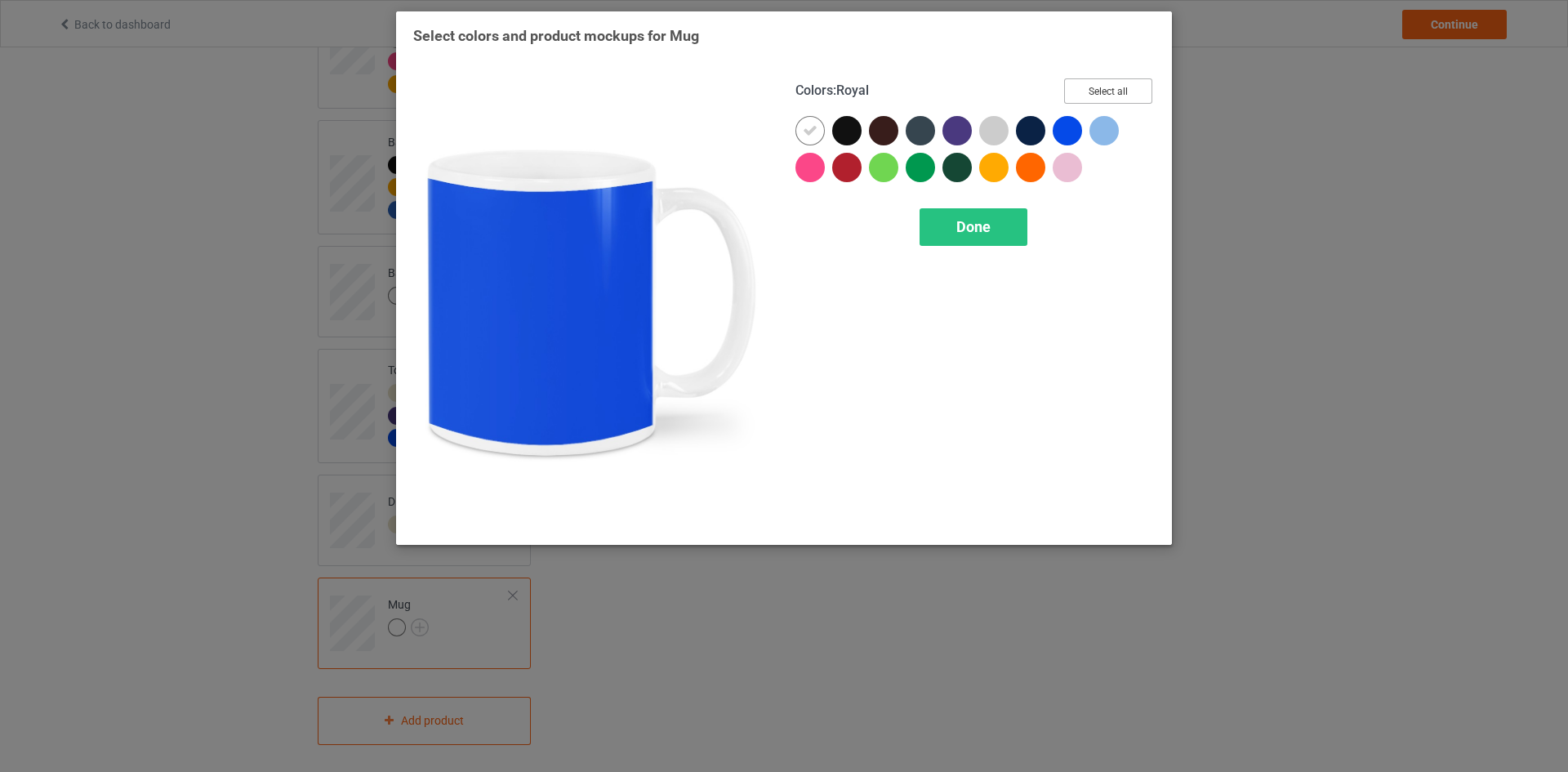
click at [1090, 94] on button "Select all" at bounding box center [1108, 90] width 89 height 25
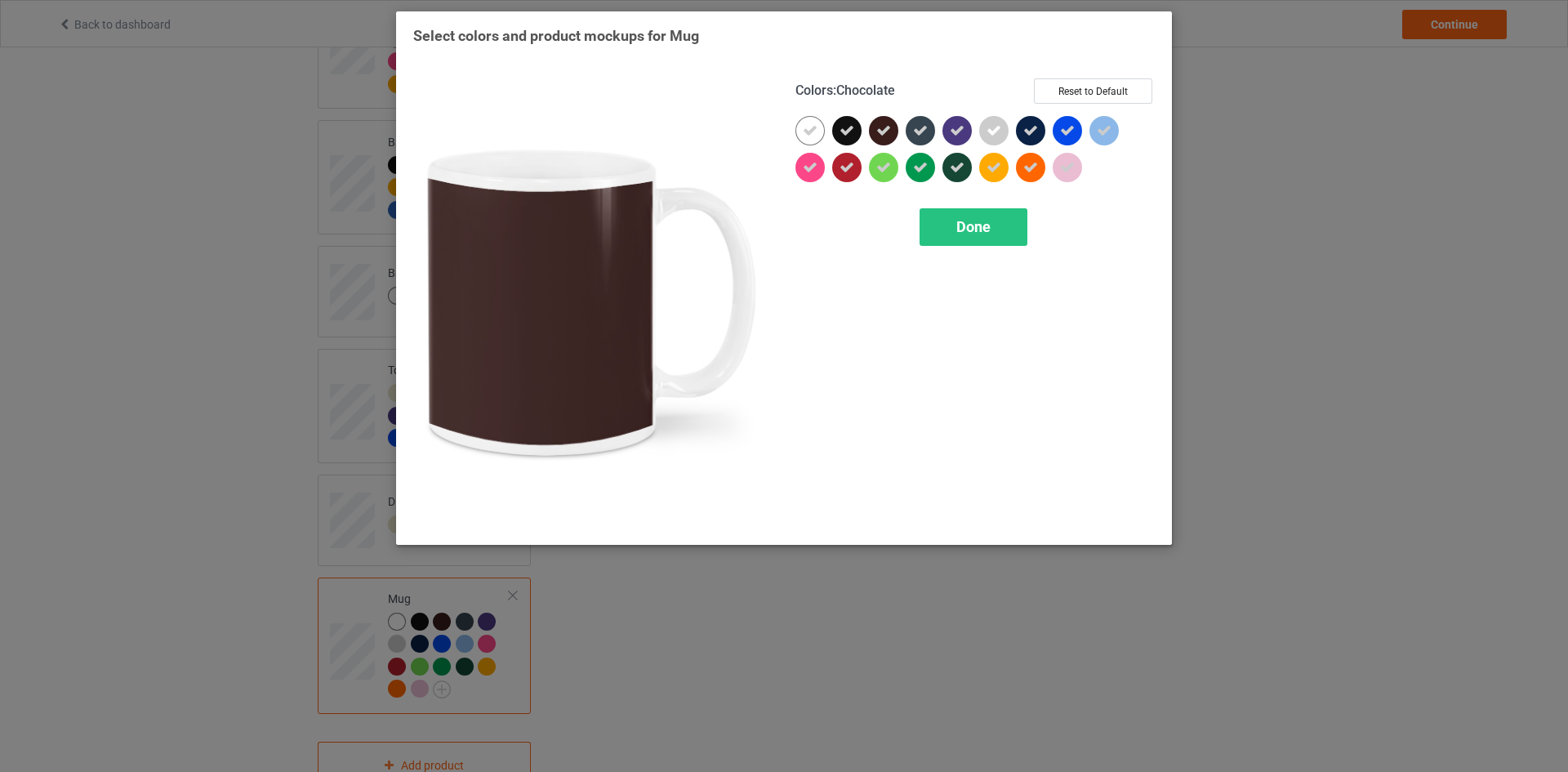
click at [877, 126] on icon at bounding box center [883, 130] width 14 height 14
click at [881, 130] on div at bounding box center [884, 130] width 30 height 30
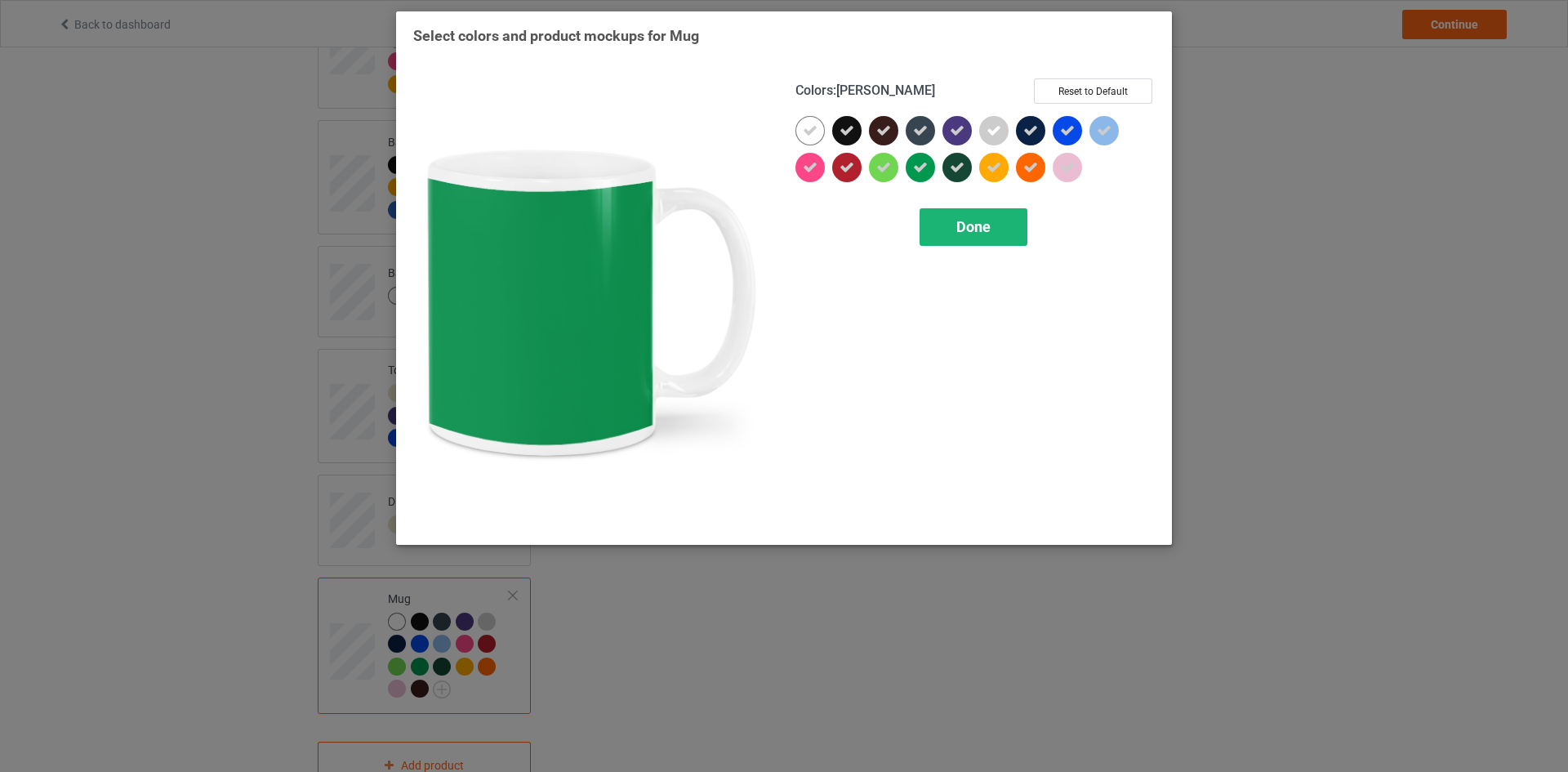
click at [964, 224] on span "Done" at bounding box center [973, 226] width 35 height 17
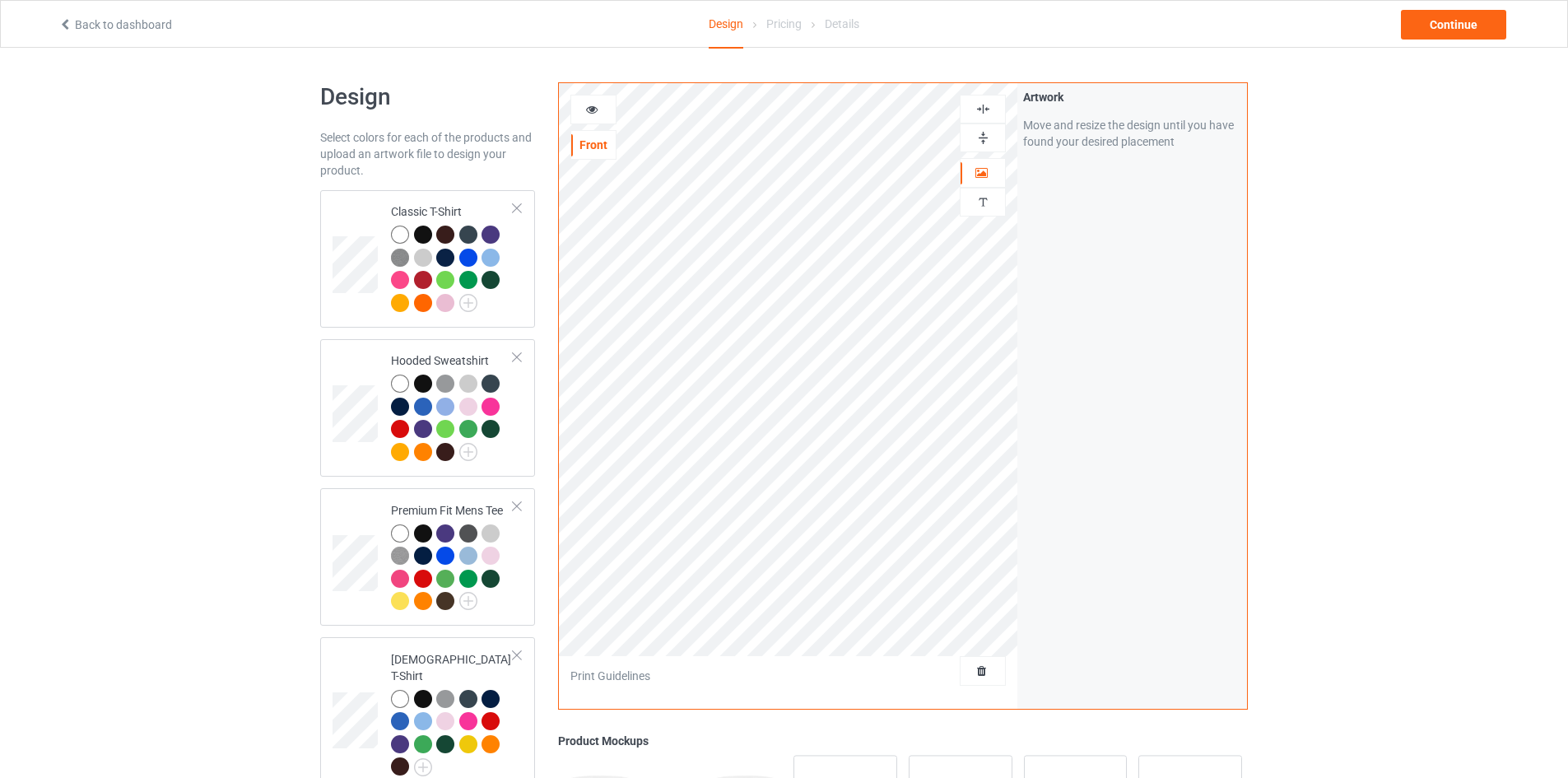
click at [589, 110] on icon at bounding box center [592, 107] width 14 height 12
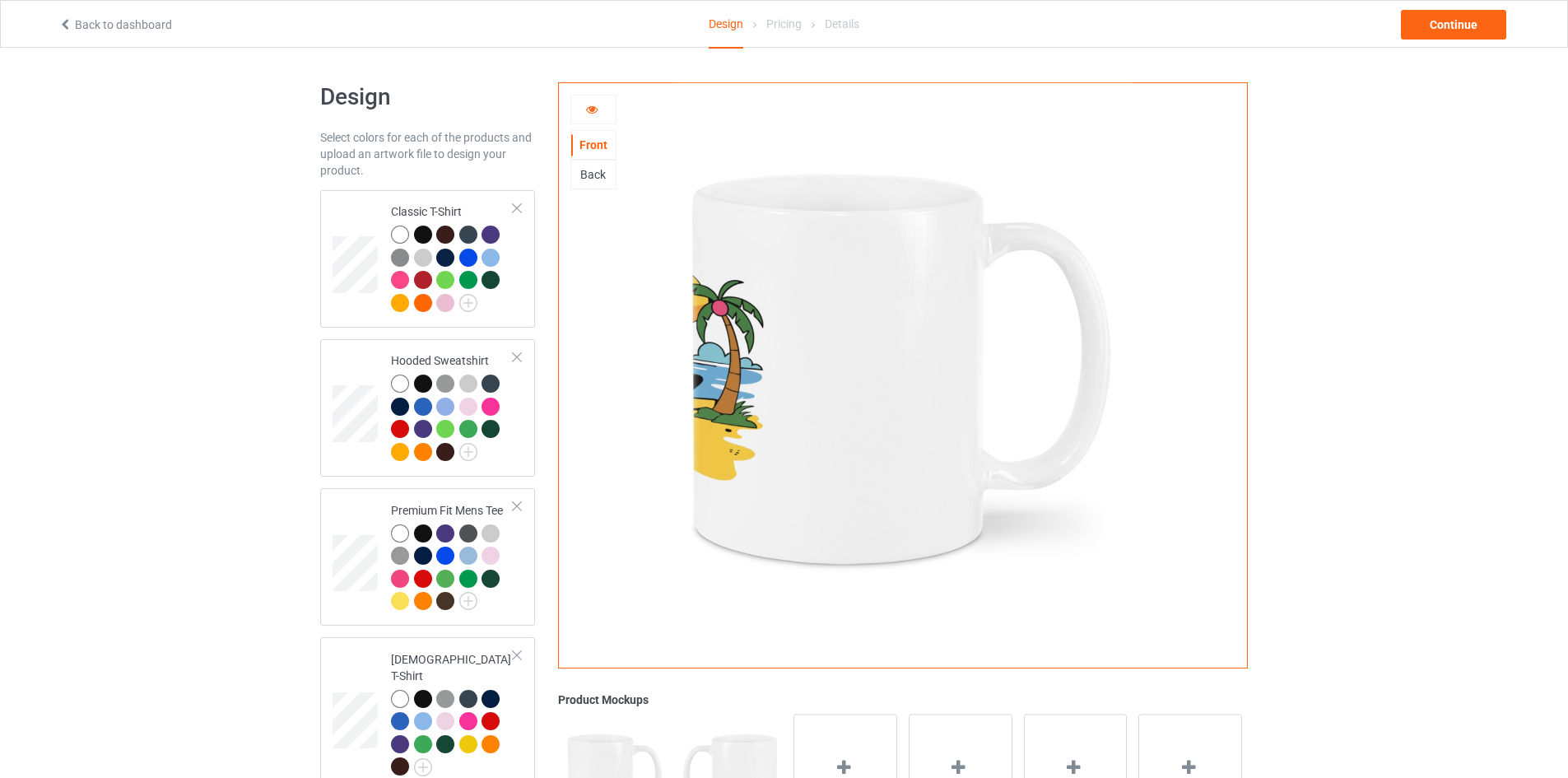
click at [595, 177] on div "Back" at bounding box center [594, 174] width 45 height 16
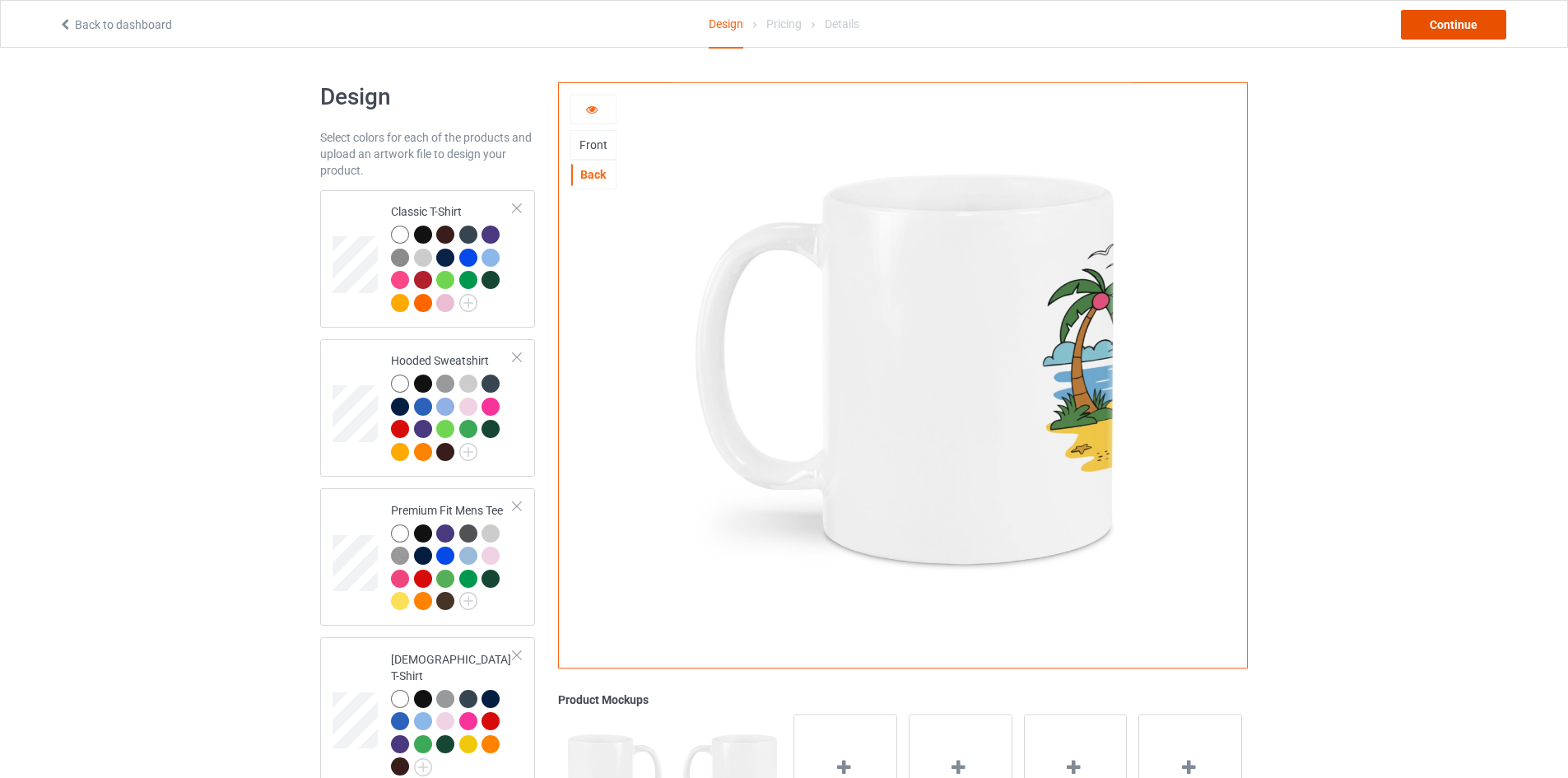
click at [1428, 29] on div "Continue" at bounding box center [1454, 24] width 106 height 30
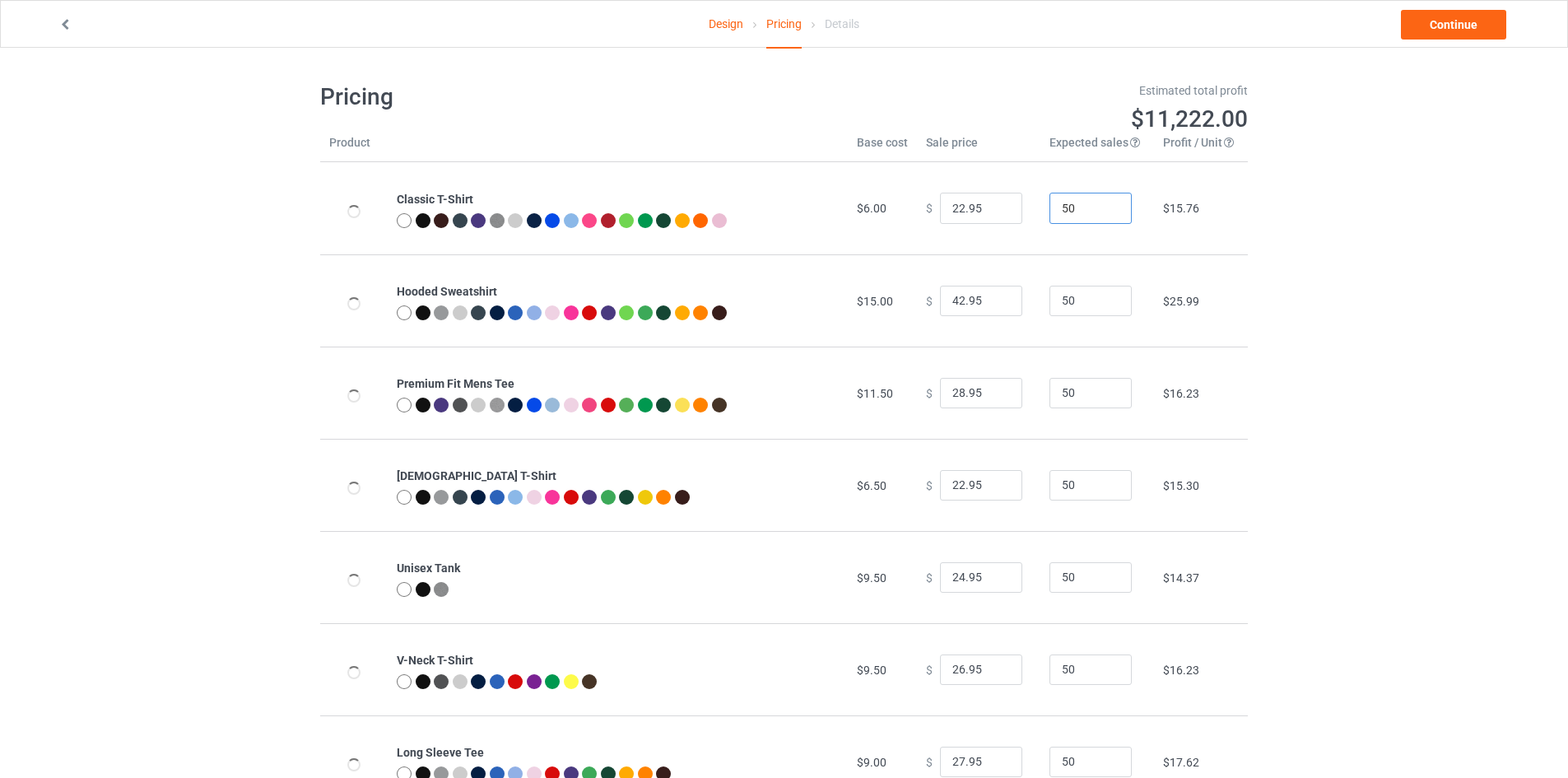
drag, startPoint x: 1064, startPoint y: 206, endPoint x: 909, endPoint y: 205, distance: 155.0
click at [941, 209] on tr "Classic T-Shirt $6.00 $ 22.95 50 $15.76" at bounding box center [784, 208] width 928 height 92
type input "1"
drag, startPoint x: 1077, startPoint y: 299, endPoint x: 967, endPoint y: 308, distance: 110.4
click at [995, 308] on tr "Hooded Sweatshirt $15.00 $ 42.95 50 $25.99" at bounding box center [784, 300] width 928 height 92
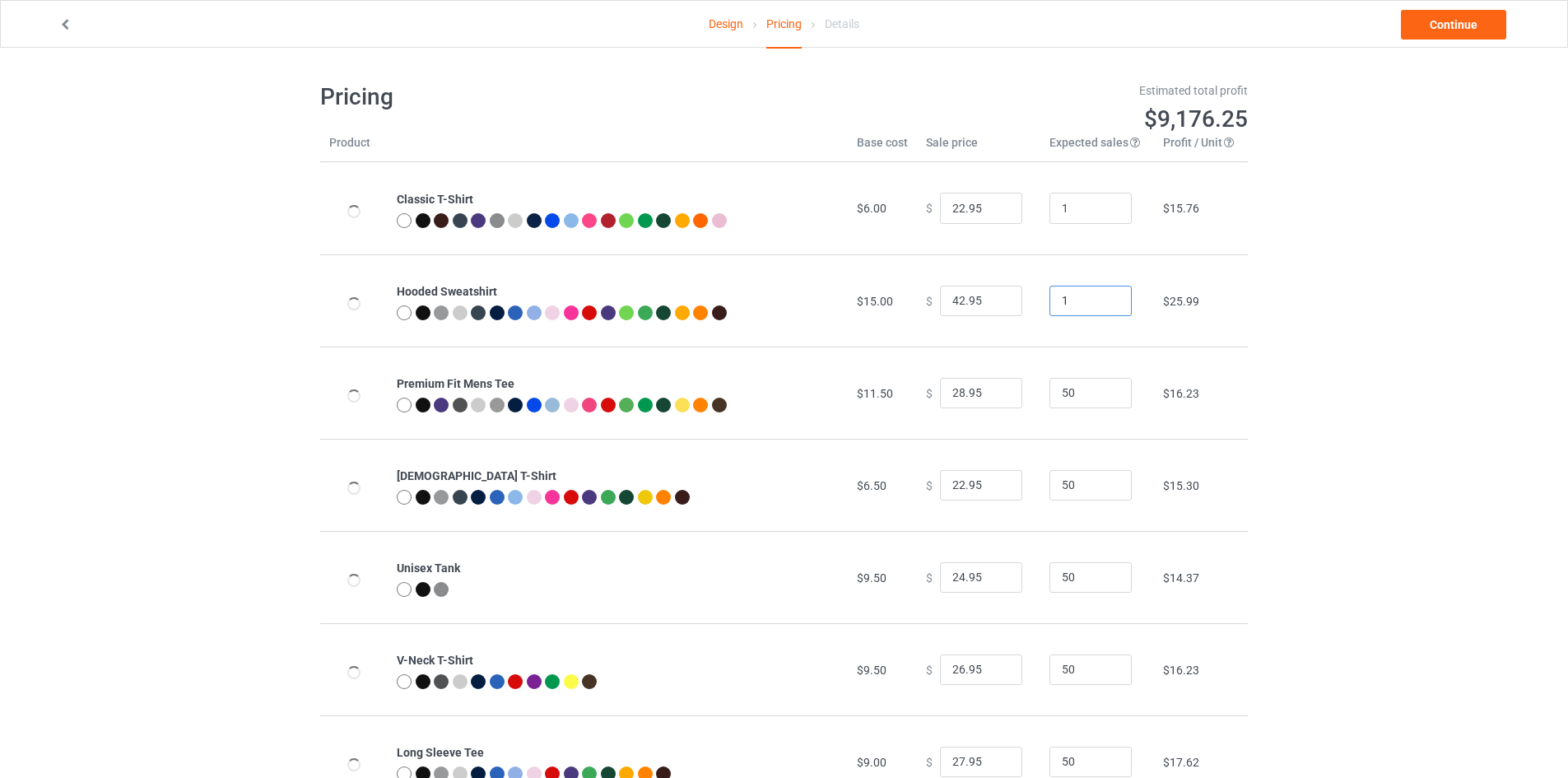
type input "1"
drag, startPoint x: 1070, startPoint y: 390, endPoint x: 981, endPoint y: 401, distance: 89.7
click at [982, 400] on tr "Premium Fit Mens Tee $11.50 $ 28.95 50 $16.23" at bounding box center [784, 392] width 928 height 92
type input "1"
drag, startPoint x: 1029, startPoint y: 499, endPoint x: 961, endPoint y: 503, distance: 68.1
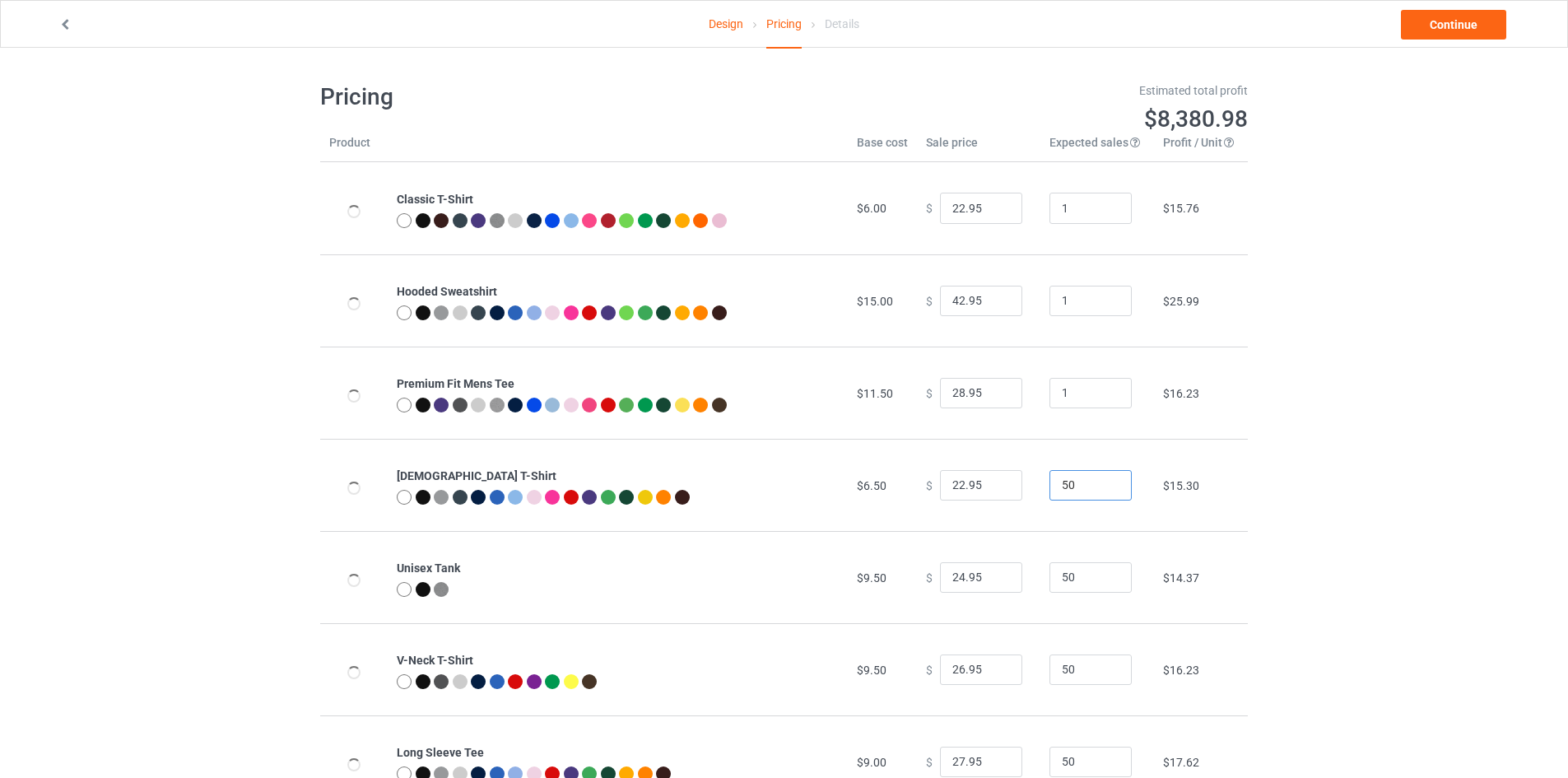
click at [973, 503] on tr "Ladies T-Shirt $6.50 $ 22.95 50 $15.30" at bounding box center [784, 484] width 928 height 92
type input "1"
drag, startPoint x: 1068, startPoint y: 580, endPoint x: 1033, endPoint y: 583, distance: 35.1
click at [1050, 578] on input "50" at bounding box center [1091, 577] width 82 height 31
type input "1"
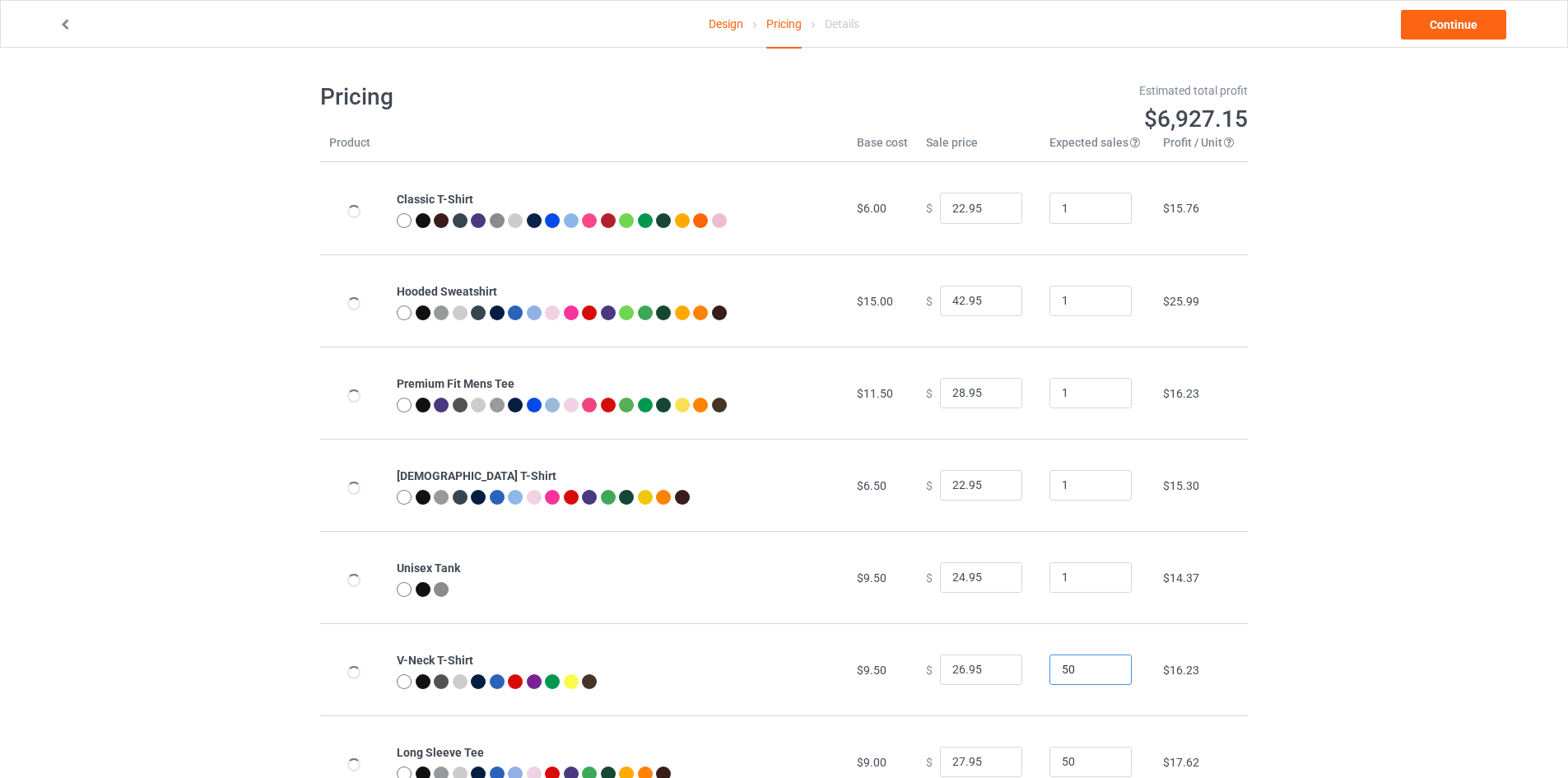
drag, startPoint x: 1067, startPoint y: 660, endPoint x: 1050, endPoint y: 675, distance: 22.7
click at [1050, 673] on input "50" at bounding box center [1091, 669] width 82 height 31
type input "1"
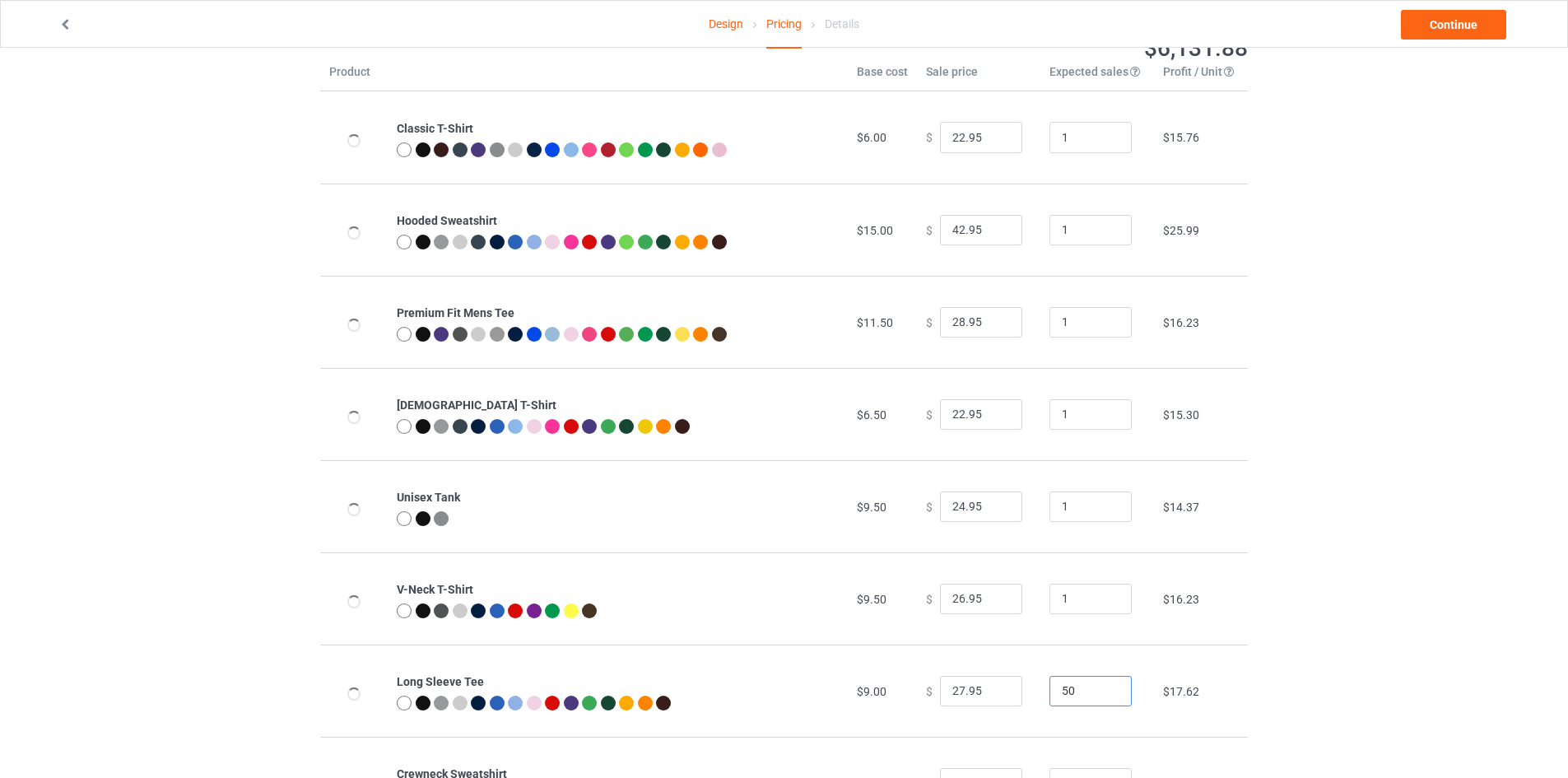
drag, startPoint x: 1038, startPoint y: 768, endPoint x: 994, endPoint y: 773, distance: 44.3
click at [996, 773] on tbody "Classic T-Shirt $6.00 $ 22.95 1 $15.76 Hooded Sweatshirt $15.00 $ 42.95 1 $25.9…" at bounding box center [784, 736] width 928 height 1290
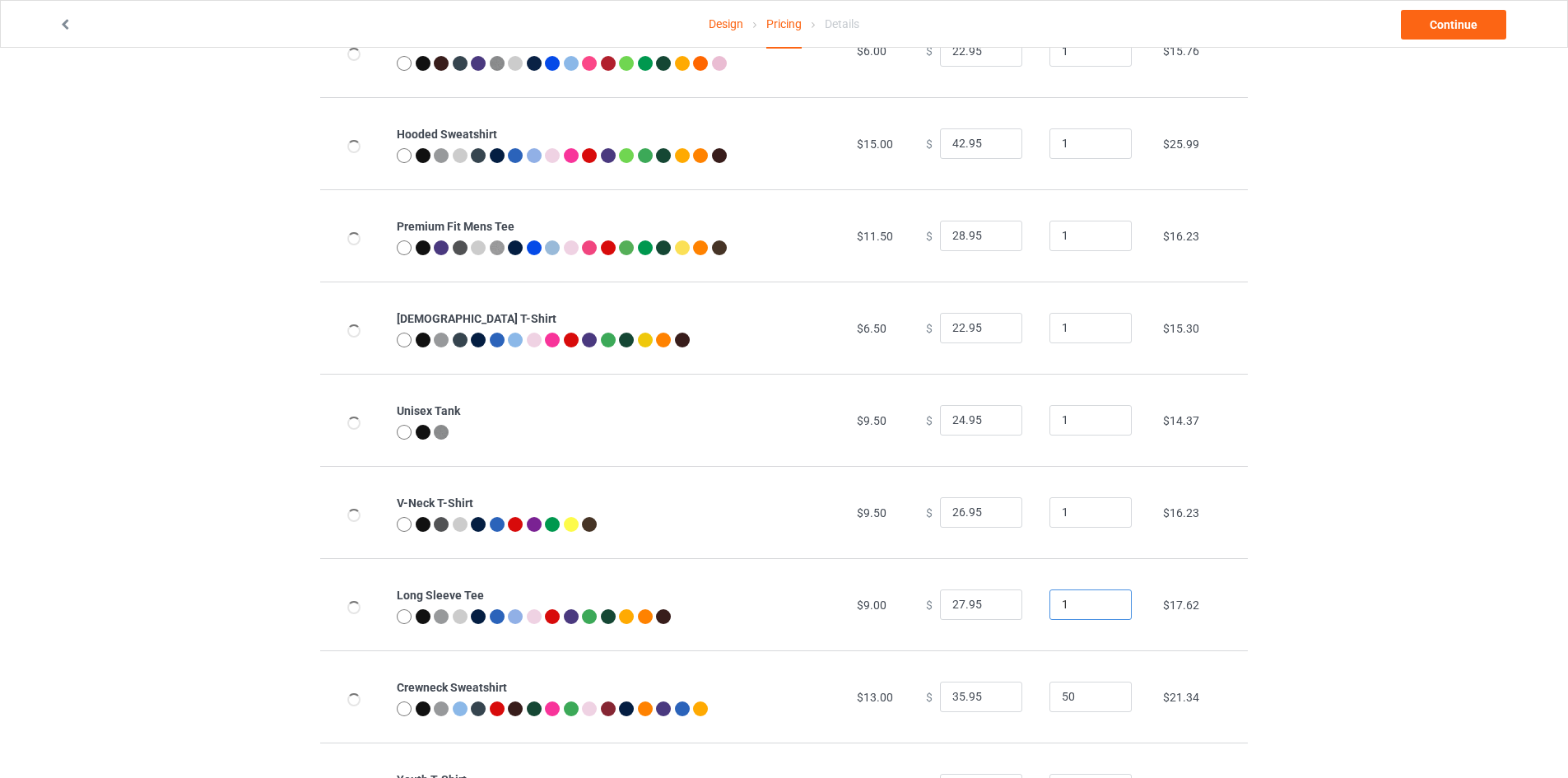
scroll to position [317, 0]
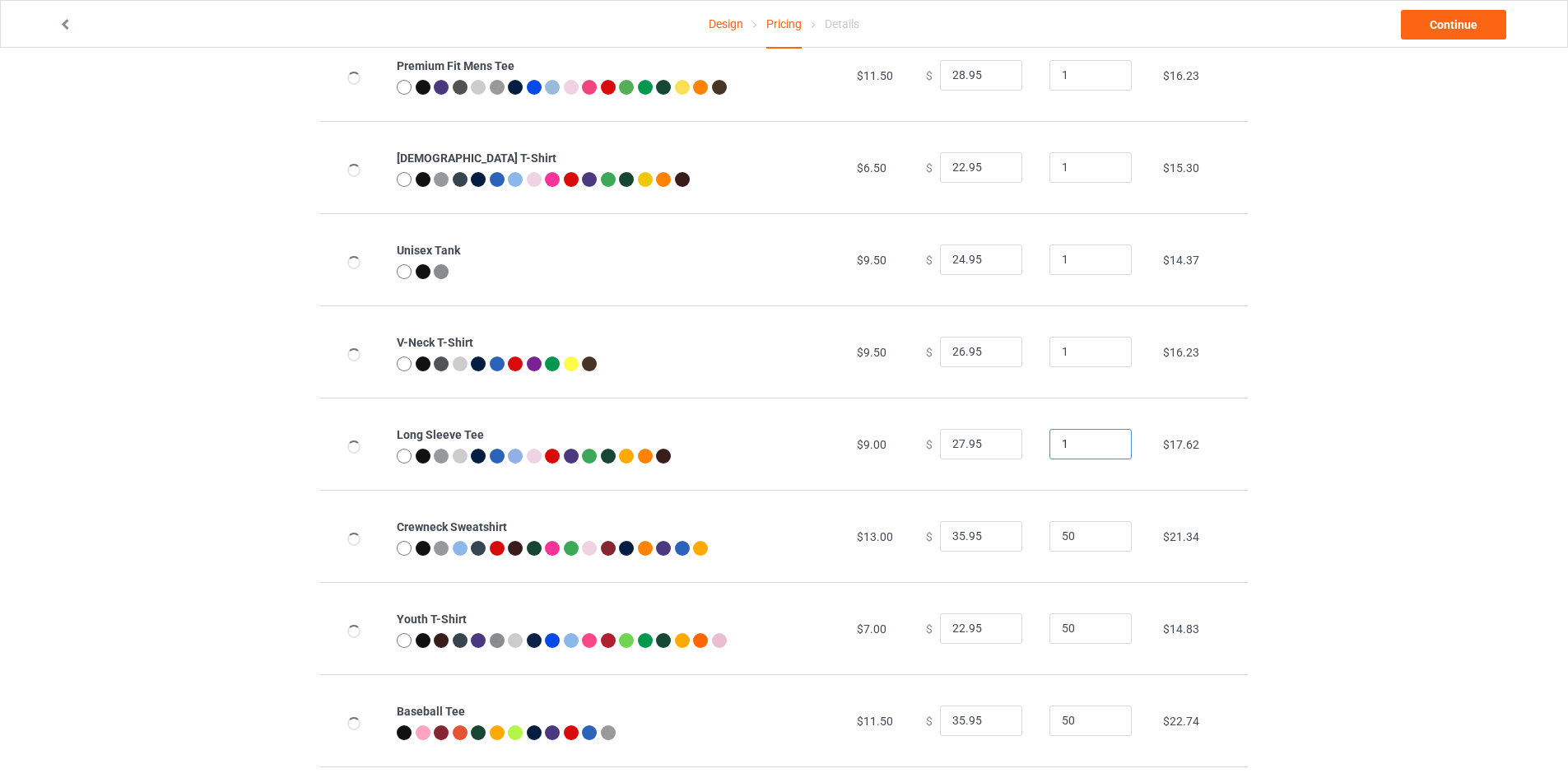
type input "1"
drag, startPoint x: 1076, startPoint y: 539, endPoint x: 1004, endPoint y: 540, distance: 72.0
click at [1017, 538] on tr "Crewneck Sweatshirt $13.00 $ 35.95 50 $21.34" at bounding box center [784, 535] width 928 height 92
type input "1"
drag, startPoint x: 1062, startPoint y: 632, endPoint x: 999, endPoint y: 632, distance: 63.0
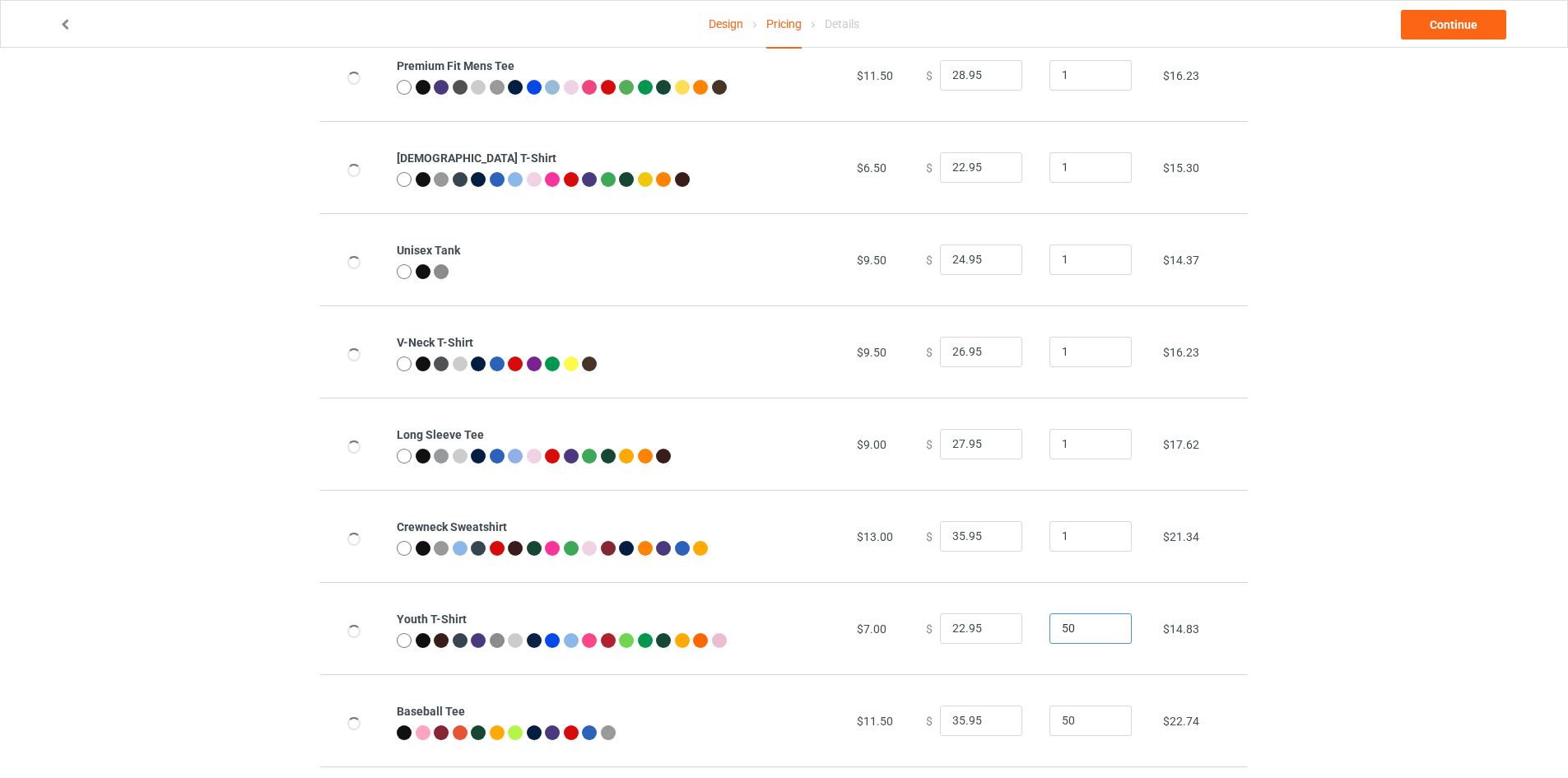
click at [1002, 631] on tr "Youth T-Shirt $7.00 $ 22.95 50 $14.83" at bounding box center [784, 628] width 928 height 92
type input "1"
drag, startPoint x: 1071, startPoint y: 718, endPoint x: 1034, endPoint y: 732, distance: 39.6
click at [1040, 731] on td "50" at bounding box center [1096, 720] width 114 height 92
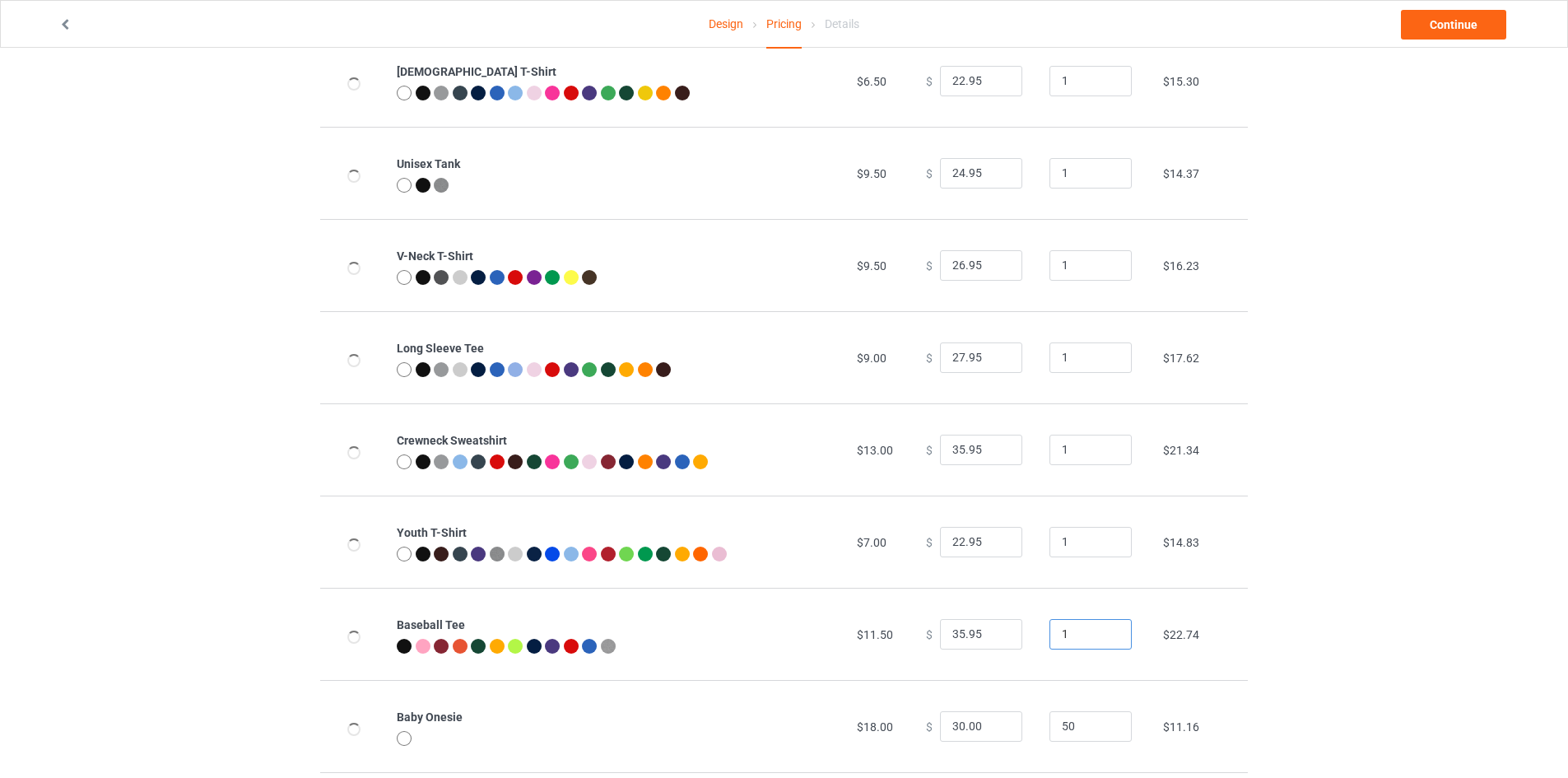
scroll to position [482, 0]
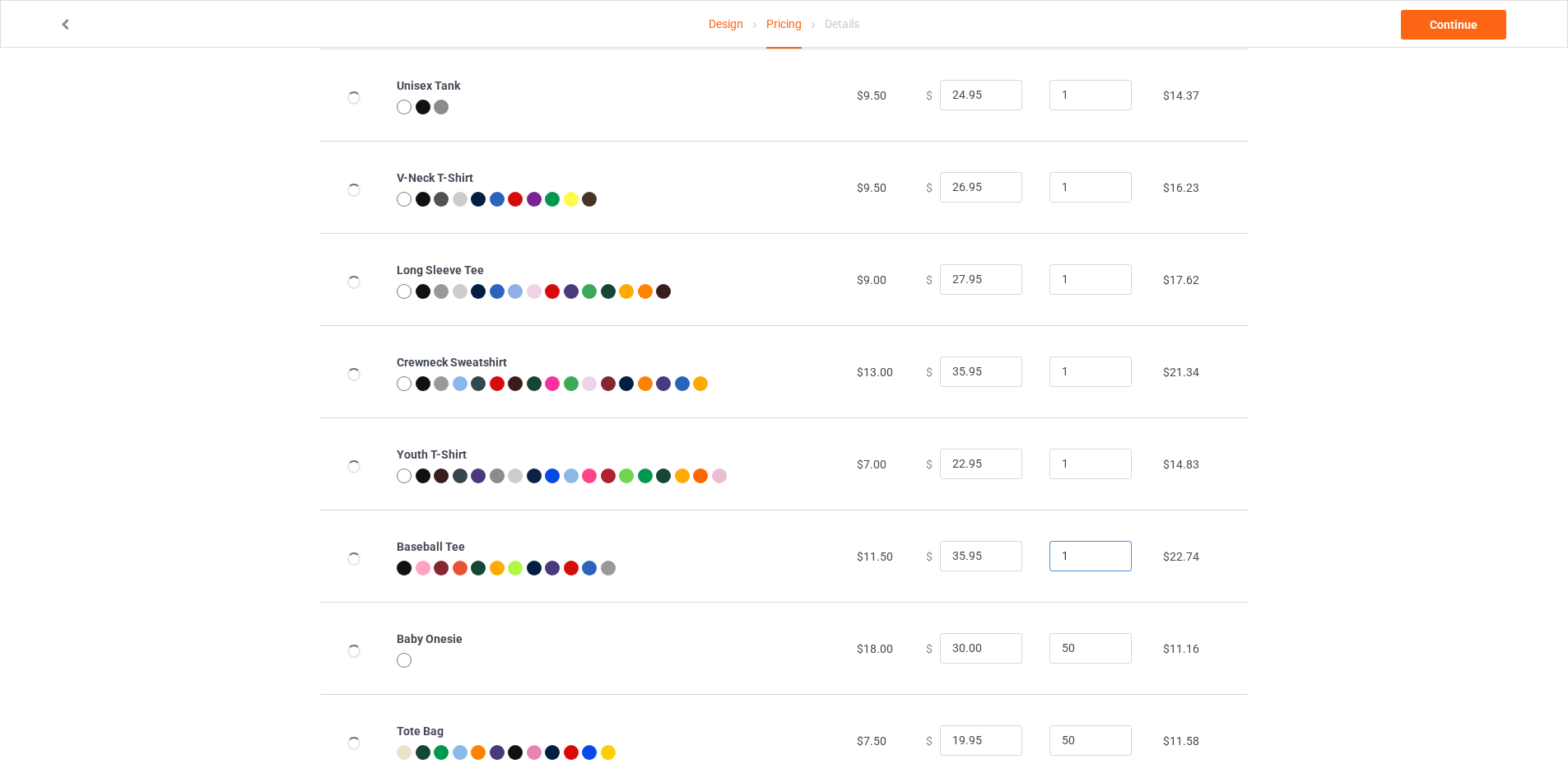
type input "1"
drag, startPoint x: 1074, startPoint y: 650, endPoint x: 1043, endPoint y: 652, distance: 31.1
click at [1050, 650] on input "50" at bounding box center [1091, 648] width 82 height 31
type input "1"
click at [972, 750] on tr "Tote Bag $7.50 $ 19.95 50 $11.58" at bounding box center [784, 739] width 928 height 92
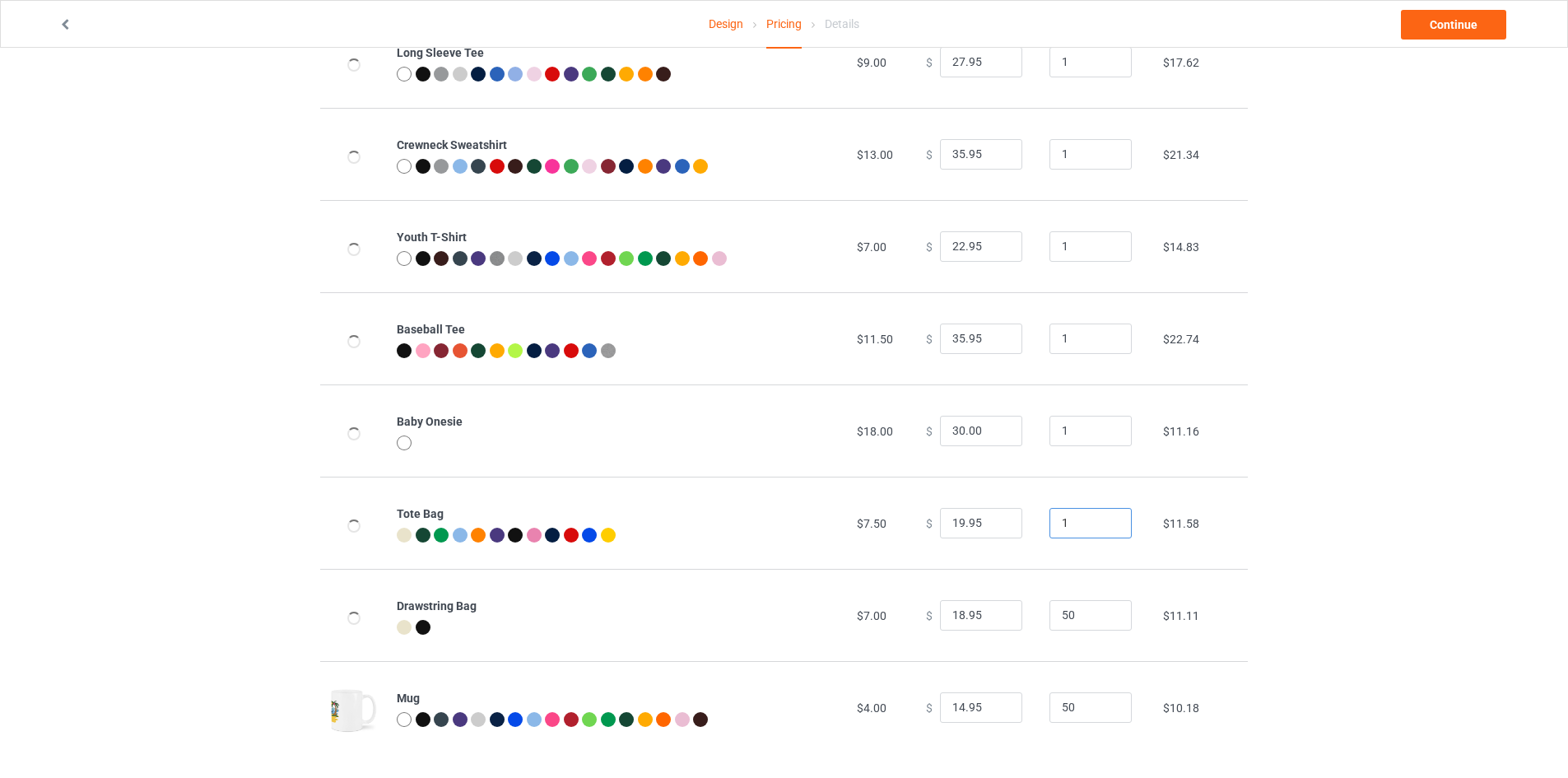
scroll to position [710, 0]
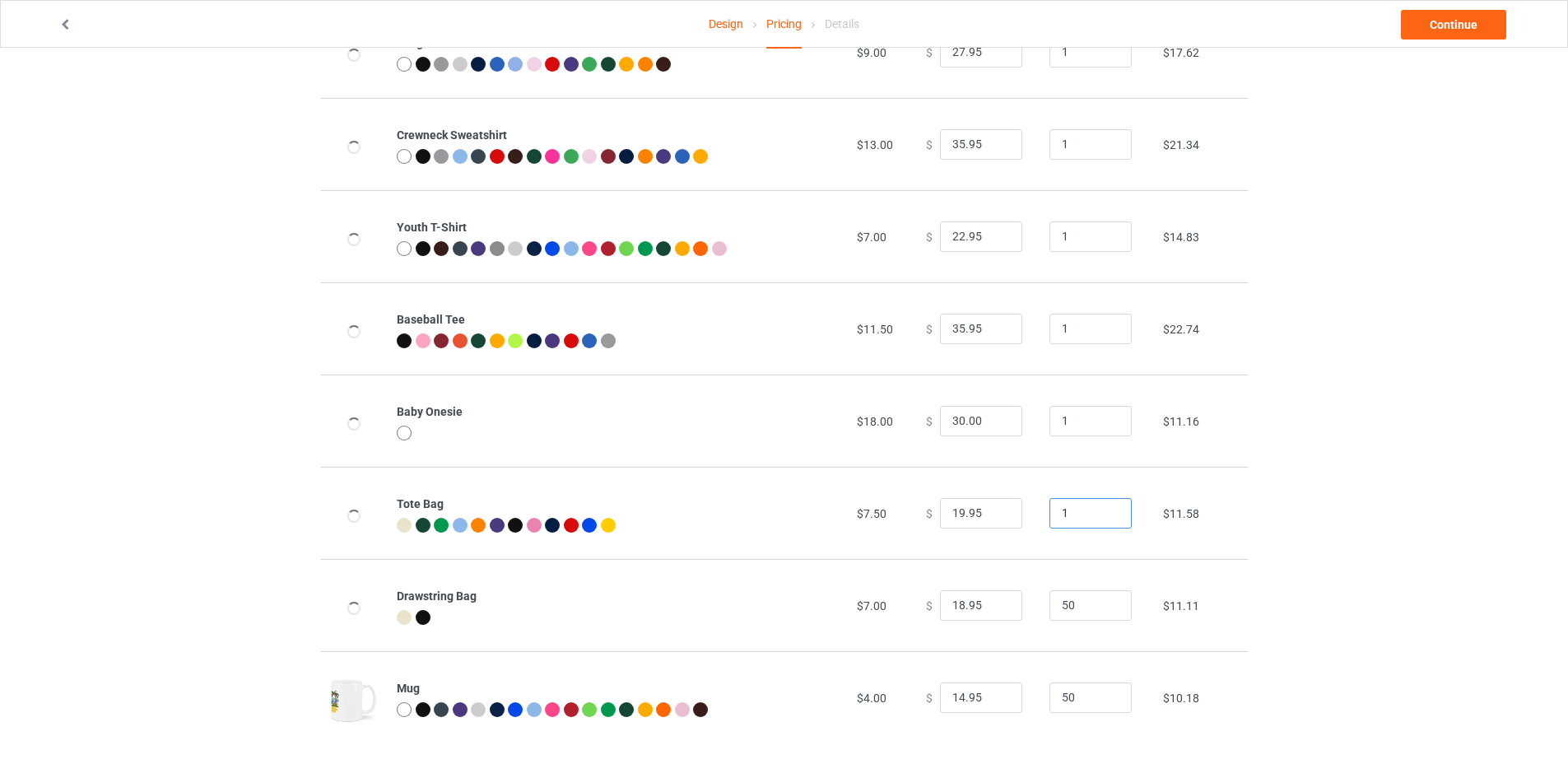
type input "1"
drag, startPoint x: 1064, startPoint y: 601, endPoint x: 1053, endPoint y: 610, distance: 14.2
click at [1054, 610] on input "50" at bounding box center [1091, 605] width 82 height 31
type input "1"
drag, startPoint x: 1063, startPoint y: 697, endPoint x: 1039, endPoint y: 708, distance: 26.4
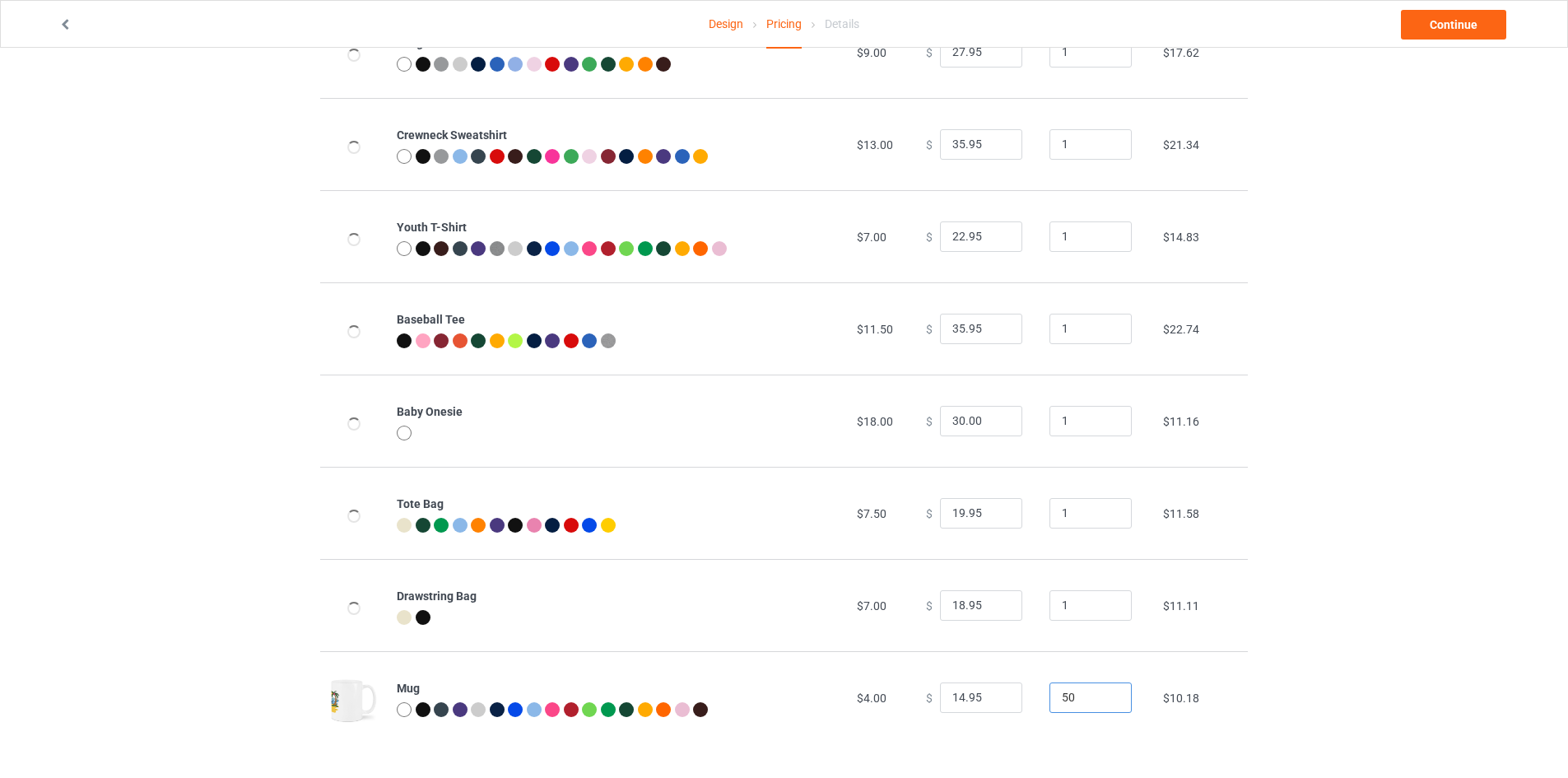
click at [1050, 708] on input "50" at bounding box center [1091, 697] width 82 height 31
type input "1"
click at [1414, 569] on div "Design Pricing Details Continue Pricing Estimated total profit $224.44 Product …" at bounding box center [784, 58] width 1568 height 1440
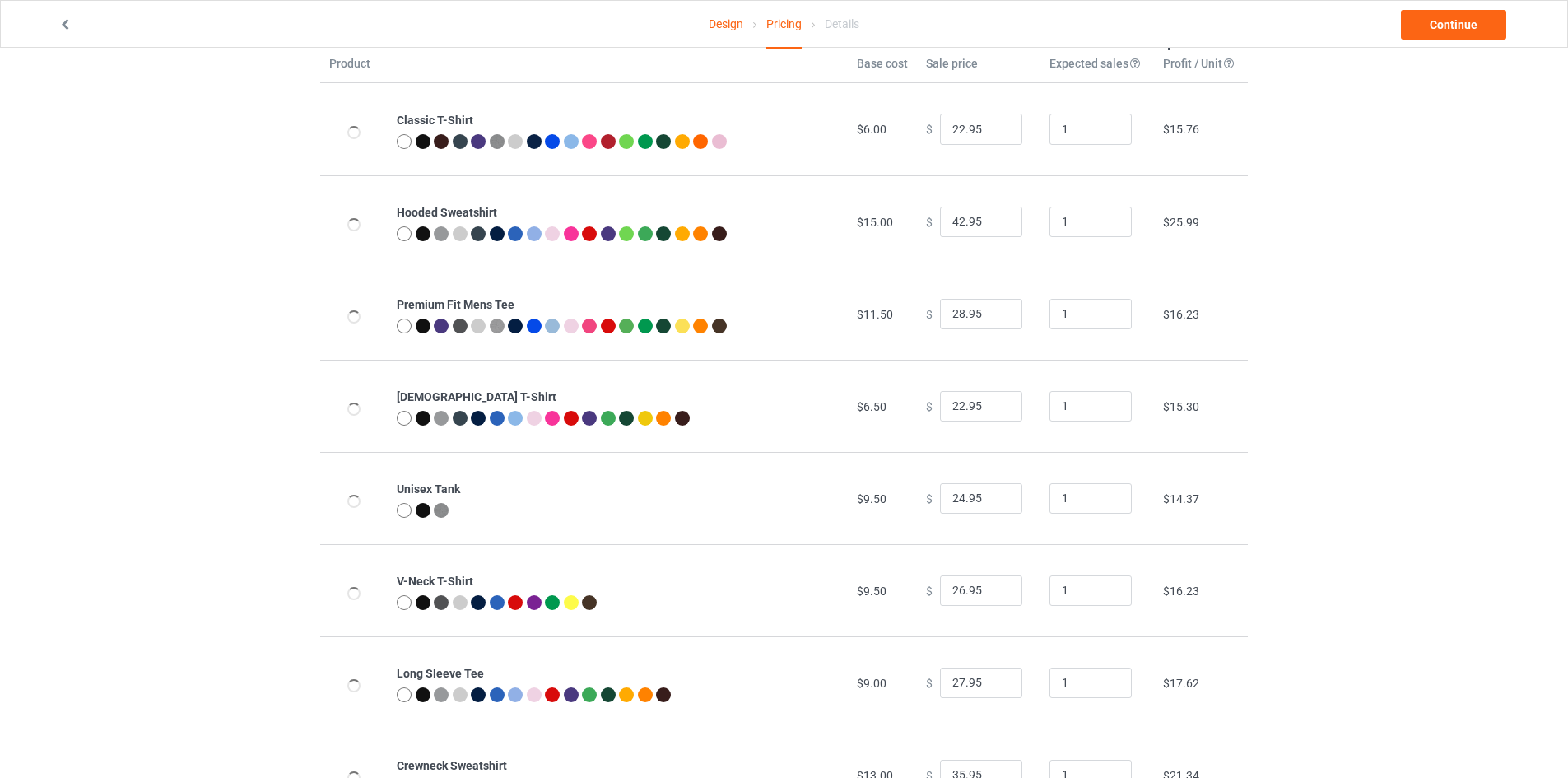
scroll to position [0, 0]
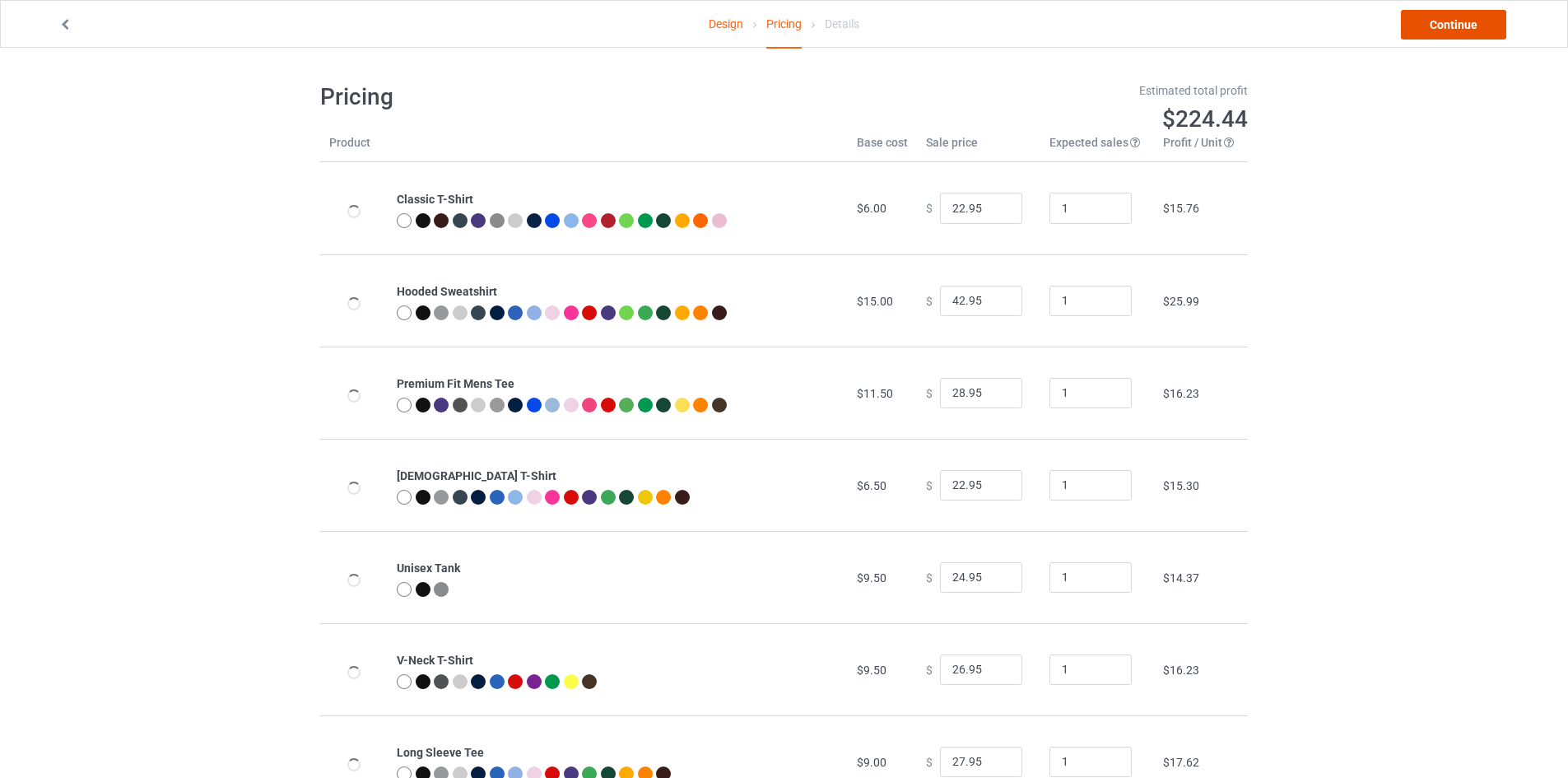
click at [1446, 16] on link "Continue" at bounding box center [1454, 24] width 106 height 30
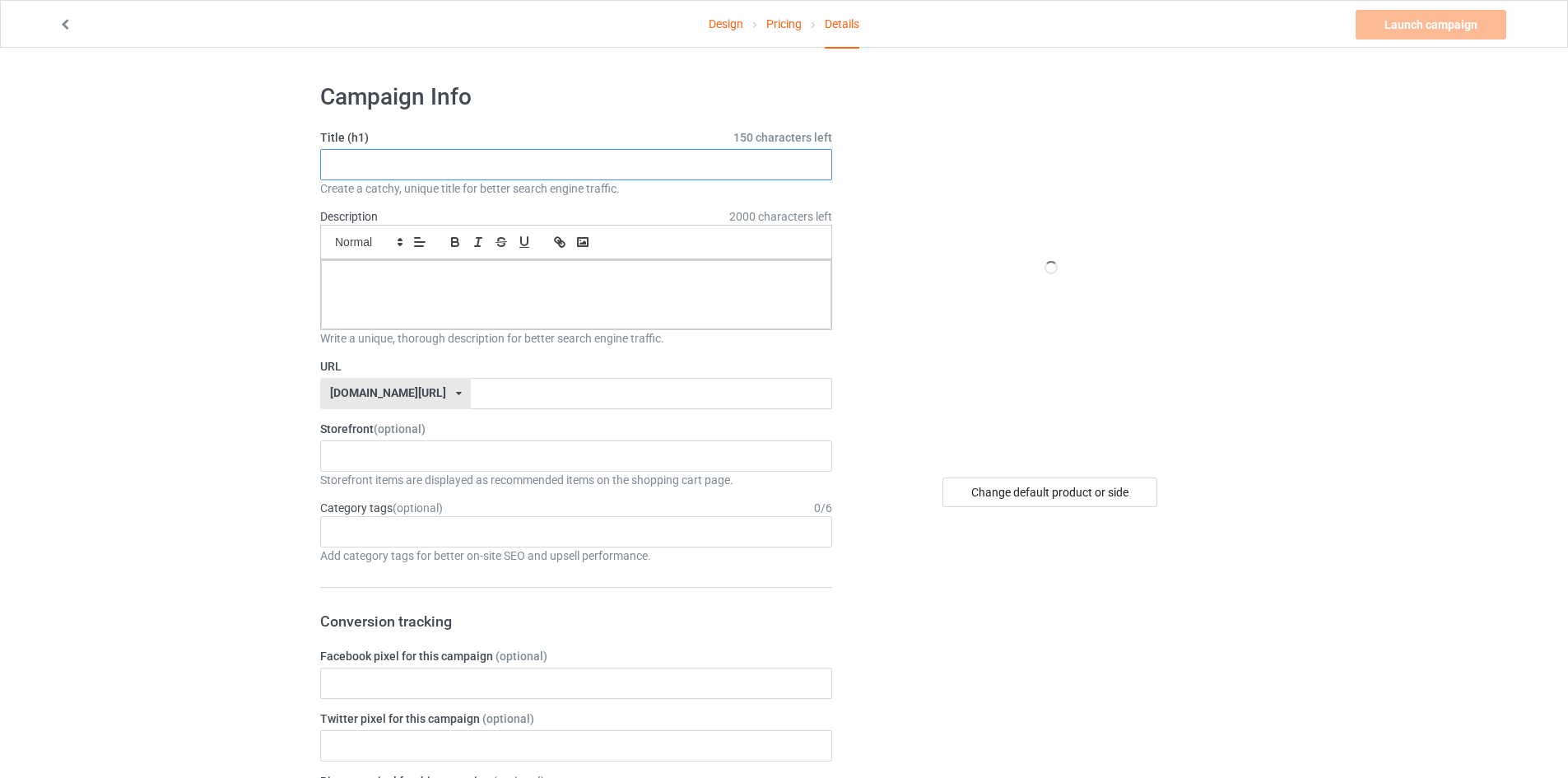
click at [423, 159] on input "text" at bounding box center [576, 165] width 512 height 31
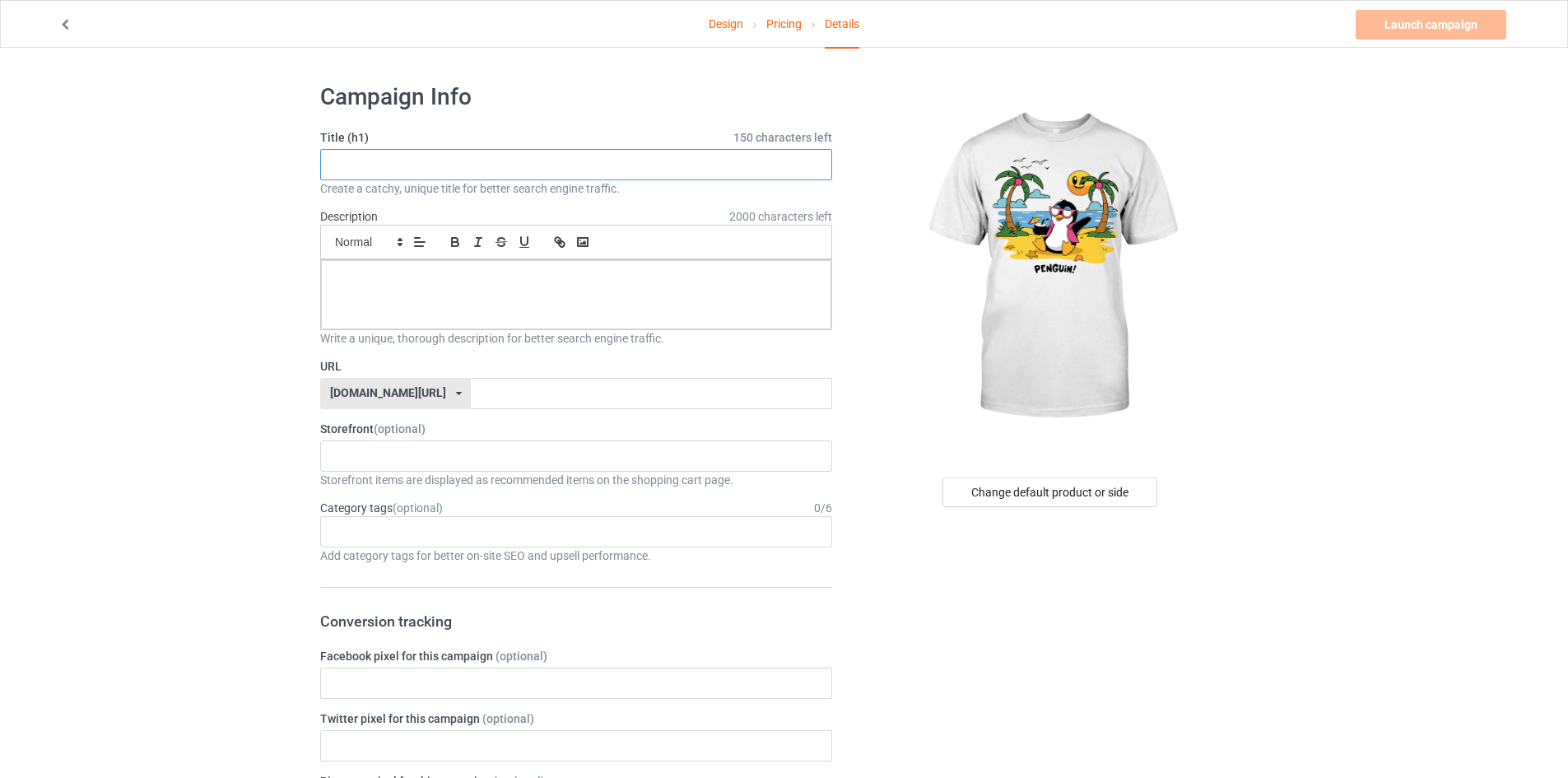
click at [475, 163] on input "text" at bounding box center [576, 165] width 512 height 31
paste input "Cool Penguin Summer T-Shirt – Funny Beach Vacation Graphic Tee with Sunglasses,…"
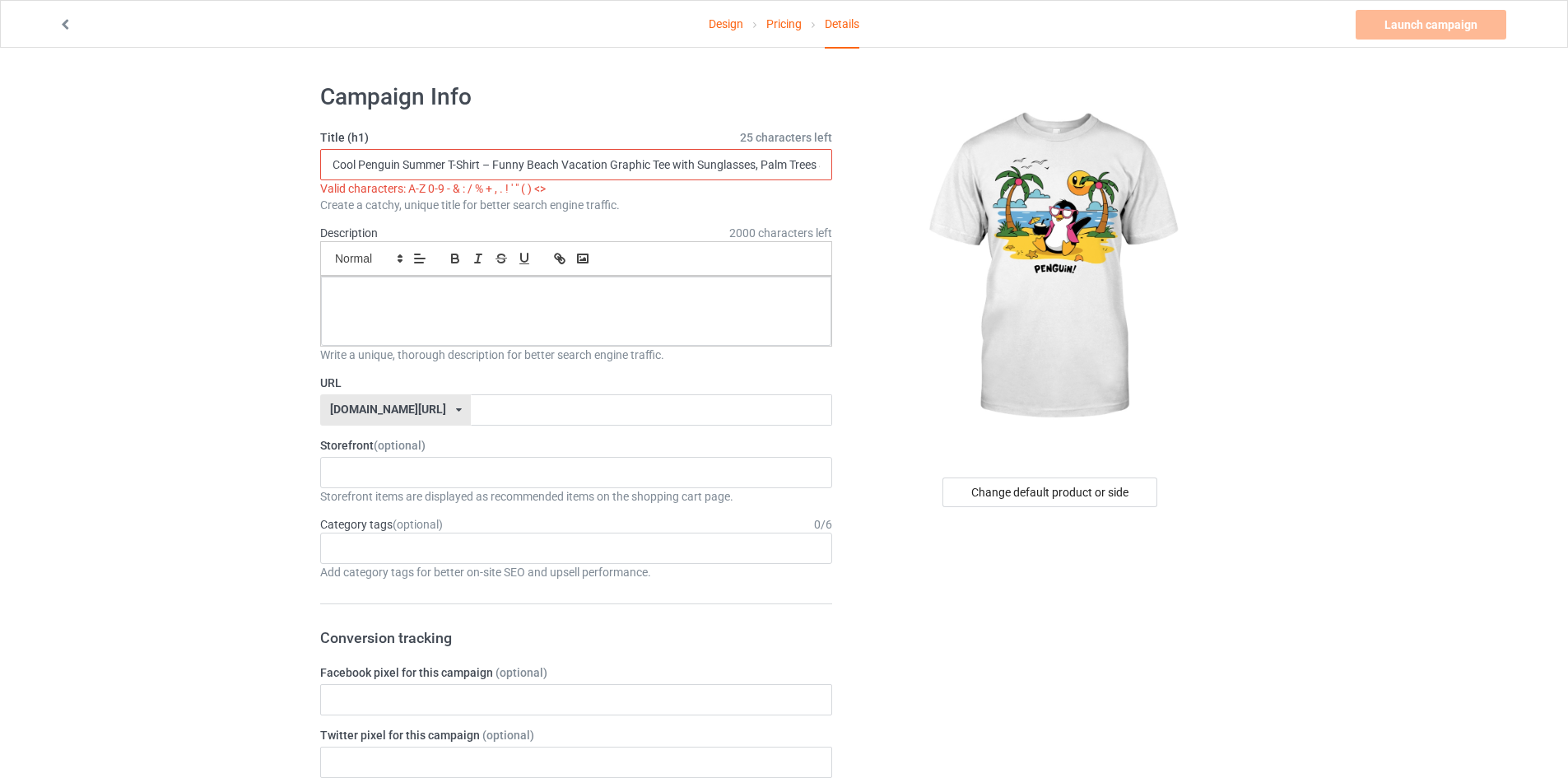
scroll to position [0, 181]
click at [647, 163] on input "Cool Penguin Summer T-Shirt – Funny Beach Vacation Graphic Tee with Sunglasses,…" at bounding box center [576, 165] width 512 height 31
click at [357, 164] on input "Cool Penguin Summer T-Shirt – Funny Beach Vacation Graphic Tee with Sunglasses,…" at bounding box center [576, 165] width 512 height 31
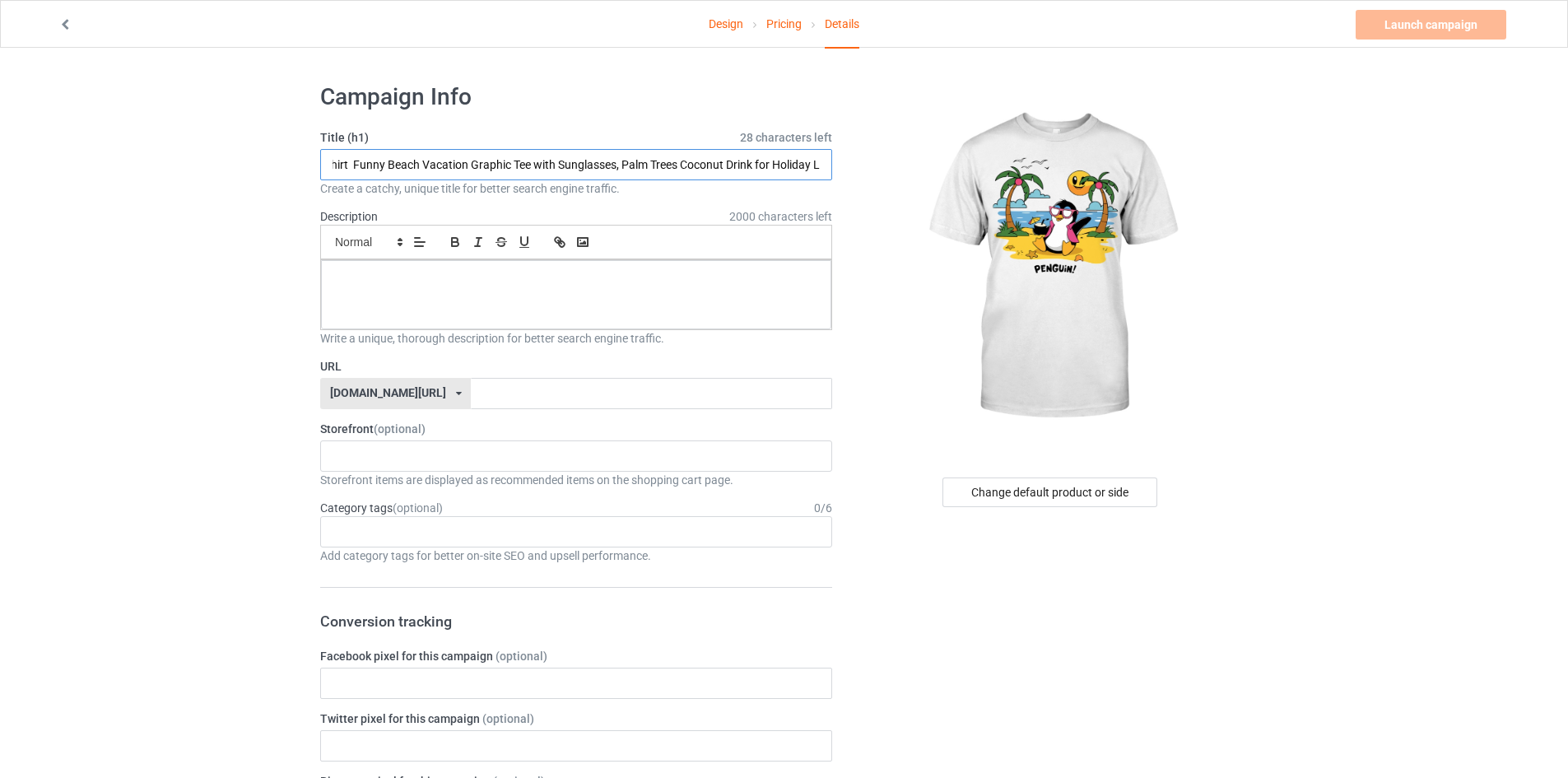
scroll to position [0, 125]
click at [357, 168] on input "Cool Penguin Summer T-Shirt Funny Beach Vacation Graphic Tee with Sunglasses, P…" at bounding box center [576, 165] width 512 height 31
type input "Cool Penguin Summer T-Shirt Funny Beach Vacation Graphic Tee with Sunglasses, P…"
click at [431, 269] on div at bounding box center [576, 294] width 510 height 69
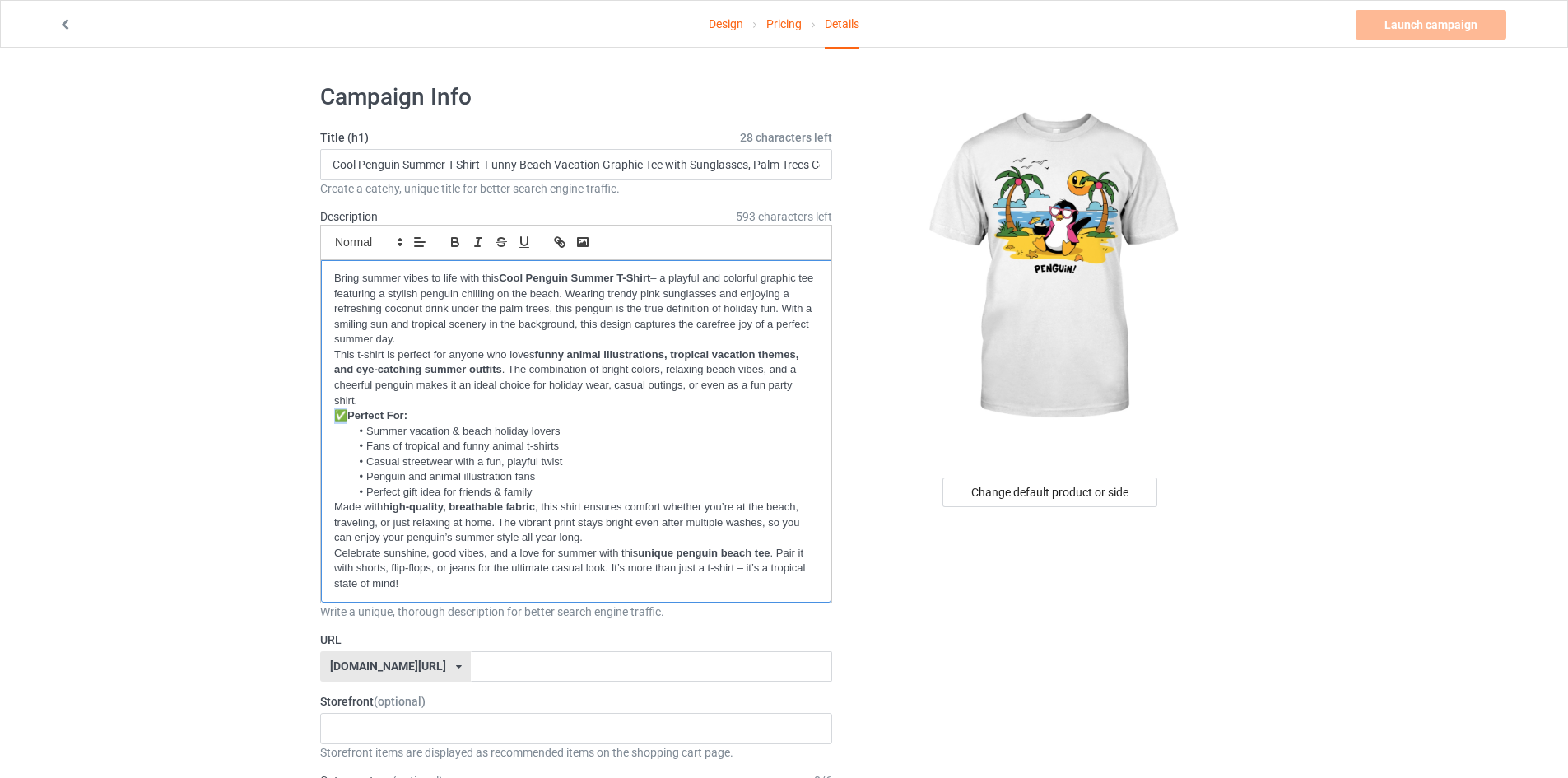
drag, startPoint x: 339, startPoint y: 413, endPoint x: 296, endPoint y: 422, distance: 43.9
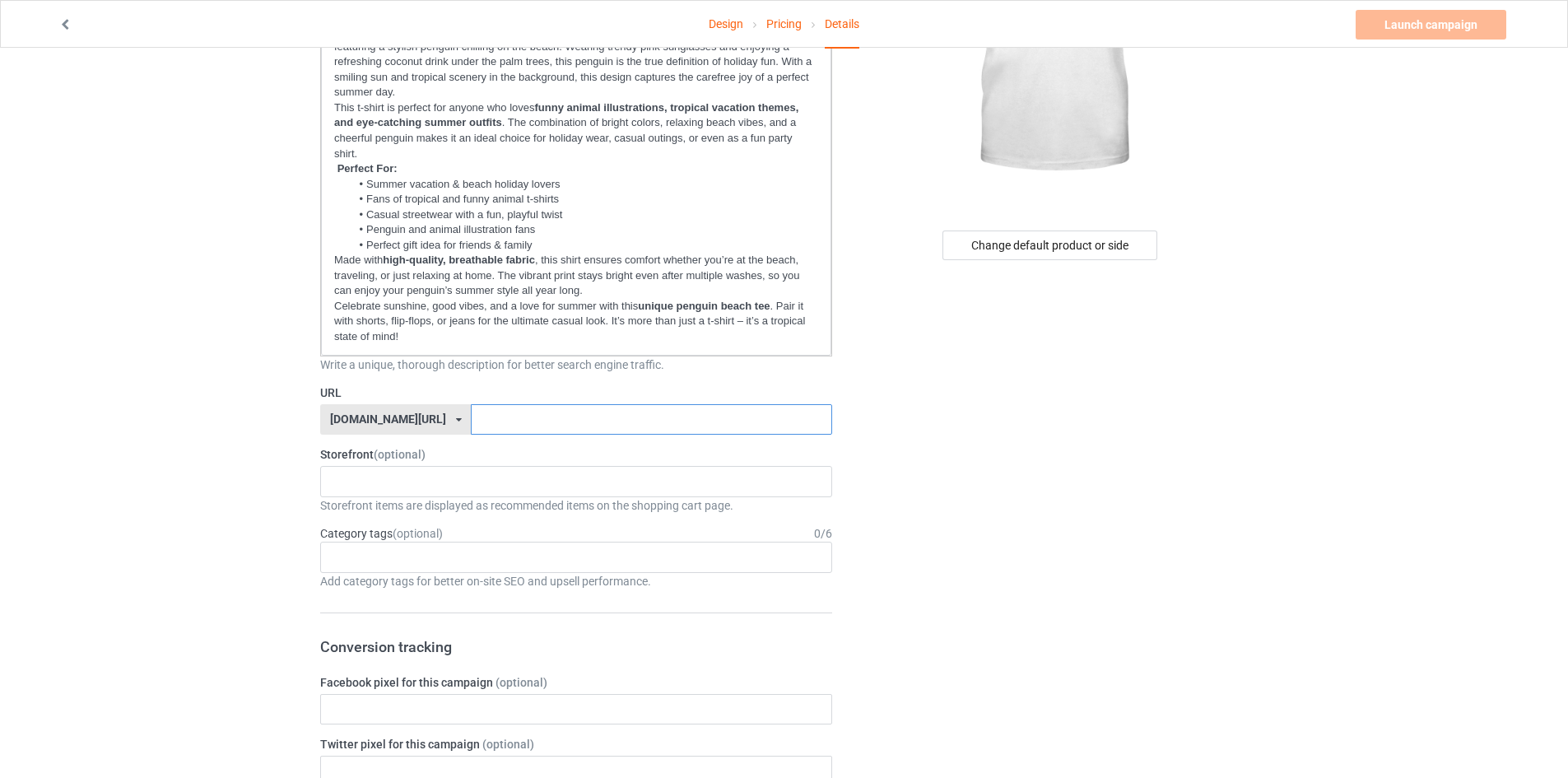
click at [471, 415] on input "text" at bounding box center [651, 420] width 361 height 31
paste input "cool-penguin-summer"
type input "cool-penguin-summer"
click at [545, 476] on div "No result found" at bounding box center [576, 481] width 512 height 31
click at [488, 557] on div "Age > 1-19 > 1 Age > 1-12 Months > 1 Month Age > 1-12 Months Age > 1-19 Age > 1…" at bounding box center [576, 557] width 512 height 31
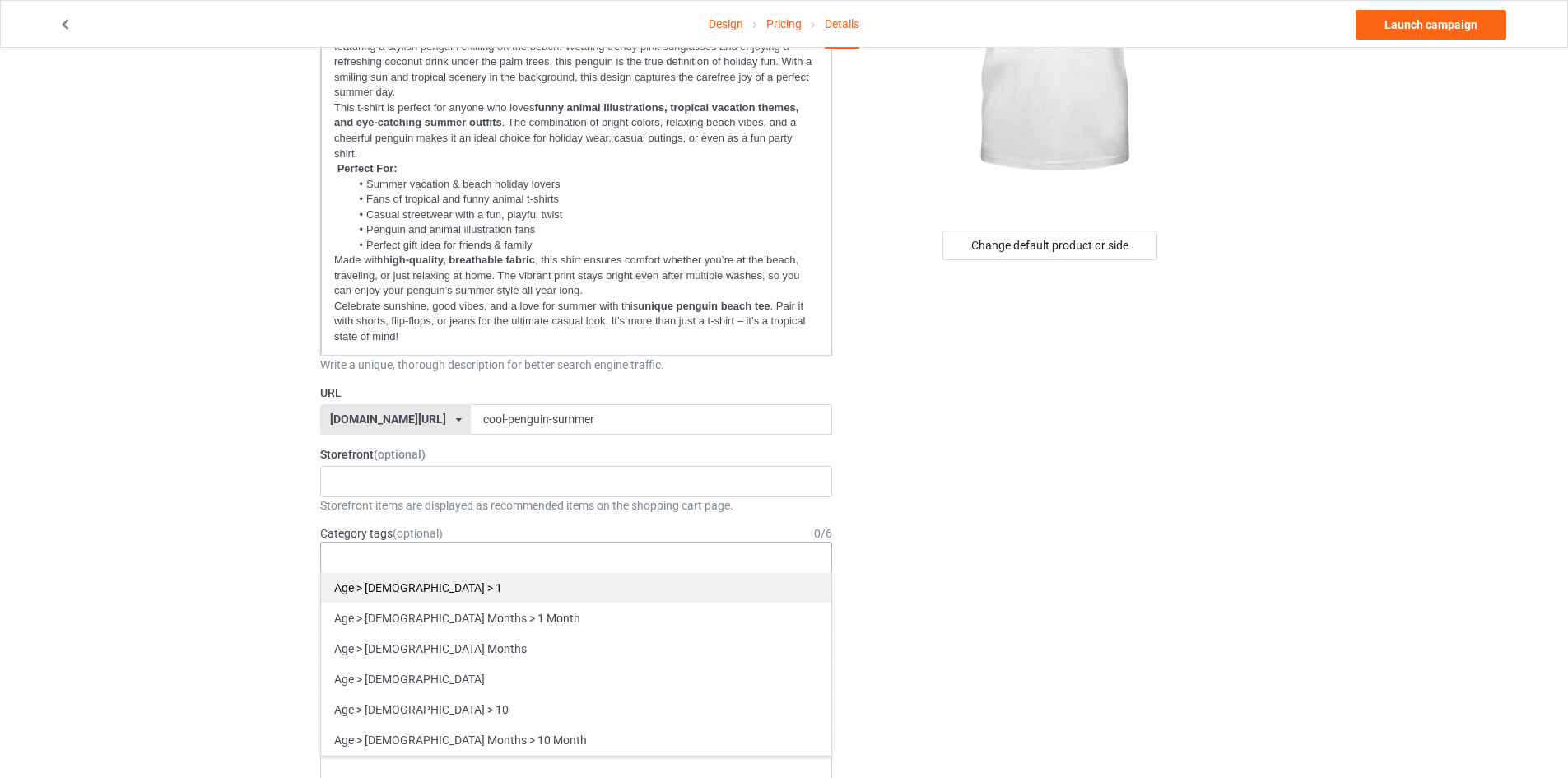
click at [408, 597] on div "Age > [DEMOGRAPHIC_DATA] > 1" at bounding box center [576, 587] width 510 height 30
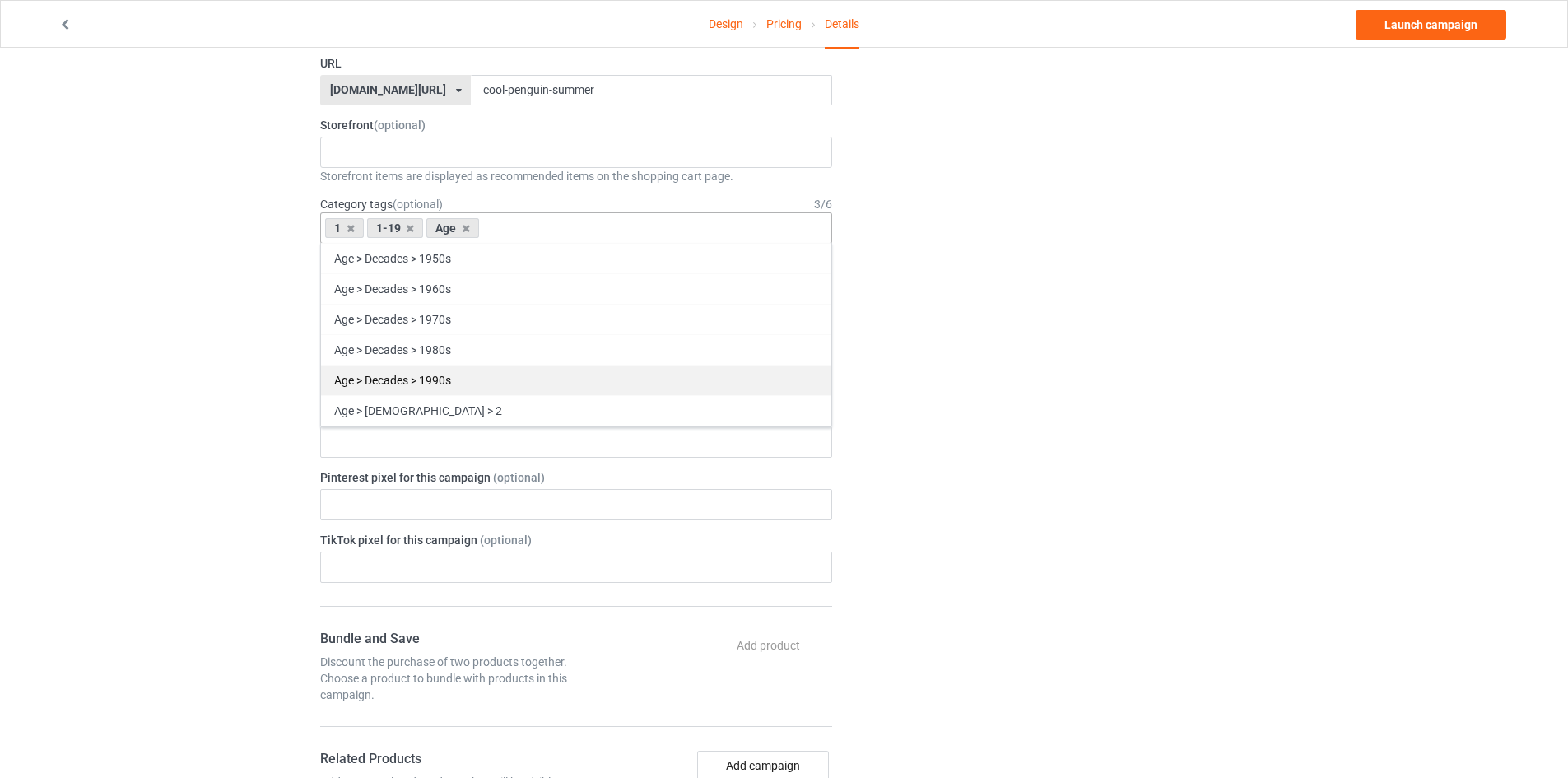
scroll to position [740, 0]
click at [393, 377] on div "Age > [DEMOGRAPHIC_DATA] > 20" at bounding box center [576, 370] width 510 height 30
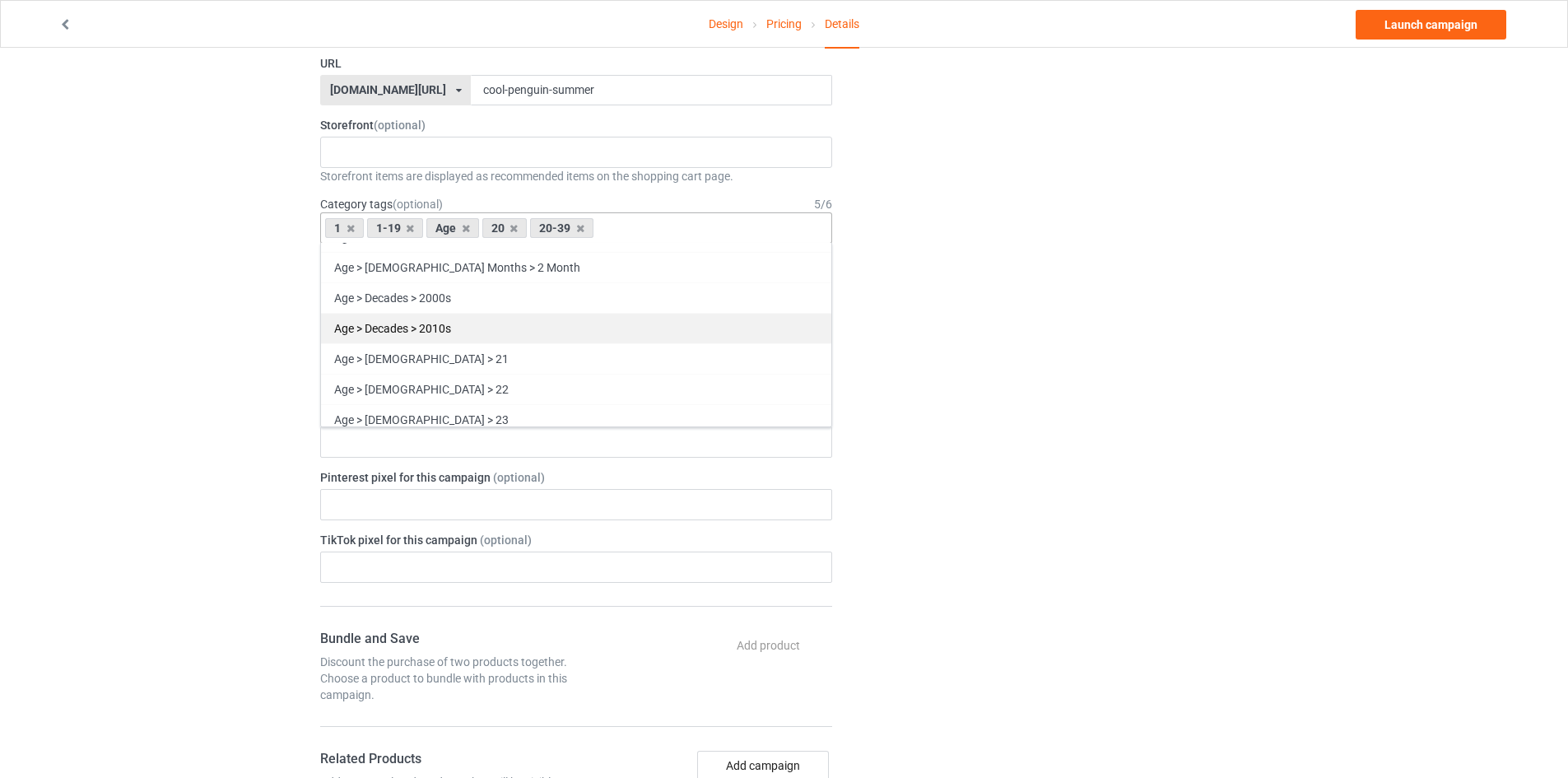
scroll to position [905, 0]
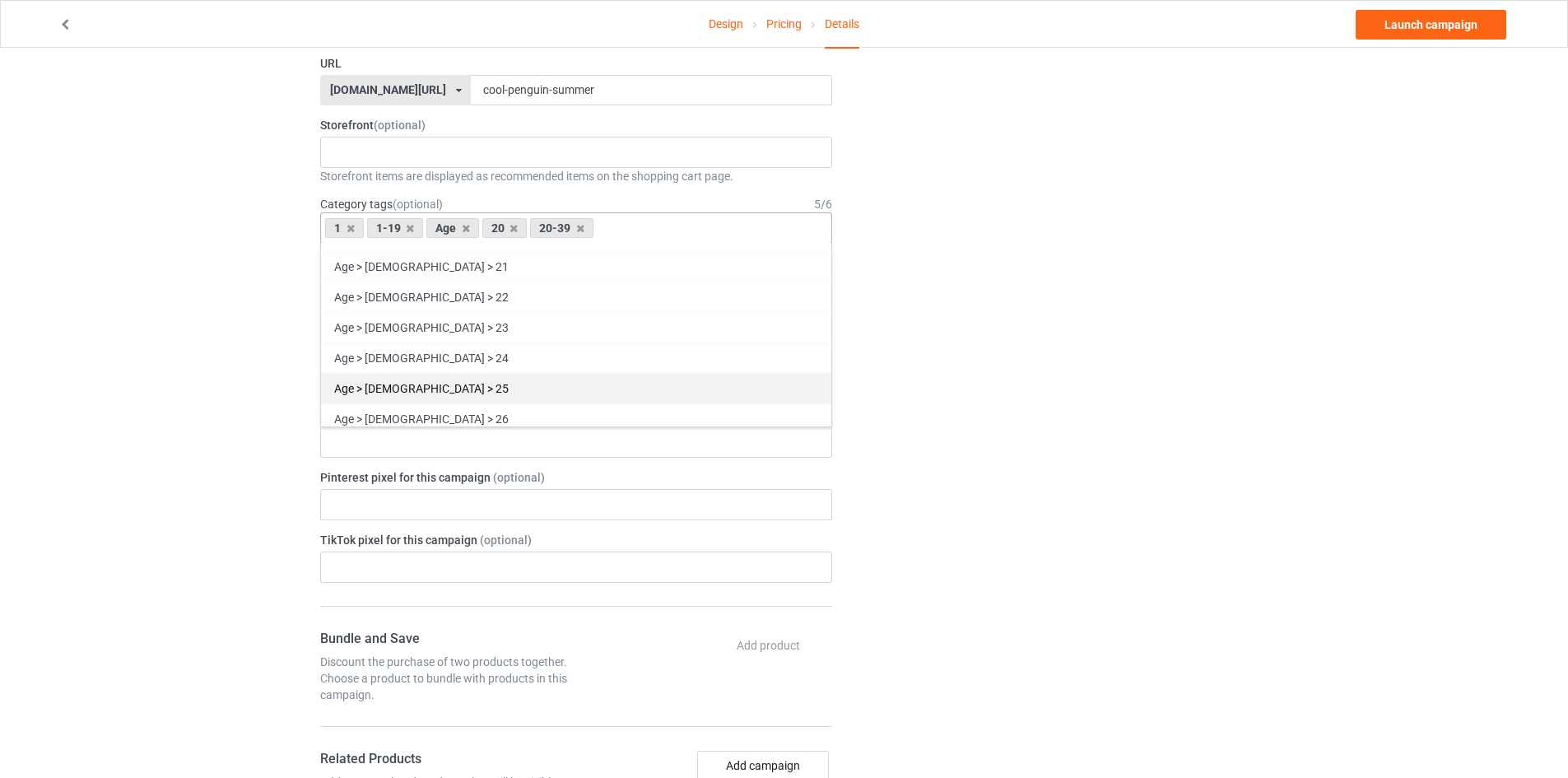
click at [415, 388] on div "Age > [DEMOGRAPHIC_DATA] > 25" at bounding box center [576, 387] width 510 height 30
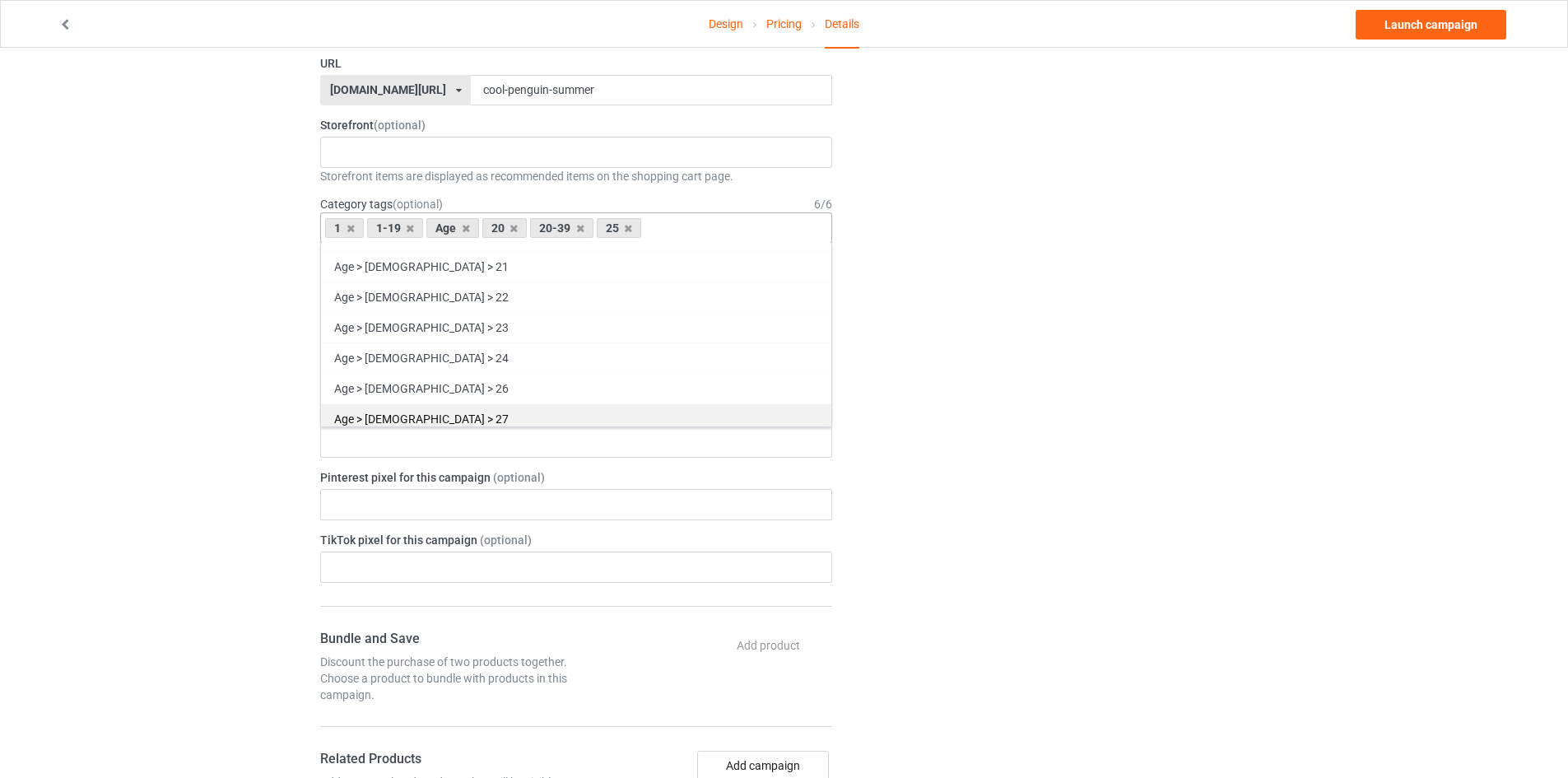
click at [456, 411] on div "Age > [DEMOGRAPHIC_DATA] > 27" at bounding box center [576, 418] width 510 height 30
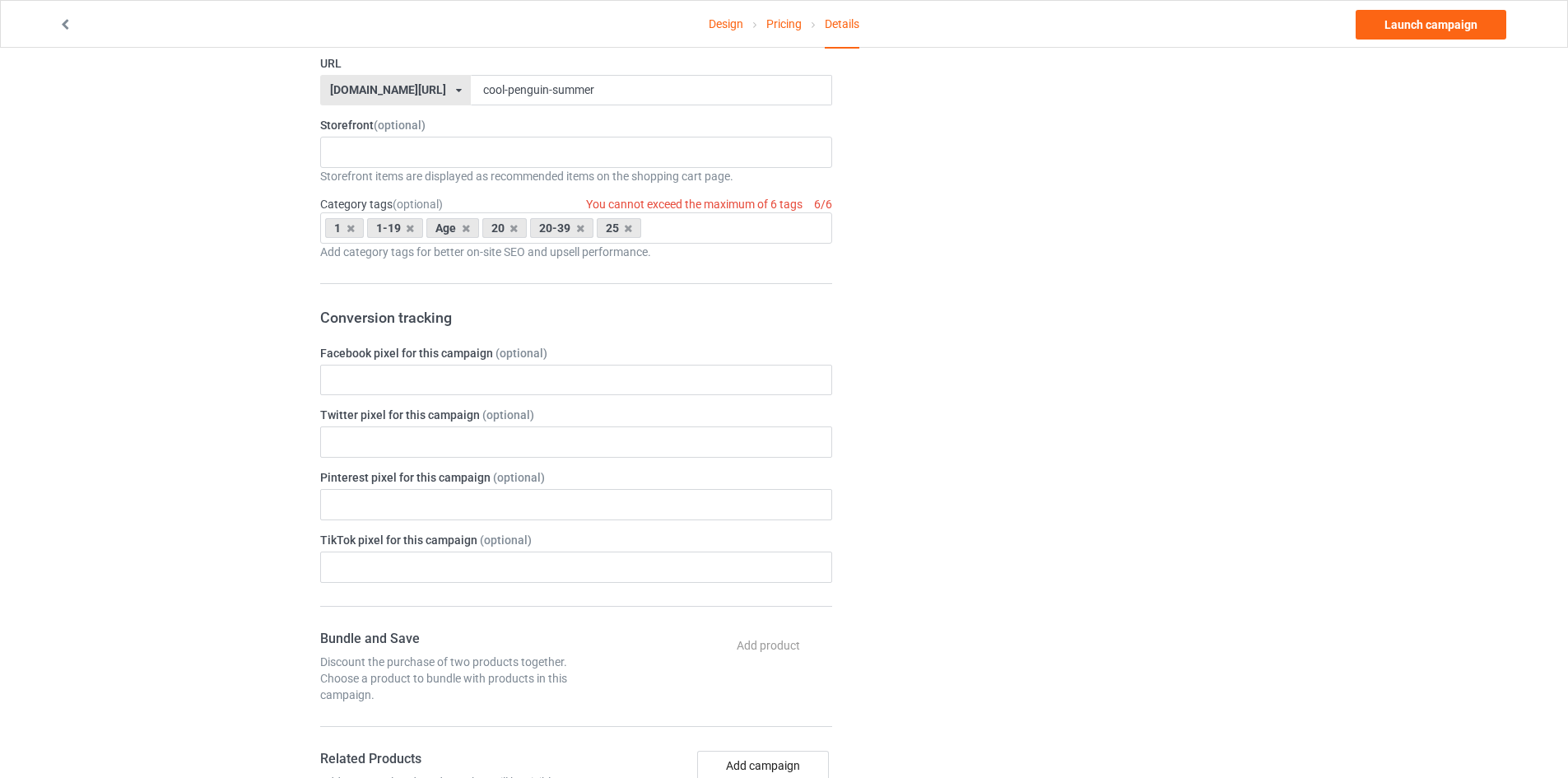
click at [938, 289] on div "Change default product or side" at bounding box center [1051, 461] width 415 height 1932
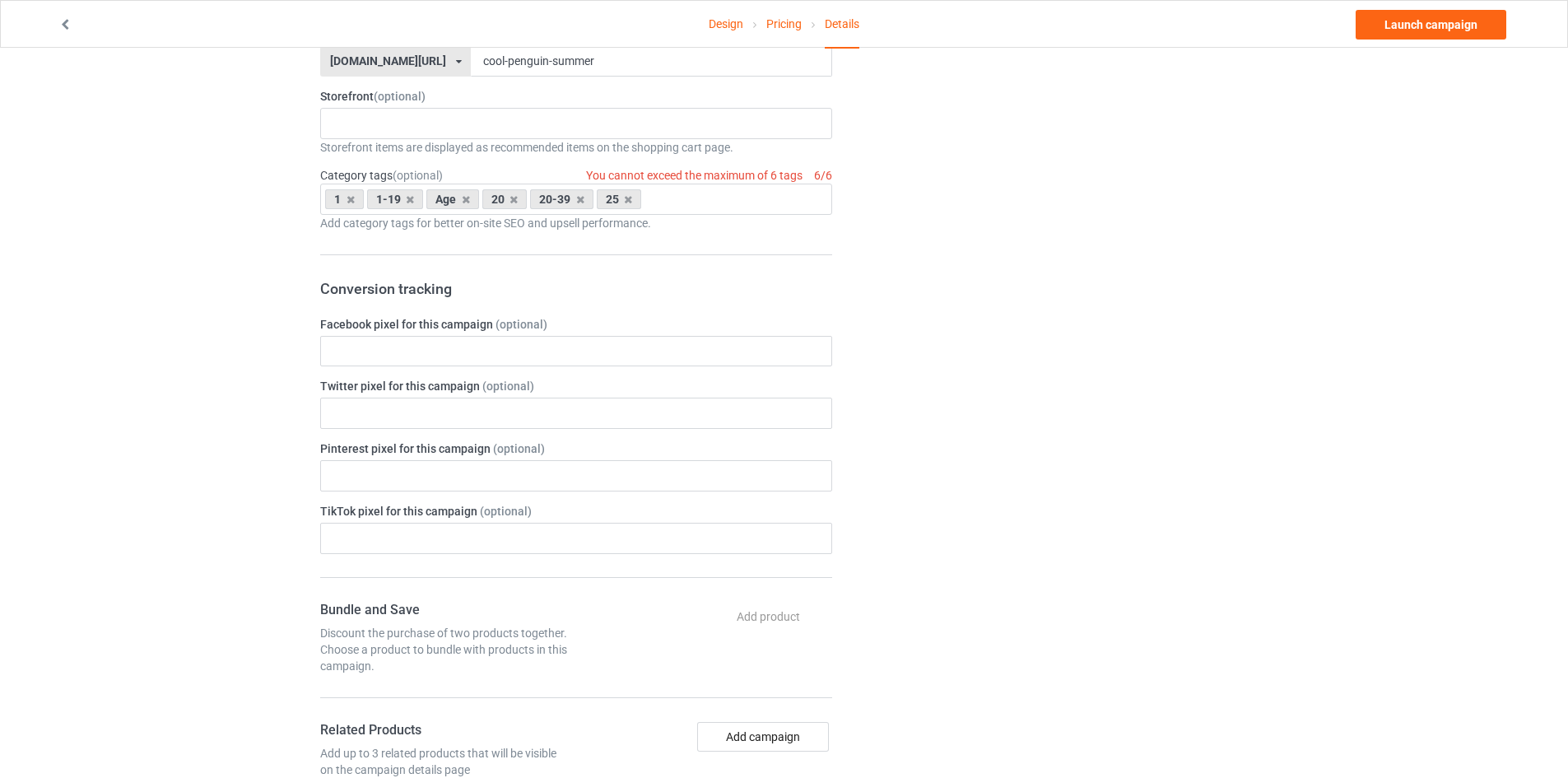
scroll to position [576, 0]
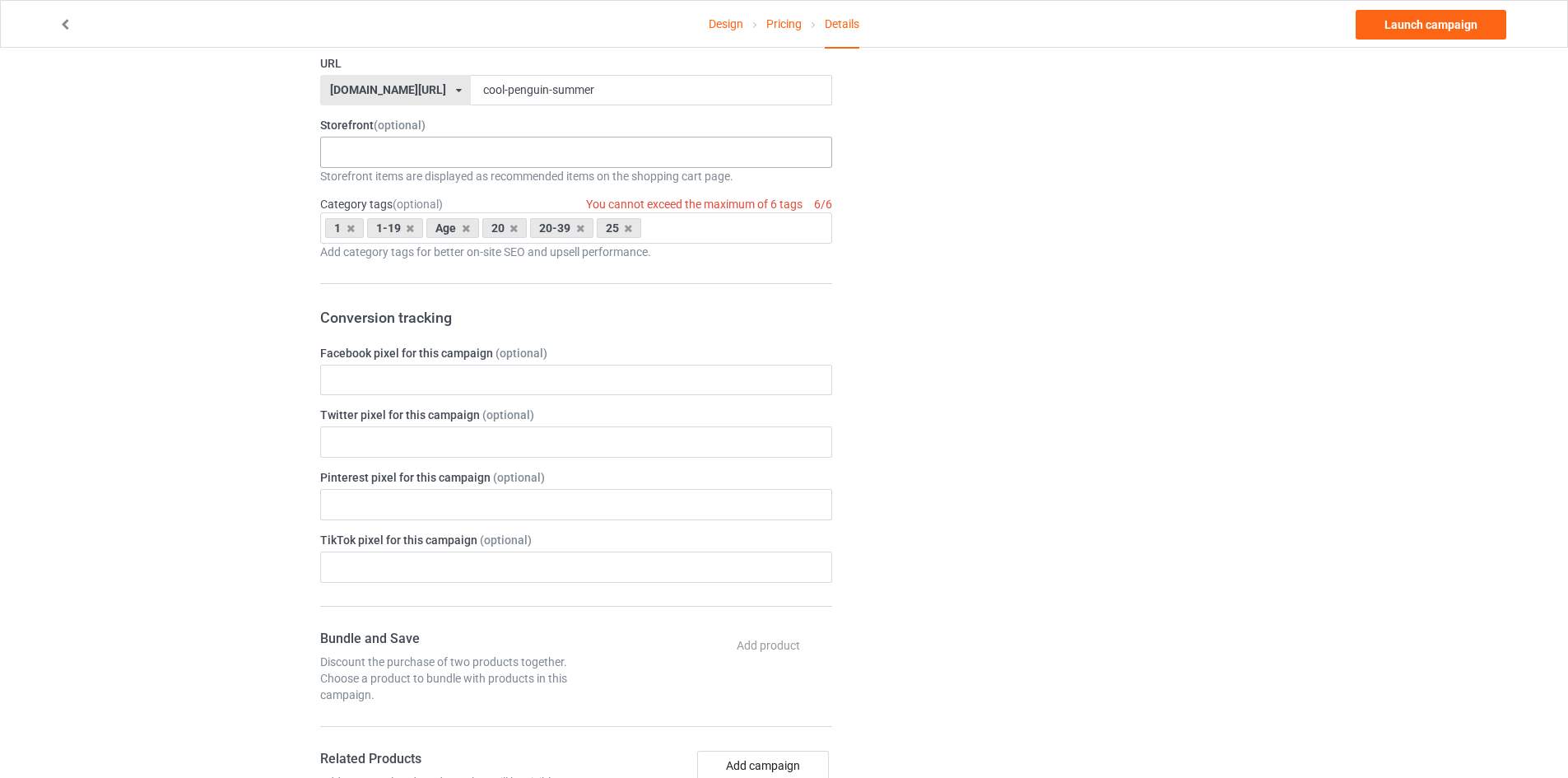
click at [516, 160] on div "No result found" at bounding box center [576, 152] width 512 height 31
drag, startPoint x: 294, startPoint y: 115, endPoint x: 415, endPoint y: 124, distance: 121.3
click at [415, 124] on div "Design Pricing Details Launch campaign Campaign Info Title (h1) 28 characters l…" at bounding box center [784, 460] width 1568 height 1978
copy label "Storefront (optiona"
click at [452, 163] on div "No result found" at bounding box center [576, 152] width 512 height 31
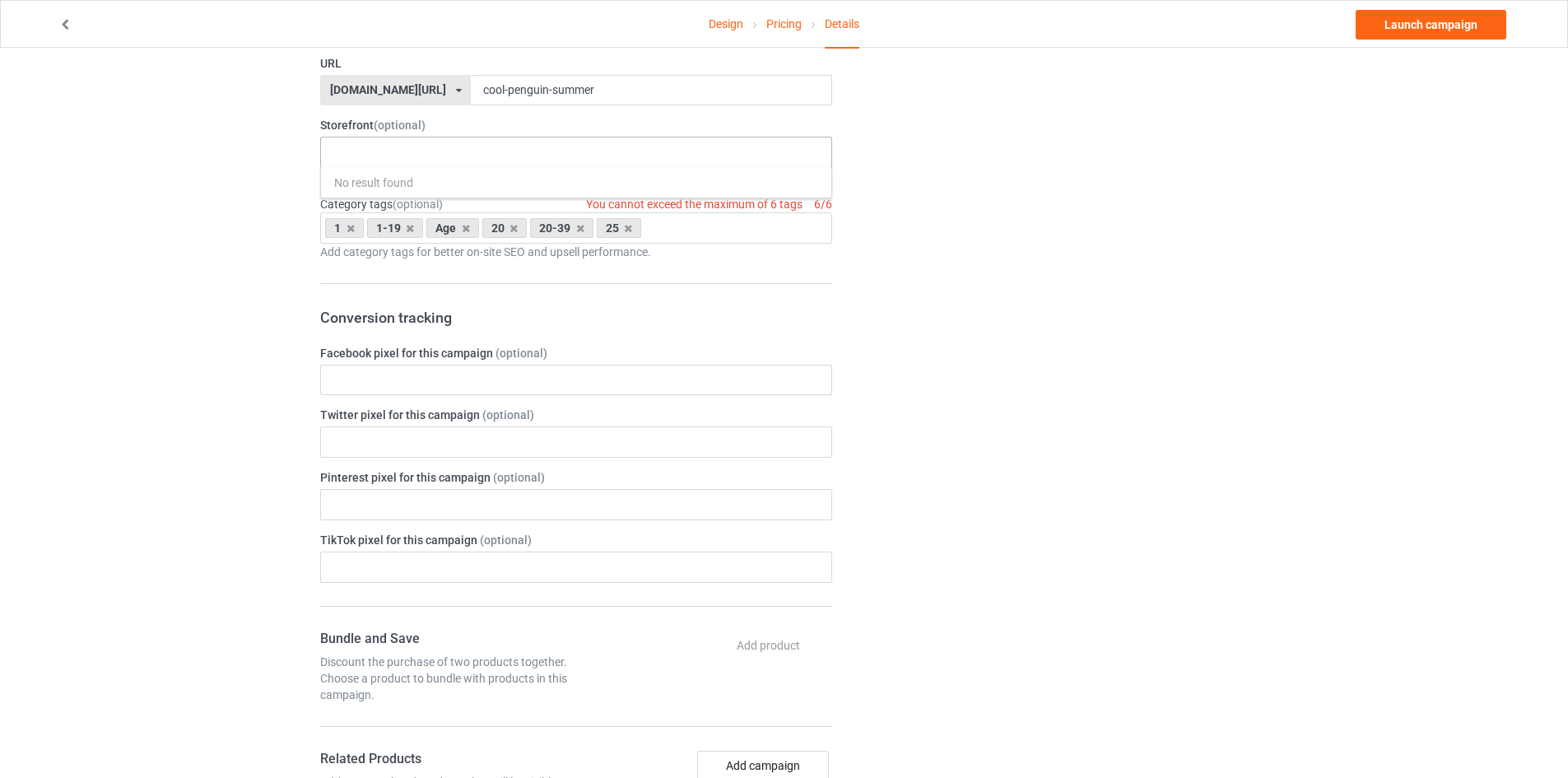
paste input "Discover fun, creative, and eye-catching graphic t-shirts inspired by penguins,…"
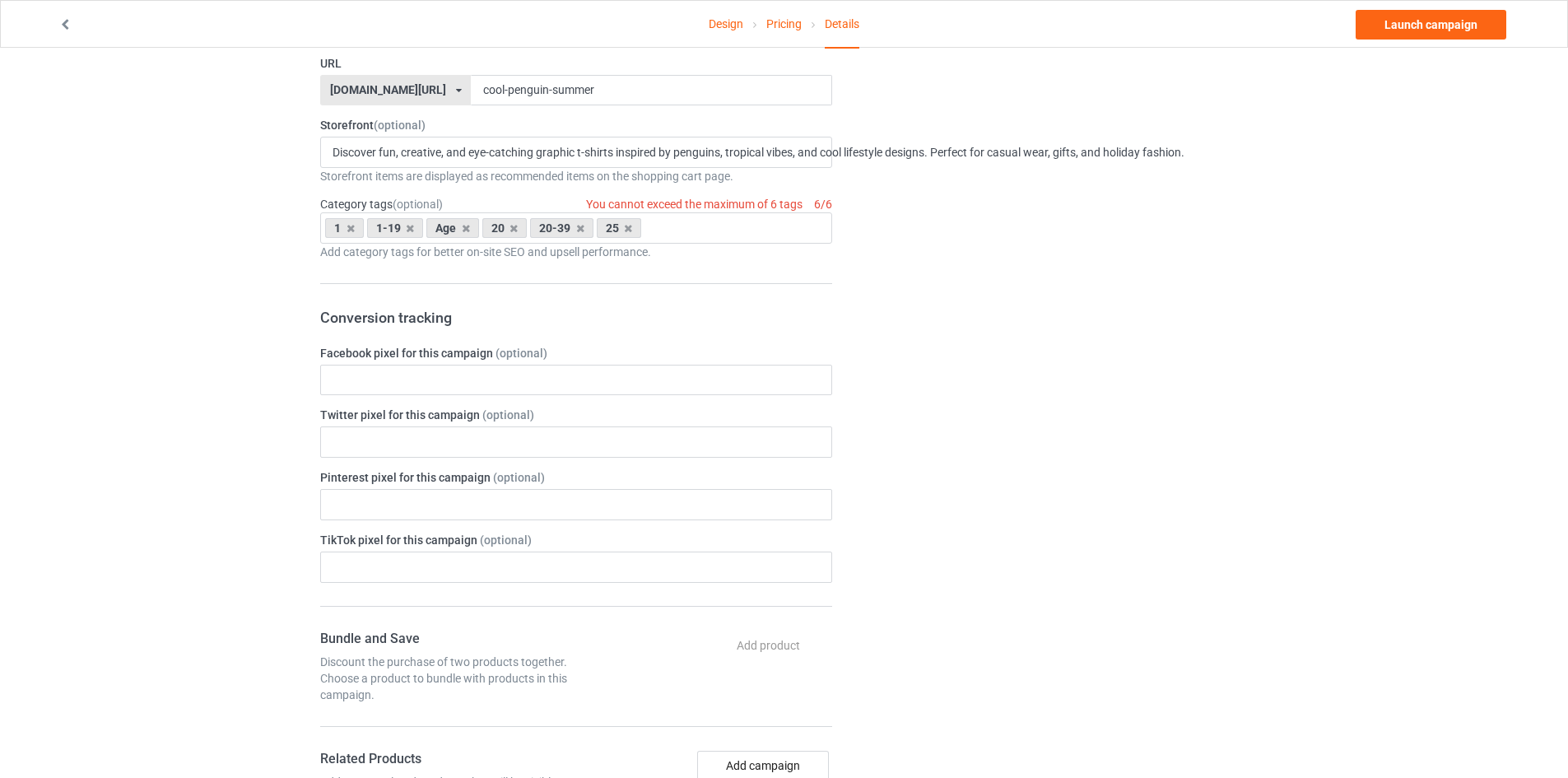
click at [1043, 219] on div "Change default product or side" at bounding box center [1051, 461] width 415 height 1932
click at [940, 149] on div "Change default product or side" at bounding box center [1051, 461] width 415 height 1932
click at [826, 146] on input "Discover fun, creative, and eye-catching graphic t-shirts inspired by penguins,…" at bounding box center [919, 152] width 1172 height 14
drag, startPoint x: 400, startPoint y: 147, endPoint x: 1485, endPoint y: 198, distance: 1086.2
click at [1485, 198] on div "Design Pricing Details Launch campaign Campaign Info Title (h1) 28 characters l…" at bounding box center [784, 460] width 1568 height 1978
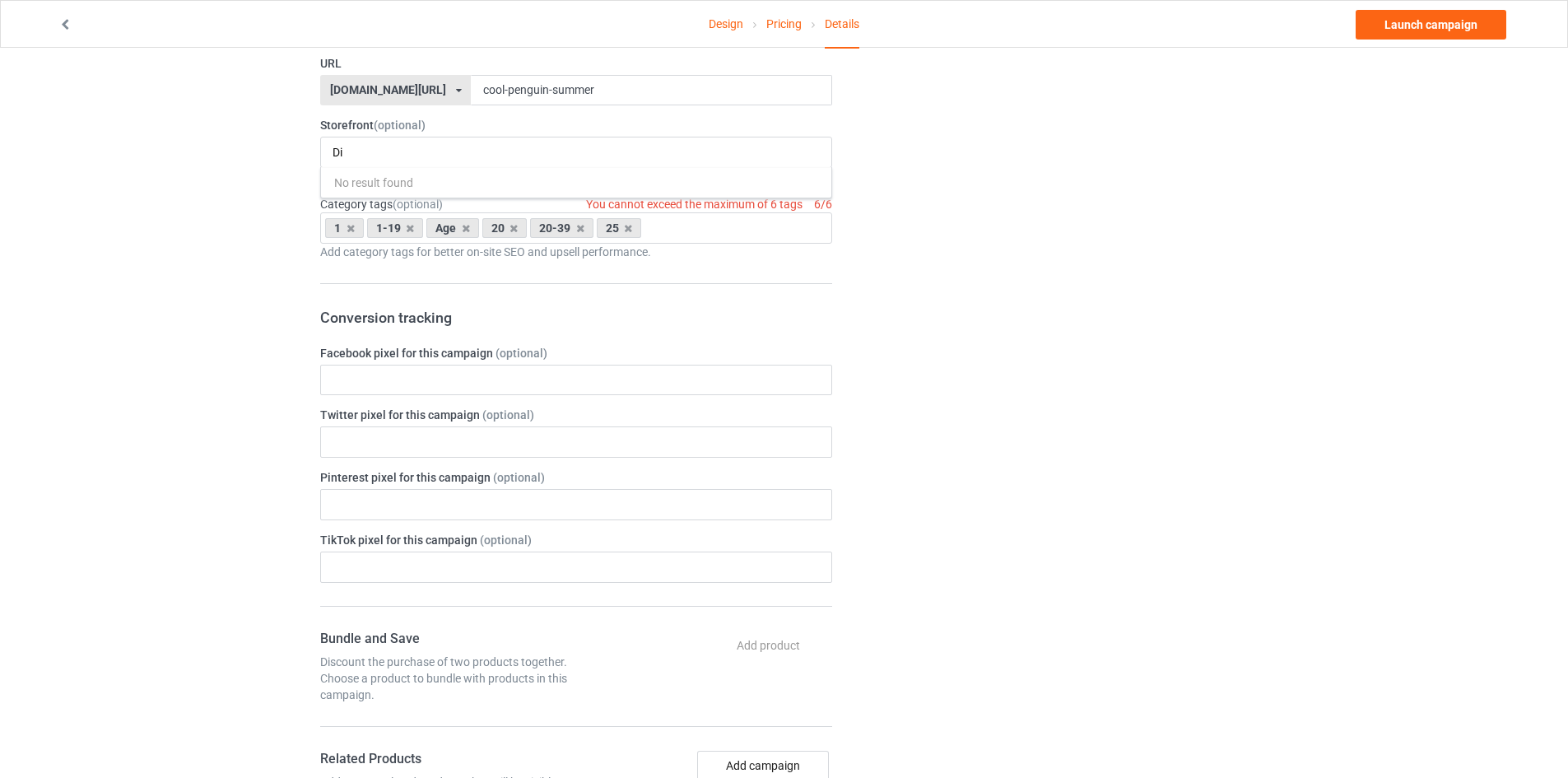
type input "D"
click at [1121, 359] on div "Change default product or side" at bounding box center [1051, 461] width 415 height 1932
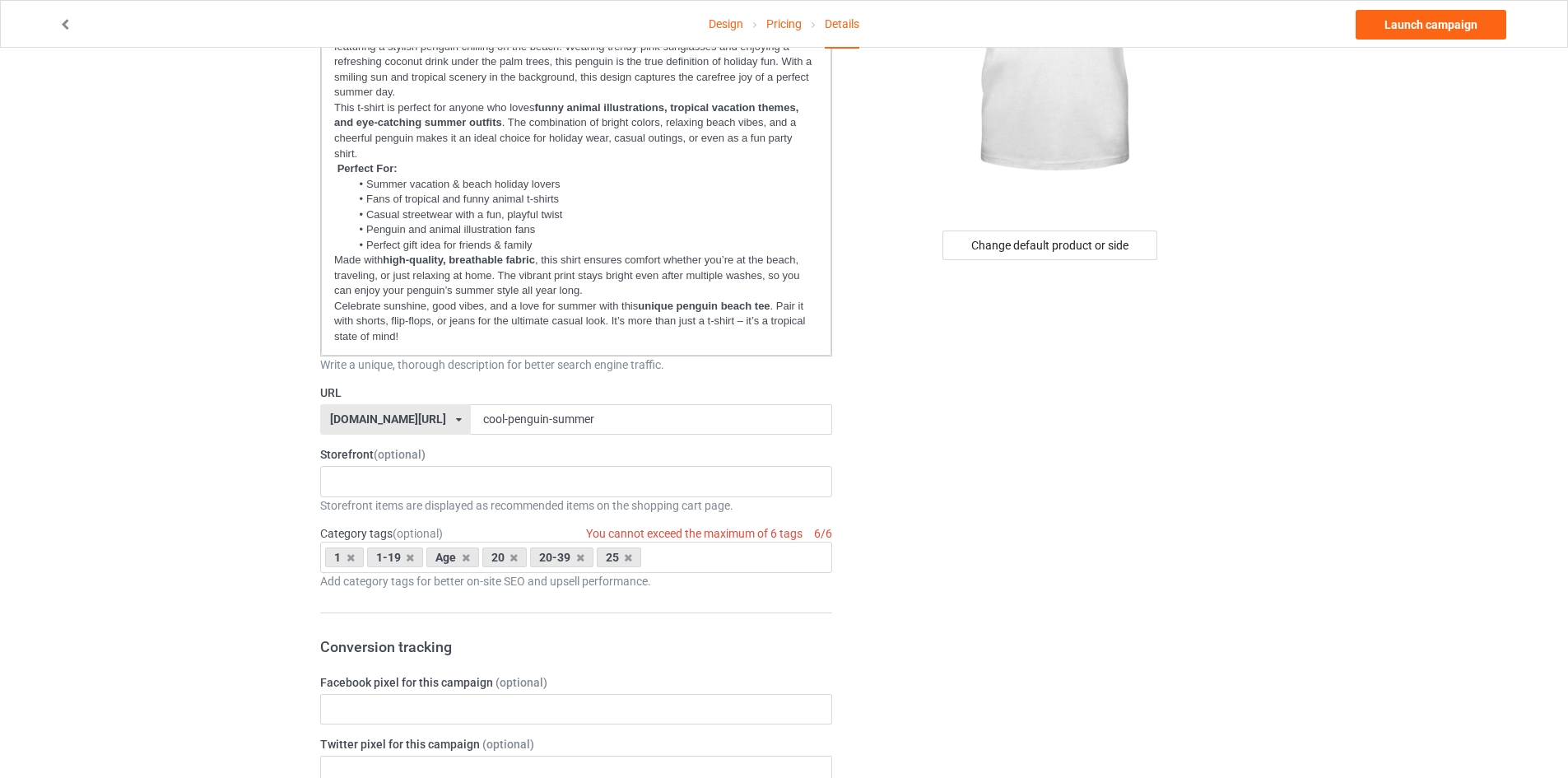
click at [945, 453] on div "Change default product or side" at bounding box center [1051, 790] width 415 height 1932
click at [1404, 22] on link "Launch campaign" at bounding box center [1430, 24] width 150 height 30
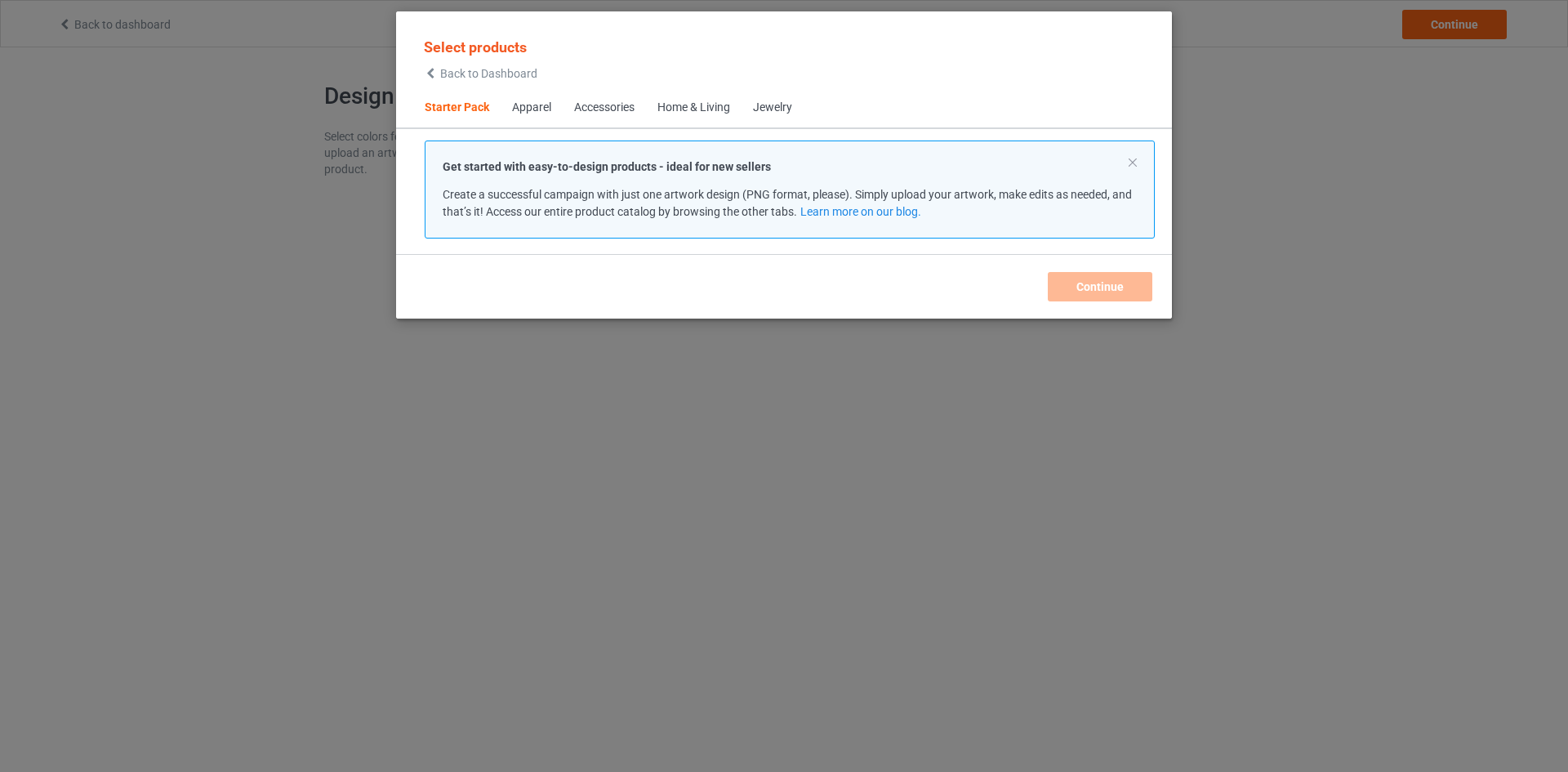
click at [1124, 290] on div "Continue" at bounding box center [784, 286] width 741 height 30
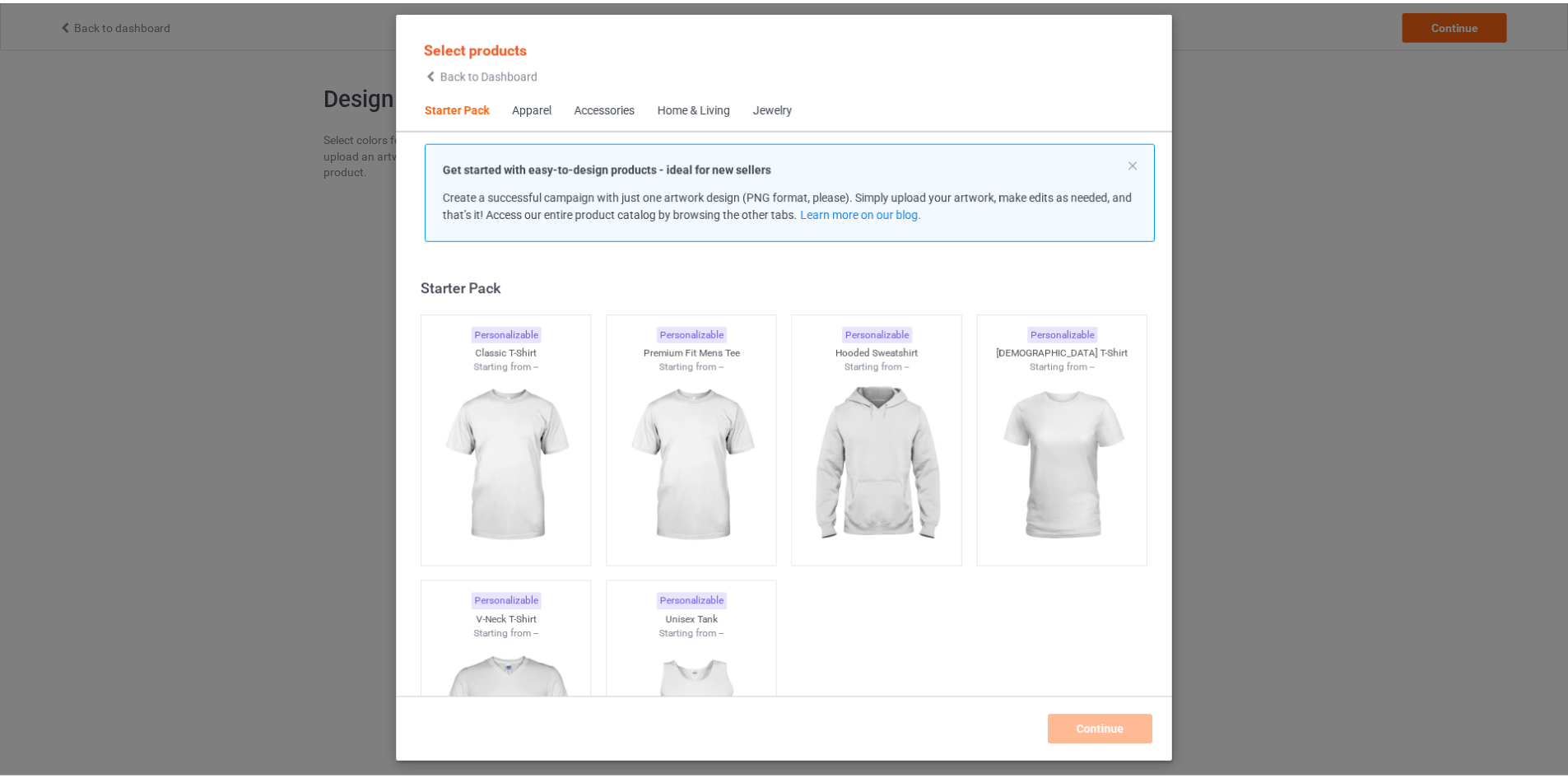
scroll to position [21, 0]
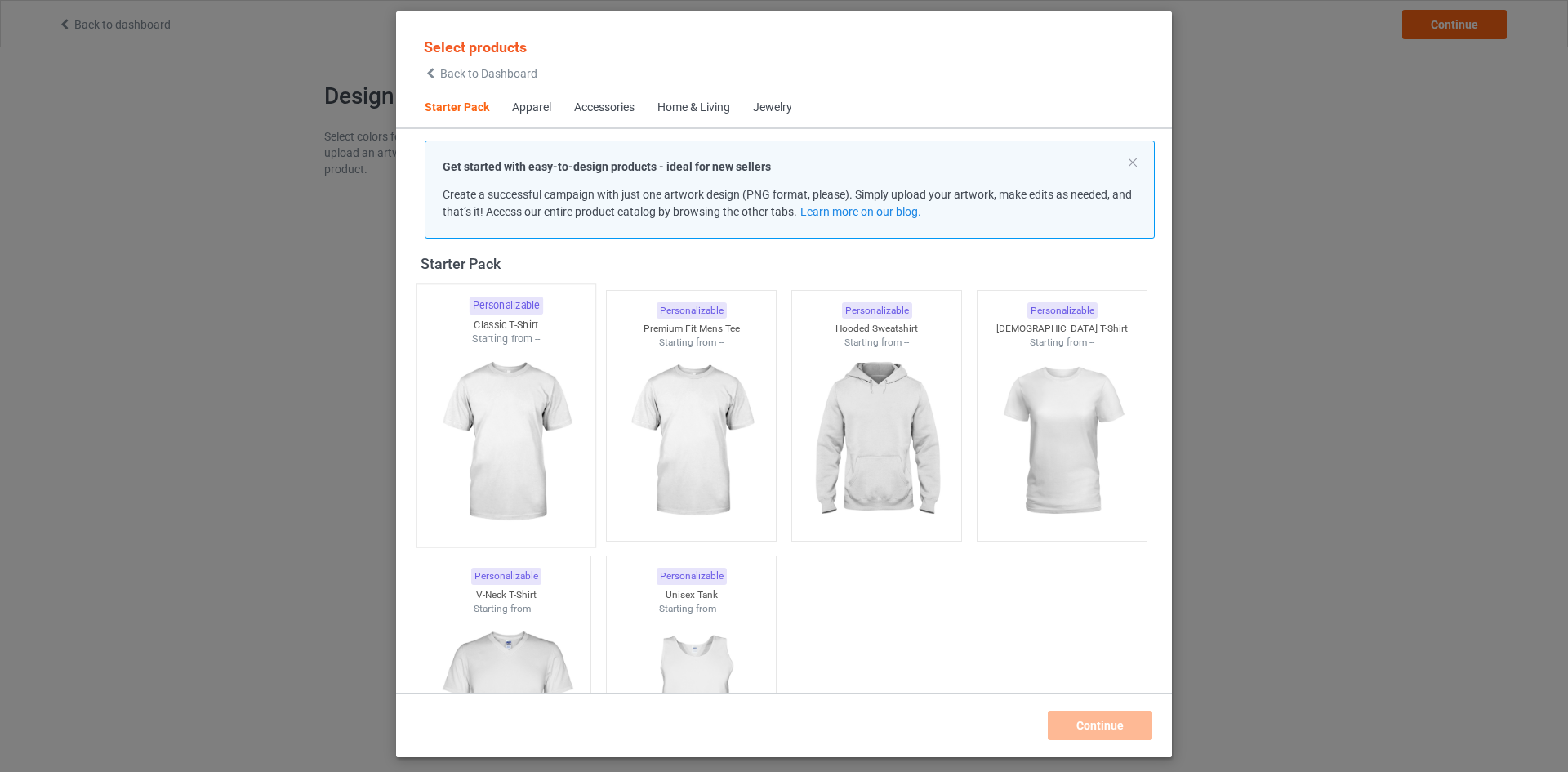
click at [474, 443] on img at bounding box center [504, 442] width 153 height 192
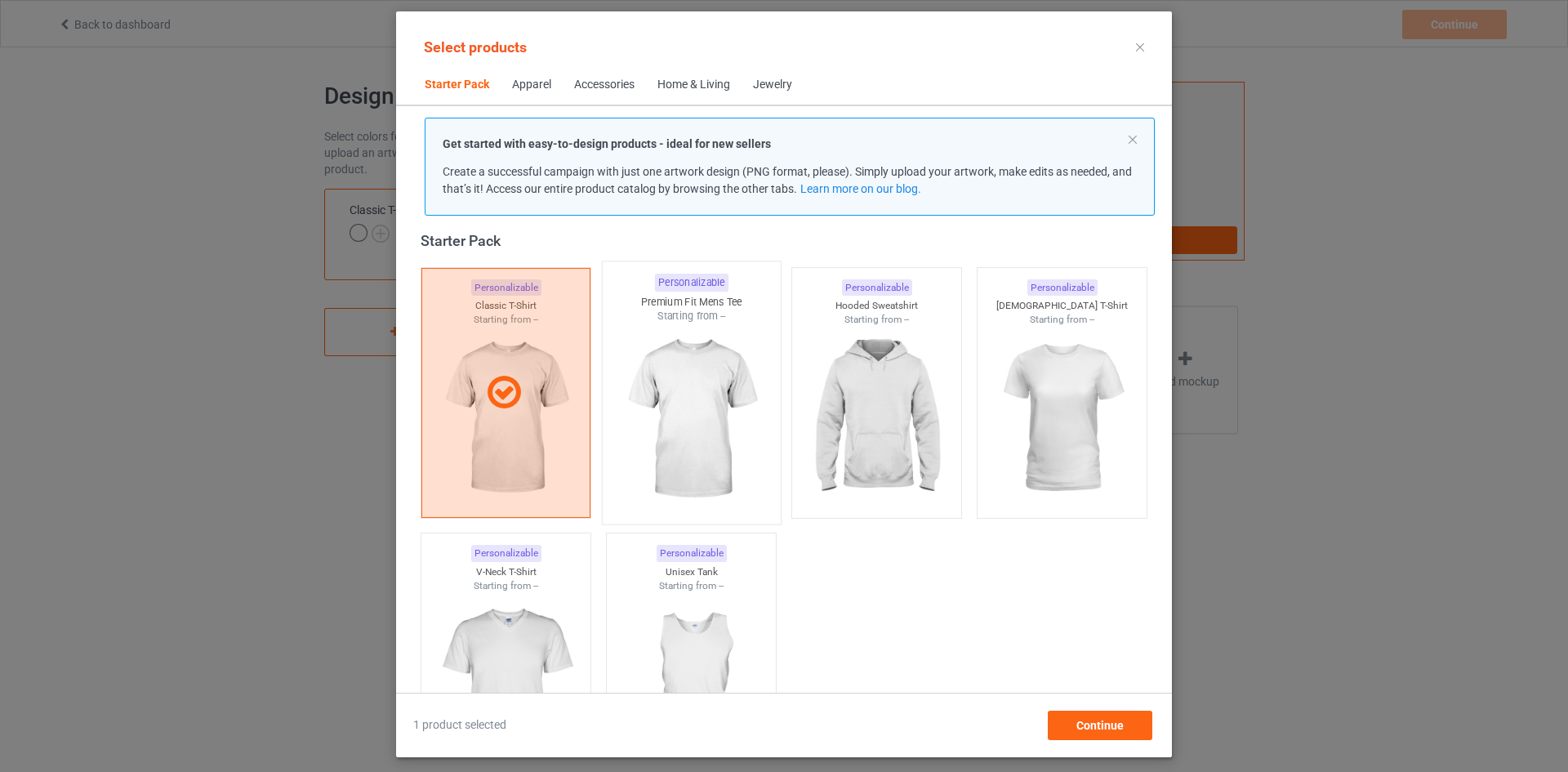
click at [660, 450] on img at bounding box center [690, 419] width 153 height 192
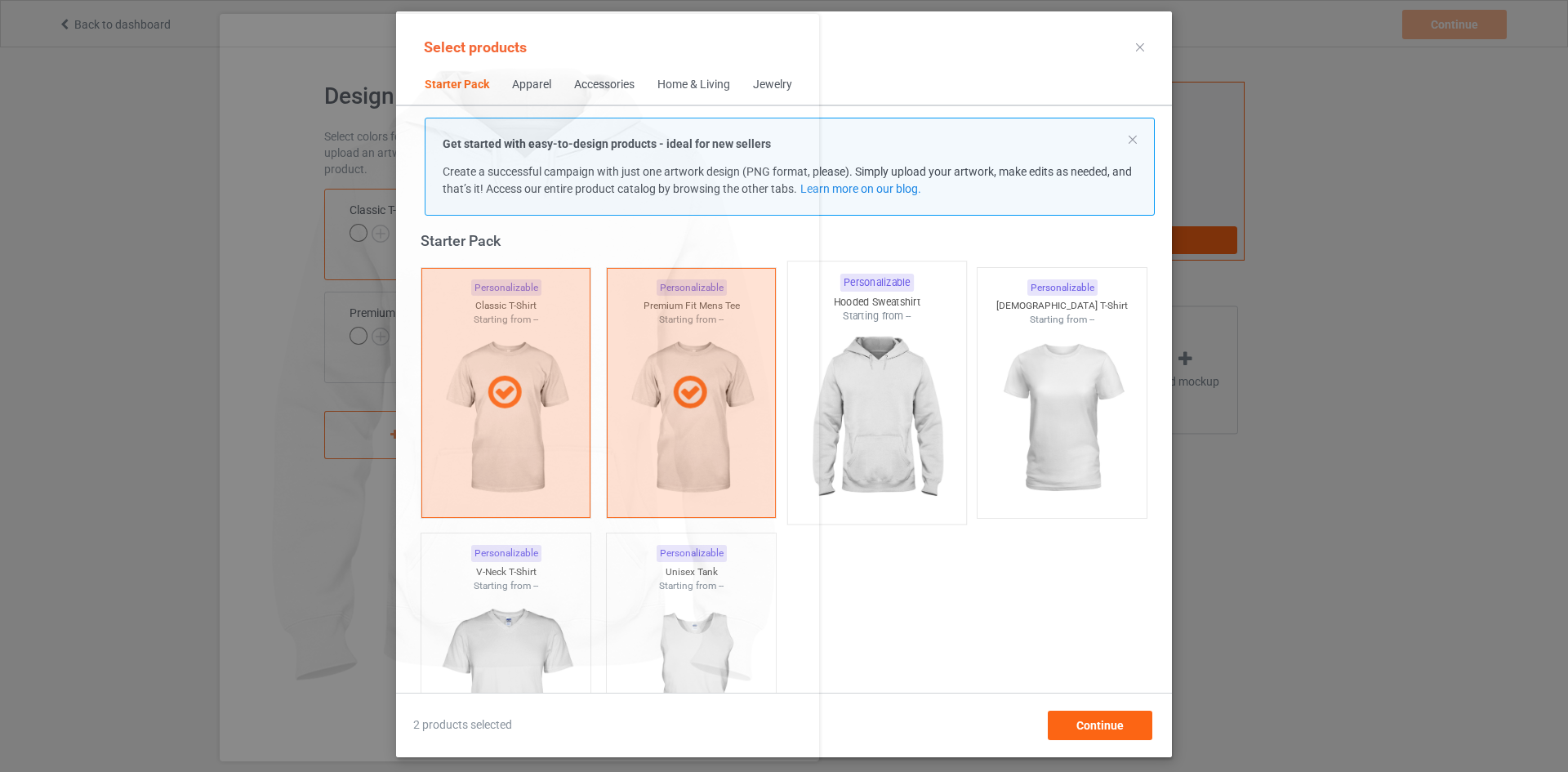
click at [823, 439] on img at bounding box center [875, 419] width 153 height 192
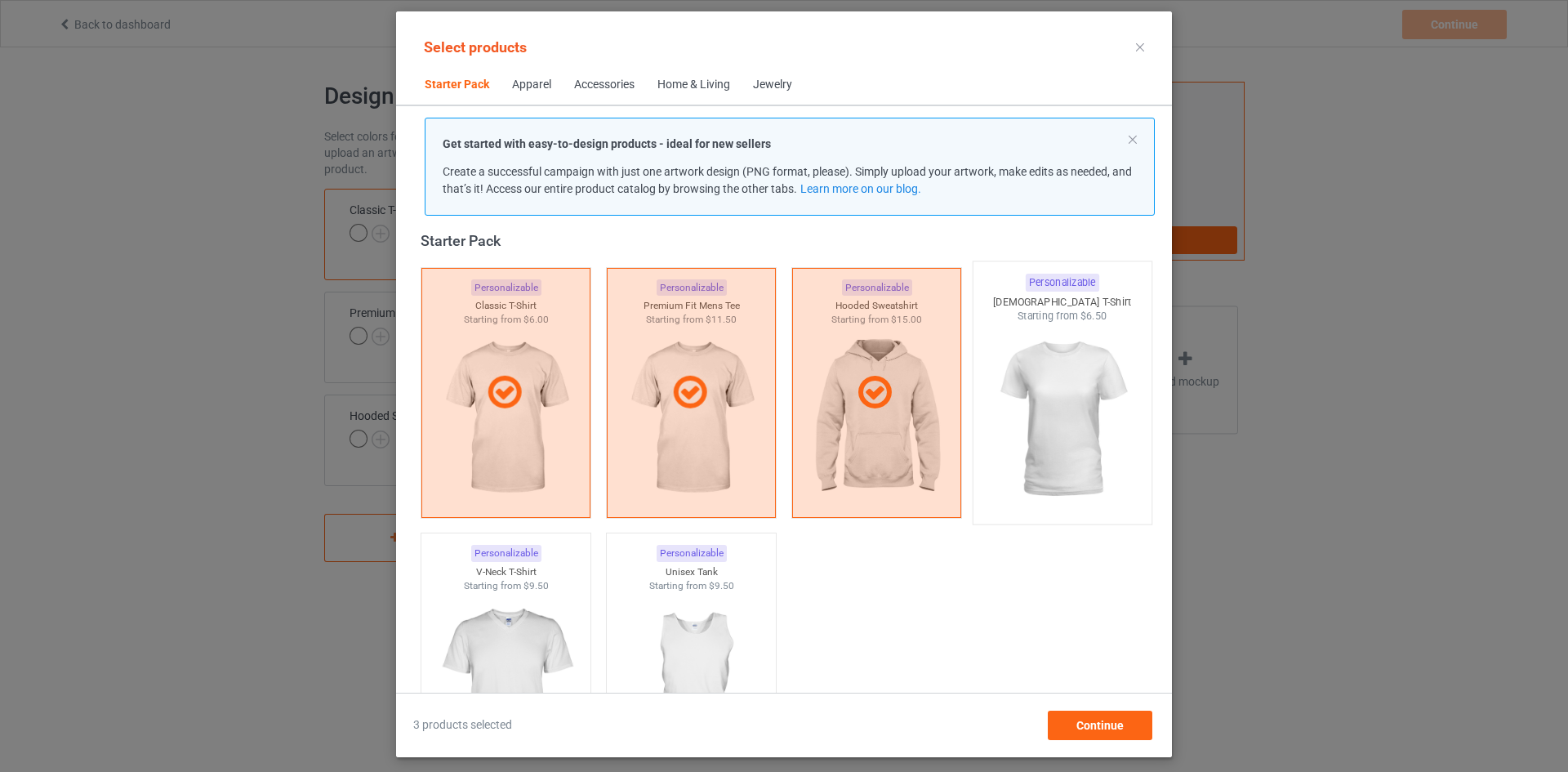
click at [1028, 425] on img at bounding box center [1061, 419] width 153 height 192
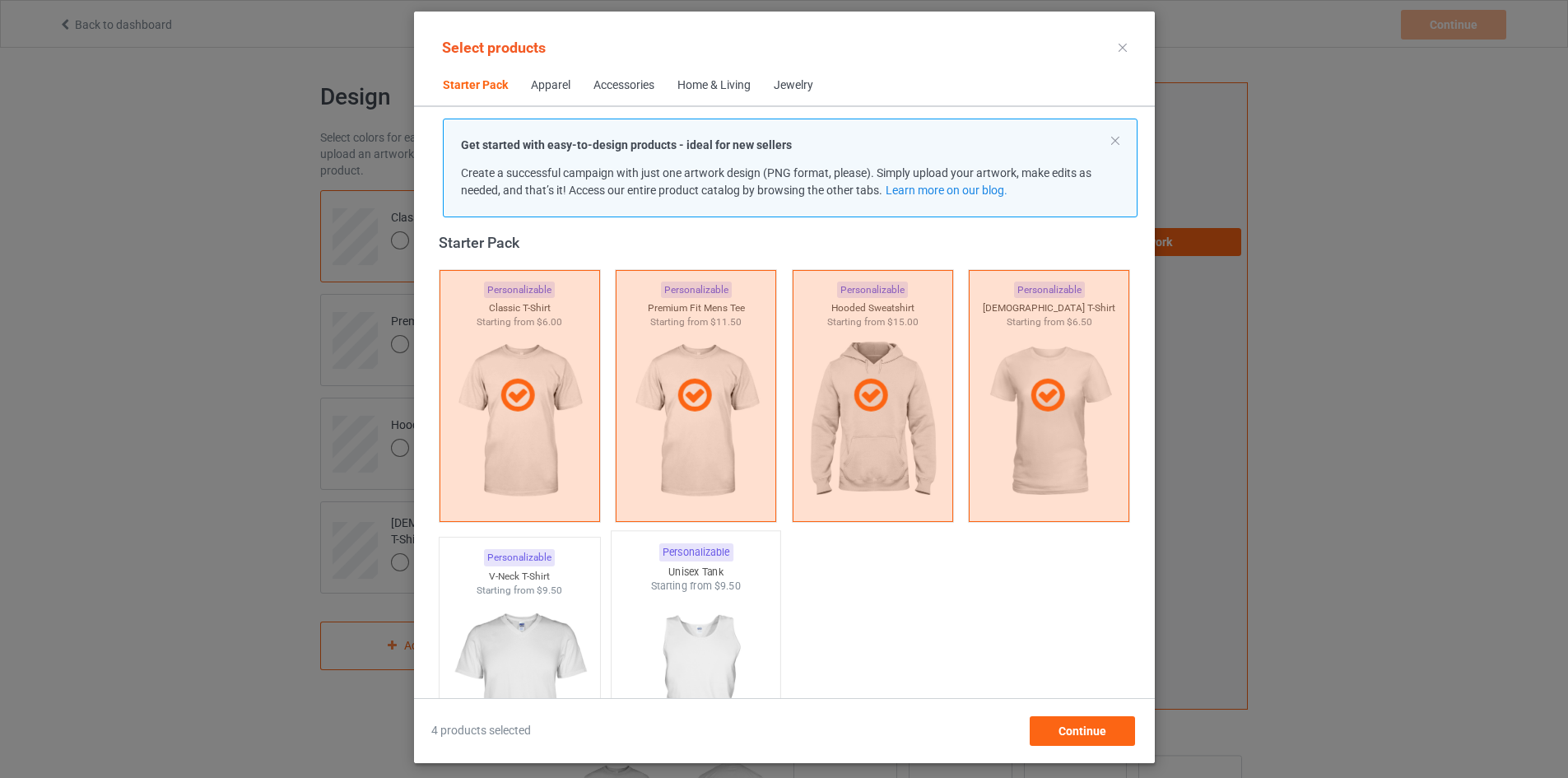
click at [689, 628] on img at bounding box center [695, 690] width 154 height 193
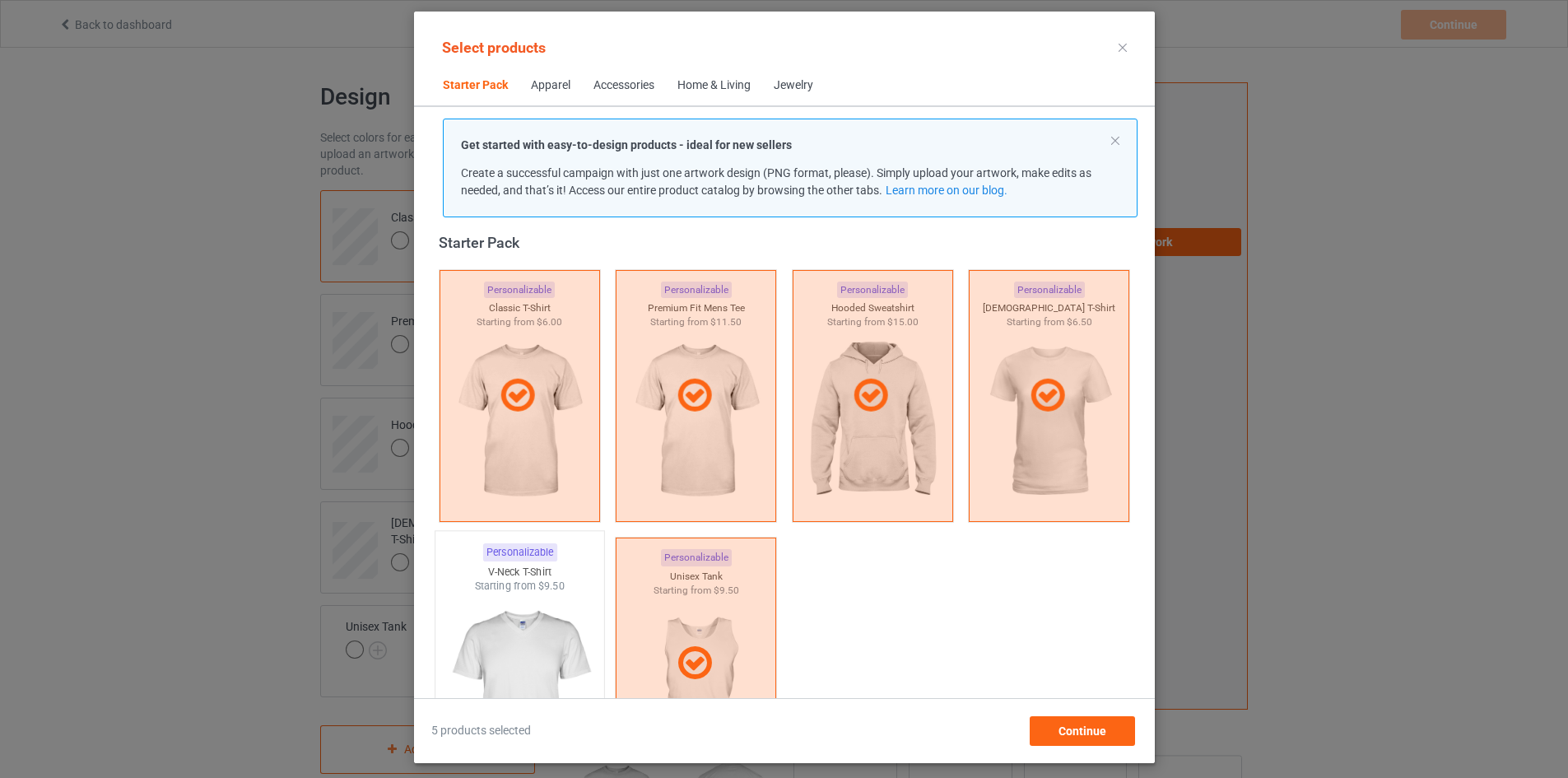
click at [491, 607] on img at bounding box center [519, 690] width 154 height 193
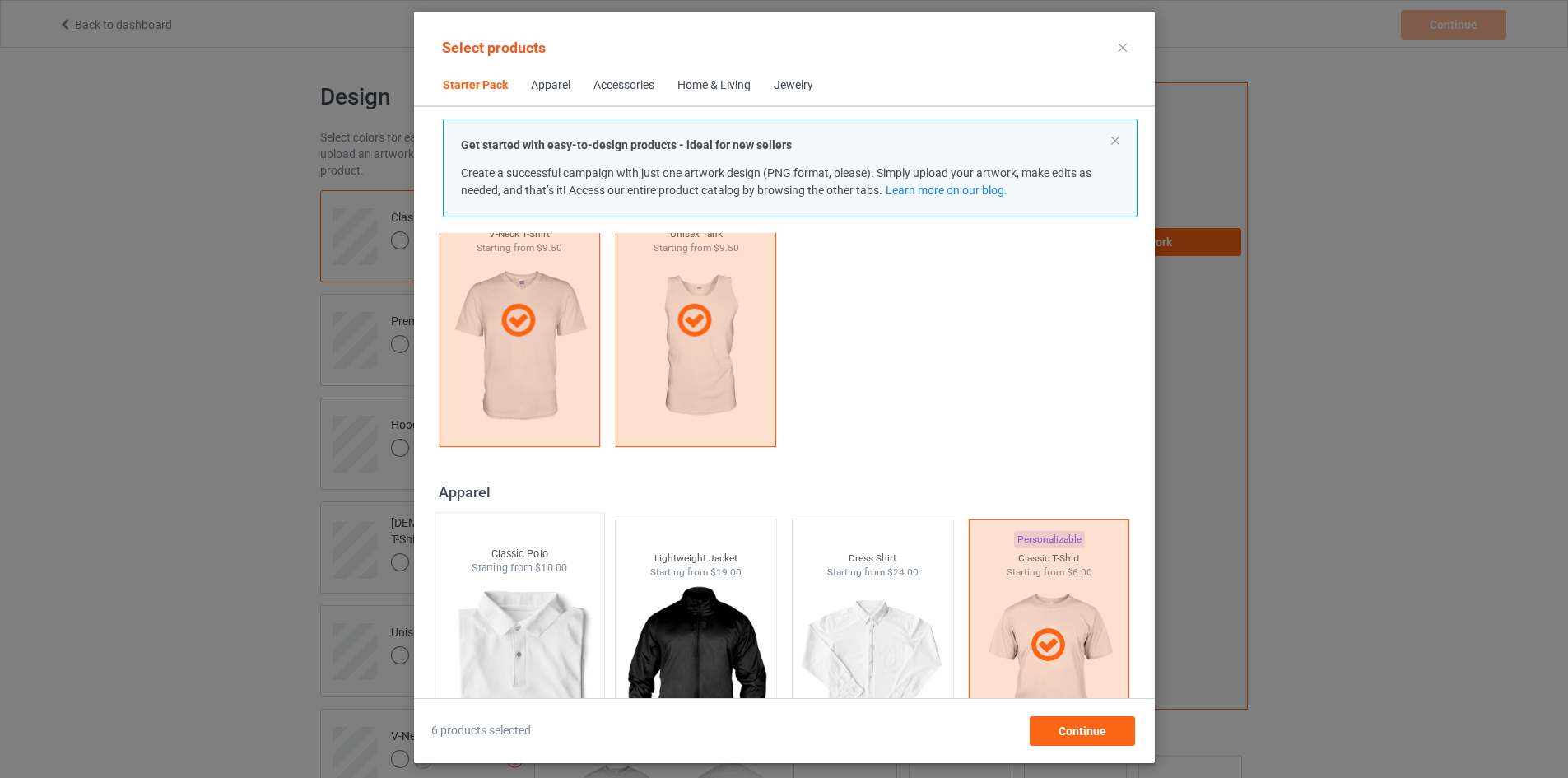
scroll to position [515, 0]
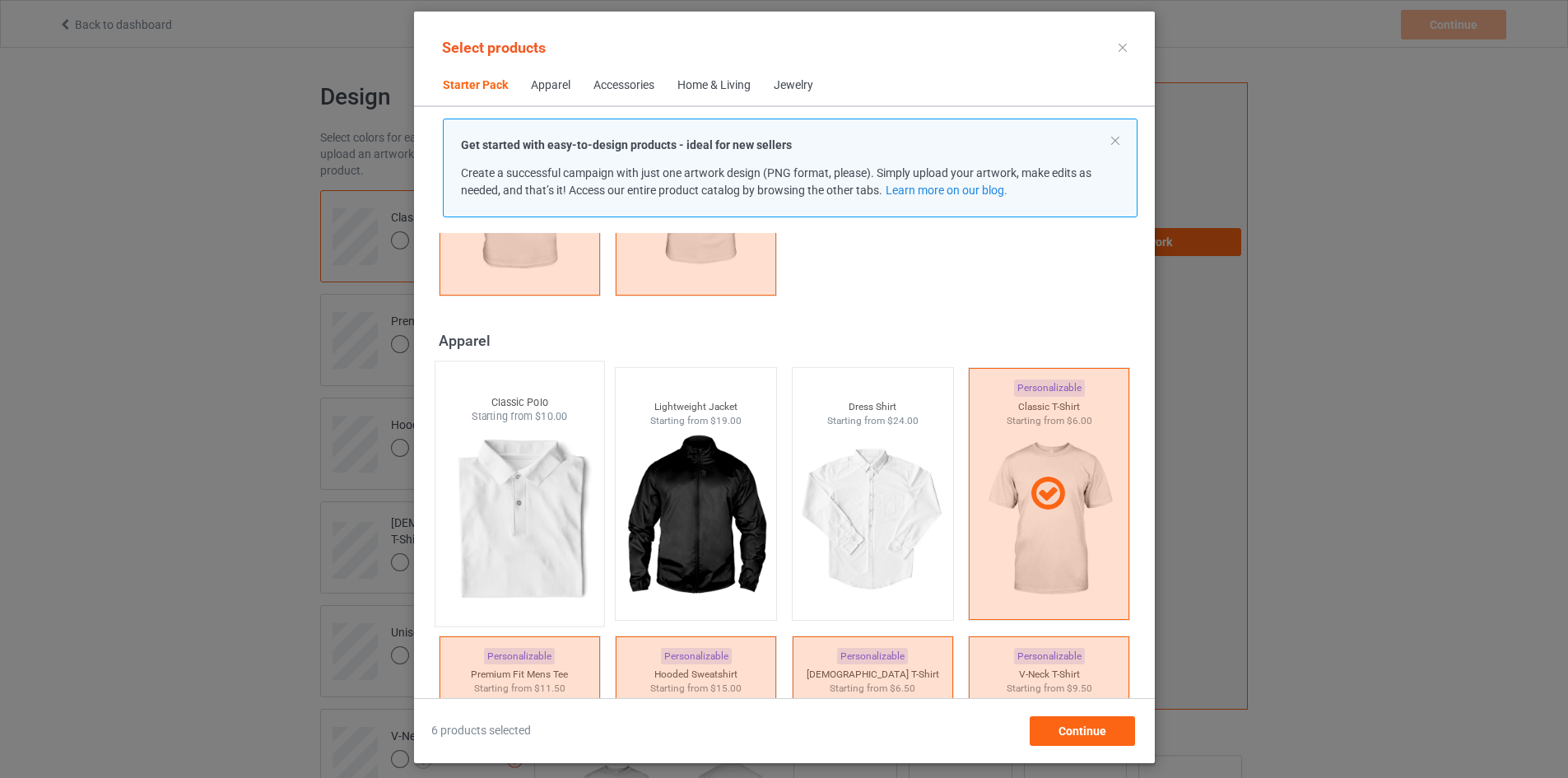
click at [491, 514] on img at bounding box center [519, 520] width 154 height 193
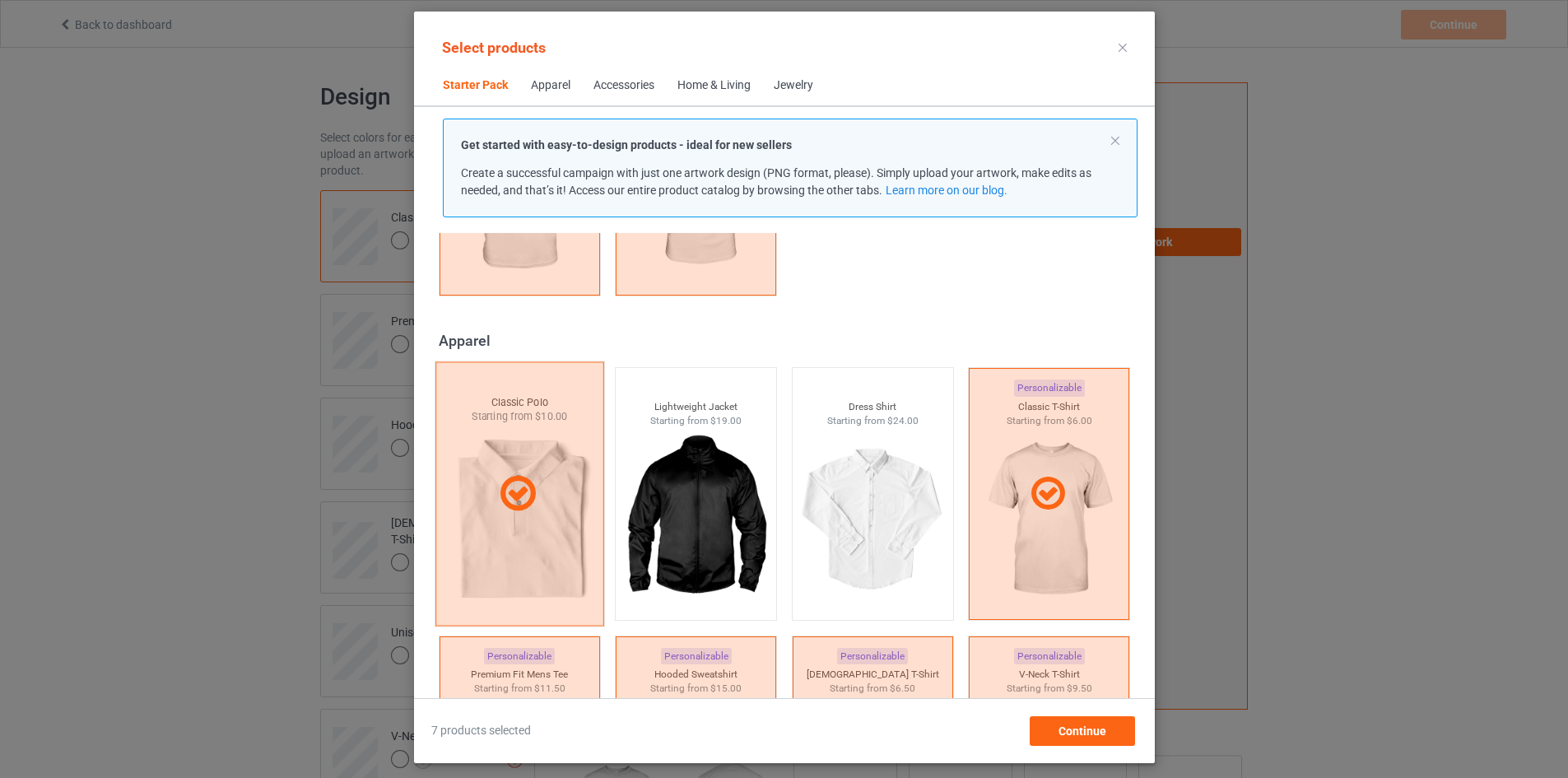
click at [493, 509] on icon at bounding box center [517, 494] width 49 height 41
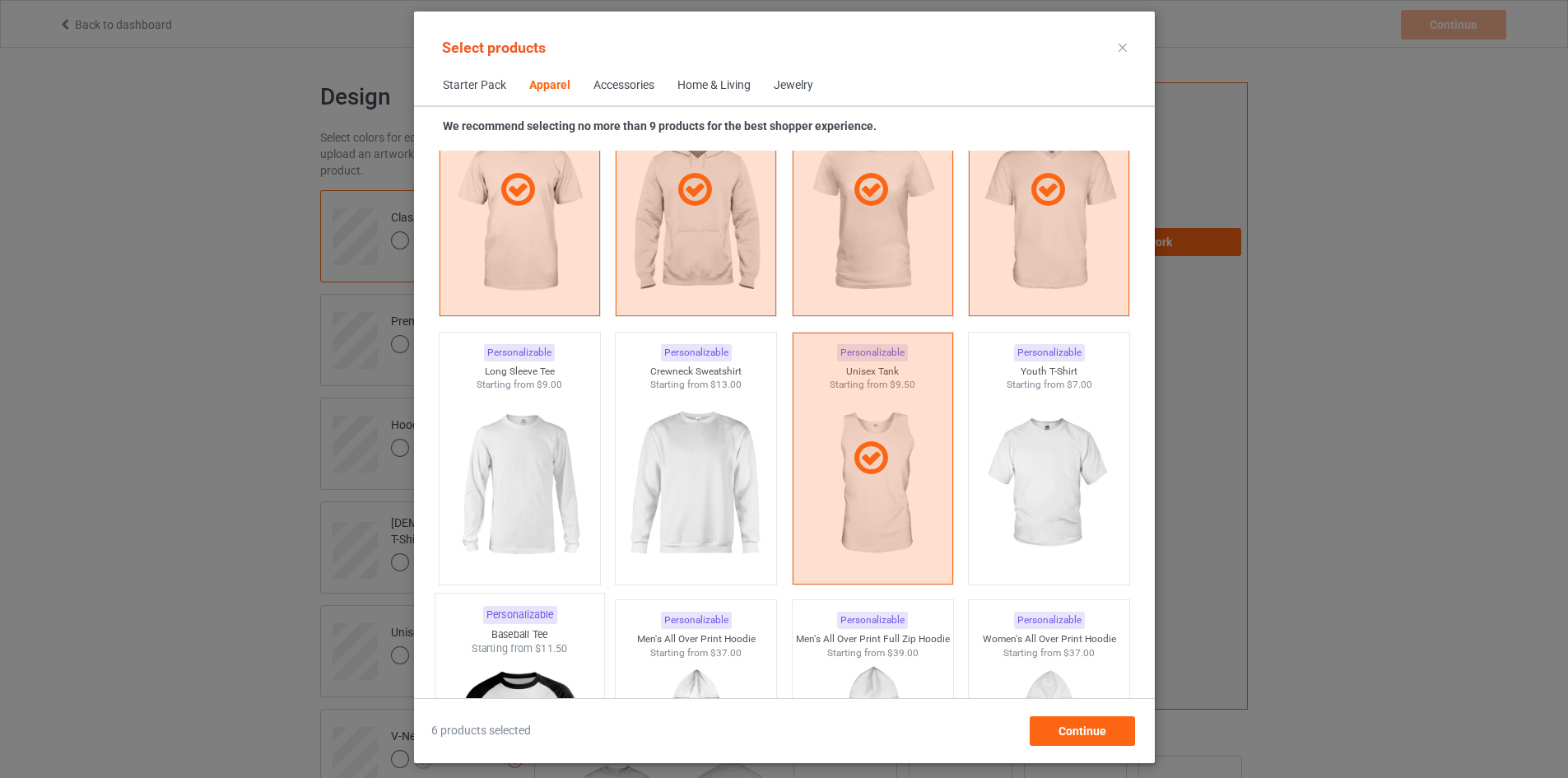
scroll to position [1174, 0]
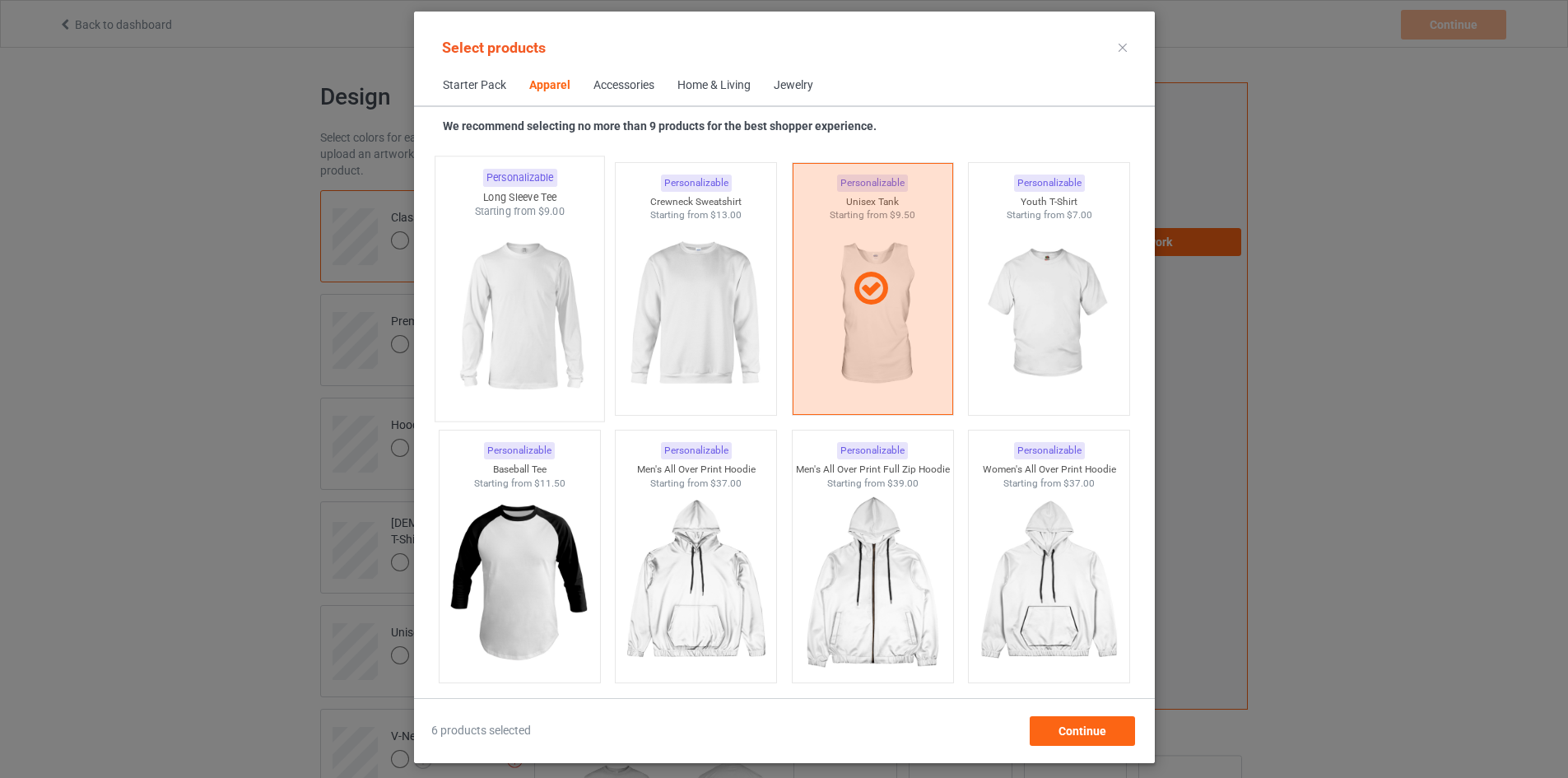
click at [491, 339] on img at bounding box center [519, 315] width 154 height 193
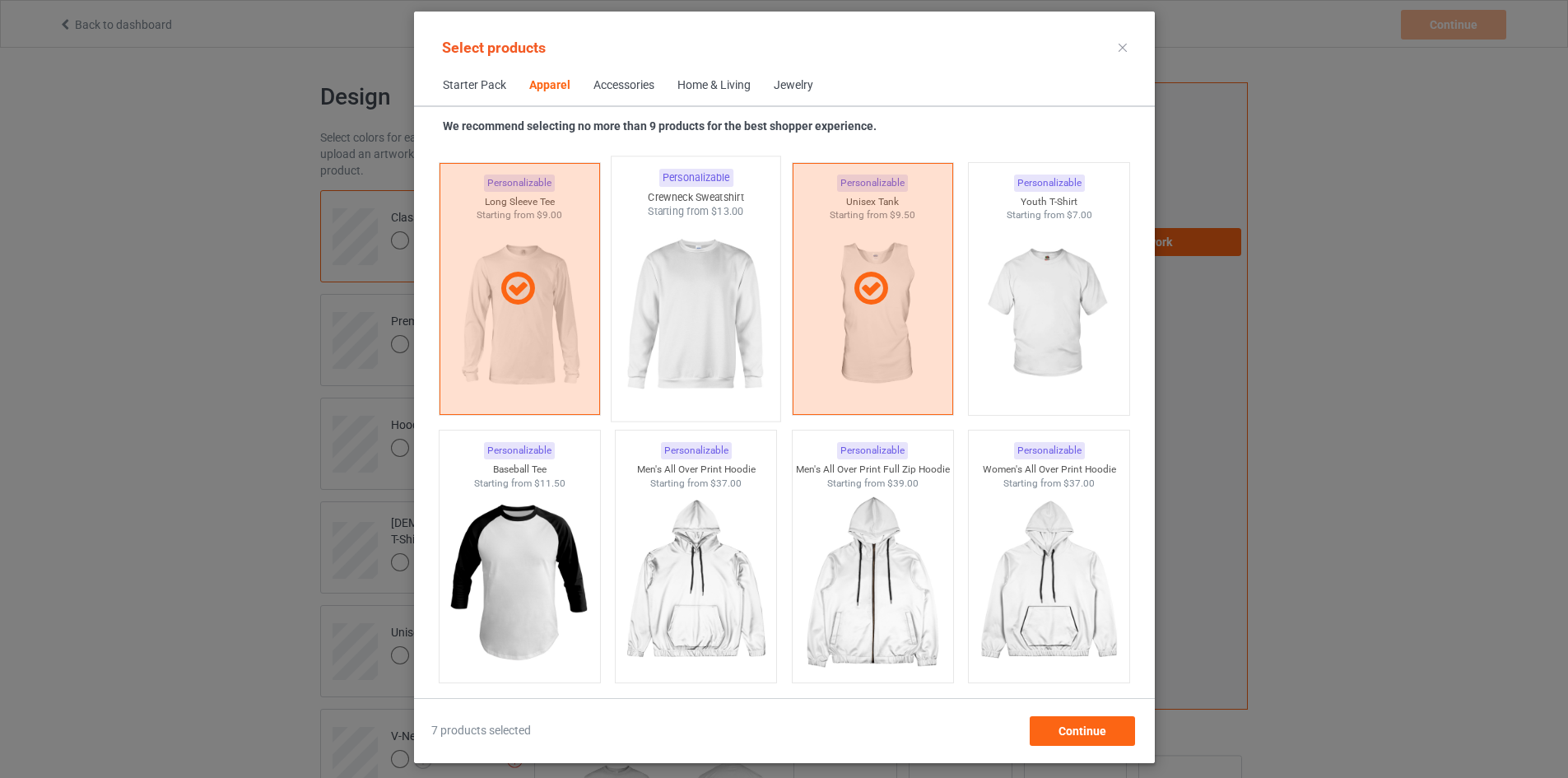
click at [659, 320] on img at bounding box center [695, 315] width 154 height 193
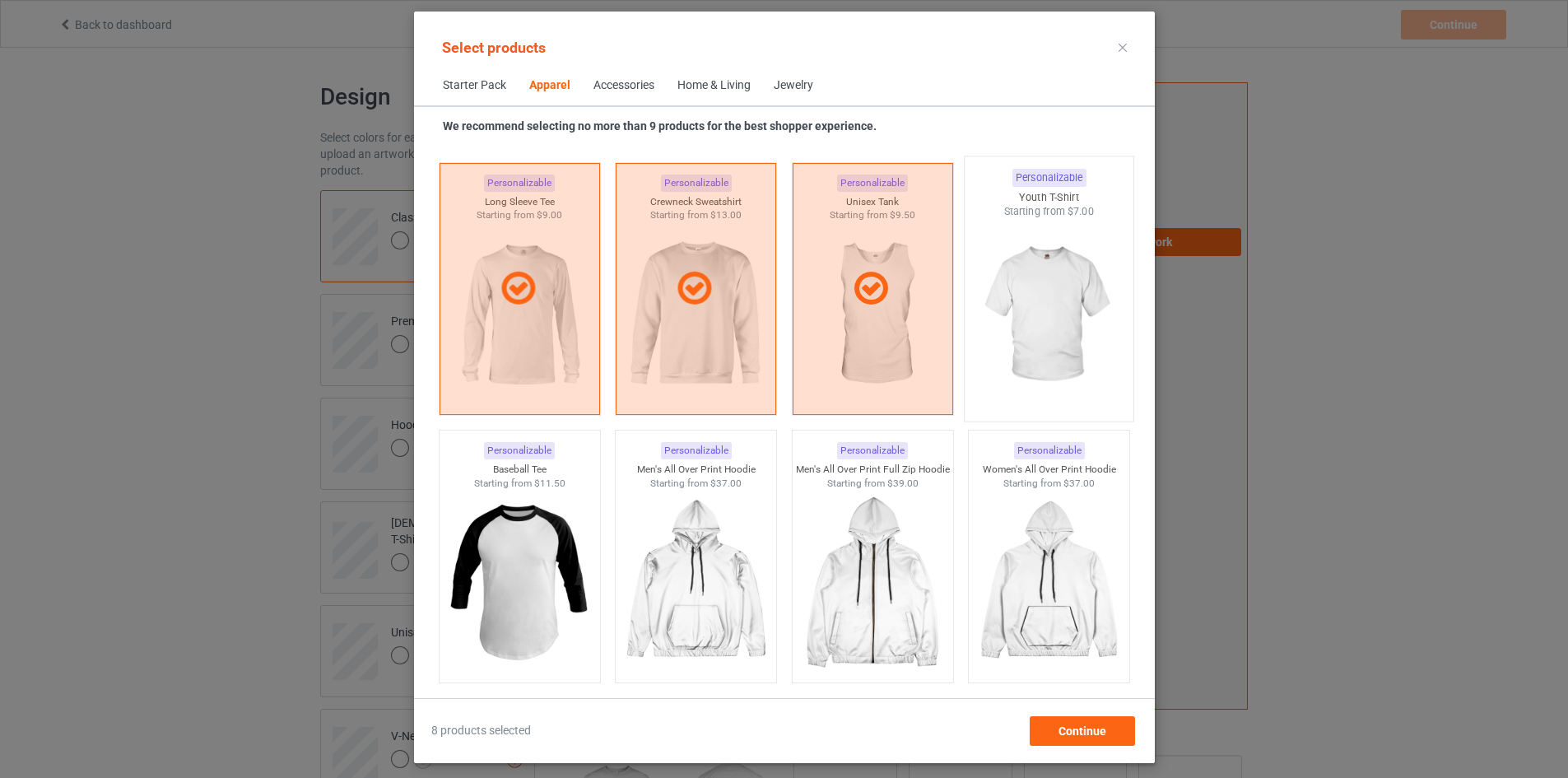
click at [1062, 323] on img at bounding box center [1048, 315] width 154 height 193
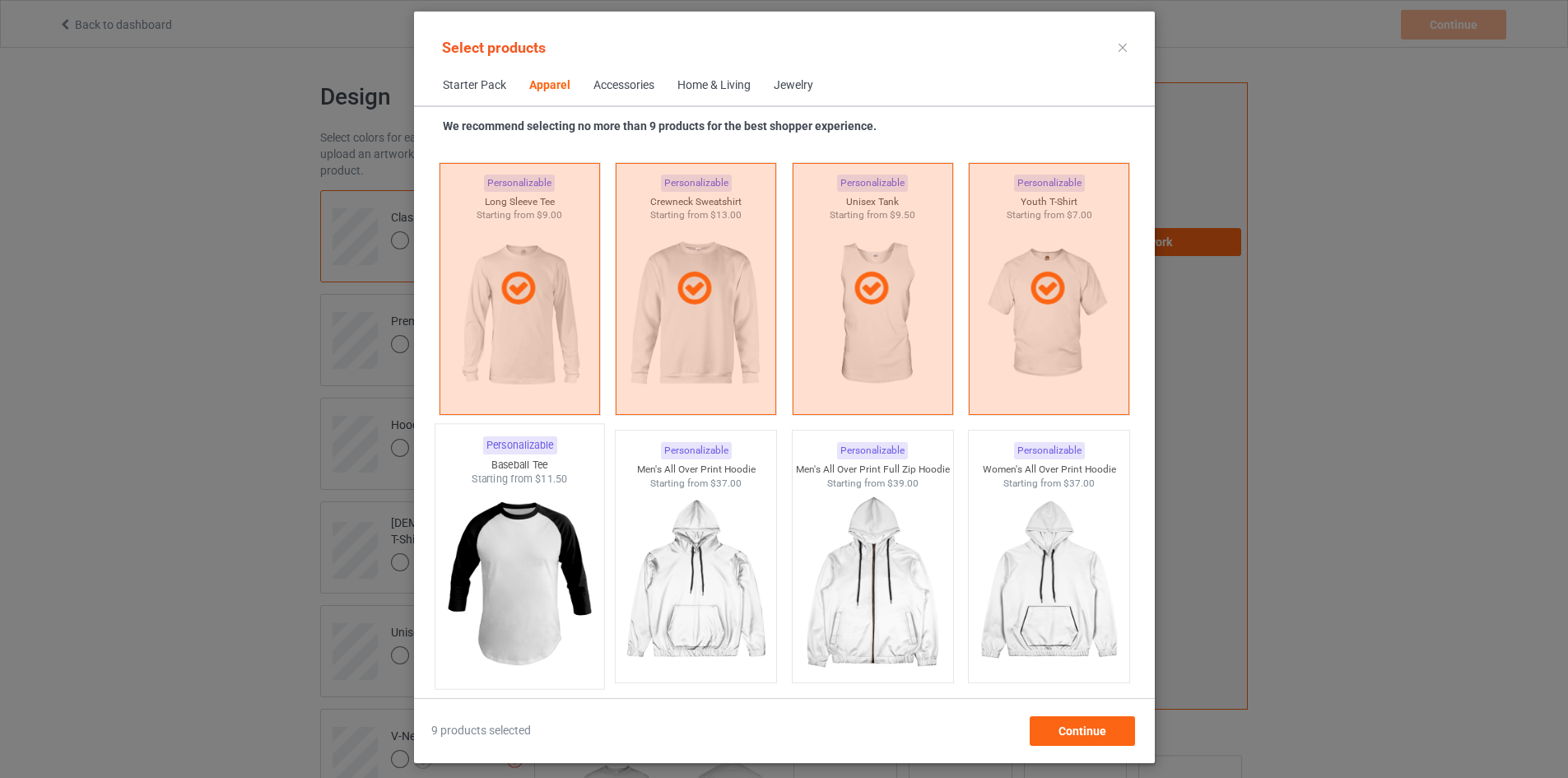
click at [503, 582] on img at bounding box center [519, 582] width 154 height 193
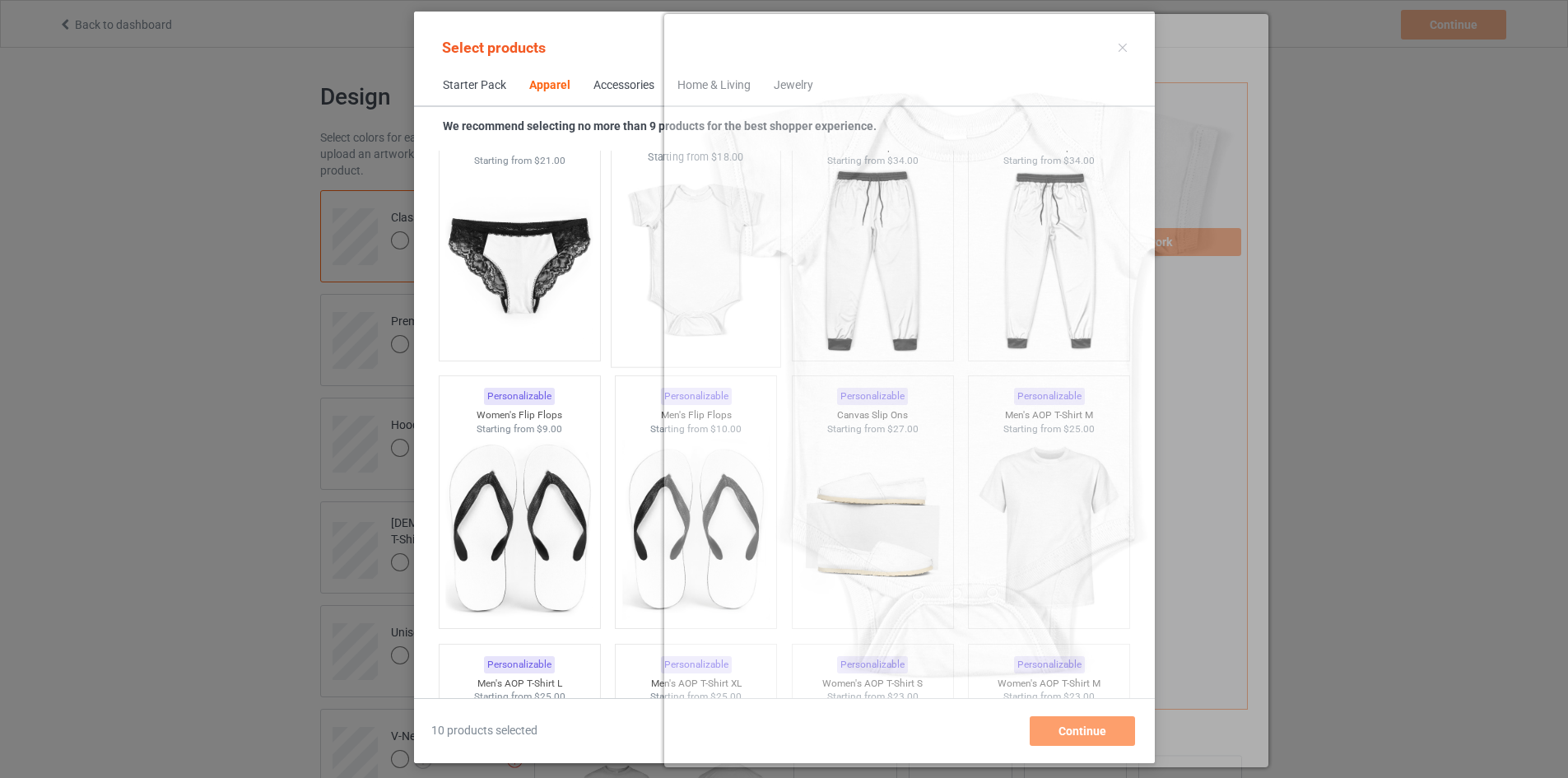
scroll to position [2408, 0]
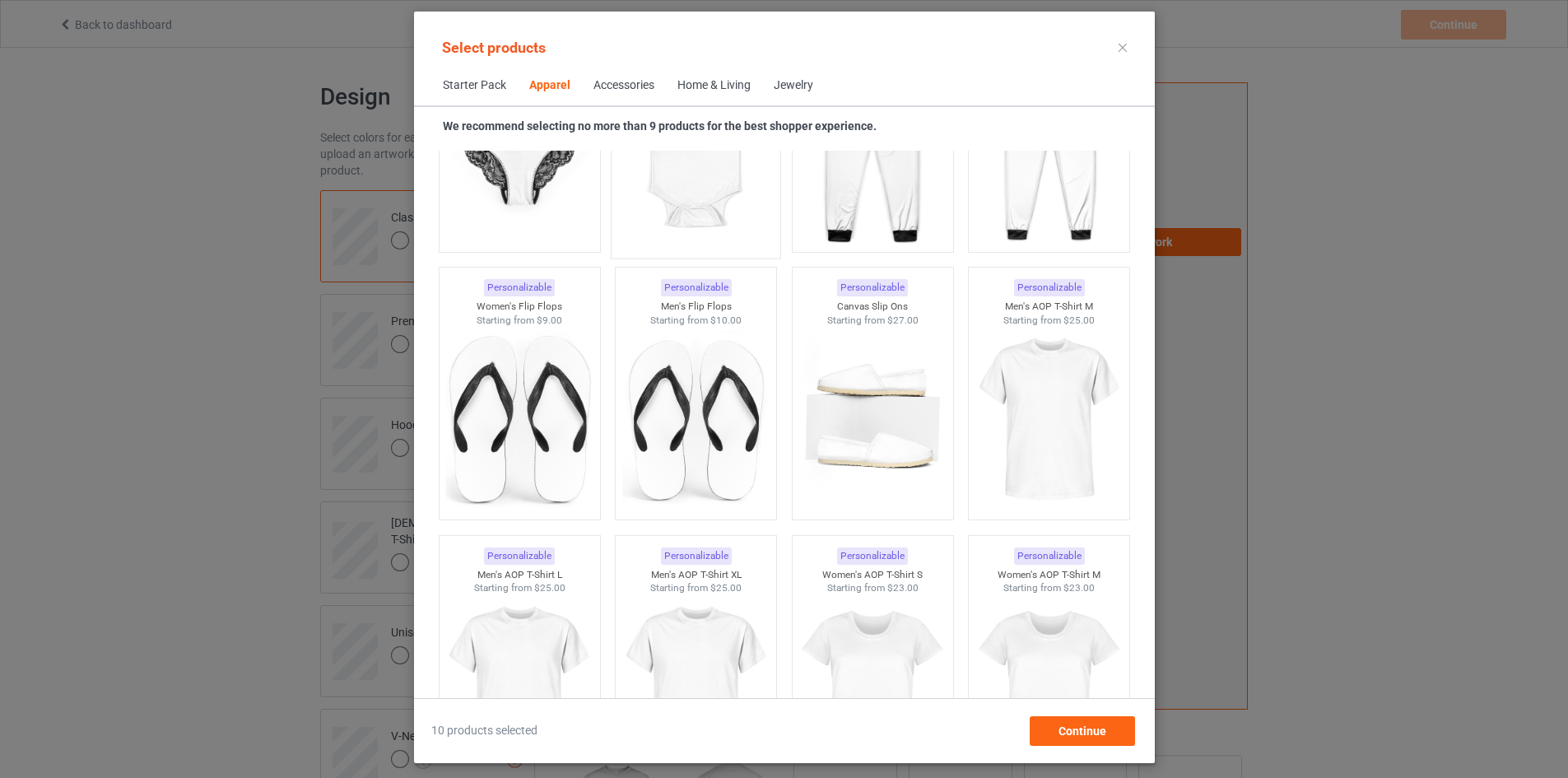
click at [650, 205] on img at bounding box center [695, 152] width 154 height 193
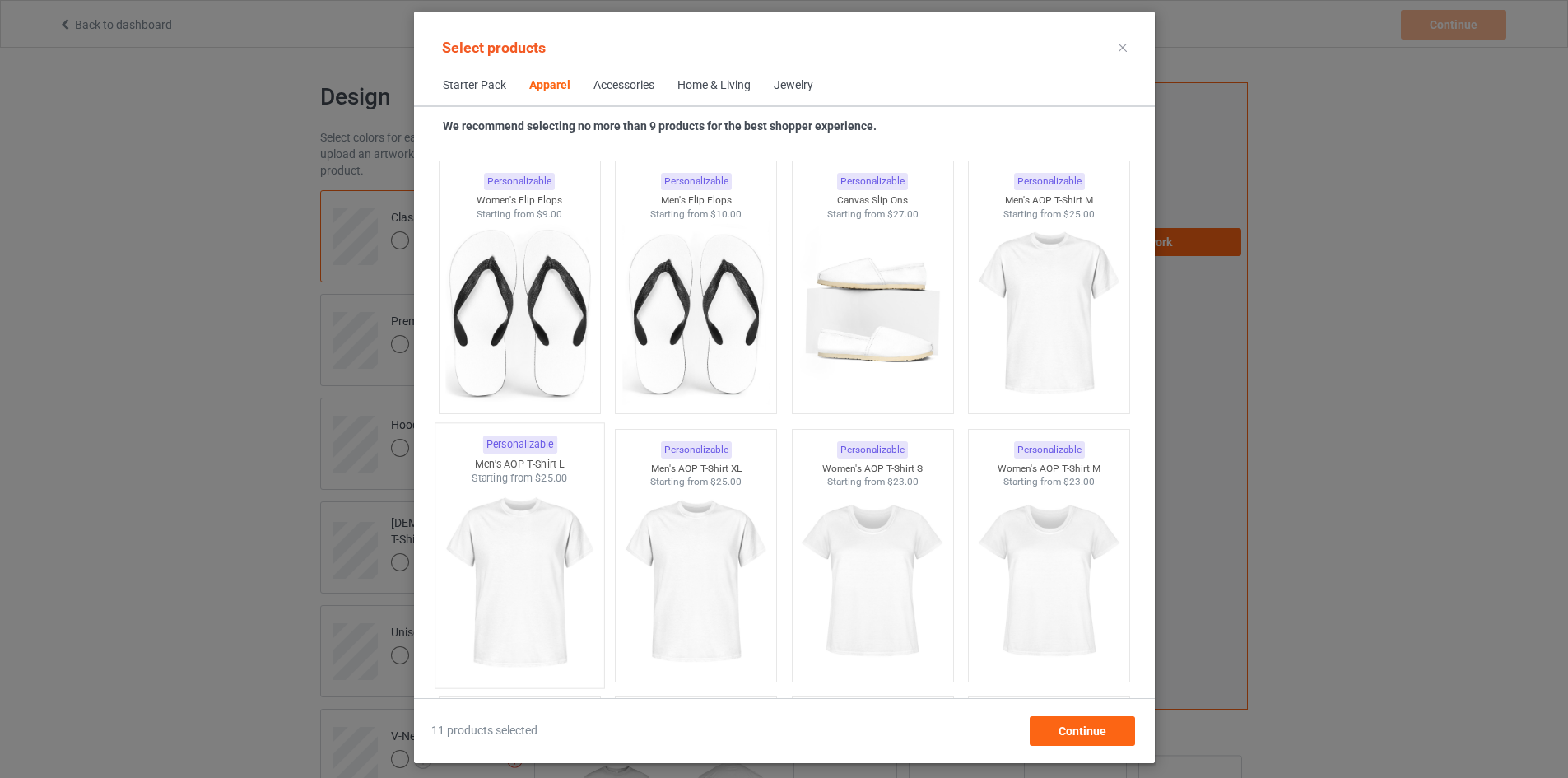
scroll to position [2655, 0]
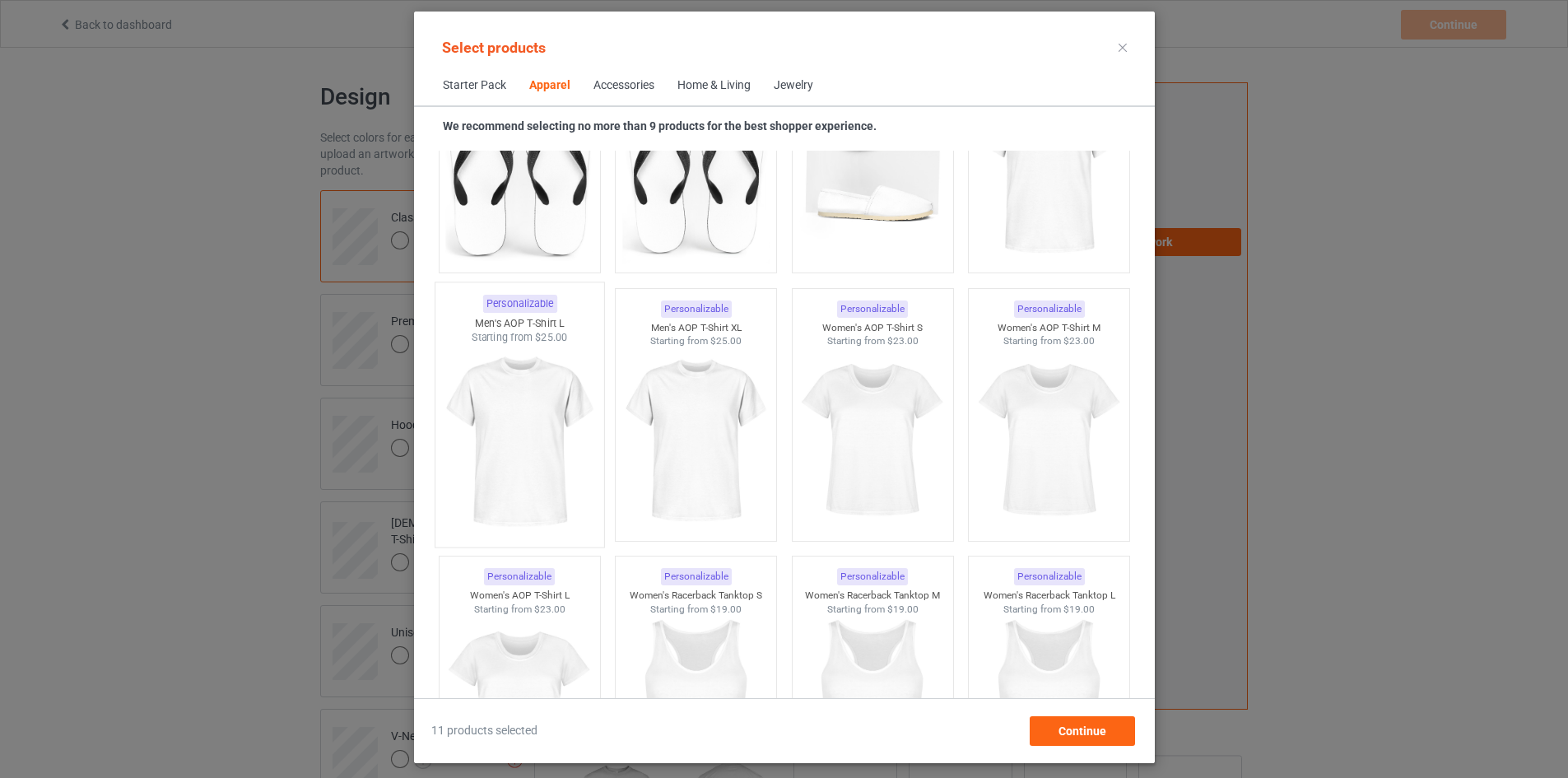
click at [482, 458] on img at bounding box center [519, 440] width 154 height 193
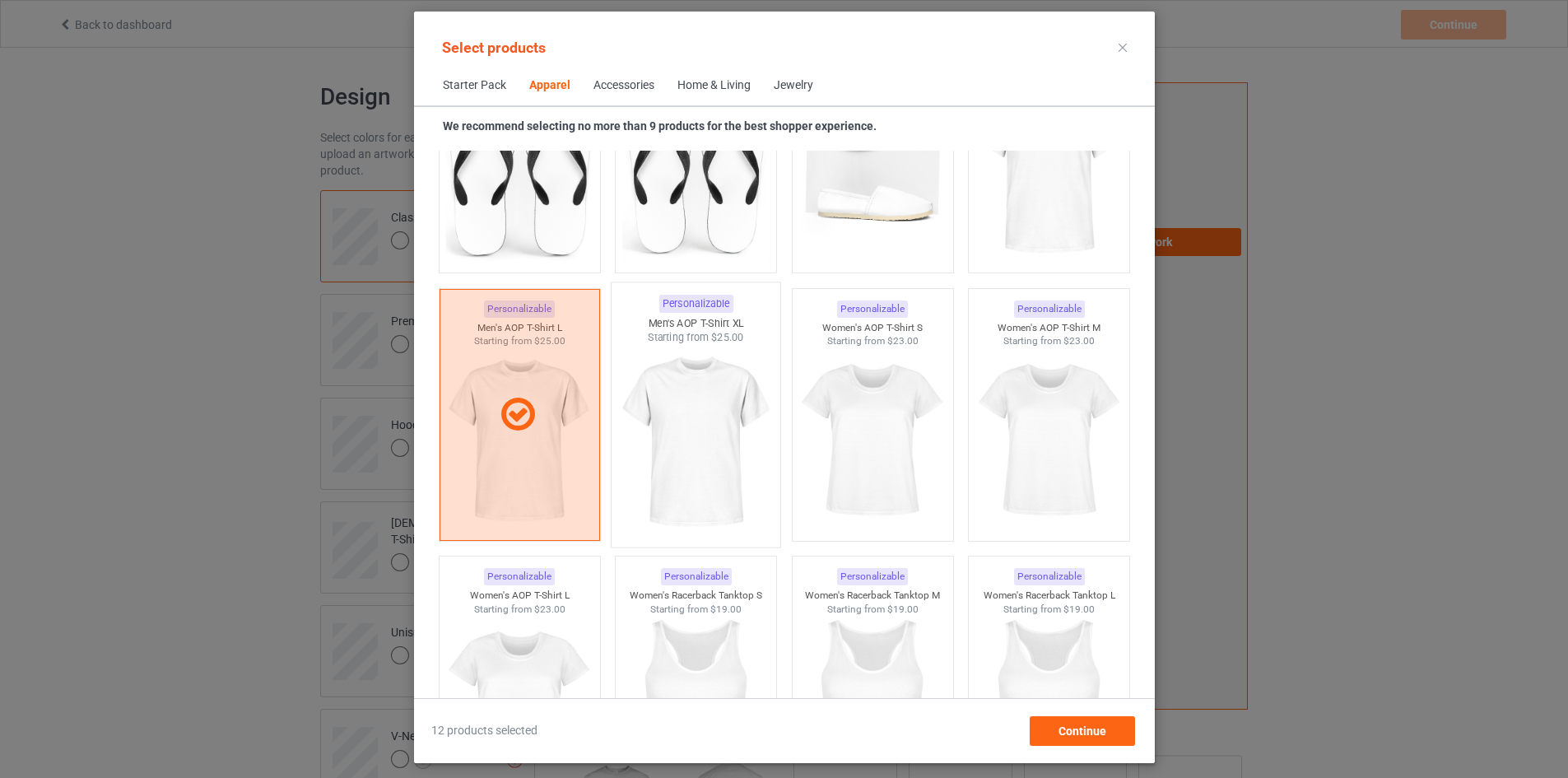
click at [667, 435] on img at bounding box center [695, 440] width 154 height 193
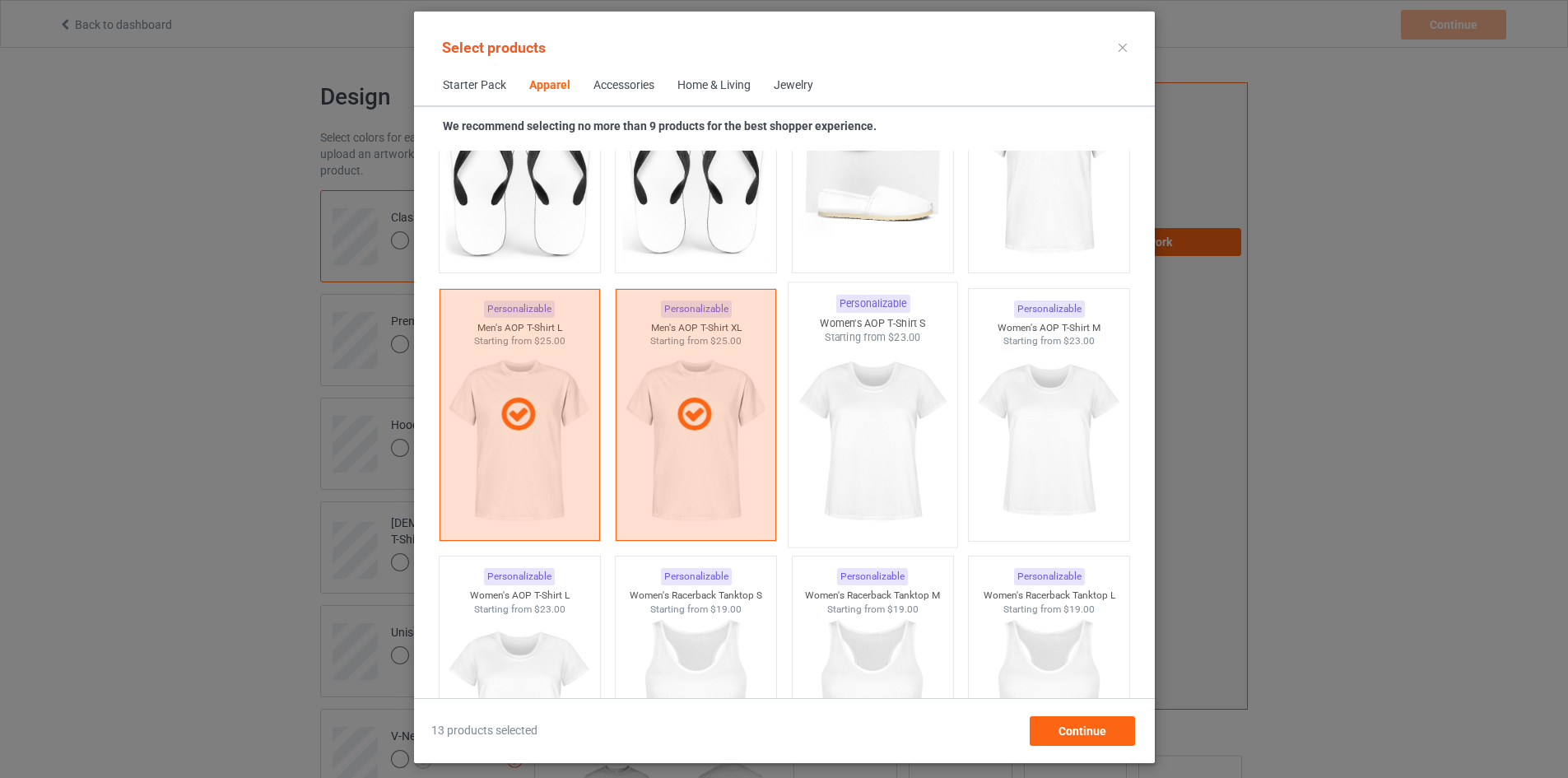
click at [840, 415] on img at bounding box center [871, 440] width 154 height 193
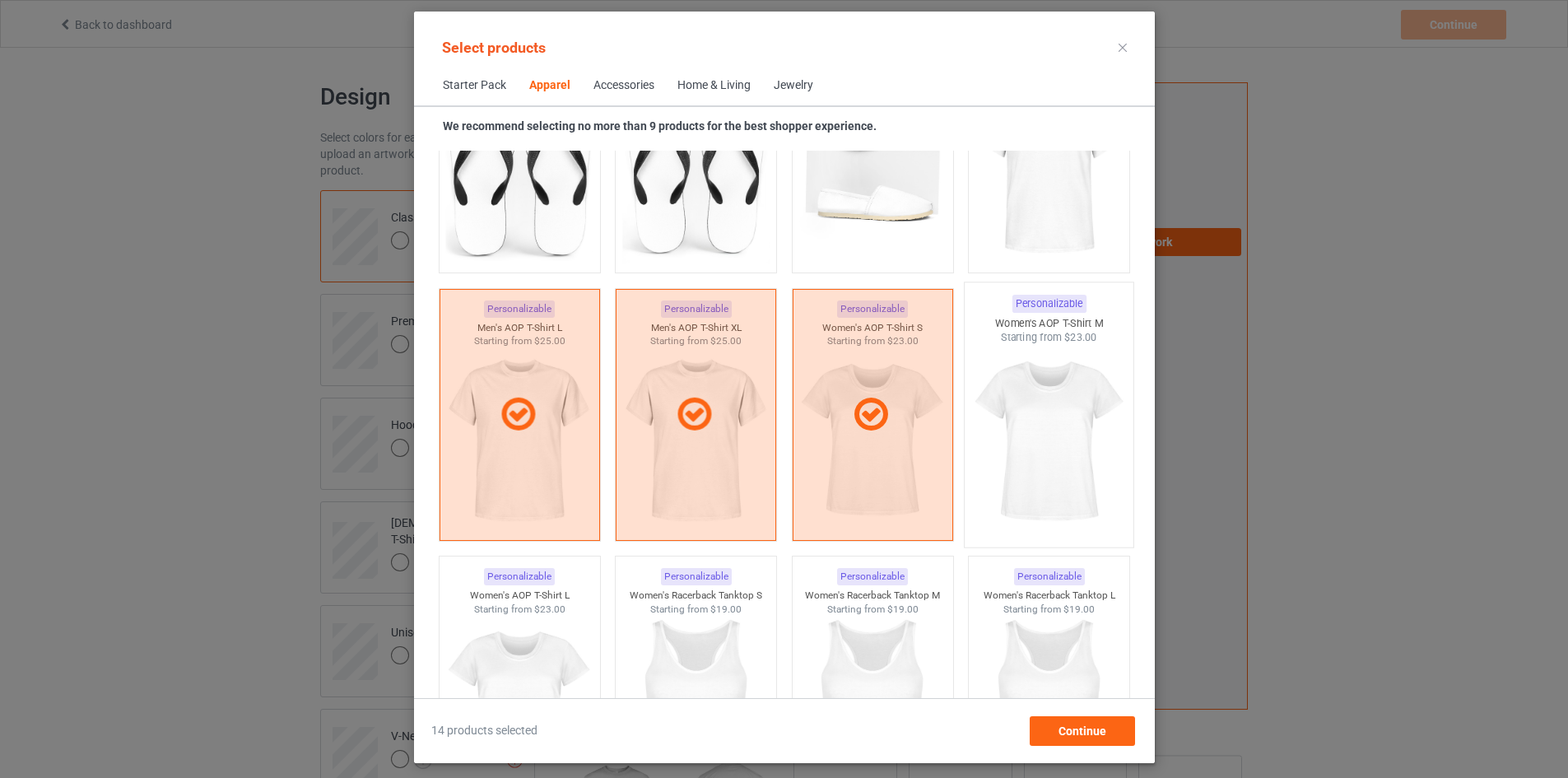
click at [1037, 420] on img at bounding box center [1048, 440] width 154 height 193
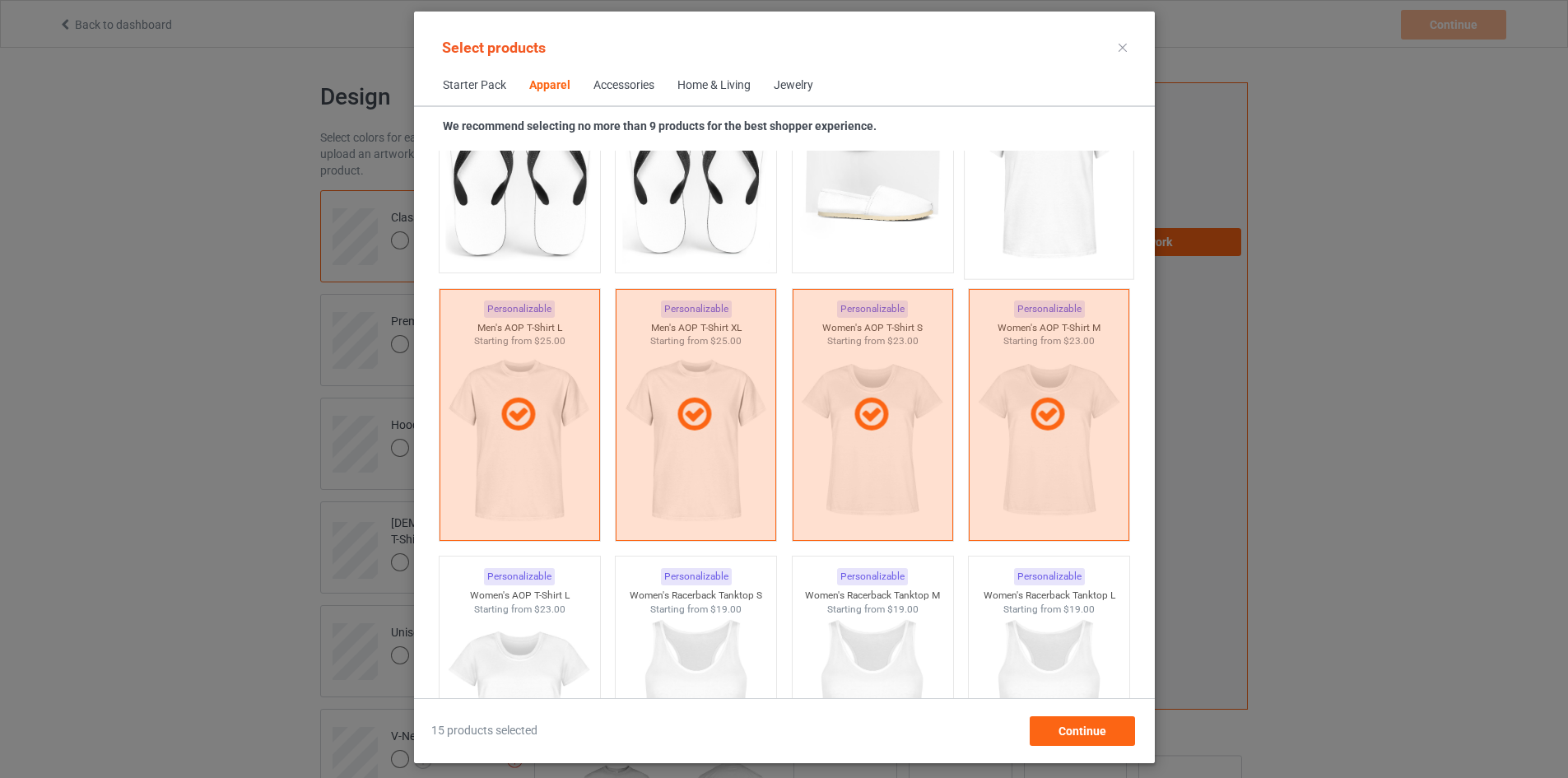
click at [1060, 182] on img at bounding box center [1048, 173] width 154 height 193
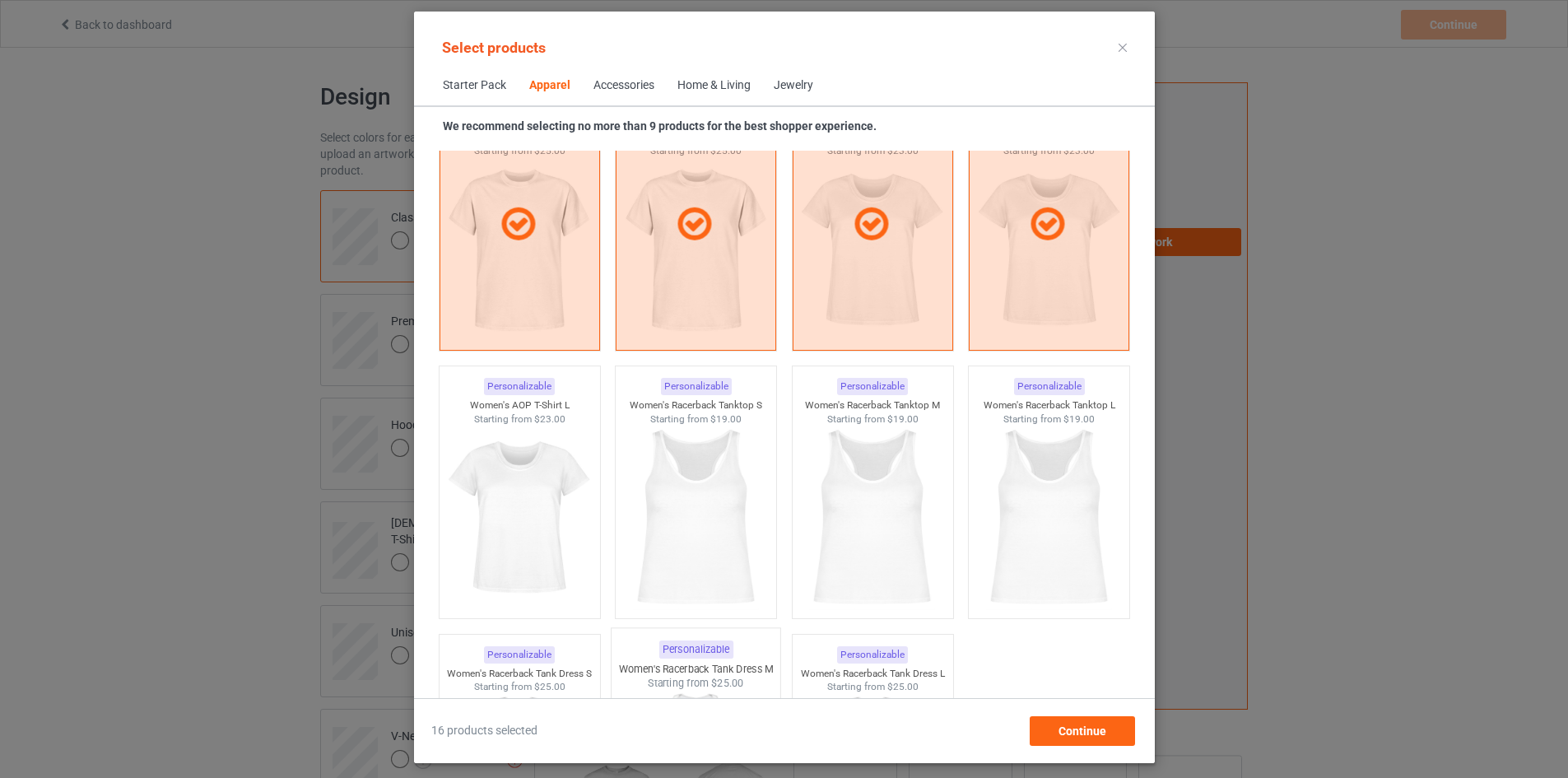
scroll to position [2984, 0]
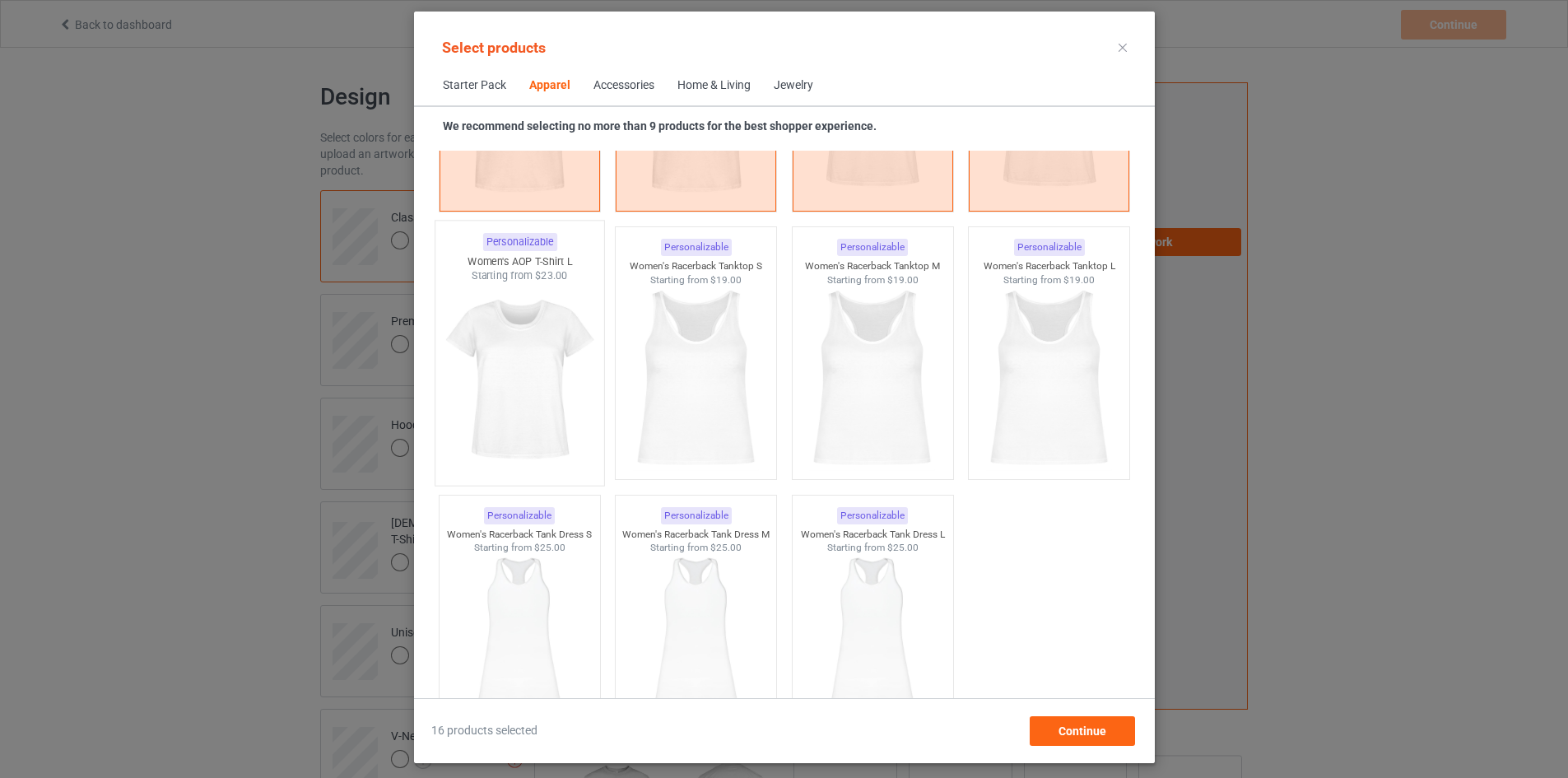
click at [517, 369] on img at bounding box center [519, 379] width 154 height 193
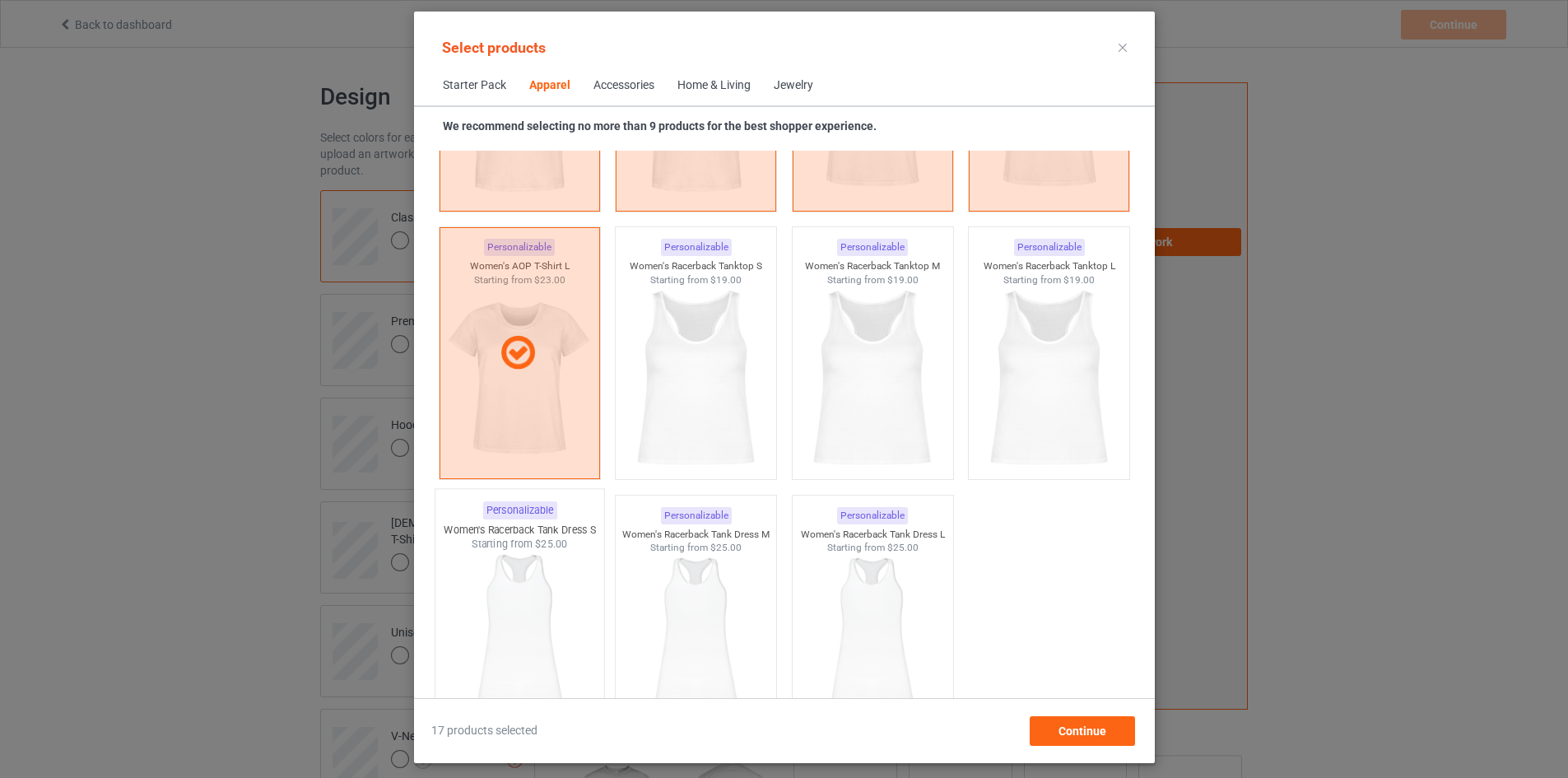
click at [488, 585] on img at bounding box center [519, 647] width 154 height 193
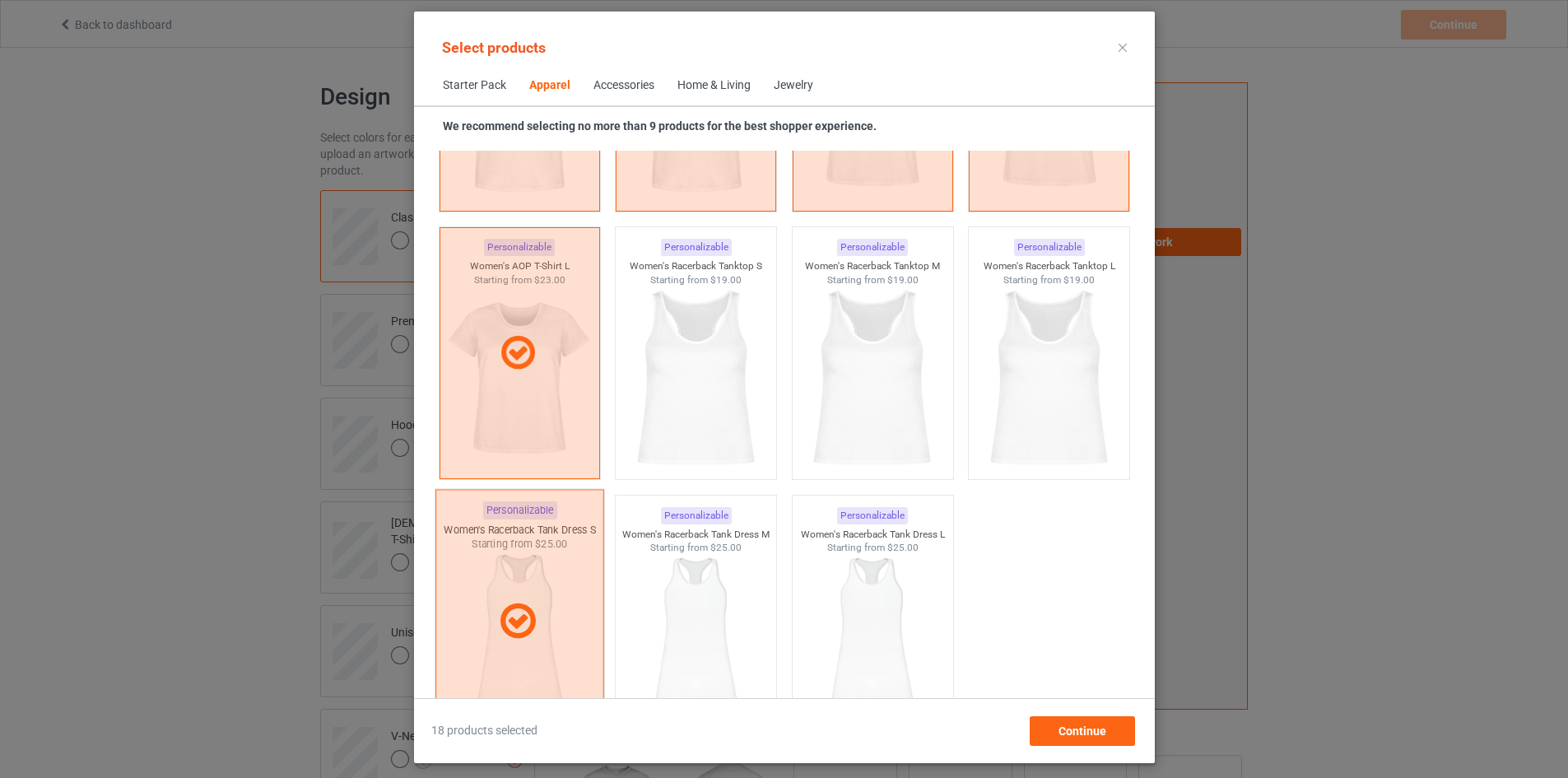
click at [490, 585] on div at bounding box center [519, 621] width 169 height 264
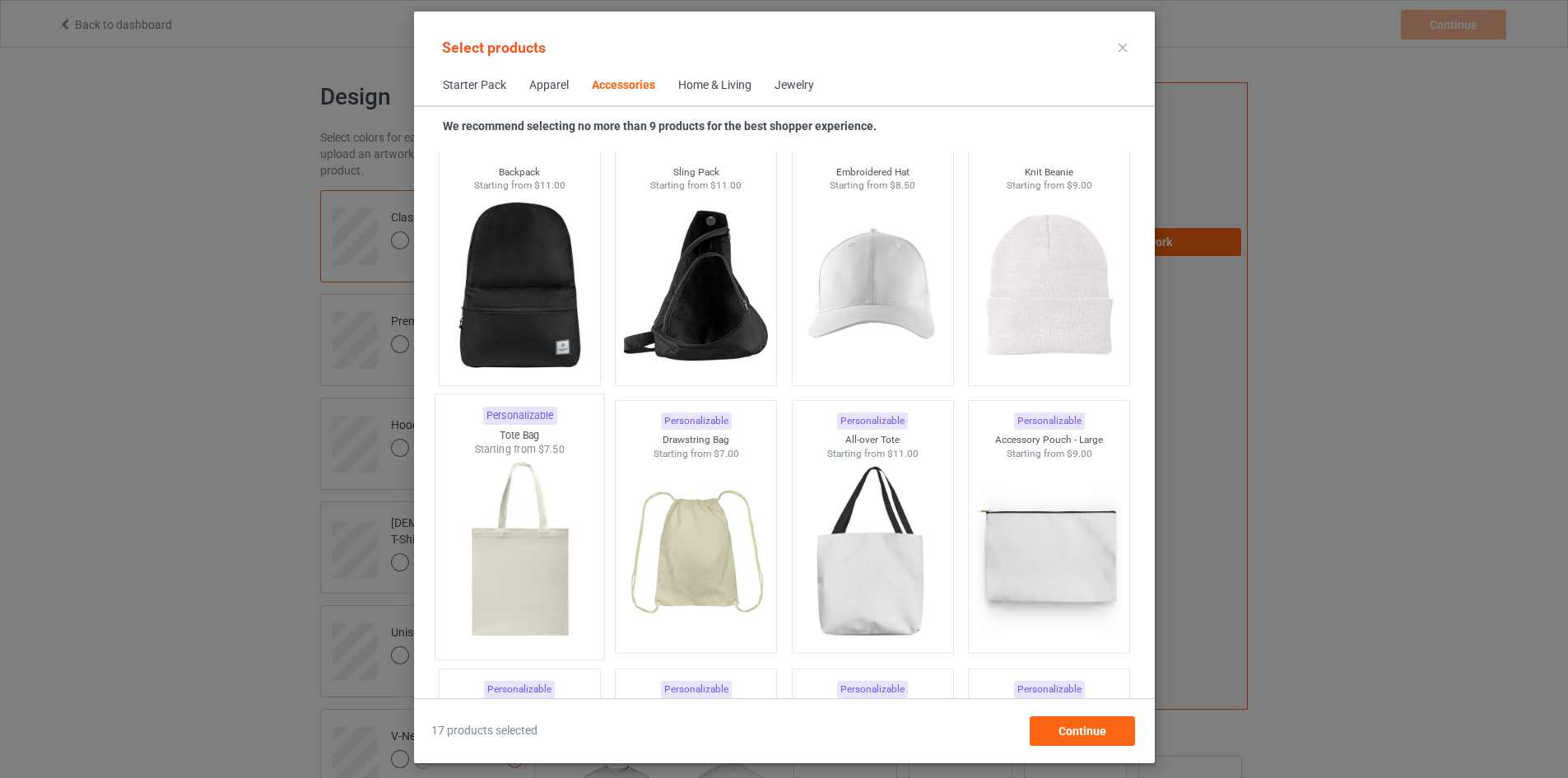
scroll to position [4877, 0]
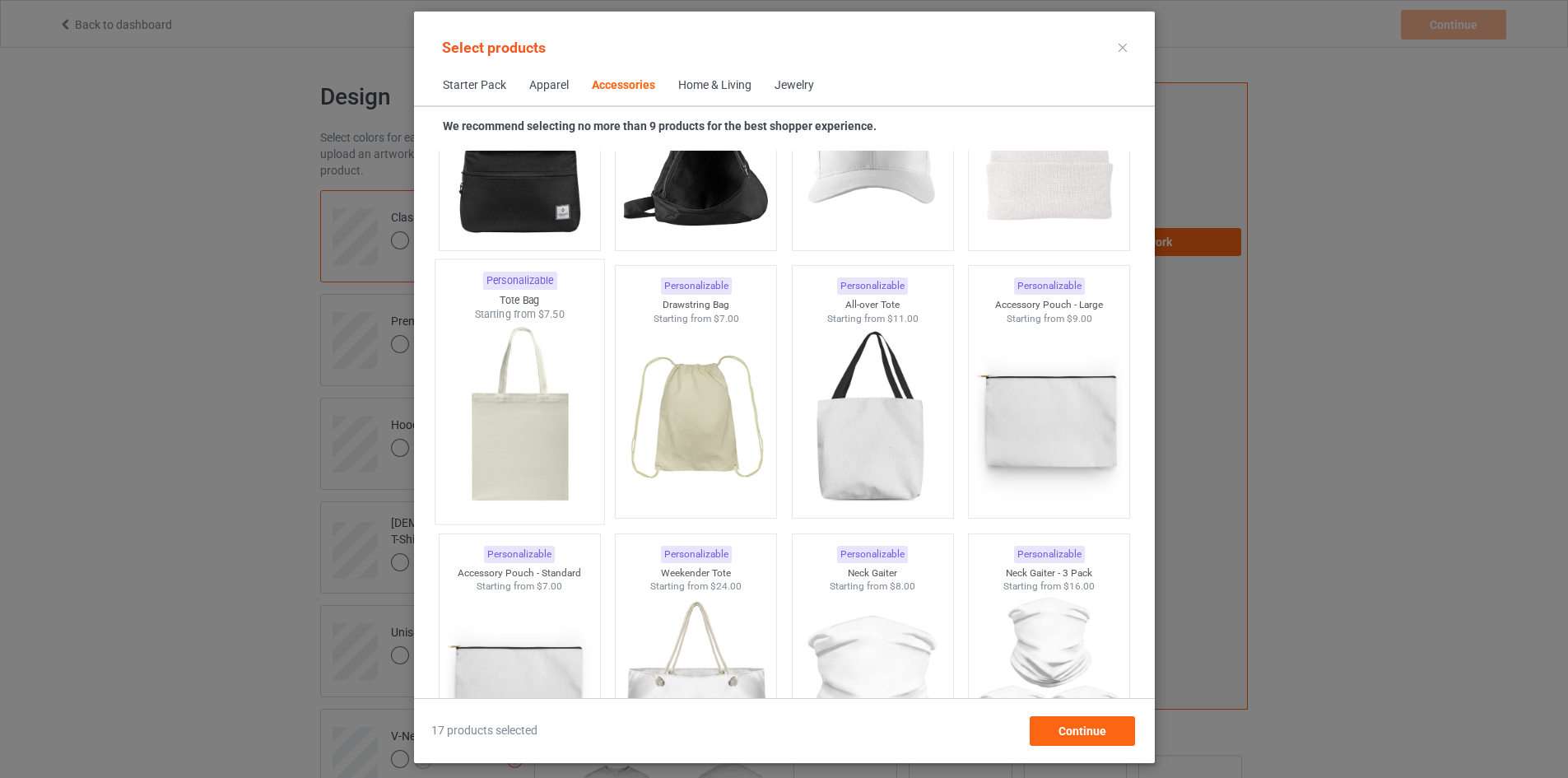
click at [531, 476] on img at bounding box center [519, 418] width 154 height 193
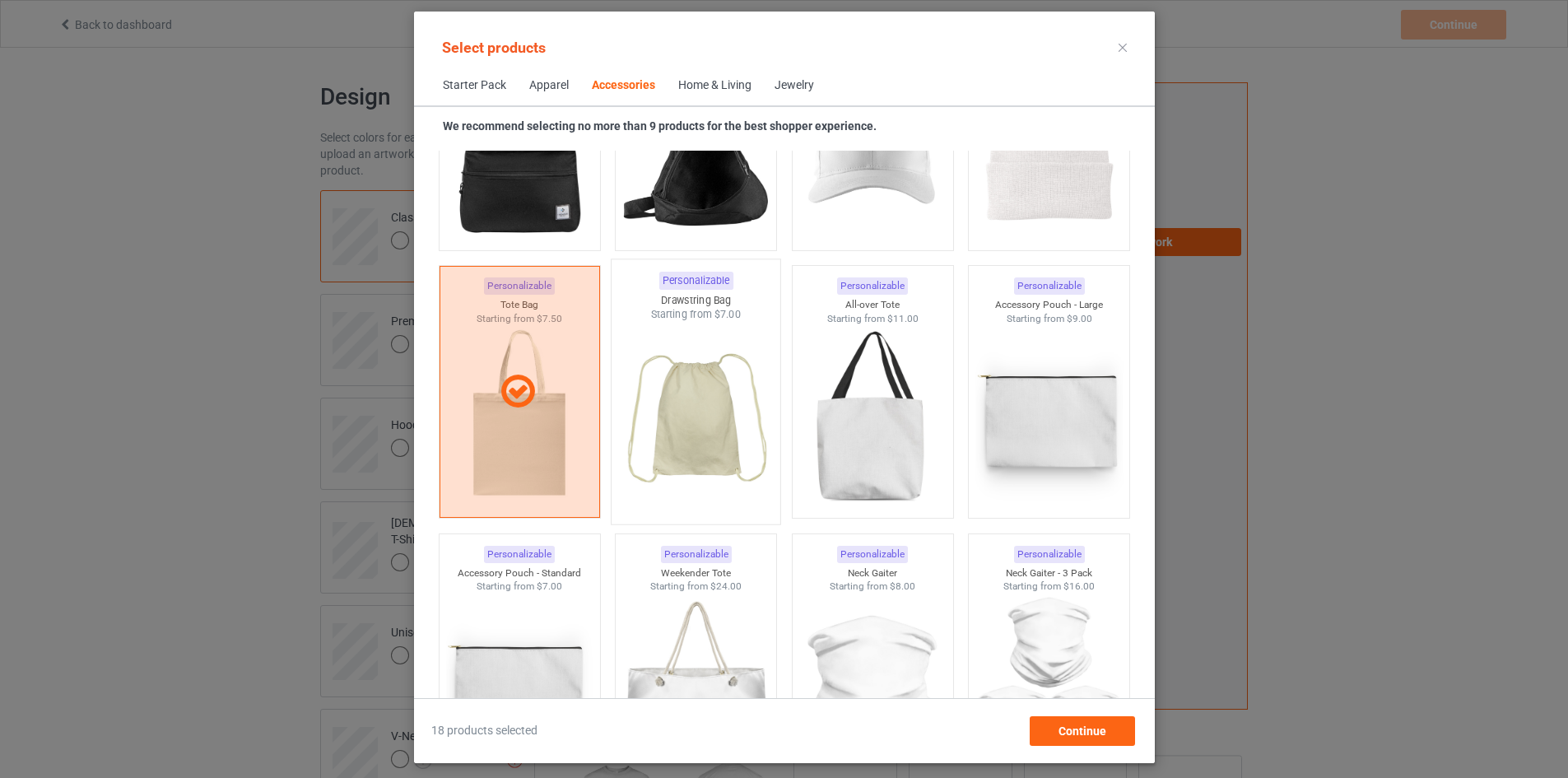
click at [670, 435] on img at bounding box center [695, 418] width 154 height 193
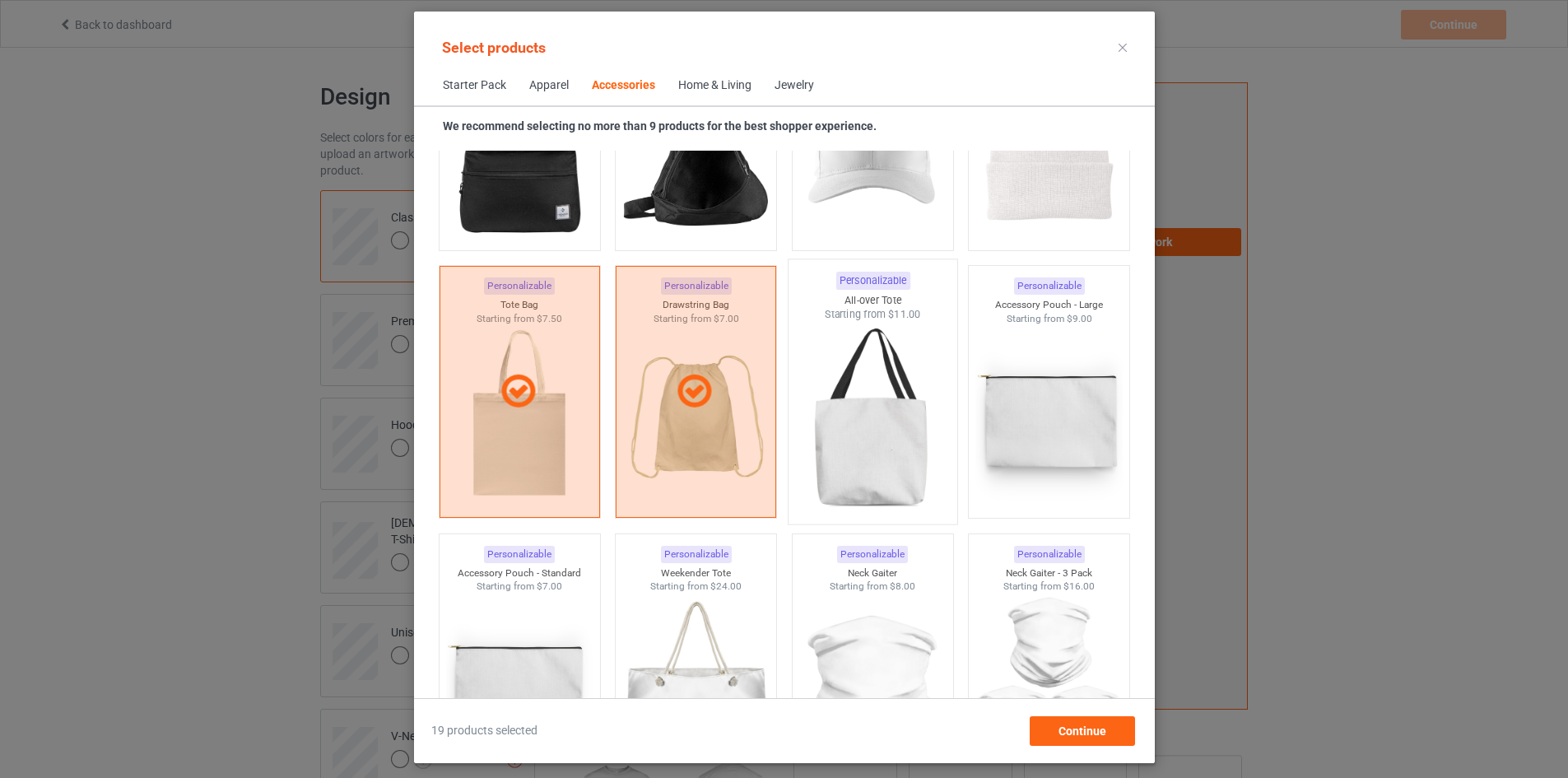
click at [873, 438] on img at bounding box center [871, 418] width 154 height 193
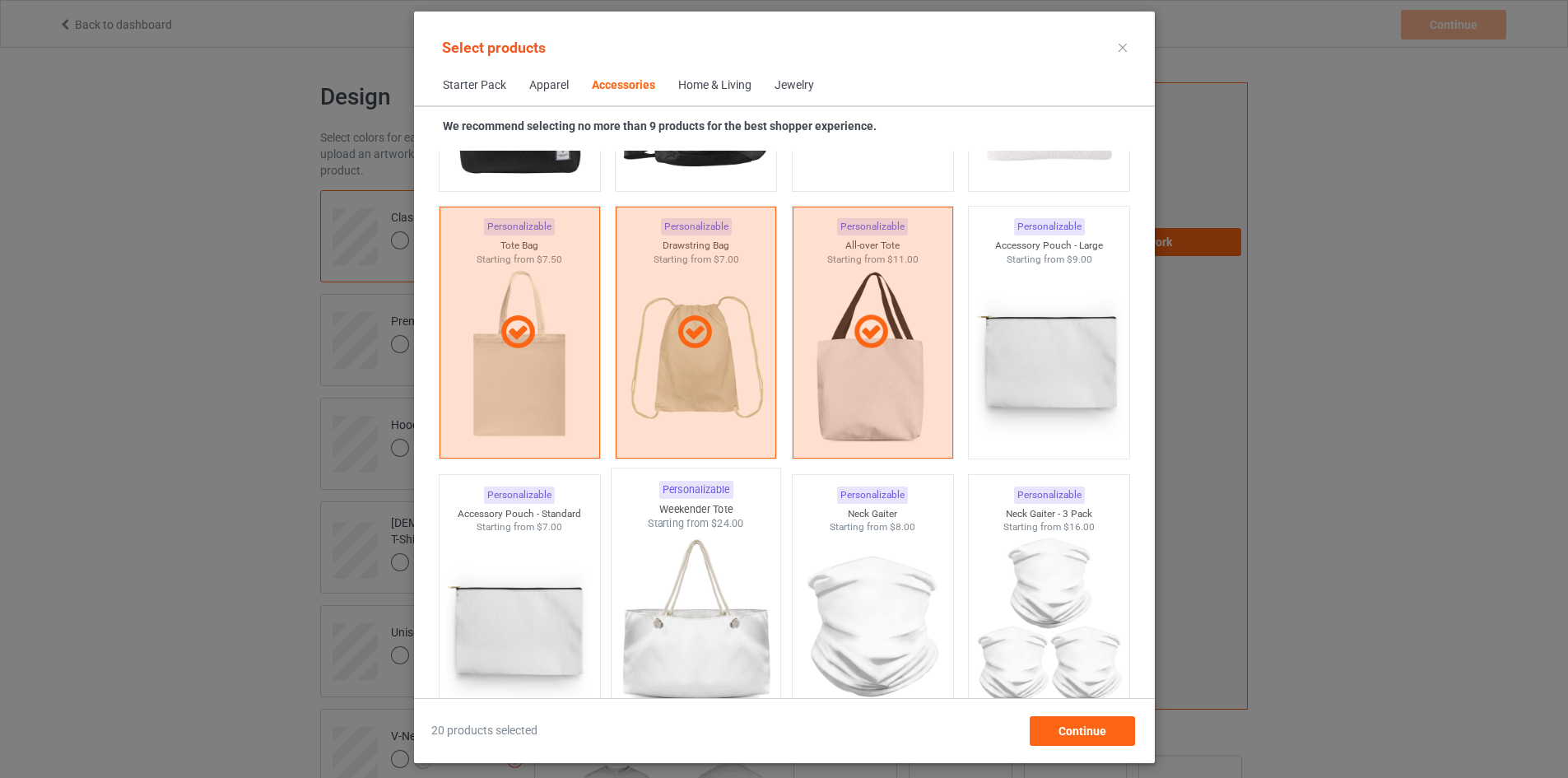
scroll to position [5041, 0]
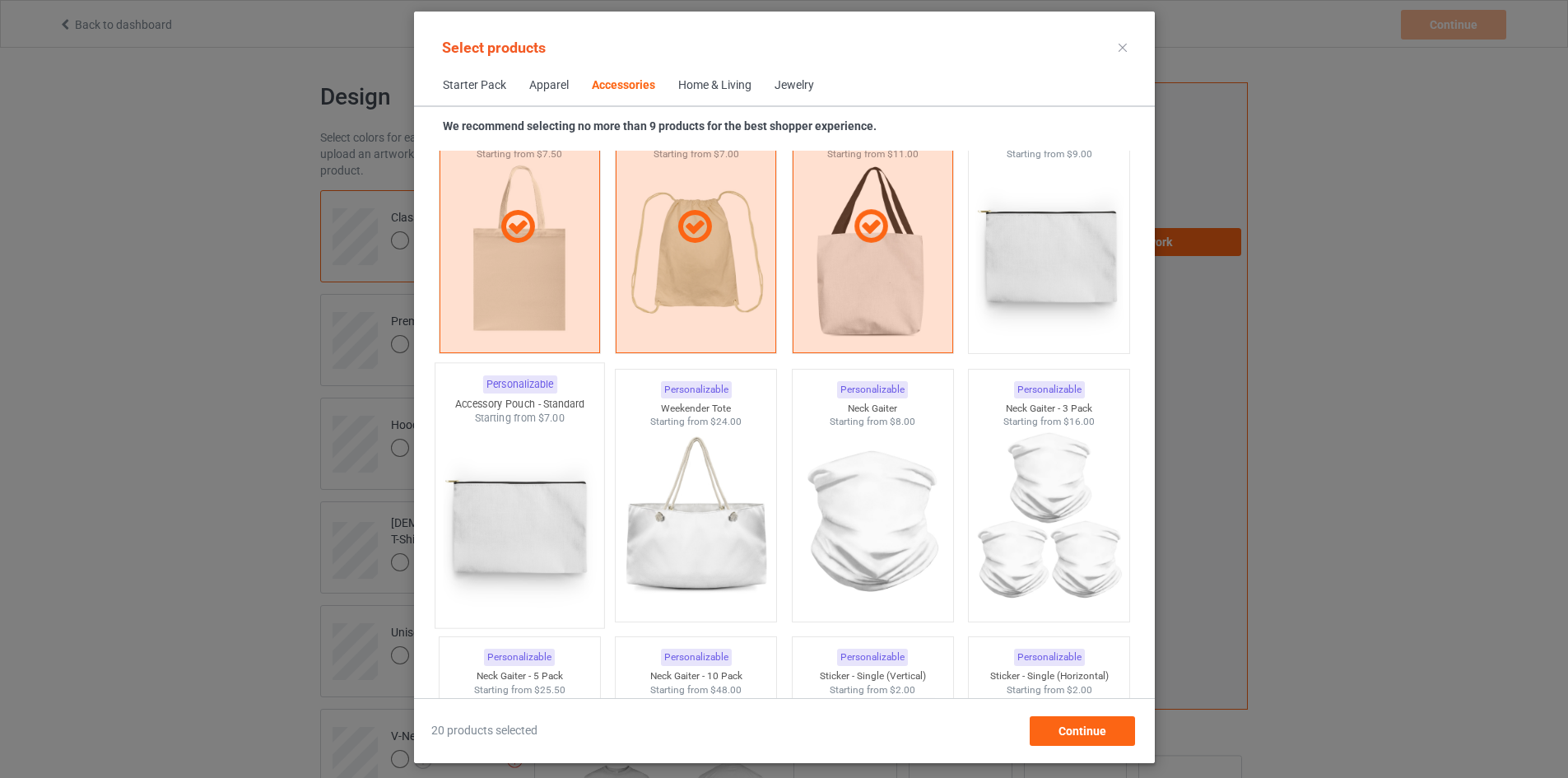
click at [506, 529] on img at bounding box center [519, 522] width 154 height 193
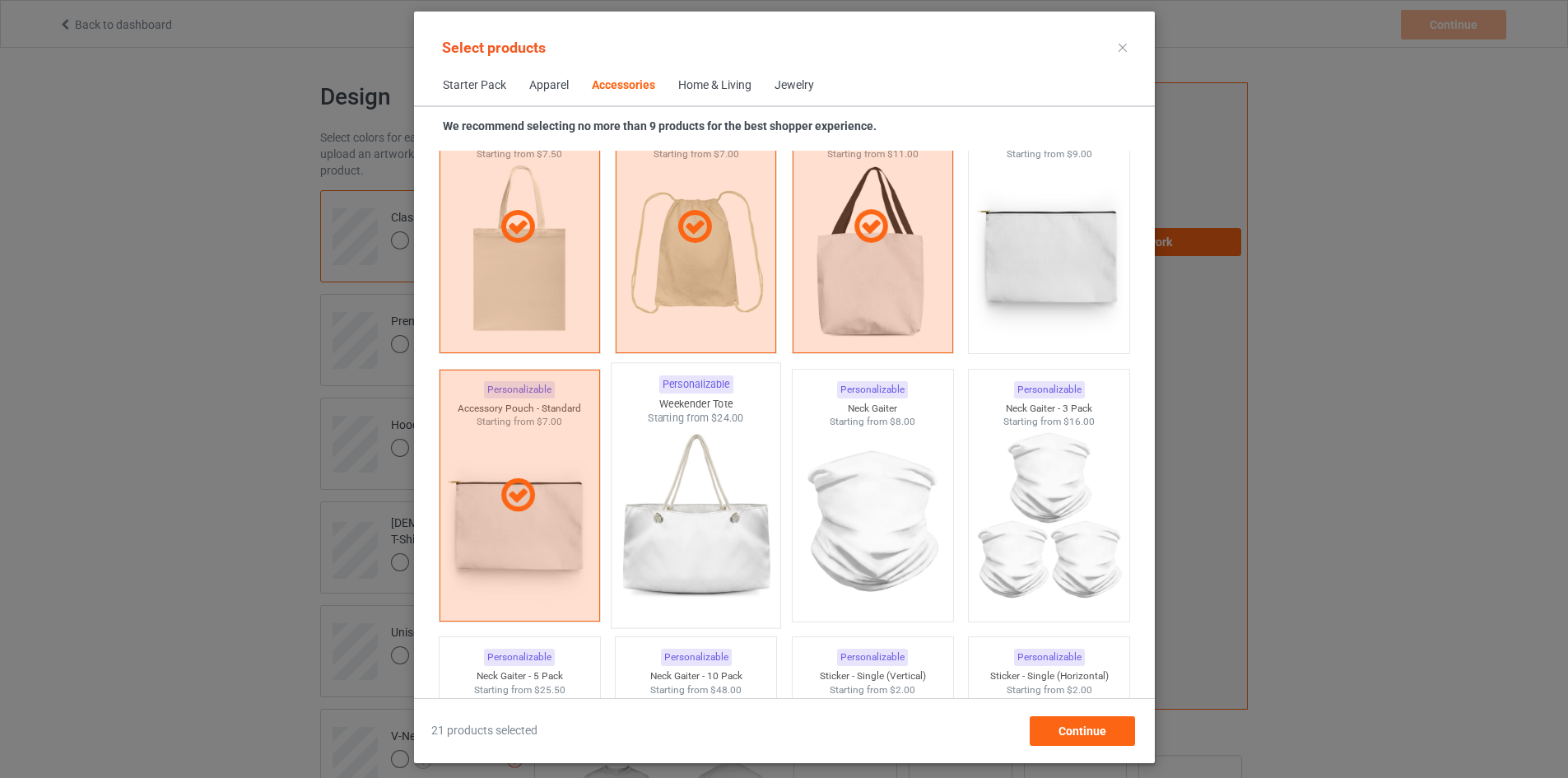
click at [655, 518] on img at bounding box center [695, 522] width 154 height 193
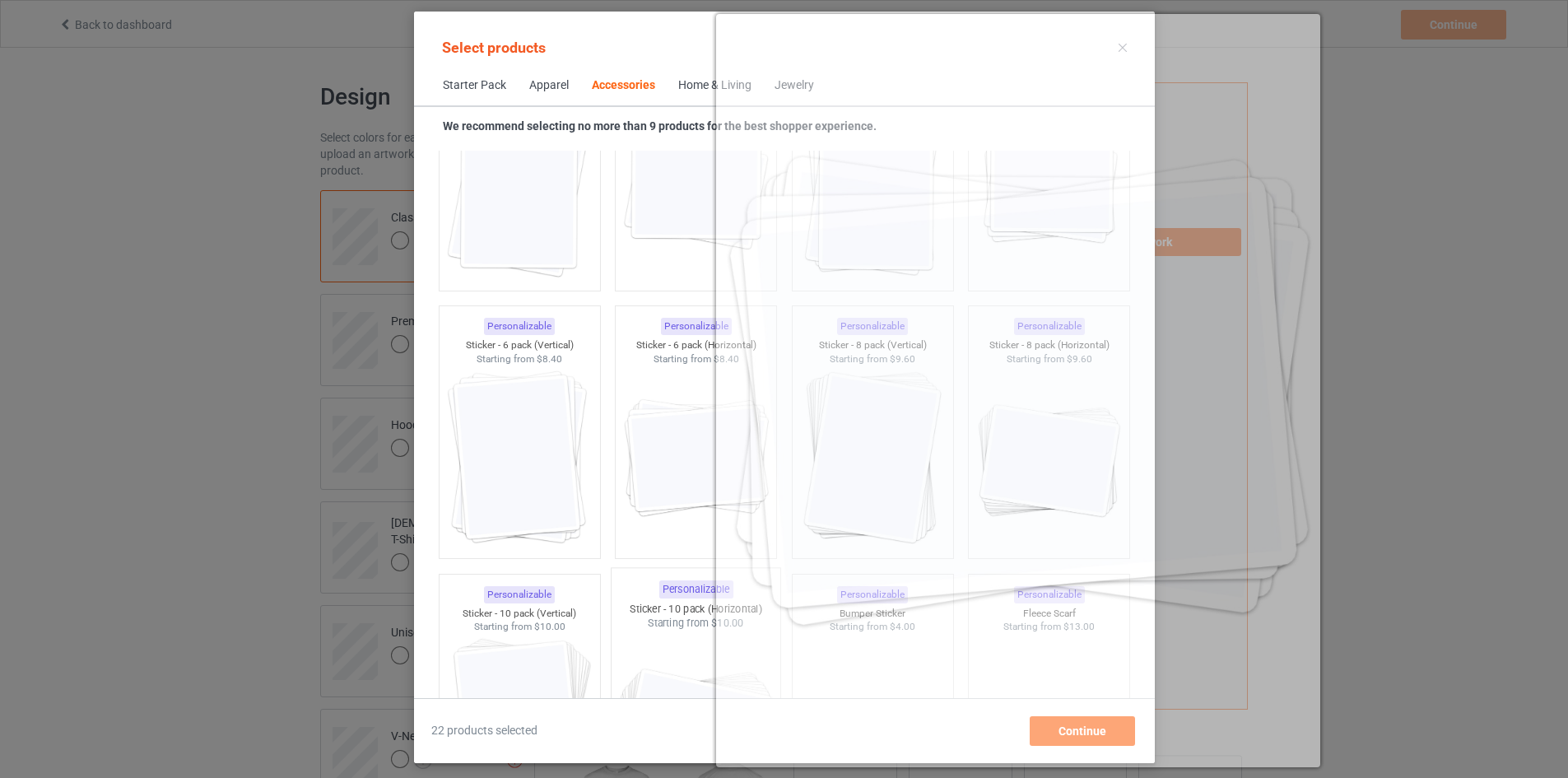
scroll to position [6111, 0]
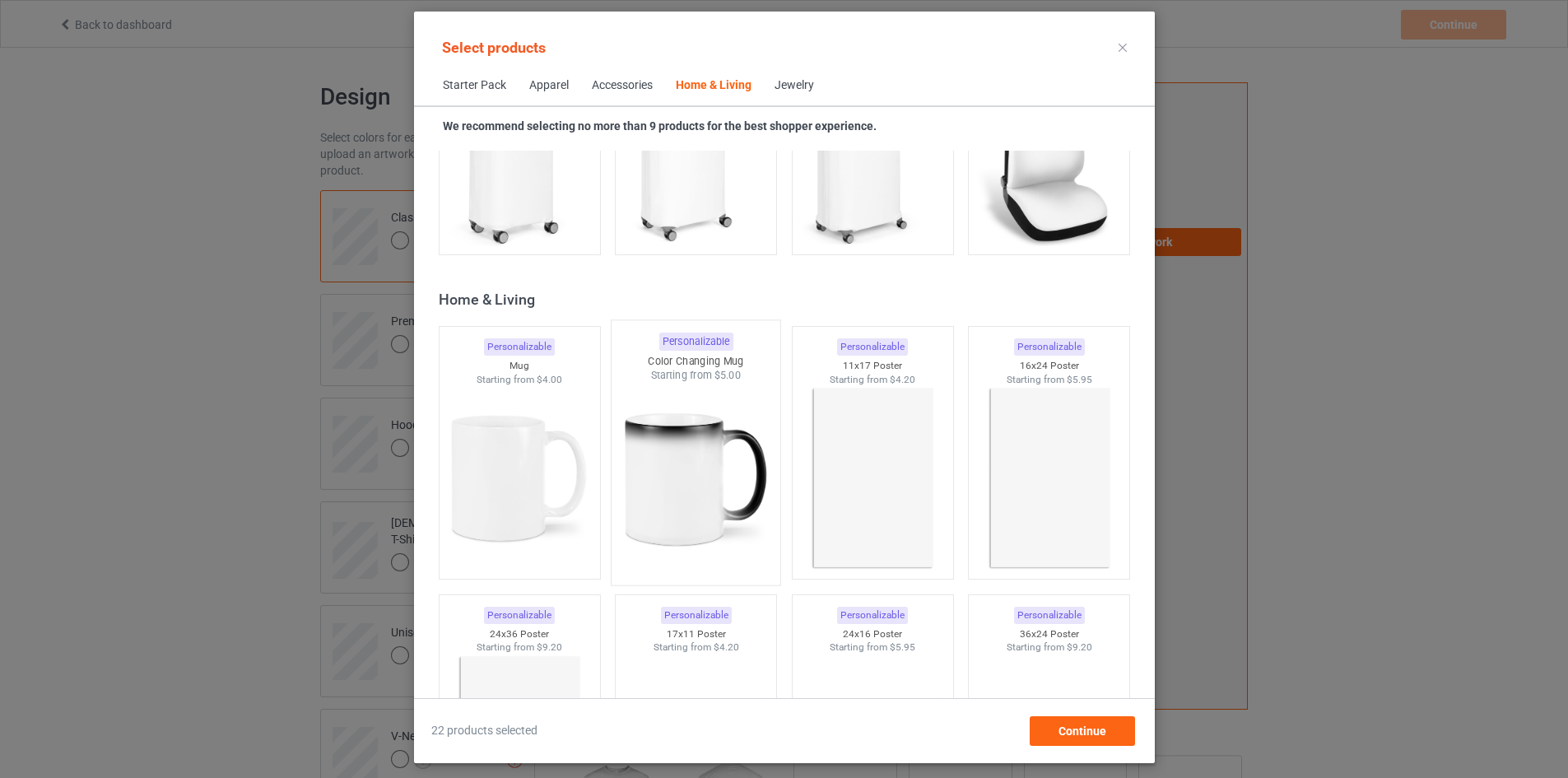
scroll to position [7509, 0]
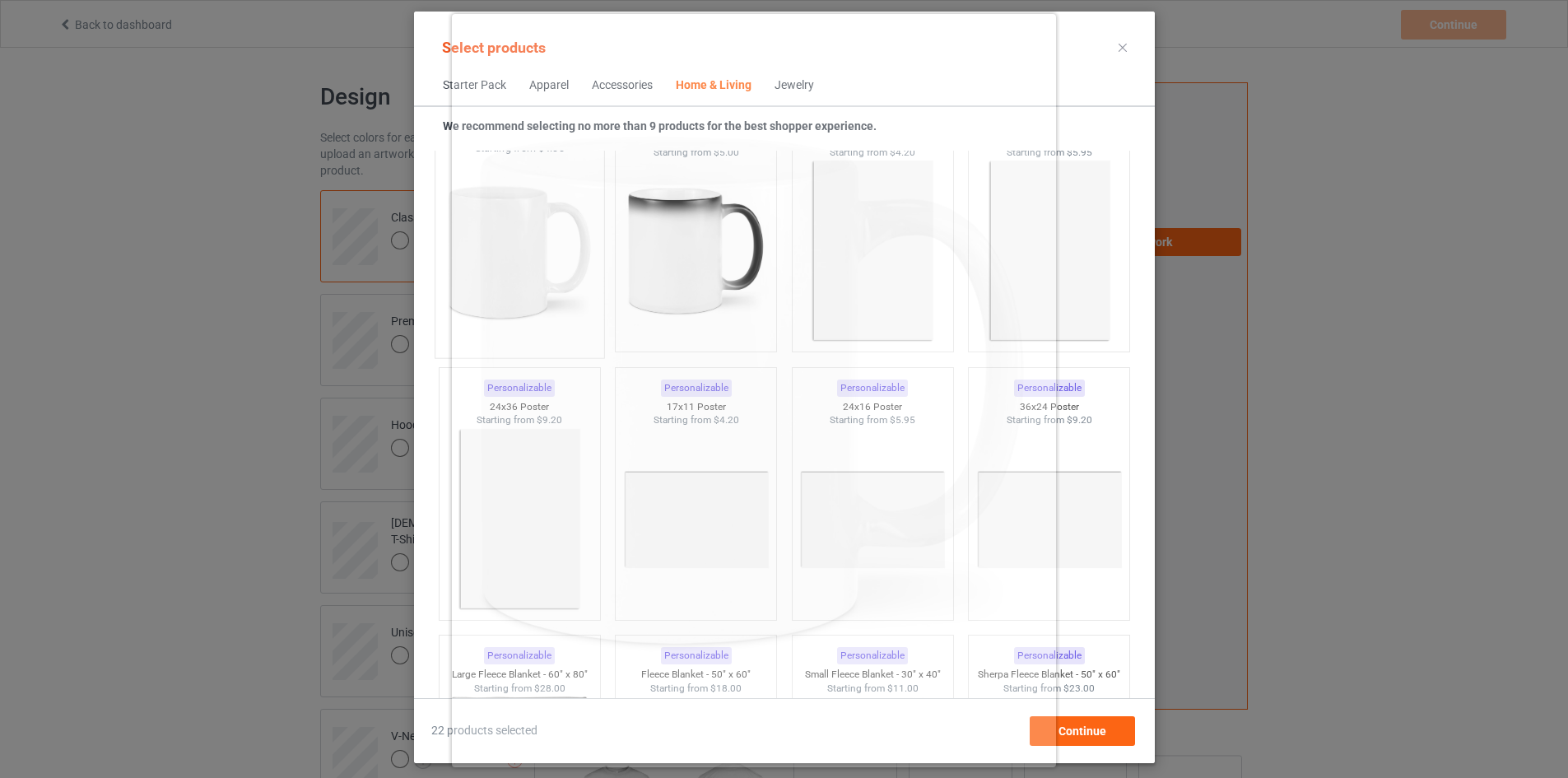
click at [442, 265] on img at bounding box center [519, 251] width 154 height 193
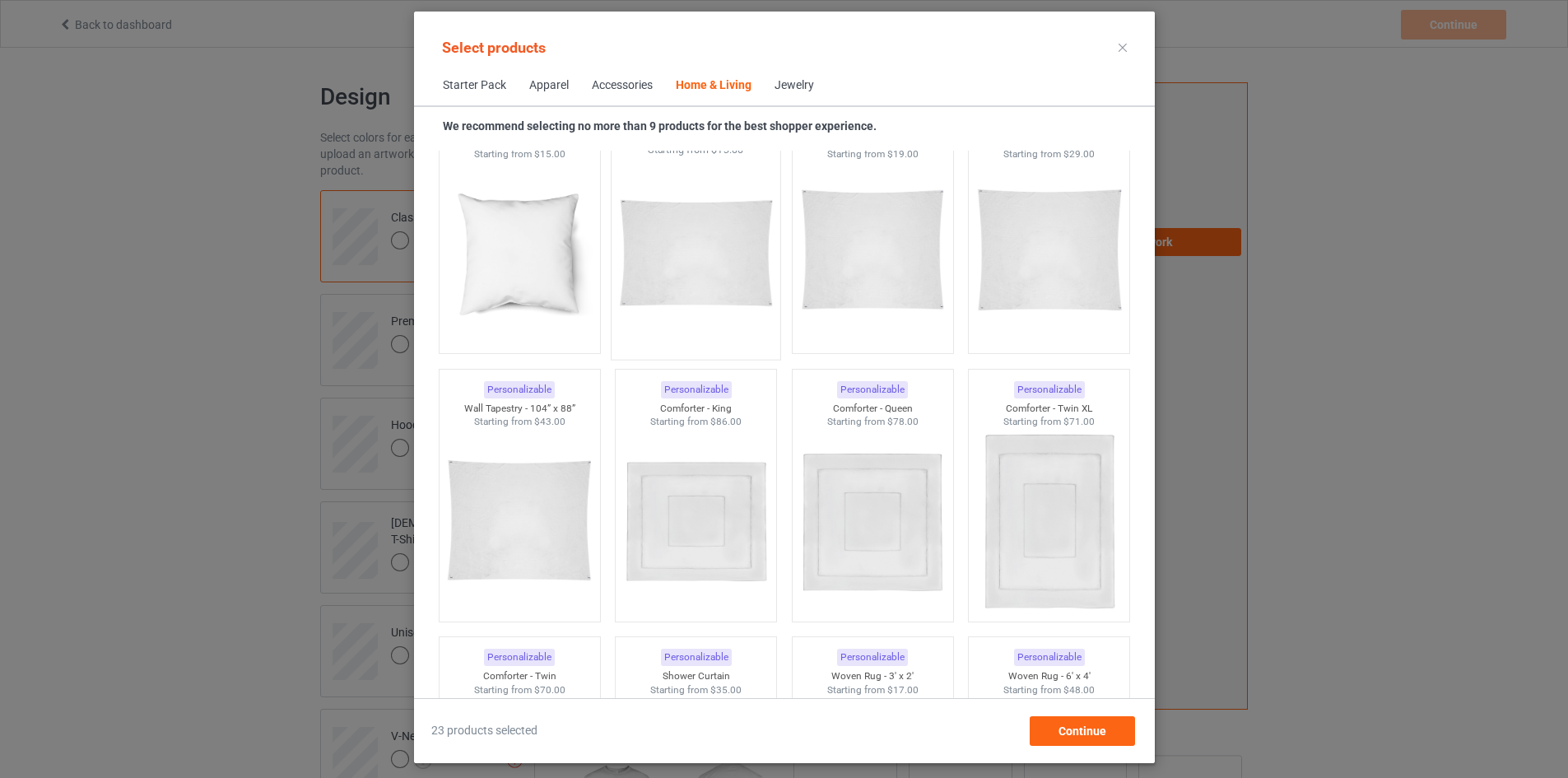
scroll to position [8250, 0]
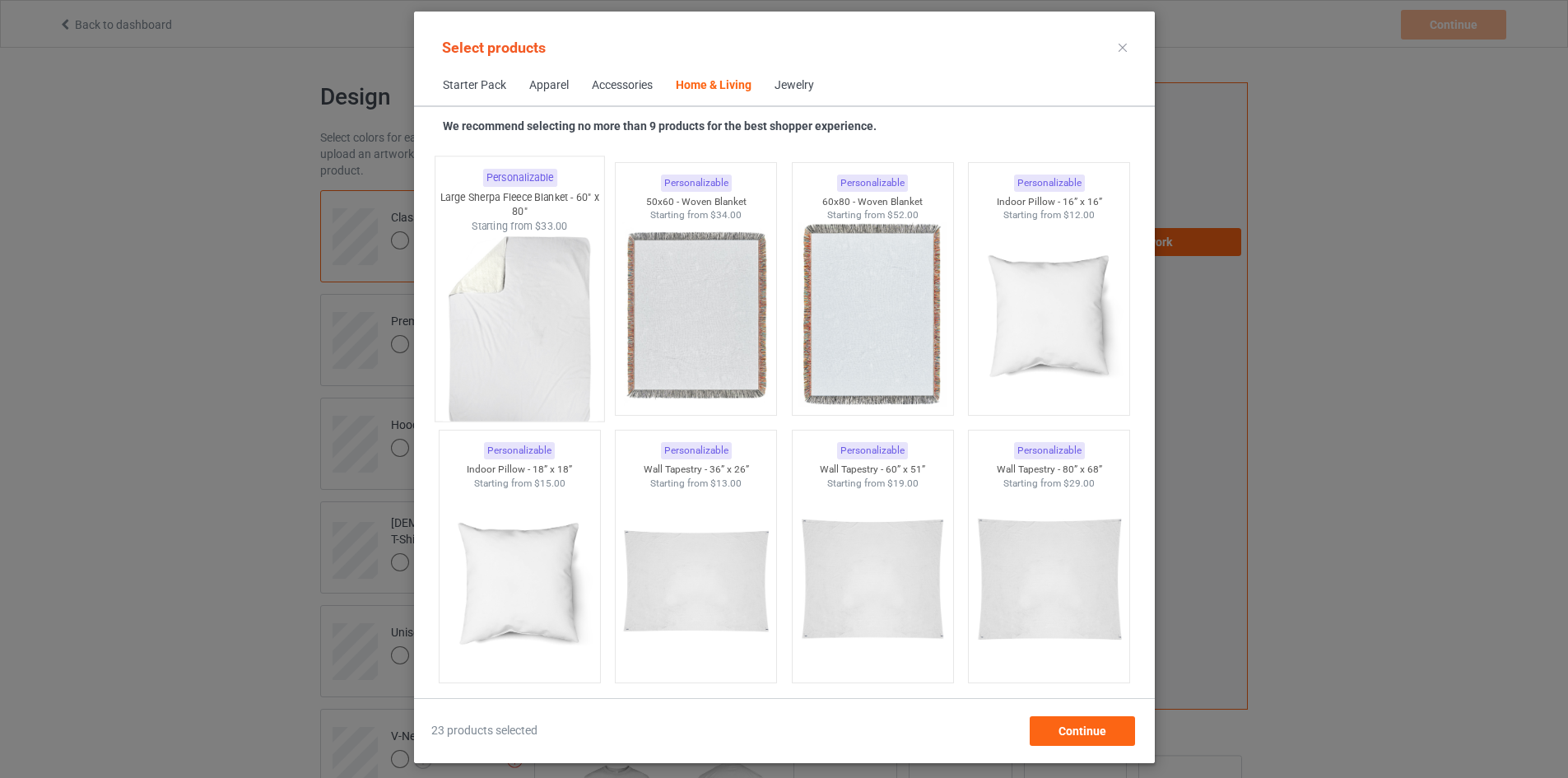
click at [478, 298] on img at bounding box center [519, 329] width 154 height 193
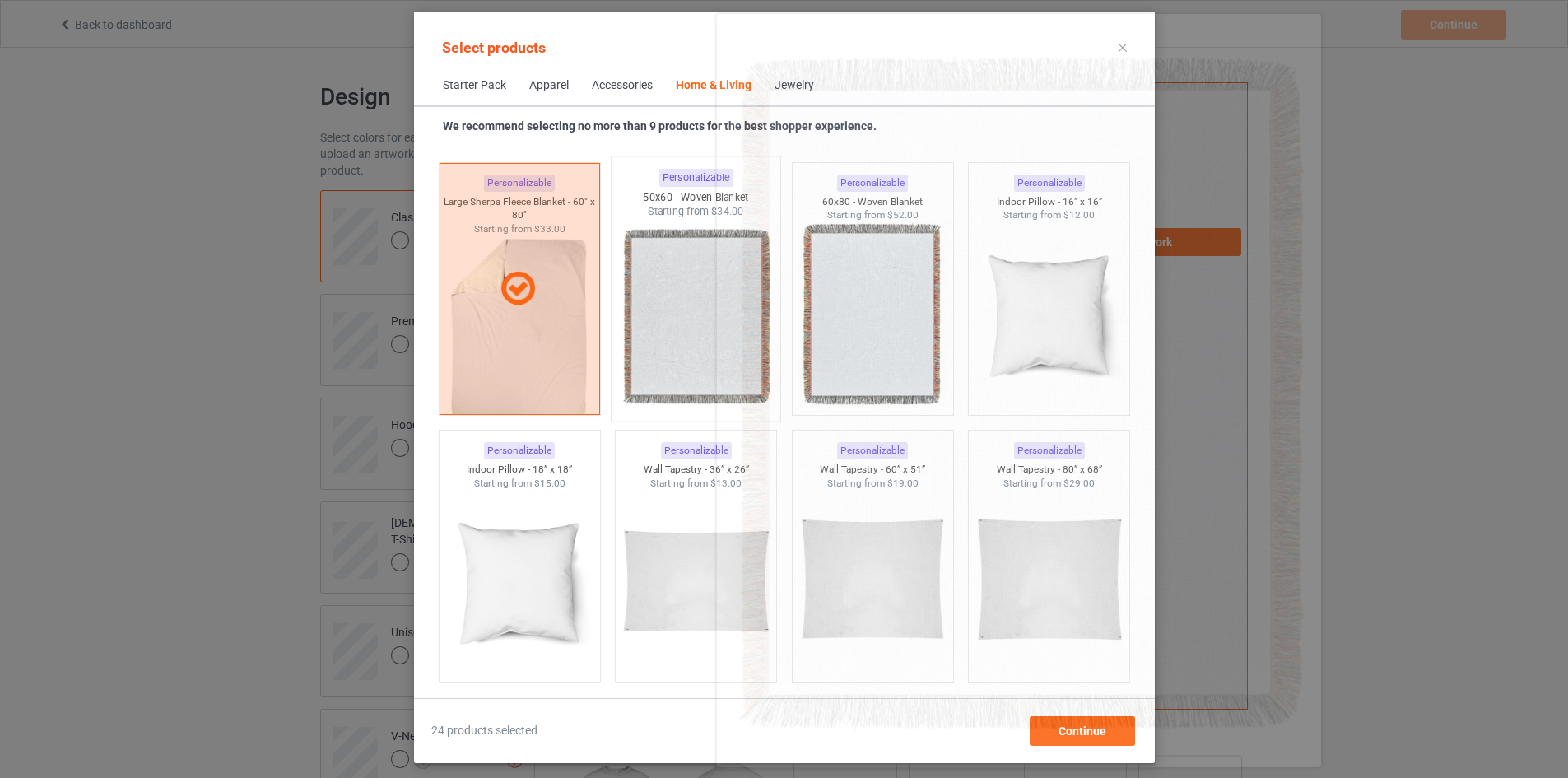
click at [702, 317] on img at bounding box center [695, 315] width 154 height 193
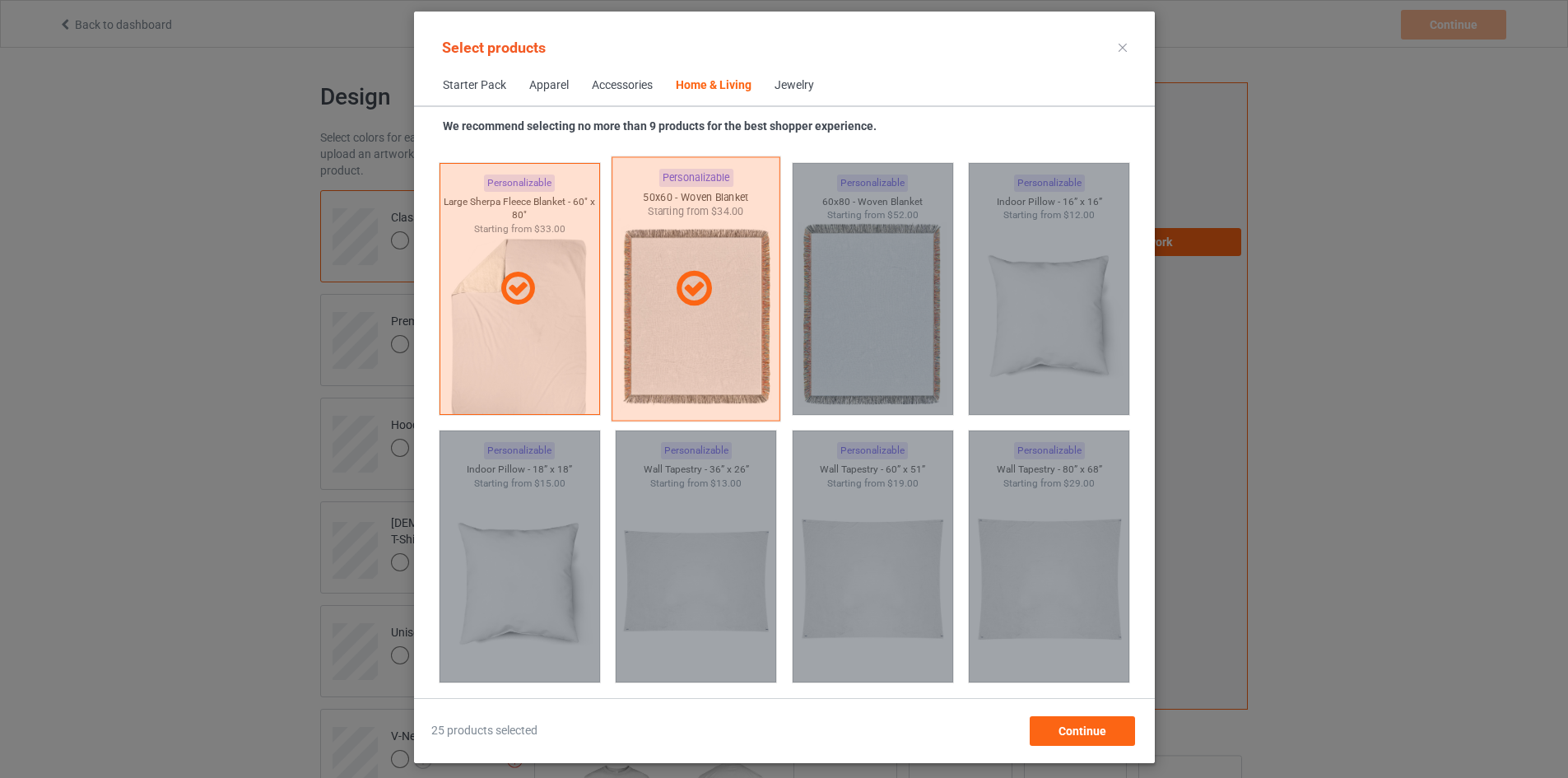
click at [634, 339] on div at bounding box center [696, 288] width 169 height 264
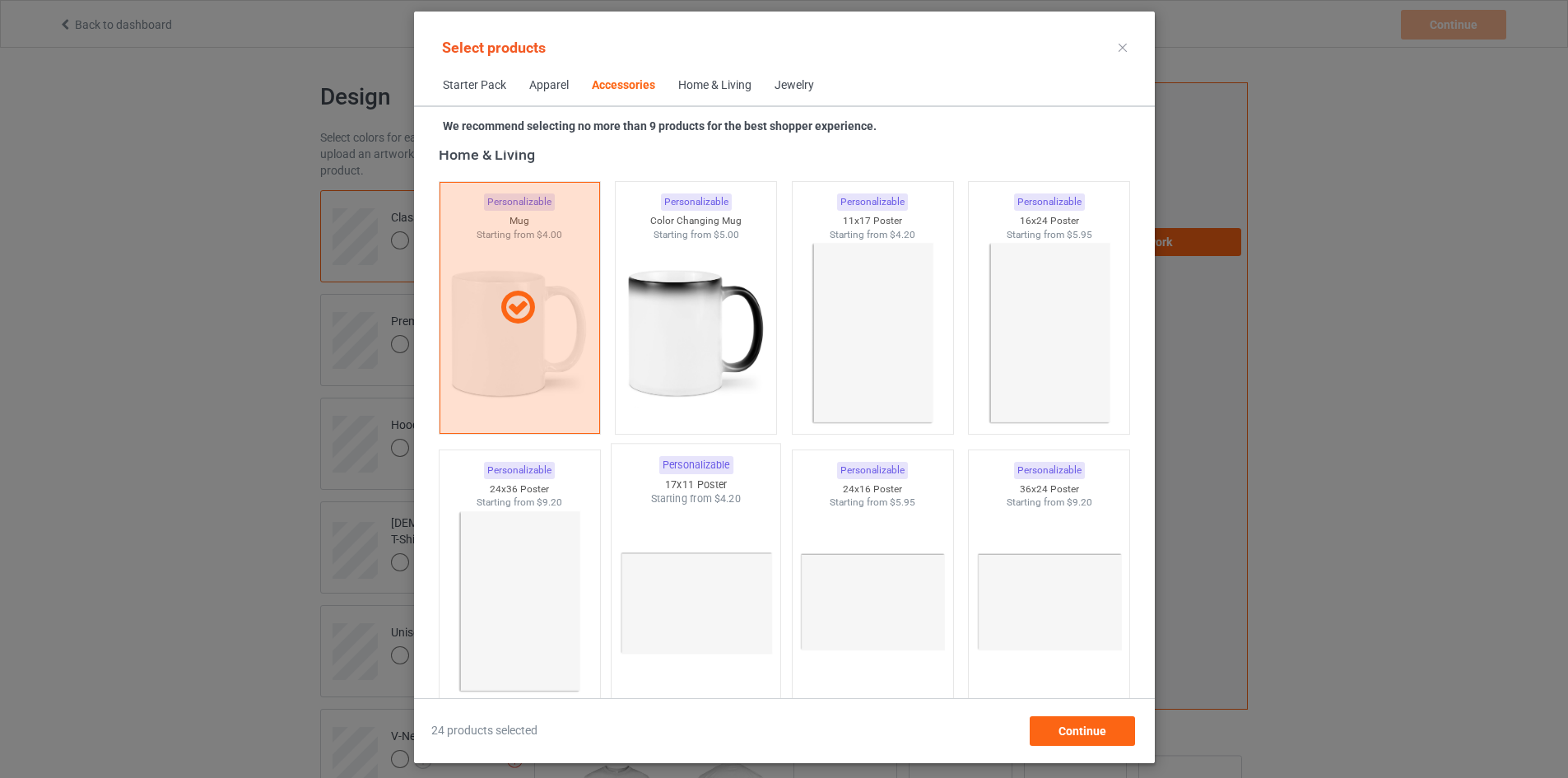
scroll to position [6934, 0]
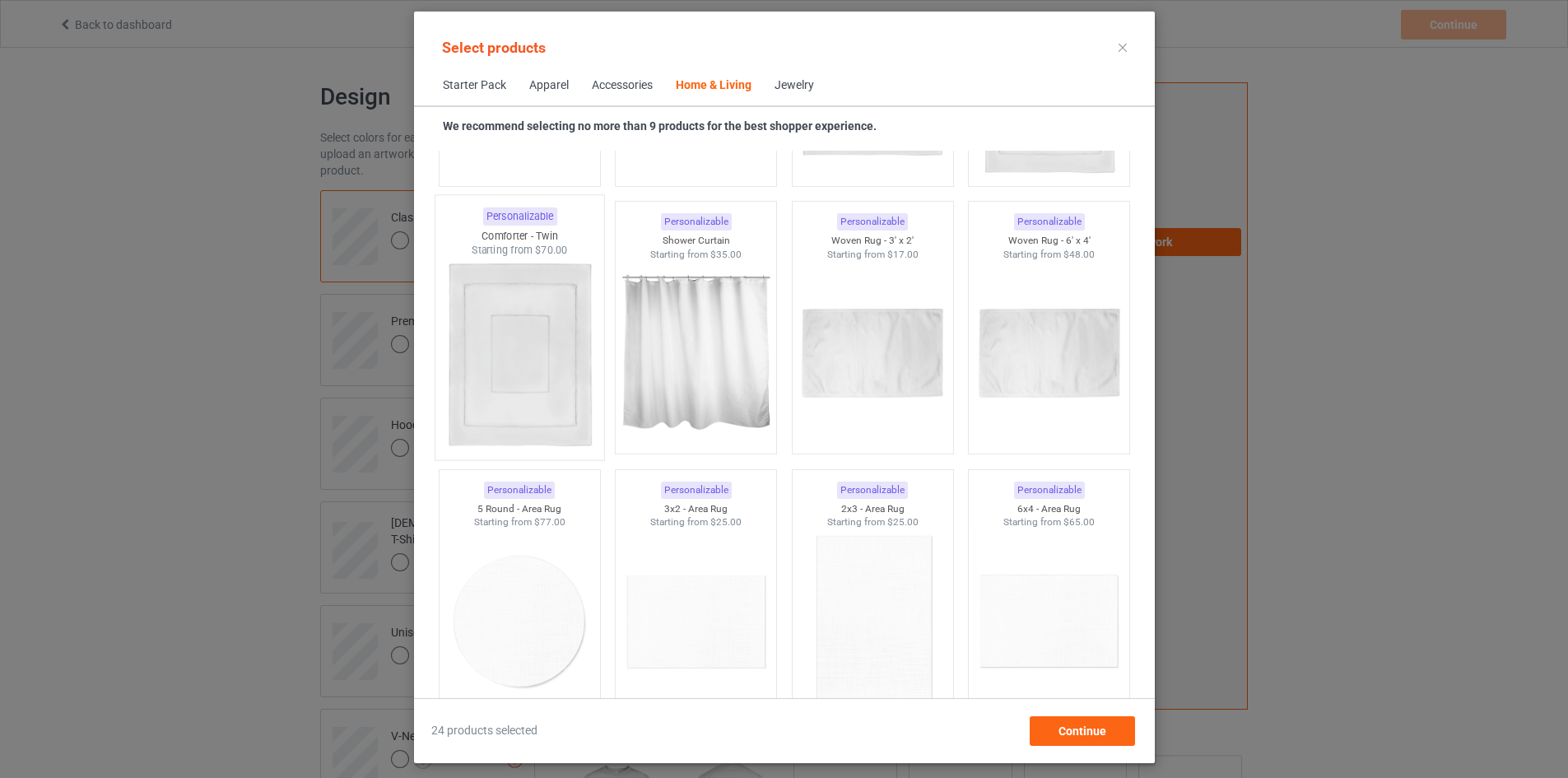
scroll to position [9156, 0]
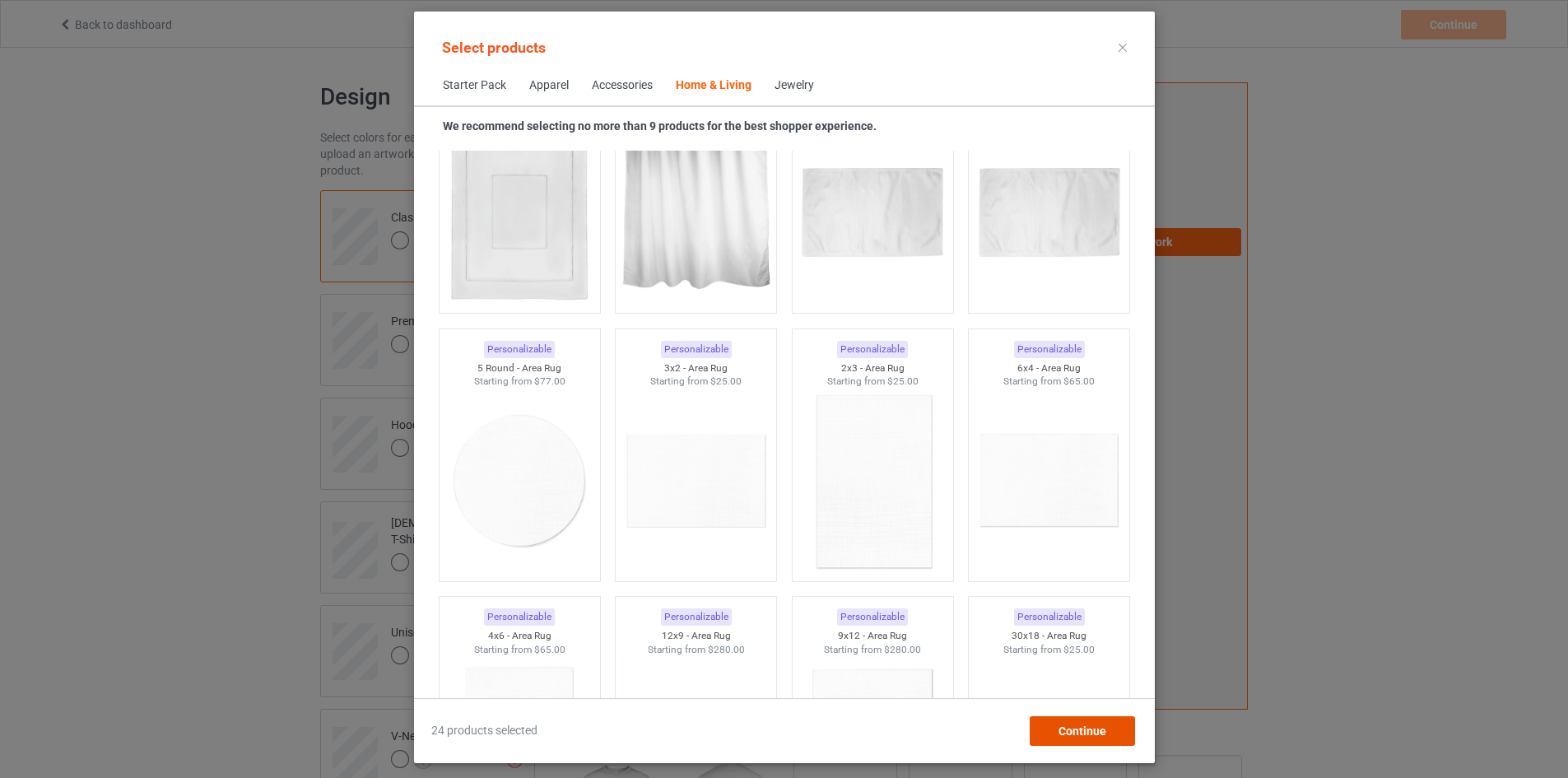
click at [1068, 719] on div "Continue" at bounding box center [1081, 730] width 106 height 30
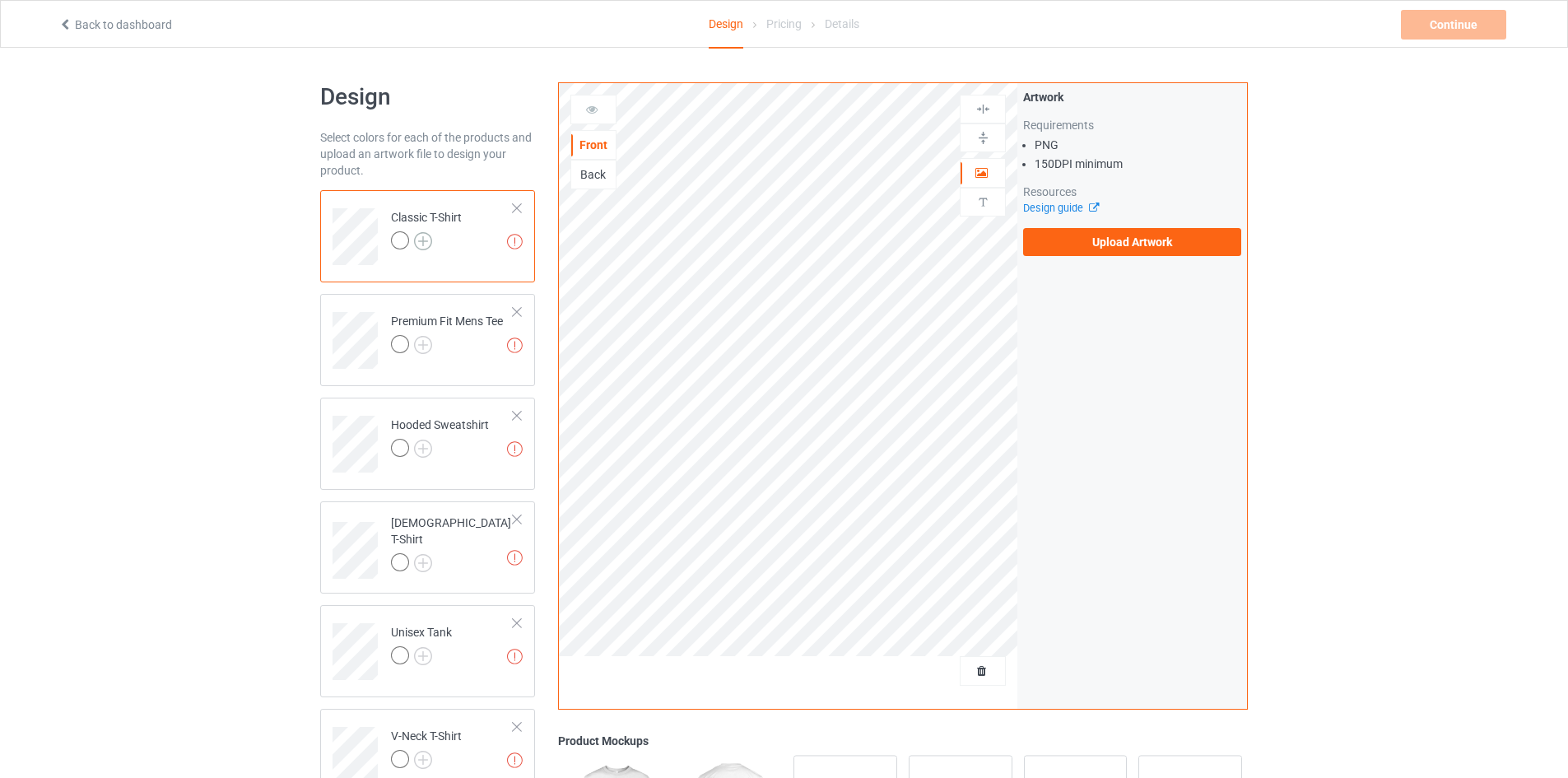
click at [424, 236] on img at bounding box center [423, 241] width 18 height 18
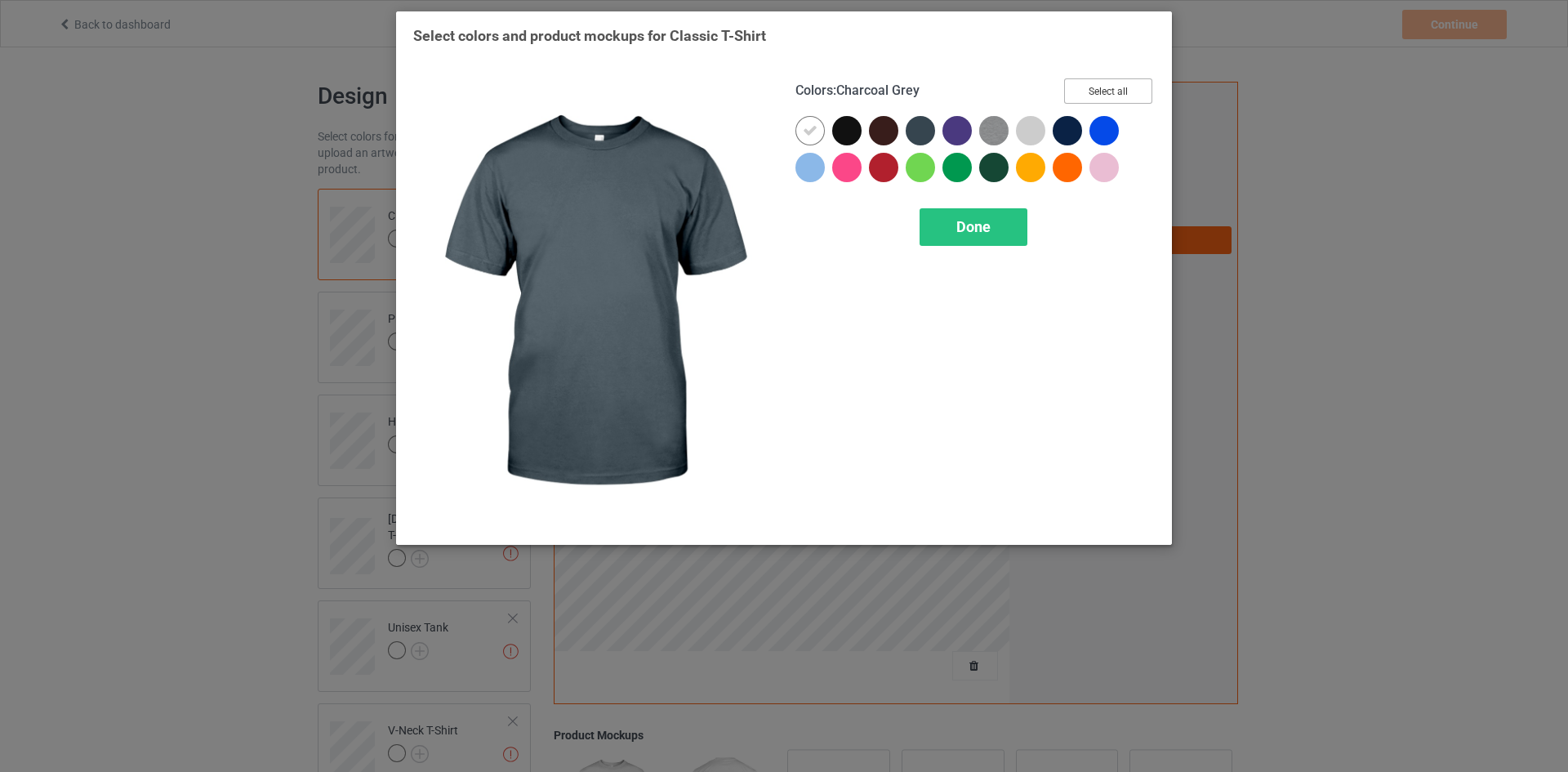
click at [1103, 91] on button "Select all" at bounding box center [1108, 90] width 89 height 25
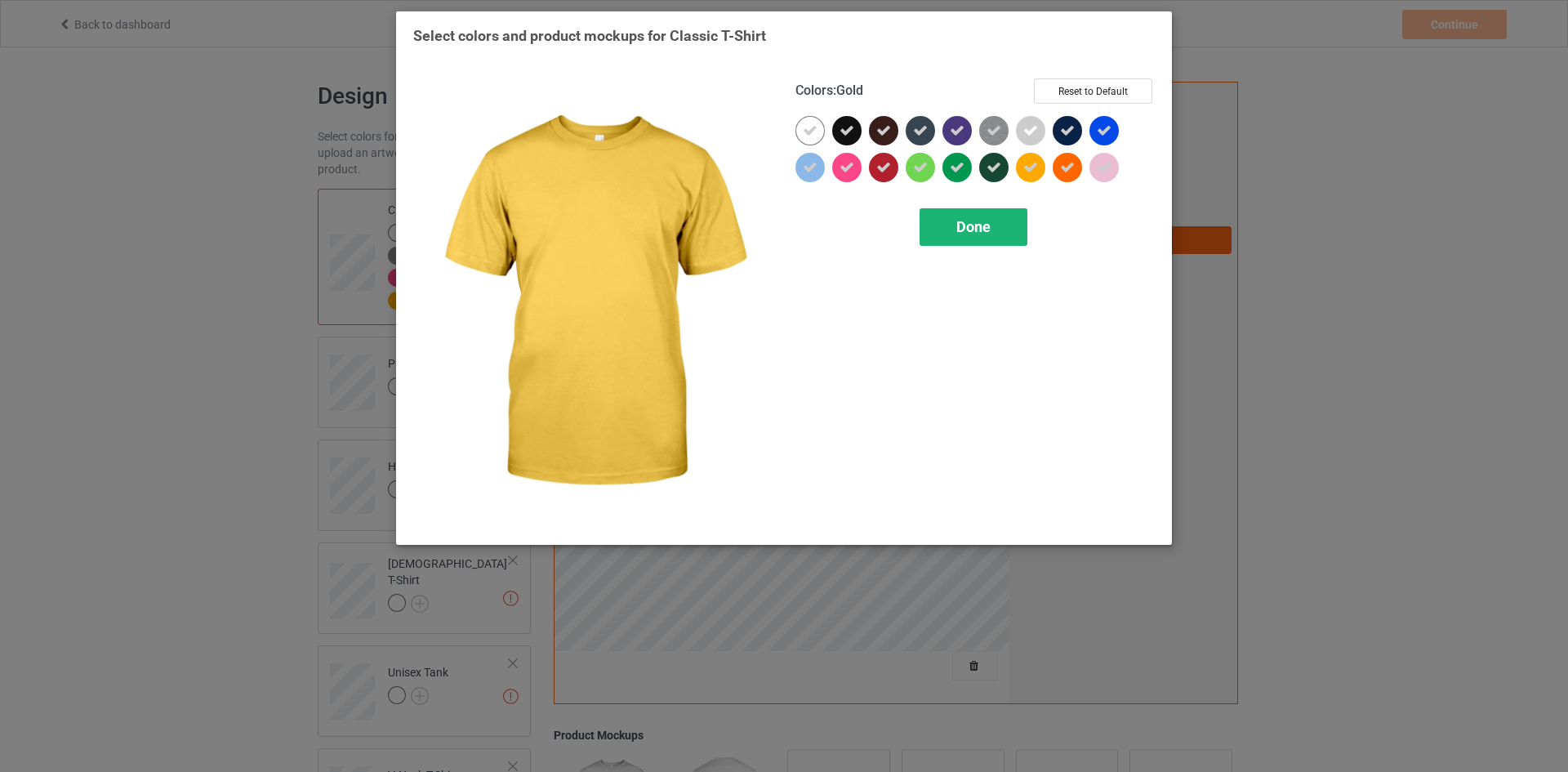
click at [958, 229] on span "Done" at bounding box center [973, 226] width 35 height 17
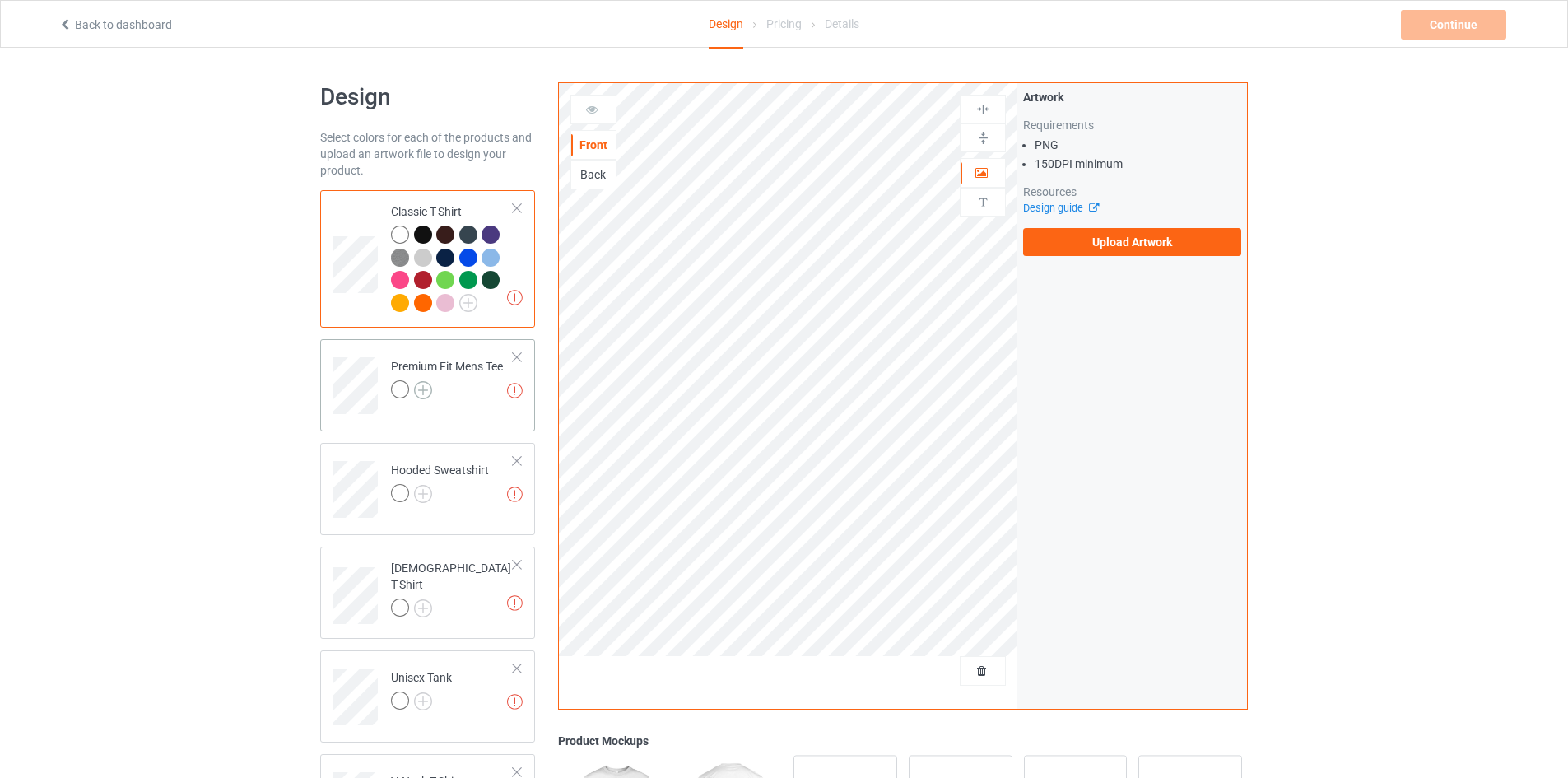
click at [425, 387] on img at bounding box center [423, 390] width 18 height 18
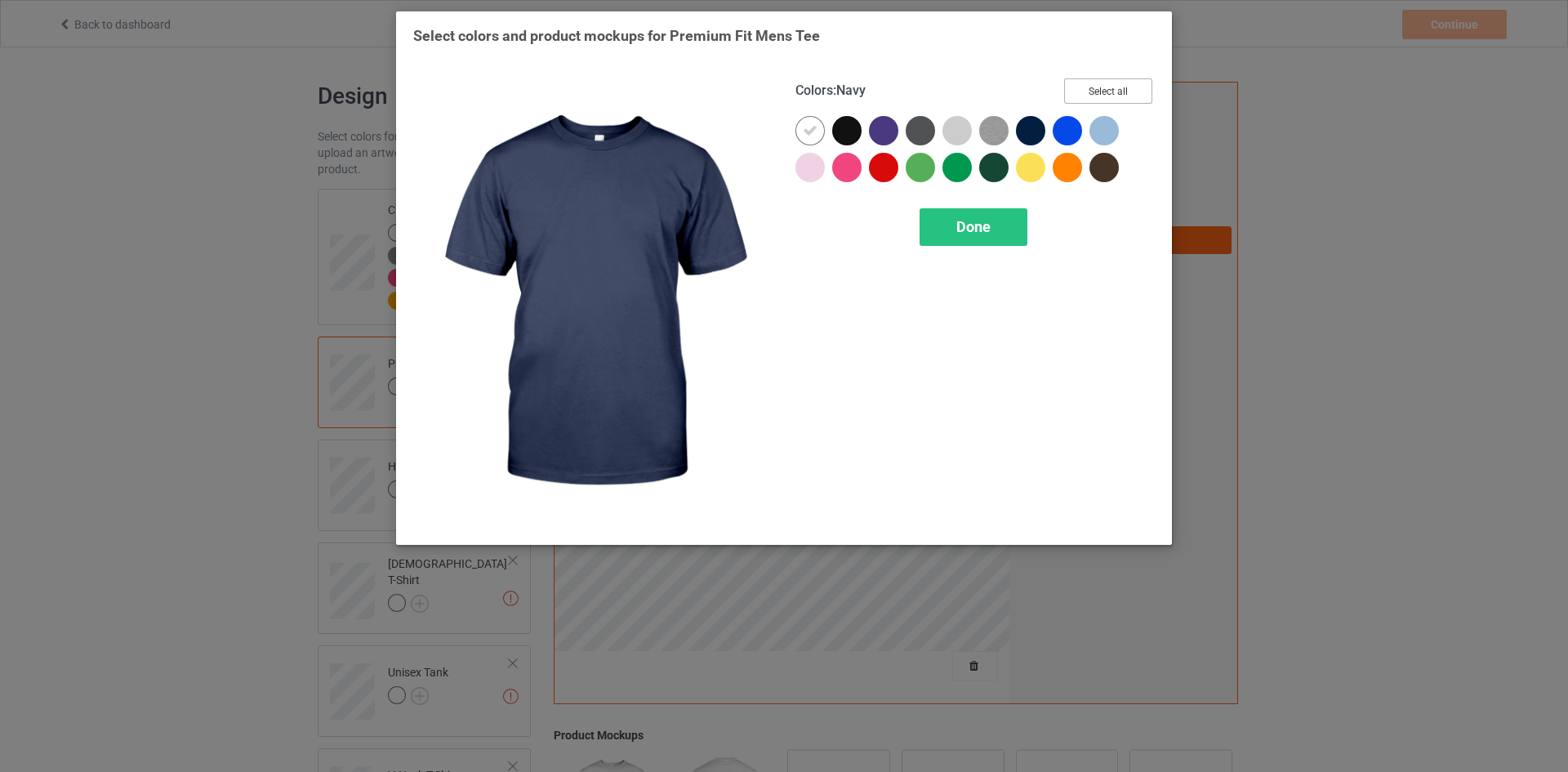
drag, startPoint x: 1111, startPoint y: 84, endPoint x: 1092, endPoint y: 119, distance: 39.8
click at [1111, 87] on button "Select all" at bounding box center [1108, 90] width 89 height 25
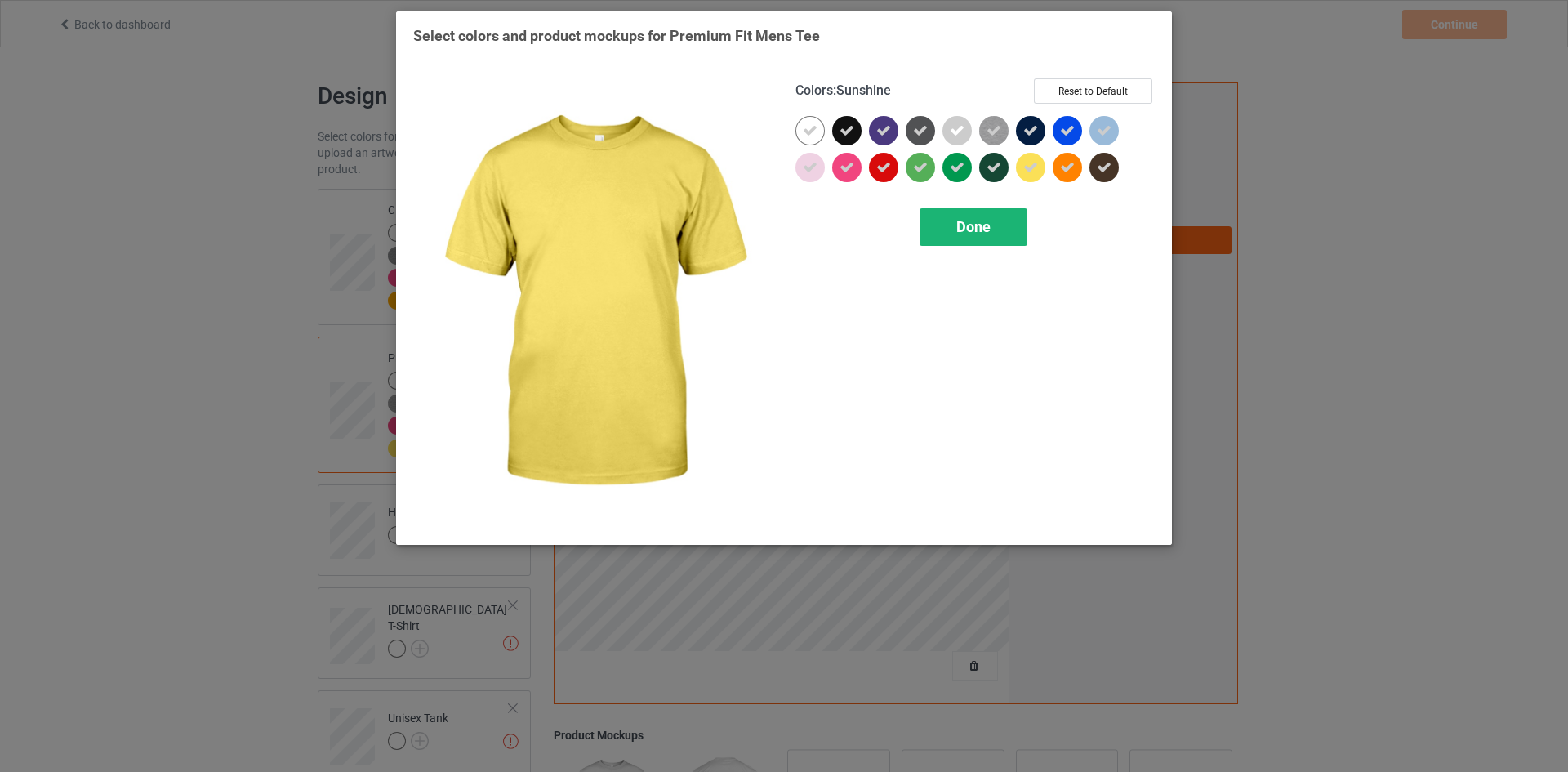
click at [977, 229] on span "Done" at bounding box center [973, 226] width 35 height 17
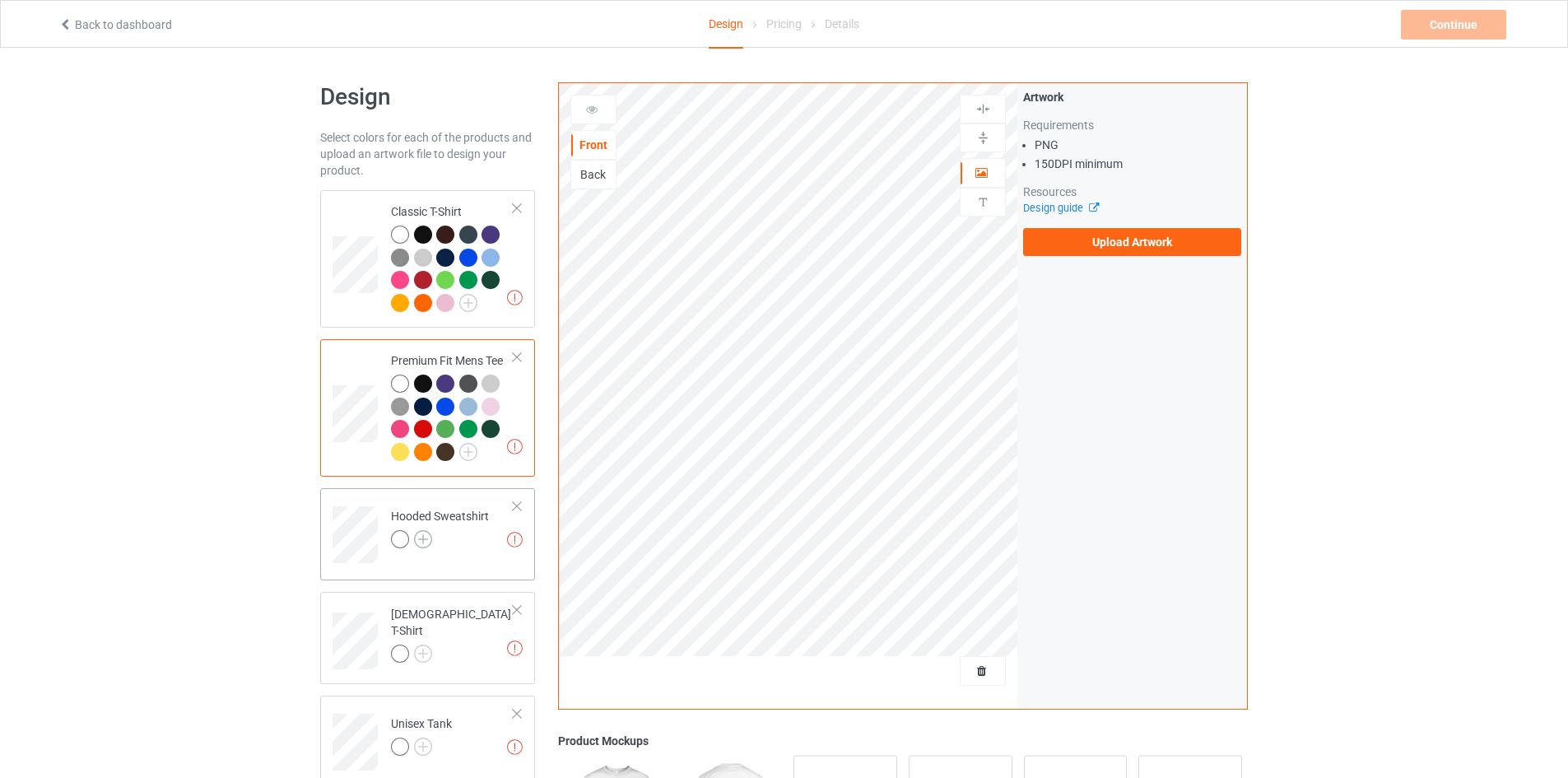
click at [425, 545] on img at bounding box center [423, 538] width 18 height 18
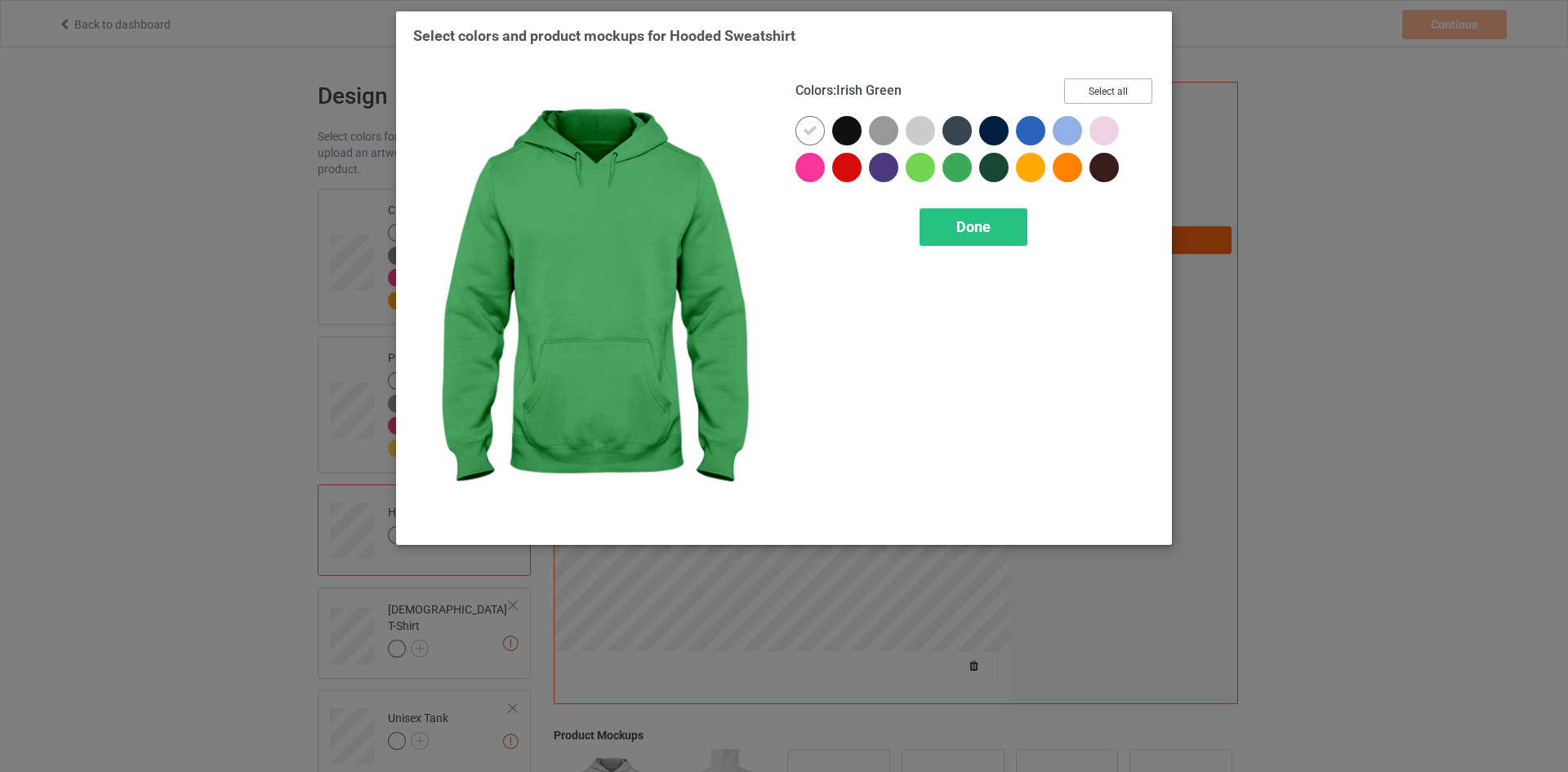
click at [1086, 88] on button "Select all" at bounding box center [1108, 90] width 89 height 25
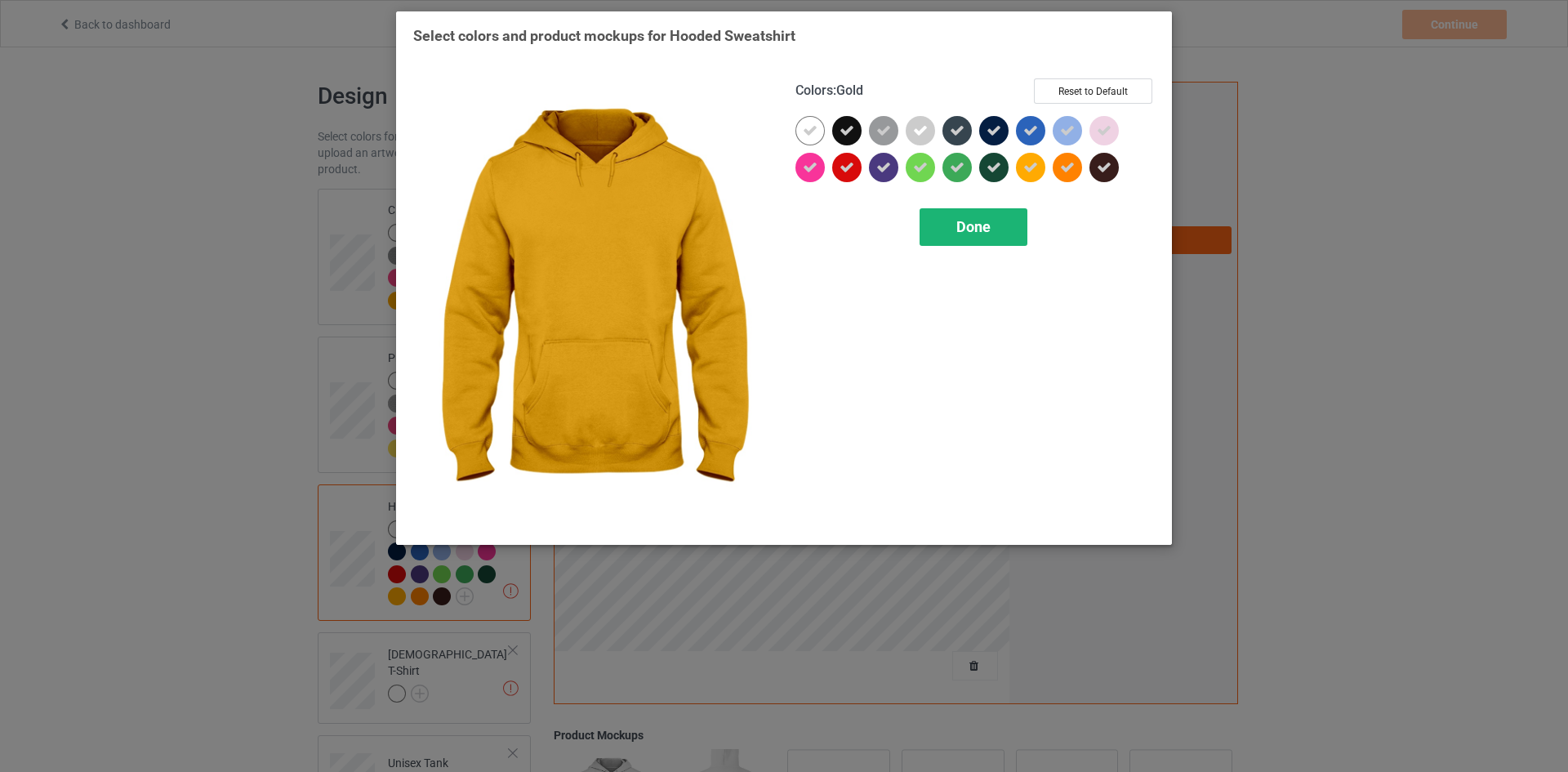
click at [994, 216] on div "Done" at bounding box center [973, 226] width 108 height 38
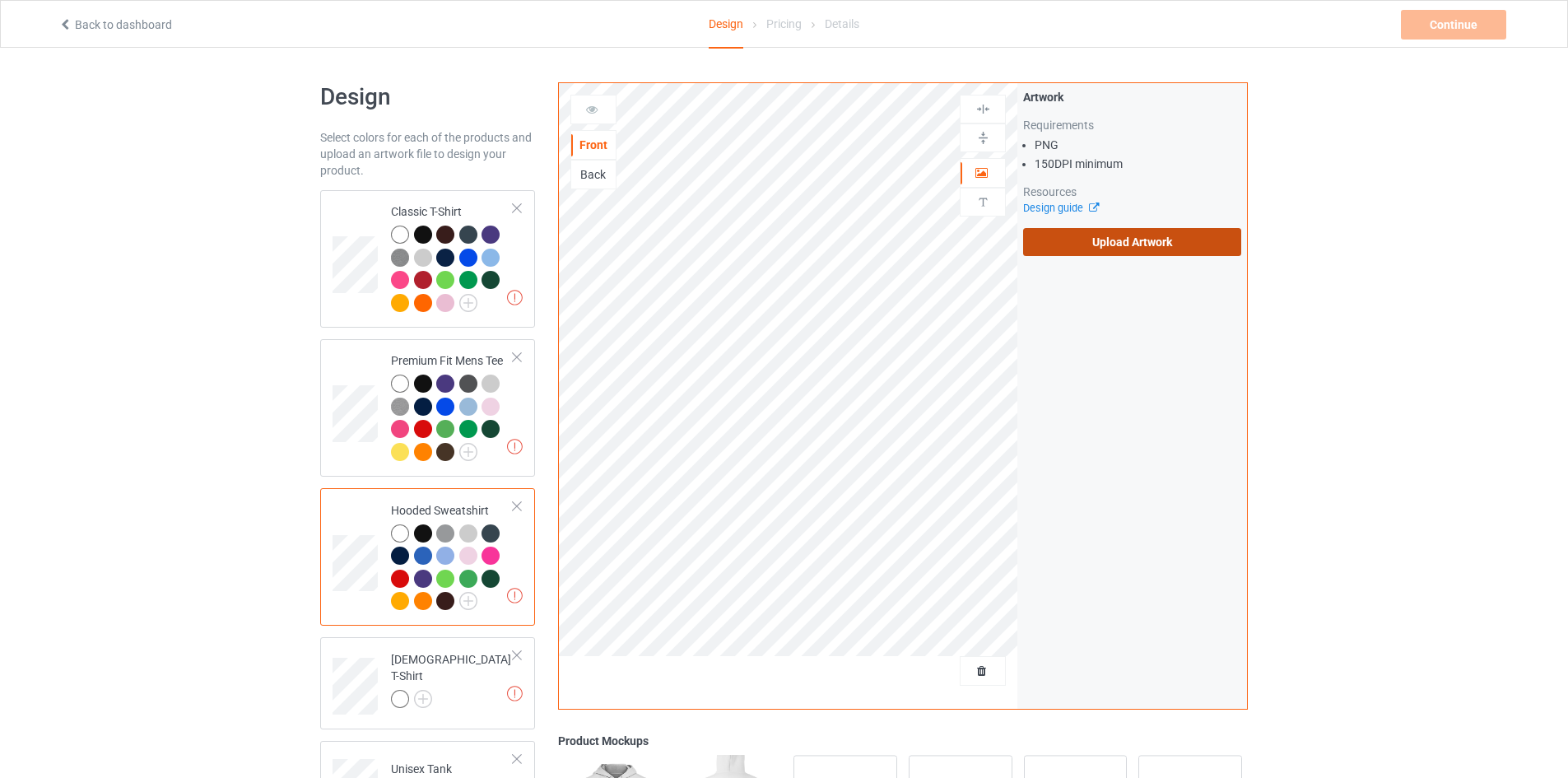
click at [1153, 238] on label "Upload Artwork" at bounding box center [1131, 242] width 218 height 28
click at [0, 0] on input "Upload Artwork" at bounding box center [0, 0] width 0 height 0
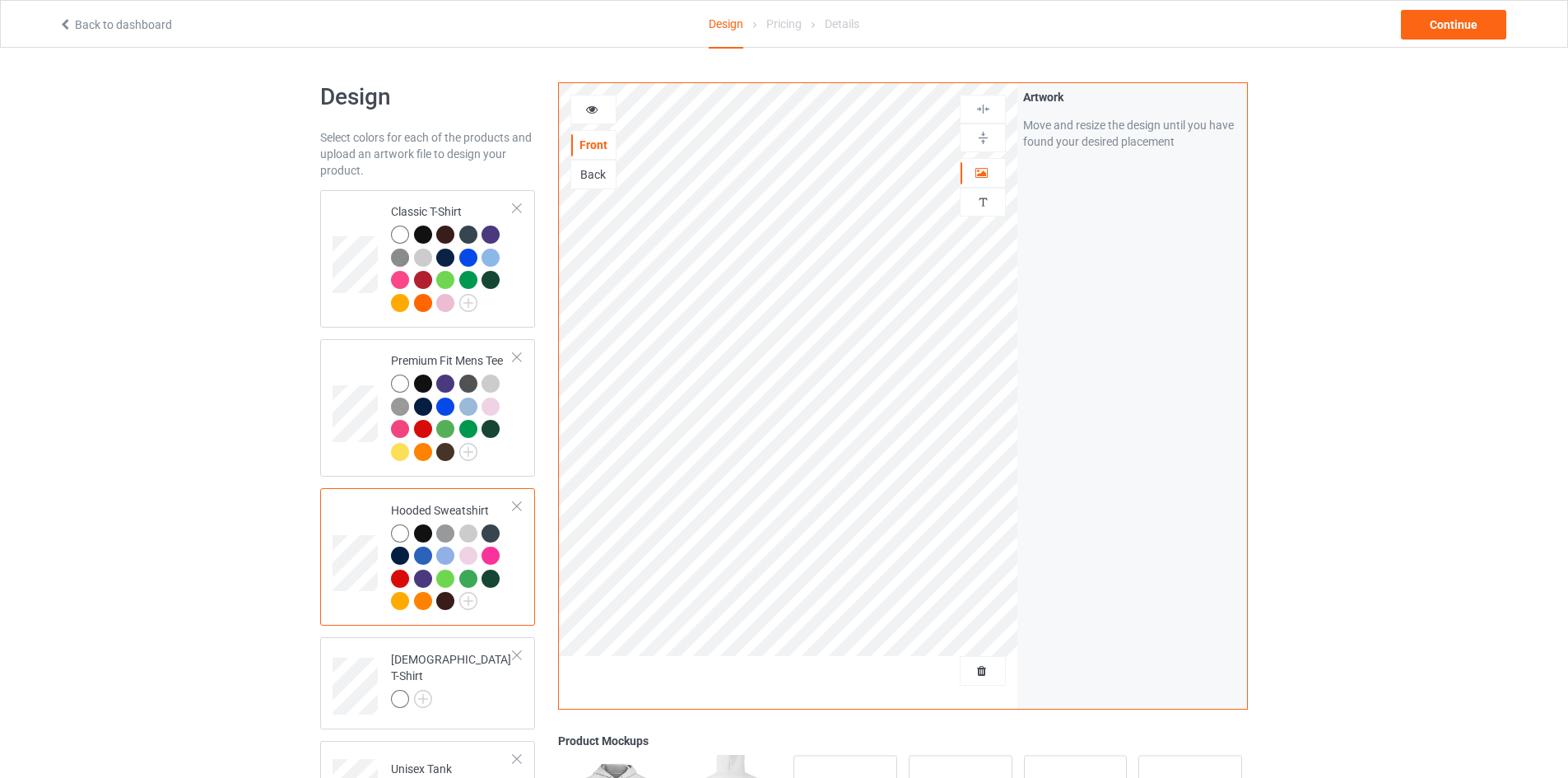
click at [1125, 289] on div "Artwork Move and resize the design until you have found your desired placement" at bounding box center [1131, 396] width 230 height 626
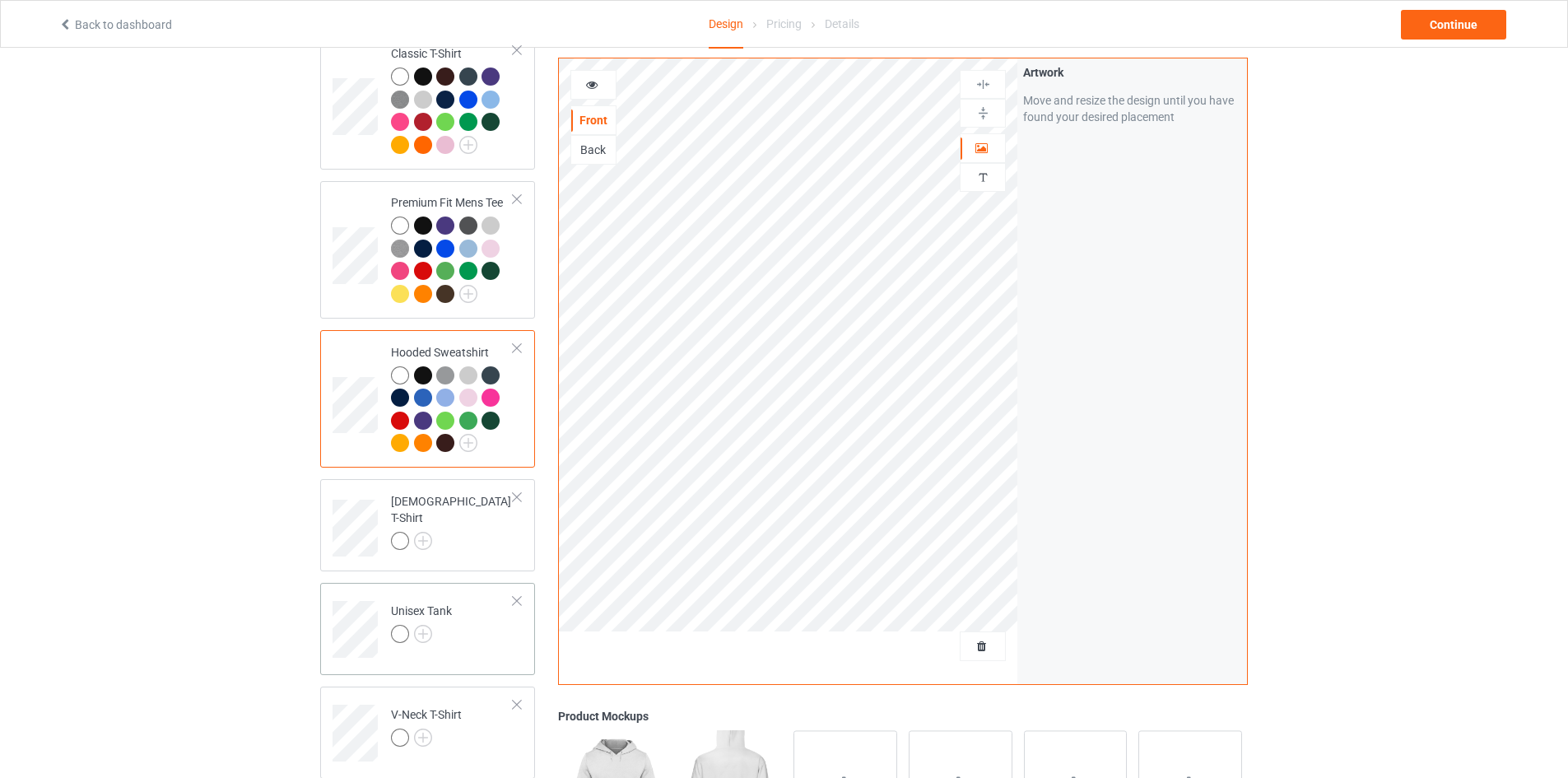
scroll to position [329, 0]
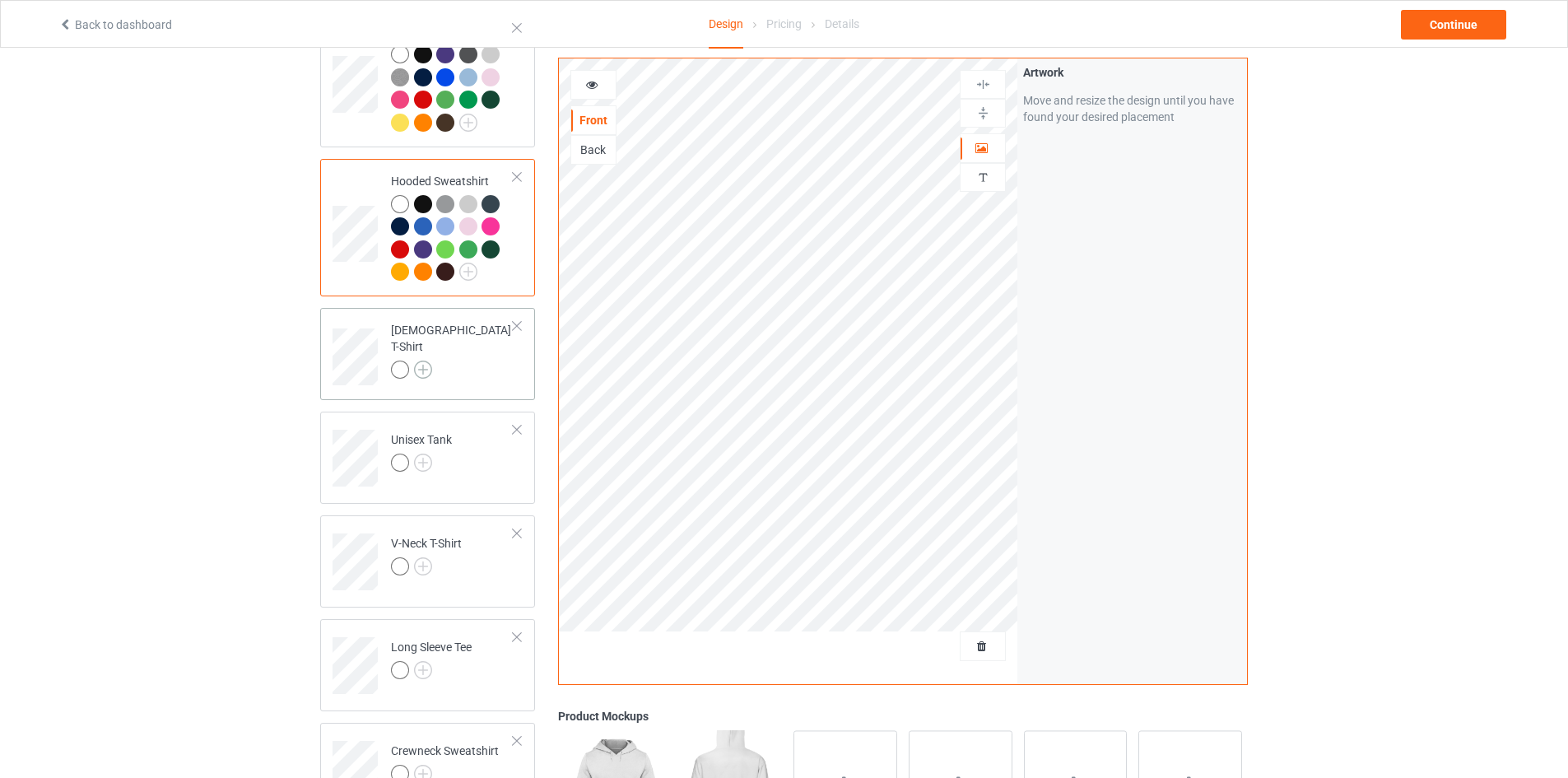
click at [416, 366] on img at bounding box center [423, 370] width 18 height 18
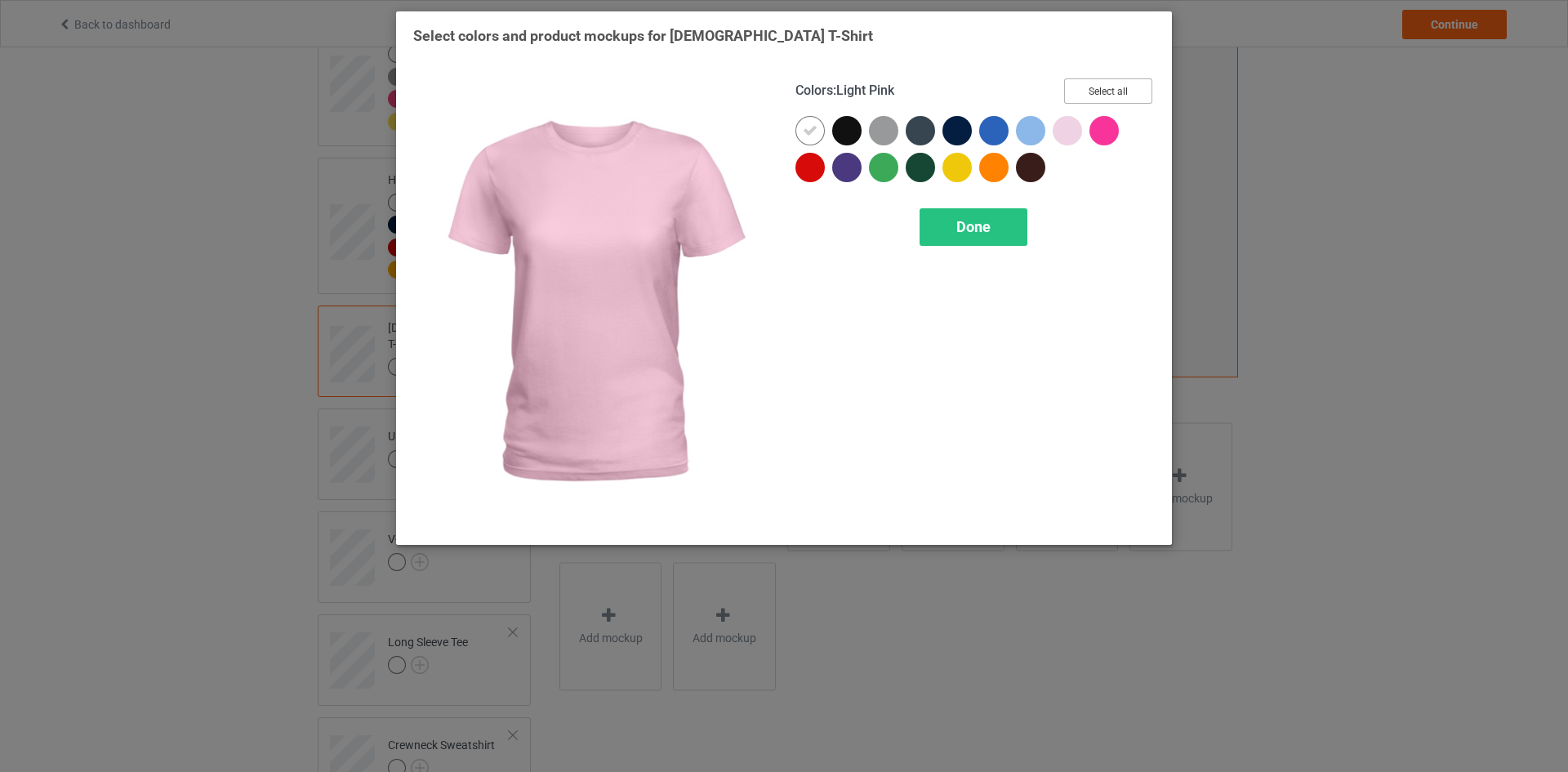
click at [1118, 88] on button "Select all" at bounding box center [1108, 90] width 89 height 25
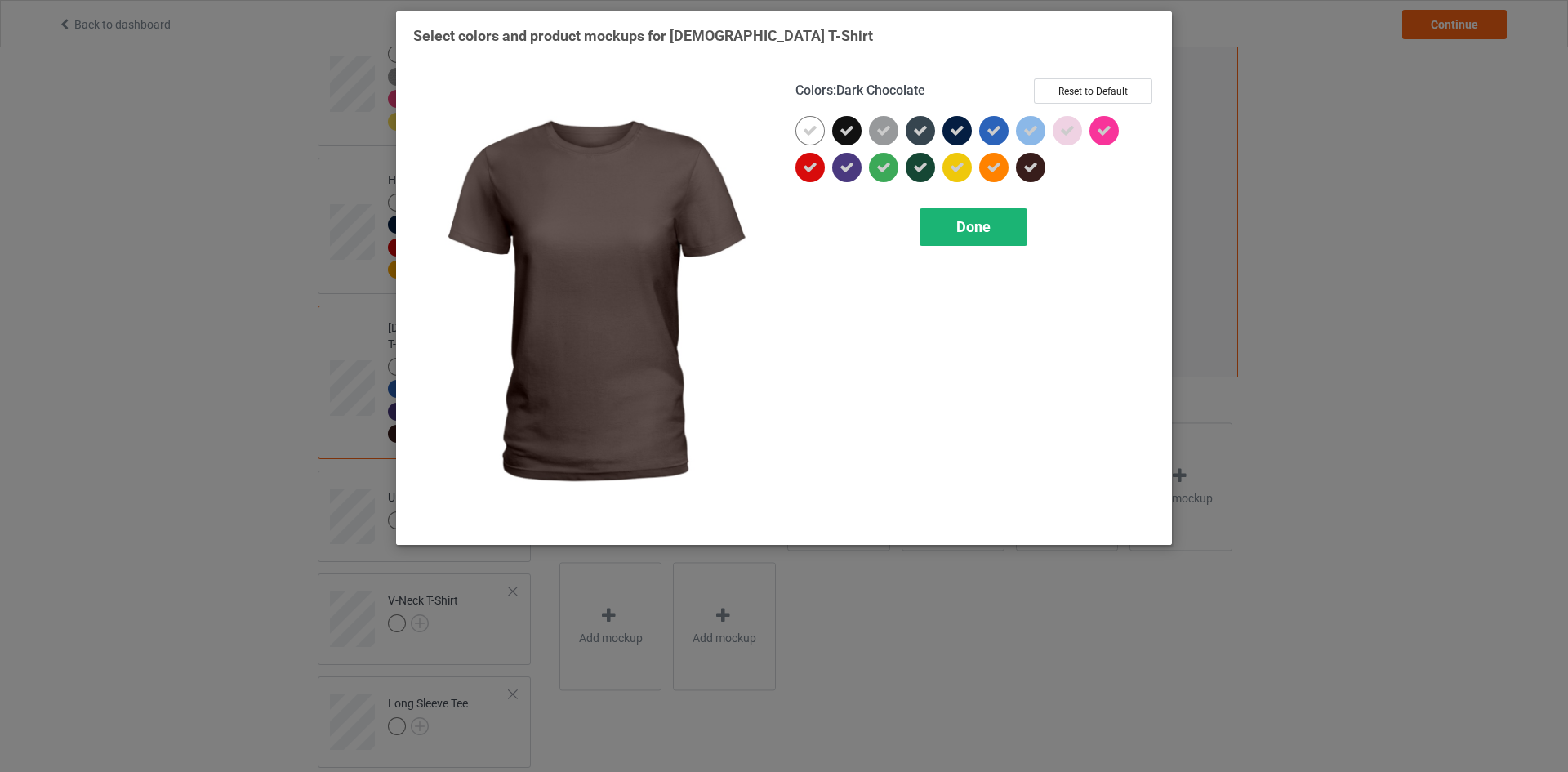
click at [947, 226] on div "Done" at bounding box center [973, 226] width 108 height 38
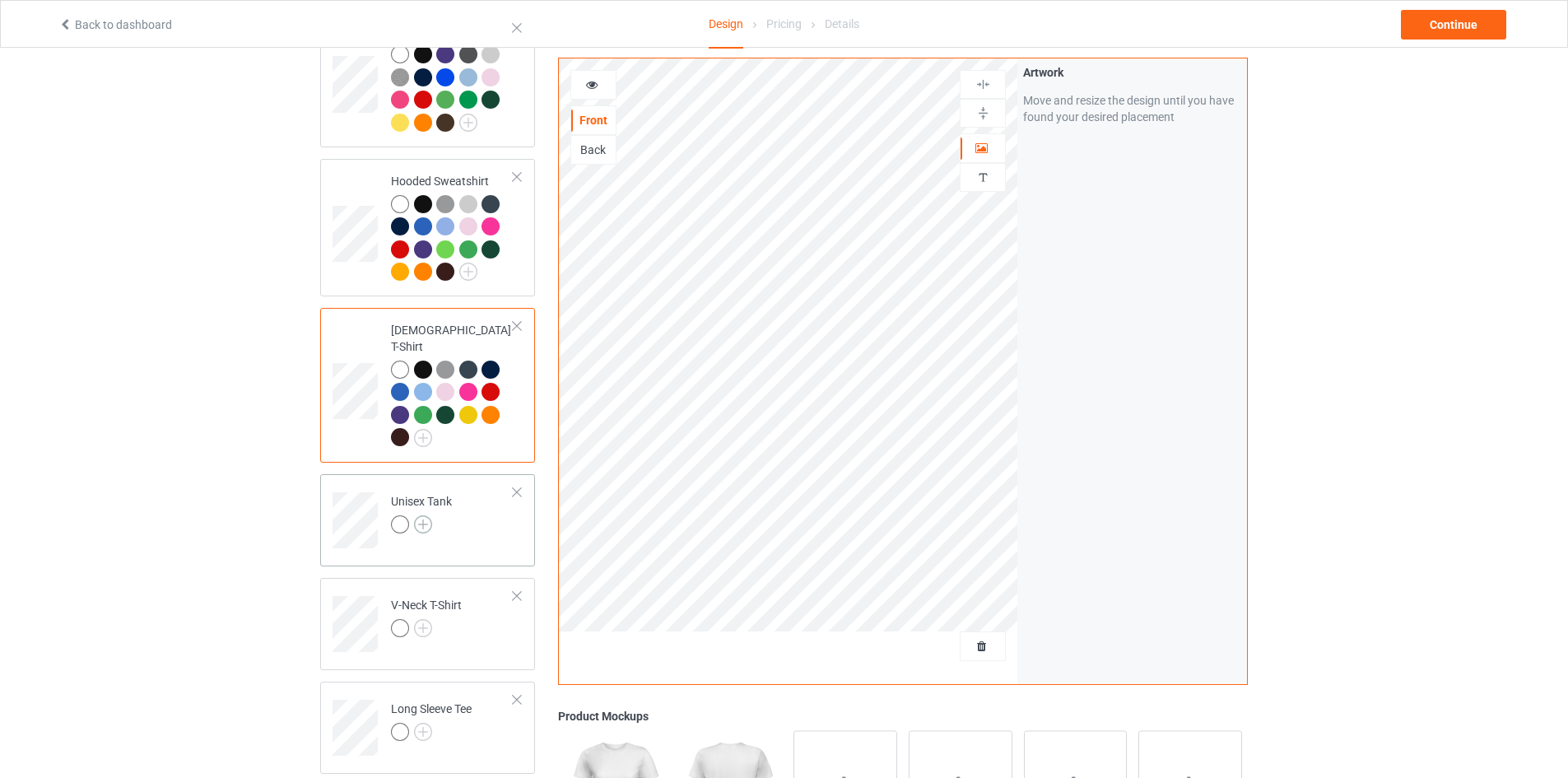
click at [423, 515] on img at bounding box center [423, 524] width 18 height 18
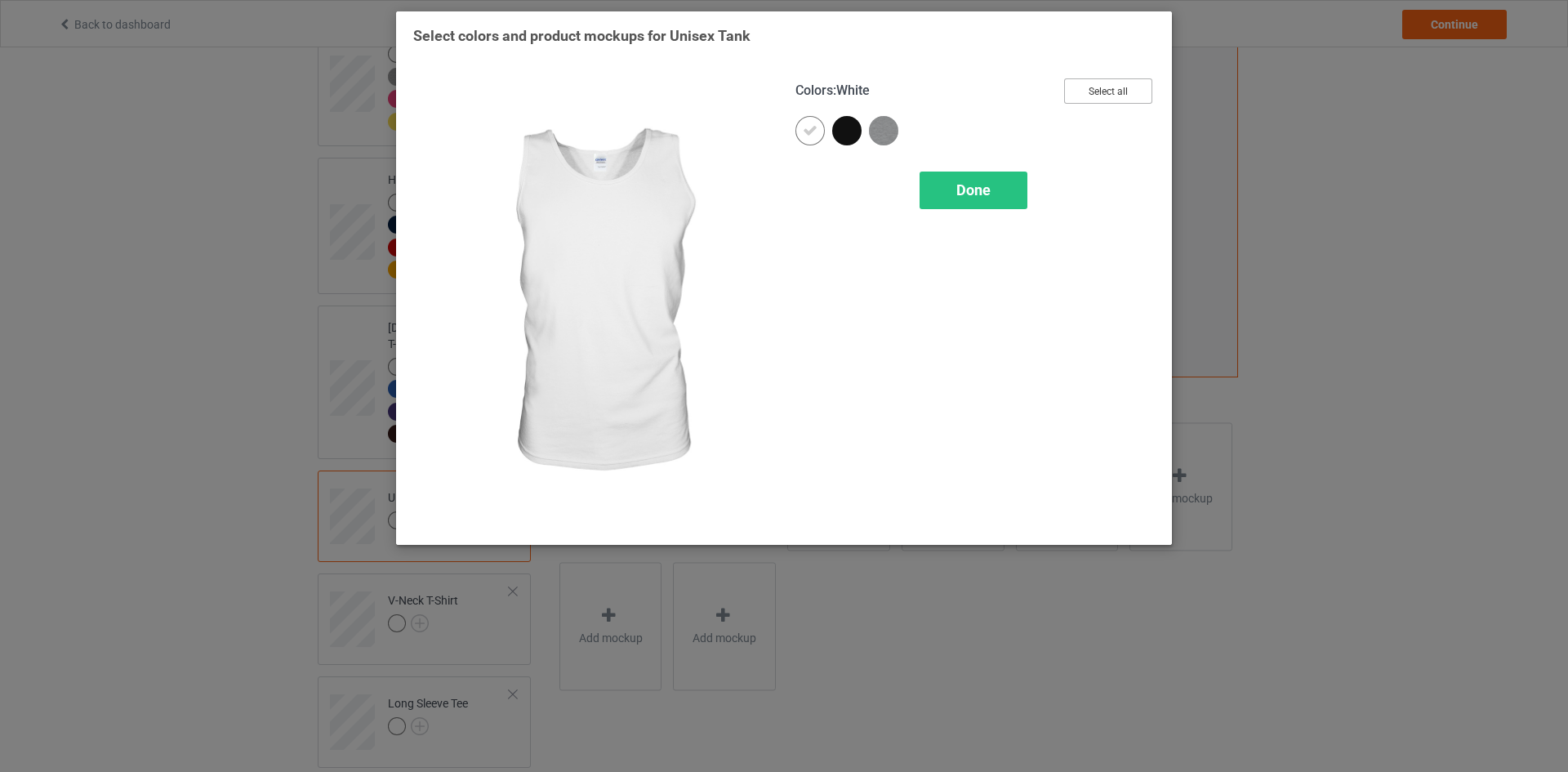
click at [1112, 90] on button "Select all" at bounding box center [1108, 90] width 89 height 25
click at [975, 190] on span "Done" at bounding box center [973, 190] width 35 height 17
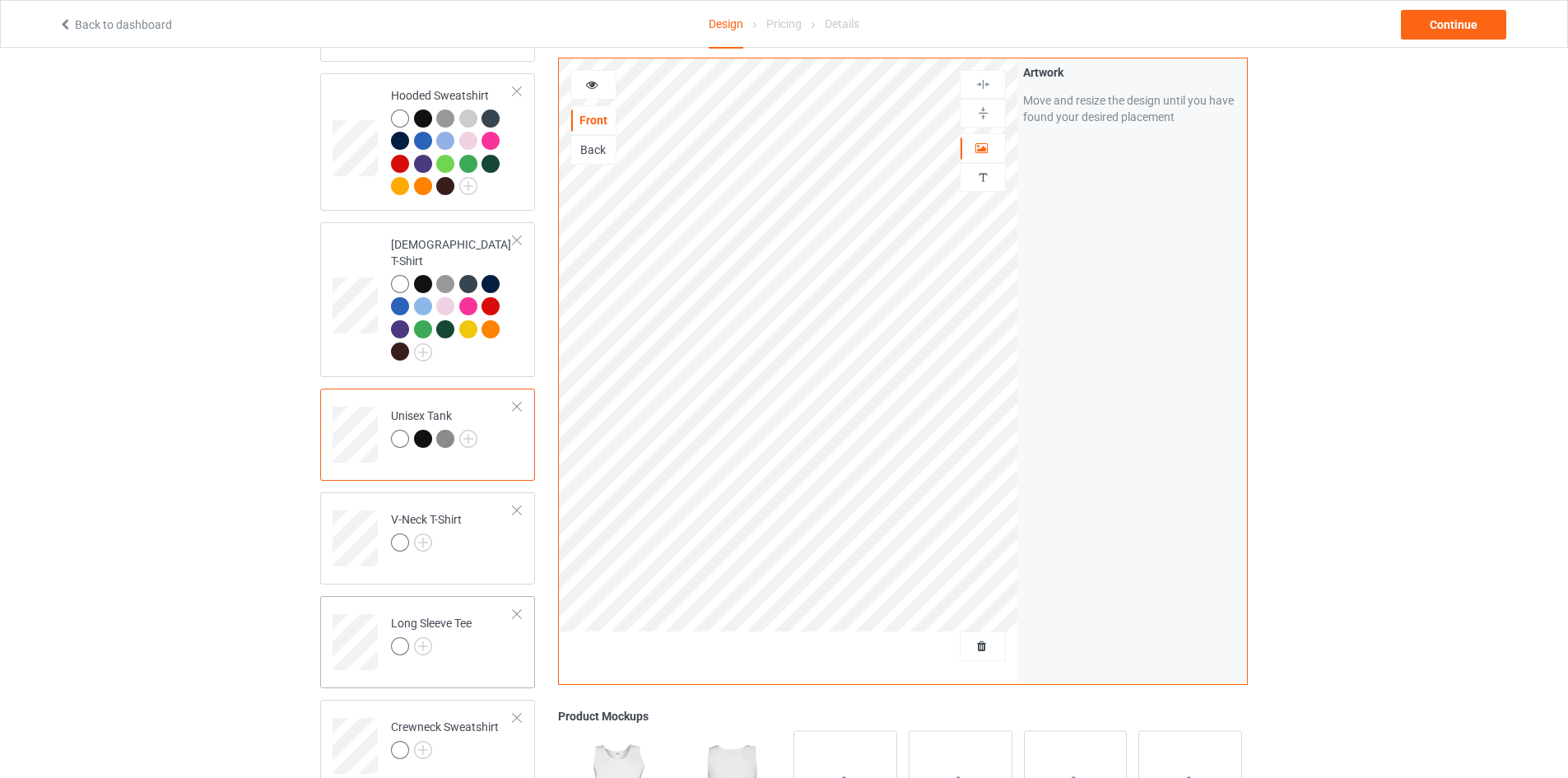
scroll to position [494, 0]
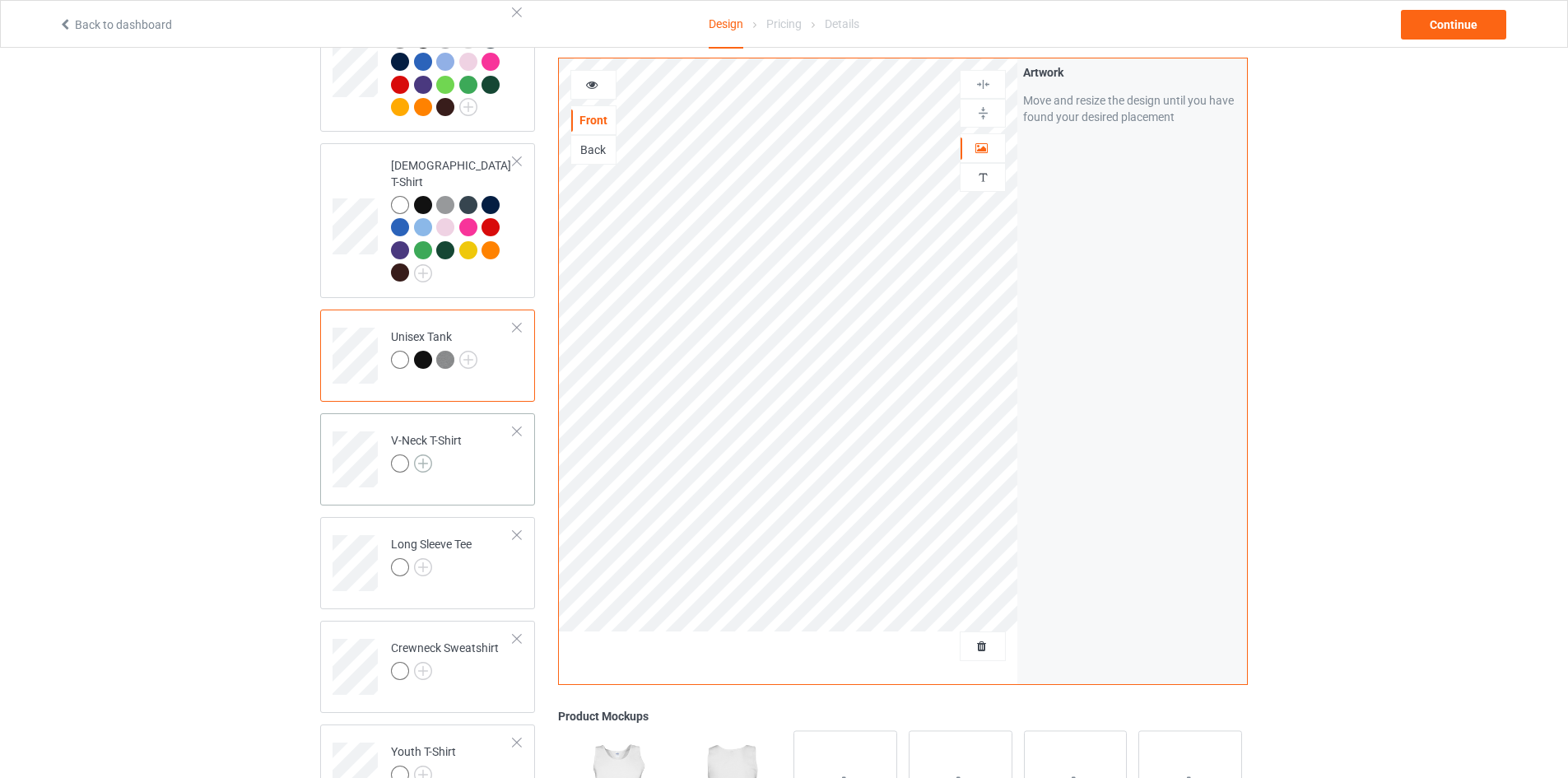
click at [421, 454] on img at bounding box center [423, 463] width 18 height 18
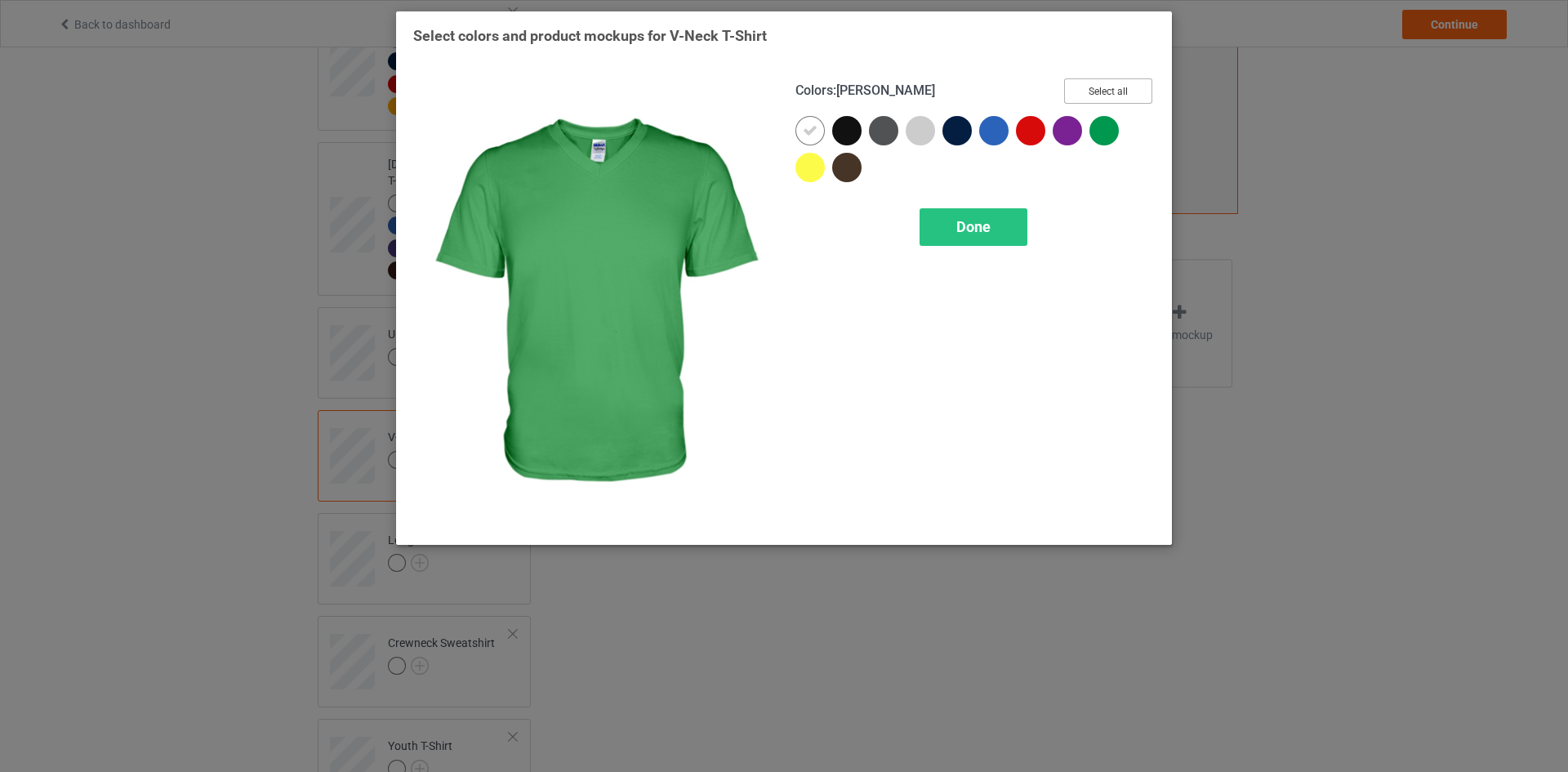
click at [1099, 92] on button "Select all" at bounding box center [1108, 90] width 89 height 25
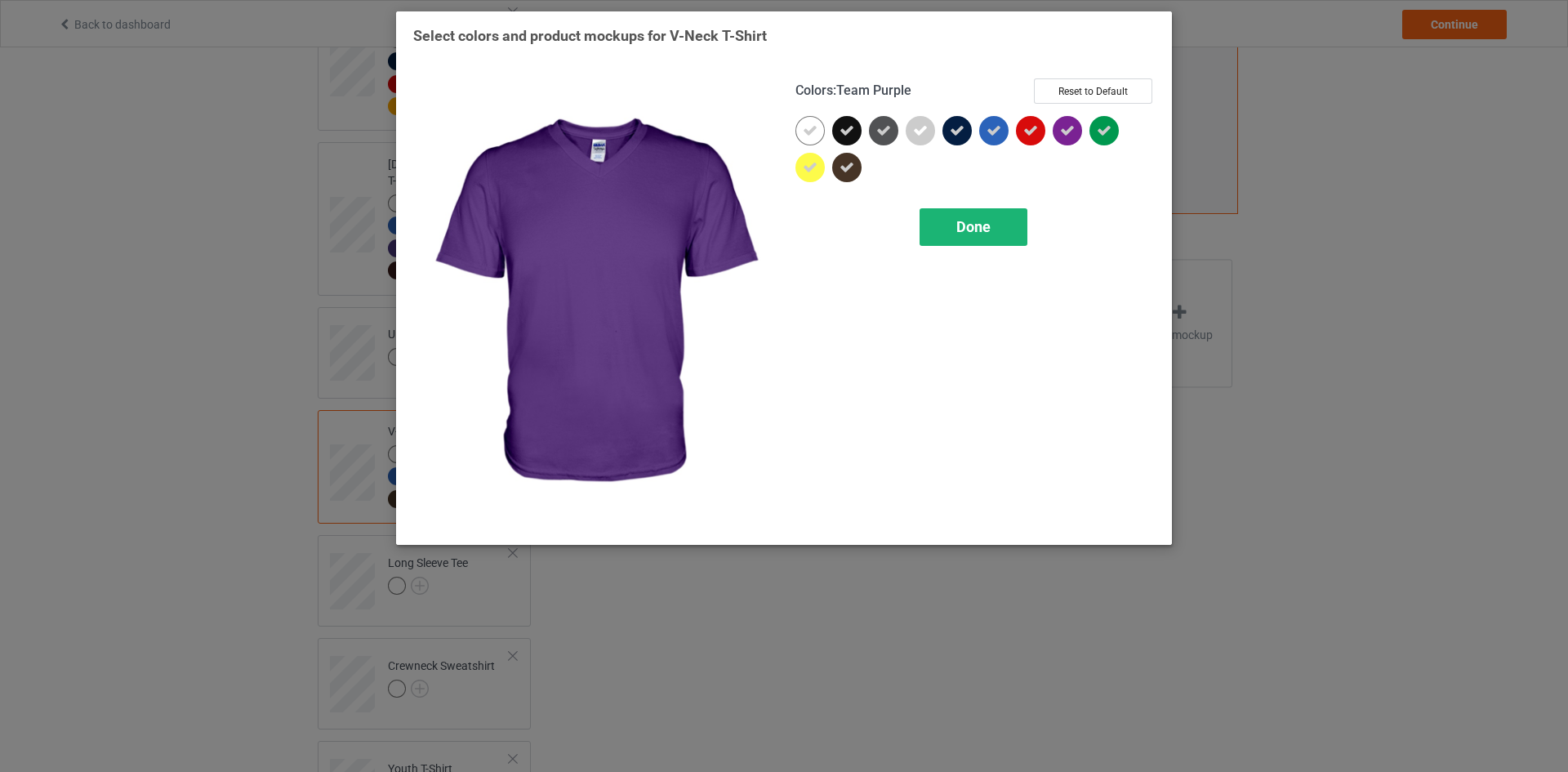
click at [977, 240] on div "Done" at bounding box center [973, 226] width 108 height 38
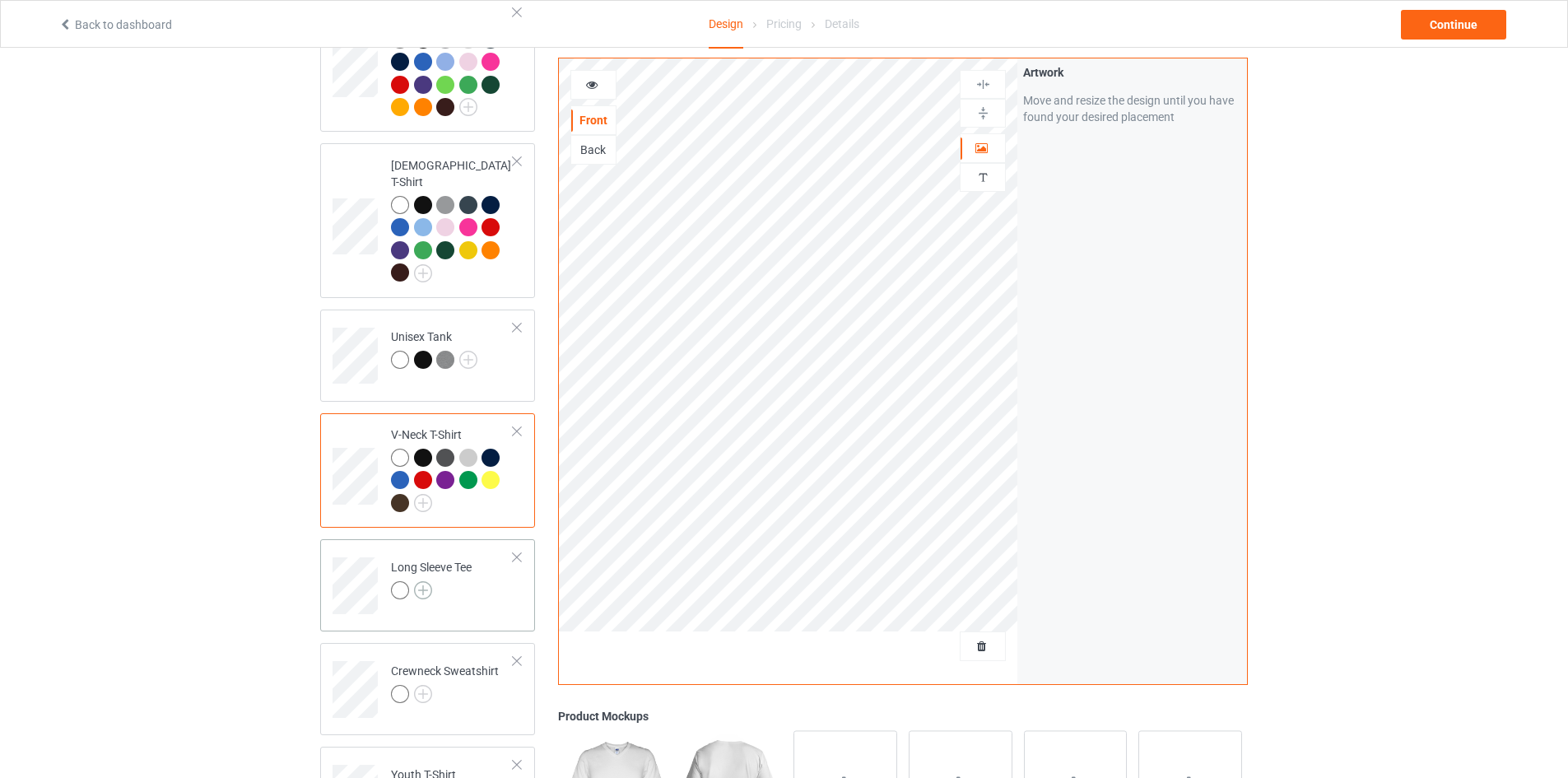
click at [428, 581] on img at bounding box center [423, 590] width 18 height 18
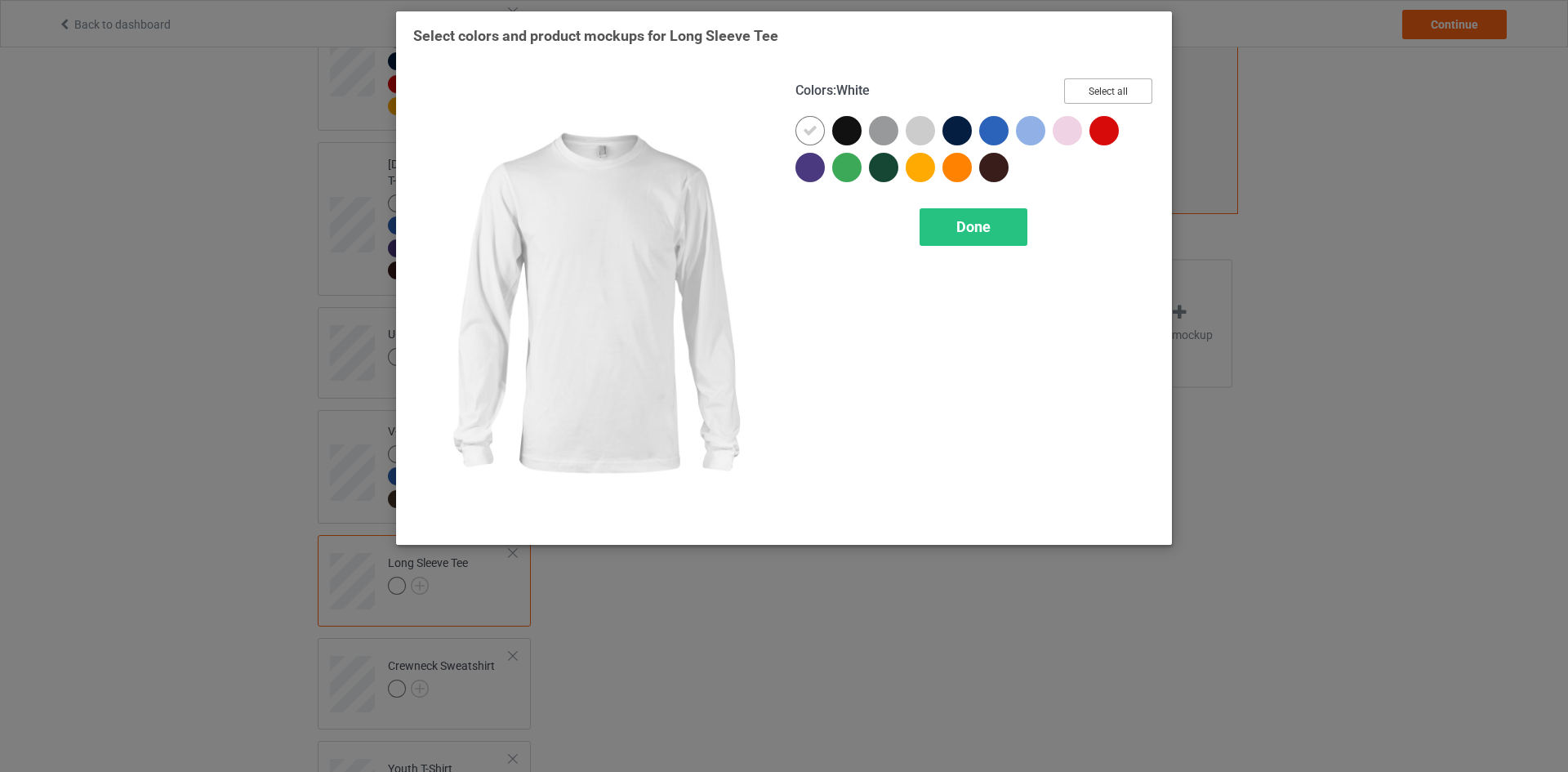
click at [1104, 80] on button "Select all" at bounding box center [1108, 90] width 89 height 25
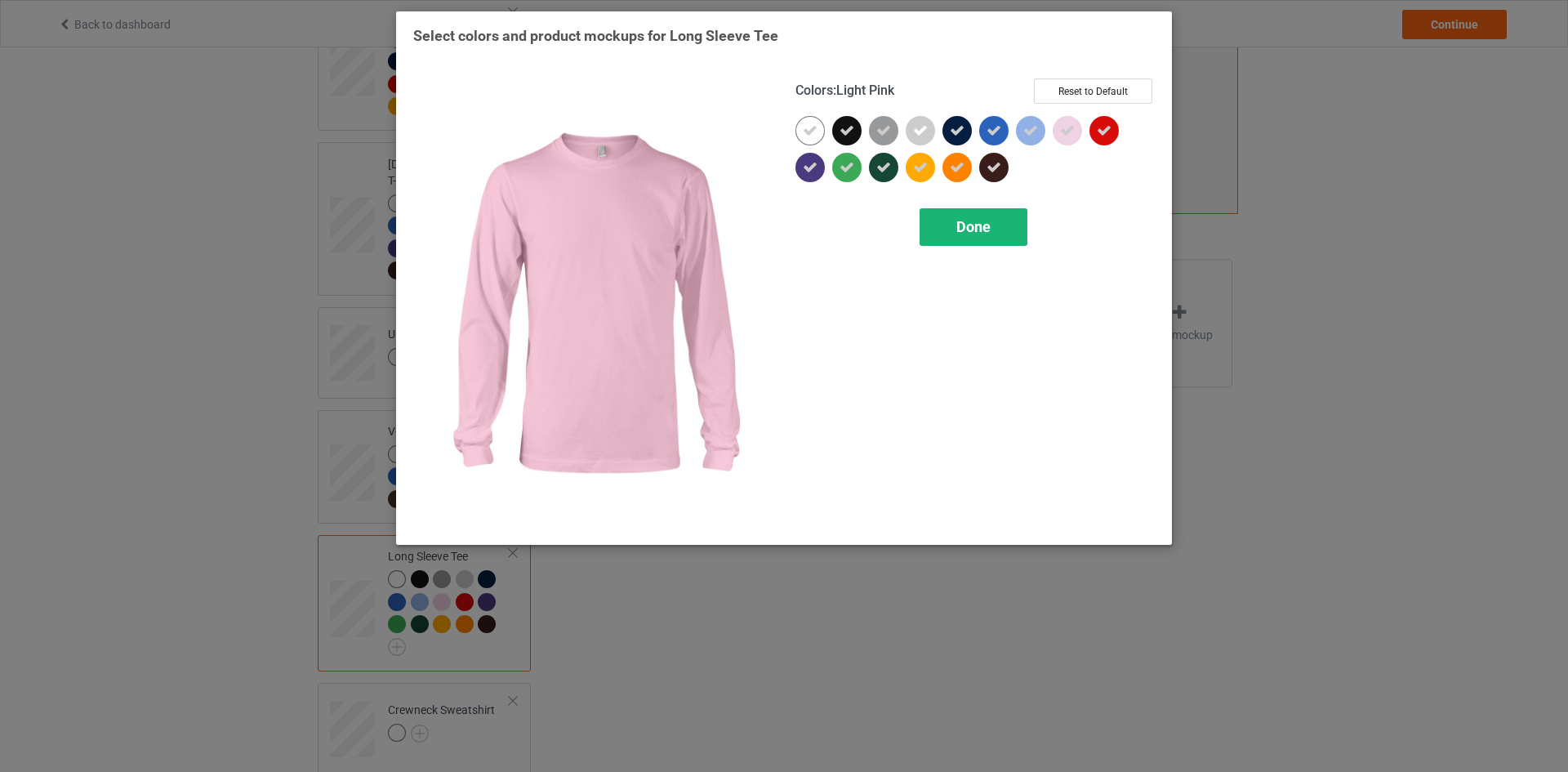
click at [987, 237] on div "Done" at bounding box center [973, 226] width 108 height 38
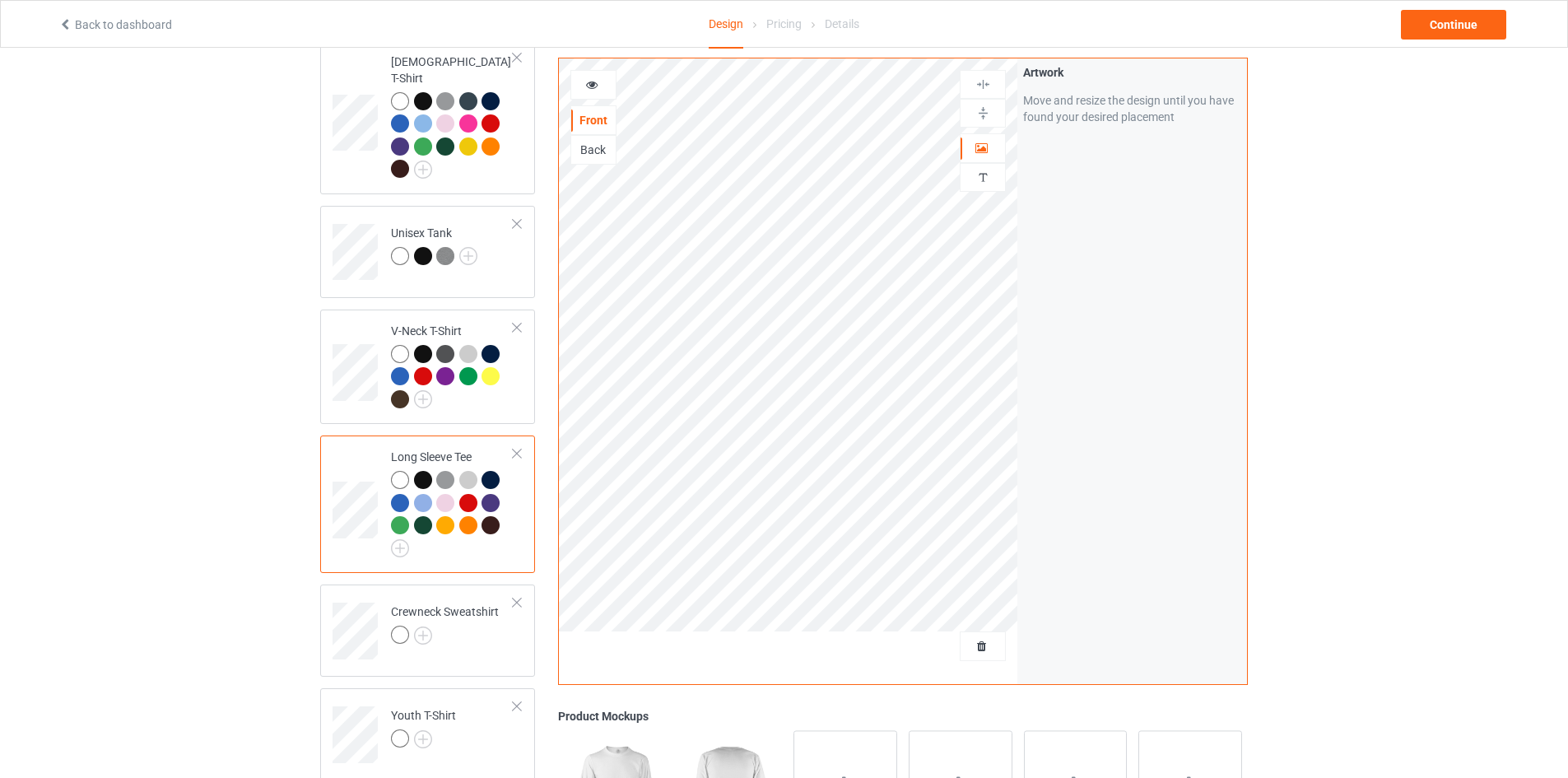
scroll to position [740, 0]
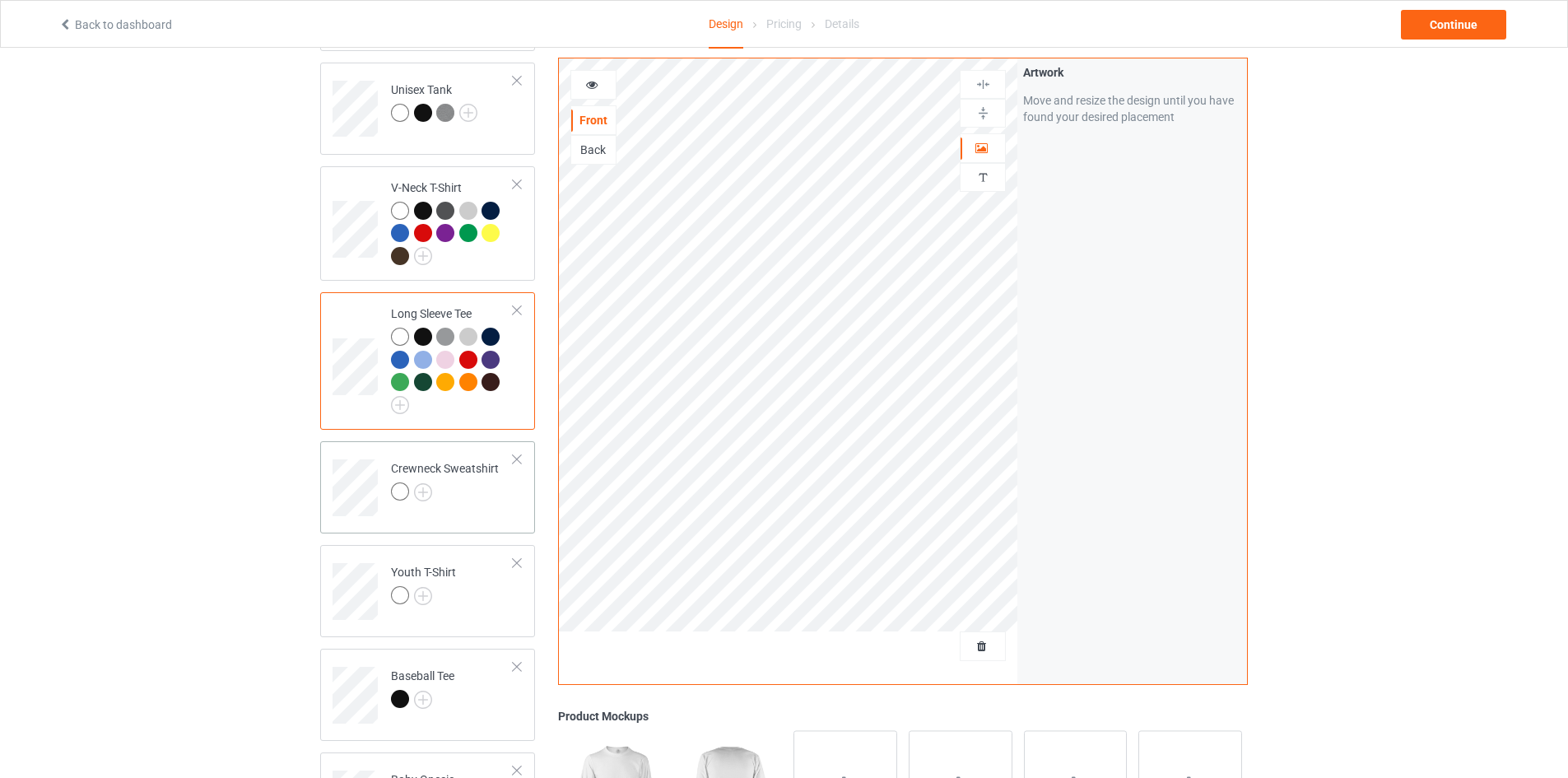
click at [428, 470] on div "Crewneck Sweatshirt" at bounding box center [444, 479] width 108 height 40
click at [426, 483] on img at bounding box center [423, 492] width 18 height 18
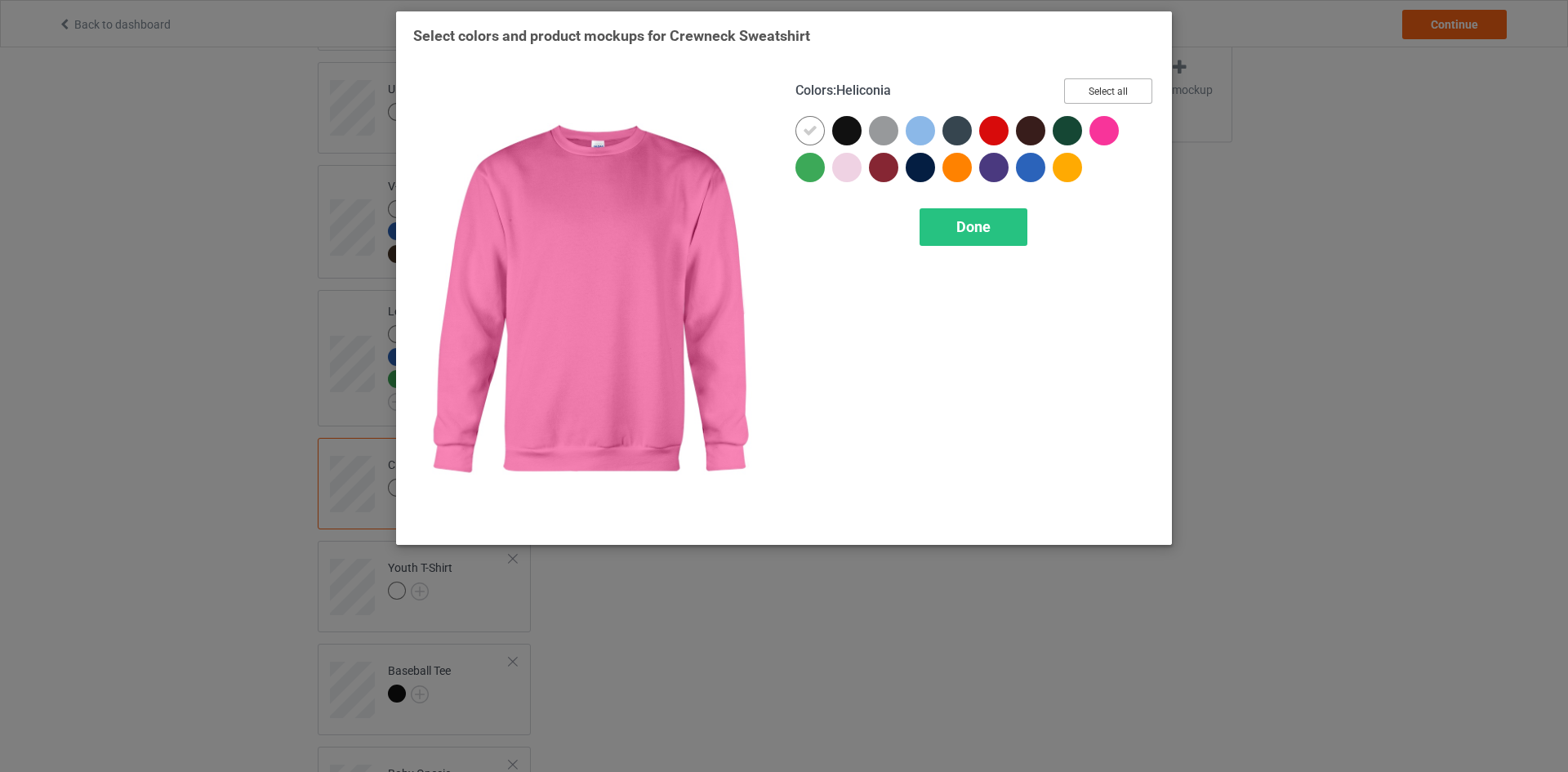
click at [1091, 89] on button "Select all" at bounding box center [1108, 90] width 89 height 25
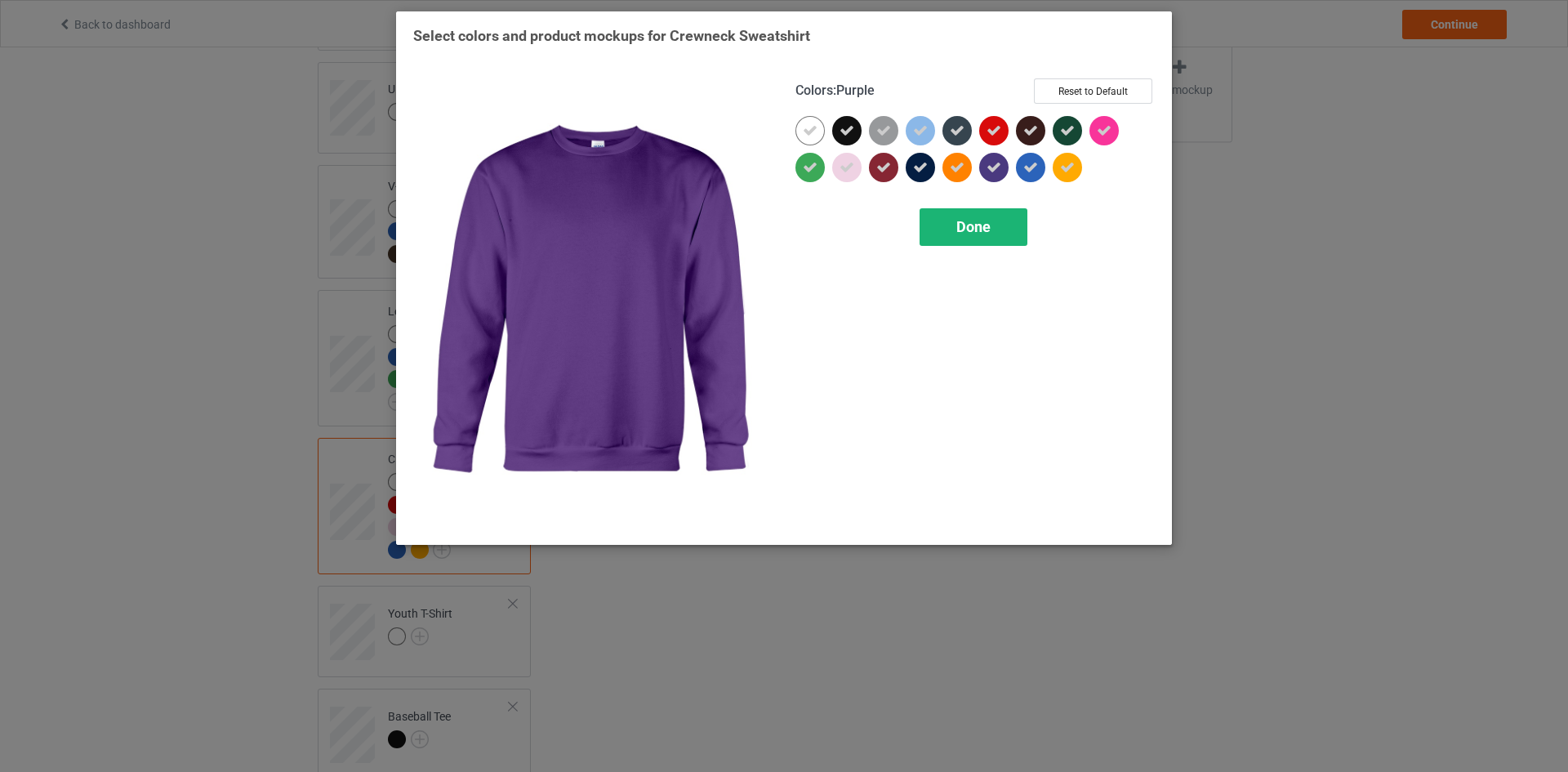
click at [971, 232] on span "Done" at bounding box center [973, 226] width 35 height 17
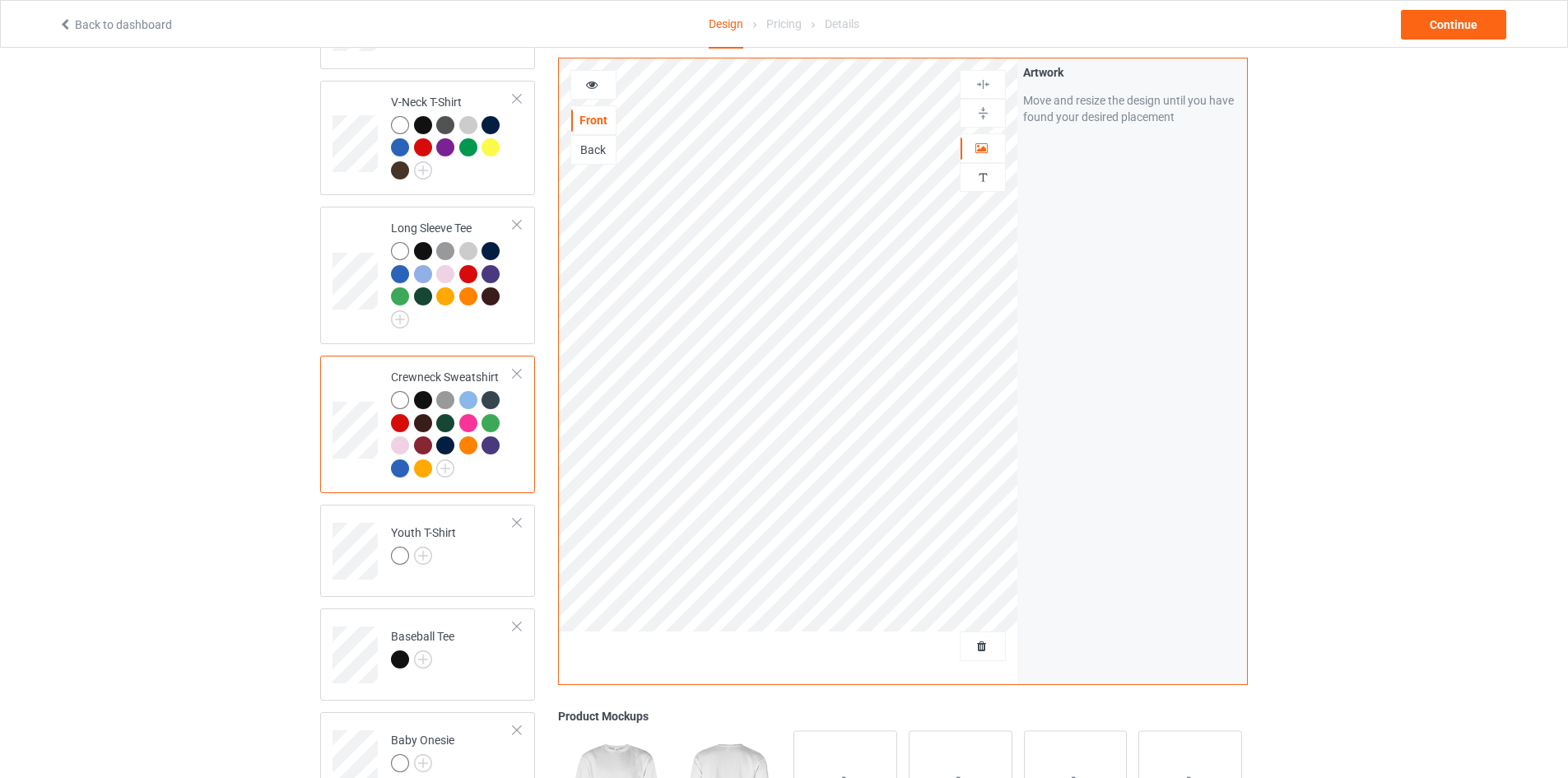
scroll to position [905, 0]
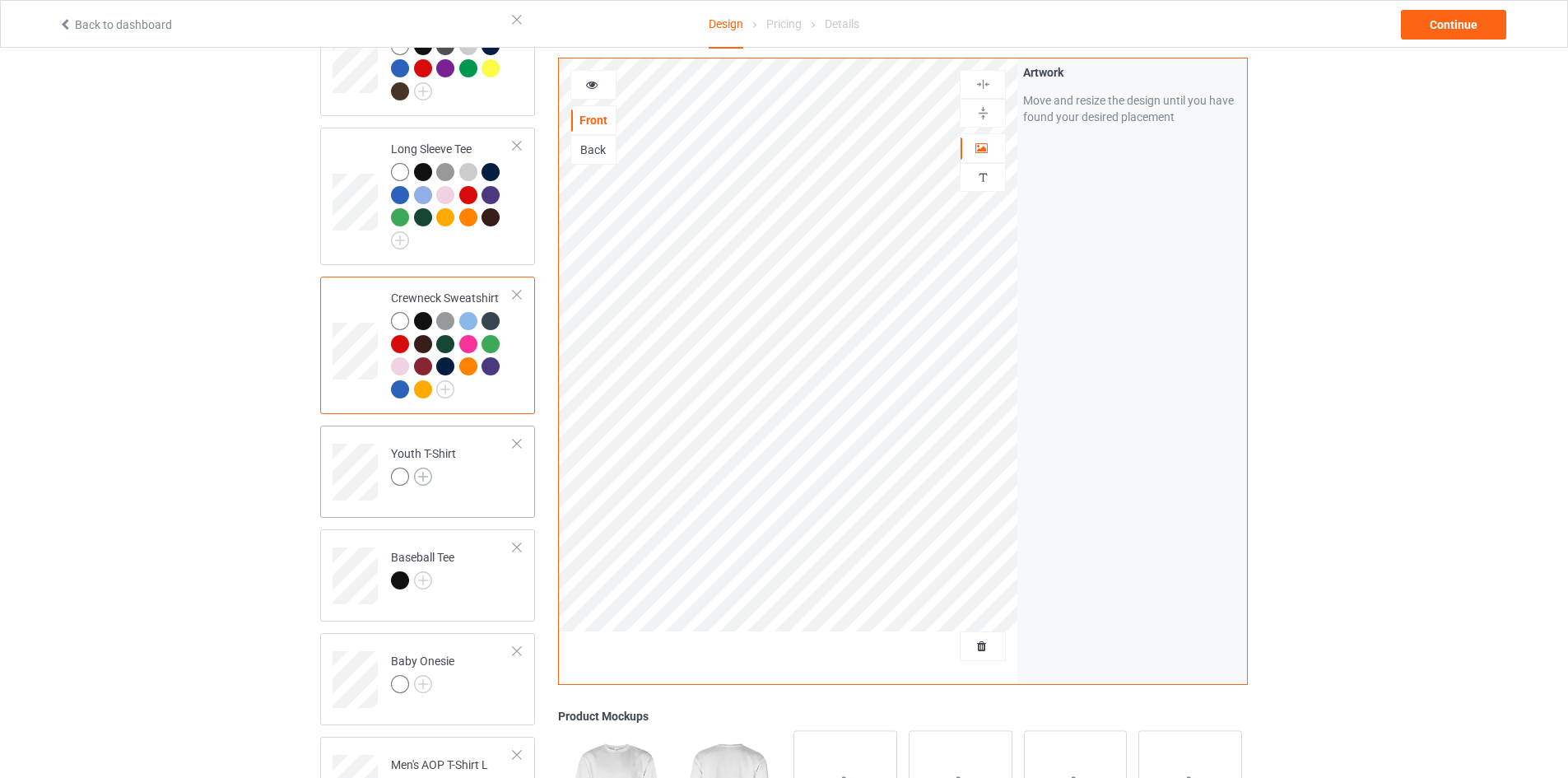
click at [415, 468] on img at bounding box center [423, 476] width 18 height 18
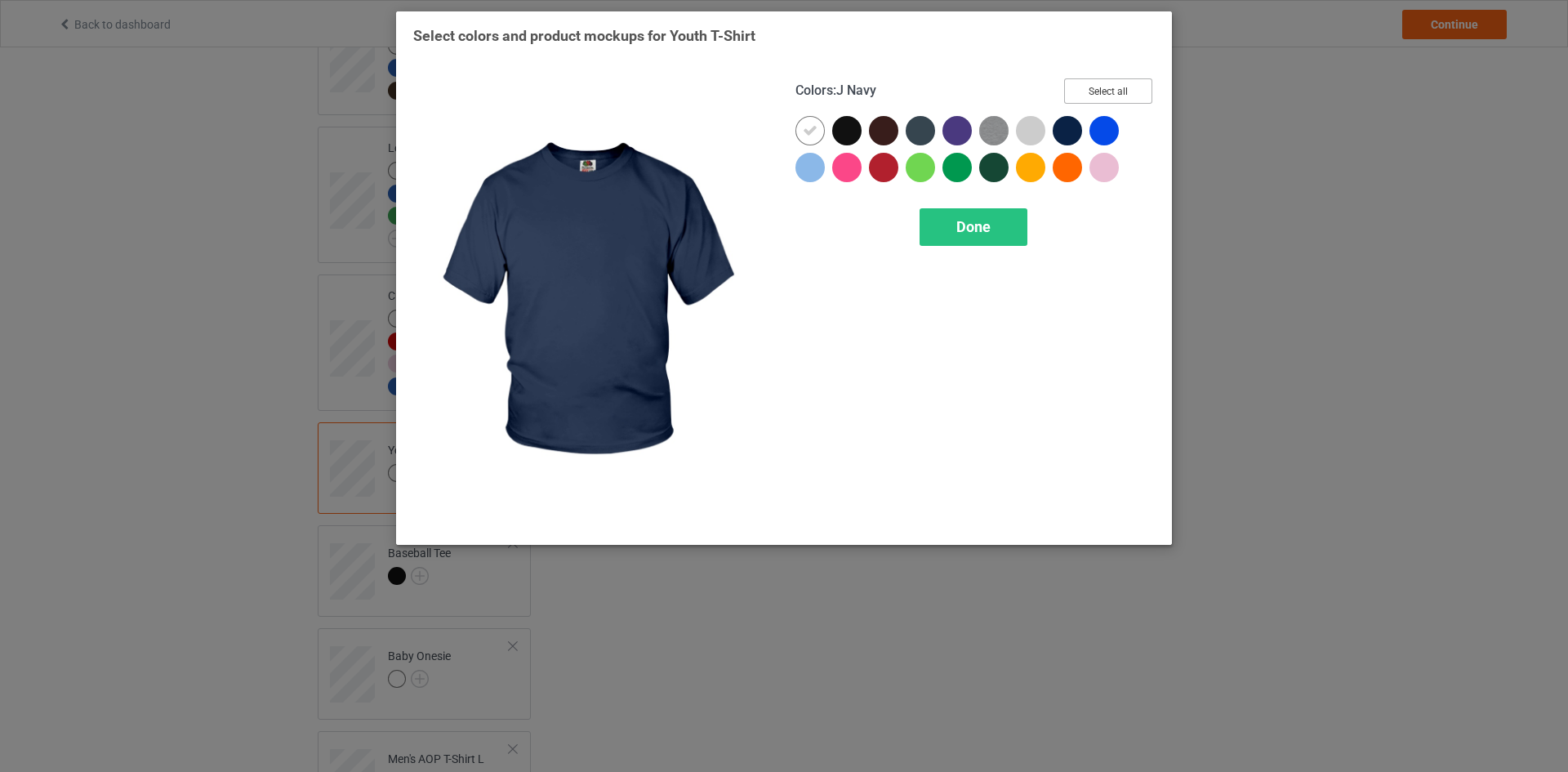
click at [1116, 89] on button "Select all" at bounding box center [1108, 90] width 89 height 25
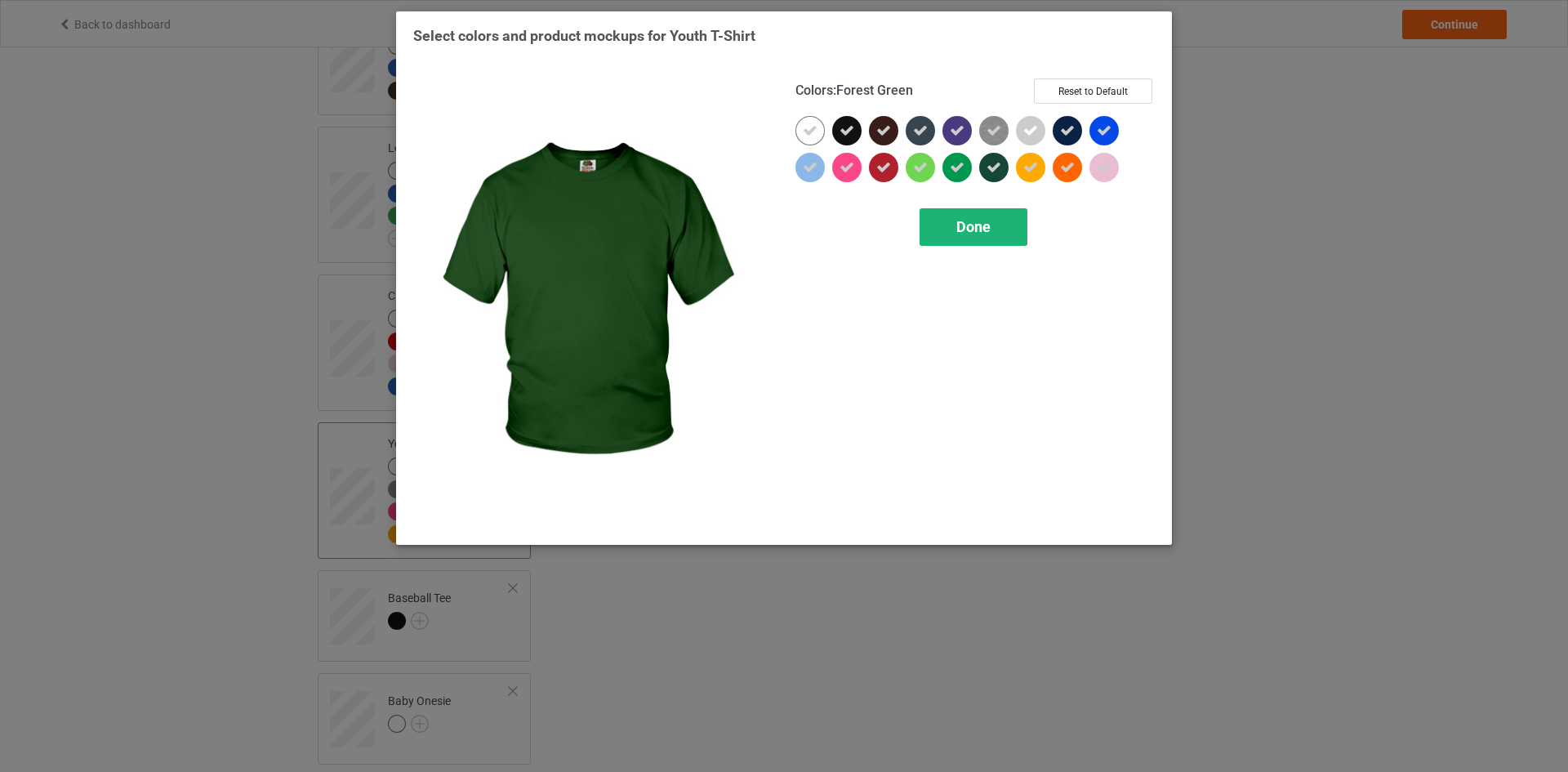
click at [979, 223] on span "Done" at bounding box center [973, 226] width 35 height 17
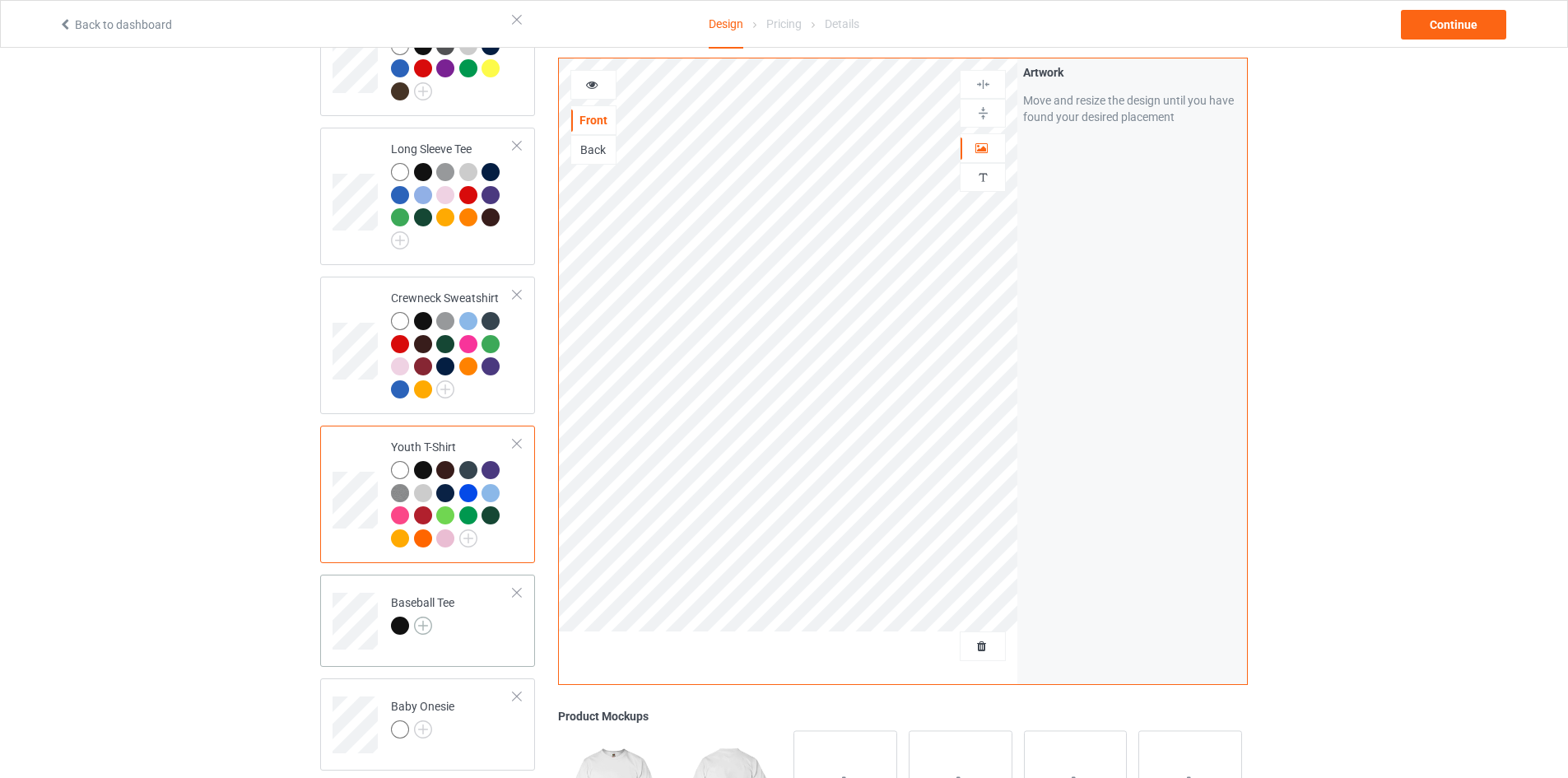
click at [424, 616] on img at bounding box center [423, 625] width 18 height 18
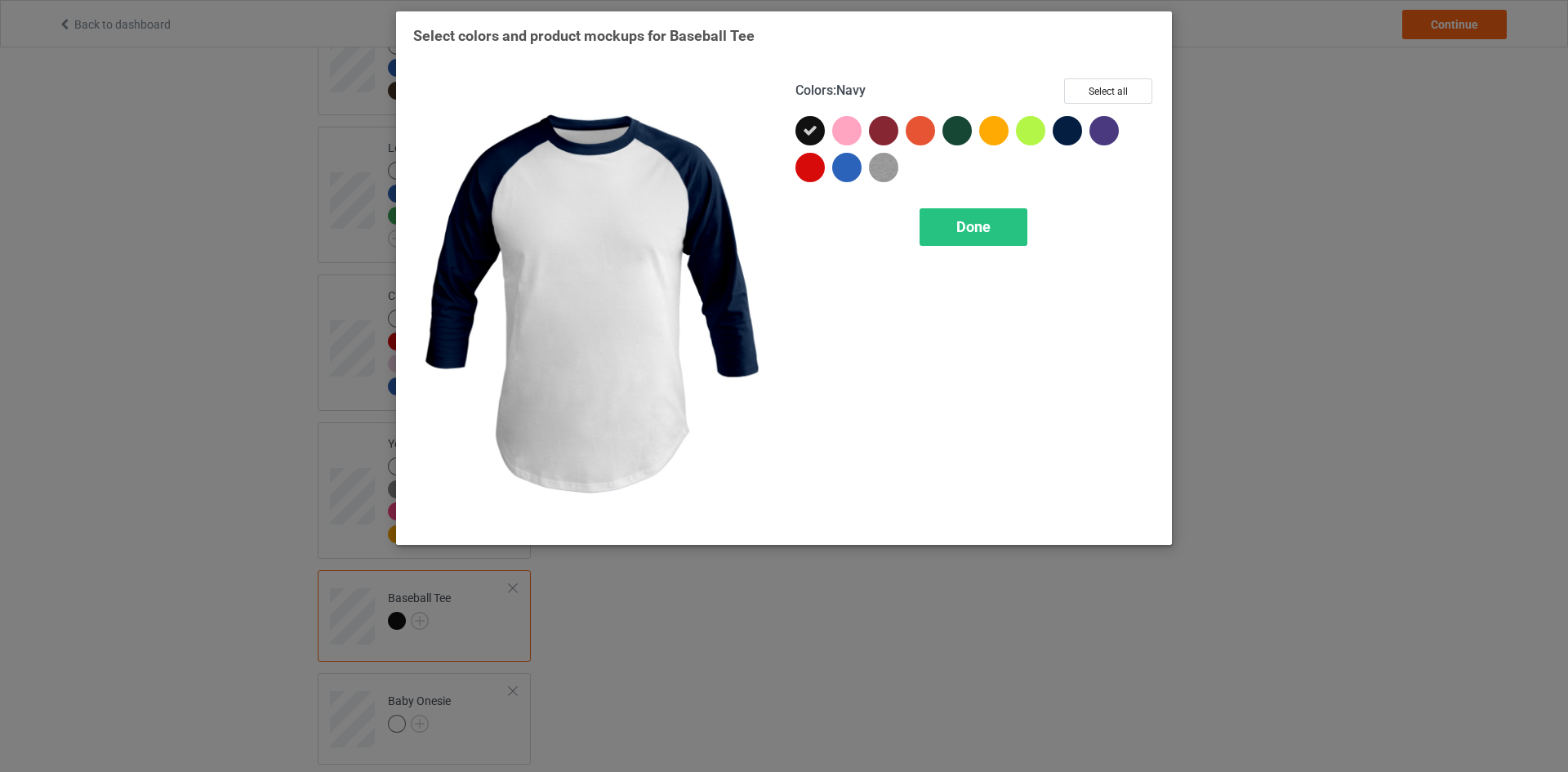
click at [1105, 77] on div "Colors : Navy Select all Done" at bounding box center [974, 303] width 382 height 472
drag, startPoint x: 1102, startPoint y: 89, endPoint x: 1061, endPoint y: 141, distance: 66.2
click at [1102, 90] on button "Select all" at bounding box center [1108, 90] width 89 height 25
click at [990, 229] on span "Done" at bounding box center [973, 226] width 35 height 17
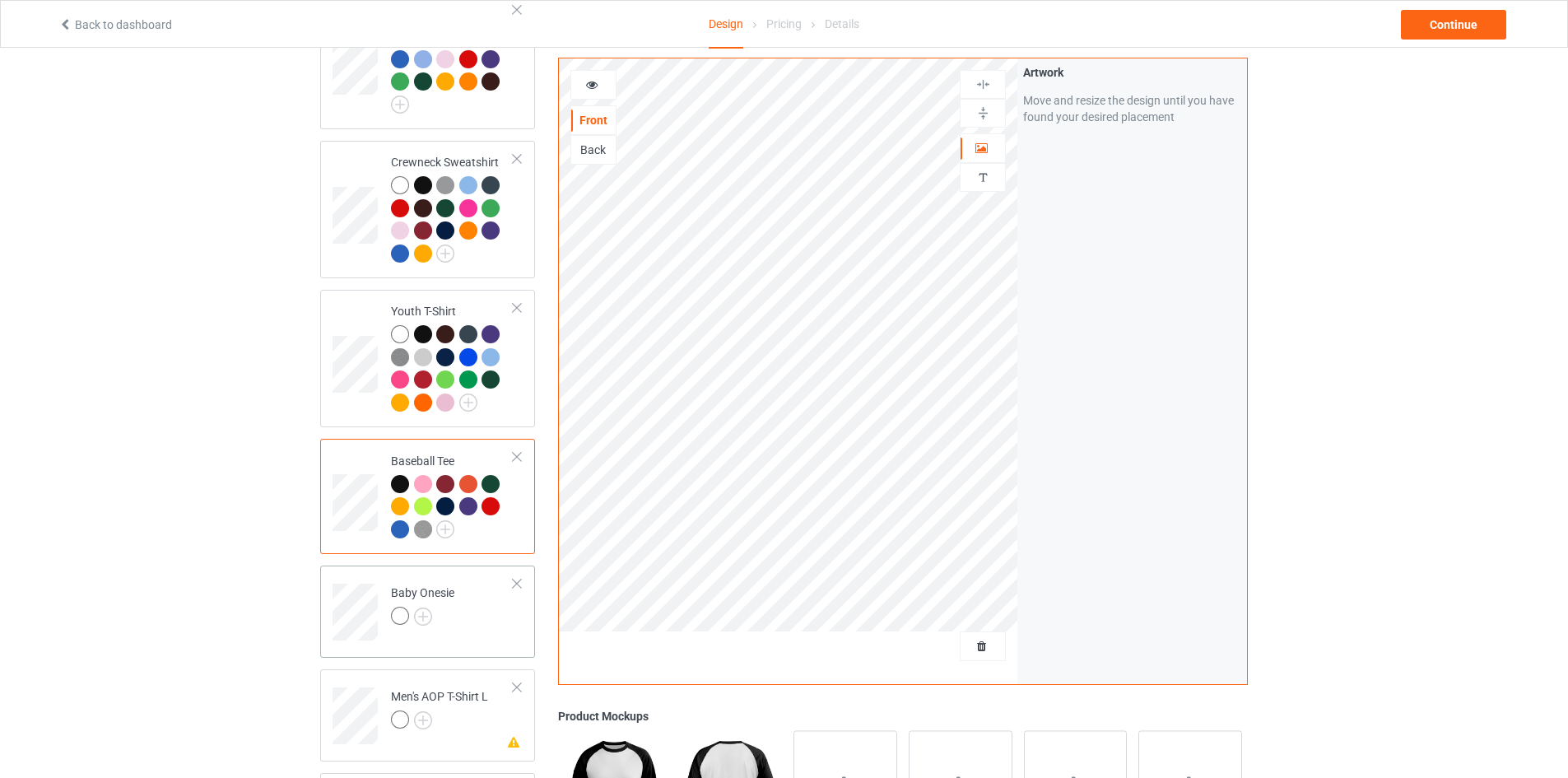
scroll to position [1070, 0]
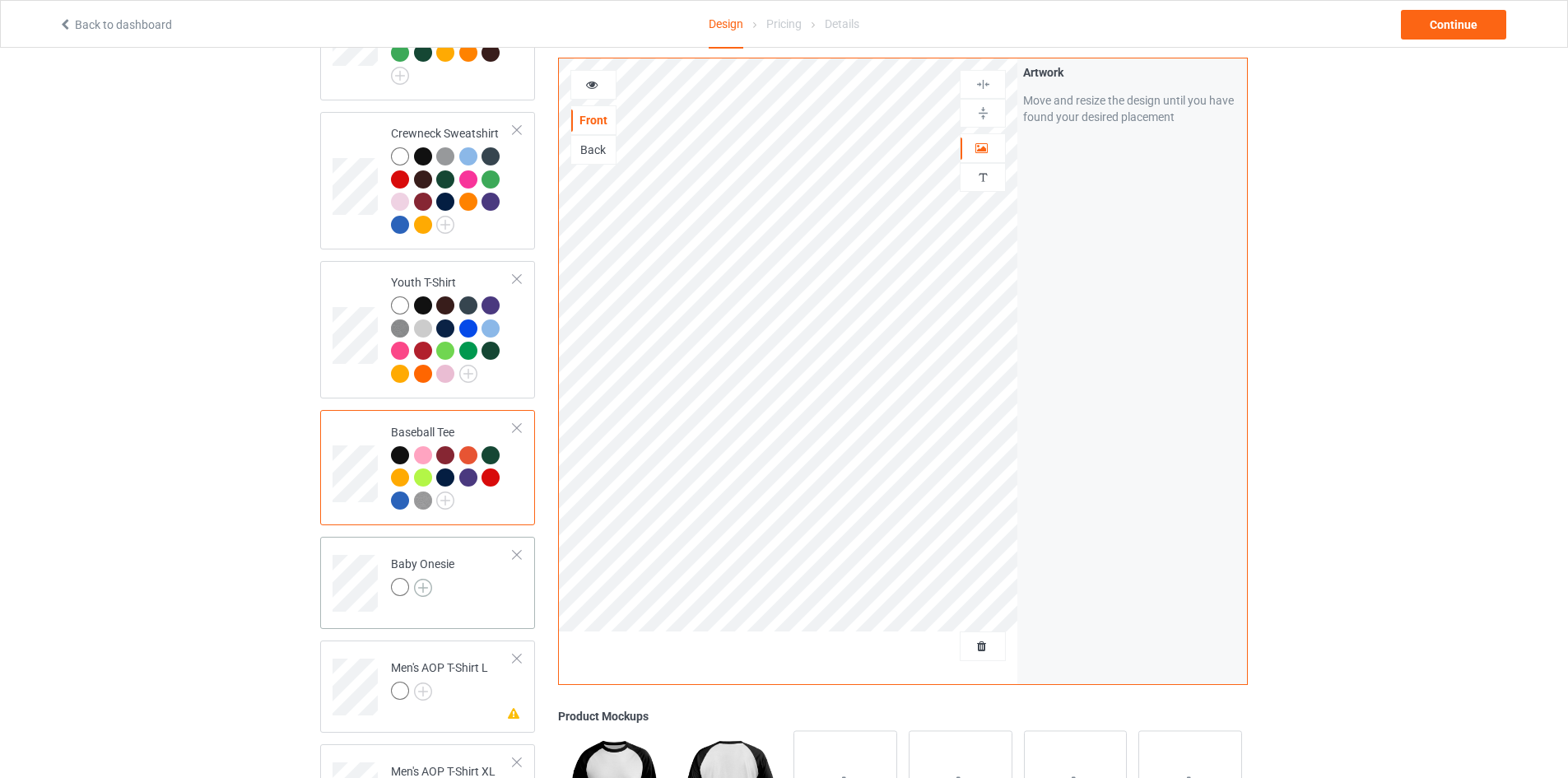
click at [415, 578] on img at bounding box center [423, 587] width 18 height 18
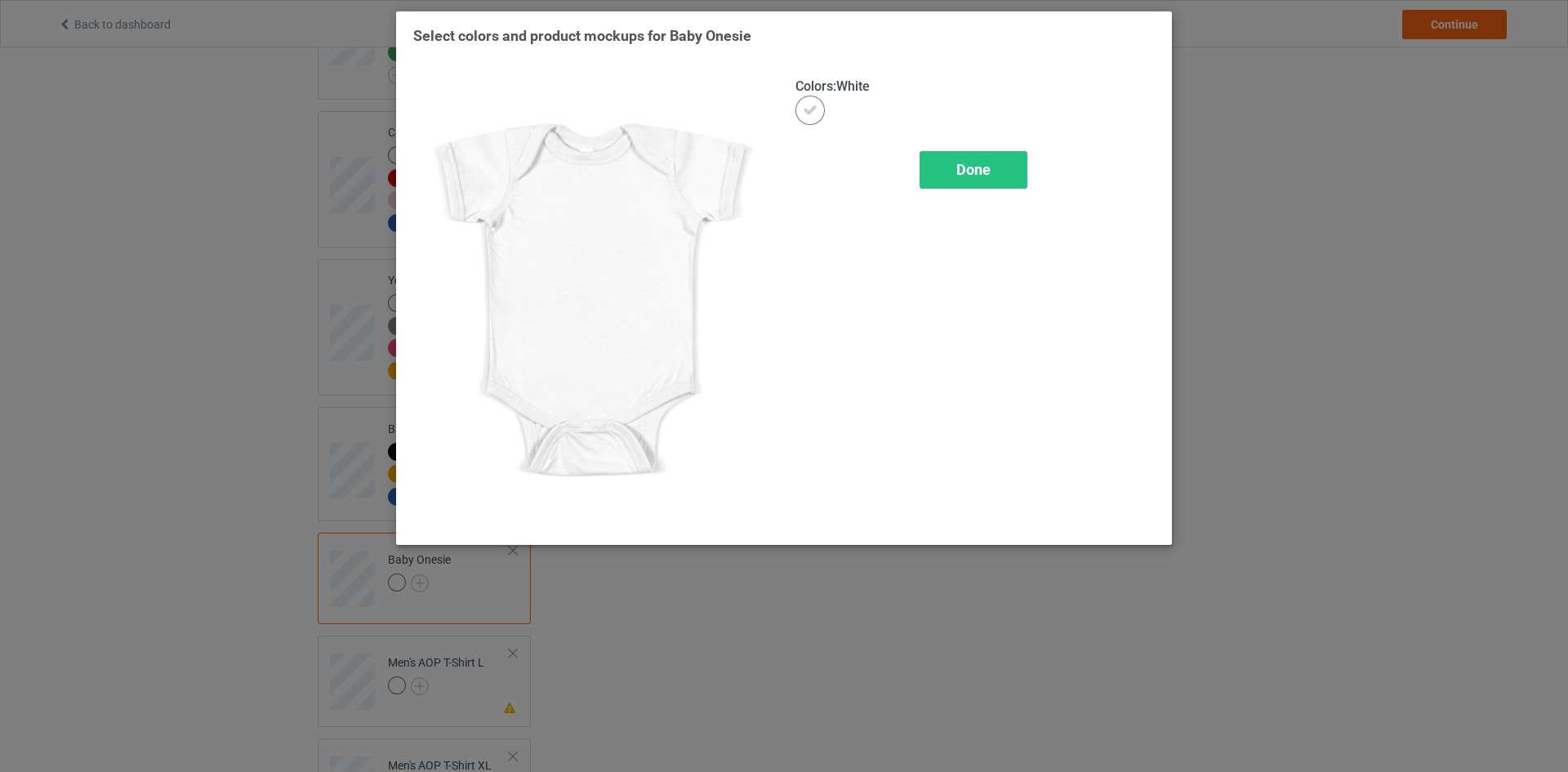
click at [968, 163] on span "Done" at bounding box center [973, 169] width 35 height 17
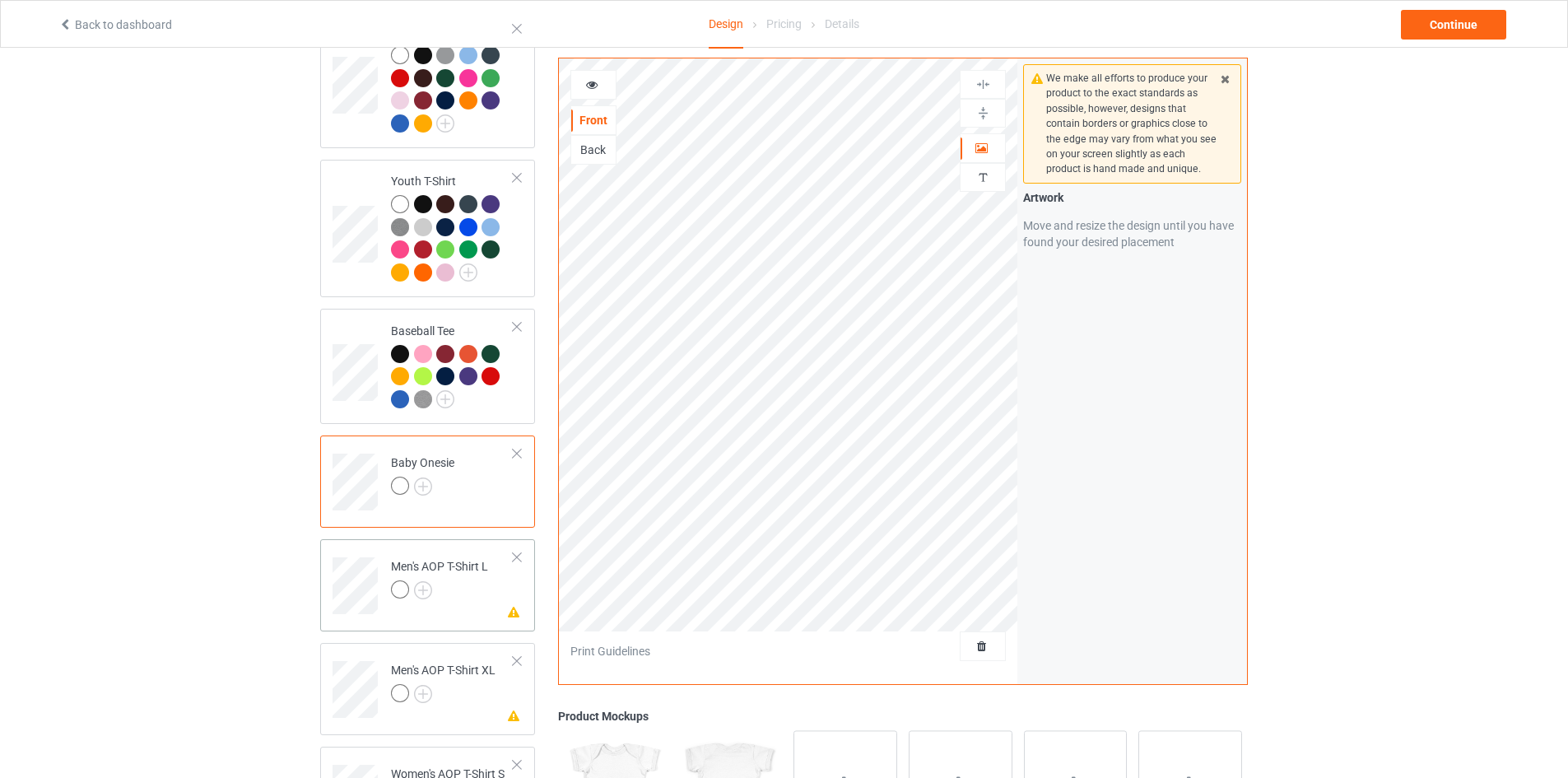
scroll to position [1234, 0]
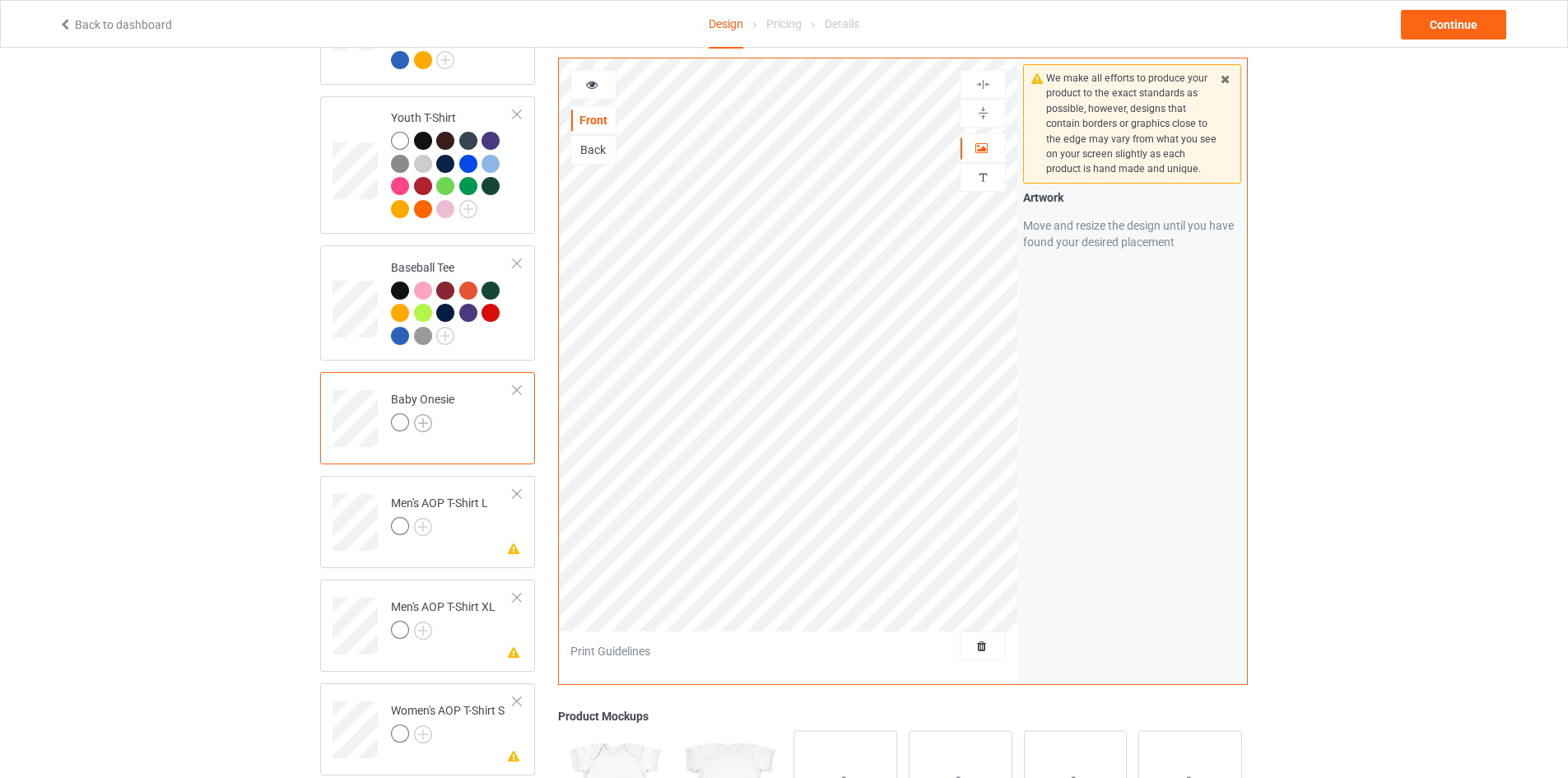
click at [424, 414] on img at bounding box center [423, 423] width 18 height 18
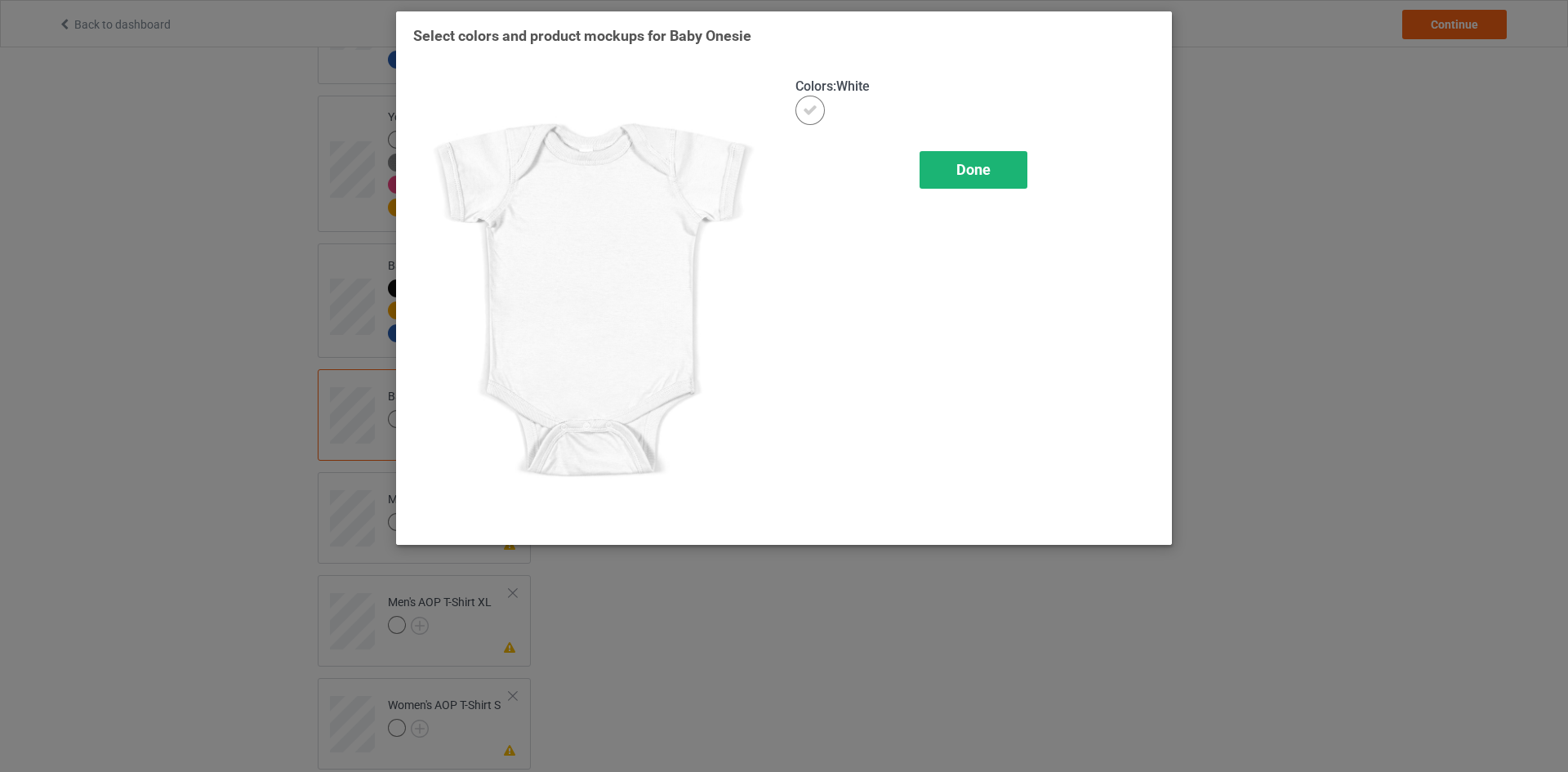
click at [982, 159] on div "Done" at bounding box center [973, 169] width 108 height 38
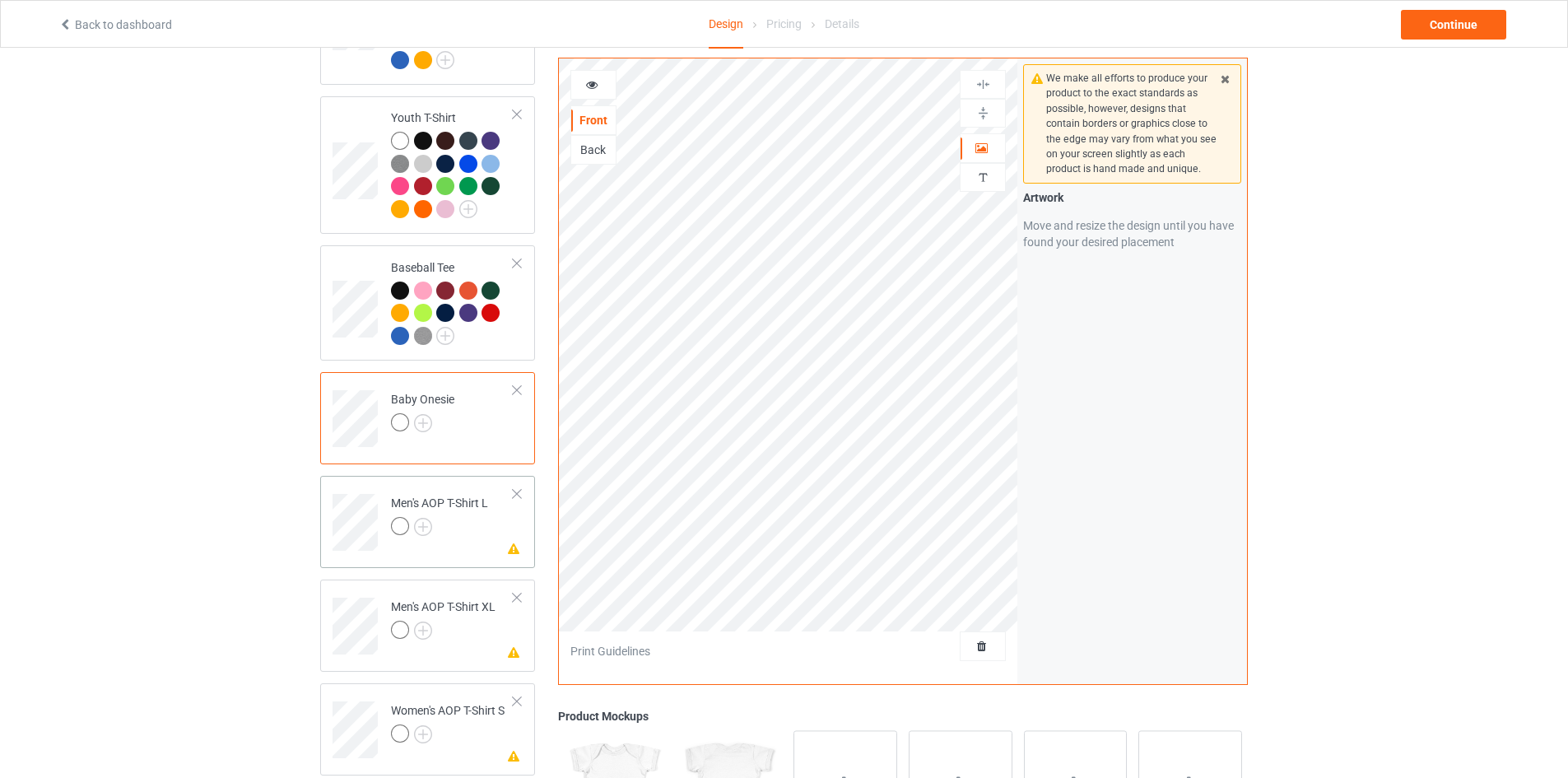
click at [514, 488] on div at bounding box center [517, 494] width 12 height 12
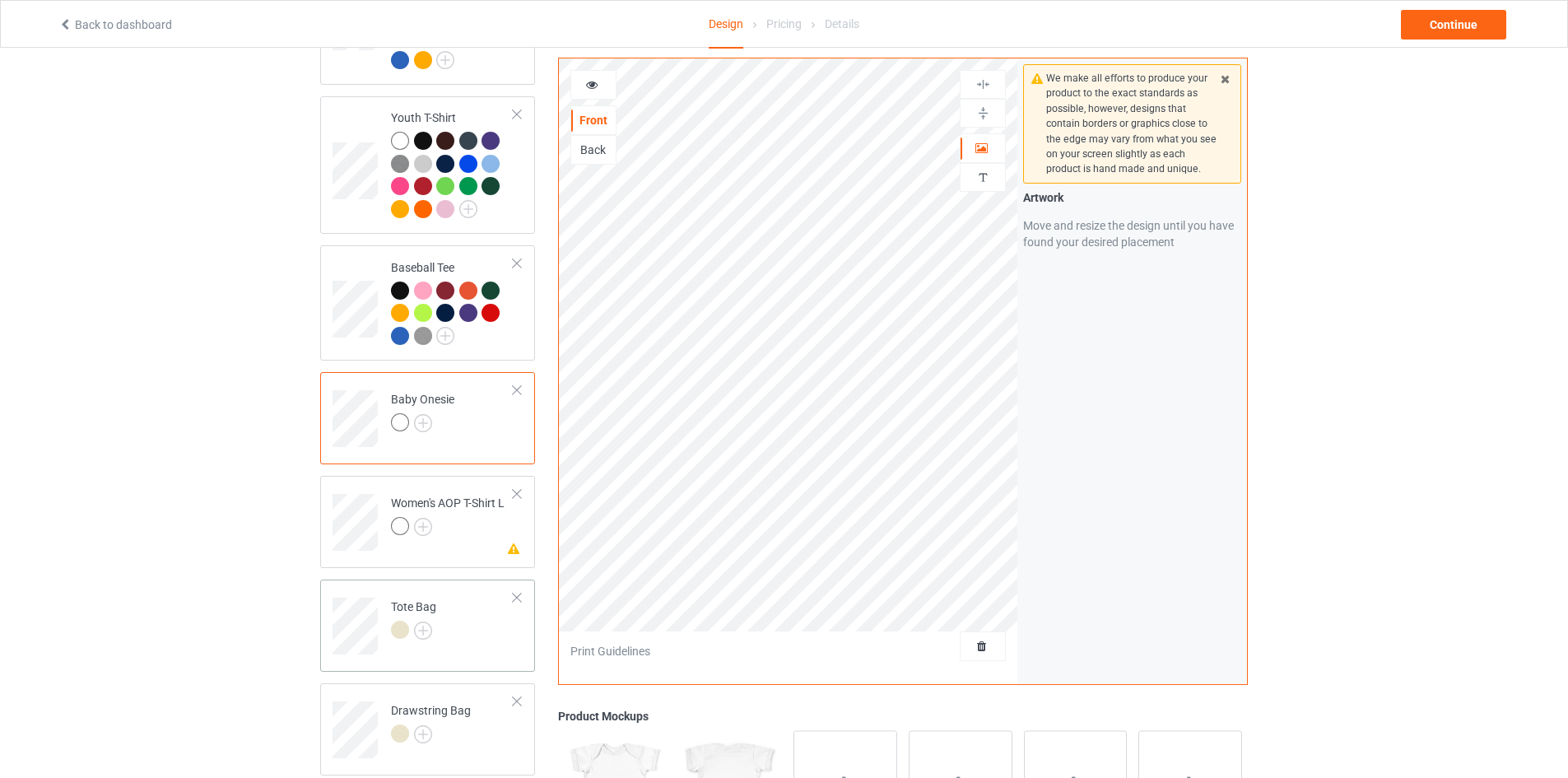
click at [513, 488] on div at bounding box center [517, 494] width 12 height 12
click at [416, 518] on img at bounding box center [423, 527] width 18 height 18
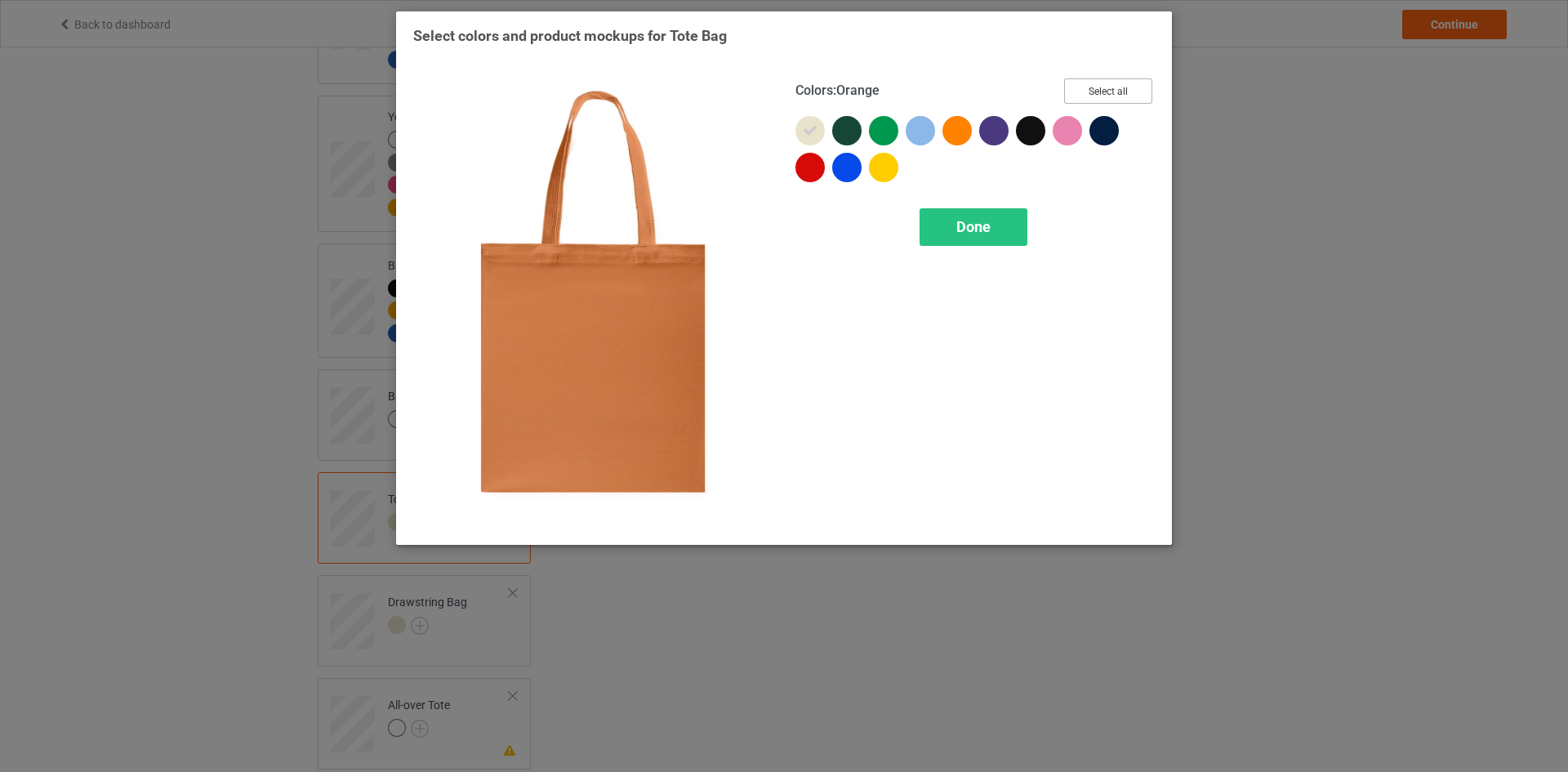
click at [1125, 102] on button "Select all" at bounding box center [1108, 90] width 89 height 25
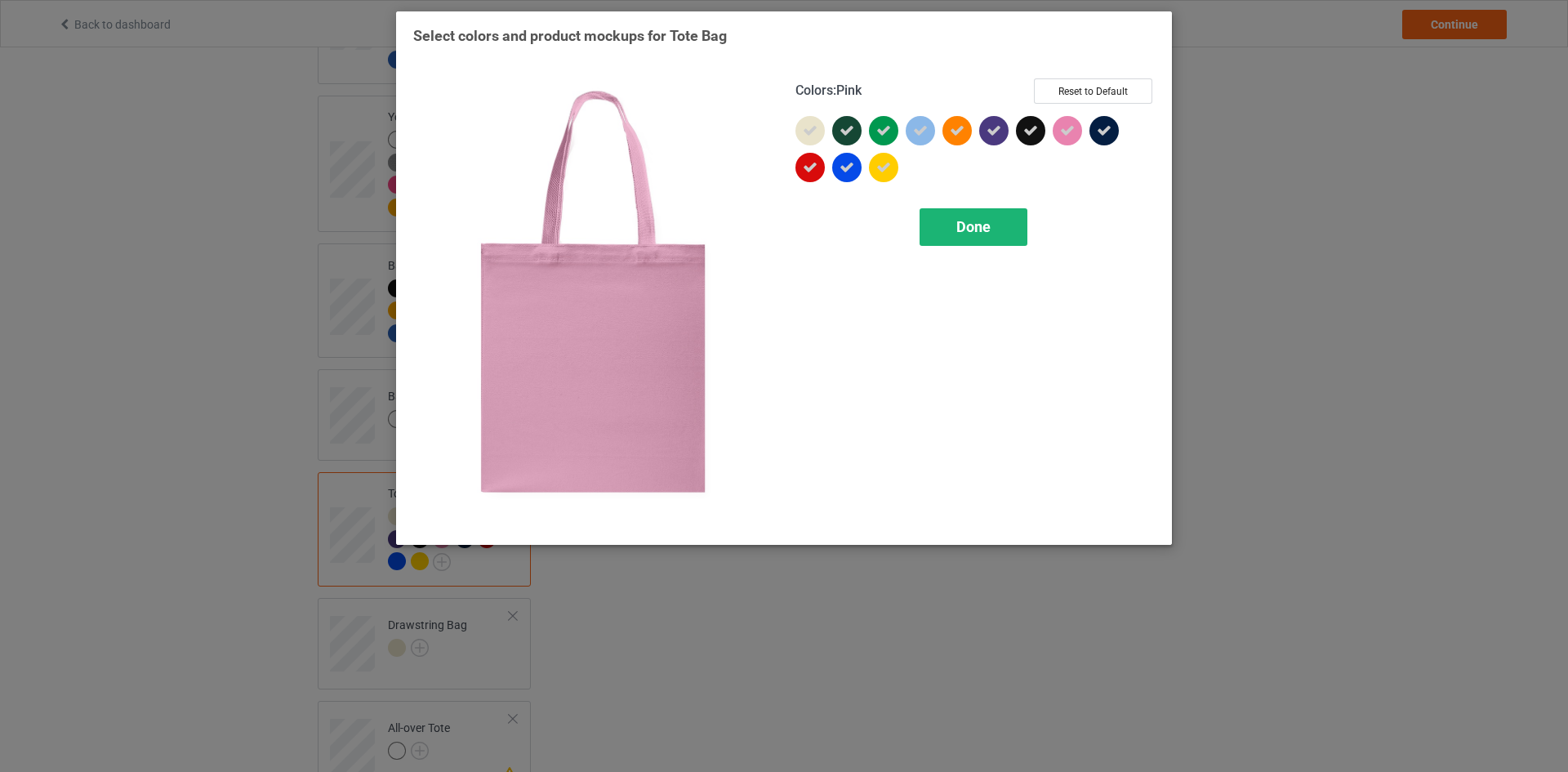
click at [979, 221] on span "Done" at bounding box center [973, 226] width 35 height 17
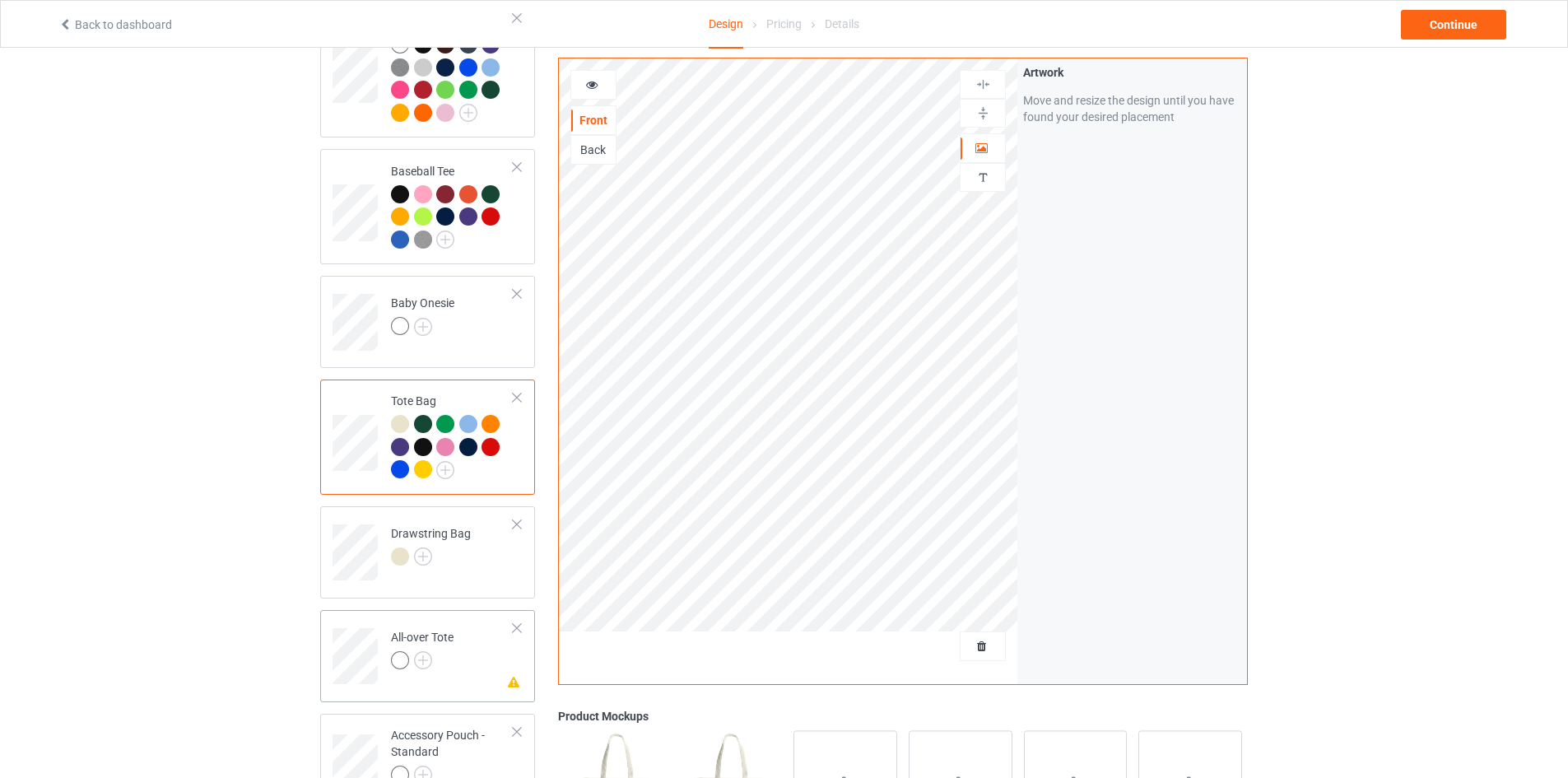
scroll to position [1399, 0]
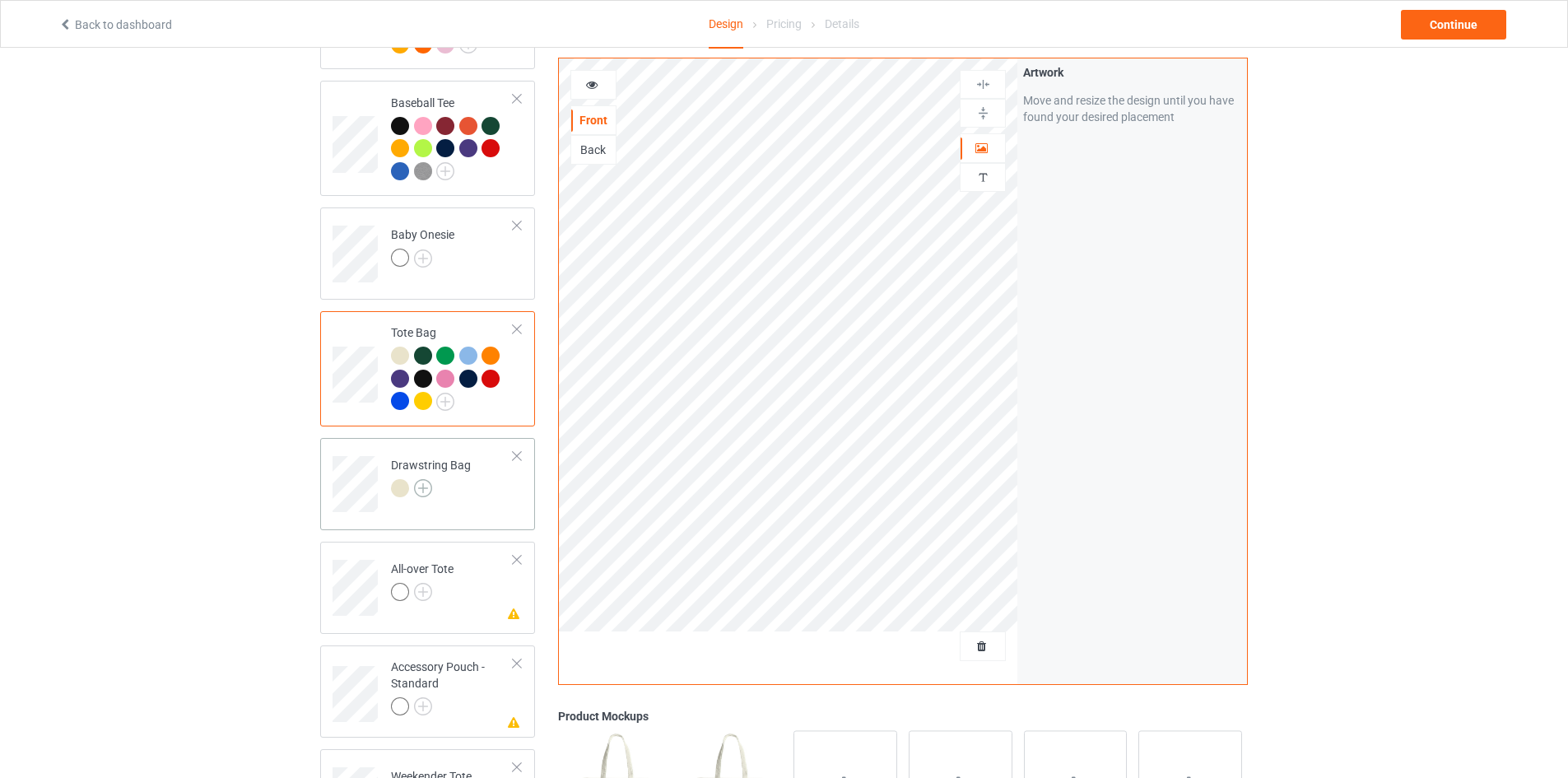
click at [424, 479] on img at bounding box center [423, 488] width 18 height 18
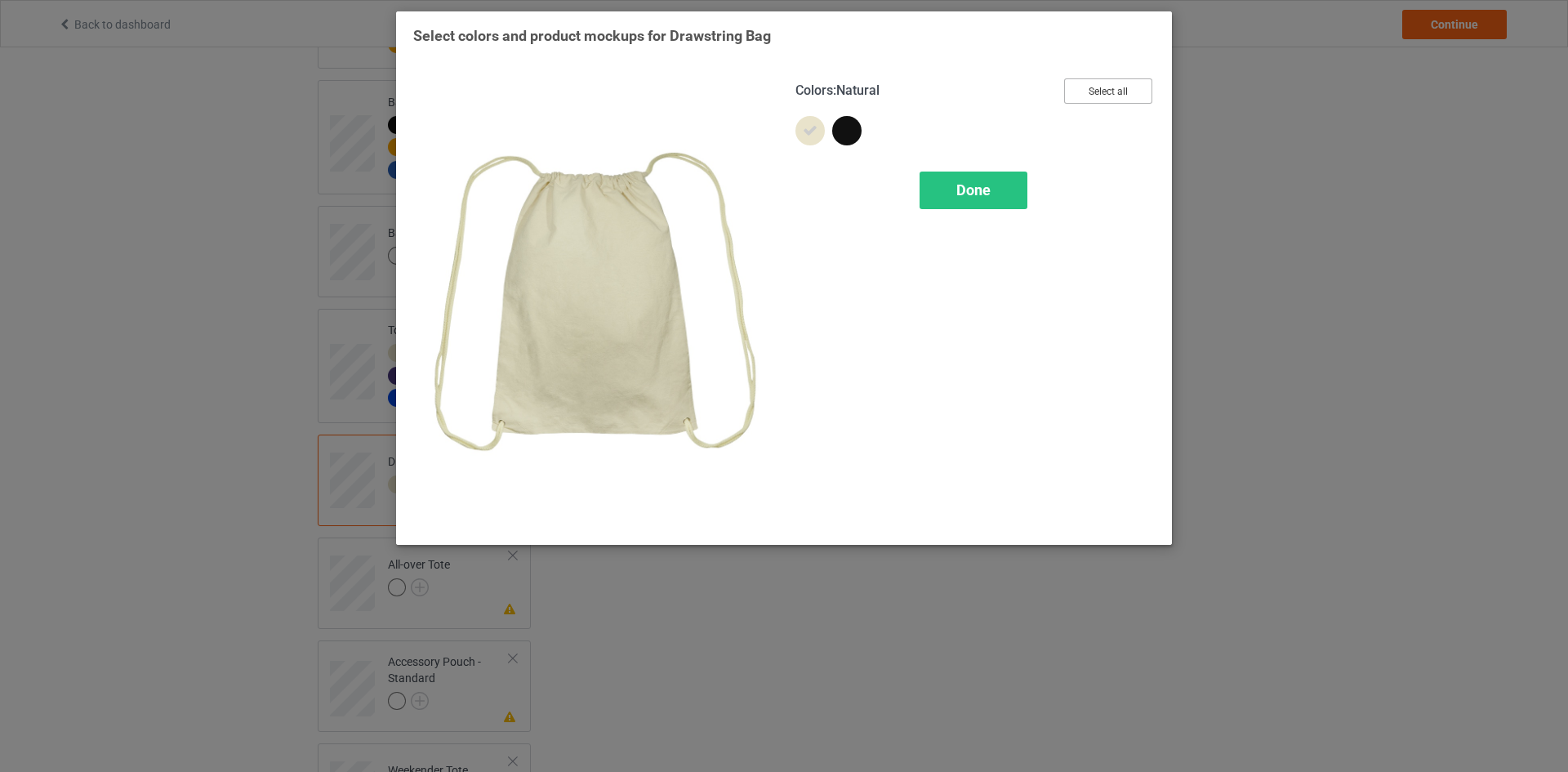
click at [1127, 91] on button "Select all" at bounding box center [1108, 90] width 89 height 25
click at [979, 185] on span "Done" at bounding box center [973, 190] width 35 height 17
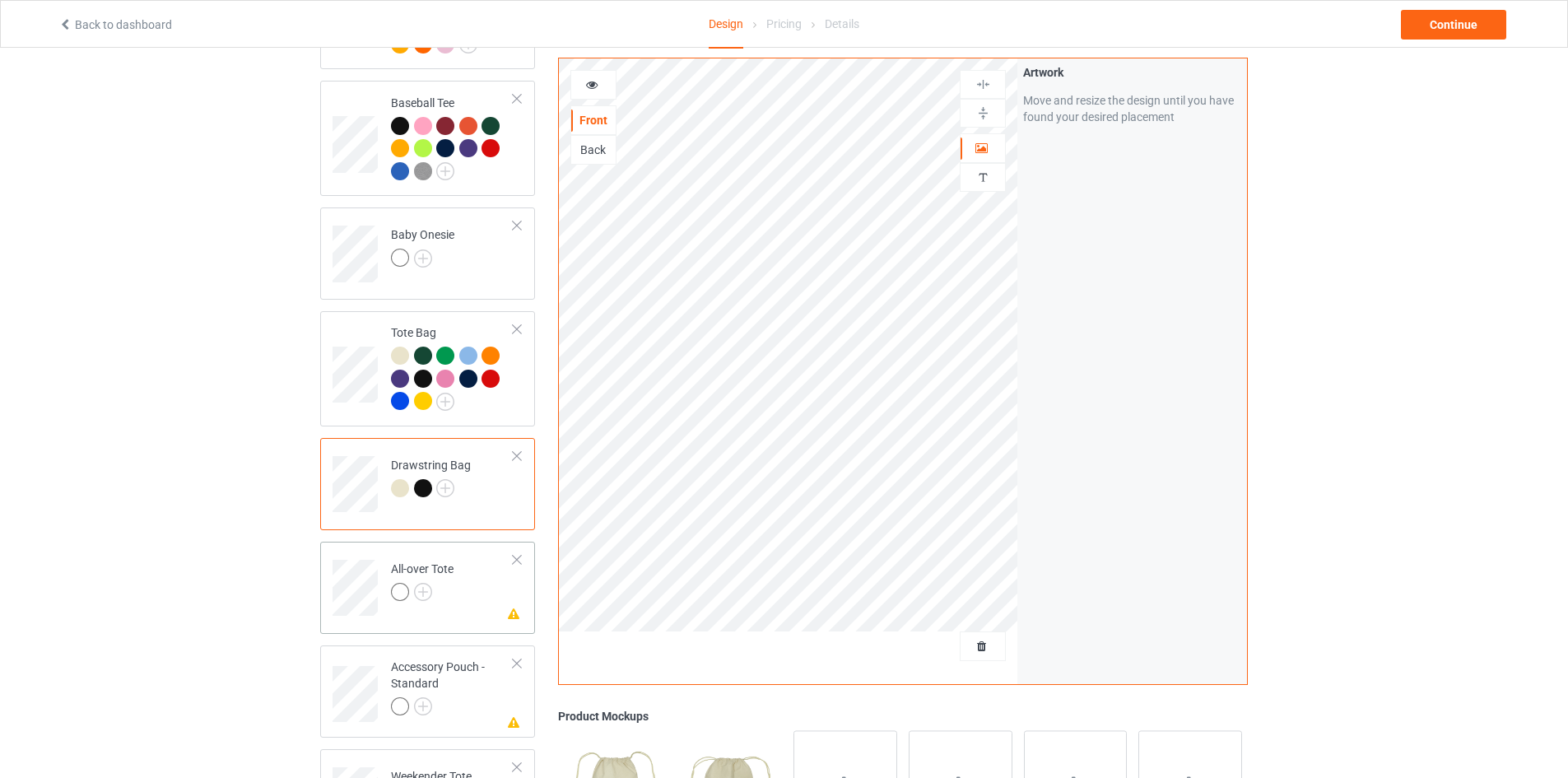
click at [519, 554] on div at bounding box center [517, 560] width 12 height 12
click at [520, 554] on div at bounding box center [517, 560] width 12 height 12
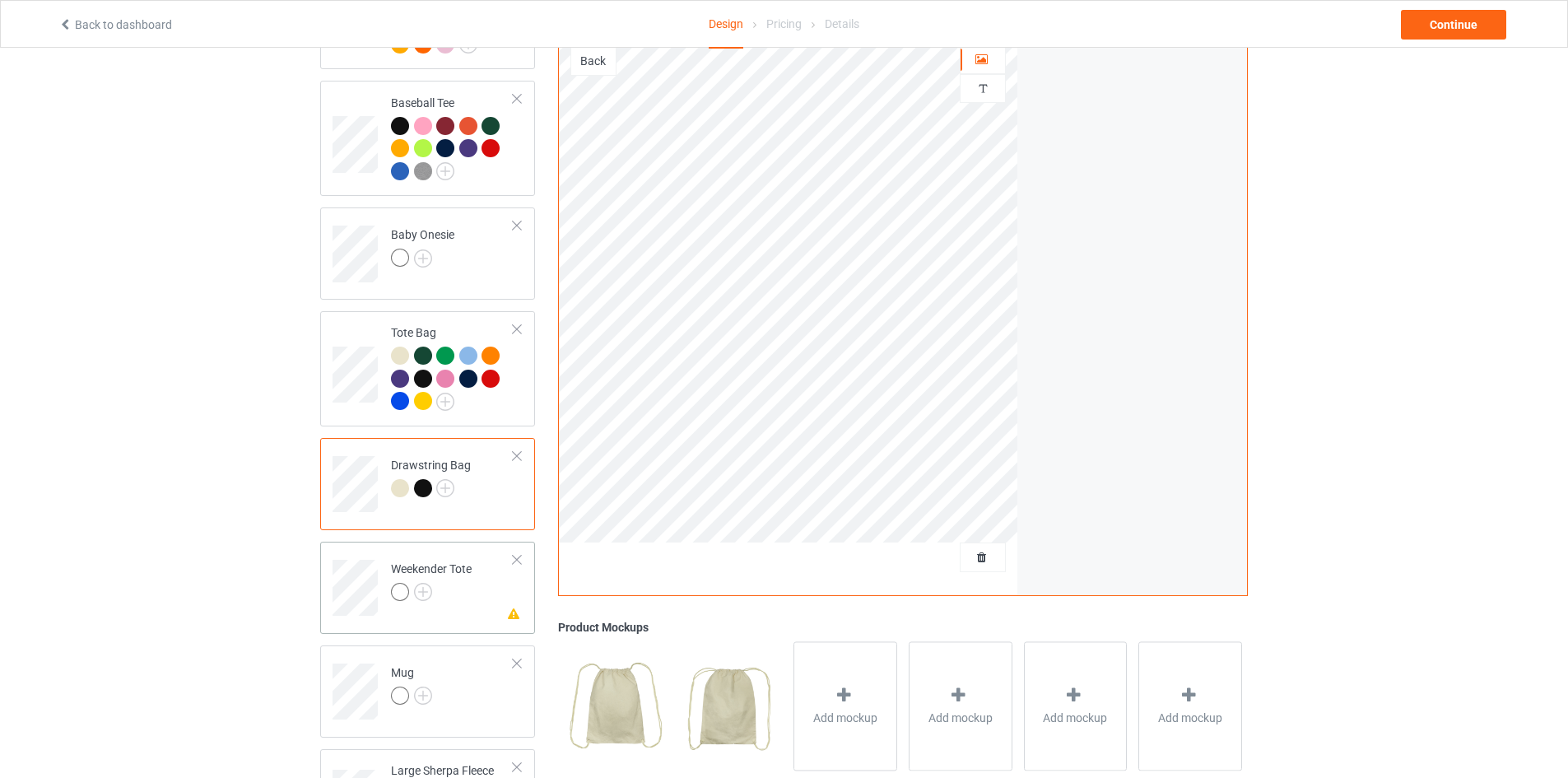
click at [523, 556] on div "Missing artwork on 1 side(s) Weekender Tote" at bounding box center [427, 587] width 214 height 92
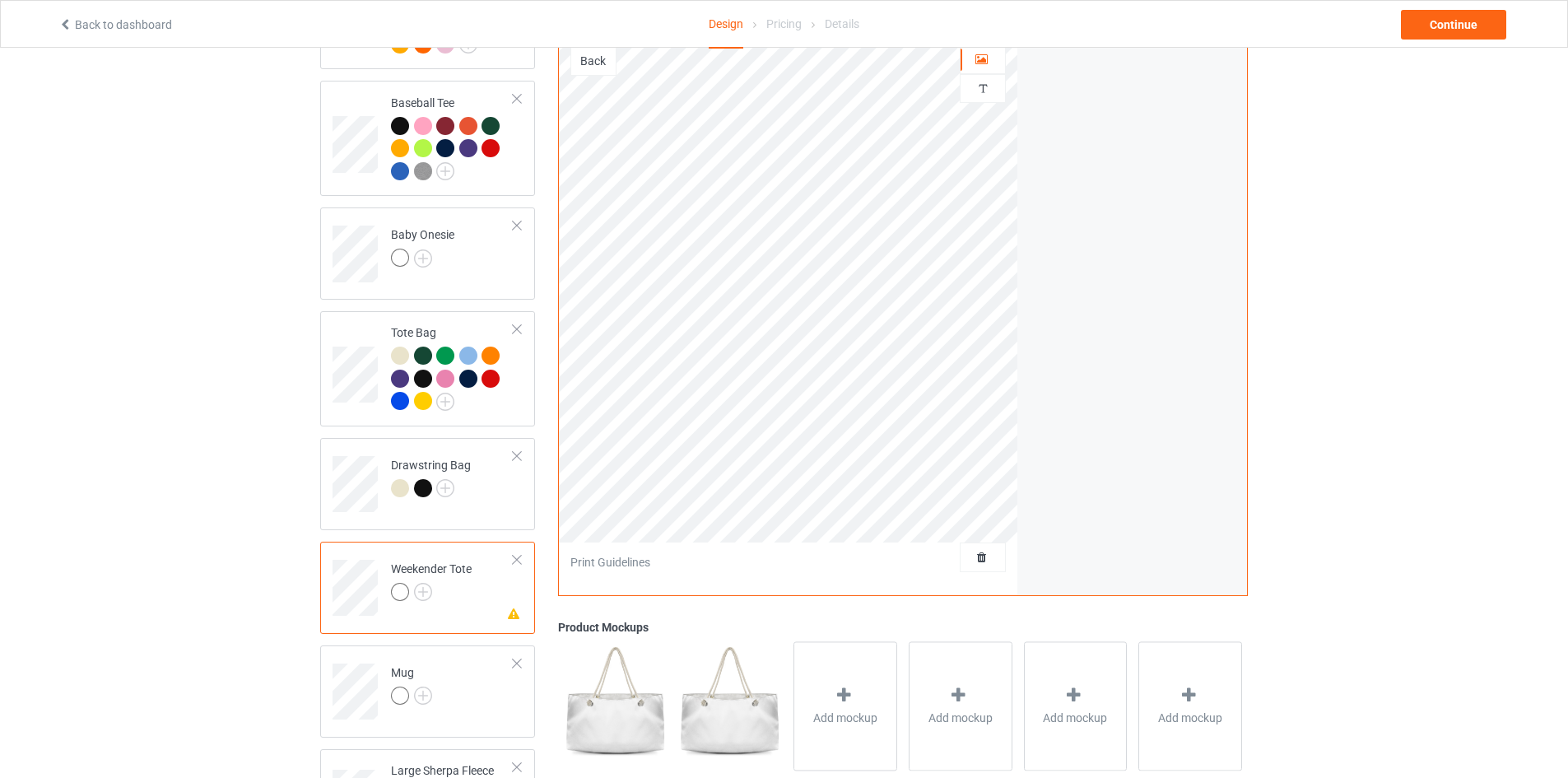
click at [518, 554] on div at bounding box center [517, 560] width 12 height 12
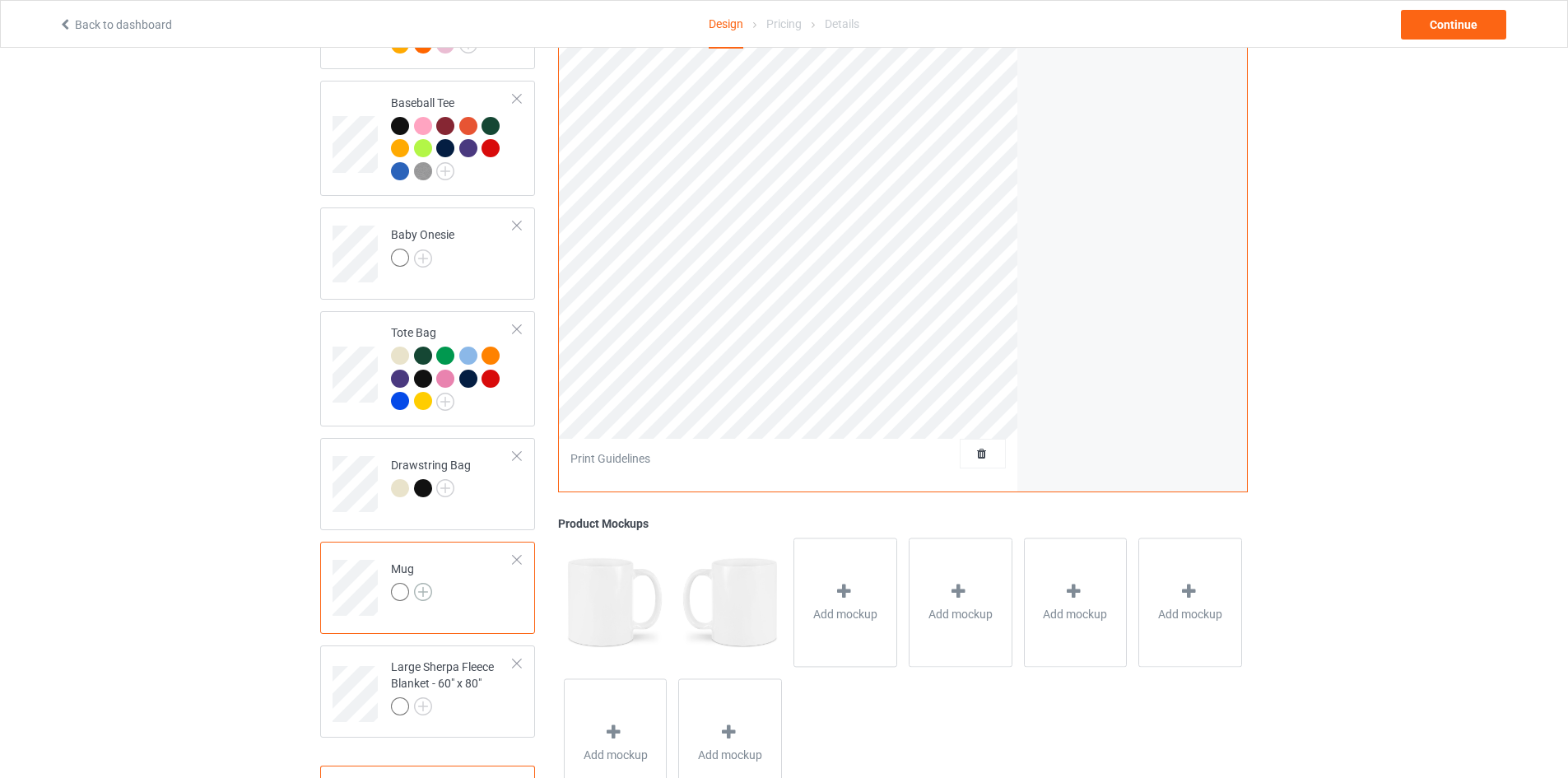
click at [421, 583] on img at bounding box center [423, 592] width 18 height 18
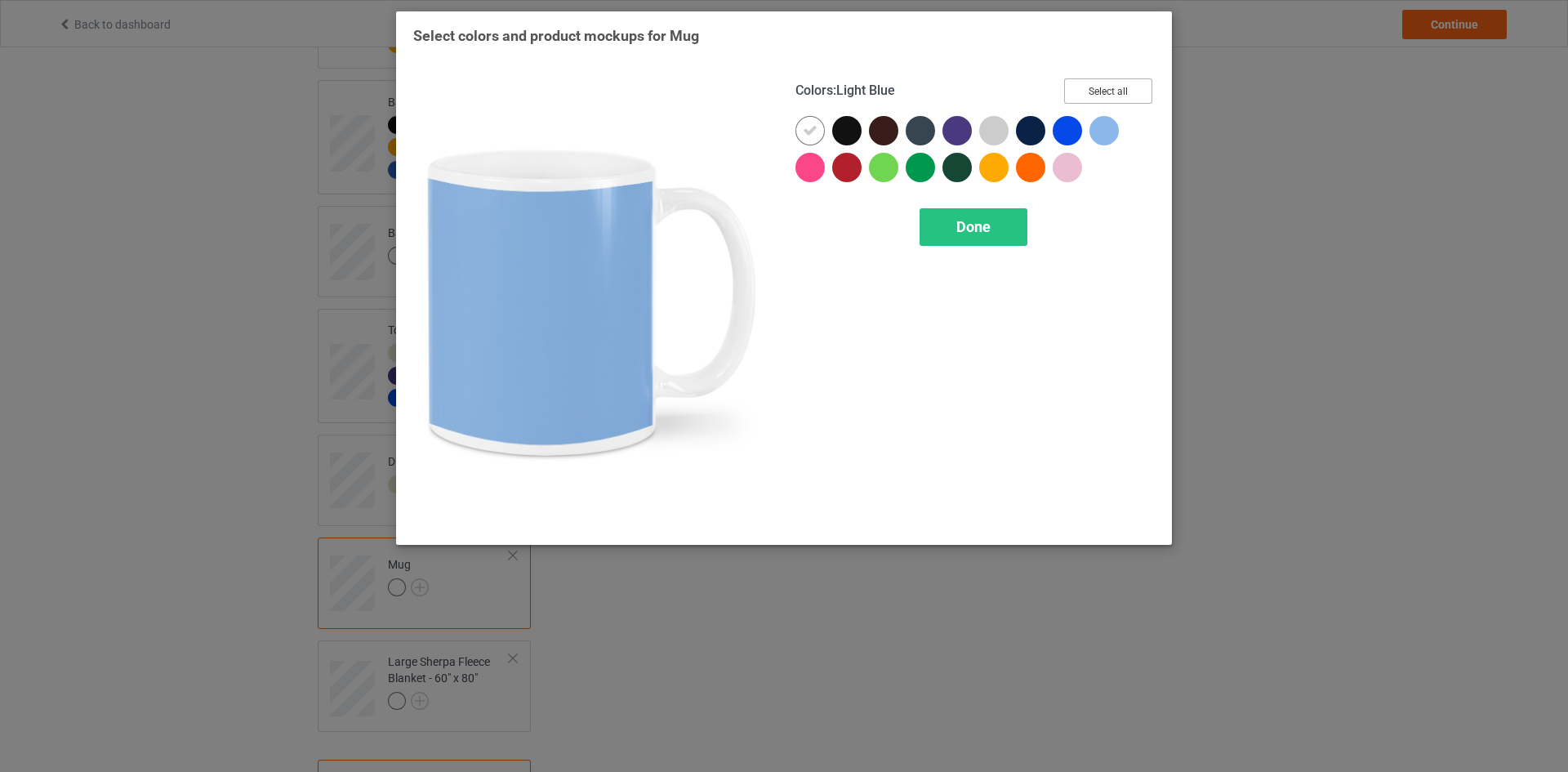
click at [1121, 83] on button "Select all" at bounding box center [1108, 90] width 89 height 25
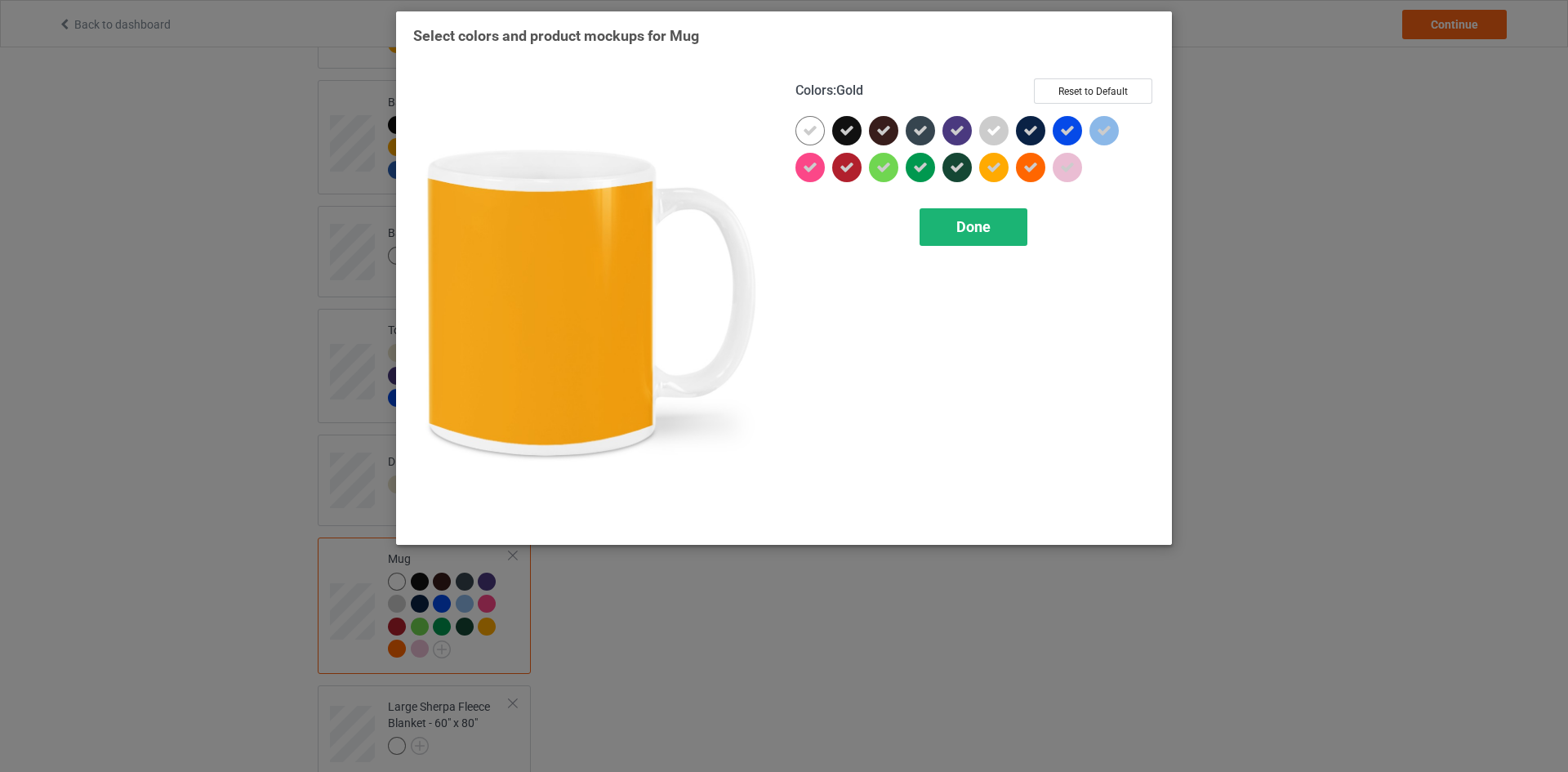
click at [977, 227] on span "Done" at bounding box center [973, 226] width 35 height 17
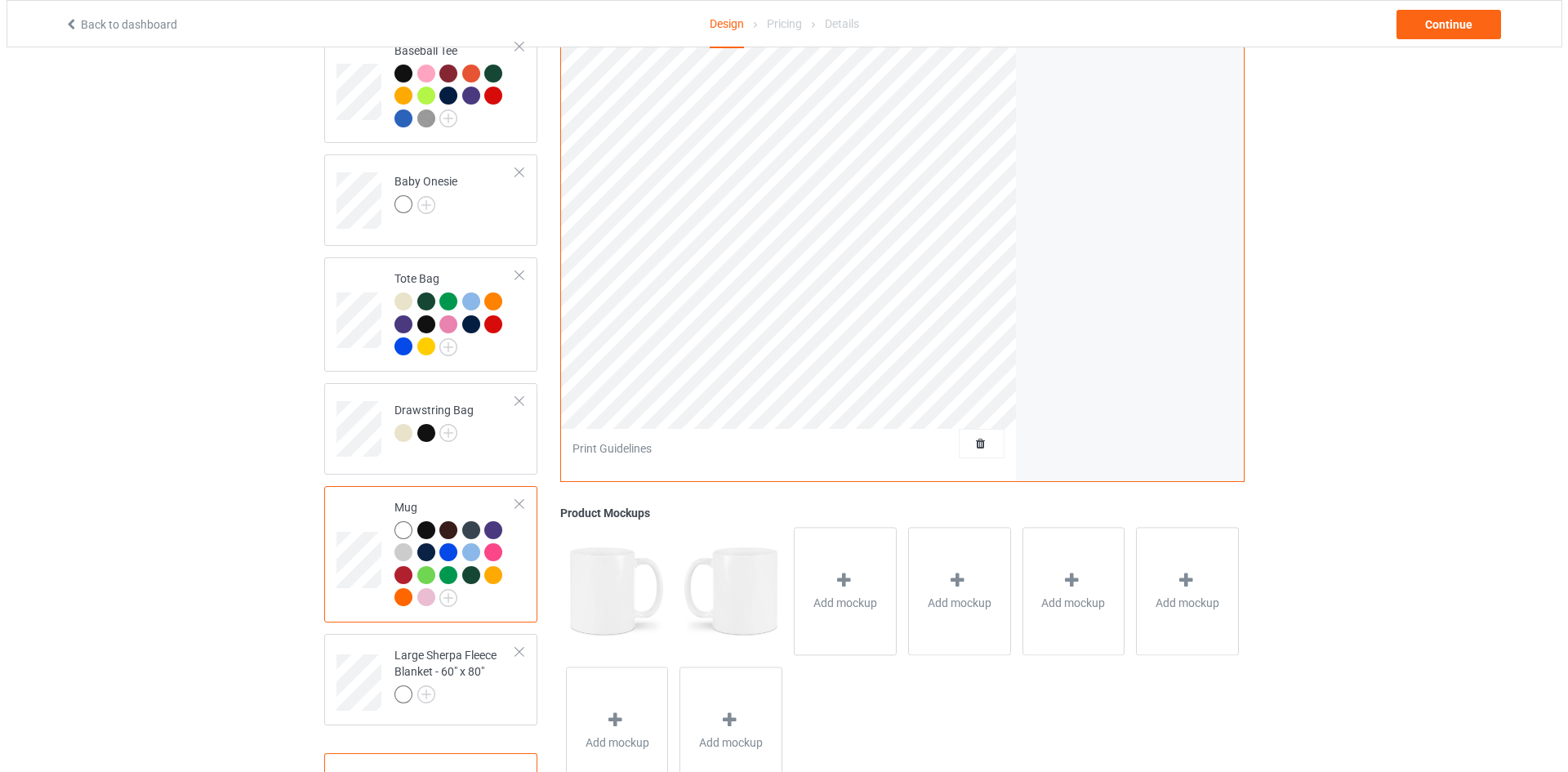
scroll to position [1497, 0]
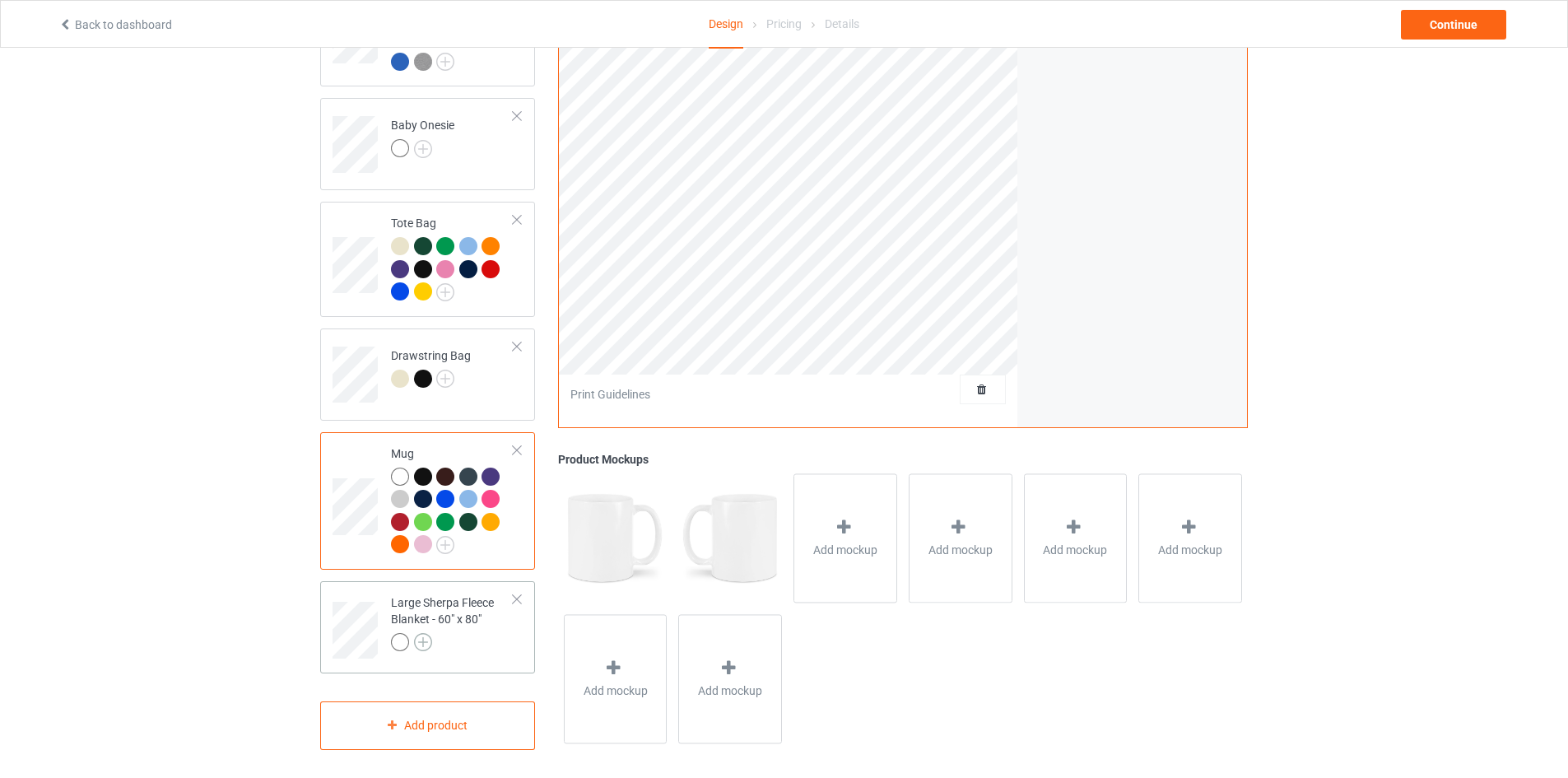
click at [424, 641] on img at bounding box center [423, 641] width 18 height 18
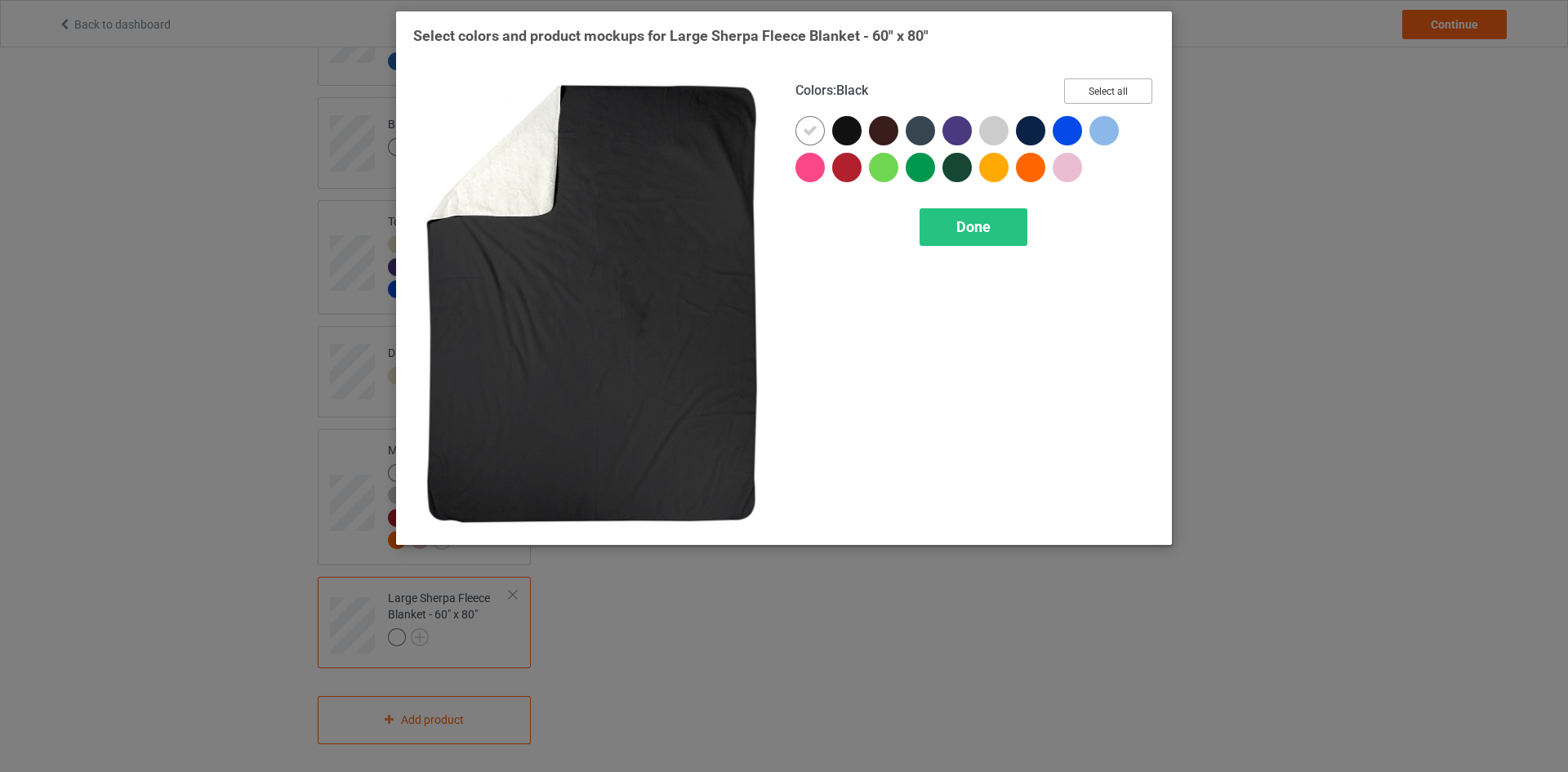
click at [1138, 88] on button "Select all" at bounding box center [1108, 90] width 89 height 25
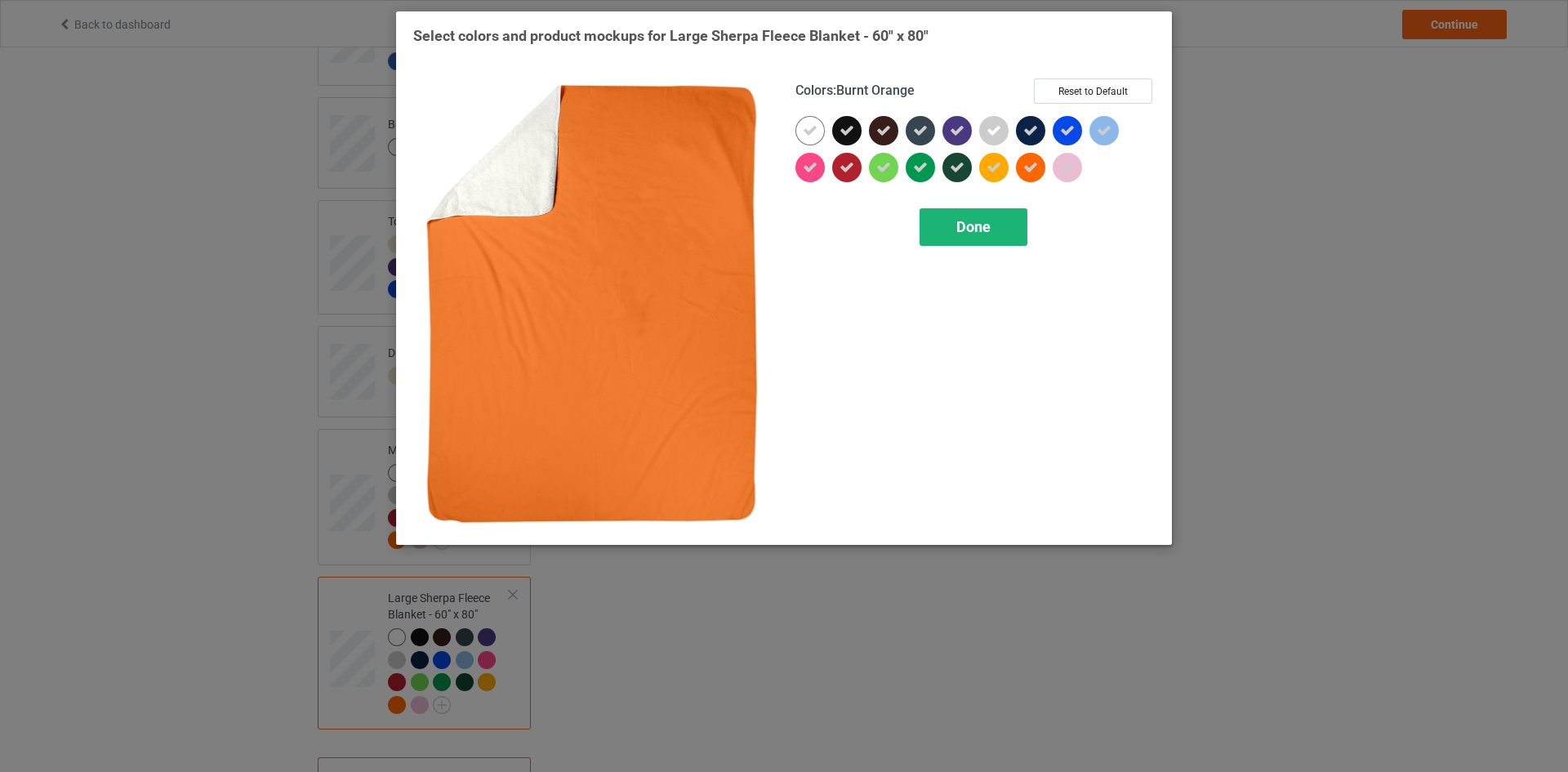
click at [964, 227] on span "Done" at bounding box center [973, 226] width 35 height 17
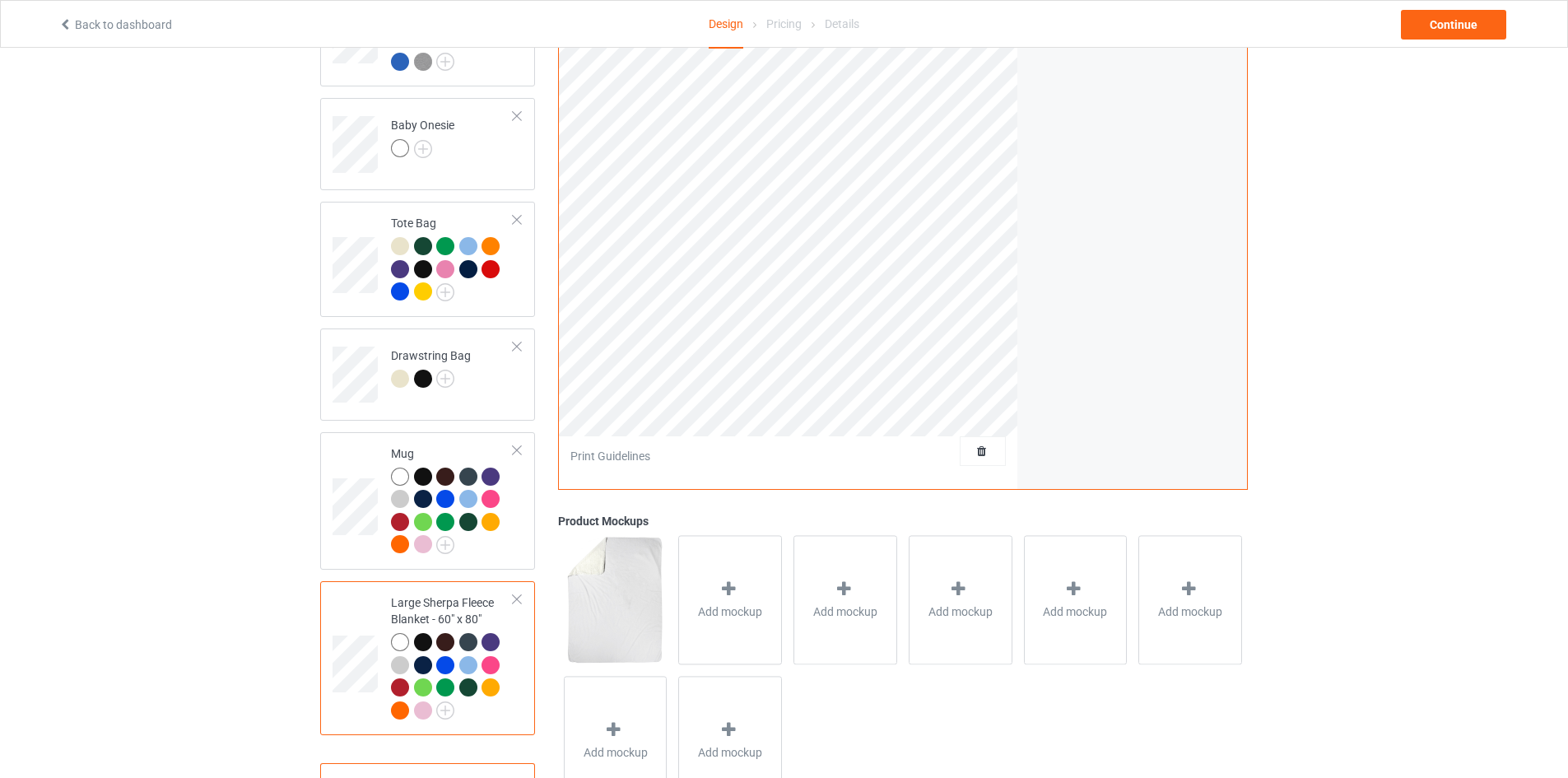
click at [419, 632] on div at bounding box center [423, 641] width 18 height 18
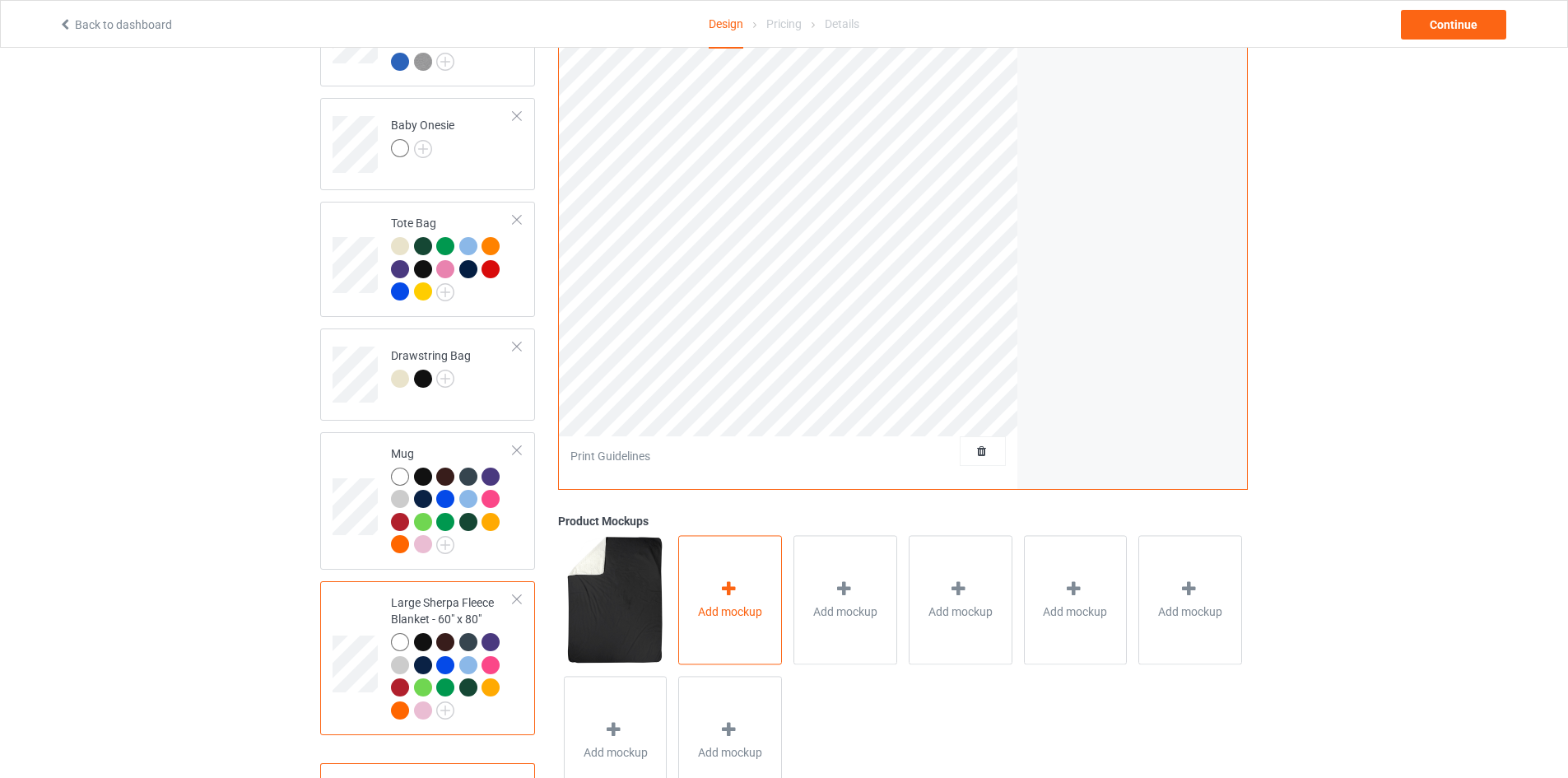
click at [735, 586] on icon at bounding box center [729, 590] width 20 height 17
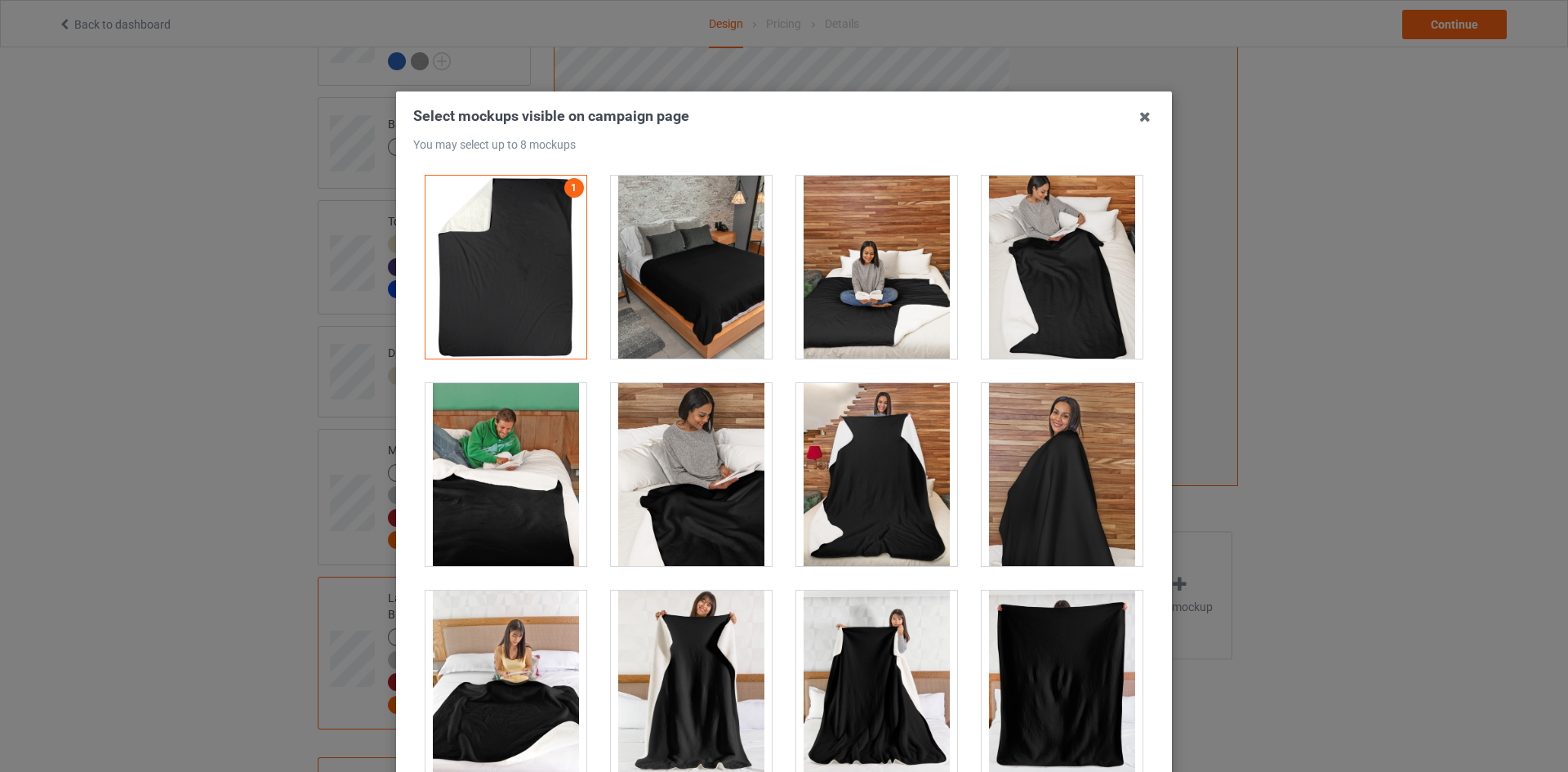
click at [640, 229] on div at bounding box center [691, 267] width 161 height 183
click at [1142, 121] on icon at bounding box center [1144, 116] width 26 height 26
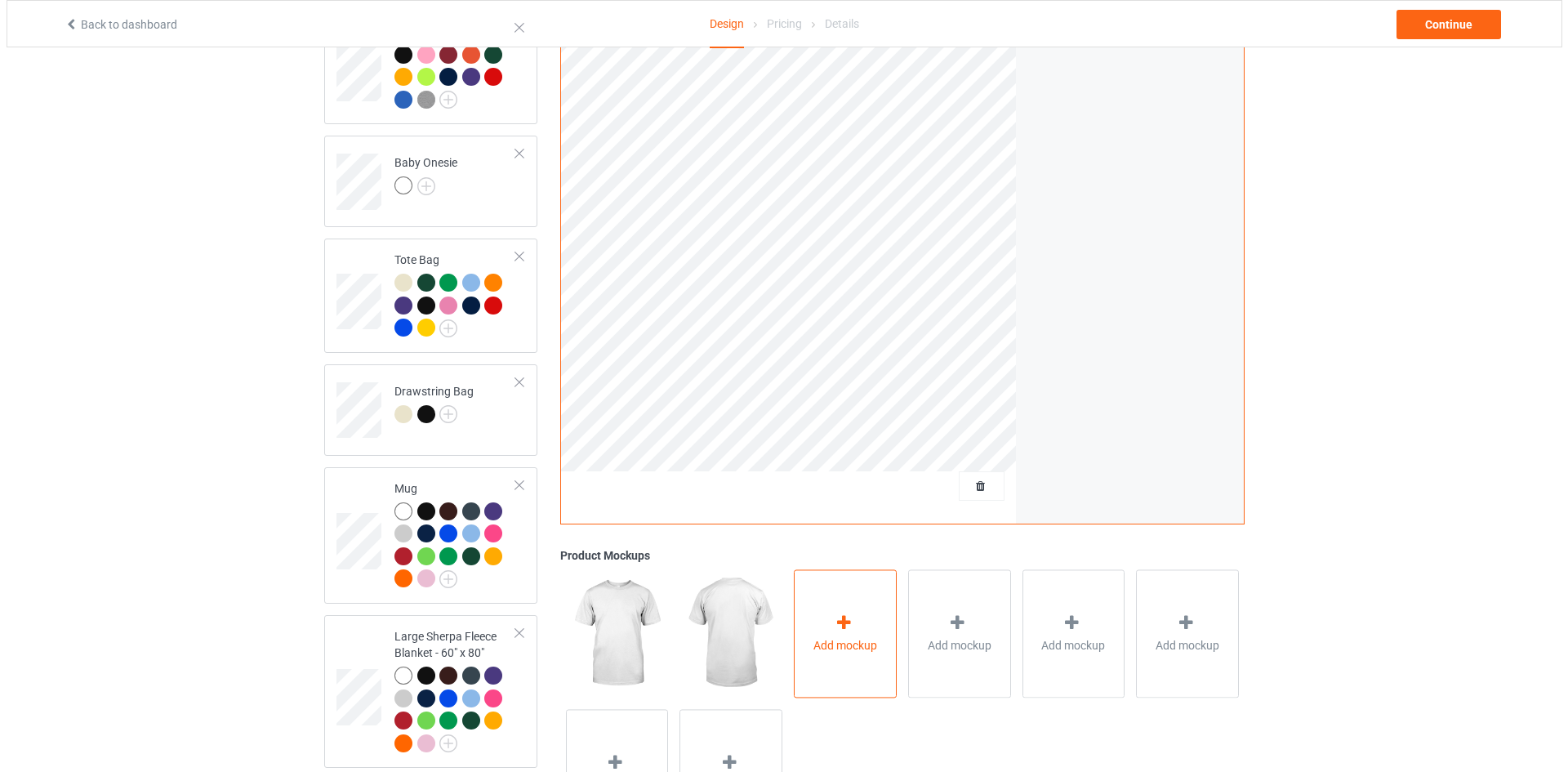
scroll to position [1558, 0]
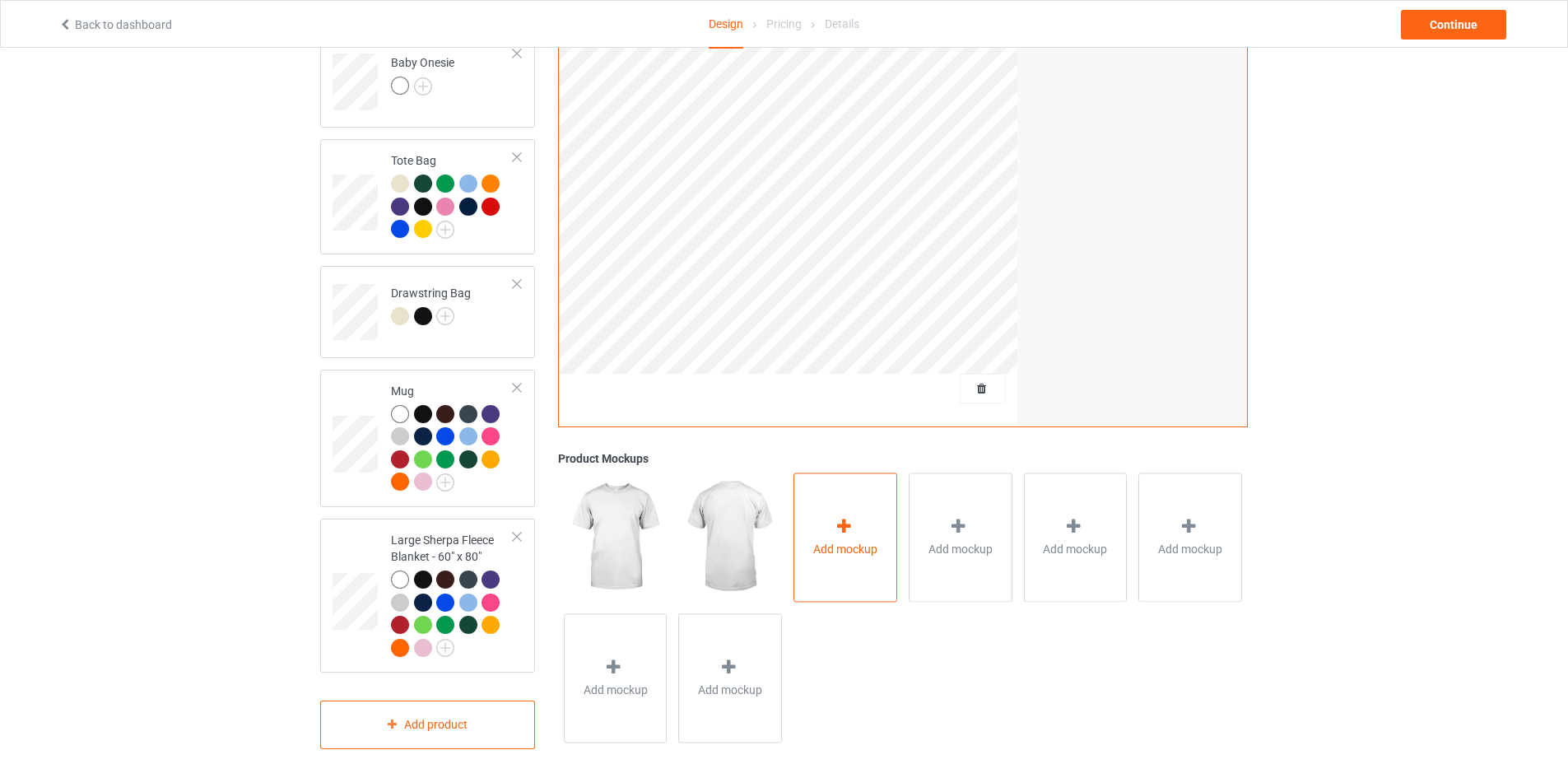
click at [850, 507] on div "Add mockup" at bounding box center [845, 537] width 104 height 129
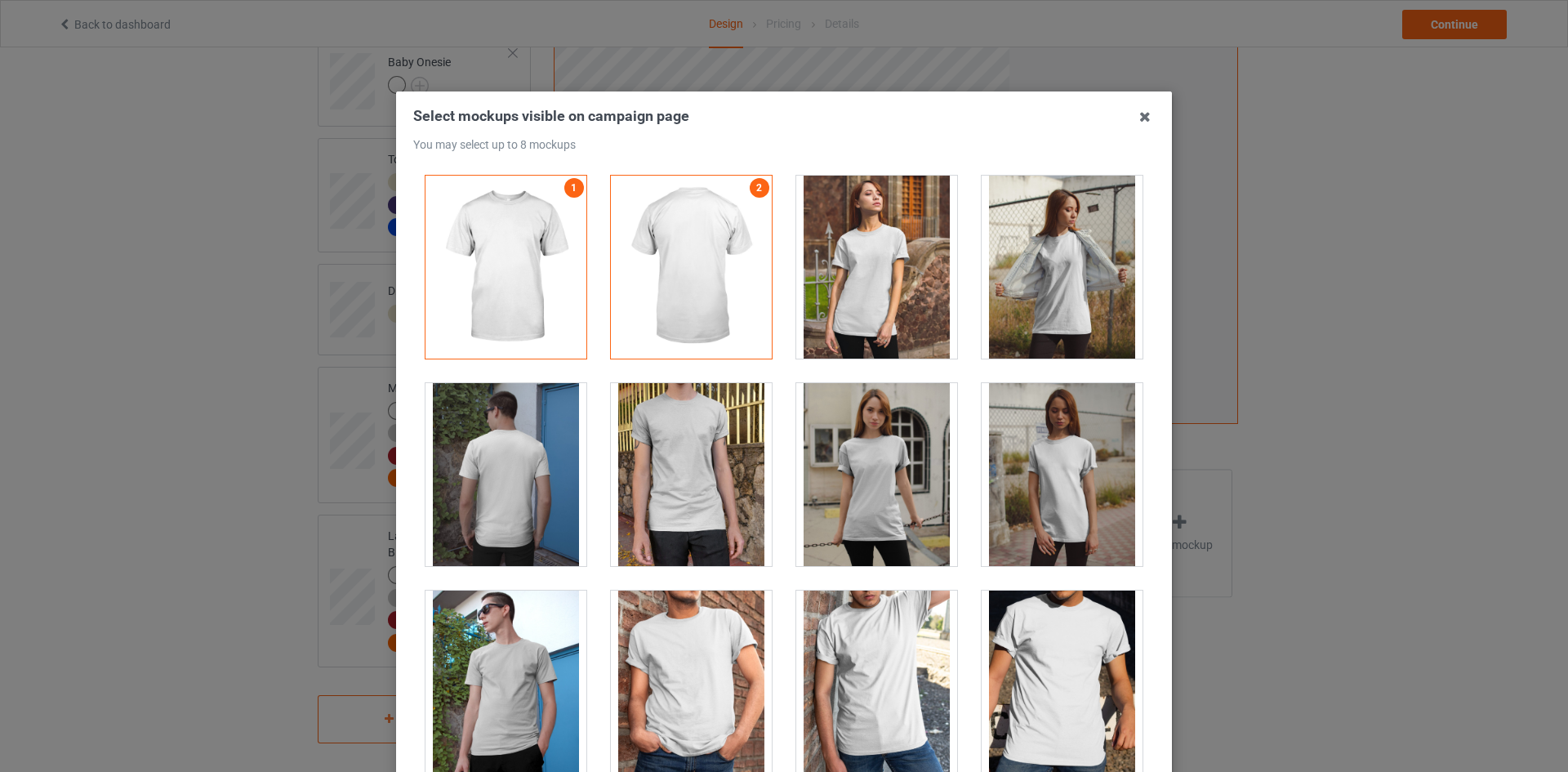
click at [860, 267] on div at bounding box center [876, 267] width 161 height 183
click at [871, 430] on div at bounding box center [876, 475] width 161 height 183
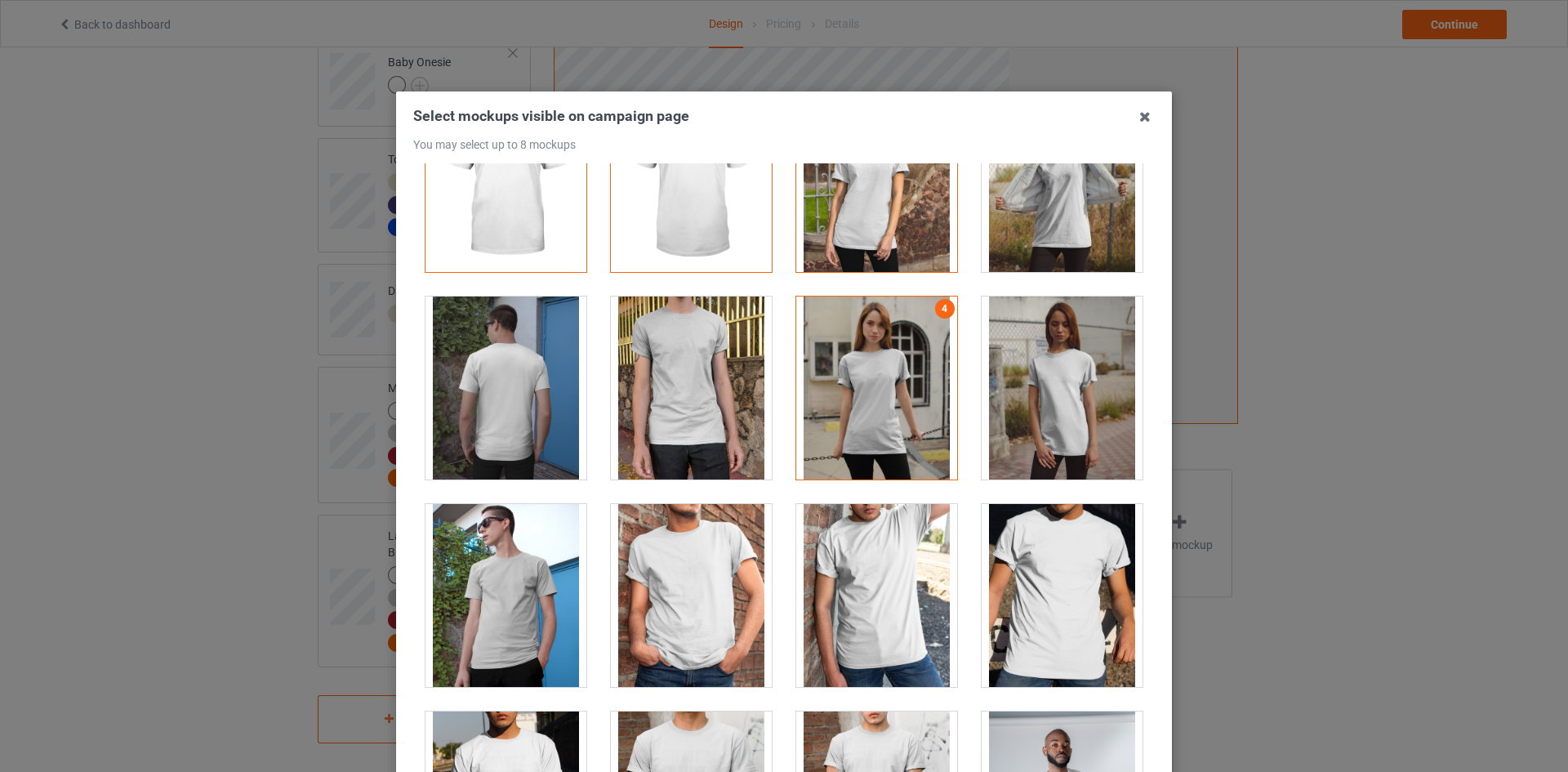
scroll to position [164, 0]
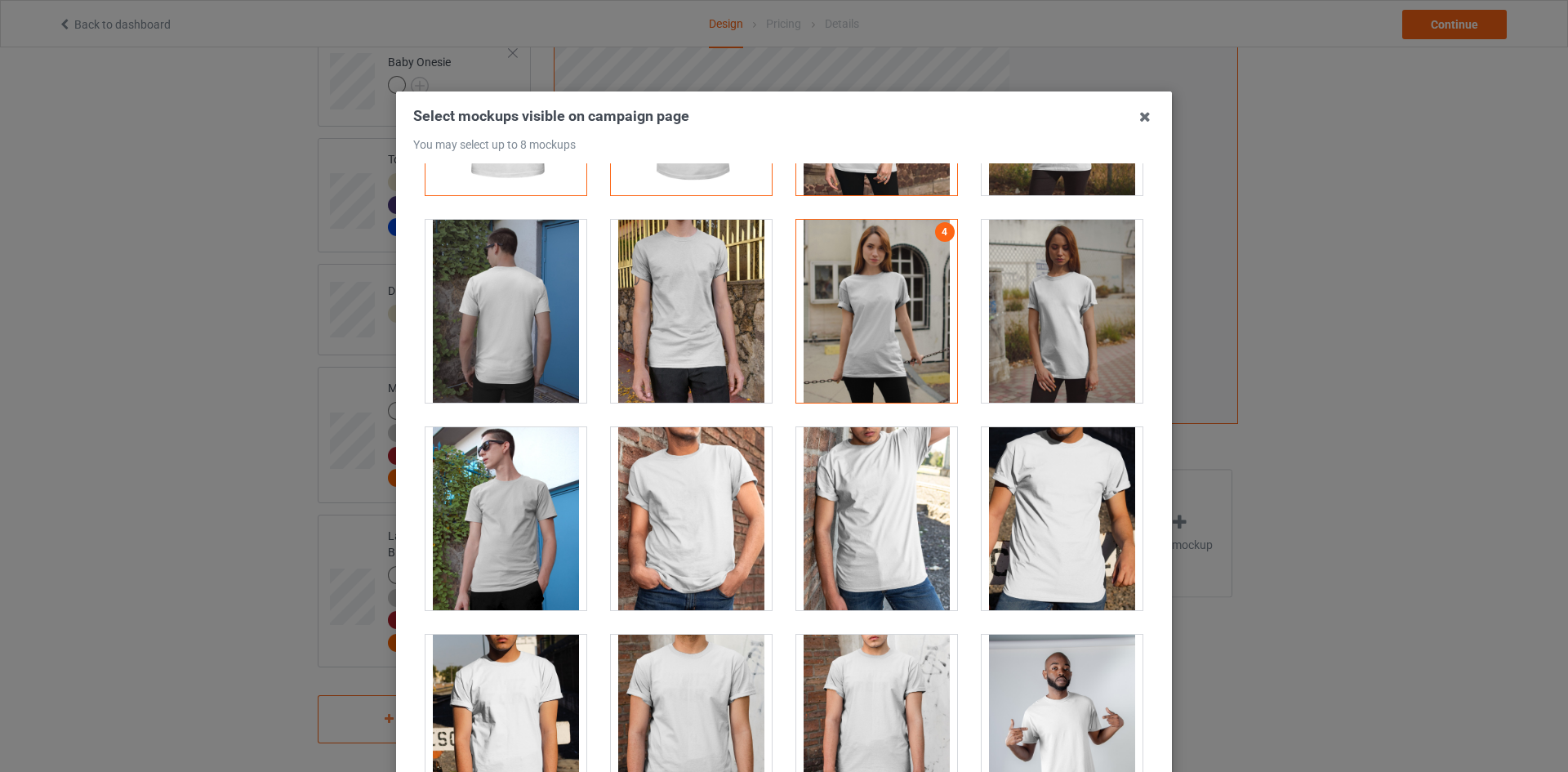
click at [853, 552] on div at bounding box center [876, 519] width 161 height 183
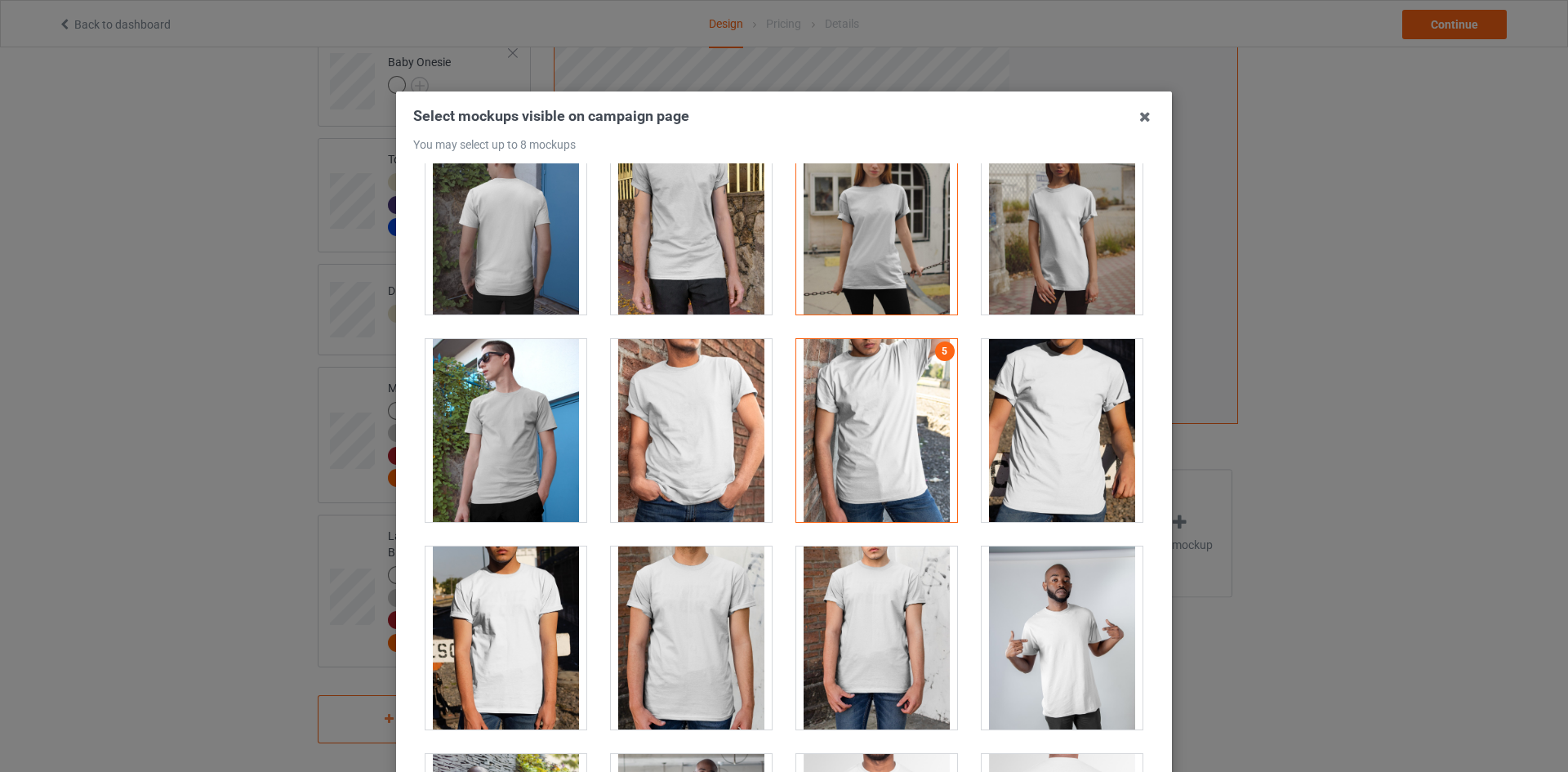
scroll to position [490, 0]
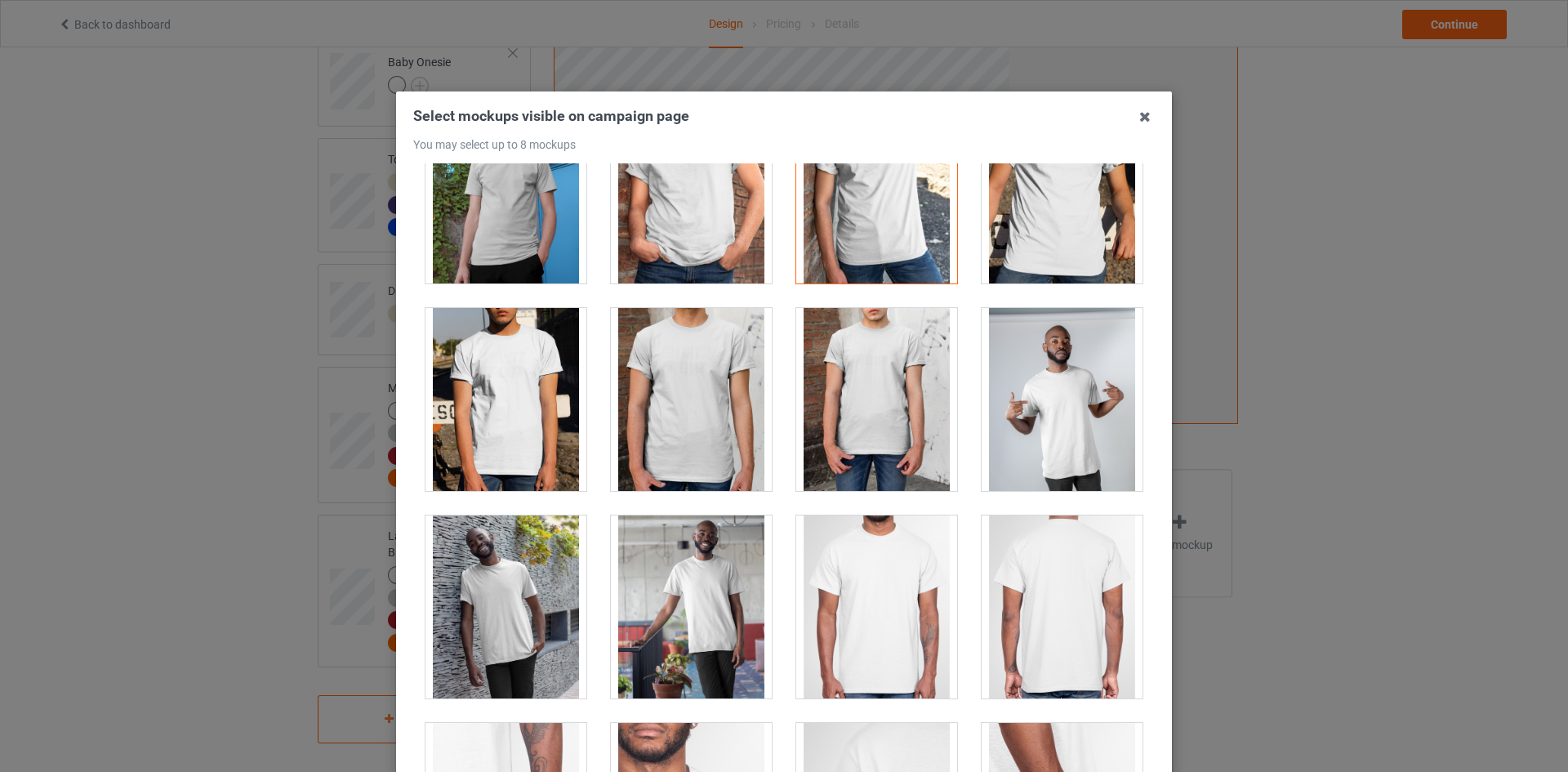
click at [707, 588] on div at bounding box center [691, 606] width 161 height 183
click at [678, 408] on div at bounding box center [691, 399] width 161 height 183
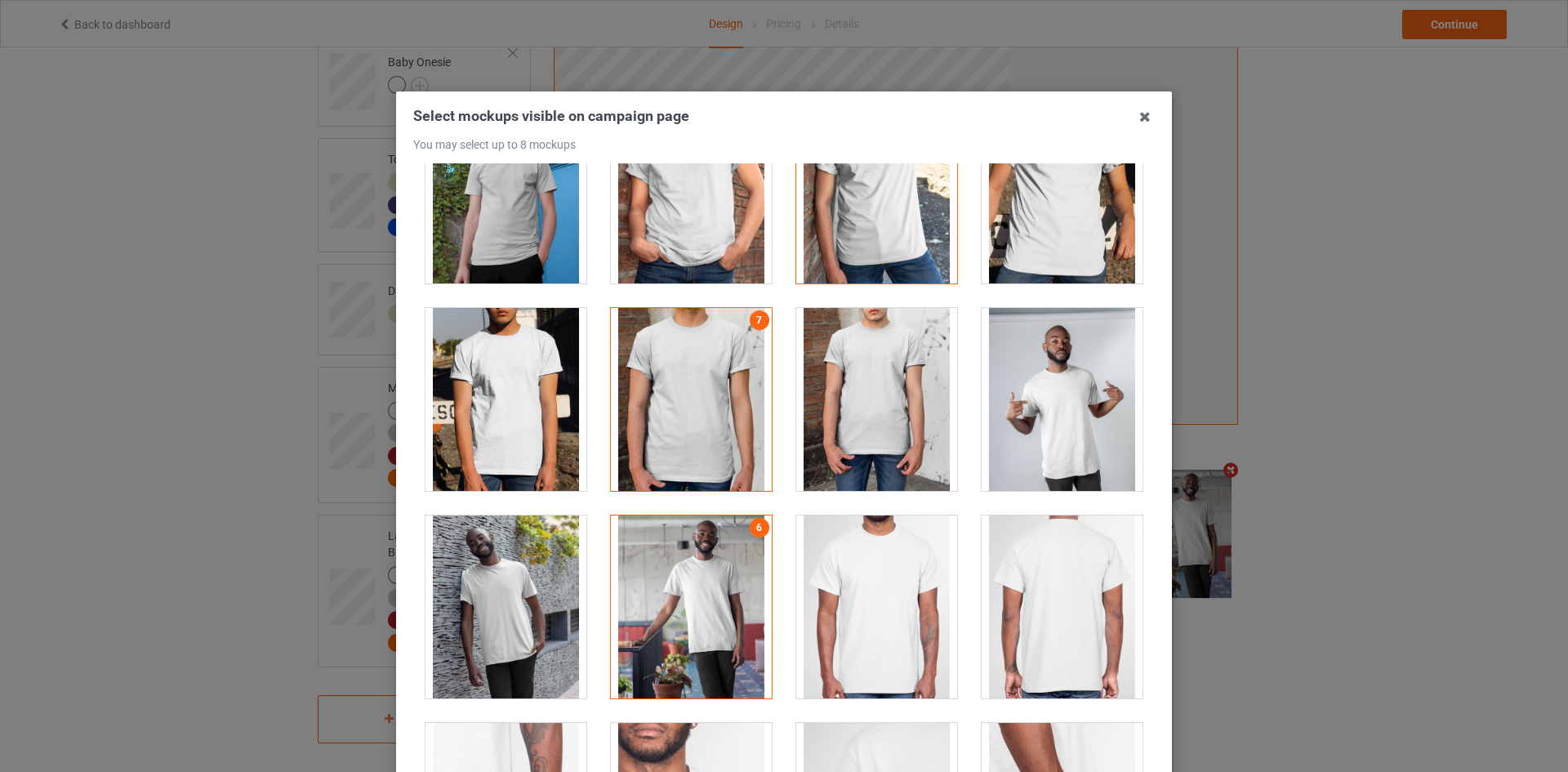
click at [869, 407] on div at bounding box center [876, 399] width 161 height 183
click at [527, 372] on div at bounding box center [505, 399] width 161 height 183
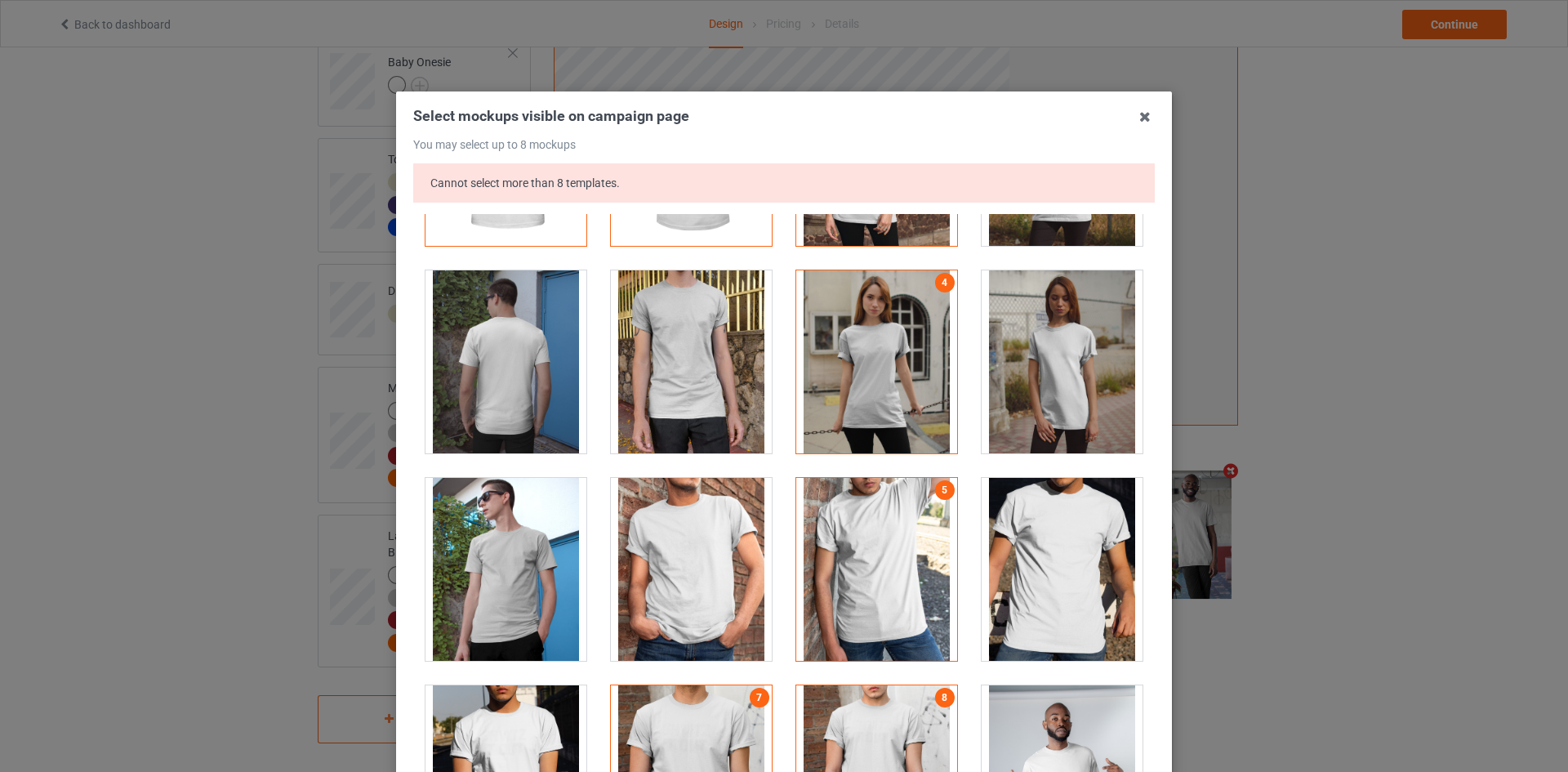
scroll to position [0, 0]
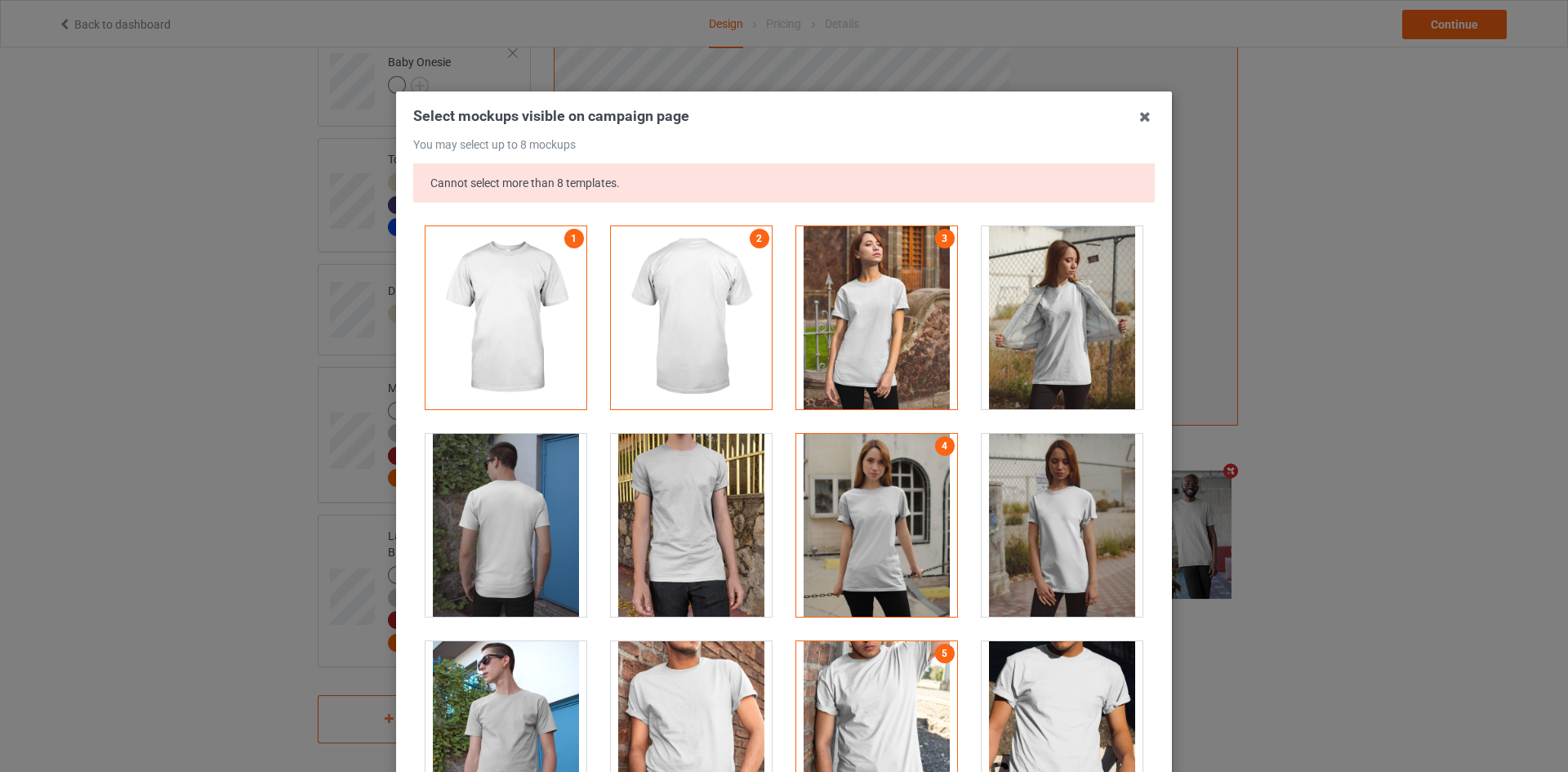
click at [891, 457] on div at bounding box center [876, 525] width 161 height 183
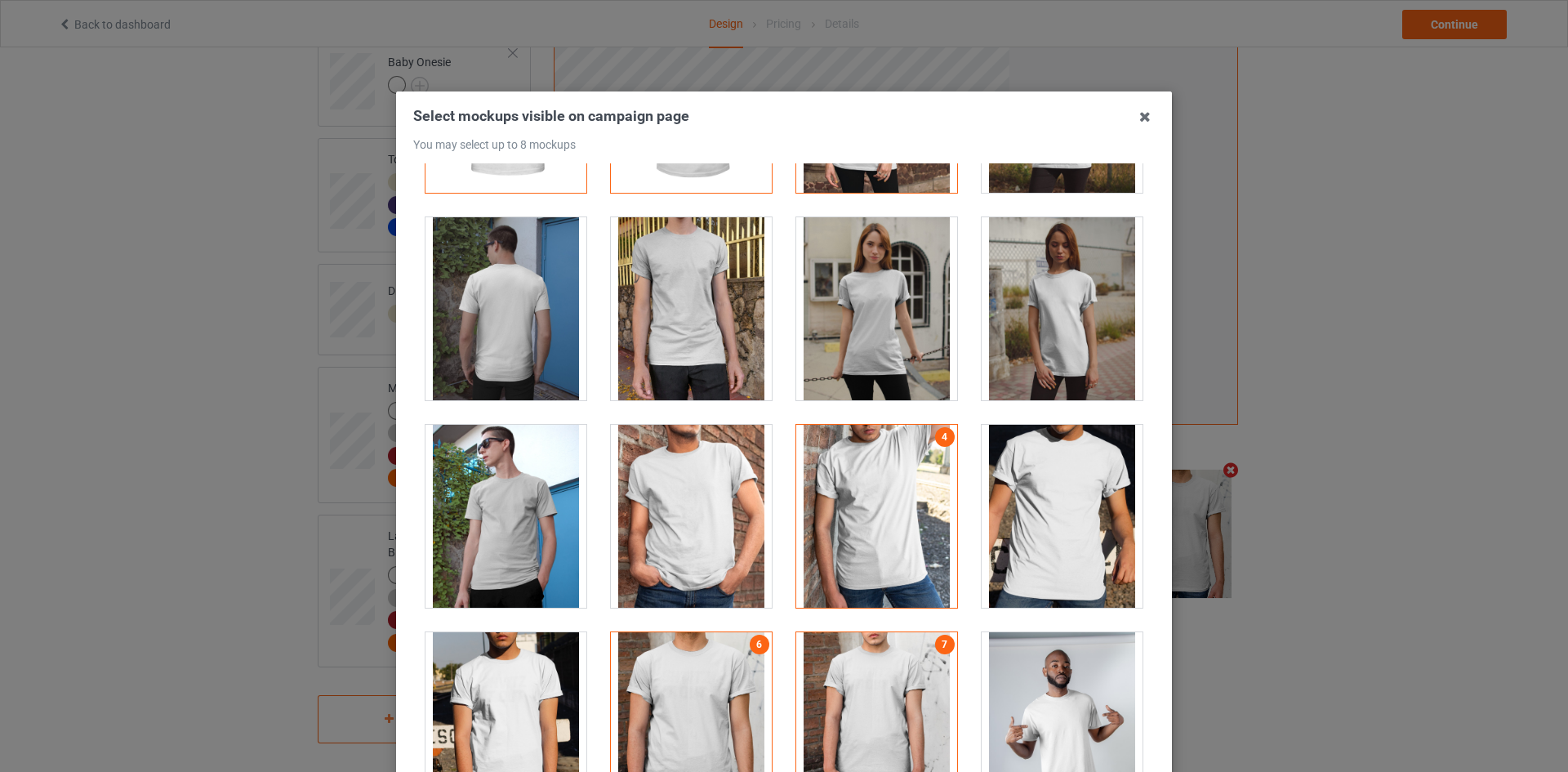
scroll to position [326, 0]
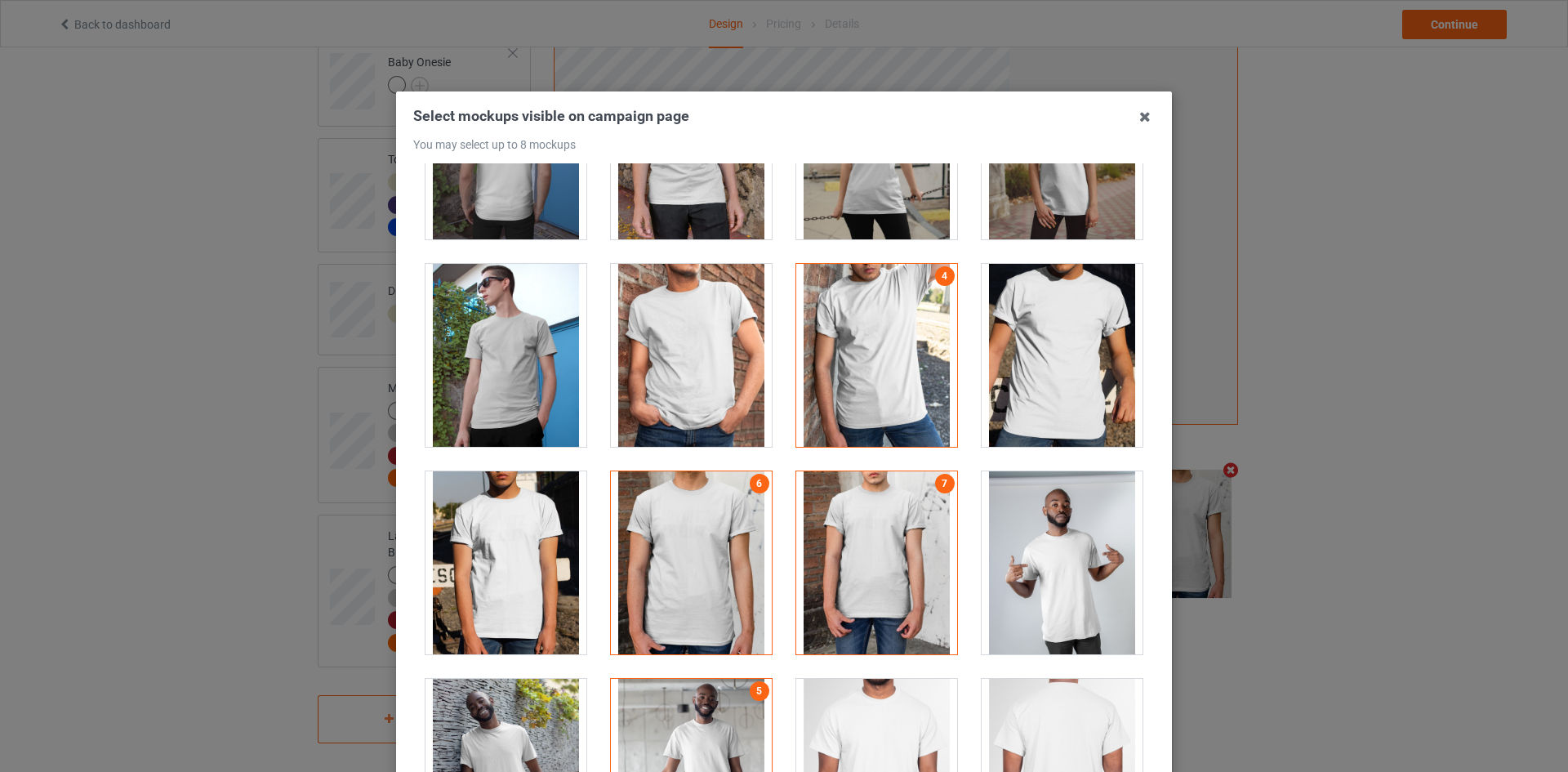
drag, startPoint x: 847, startPoint y: 522, endPoint x: 824, endPoint y: 531, distance: 24.7
click at [847, 523] on div at bounding box center [876, 562] width 161 height 183
click at [686, 535] on div at bounding box center [691, 562] width 161 height 183
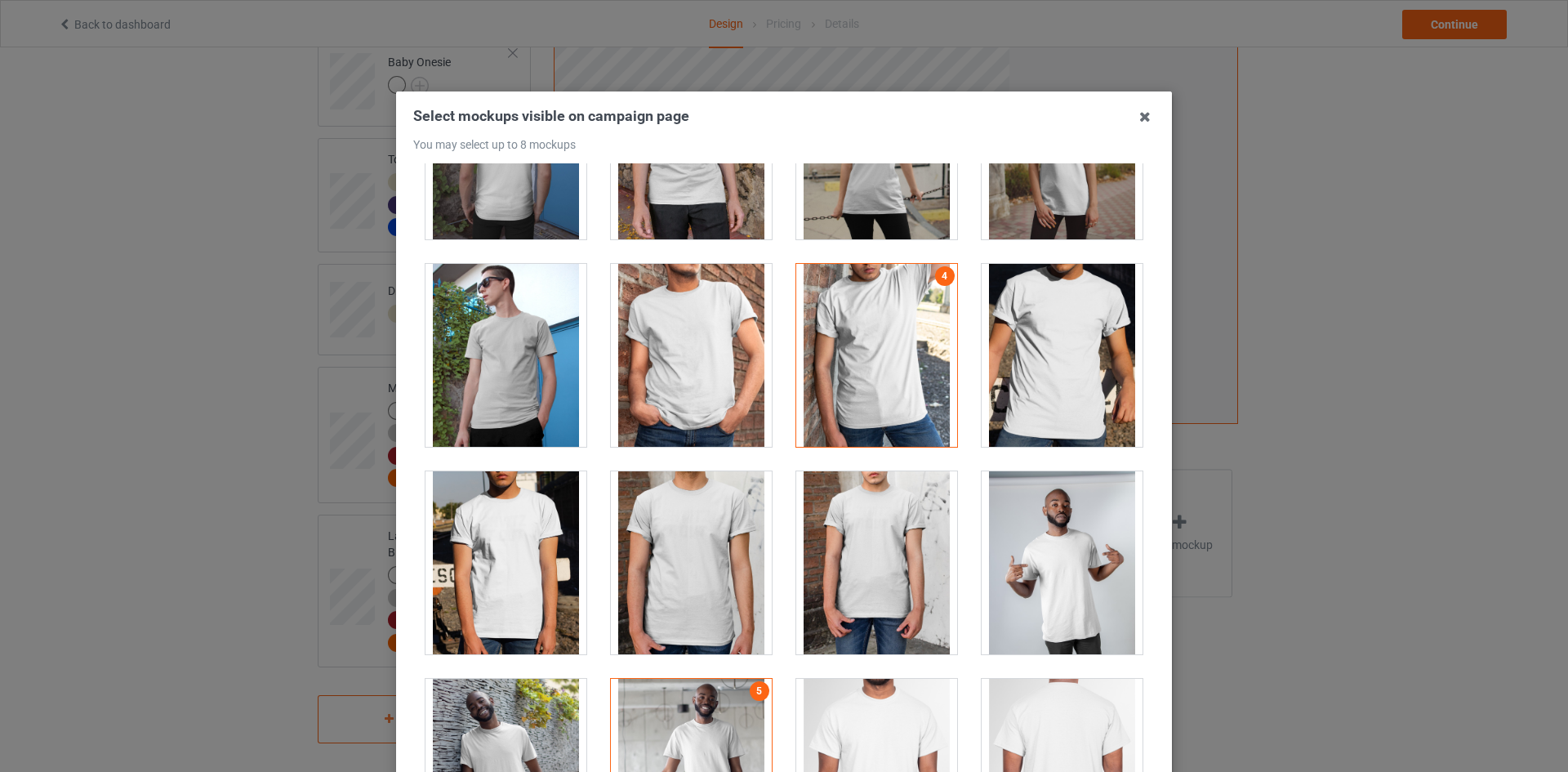
click at [862, 374] on div at bounding box center [876, 355] width 161 height 183
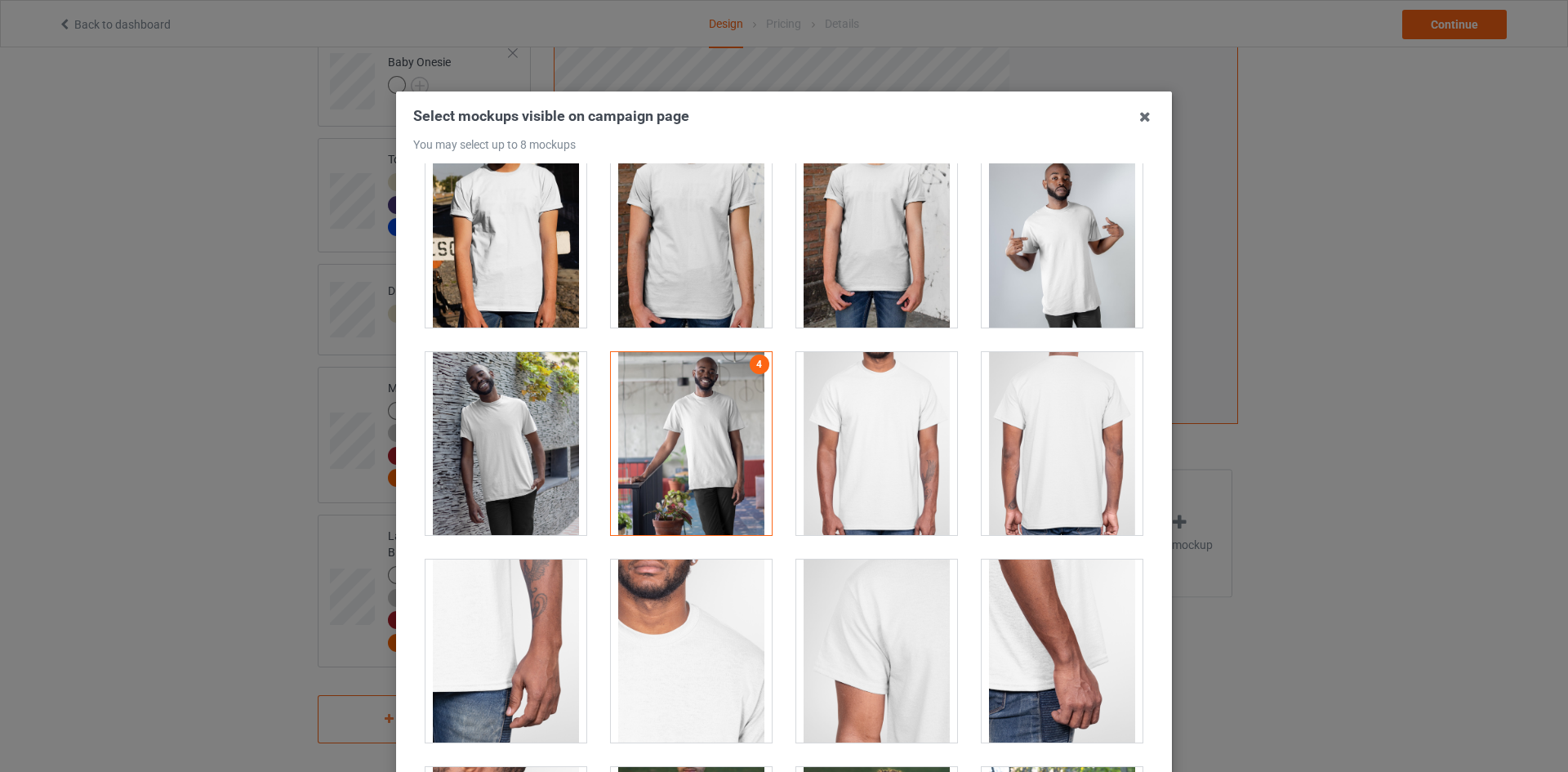
click at [713, 465] on div at bounding box center [691, 444] width 161 height 183
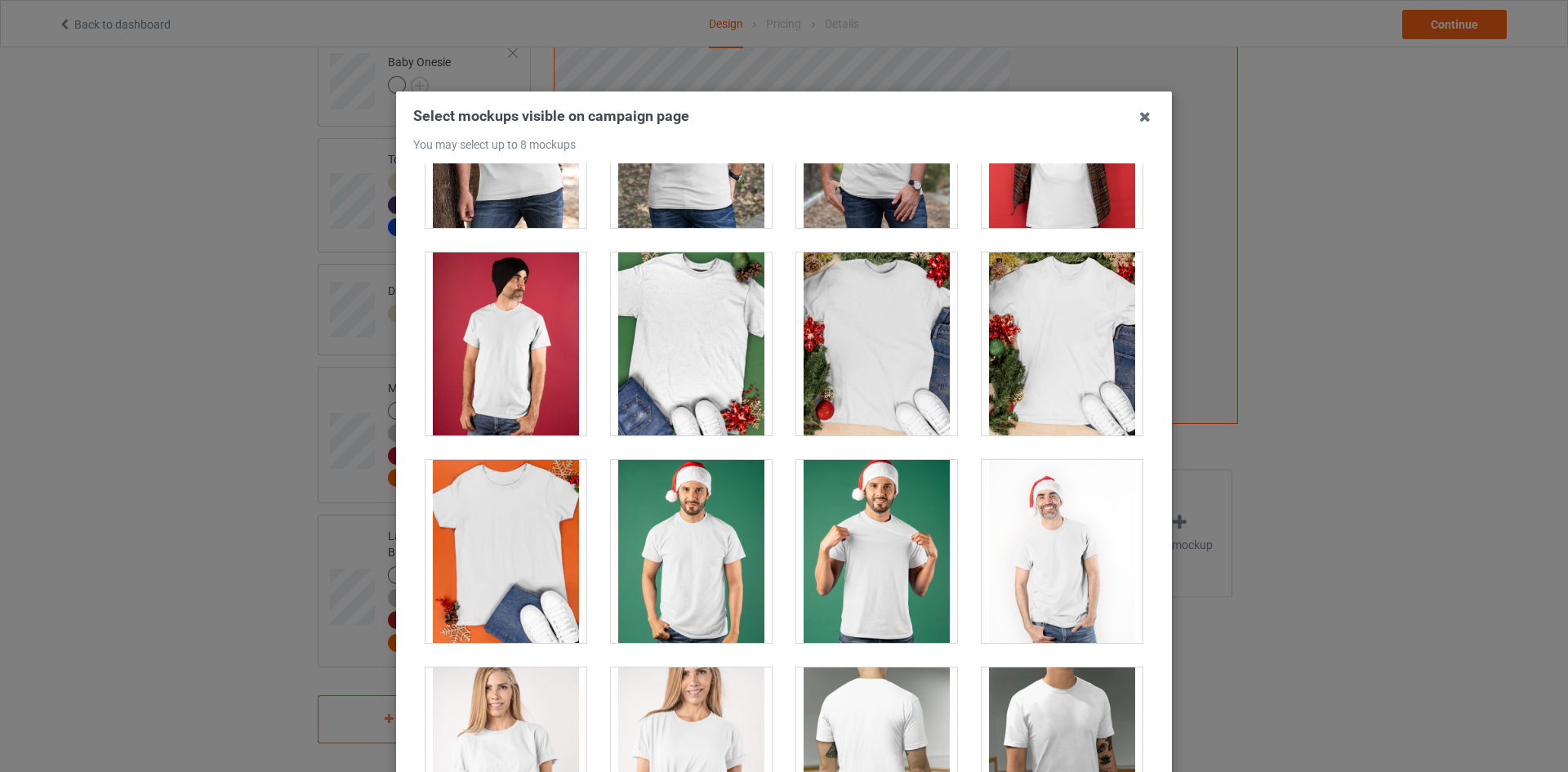
scroll to position [1960, 0]
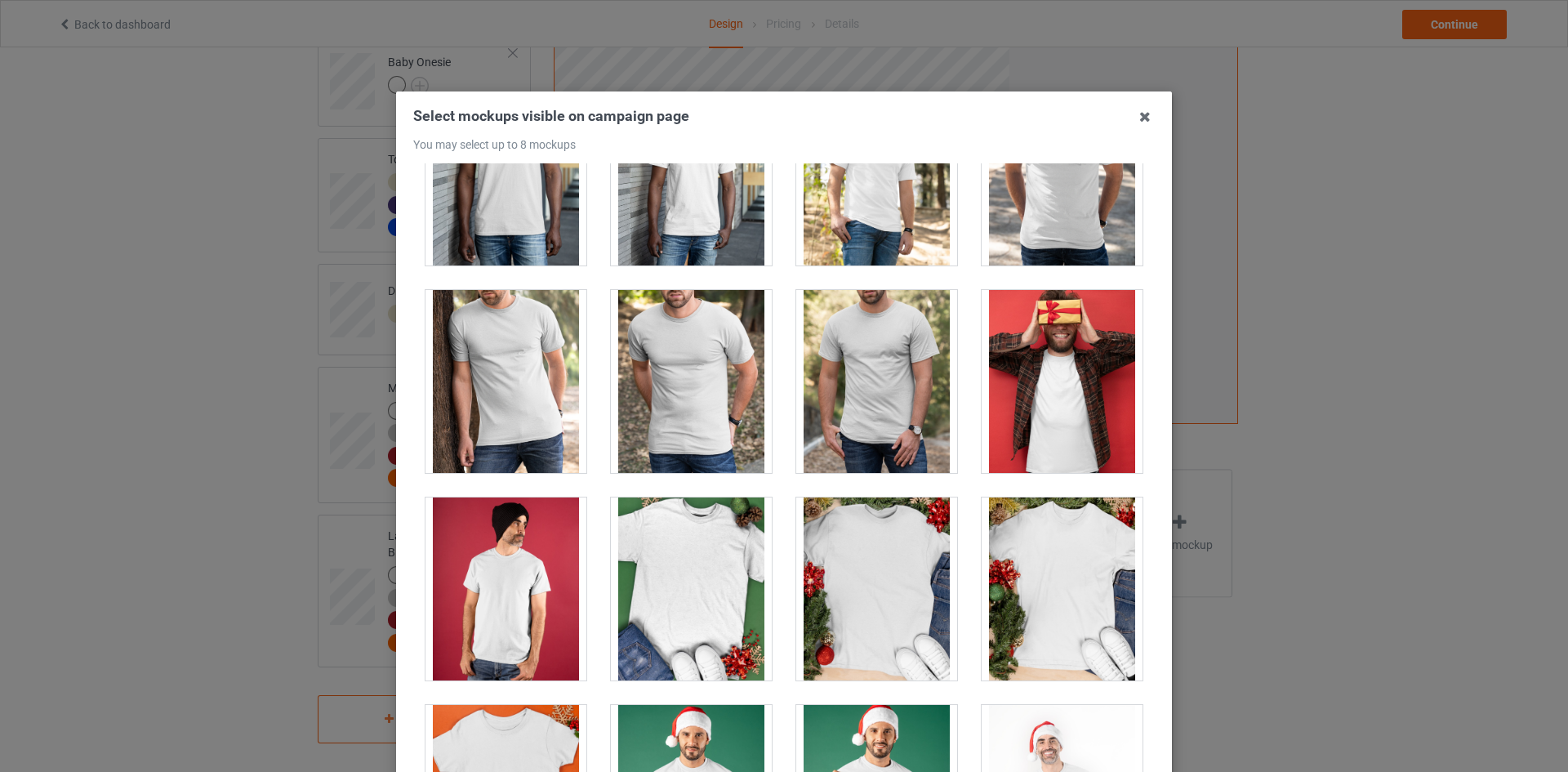
click at [677, 396] on div at bounding box center [691, 381] width 161 height 183
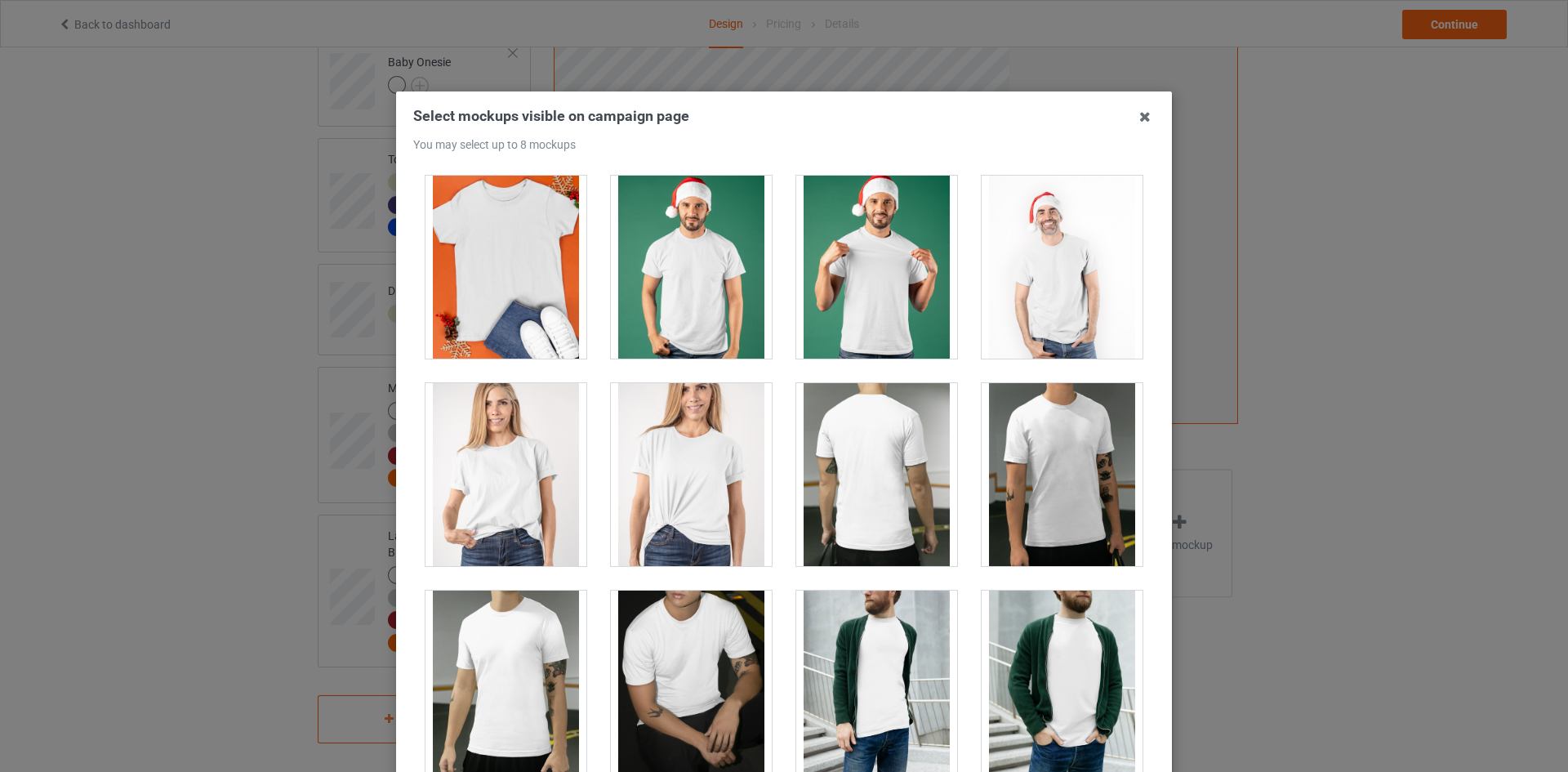
scroll to position [2532, 0]
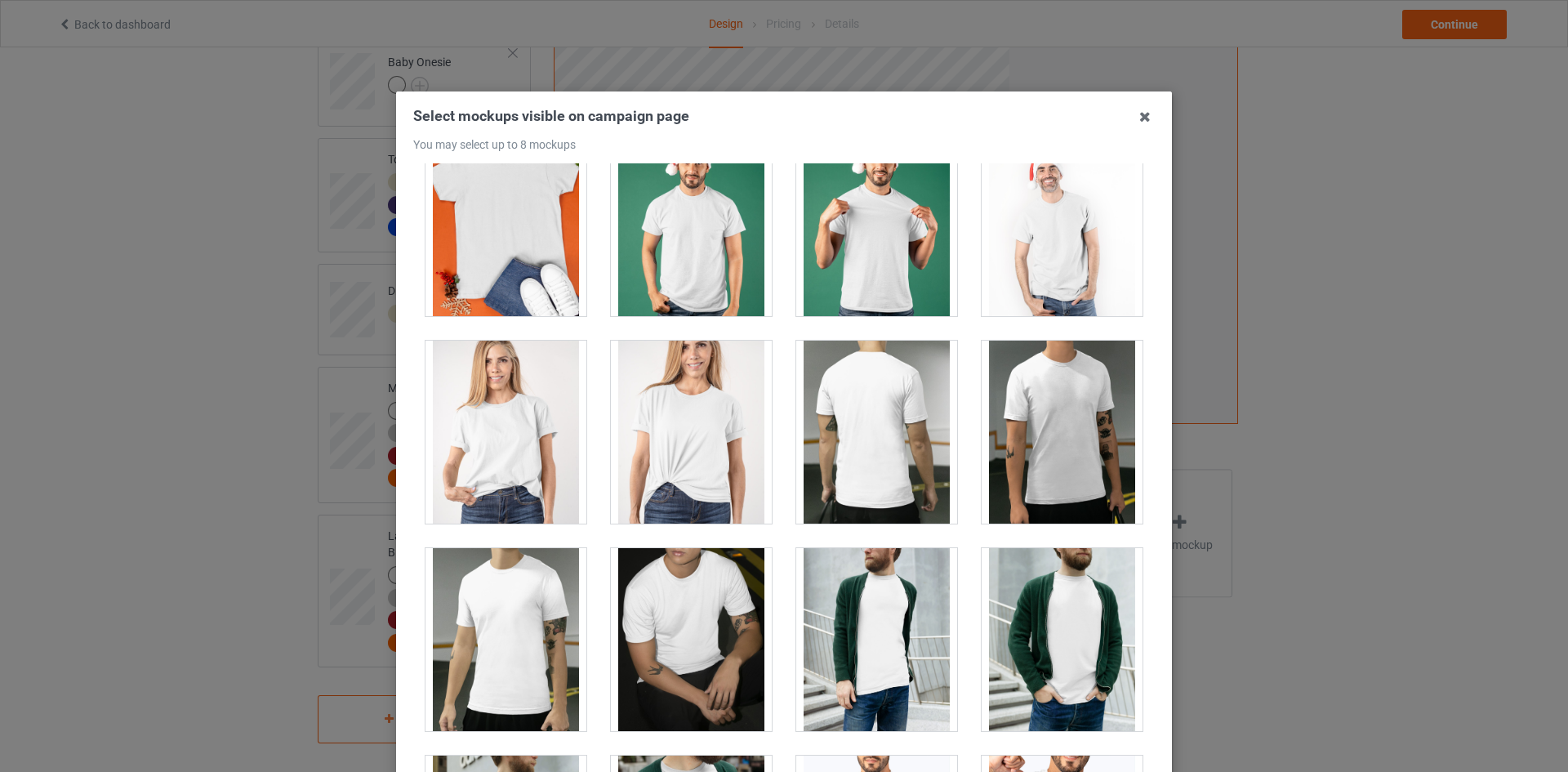
click at [700, 626] on div at bounding box center [691, 639] width 161 height 183
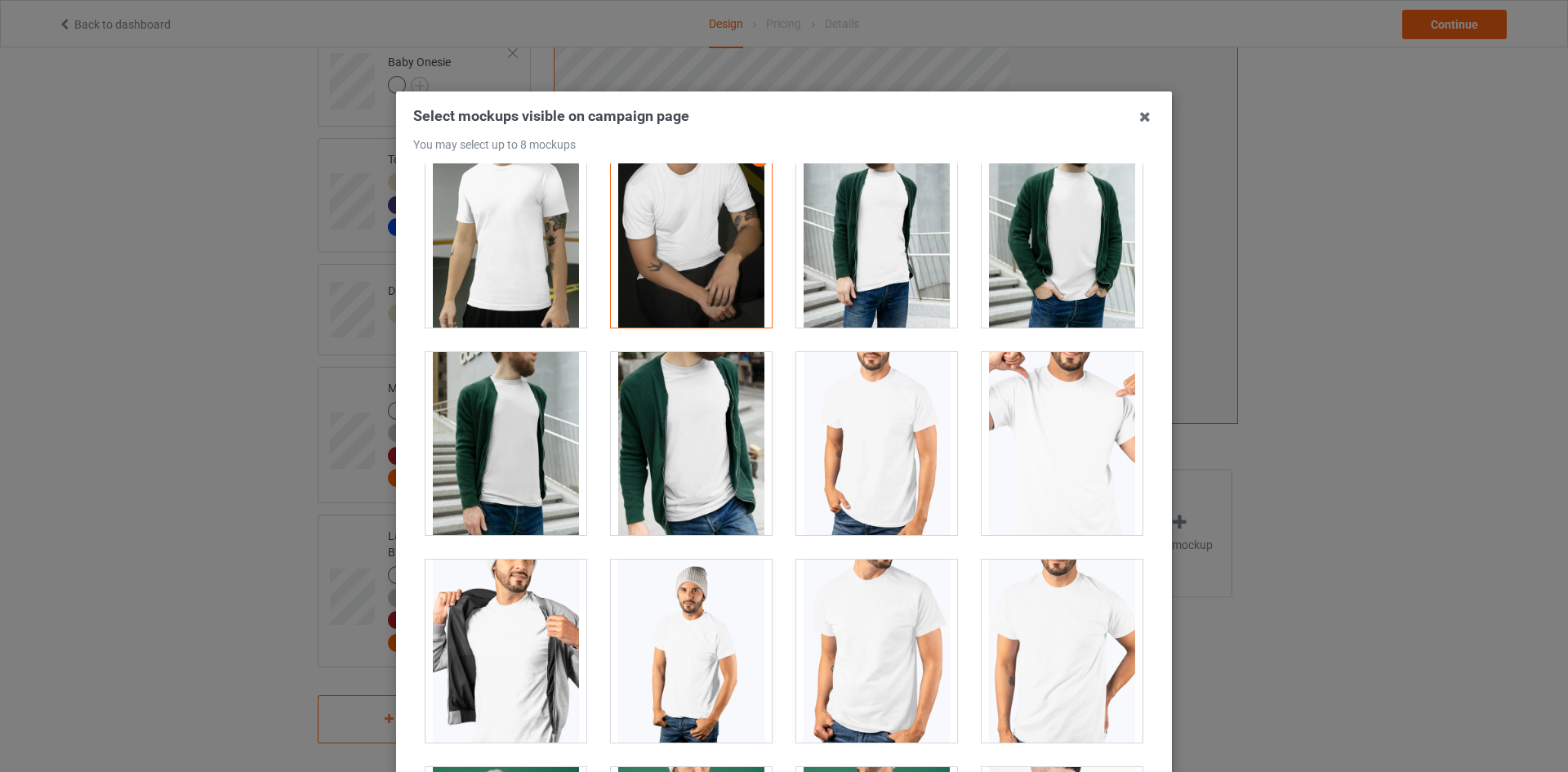
scroll to position [2940, 0]
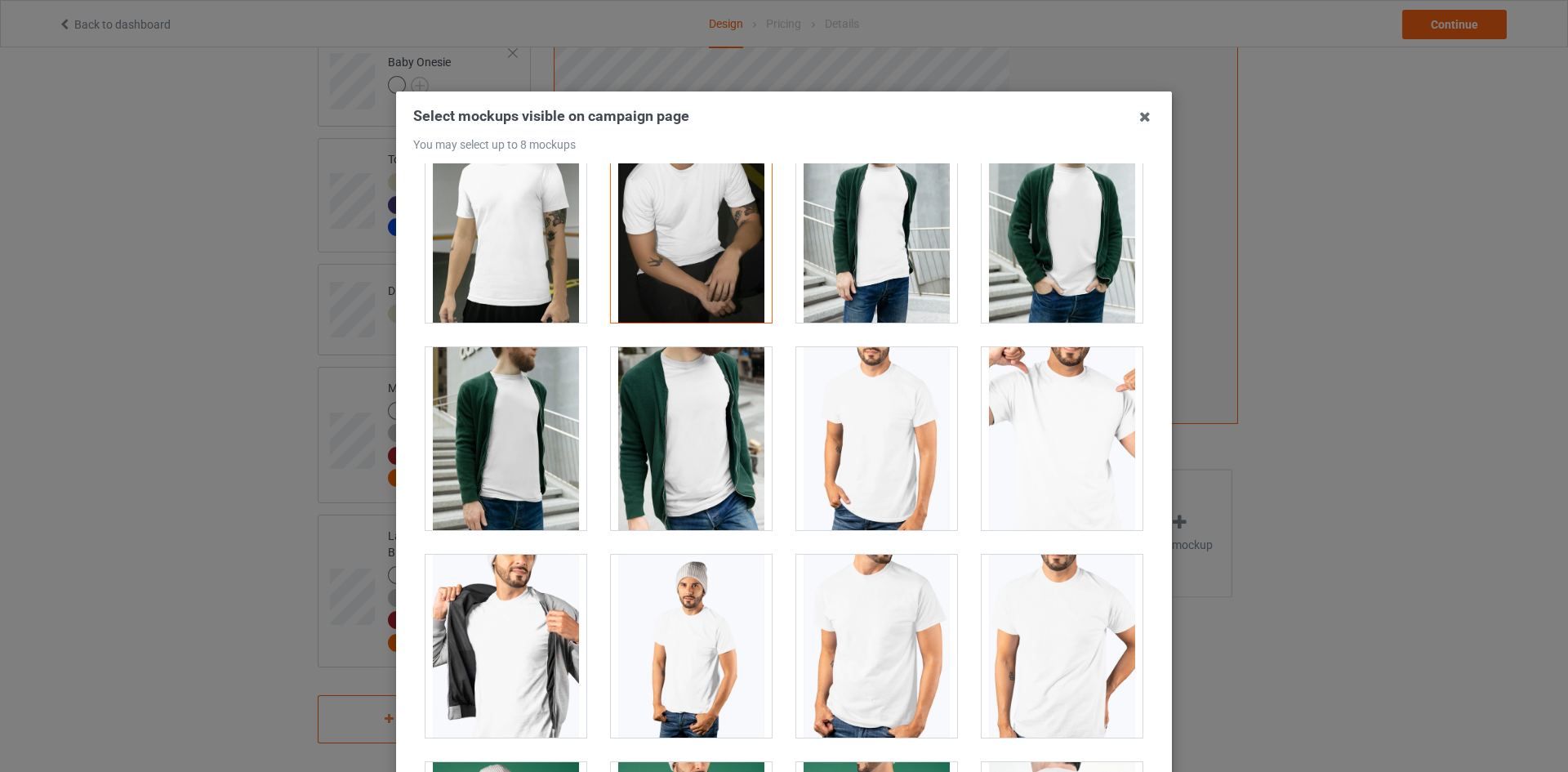
click at [687, 425] on div at bounding box center [691, 439] width 161 height 183
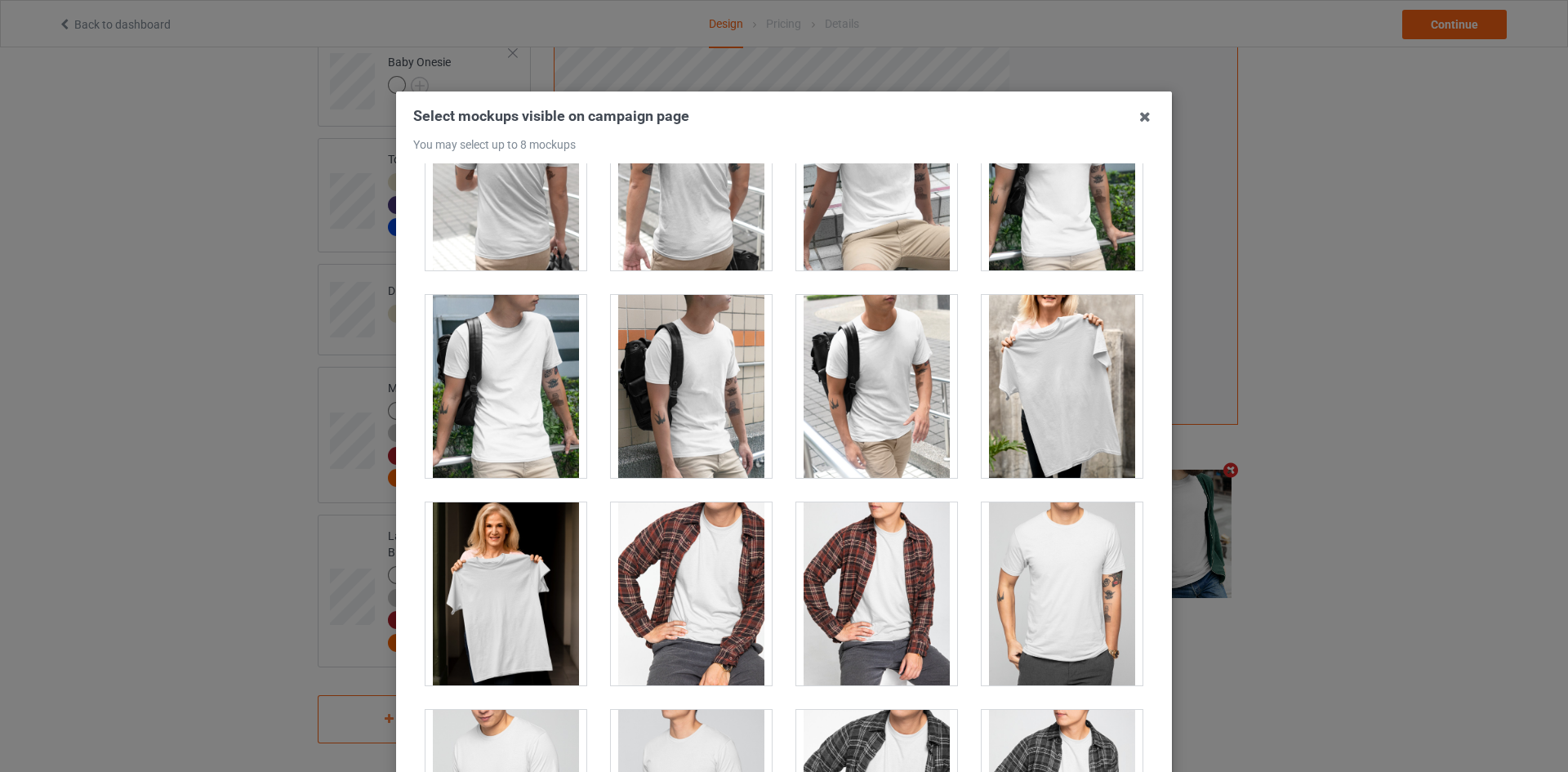
scroll to position [4491, 0]
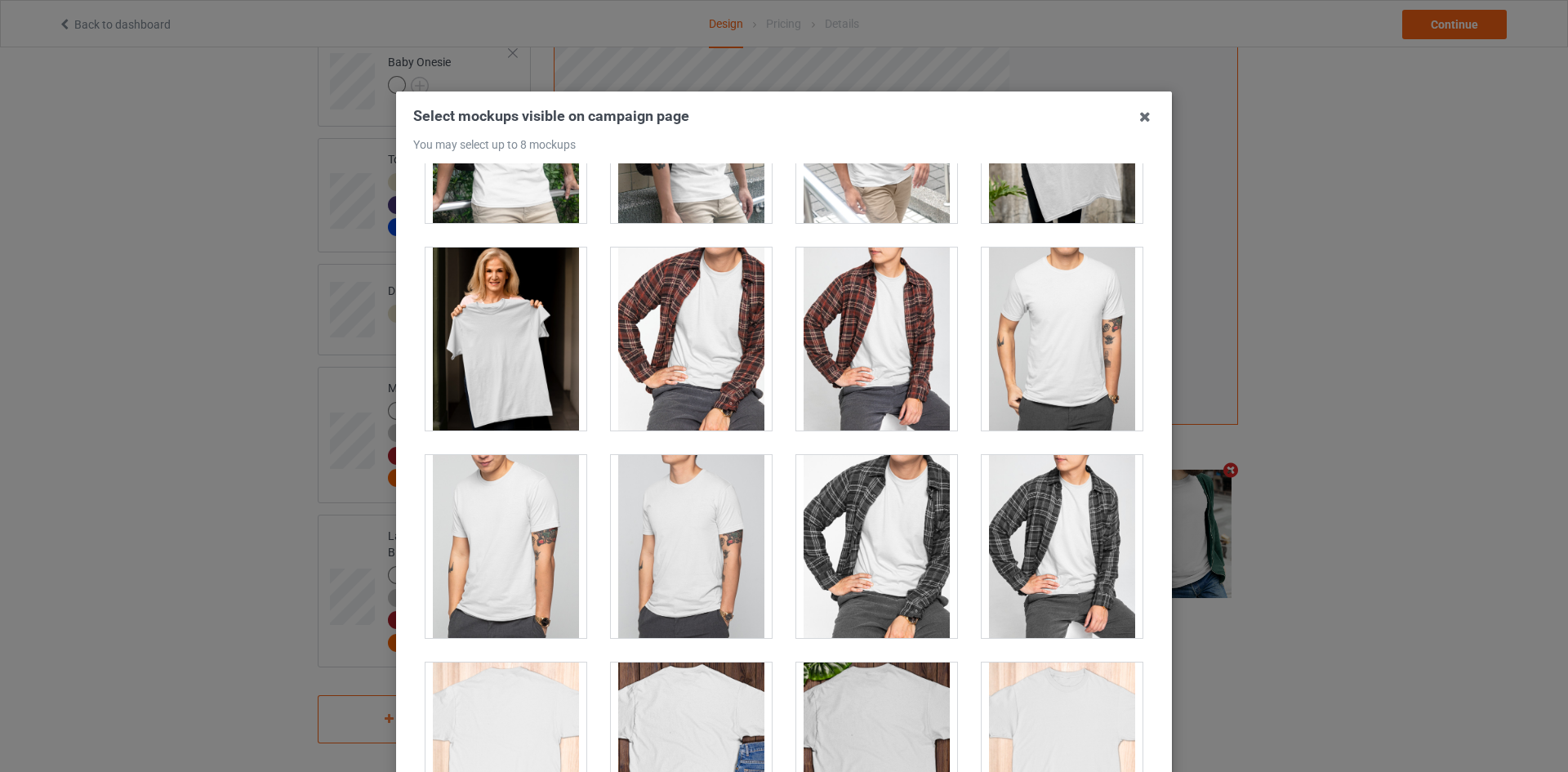
click at [648, 350] on div at bounding box center [691, 339] width 161 height 183
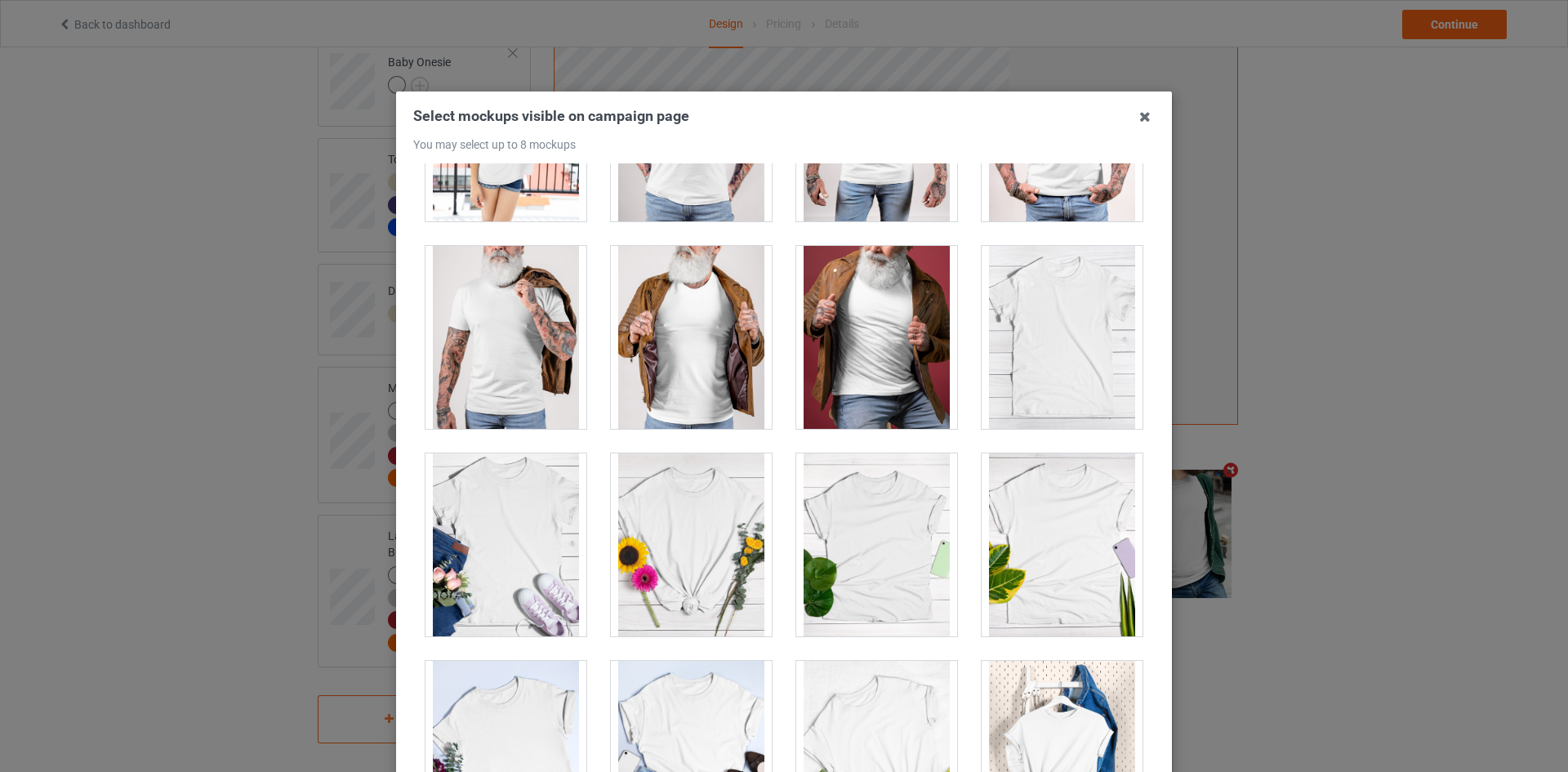
scroll to position [22662, 0]
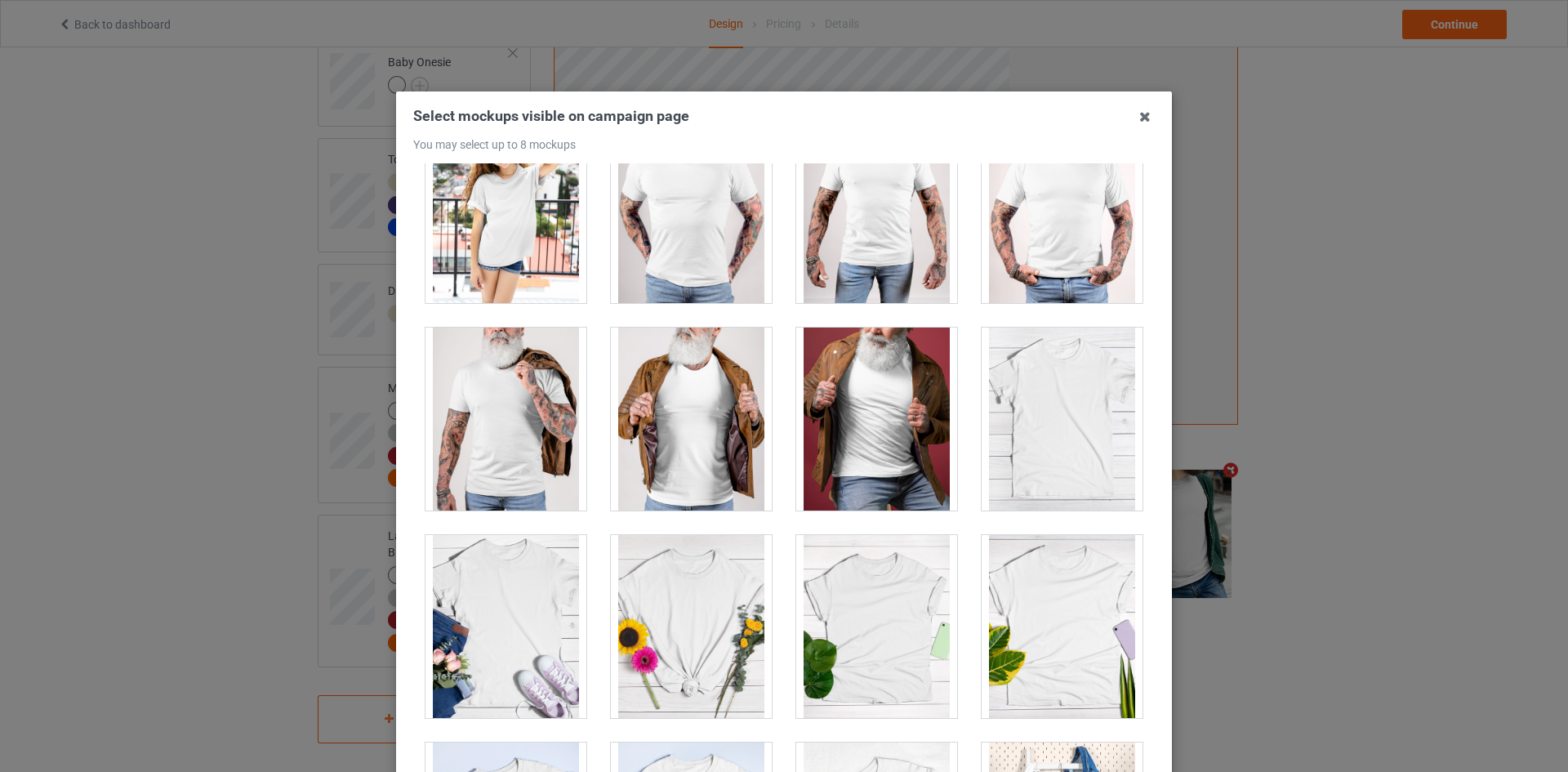
click at [725, 435] on div at bounding box center [691, 419] width 161 height 183
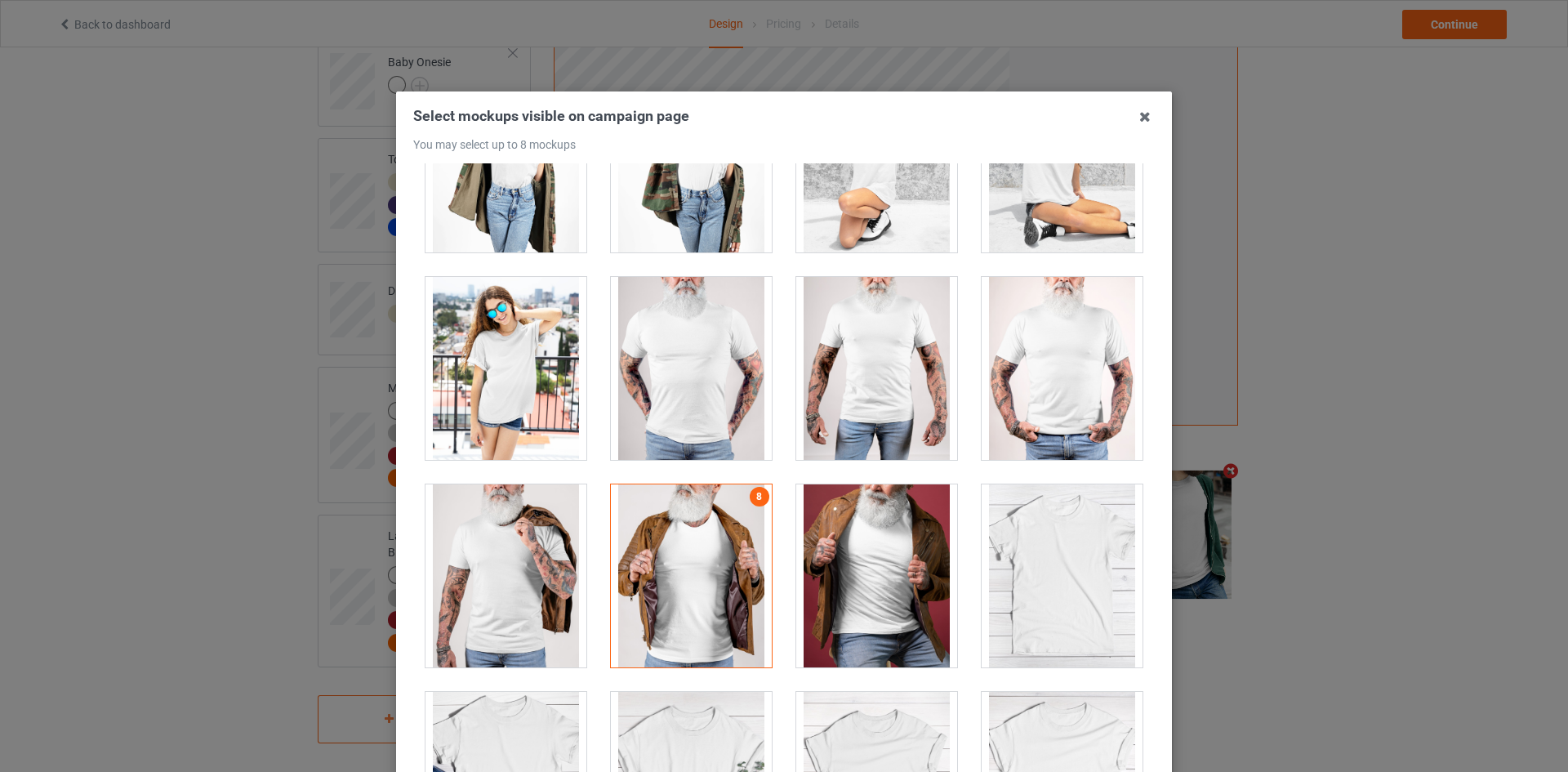
scroll to position [22500, 0]
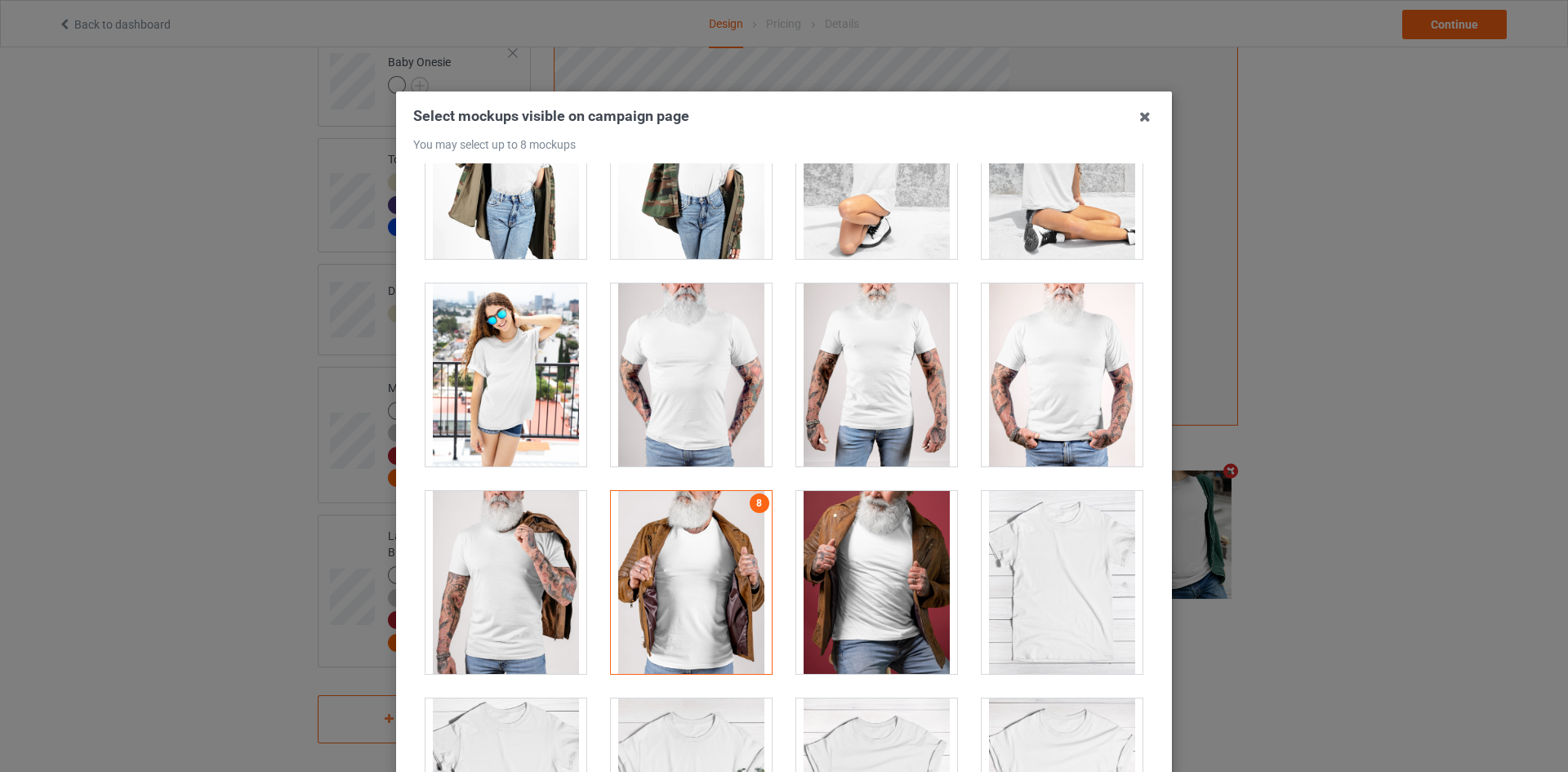
click at [736, 396] on div at bounding box center [691, 374] width 161 height 183
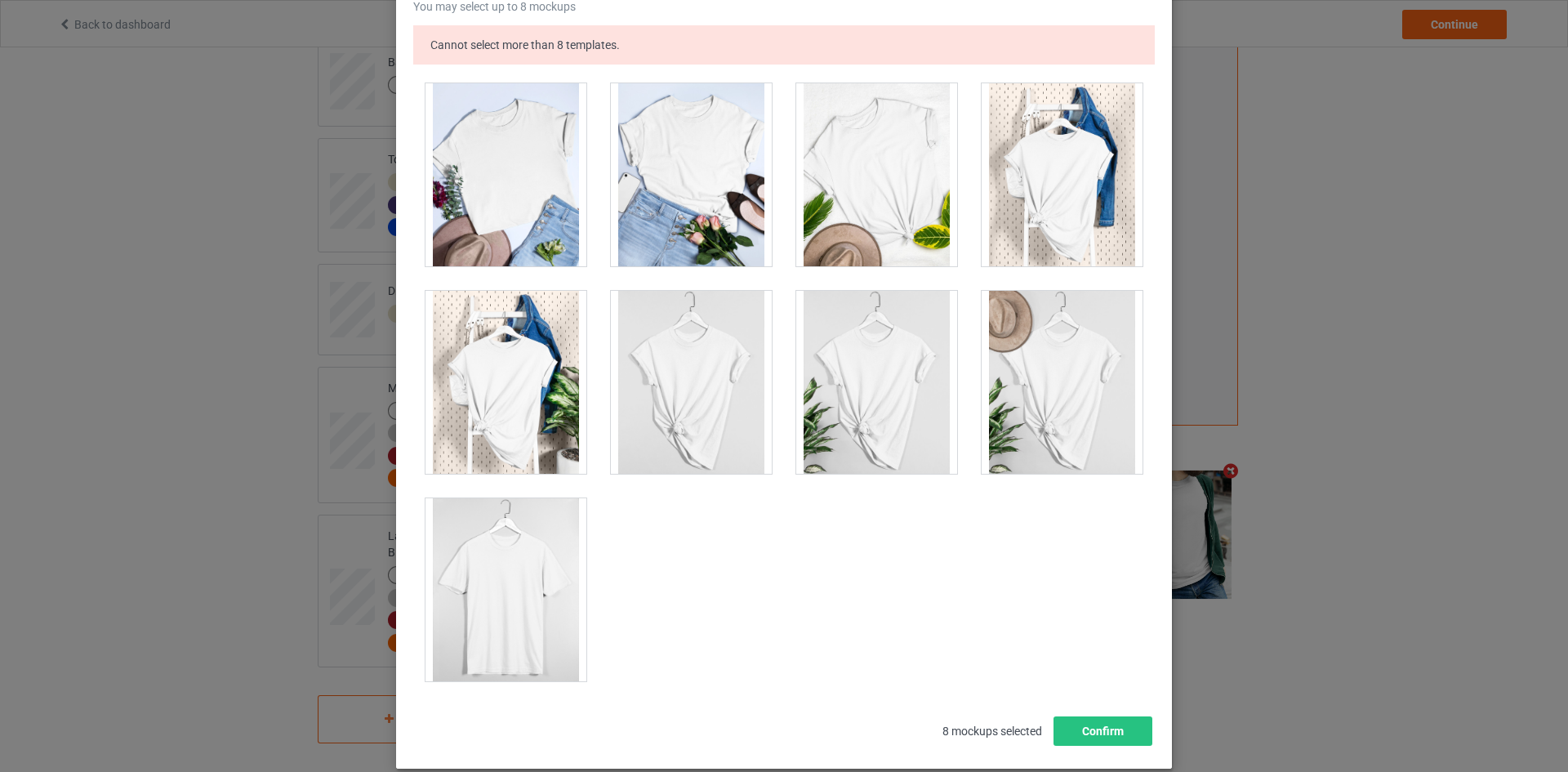
scroll to position [226, 0]
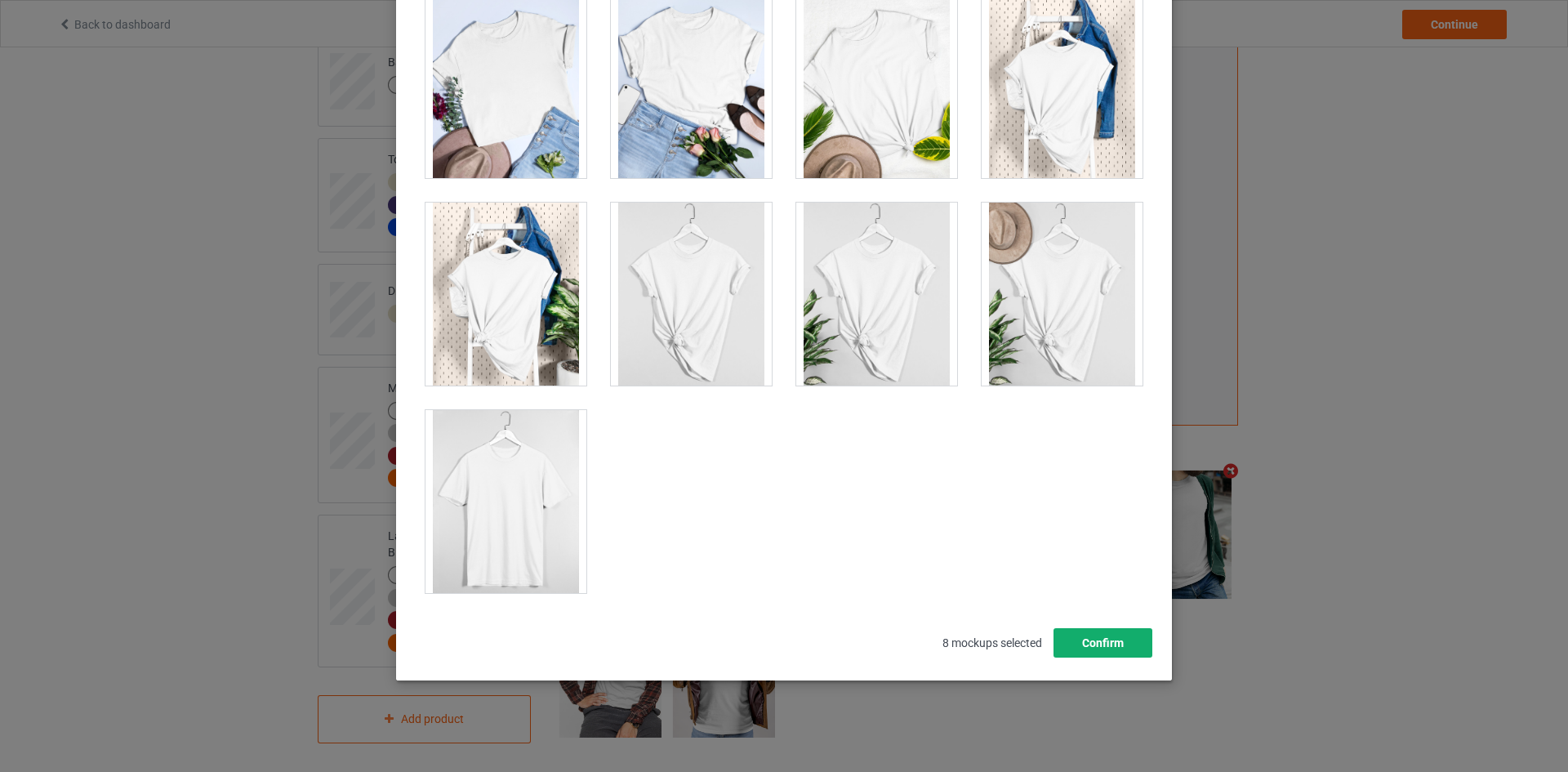
click at [1100, 647] on button "Confirm" at bounding box center [1102, 642] width 99 height 30
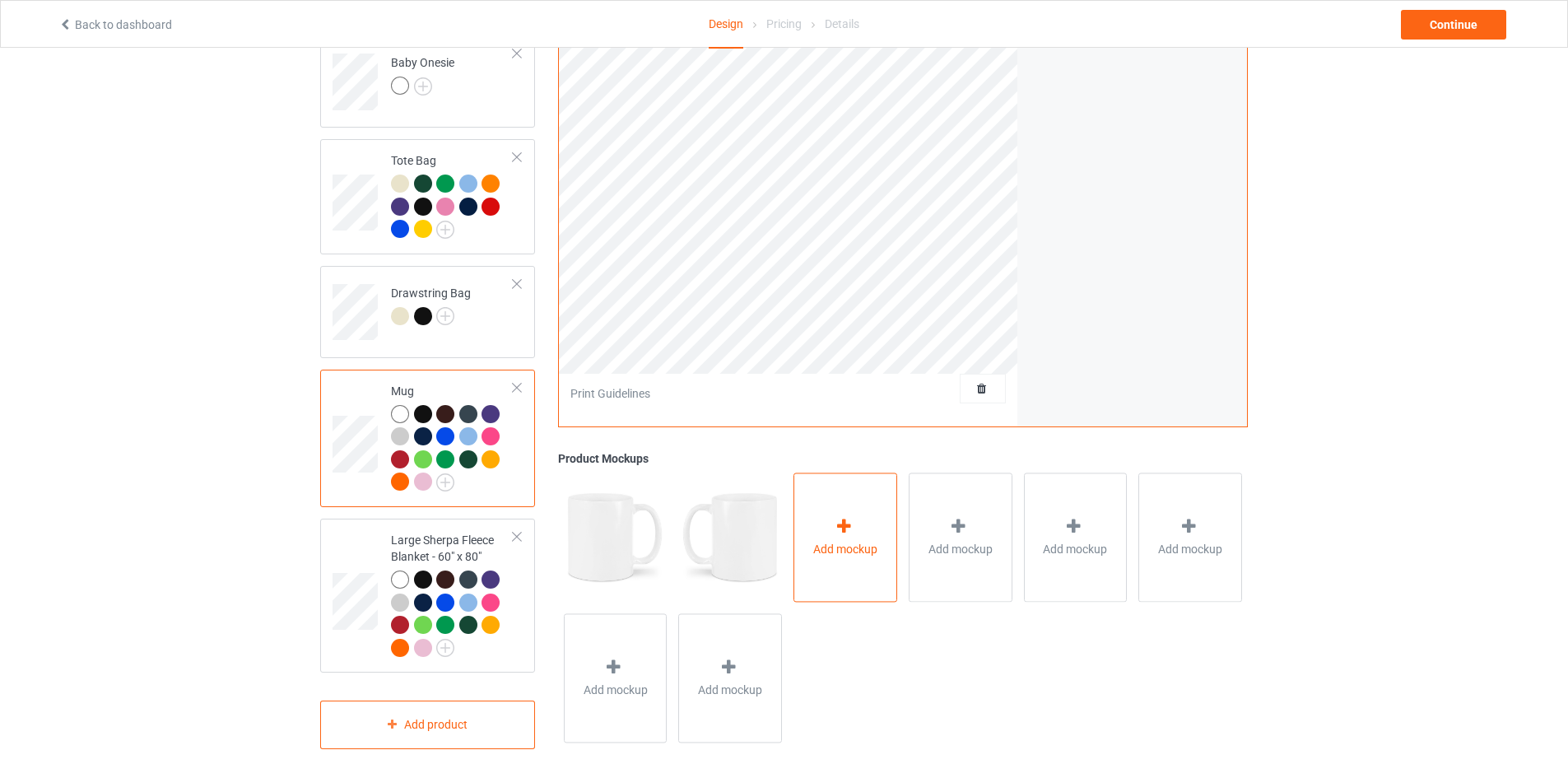
click at [849, 530] on div at bounding box center [845, 530] width 23 height 24
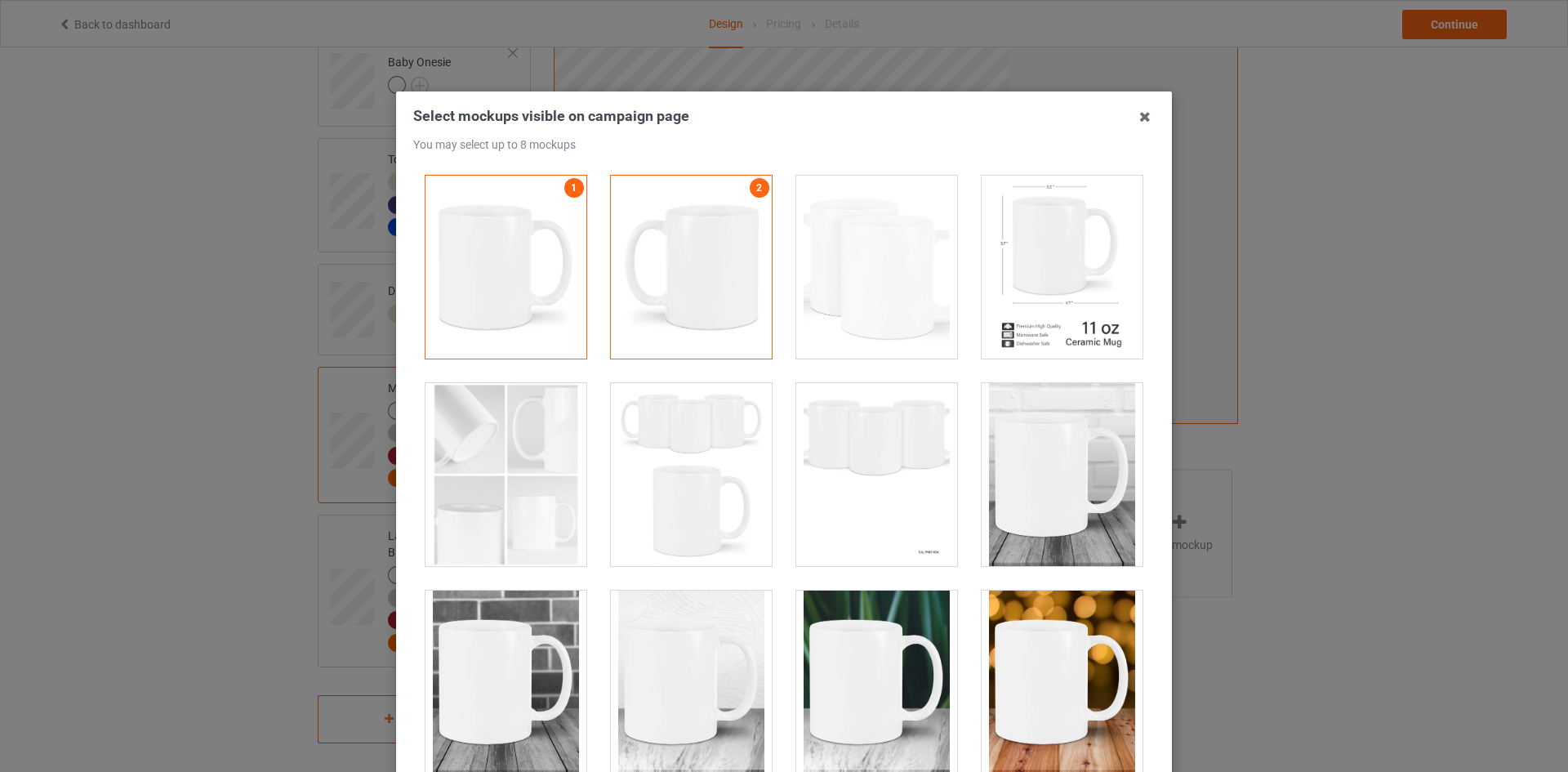
click at [1067, 279] on div at bounding box center [1062, 267] width 161 height 183
click at [898, 252] on div at bounding box center [876, 267] width 161 height 183
click at [1085, 512] on div at bounding box center [1062, 475] width 161 height 183
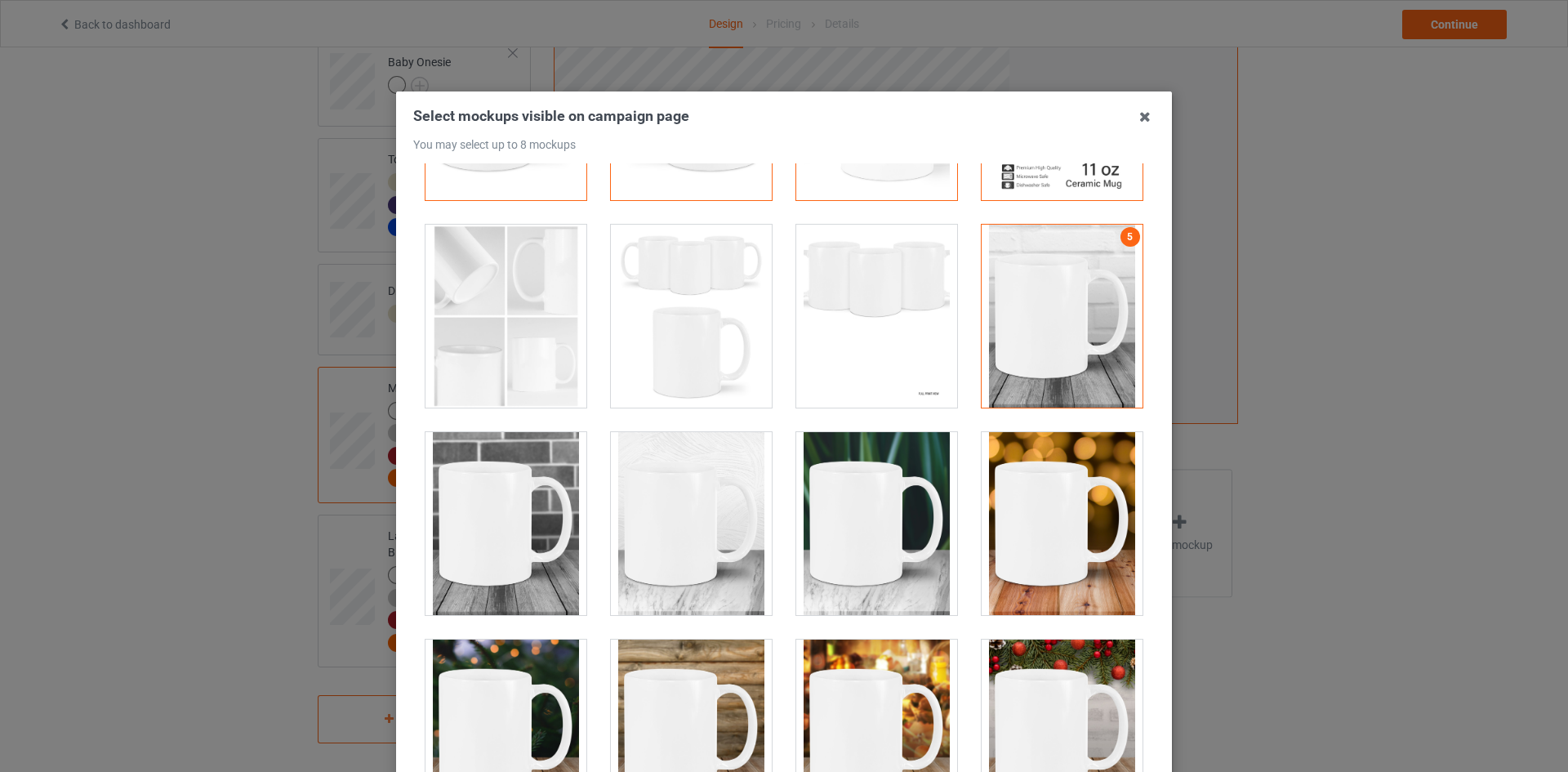
scroll to position [408, 0]
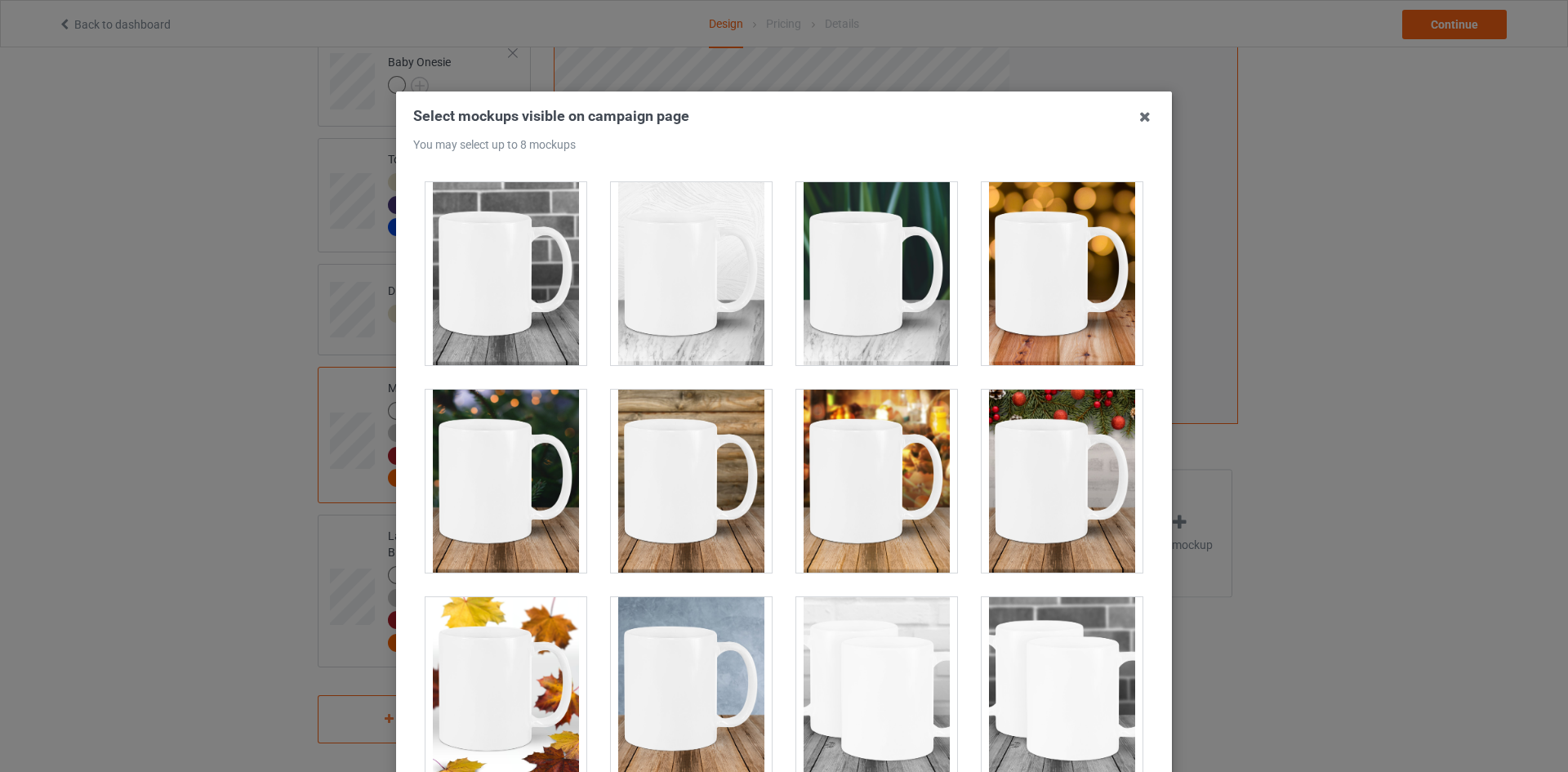
drag, startPoint x: 835, startPoint y: 501, endPoint x: 825, endPoint y: 502, distance: 10.0
click at [835, 500] on div at bounding box center [876, 481] width 161 height 183
click at [664, 498] on div at bounding box center [691, 481] width 161 height 183
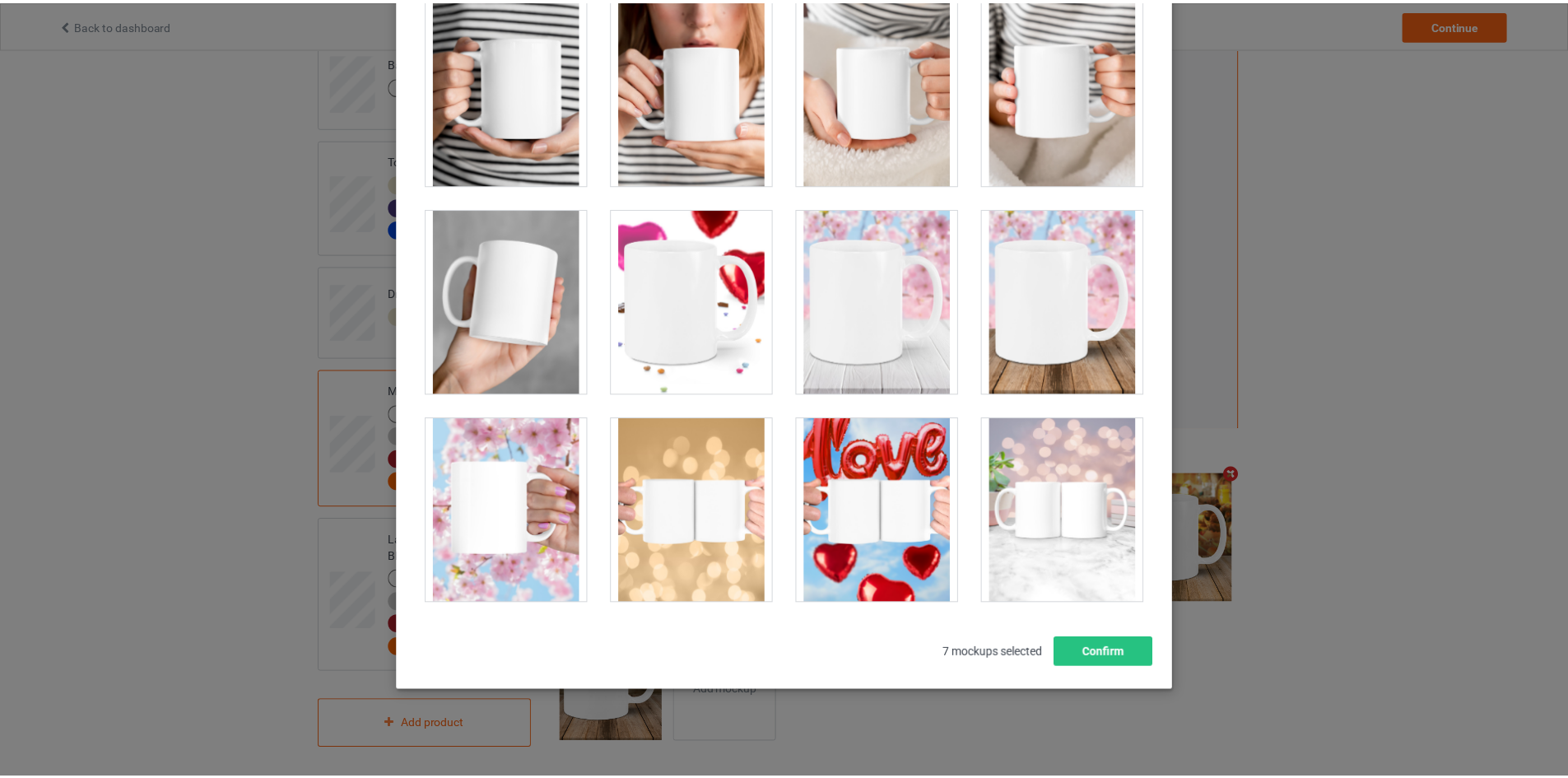
scroll to position [177, 0]
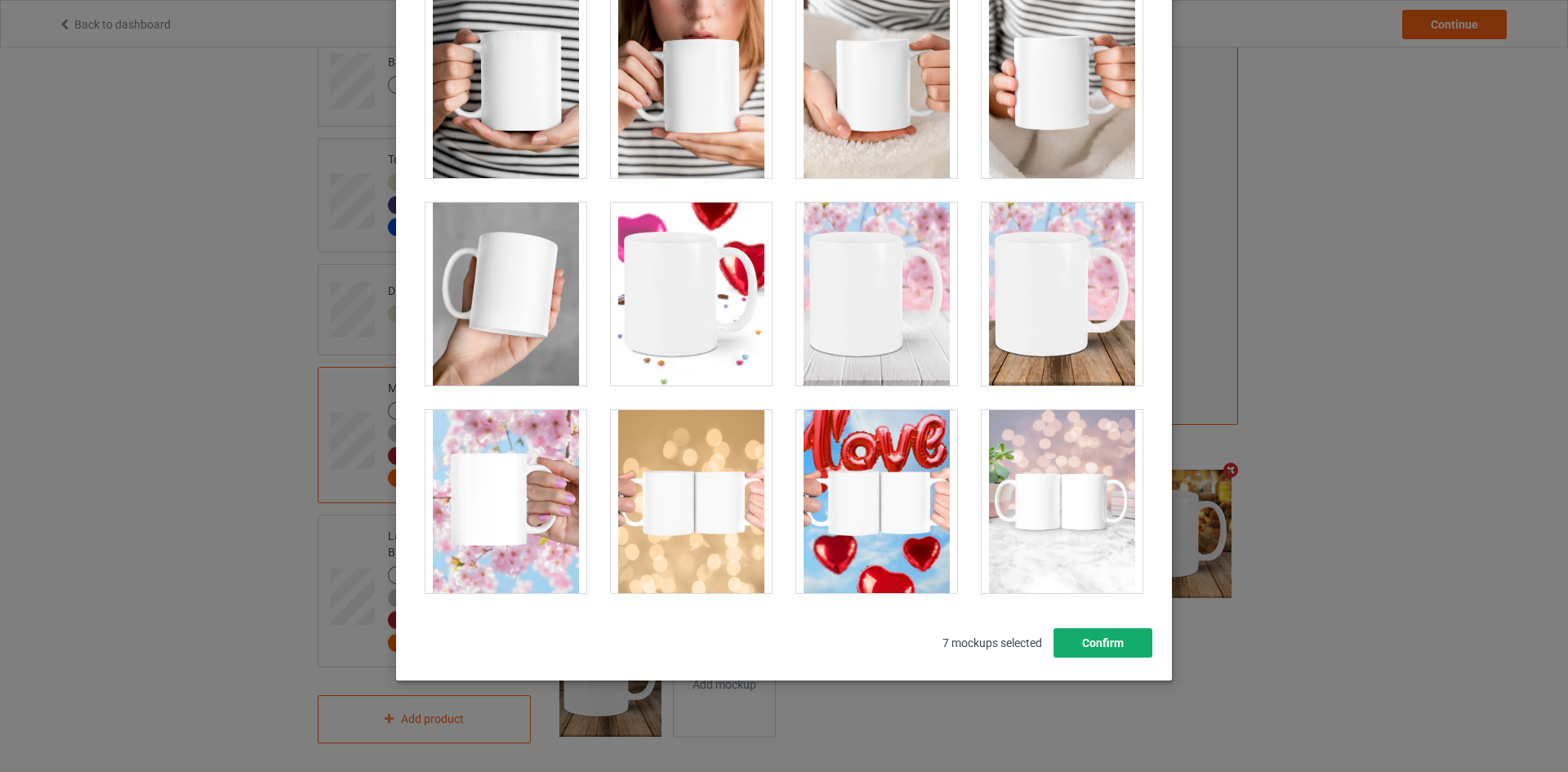
click at [1100, 640] on button "Confirm" at bounding box center [1102, 642] width 99 height 30
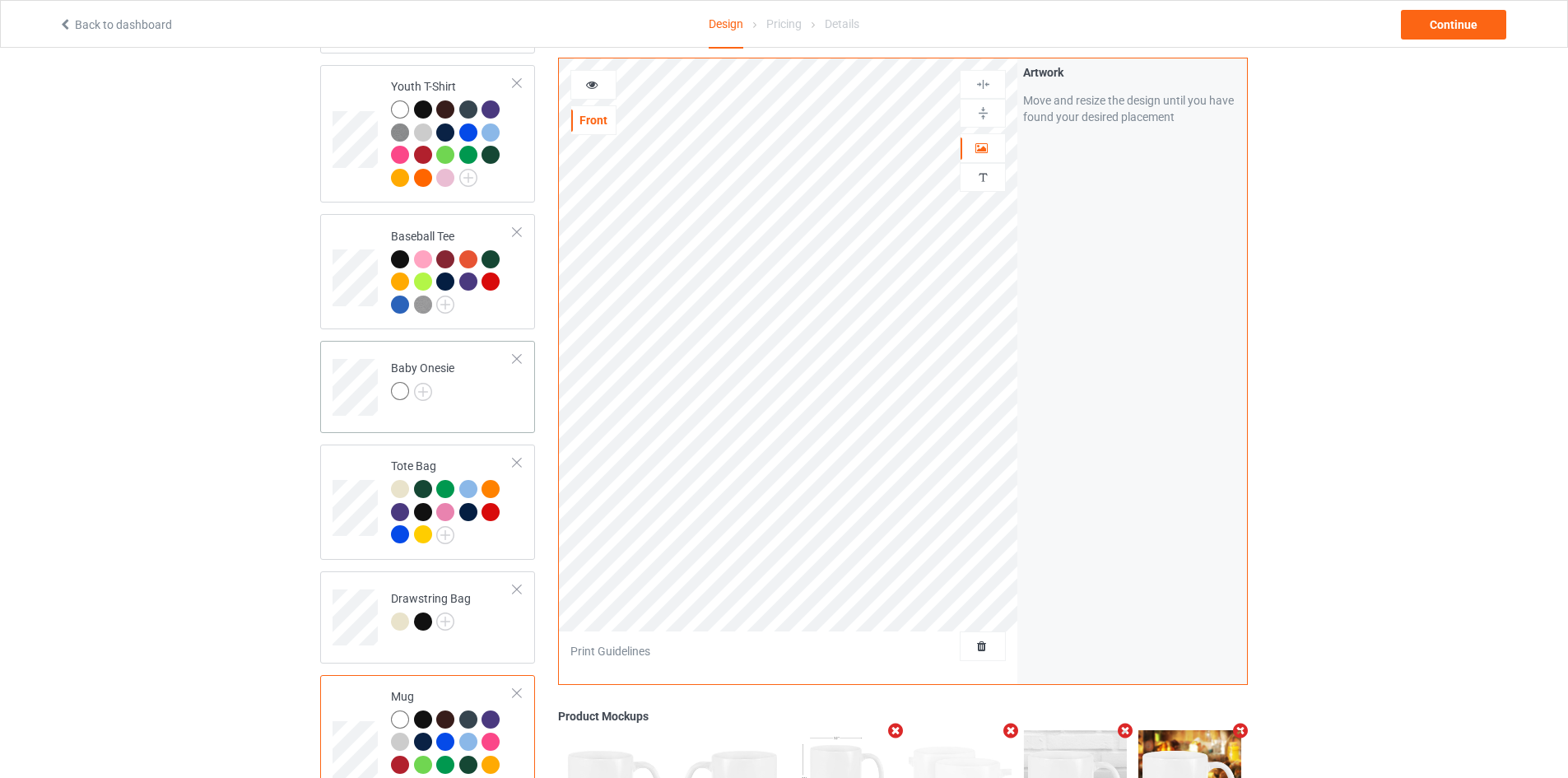
scroll to position [1242, 0]
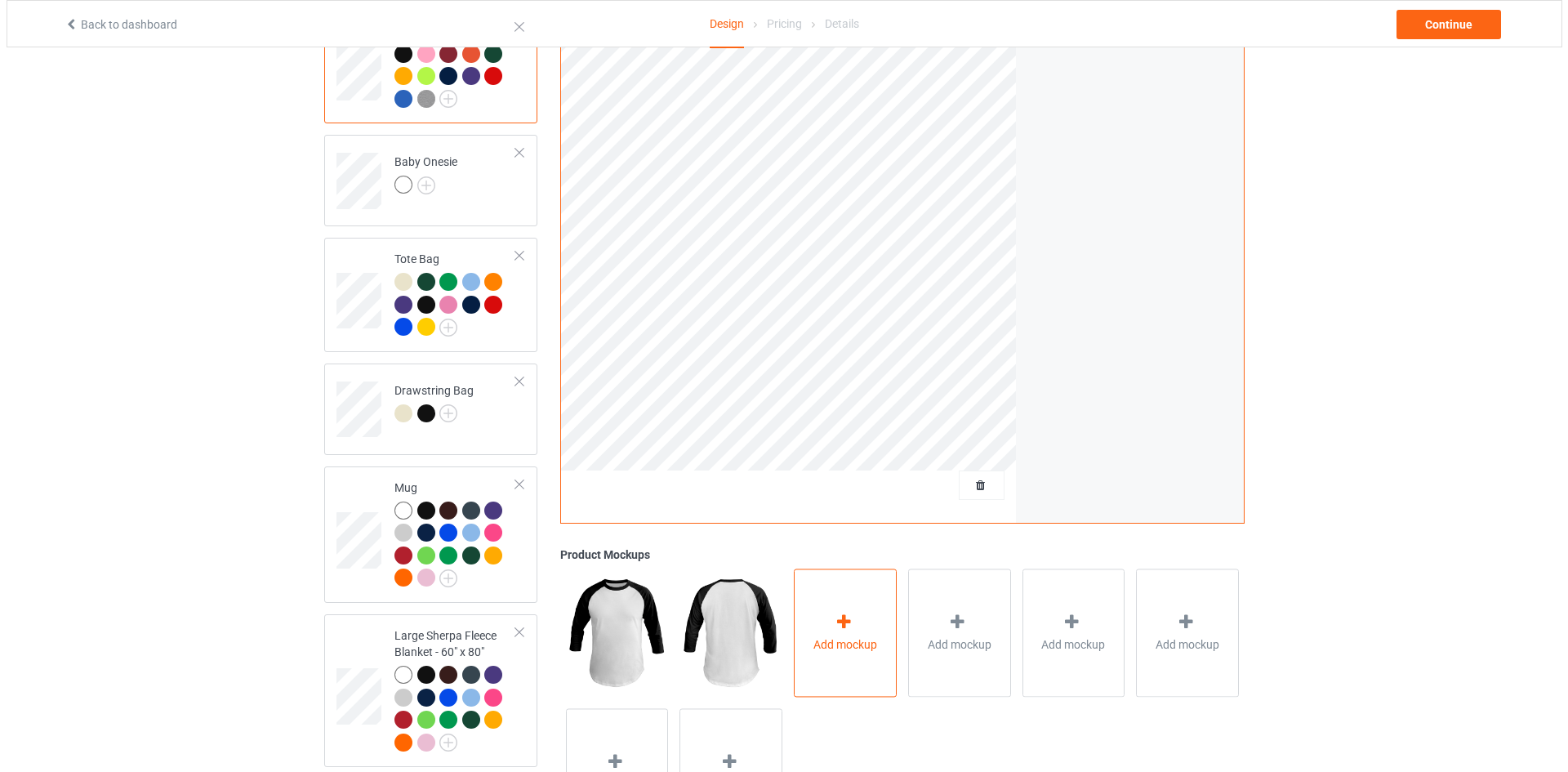
scroll to position [1558, 0]
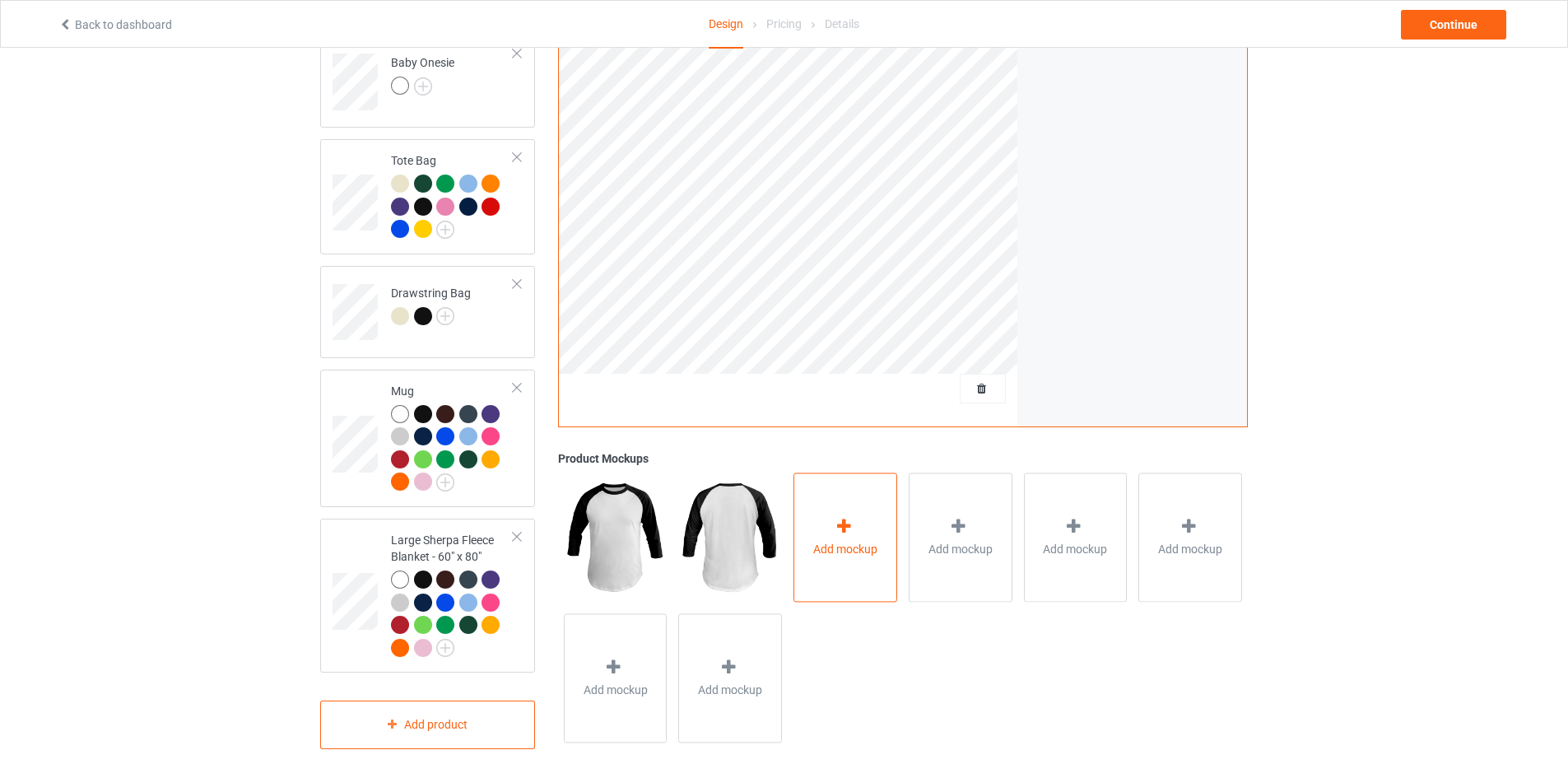
click at [845, 518] on icon at bounding box center [843, 527] width 20 height 17
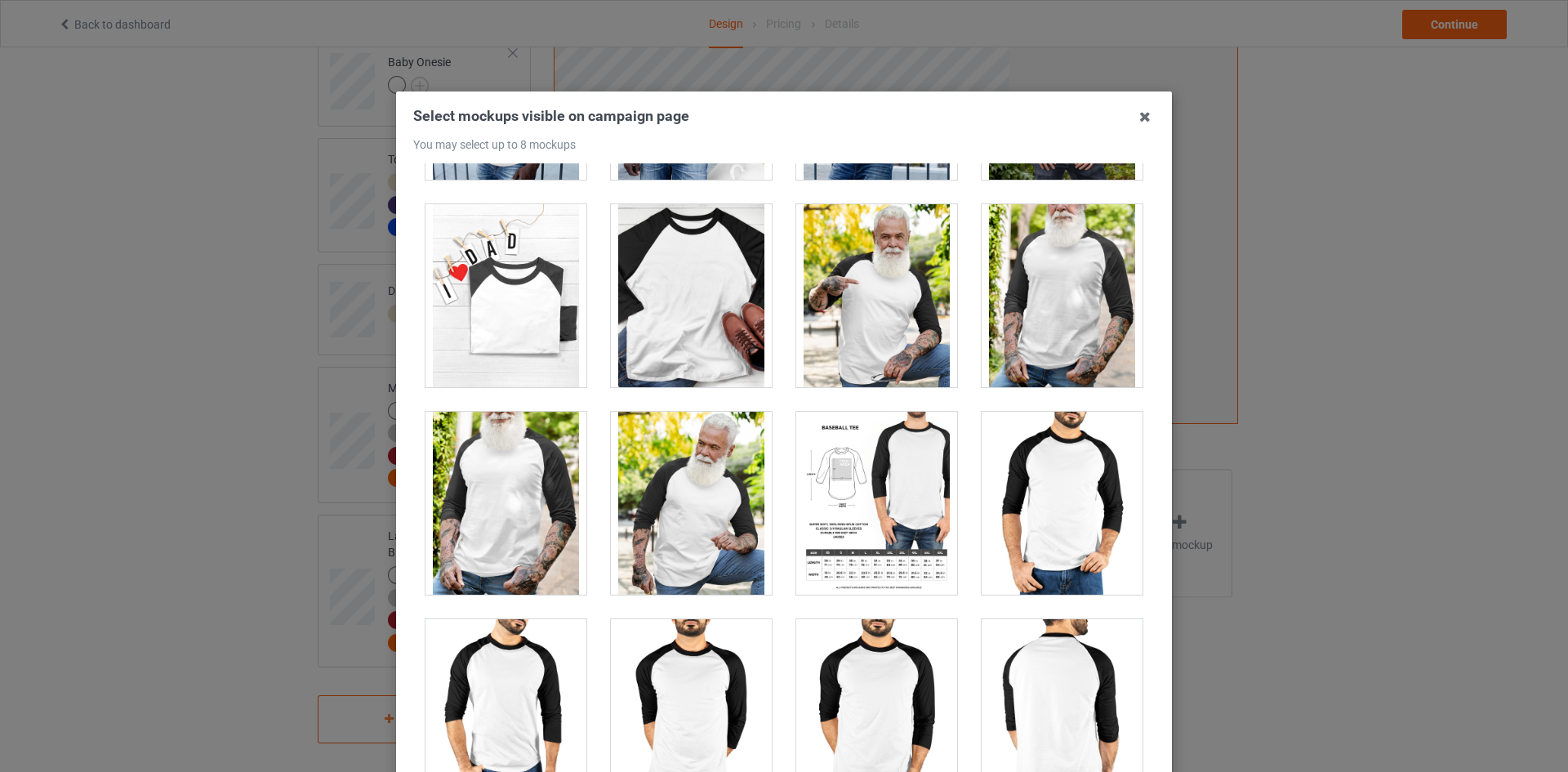
scroll to position [654, 0]
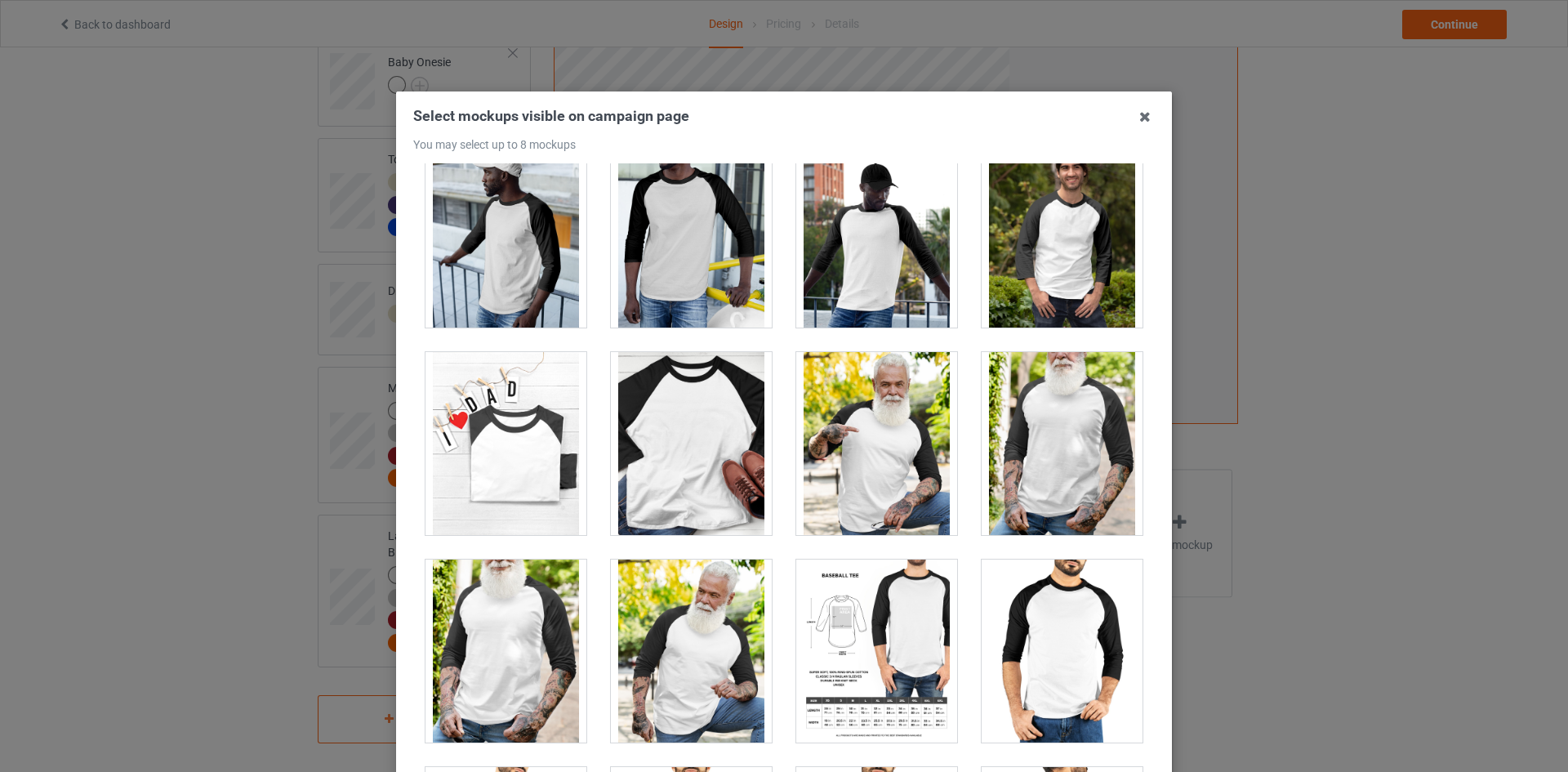
click at [892, 421] on div at bounding box center [876, 444] width 161 height 183
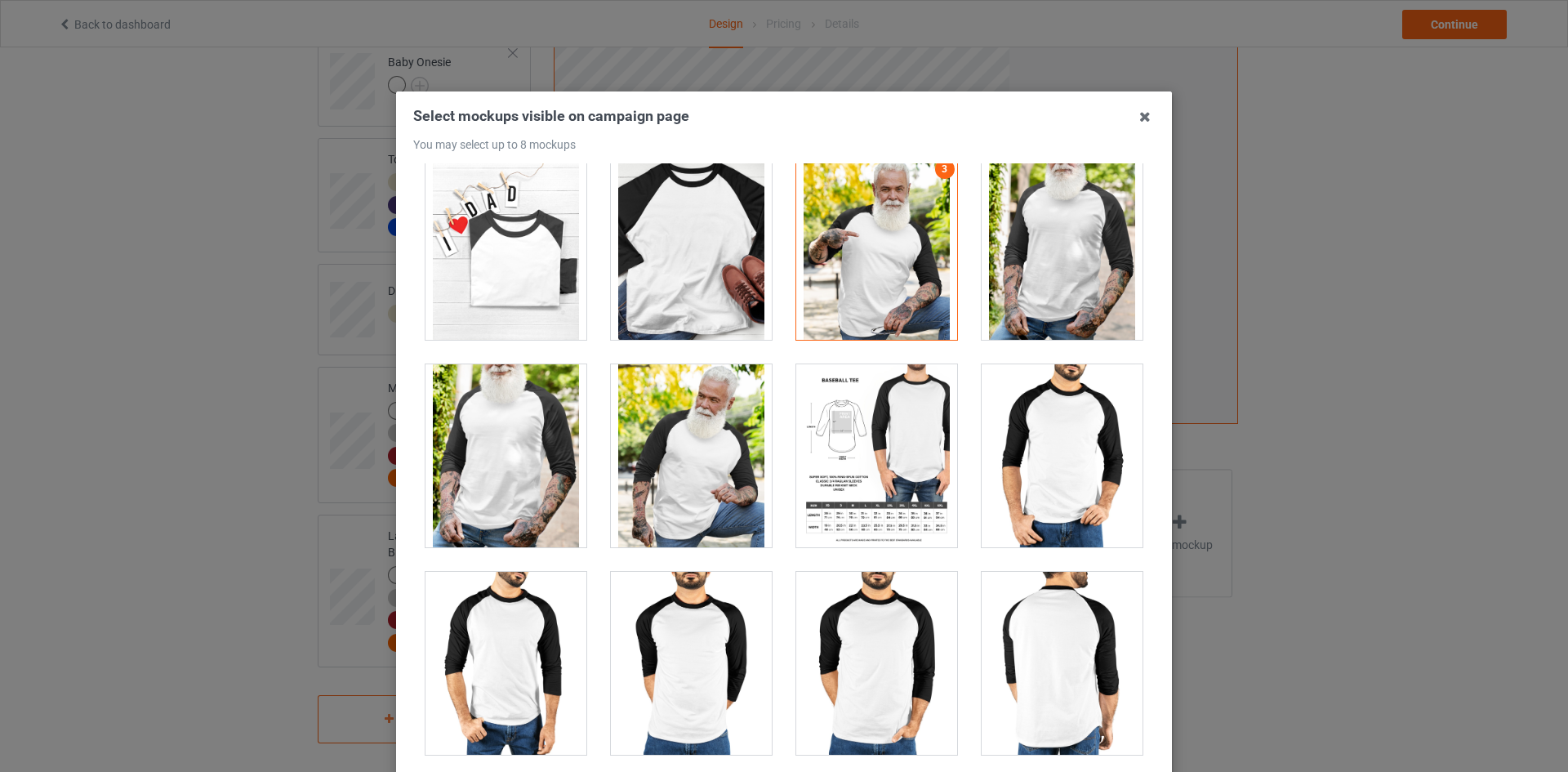
scroll to position [1062, 0]
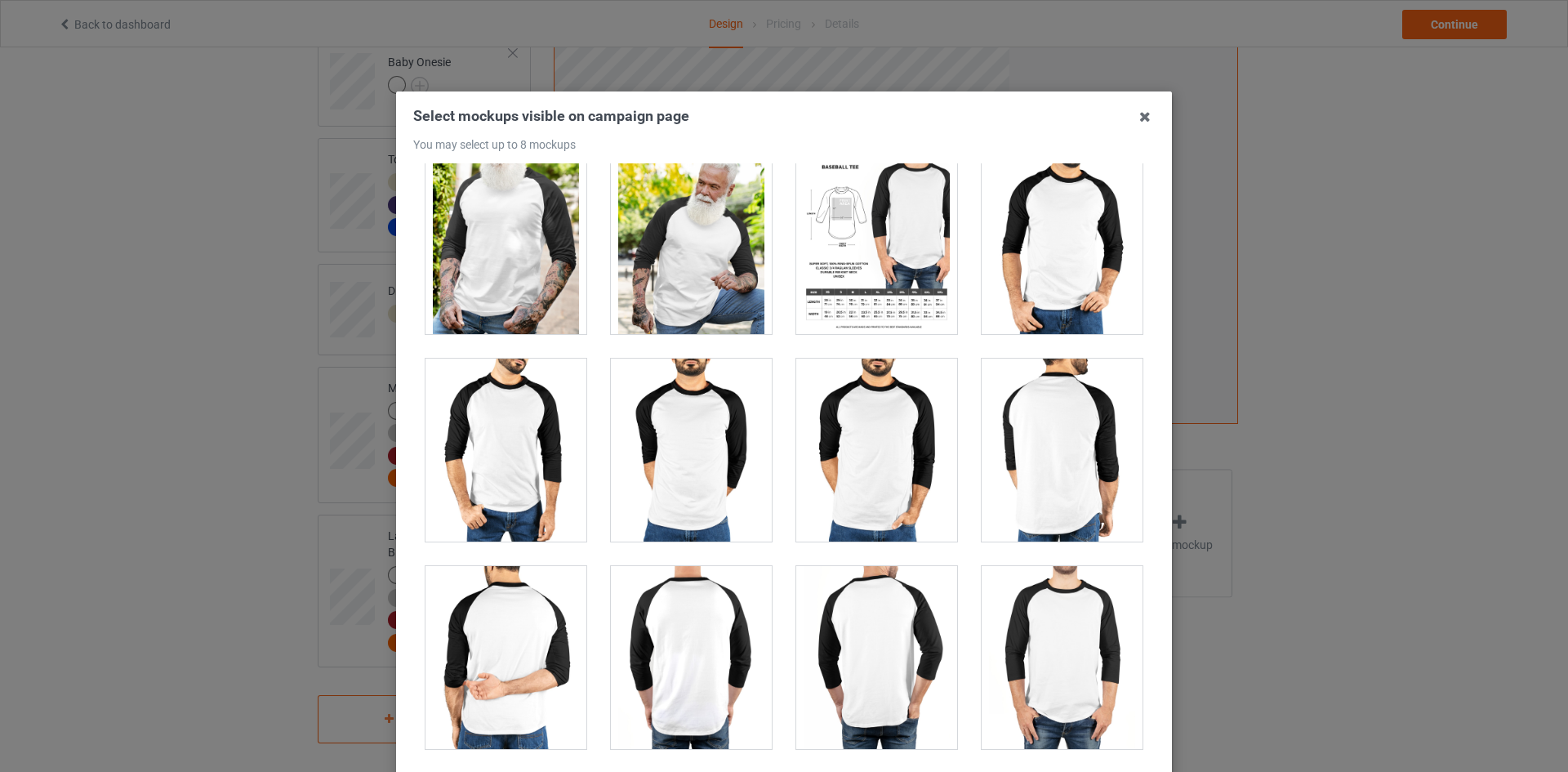
click at [838, 474] on div at bounding box center [876, 450] width 161 height 183
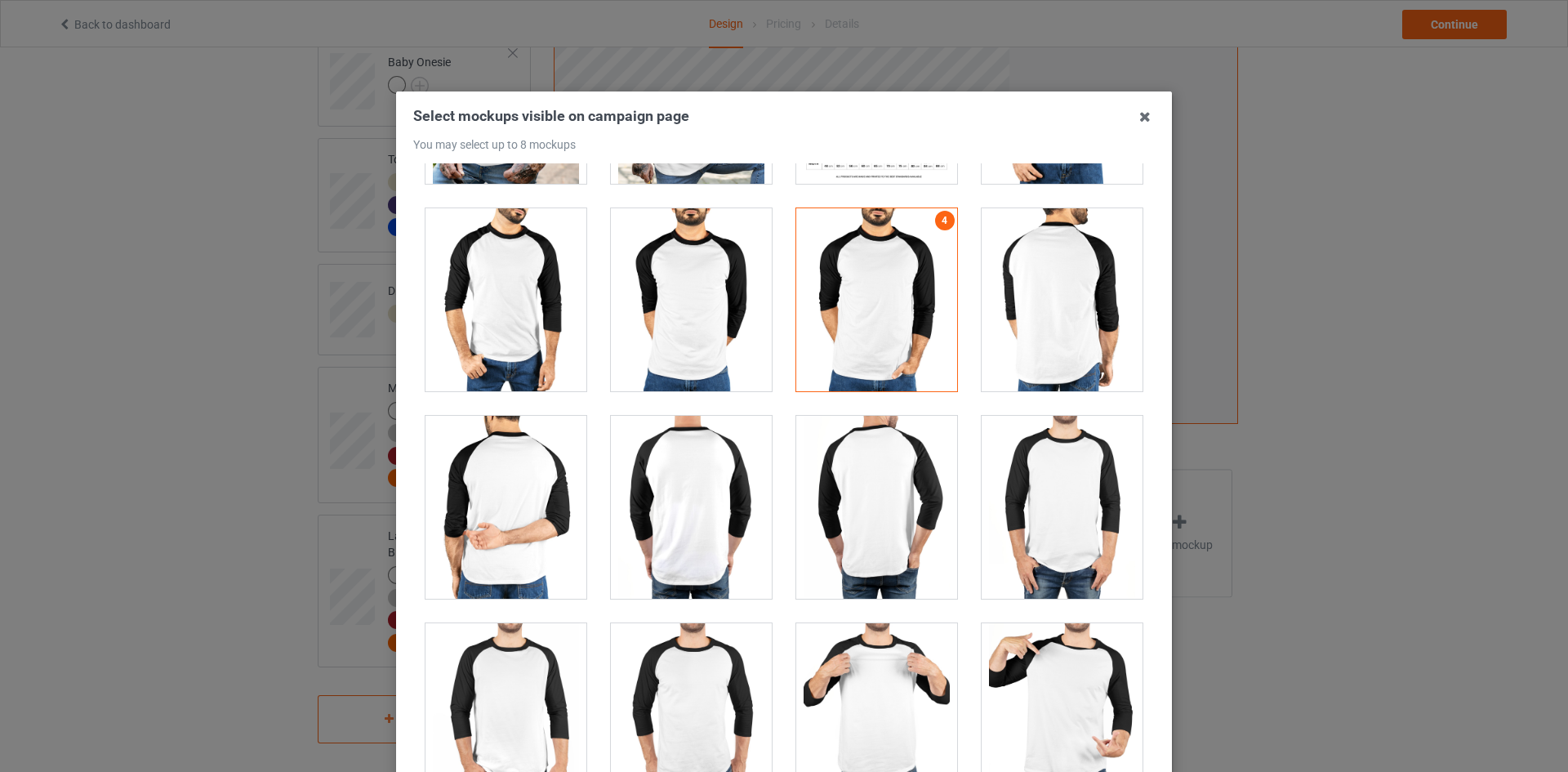
scroll to position [1388, 0]
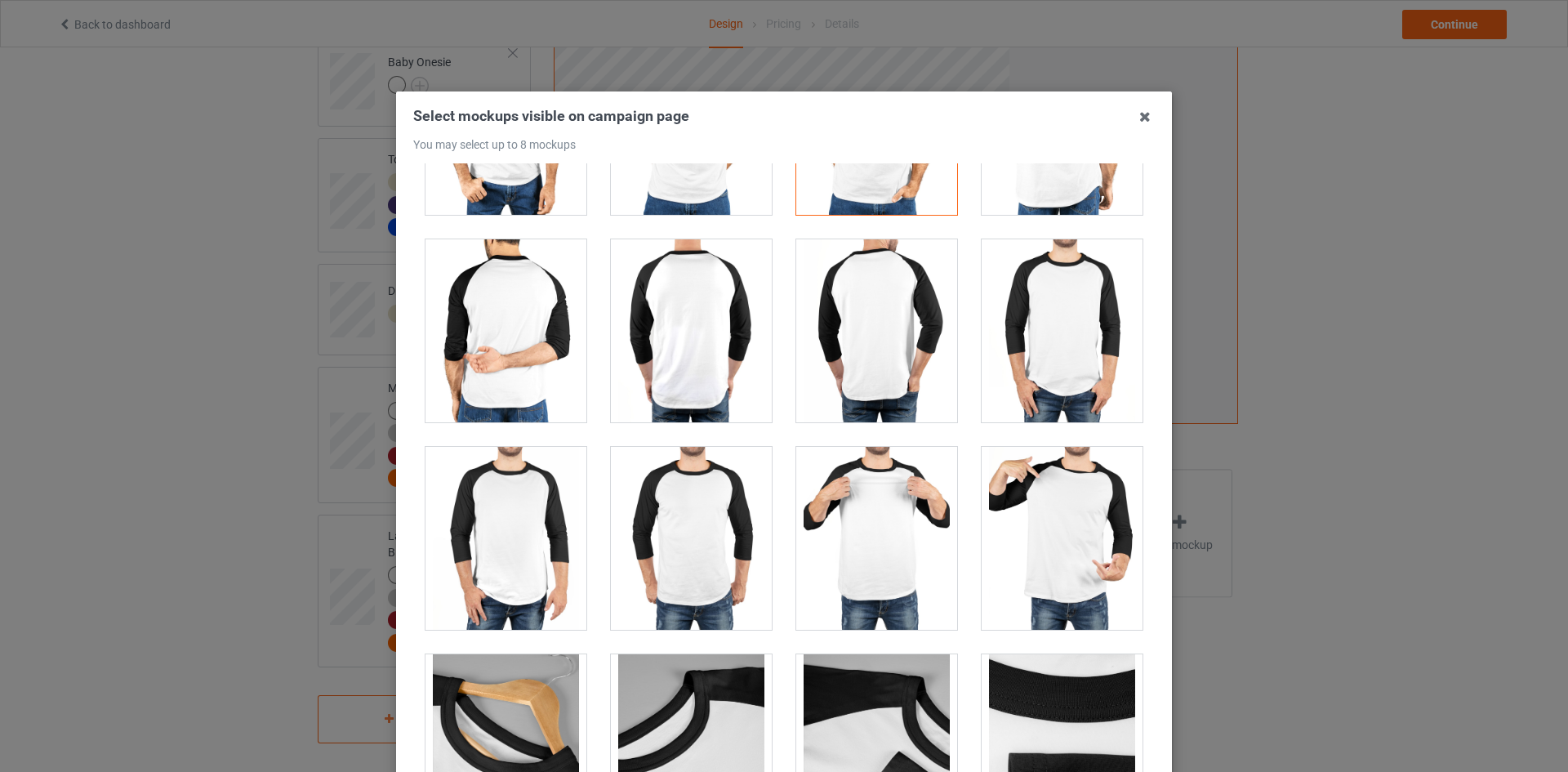
click at [869, 534] on div at bounding box center [876, 538] width 161 height 183
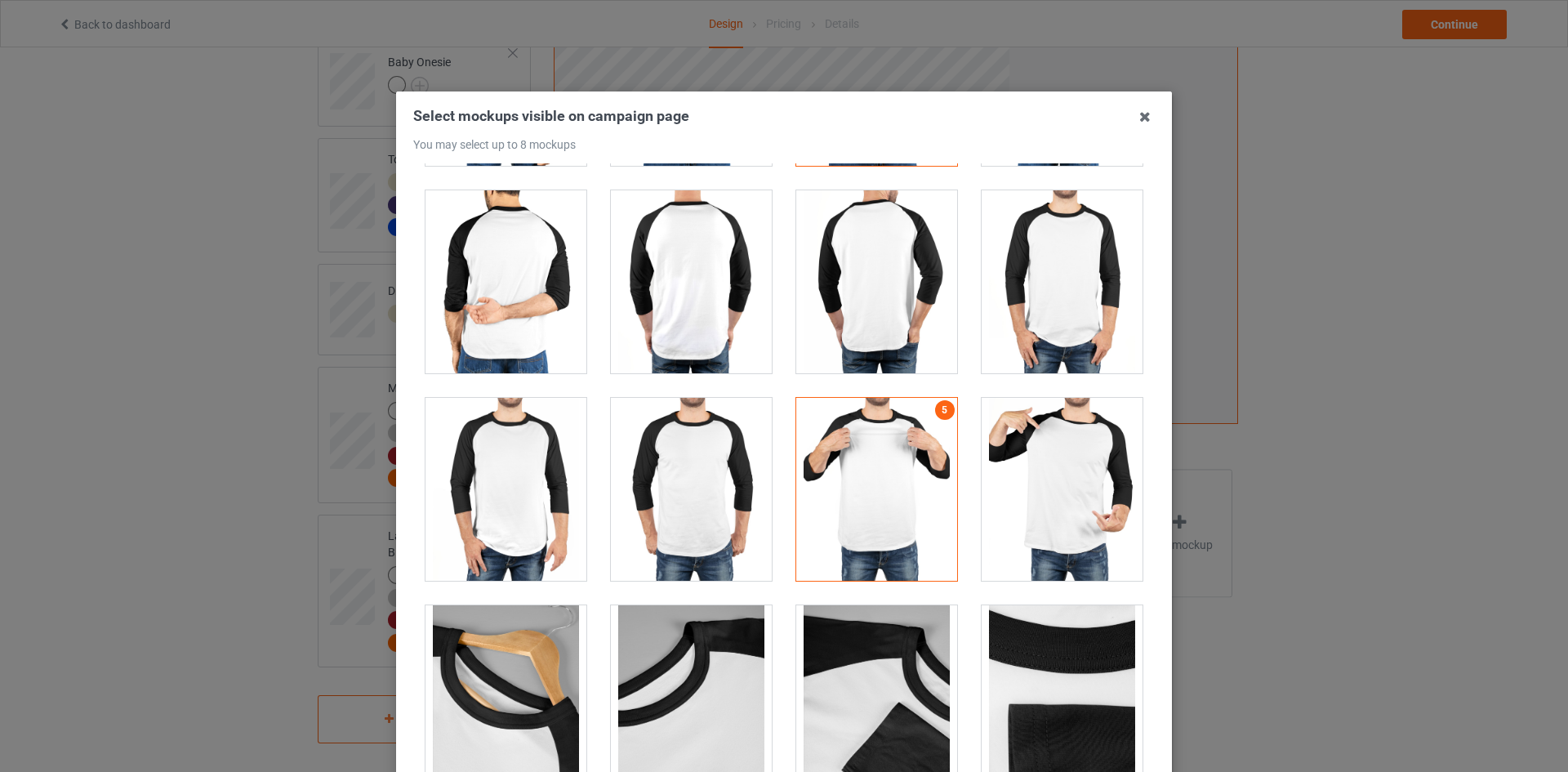
scroll to position [1456, 0]
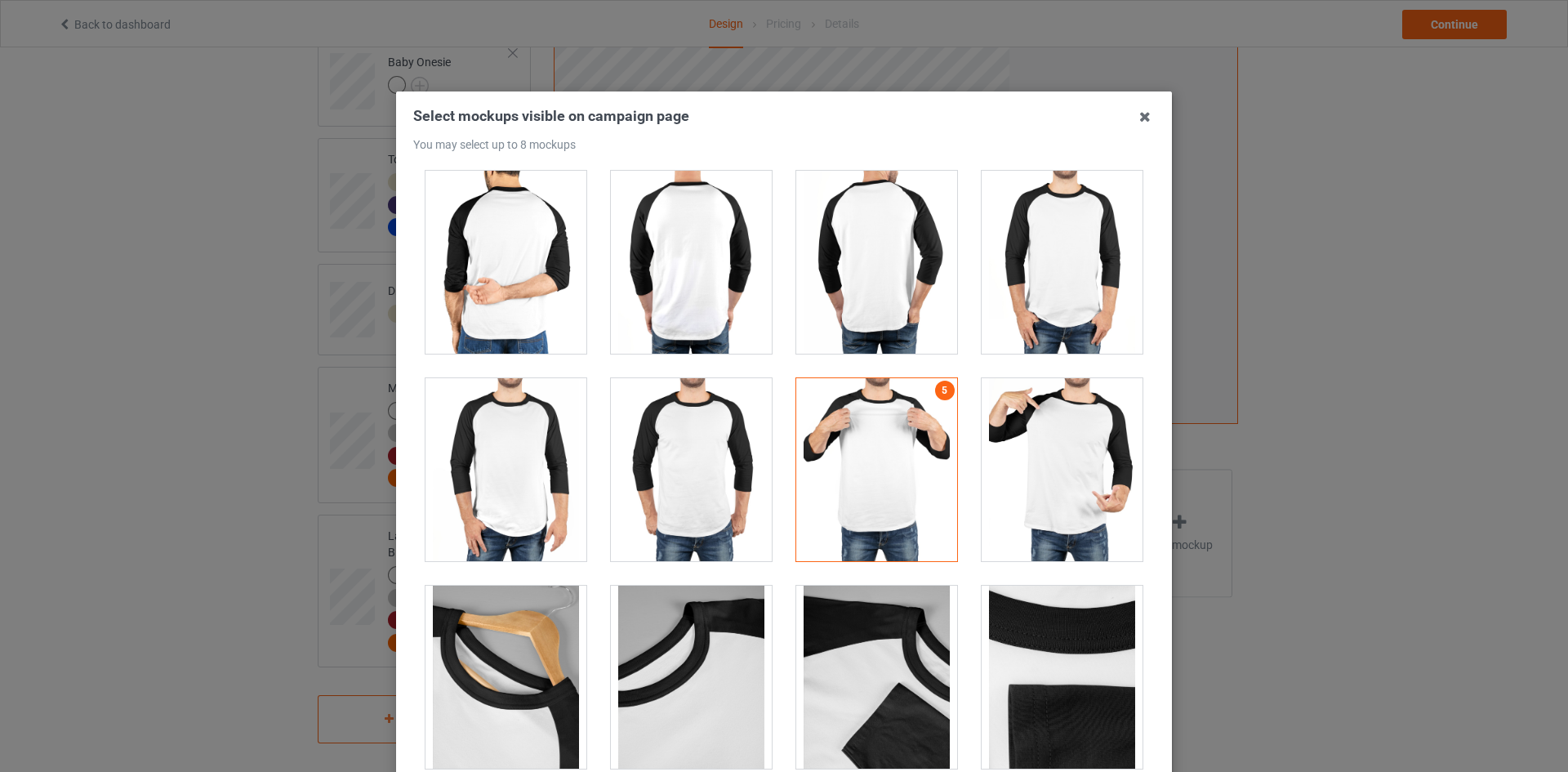
click at [499, 487] on div at bounding box center [505, 470] width 161 height 183
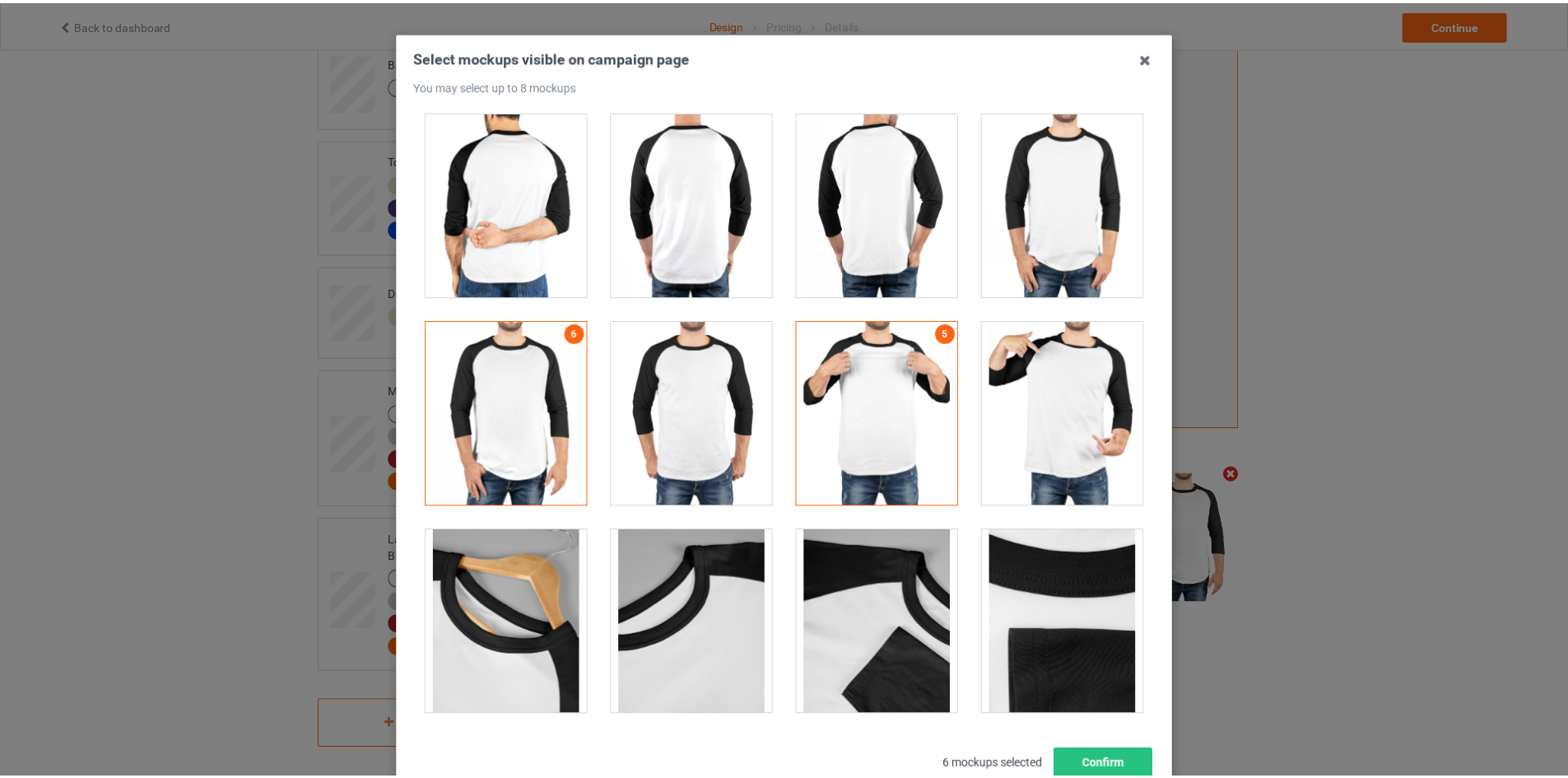
scroll to position [177, 0]
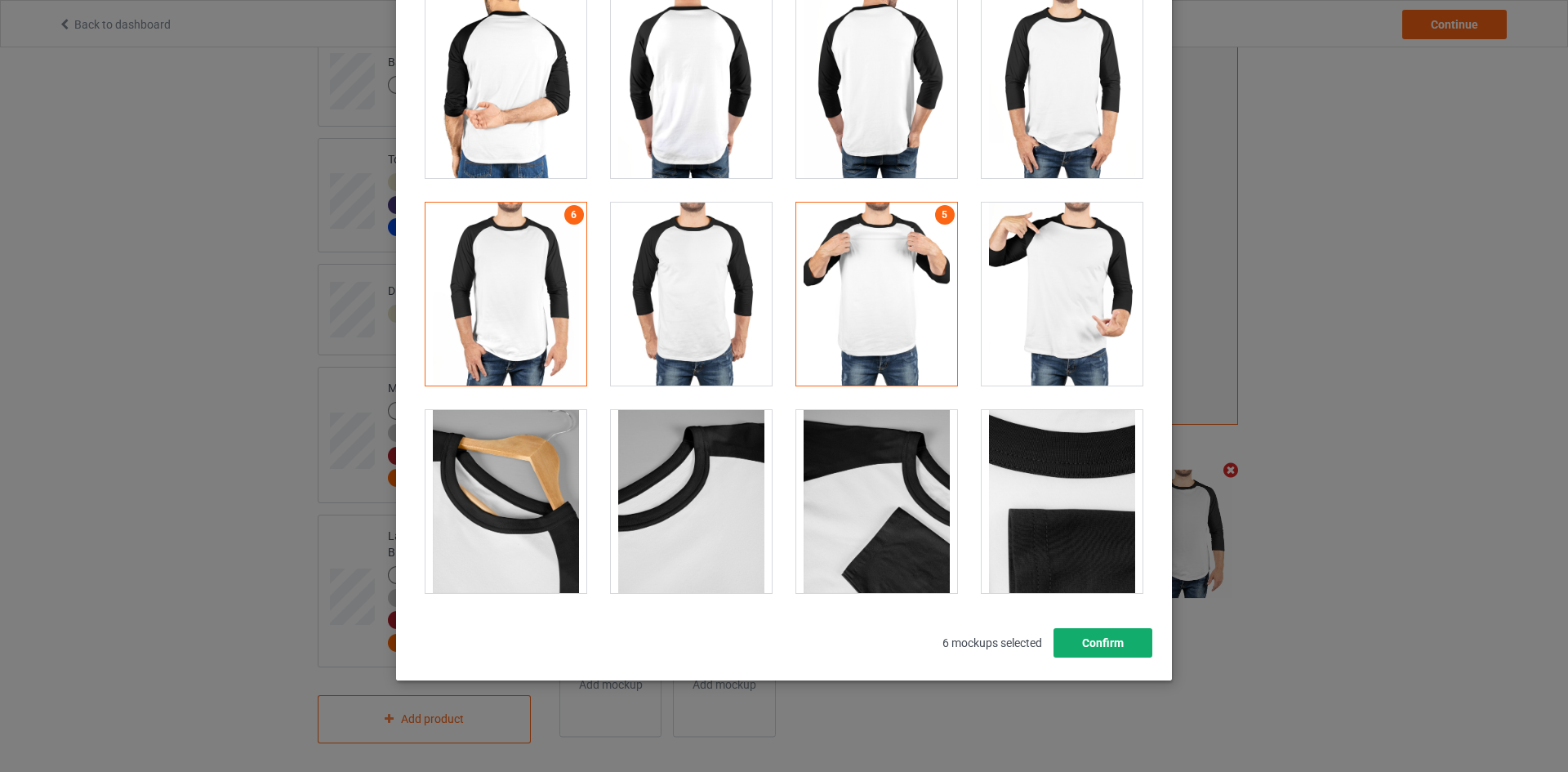
click at [1101, 637] on button "Confirm" at bounding box center [1102, 642] width 99 height 30
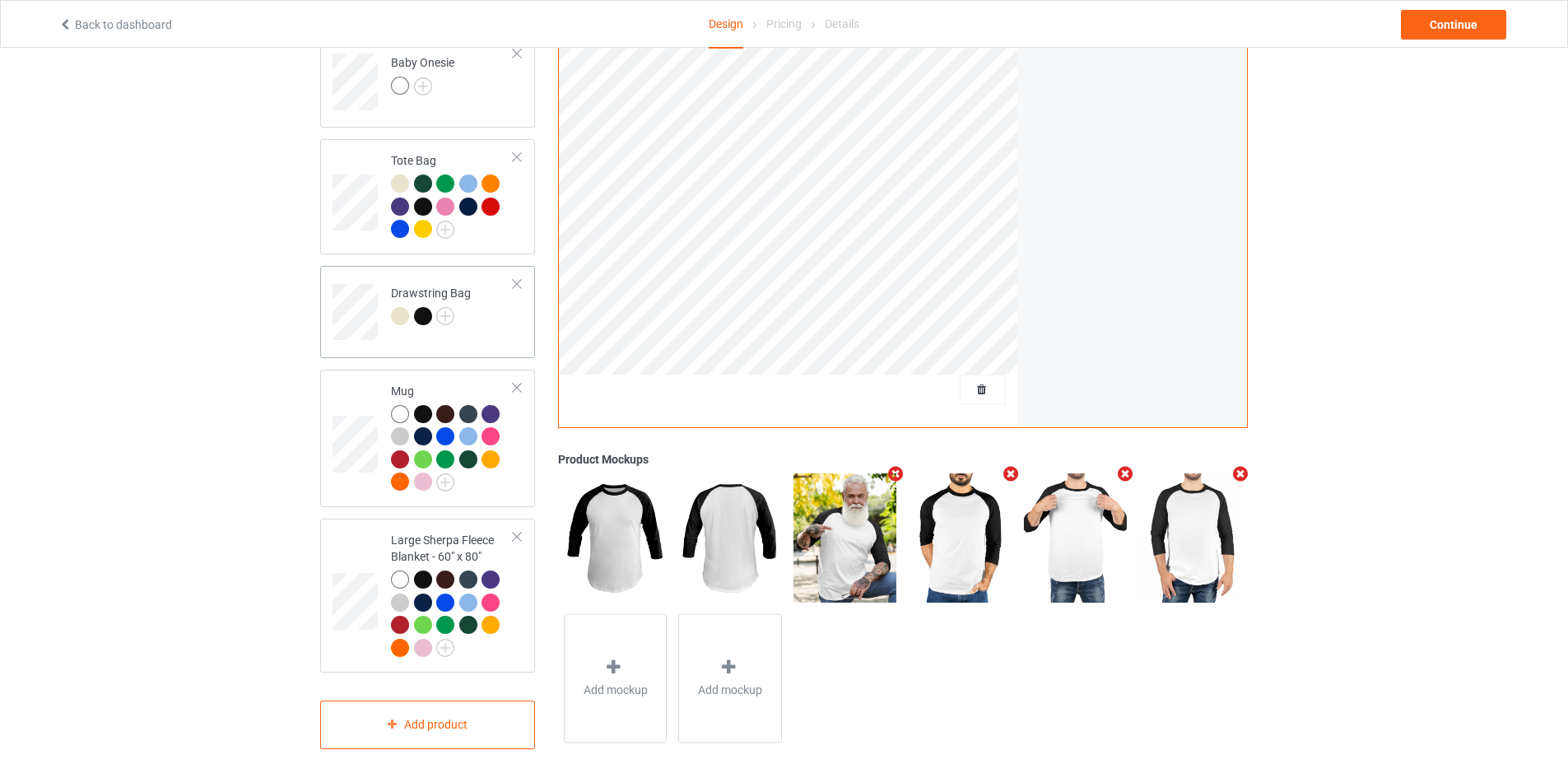
scroll to position [1407, 0]
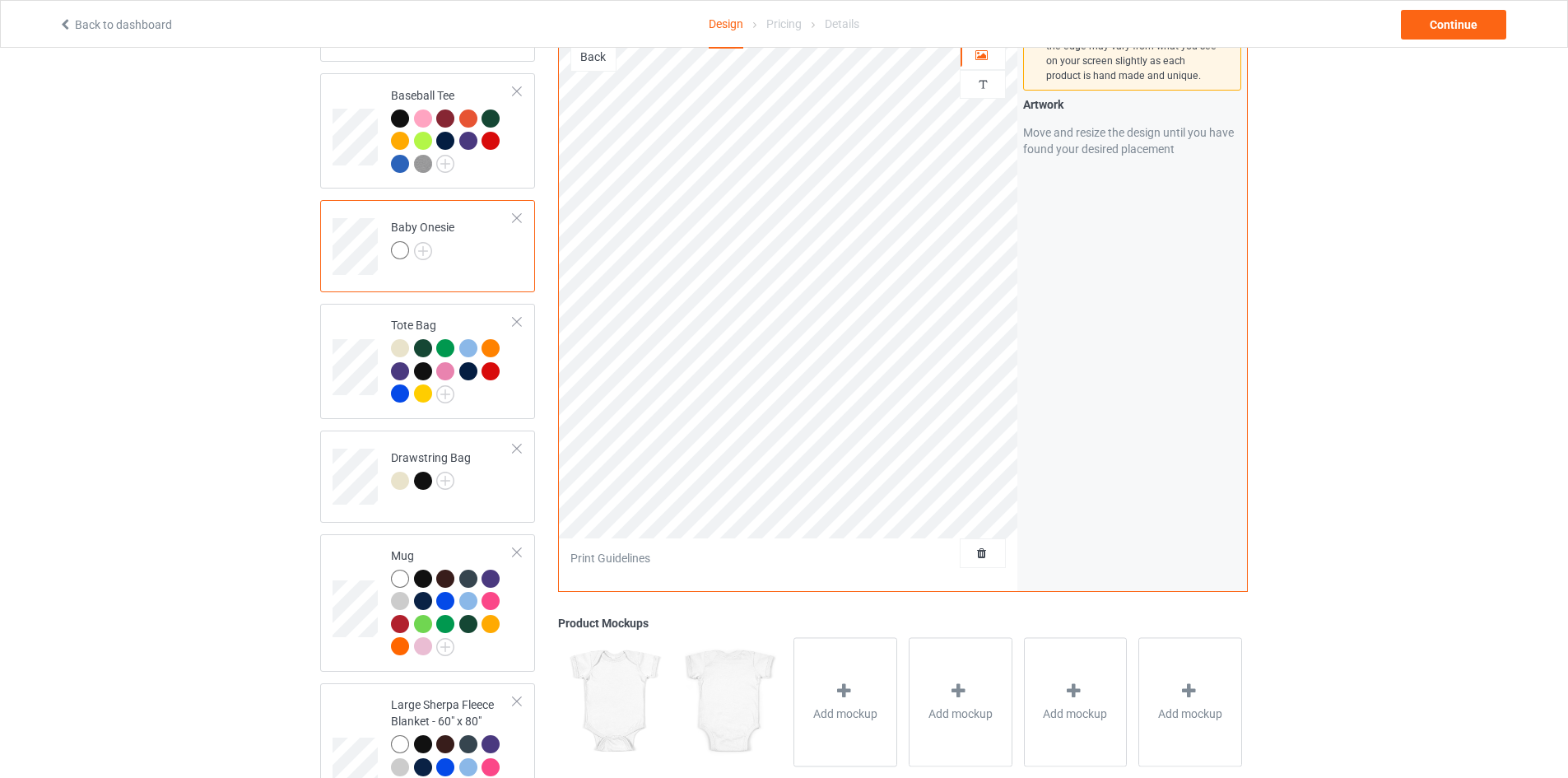
scroll to position [1571, 0]
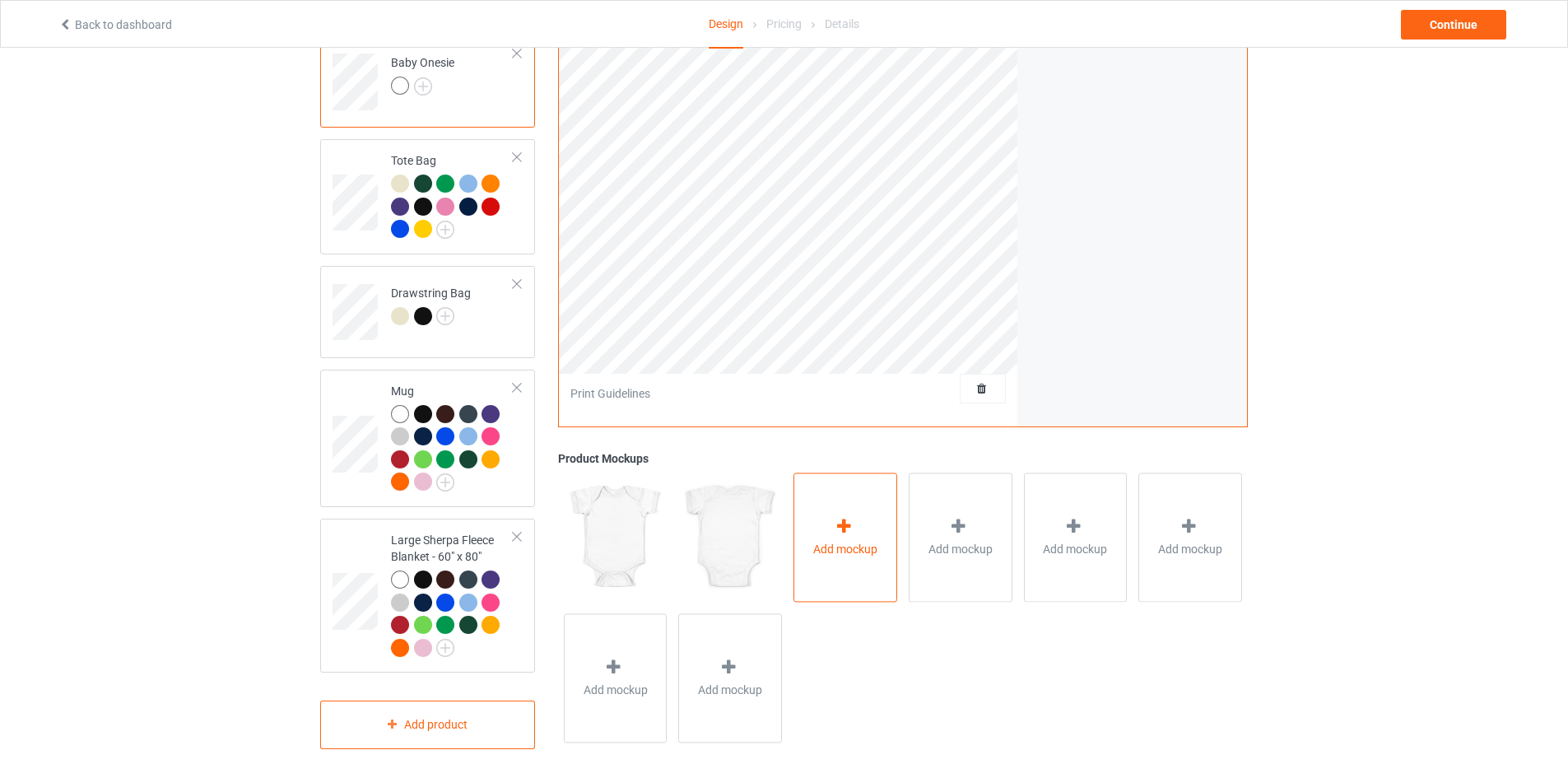
click at [824, 515] on div "Add mockup" at bounding box center [845, 537] width 104 height 129
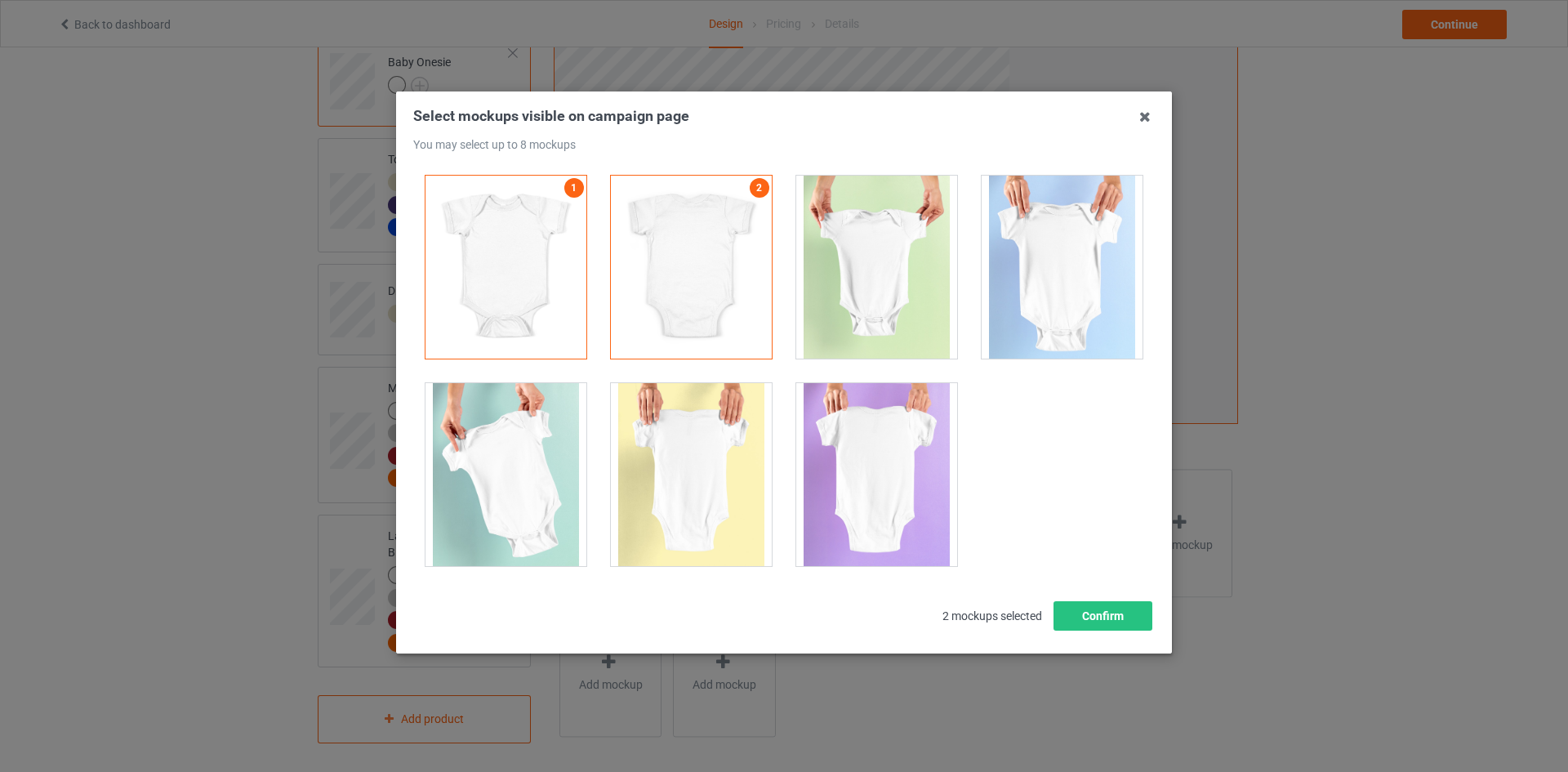
click at [869, 466] on div at bounding box center [876, 475] width 161 height 183
click at [879, 296] on div at bounding box center [876, 267] width 161 height 183
click at [1023, 287] on div at bounding box center [1062, 267] width 161 height 183
click at [653, 444] on div at bounding box center [691, 475] width 161 height 183
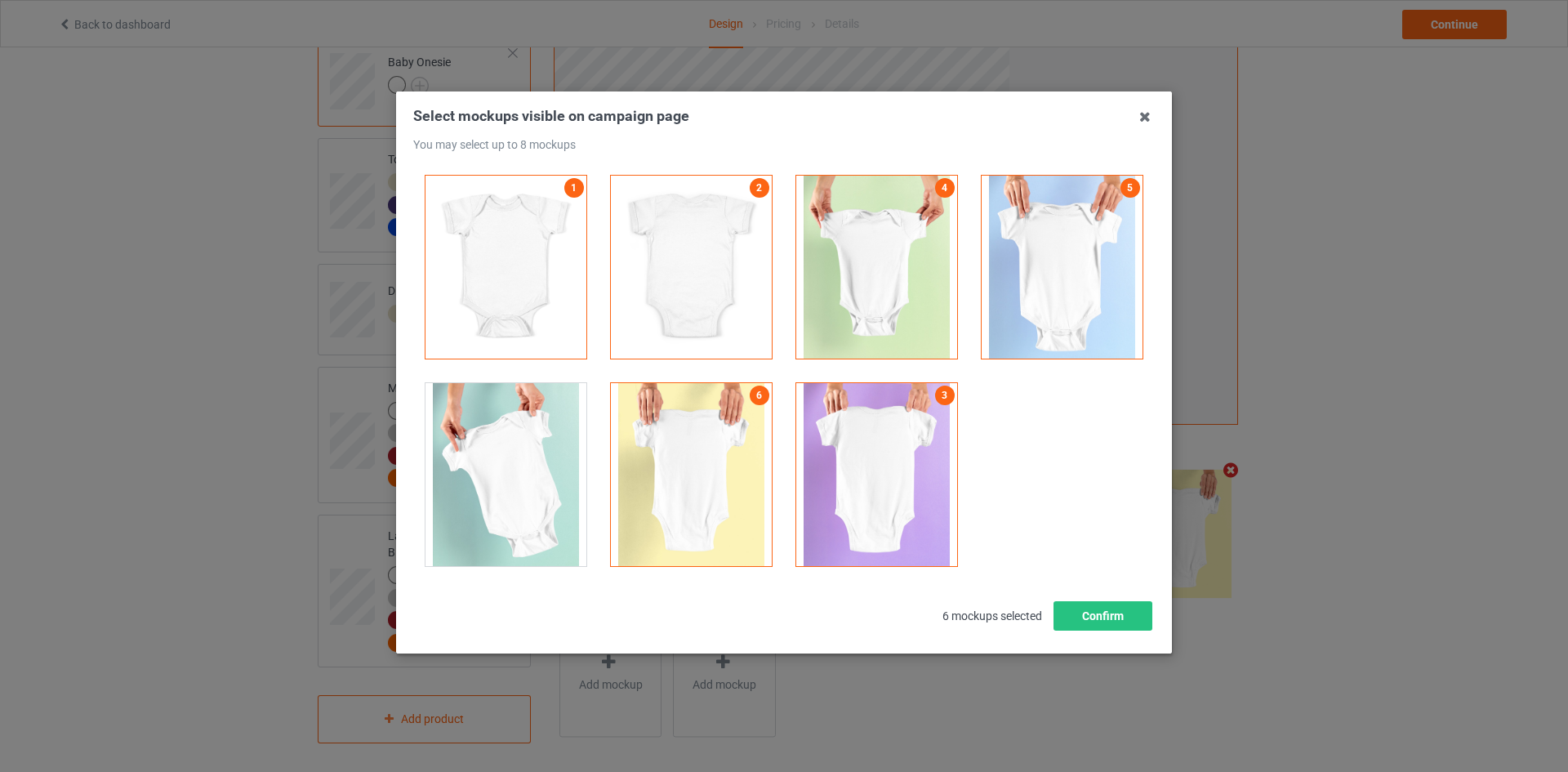
click at [527, 446] on div at bounding box center [505, 475] width 161 height 183
click at [1115, 616] on button "Confirm" at bounding box center [1102, 615] width 99 height 30
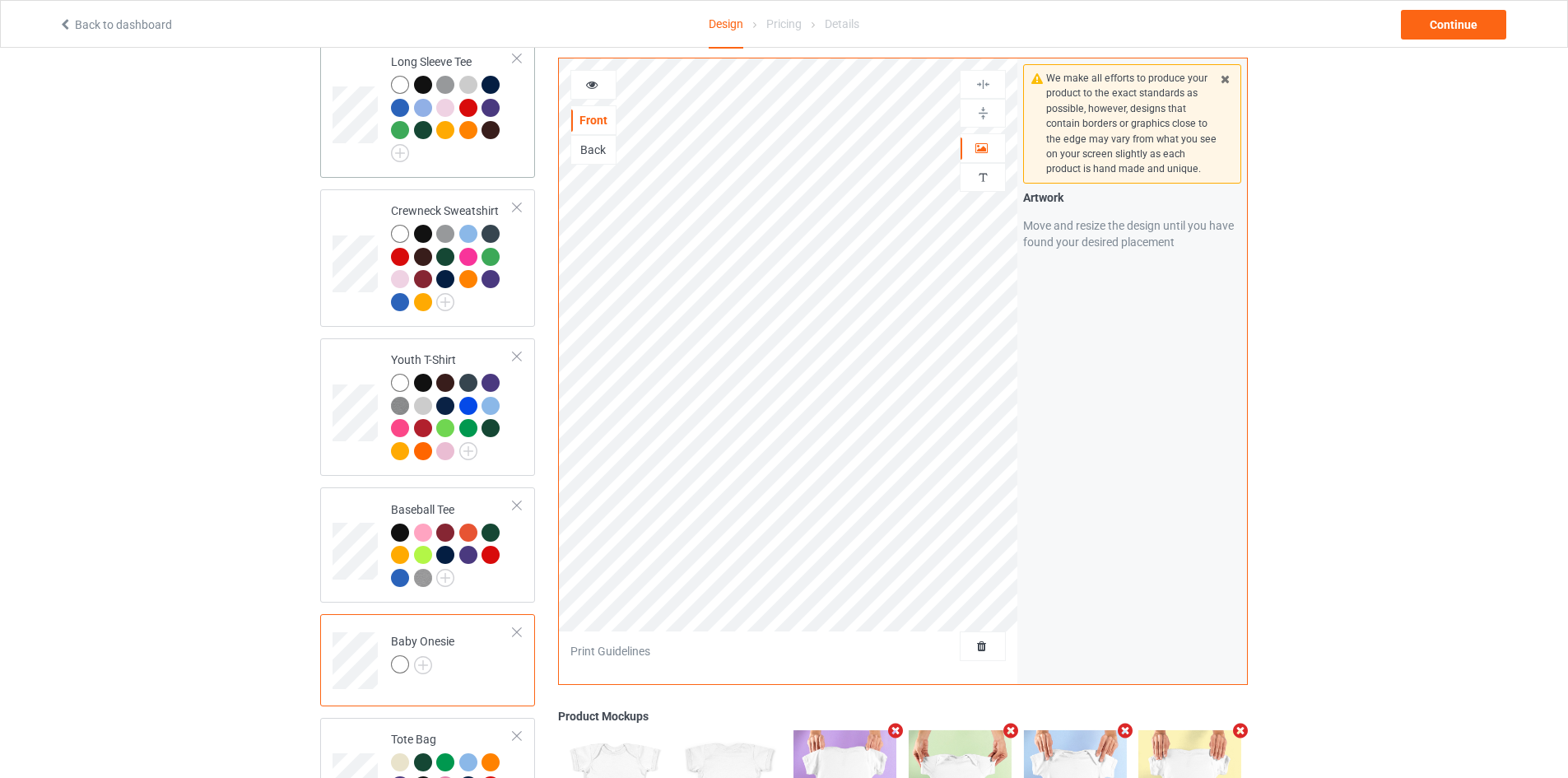
scroll to position [913, 0]
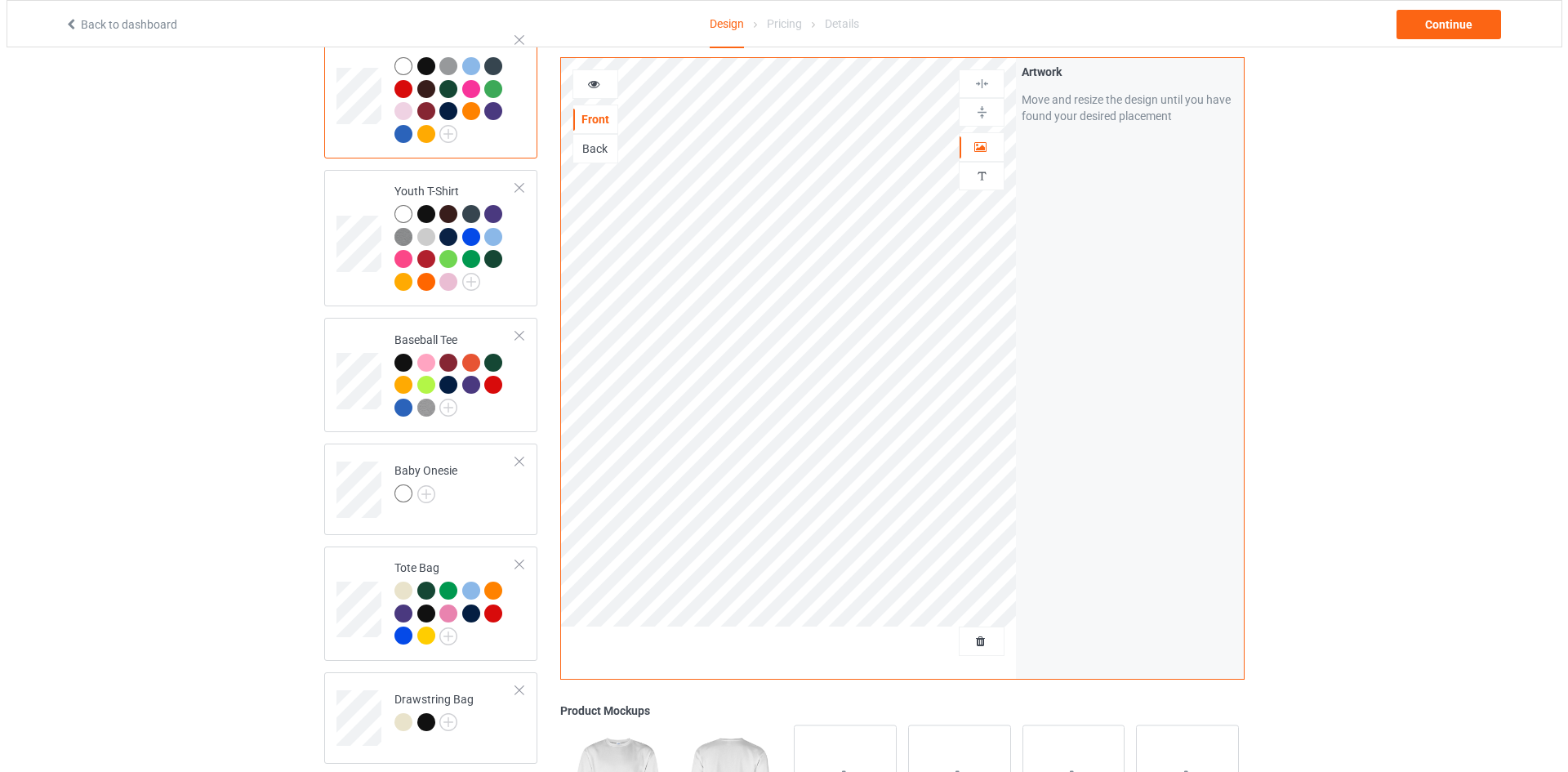
scroll to position [1396, 0]
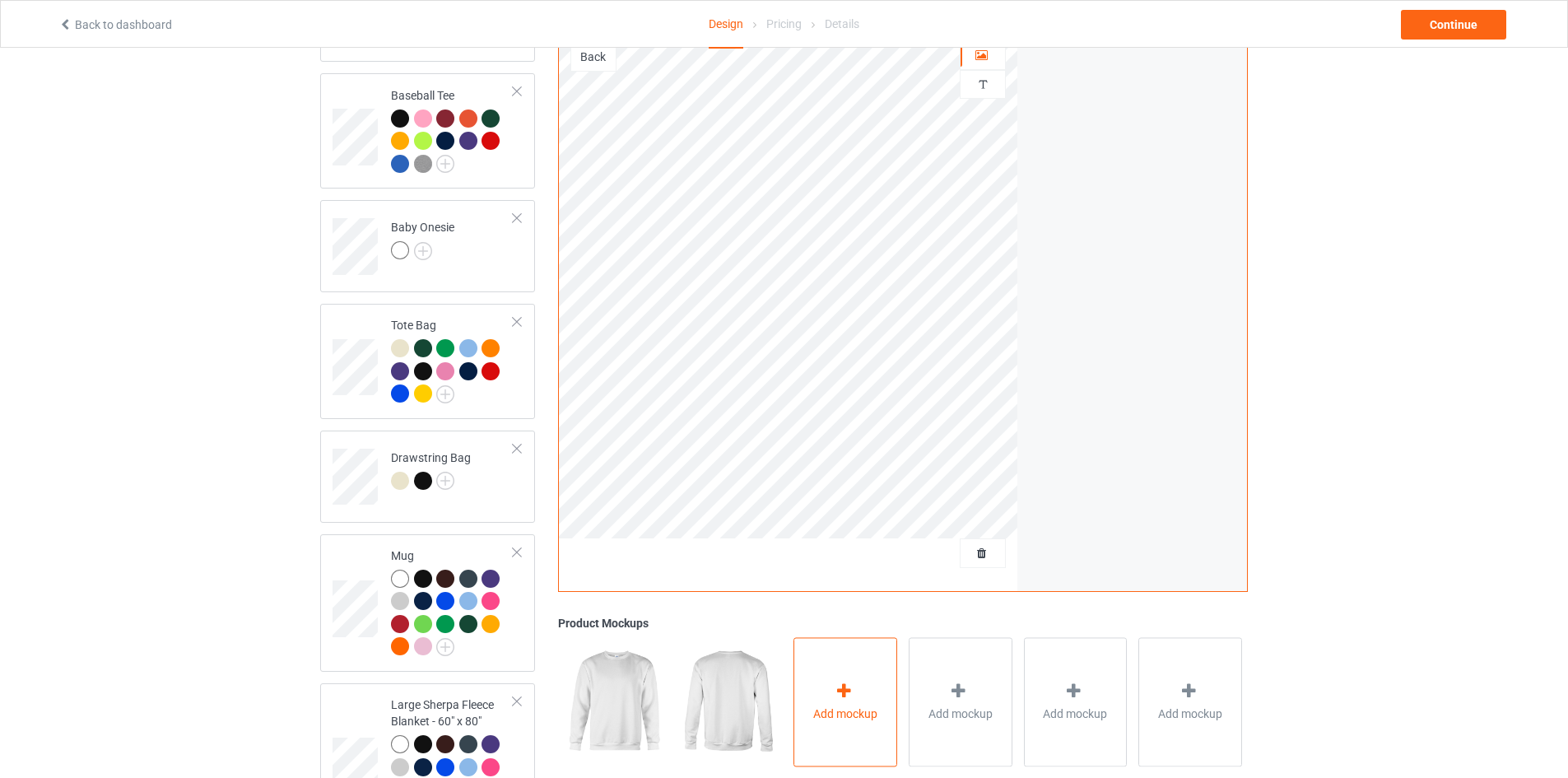
click at [860, 690] on div "Add mockup" at bounding box center [845, 701] width 104 height 129
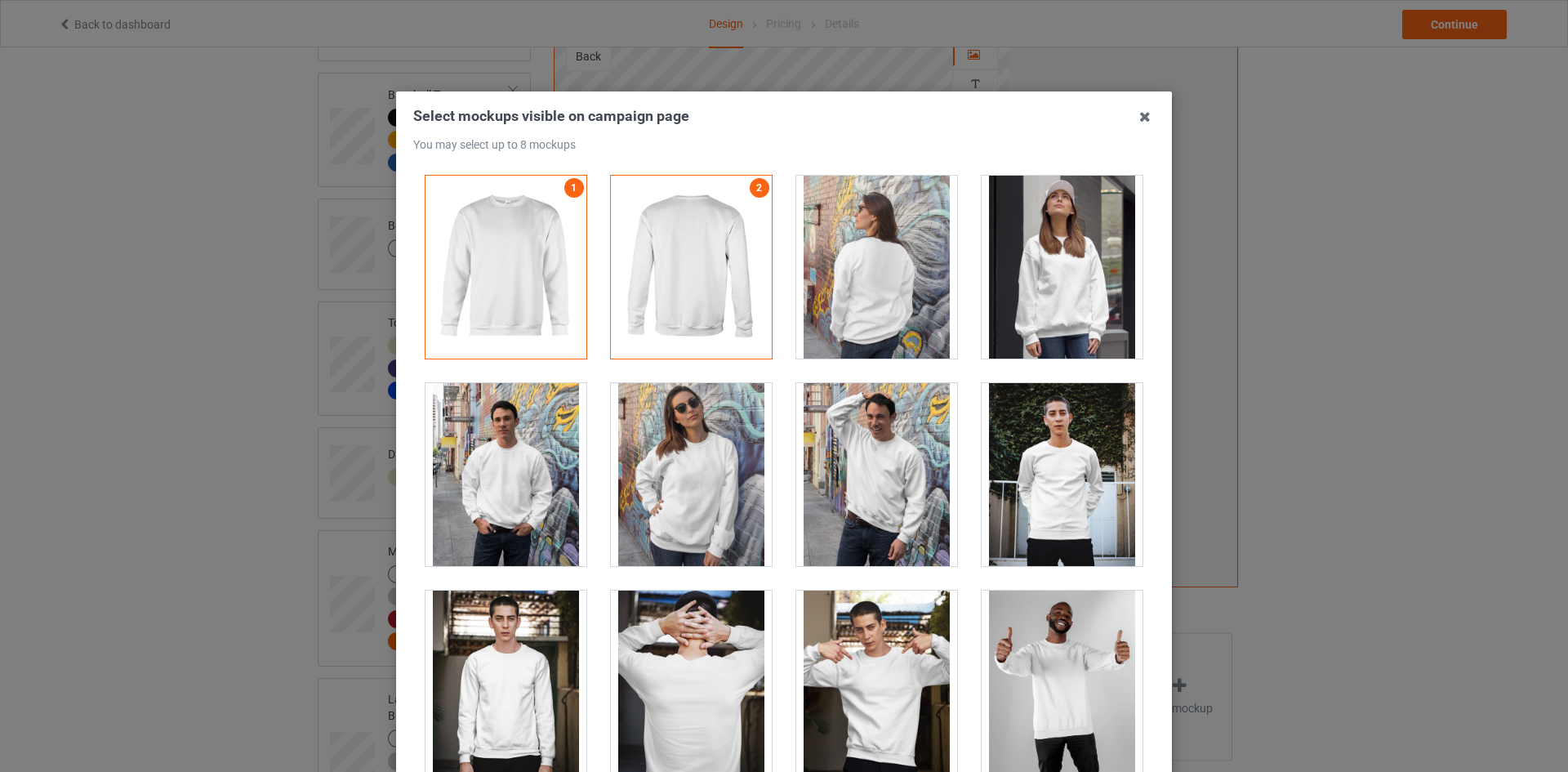
click at [832, 281] on div at bounding box center [876, 267] width 161 height 183
click at [1047, 303] on div at bounding box center [1062, 267] width 161 height 183
click at [686, 500] on div at bounding box center [691, 475] width 161 height 183
click at [655, 637] on div at bounding box center [691, 682] width 161 height 183
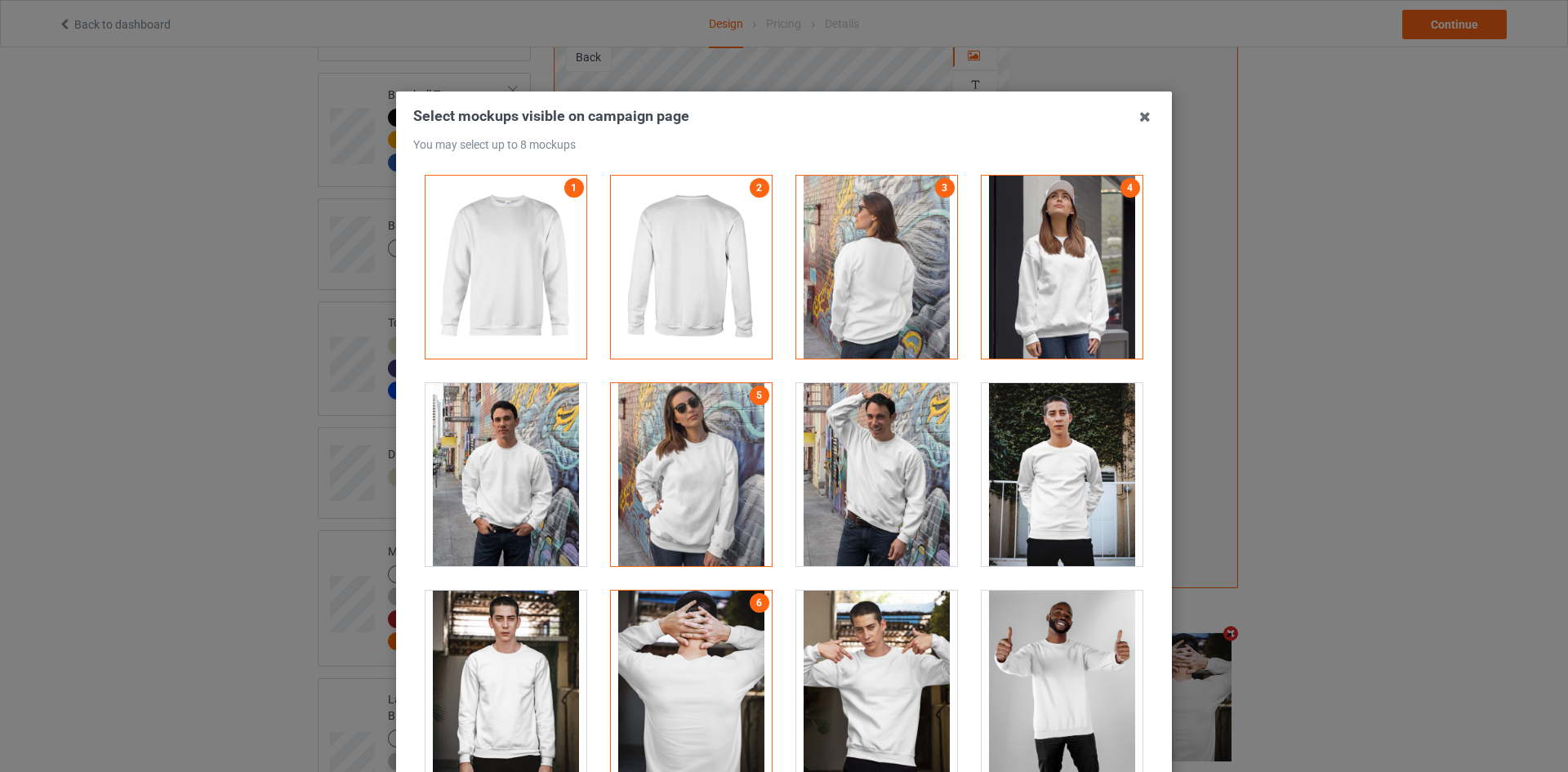
click at [558, 654] on div at bounding box center [505, 682] width 161 height 183
click at [875, 684] on div at bounding box center [876, 682] width 161 height 183
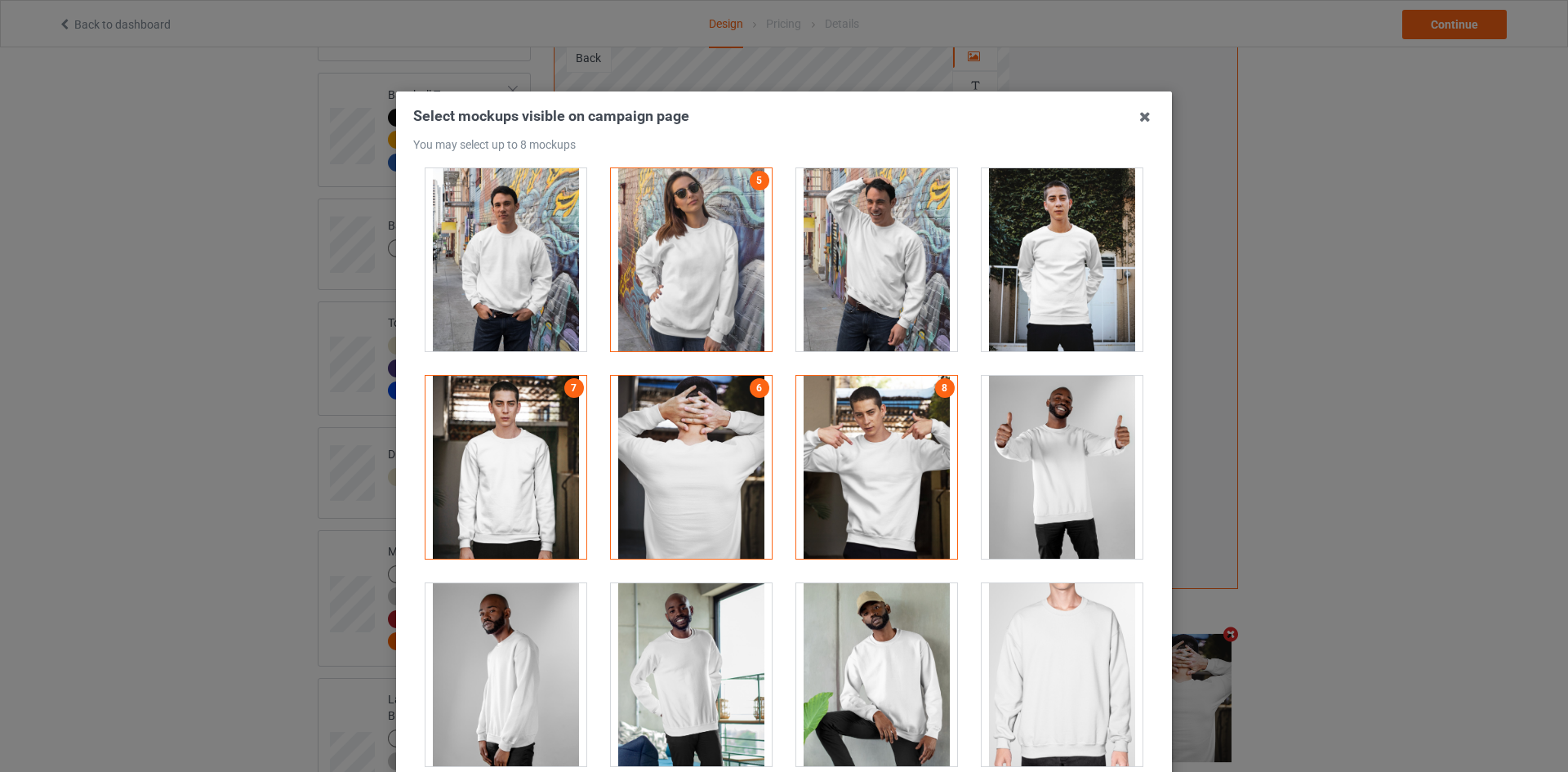
scroll to position [490, 0]
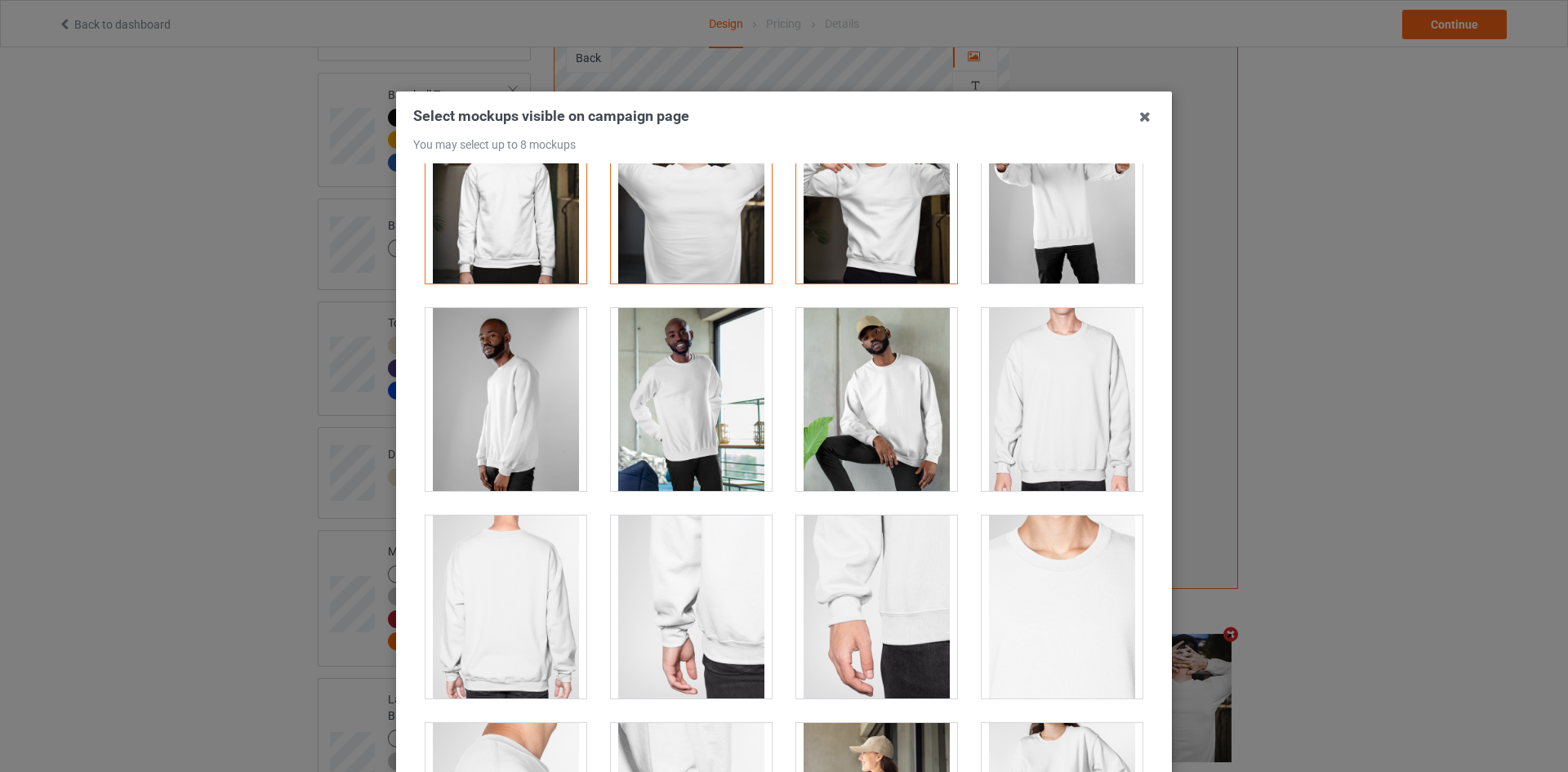
click at [701, 600] on div at bounding box center [691, 606] width 161 height 183
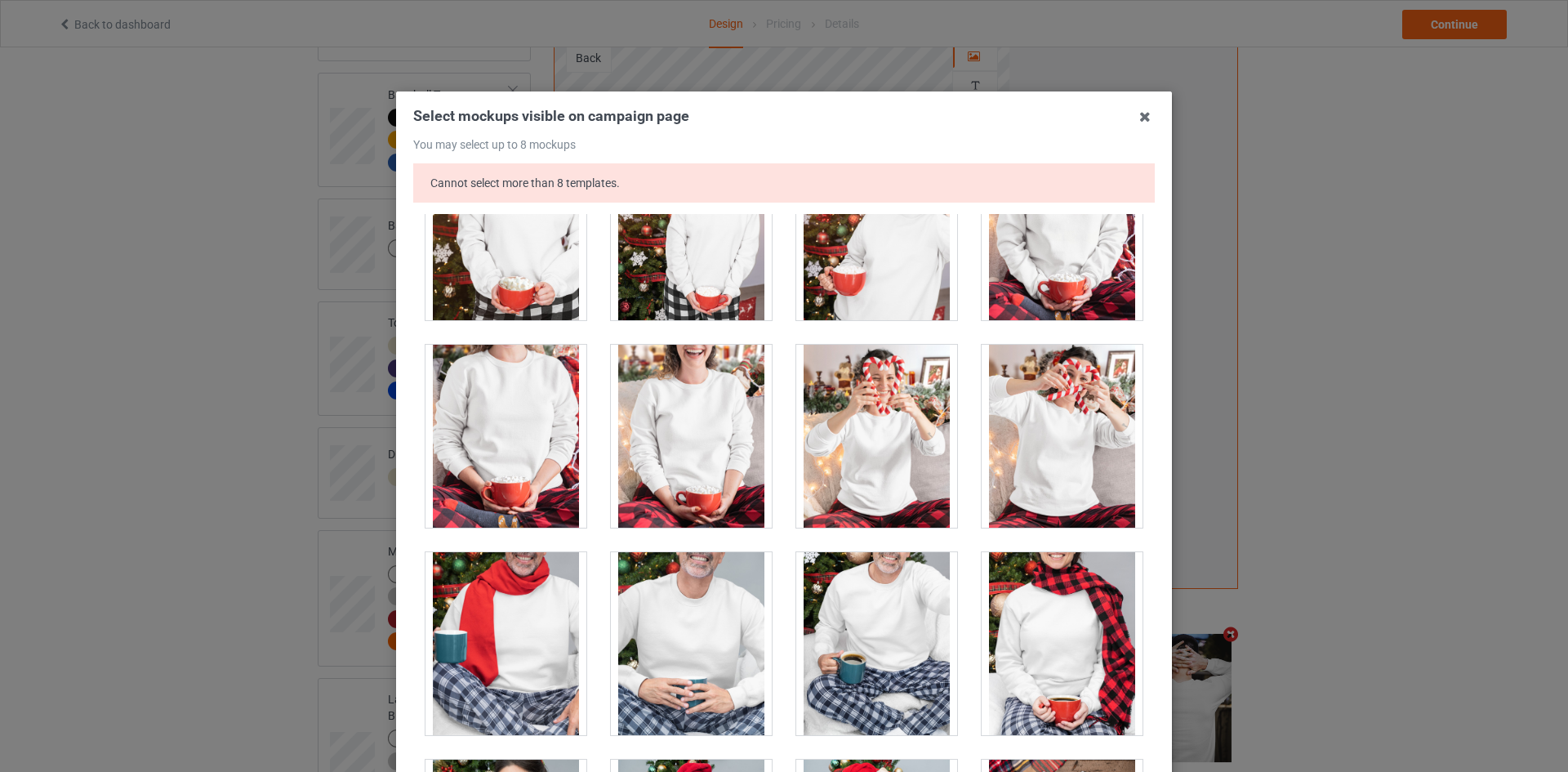
scroll to position [6288, 0]
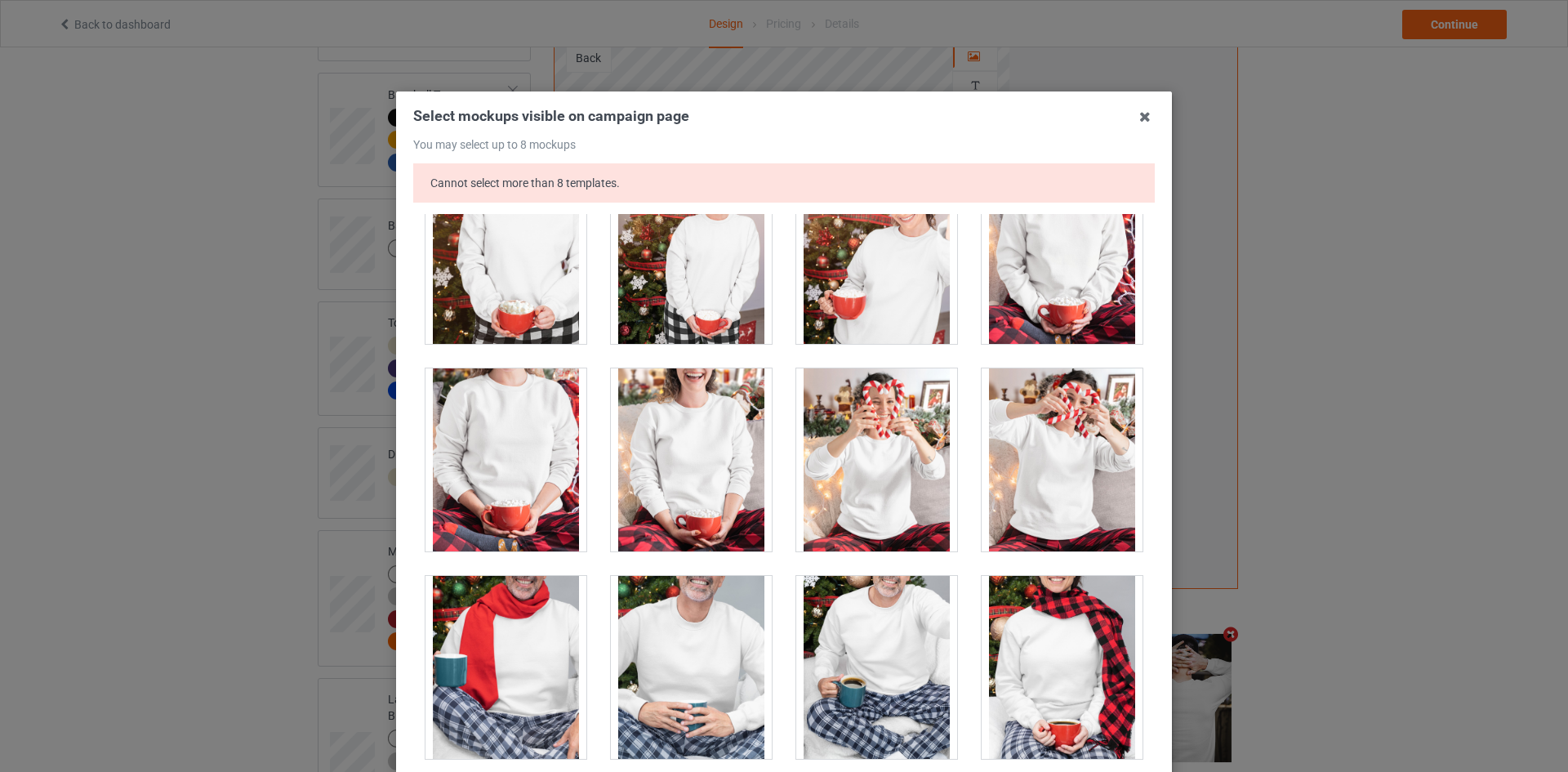
click at [1041, 454] on div at bounding box center [1062, 460] width 161 height 183
click at [905, 437] on div at bounding box center [876, 460] width 161 height 183
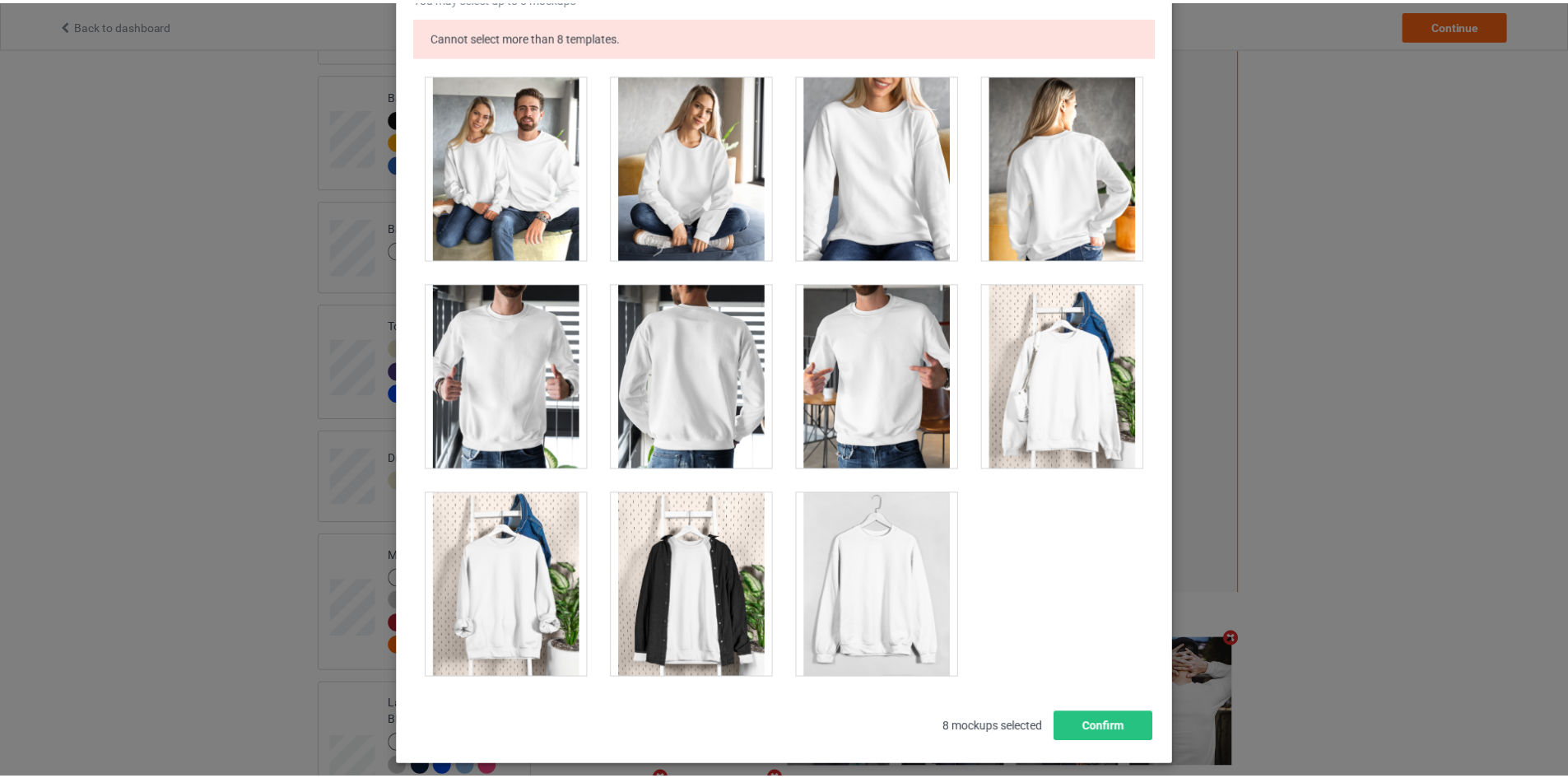
scroll to position [228, 0]
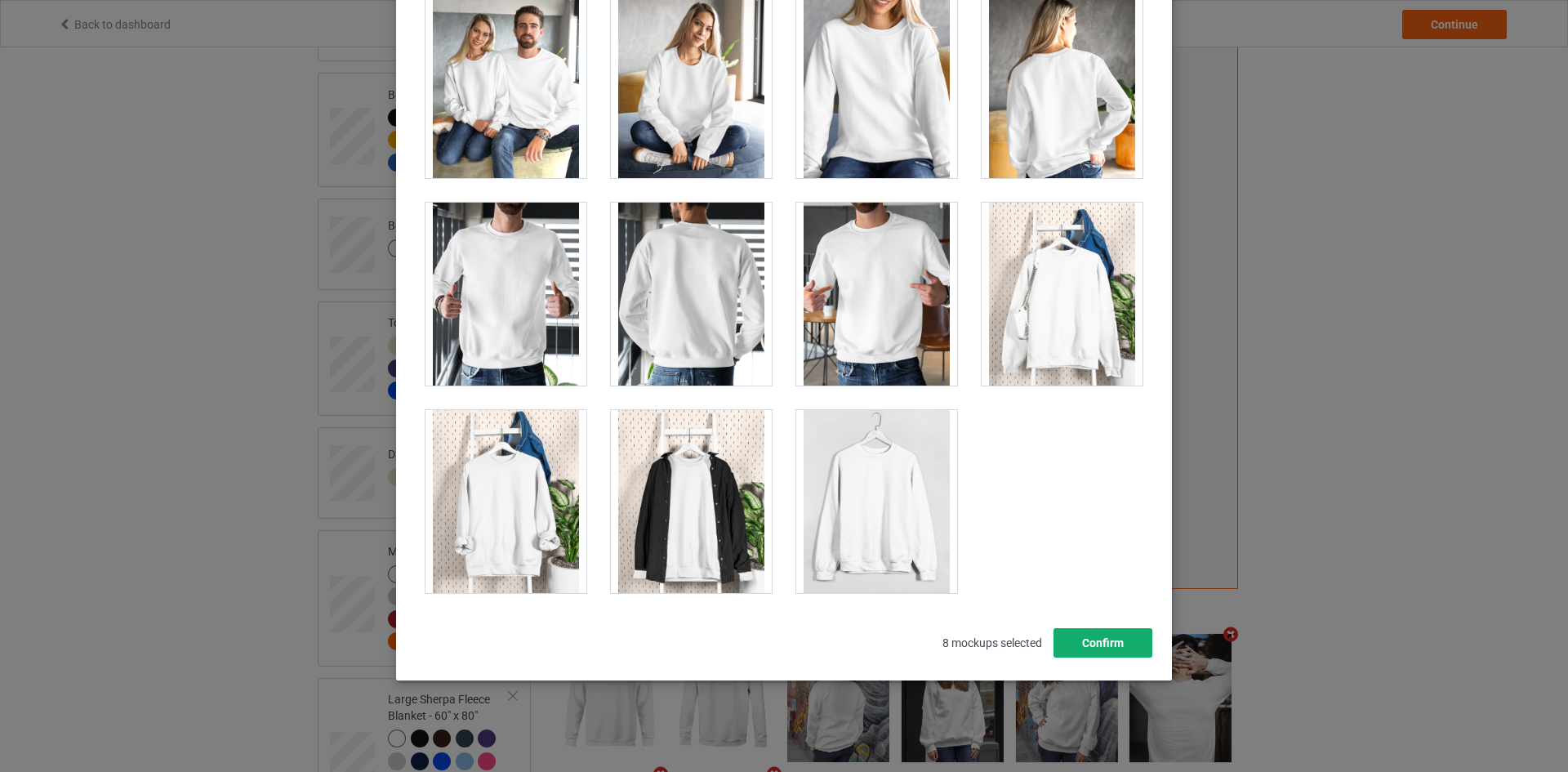
click at [1085, 637] on button "Confirm" at bounding box center [1102, 642] width 99 height 30
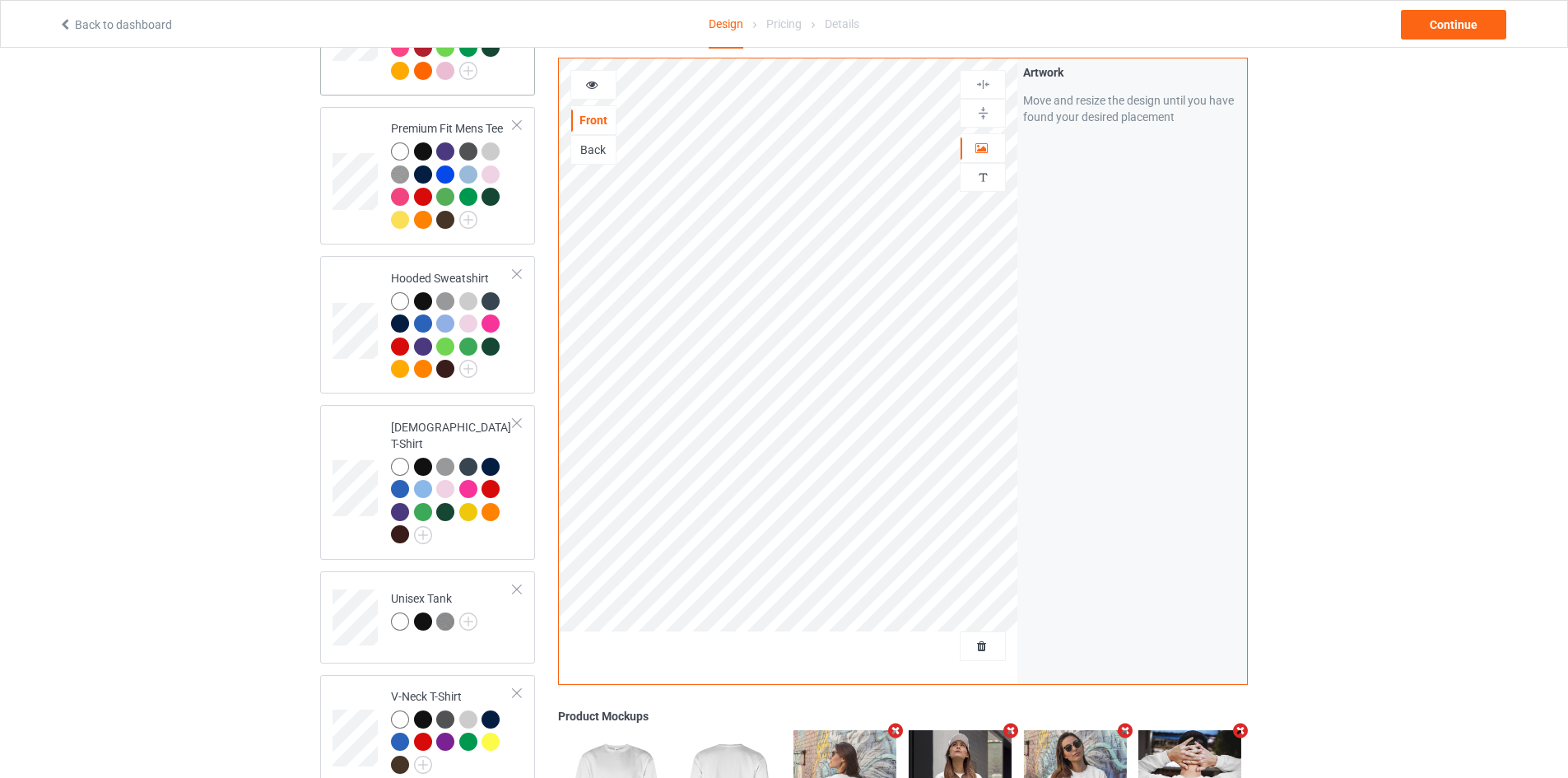
scroll to position [8, 0]
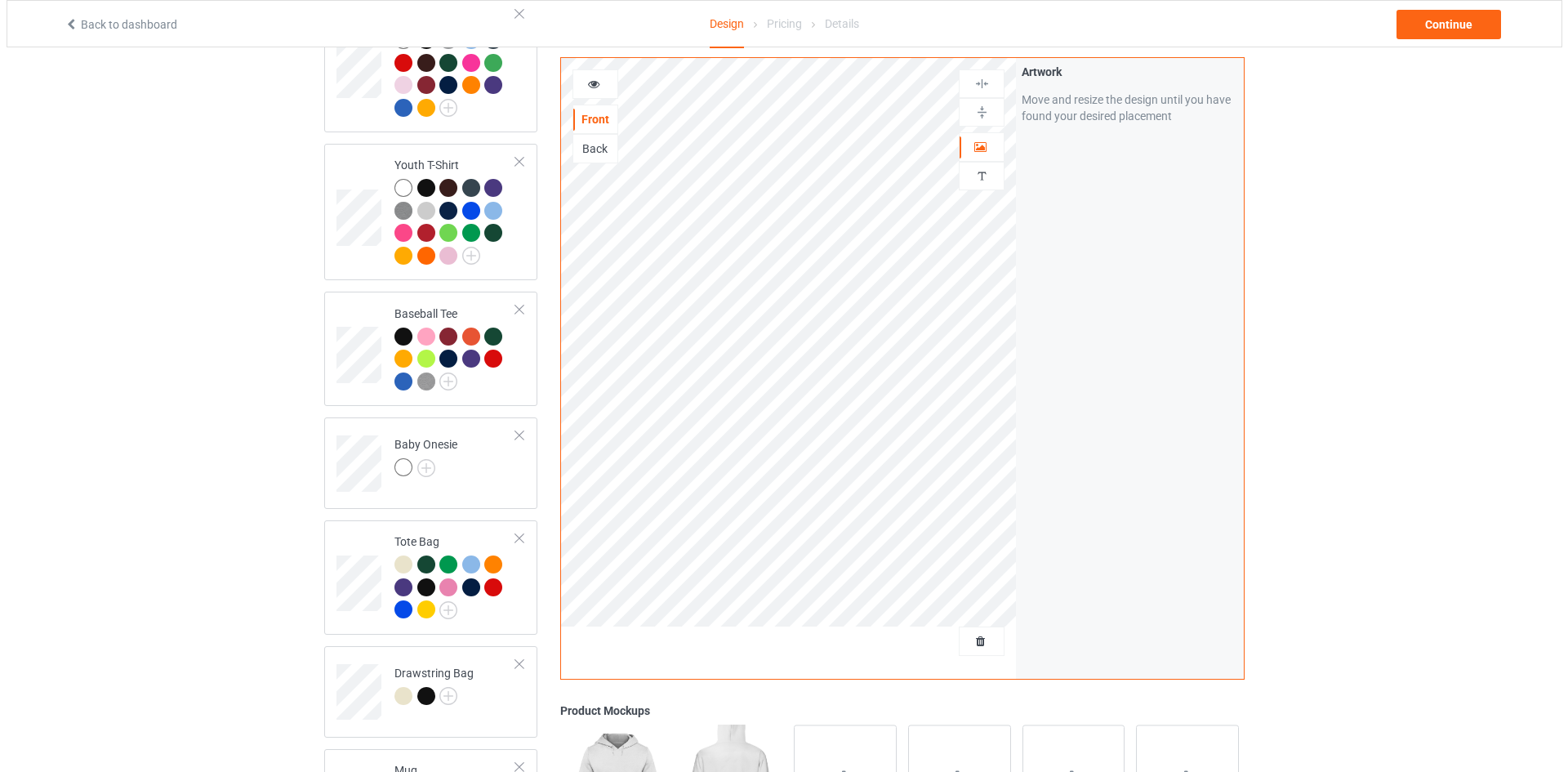
scroll to position [1558, 0]
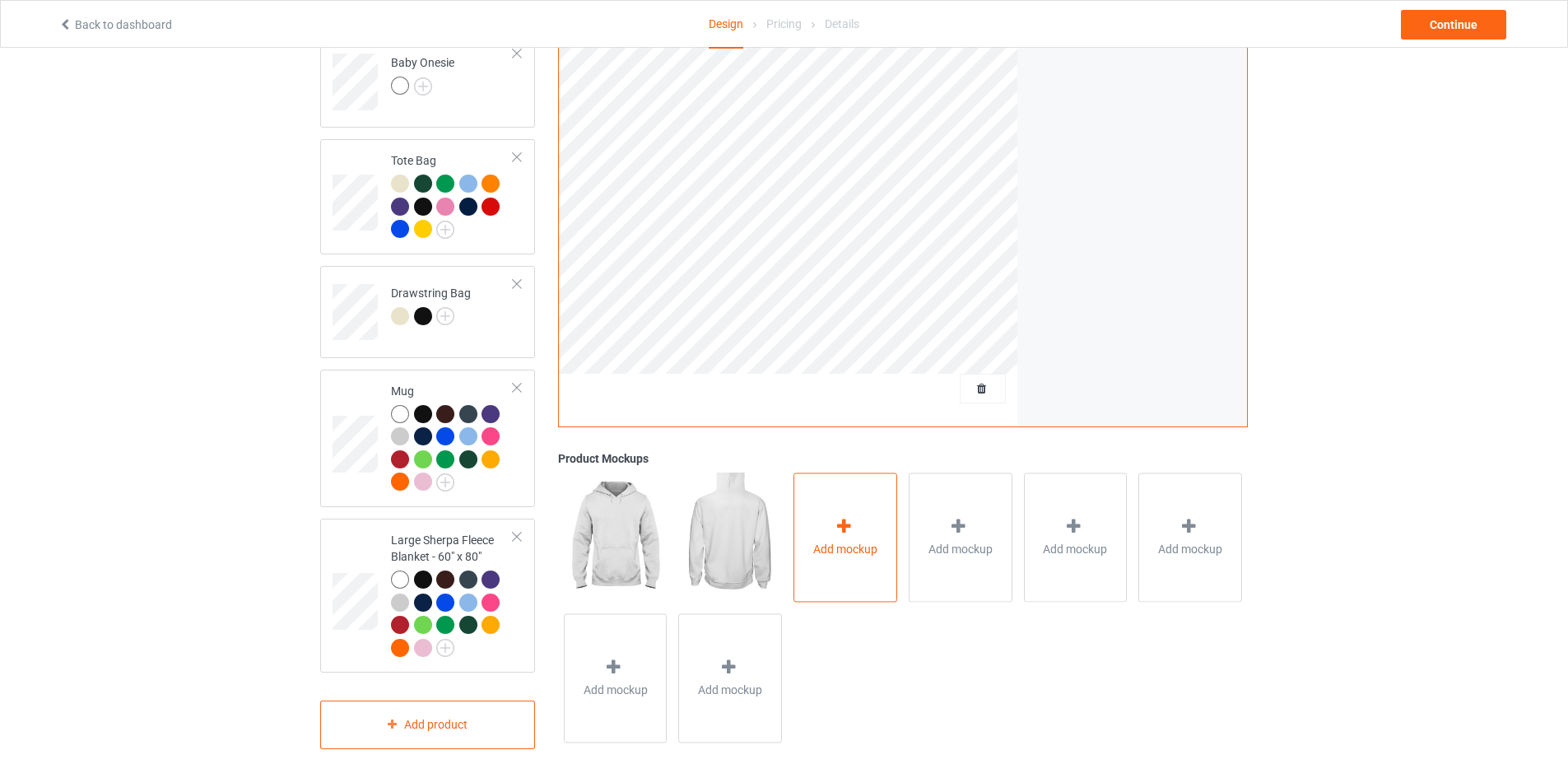
click at [860, 524] on div "Add mockup" at bounding box center [845, 537] width 104 height 129
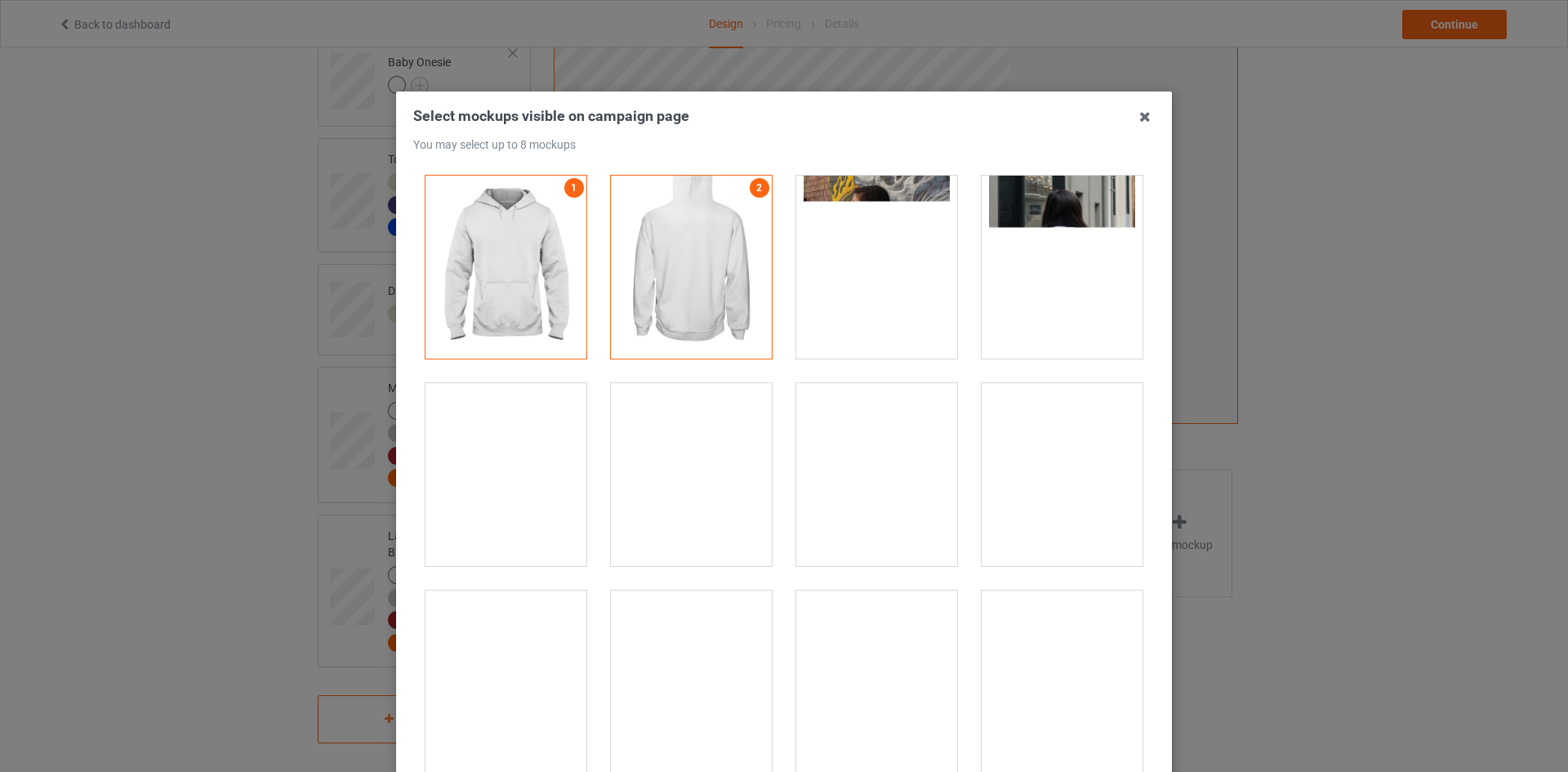
click at [691, 465] on div at bounding box center [691, 475] width 161 height 183
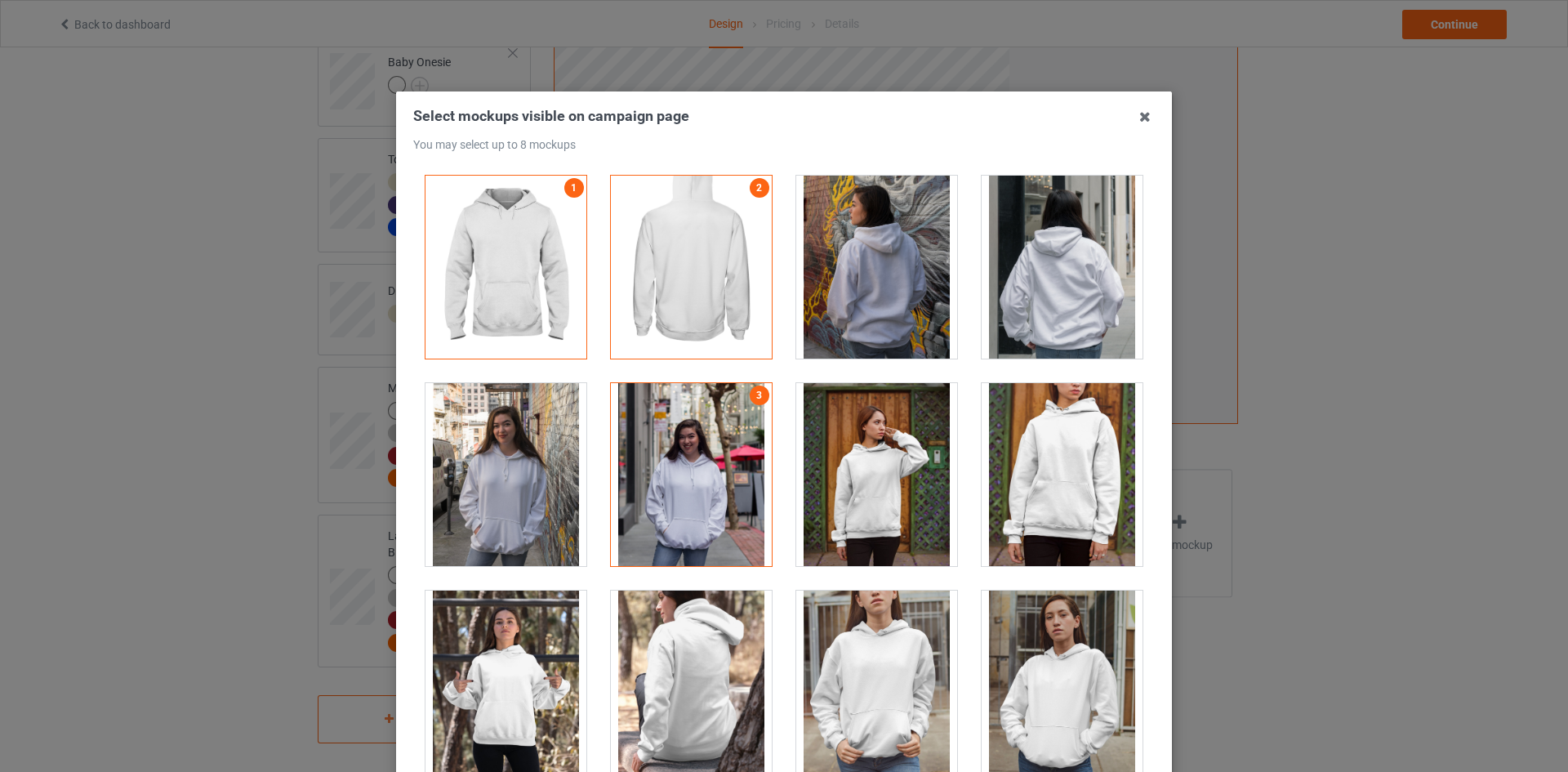
click at [530, 475] on div at bounding box center [505, 475] width 161 height 183
click at [836, 471] on div at bounding box center [876, 475] width 161 height 183
click at [899, 322] on div at bounding box center [876, 267] width 161 height 183
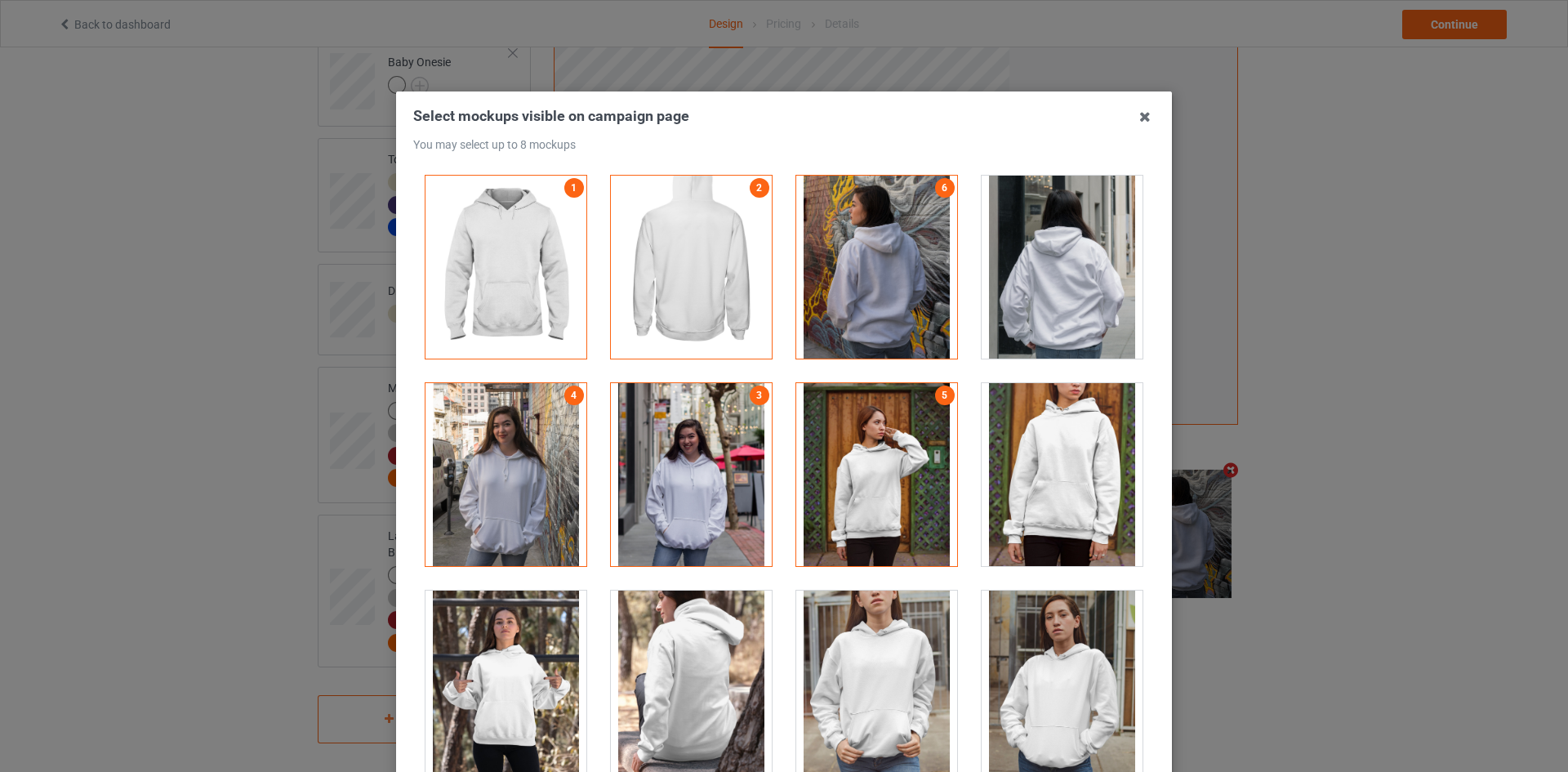
click at [911, 310] on div at bounding box center [876, 267] width 161 height 183
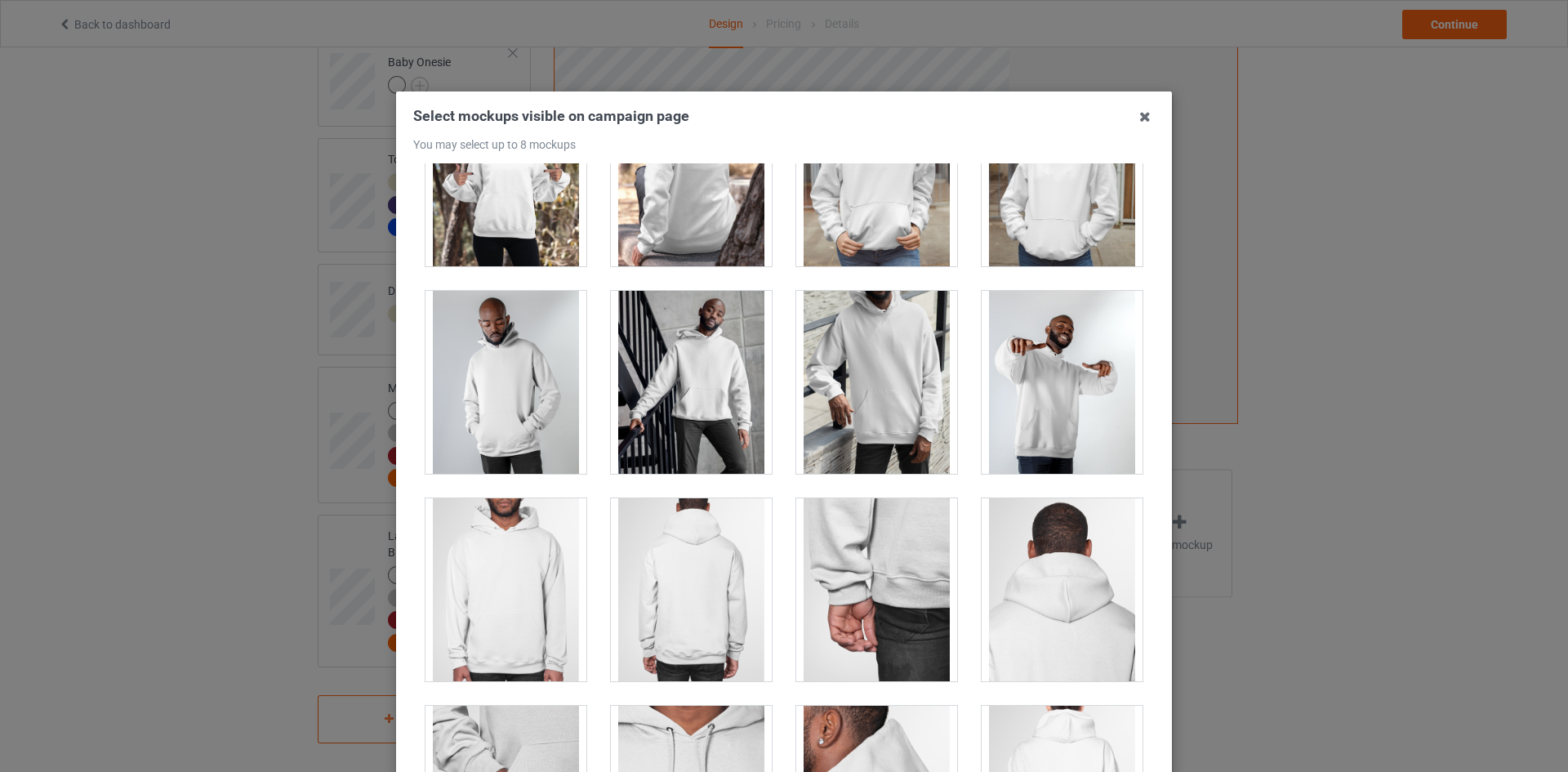
scroll to position [490, 0]
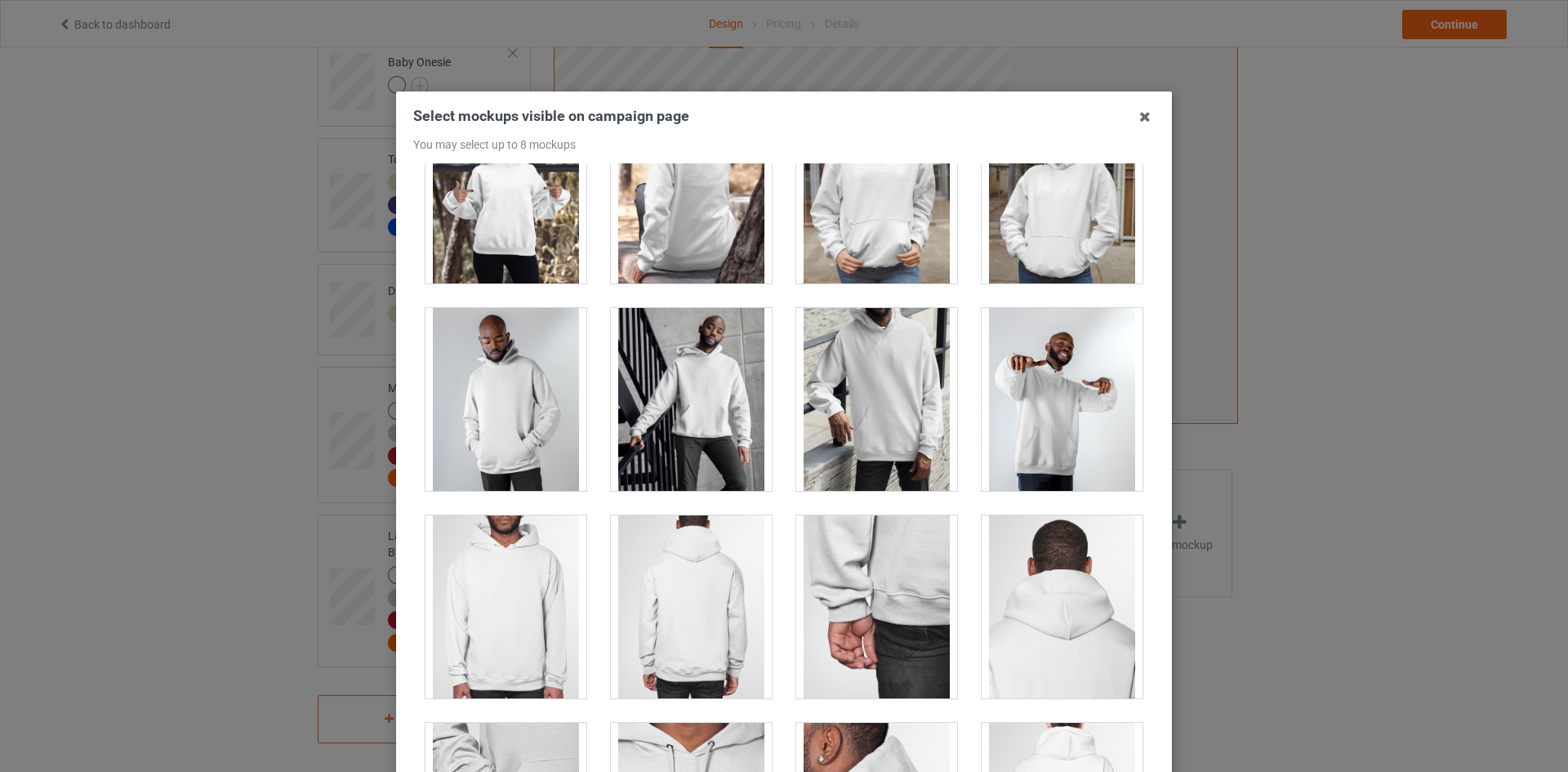
click at [515, 379] on div at bounding box center [505, 399] width 161 height 183
click at [674, 401] on div at bounding box center [691, 399] width 161 height 183
click at [542, 581] on div at bounding box center [505, 606] width 161 height 183
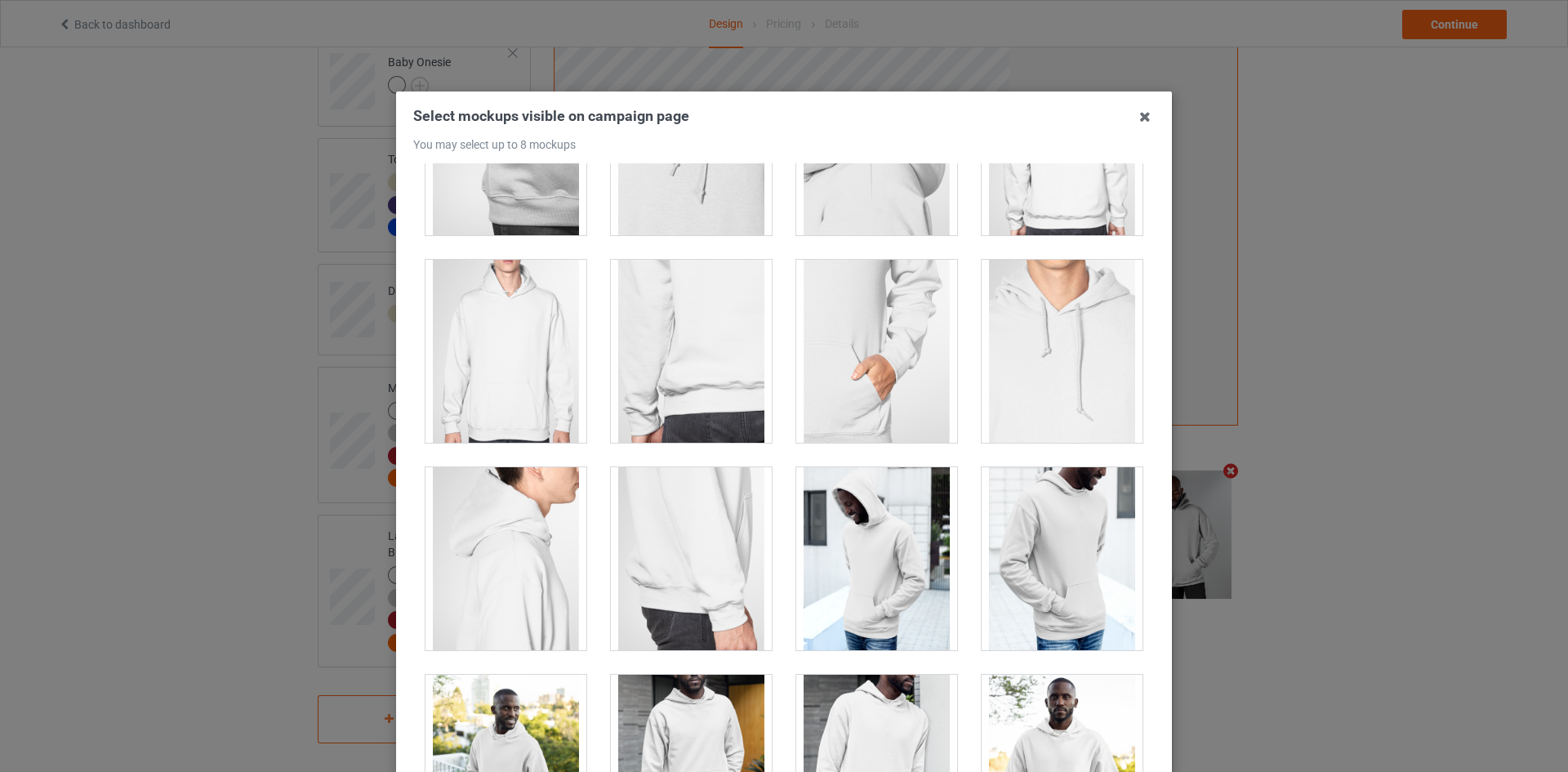
scroll to position [1388, 0]
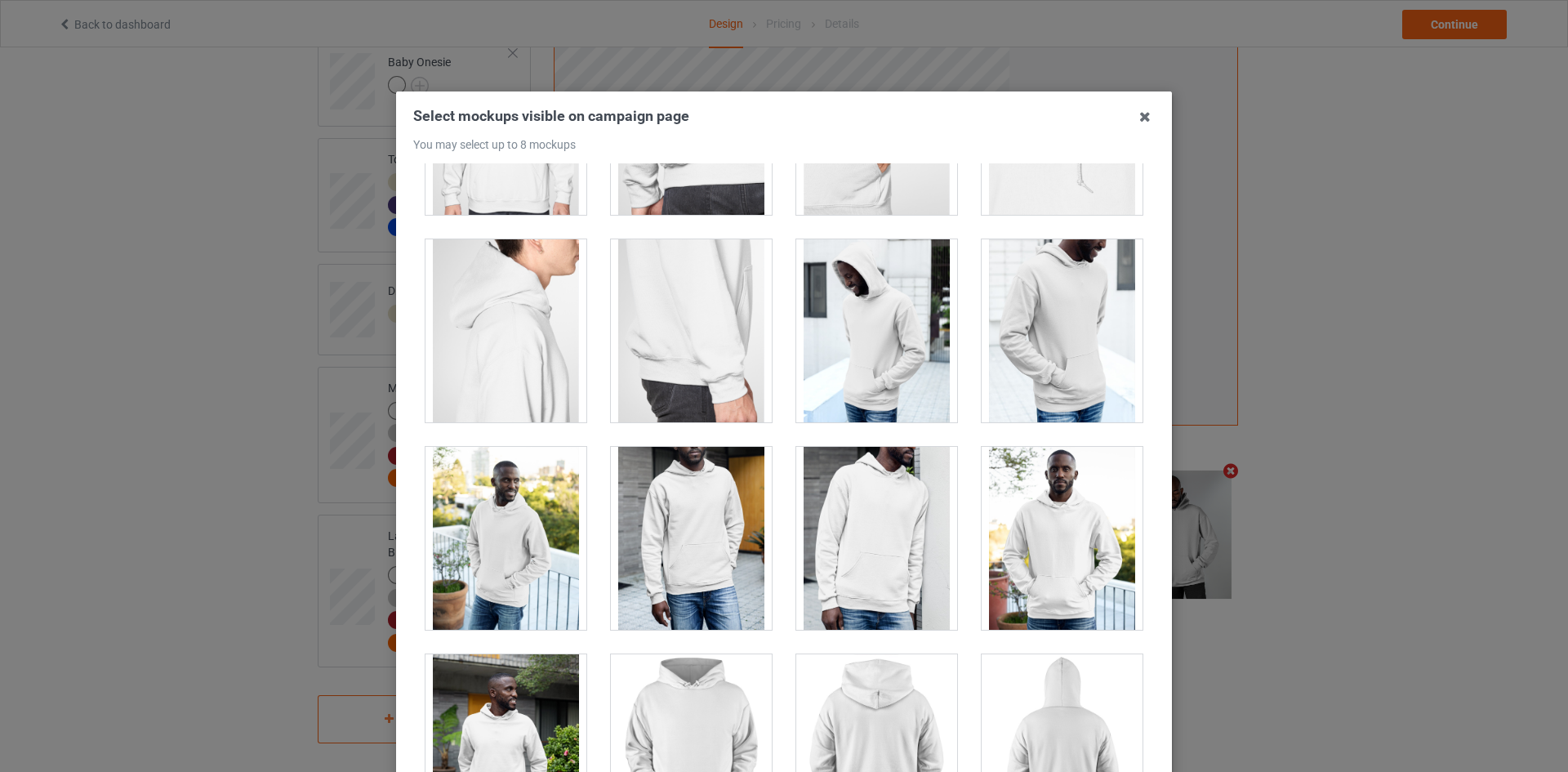
click at [1439, 18] on div "Select mockups visible on campaign page You may select up to 8 mockups 1 2 4 3 …" at bounding box center [784, 386] width 1568 height 772
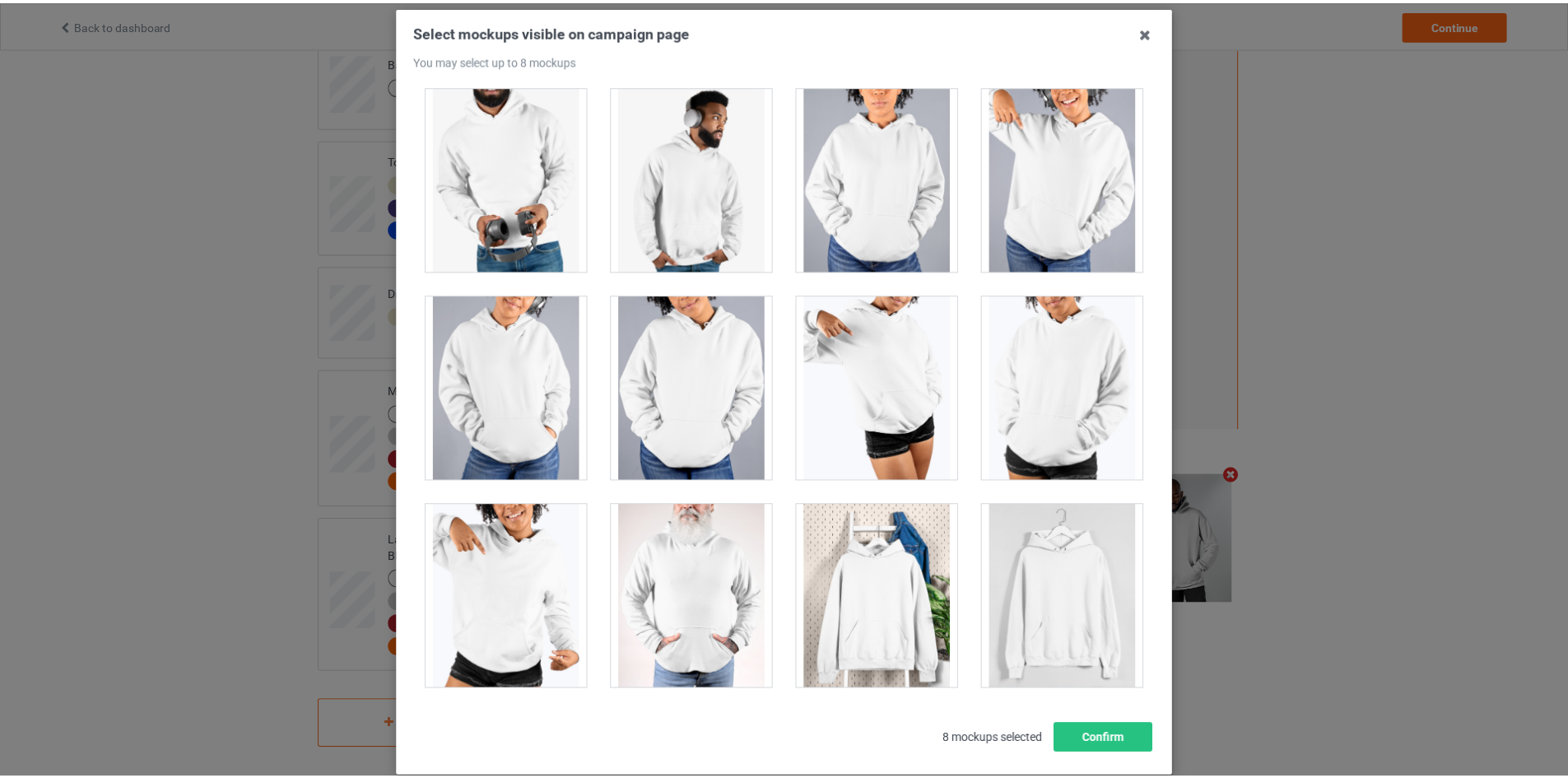
scroll to position [177, 0]
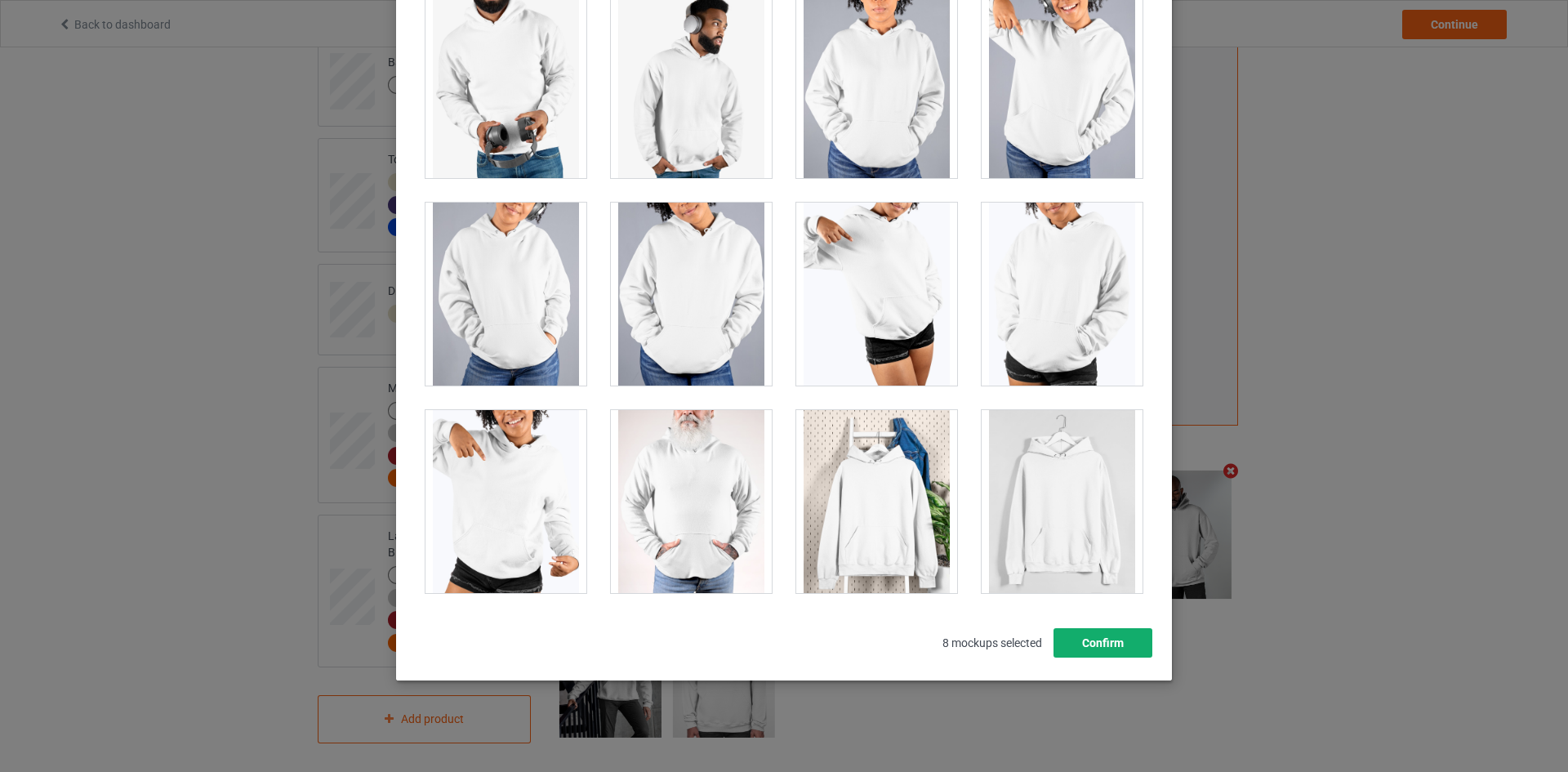
click at [1095, 632] on button "Confirm" at bounding box center [1102, 642] width 99 height 30
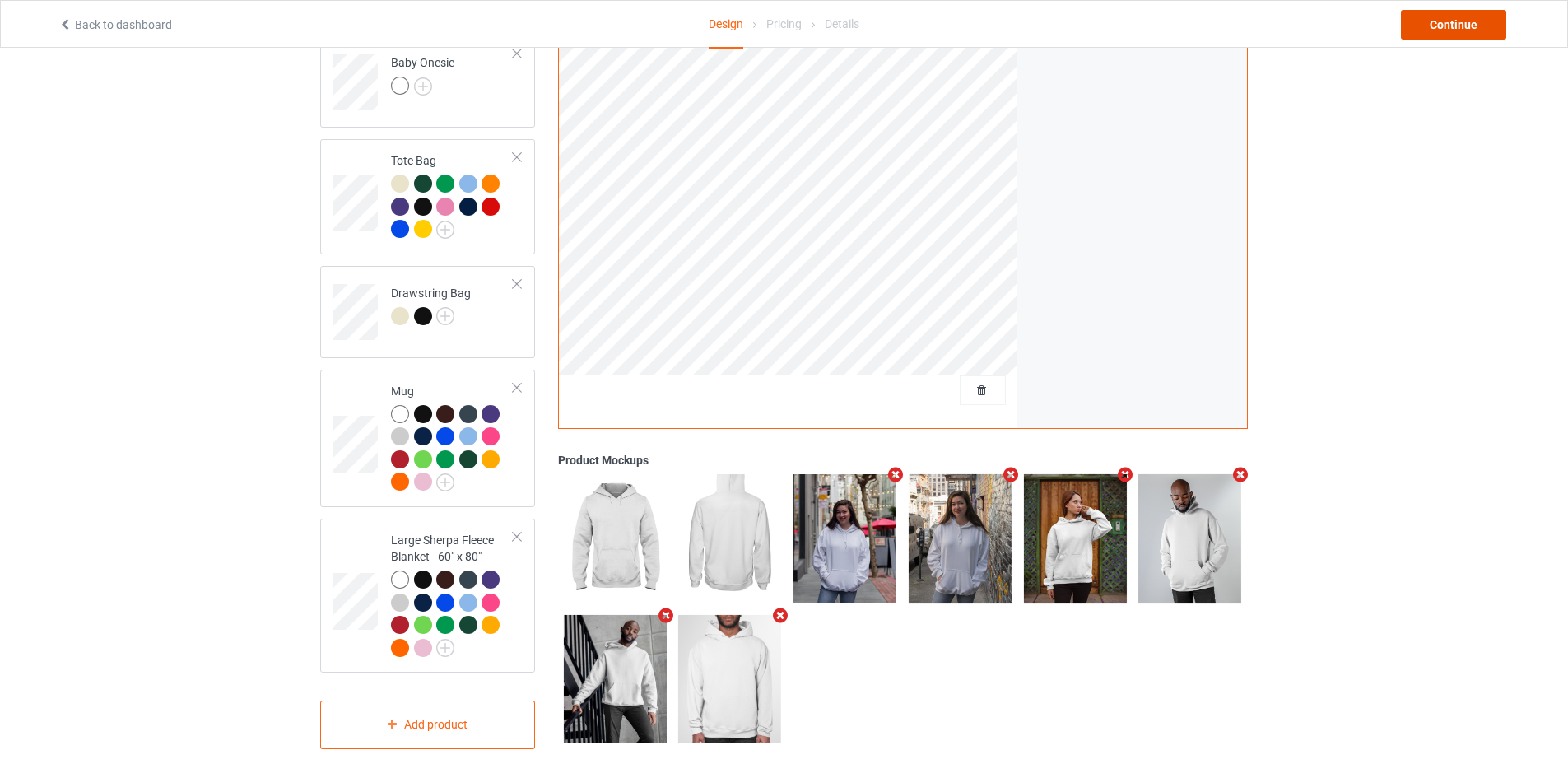
click at [1427, 24] on div "Continue" at bounding box center [1454, 24] width 106 height 30
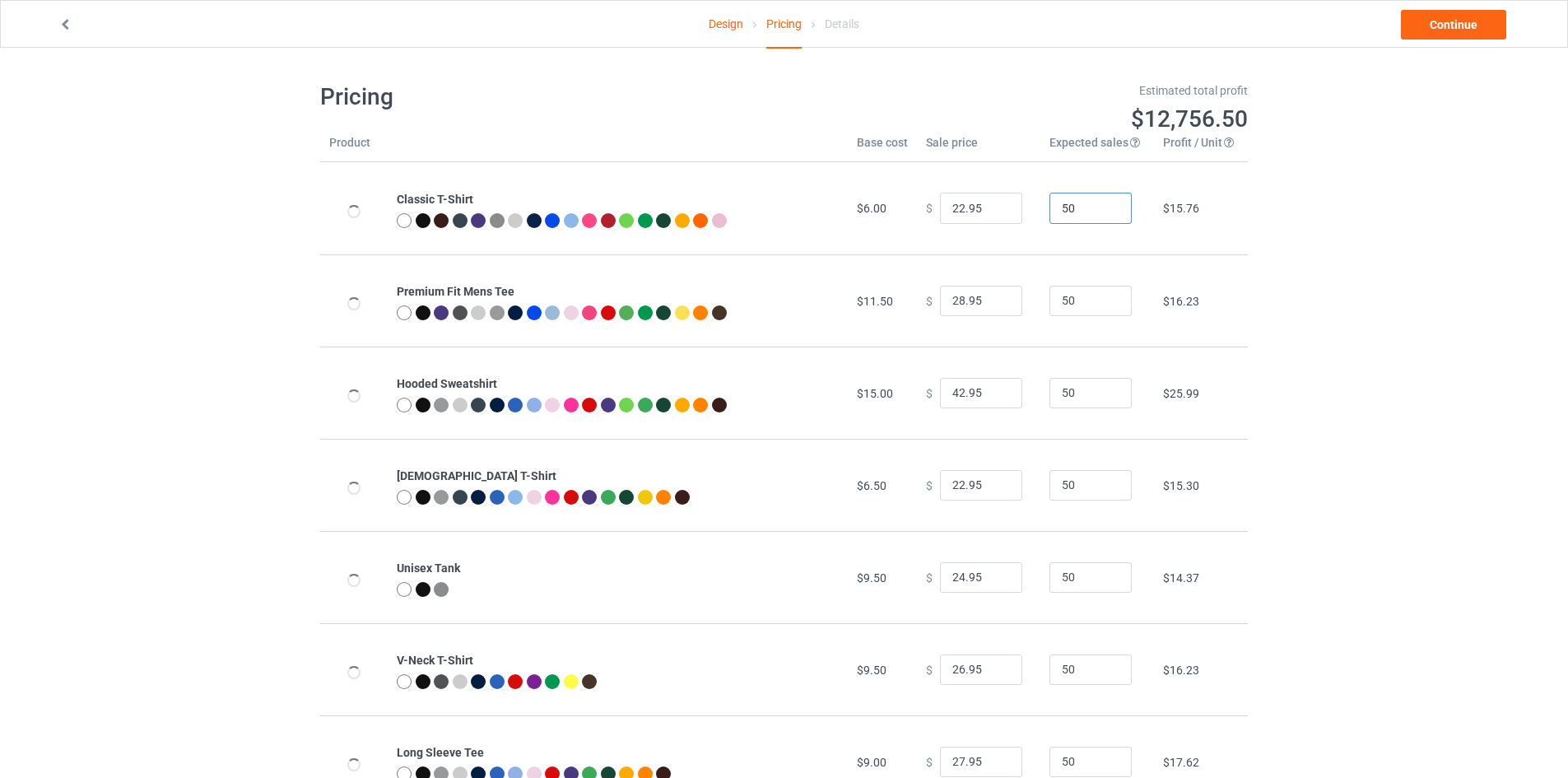
drag, startPoint x: 1079, startPoint y: 202, endPoint x: 1029, endPoint y: 214, distance: 51.4
click at [1040, 214] on td "50" at bounding box center [1096, 208] width 114 height 92
type input "1"
drag, startPoint x: 1066, startPoint y: 306, endPoint x: 1051, endPoint y: 308, distance: 15.1
click at [1054, 307] on input "50" at bounding box center [1091, 301] width 82 height 31
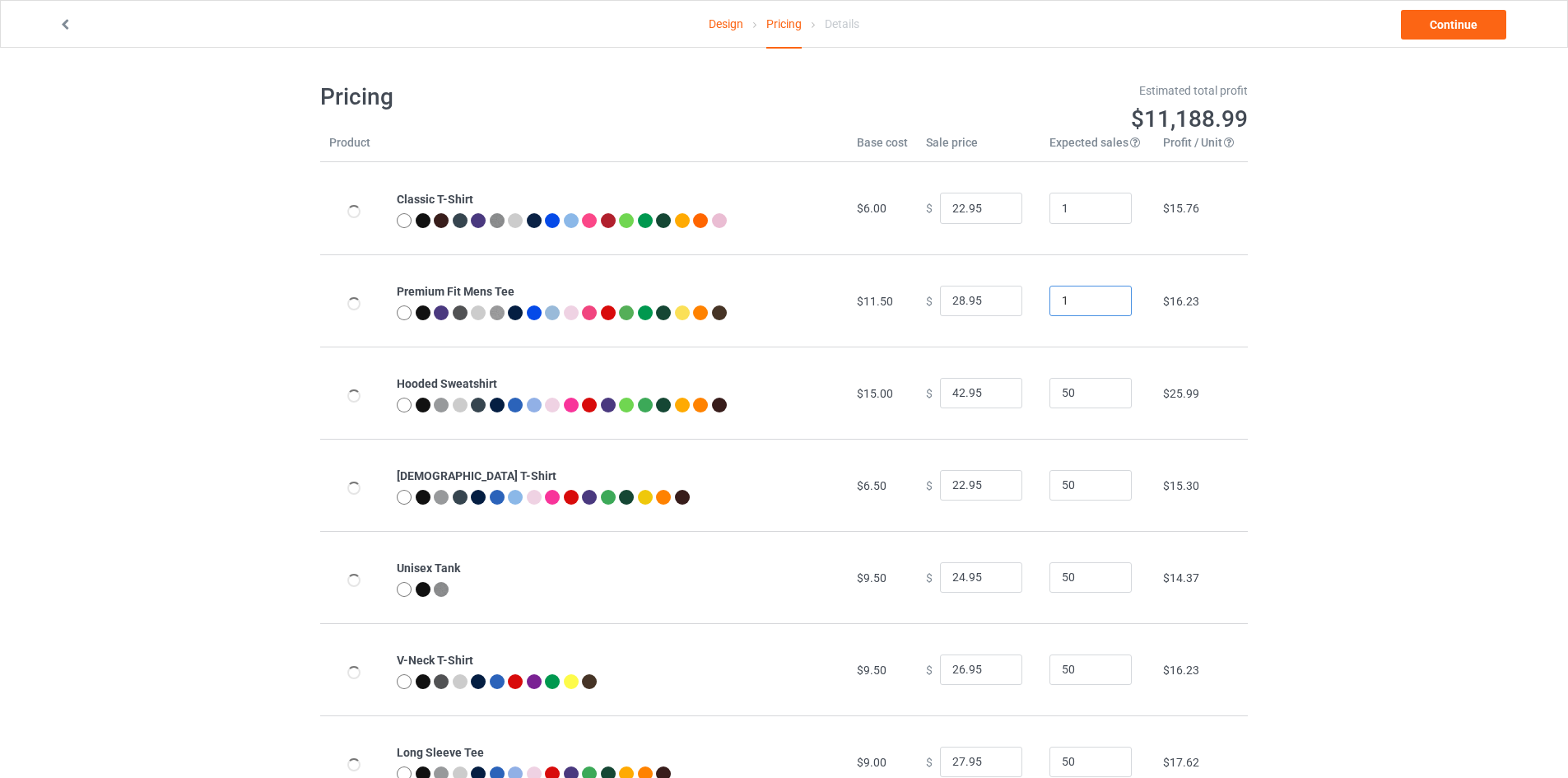
type input "1"
drag, startPoint x: 1072, startPoint y: 390, endPoint x: 1062, endPoint y: 398, distance: 12.8
click at [1062, 398] on input "50" at bounding box center [1091, 393] width 82 height 31
drag, startPoint x: 1060, startPoint y: 399, endPoint x: 1023, endPoint y: 404, distance: 37.3
click at [1023, 404] on tr "Hooded Sweatshirt $15.00 $ 42.95 50 $25.99" at bounding box center [784, 392] width 928 height 92
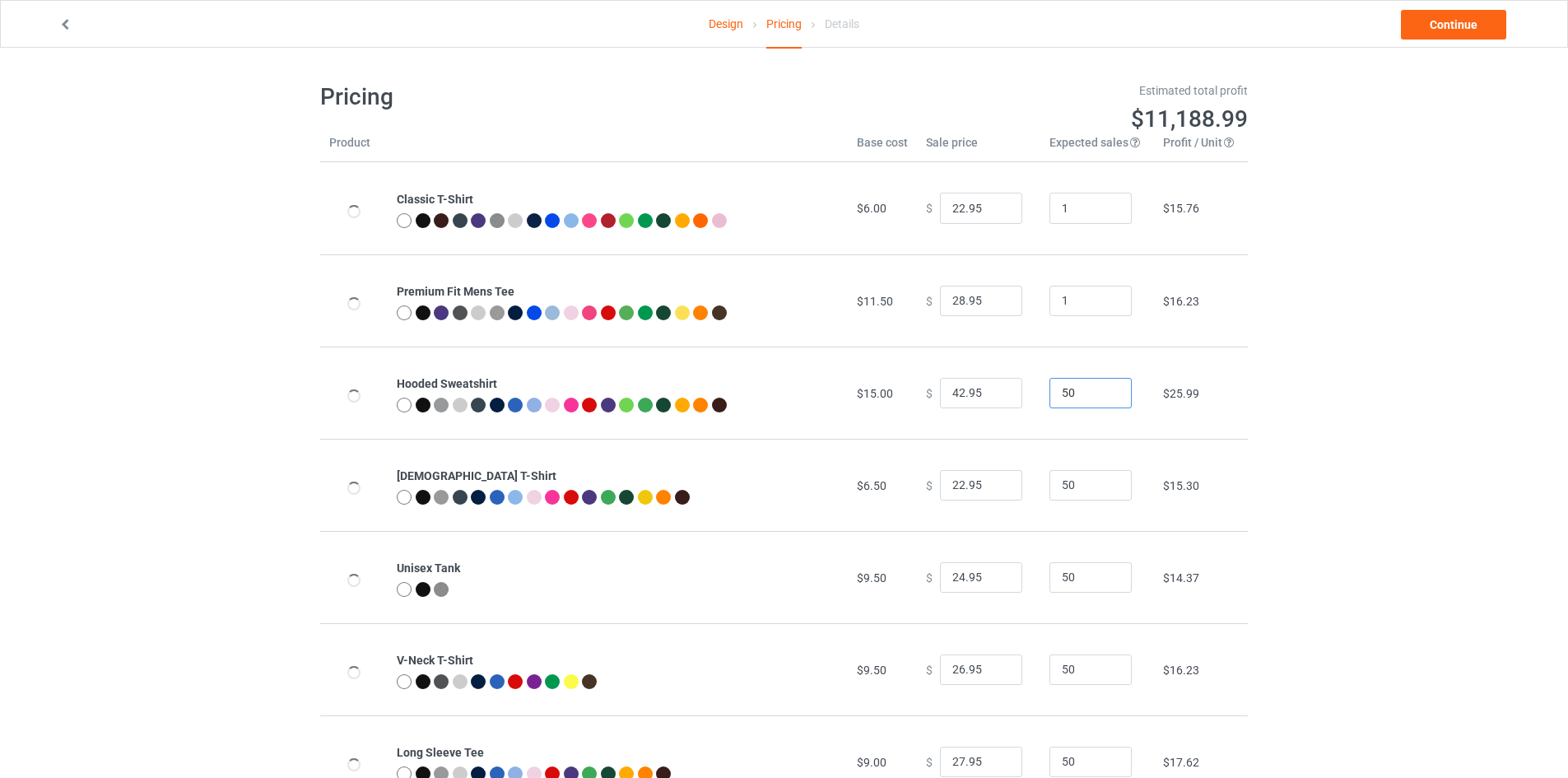
type input "5"
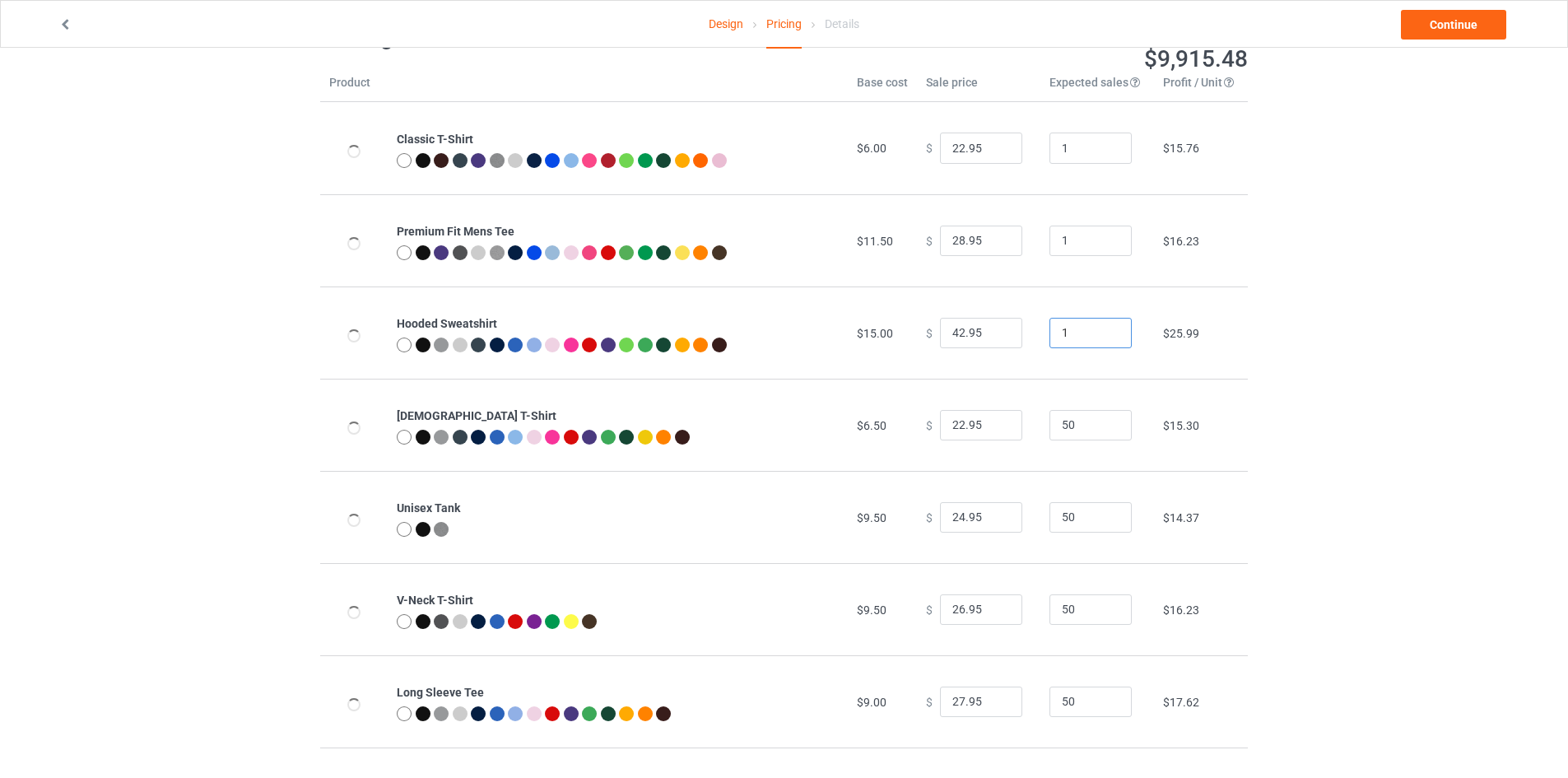
scroll to position [82, 0]
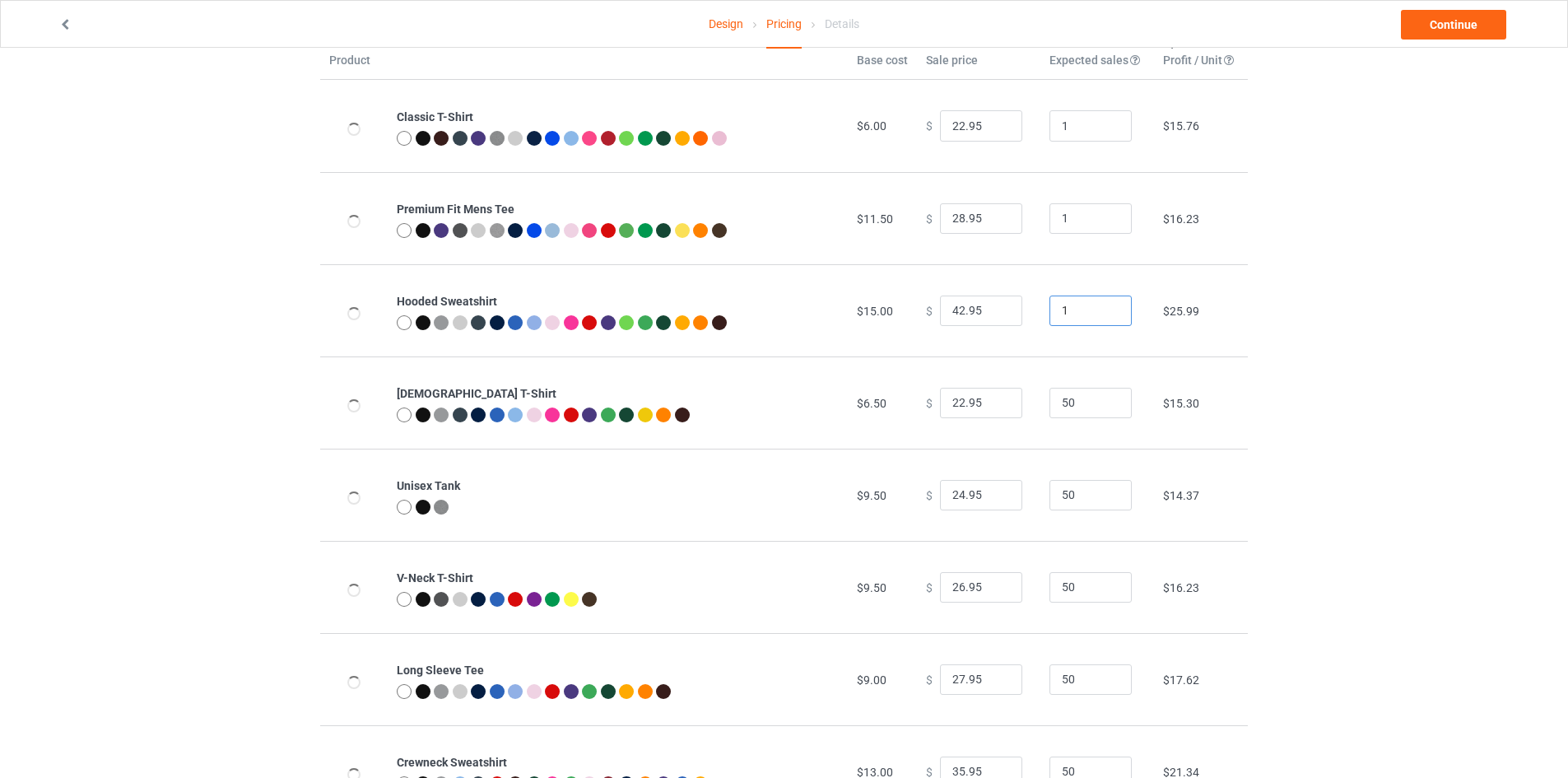
type input "1"
drag, startPoint x: 1068, startPoint y: 403, endPoint x: 1039, endPoint y: 403, distance: 29.0
click at [1050, 403] on input "50" at bounding box center [1091, 404] width 82 height 31
type input "1"
drag, startPoint x: 1069, startPoint y: 494, endPoint x: 1043, endPoint y: 494, distance: 26.0
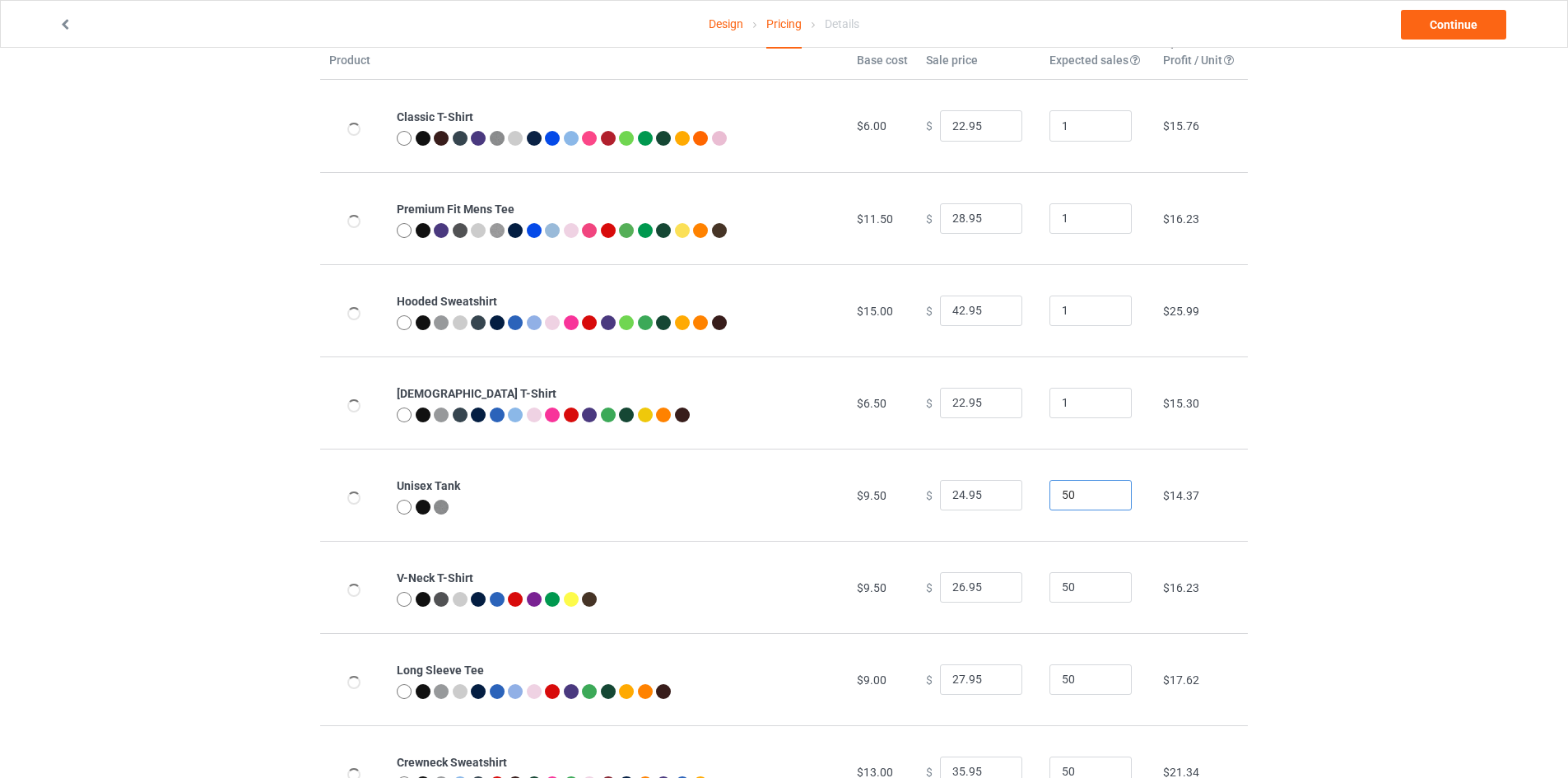
click at [1050, 494] on input "50" at bounding box center [1091, 496] width 82 height 31
type input "1"
drag, startPoint x: 1073, startPoint y: 600, endPoint x: 1029, endPoint y: 601, distance: 44.0
click at [1029, 601] on tr "V-Neck T-Shirt $9.50 $ 26.95 50 $16.23" at bounding box center [784, 586] width 928 height 92
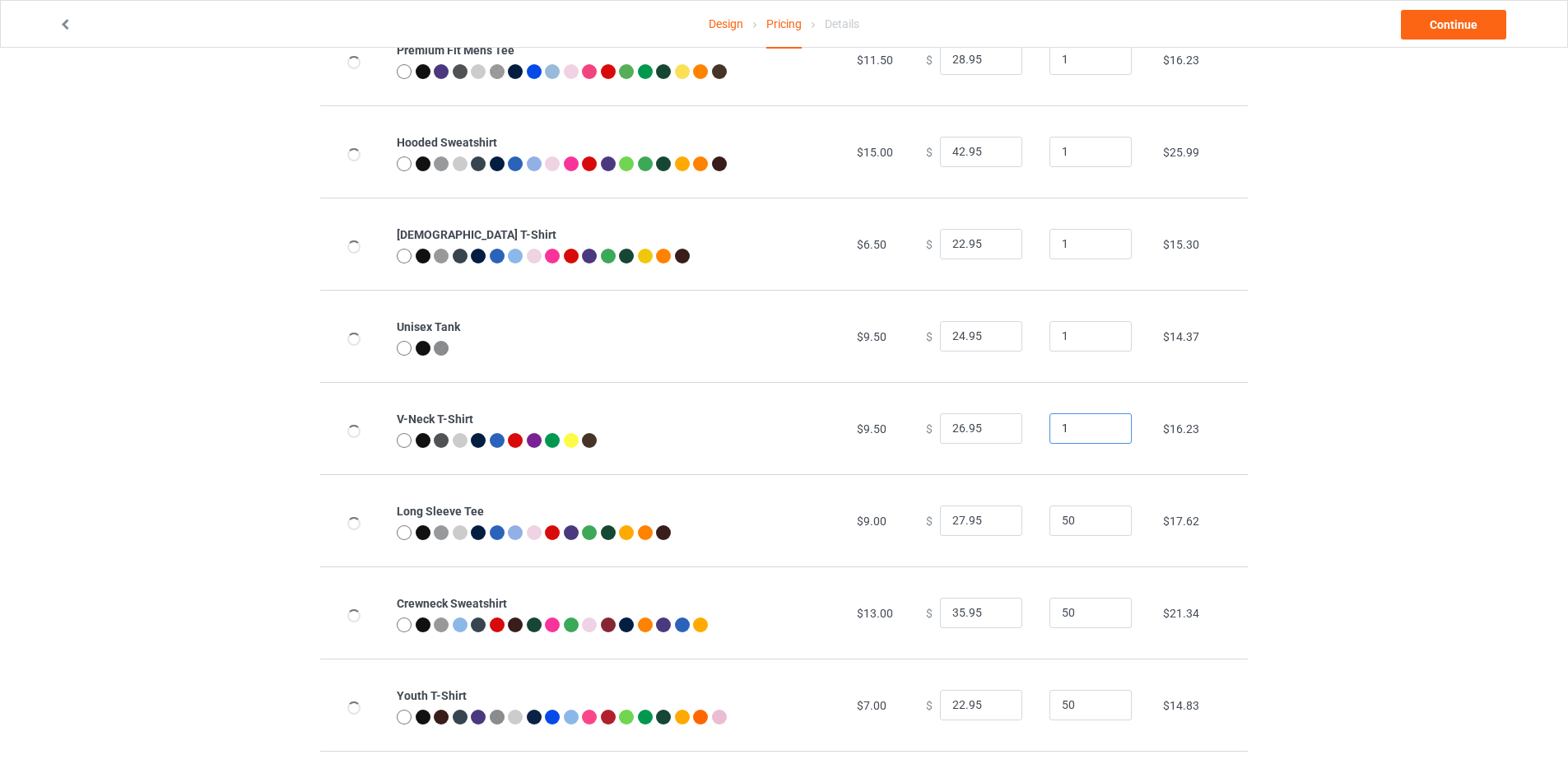
scroll to position [246, 0]
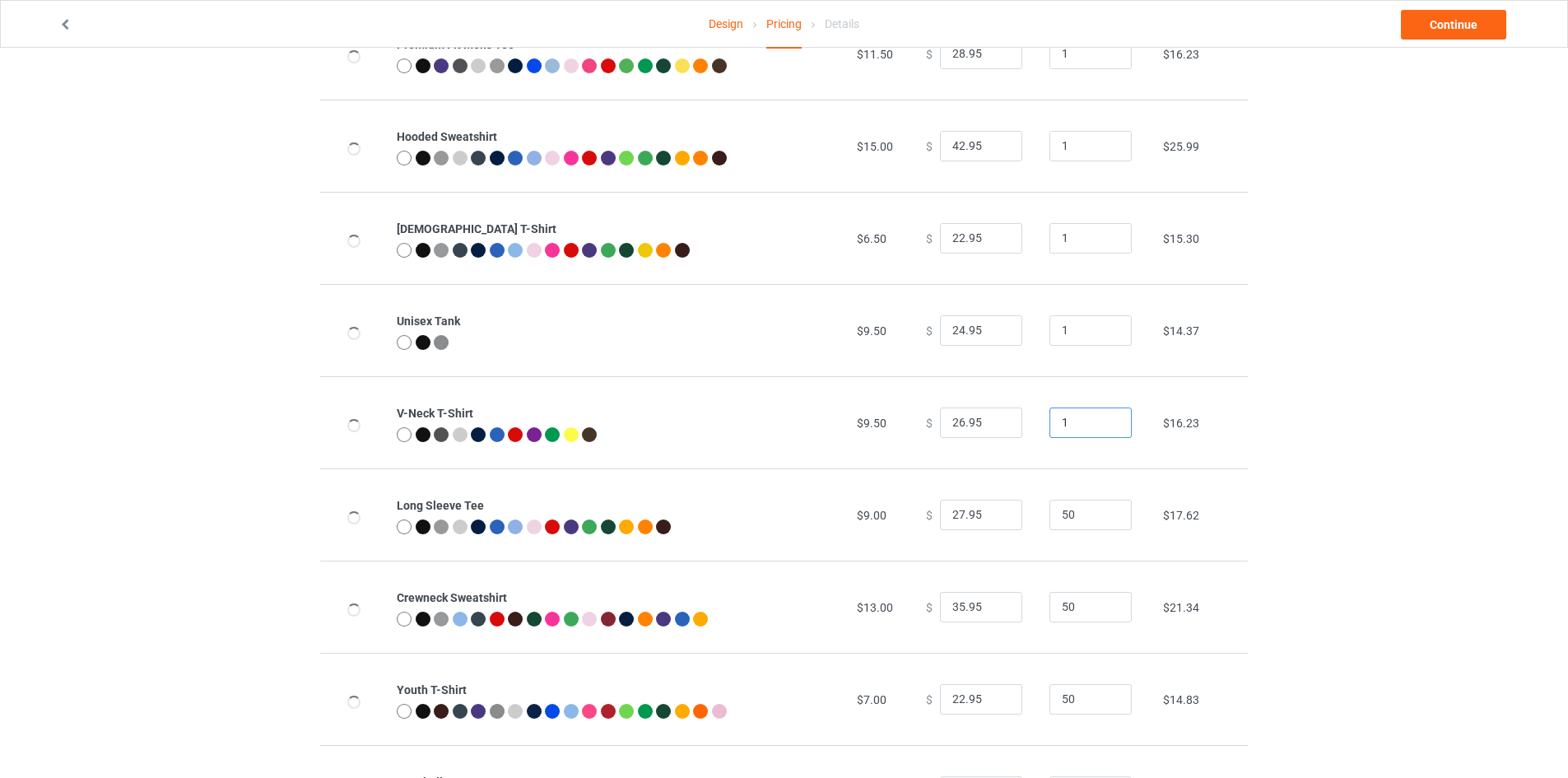
type input "1"
drag, startPoint x: 1064, startPoint y: 516, endPoint x: 1044, endPoint y: 525, distance: 21.9
click at [1050, 525] on input "50" at bounding box center [1091, 515] width 82 height 31
type input "1"
drag, startPoint x: 1063, startPoint y: 600, endPoint x: 1044, endPoint y: 607, distance: 20.2
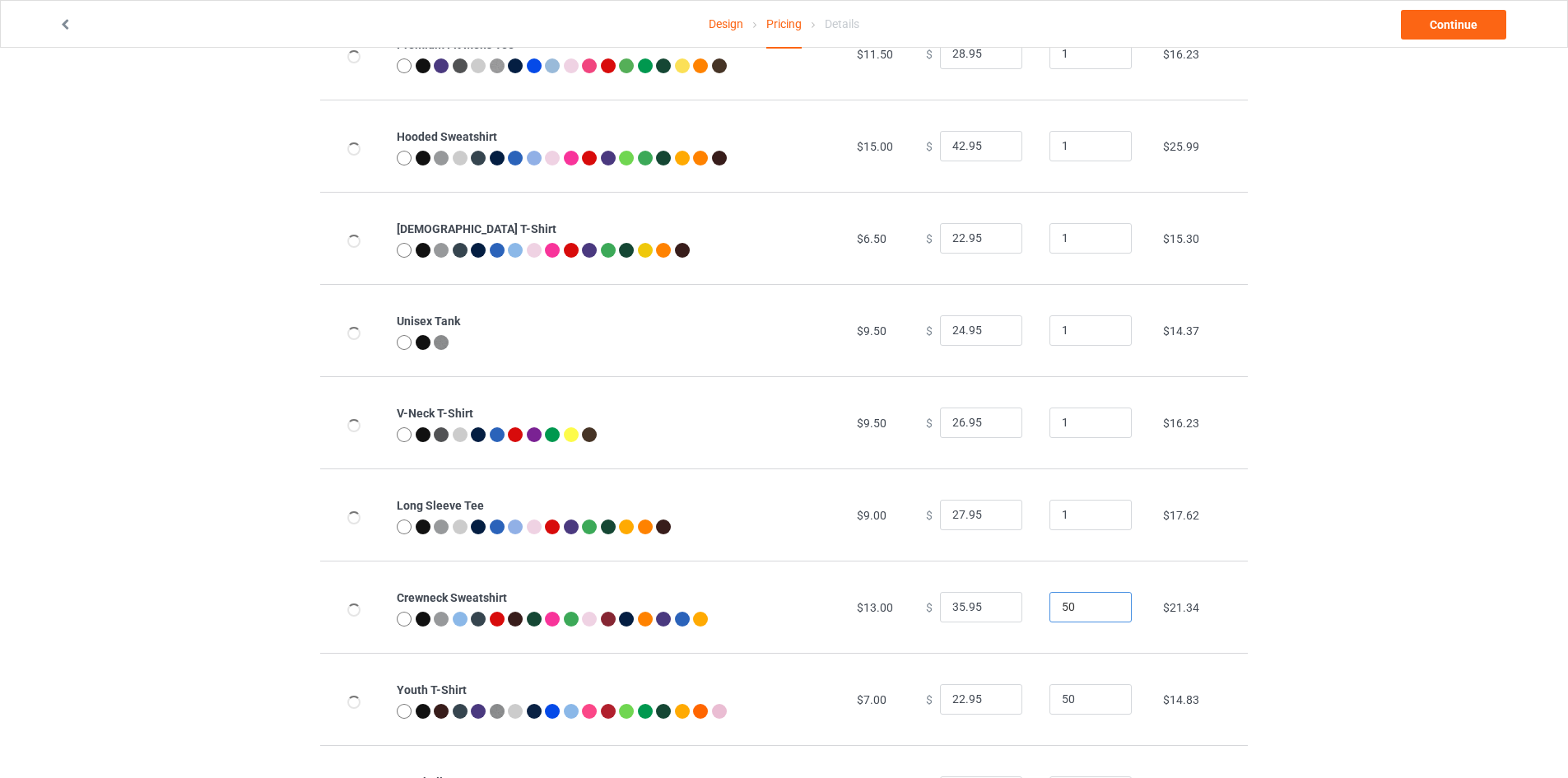
click at [1050, 607] on input "50" at bounding box center [1091, 607] width 82 height 31
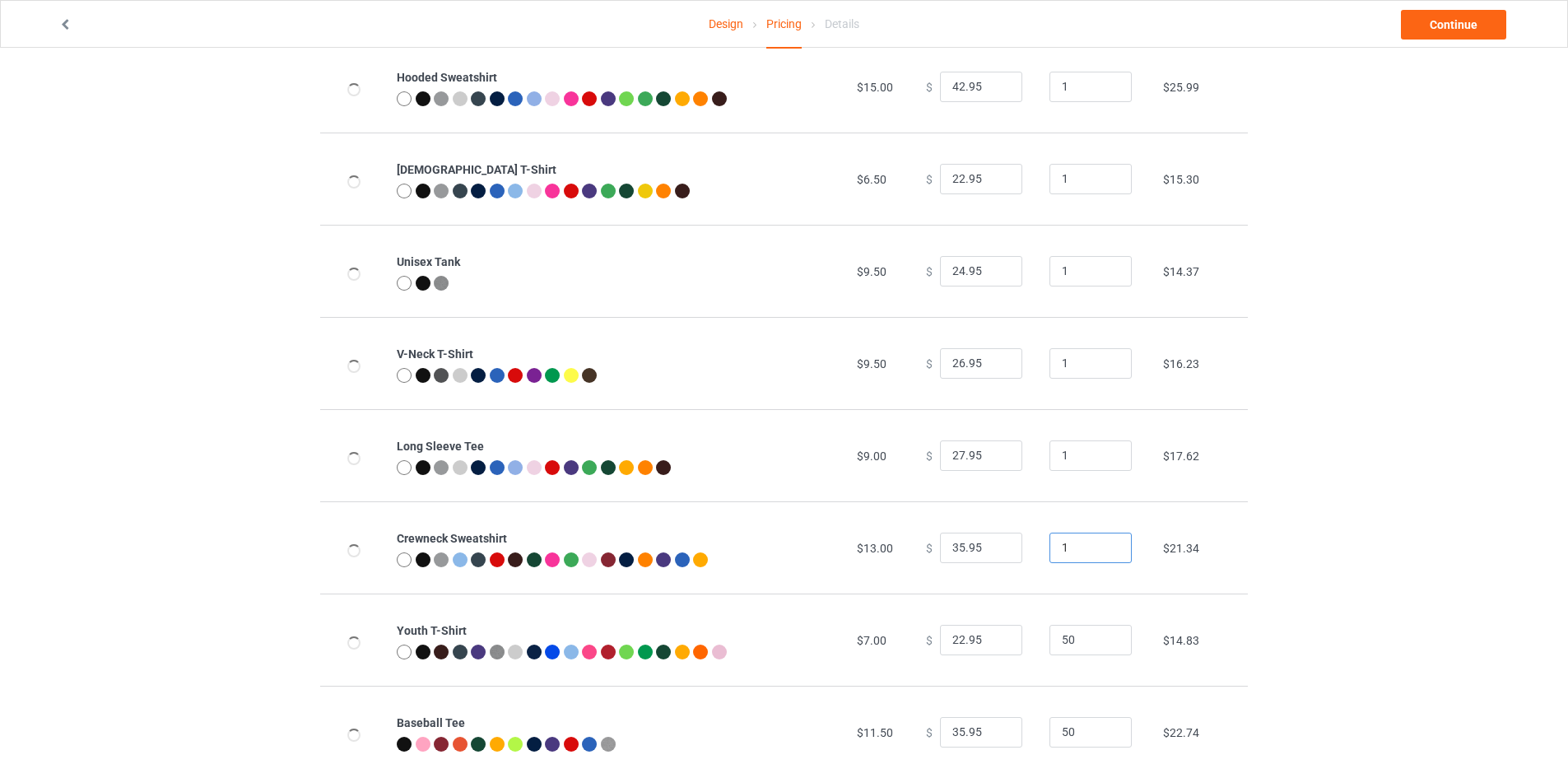
scroll to position [329, 0]
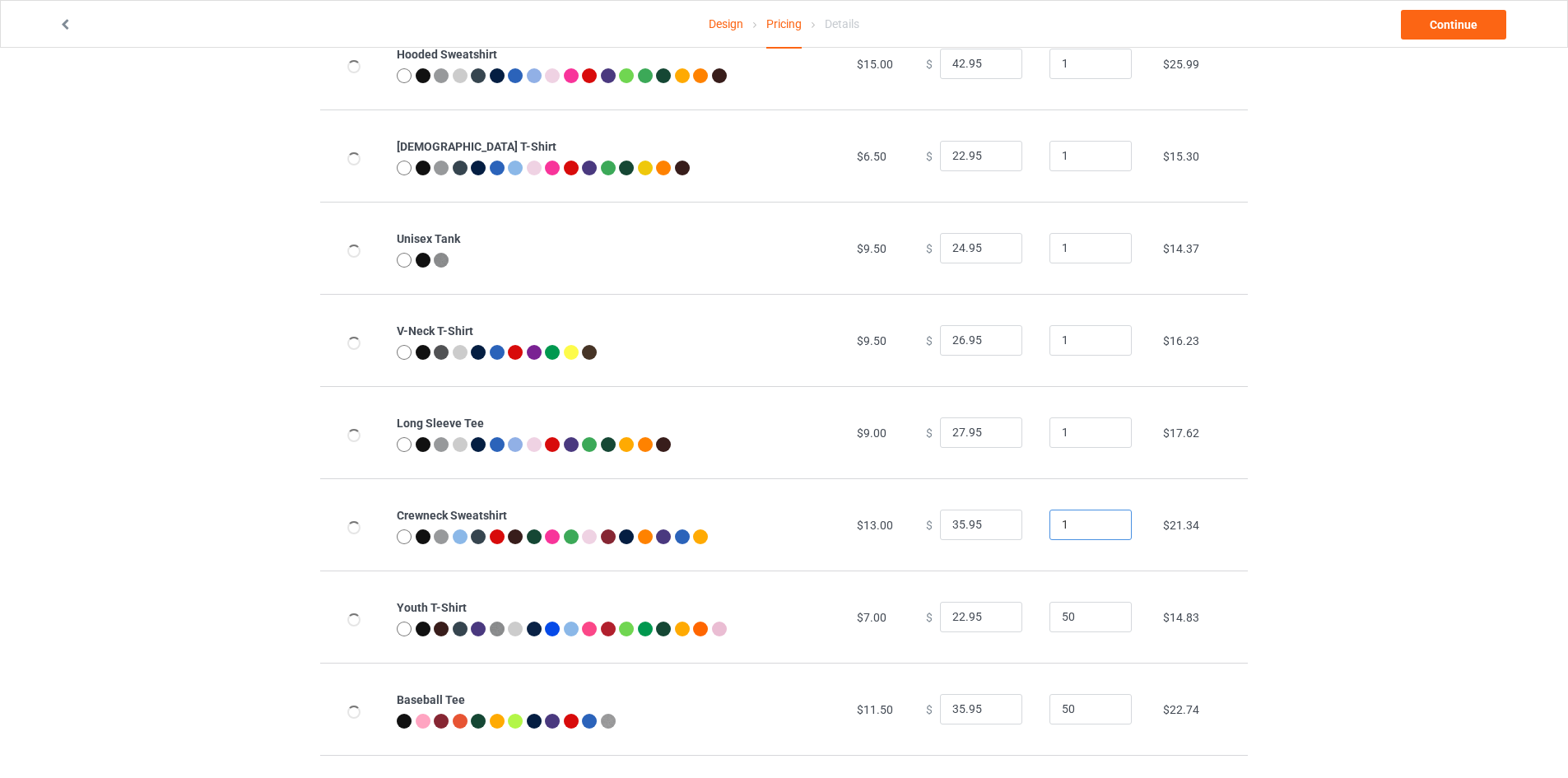
type input "1"
drag, startPoint x: 1059, startPoint y: 620, endPoint x: 1020, endPoint y: 617, distance: 39.1
click at [1020, 617] on tr "Youth T-Shirt $7.00 $ 22.95 50 $14.83" at bounding box center [784, 616] width 928 height 92
type input "1"
drag, startPoint x: 1066, startPoint y: 708, endPoint x: 1039, endPoint y: 713, distance: 27.5
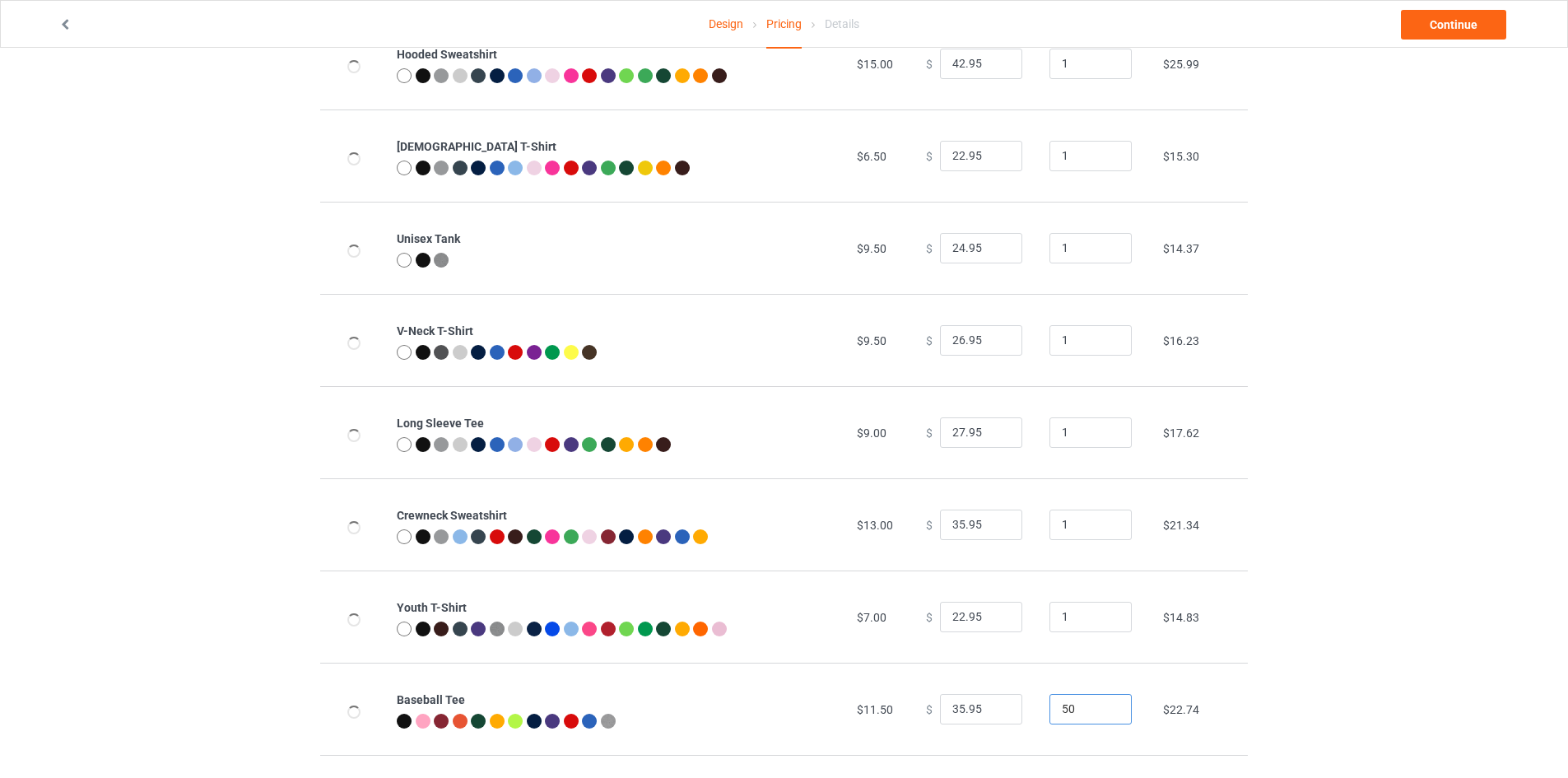
click at [1050, 713] on input "50" at bounding box center [1091, 709] width 82 height 31
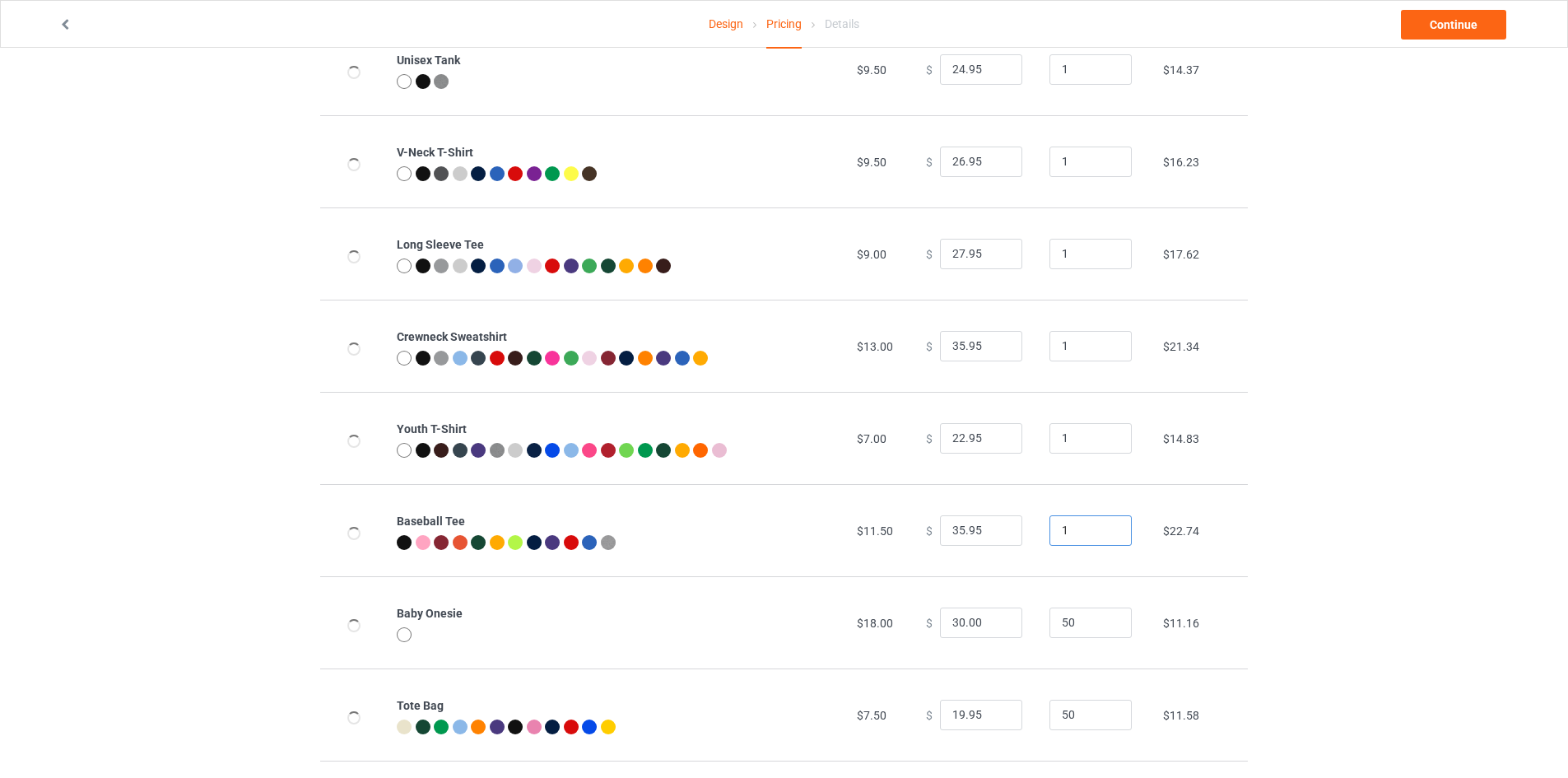
scroll to position [576, 0]
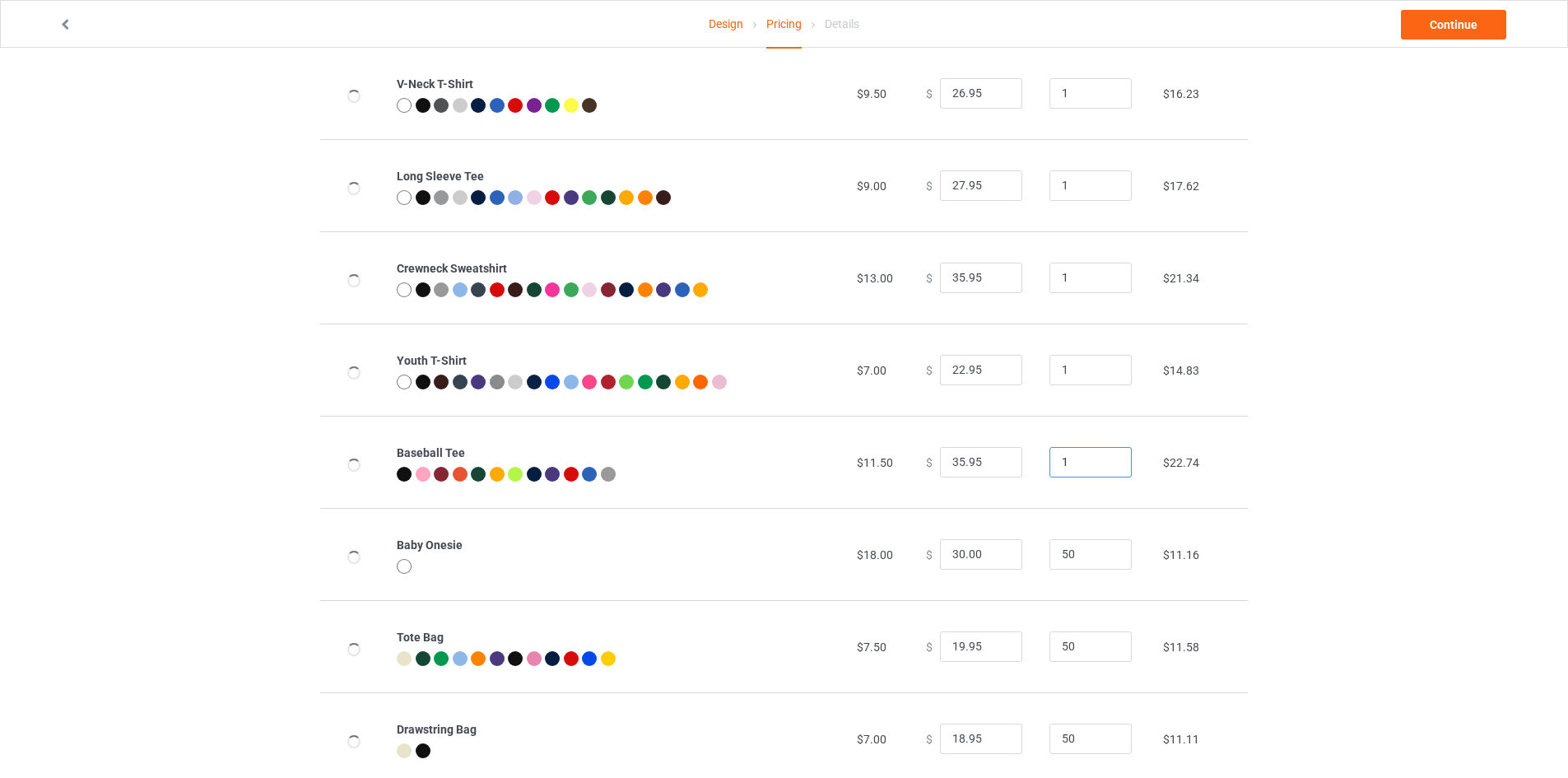
type input "1"
drag, startPoint x: 1066, startPoint y: 555, endPoint x: 1014, endPoint y: 554, distance: 52.0
click at [1014, 554] on tr "Baby Onesie $18.00 $ 30.00 50 $11.16" at bounding box center [784, 553] width 928 height 92
type input "1"
drag, startPoint x: 1072, startPoint y: 643, endPoint x: 1022, endPoint y: 642, distance: 50.0
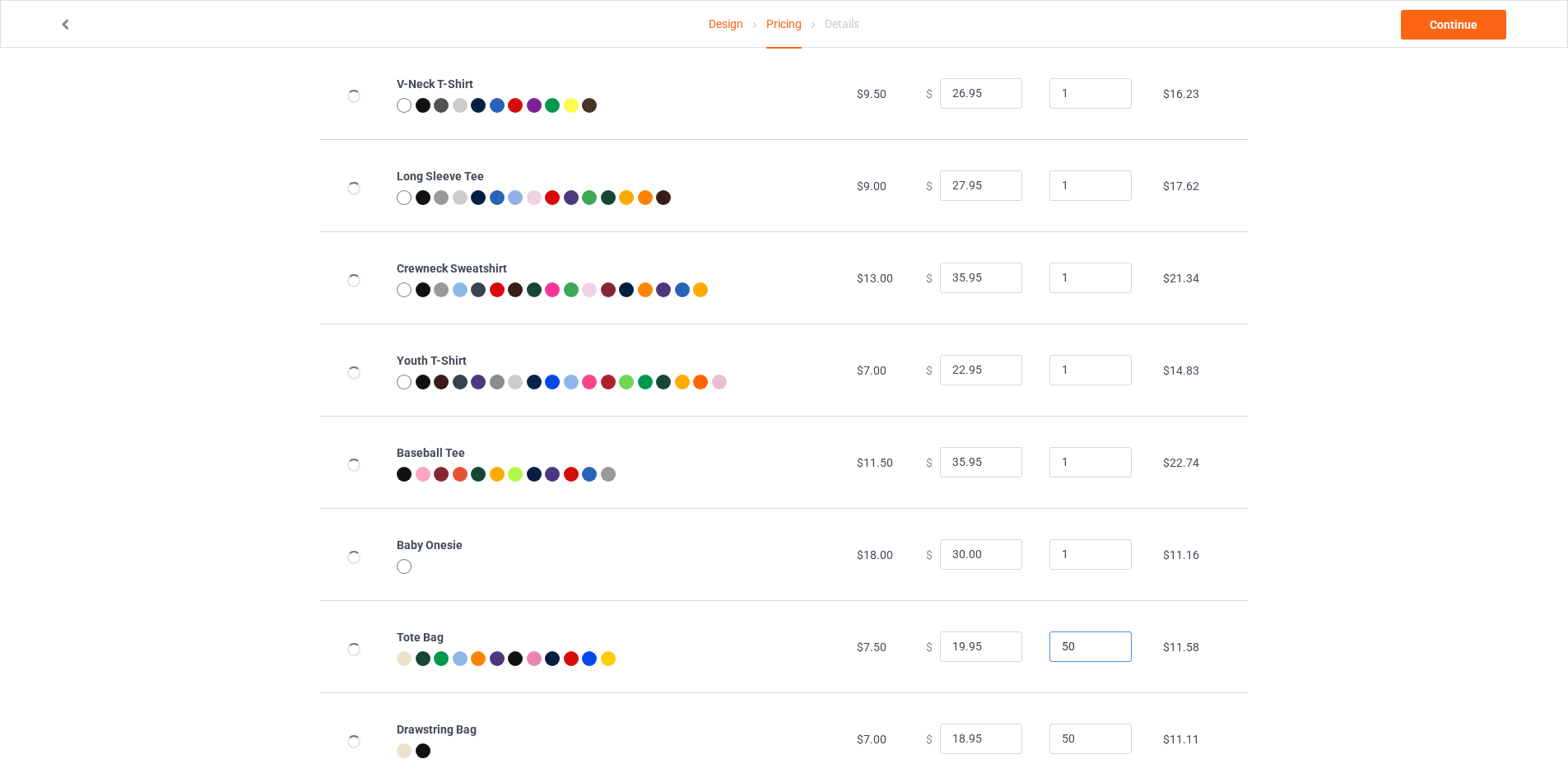
click at [1022, 642] on tr "Tote Bag $7.50 $ 19.95 50 $11.58" at bounding box center [784, 645] width 928 height 92
type input "1"
drag, startPoint x: 1056, startPoint y: 729, endPoint x: 1019, endPoint y: 740, distance: 38.6
click at [1026, 740] on tr "Drawstring Bag $7.00 $ 18.95 50 $11.11" at bounding box center [784, 737] width 928 height 92
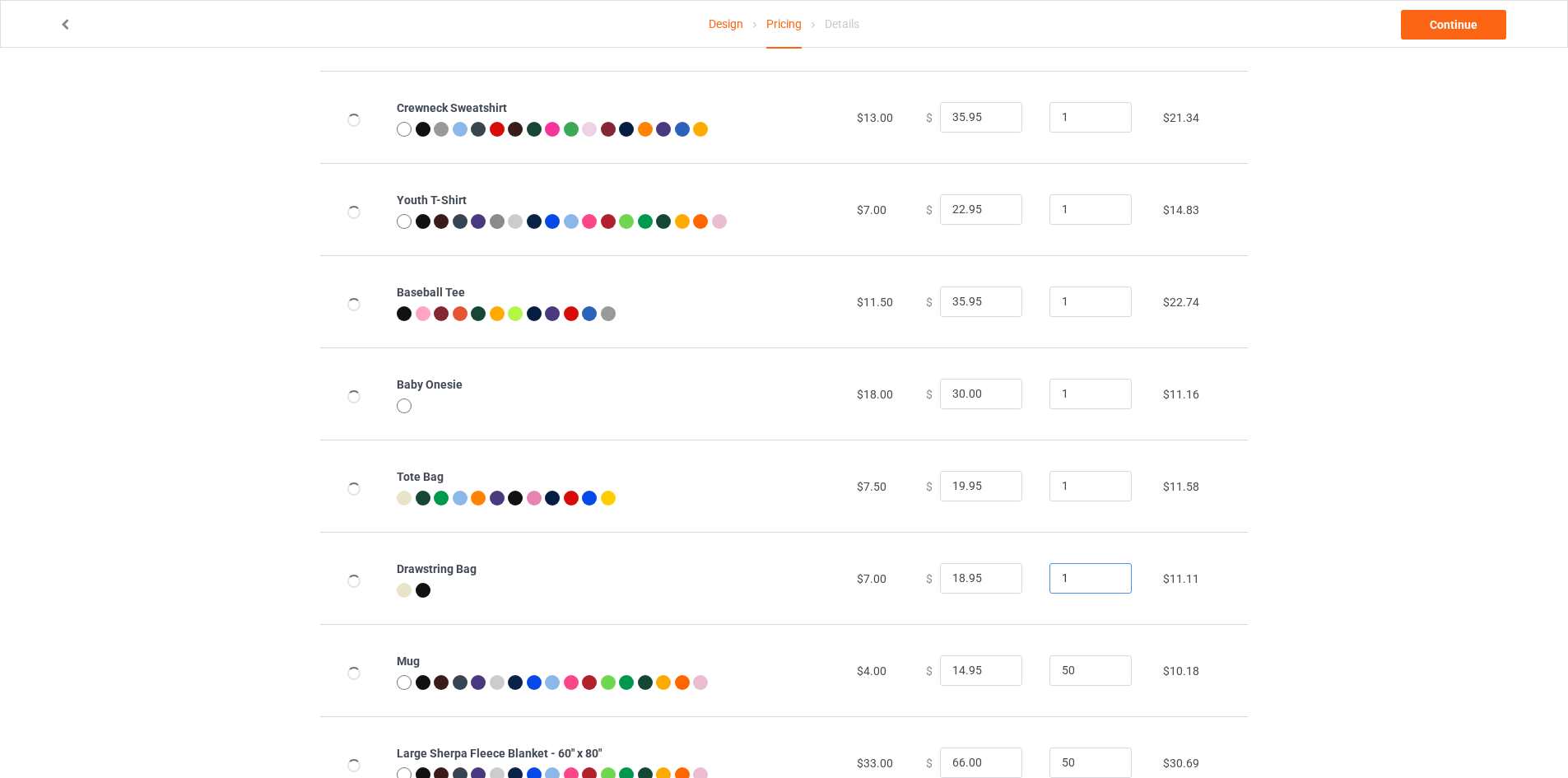
scroll to position [802, 0]
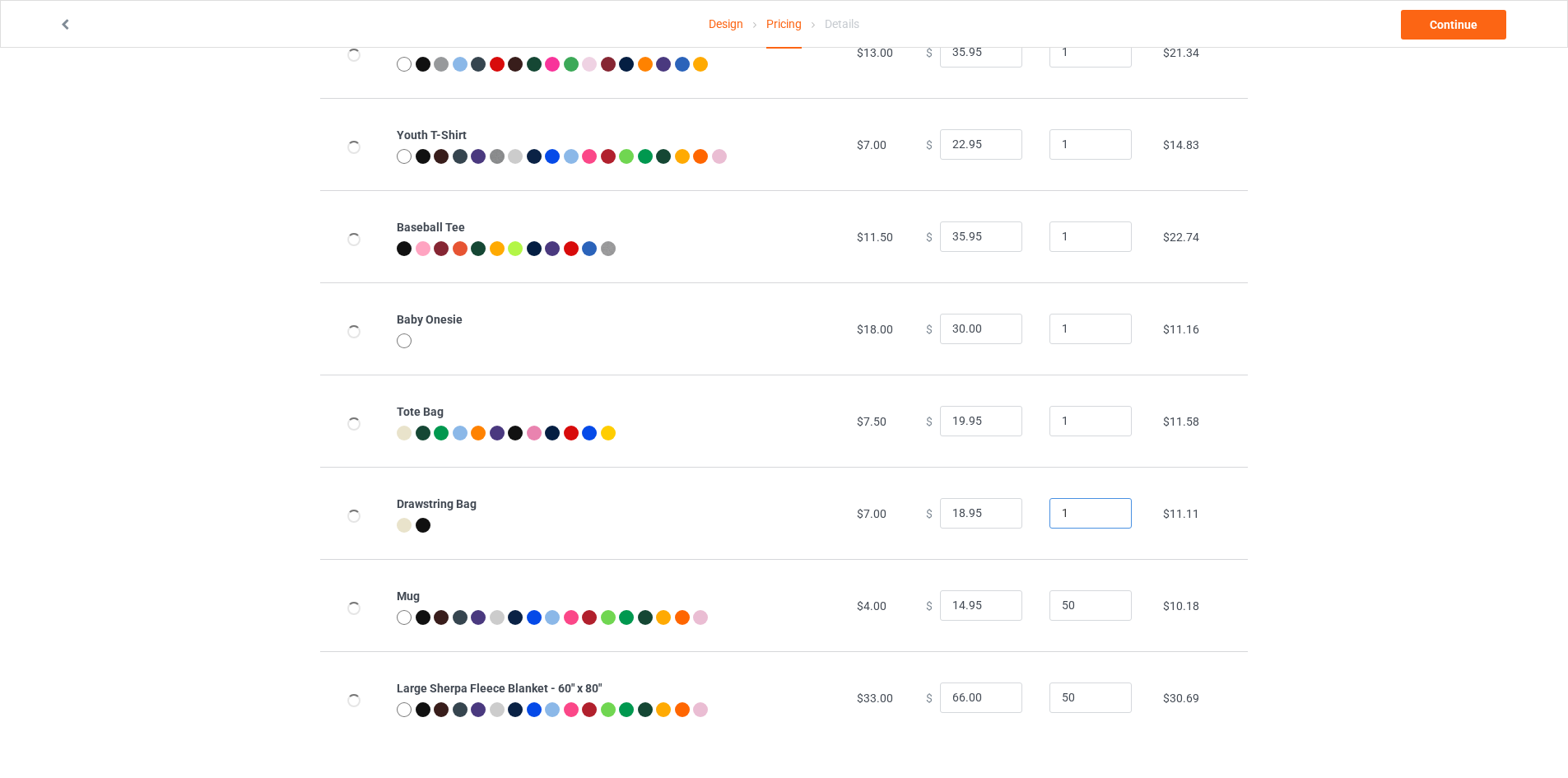
type input "1"
drag, startPoint x: 1080, startPoint y: 595, endPoint x: 1006, endPoint y: 608, distance: 75.1
click at [1029, 608] on tr "Mug $4.00 $ 14.95 50 $10.18" at bounding box center [784, 604] width 928 height 92
type input "1"
drag, startPoint x: 1065, startPoint y: 697, endPoint x: 1017, endPoint y: 690, distance: 48.5
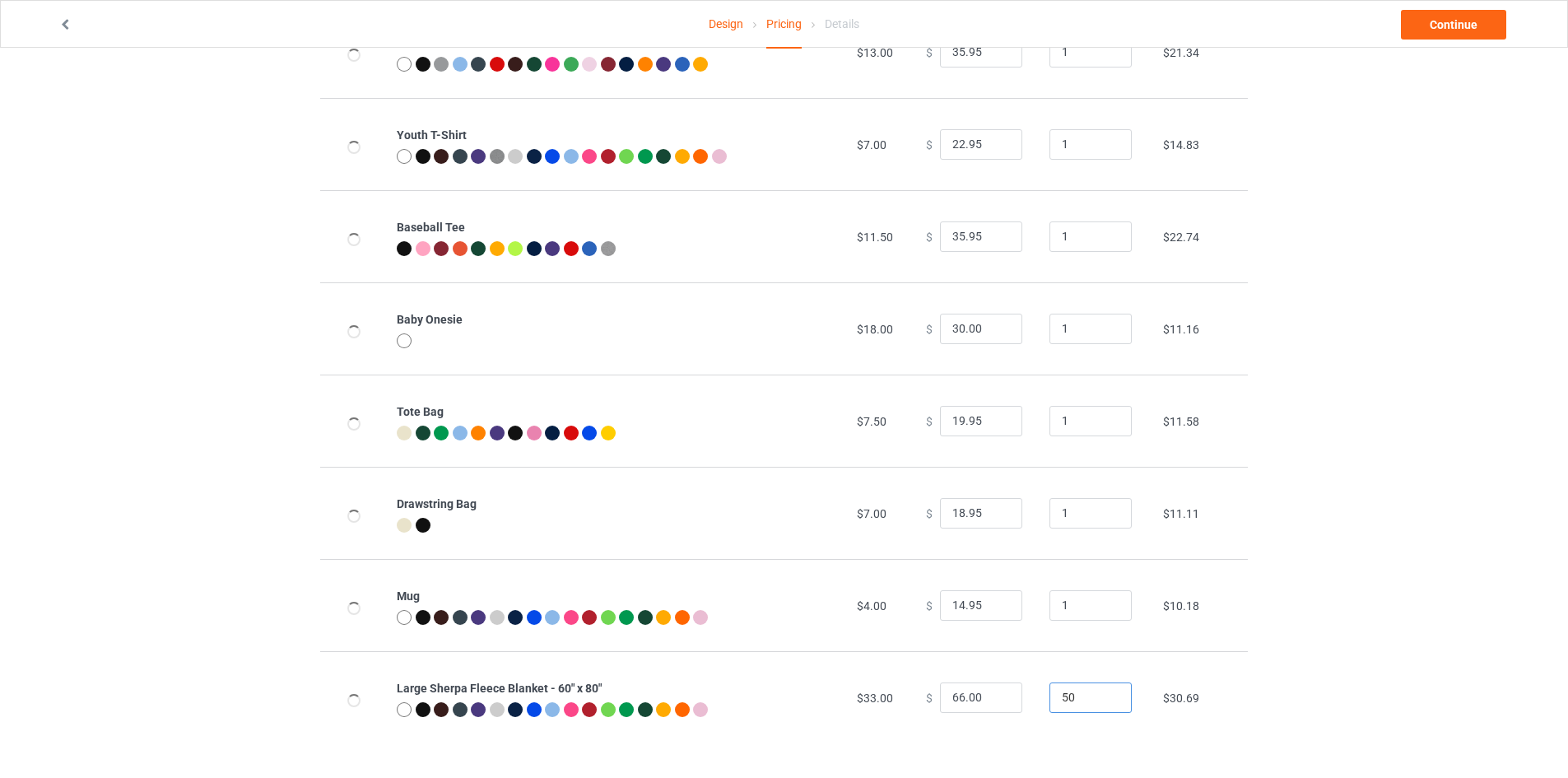
click at [1017, 690] on tr "Large Sherpa Fleece Blanket - 60" x 80" $33.00 $ 66.00 50 $30.69" at bounding box center [784, 697] width 928 height 92
type input "1"
click at [1415, 474] on div "Design Pricing Details Continue Pricing Estimated total profit $255.13 Product …" at bounding box center [784, 12] width 1568 height 1532
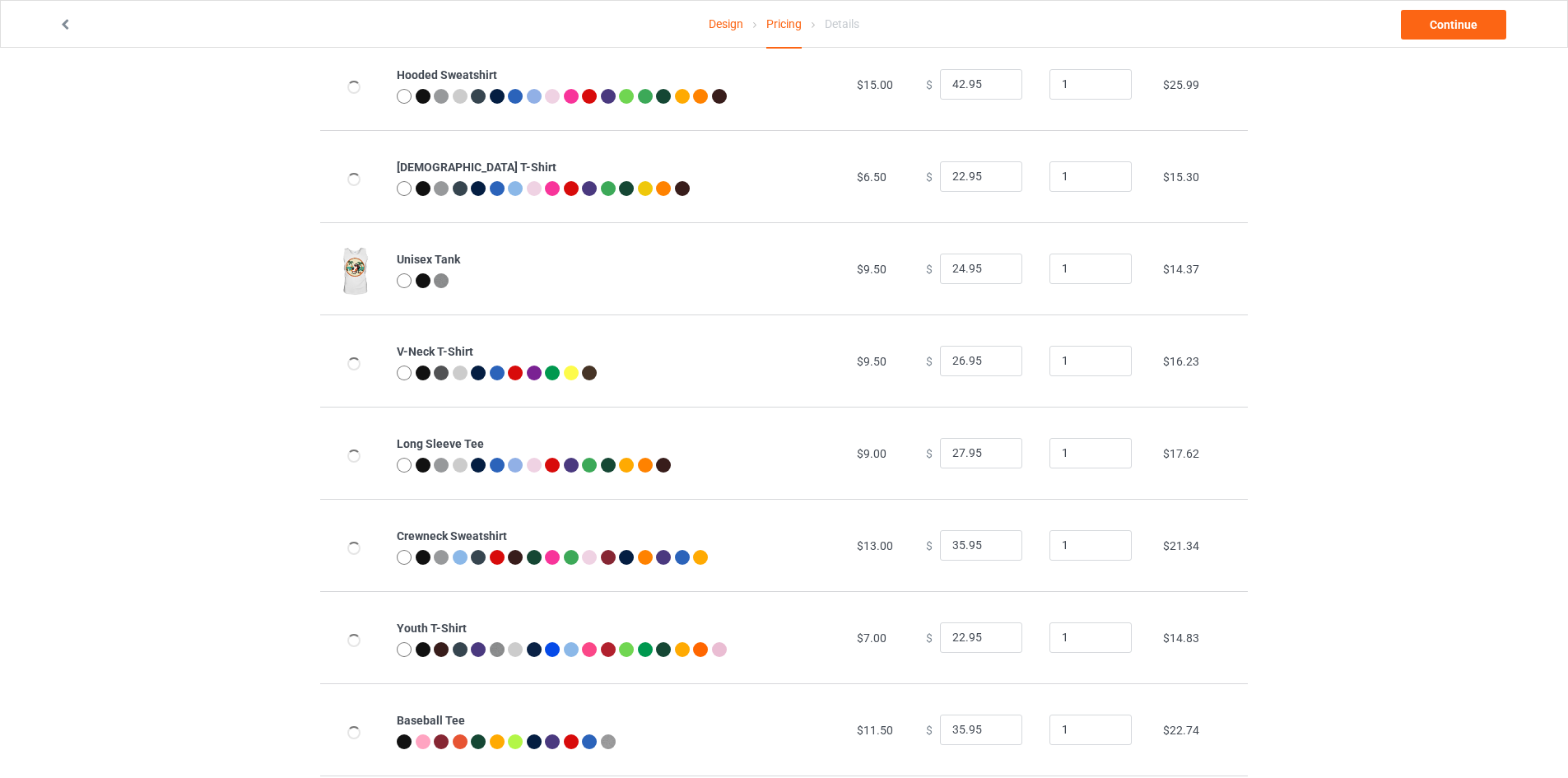
scroll to position [0, 0]
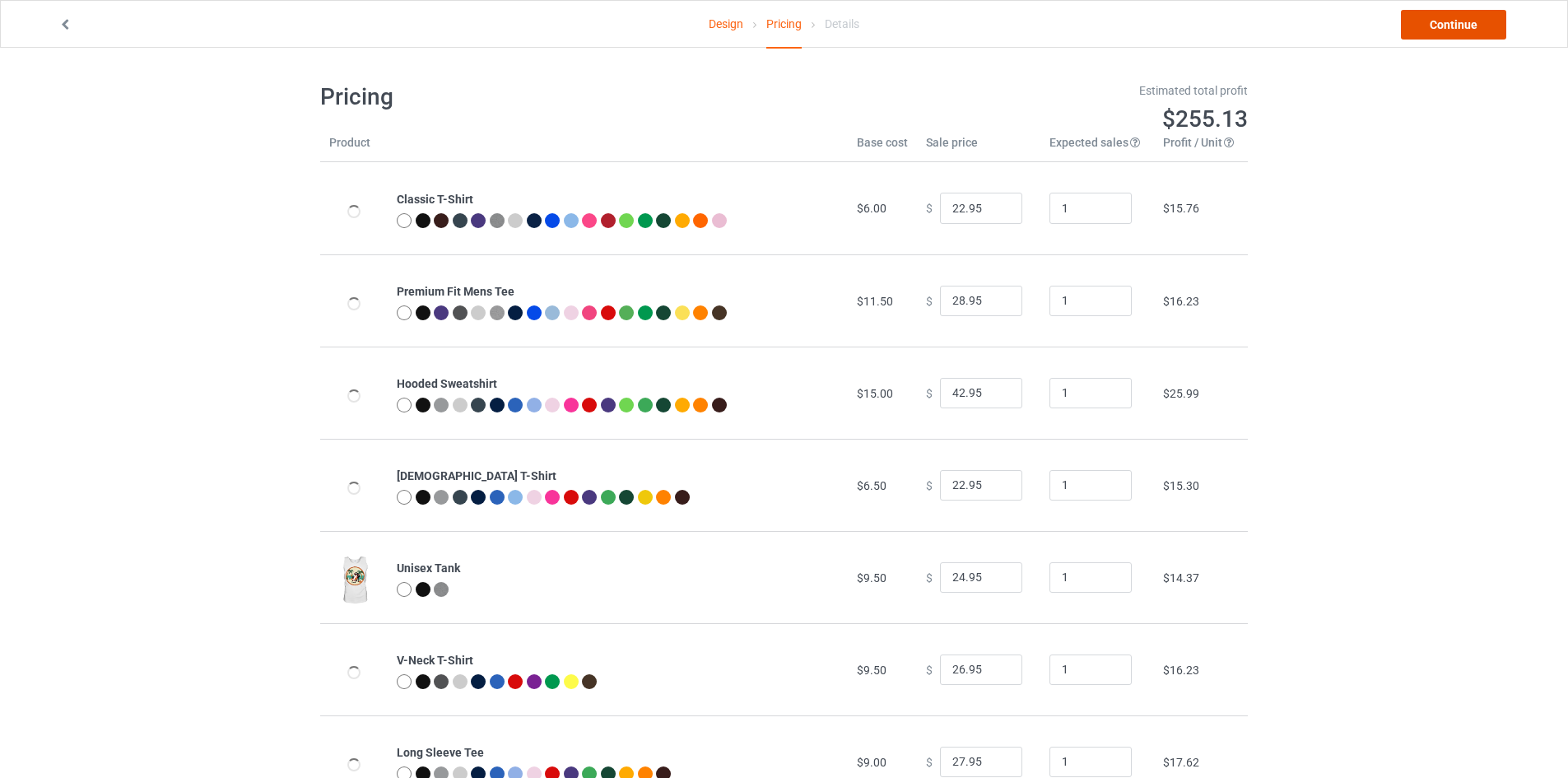
click at [1455, 28] on link "Continue" at bounding box center [1454, 24] width 106 height 30
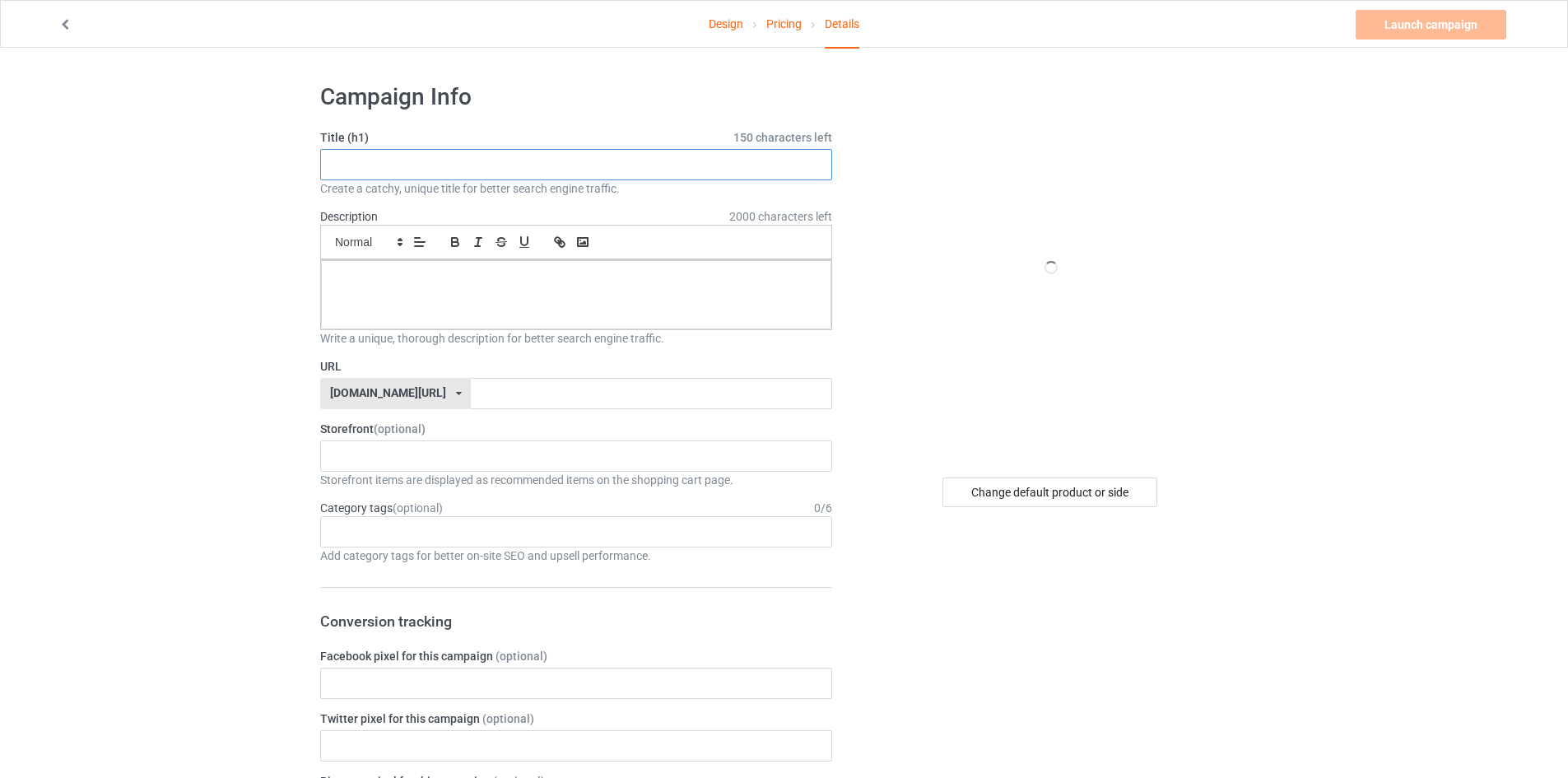
click at [529, 168] on input "text" at bounding box center [576, 165] width 512 height 31
paste input "Summer Penguin Beach T-Shirt – Funny Penguin with Sunglasses Relaxing on Chair …"
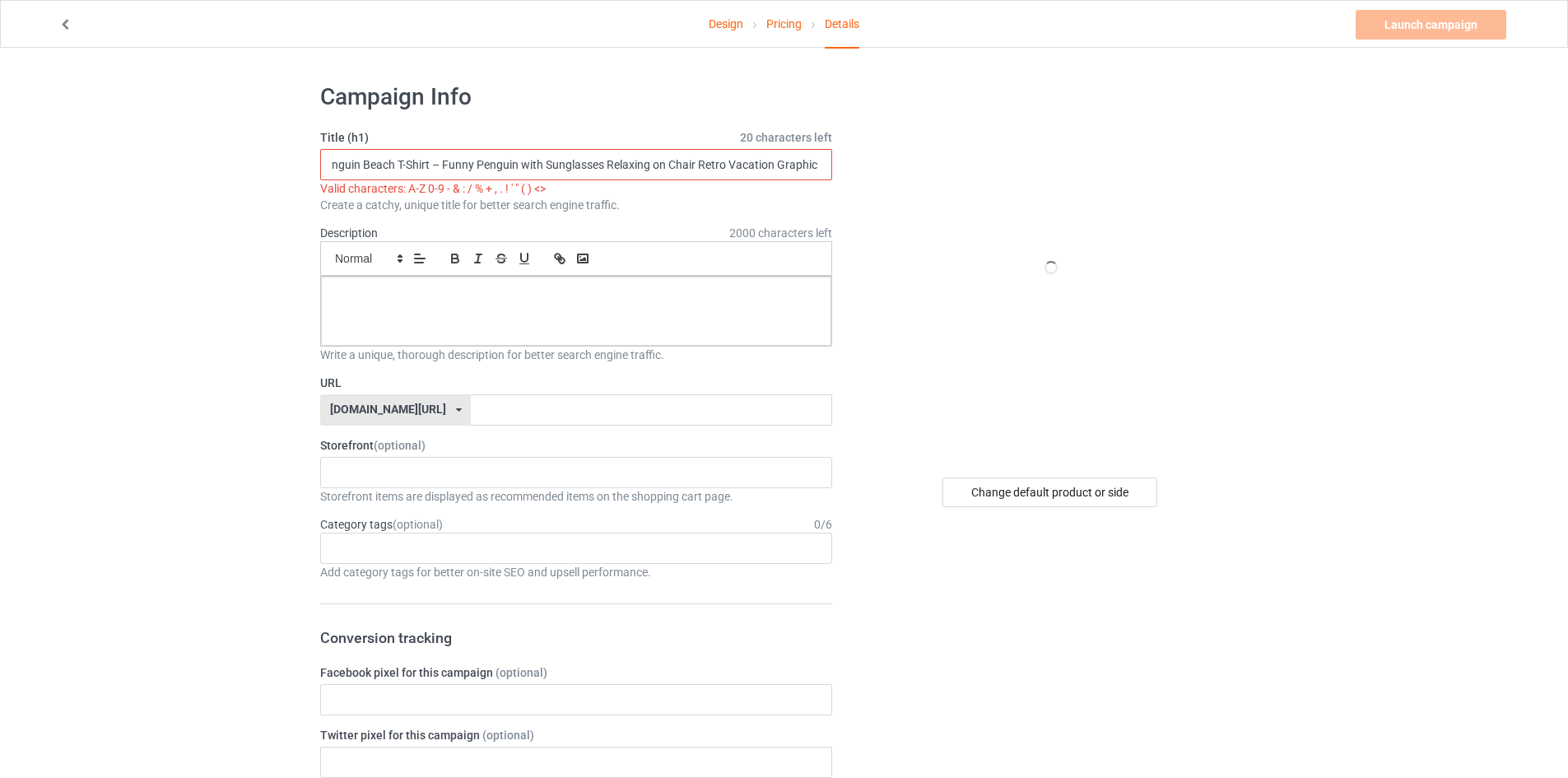
scroll to position [0, 43]
click at [455, 162] on input "Summer Penguin Beach T-Shirt – Funny Penguin with Sunglasses Relaxing on Chair …" at bounding box center [576, 165] width 512 height 31
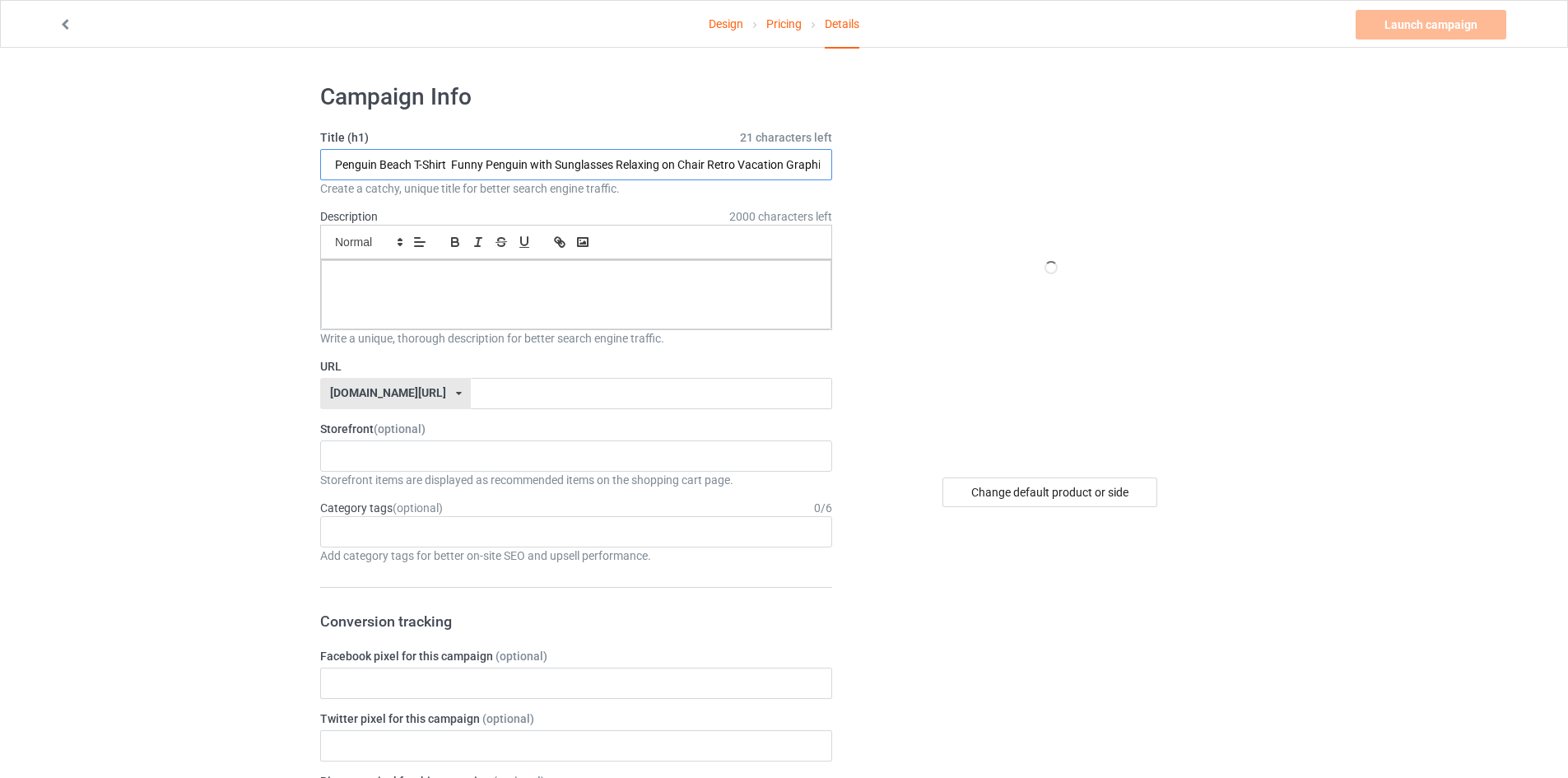
type input "Summer Penguin Beach T-Shirt Funny Penguin with Sunglasses Relaxing on Chair Re…"
click at [654, 283] on p at bounding box center [575, 278] width 484 height 16
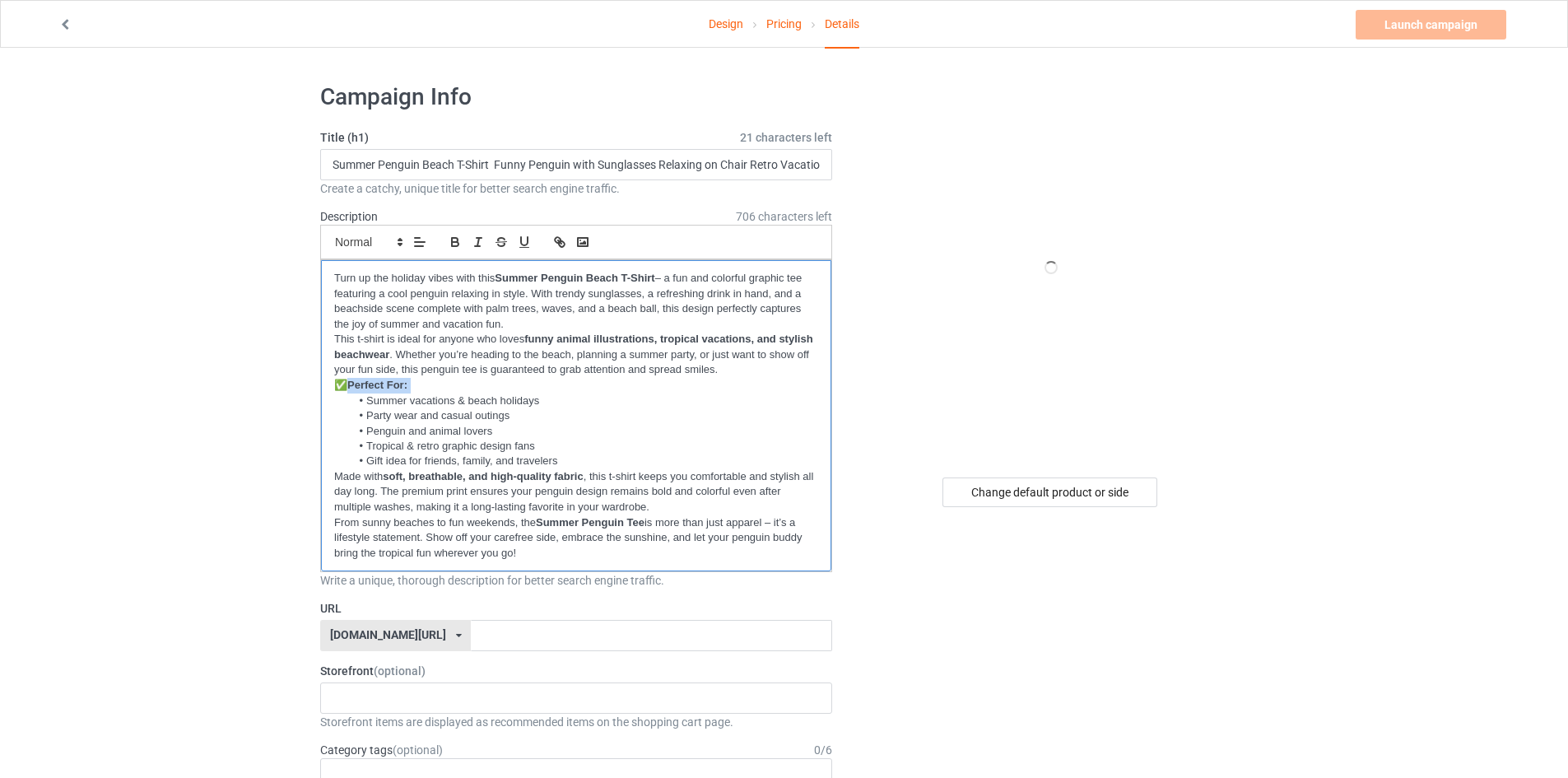
drag, startPoint x: 347, startPoint y: 389, endPoint x: 311, endPoint y: 397, distance: 36.9
click at [335, 396] on ul "Summer vacations & beach holidays Party wear and casual outings Penguin and ani…" at bounding box center [575, 431] width 484 height 76
click at [344, 379] on p "✅ Perfect For:" at bounding box center [575, 385] width 484 height 16
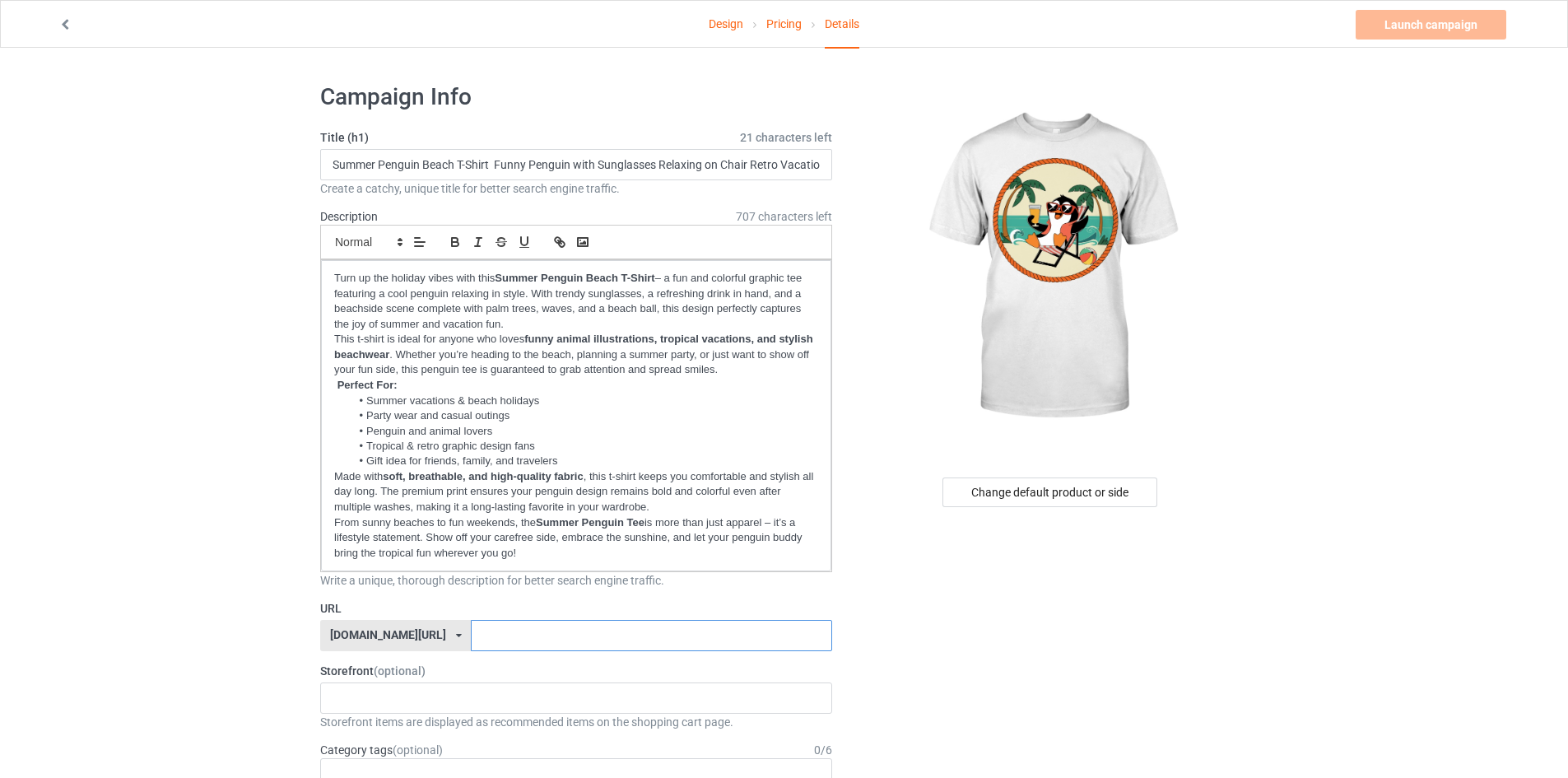
click at [519, 636] on input "text" at bounding box center [651, 635] width 361 height 31
paste input "summer-penguin-beach"
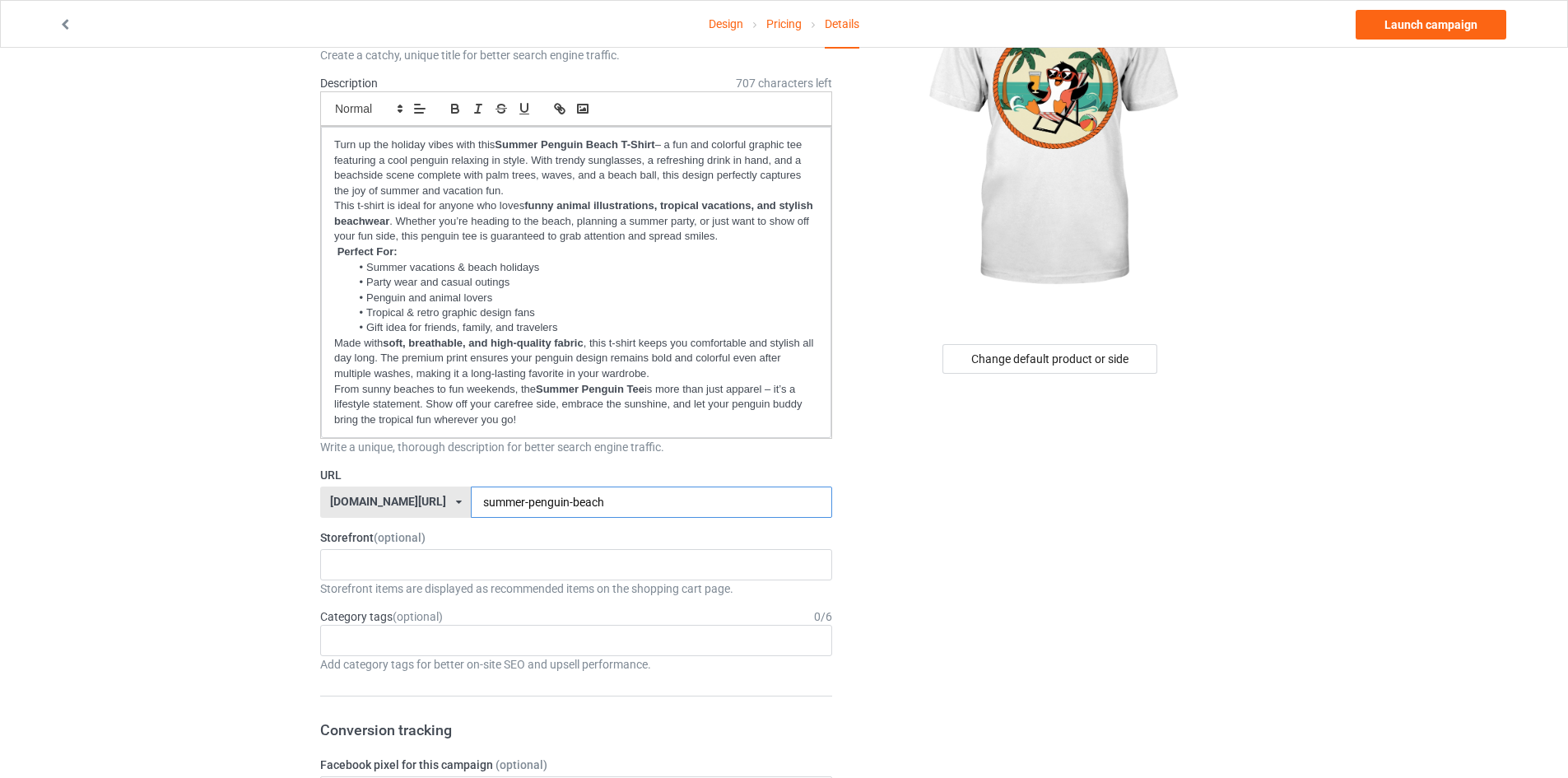
scroll to position [165, 0]
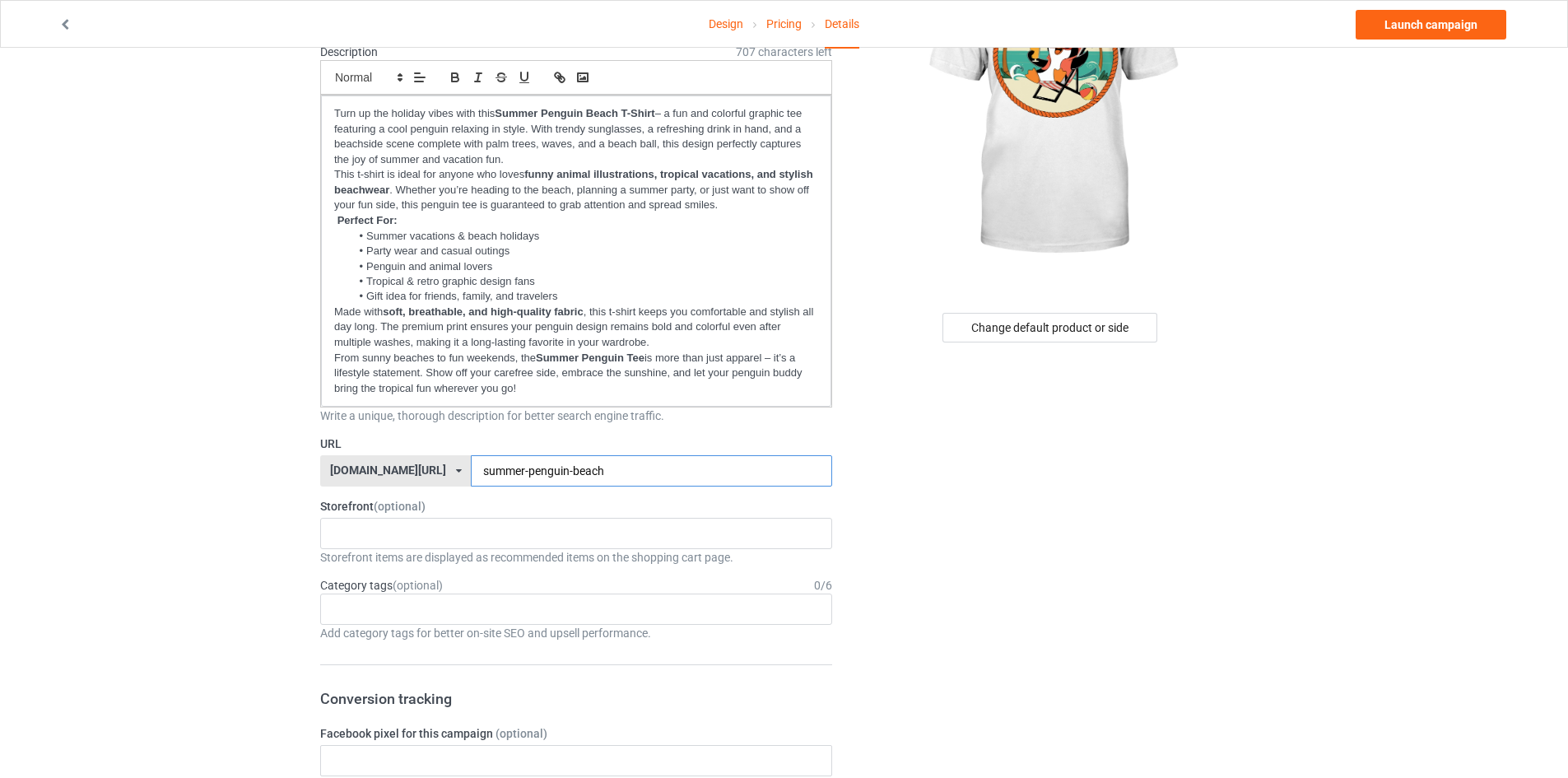
type input "summer-penguin-beach"
click at [1444, 27] on link "Launch campaign" at bounding box center [1430, 24] width 150 height 30
